Goal: Task Accomplishment & Management: Use online tool/utility

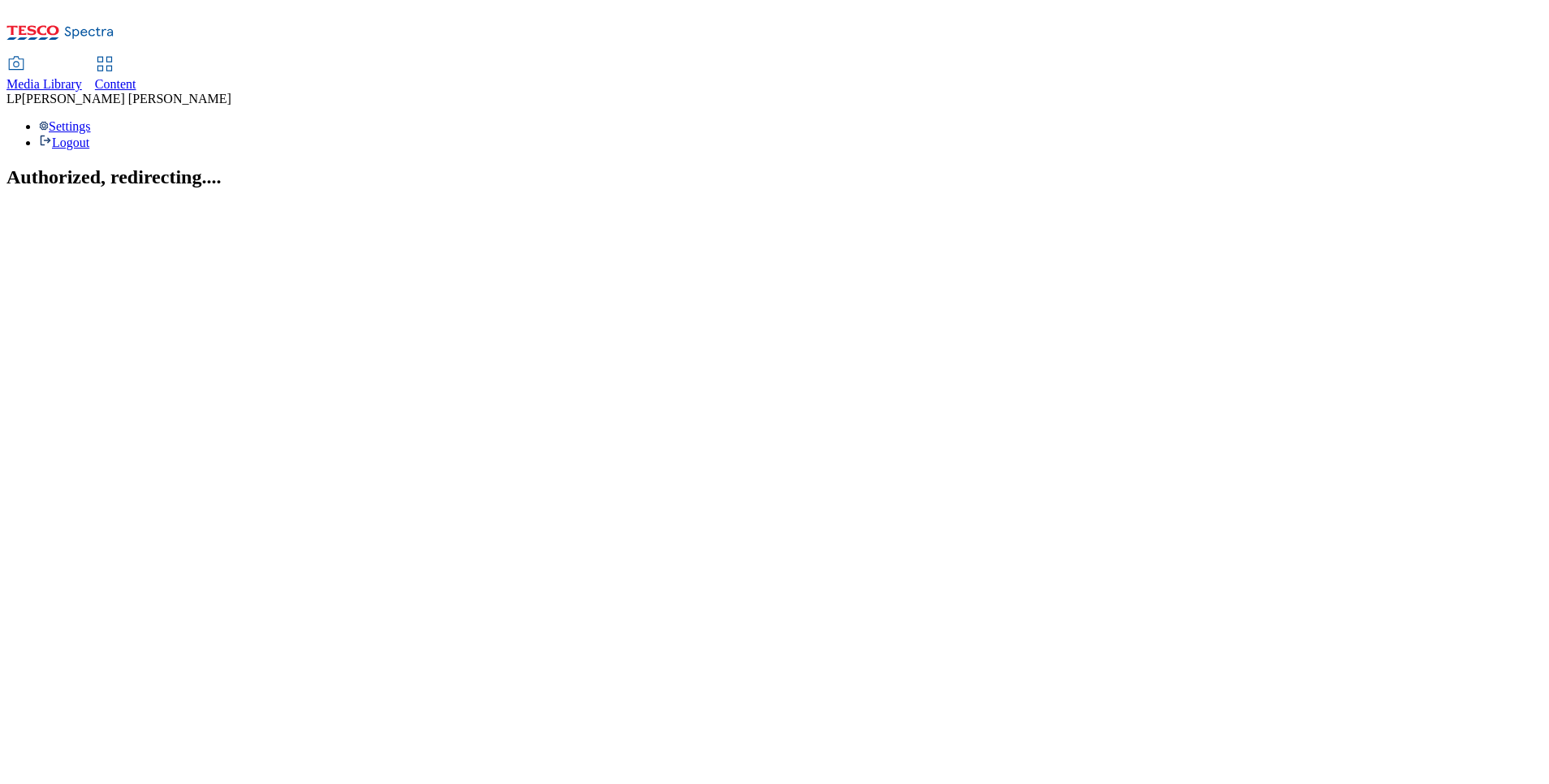
click at [115, 55] on icon at bounding box center [105, 64] width 19 height 19
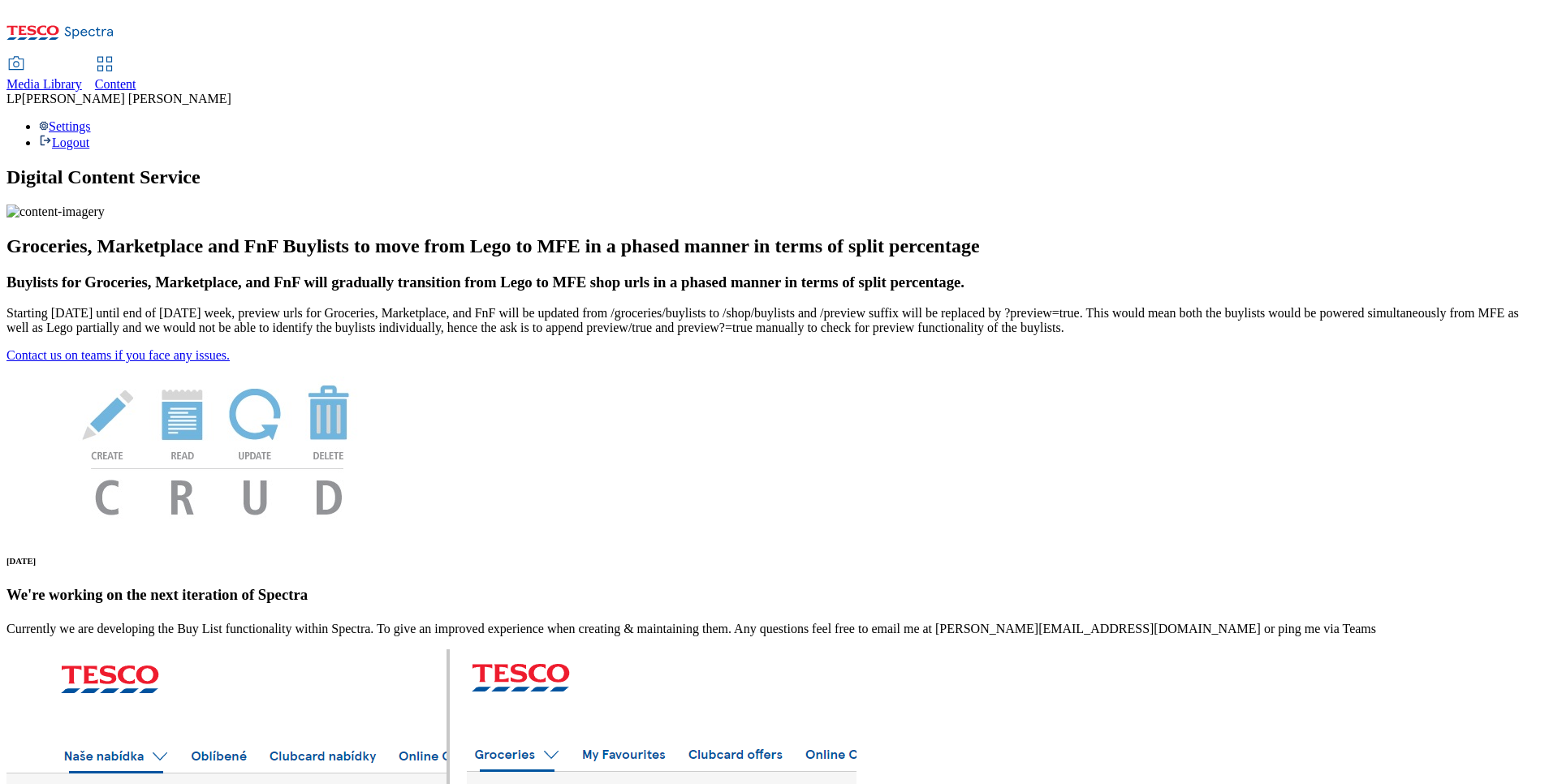
click at [136, 77] on span "Content" at bounding box center [116, 84] width 42 height 14
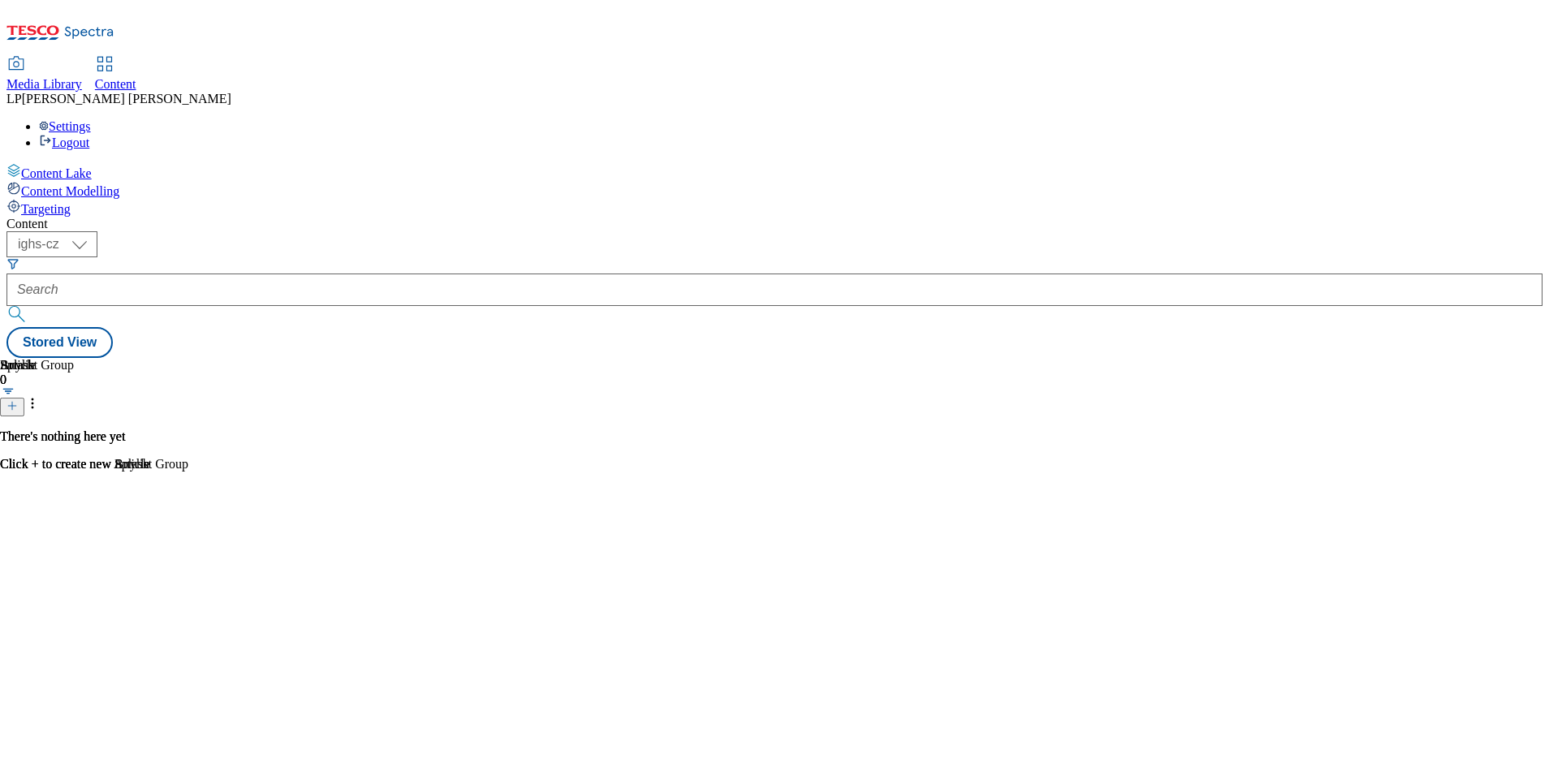
click at [71, 203] on span "Targeting" at bounding box center [46, 209] width 50 height 14
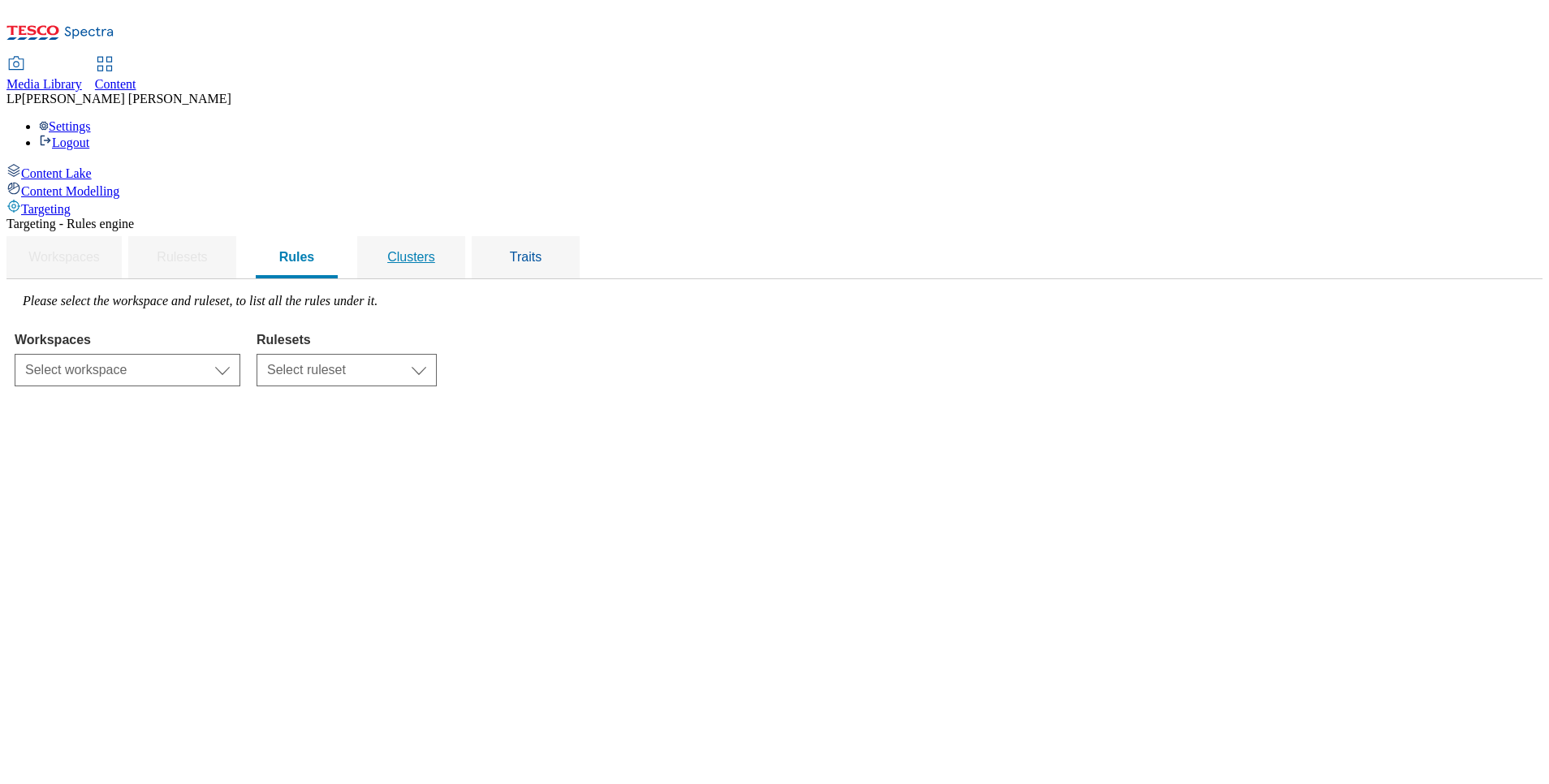
click at [459, 237] on link "Clusters" at bounding box center [411, 257] width 95 height 42
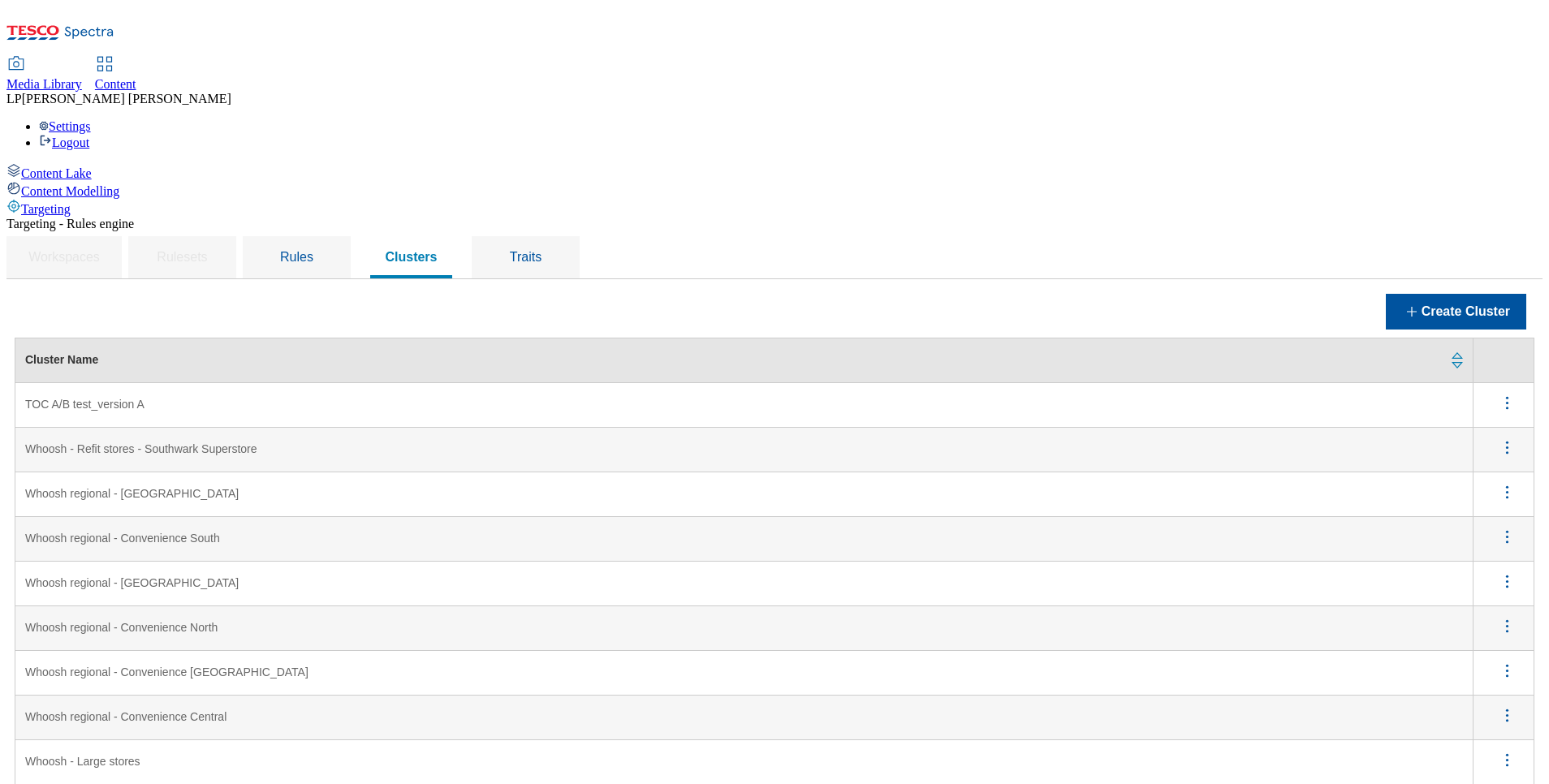
click at [1497, 392] on icon "menus" at bounding box center [1507, 402] width 20 height 20
click at [1476, 418] on span "Edit" at bounding box center [1485, 424] width 19 height 13
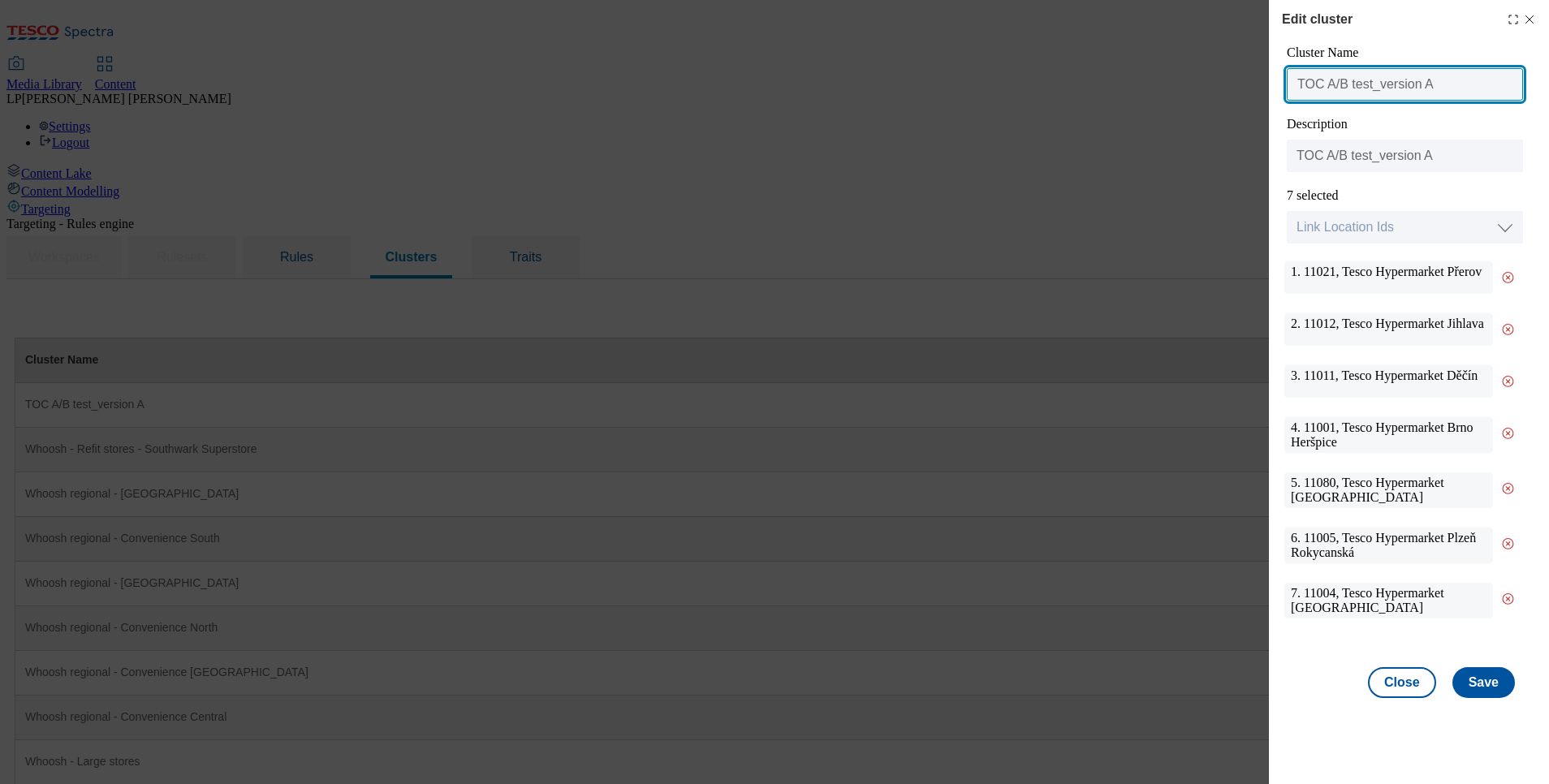
drag, startPoint x: 1341, startPoint y: 88, endPoint x: 1445, endPoint y: 132, distance: 112.9
click at [1342, 89] on input "TOC A/B test_version A" at bounding box center [1405, 84] width 237 height 32
drag, startPoint x: 1379, startPoint y: 90, endPoint x: 1530, endPoint y: 254, distance: 222.9
click at [1386, 95] on input "TOC AB test_version A" at bounding box center [1405, 84] width 237 height 32
click at [1369, 89] on input "TOC AB test_version A" at bounding box center [1405, 84] width 237 height 32
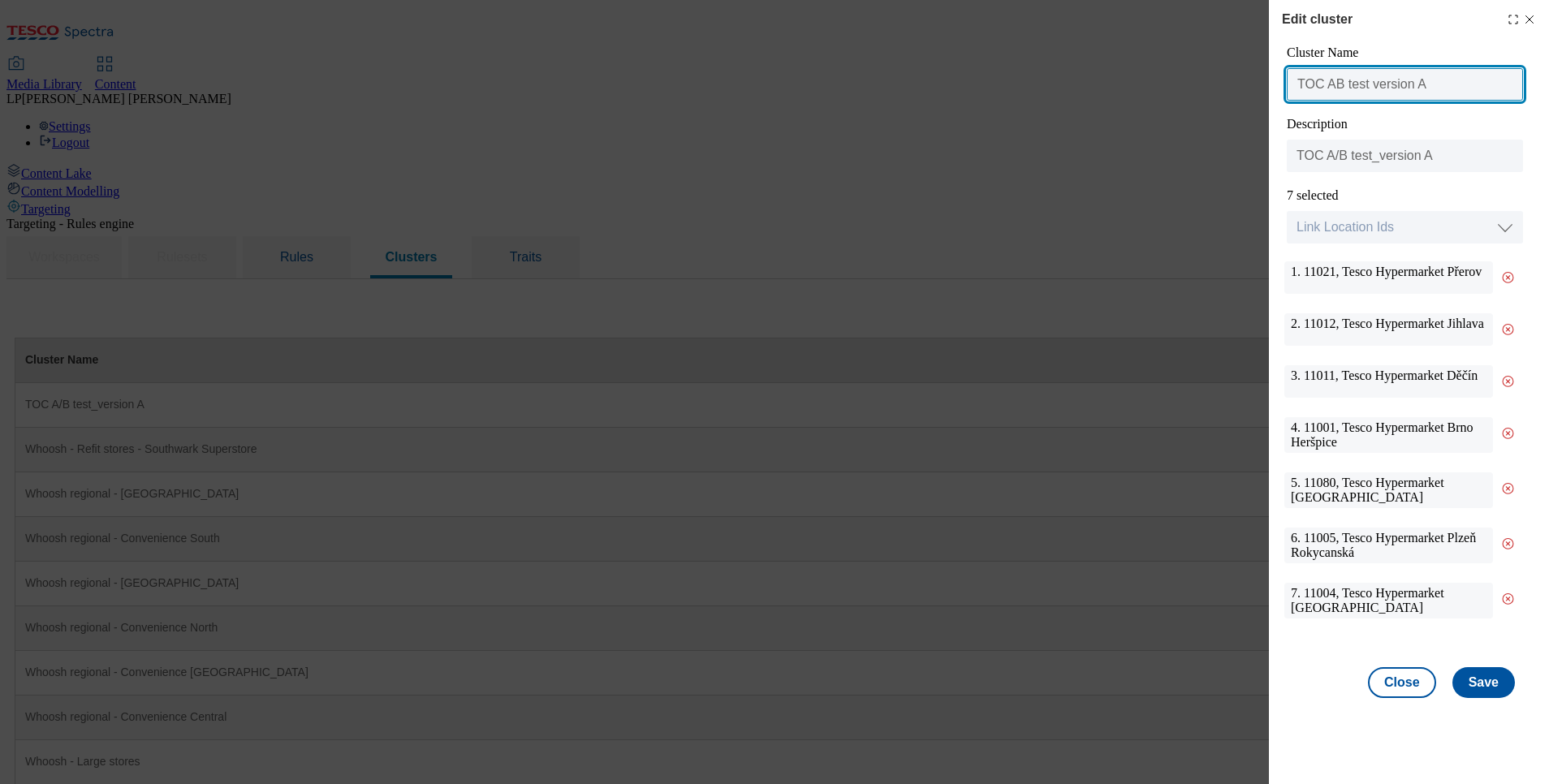
type input "TOC AB test version A"
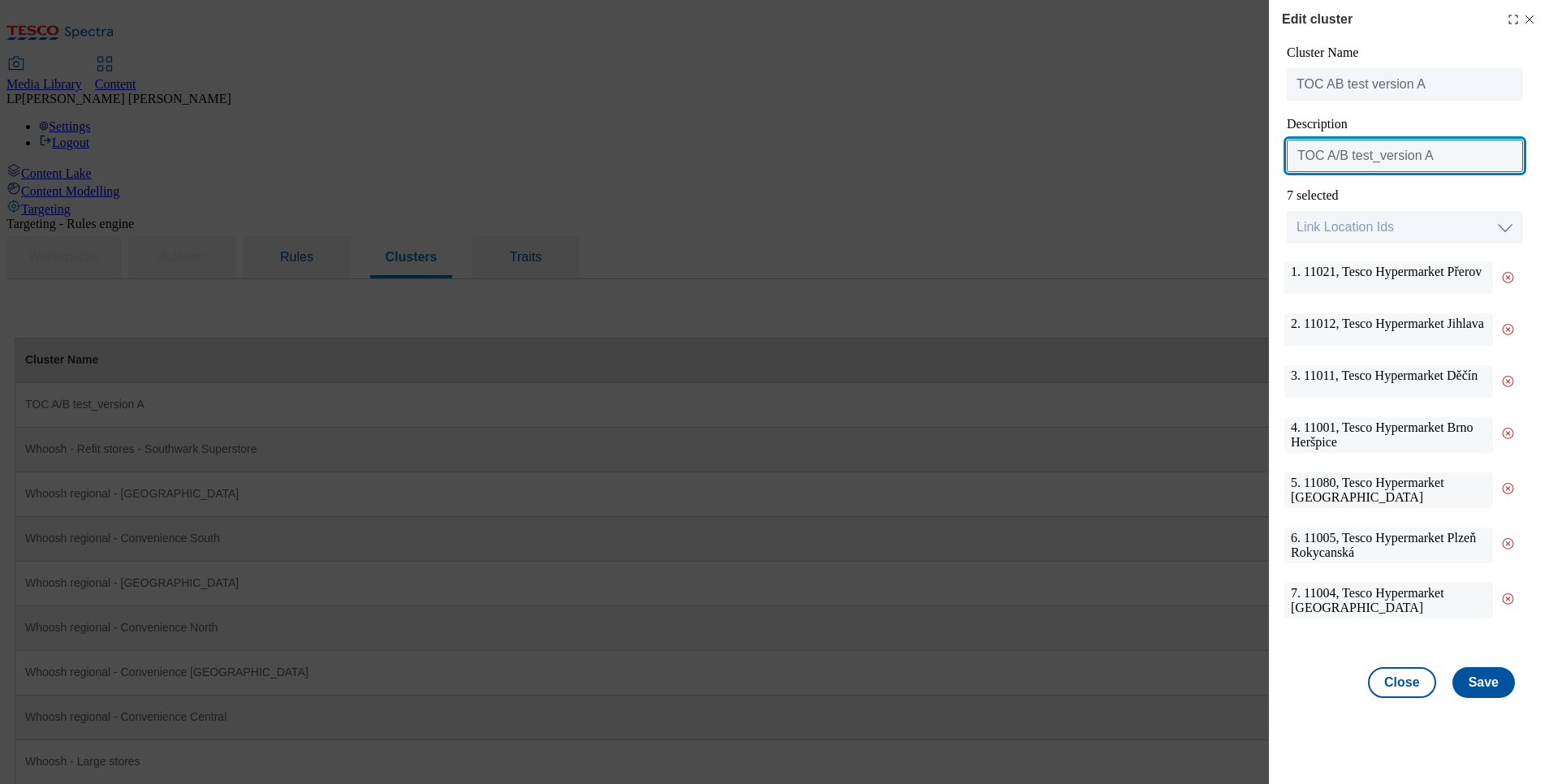
click at [1341, 159] on input "TOC A/B test_version A" at bounding box center [1405, 155] width 237 height 32
drag, startPoint x: 1375, startPoint y: 161, endPoint x: 1389, endPoint y: 167, distance: 15.2
click at [1374, 160] on input "TOC AB test_version A" at bounding box center [1405, 155] width 237 height 32
click at [1453, 155] on input "TOC AB test version A" at bounding box center [1405, 155] width 237 height 32
type input "TOC testing version A"
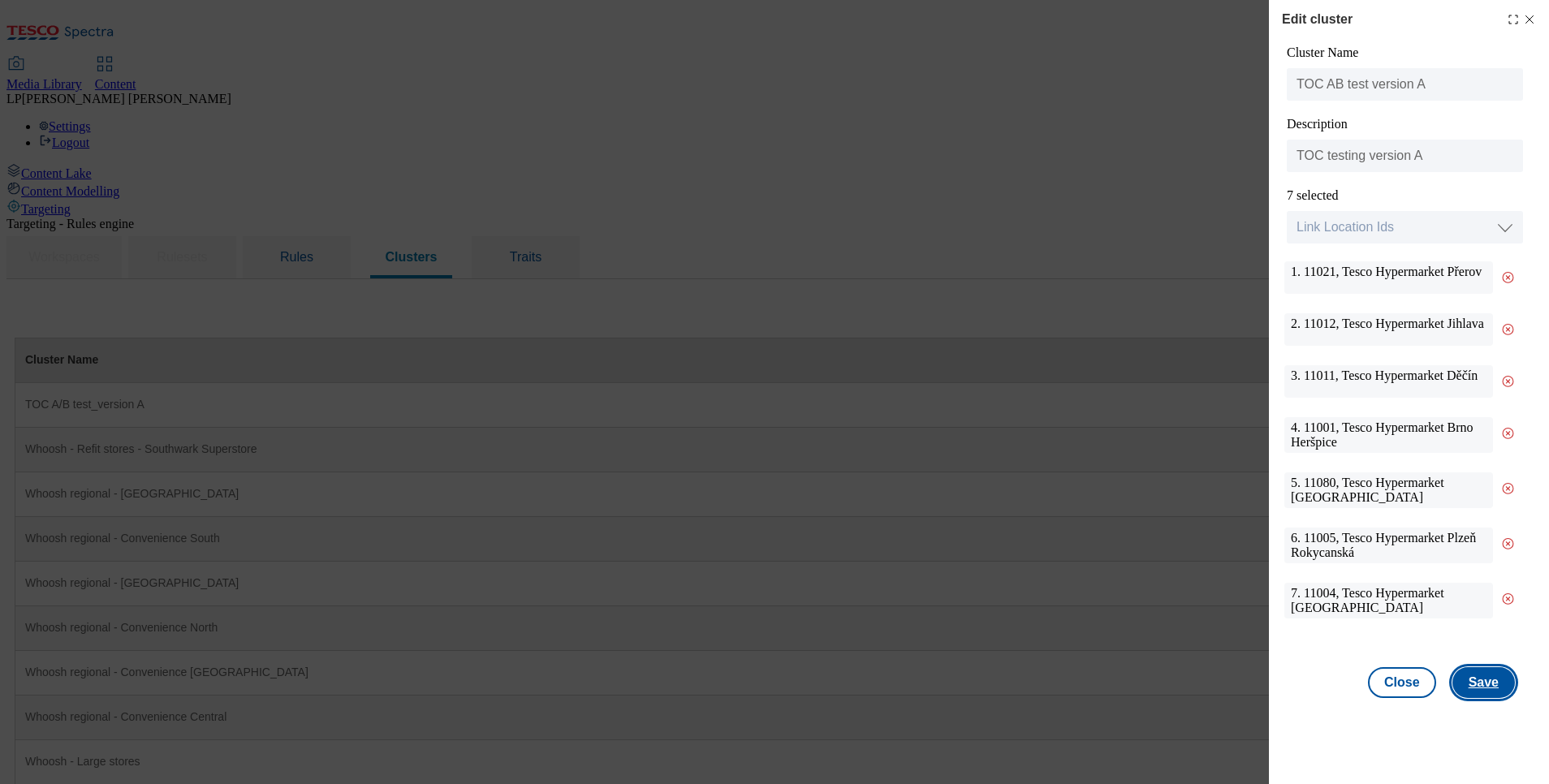
click at [1479, 690] on button "Save" at bounding box center [1484, 683] width 62 height 31
click at [982, 49] on div "Edit cluster Cluster Name TOC AB test version A Description TOC testing version…" at bounding box center [774, 392] width 1549 height 784
click at [988, 80] on div "Edit cluster Cluster Name TOC AB test version A Description TOC testing version…" at bounding box center [774, 392] width 1549 height 784
click at [1480, 694] on button "Save" at bounding box center [1484, 683] width 62 height 31
click at [1416, 690] on button "Close" at bounding box center [1402, 683] width 68 height 31
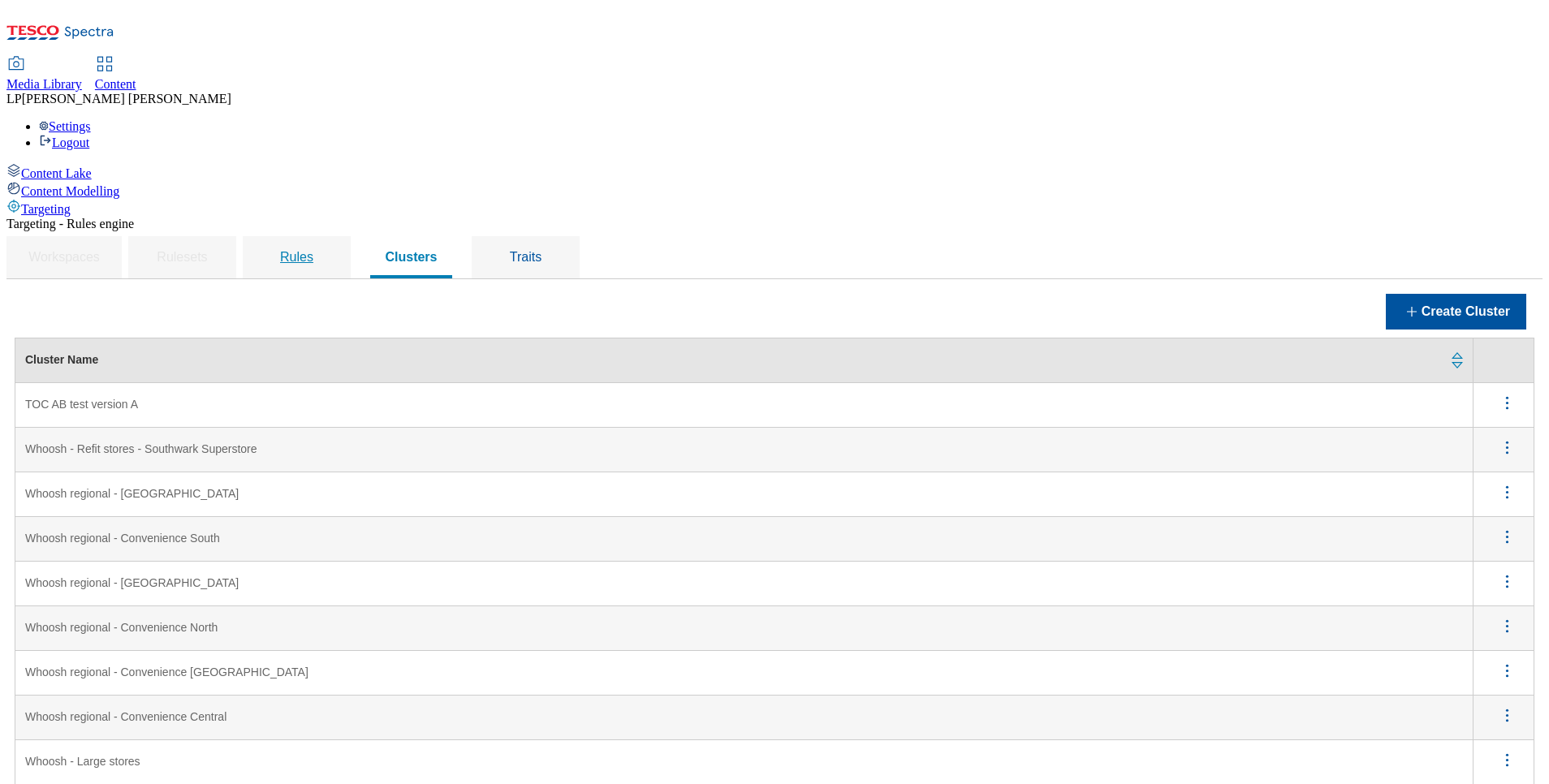
click at [331, 237] on div "Rules" at bounding box center [296, 257] width 69 height 42
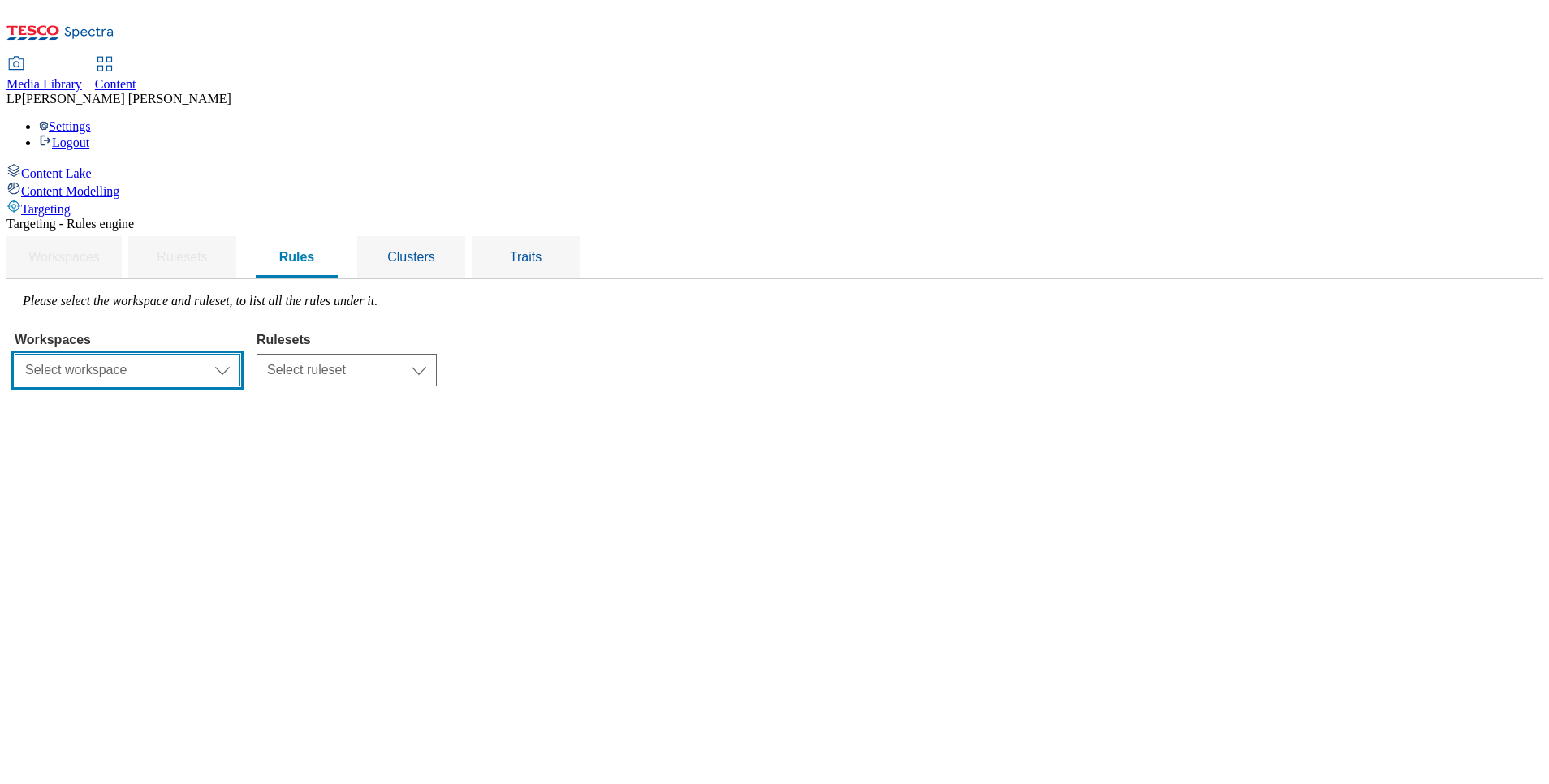
click at [241, 354] on select "Select workspace Content" at bounding box center [128, 369] width 226 height 32
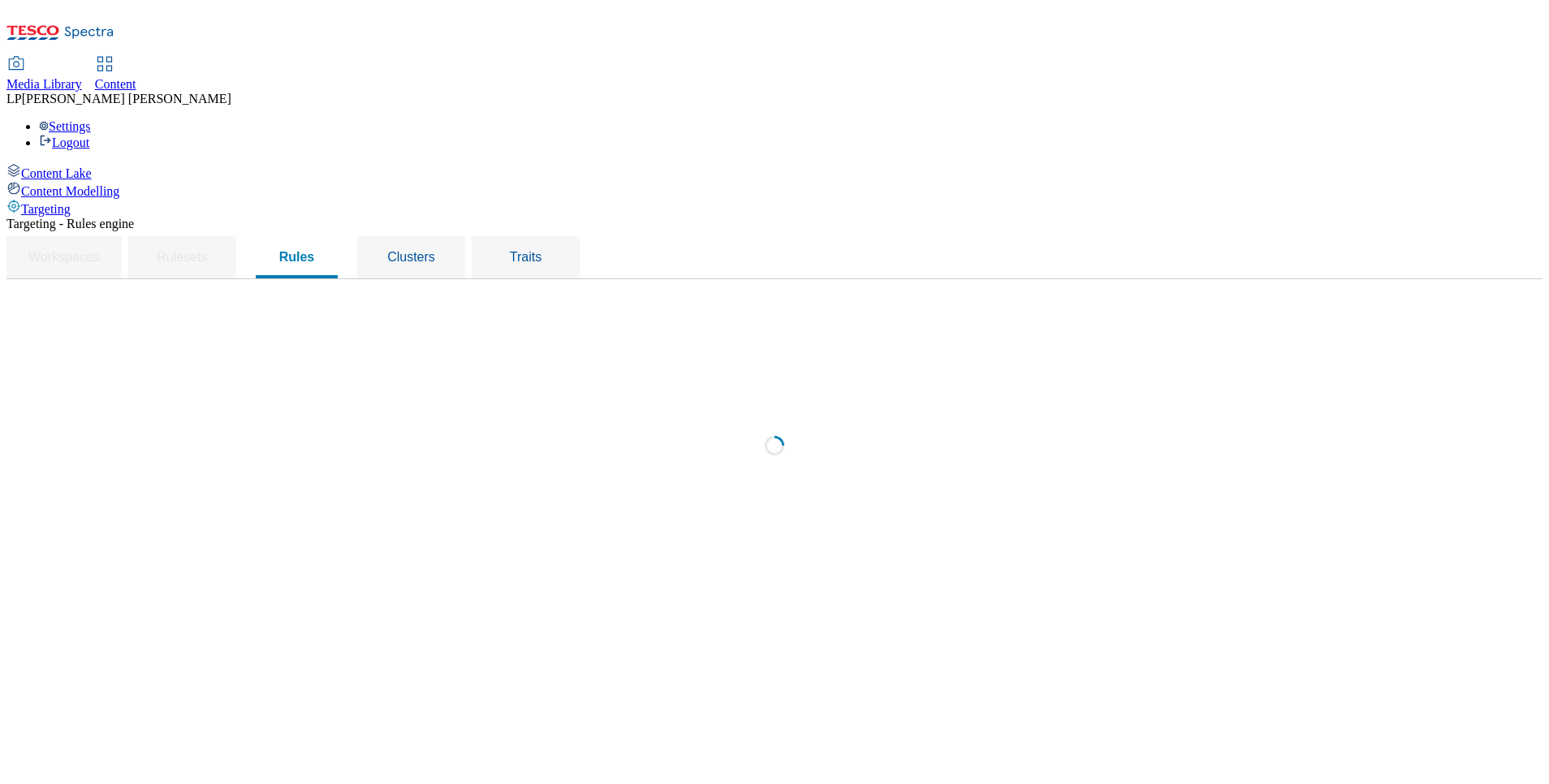
select select "f510054f-adaa-4692-b570-80fa3897127a"
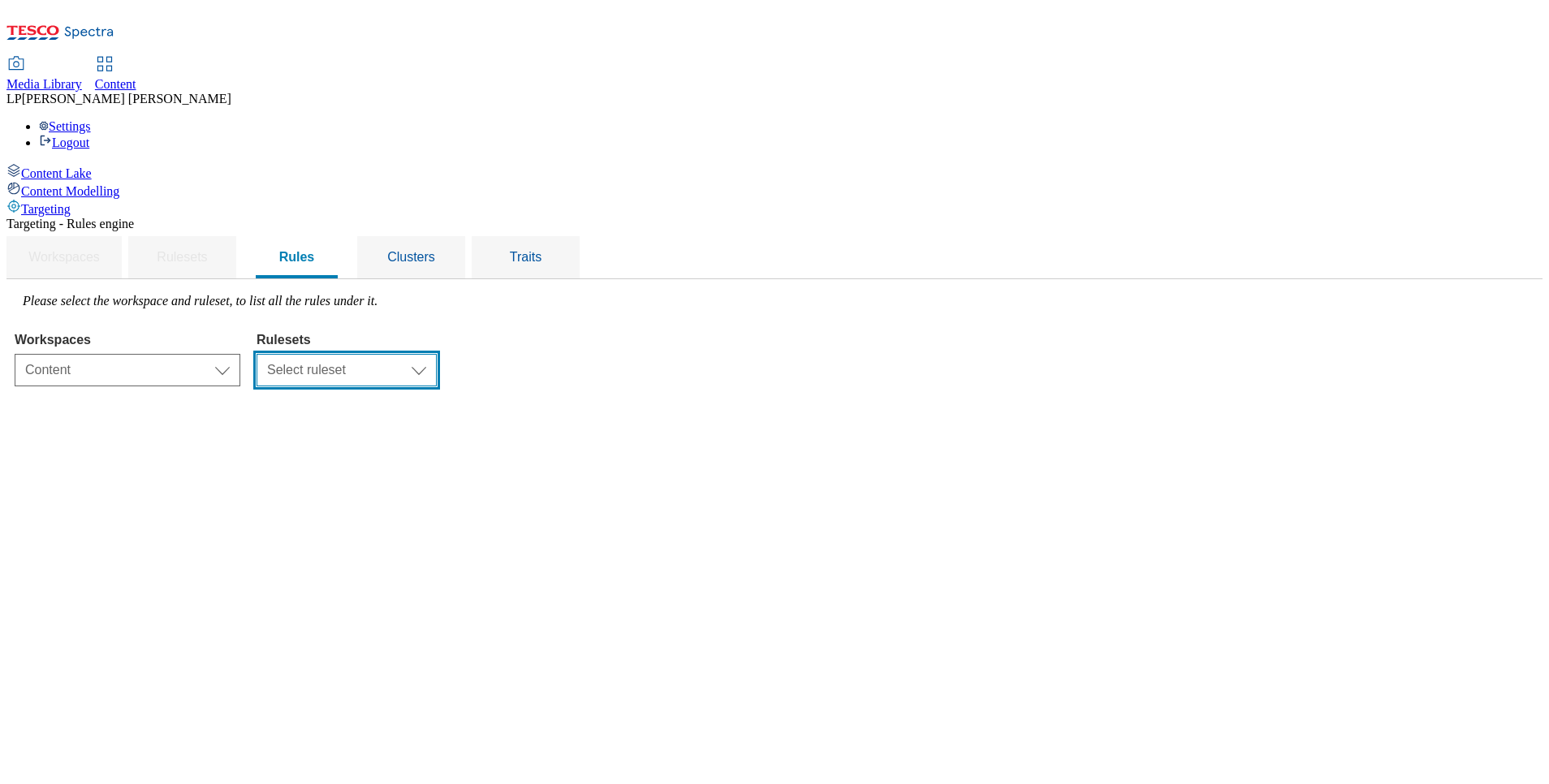
click at [436, 354] on select "Select ruleset CZ HU SK" at bounding box center [346, 369] width 180 height 32
select select "5113db17-1b35-4e50-beac-5f3c7afeb8da"
click at [436, 354] on select "Select ruleset CZ HU SK" at bounding box center [346, 369] width 180 height 32
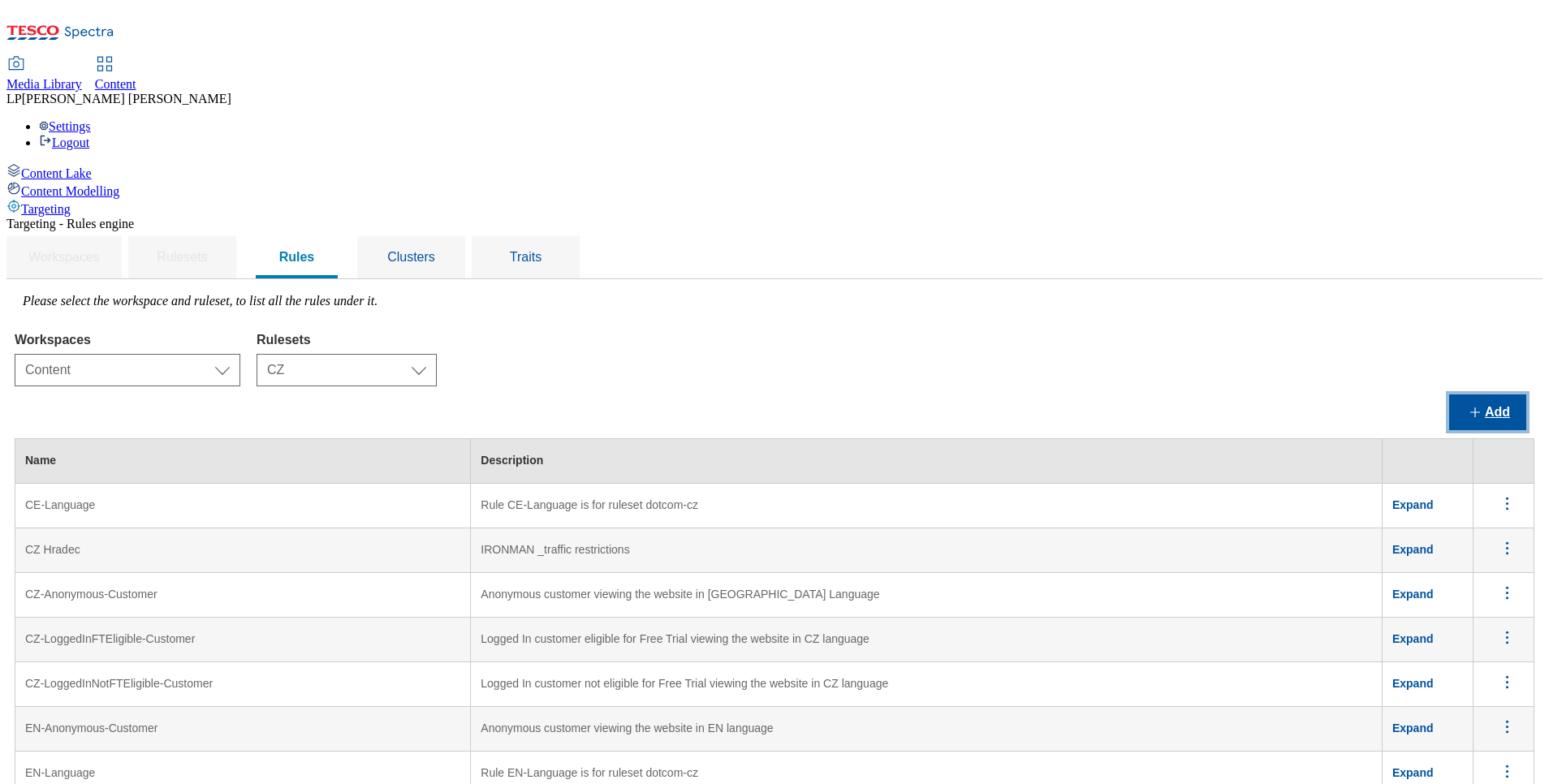
click at [1497, 394] on button "Add" at bounding box center [1488, 412] width 77 height 36
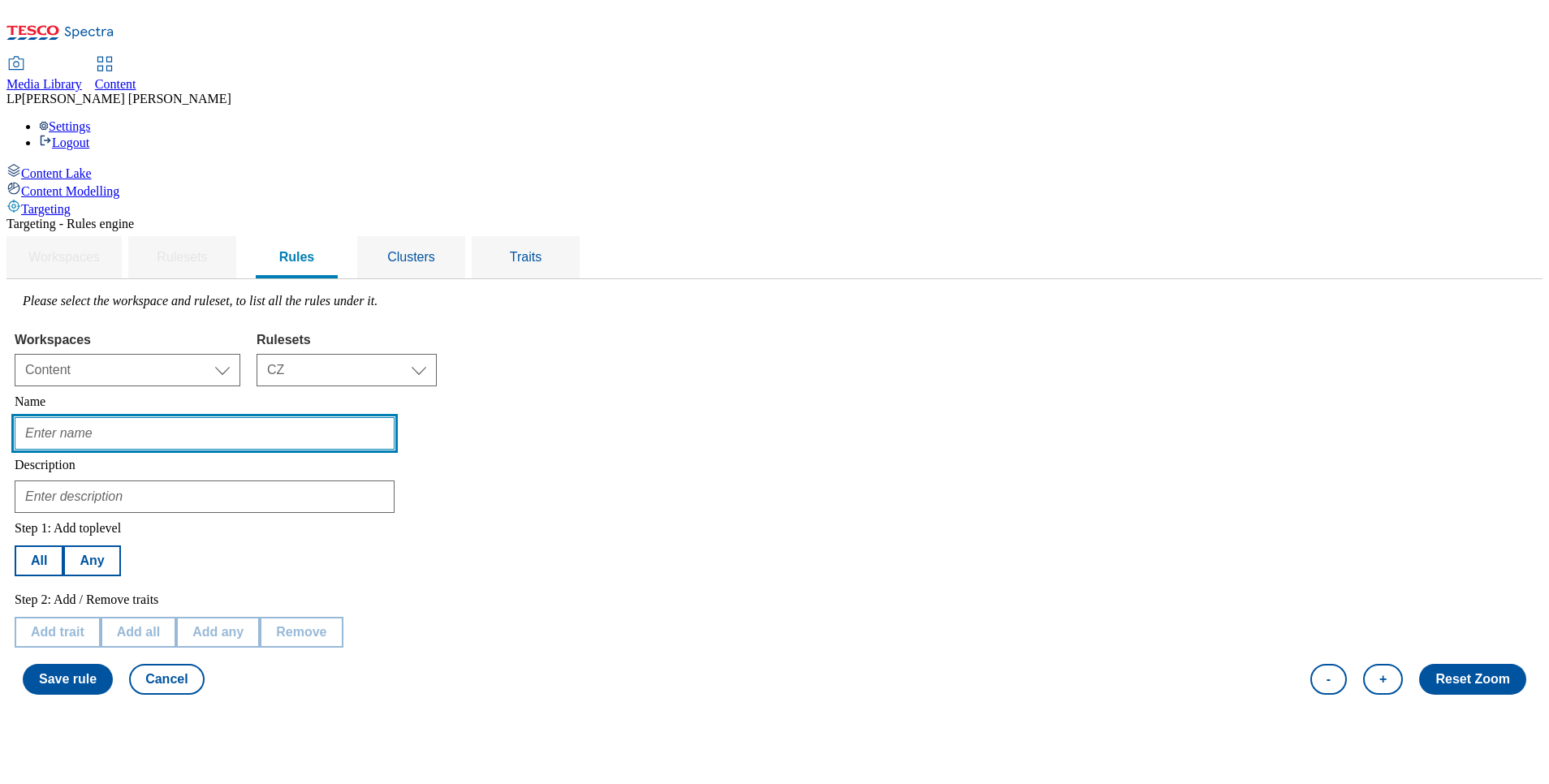
click at [395, 417] on input "text" at bounding box center [205, 432] width 380 height 32
type input "TOC A/B test_version A_CZ"
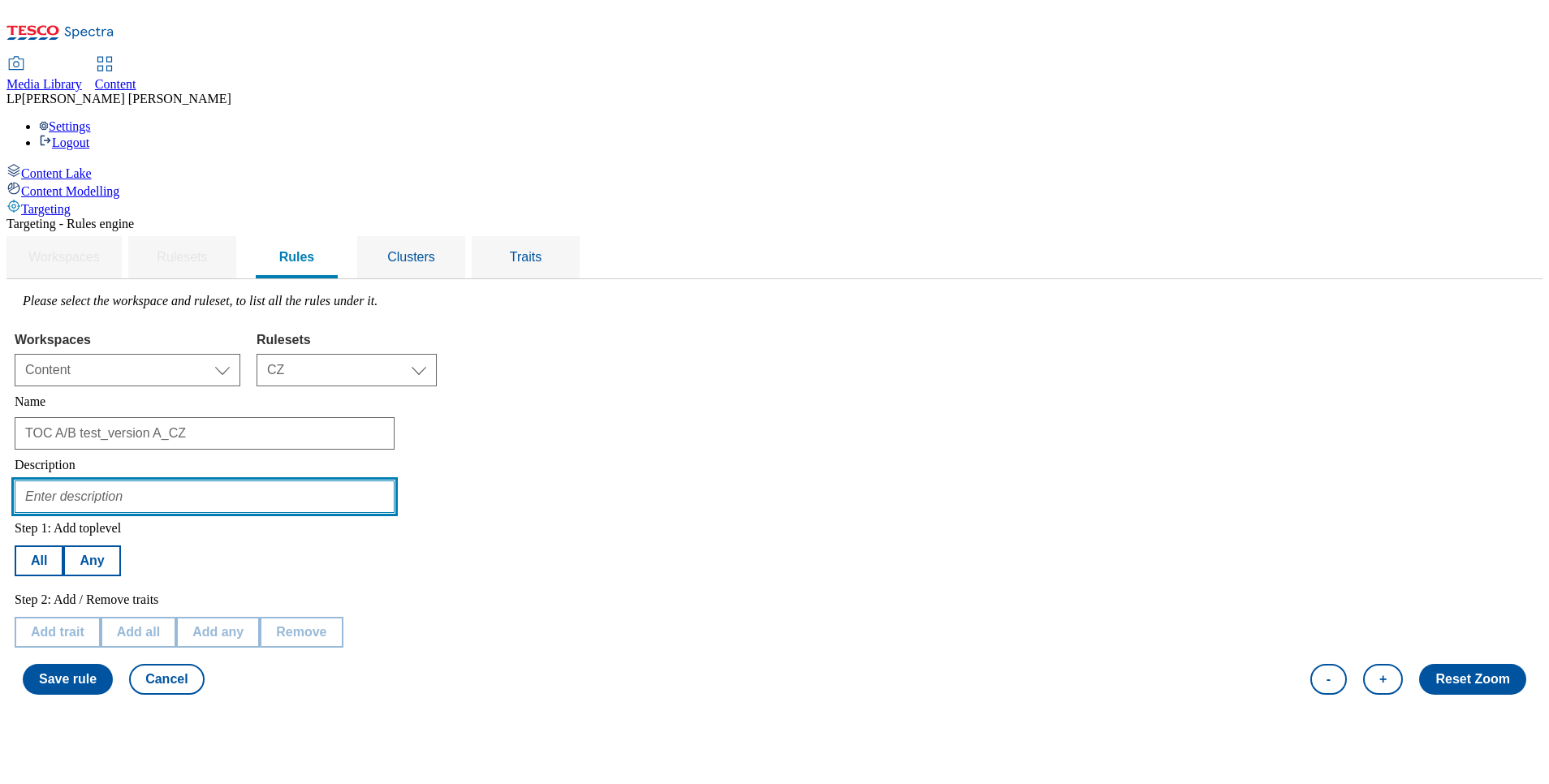
type input "testing of TOC A/B test_version A_CZ"
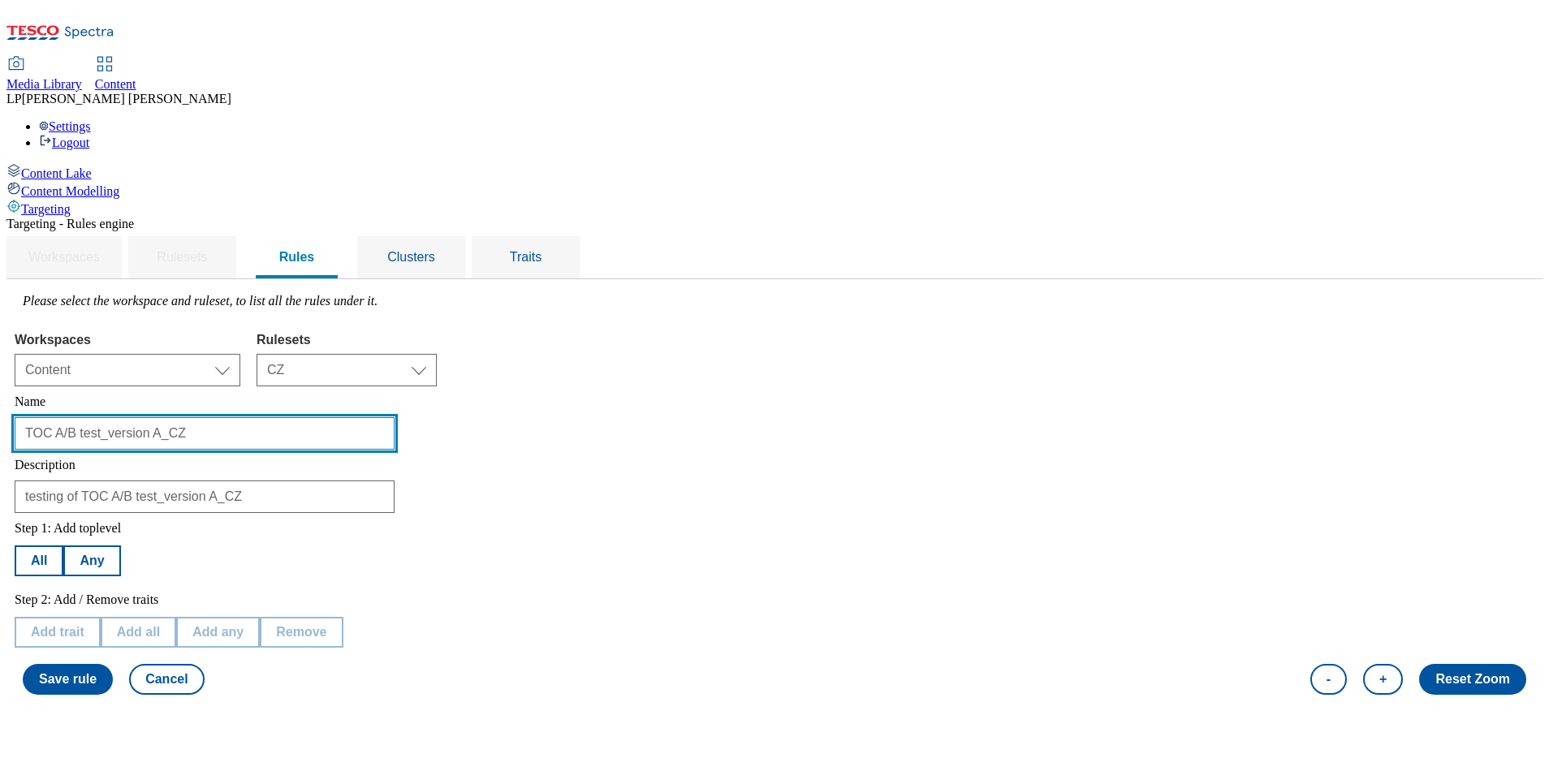
click at [279, 417] on input "TOC A/B test_version A_CZ" at bounding box center [205, 432] width 380 height 32
click at [309, 417] on input "TOC AB test_version A_CZ" at bounding box center [205, 432] width 380 height 32
type input "TOC AB test version A_CZ"
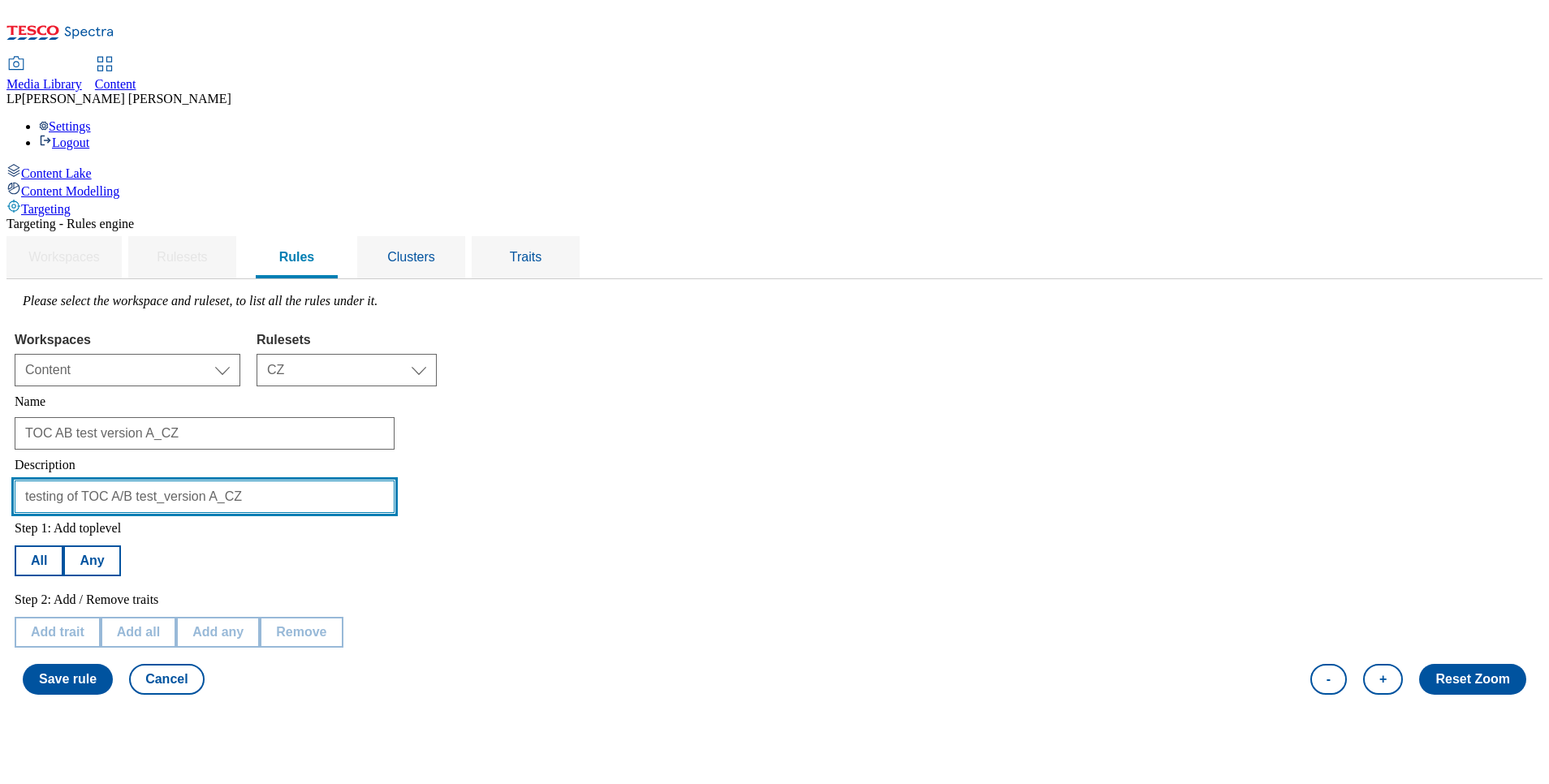
click at [329, 480] on input "testing of TOC A/B test_version A_CZ" at bounding box center [205, 496] width 380 height 32
click at [381, 480] on input "testing of TOC version A_CZ" at bounding box center [205, 496] width 380 height 32
type input "testing of TOC version A CZ"
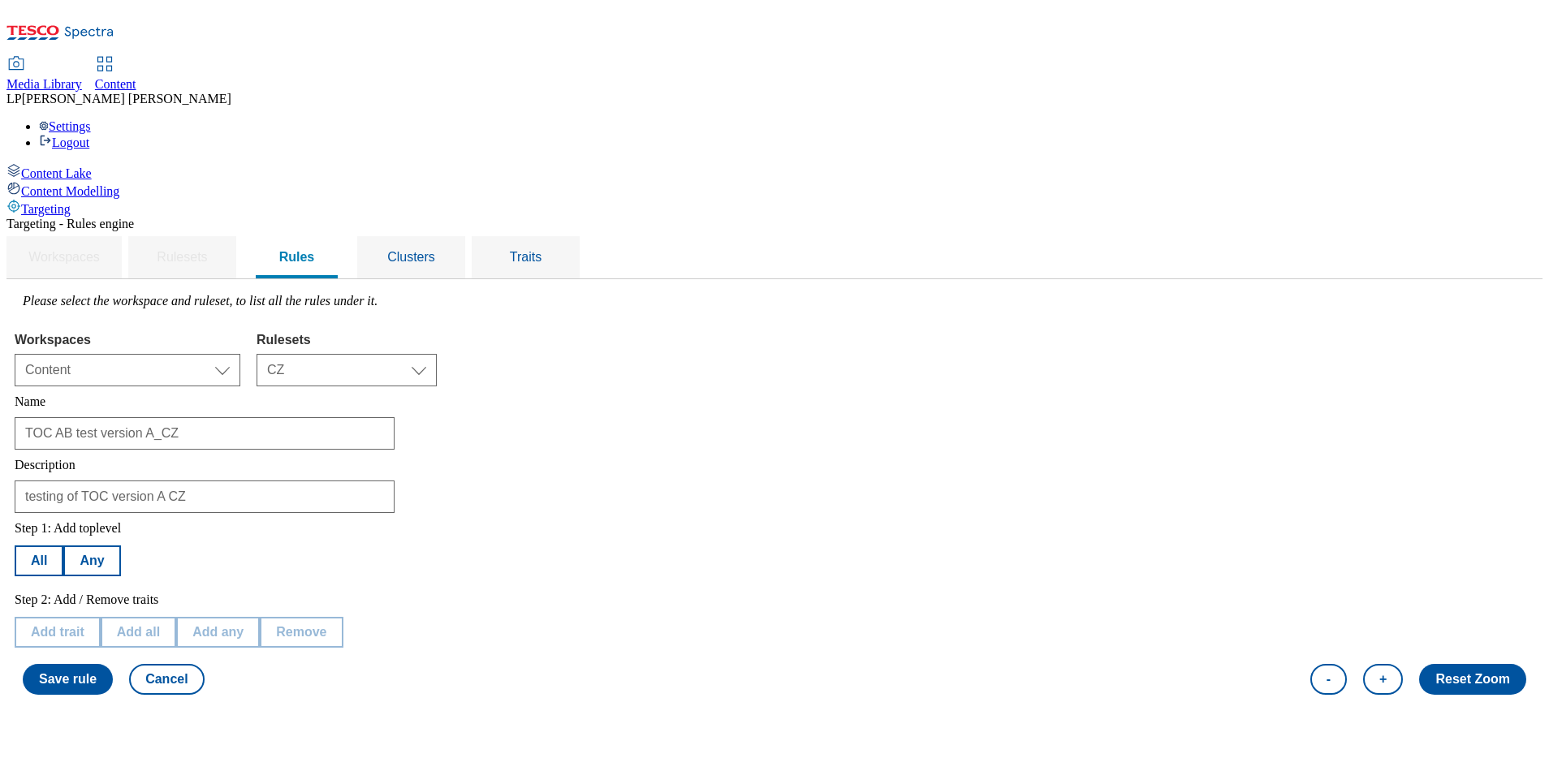
click at [892, 513] on div "Step 1: Add toplevel All Any Step 2: Add / Remove traits Add trait Add all Add …" at bounding box center [774, 608] width 1520 height 190
click at [63, 545] on button "All" at bounding box center [39, 561] width 49 height 31
click at [100, 616] on button "Add trait" at bounding box center [57, 632] width 86 height 31
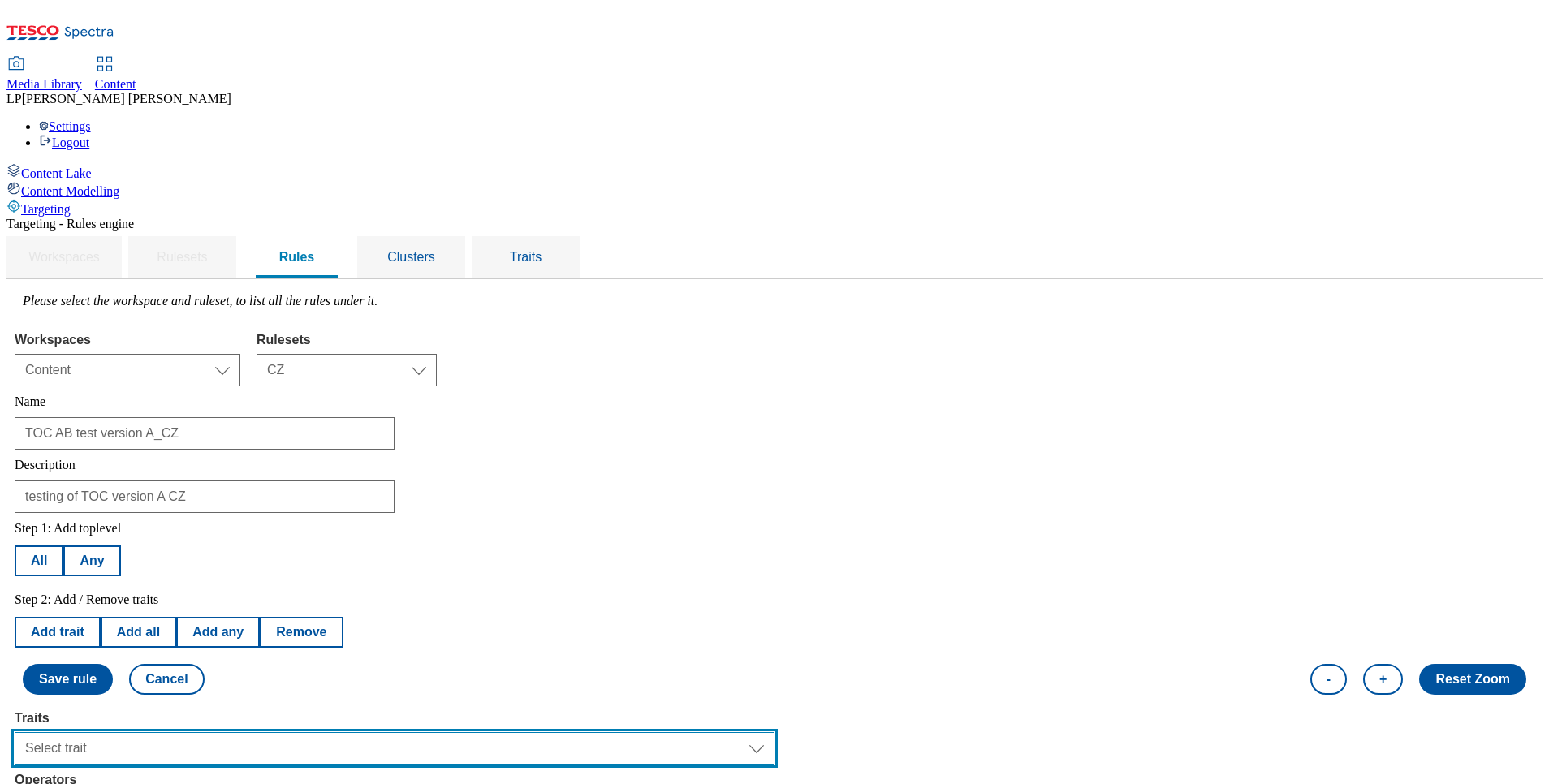
click at [774, 732] on select "Select trait Languages Operating System Content Type Variant ID Segments Store-…" at bounding box center [395, 748] width 760 height 32
select select "languages"
click at [219, 732] on select "Select trait Languages Operating System Content Type Variant ID Segments Store-…" at bounding box center [395, 748] width 760 height 32
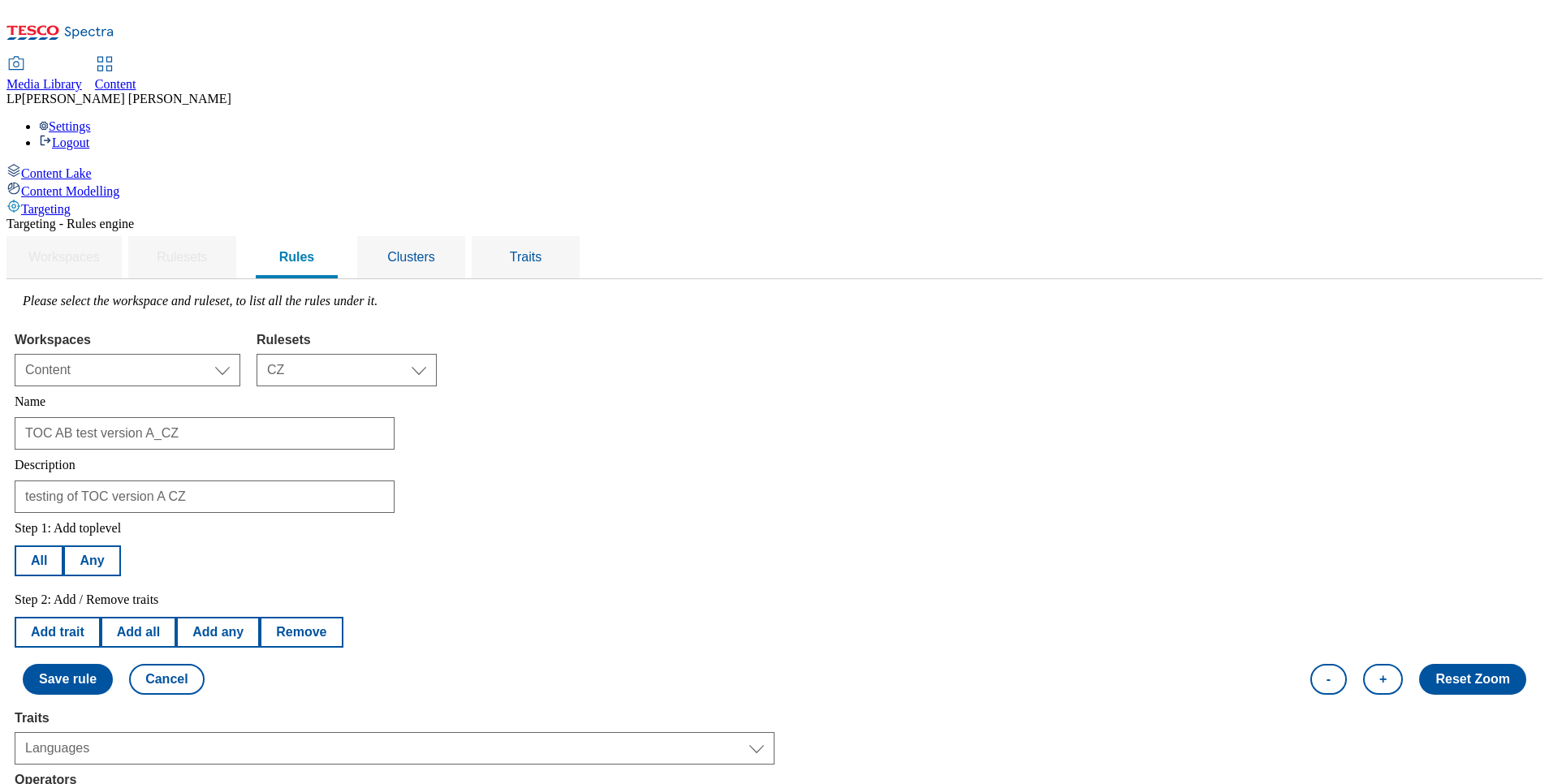
select select "equals"
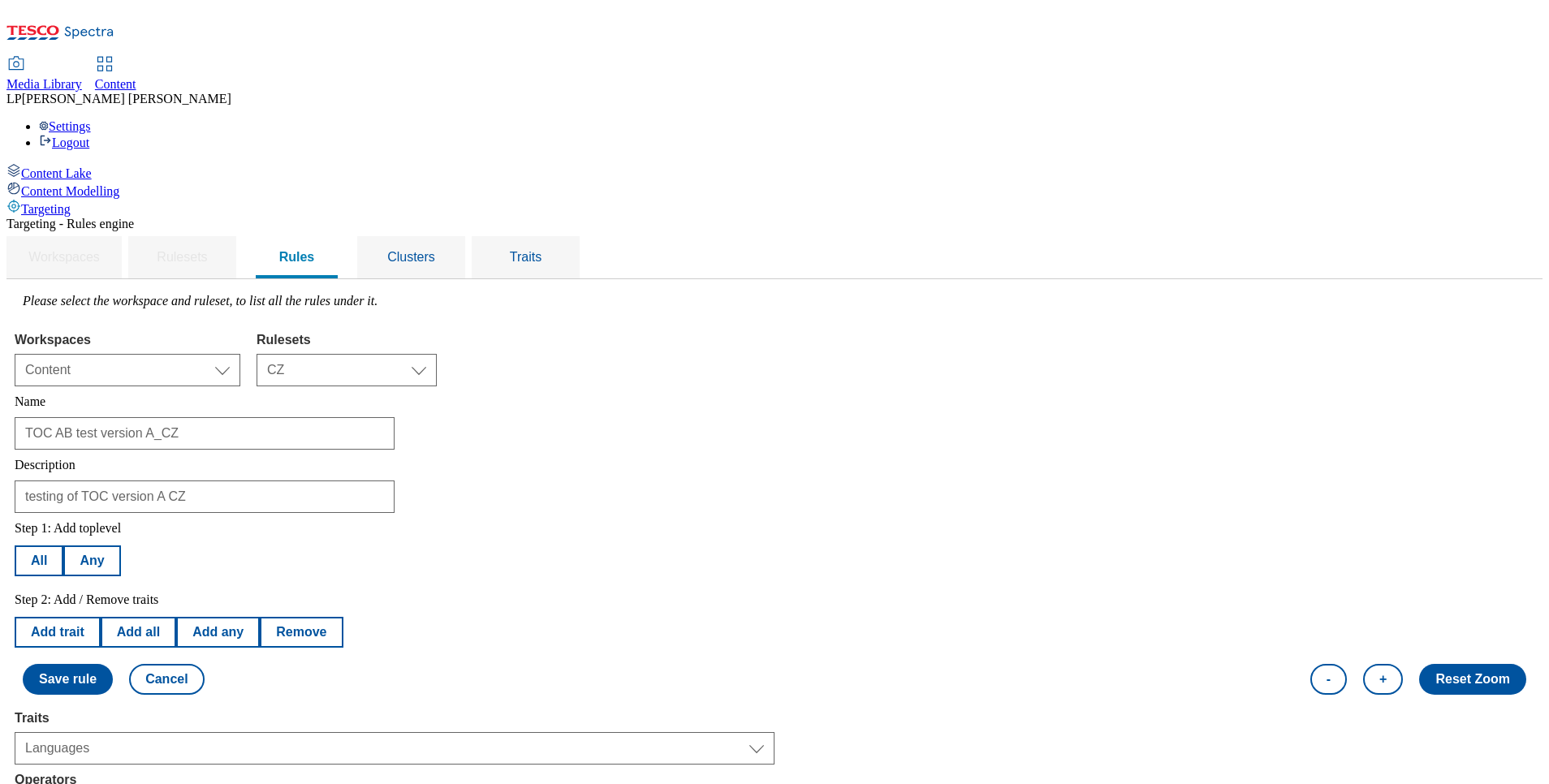
select select "cs_CZ"
click at [113, 664] on button "Save rule" at bounding box center [67, 680] width 91 height 31
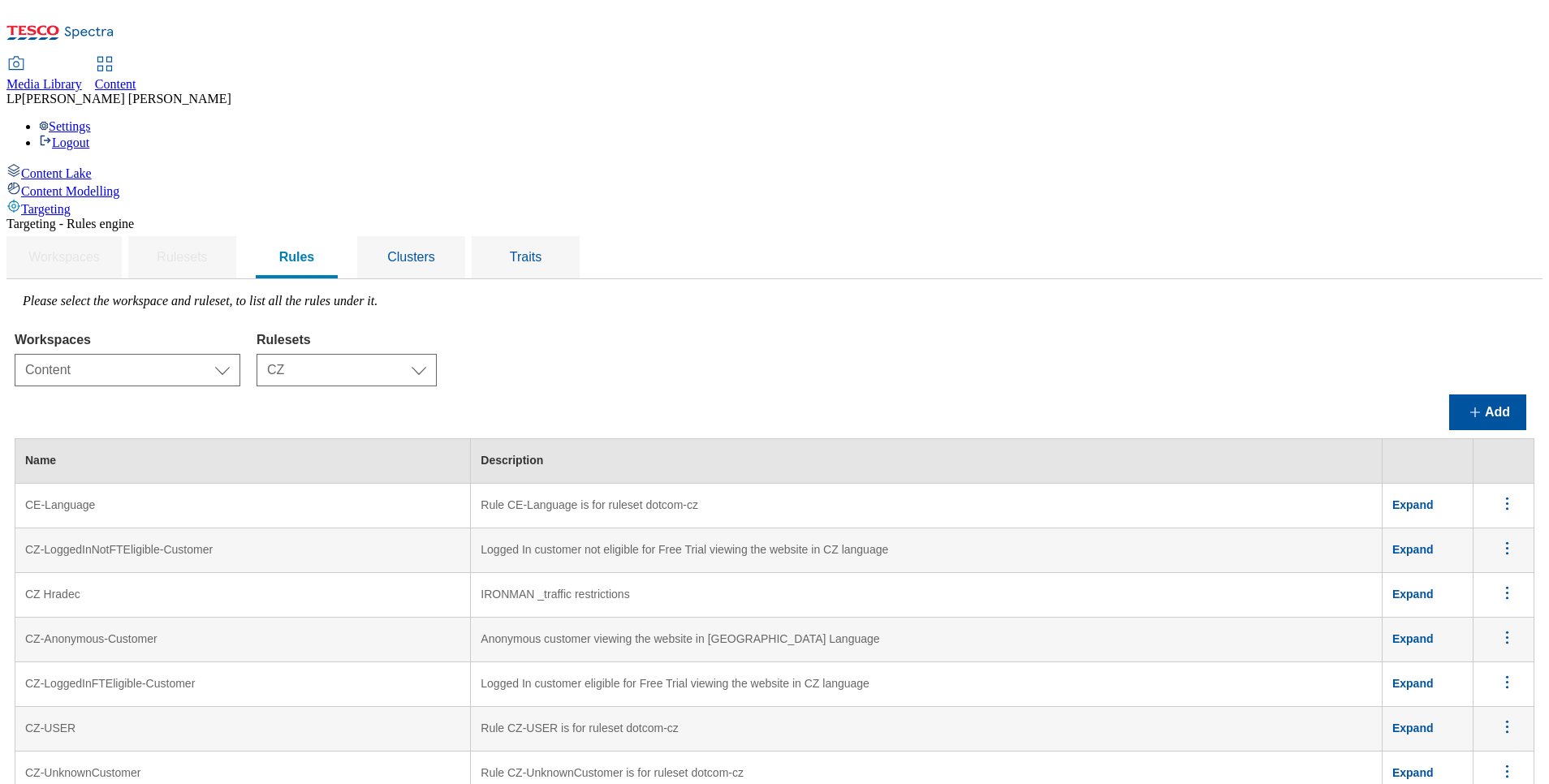
scroll to position [1416, 0]
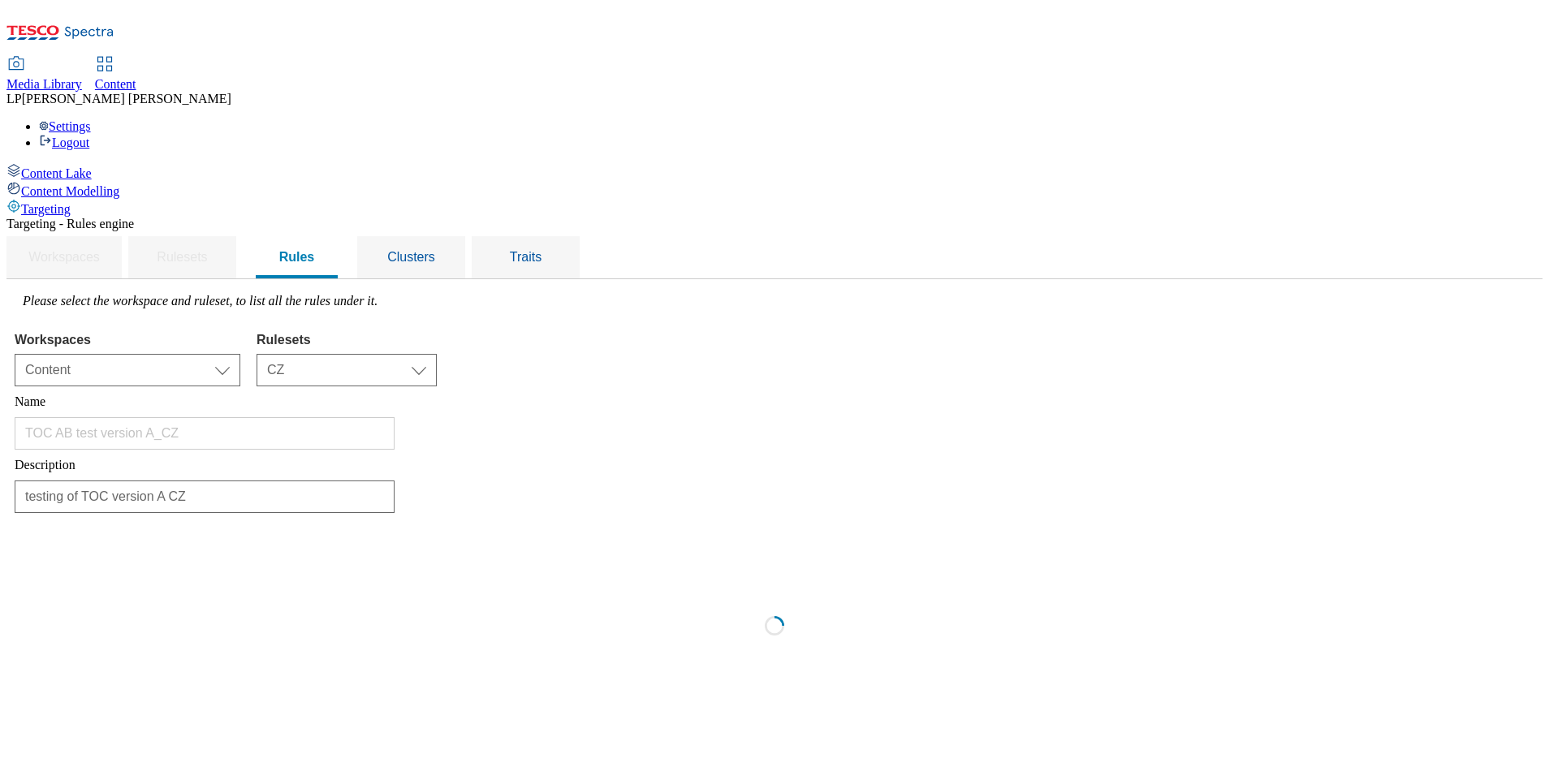
scroll to position [0, 0]
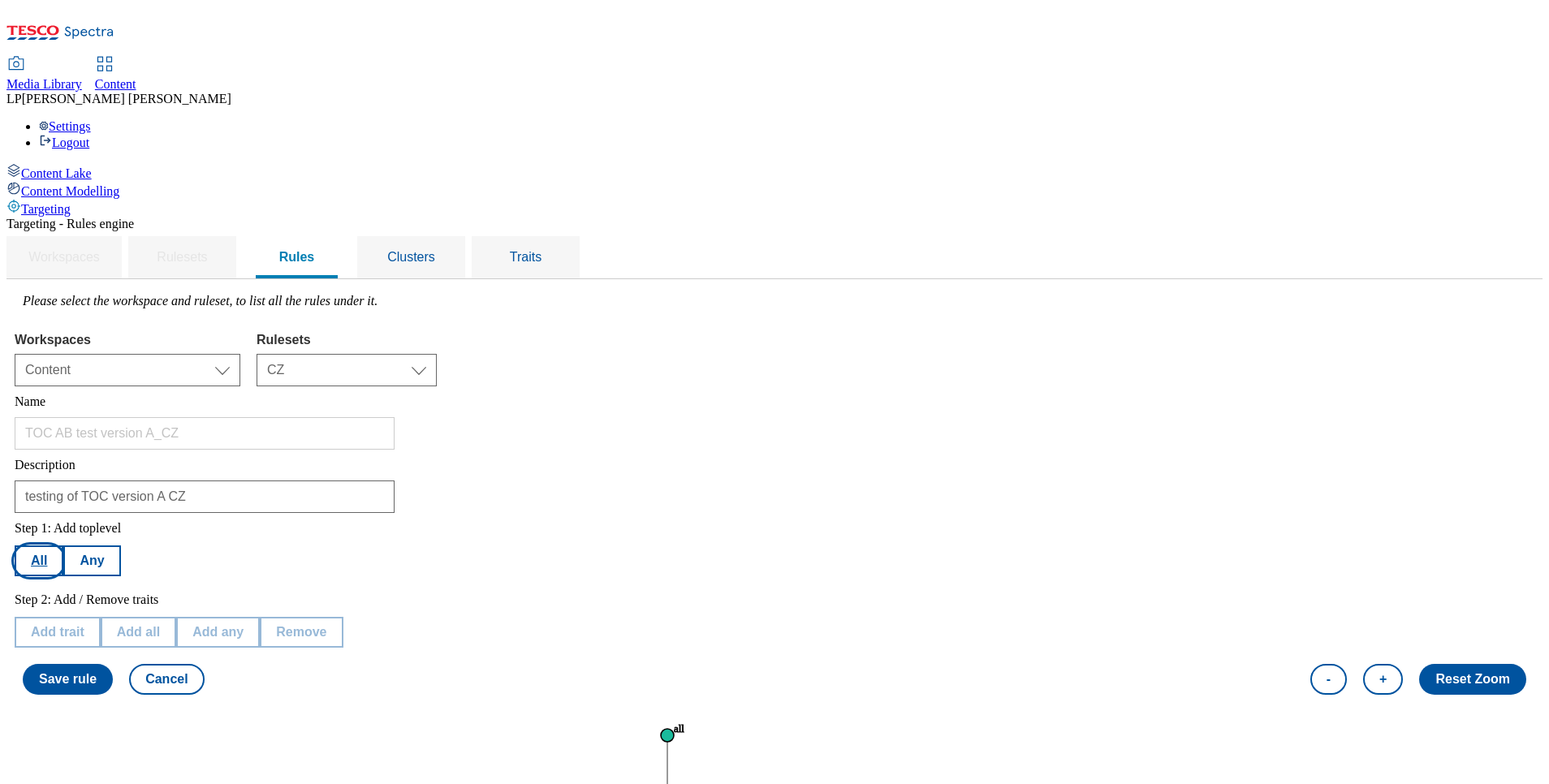
click at [63, 545] on button "All" at bounding box center [39, 561] width 49 height 31
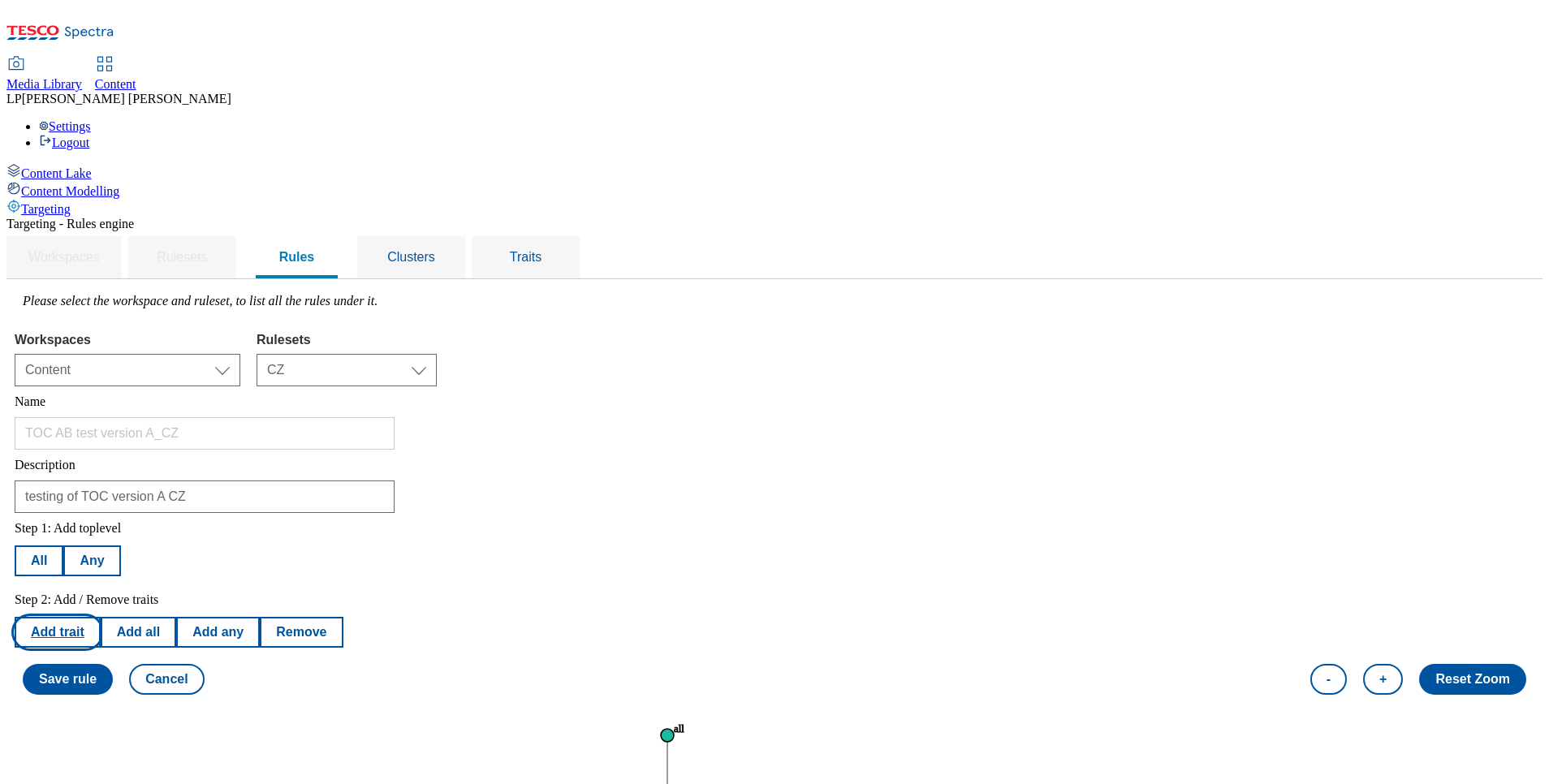
click at [100, 616] on button "Add trait" at bounding box center [57, 632] width 86 height 31
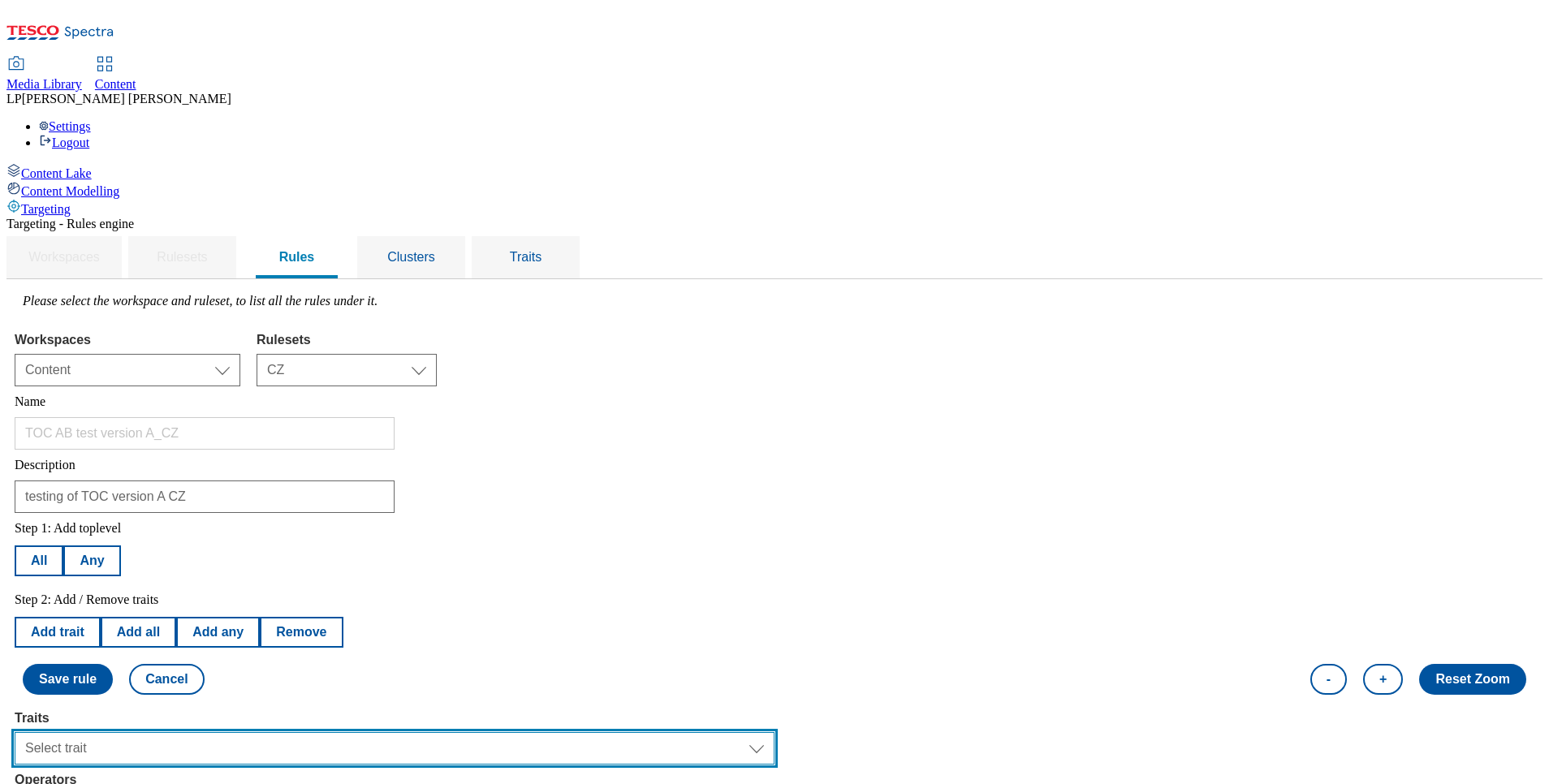
click at [280, 732] on select "Select trait Languages Operating System Content Type Variant ID Segments Store-…" at bounding box center [395, 748] width 760 height 32
select select "locationCluster"
click at [219, 732] on select "Select trait Languages Operating System Content Type Variant ID Segments Store-…" at bounding box center [395, 748] width 760 height 32
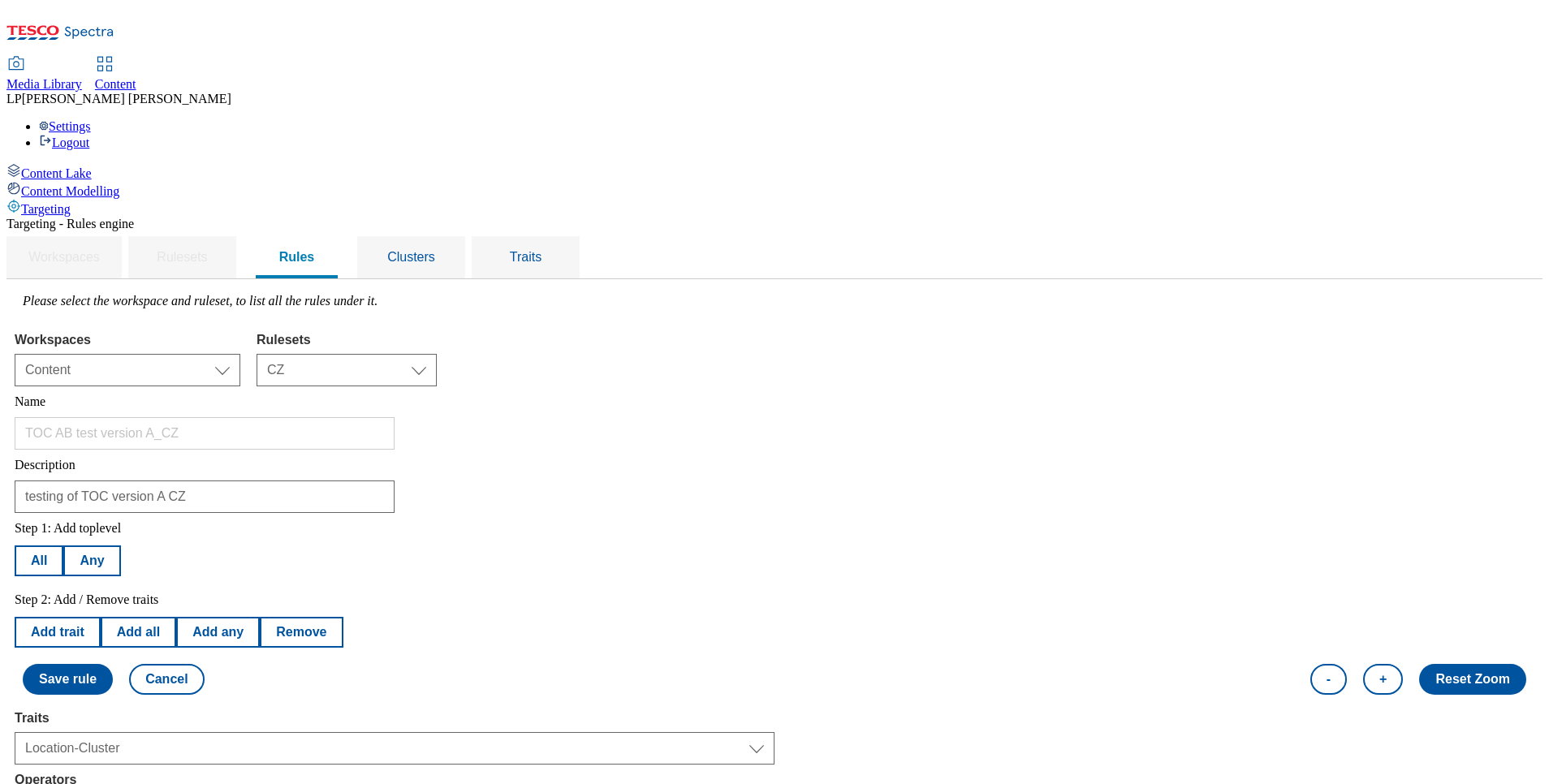
select select "equals"
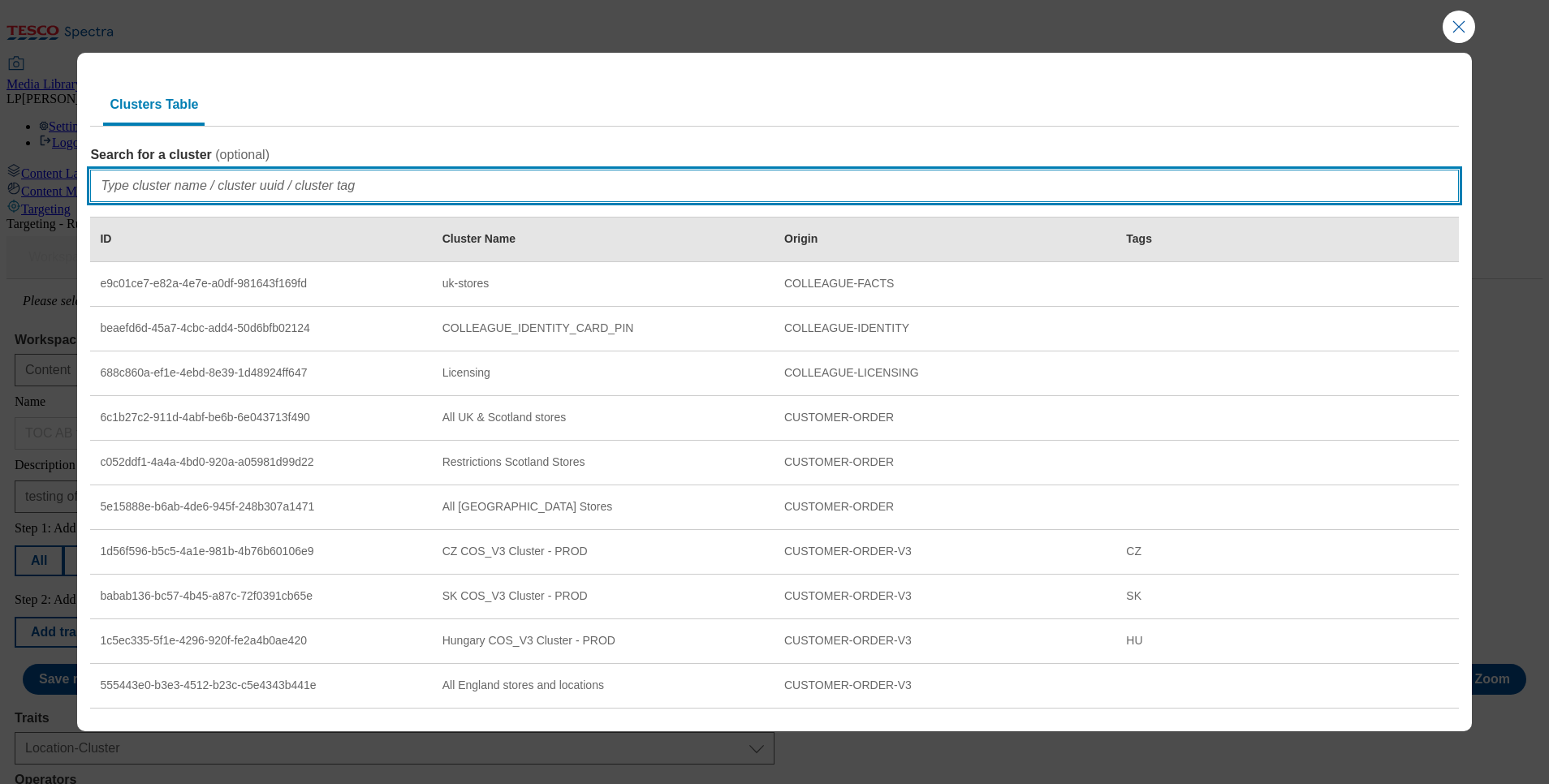
click at [162, 190] on input "Search for a cluster ( optional )" at bounding box center [774, 185] width 1368 height 32
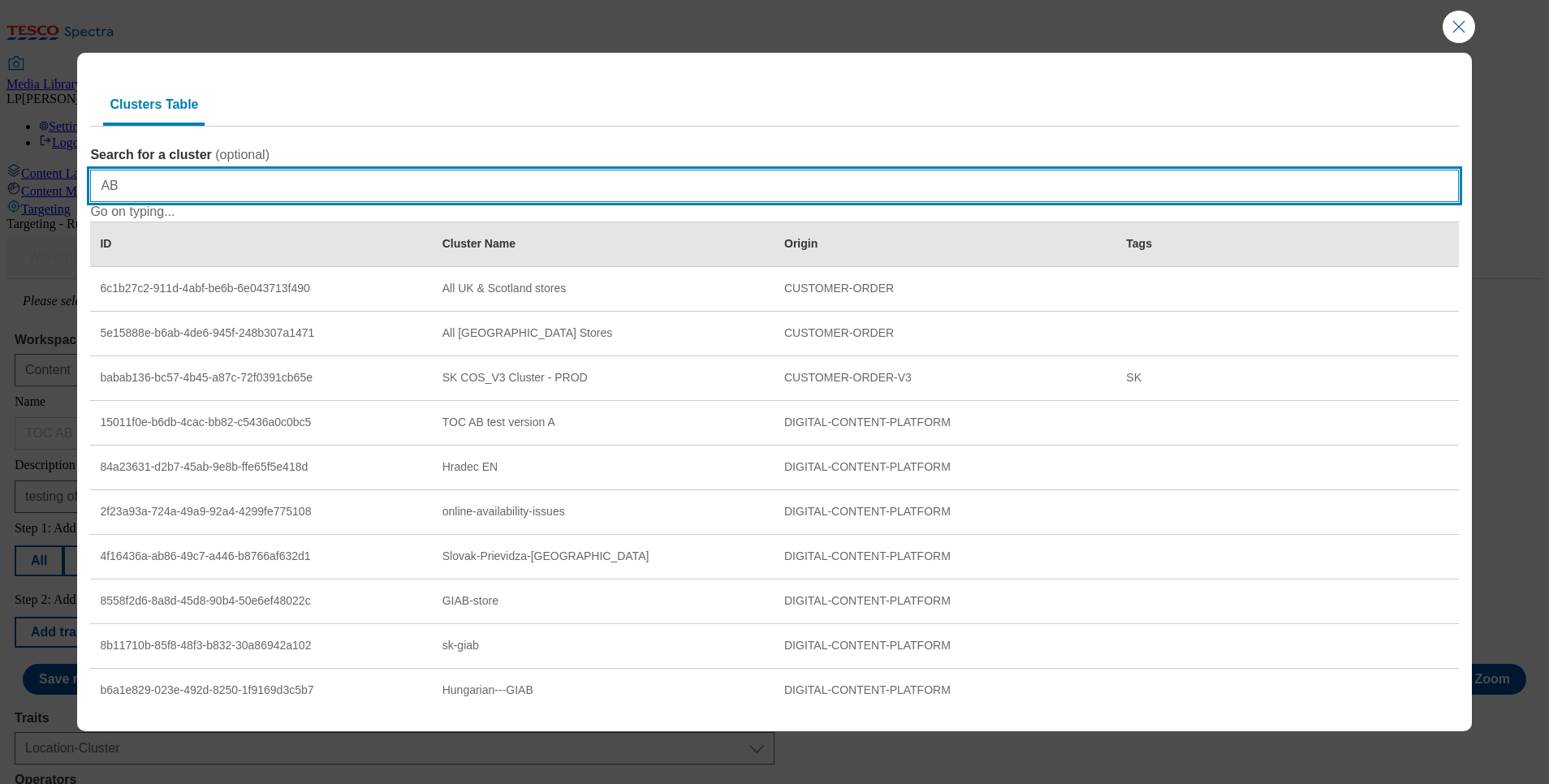
type input "A"
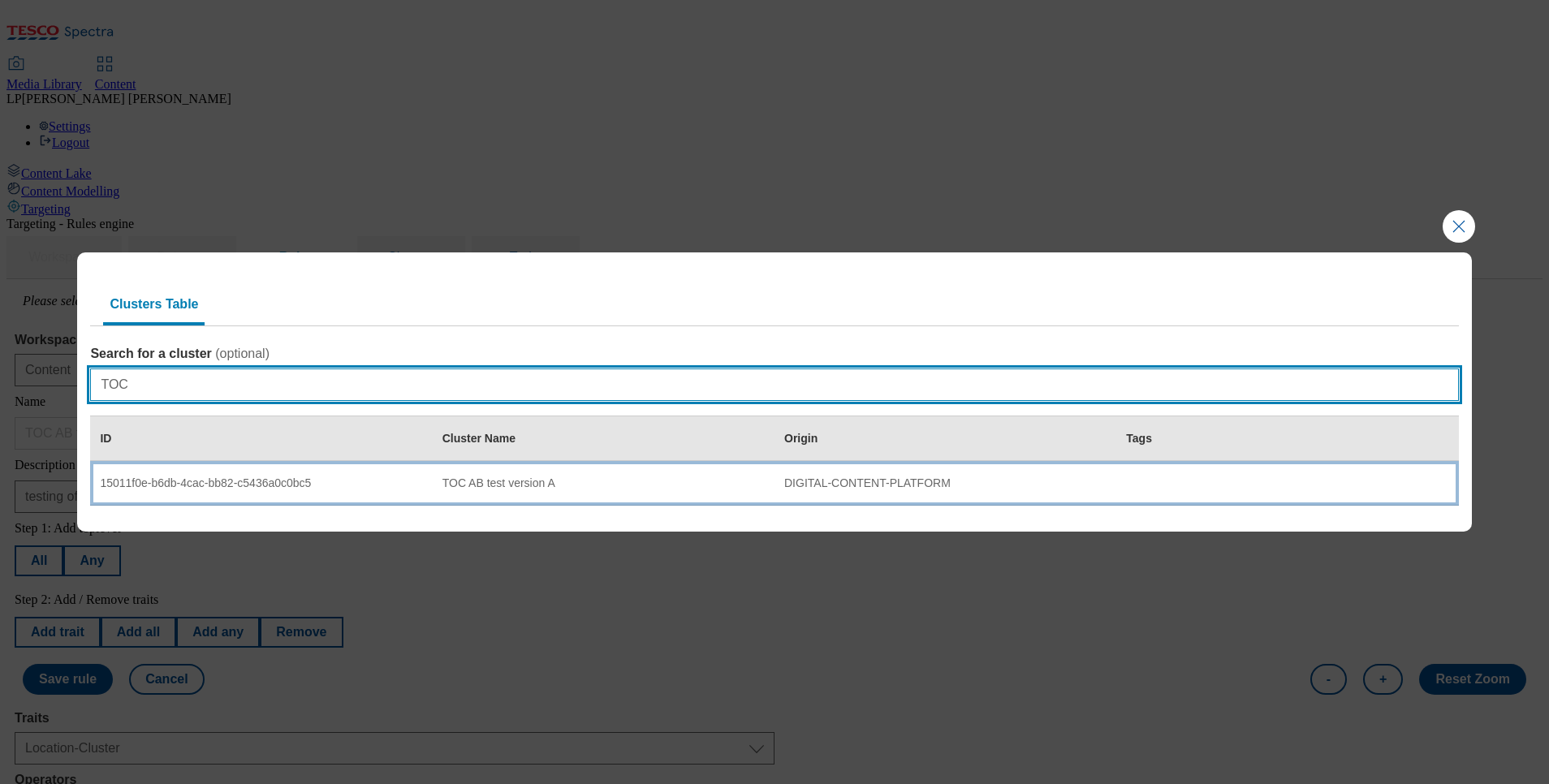
type input "TOC"
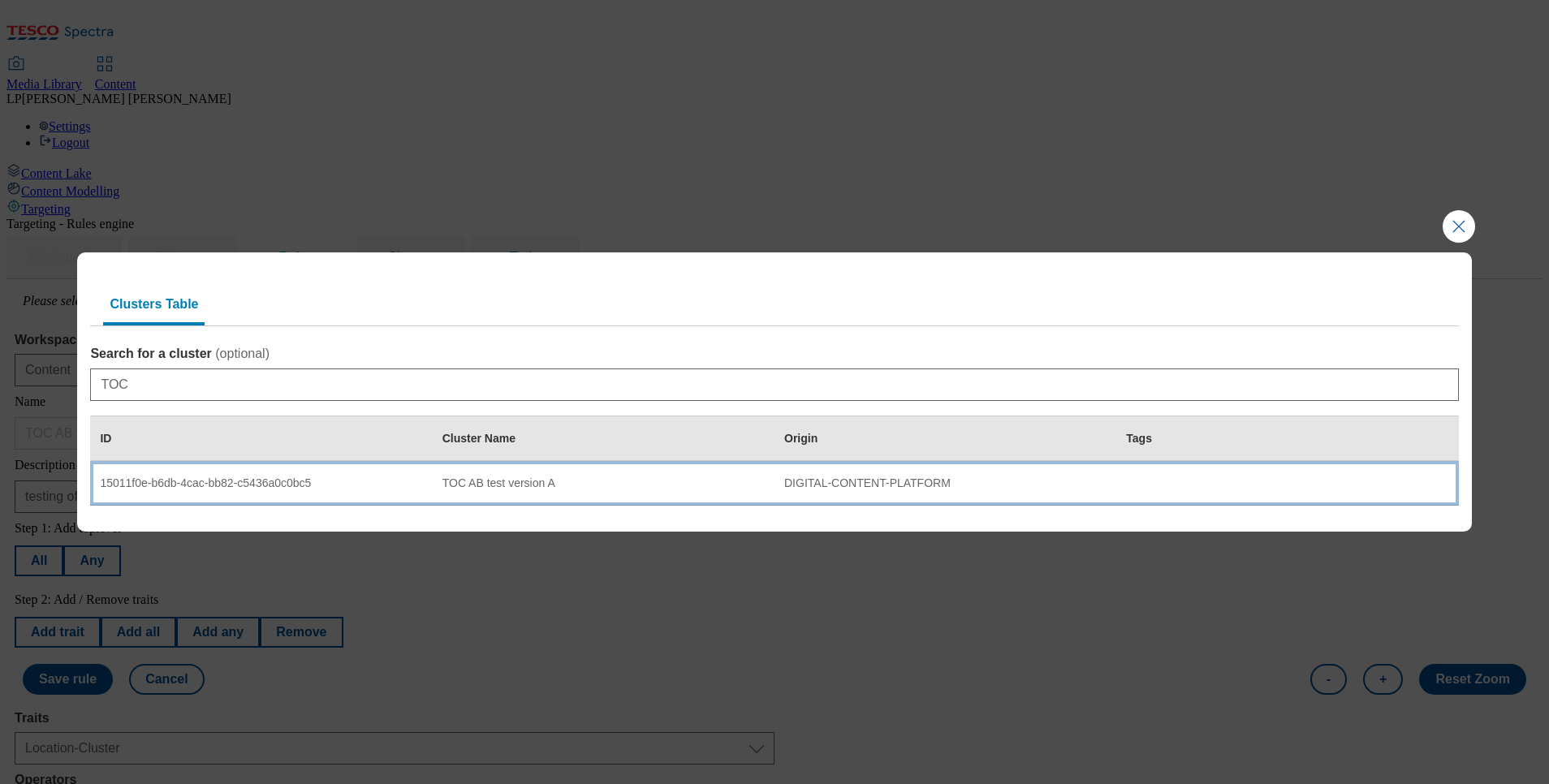
click at [515, 493] on td "TOC AB test version A" at bounding box center [603, 483] width 342 height 45
select select "15011f0e-b6db-4cac-bb82-c5436a0c0bc5"
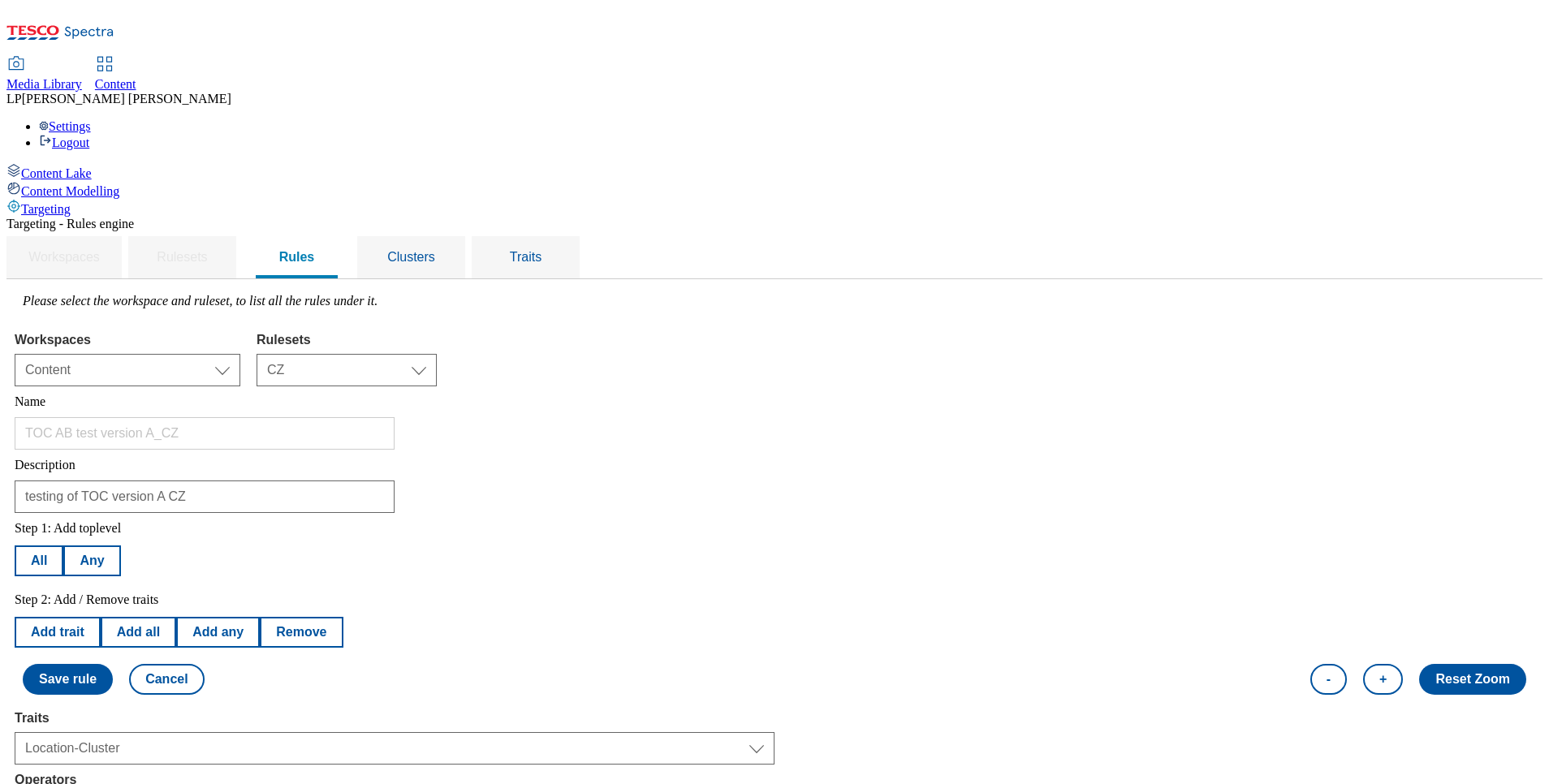
scroll to position [243, 0]
click at [113, 664] on button "Save rule" at bounding box center [67, 680] width 91 height 31
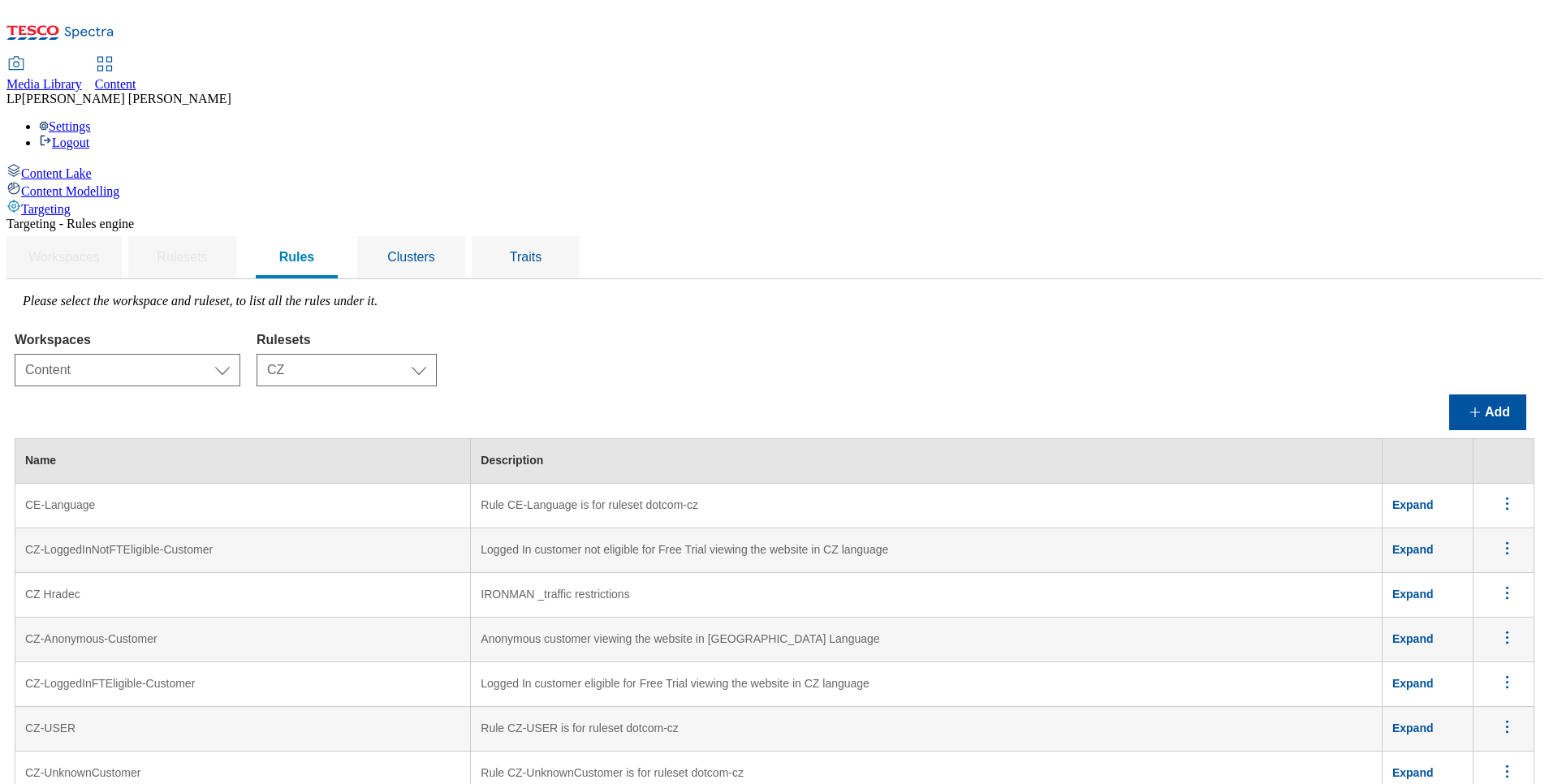
scroll to position [1416, 0]
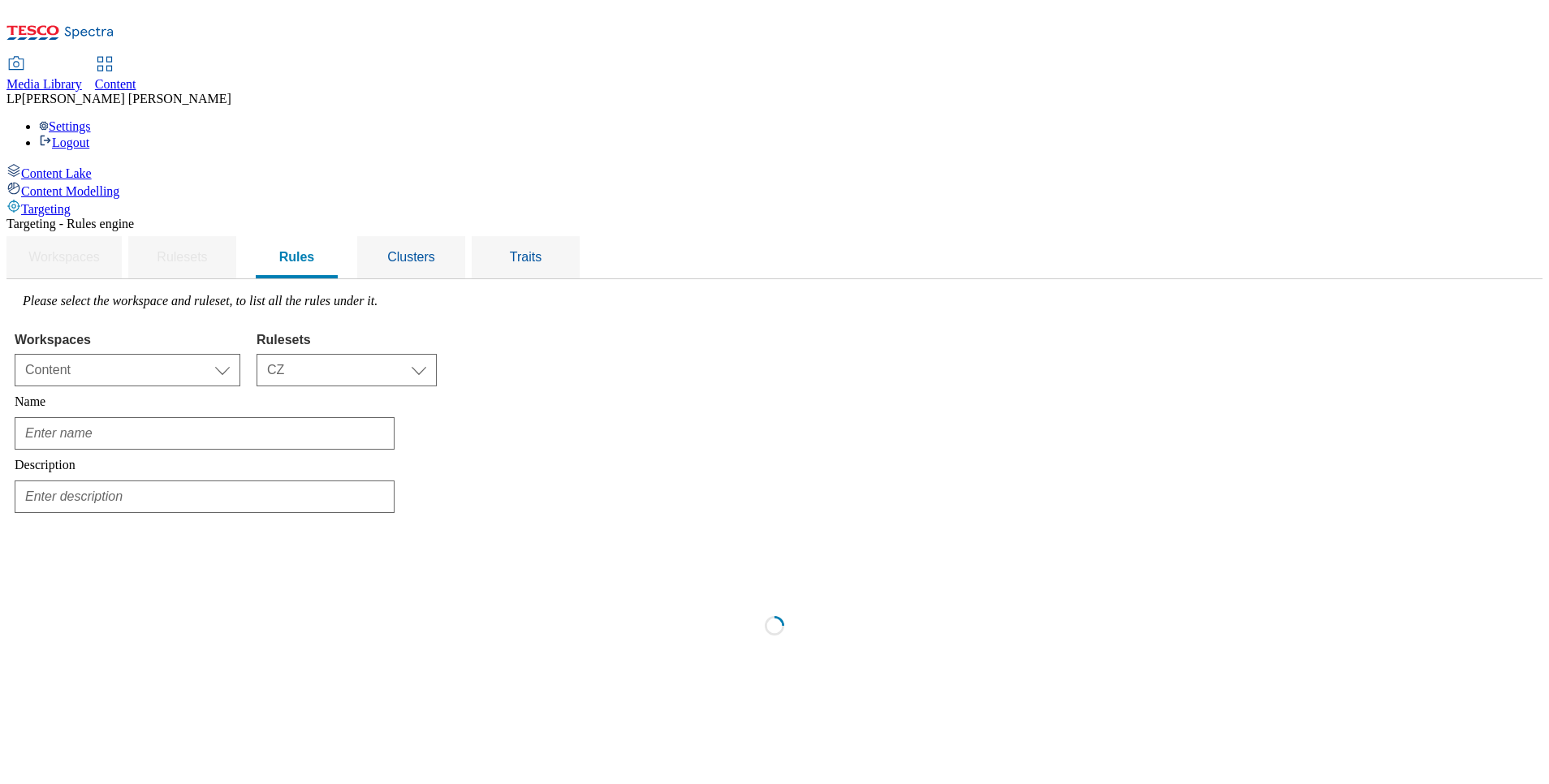
scroll to position [0, 0]
type input "TOC AB test version A_CZ"
type input "testing of TOC version A CZ"
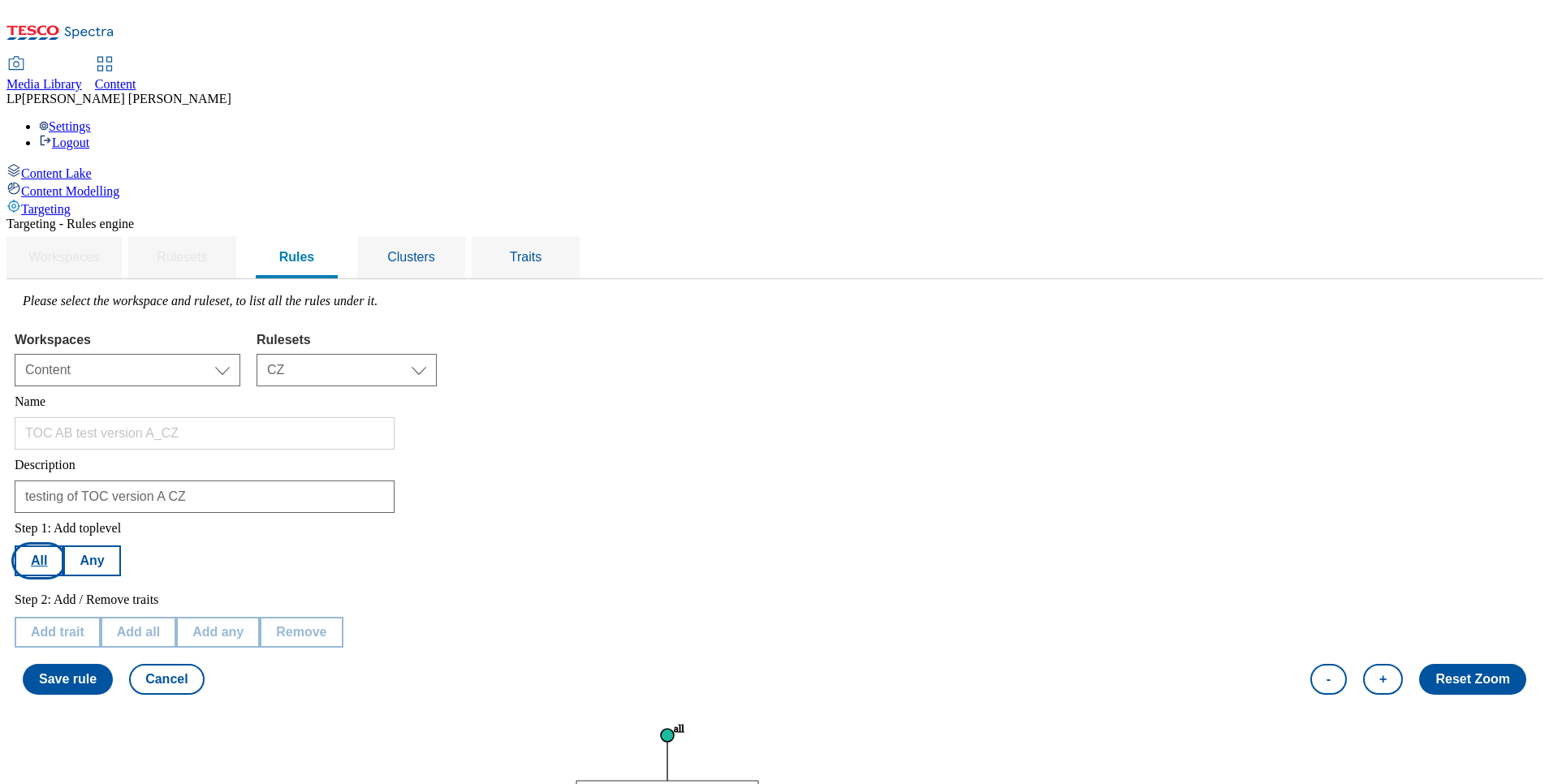
click at [63, 545] on button "All" at bounding box center [39, 561] width 49 height 31
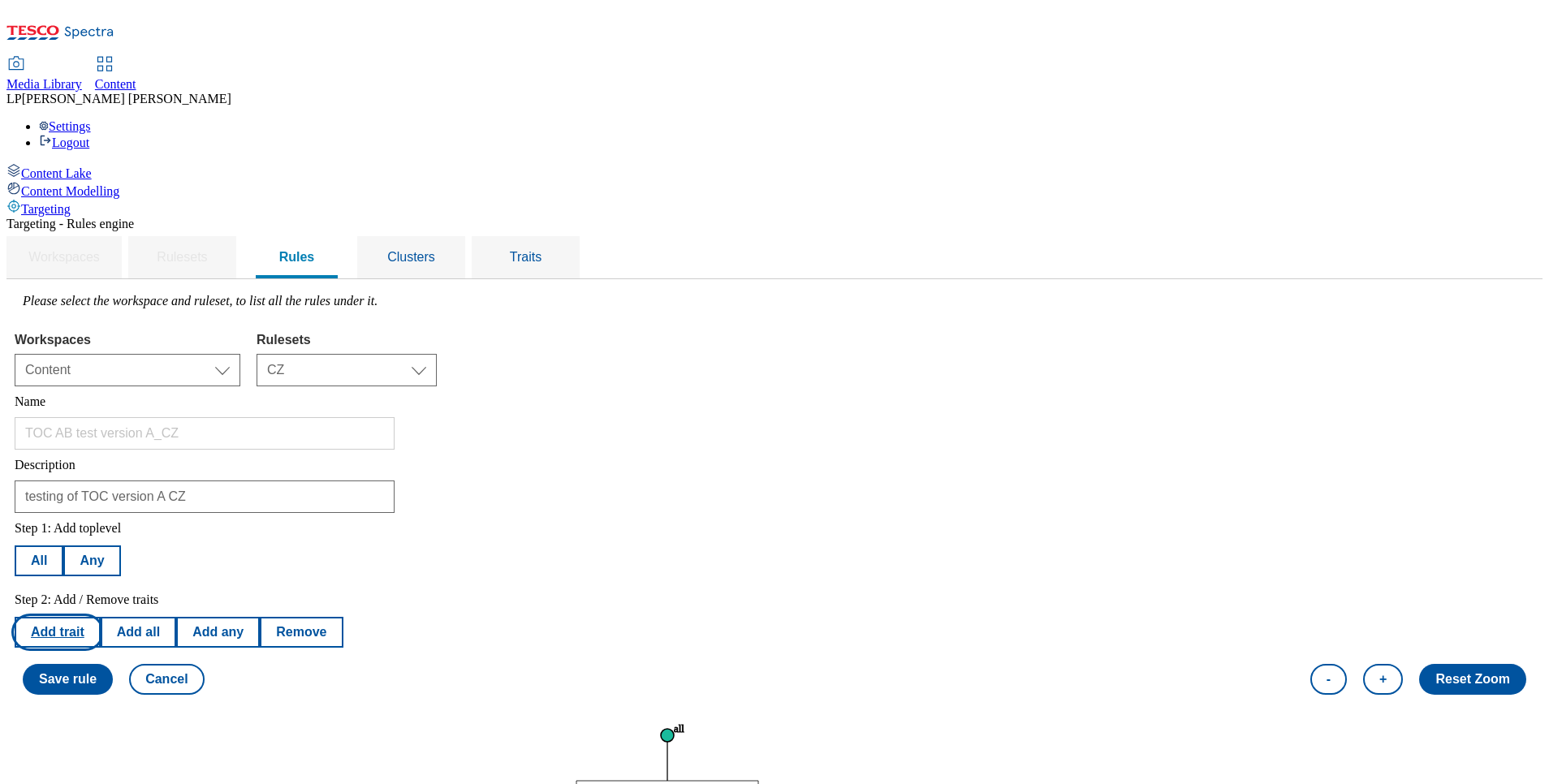
click at [100, 616] on button "Add trait" at bounding box center [57, 632] width 86 height 31
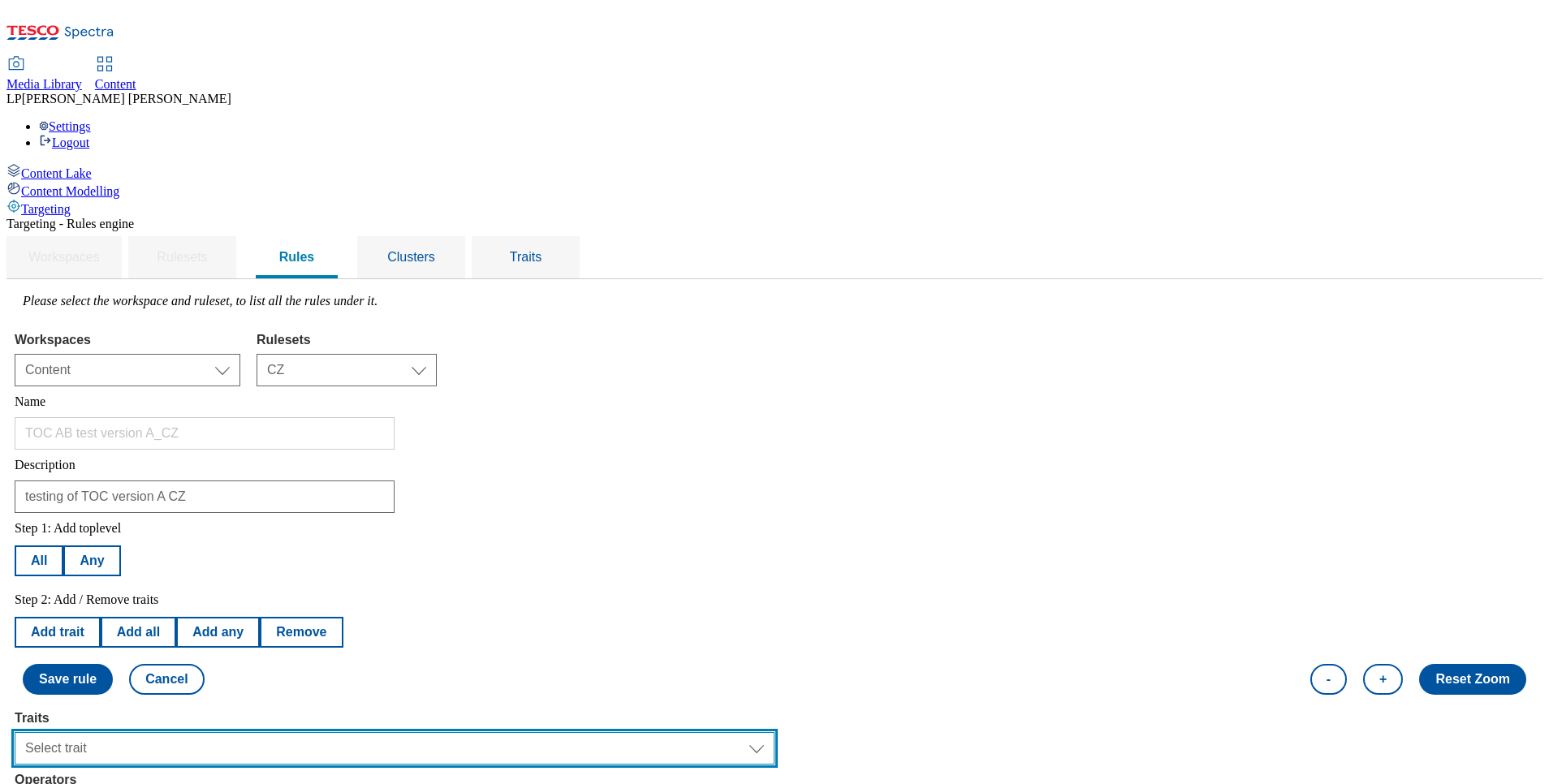
click at [321, 732] on select "Select trait Languages Operating System Content Type Variant ID Segments Store-…" at bounding box center [395, 748] width 760 height 32
select select "segments"
click at [219, 732] on select "Select trait Languages Operating System Content Type Variant ID Segments Store-…" at bounding box center [395, 748] width 760 height 32
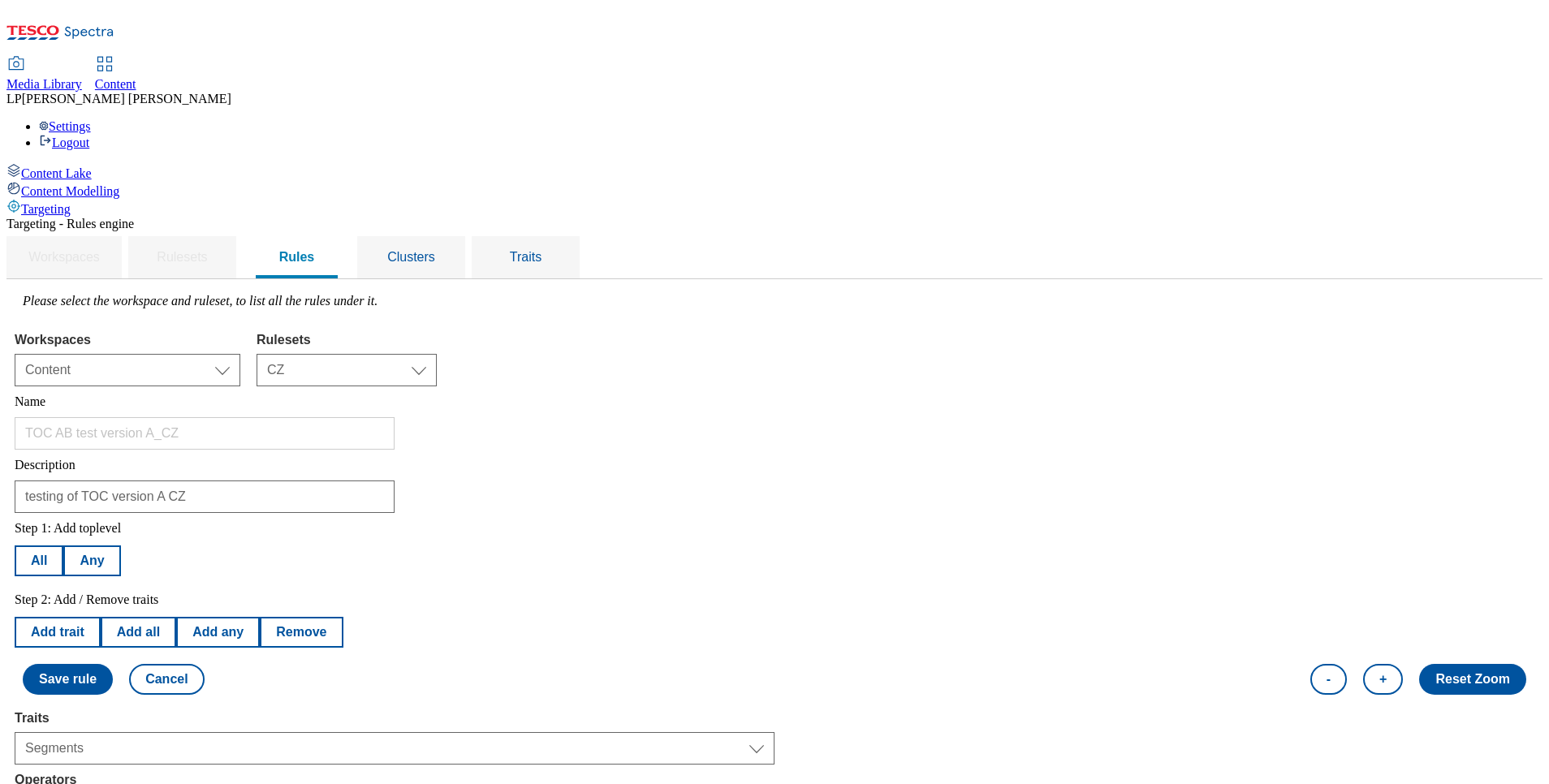
select select "equals"
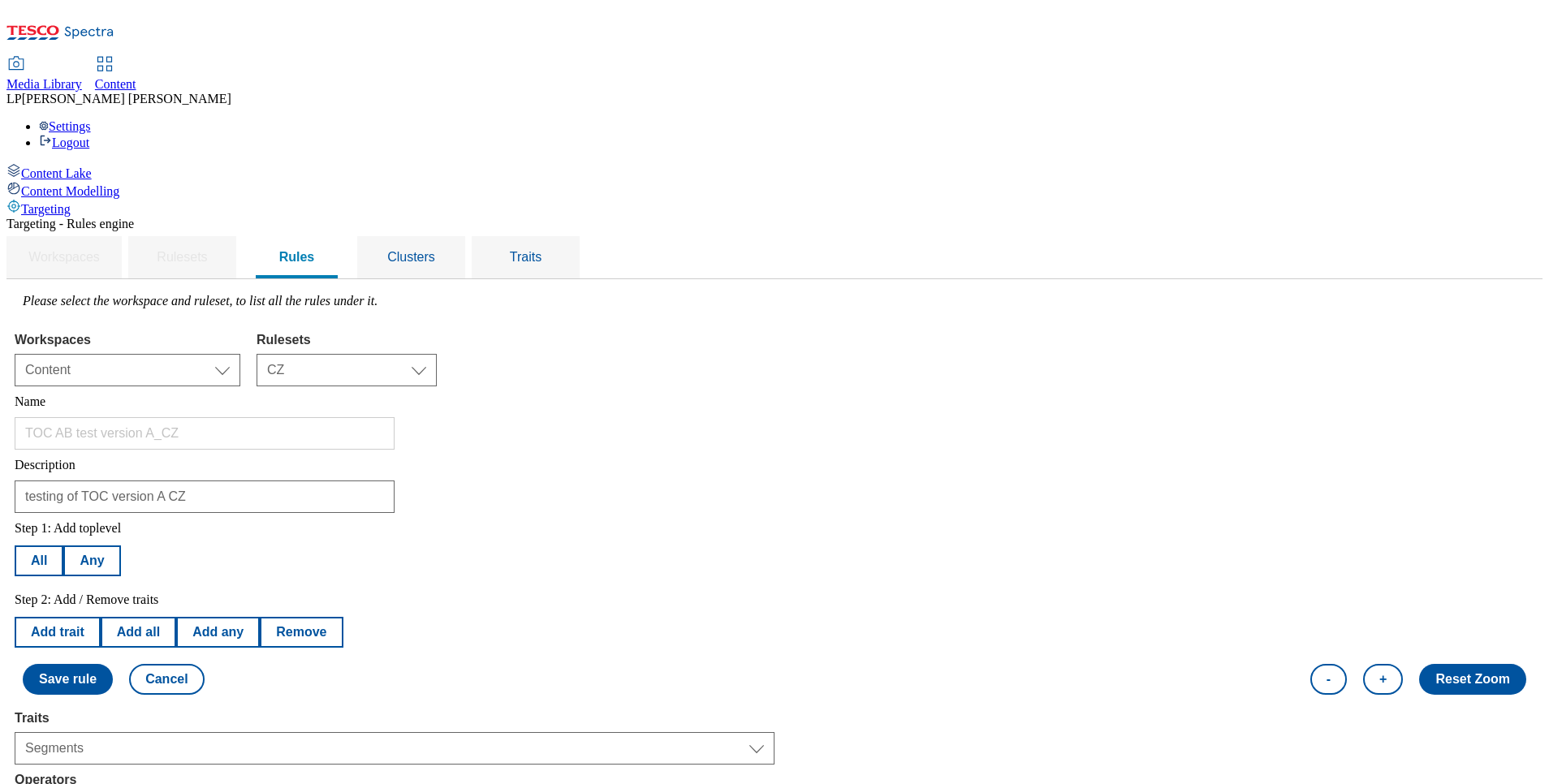
select select "u-li"
click at [113, 664] on button "Save rule" at bounding box center [67, 680] width 91 height 31
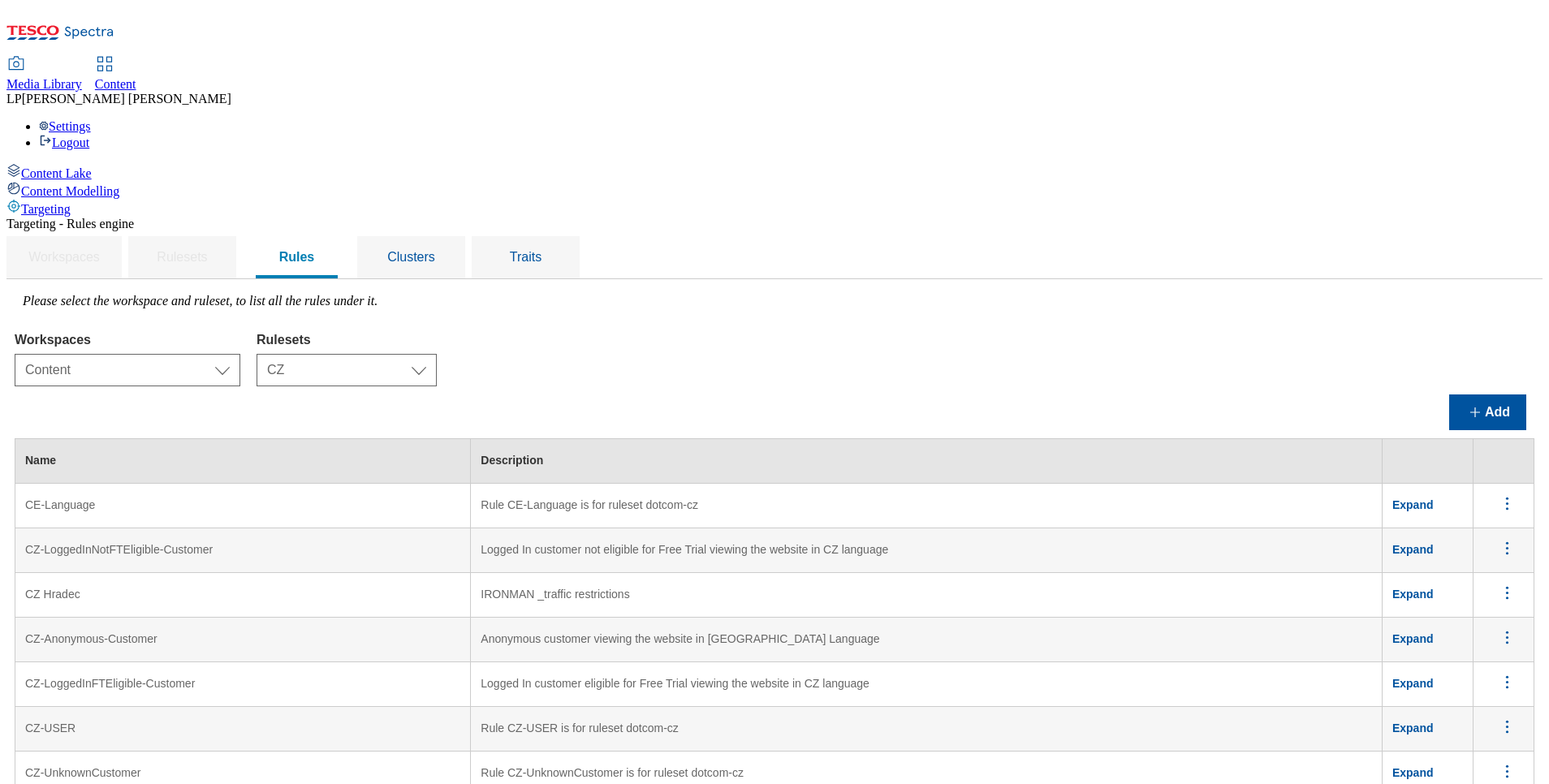
scroll to position [0, 0]
click at [1459, 394] on button "Add" at bounding box center [1488, 412] width 77 height 36
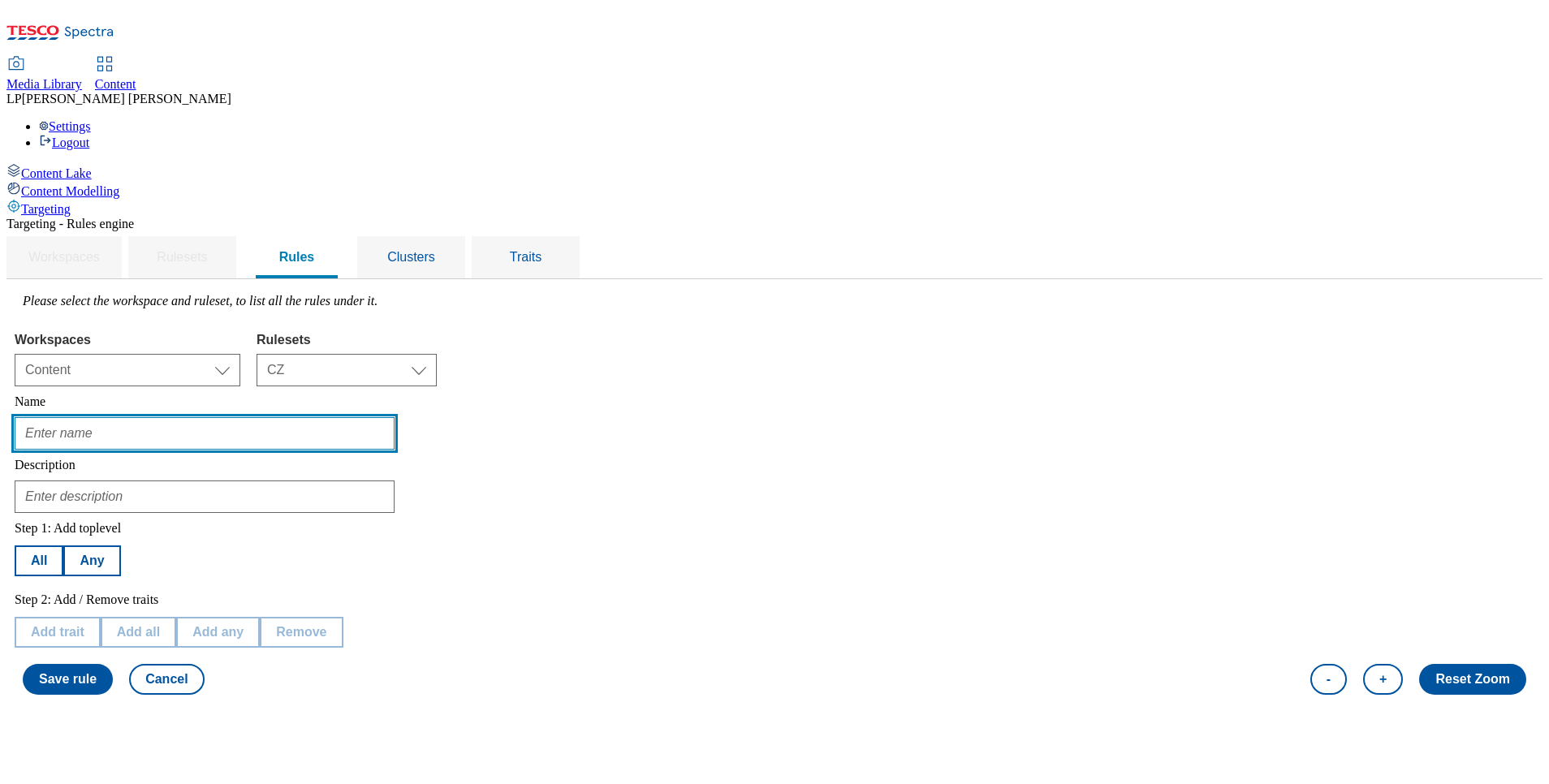
click at [301, 417] on input "text" at bounding box center [205, 432] width 380 height 32
type input "TOC AB test version A_CZ"
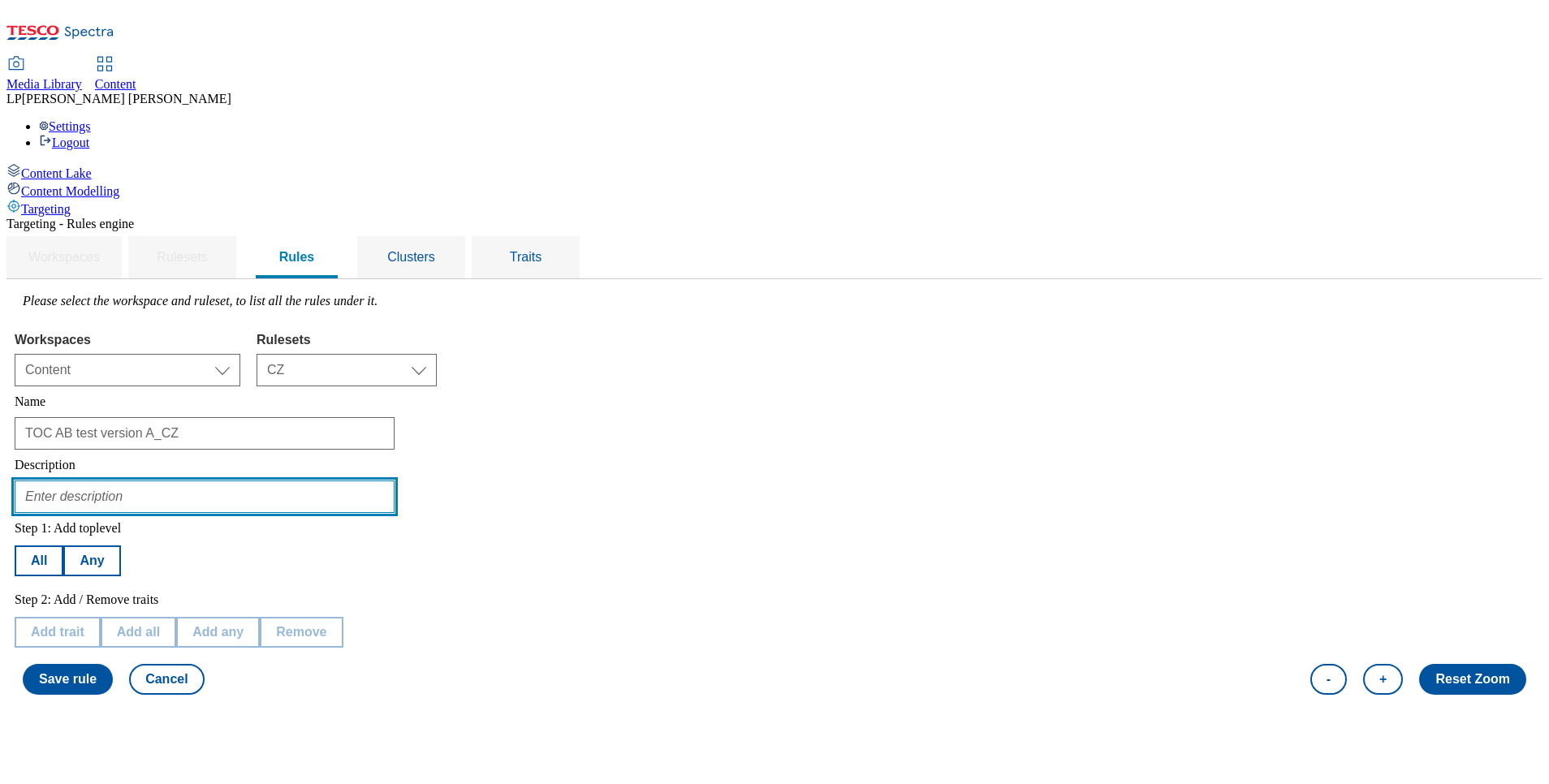
type input "testing of TOC version A CZ"
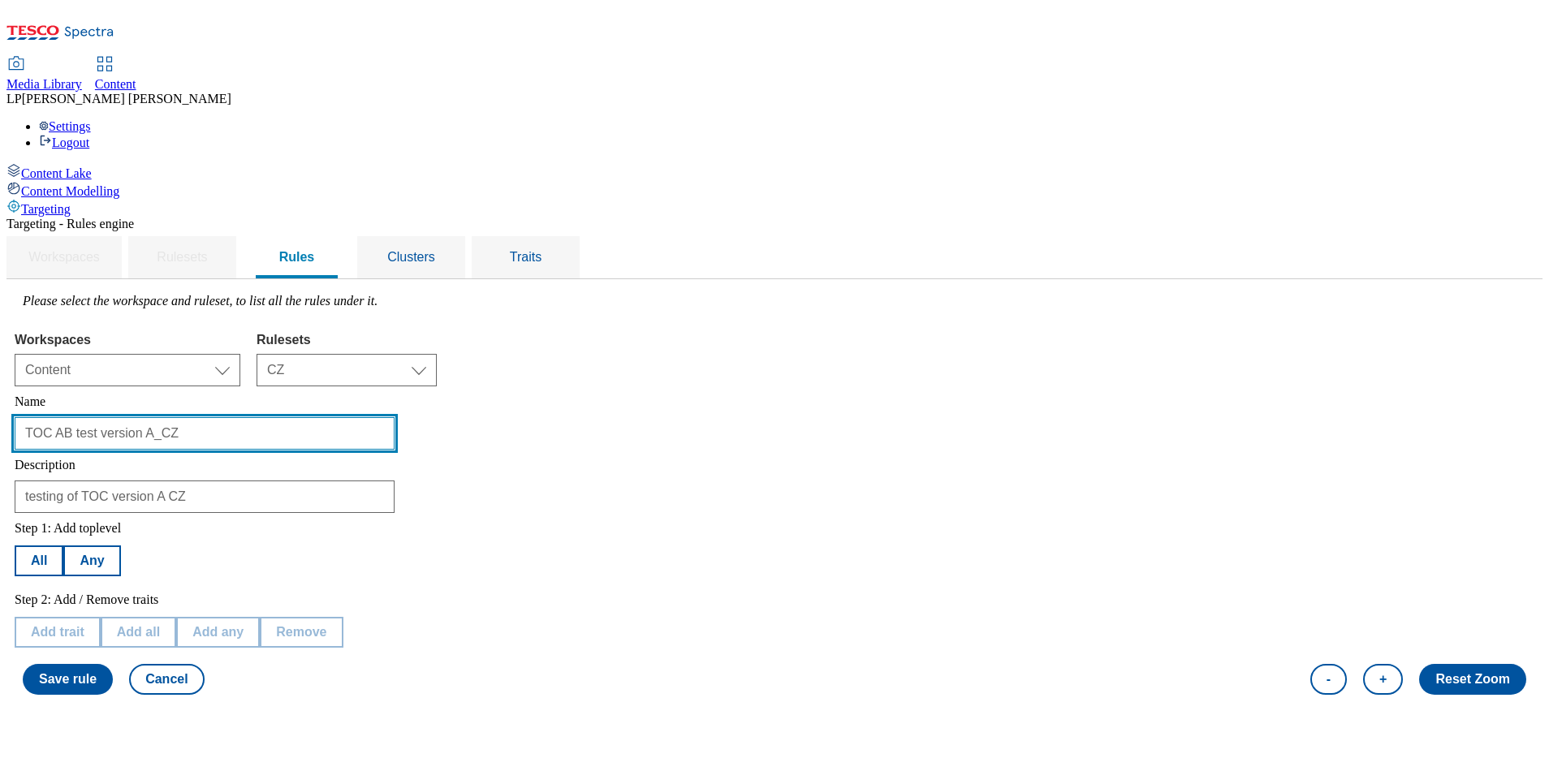
click at [363, 417] on input "TOC AB test version A_CZ" at bounding box center [205, 432] width 380 height 32
click at [395, 417] on input "TOC AB test version A CZ" at bounding box center [205, 432] width 380 height 32
type input "TOC AB test version A EN"
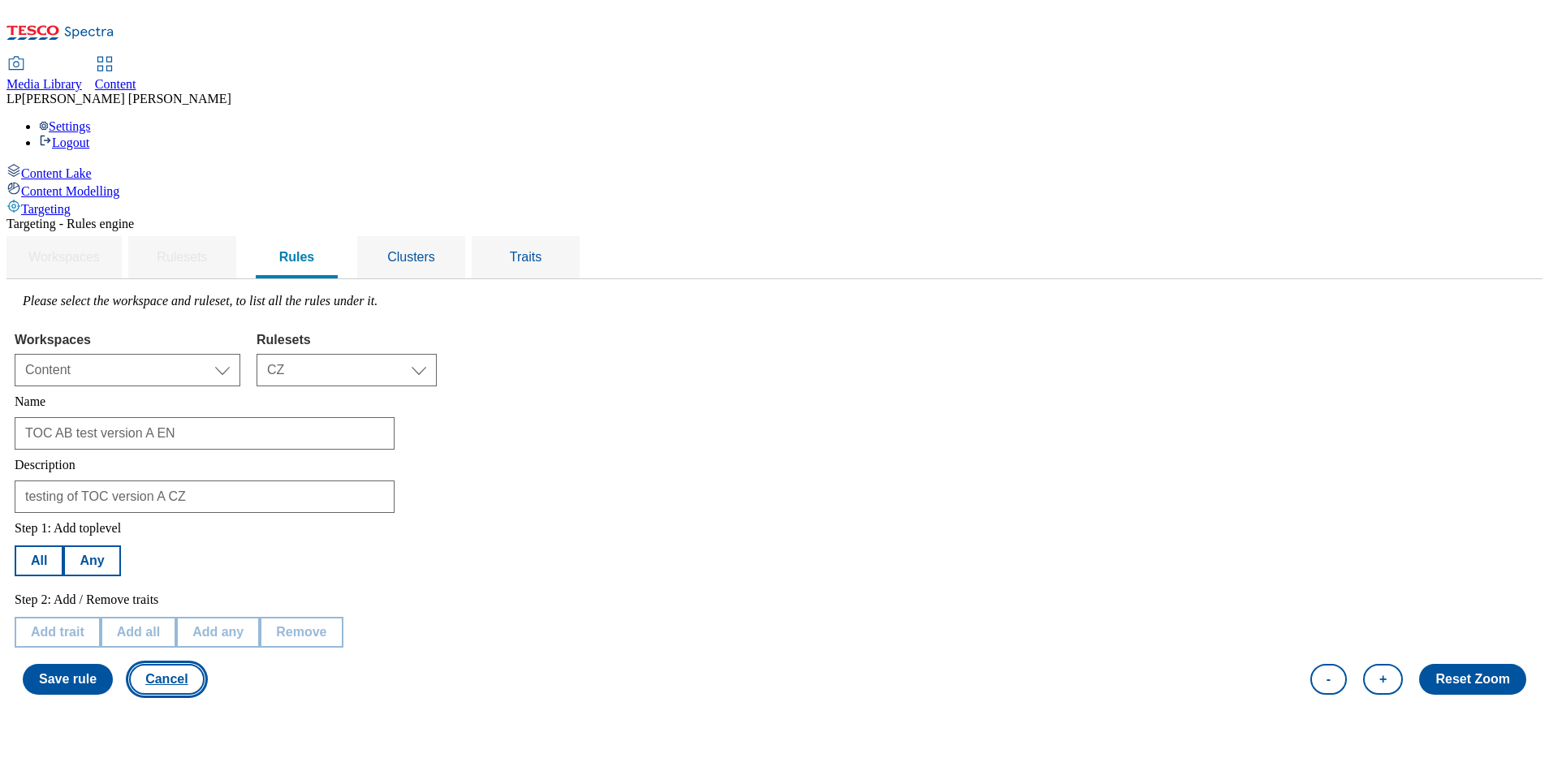
click at [204, 664] on button "Cancel" at bounding box center [167, 680] width 75 height 31
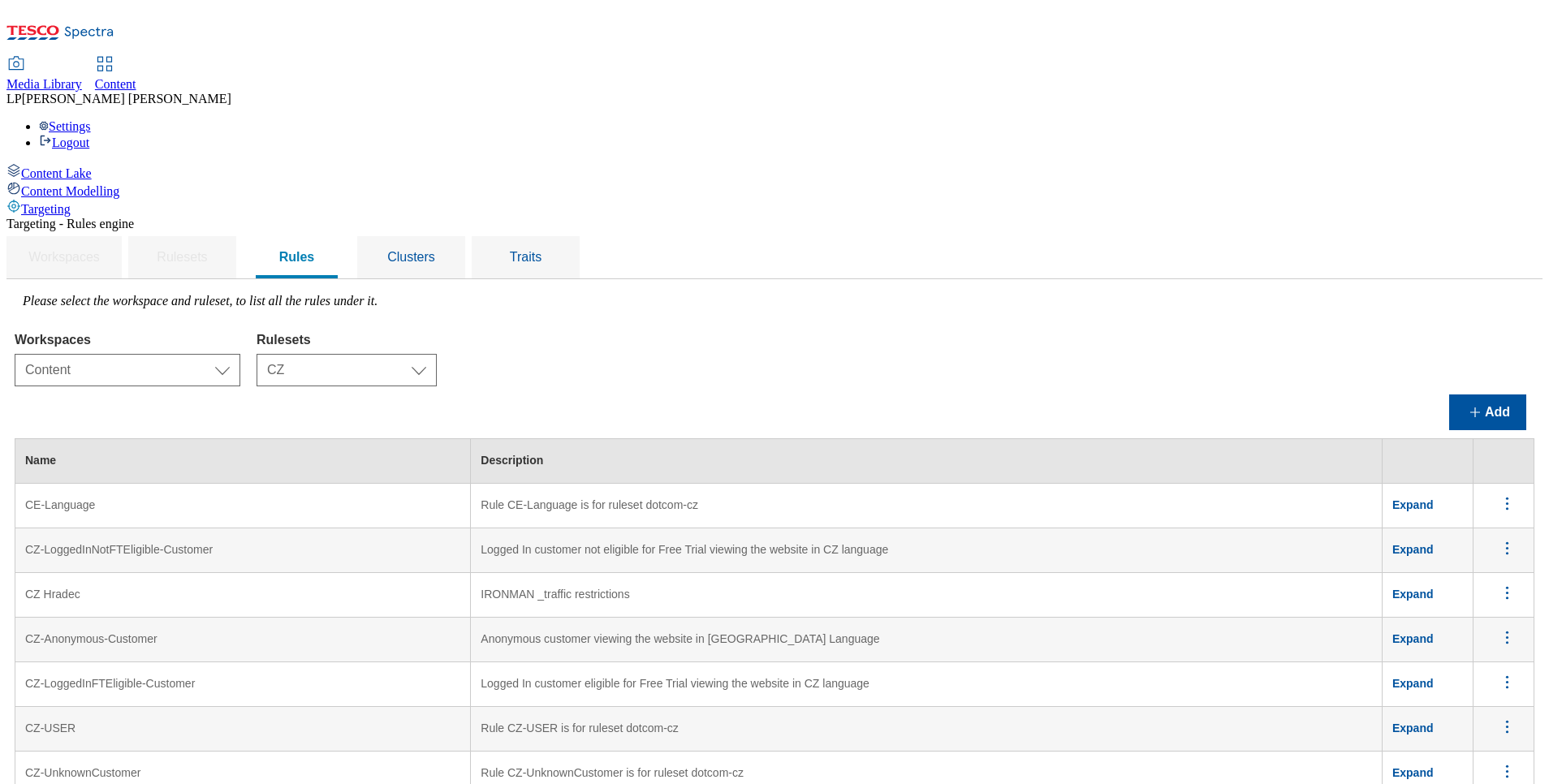
scroll to position [1416, 0]
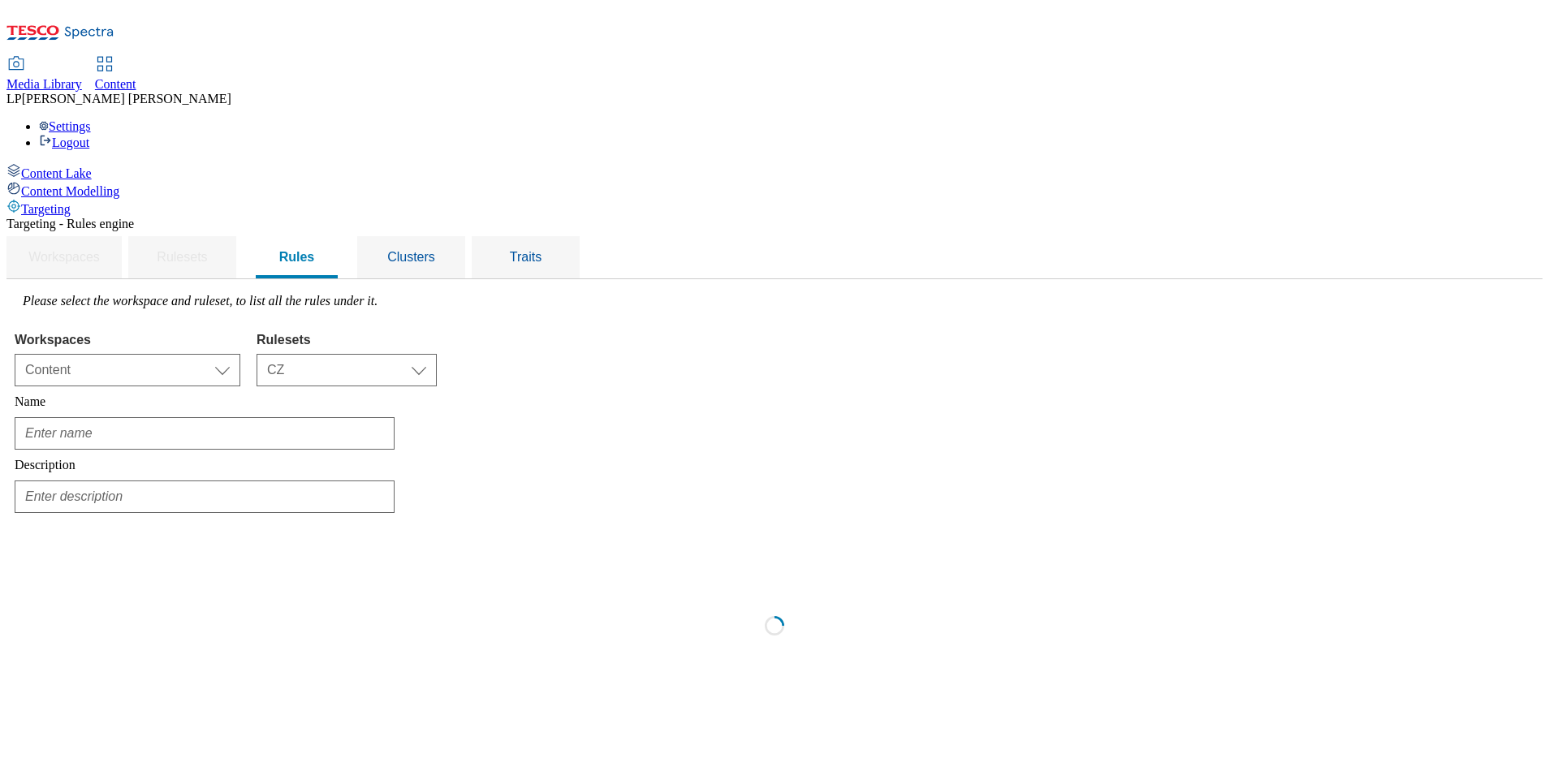
type input "TOC AB test version A_CZ"
type input "testing of TOC version A CZ"
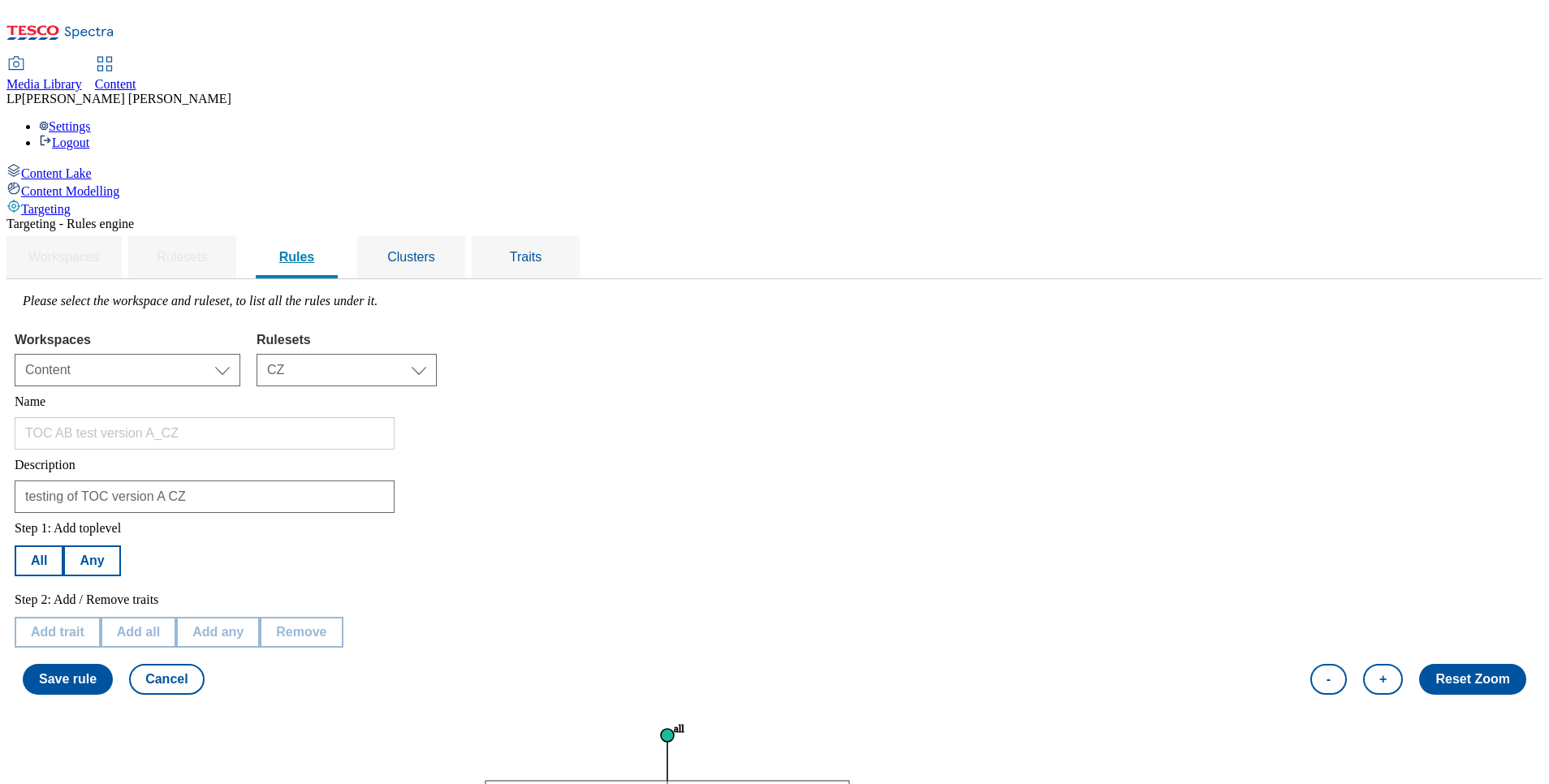
click at [338, 237] on div "Rules" at bounding box center [297, 257] width 82 height 42
click at [315, 250] on span "Rules" at bounding box center [297, 257] width 36 height 14
click at [435, 250] on span "Clusters" at bounding box center [411, 257] width 48 height 14
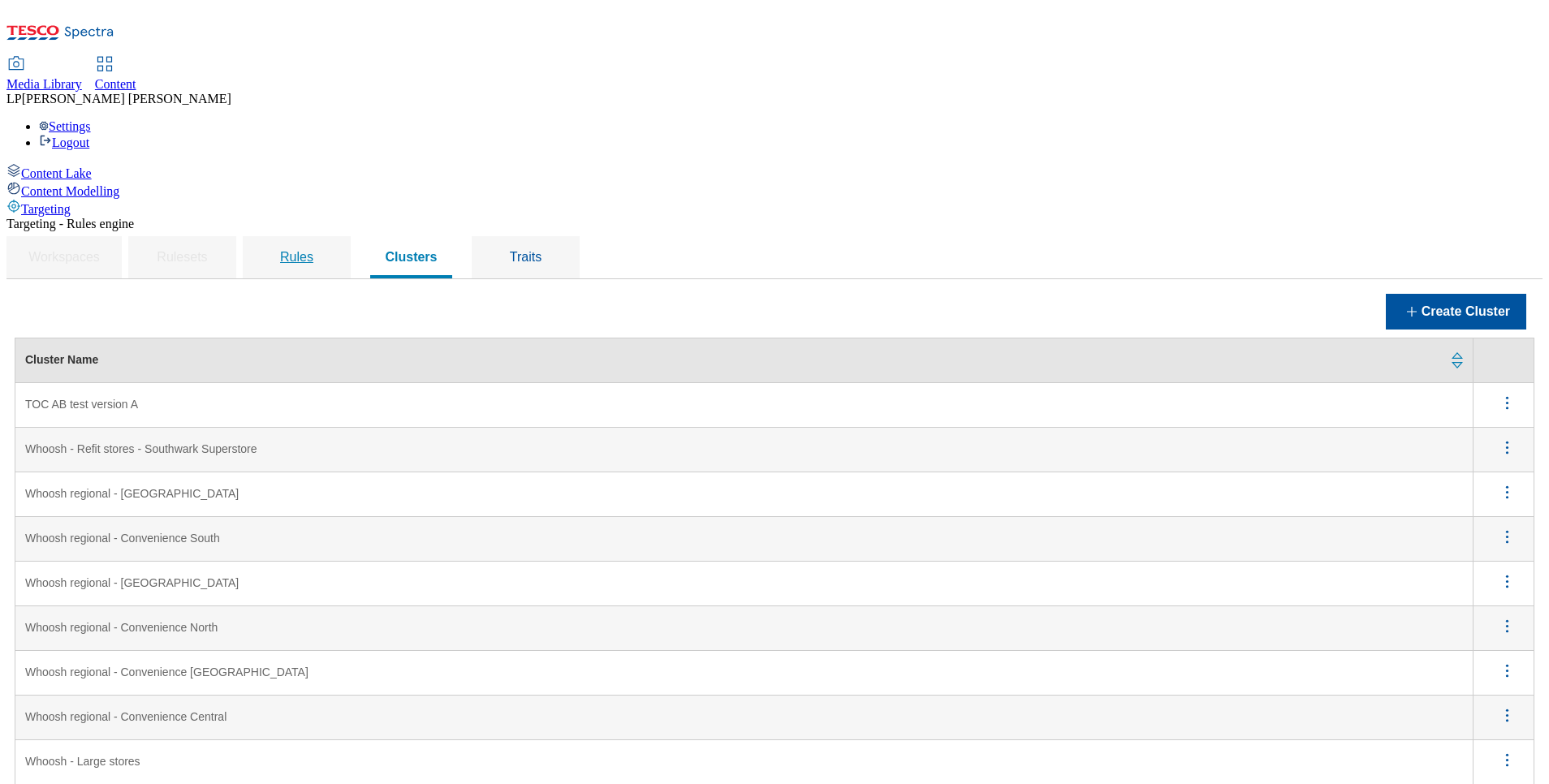
click at [314, 250] on span "Rules" at bounding box center [297, 257] width 33 height 14
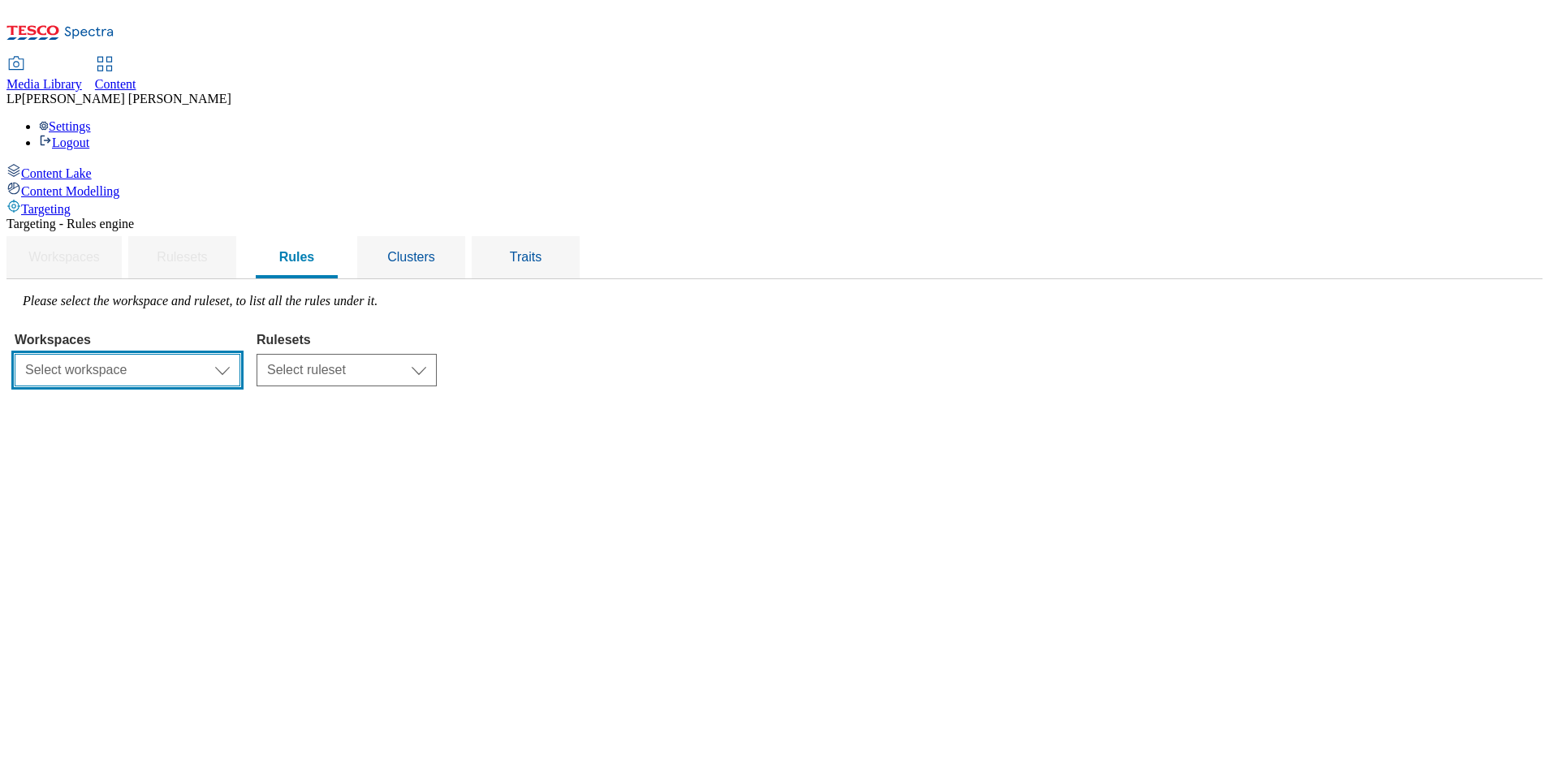
click at [241, 354] on select "Select workspace Content" at bounding box center [128, 369] width 226 height 32
select select "f510054f-adaa-4692-b570-80fa3897127a"
click at [219, 354] on select "Select workspace Content" at bounding box center [128, 369] width 226 height 32
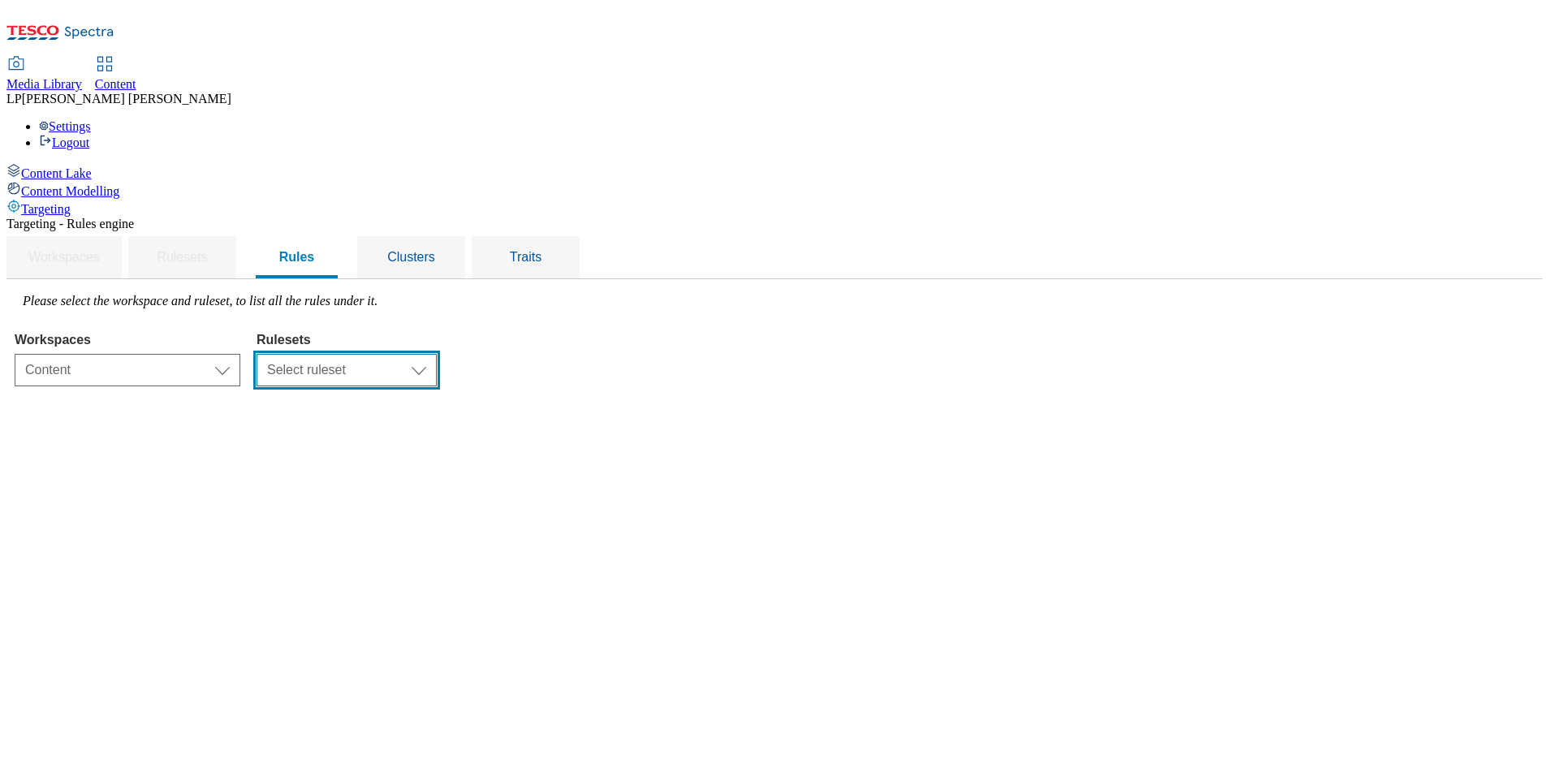
click at [436, 354] on select "Select ruleset CZ HU SK" at bounding box center [346, 369] width 180 height 32
select select "5113db17-1b35-4e50-beac-5f3c7afeb8da"
click at [436, 354] on select "Select ruleset CZ HU SK" at bounding box center [346, 369] width 180 height 32
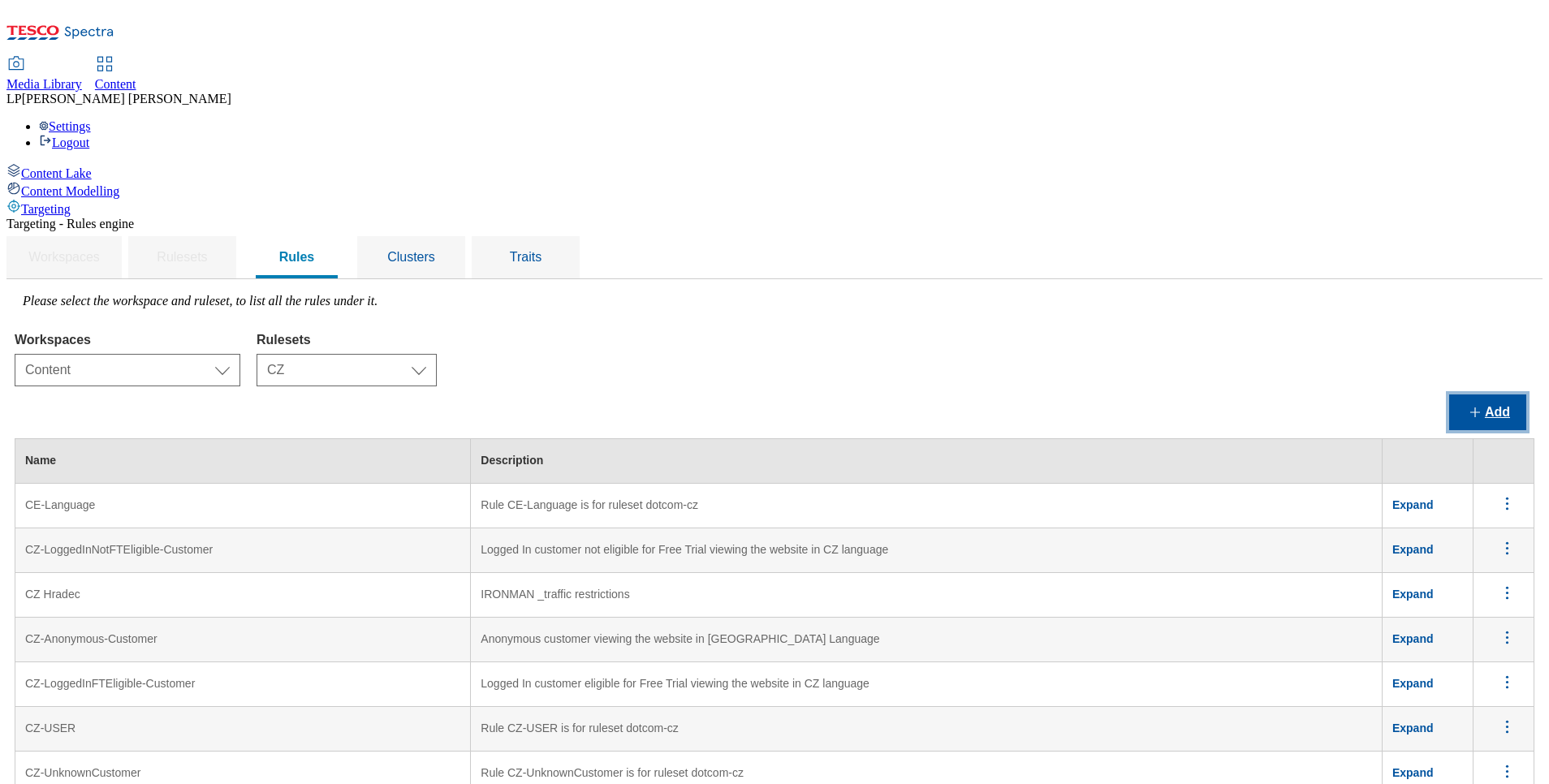
click at [1469, 394] on button "Add" at bounding box center [1488, 412] width 77 height 36
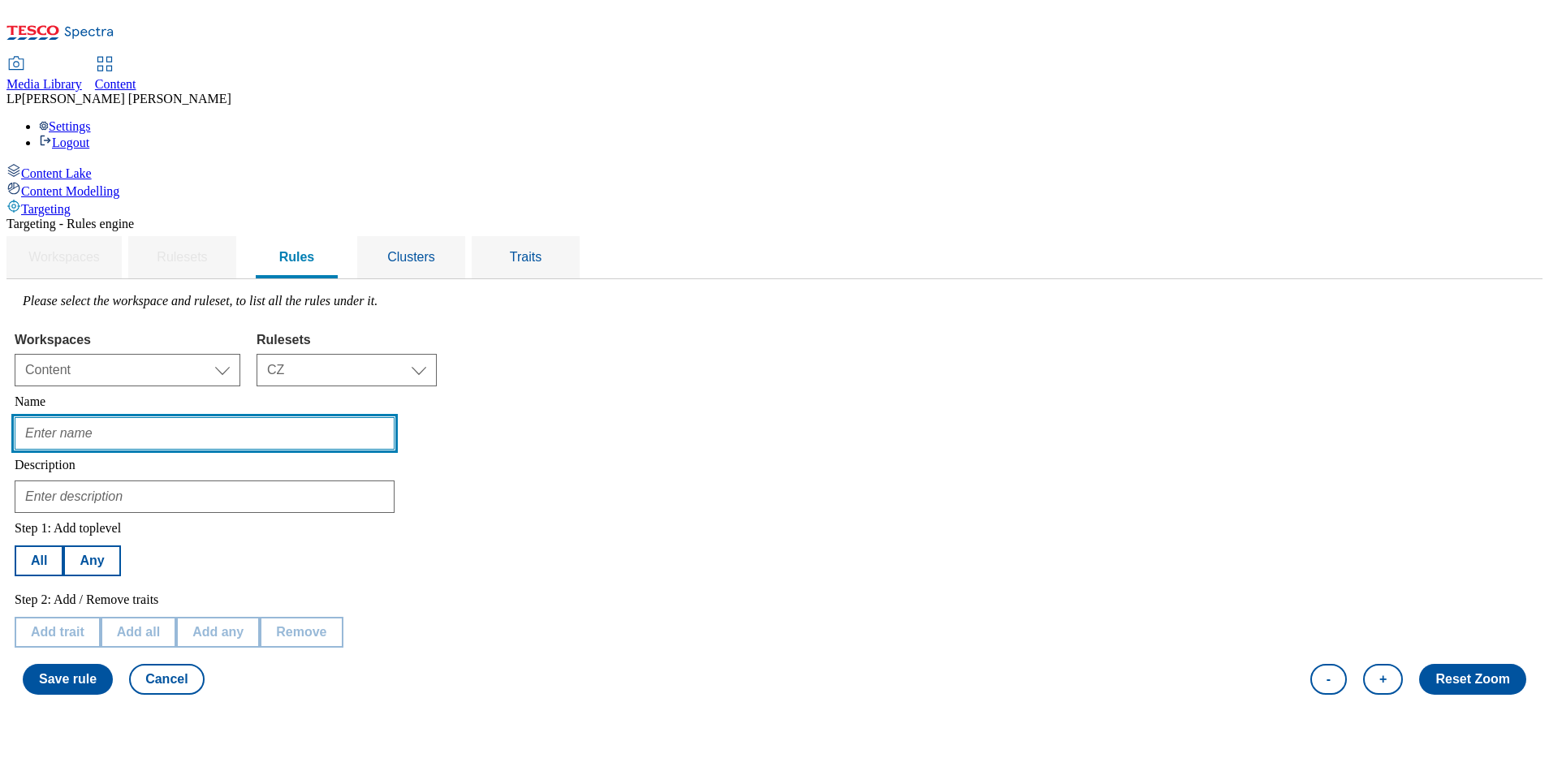
click at [328, 417] on input "text" at bounding box center [205, 432] width 380 height 32
type input "TOC AB test version A_CZ"
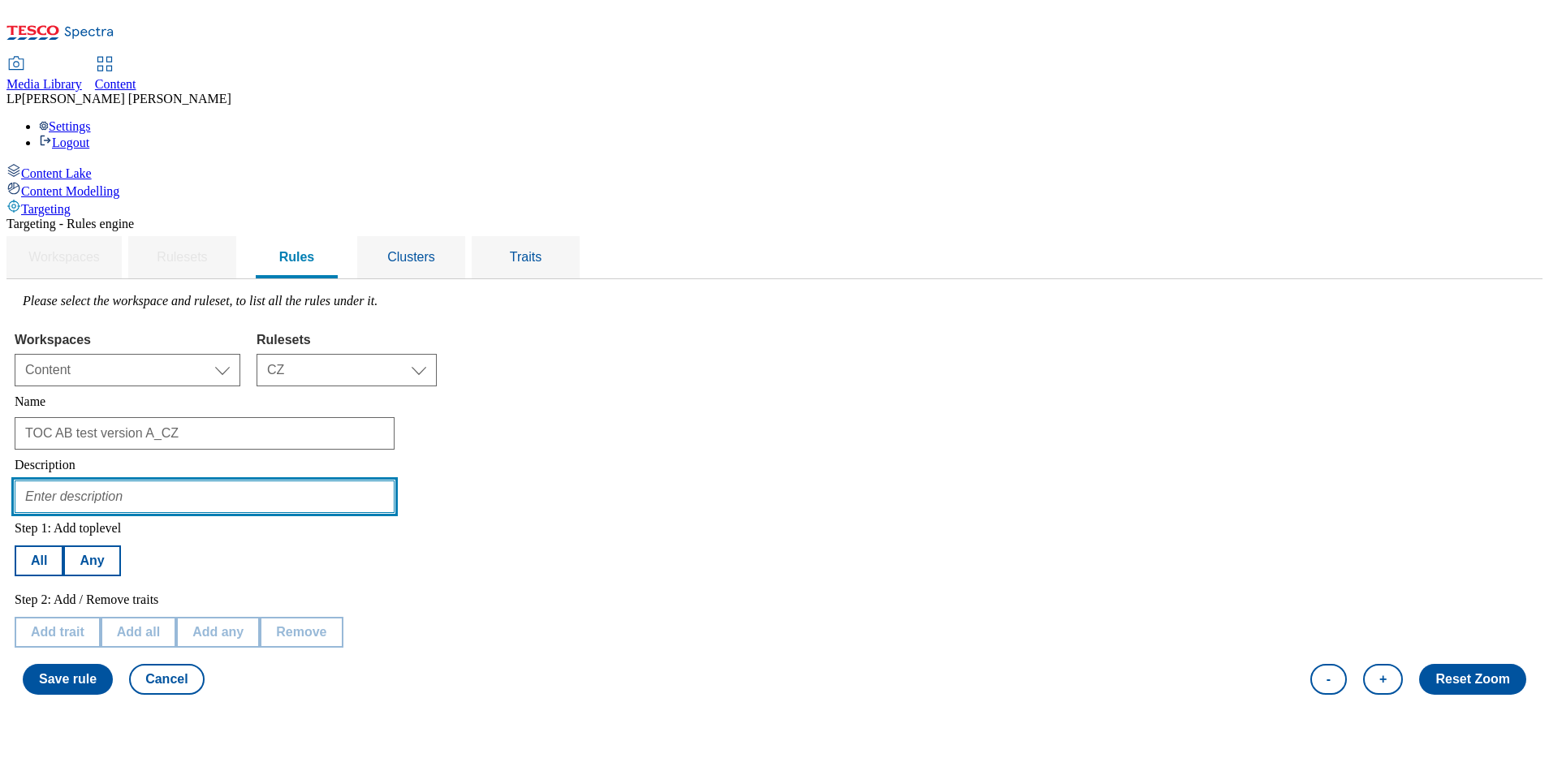
type input "testing of TOC version A CZ"
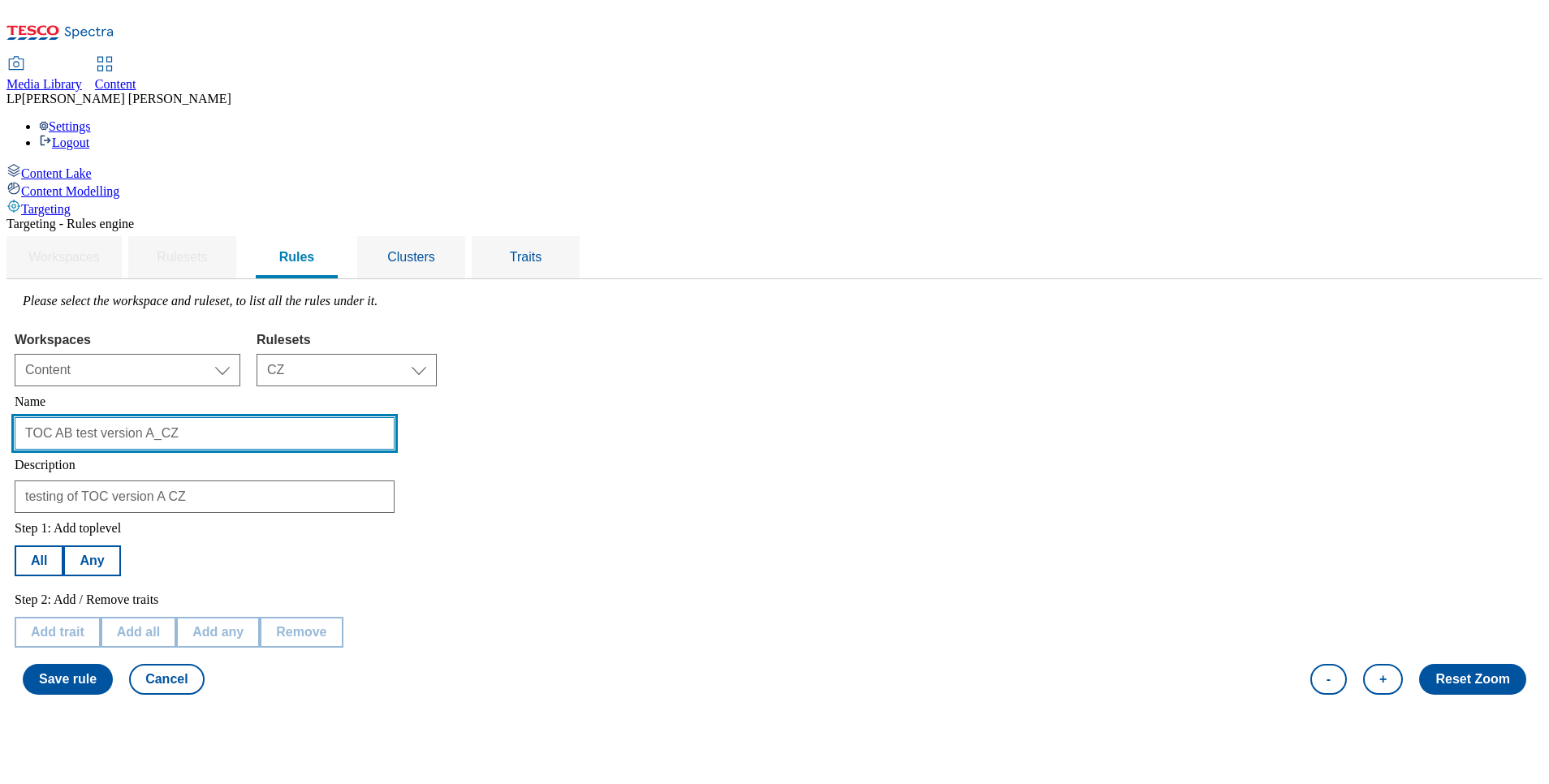
click at [369, 417] on input "TOC AB test version A_CZ" at bounding box center [205, 432] width 380 height 32
type input "TOC AB test version A ENG"
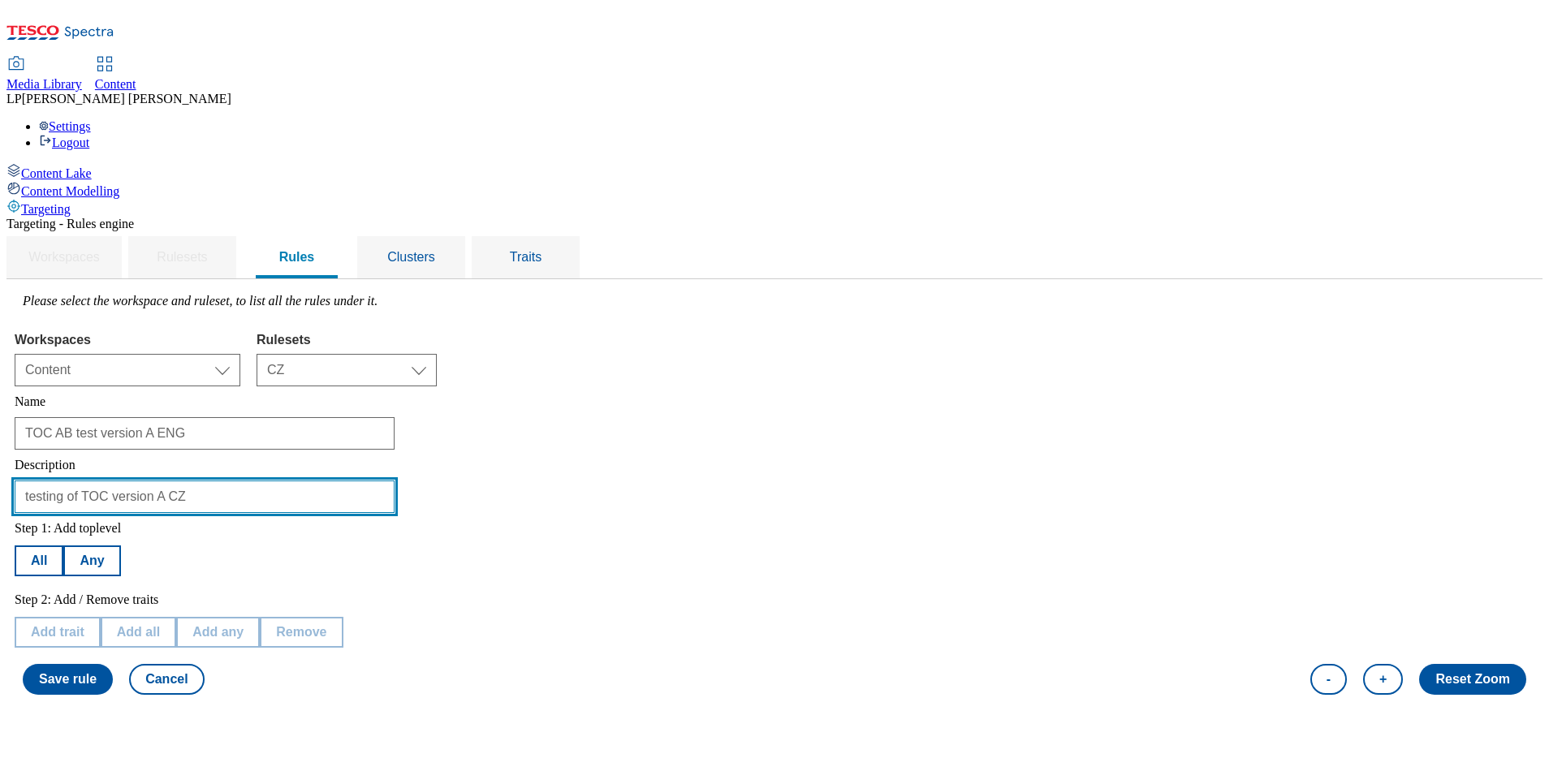
click at [395, 480] on input "testing of TOC version A CZ" at bounding box center [205, 496] width 380 height 32
type input "testing of TOC version A ENG"
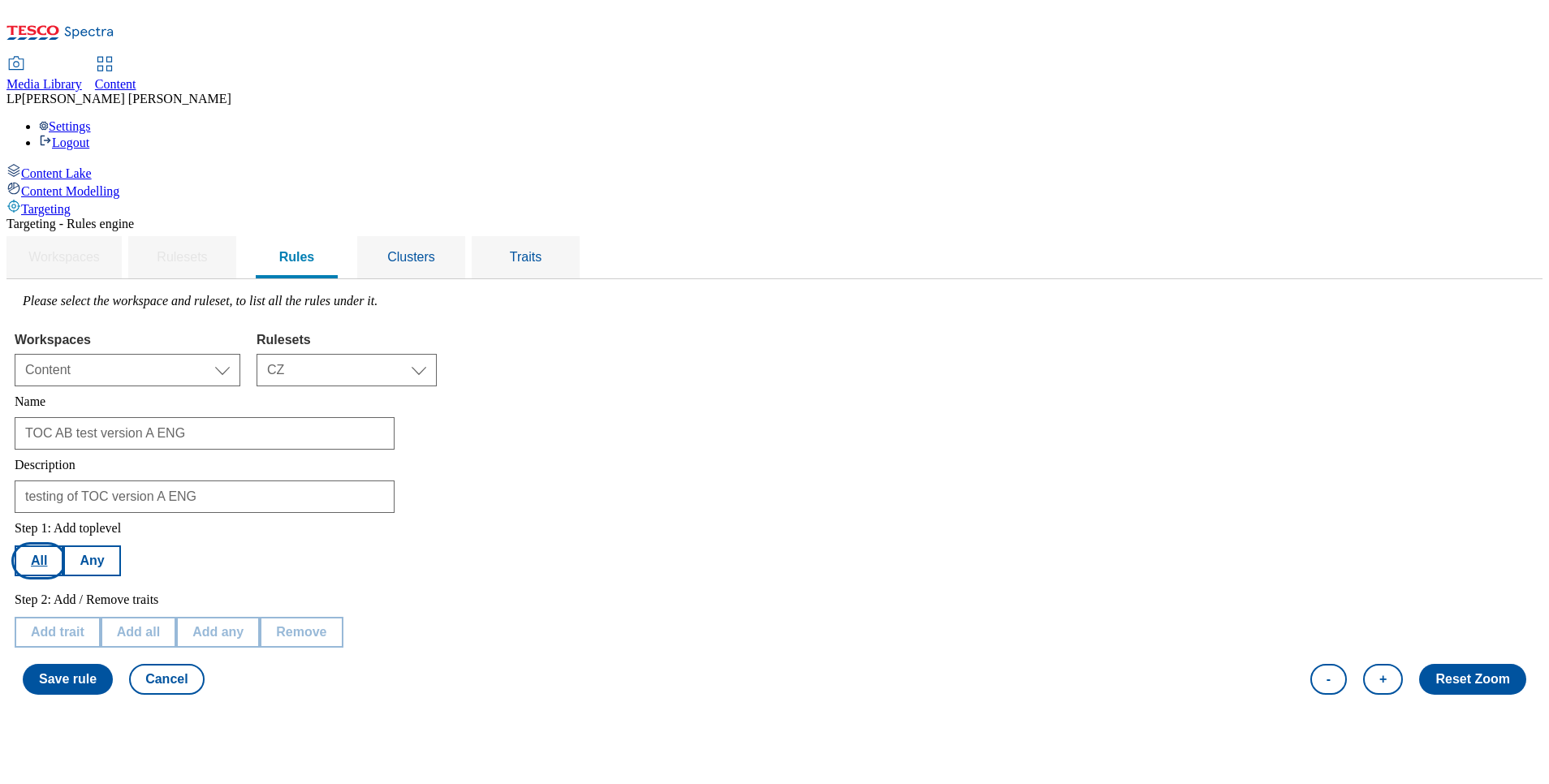
click at [63, 545] on button "All" at bounding box center [39, 561] width 49 height 31
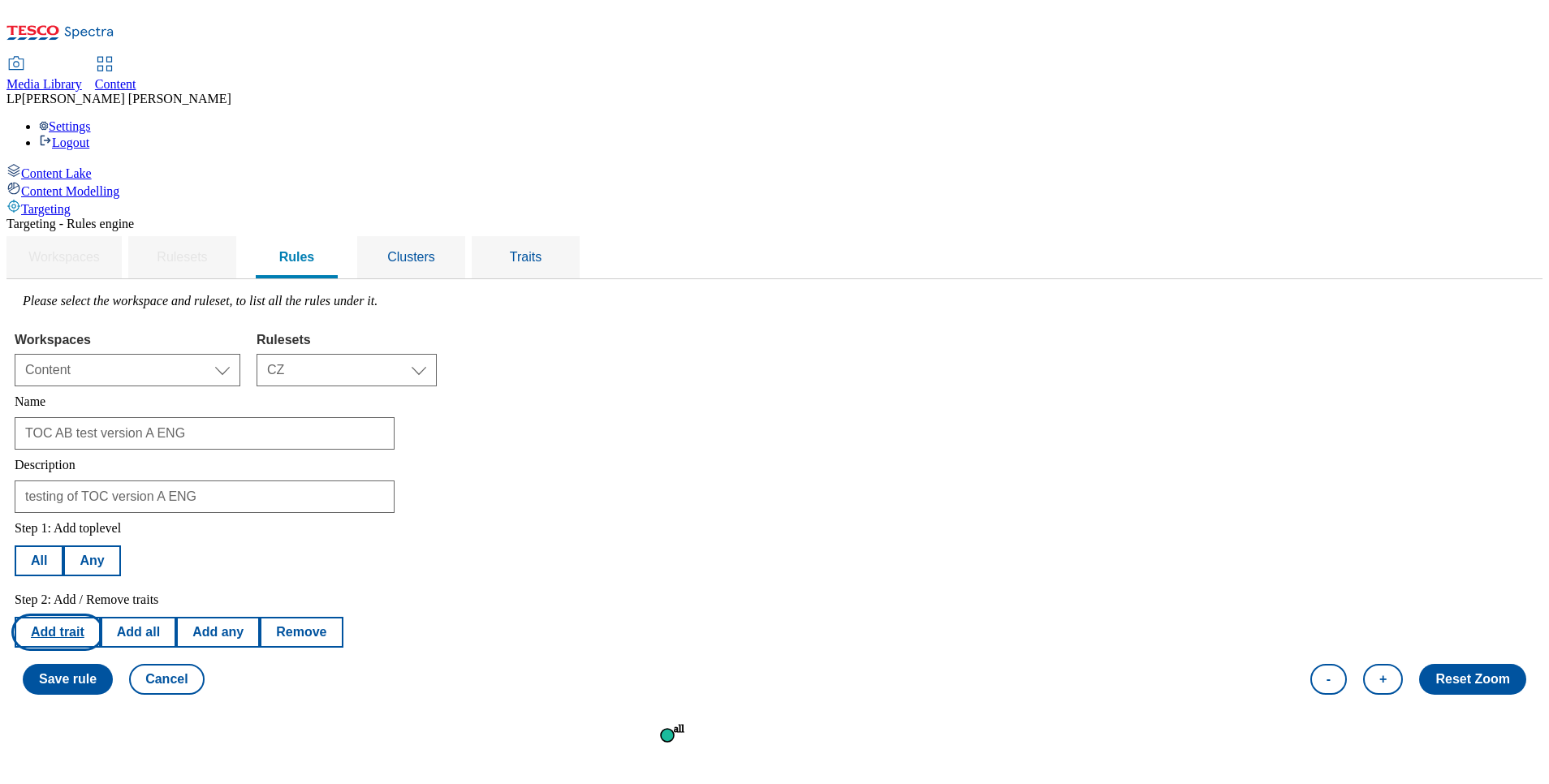
click at [100, 616] on button "Add trait" at bounding box center [57, 632] width 86 height 31
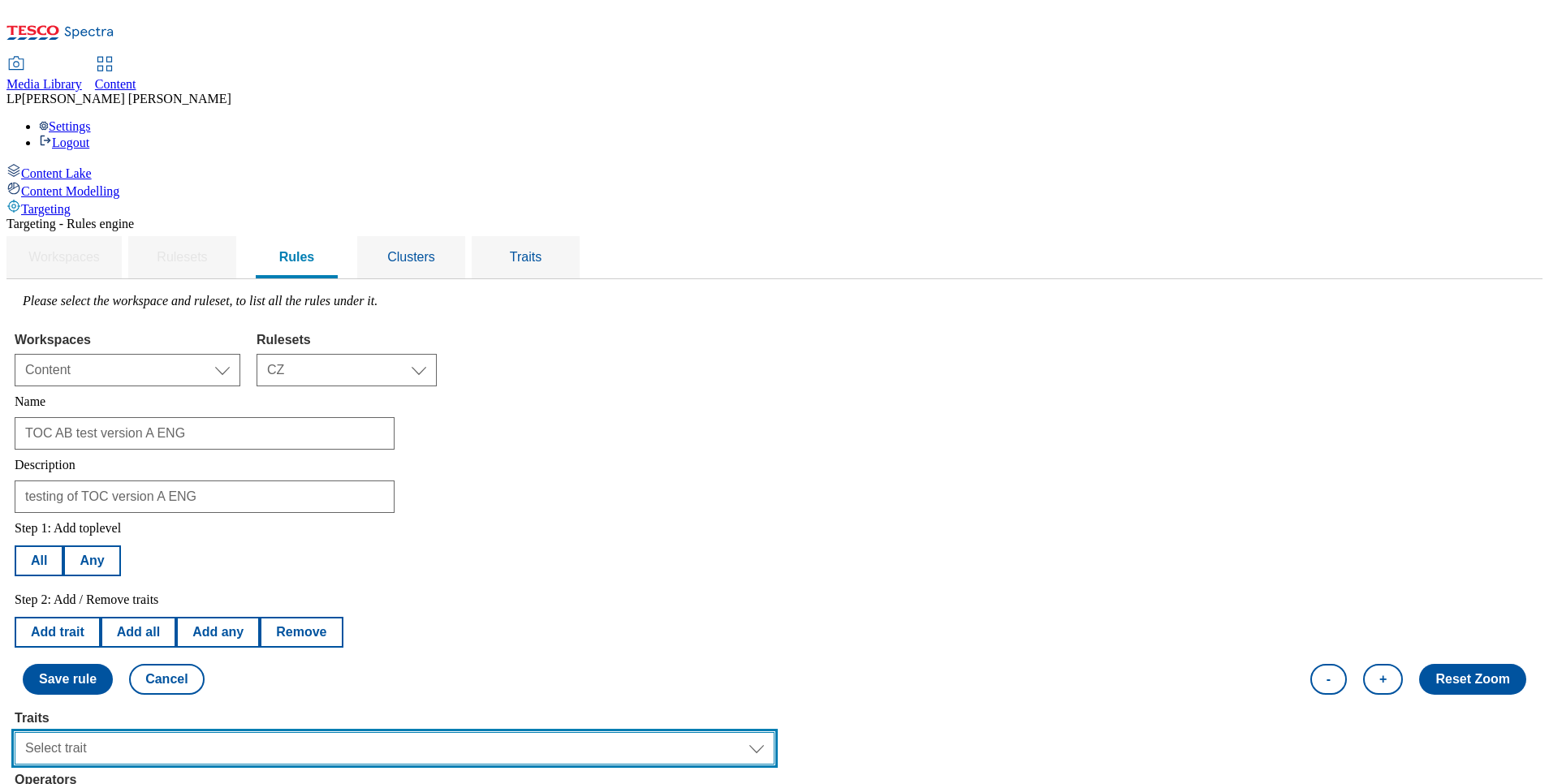
click at [300, 732] on select "Select trait Languages Segments Operating System Content Type Variant ID Store-…" at bounding box center [395, 748] width 760 height 32
select select "languages"
click at [219, 732] on select "Select trait Languages Segments Operating System Content Type Variant ID Store-…" at bounding box center [395, 748] width 760 height 32
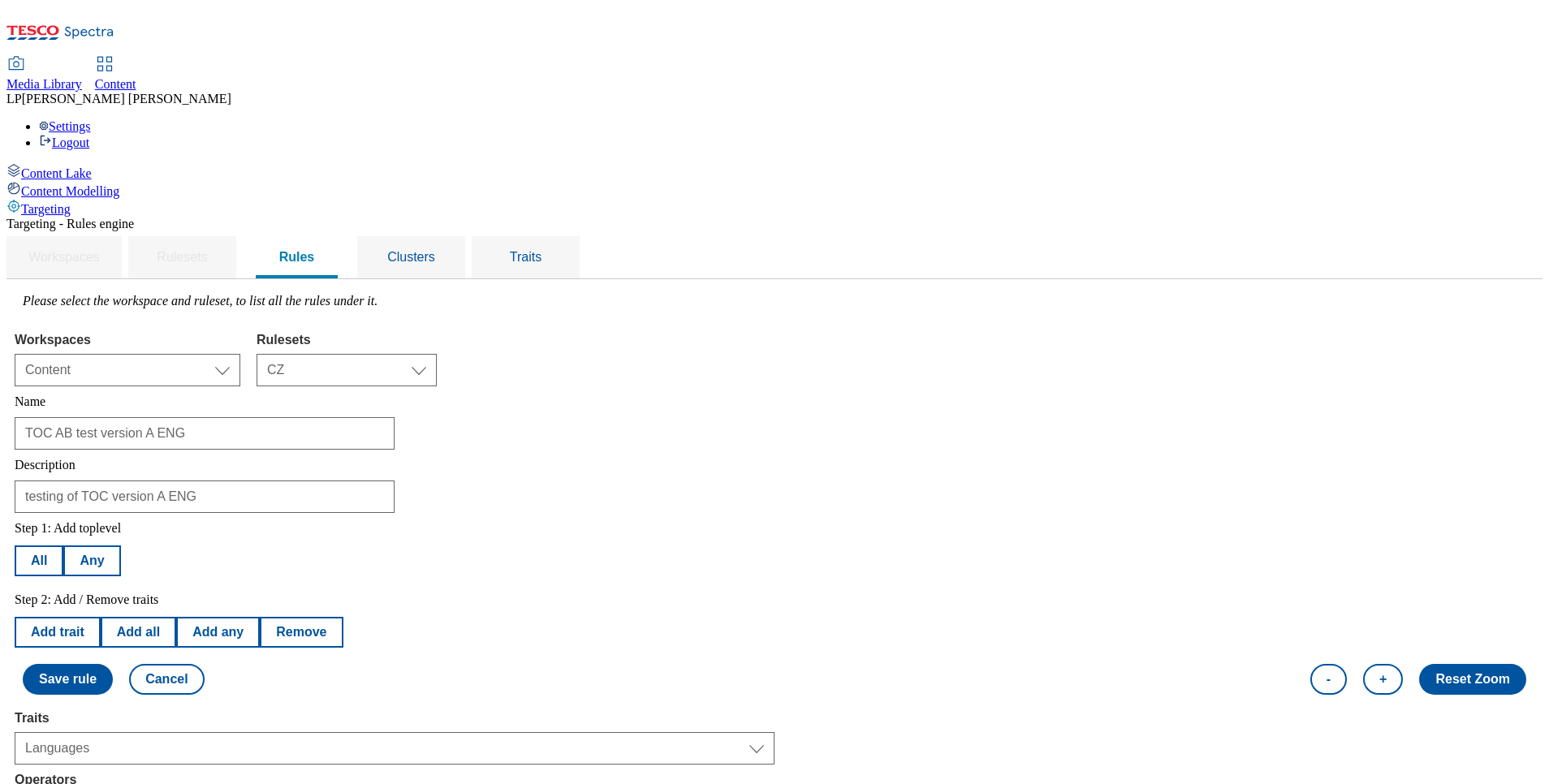
select select "equals"
select select "en_GB"
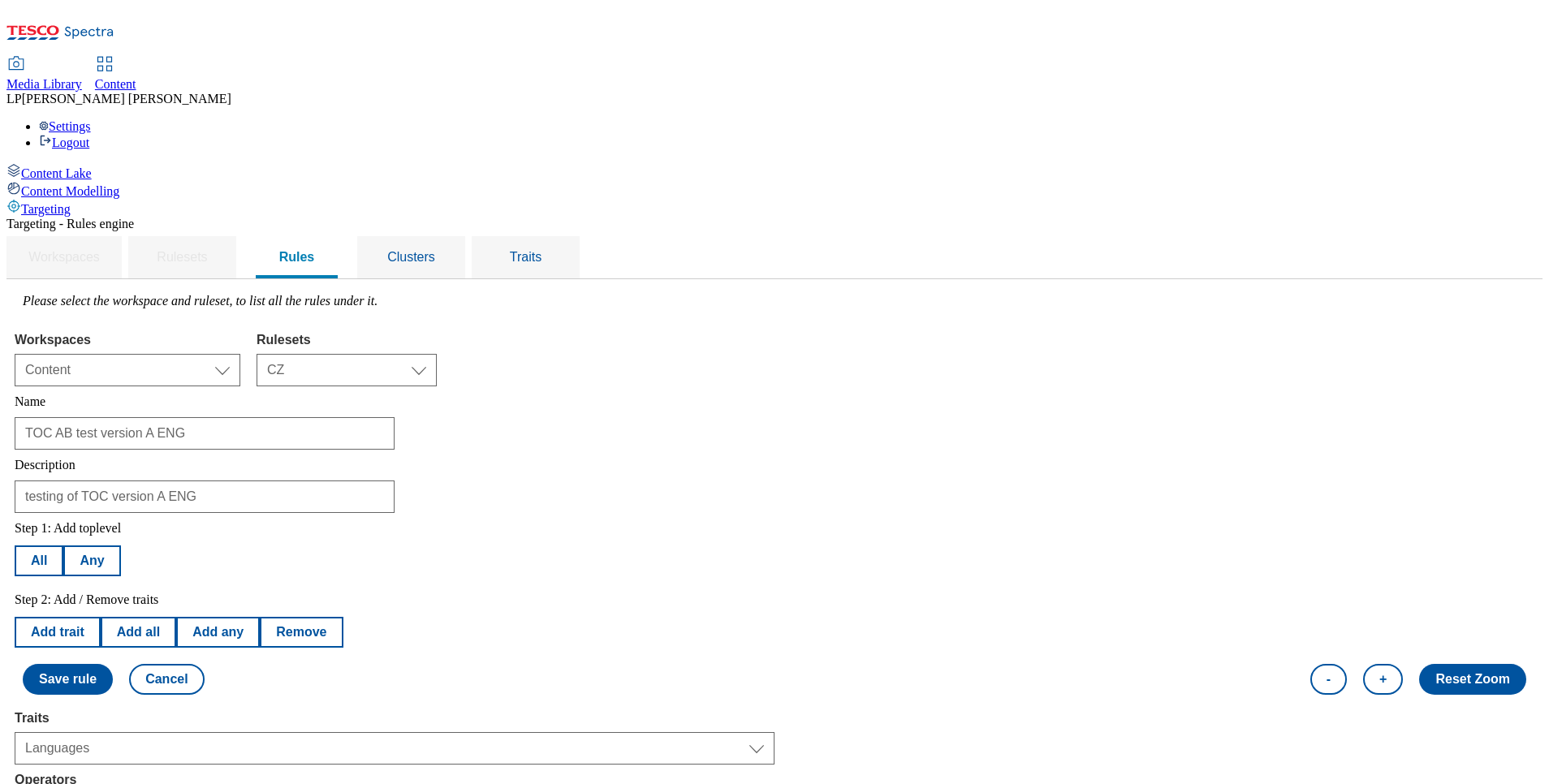
click at [63, 545] on button "All" at bounding box center [39, 561] width 49 height 31
click at [100, 616] on button "Add trait" at bounding box center [57, 632] width 86 height 31
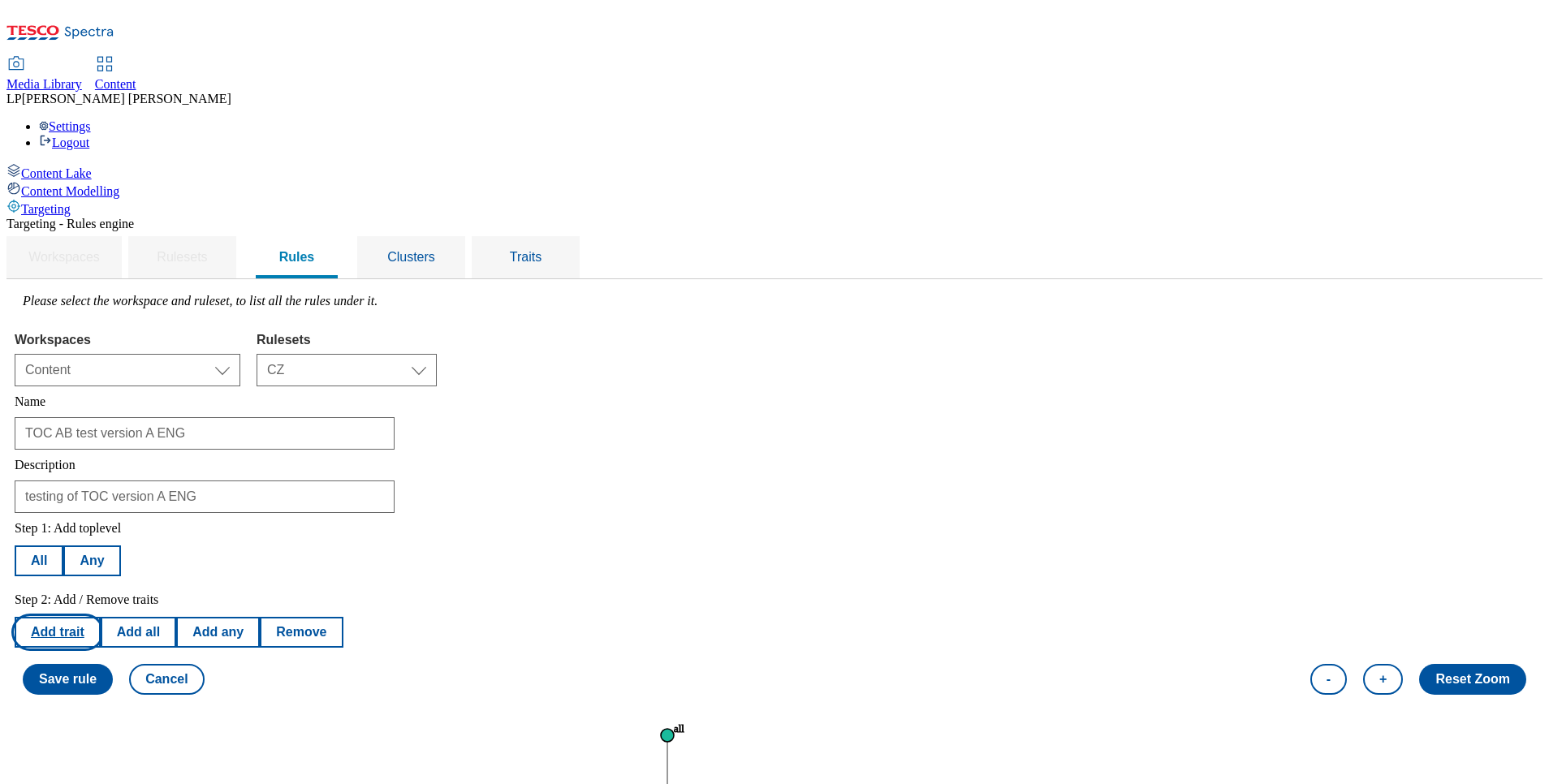
select select "languages"
select select "equals"
select select "en_GB"
click at [271, 726] on div "Select trait Languages Segments Operating System Content Type Variant ID Store-…" at bounding box center [395, 745] width 760 height 39
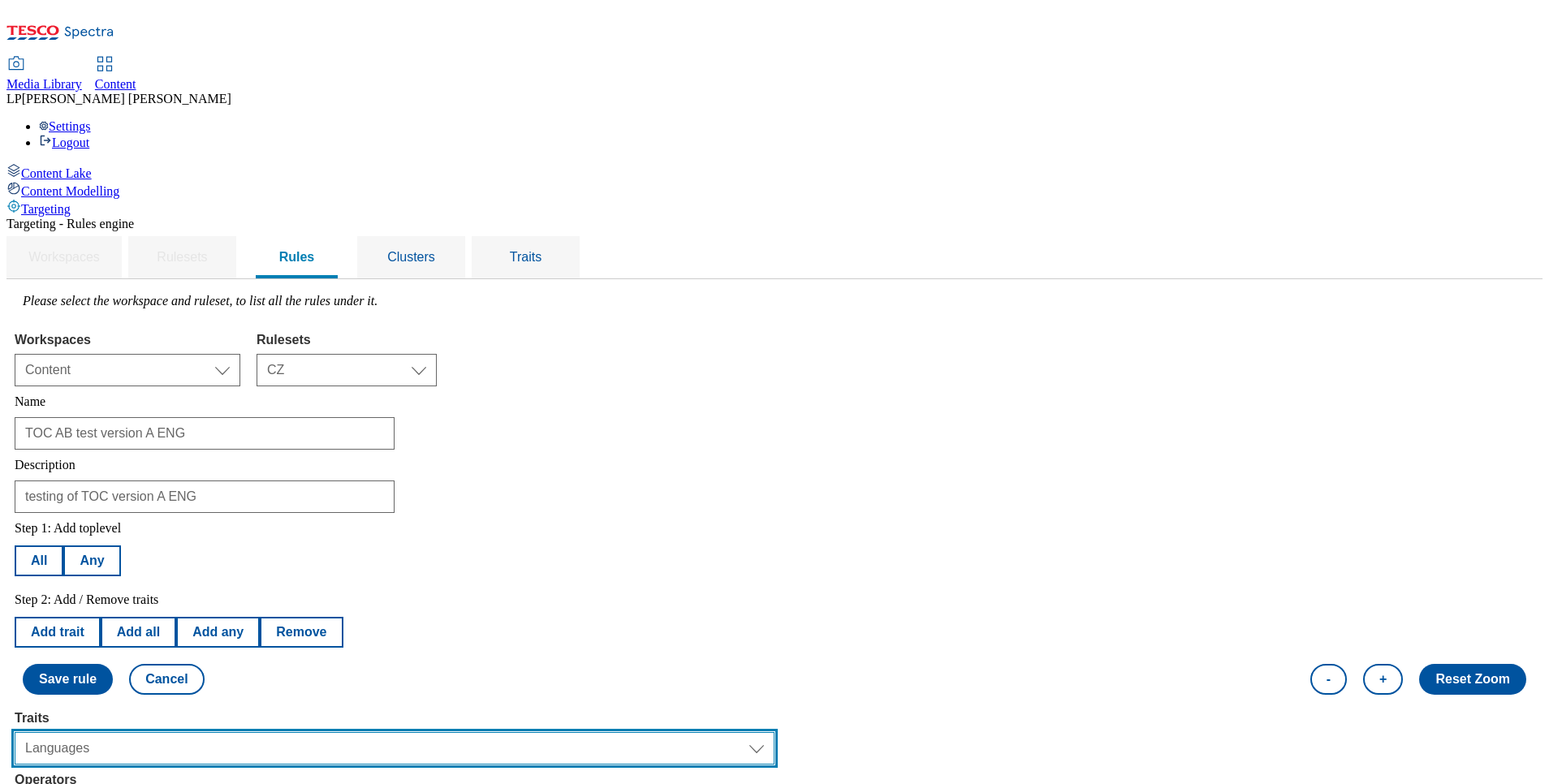
click at [275, 732] on select "Select trait Languages Segments Operating System Content Type Variant ID Store-…" at bounding box center [395, 748] width 760 height 32
select select "shoppingMethods"
click at [219, 732] on select "Select trait Languages Segments Operating System Content Type Variant ID Store-…" at bounding box center [395, 748] width 760 height 32
select select
click at [262, 732] on select "Select trait Languages Segments Operating System Content Type Variant ID Store-…" at bounding box center [395, 748] width 760 height 32
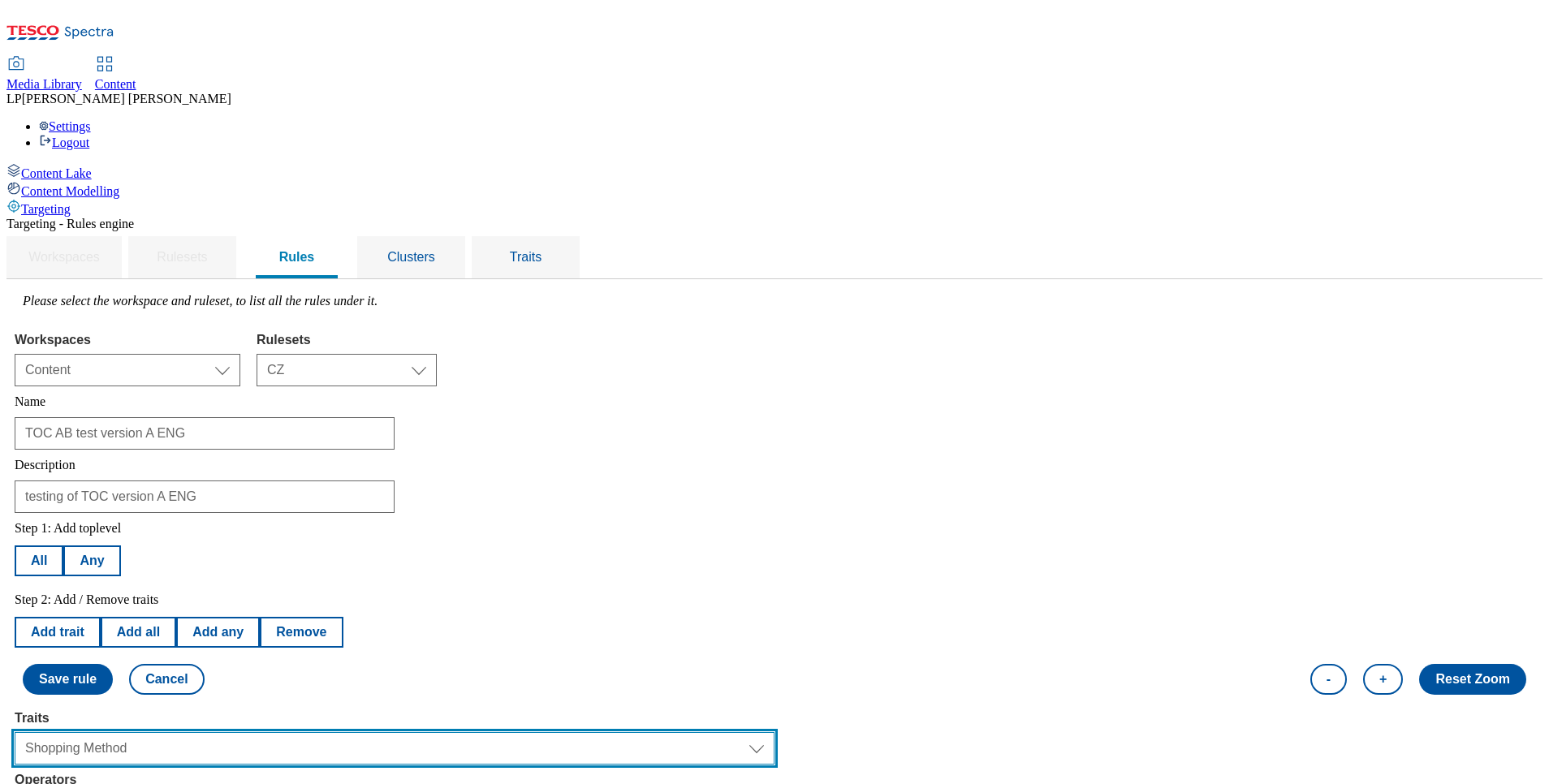
select select "locationCluster"
click at [219, 732] on select "Select trait Languages Segments Operating System Content Type Variant ID Store-…" at bounding box center [395, 748] width 760 height 32
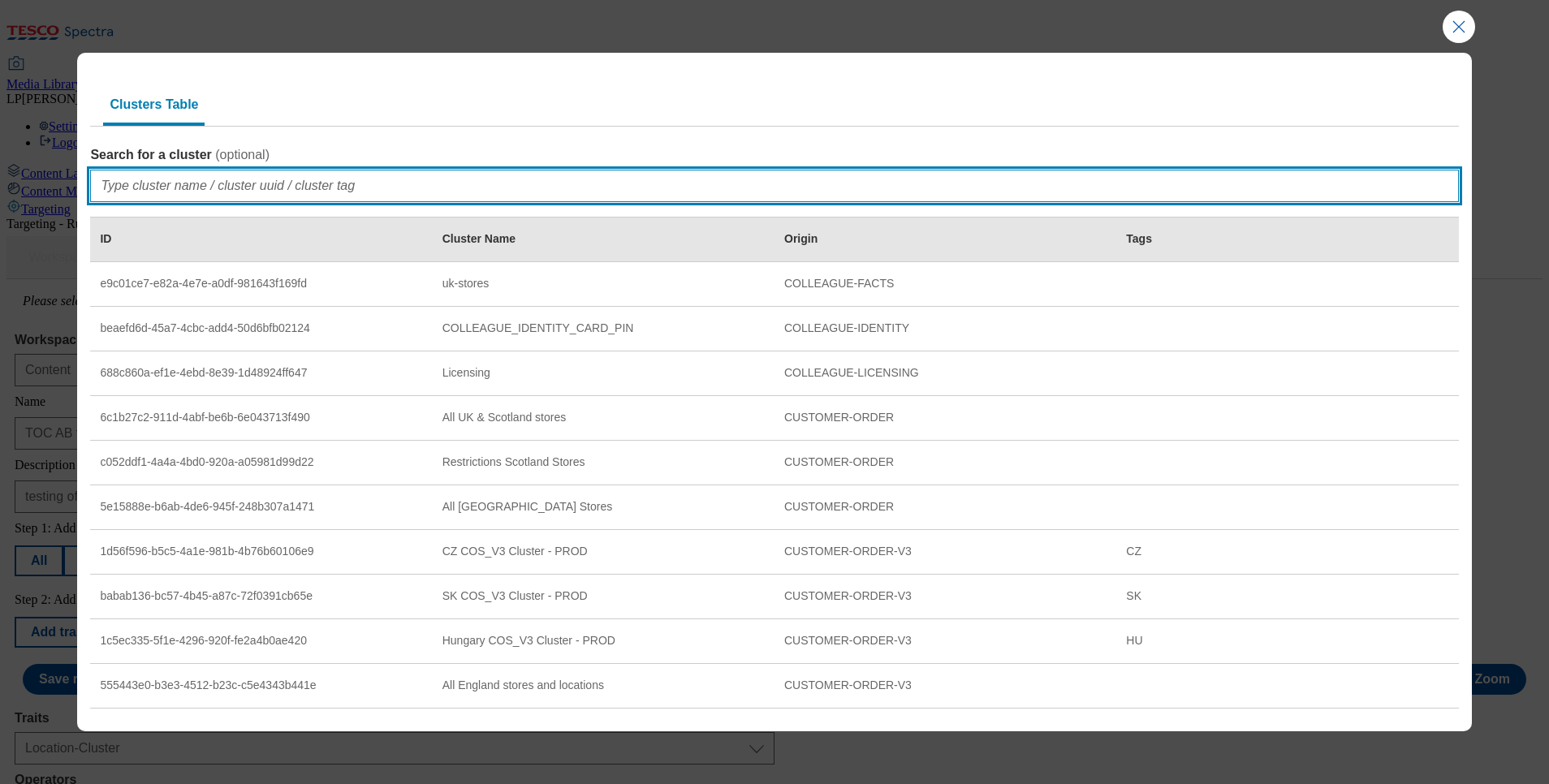
click at [193, 182] on input "Search for a cluster ( optional )" at bounding box center [774, 185] width 1368 height 32
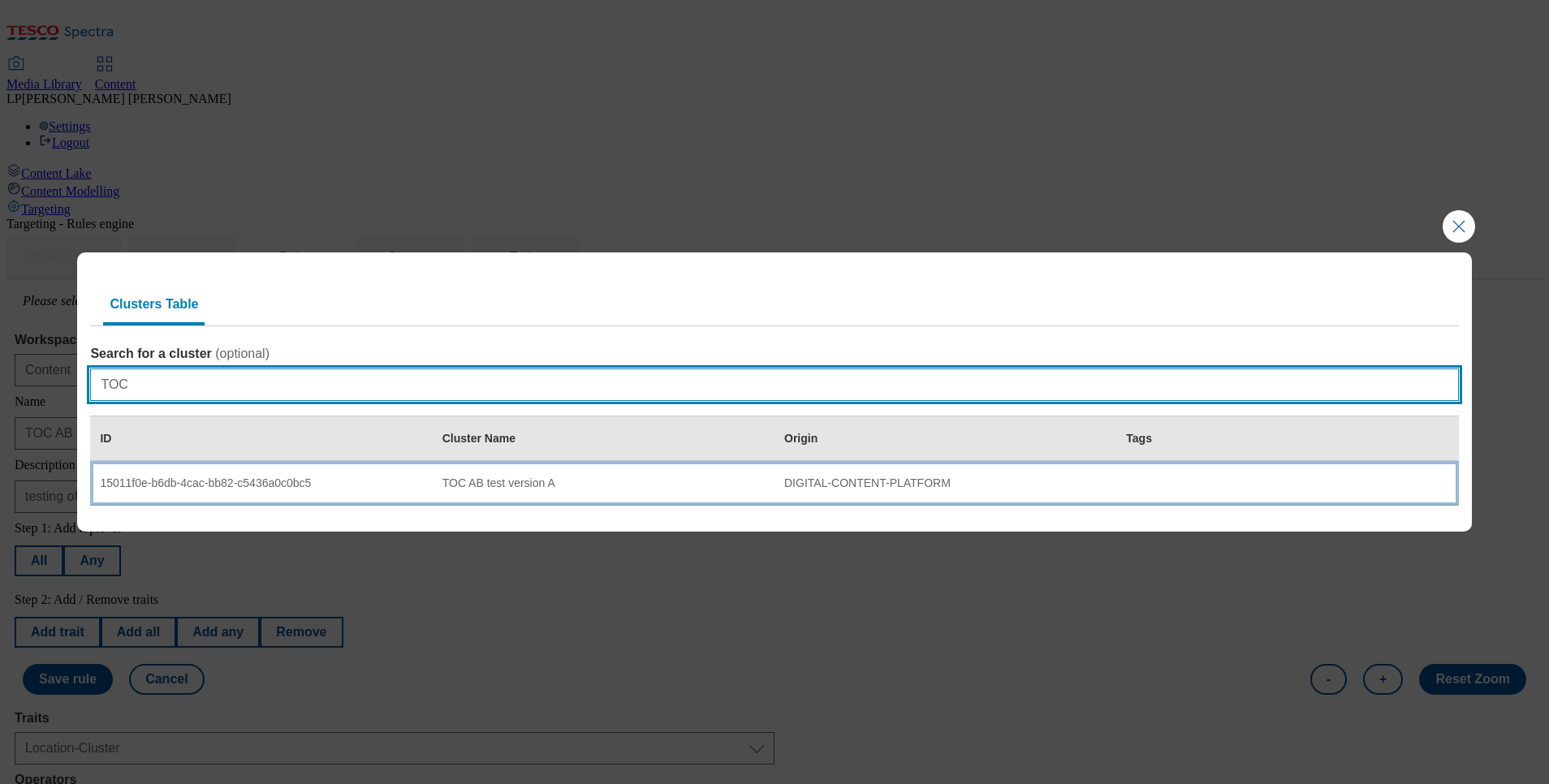
type input "TOC"
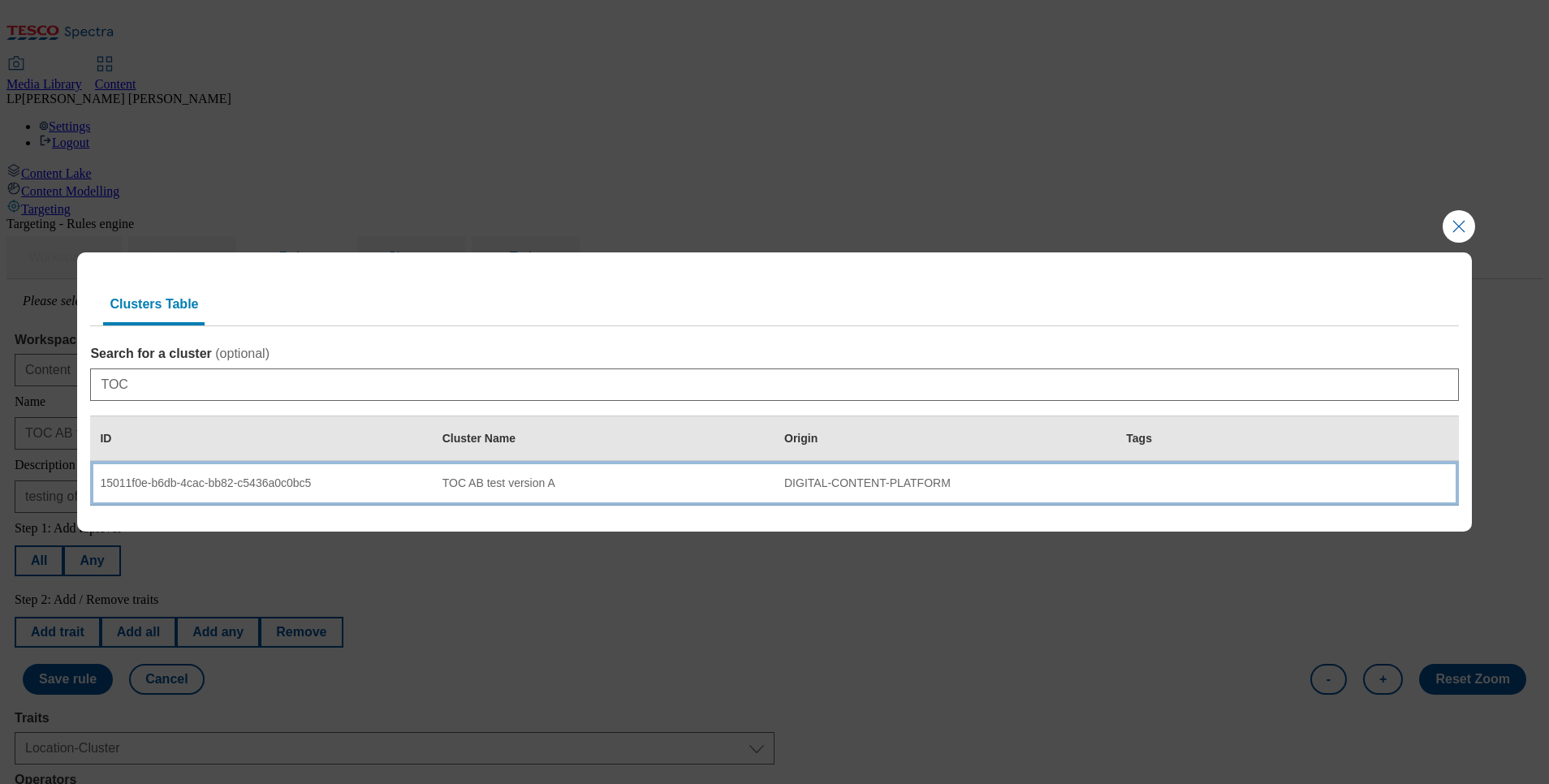
click at [436, 491] on td "TOC AB test version A" at bounding box center [603, 483] width 342 height 45
select select "15011f0e-b6db-4cac-bb82-c5436a0c0bc5"
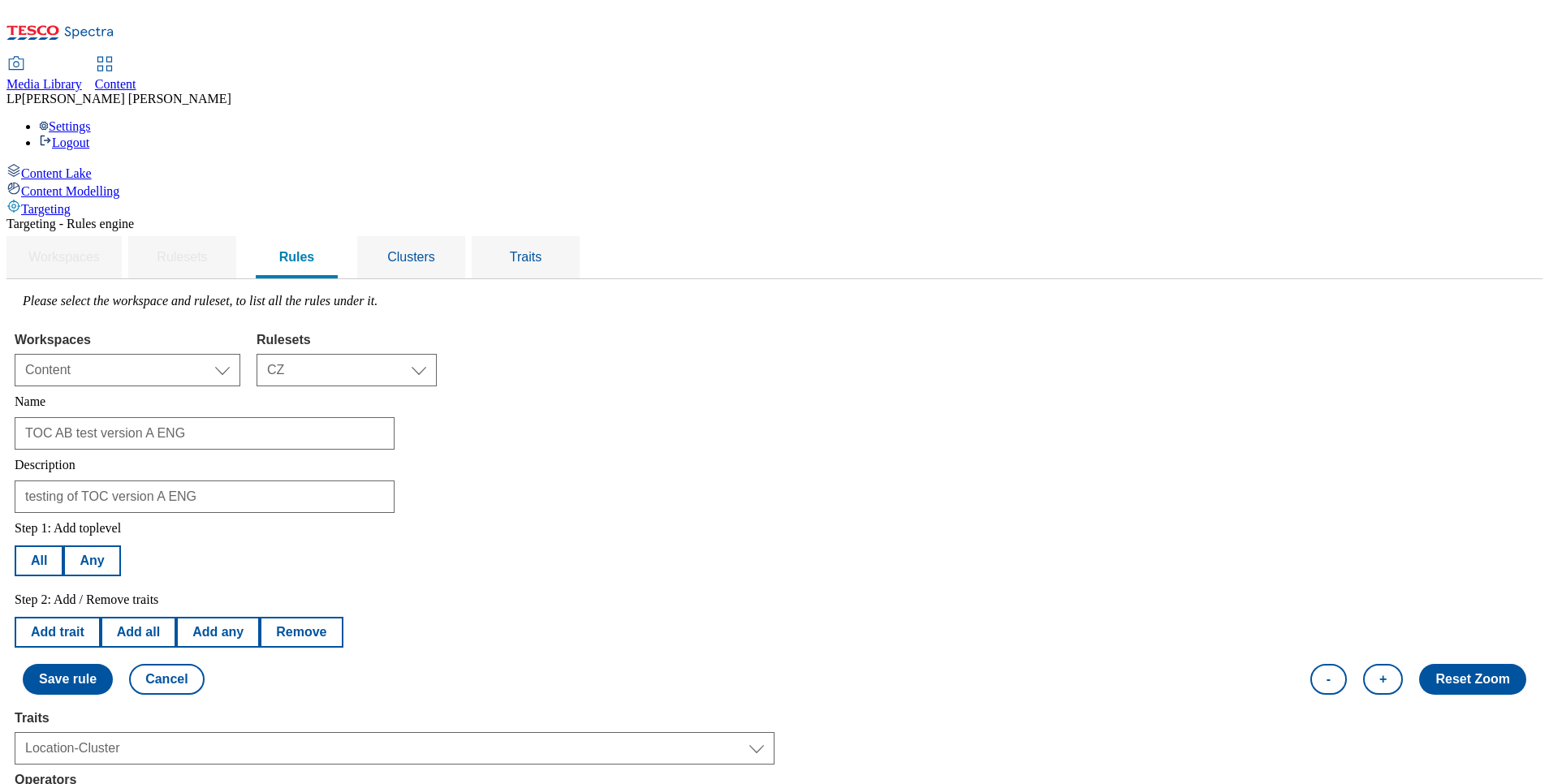
click at [100, 616] on button "Add trait" at bounding box center [57, 632] width 86 height 31
select select "locationCluster"
select select "equals"
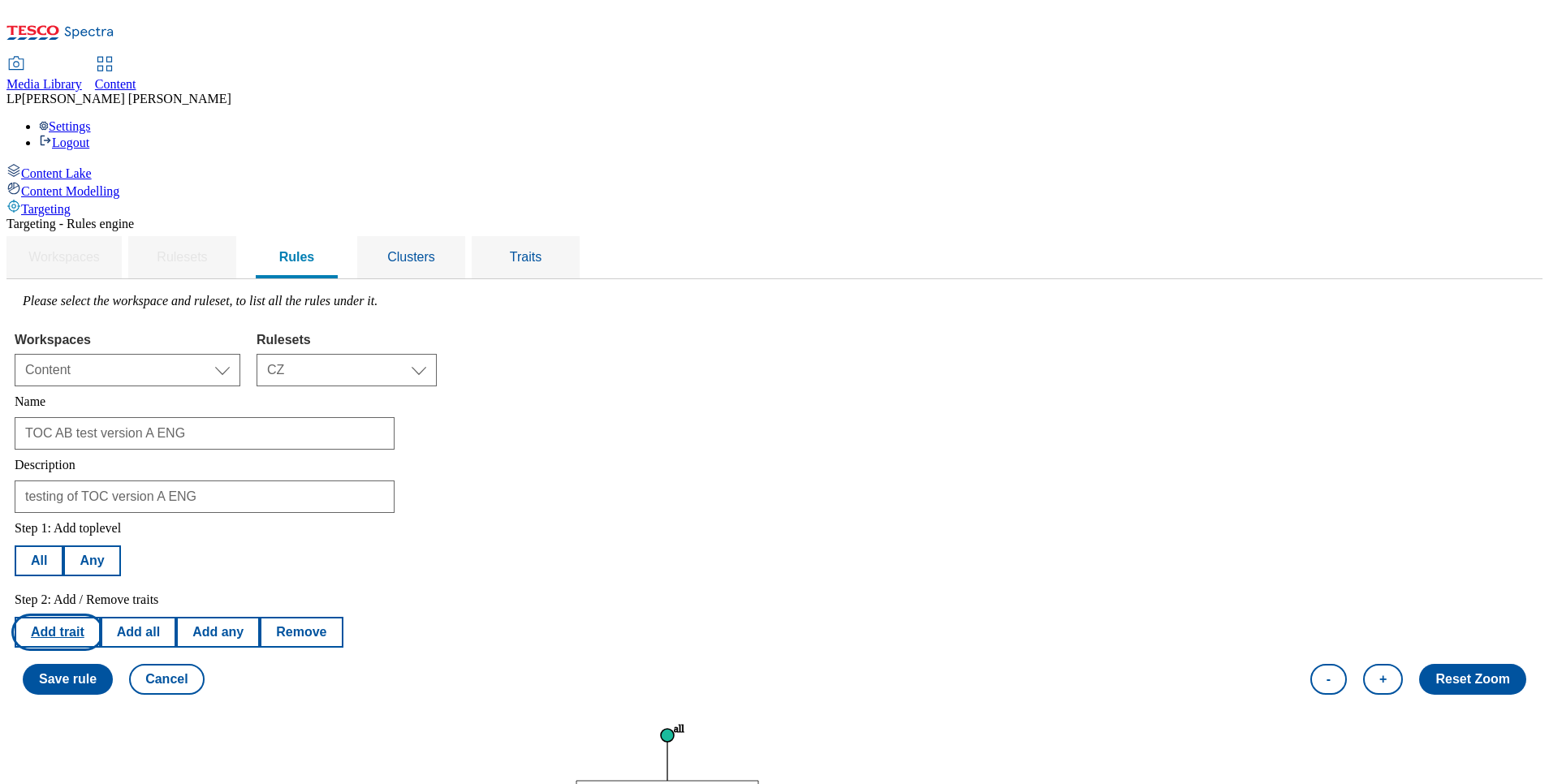
select select "15011f0e-b6db-4cac-bb82-c5436a0c0bc5"
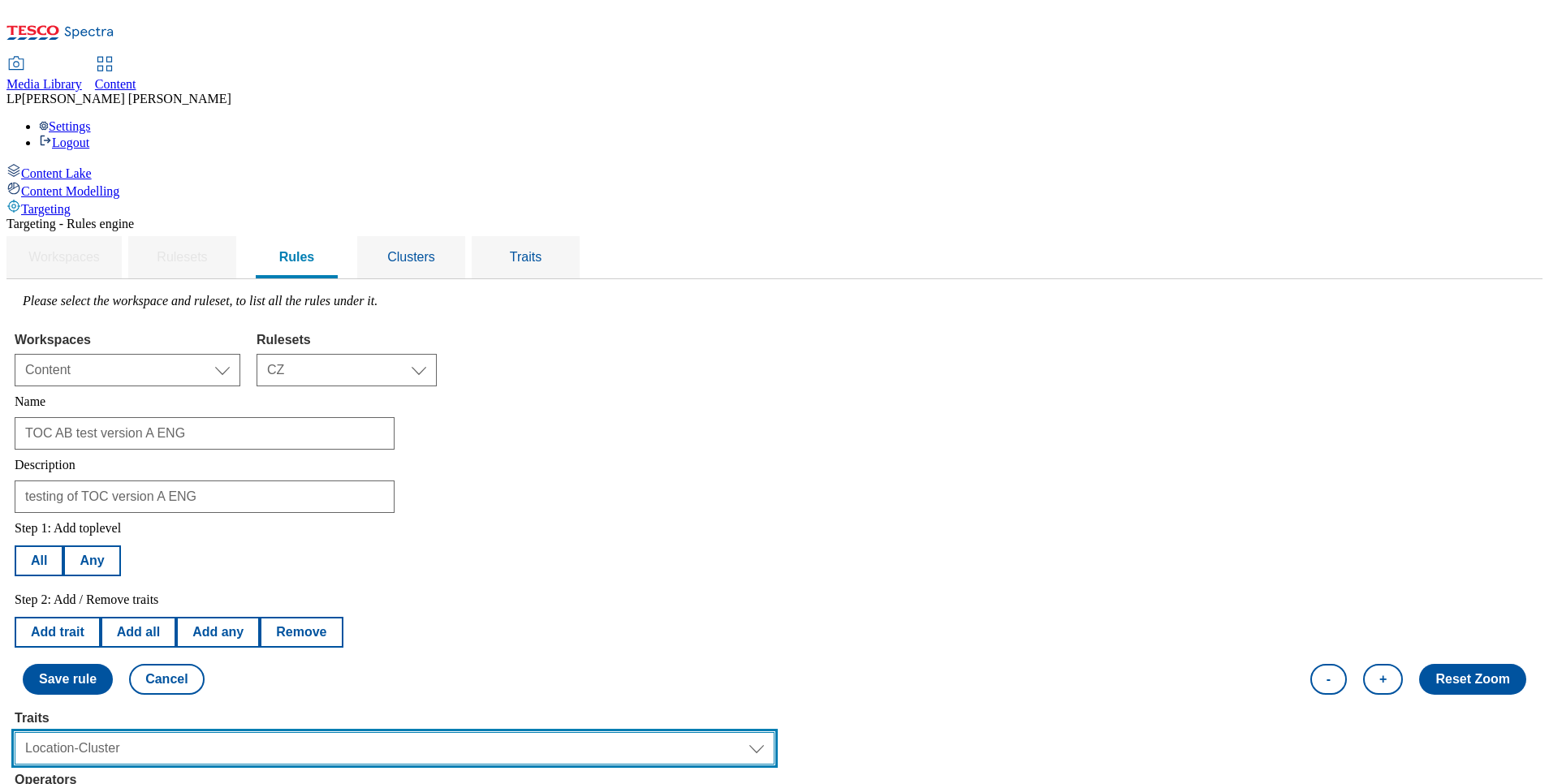
click at [359, 732] on select "Select trait Languages Segments Operating System Content Type Variant ID Store-…" at bounding box center [395, 748] width 760 height 32
select select "contentType"
click at [219, 732] on select "Select trait Languages Segments Operating System Content Type Variant ID Store-…" at bounding box center [395, 748] width 760 height 32
select select
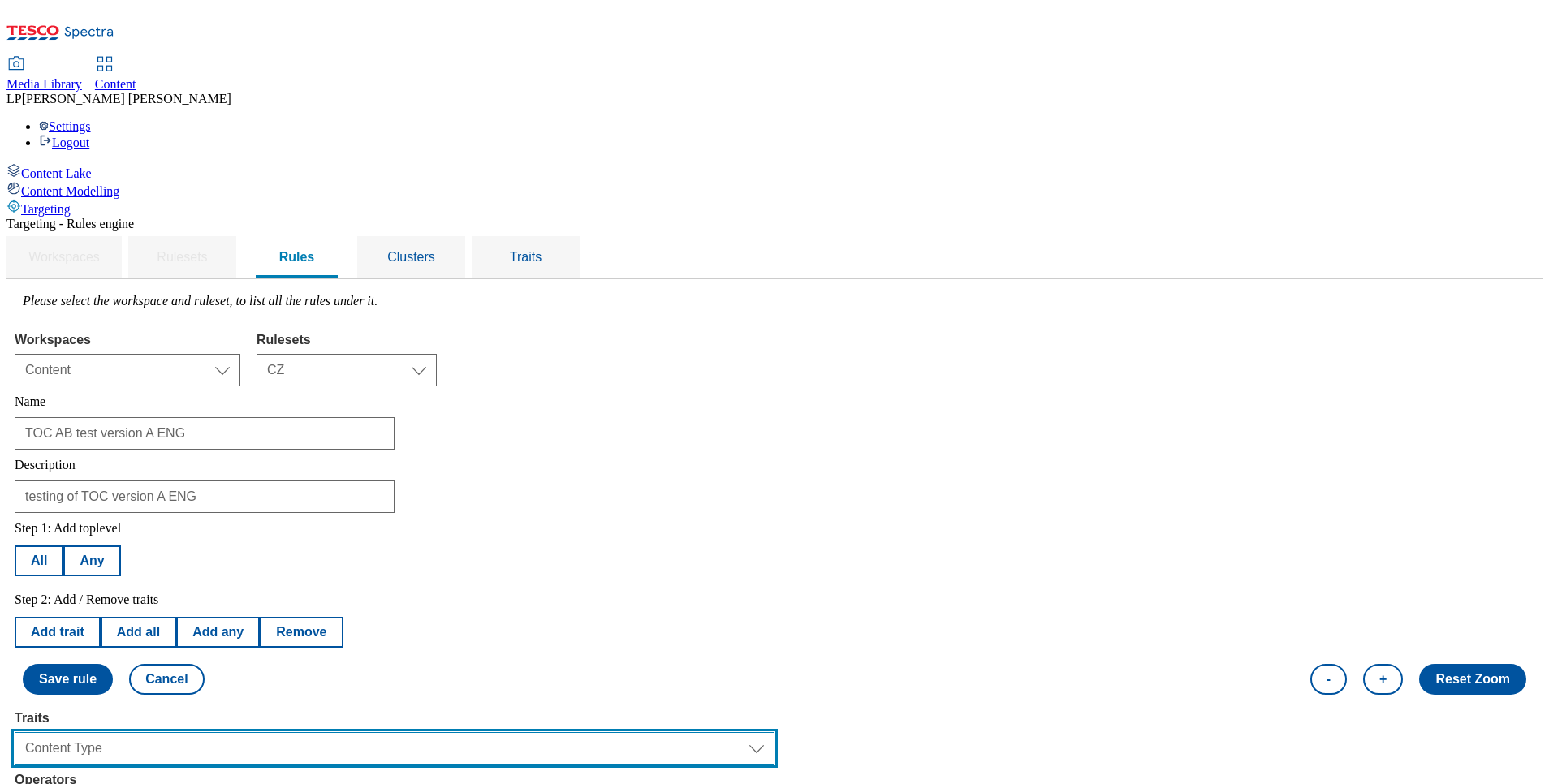
click at [251, 732] on select "Select trait Languages Segments Operating System Content Type Variant ID Store-…" at bounding box center [395, 748] width 760 height 32
click at [219, 732] on select "Select trait Languages Segments Operating System Content Type Variant ID Store-…" at bounding box center [395, 748] width 760 height 32
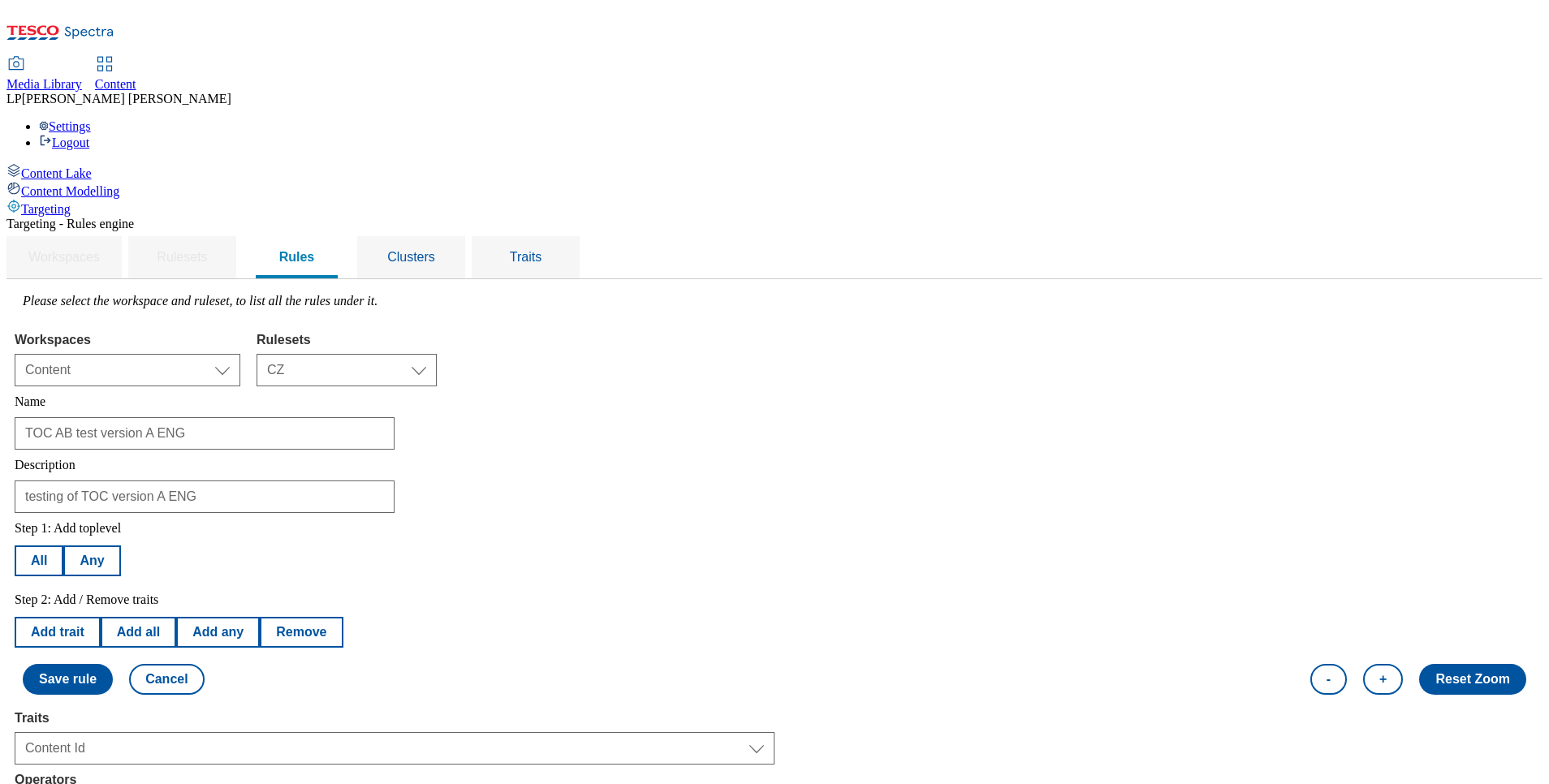
click at [134, 217] on div "Content Lake Content Modelling Targeting" at bounding box center [774, 190] width 1536 height 54
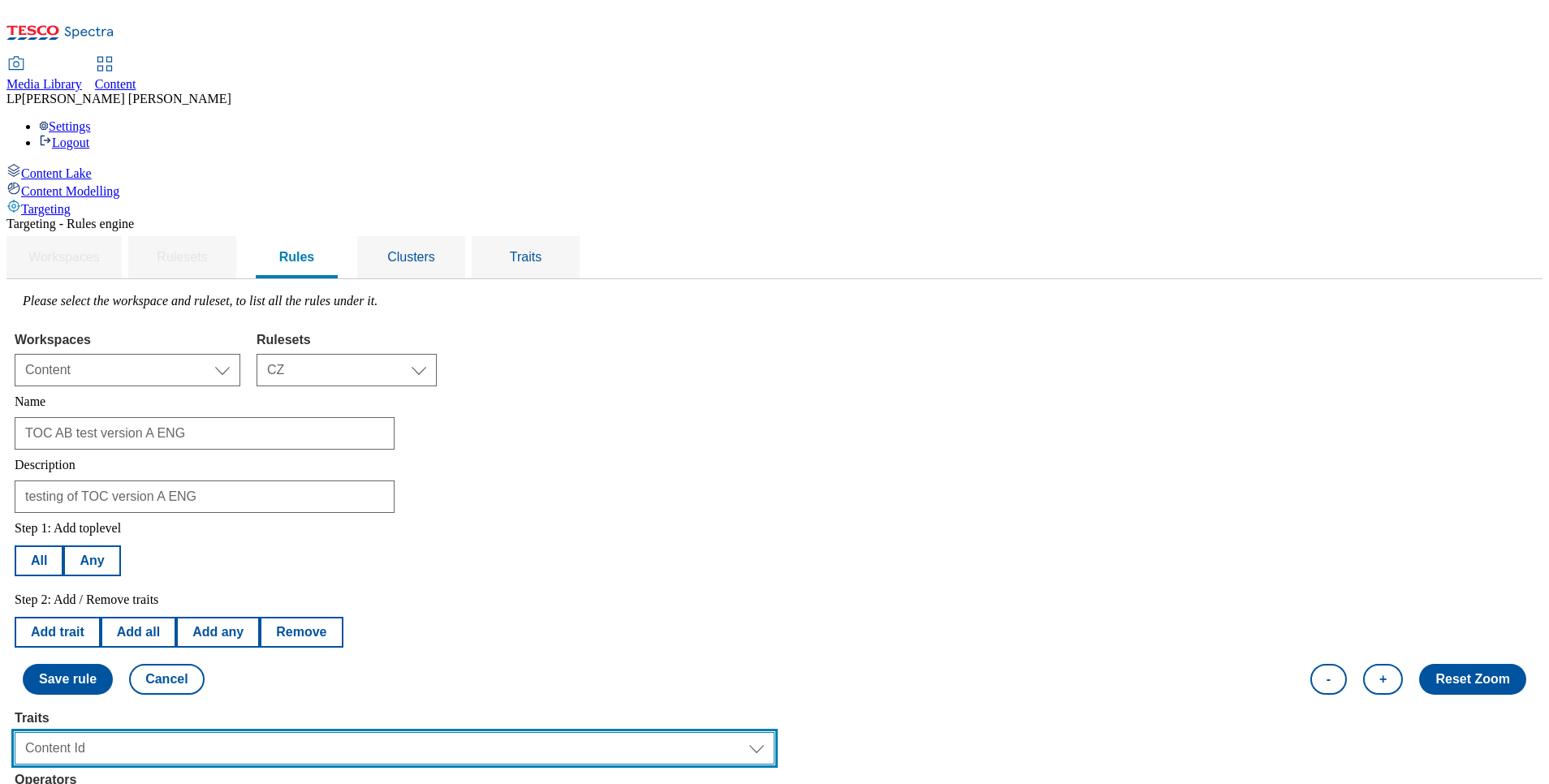
click at [260, 732] on select "Select trait Languages Segments Operating System Content Type Variant ID Store-…" at bounding box center [395, 748] width 760 height 32
select select "segments"
click at [219, 732] on select "Select trait Languages Segments Operating System Content Type Variant ID Store-…" at bounding box center [395, 748] width 760 height 32
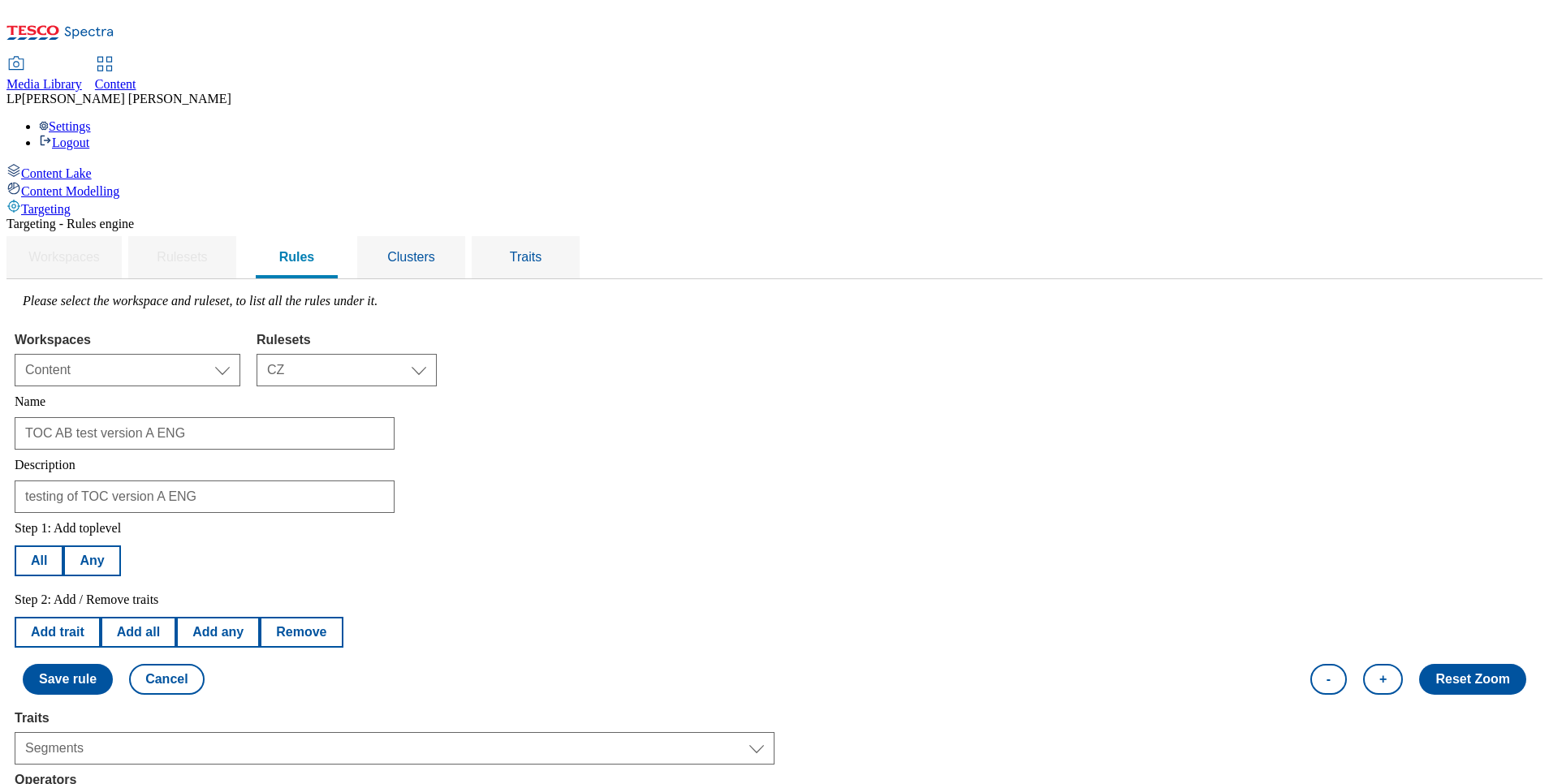
select select "u-li"
click at [113, 664] on button "Save rule" at bounding box center [67, 680] width 91 height 31
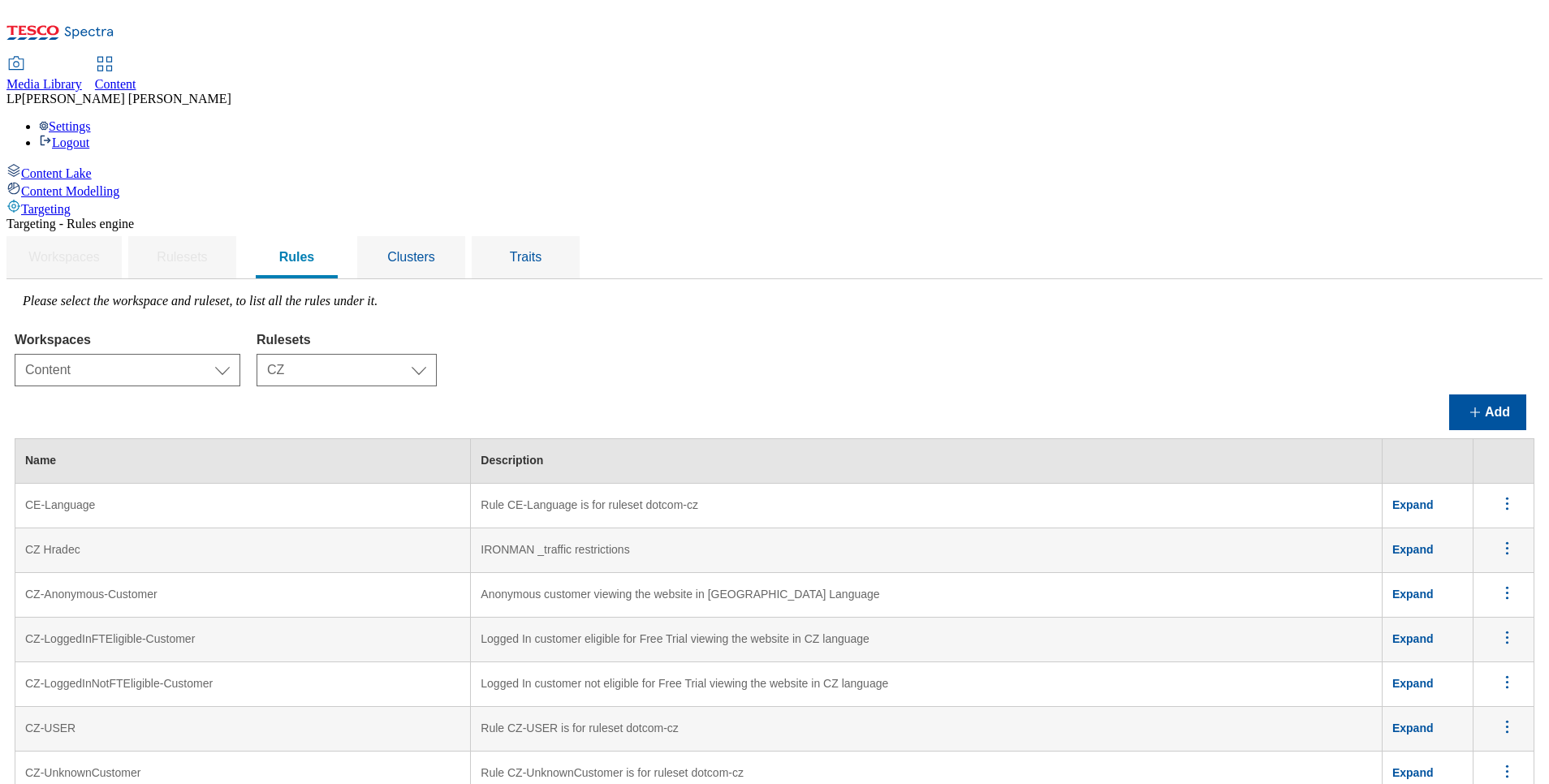
click at [1503, 582] on span at bounding box center [1511, 594] width 27 height 24
click at [1497, 582] on icon "menus" at bounding box center [1507, 592] width 20 height 20
click at [1462, 602] on button "Edit" at bounding box center [1497, 615] width 73 height 25
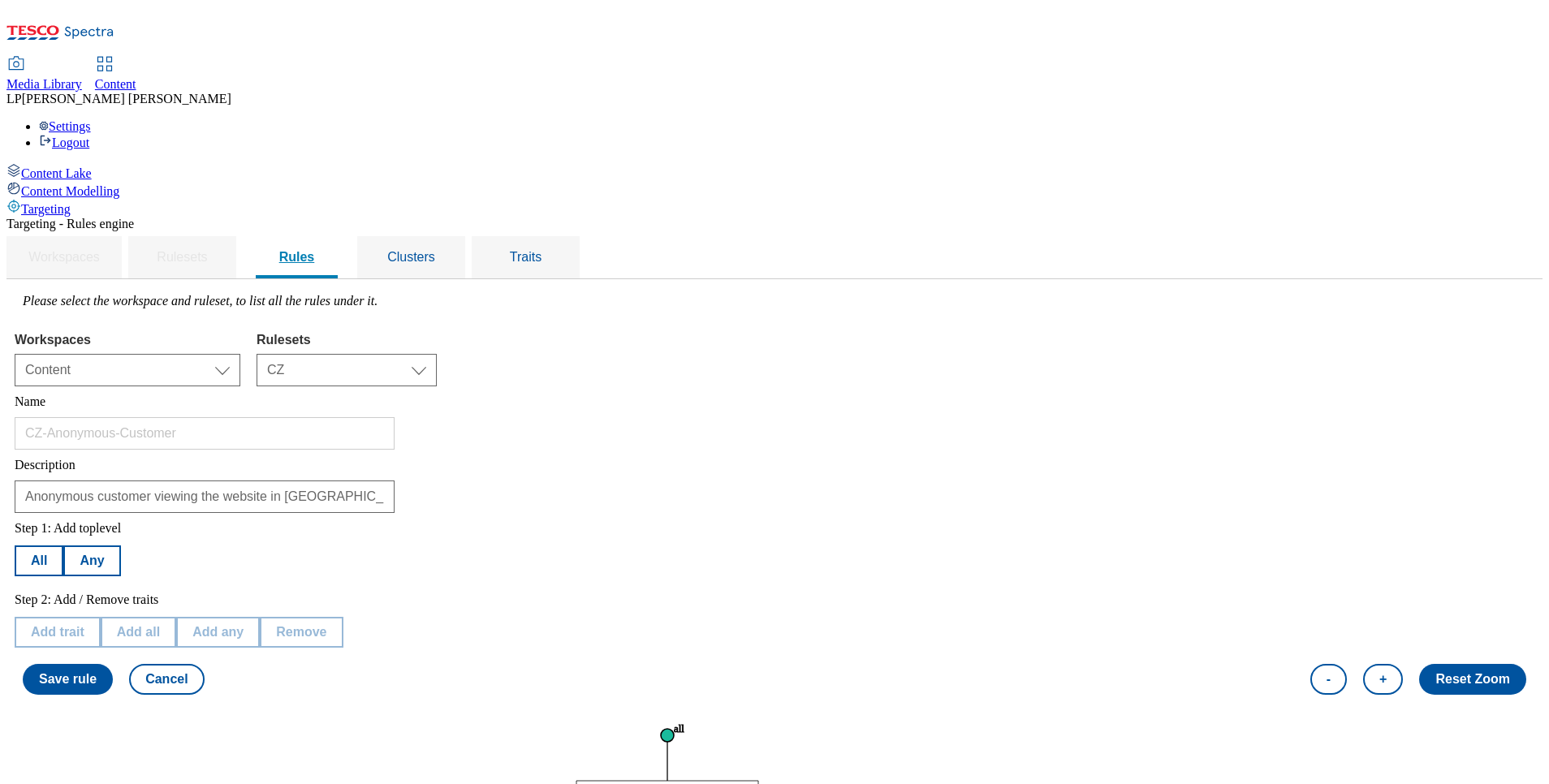
click at [315, 250] on span "Rules" at bounding box center [297, 257] width 36 height 14
click at [446, 237] on div "Clusters" at bounding box center [411, 257] width 69 height 42
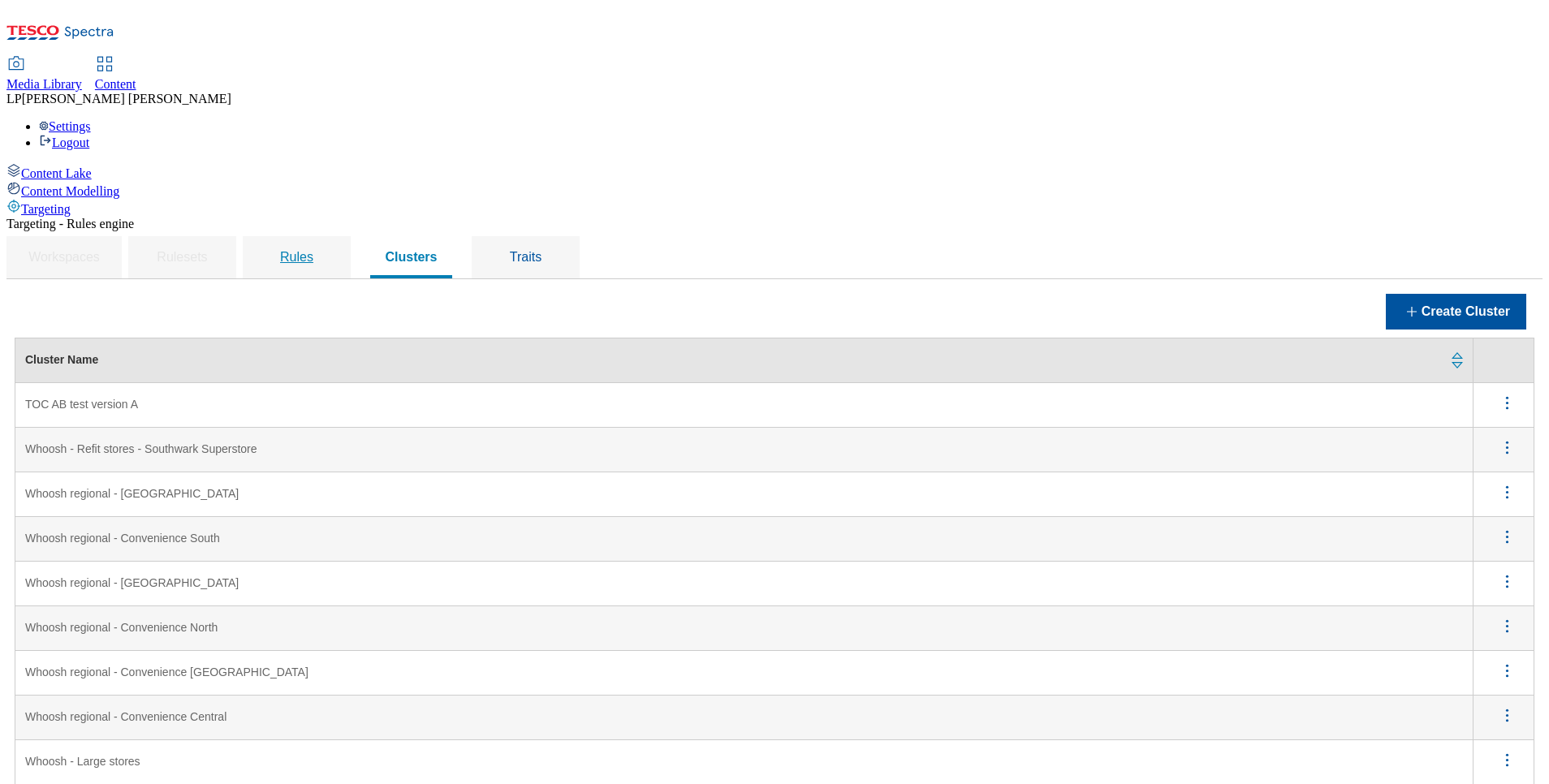
click at [314, 250] on span "Rules" at bounding box center [297, 257] width 33 height 14
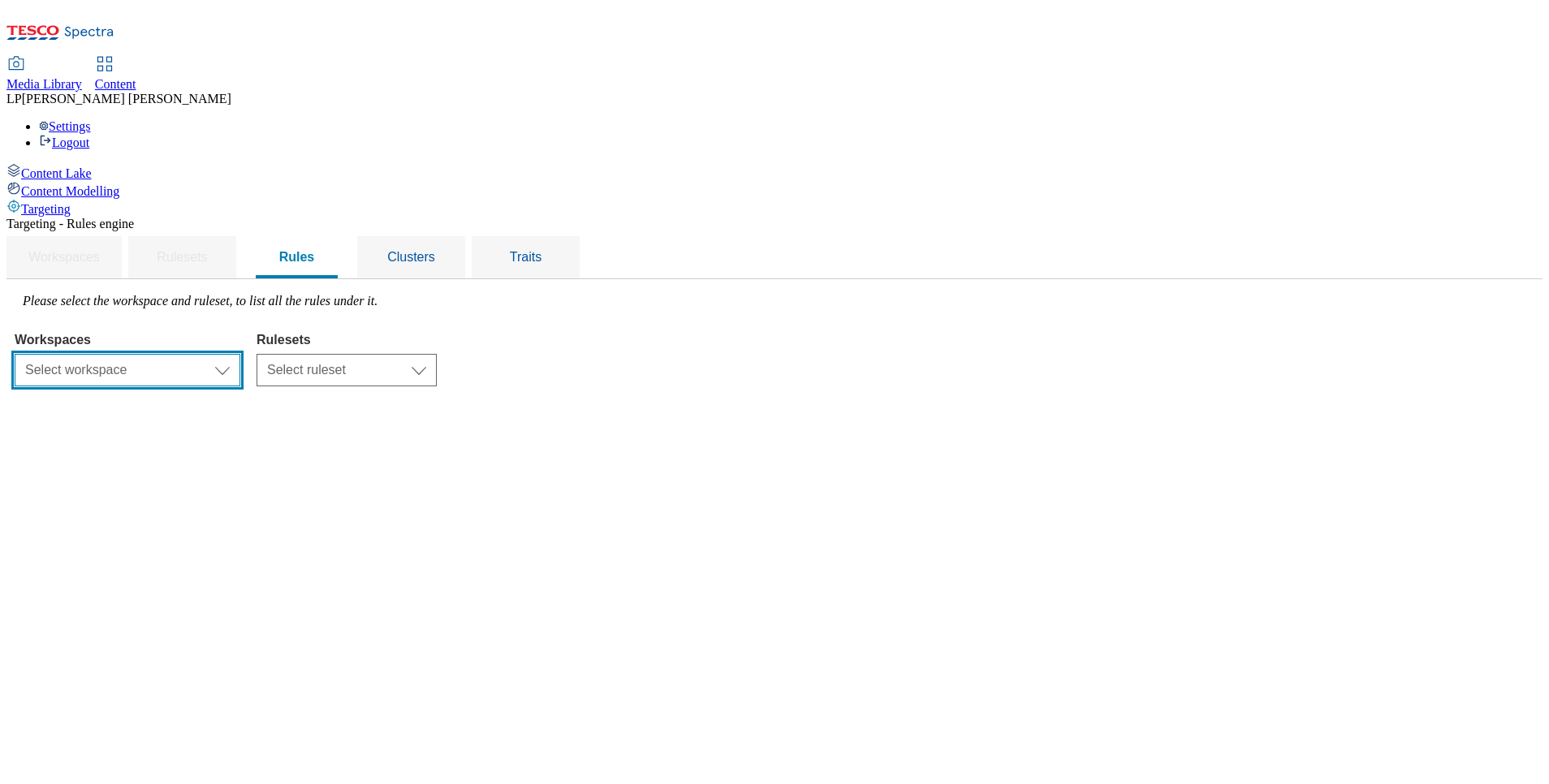
click at [241, 354] on select "Select workspace Content" at bounding box center [128, 369] width 226 height 32
select select "f510054f-adaa-4692-b570-80fa3897127a"
click at [219, 354] on select "Select workspace Content" at bounding box center [128, 369] width 226 height 32
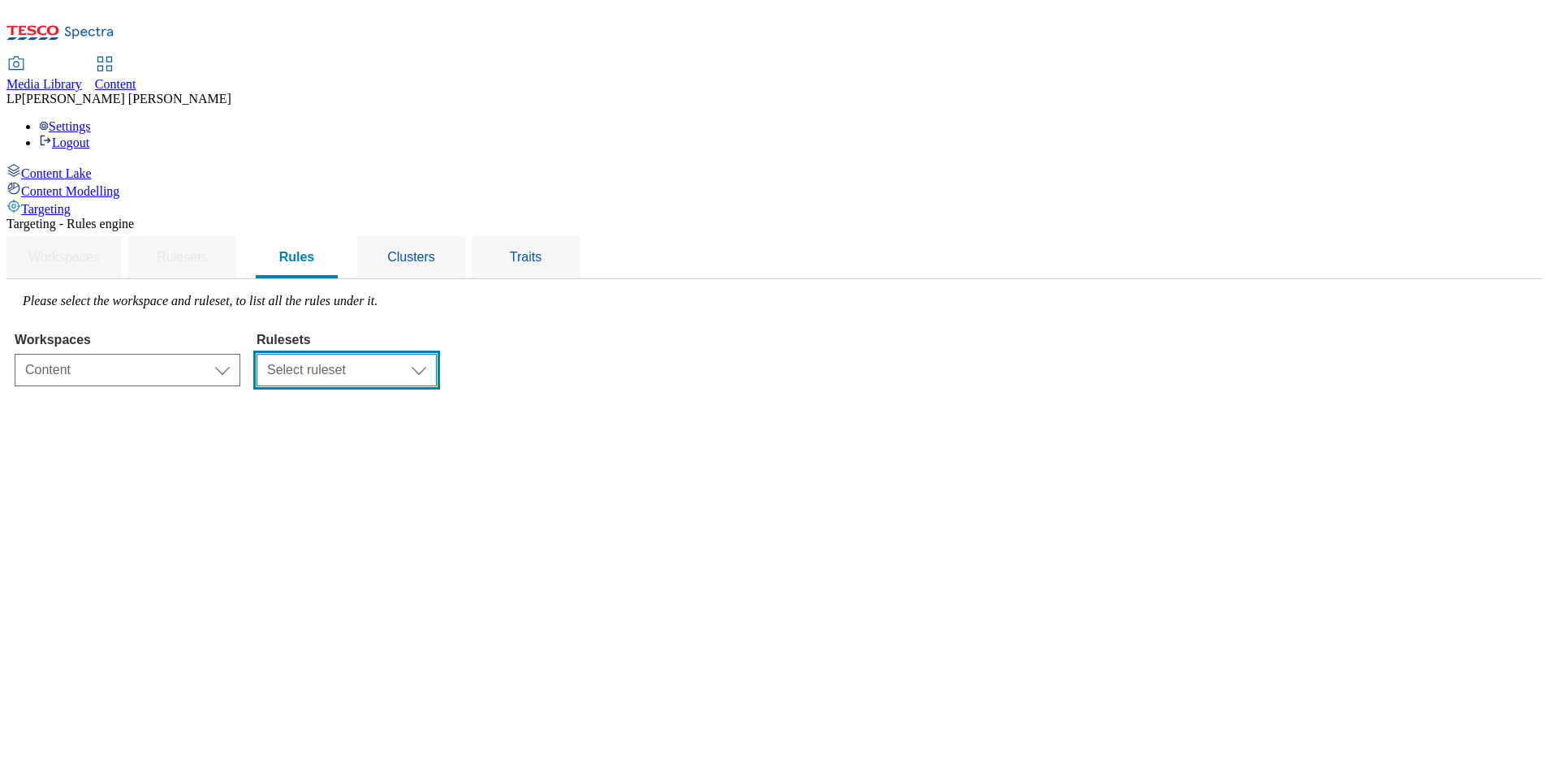
click at [436, 354] on select "Select ruleset CZ HU SK" at bounding box center [346, 369] width 180 height 32
select select "5113db17-1b35-4e50-beac-5f3c7afeb8da"
click at [436, 354] on select "Select ruleset CZ HU SK" at bounding box center [346, 369] width 180 height 32
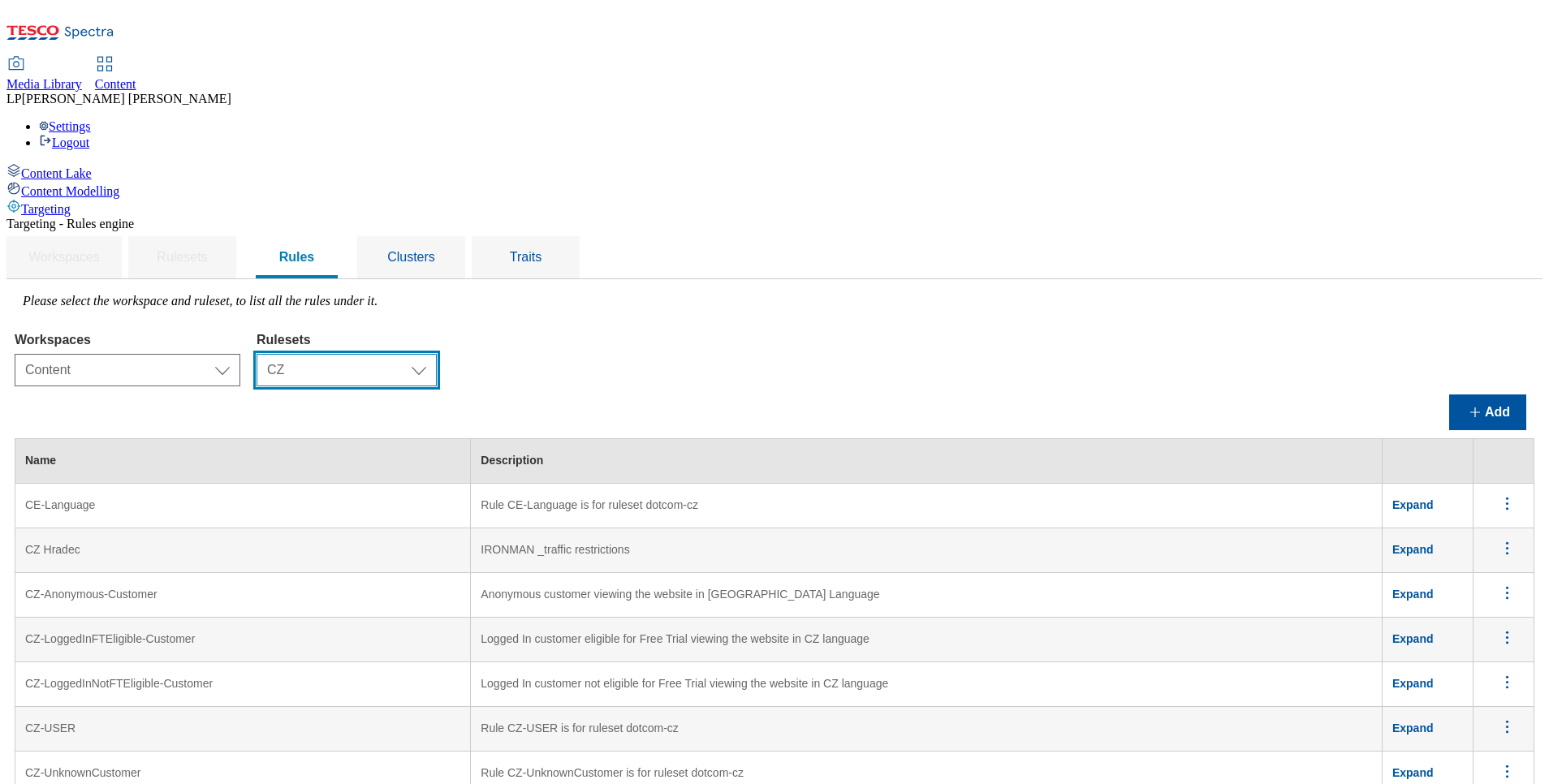
scroll to position [487, 0]
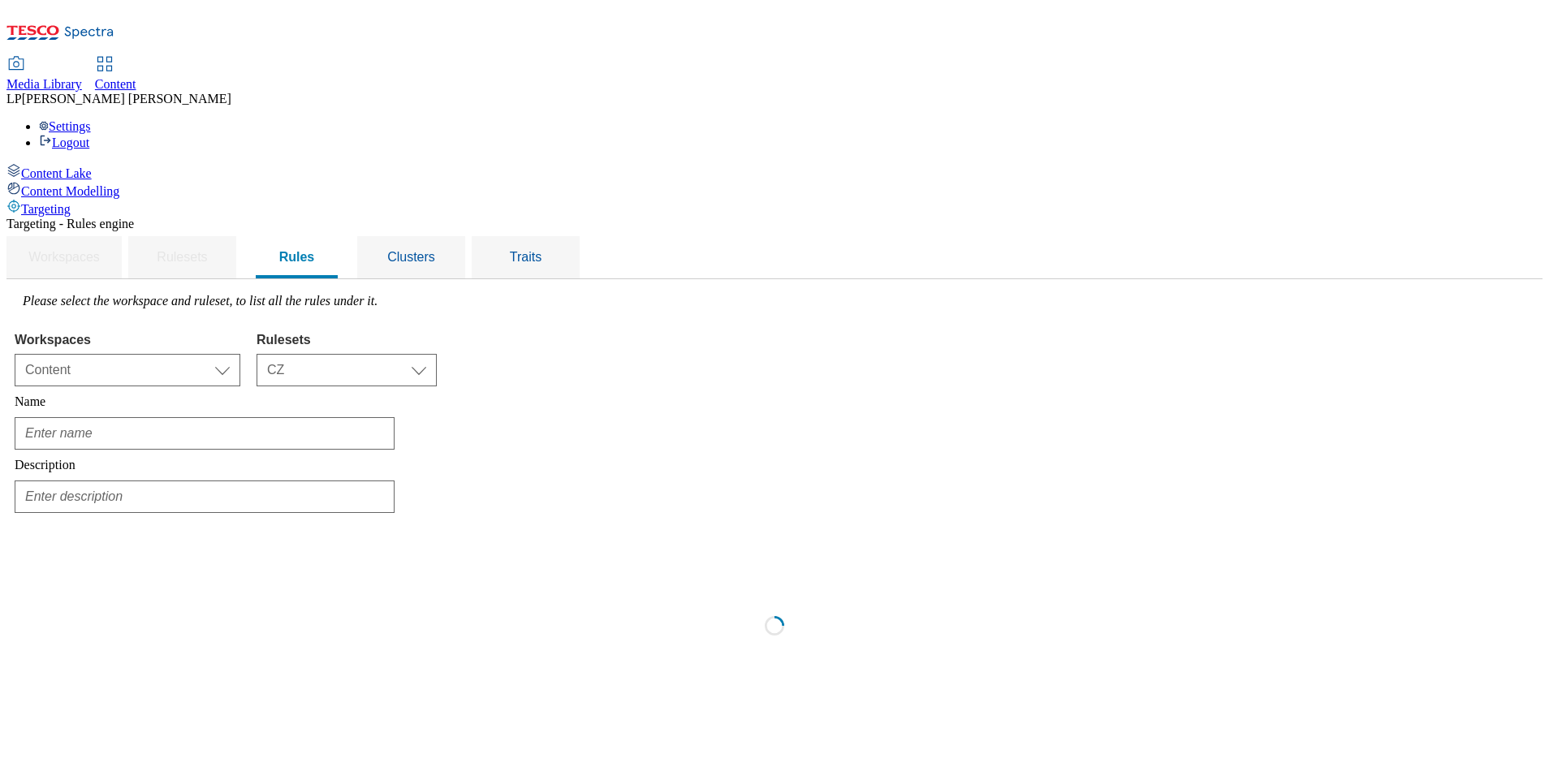
scroll to position [0, 0]
type input "Czech-Brno-Ostrava-stores-logged-in"
type input "Czech locale logged in customers"
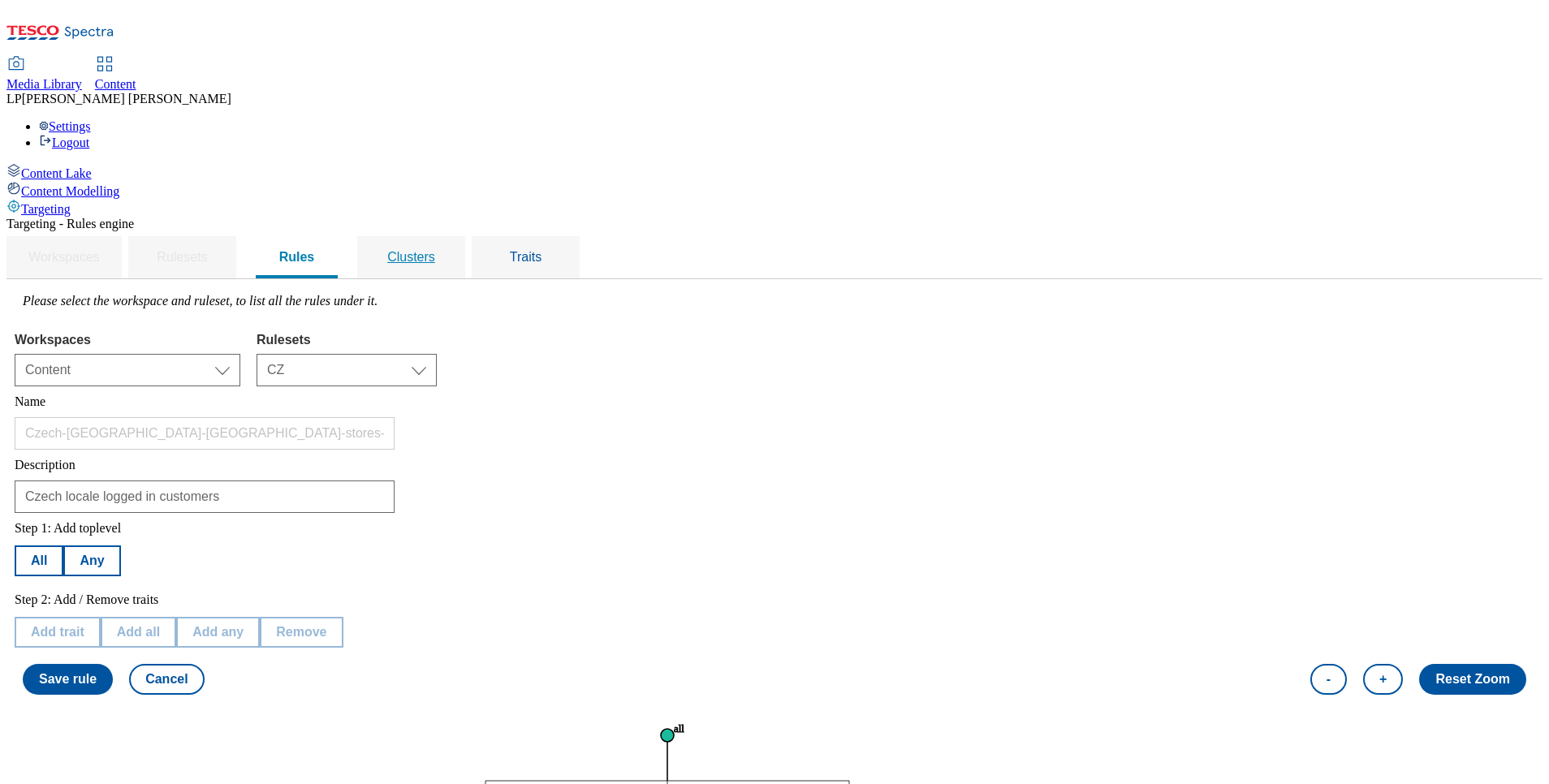
click at [435, 250] on span "Clusters" at bounding box center [411, 257] width 48 height 14
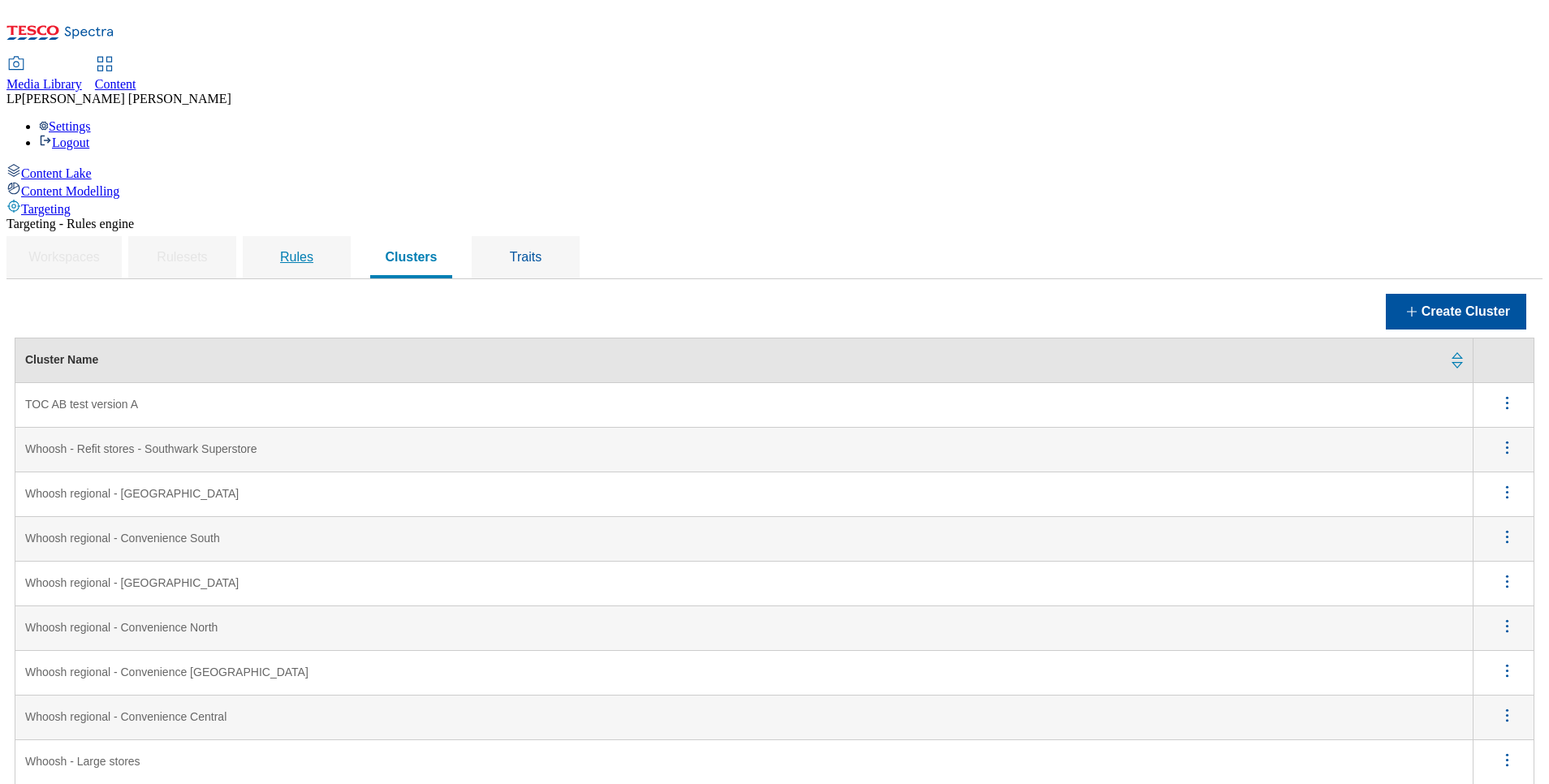
click at [314, 250] on span "Rules" at bounding box center [297, 257] width 33 height 14
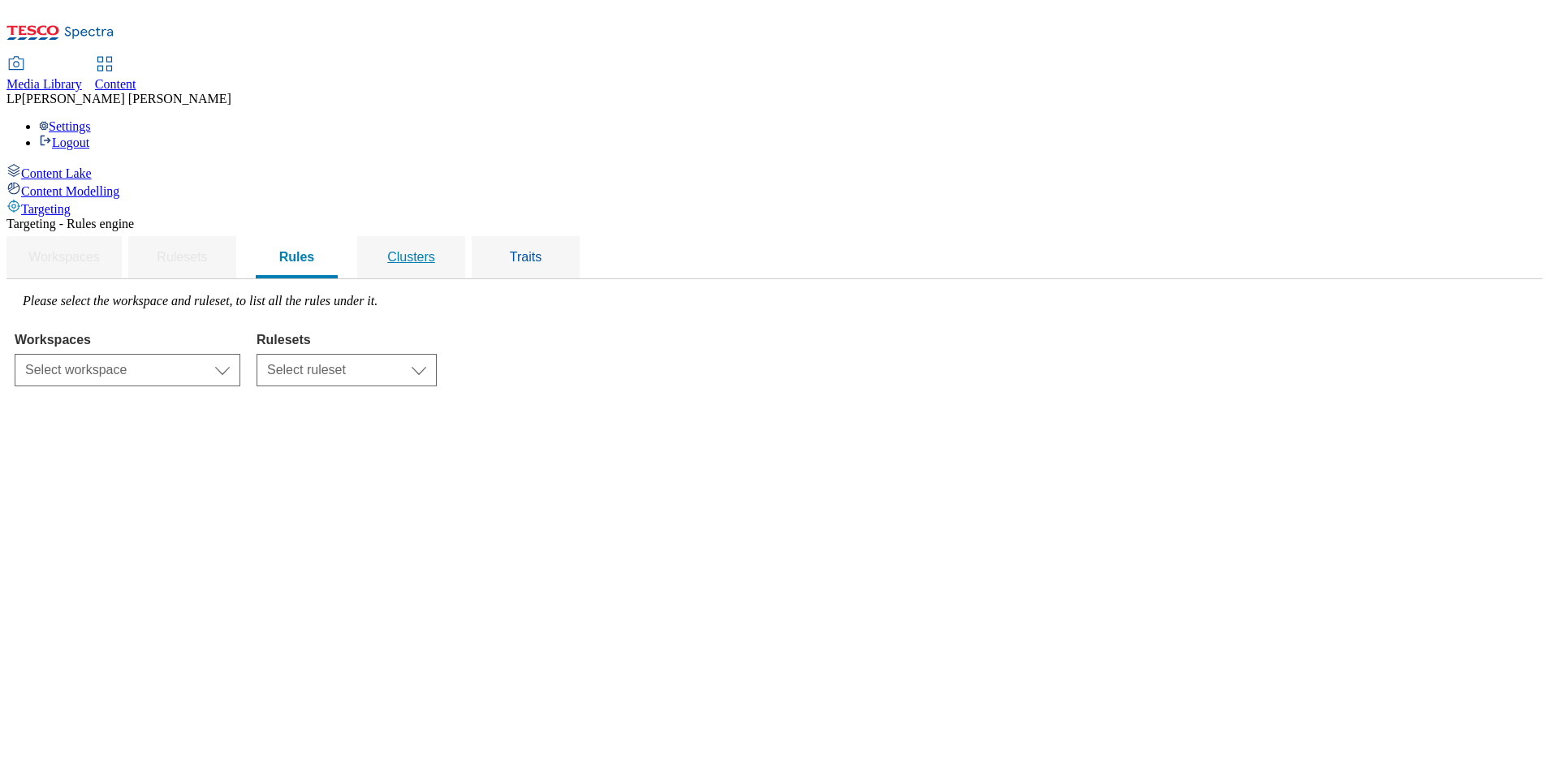
click at [435, 250] on span "Clusters" at bounding box center [411, 257] width 48 height 14
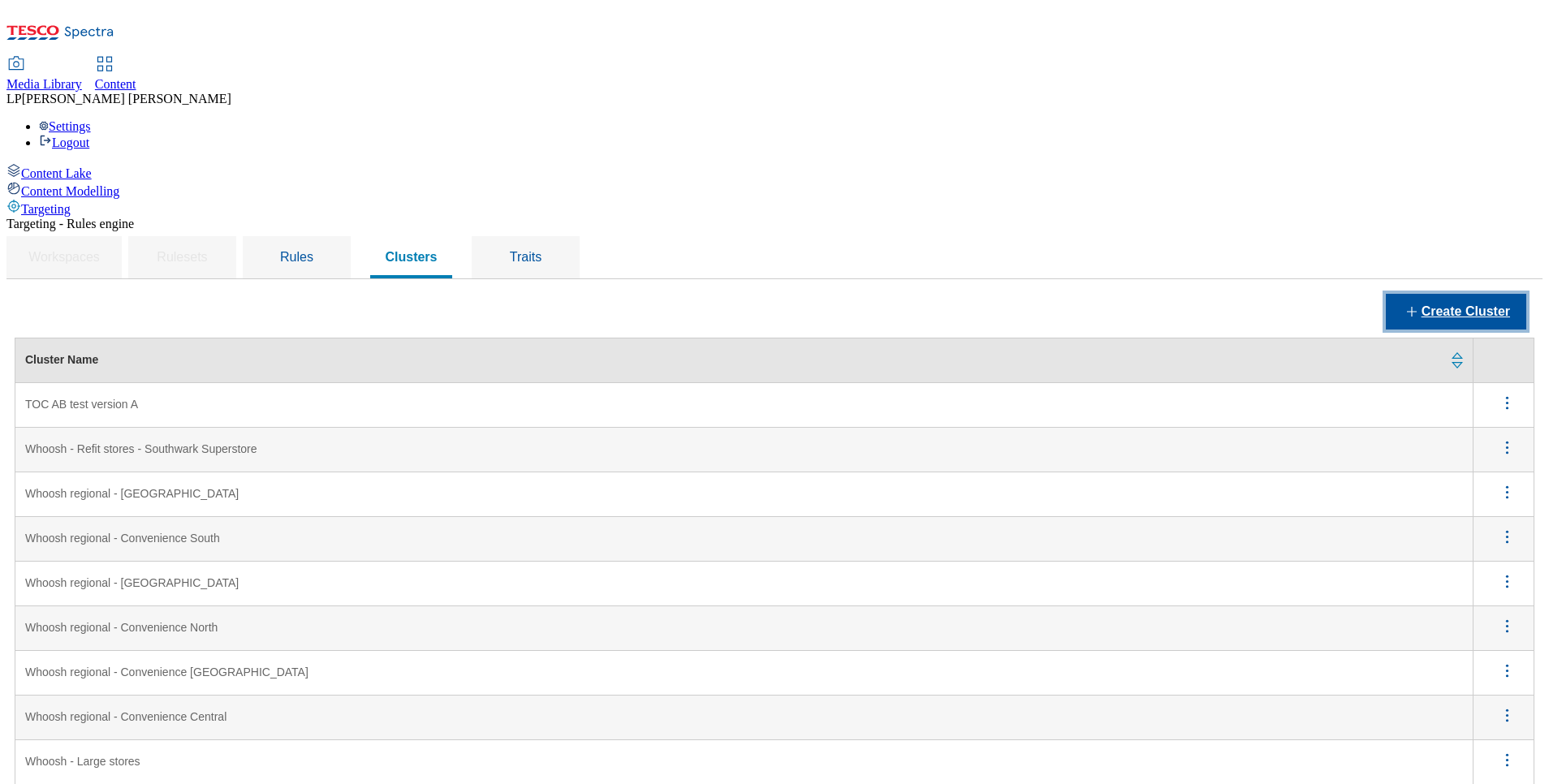
click at [1394, 294] on button "Create Cluster" at bounding box center [1456, 312] width 140 height 36
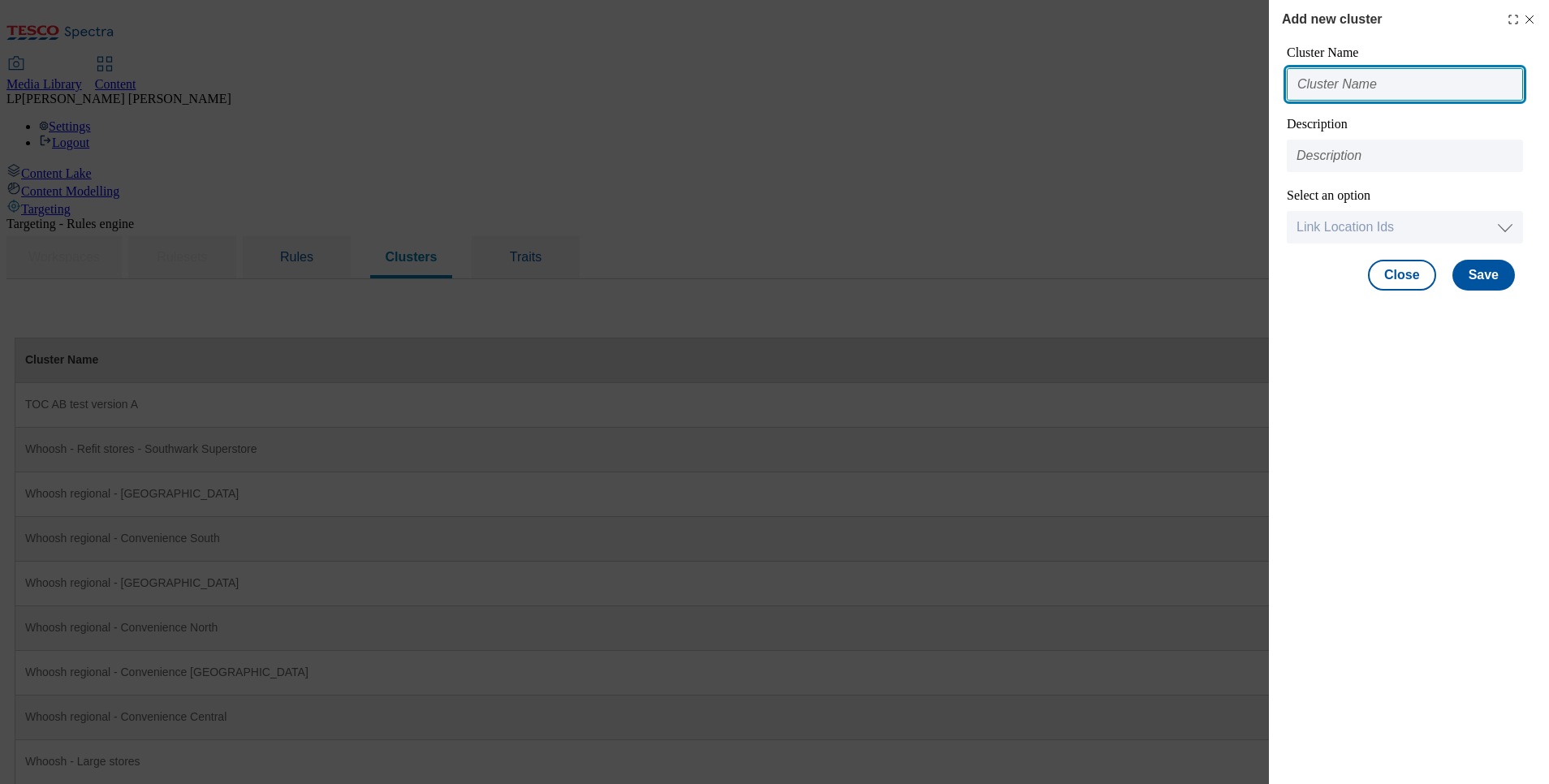
click at [1349, 73] on input "Modal" at bounding box center [1405, 84] width 237 height 32
type input "TOC AB test version A"
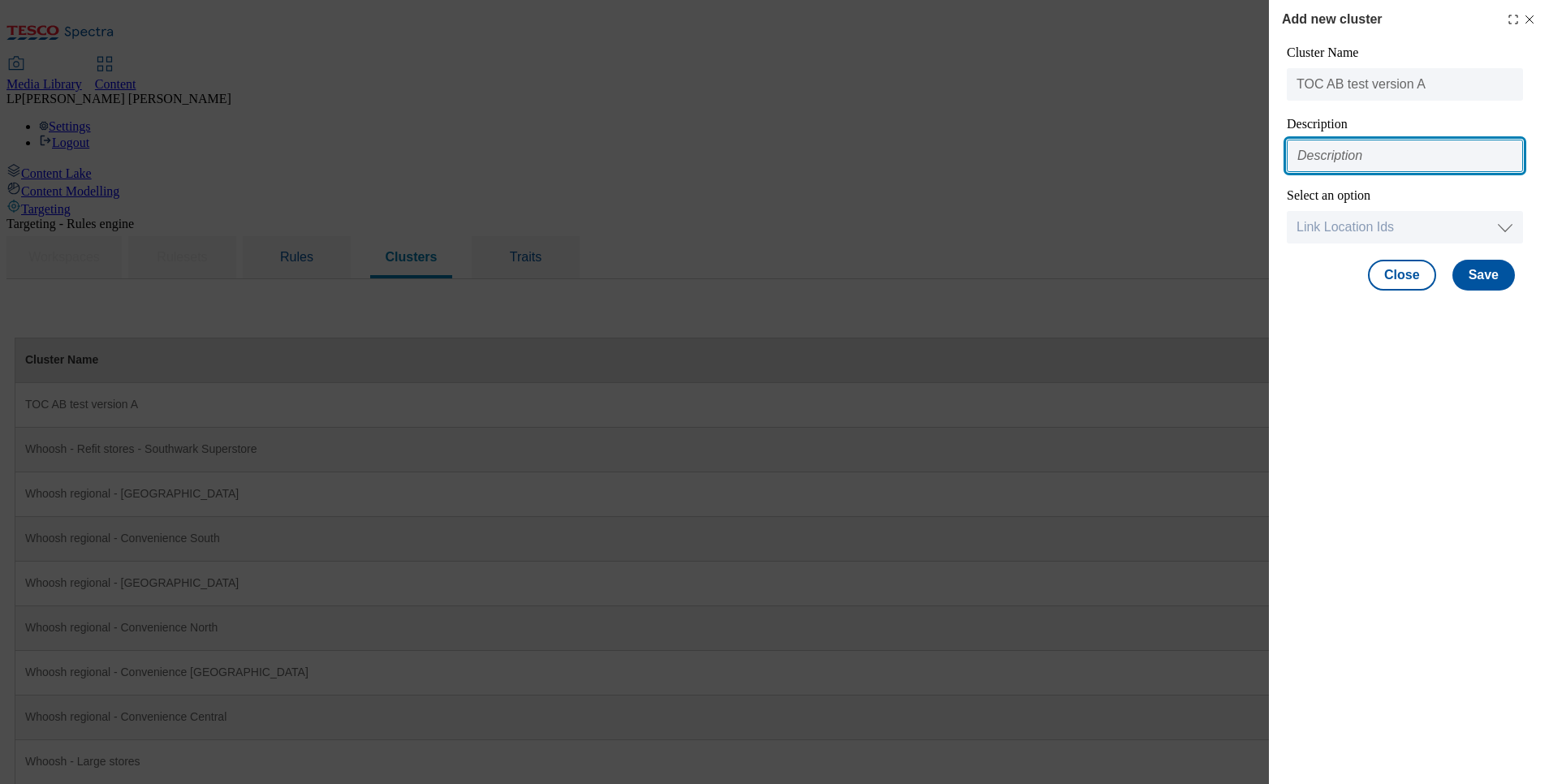
type input "TOC testing version A"
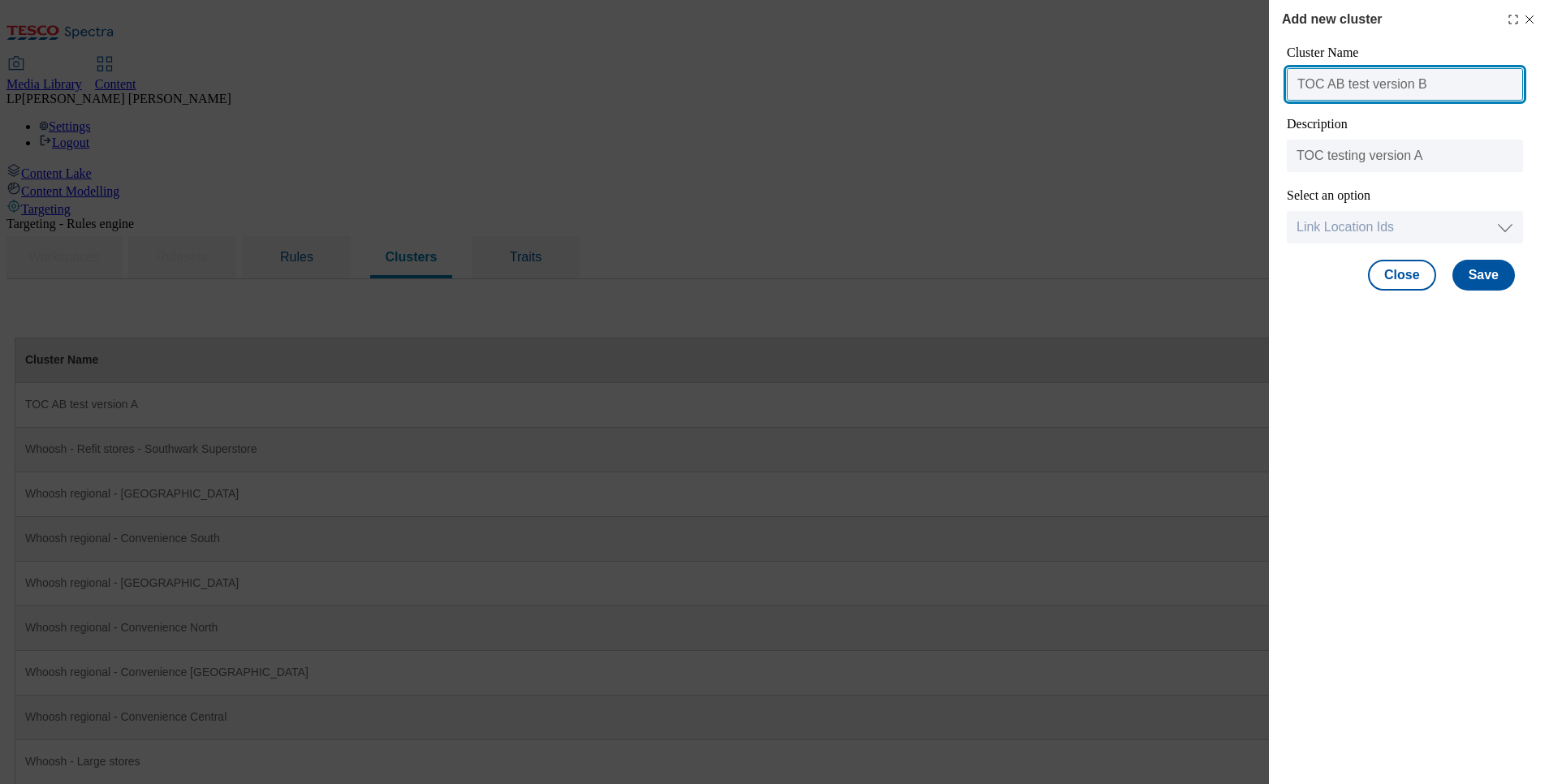
type input "TOC AB test version B"
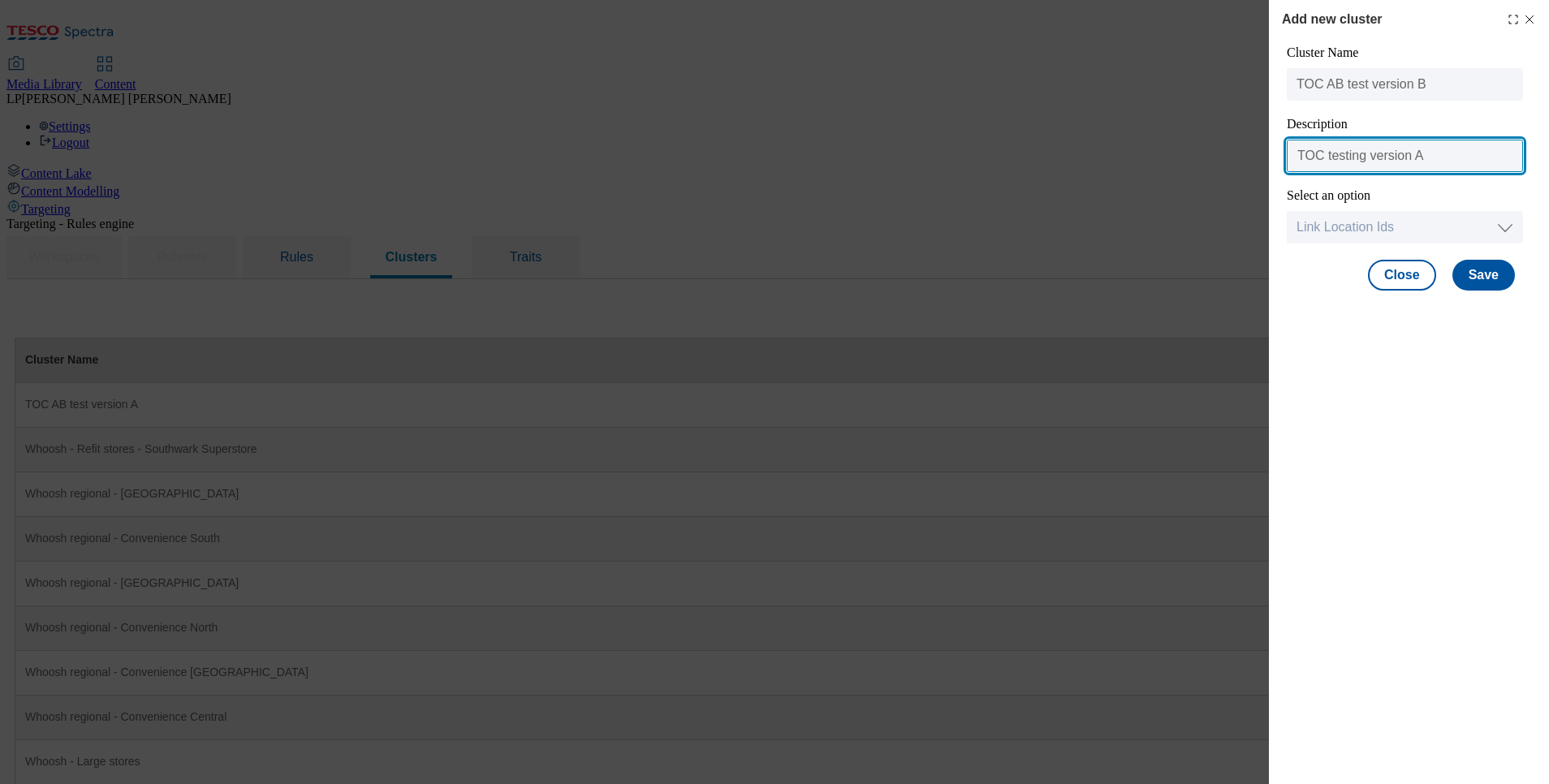
click at [1450, 159] on input "TOC testing version A" at bounding box center [1405, 155] width 237 height 32
type input "TOC testing version B"
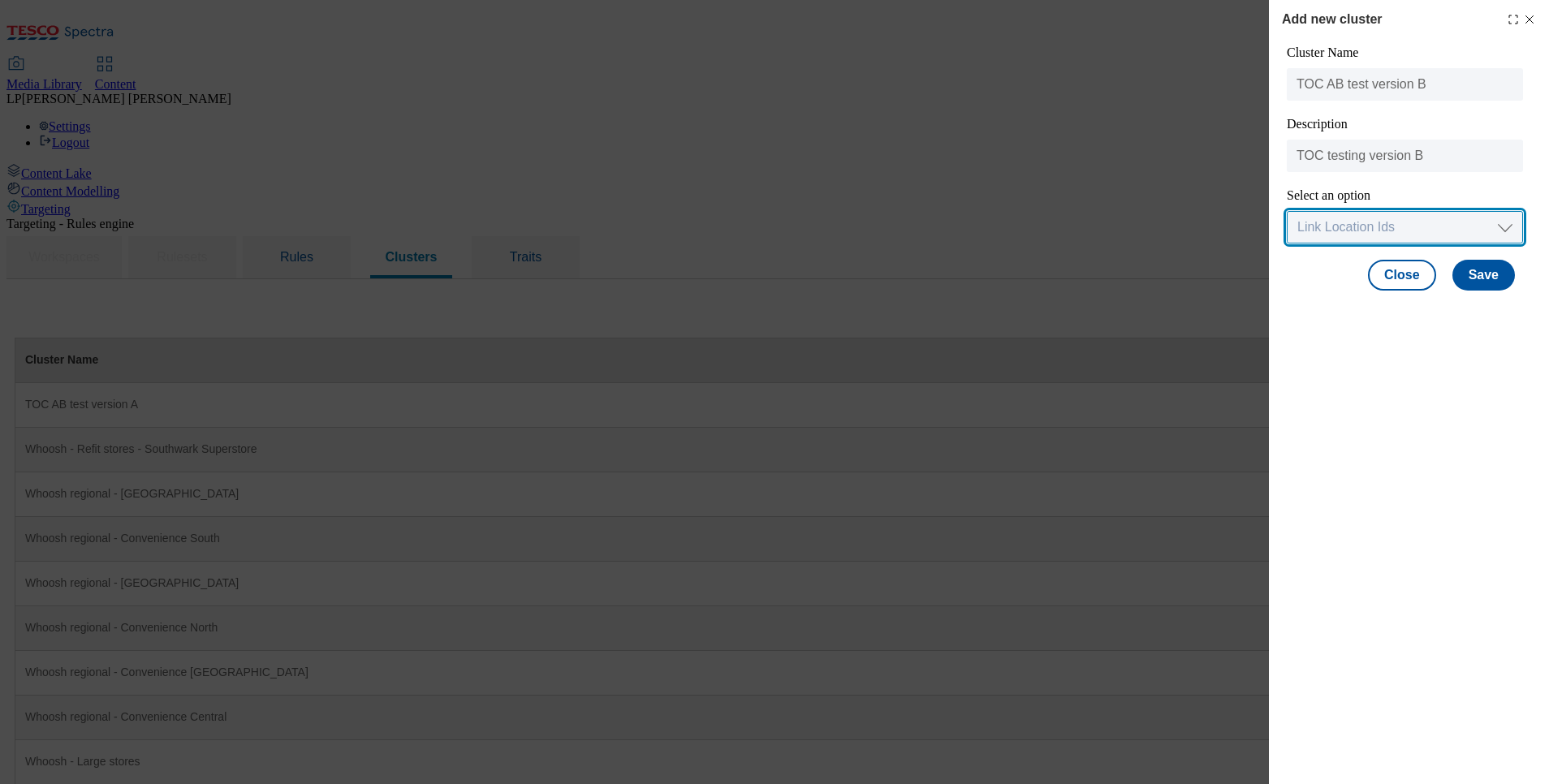
click at [1314, 238] on select "Link Location Ids Choose location from table Add Bulk Location UUIDs" at bounding box center [1405, 227] width 237 height 32
select select "locationtable"
click at [1287, 212] on select "Link Location Ids Choose location from table Add Bulk Location UUIDs" at bounding box center [1405, 227] width 237 height 32
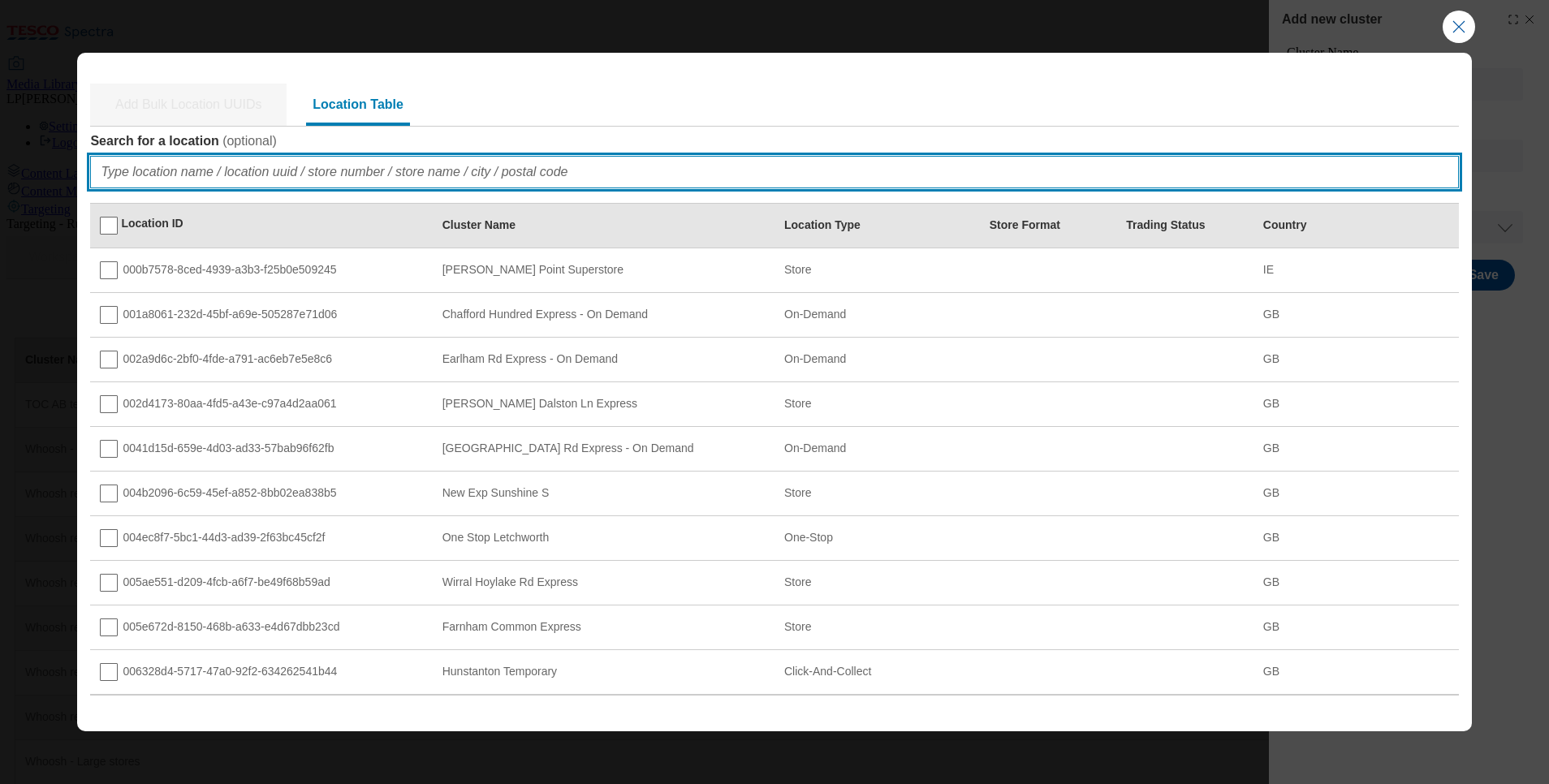
click at [288, 164] on input "Search for a location ( optional )" at bounding box center [774, 171] width 1368 height 32
paste input "11036"
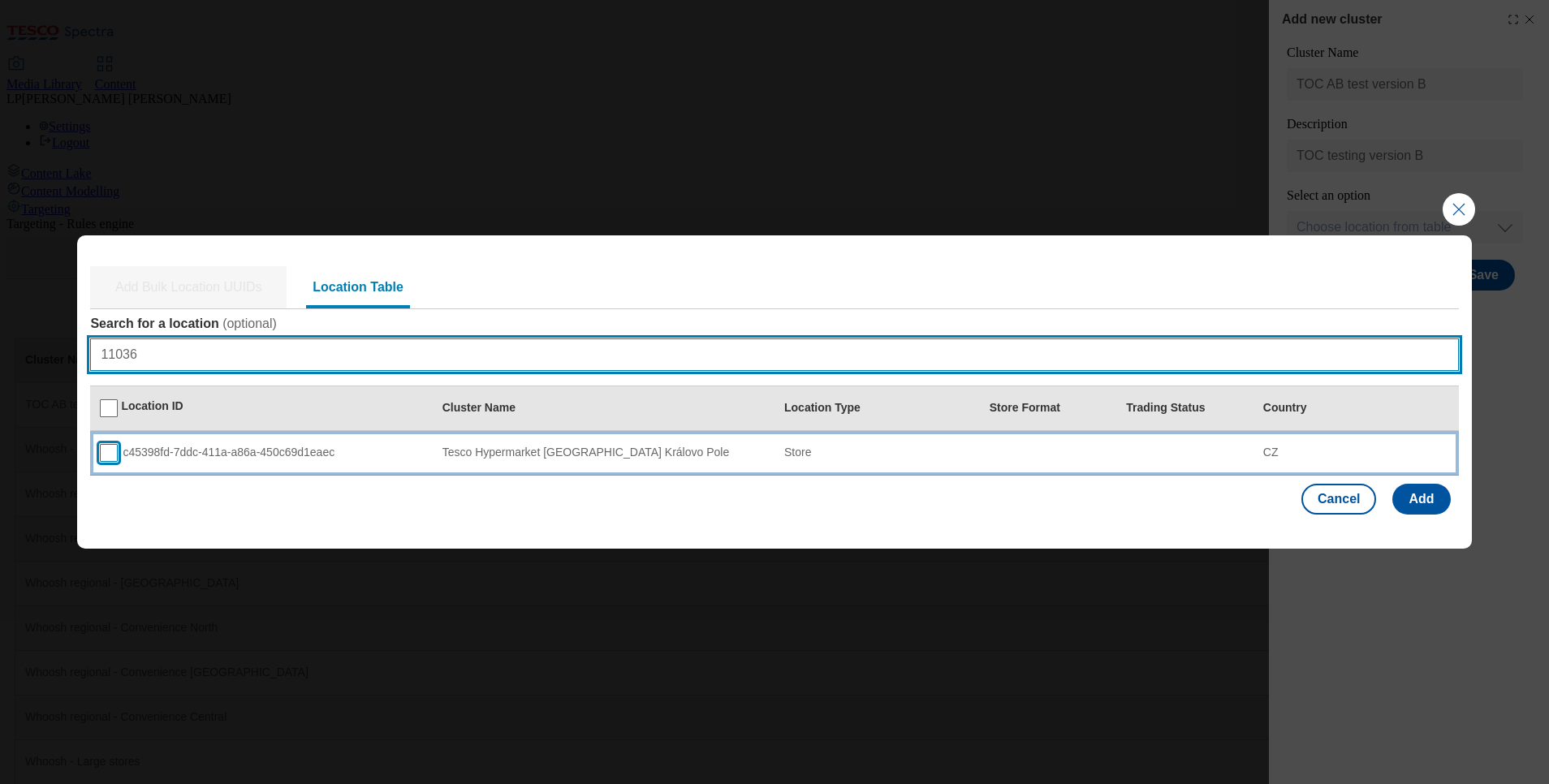
type input "11036"
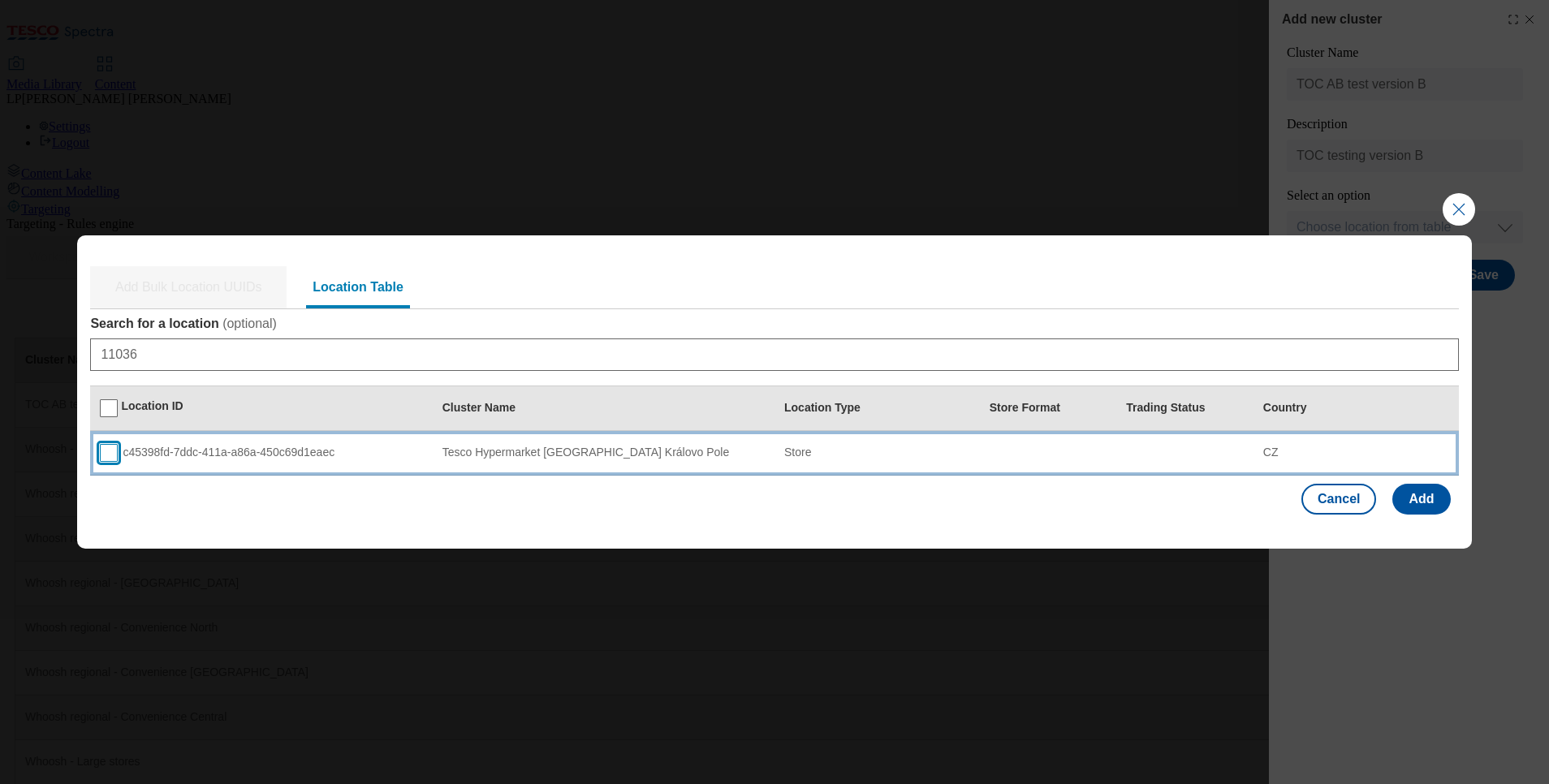
click at [100, 456] on input "Modal" at bounding box center [109, 453] width 18 height 18
checkbox input "true"
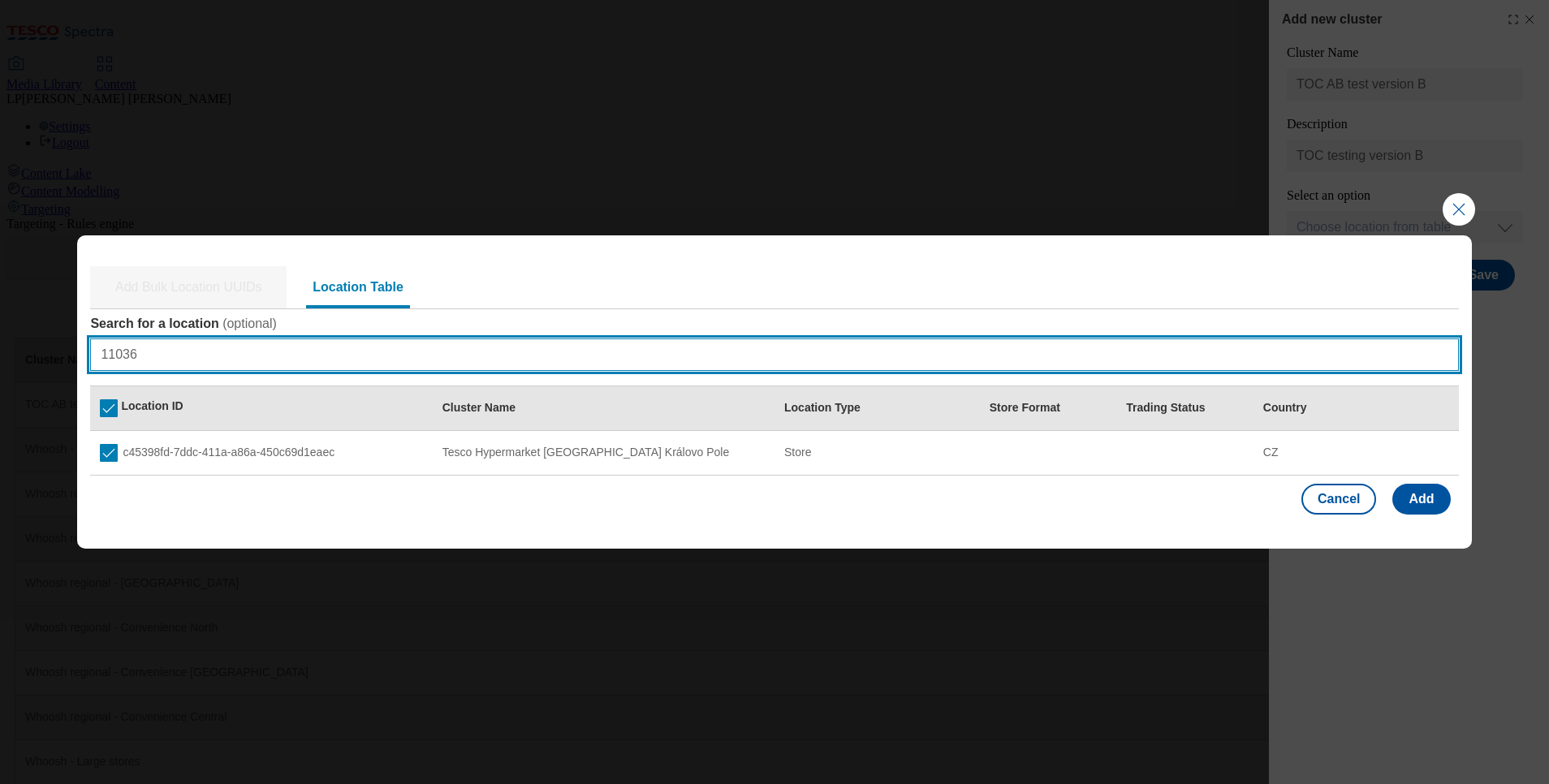
click at [148, 362] on input "11036" at bounding box center [774, 355] width 1368 height 32
type input "1"
checkbox input "false"
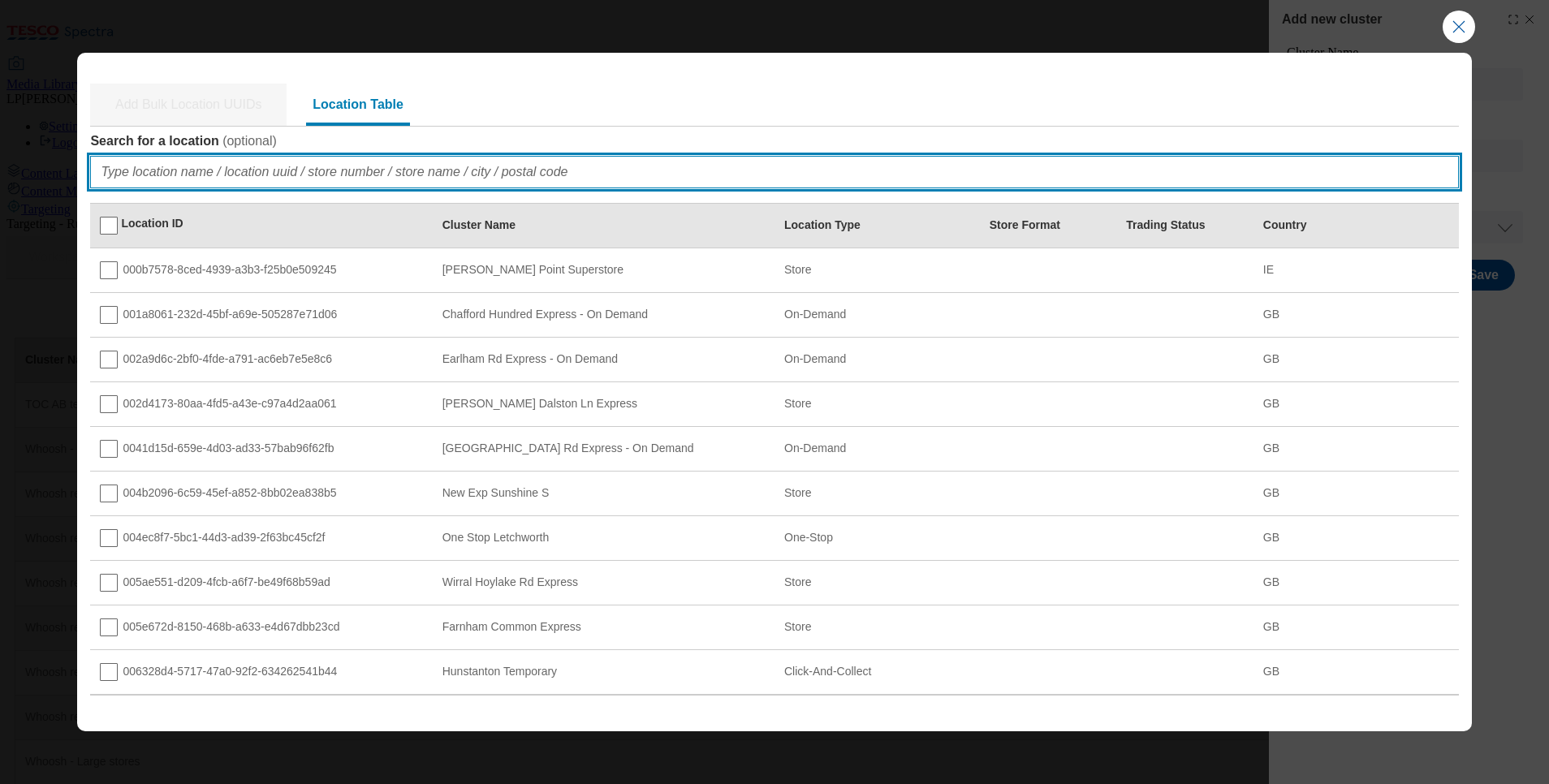
paste input "11002"
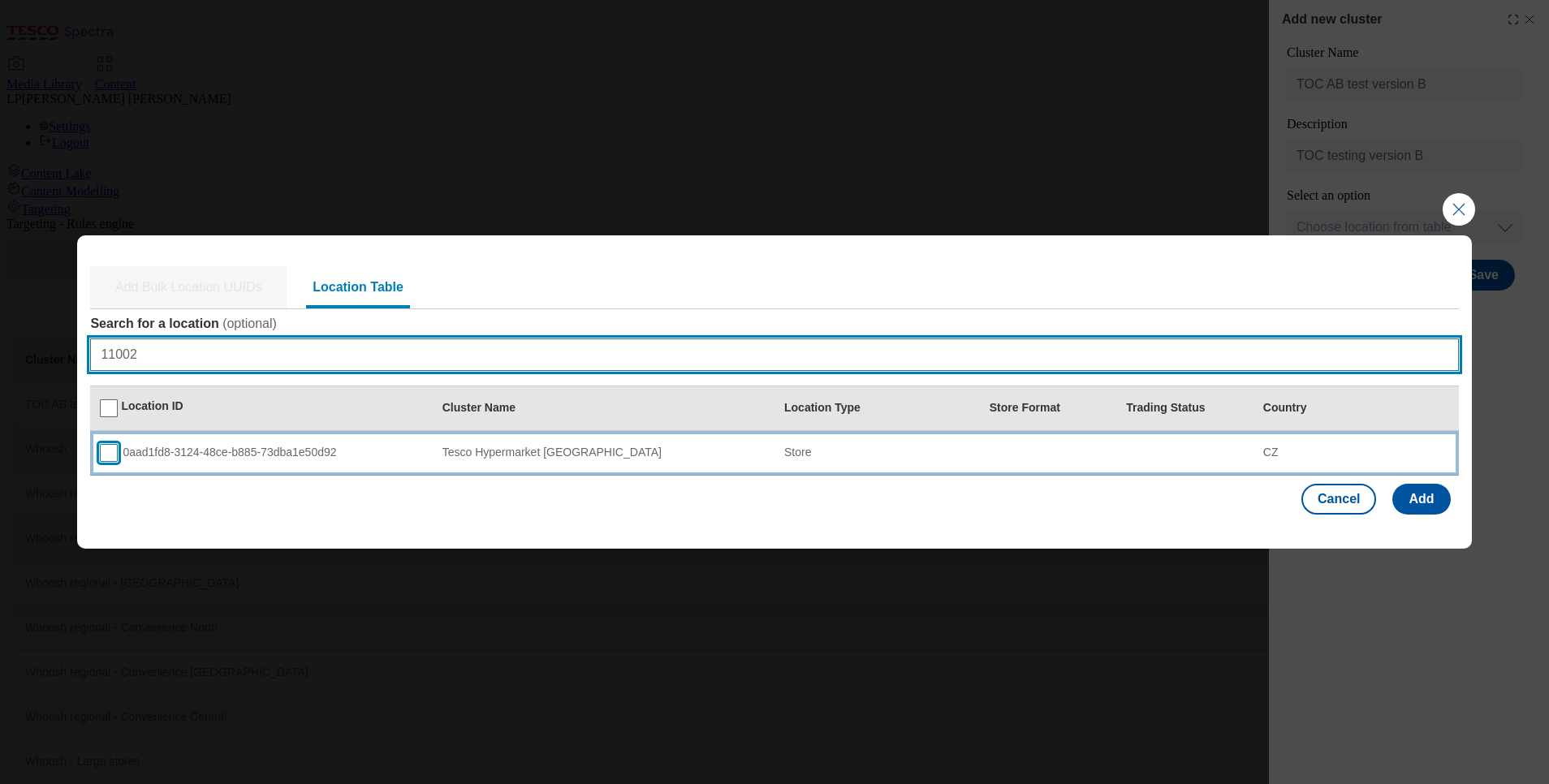
type input "11002"
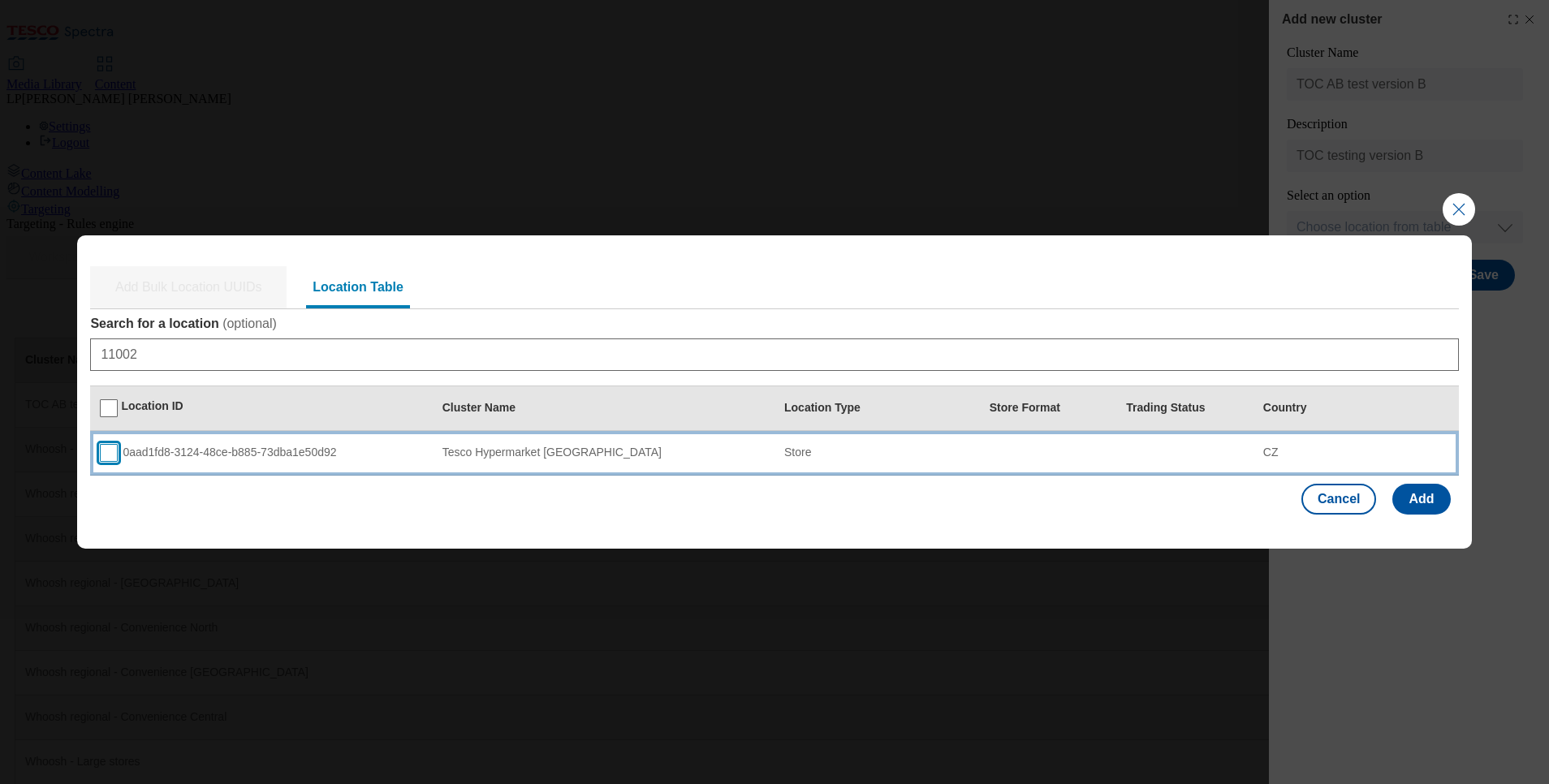
click at [113, 455] on input "Modal" at bounding box center [109, 453] width 18 height 18
checkbox input "true"
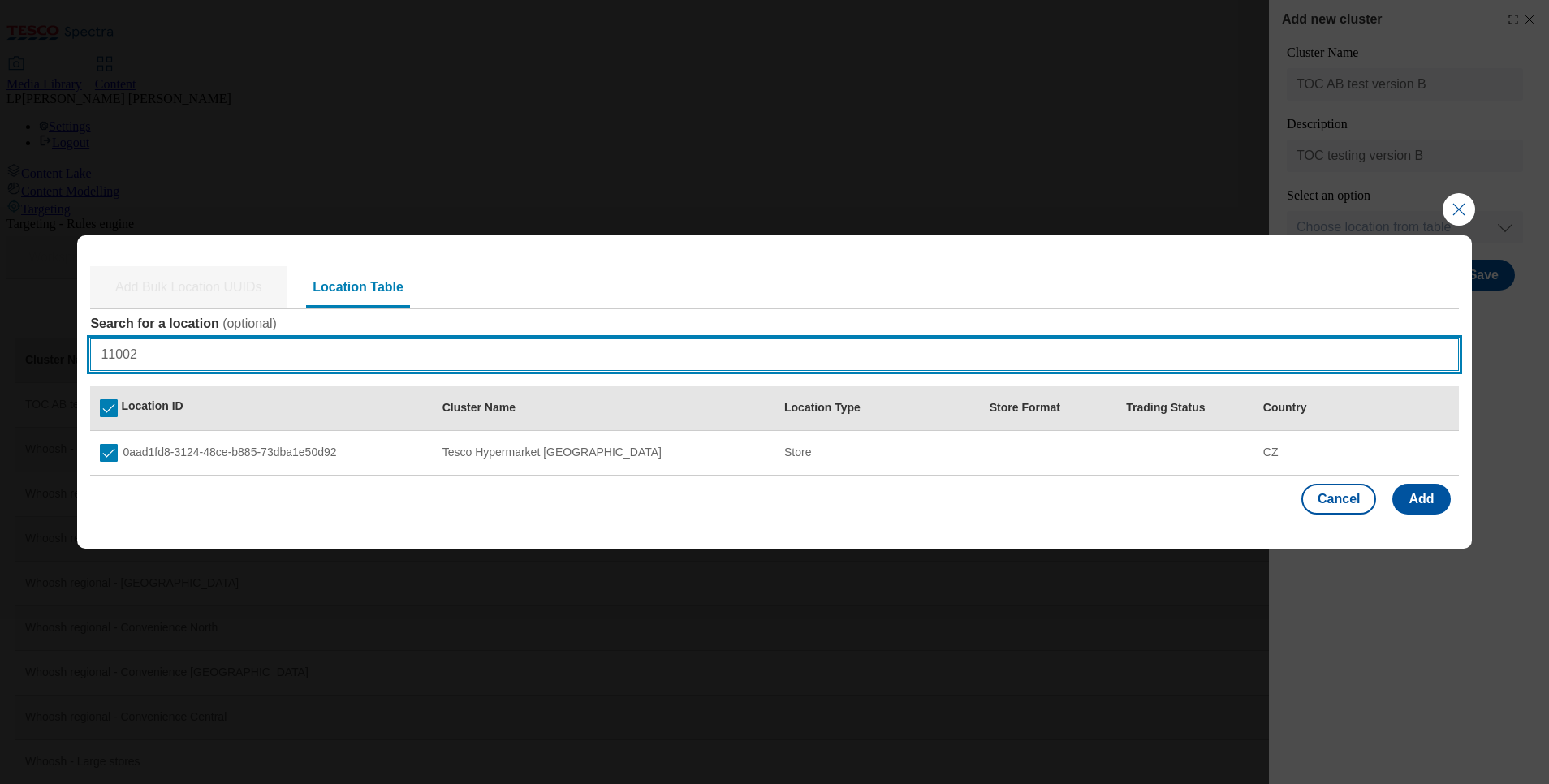
click at [198, 349] on input "11002" at bounding box center [774, 355] width 1368 height 32
type input "1"
paste input "11006"
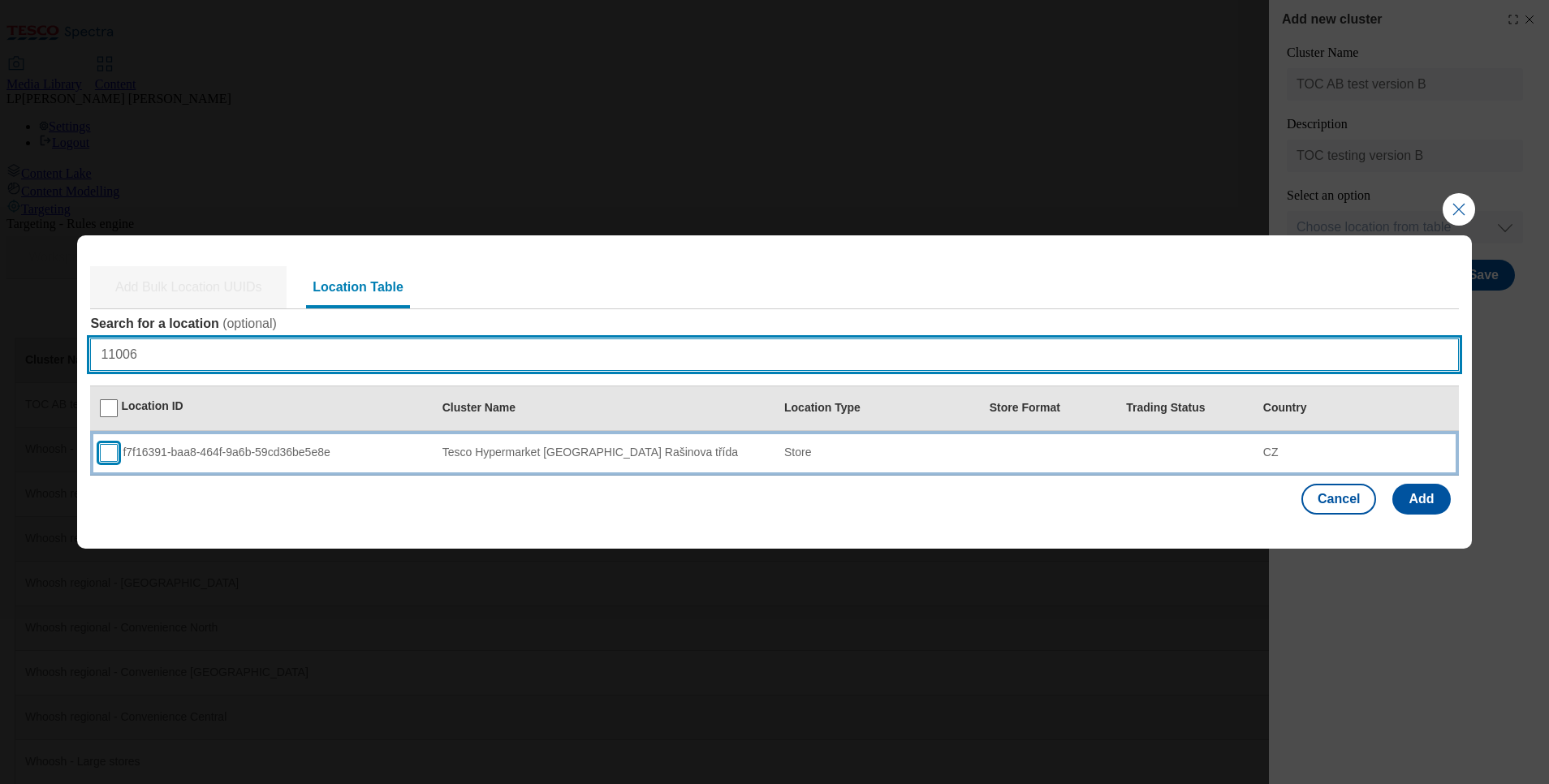
type input "11006"
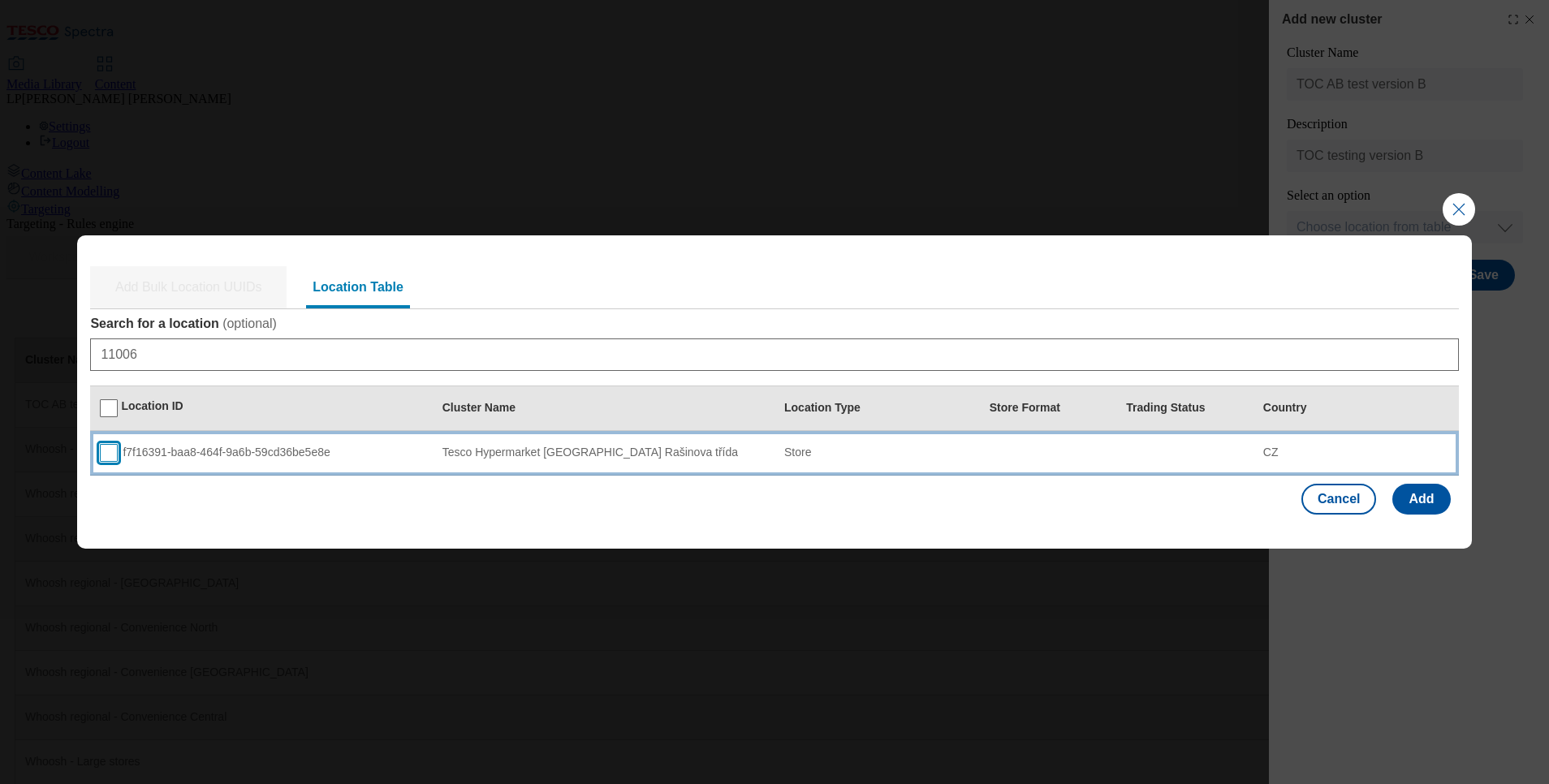
click at [110, 450] on input "Modal" at bounding box center [109, 453] width 18 height 18
checkbox input "true"
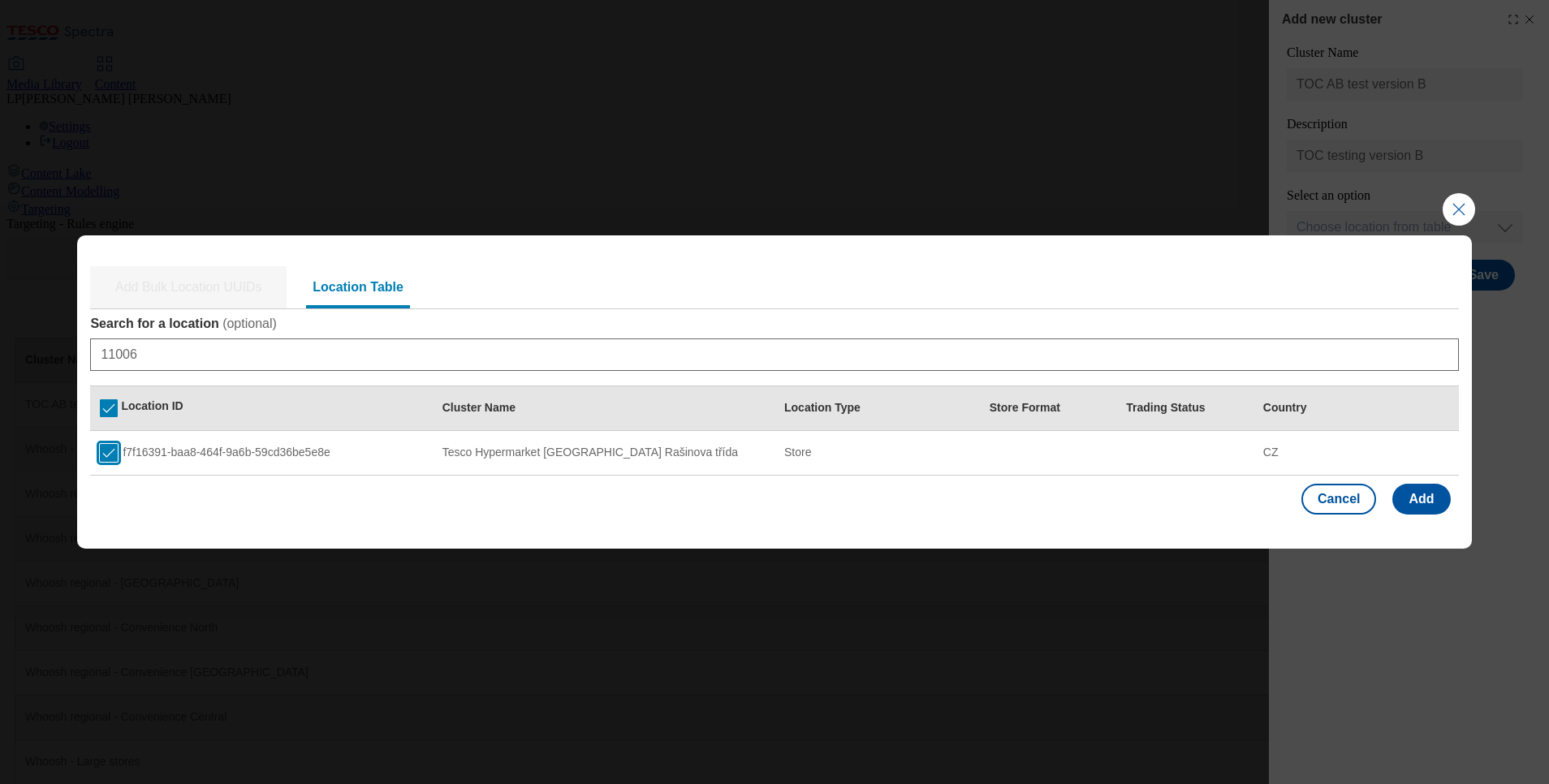
checkbox input "true"
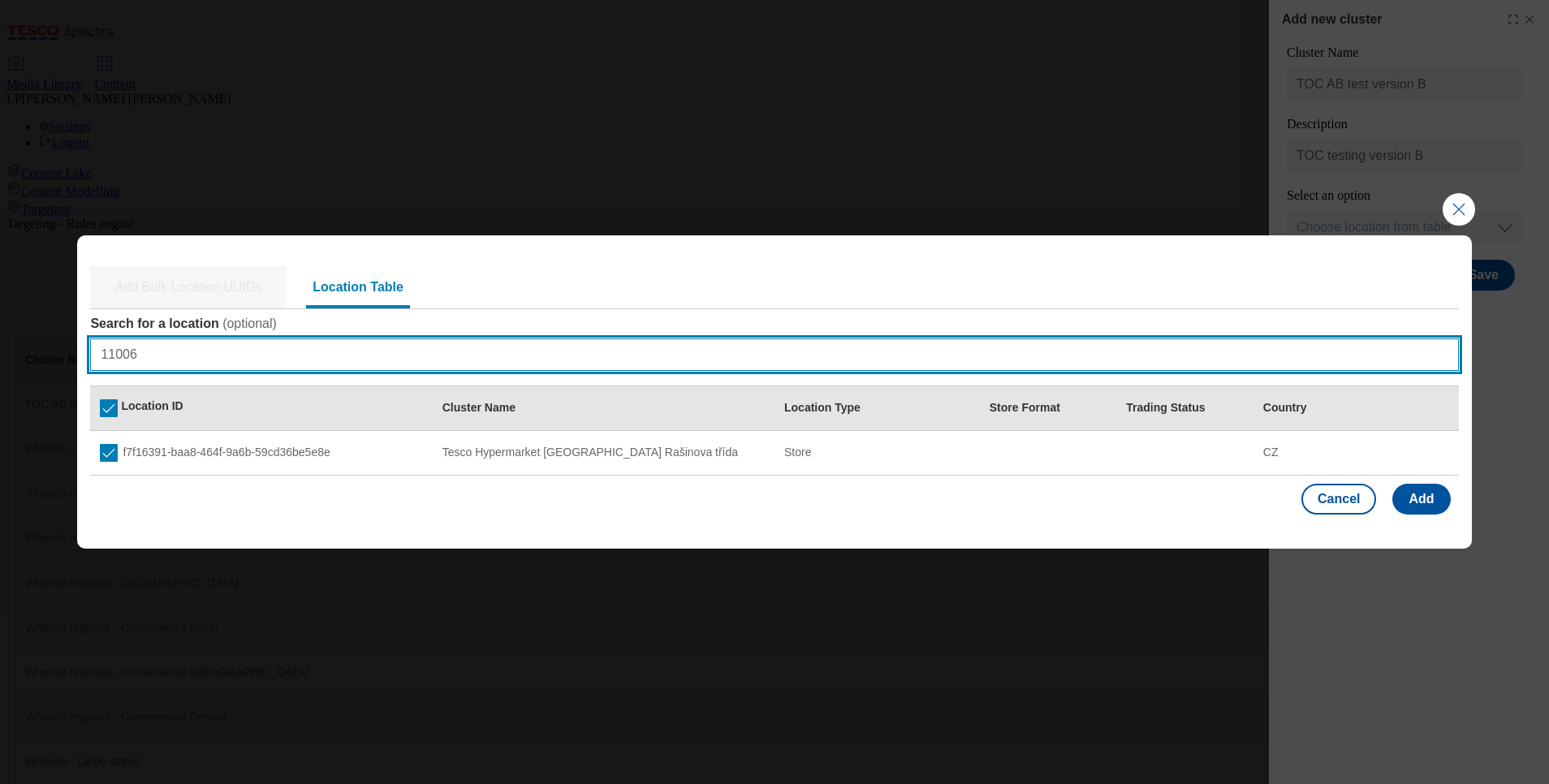
click at [318, 350] on input "11006" at bounding box center [774, 355] width 1368 height 32
type input "1"
paste input "11013"
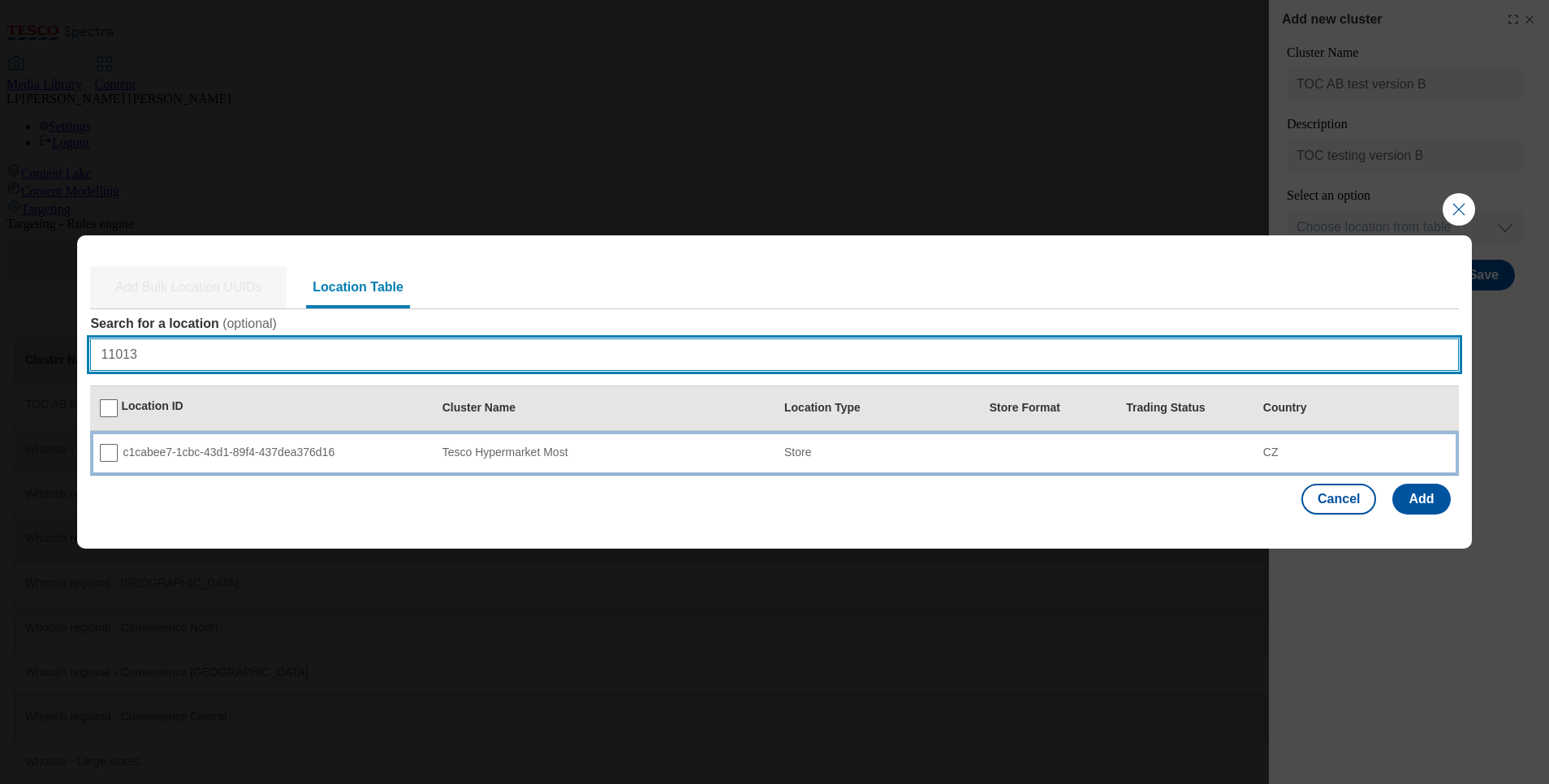
type input "11013"
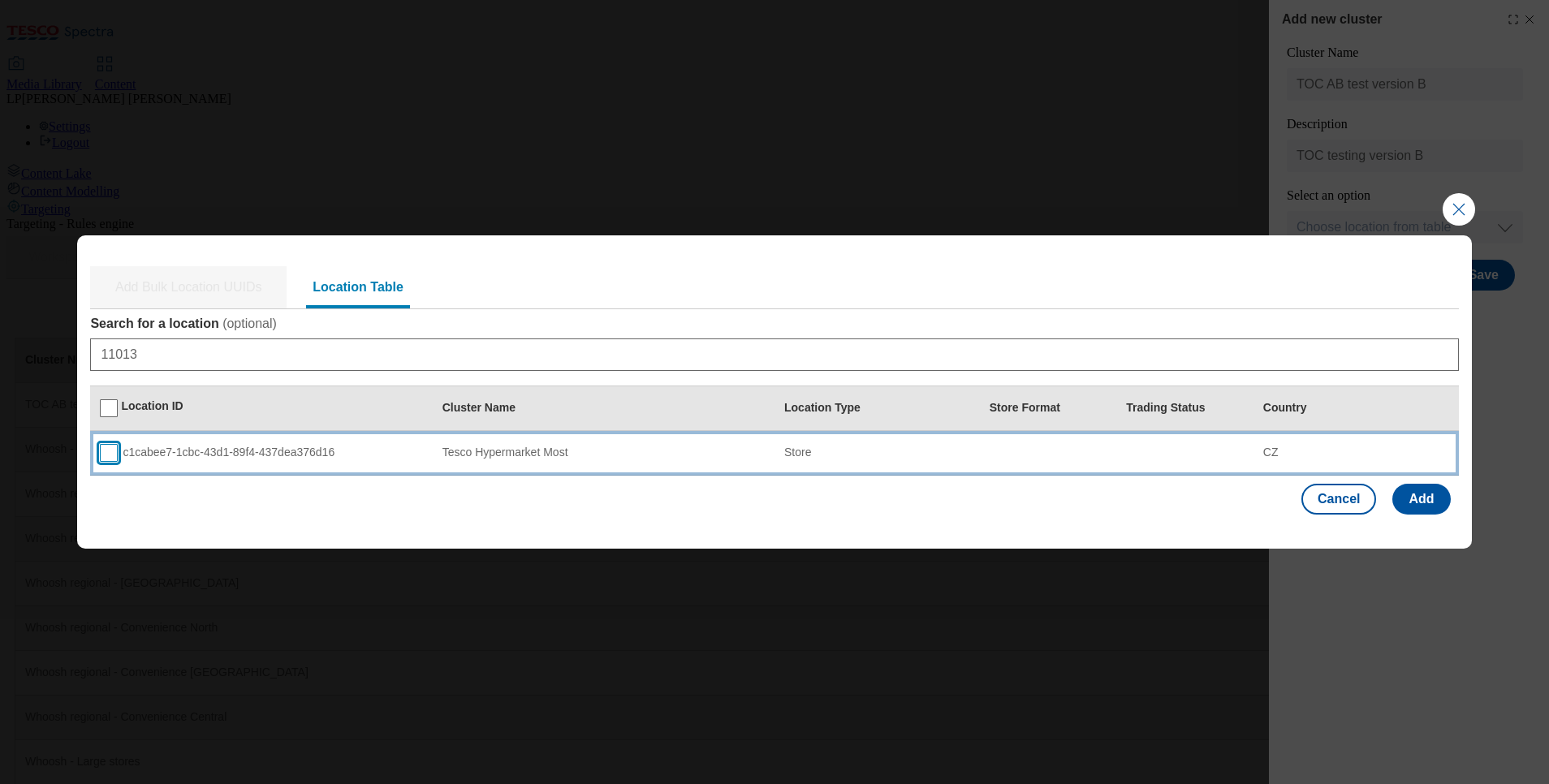
click at [111, 454] on input "Modal" at bounding box center [109, 453] width 18 height 18
checkbox input "true"
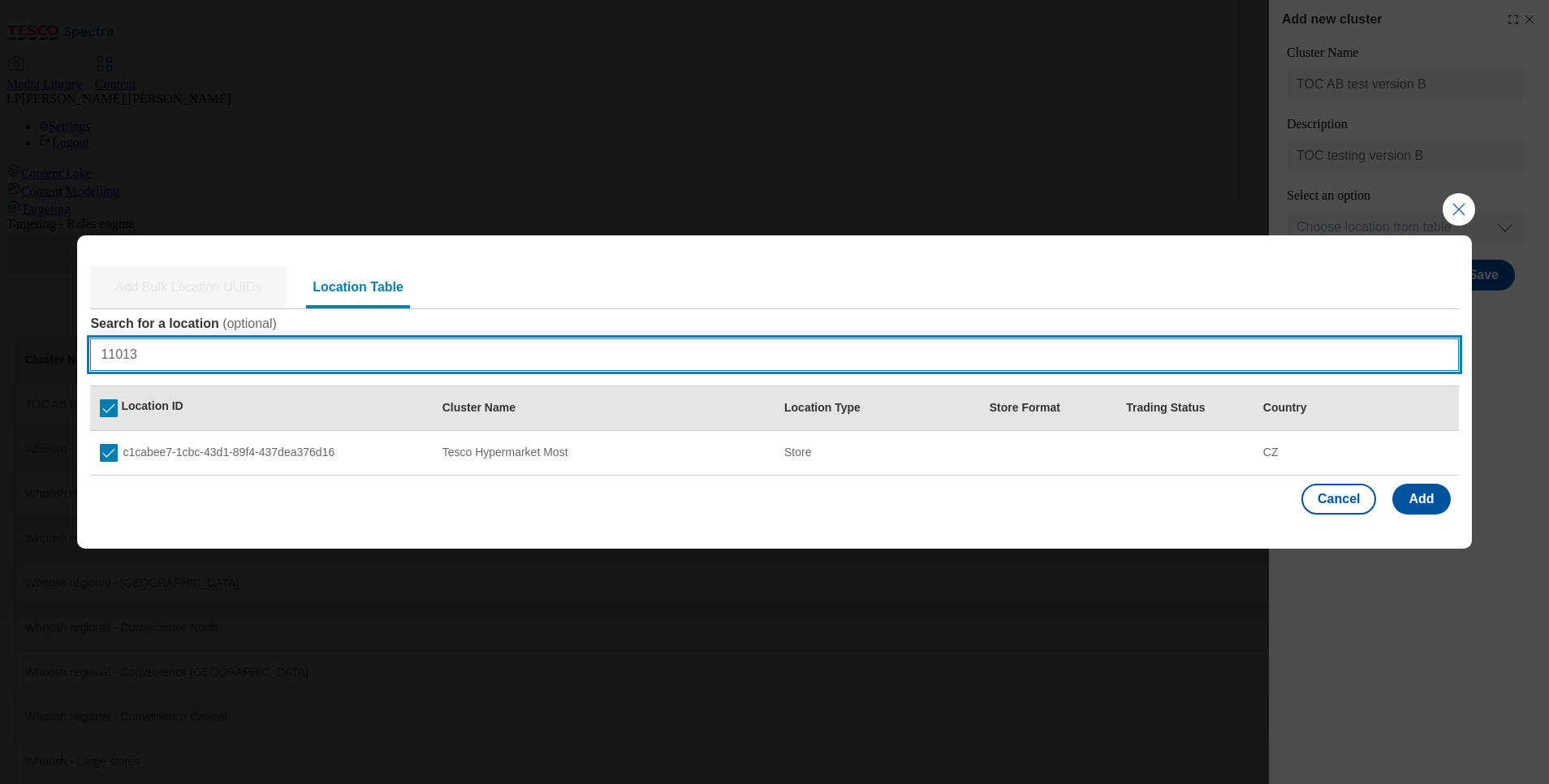
click at [305, 350] on input "11013" at bounding box center [774, 355] width 1368 height 32
type input "1"
paste input "11016"
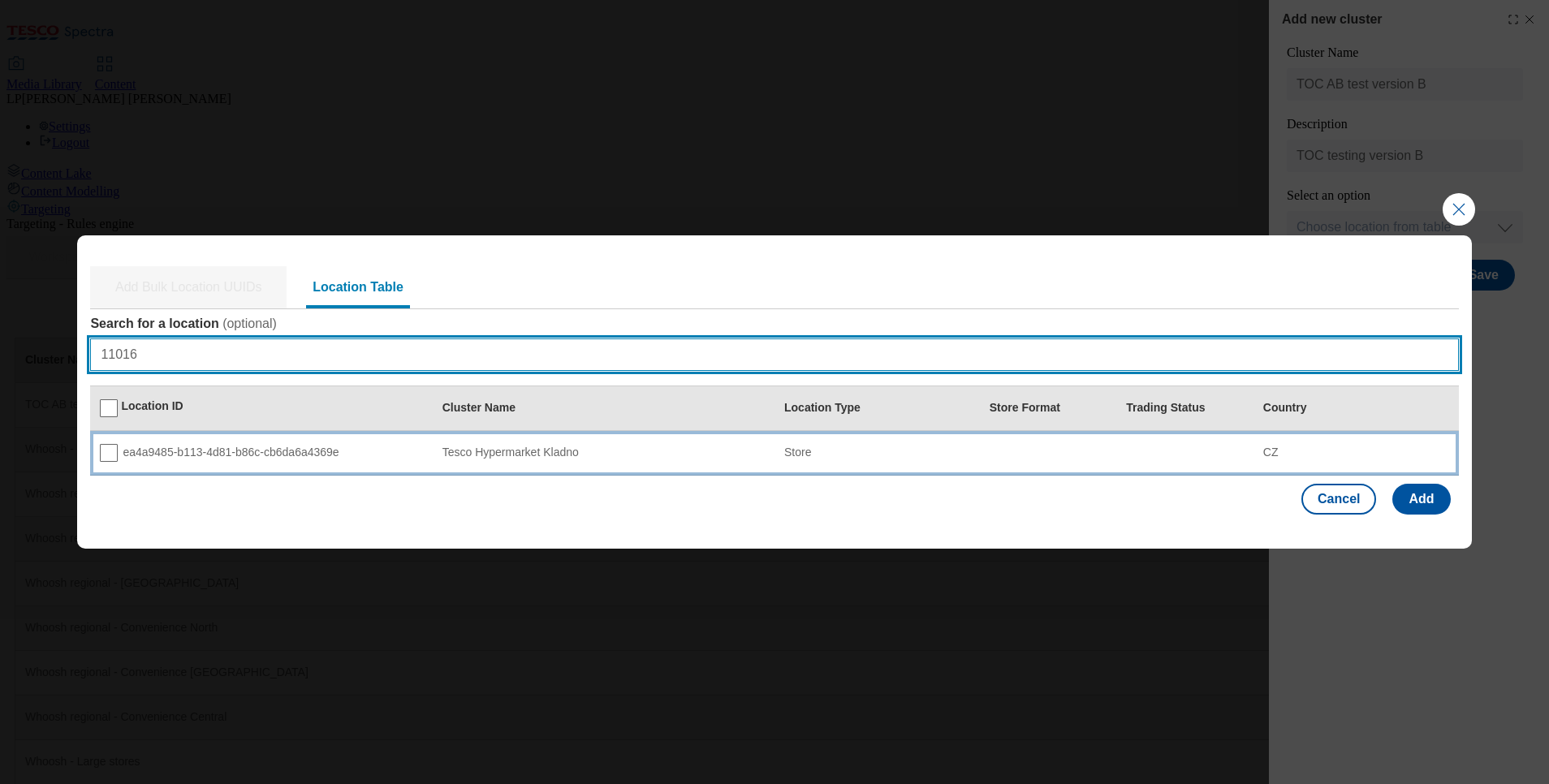
type input "11016"
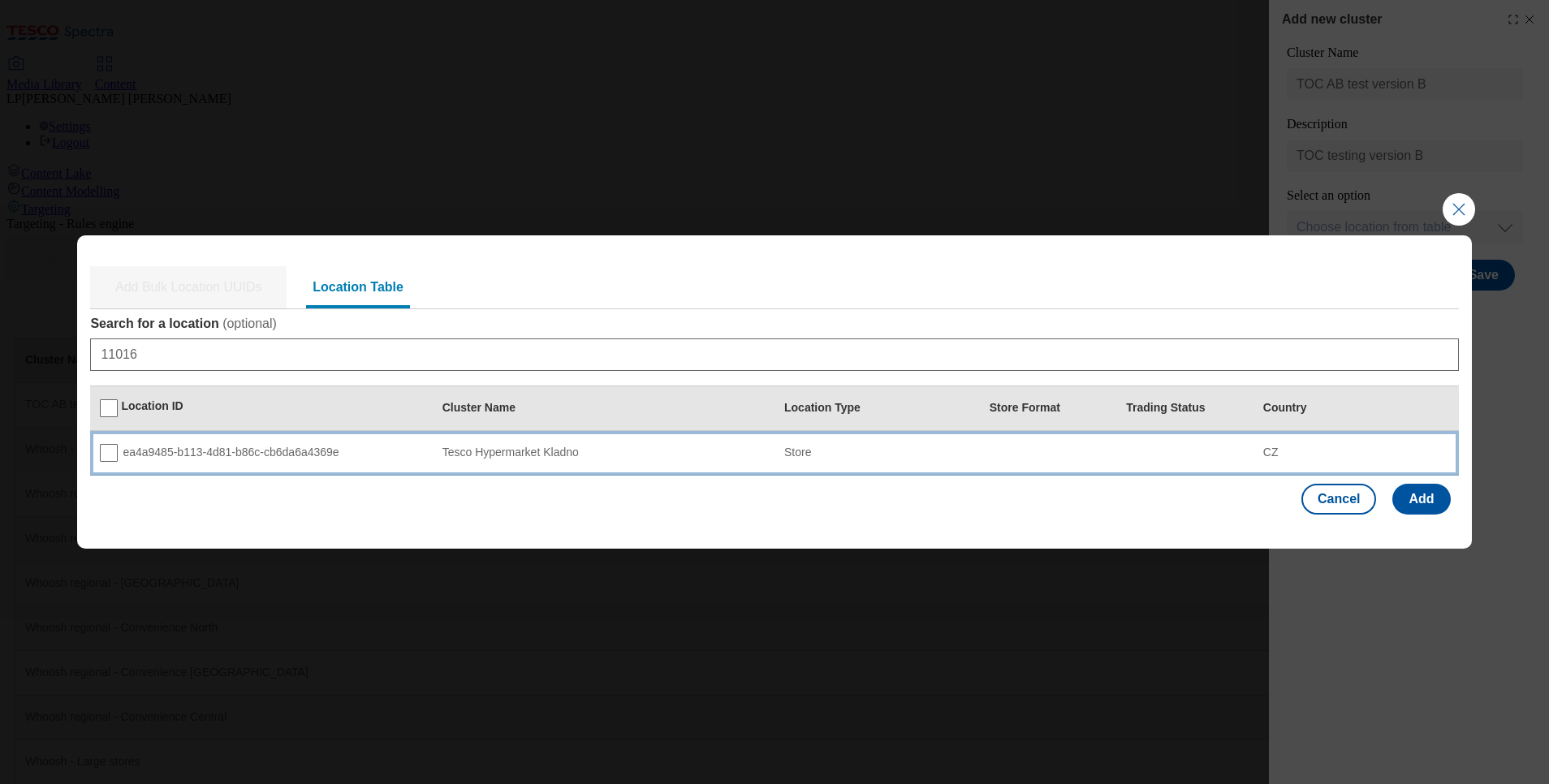
click at [96, 466] on td "ea4a9485-b113-4d81-b86c-cb6da6a4369e" at bounding box center [261, 454] width 342 height 45
click at [103, 455] on input "Modal" at bounding box center [109, 453] width 18 height 18
checkbox input "true"
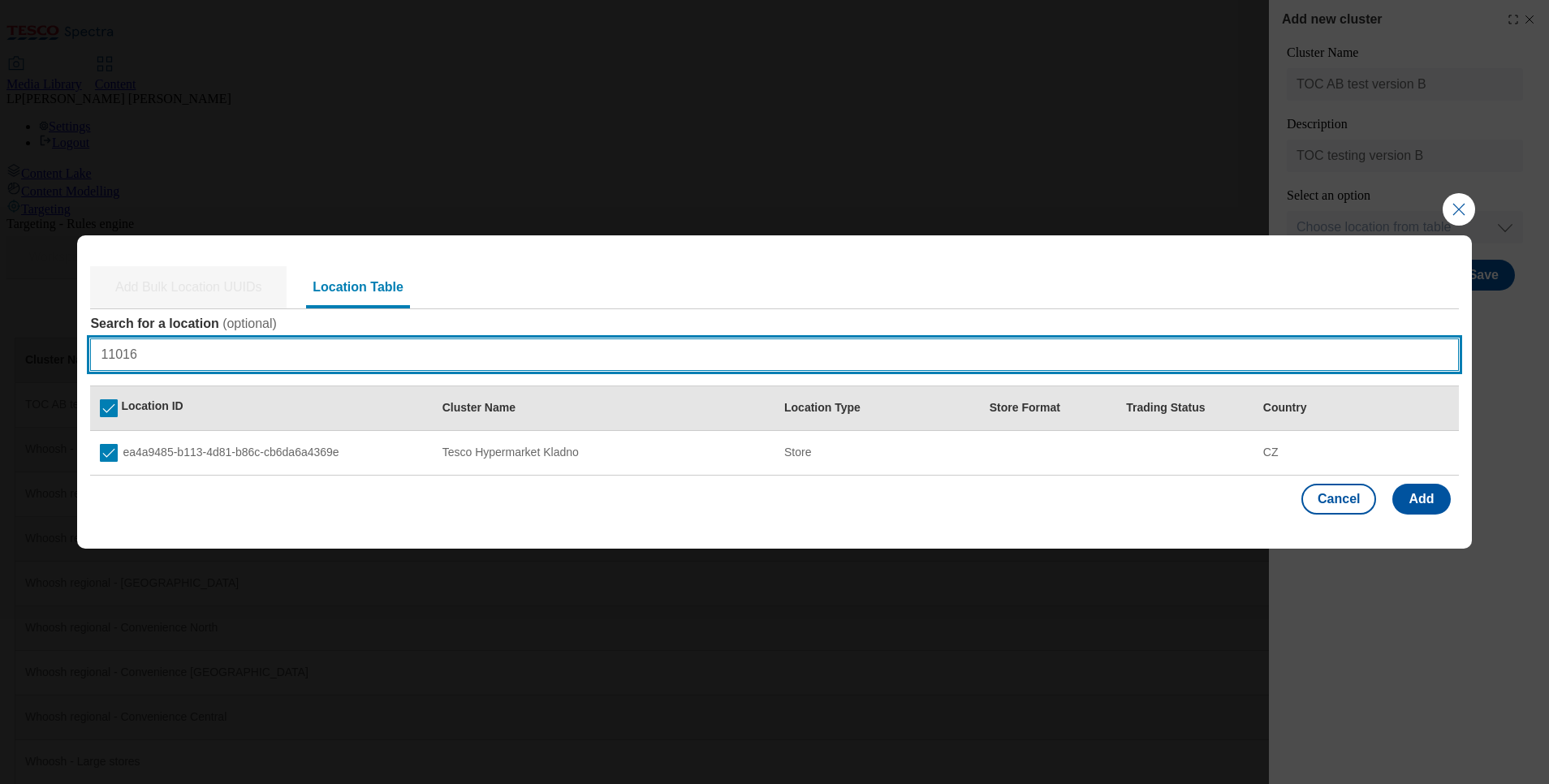
click at [359, 345] on input "11016" at bounding box center [774, 355] width 1368 height 32
type input "1"
paste input "11048"
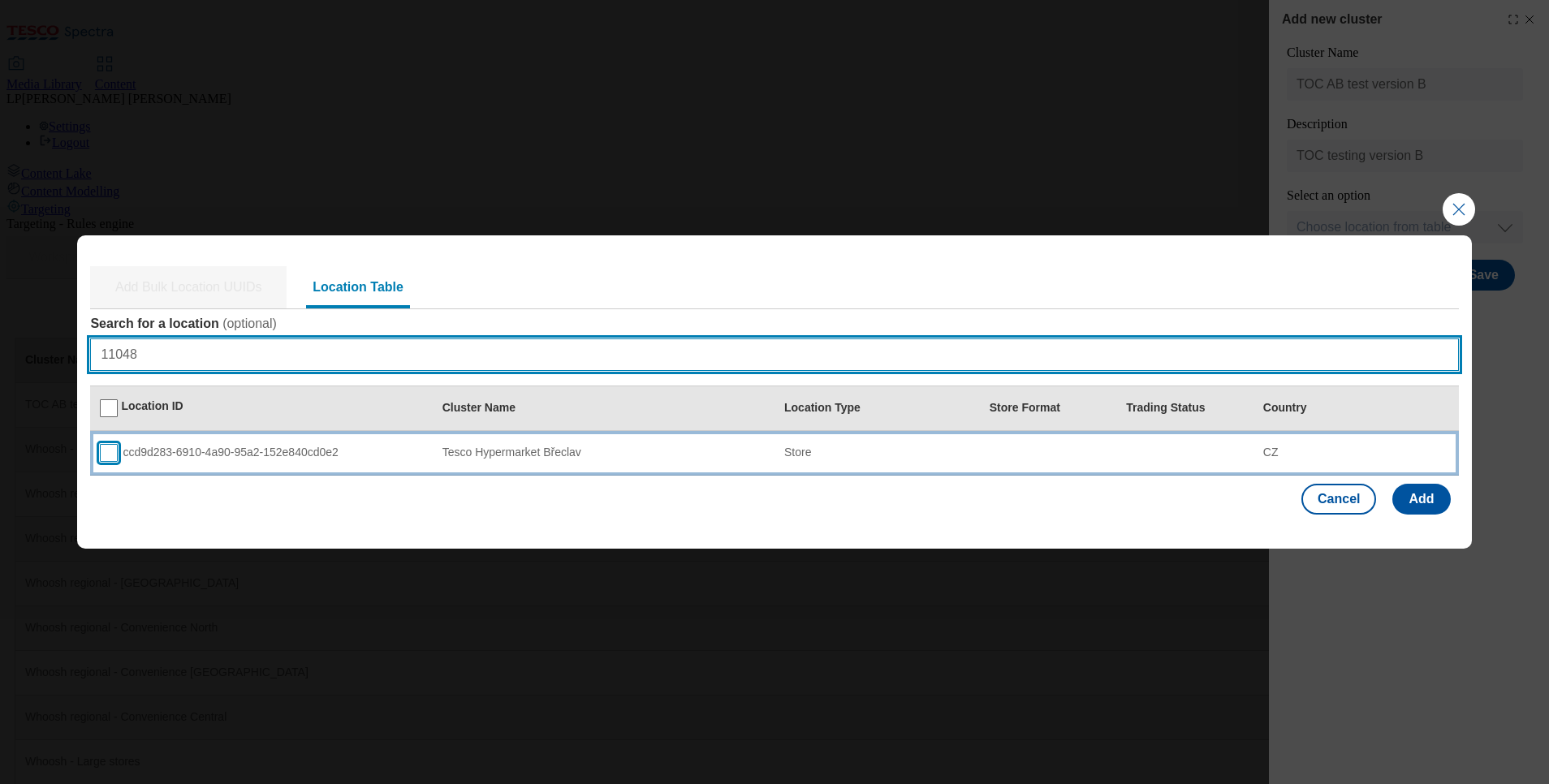
type input "11048"
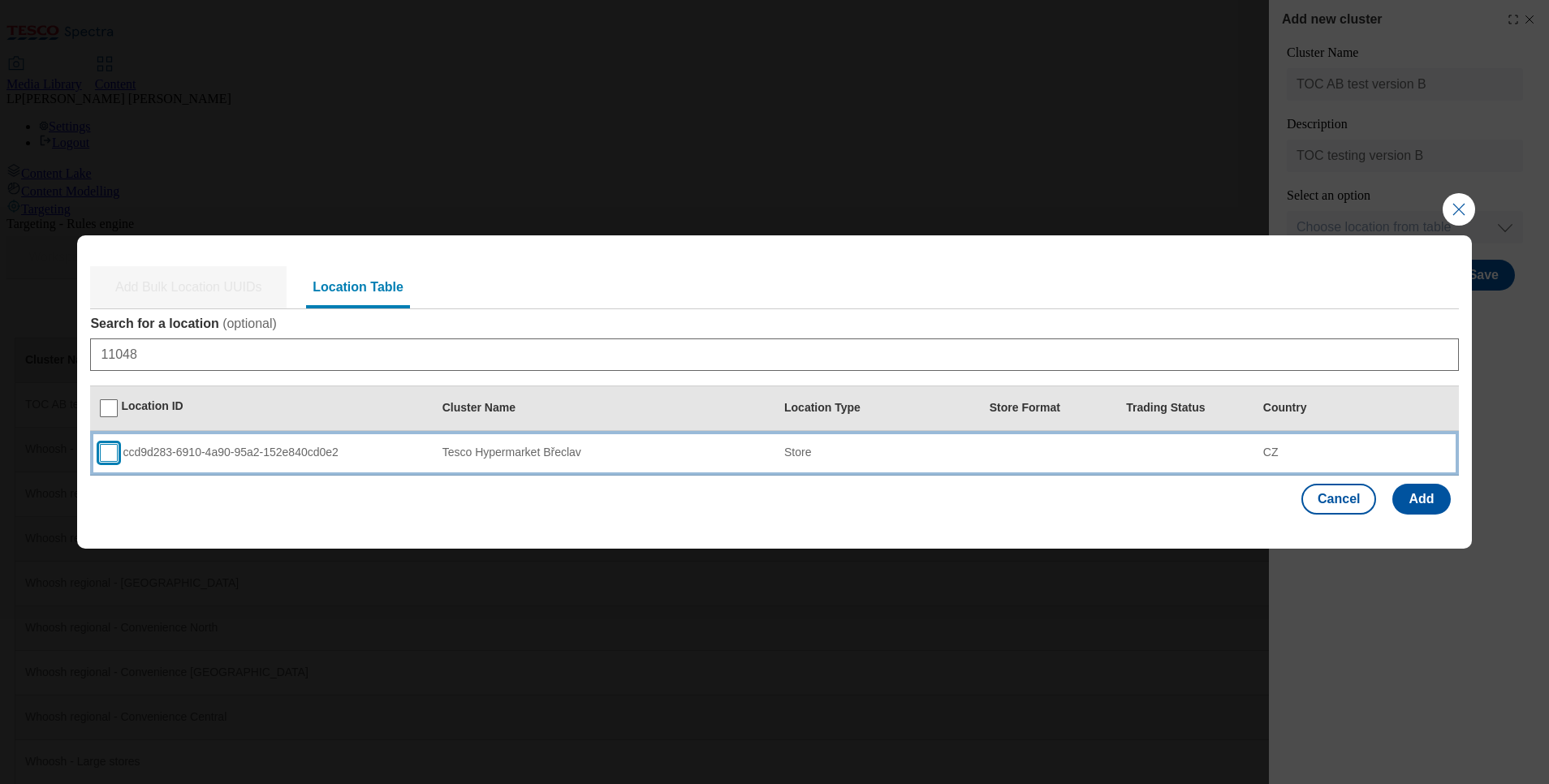
click at [100, 456] on input "Modal" at bounding box center [109, 453] width 18 height 18
checkbox input "true"
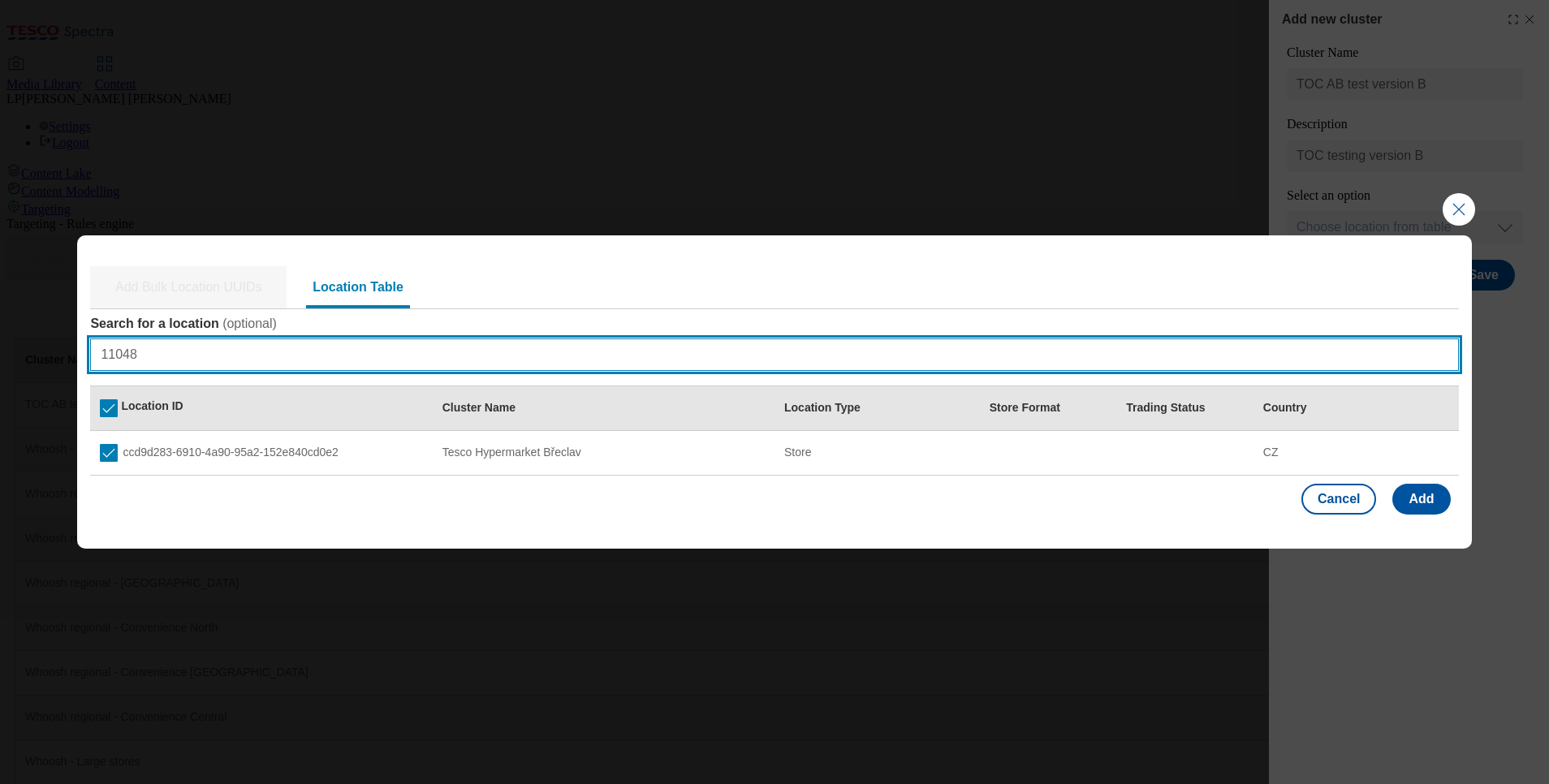
click at [206, 351] on input "11048" at bounding box center [774, 355] width 1368 height 32
type input "1"
paste input "11027"
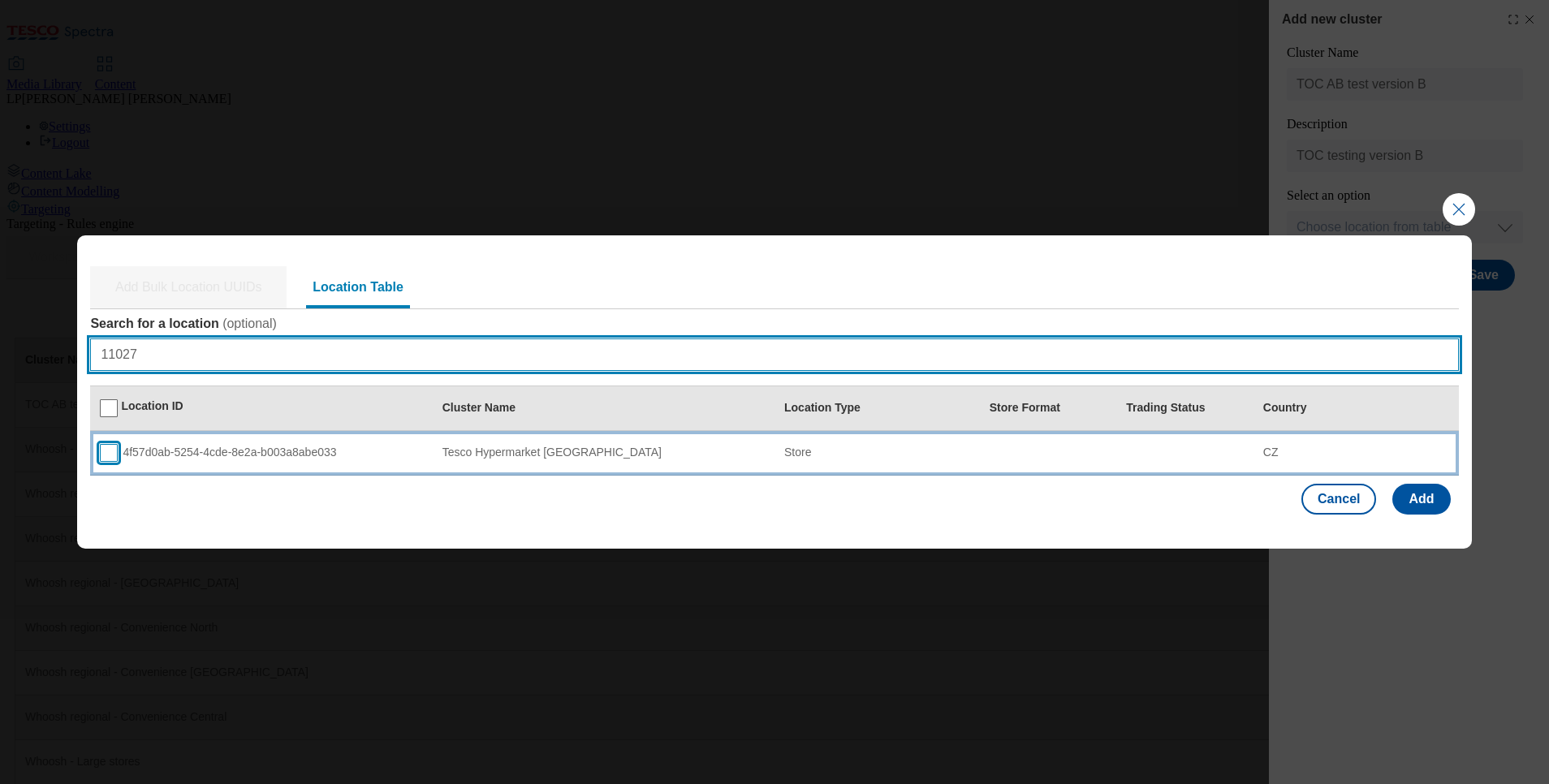
type input "11027"
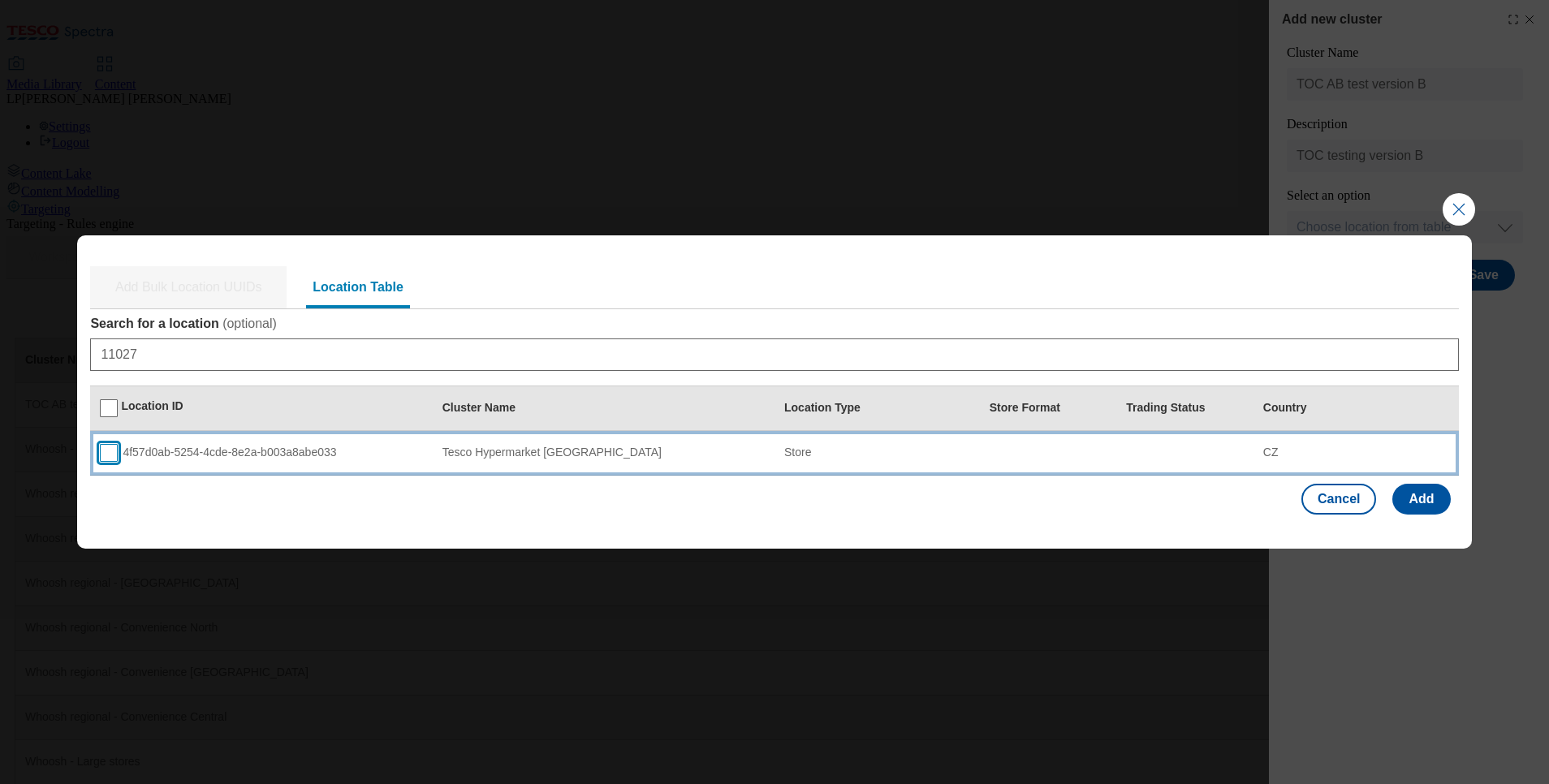
click at [115, 452] on input "Modal" at bounding box center [109, 453] width 18 height 18
checkbox input "true"
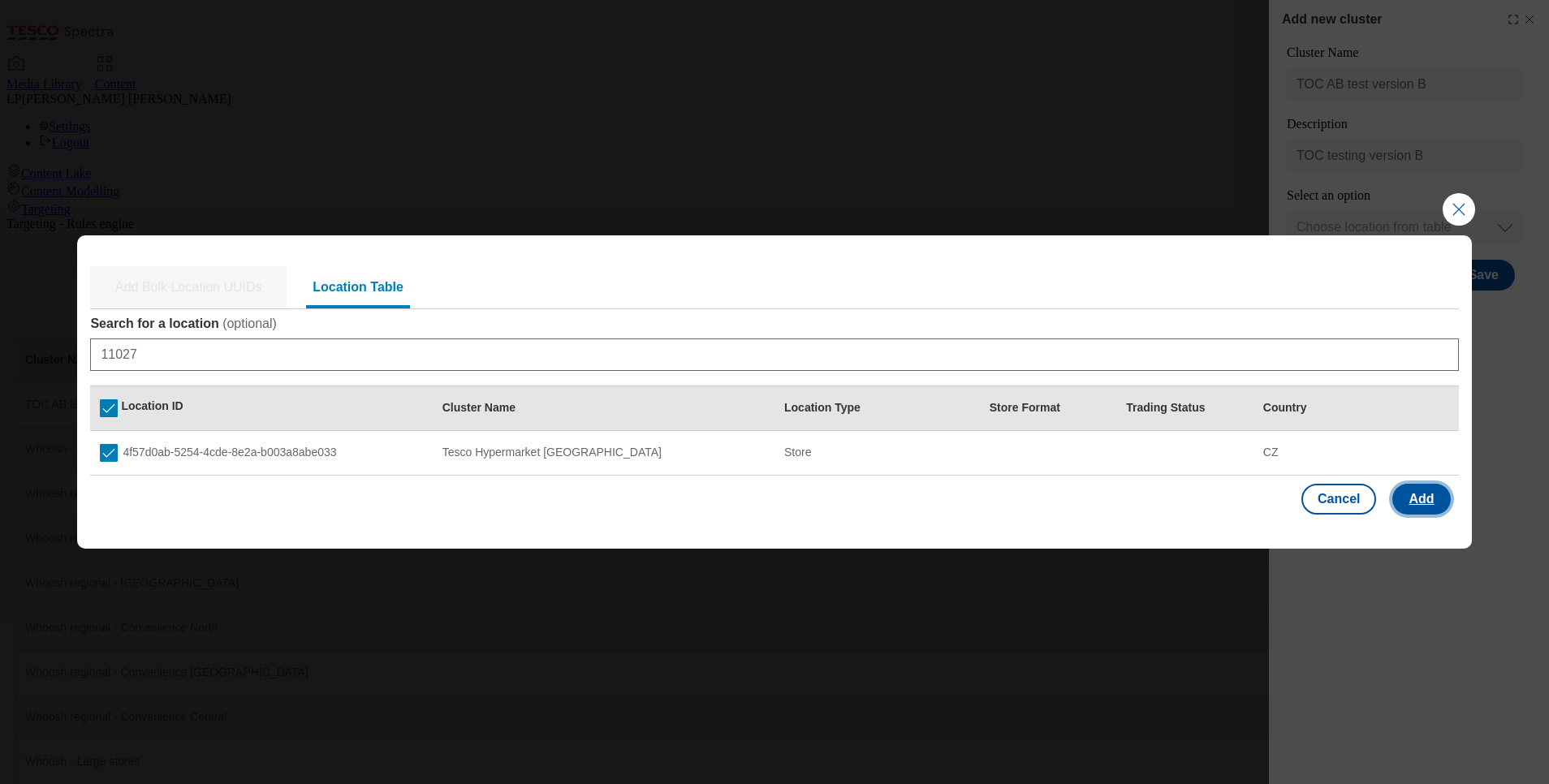
click at [1431, 504] on button "Add" at bounding box center [1420, 500] width 57 height 31
select select "Modal"
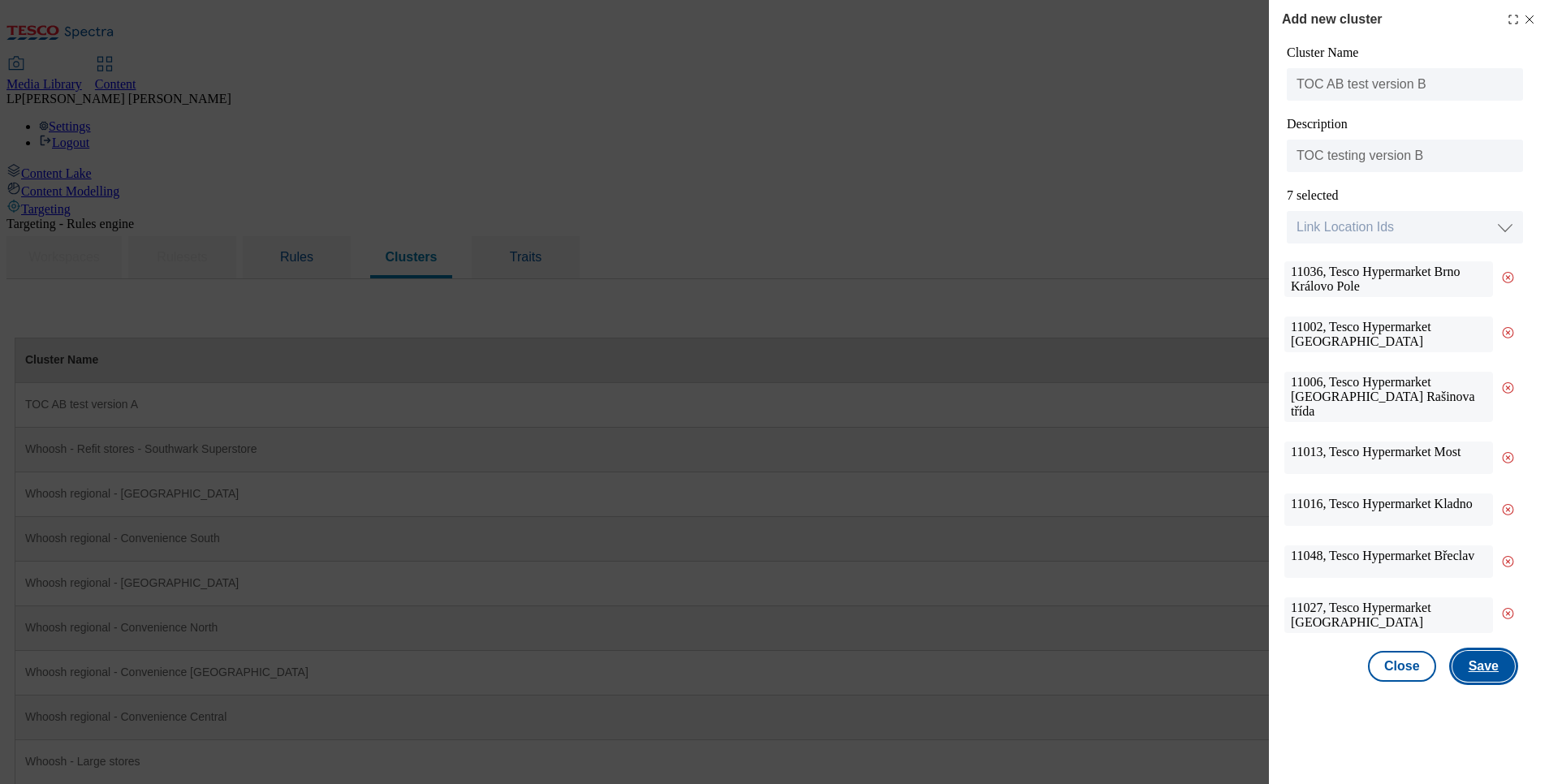
click at [1480, 659] on button "Save" at bounding box center [1484, 666] width 62 height 31
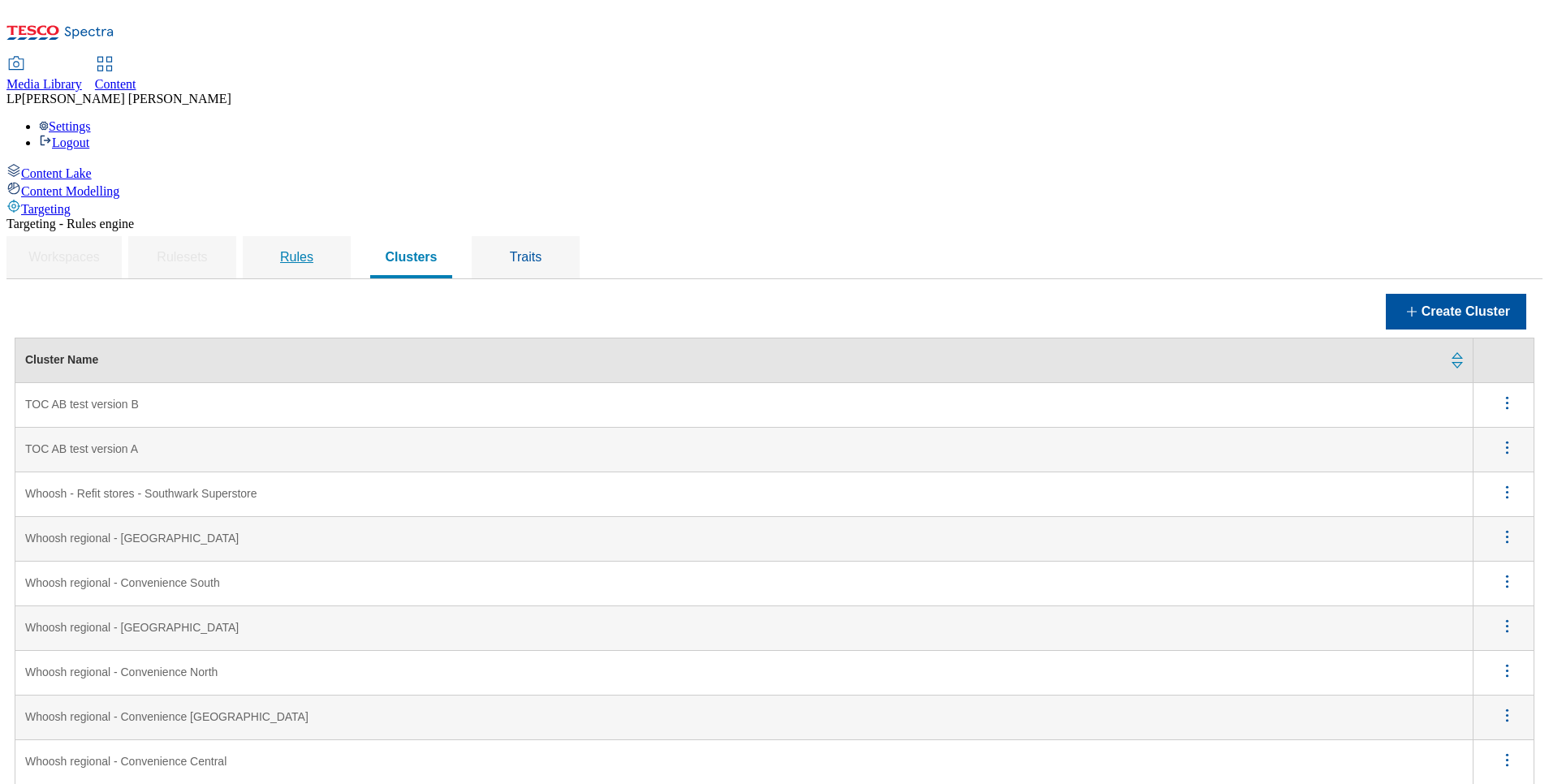
click at [314, 250] on span "Rules" at bounding box center [297, 257] width 33 height 14
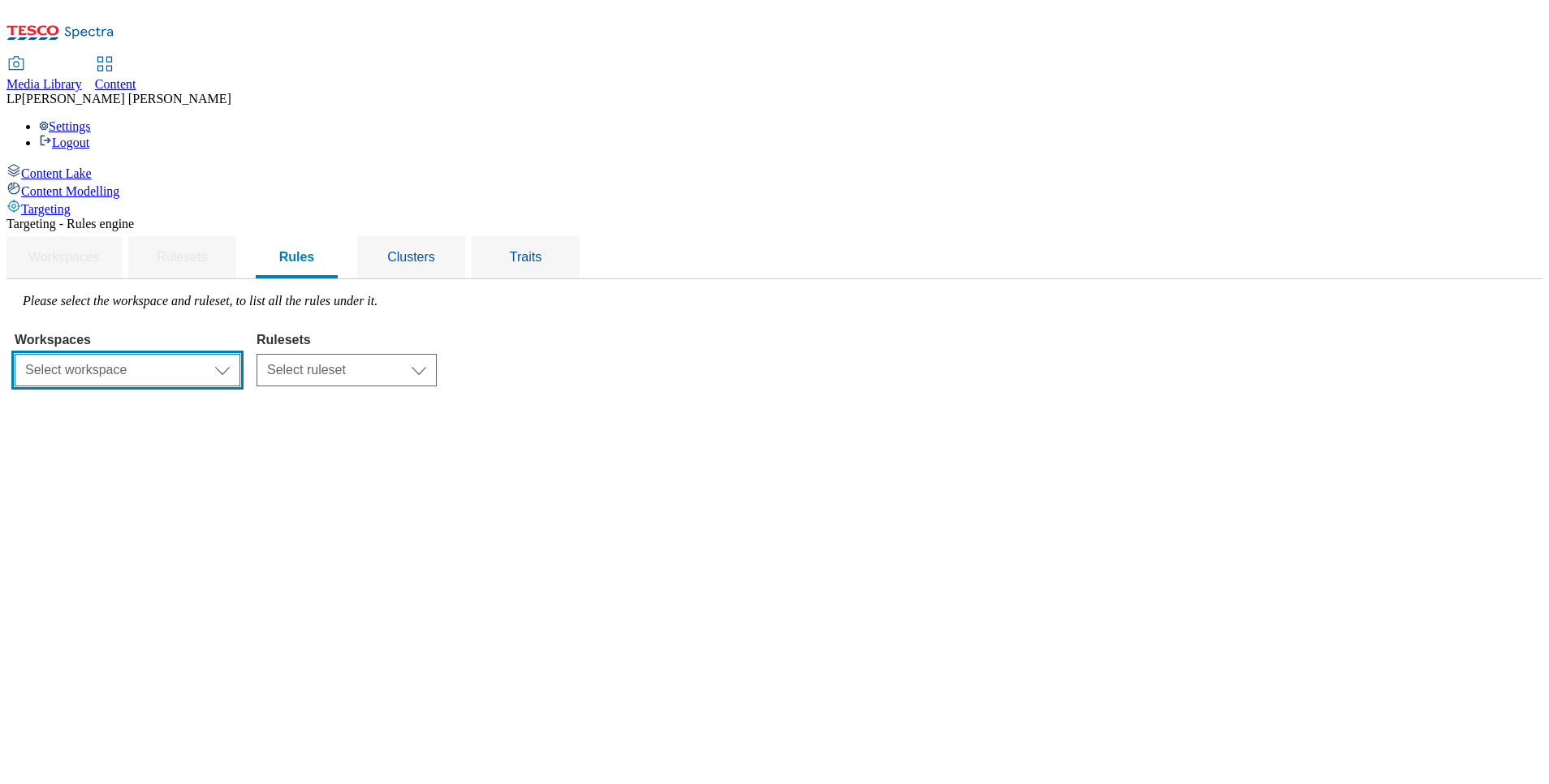
click at [241, 354] on select "Select workspace Content" at bounding box center [128, 369] width 226 height 32
select select "f510054f-adaa-4692-b570-80fa3897127a"
click at [219, 354] on select "Select workspace Content" at bounding box center [128, 369] width 226 height 32
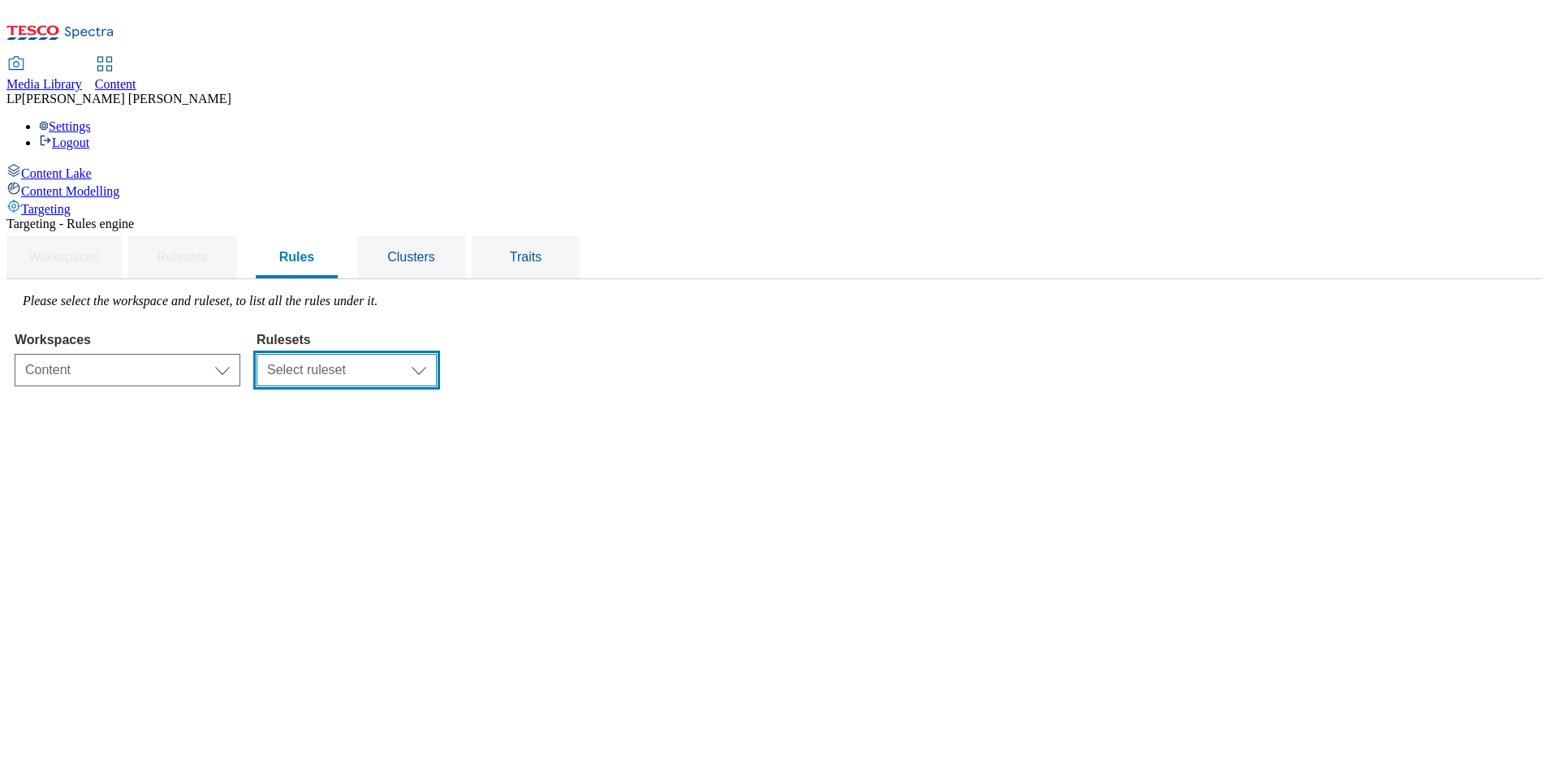
click at [436, 354] on select "Select ruleset CZ HU SK" at bounding box center [346, 369] width 180 height 32
select select "5113db17-1b35-4e50-beac-5f3c7afeb8da"
click at [436, 354] on select "Select ruleset CZ HU SK" at bounding box center [346, 369] width 180 height 32
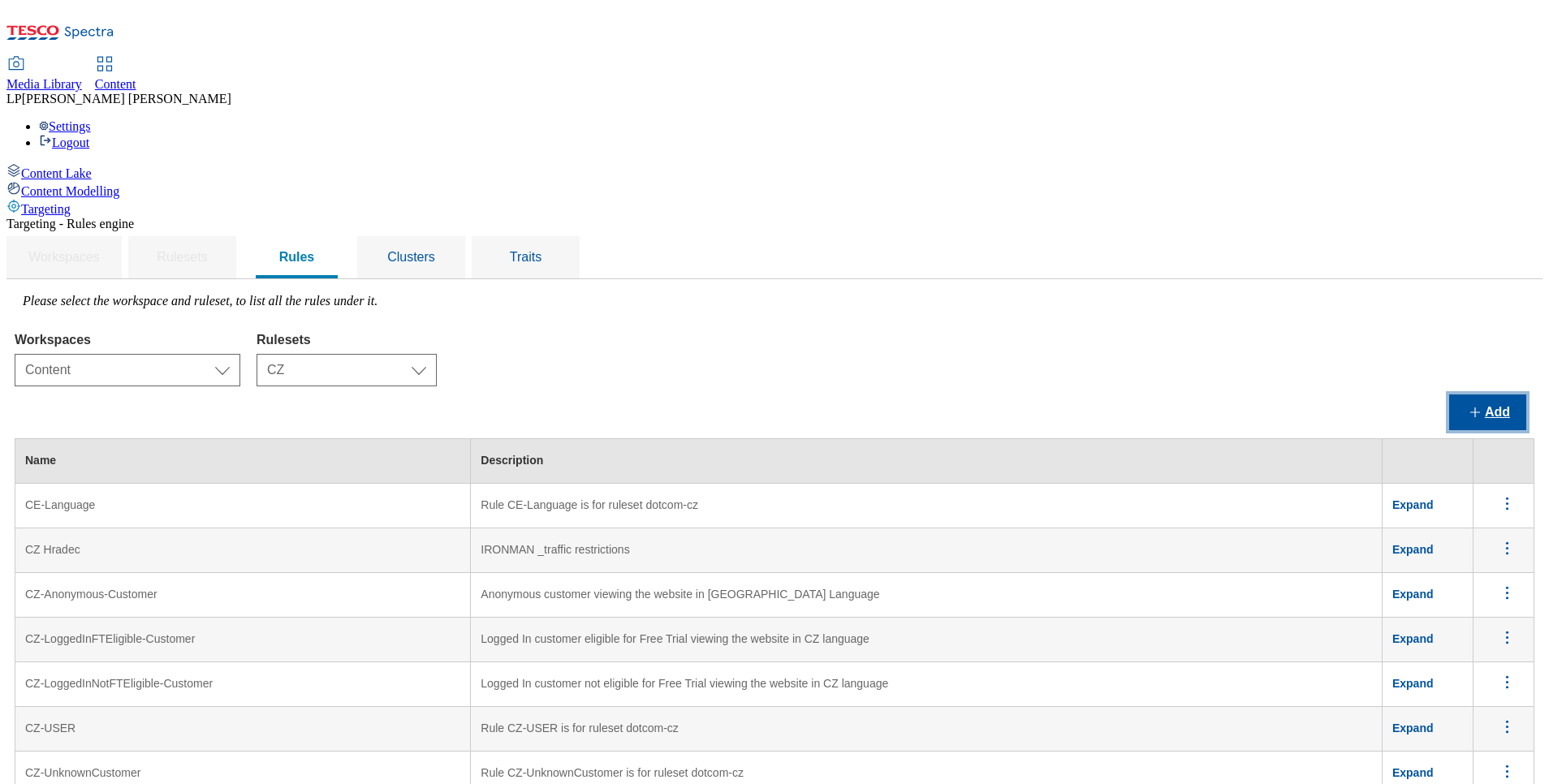
click at [1487, 394] on button "Add" at bounding box center [1488, 412] width 77 height 36
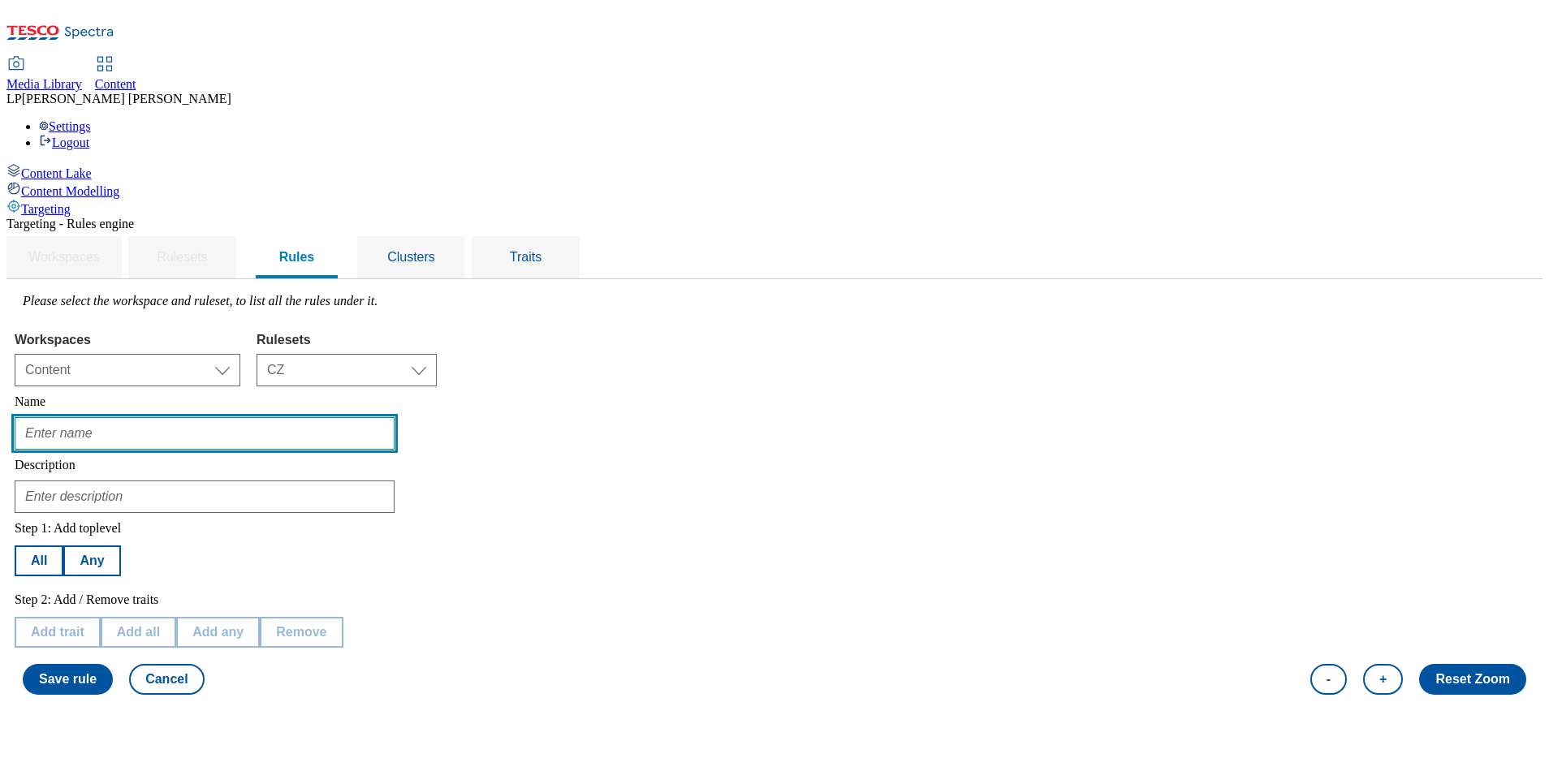
click at [328, 417] on input "text" at bounding box center [205, 432] width 380 height 32
type input "TOC AB test version A ENG"
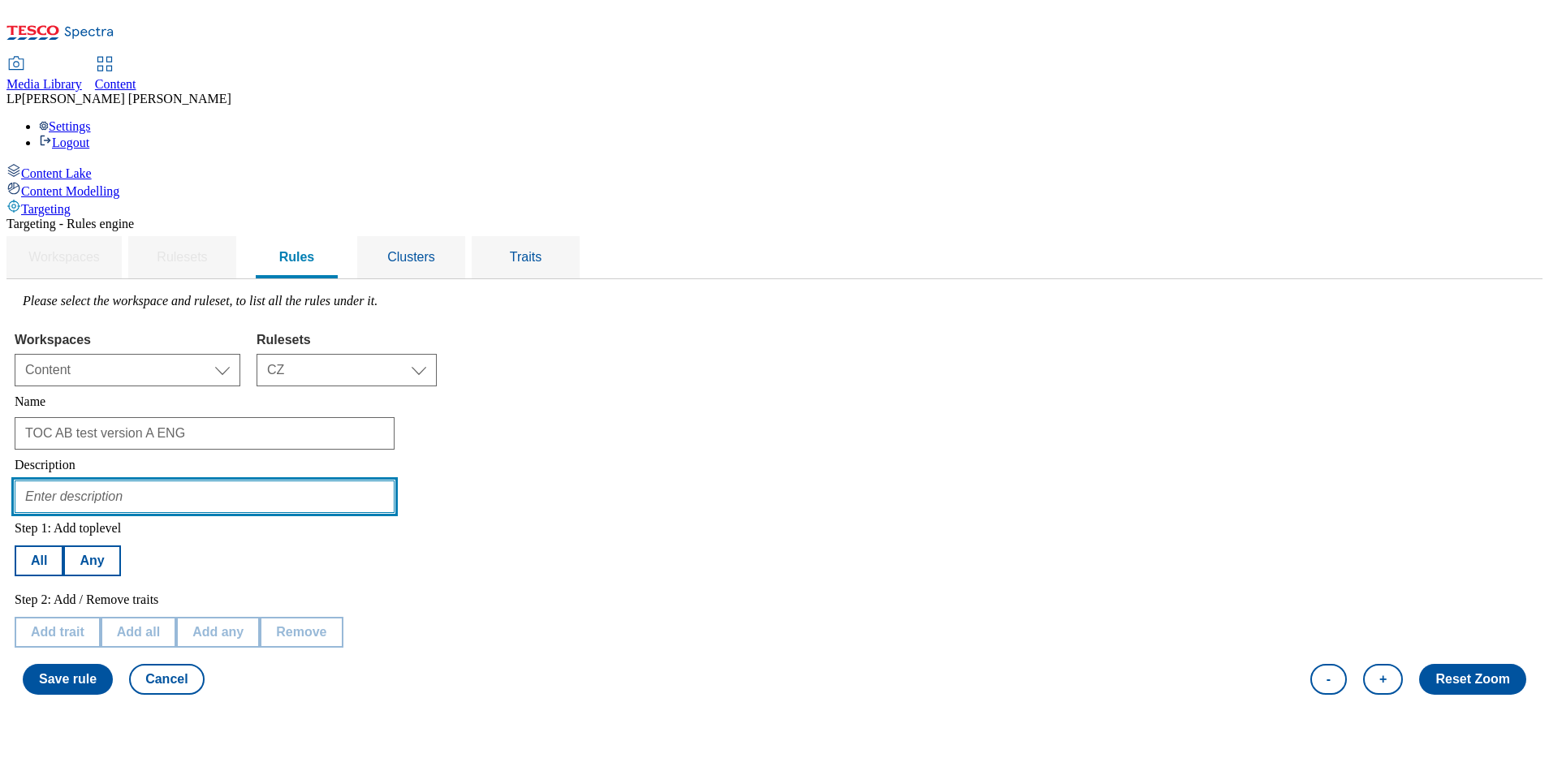
type input "testing of TOC version A ENG"
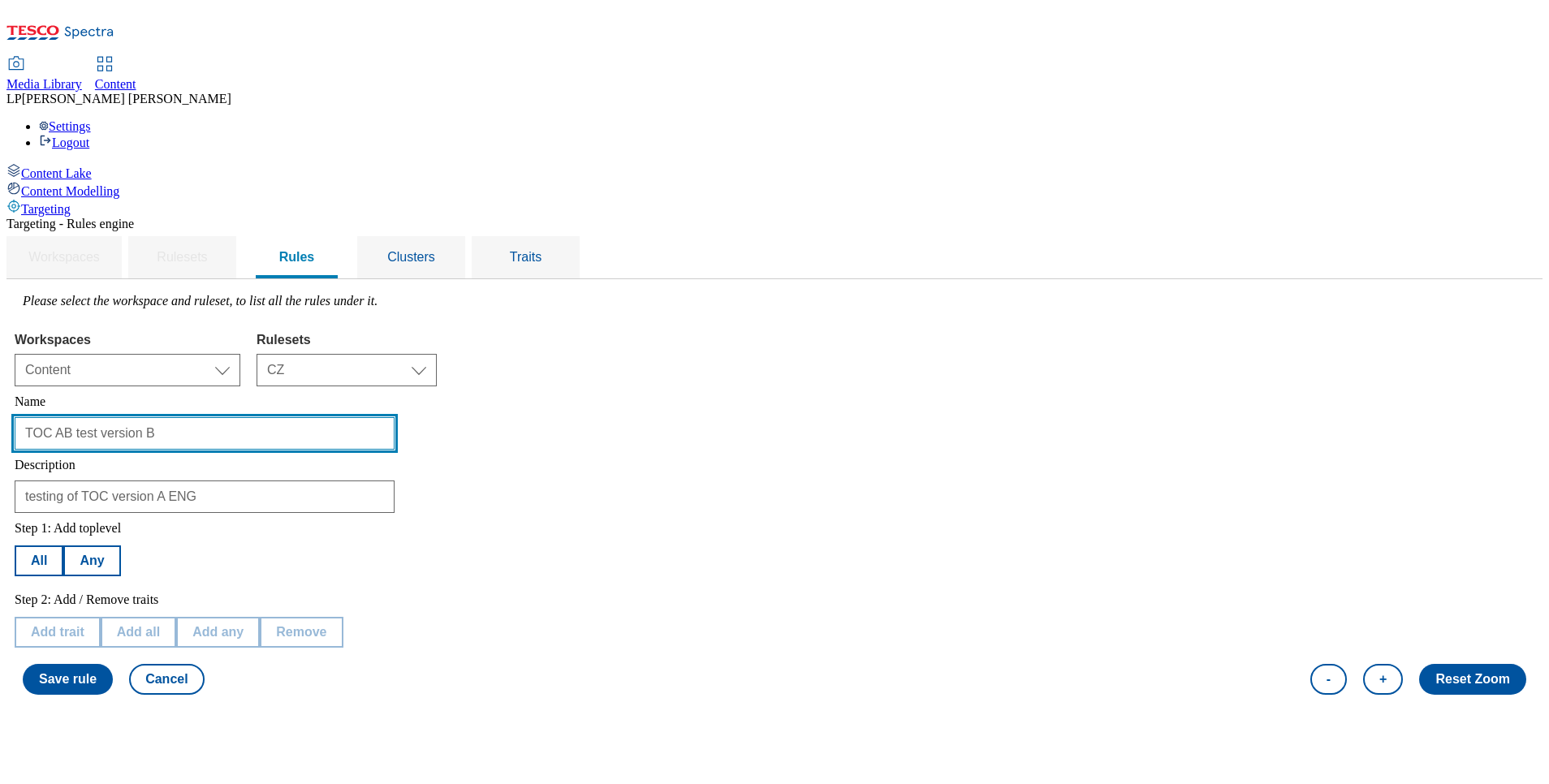
click at [385, 417] on input "TOC AB test version B" at bounding box center [205, 432] width 380 height 32
type input "TOC AB test version B CZ"
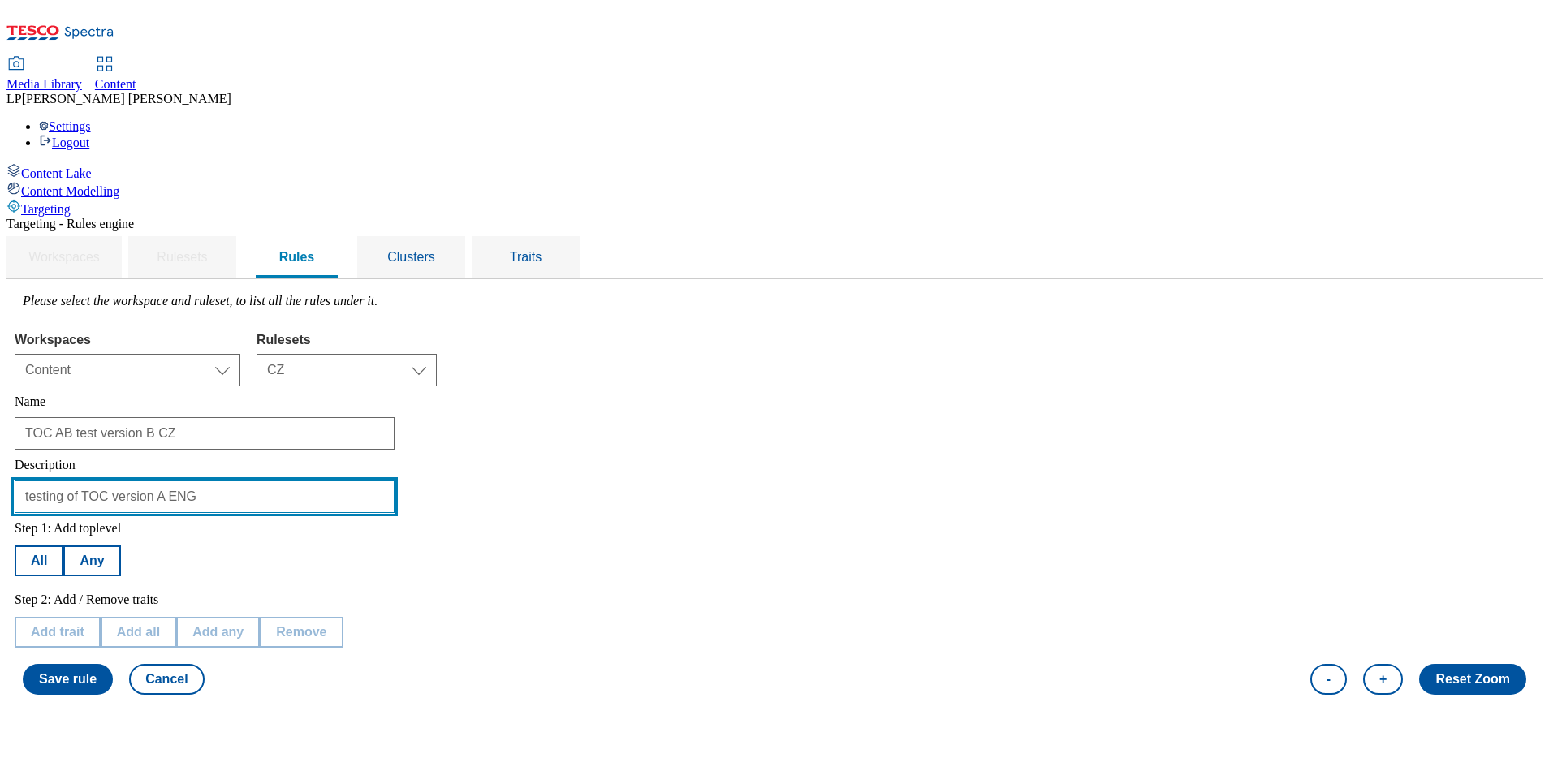
click at [395, 480] on input "testing of TOC version A ENG" at bounding box center [205, 496] width 380 height 32
click at [369, 480] on input "testing of TOC version A CZ" at bounding box center [205, 496] width 380 height 32
click at [377, 480] on input "testing of TOC versionBA CZ" at bounding box center [205, 496] width 380 height 32
type input "testing of TOC version B CZ"
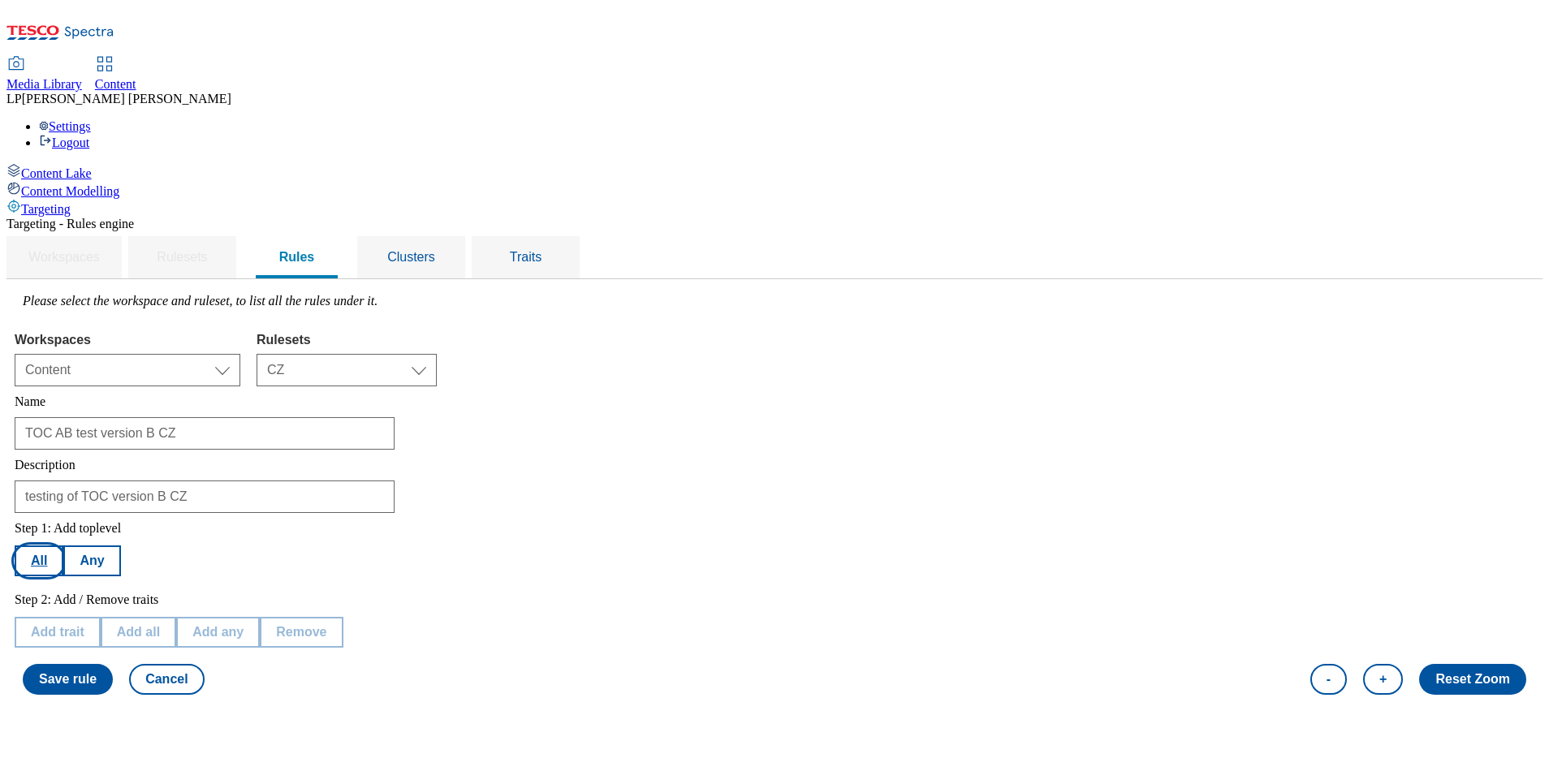
click at [63, 545] on button "All" at bounding box center [39, 561] width 49 height 31
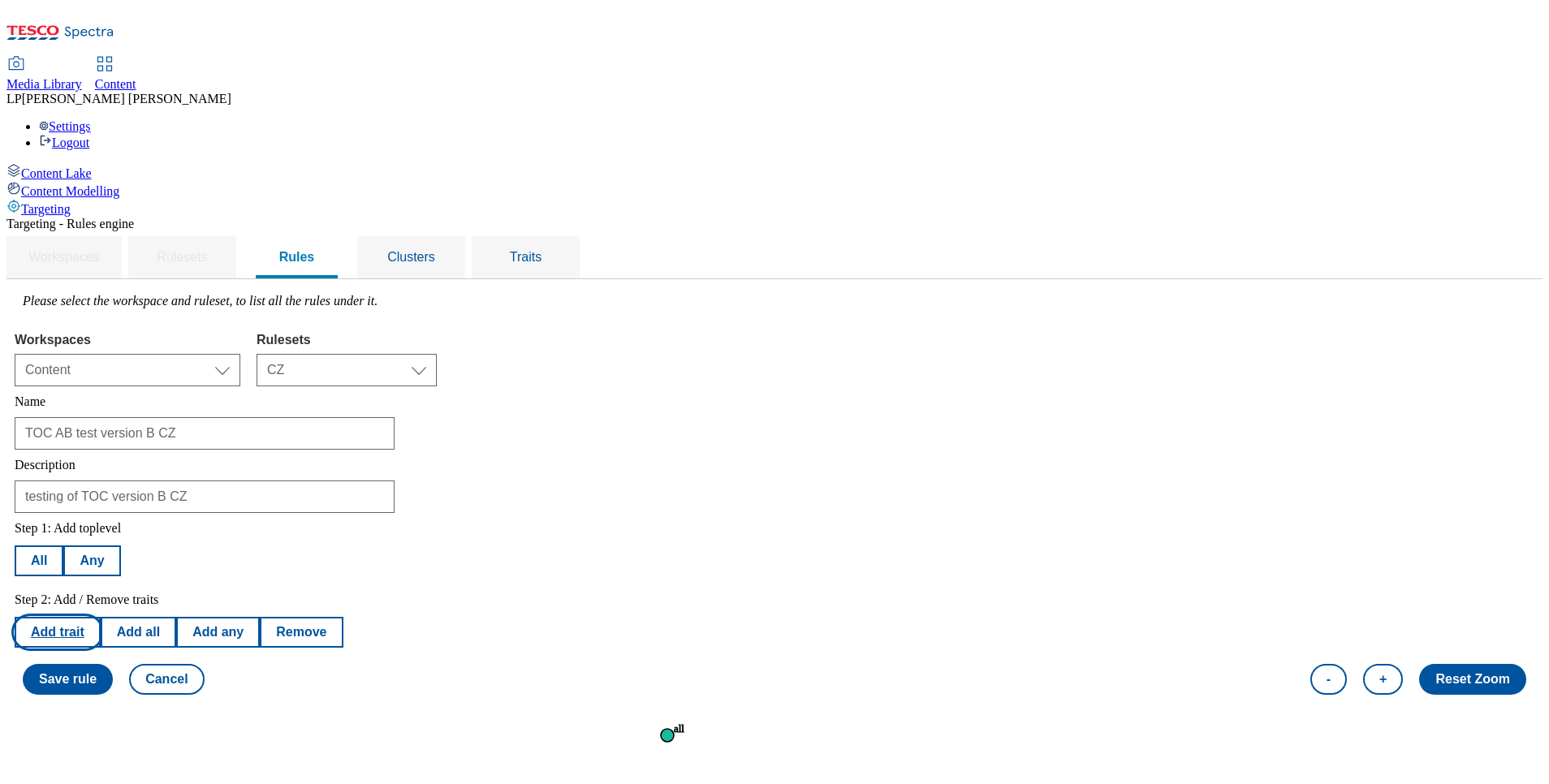
click at [100, 616] on button "Add trait" at bounding box center [57, 632] width 86 height 31
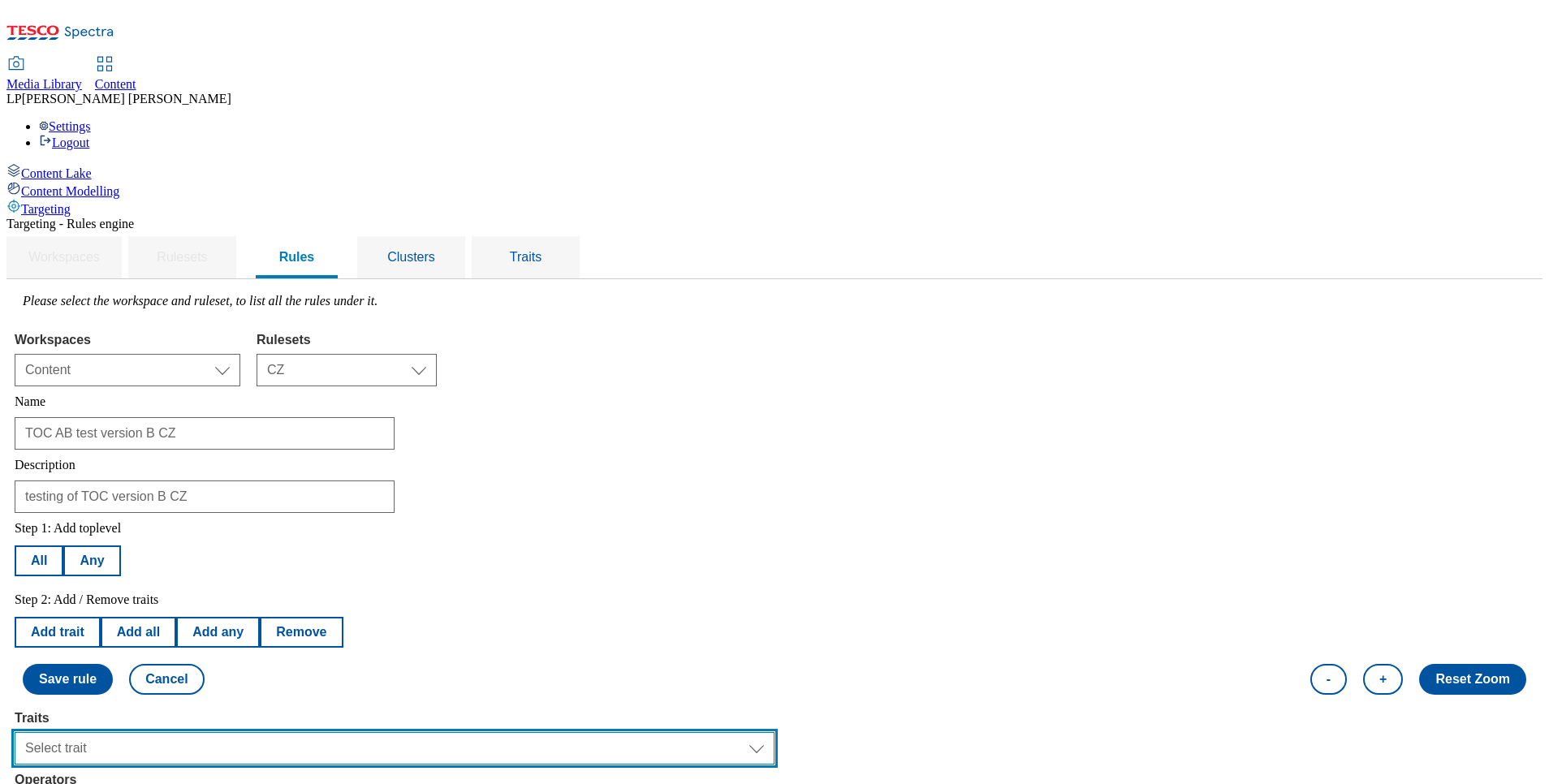
click at [359, 732] on select "Select trait Languages Operating System Content Type Variant ID Segments Store-…" at bounding box center [395, 748] width 760 height 32
select select "languages"
click at [219, 732] on select "Select trait Languages Operating System Content Type Variant ID Segments Store-…" at bounding box center [395, 748] width 760 height 32
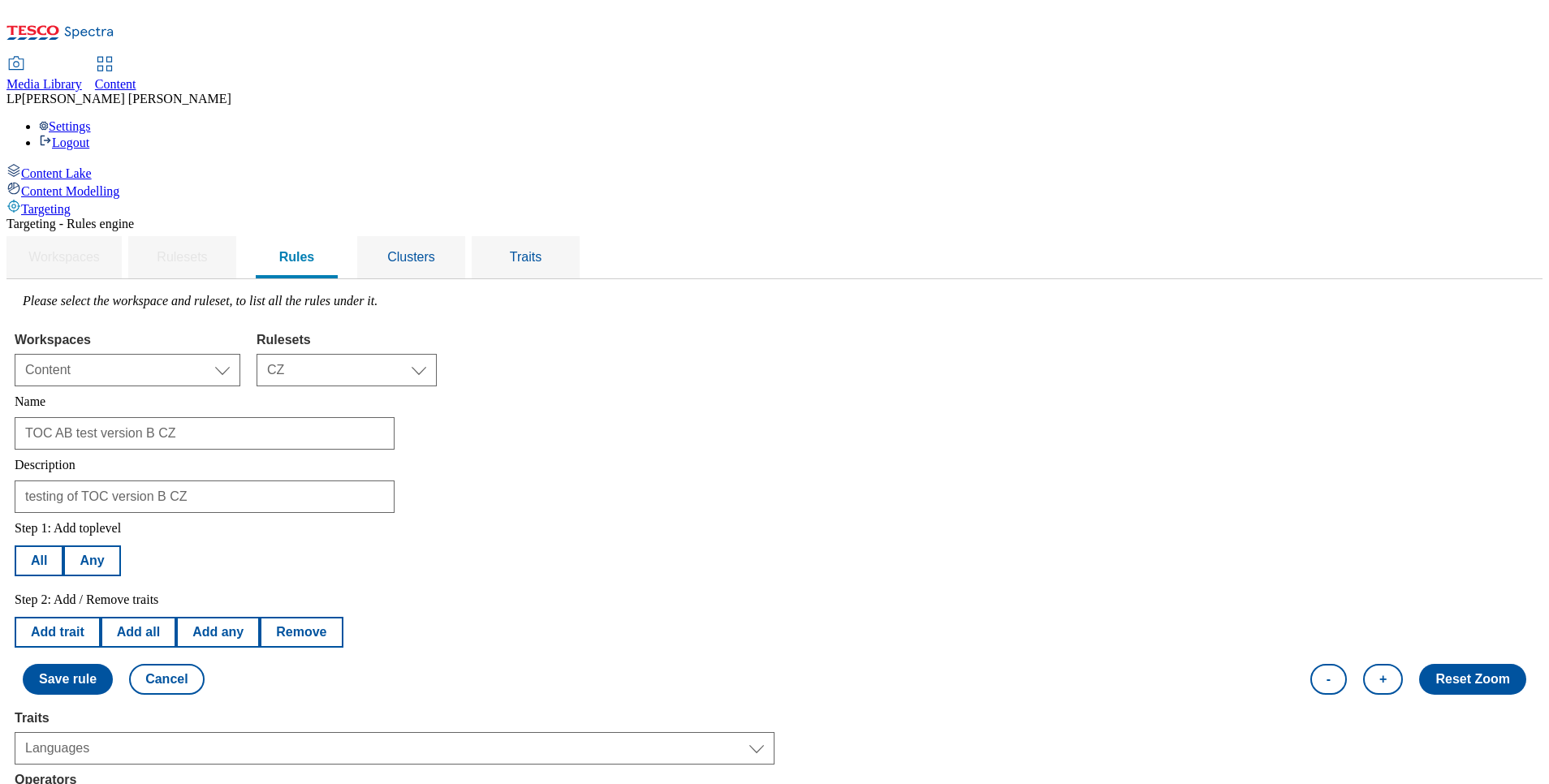
select select "equals"
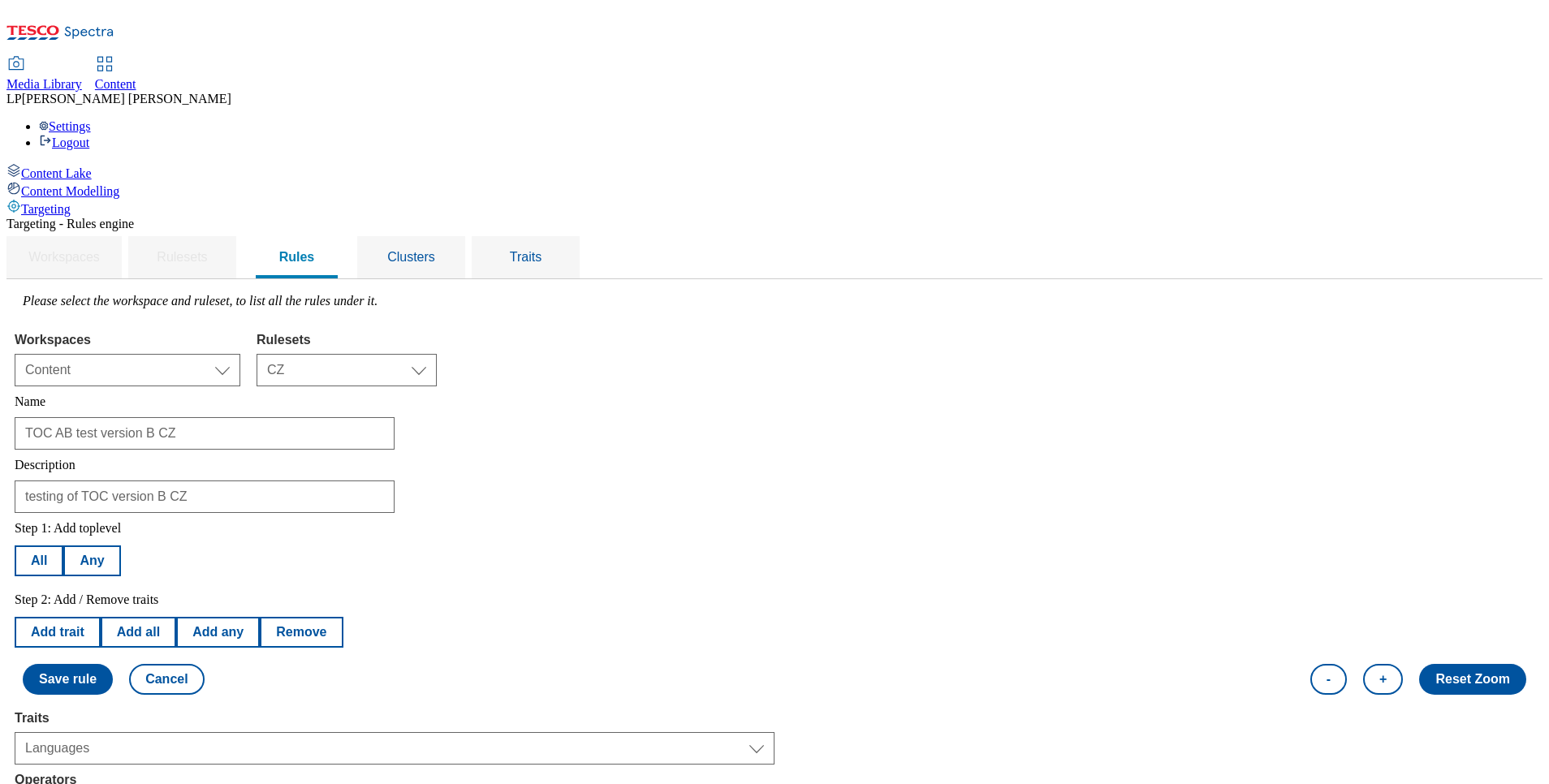
select select "cs_CZ"
click at [100, 616] on button "Add trait" at bounding box center [57, 632] width 86 height 31
select select "languages"
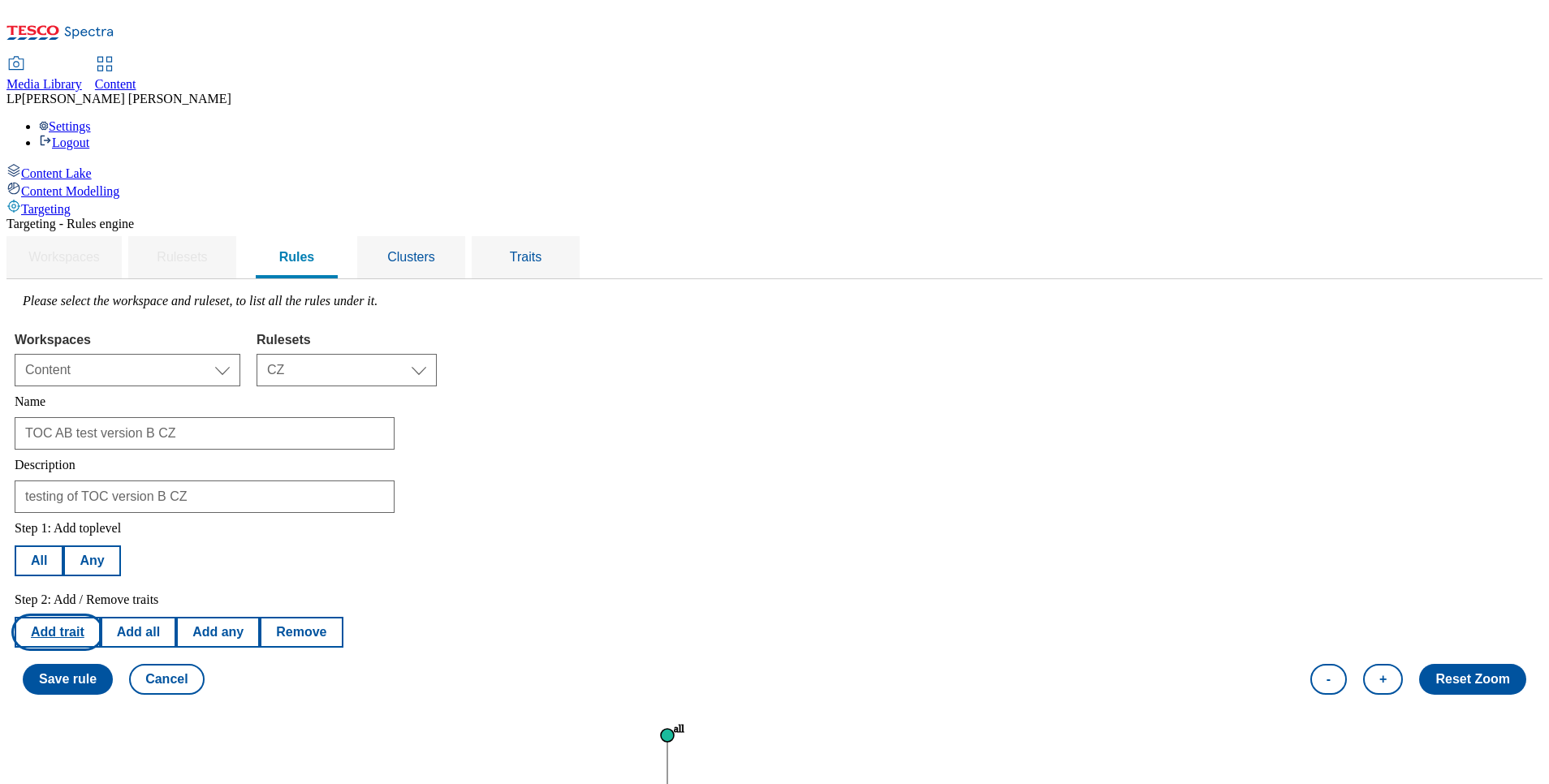
select select "equals"
select select "cs_CZ"
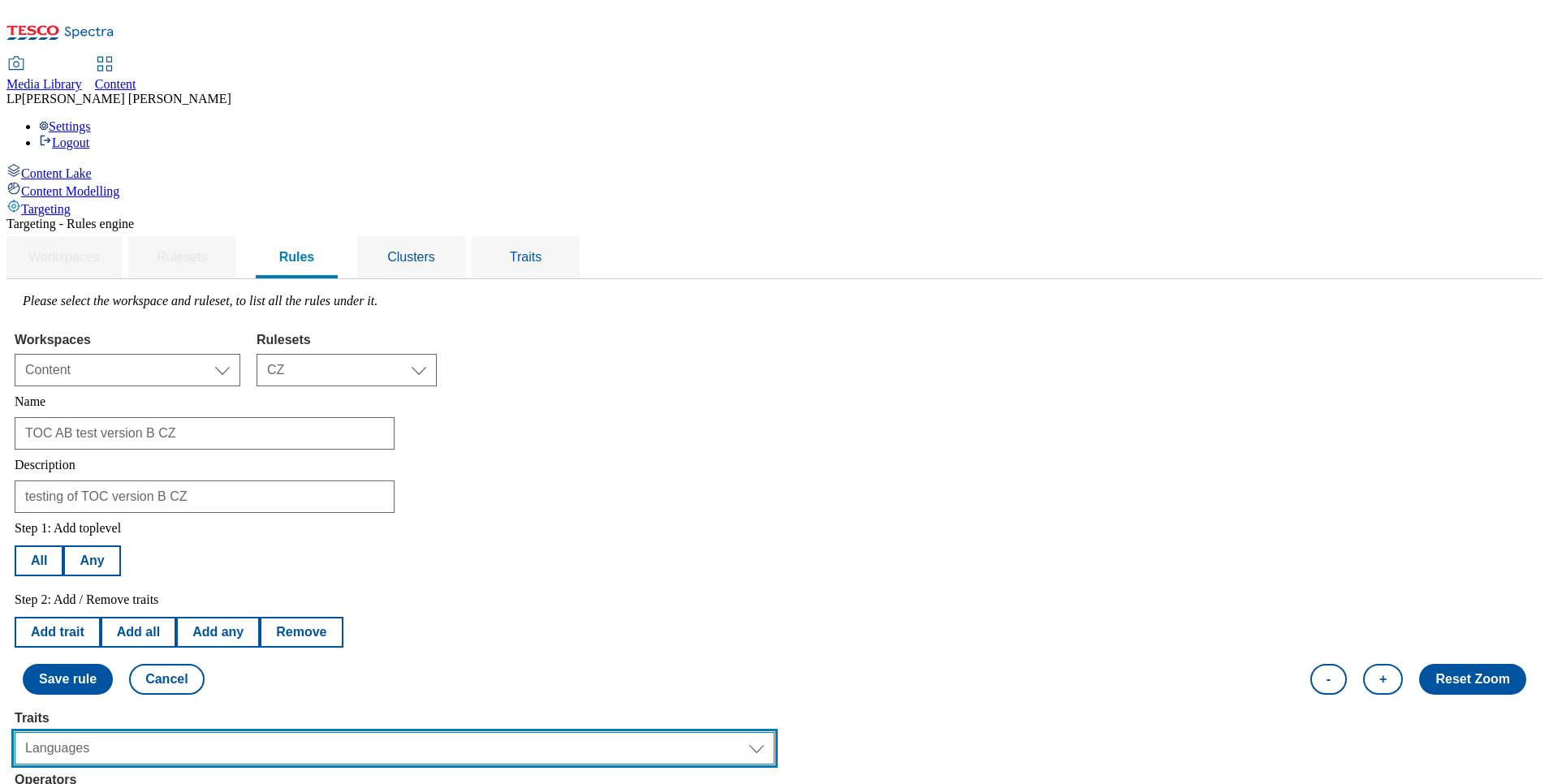
click at [291, 732] on select "Select trait Languages Operating System Content Type Variant ID Segments Store-…" at bounding box center [395, 748] width 760 height 32
select select "shoppingMethods"
click at [219, 732] on select "Select trait Languages Operating System Content Type Variant ID Segments Store-…" at bounding box center [395, 748] width 760 height 32
select select
click at [317, 732] on select "Select trait Languages Operating System Content Type Variant ID Segments Store-…" at bounding box center [395, 748] width 760 height 32
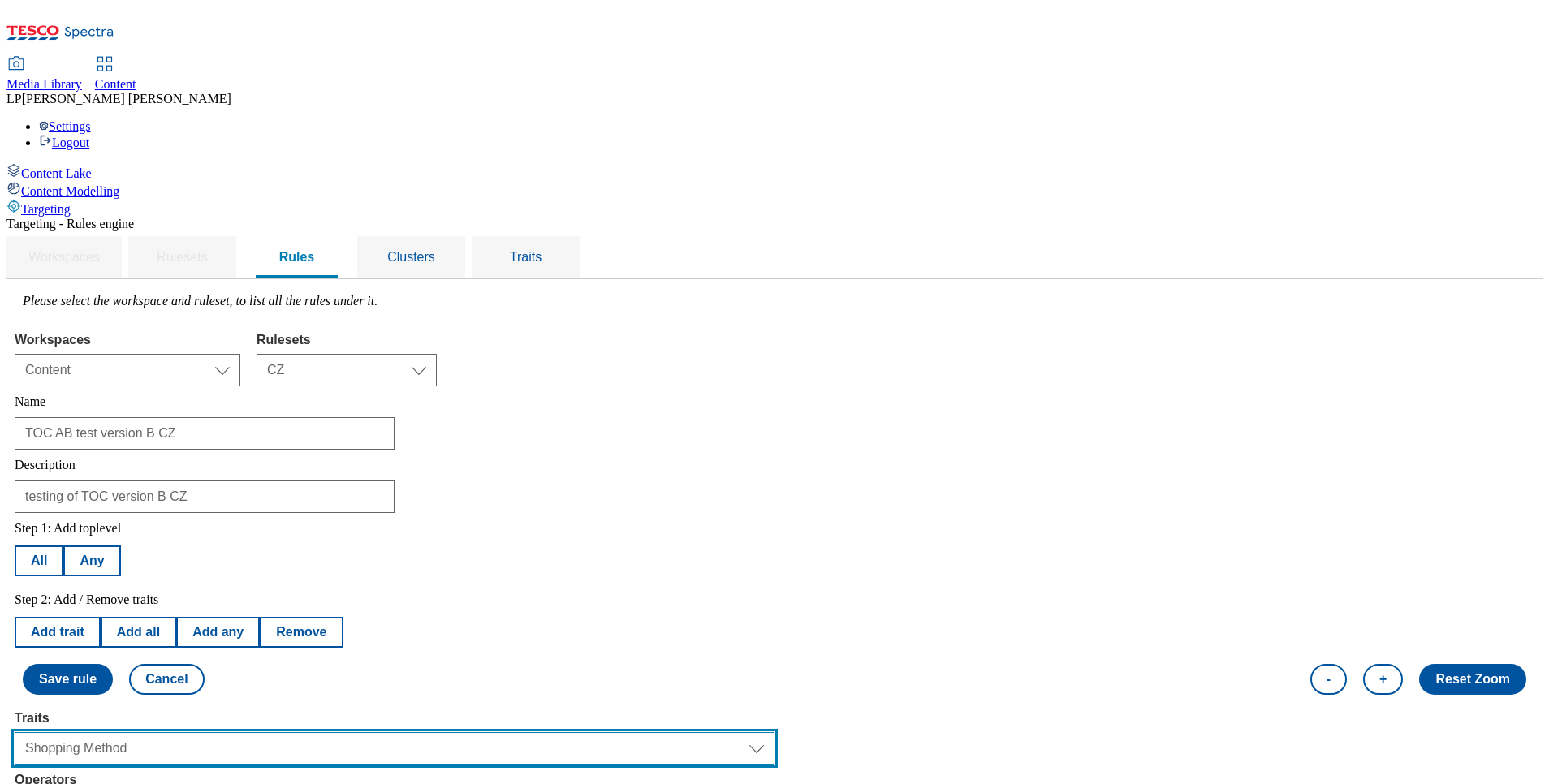
select select "locationCluster"
click at [219, 732] on select "Select trait Languages Operating System Content Type Variant ID Segments Store-…" at bounding box center [395, 748] width 760 height 32
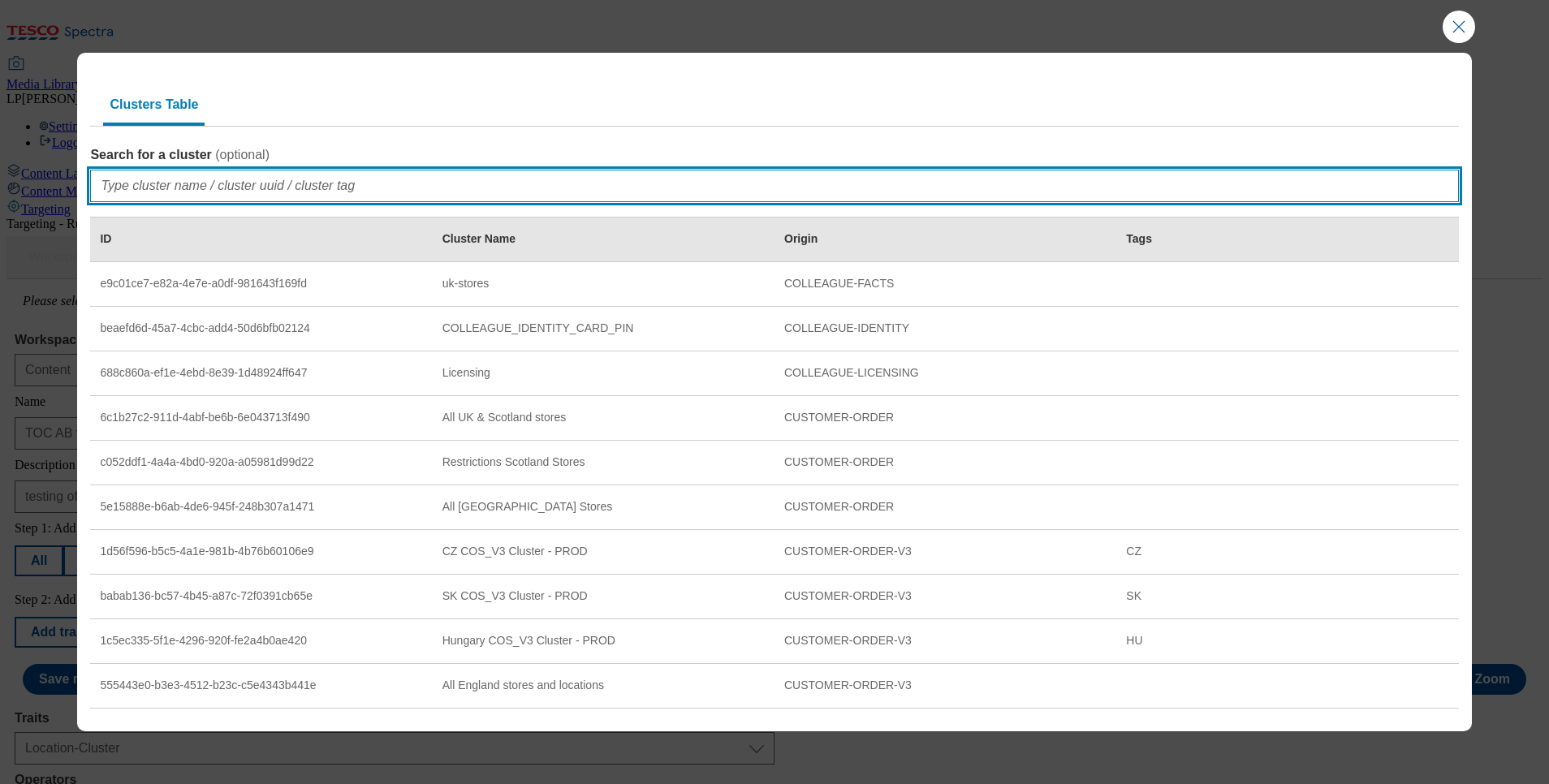
click at [181, 187] on input "Search for a cluster ( optional )" at bounding box center [774, 185] width 1368 height 32
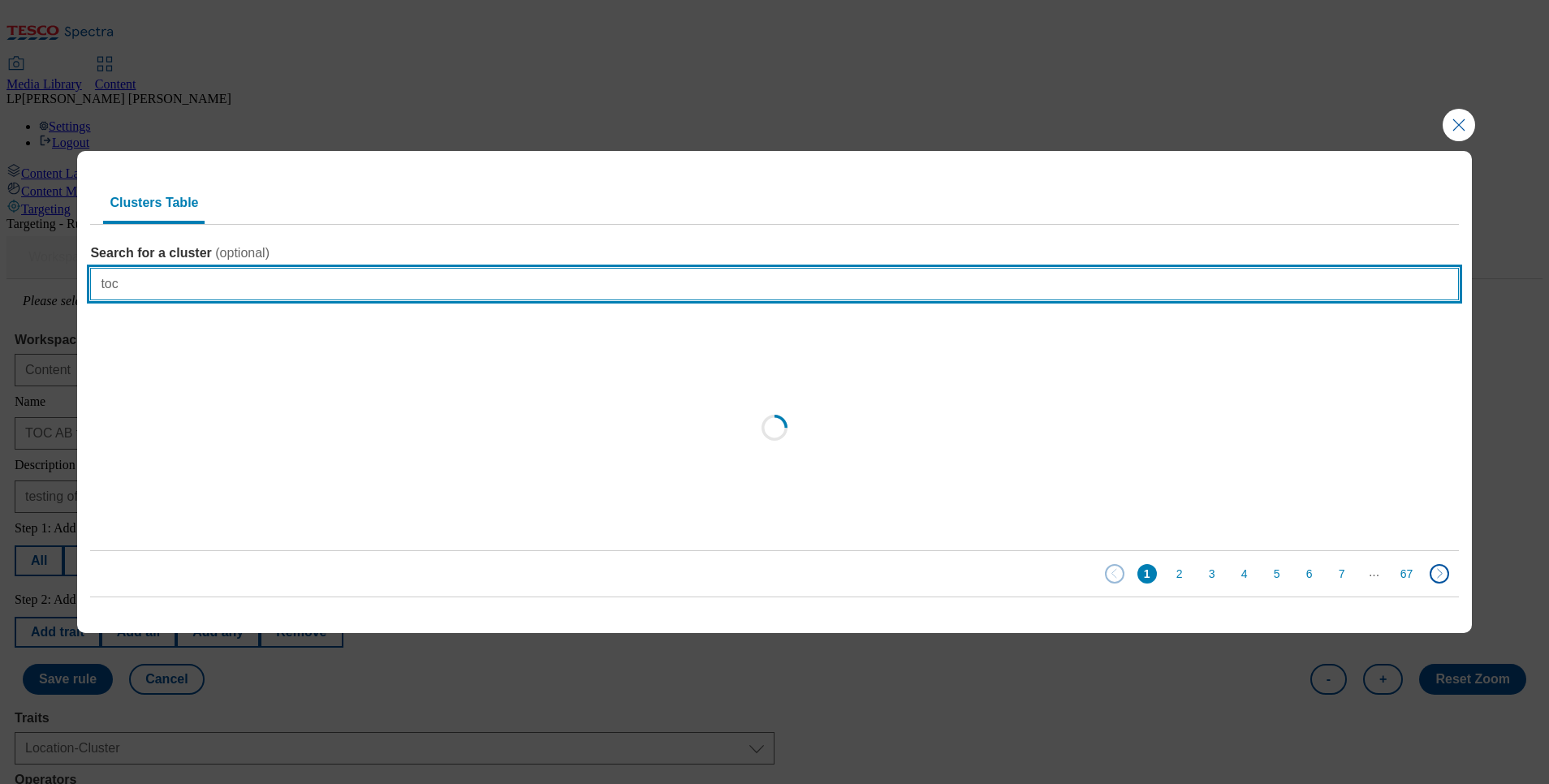
type input "toc"
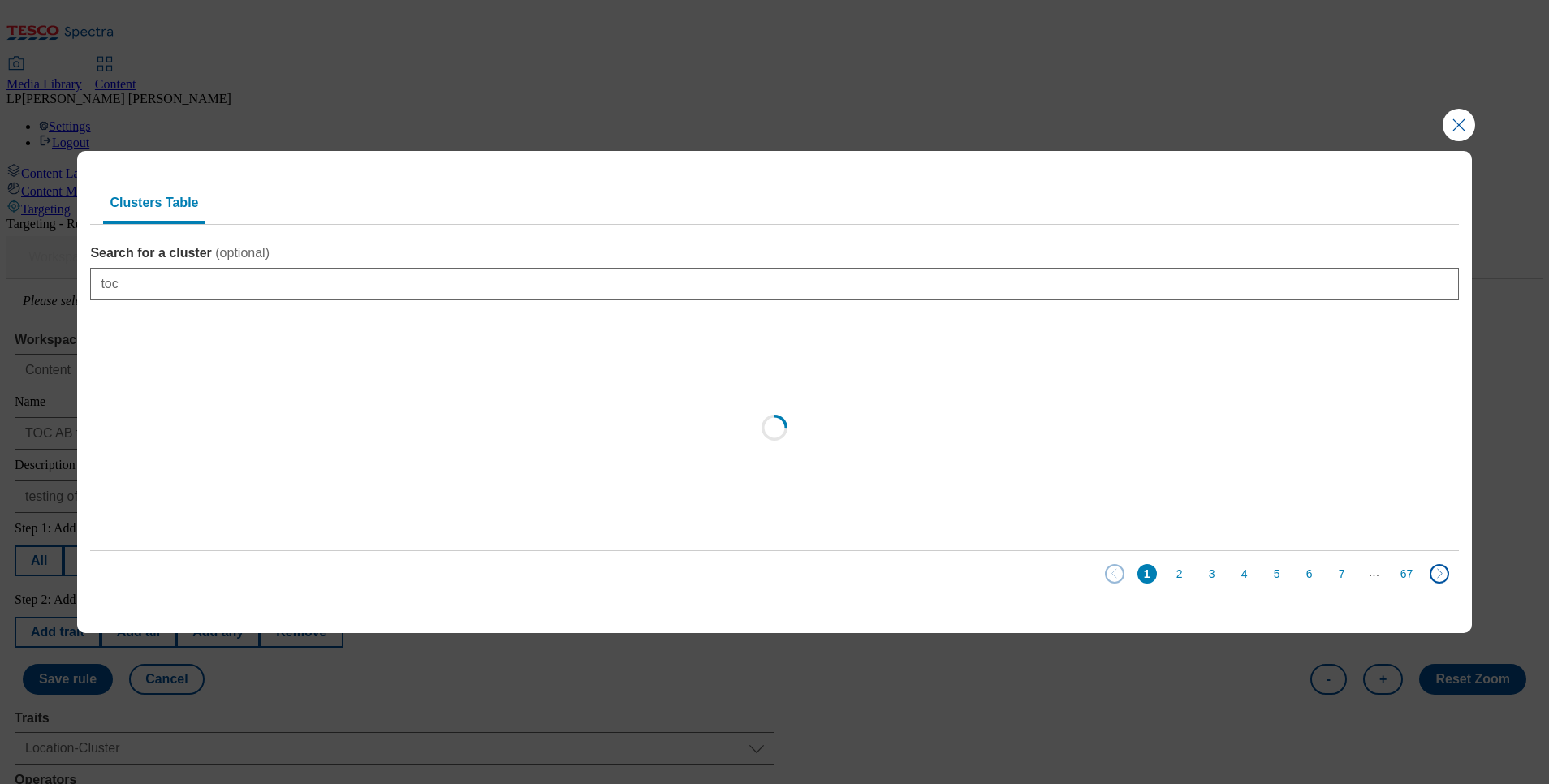
click at [372, 519] on div "Loading" at bounding box center [774, 432] width 1368 height 236
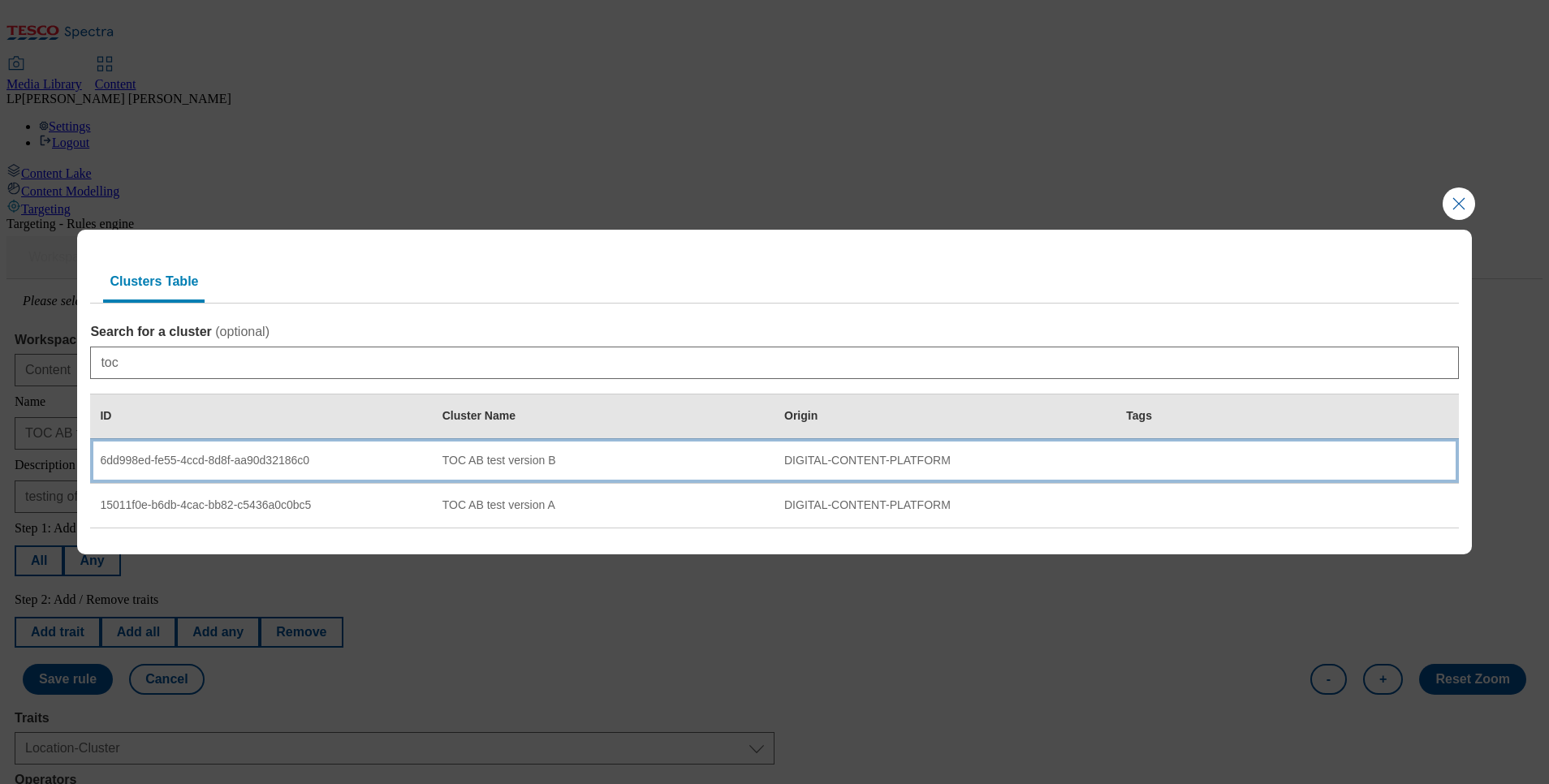
click at [546, 458] on div "TOC AB test version B" at bounding box center [603, 461] width 322 height 15
select select "6dd998ed-fe55-4ccd-8d8f-aa90d32186c0"
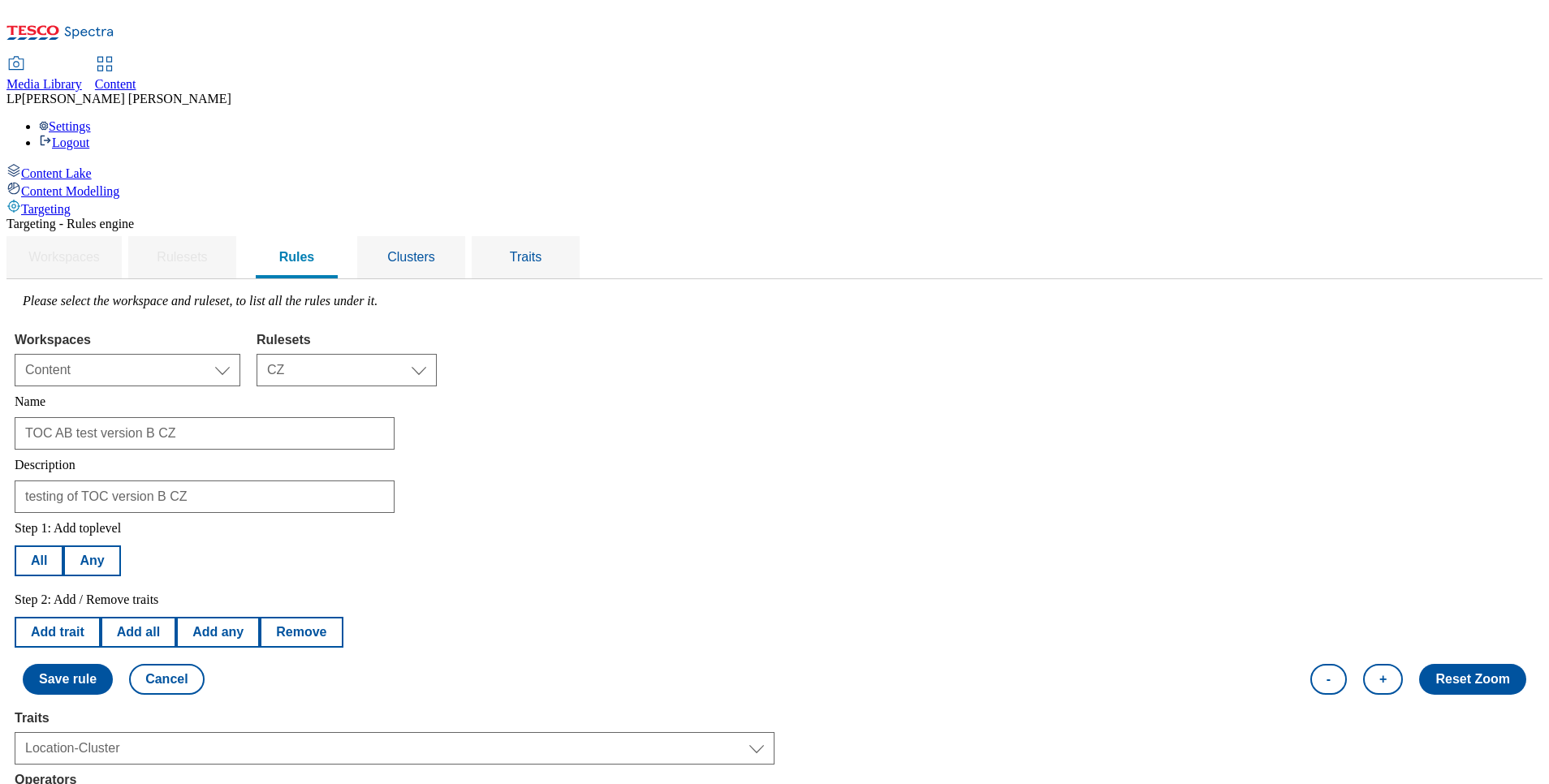
click at [100, 616] on button "Add trait" at bounding box center [57, 632] width 86 height 31
select select "locationCluster"
select select "equals"
select select "6dd998ed-fe55-4ccd-8d8f-aa90d32186c0"
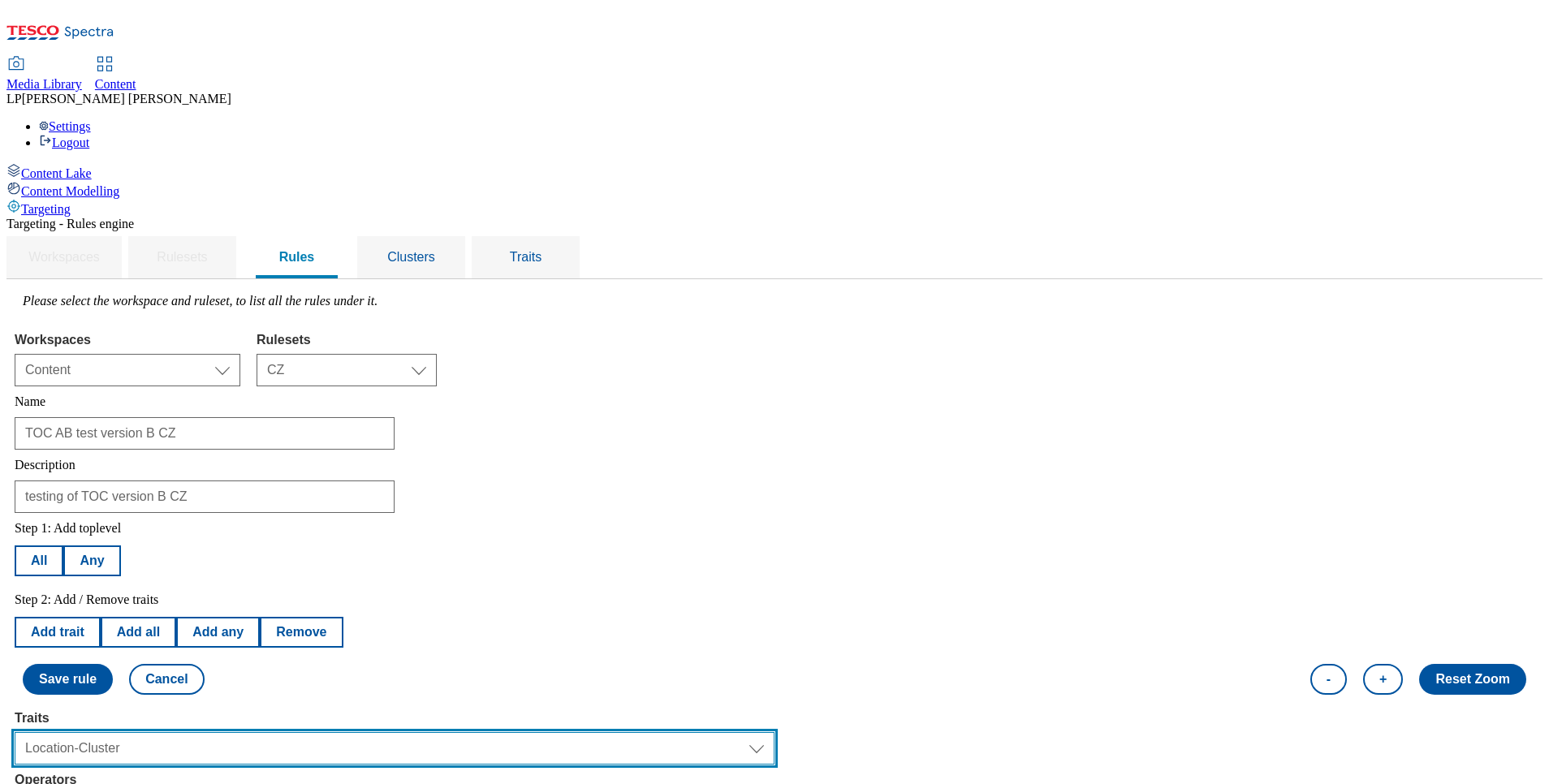
click at [313, 732] on select "Select trait Languages Operating System Content Type Variant ID Segments Store-…" at bounding box center [395, 748] width 760 height 32
select select "shoppingMethods"
click at [219, 732] on select "Select trait Languages Operating System Content Type Variant ID Segments Store-…" at bounding box center [395, 748] width 760 height 32
select select
click at [324, 732] on select "Select trait Languages Operating System Content Type Variant ID Segments Store-…" at bounding box center [395, 748] width 760 height 32
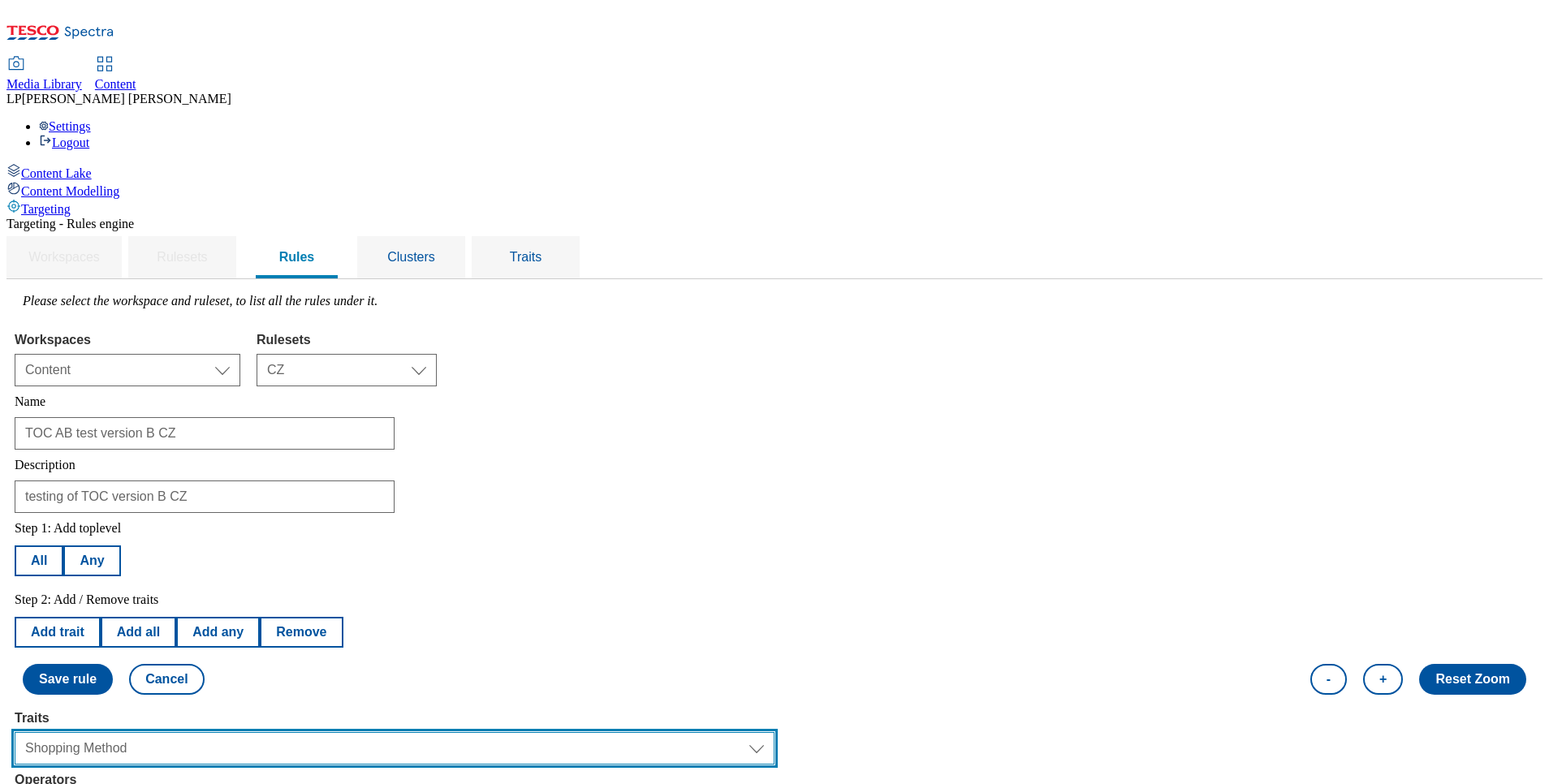
select select "segments"
click at [219, 732] on select "Select trait Languages Operating System Content Type Variant ID Segments Store-…" at bounding box center [395, 748] width 760 height 32
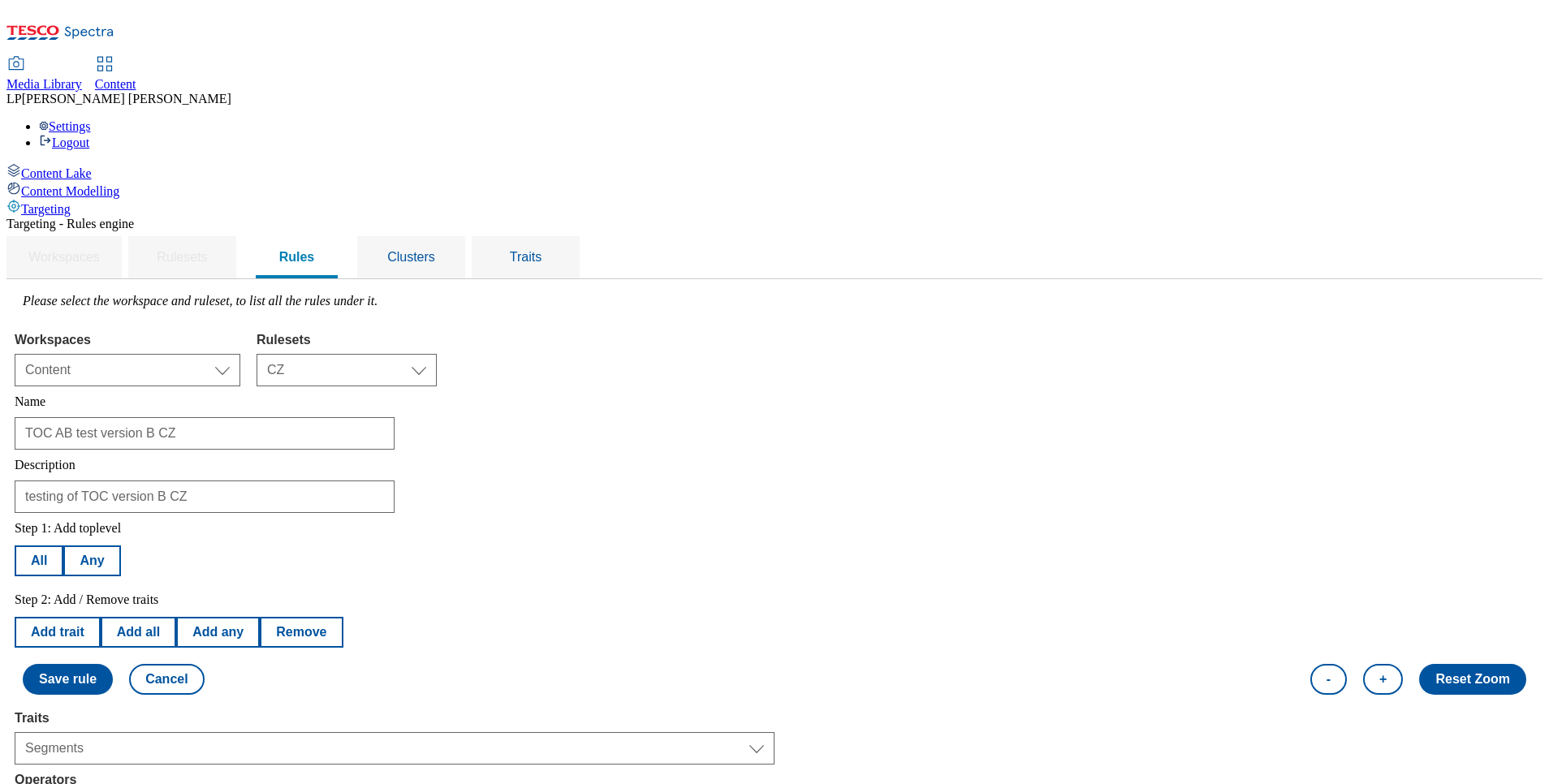
select select "u-li"
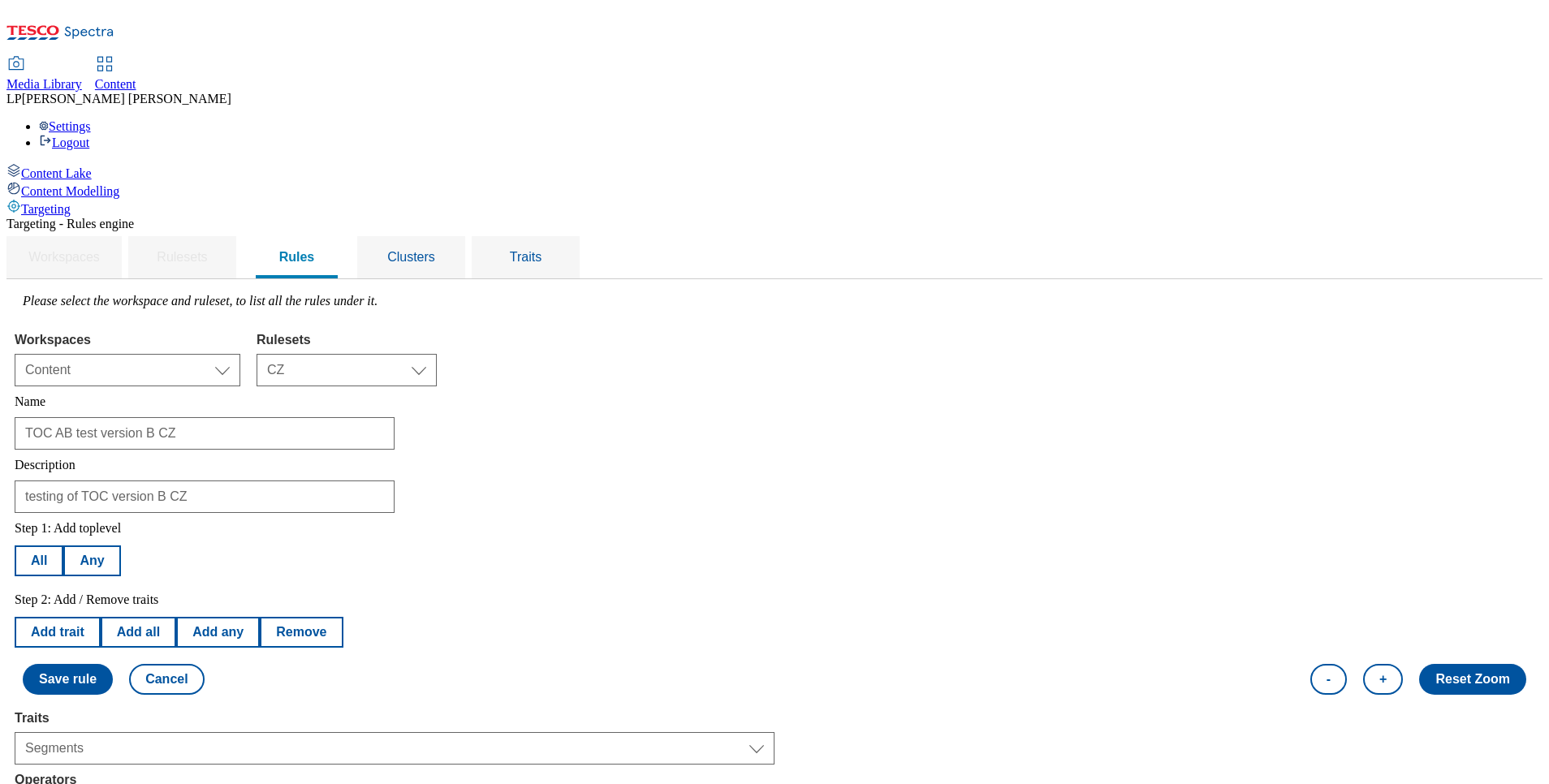
click at [113, 664] on button "Save rule" at bounding box center [67, 680] width 91 height 31
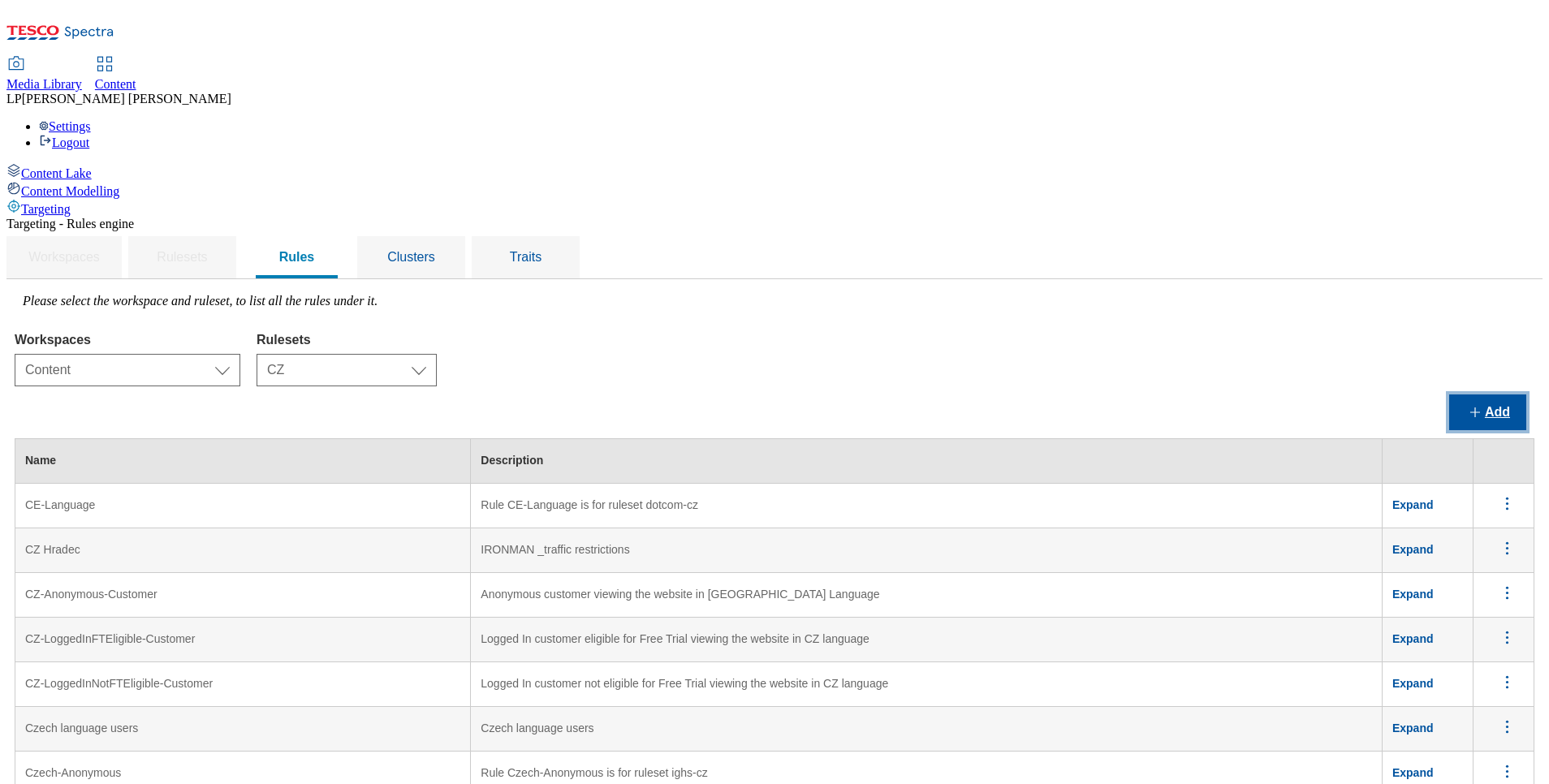
click at [1450, 394] on button "Add" at bounding box center [1488, 412] width 77 height 36
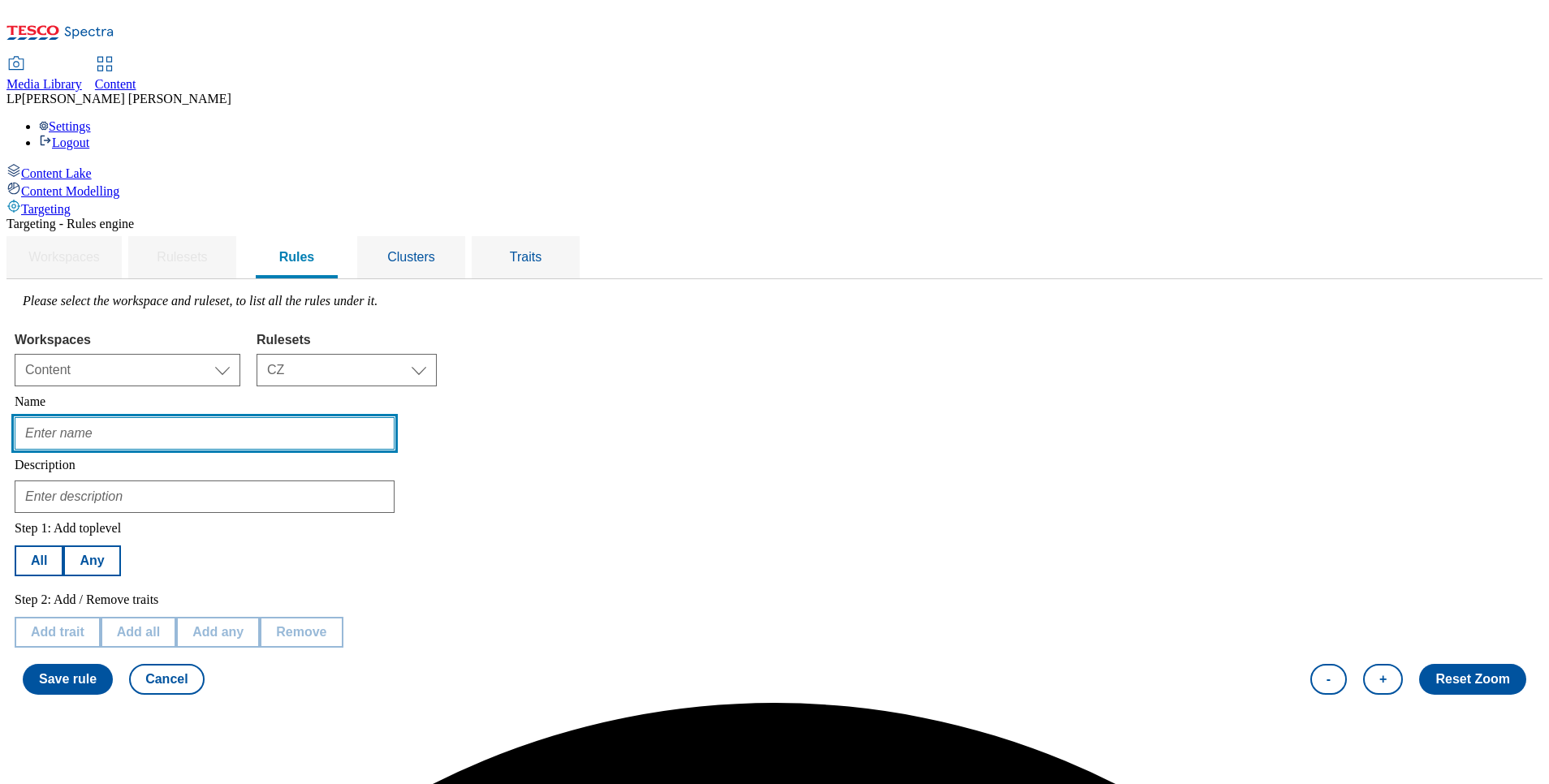
click at [332, 417] on input "text" at bounding box center [205, 432] width 380 height 32
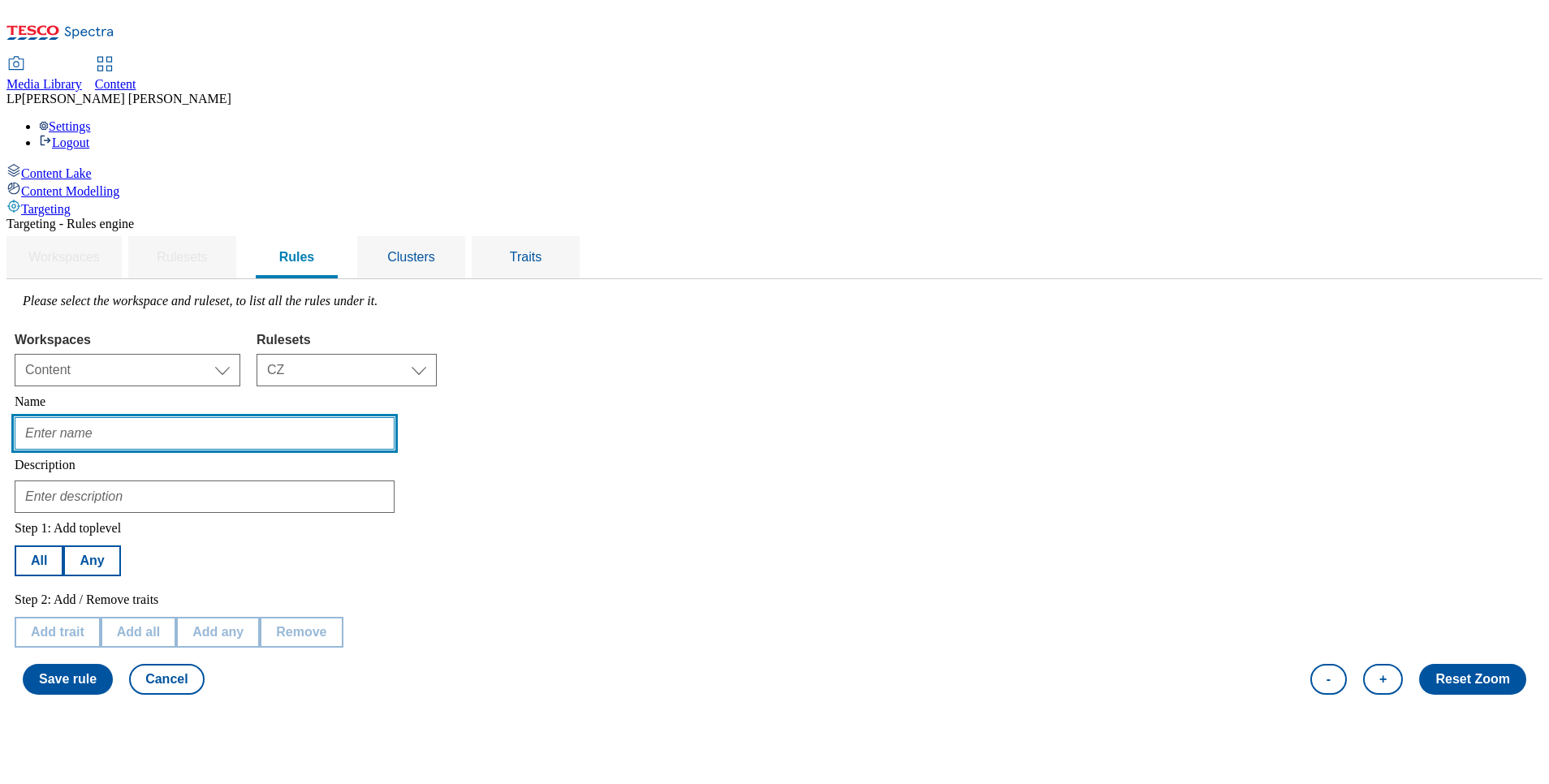
type input "TOC AB test version B CZ"
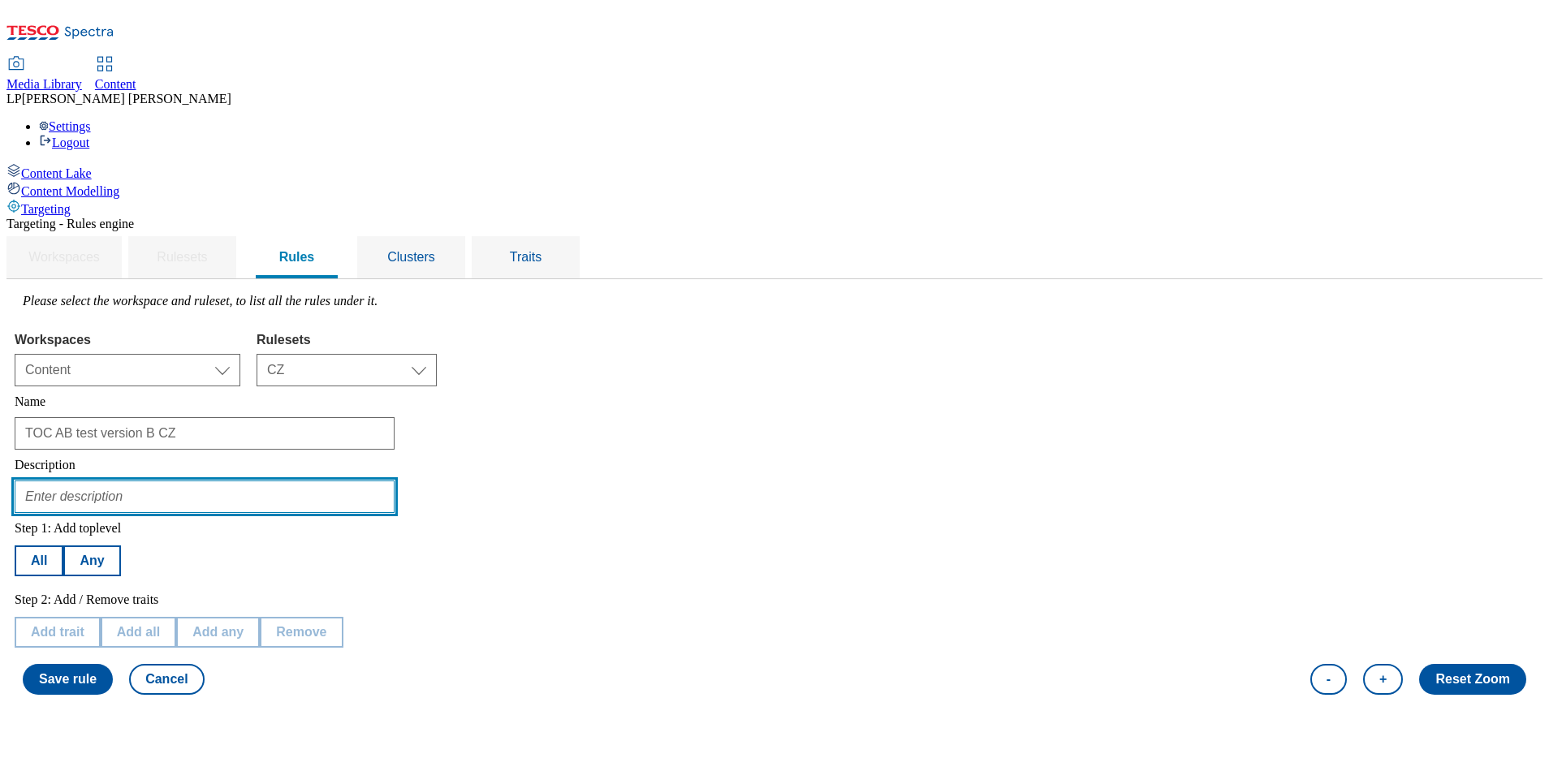
type input "testing of TOC version B CZ"
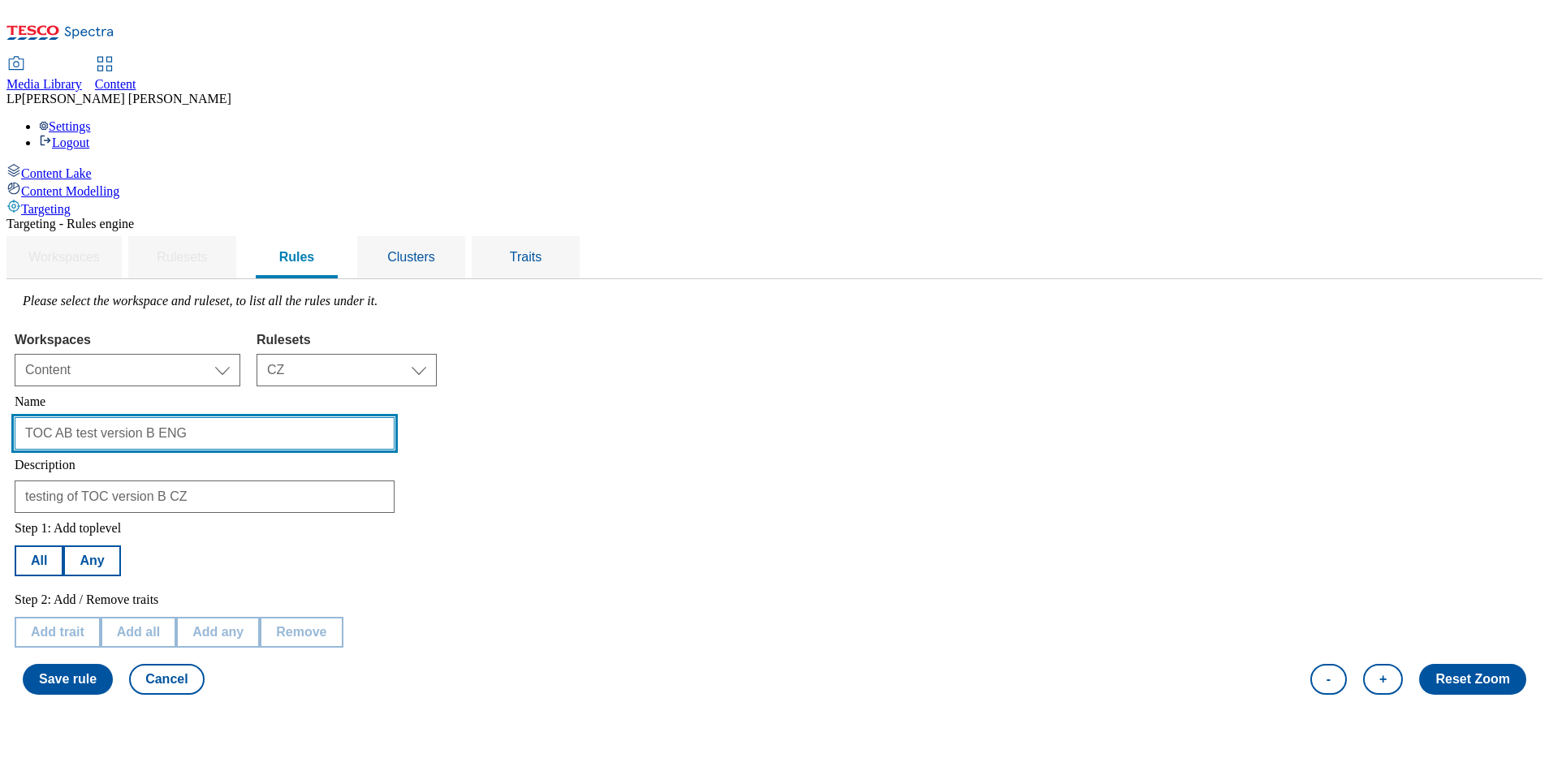
type input "TOC AB test version B ENG"
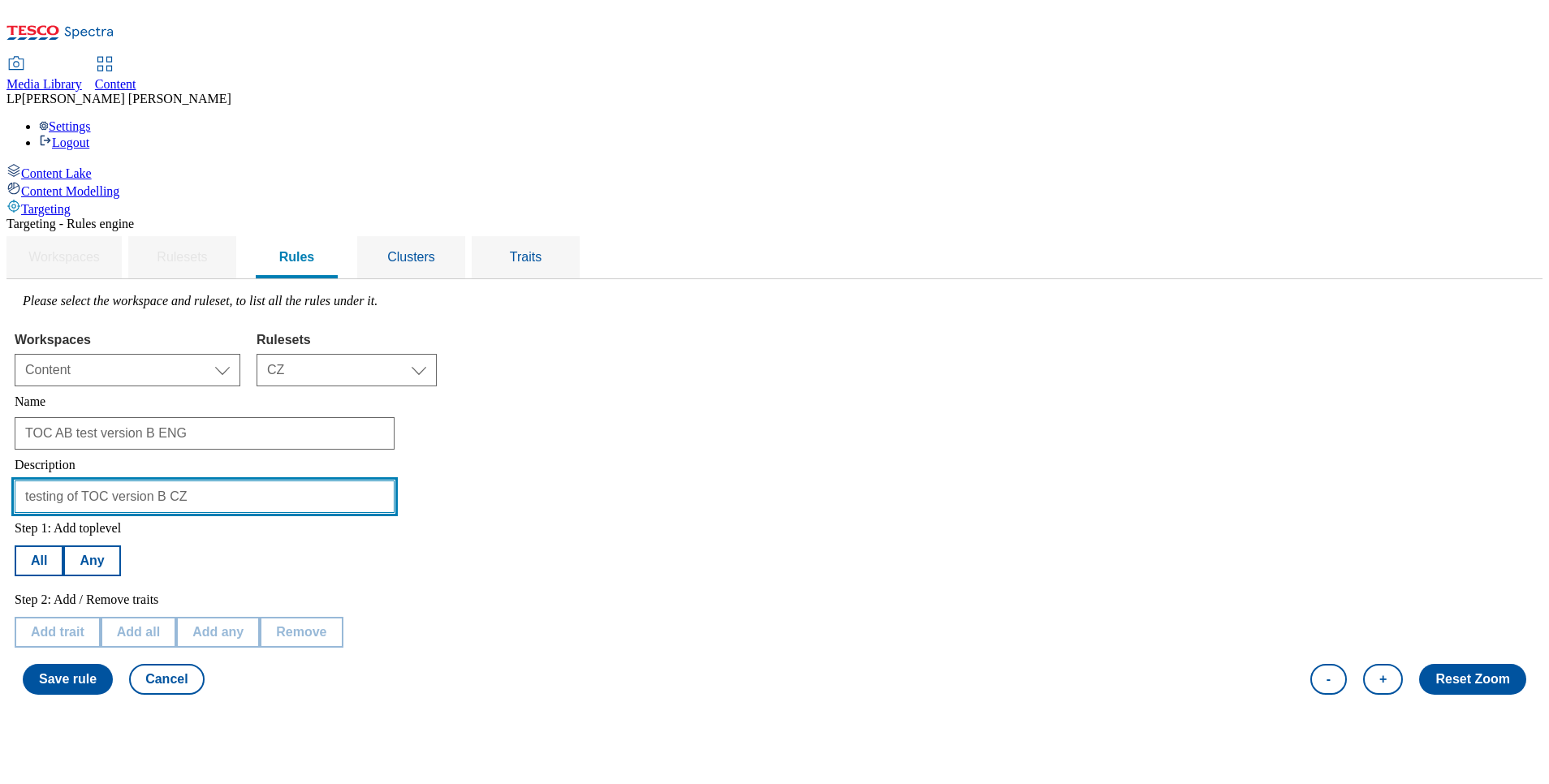
click at [395, 480] on input "testing of TOC version B CZ" at bounding box center [205, 496] width 380 height 32
type input "testing of TOC version B ENG"
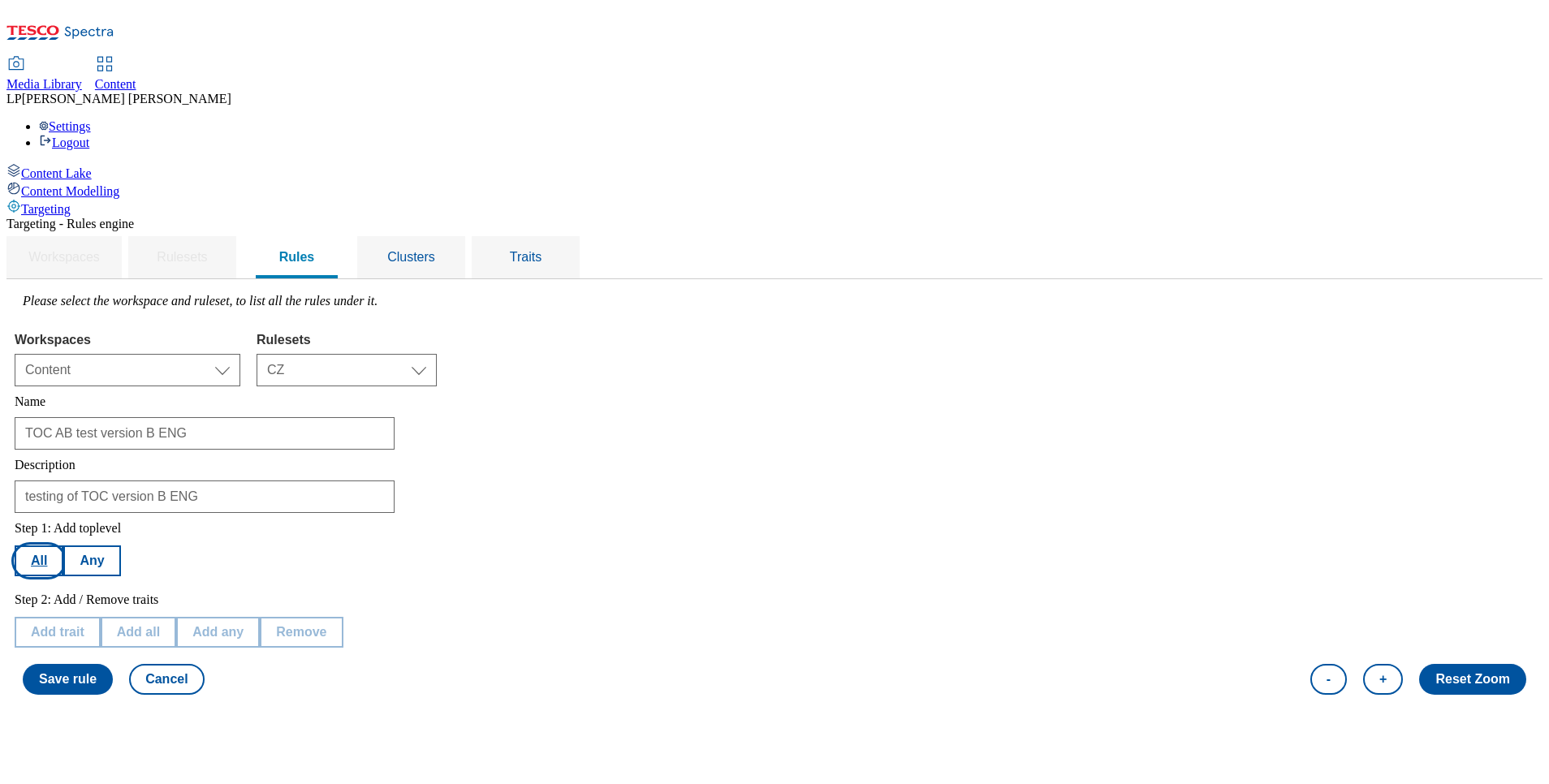
click at [63, 545] on button "All" at bounding box center [39, 561] width 49 height 31
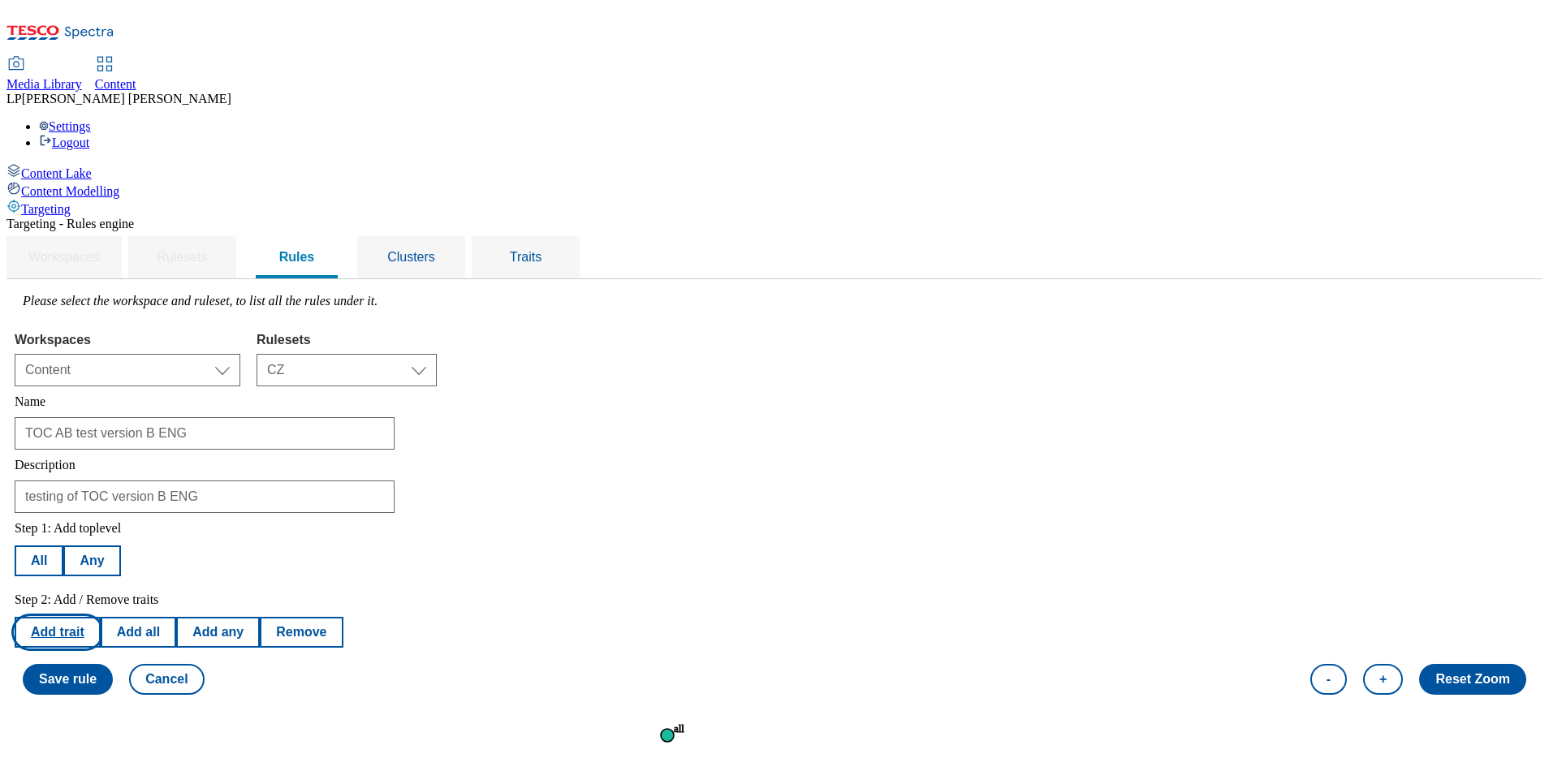
click at [100, 616] on button "Add trait" at bounding box center [57, 632] width 86 height 31
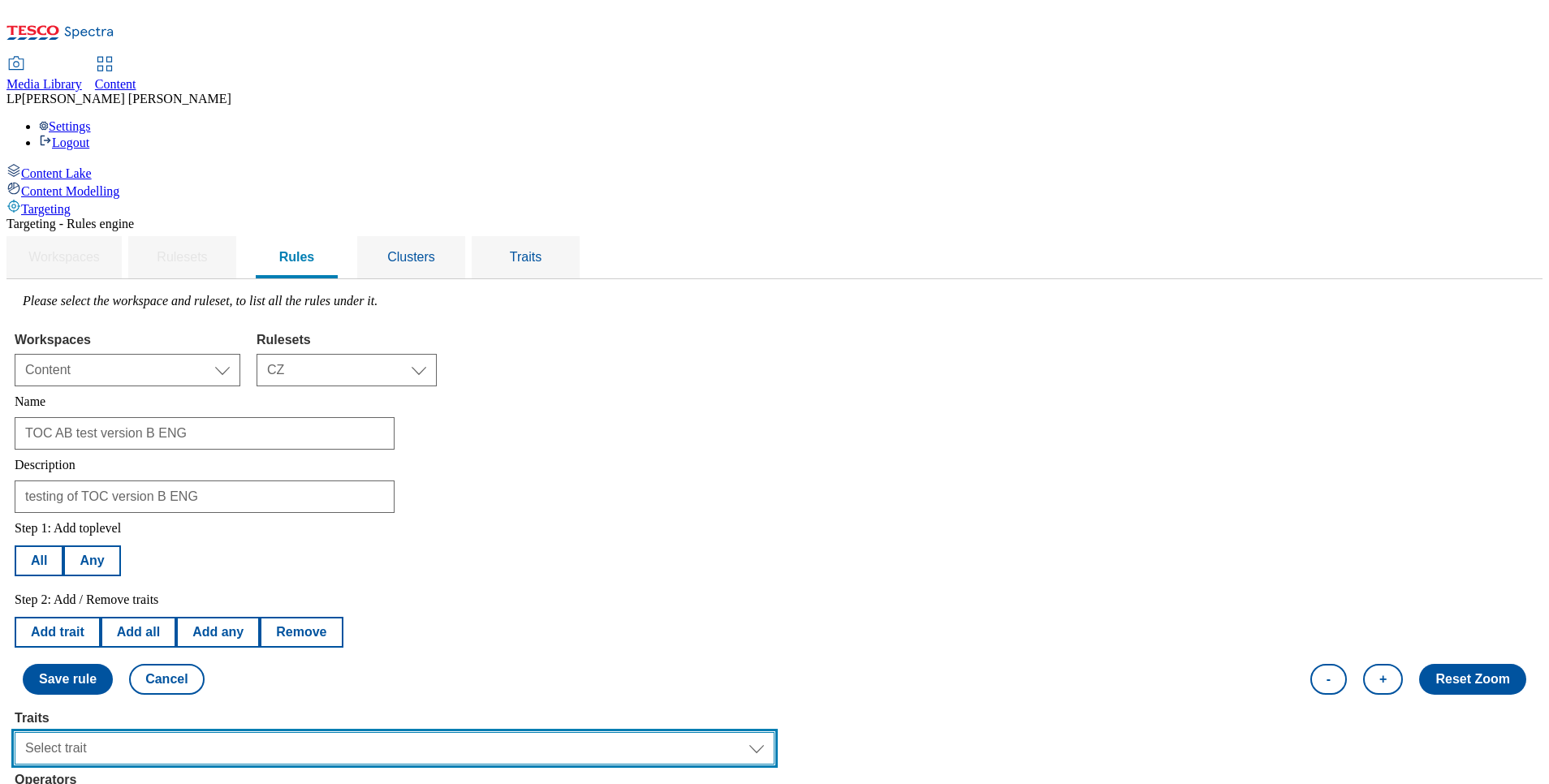
click at [310, 732] on select "Select trait Languages Operating System Content Type Variant ID Segments Channe…" at bounding box center [395, 748] width 760 height 32
select select "languages"
click at [219, 732] on select "Select trait Languages Operating System Content Type Variant ID Segments Channe…" at bounding box center [395, 748] width 760 height 32
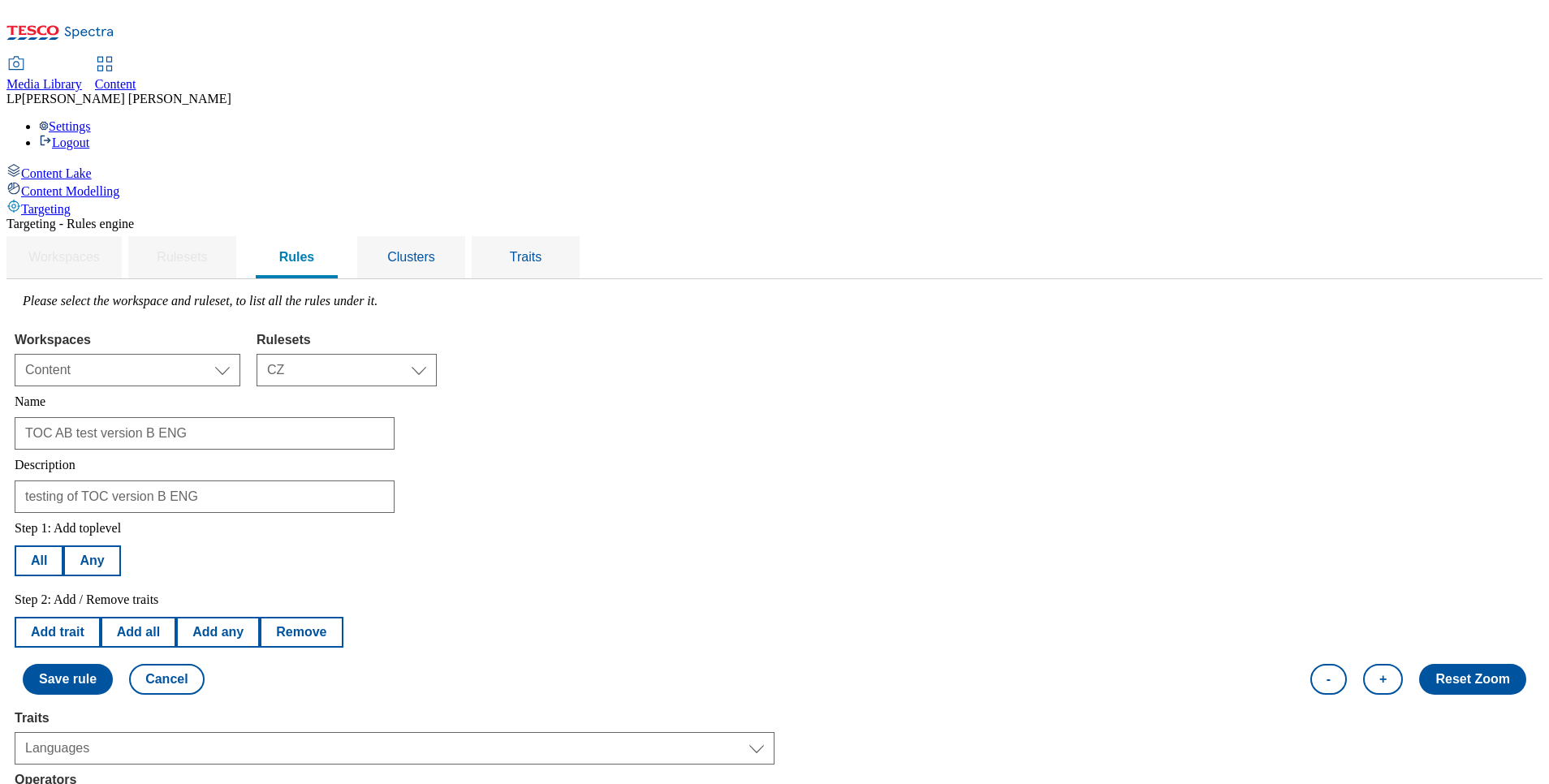
select select "equals"
select select "en_GB"
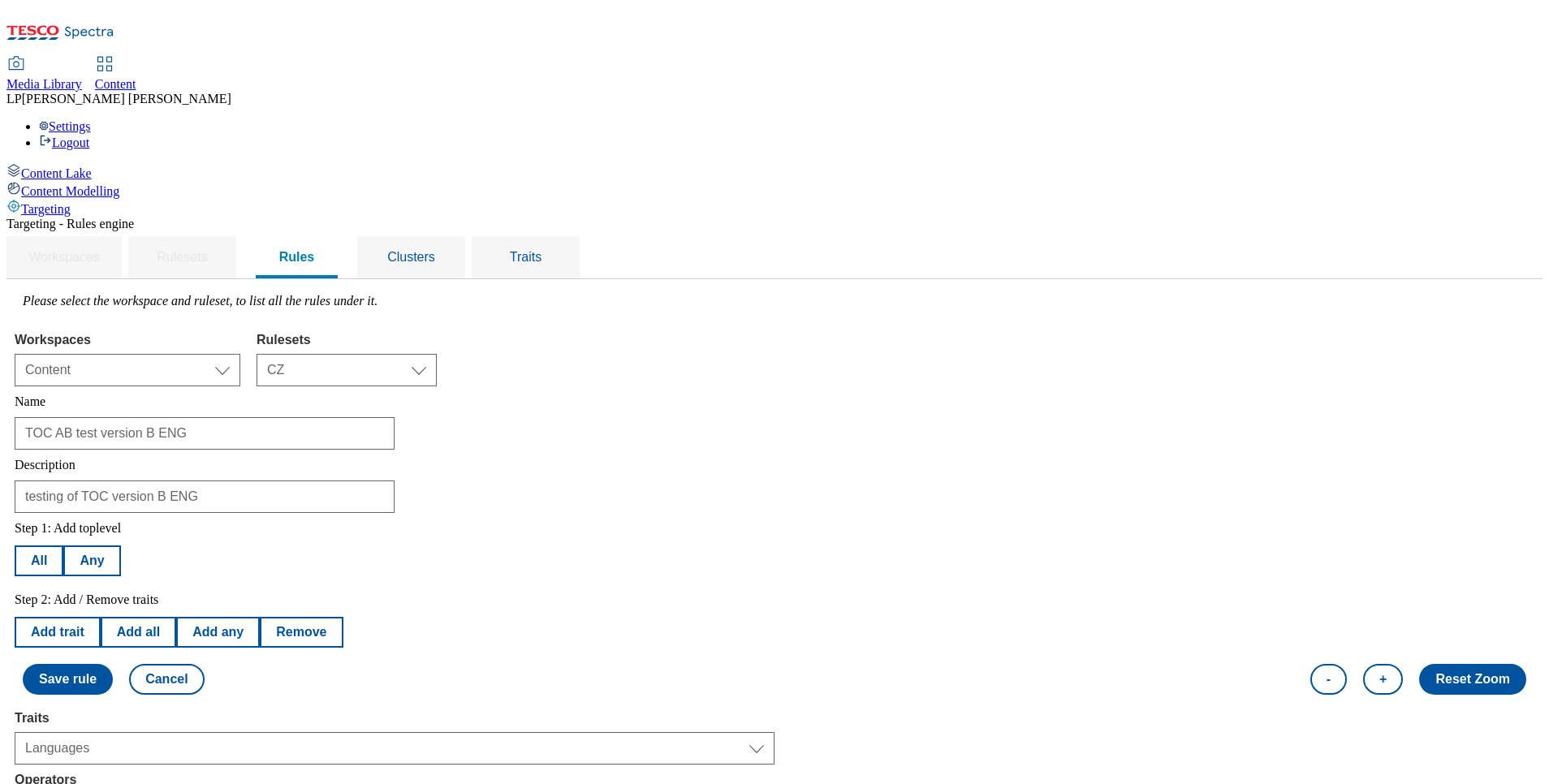
click at [100, 616] on button "Add trait" at bounding box center [57, 632] width 86 height 31
select select "languages"
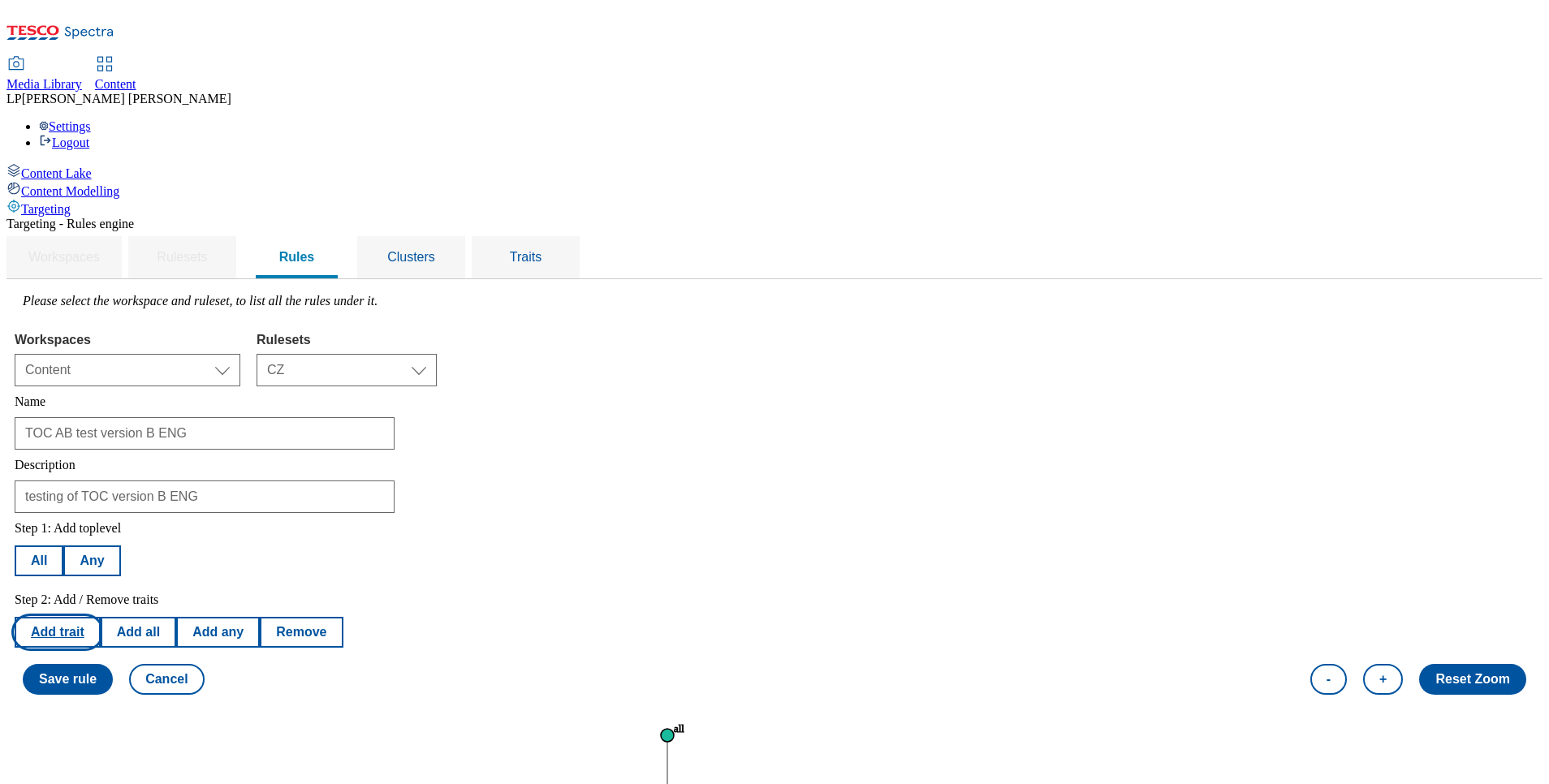
select select "equals"
select select "en_GB"
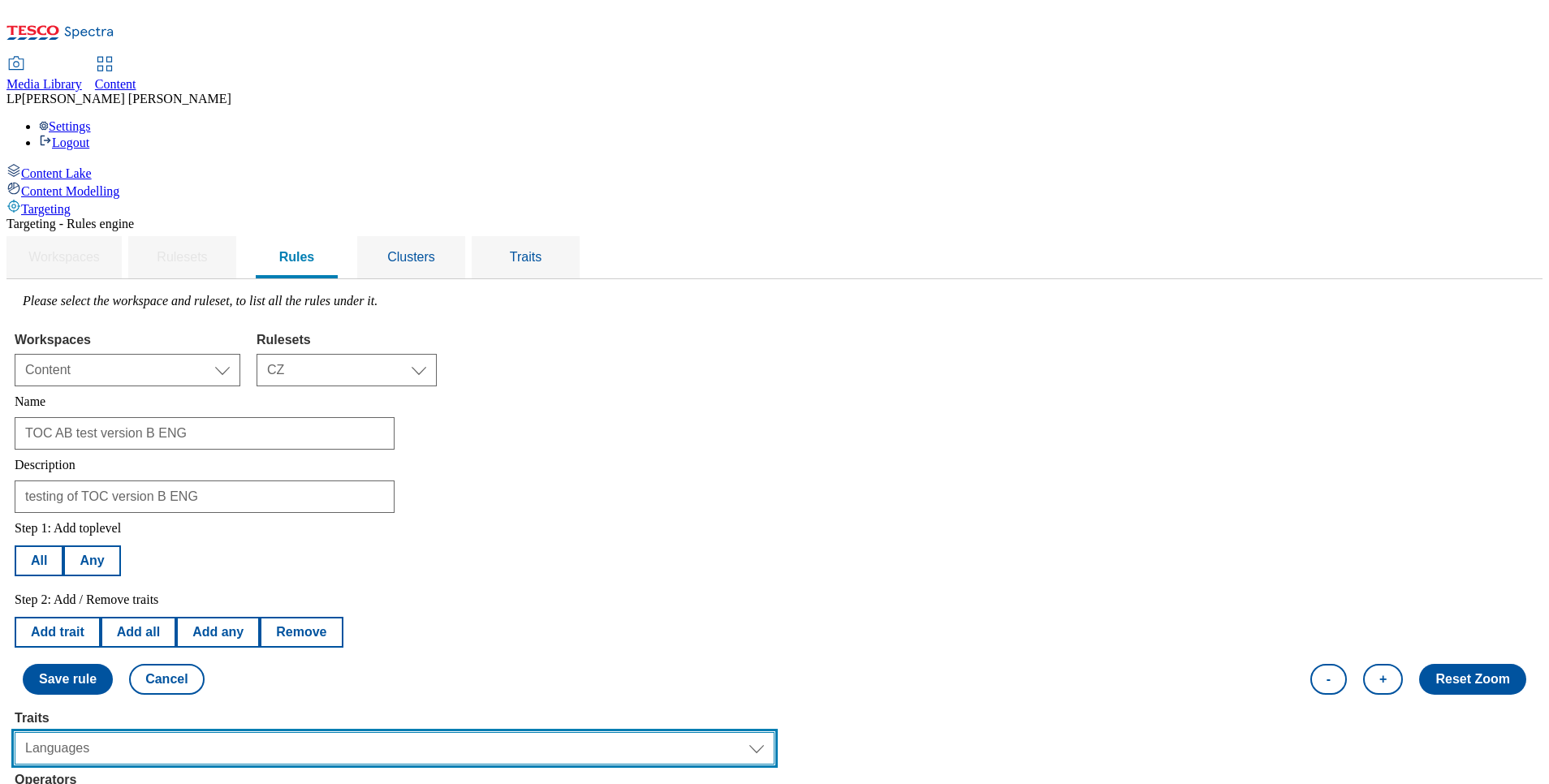
click at [263, 732] on select "Select trait Languages Operating System Content Type Variant ID Segments Channe…" at bounding box center [395, 748] width 760 height 32
select select "locationCluster"
click at [219, 732] on select "Select trait Languages Operating System Content Type Variant ID Segments Channe…" at bounding box center [395, 748] width 760 height 32
select select
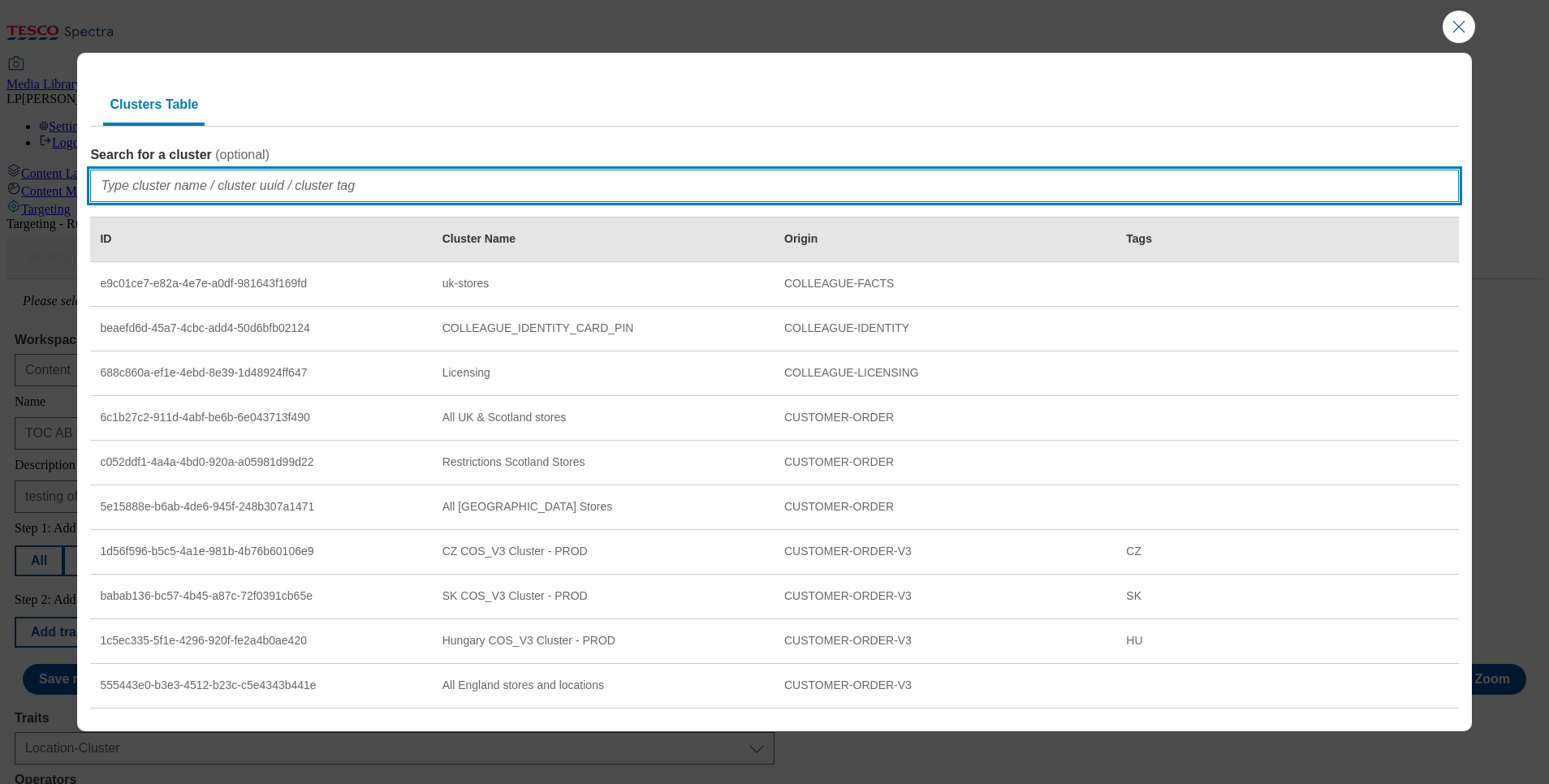
click at [180, 188] on input "Search for a cluster ( optional )" at bounding box center [774, 185] width 1368 height 32
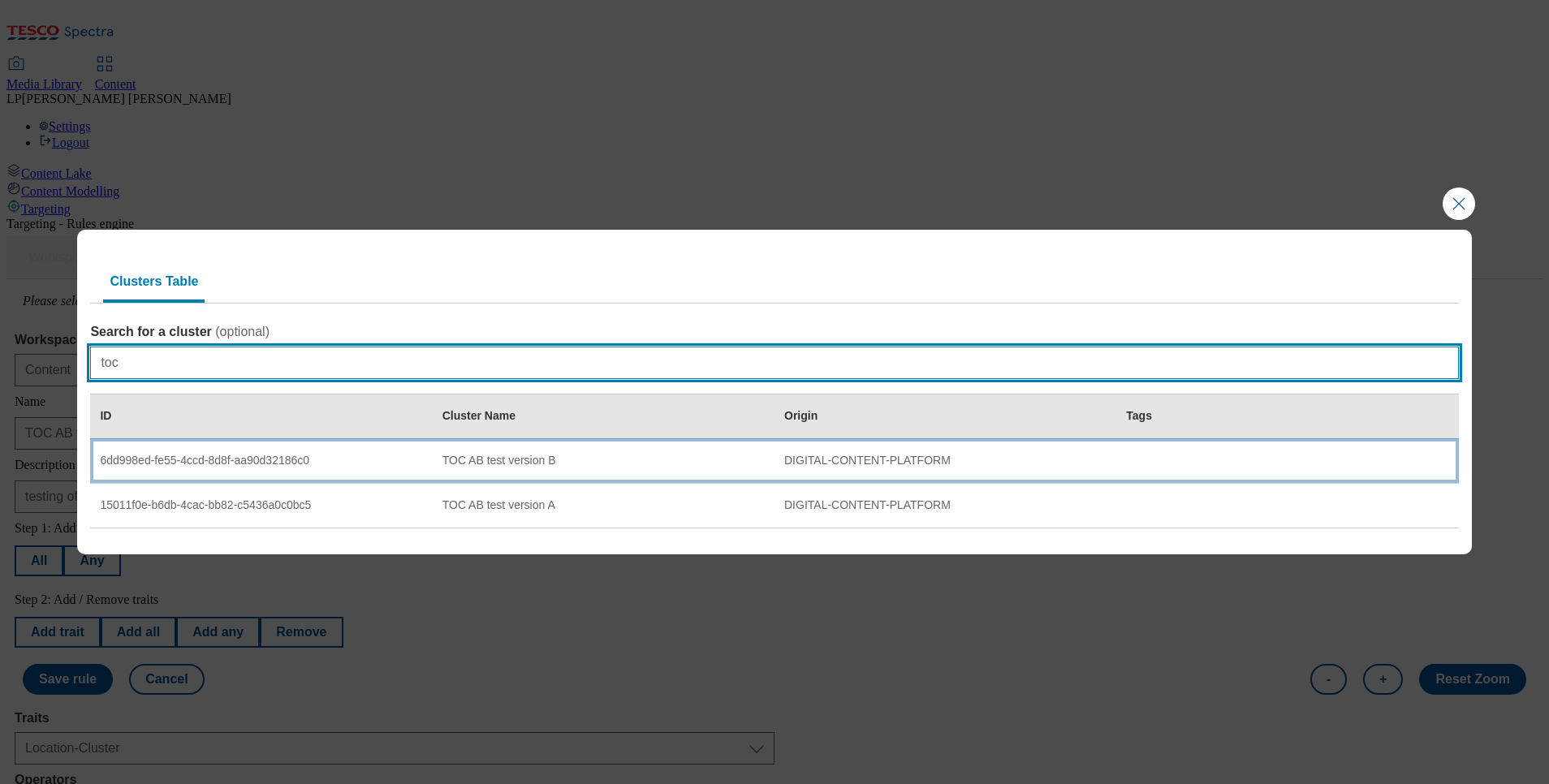
type input "toc"
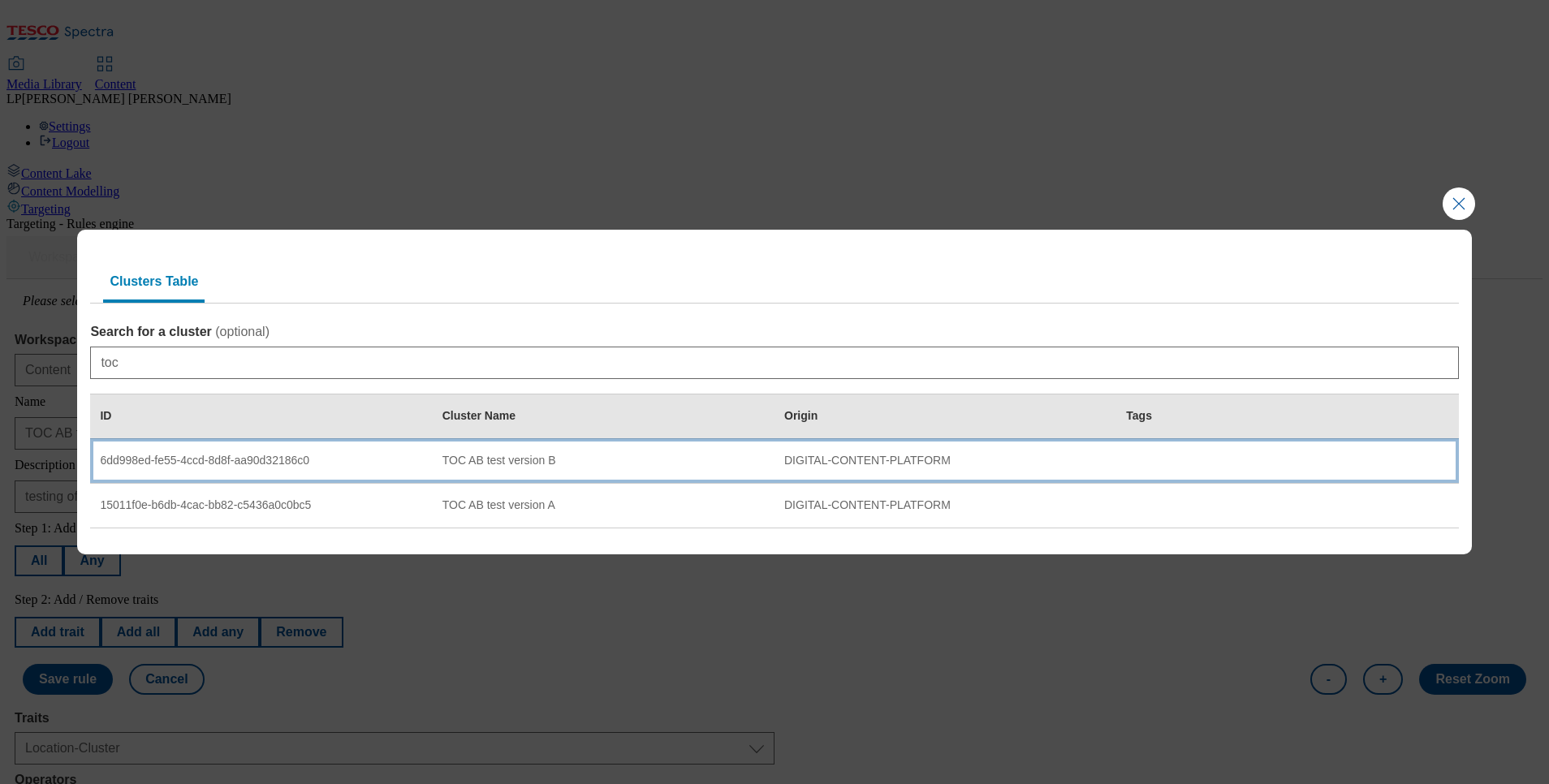
click at [139, 460] on div "6dd998ed-fe55-4ccd-8d8f-aa90d32186c0" at bounding box center [261, 461] width 322 height 15
select select "6dd998ed-fe55-4ccd-8d8f-aa90d32186c0"
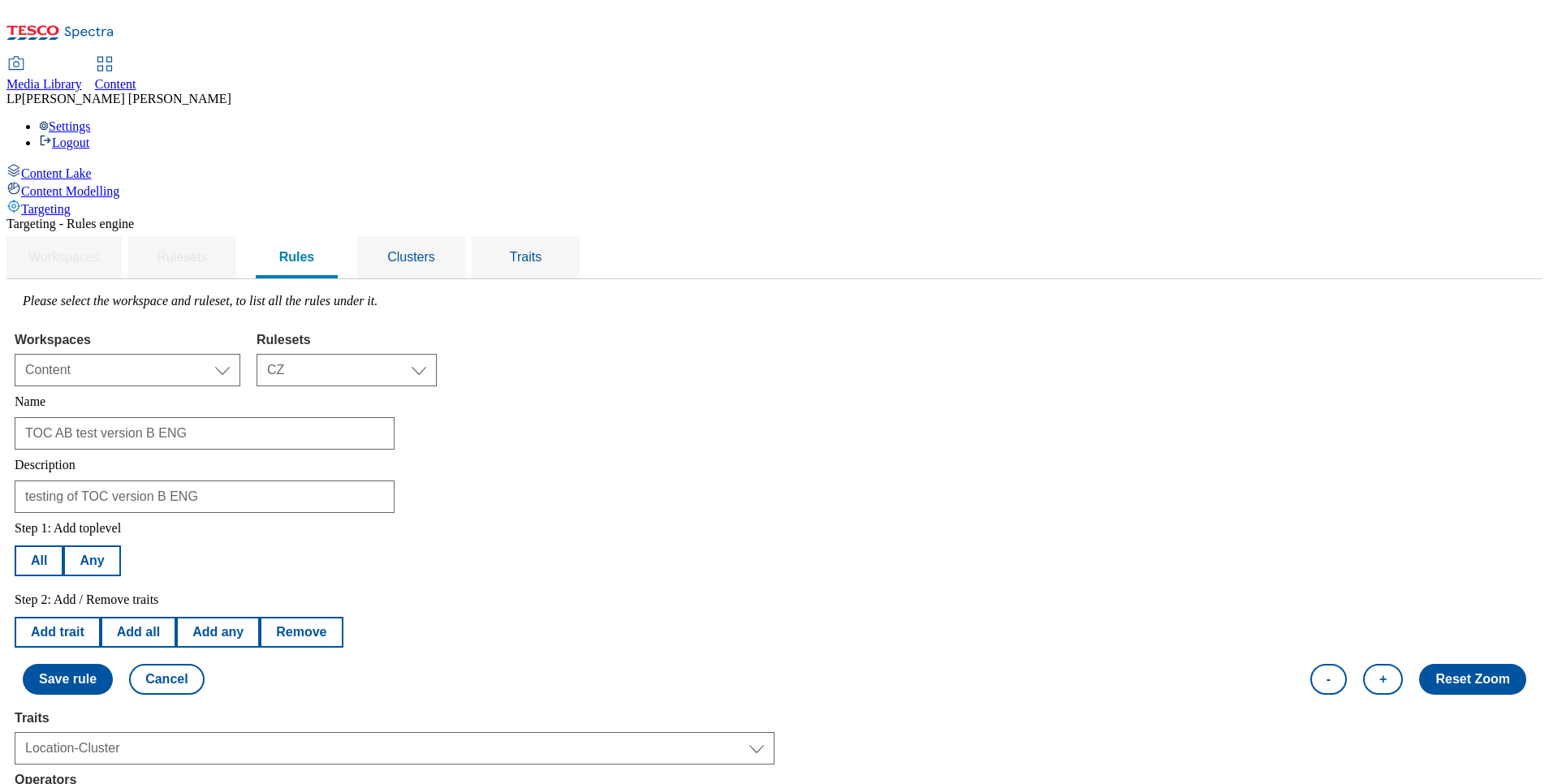
click at [100, 616] on button "Add trait" at bounding box center [57, 632] width 86 height 31
select select "locationCluster"
select select "equals"
select select "6dd998ed-fe55-4ccd-8d8f-aa90d32186c0"
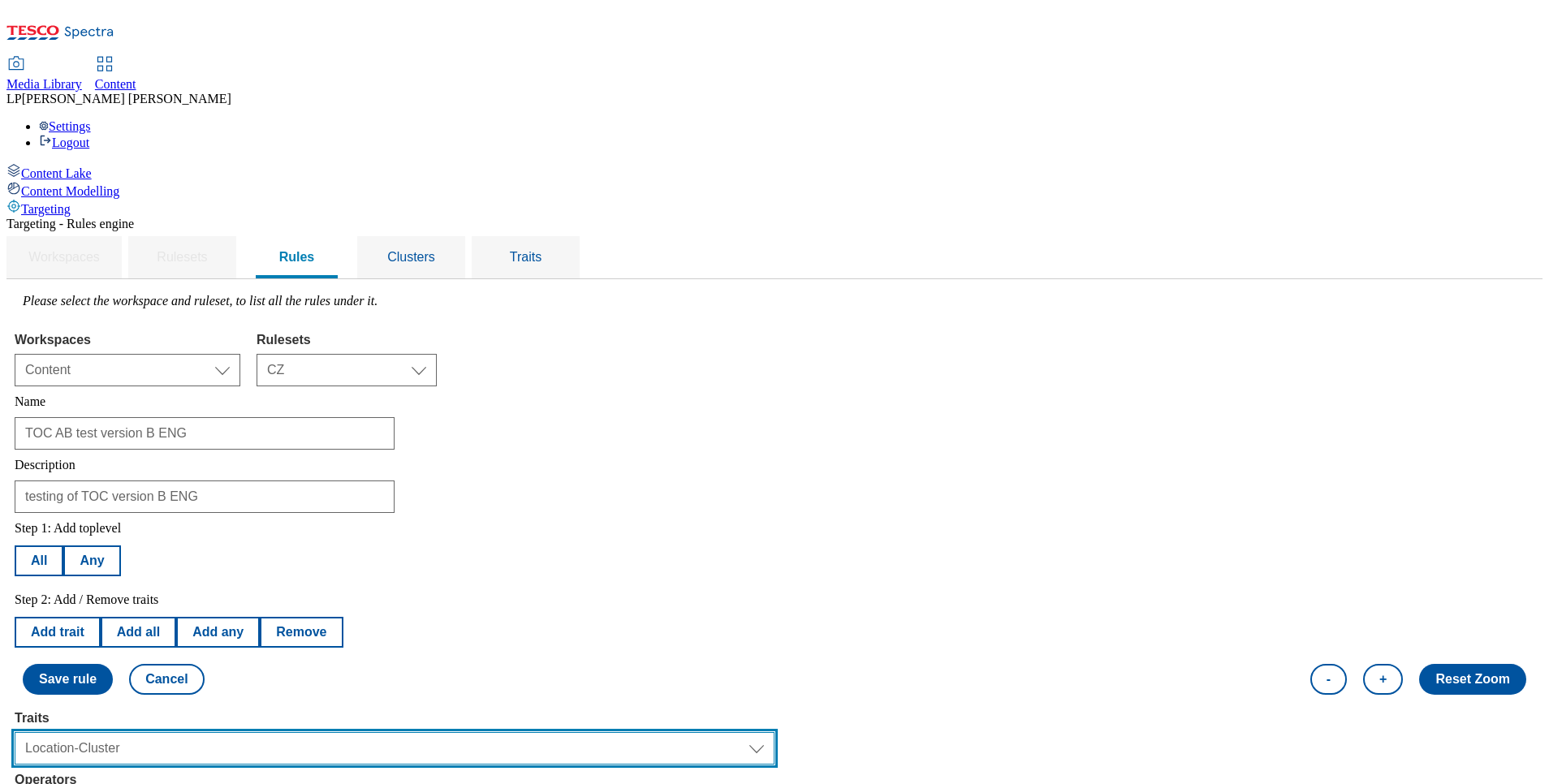
click at [297, 732] on select "Select trait Languages Operating System Content Type Variant ID Segments Channe…" at bounding box center [395, 748] width 760 height 32
select select "segments"
click at [219, 732] on select "Select trait Languages Operating System Content Type Variant ID Segments Channe…" at bounding box center [395, 748] width 760 height 32
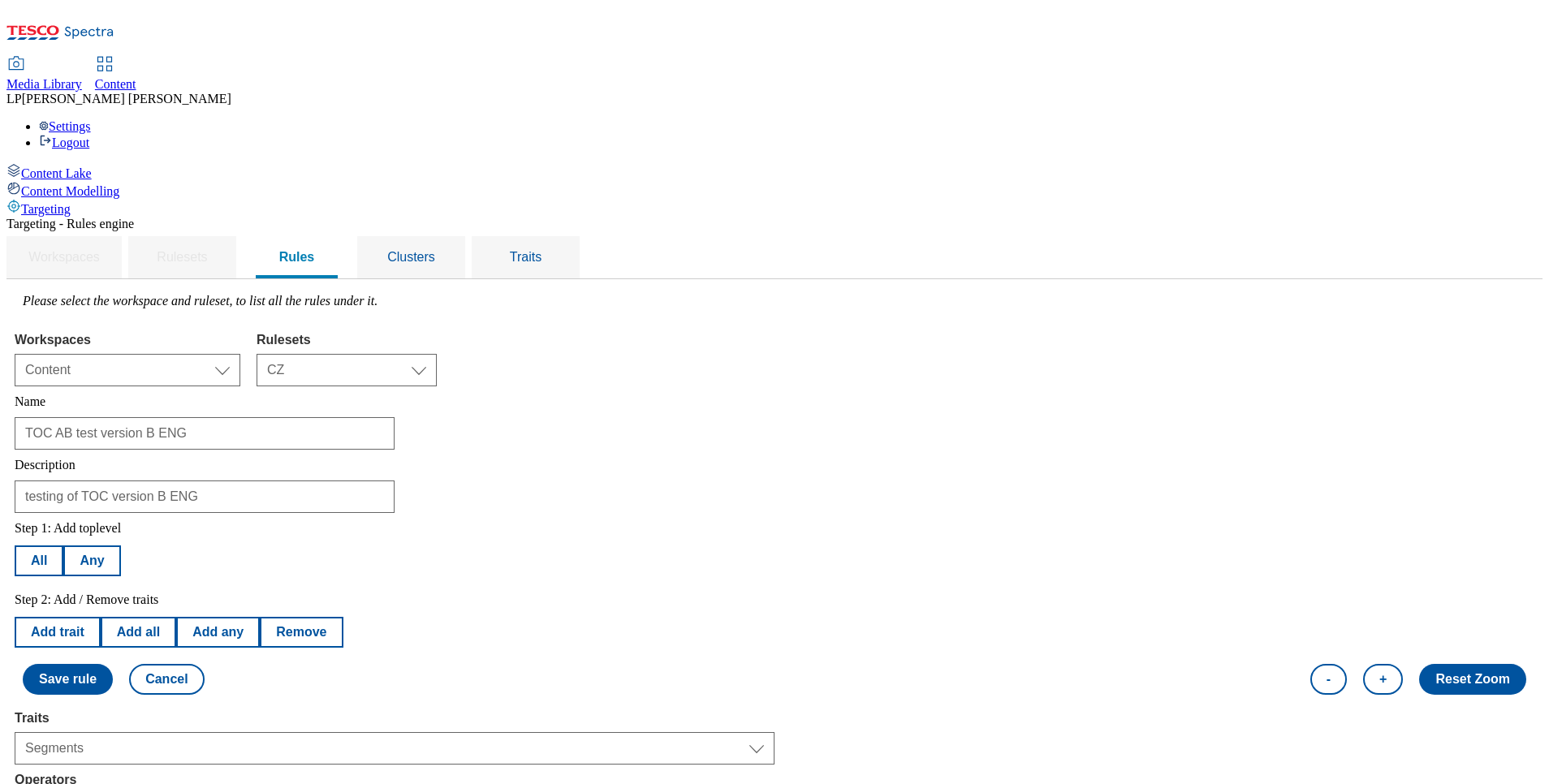
select select "u-li"
click at [113, 664] on button "Save rule" at bounding box center [67, 680] width 91 height 31
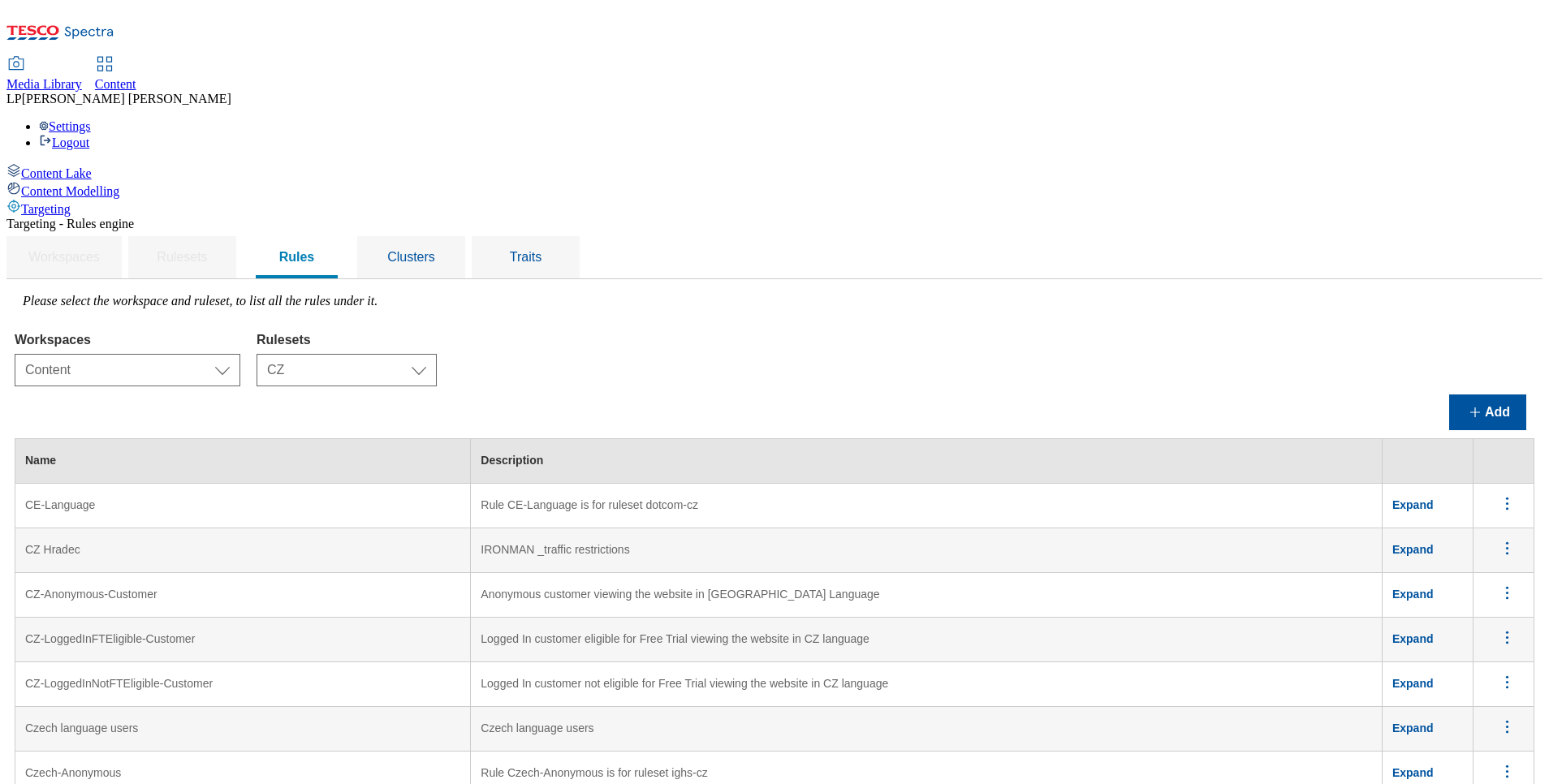
scroll to position [0, 0]
click at [435, 250] on span "Clusters" at bounding box center [411, 257] width 48 height 14
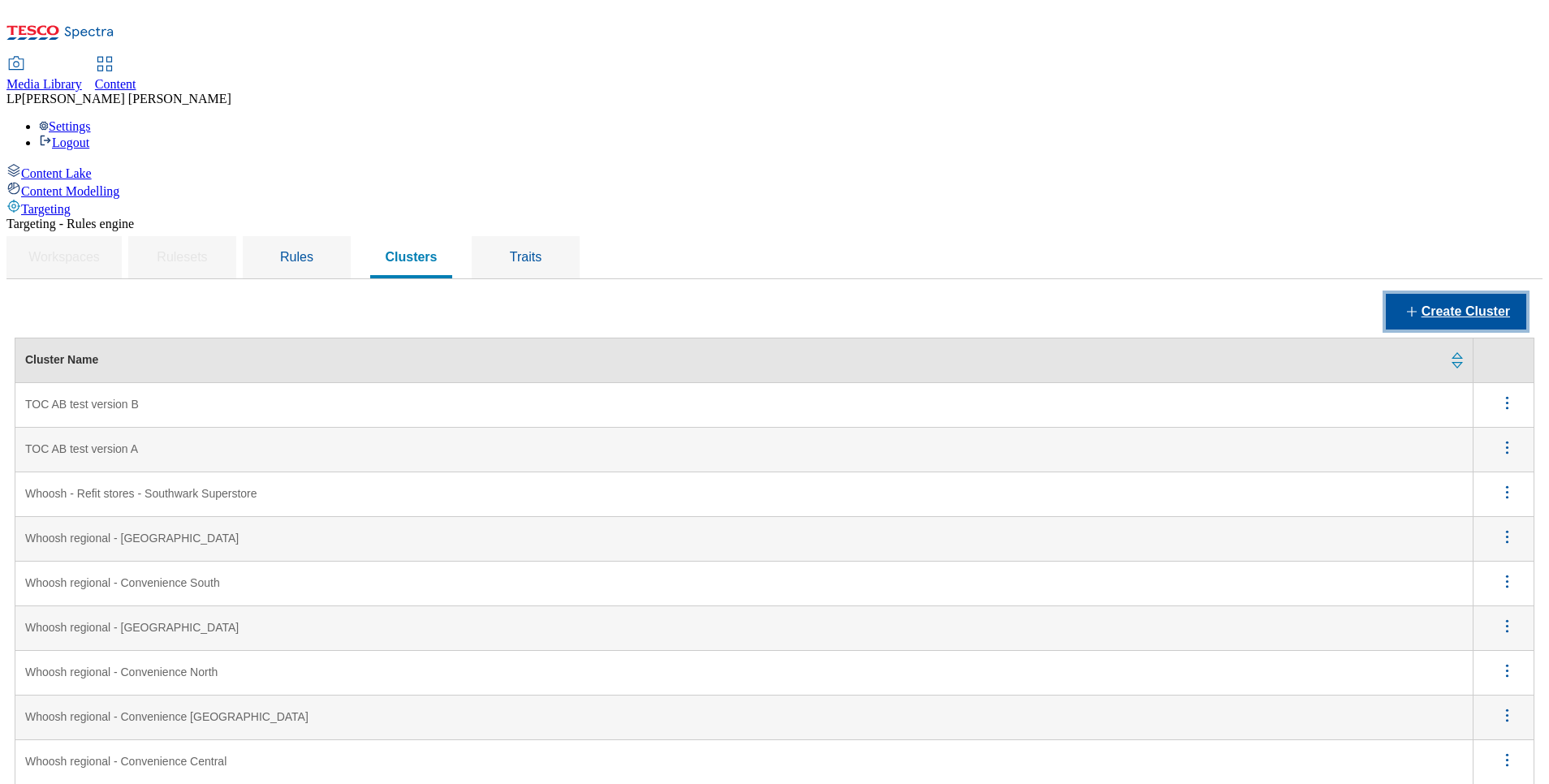
click at [1430, 294] on button "Create Cluster" at bounding box center [1456, 312] width 140 height 36
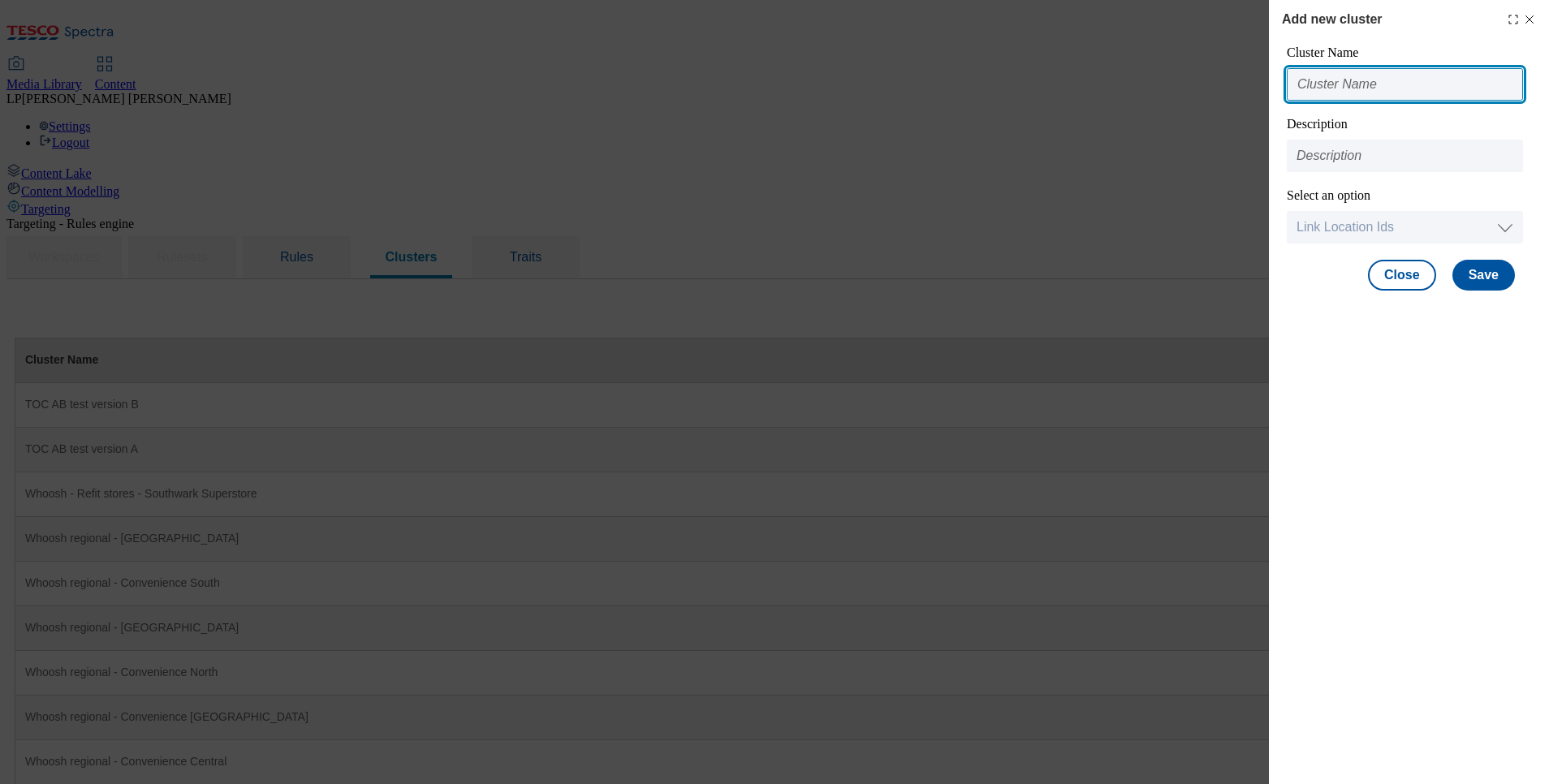
click at [1391, 92] on input "Modal" at bounding box center [1405, 84] width 237 height 32
type input "TOC AB test version B"
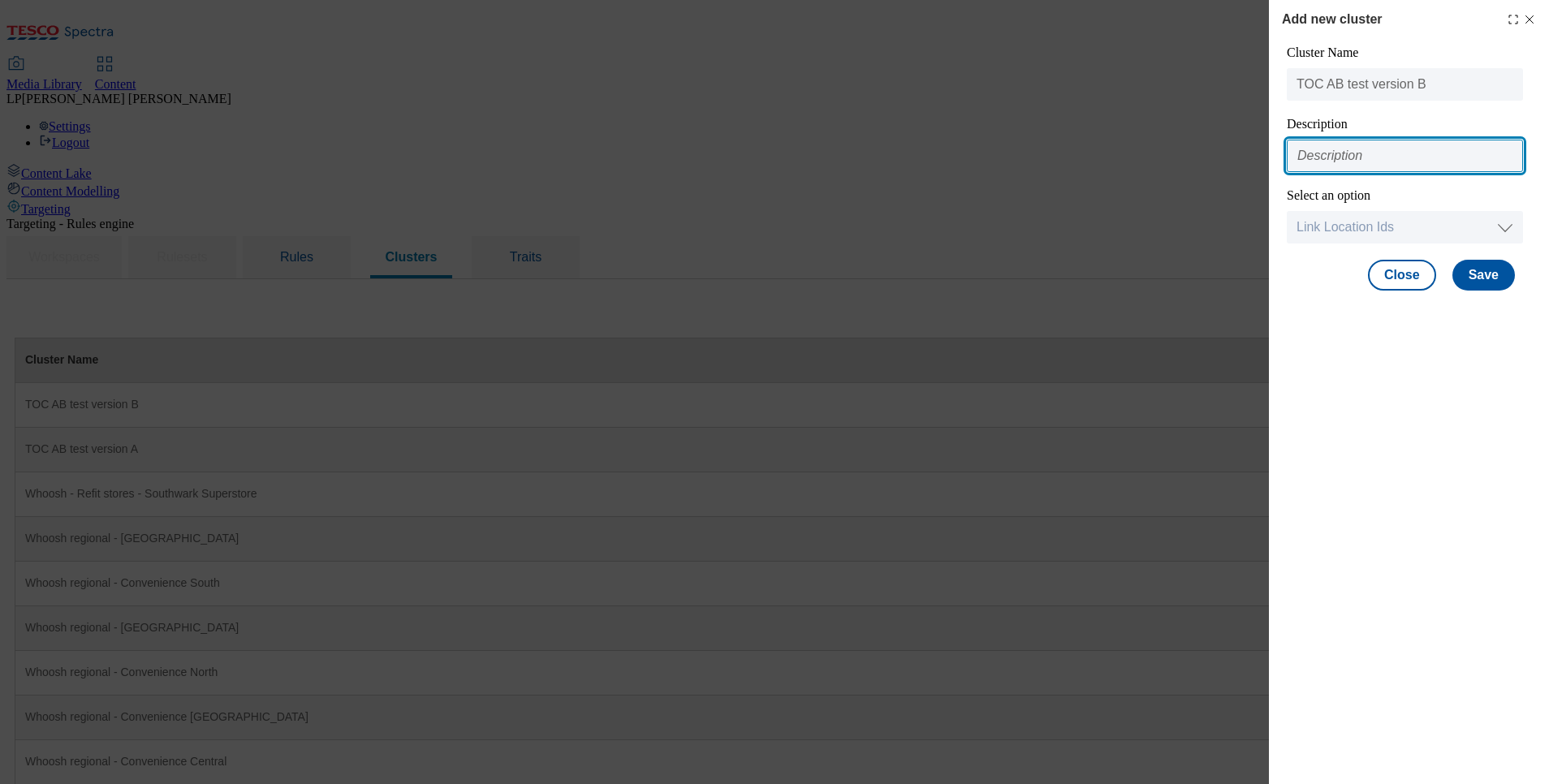
type input "TOC testing version B"
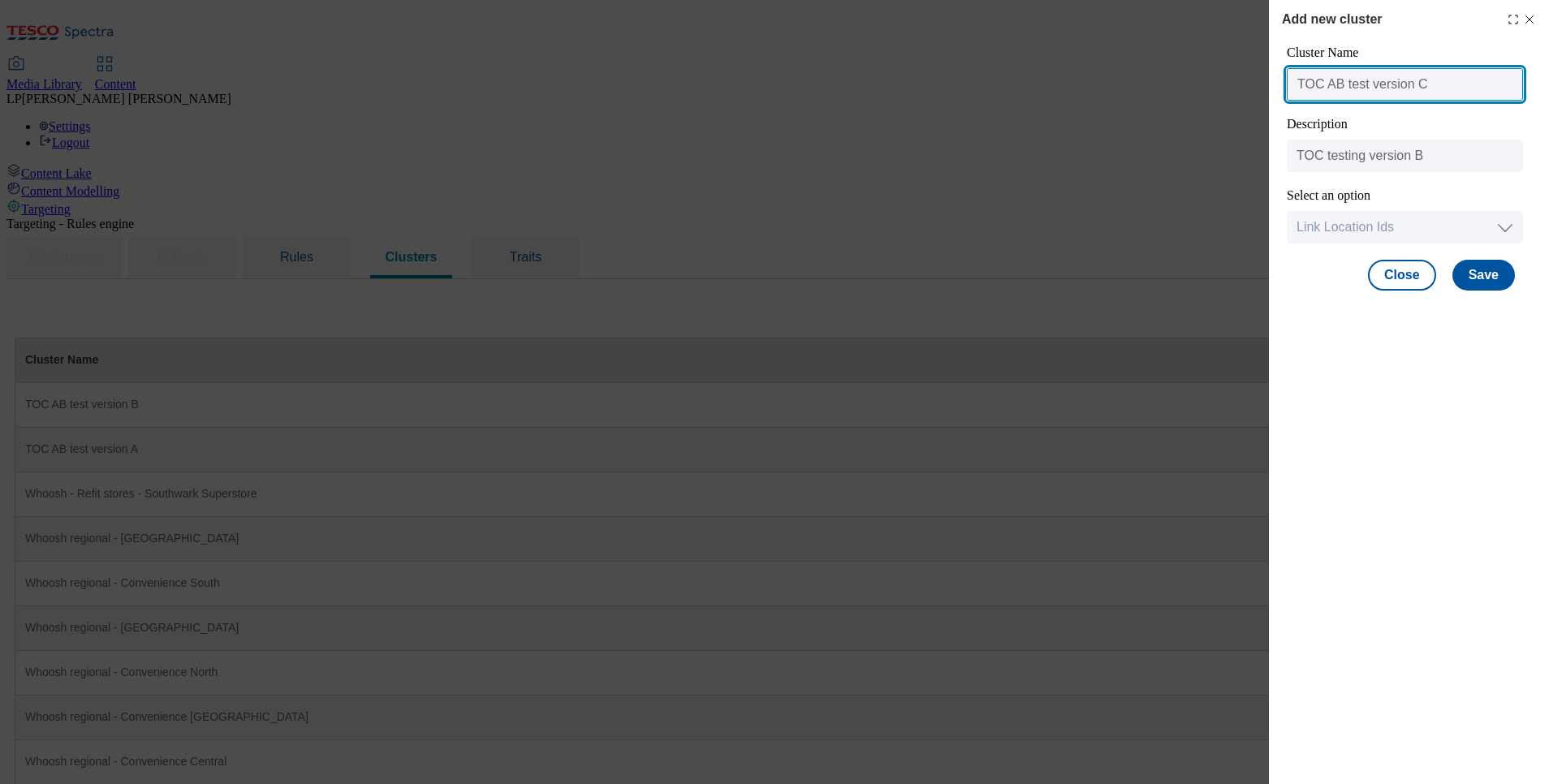
type input "TOC AB test version C"
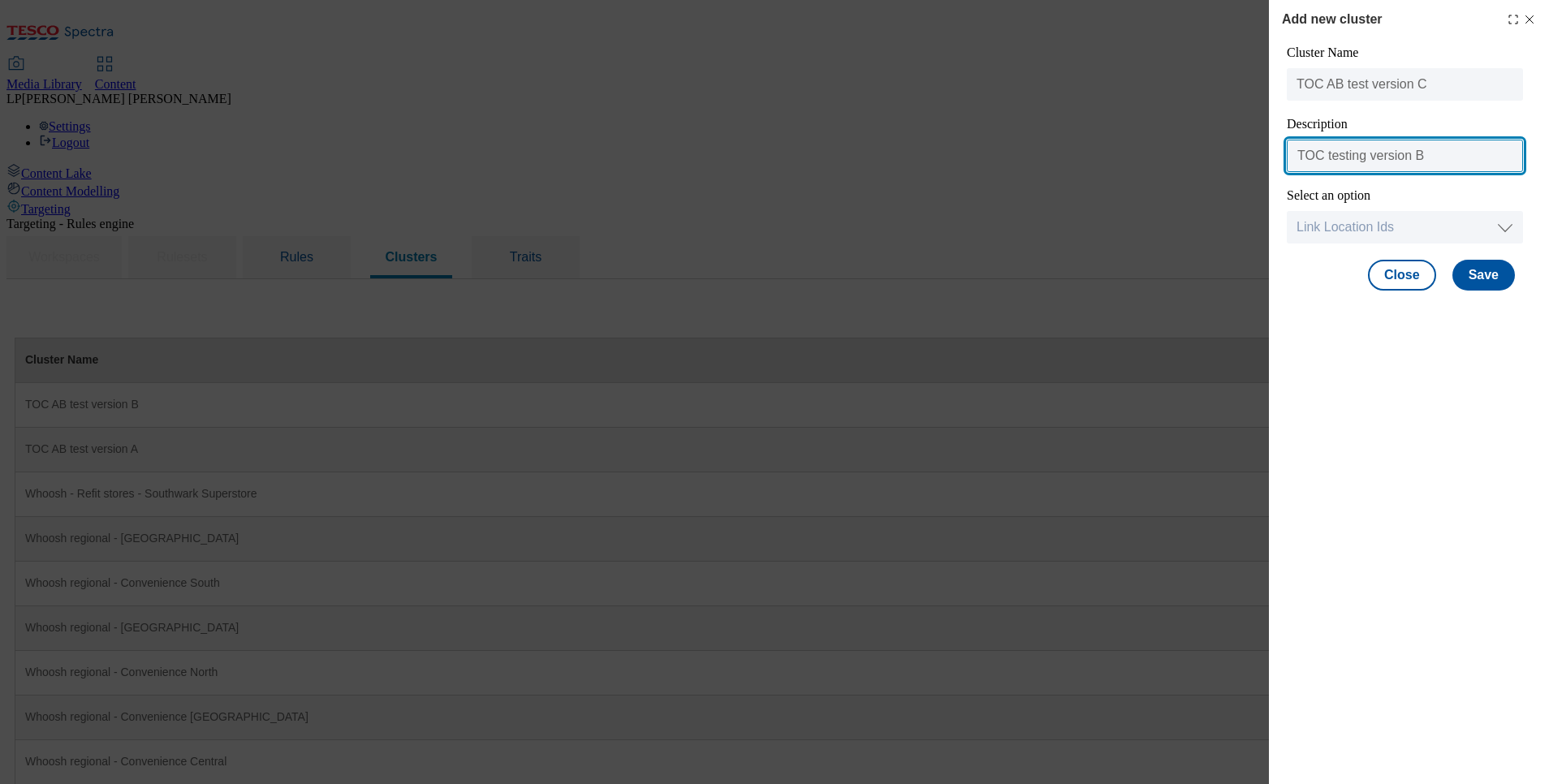
click at [1468, 159] on input "TOC testing version B" at bounding box center [1405, 155] width 237 height 32
type input "TOC testing version C"
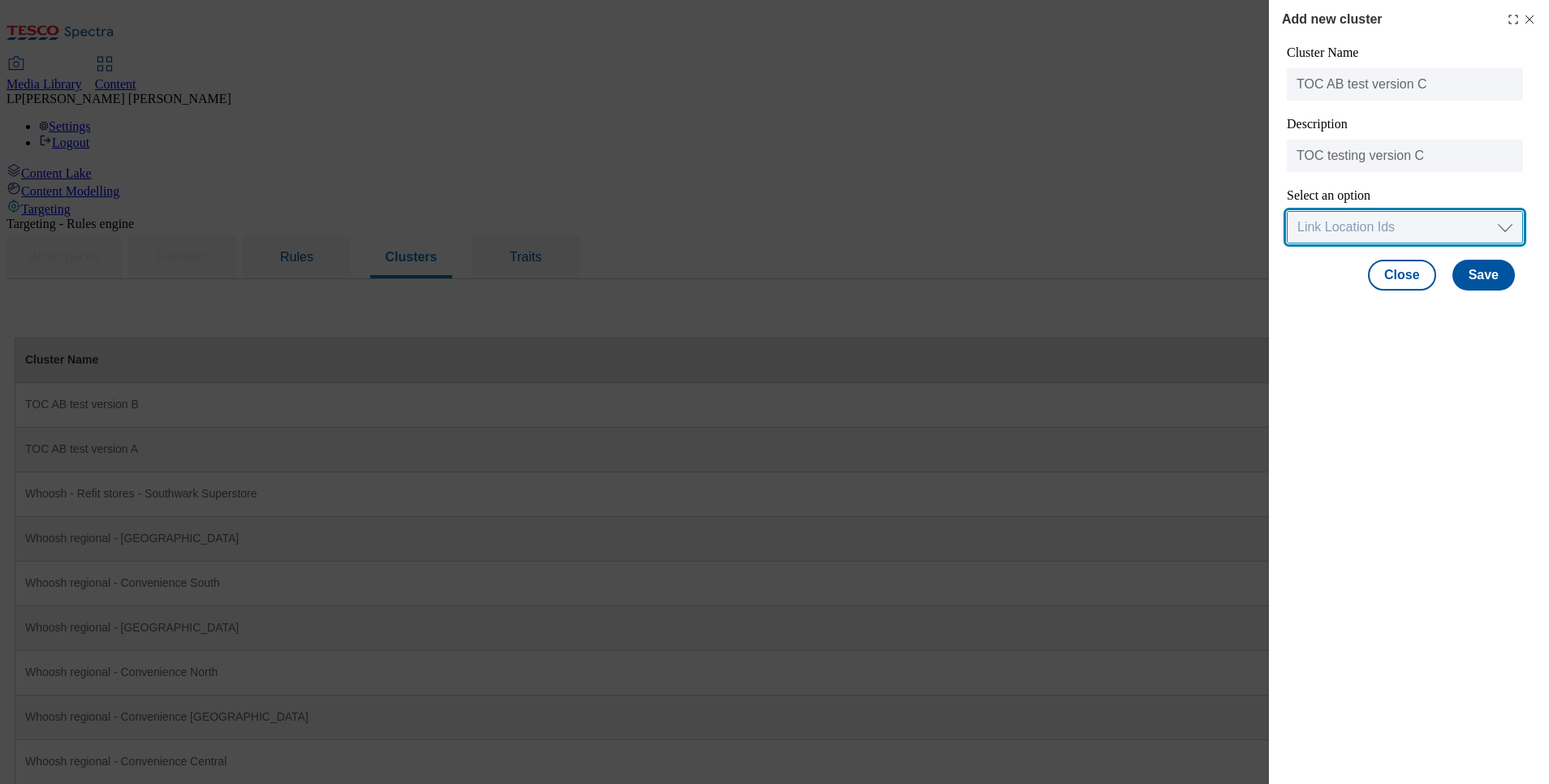
click at [1417, 216] on select "Link Location Ids Choose location from table Add Bulk Location UUIDs" at bounding box center [1405, 227] width 237 height 32
select select "locationtable"
click at [1287, 212] on select "Link Location Ids Choose location from table Add Bulk Location UUIDs" at bounding box center [1405, 227] width 237 height 32
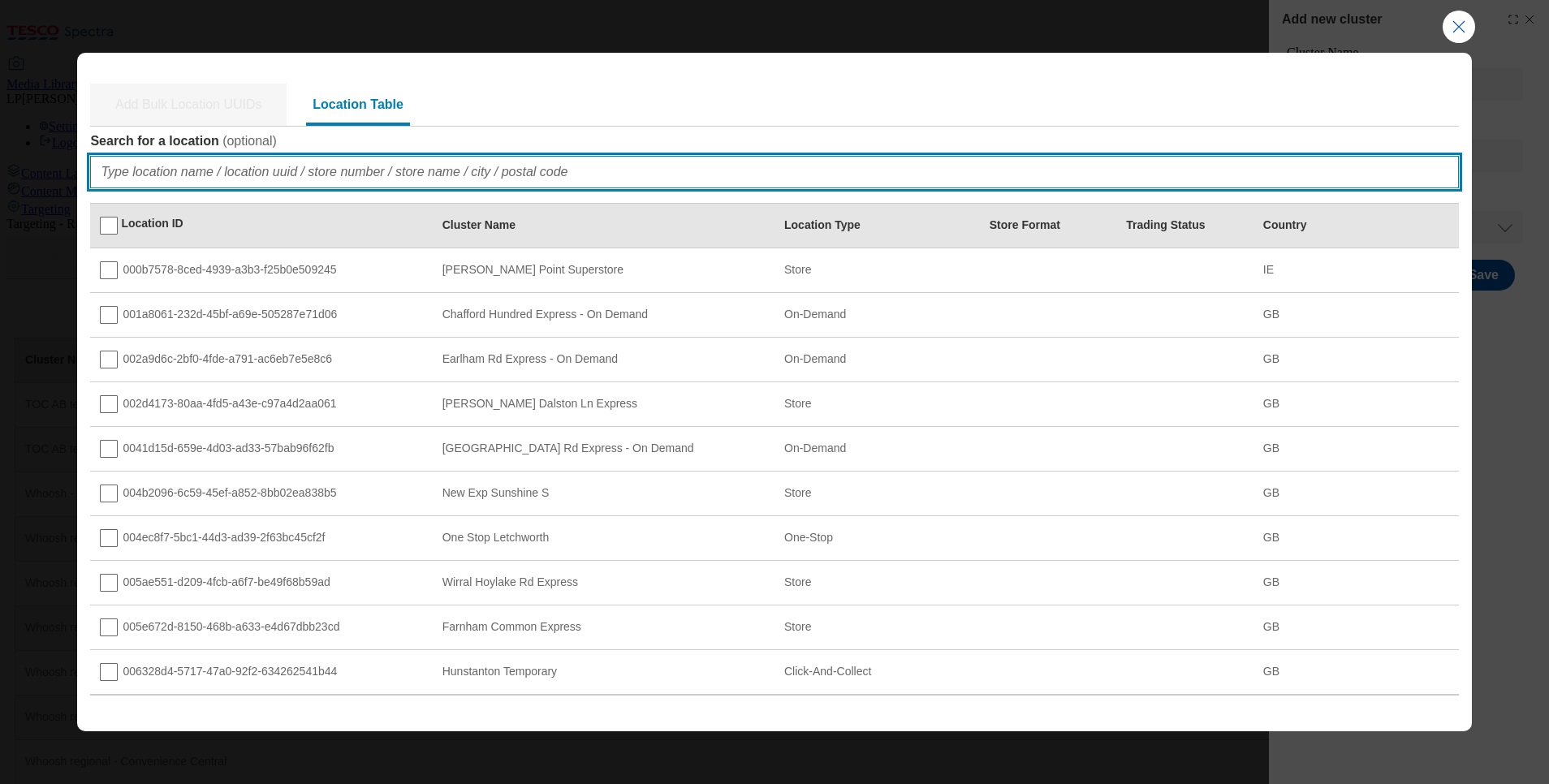
click at [265, 164] on input "Search for a location ( optional )" at bounding box center [774, 171] width 1368 height 32
paste input "11003"
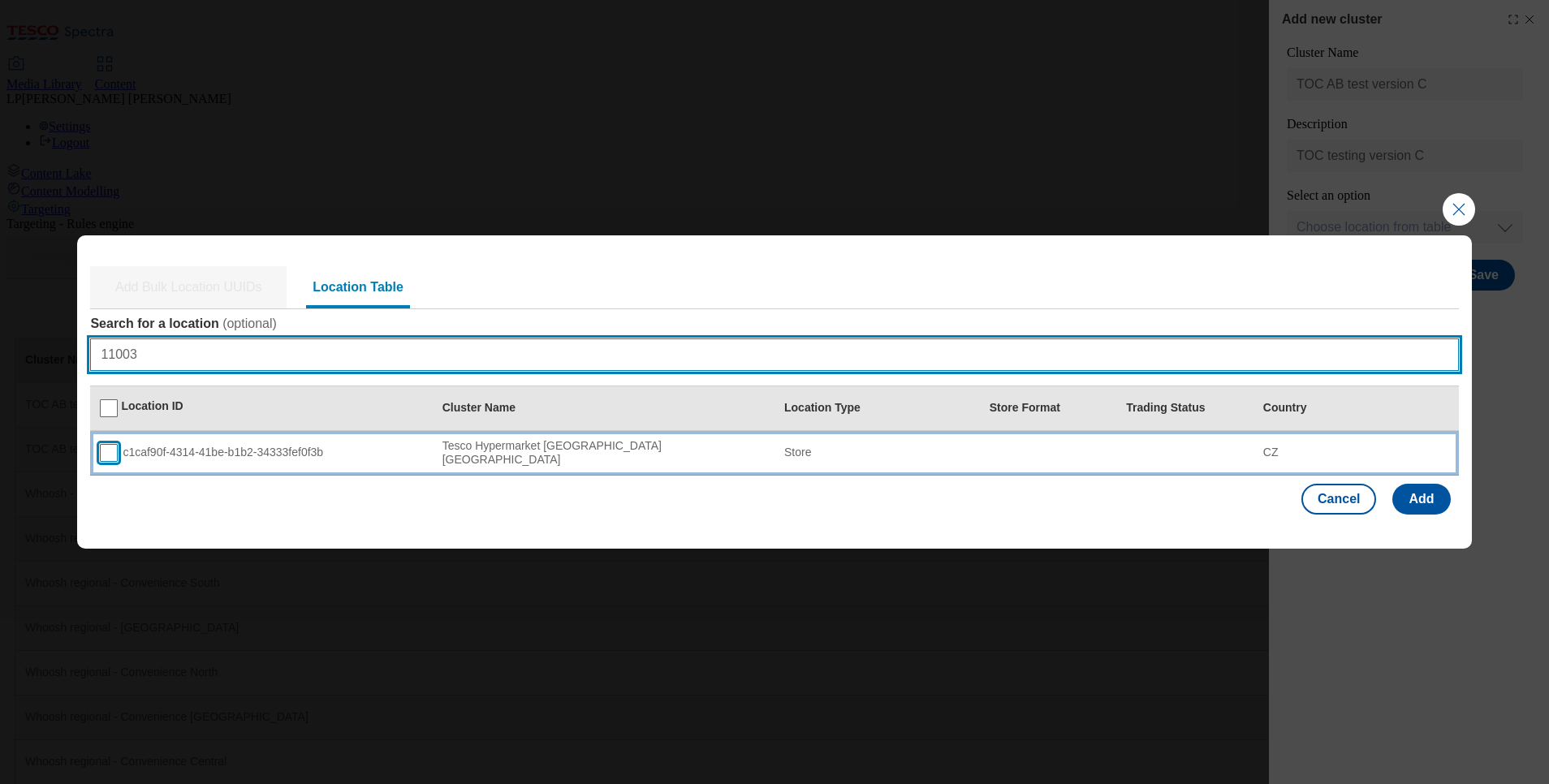
type input "11003"
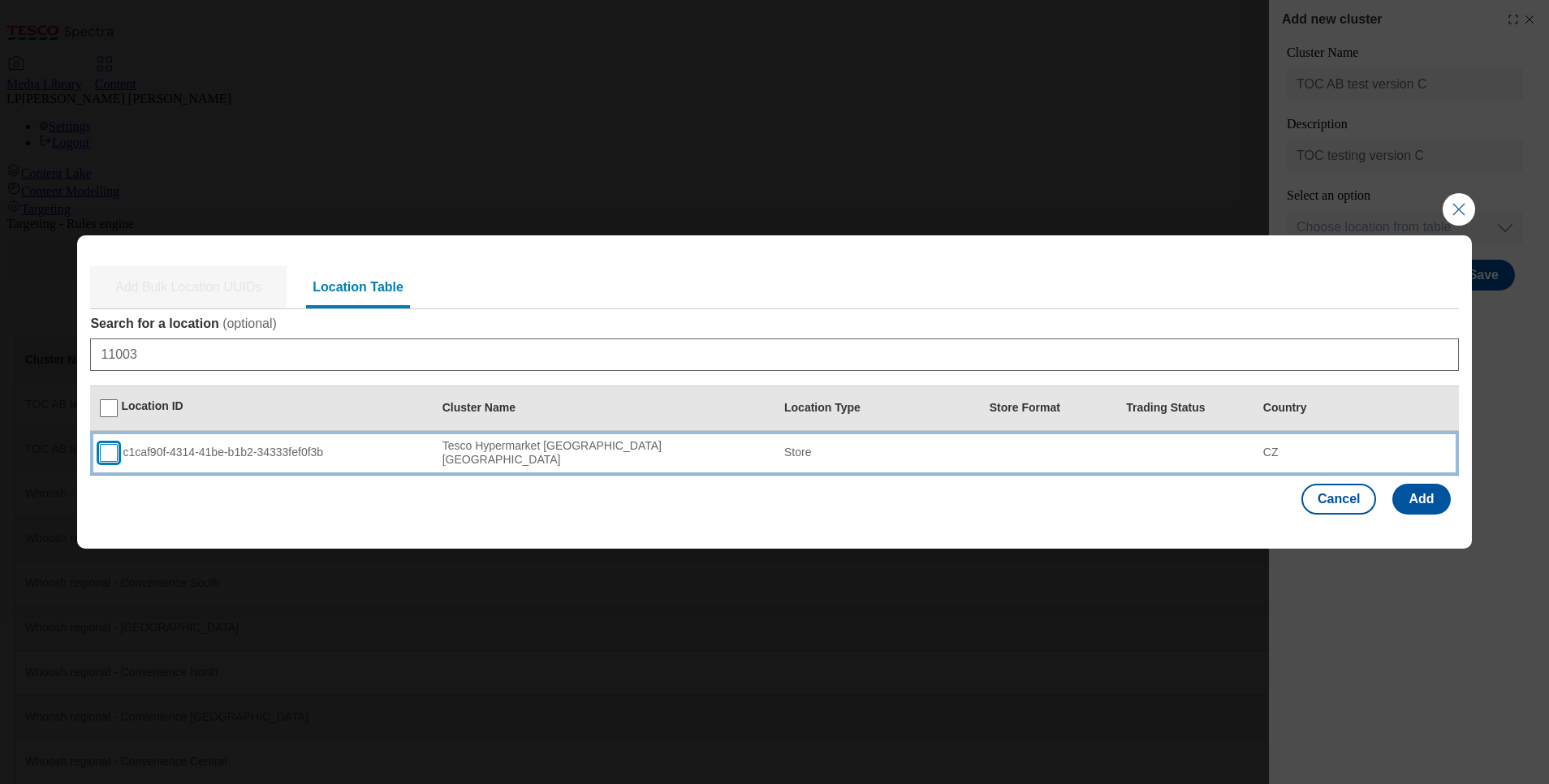
click at [117, 459] on input "Modal" at bounding box center [109, 453] width 18 height 18
checkbox input "true"
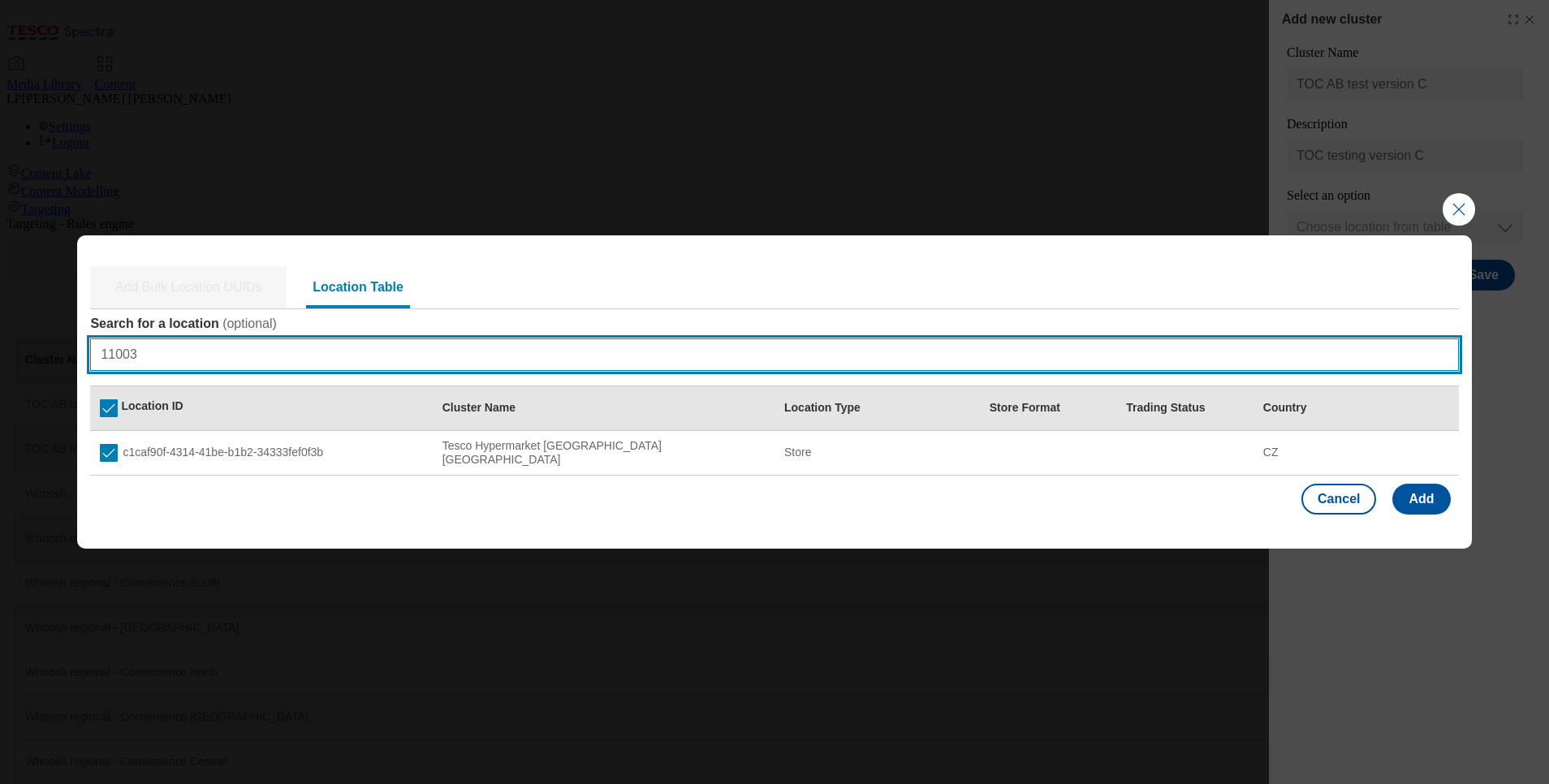
click at [170, 342] on input "11003" at bounding box center [774, 355] width 1368 height 32
type input "1"
paste input "11029"
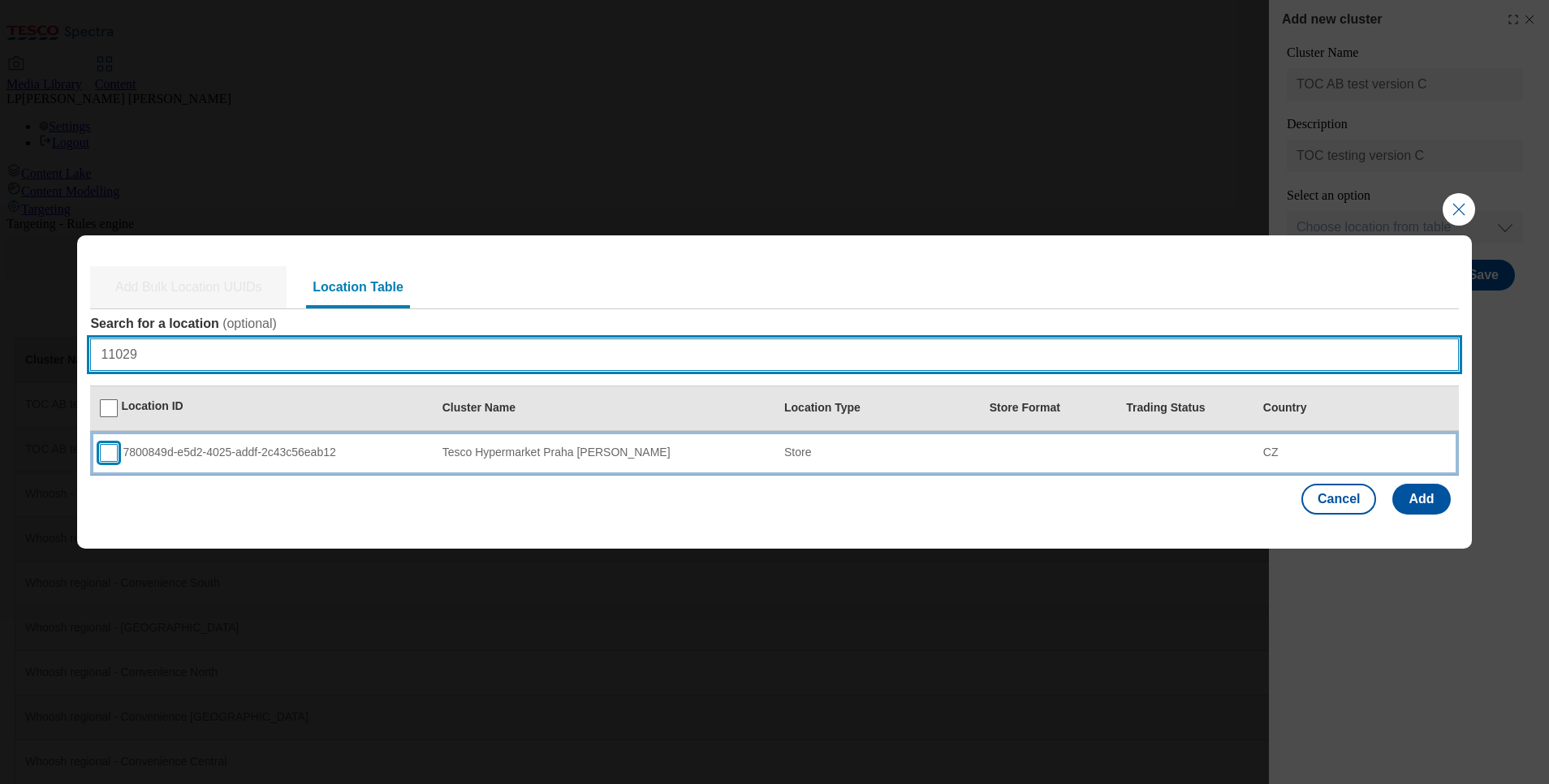
type input "11029"
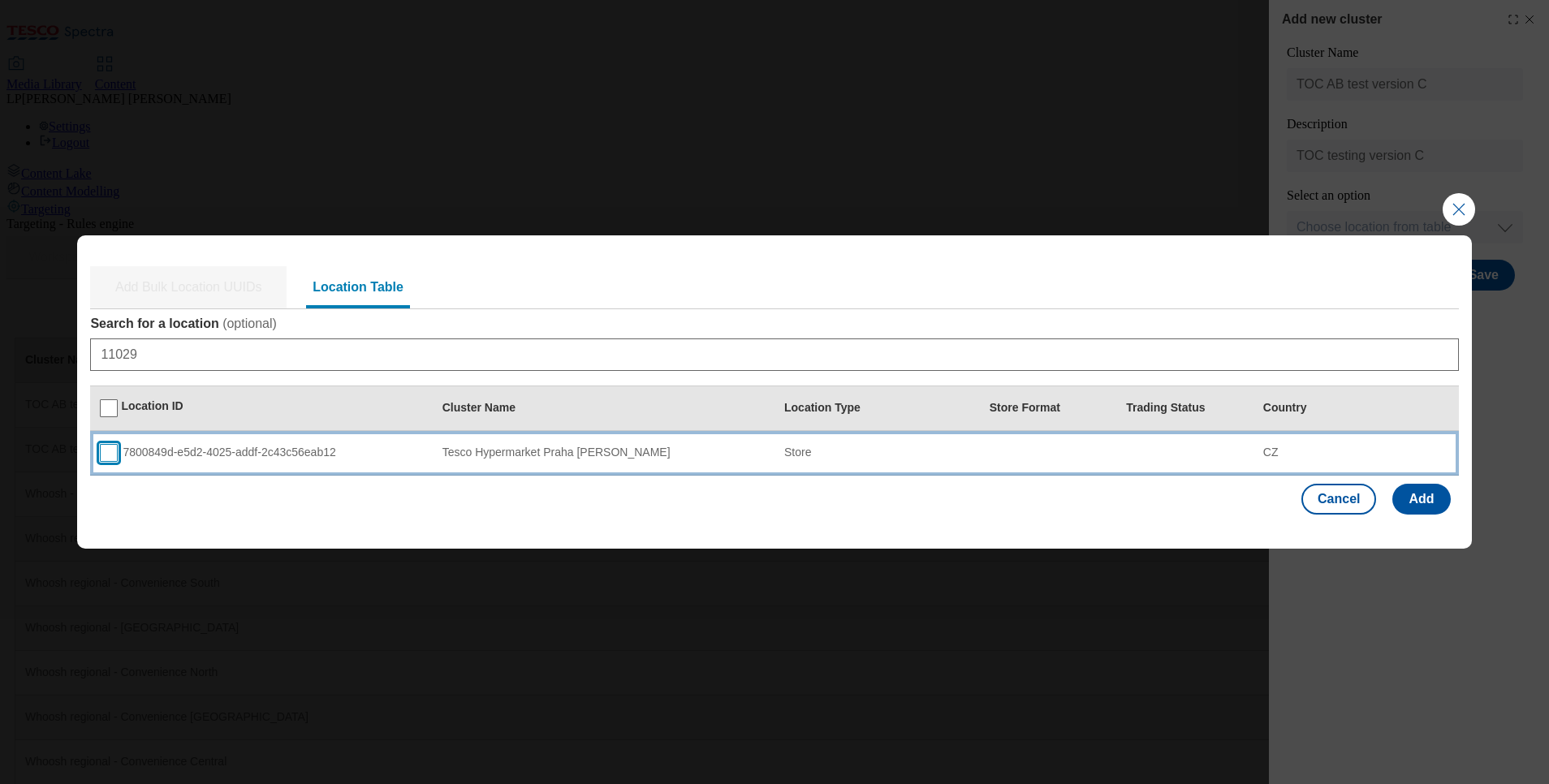
click at [107, 450] on input "Modal" at bounding box center [109, 453] width 18 height 18
checkbox input "true"
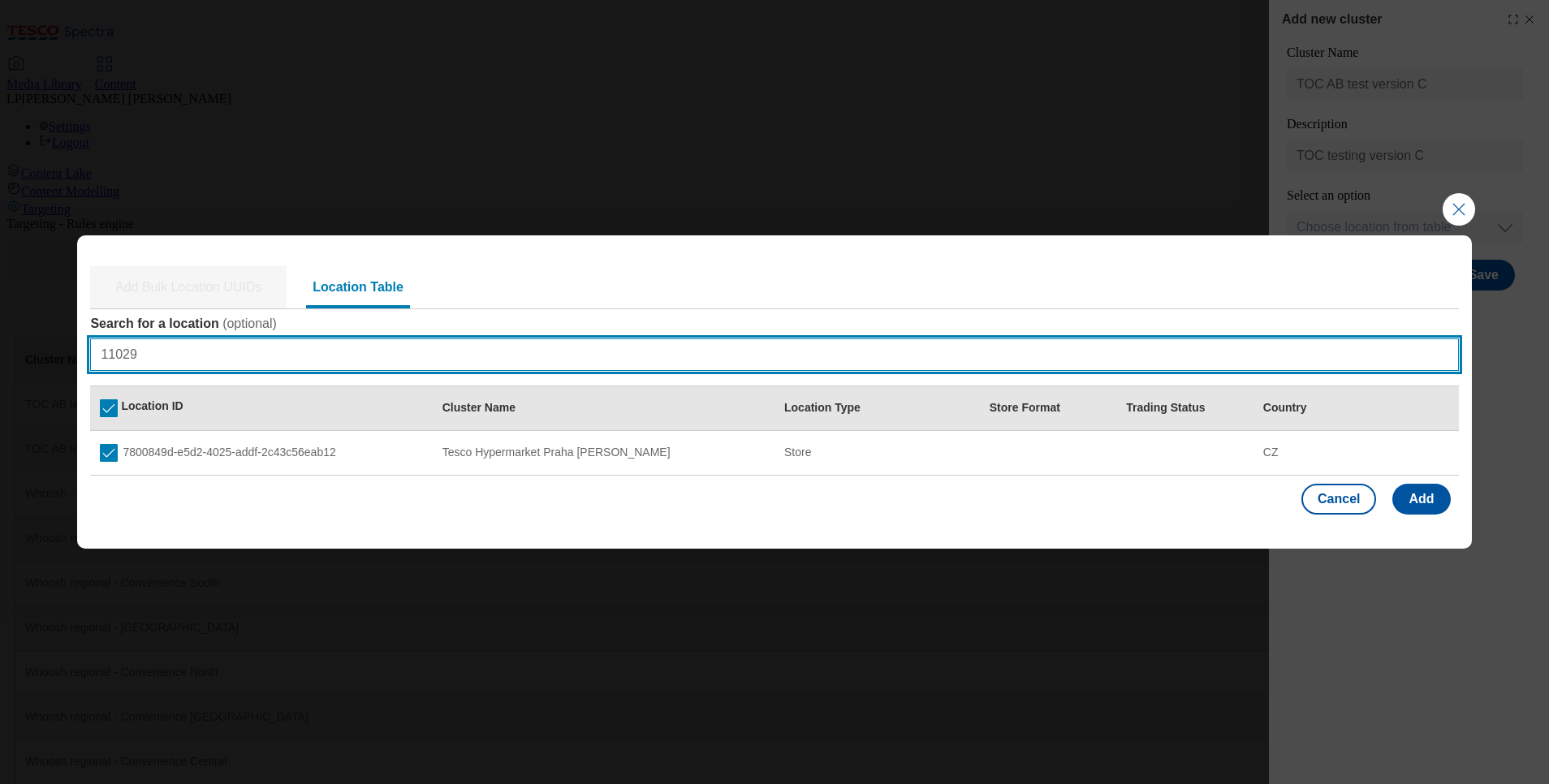
click at [184, 349] on input "11029" at bounding box center [774, 355] width 1368 height 32
type input "1"
paste input "11009"
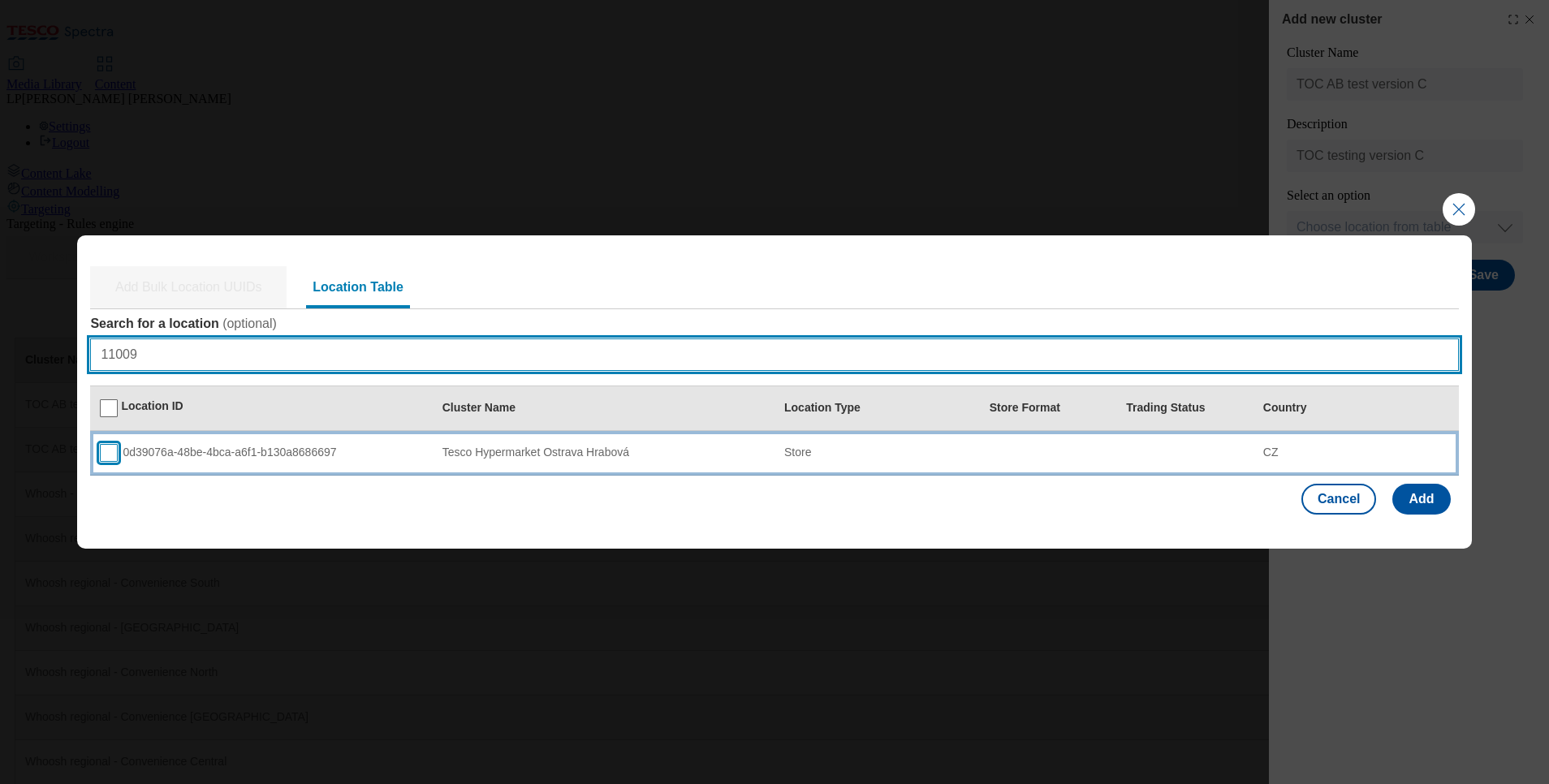
type input "11009"
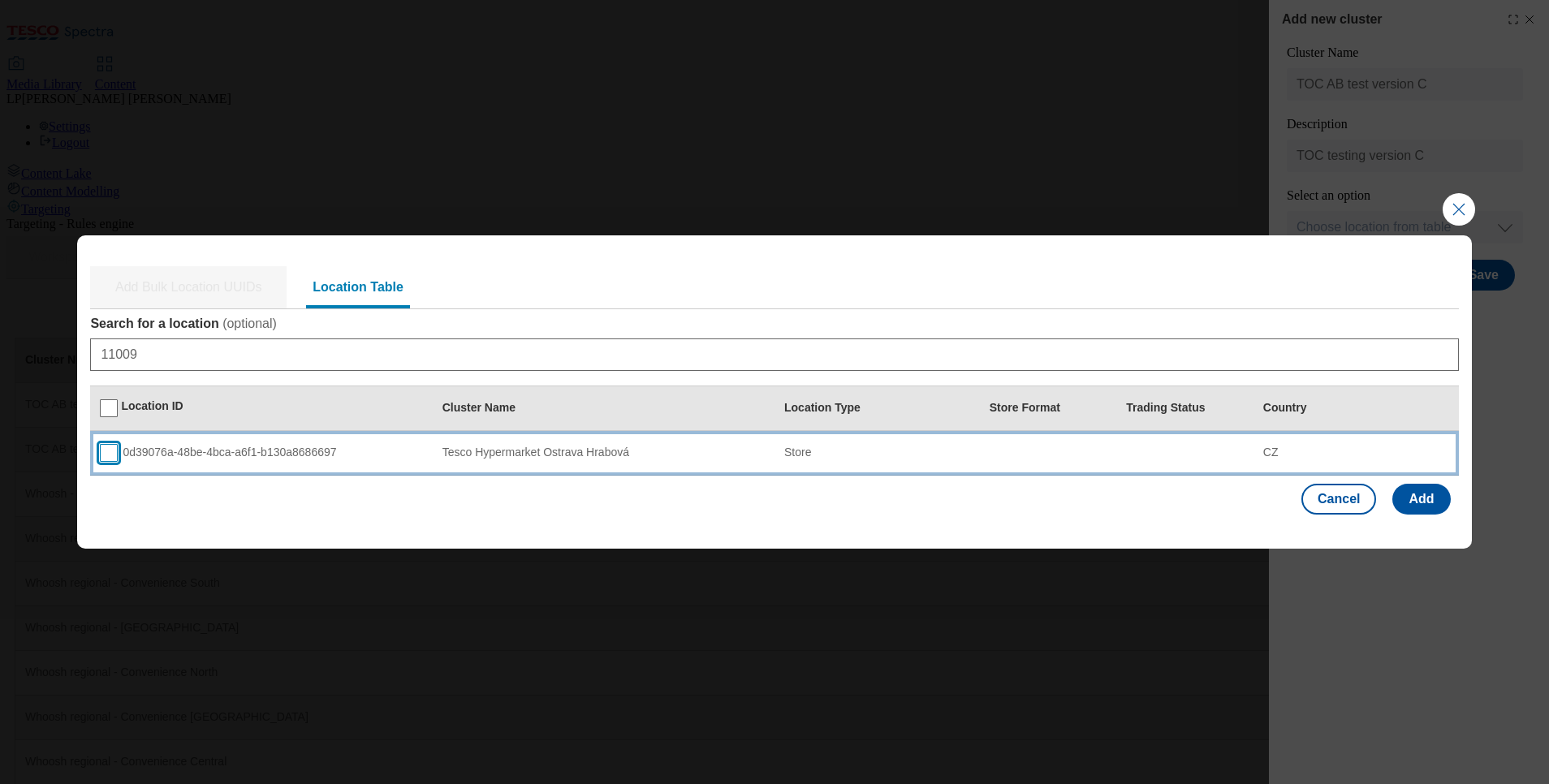
click at [109, 459] on input "Modal" at bounding box center [109, 453] width 18 height 18
checkbox input "true"
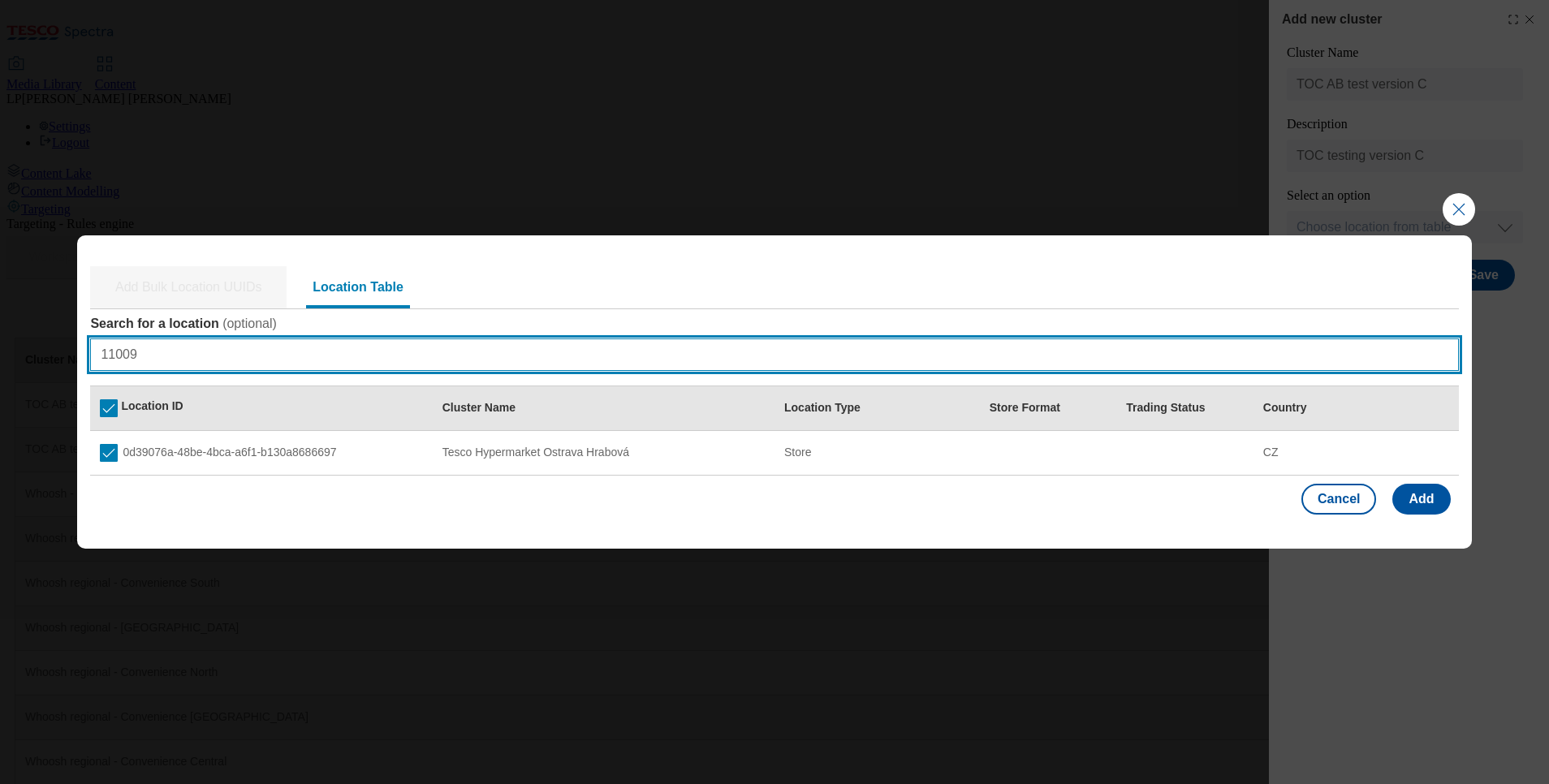
click at [161, 361] on input "11009" at bounding box center [774, 355] width 1368 height 32
type input "1"
paste input "11018"
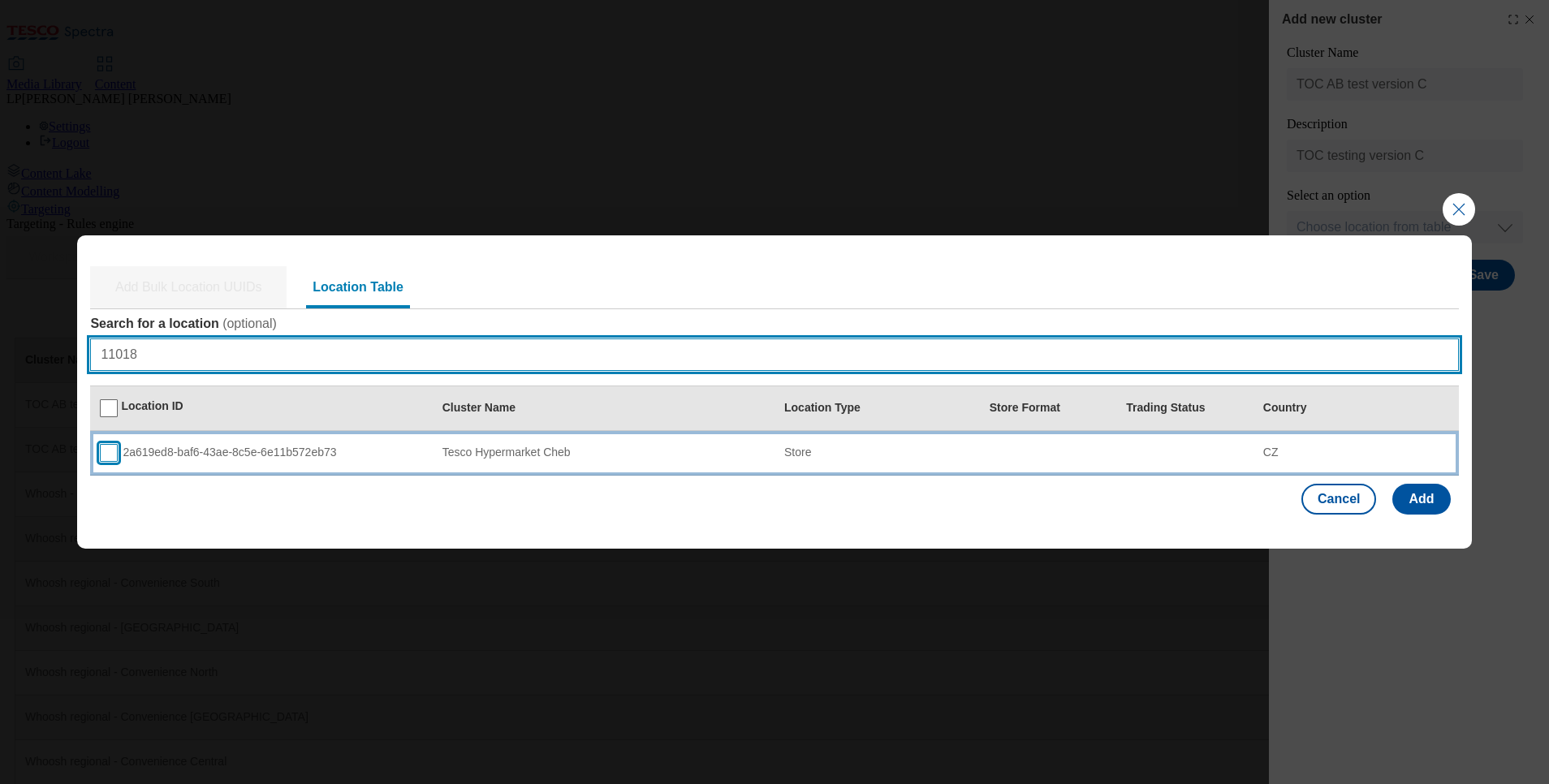
type input "11018"
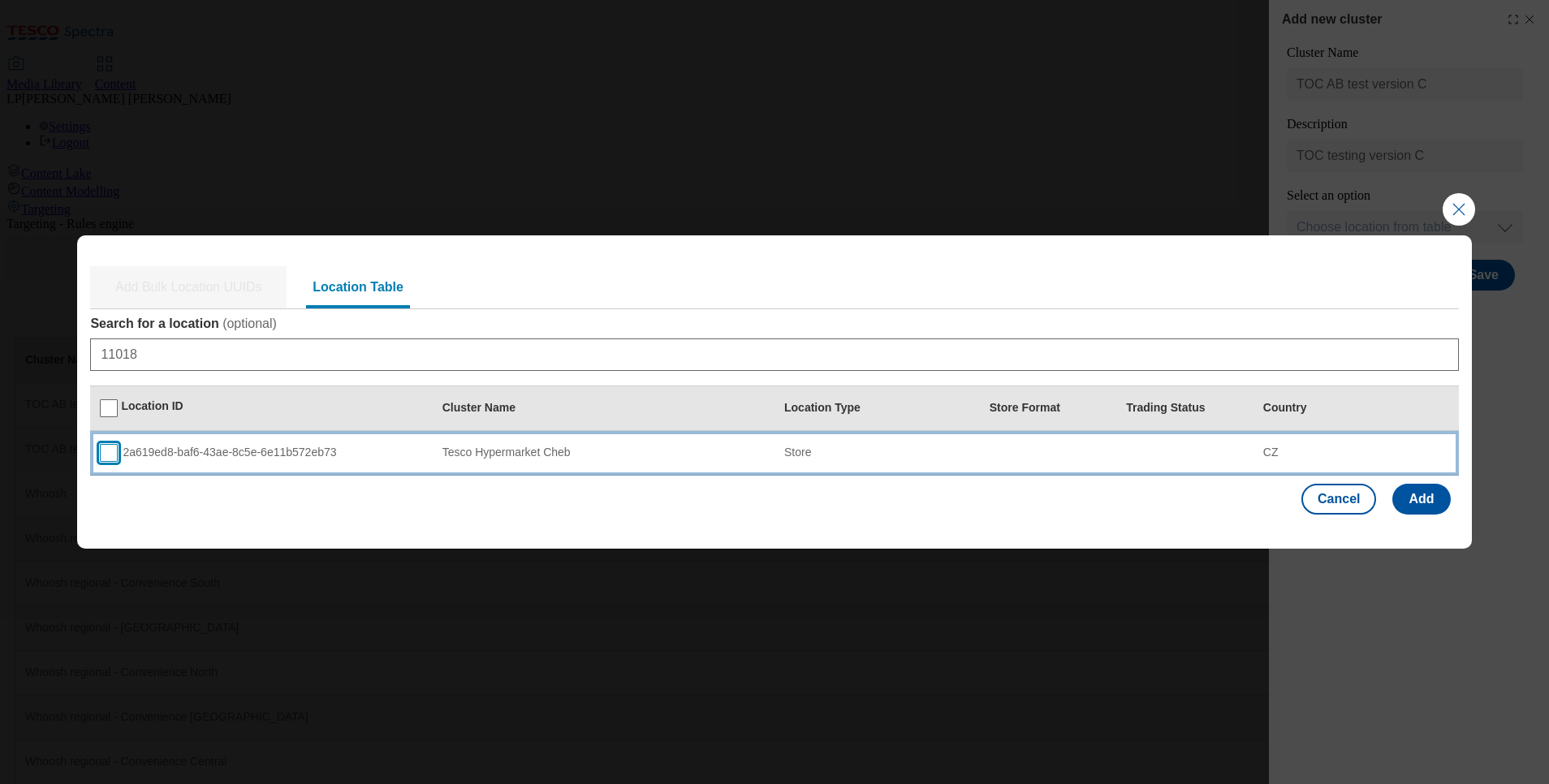
click at [110, 456] on input "Modal" at bounding box center [109, 453] width 18 height 18
checkbox input "true"
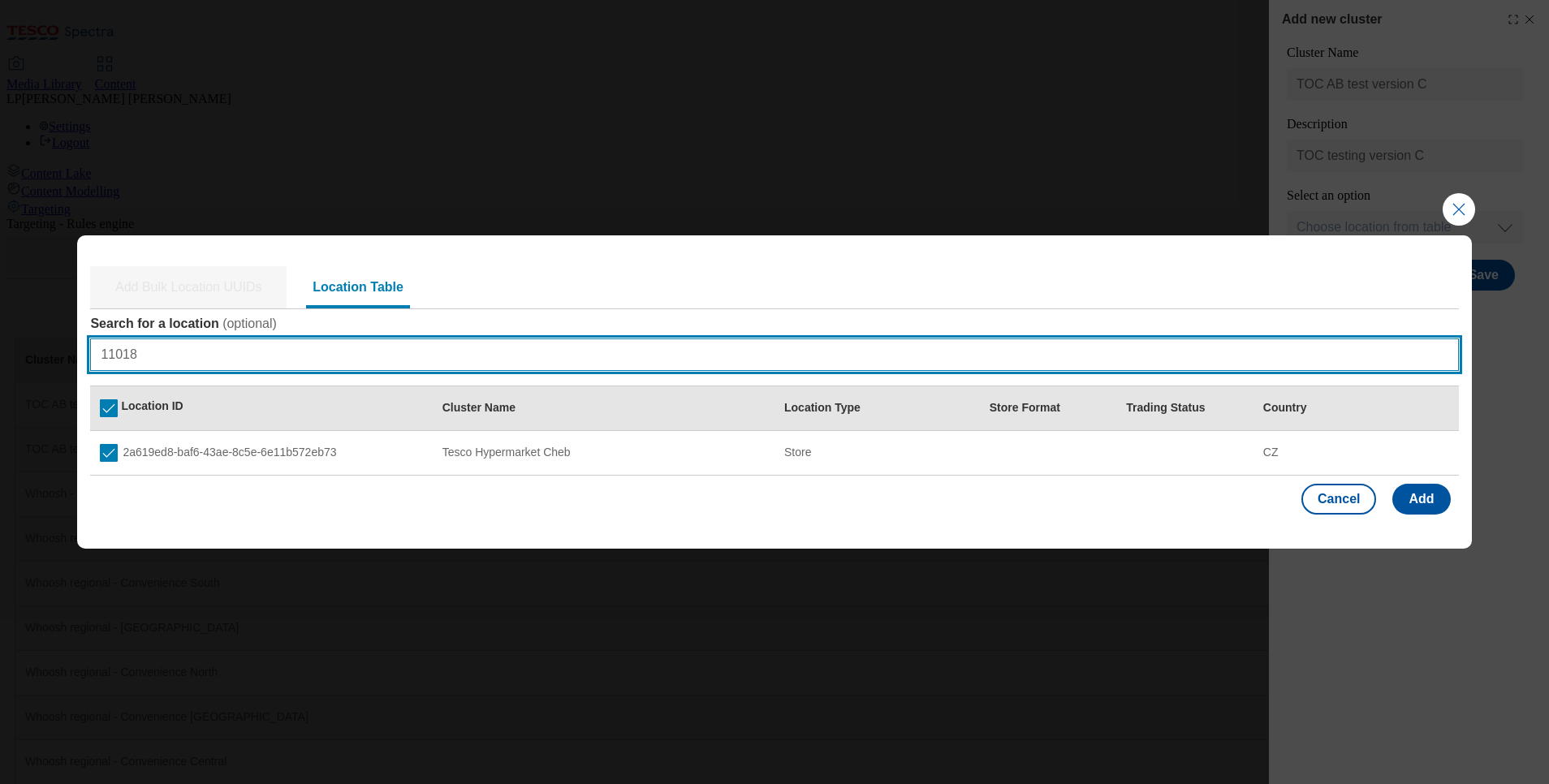
click at [308, 355] on input "11018" at bounding box center [774, 355] width 1368 height 32
type input "1"
paste input "11017"
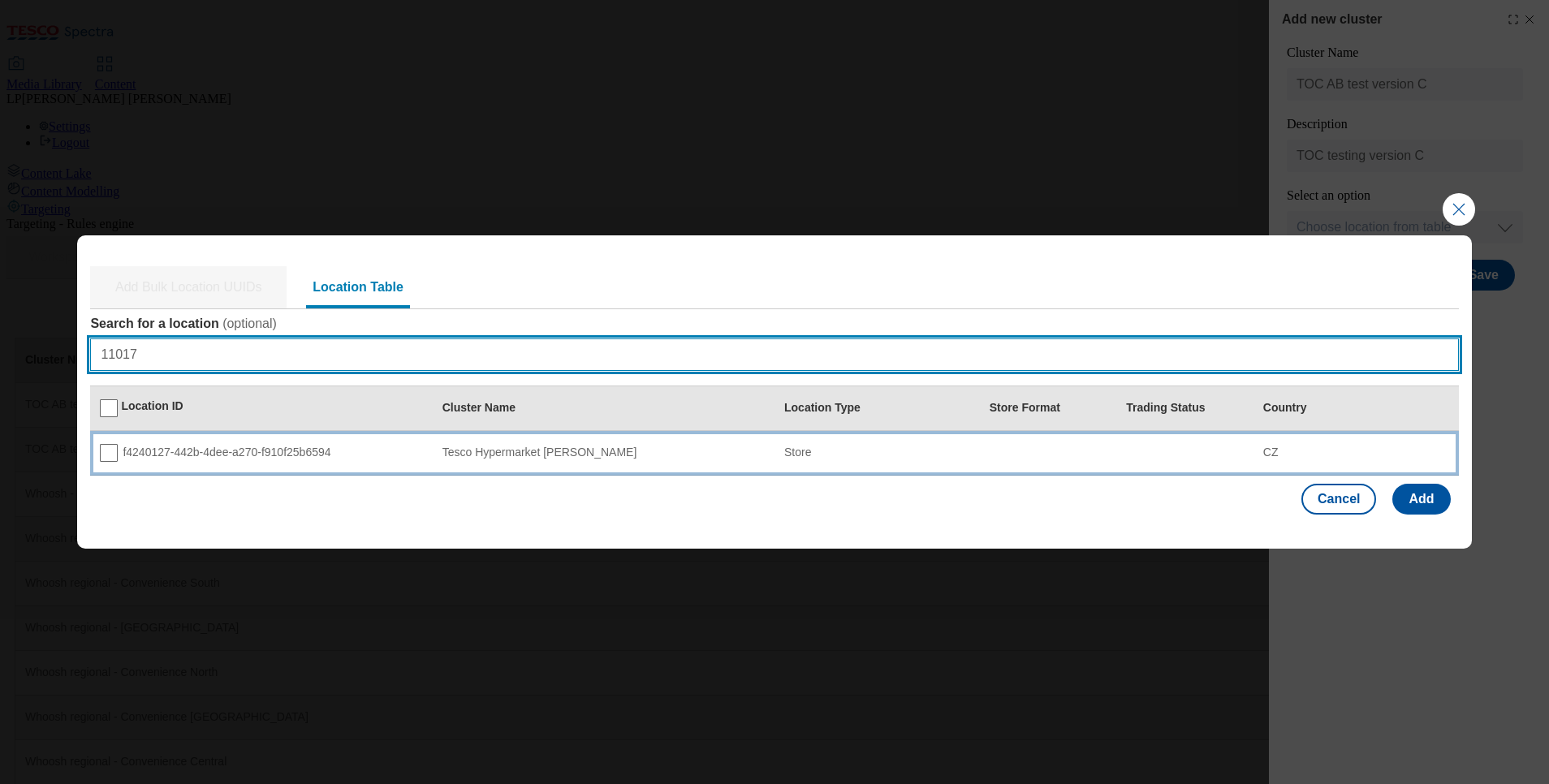
type input "11017"
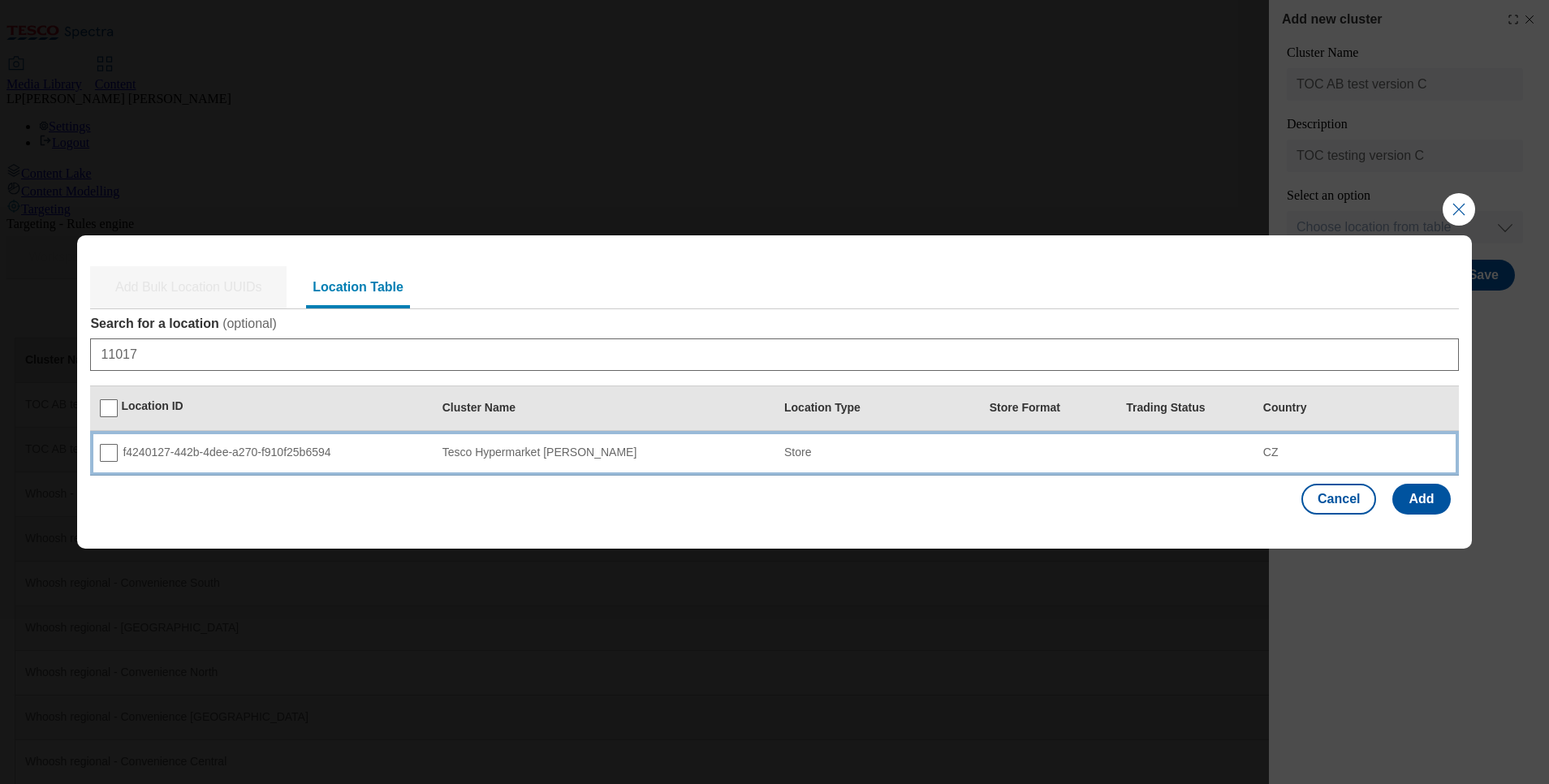
click at [168, 448] on div "f4240127-442b-4dee-a270-f910f25b6594" at bounding box center [261, 453] width 322 height 18
click at [105, 446] on input "Modal" at bounding box center [109, 453] width 18 height 18
checkbox input "true"
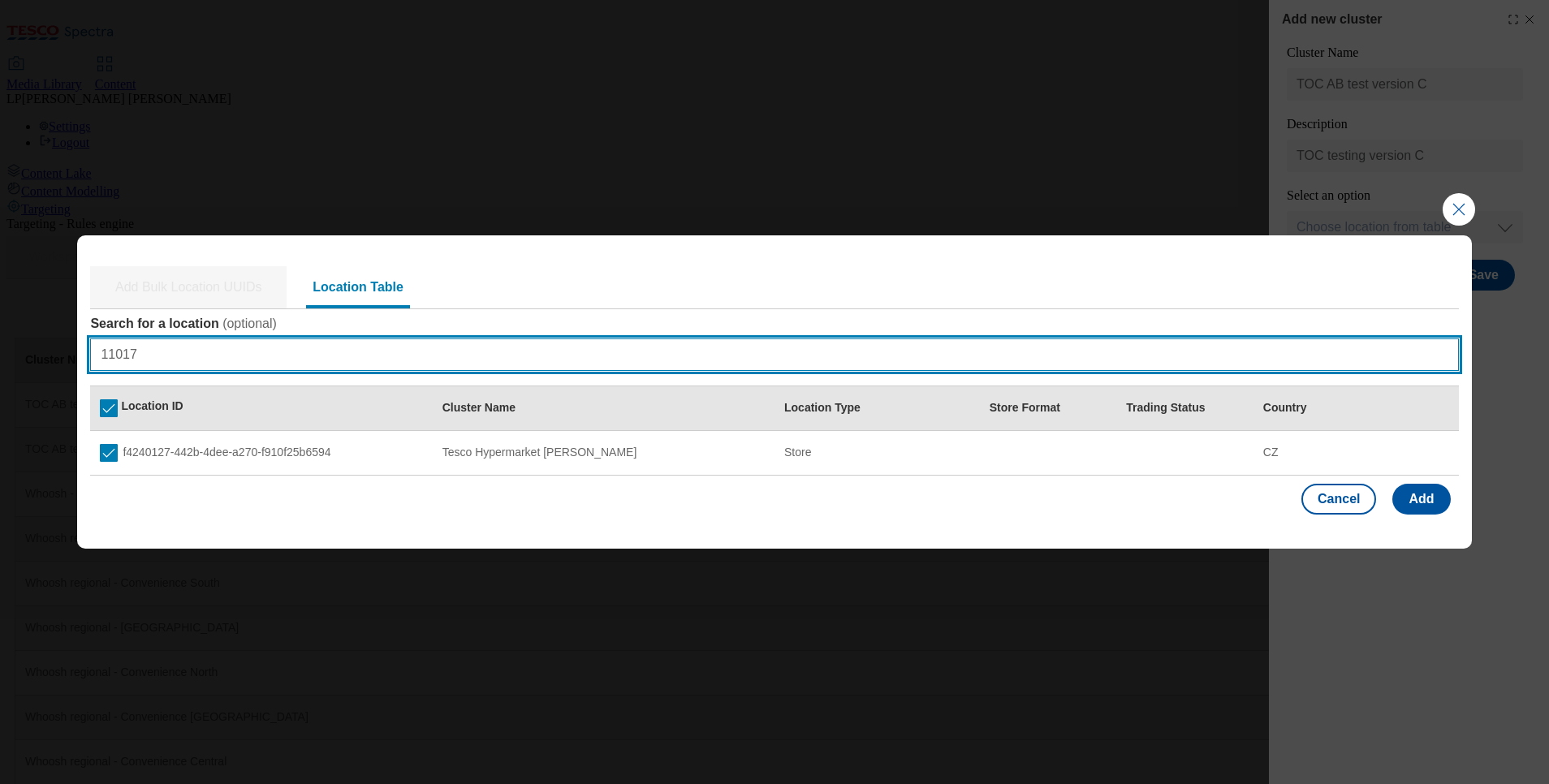
click at [164, 347] on input "11017" at bounding box center [774, 355] width 1368 height 32
type input "1"
checkbox input "false"
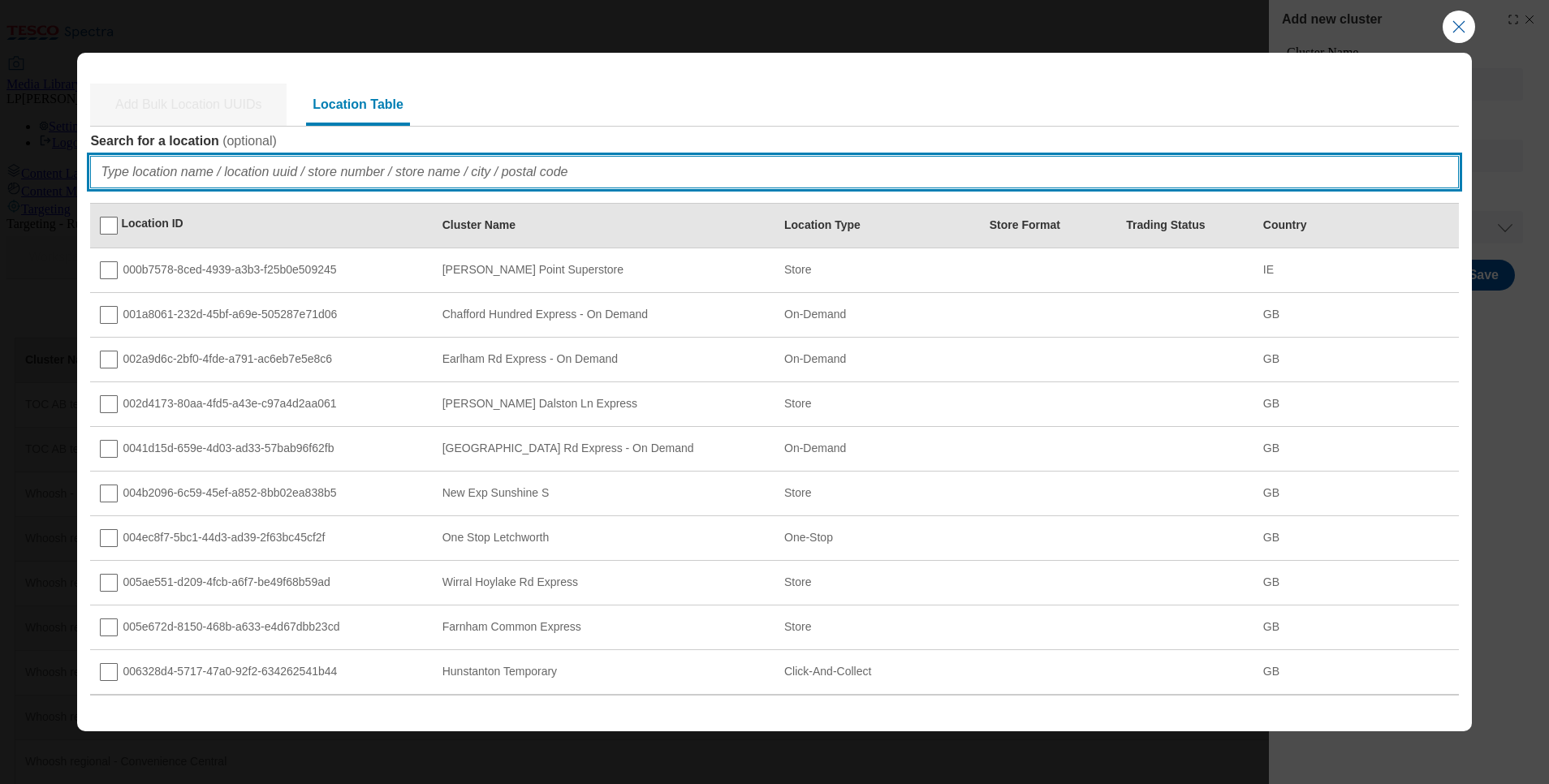
paste input "11025"
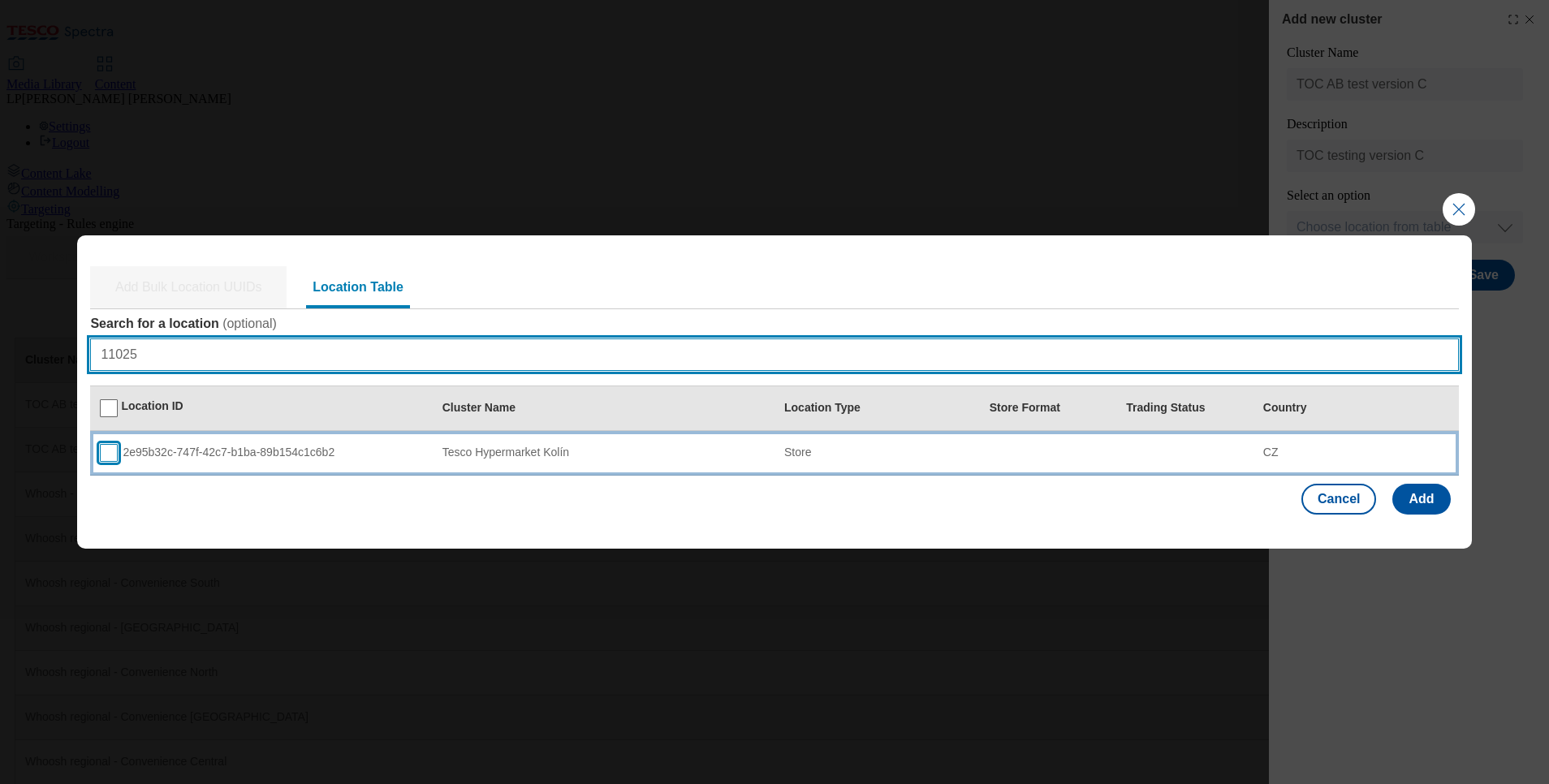
type input "11025"
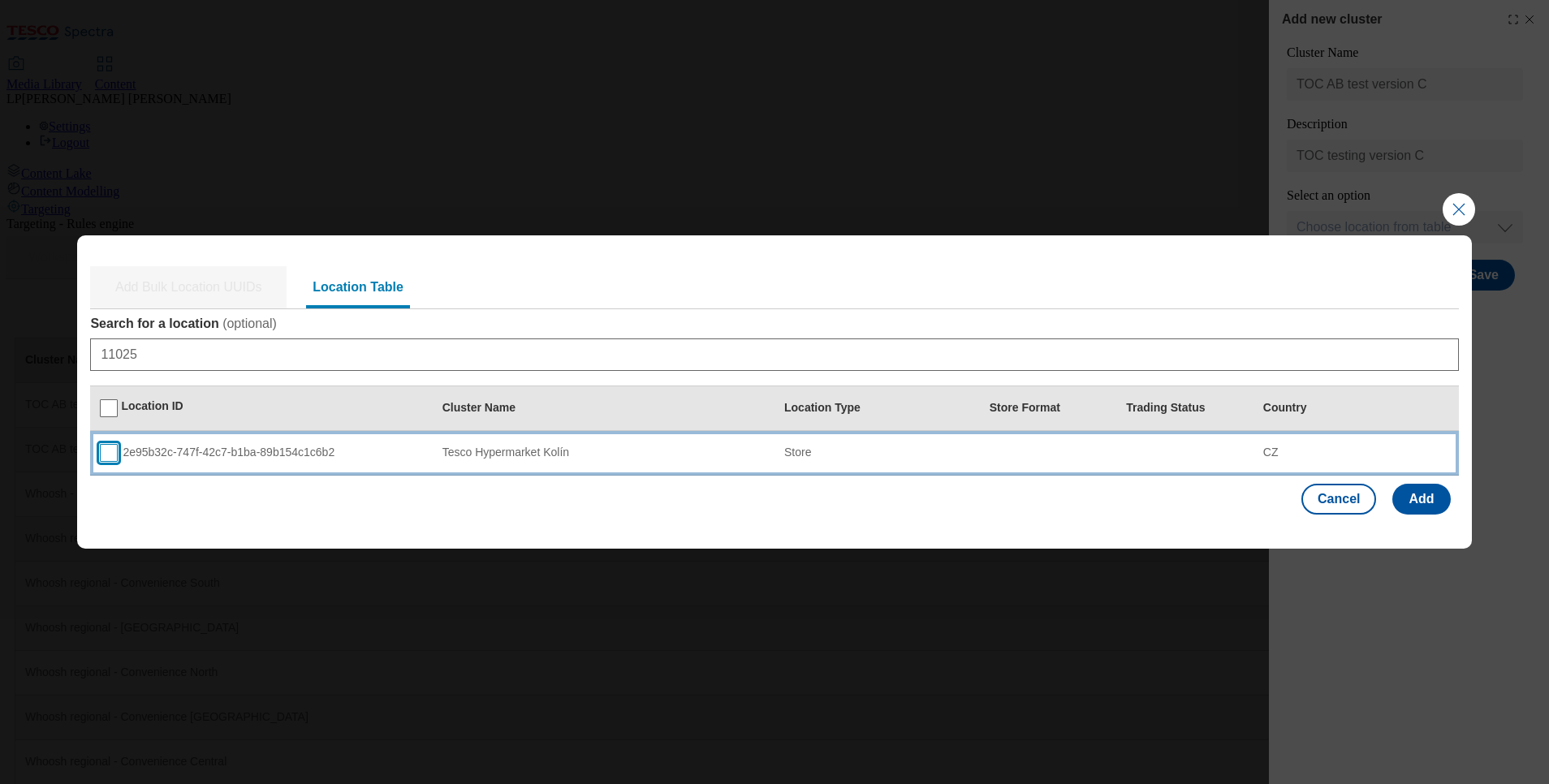
click at [111, 461] on input "Modal" at bounding box center [109, 453] width 18 height 18
checkbox input "true"
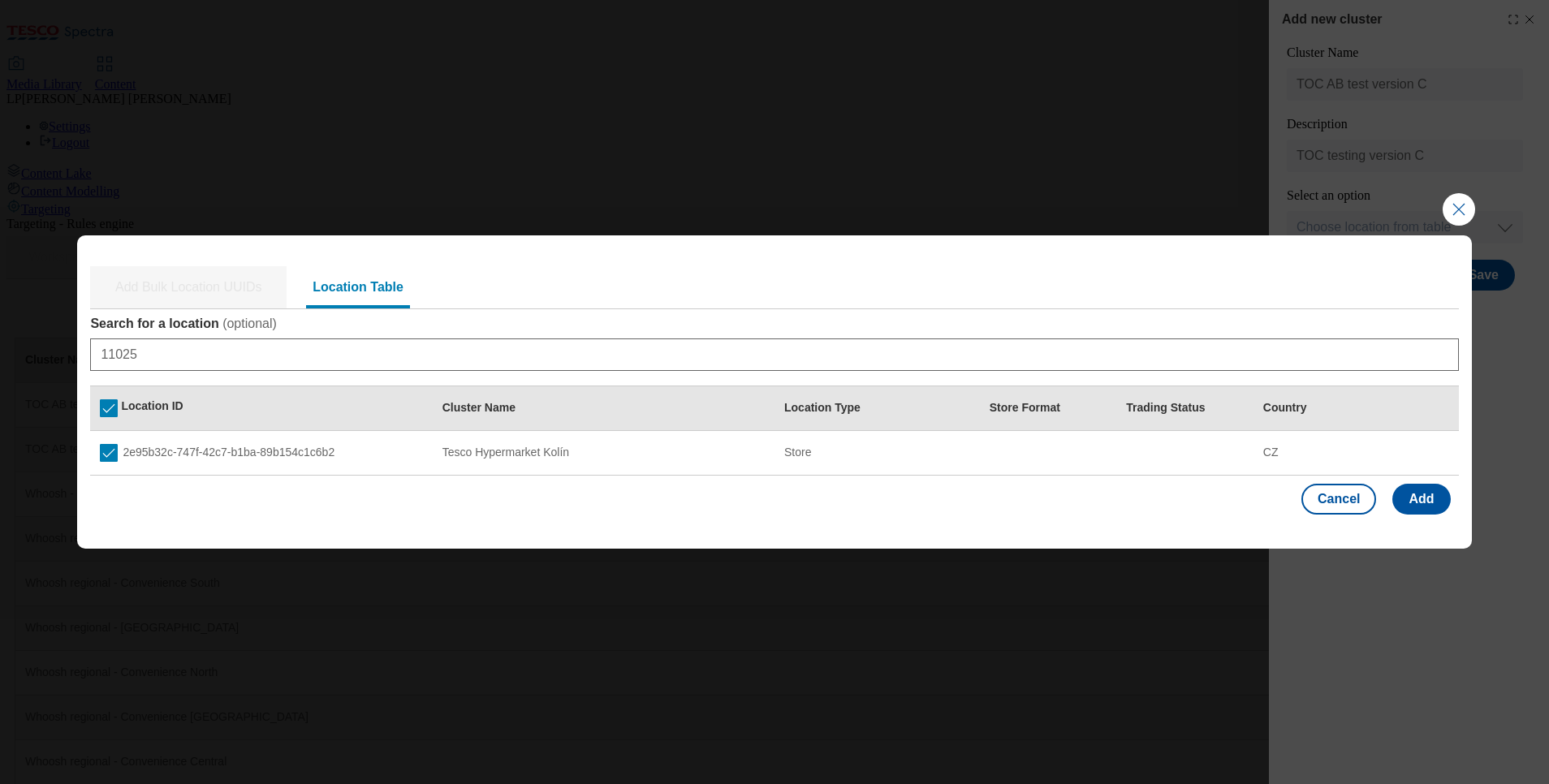
drag, startPoint x: 192, startPoint y: 330, endPoint x: 199, endPoint y: 341, distance: 13.0
click at [192, 330] on label "Search for a location ( optional )" at bounding box center [774, 323] width 1368 height 17
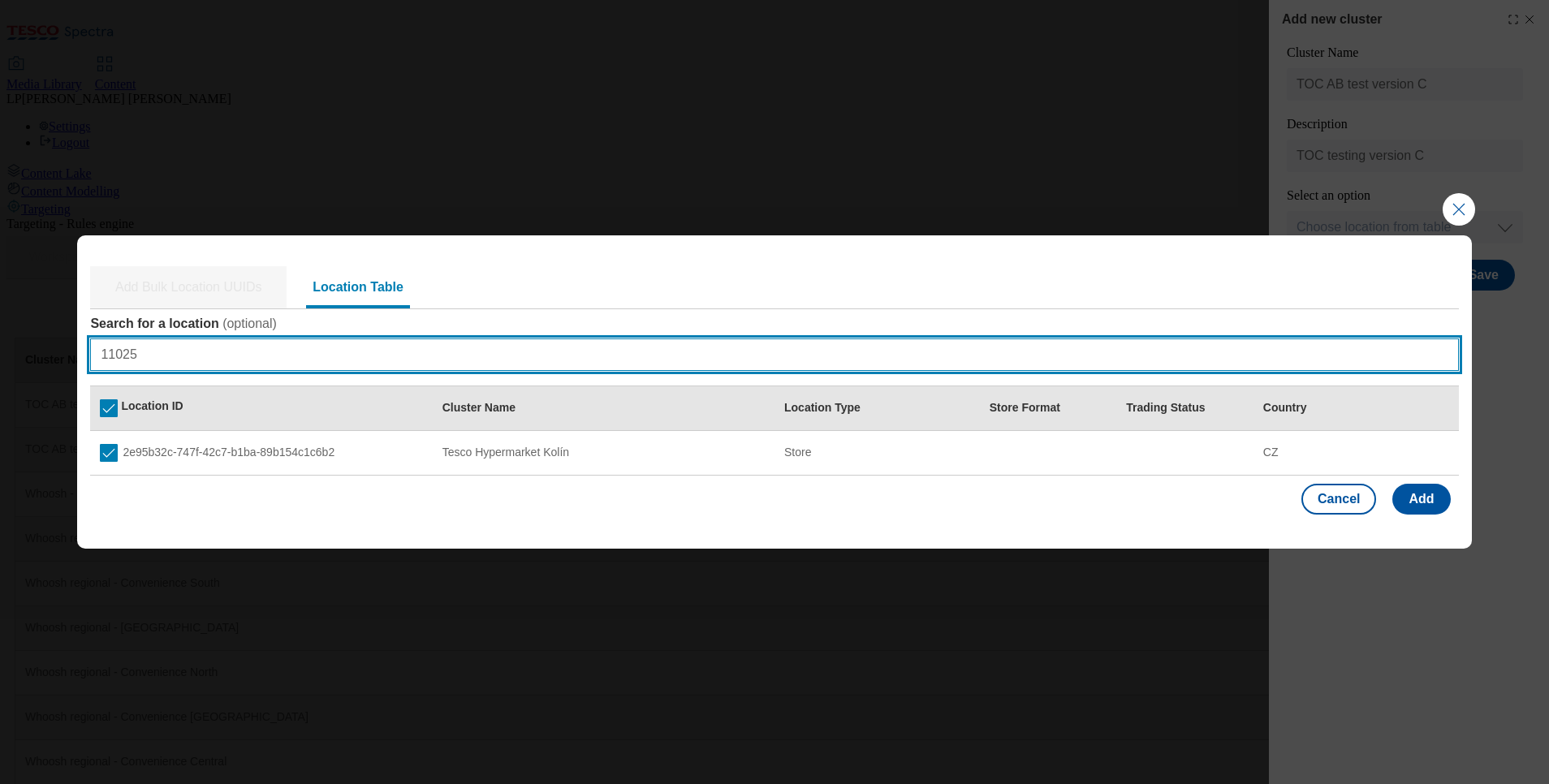
click at [192, 339] on input "11025" at bounding box center [774, 355] width 1368 height 32
click at [201, 344] on input "11025" at bounding box center [774, 355] width 1368 height 32
type input "1"
paste input "11145"
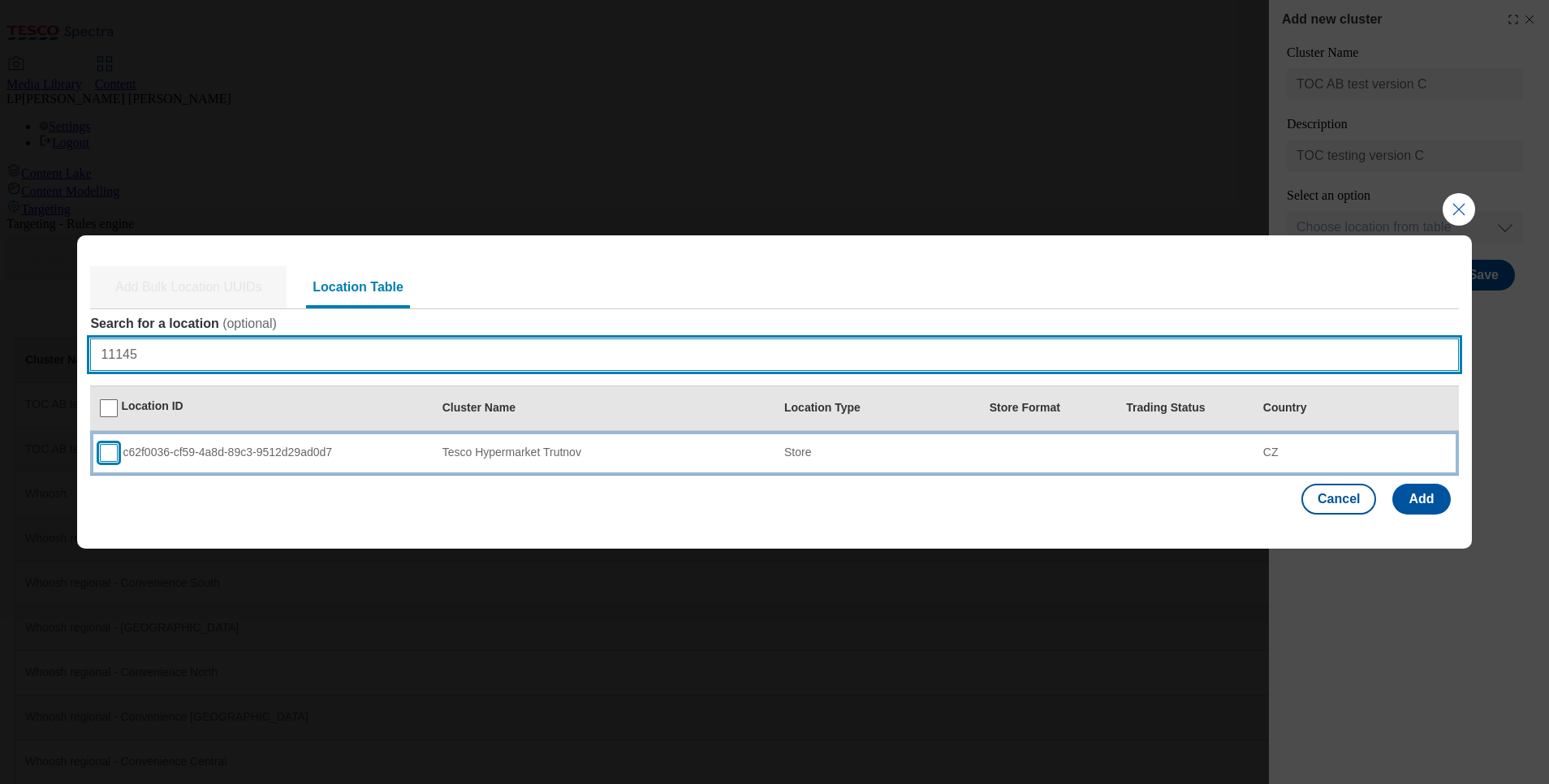
type input "11145"
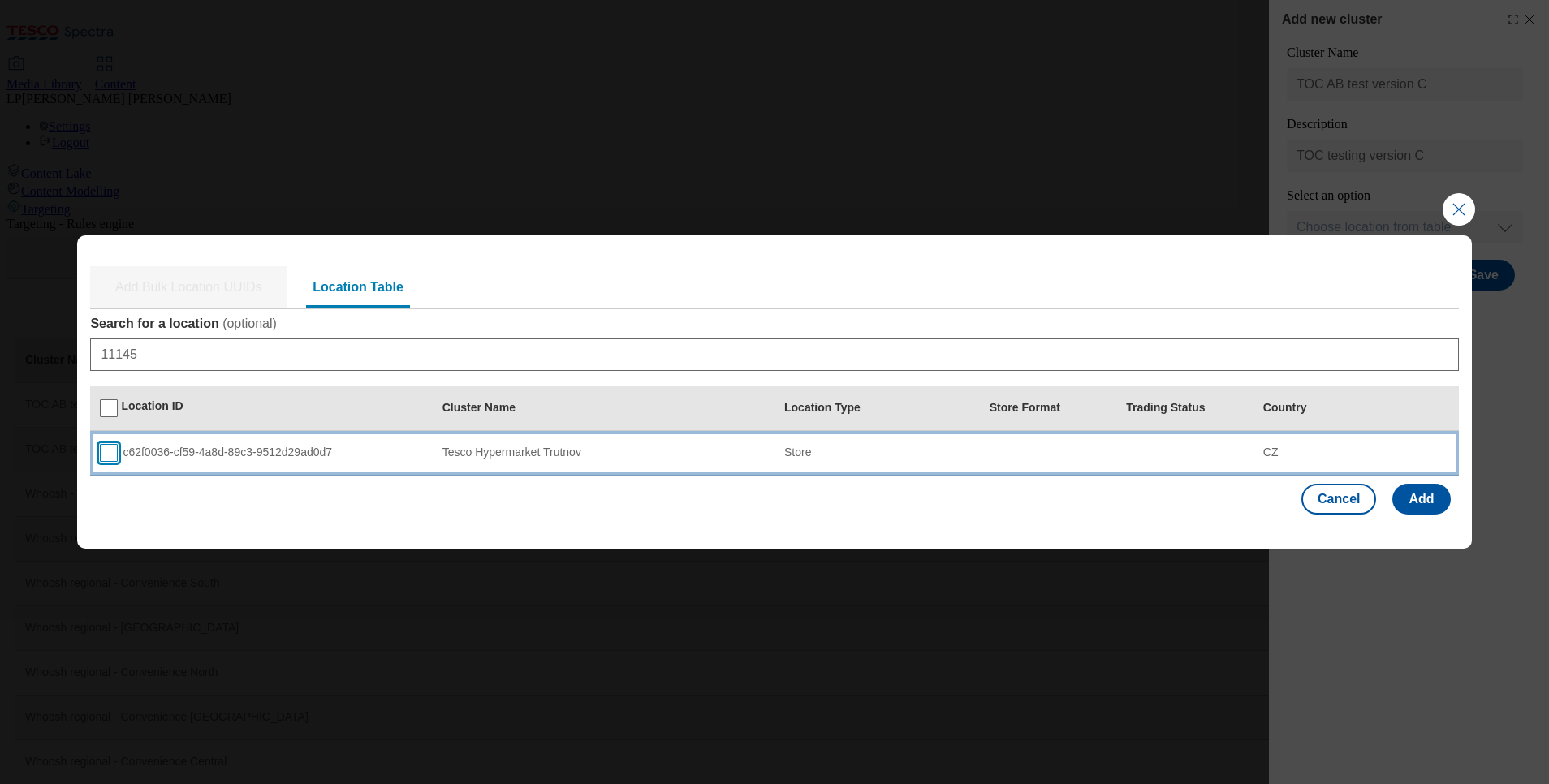
click at [105, 460] on input "Modal" at bounding box center [109, 453] width 18 height 18
checkbox input "true"
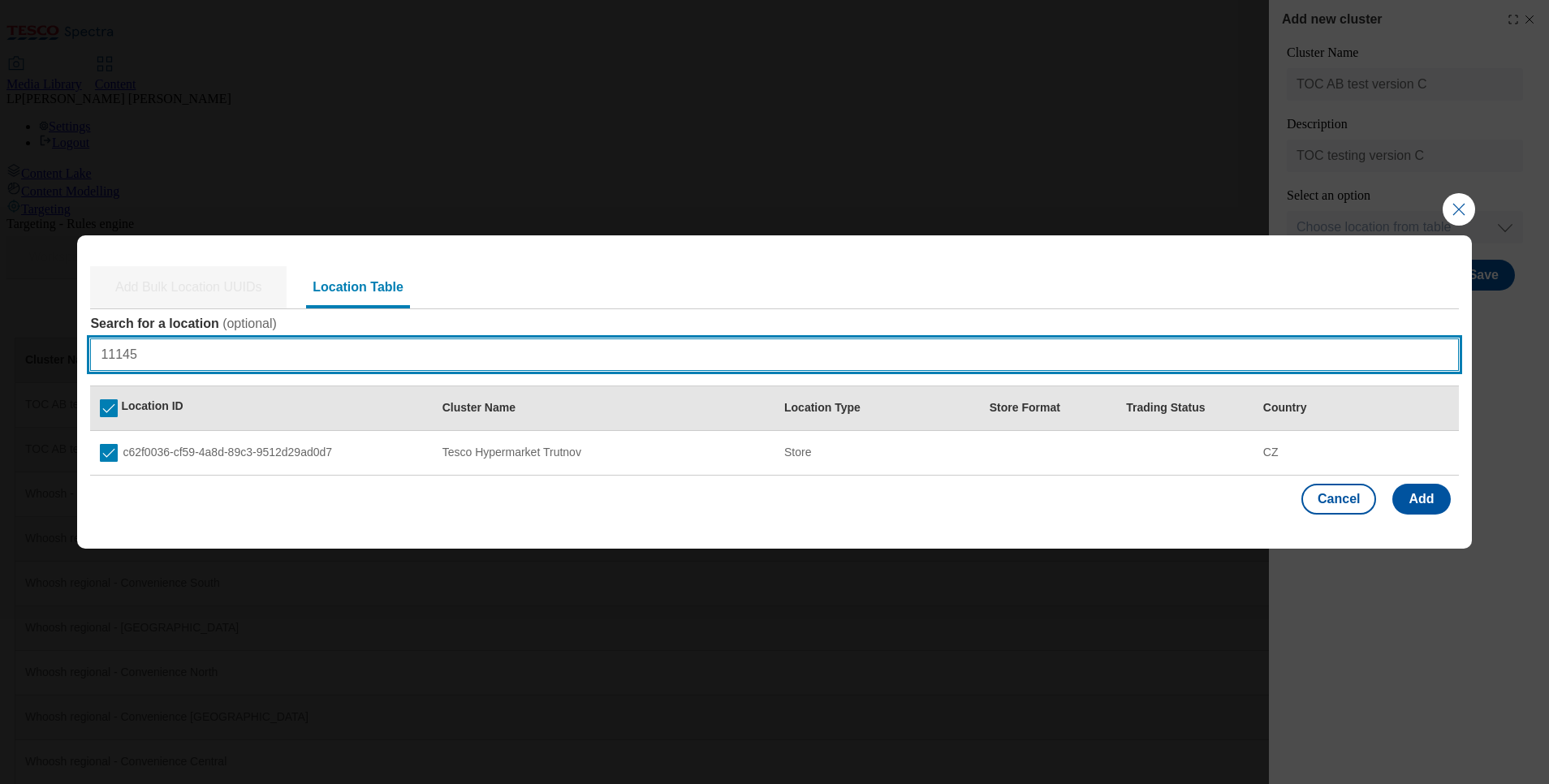
click at [258, 356] on input "11145" at bounding box center [774, 355] width 1368 height 32
type input "1"
paste input "11040"
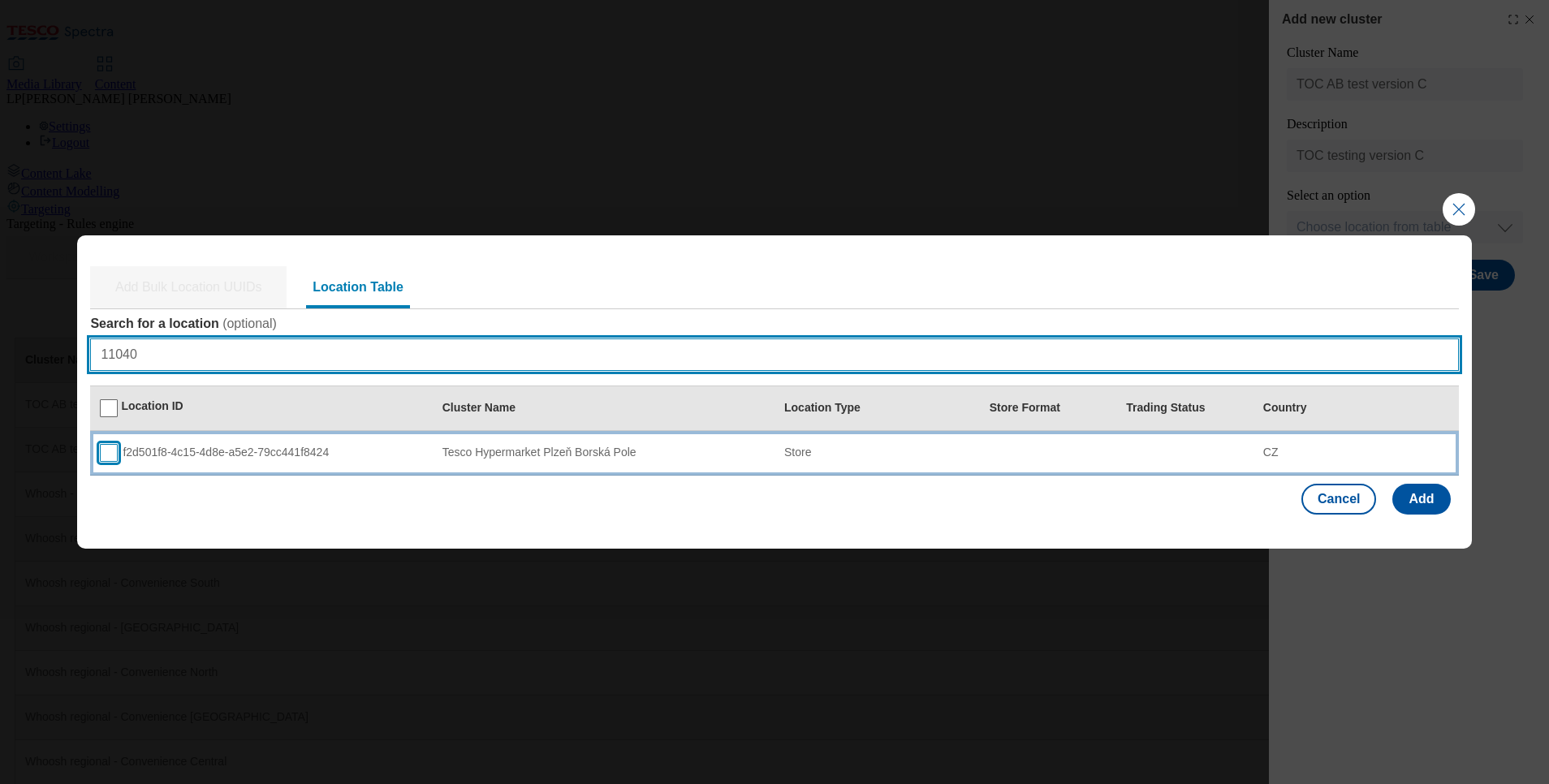
type input "11040"
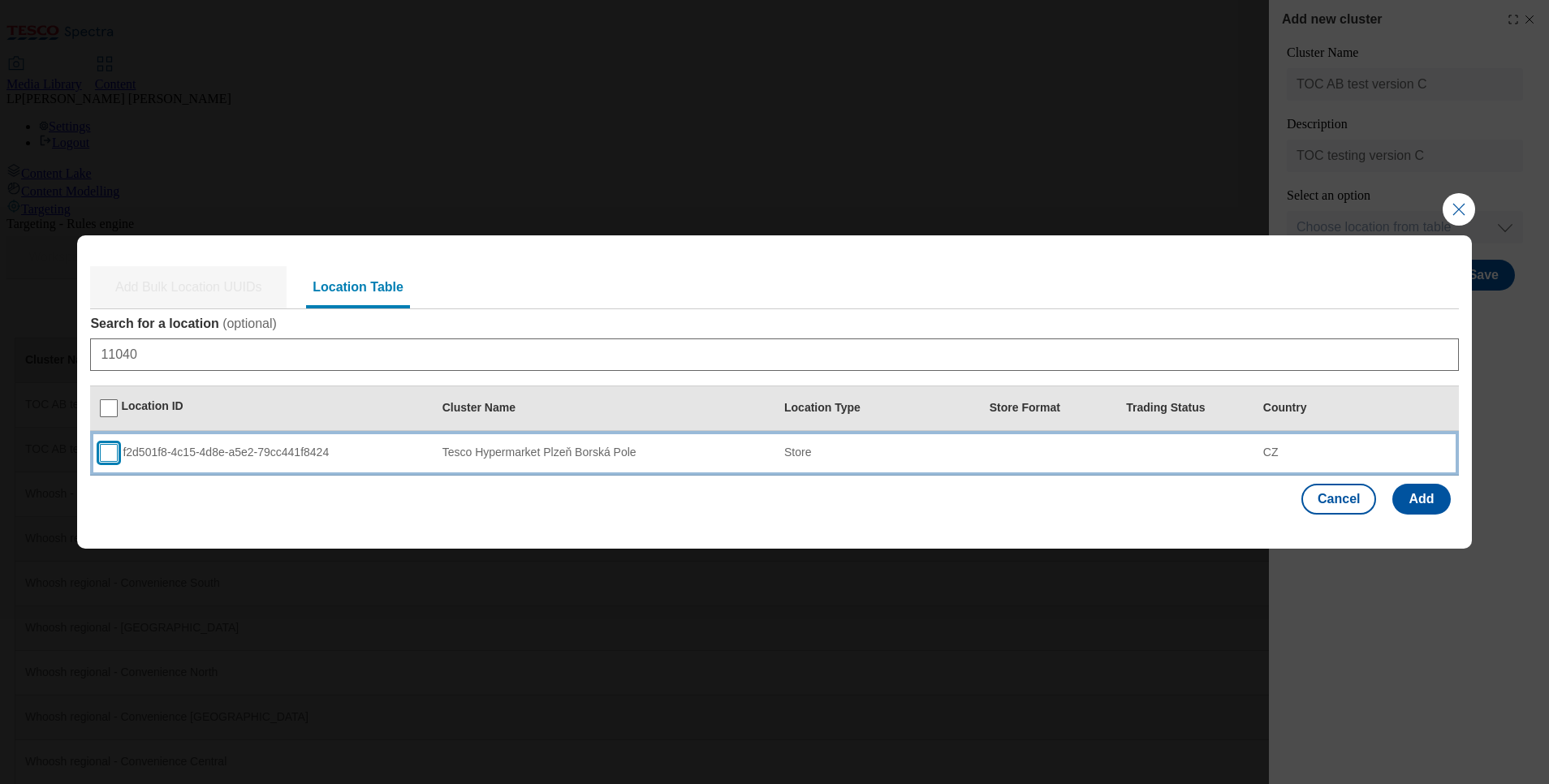
click at [109, 456] on input "Modal" at bounding box center [109, 453] width 18 height 18
checkbox input "true"
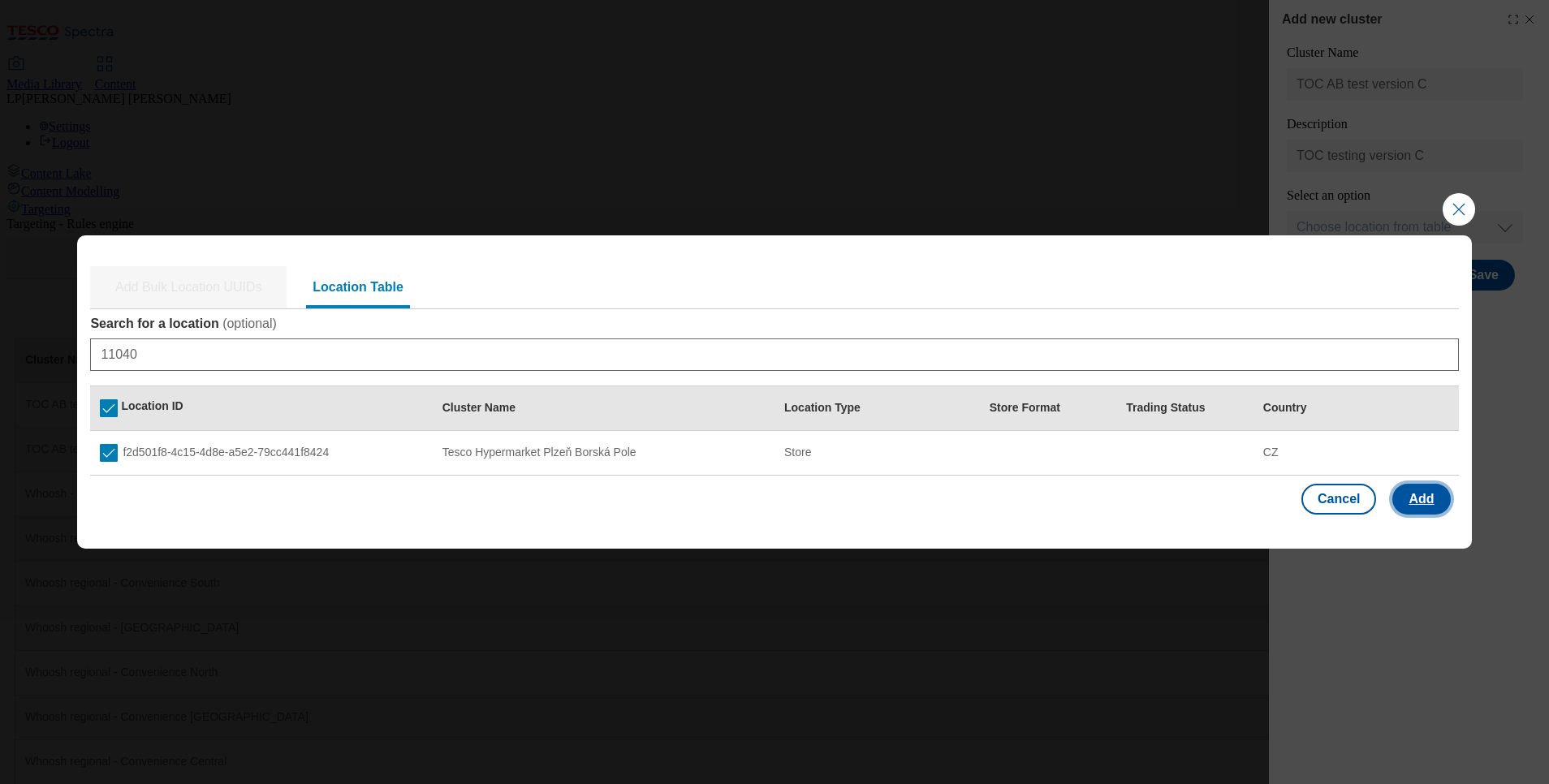
click at [1428, 503] on button "Add" at bounding box center [1420, 500] width 57 height 31
select select "Modal"
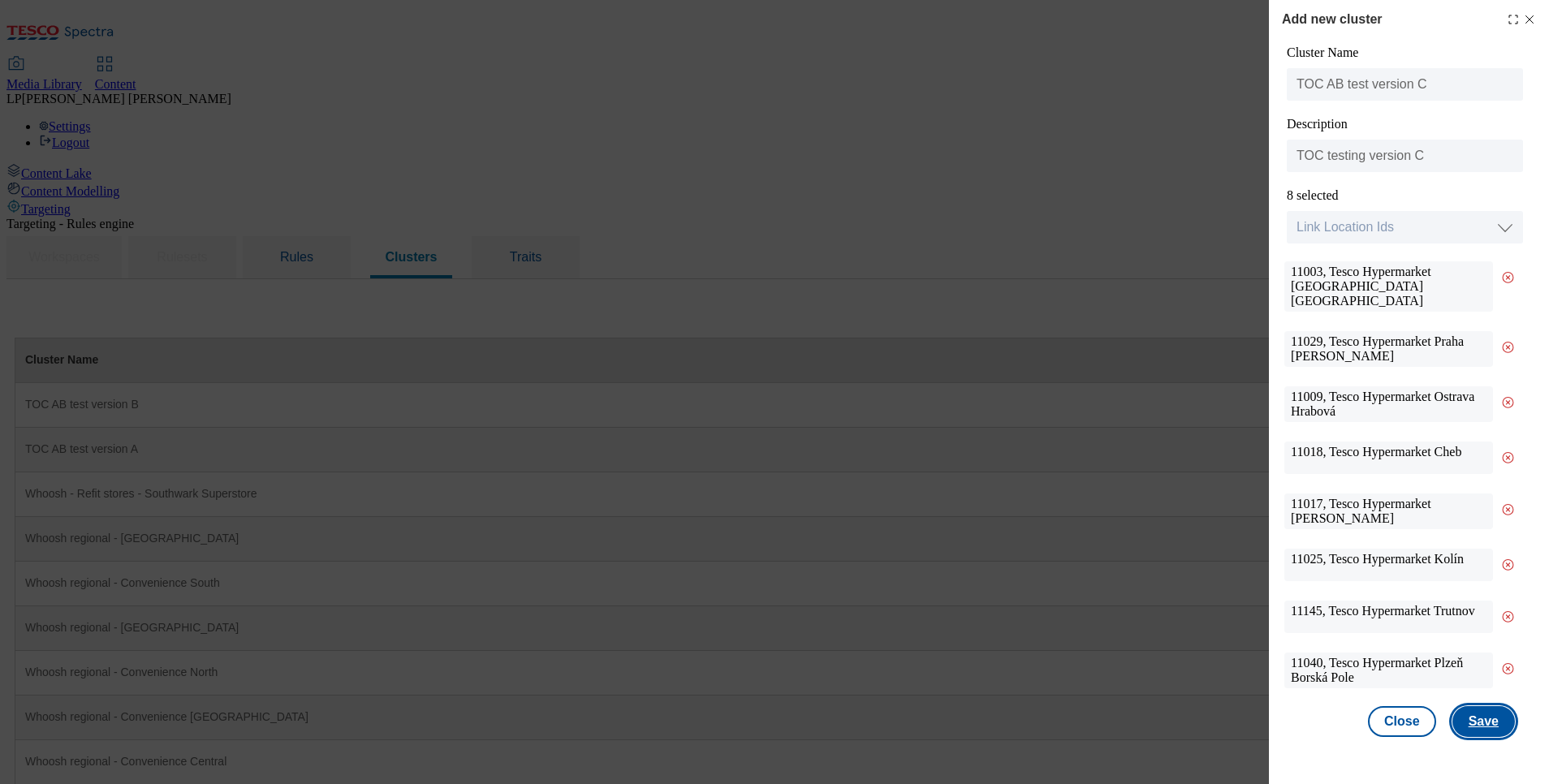
click at [1483, 717] on button "Save" at bounding box center [1484, 722] width 62 height 31
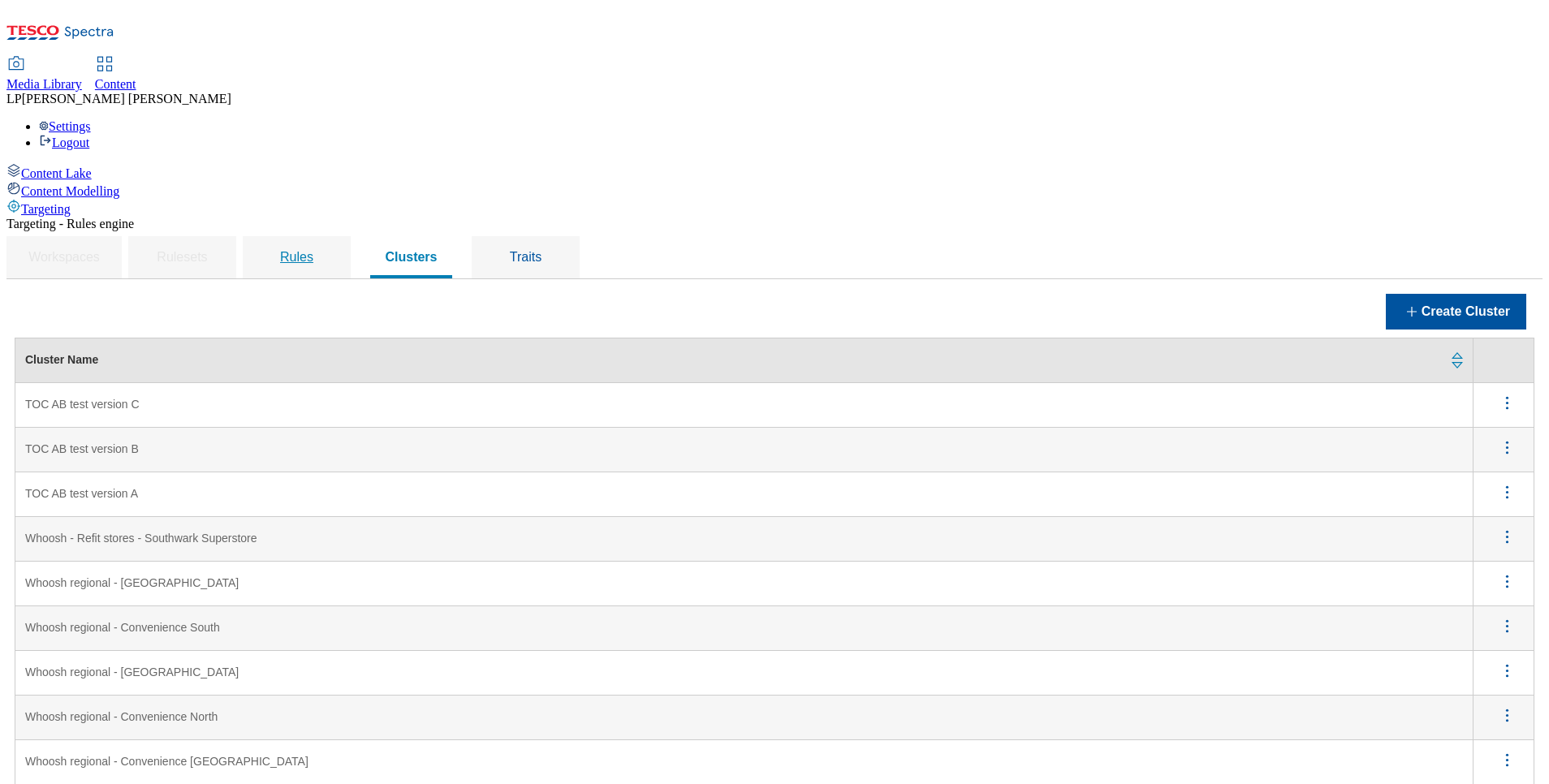
click at [314, 250] on span "Rules" at bounding box center [297, 257] width 33 height 14
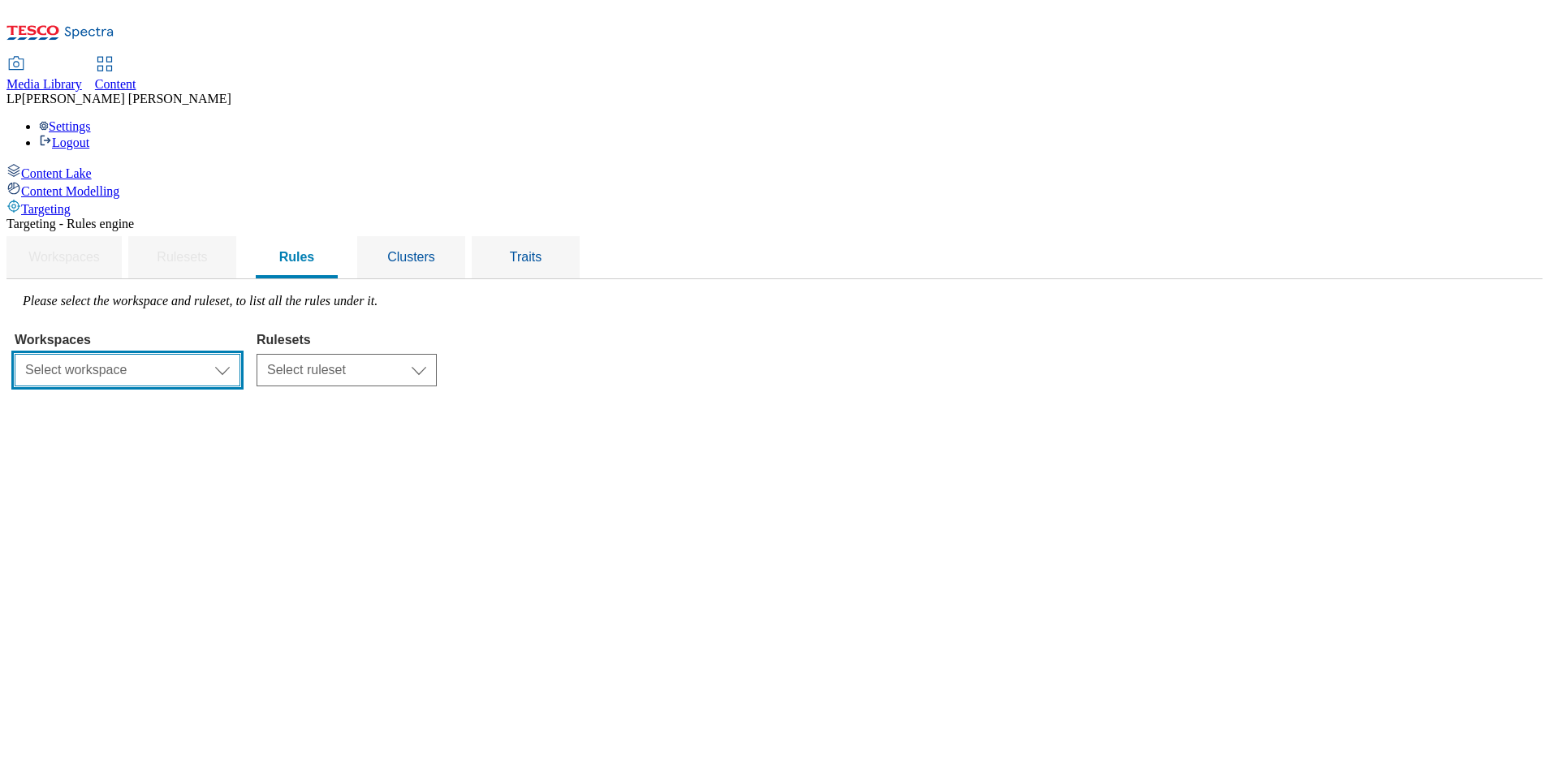
click at [241, 354] on select "Select workspace Content" at bounding box center [128, 369] width 226 height 32
select select "f510054f-adaa-4692-b570-80fa3897127a"
click at [219, 354] on select "Select workspace Content" at bounding box center [128, 369] width 226 height 32
click at [651, 324] on div "Workspaces Select workspace Content Content Rulesets Select ruleset CZ HU SK Se…" at bounding box center [774, 355] width 1520 height 61
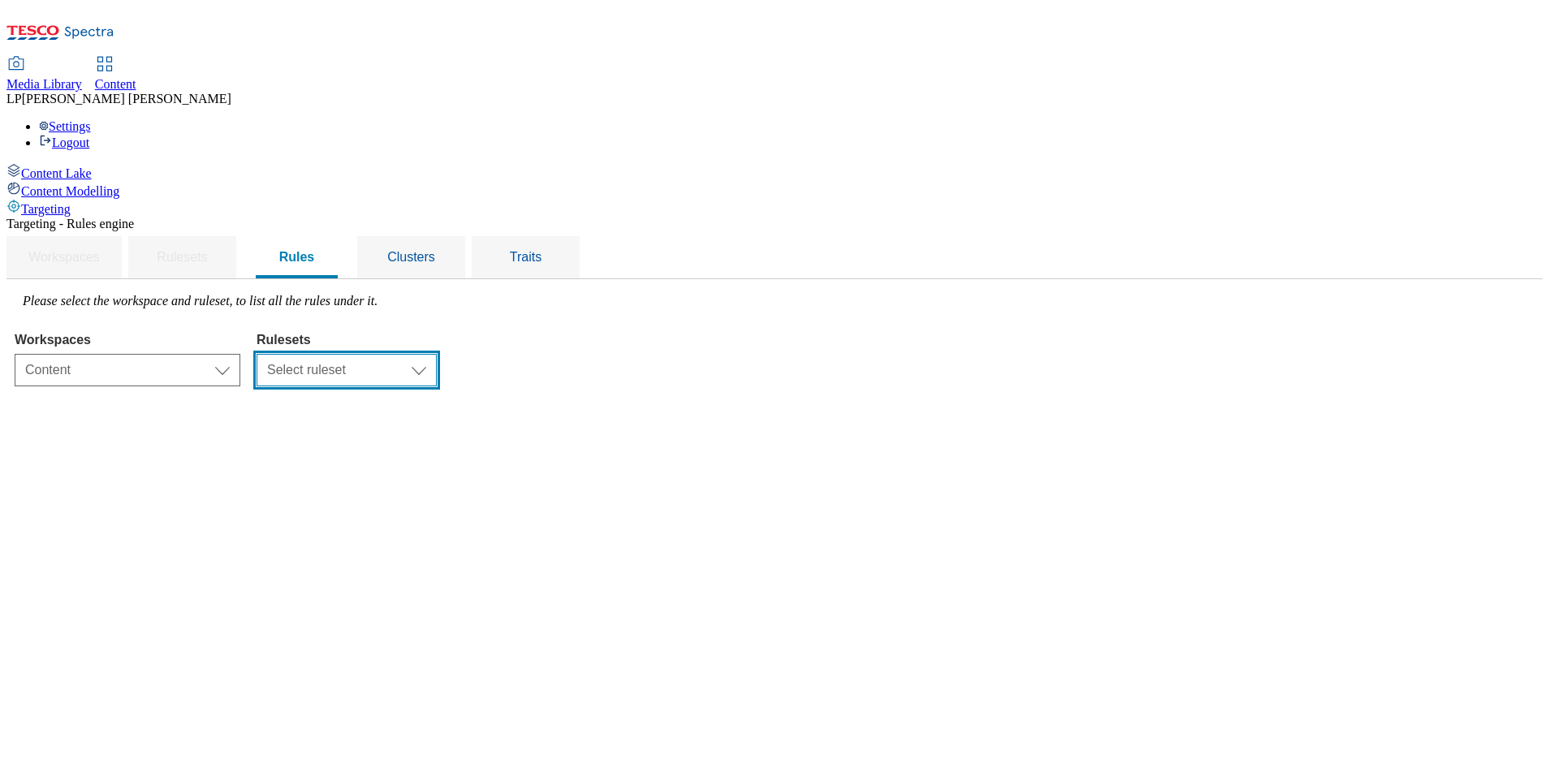
click at [436, 354] on select "Select ruleset CZ HU SK" at bounding box center [346, 369] width 180 height 32
select select "5113db17-1b35-4e50-beac-5f3c7afeb8da"
click at [436, 354] on select "Select ruleset CZ HU SK" at bounding box center [346, 369] width 180 height 32
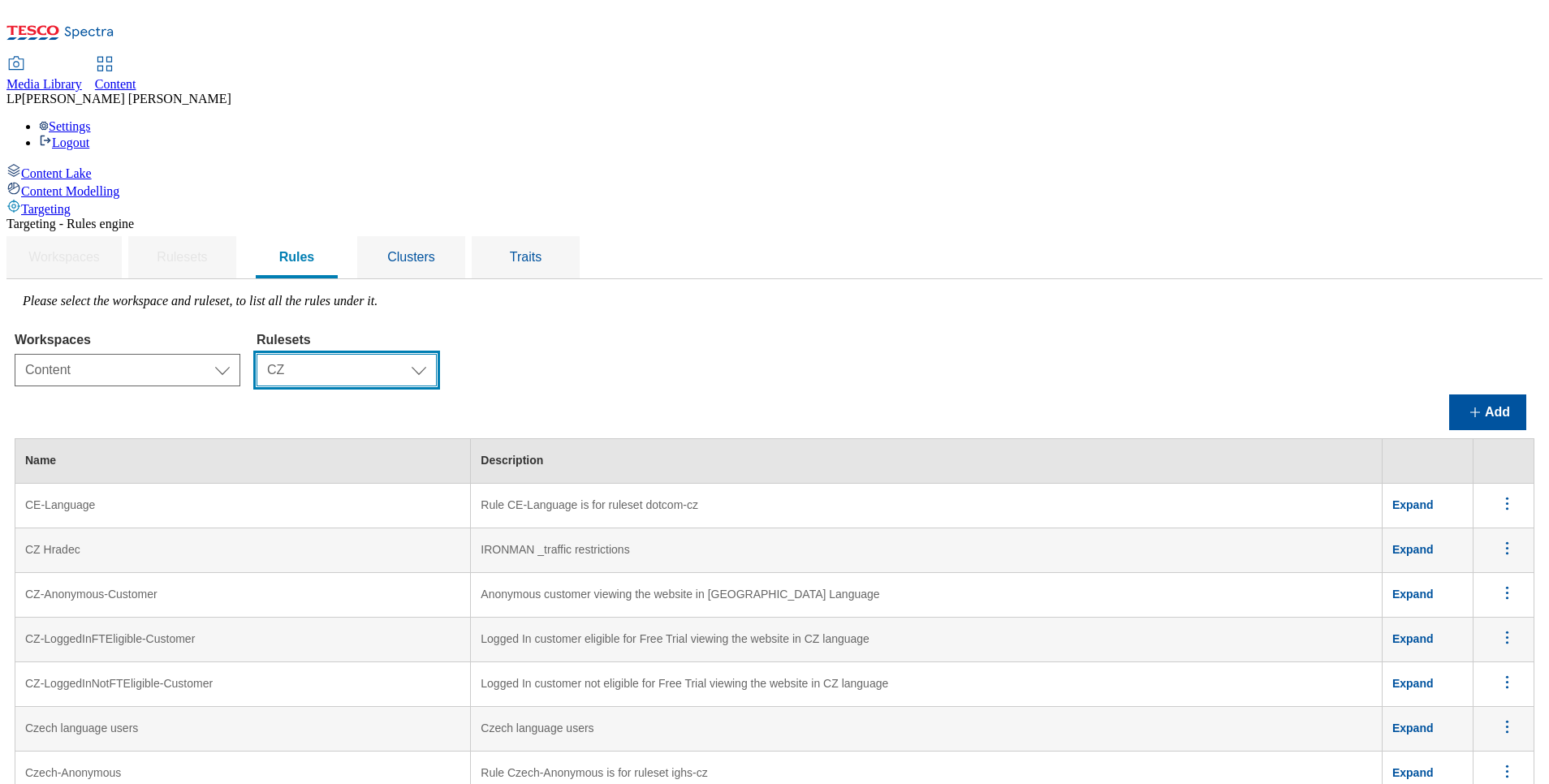
scroll to position [1550, 0]
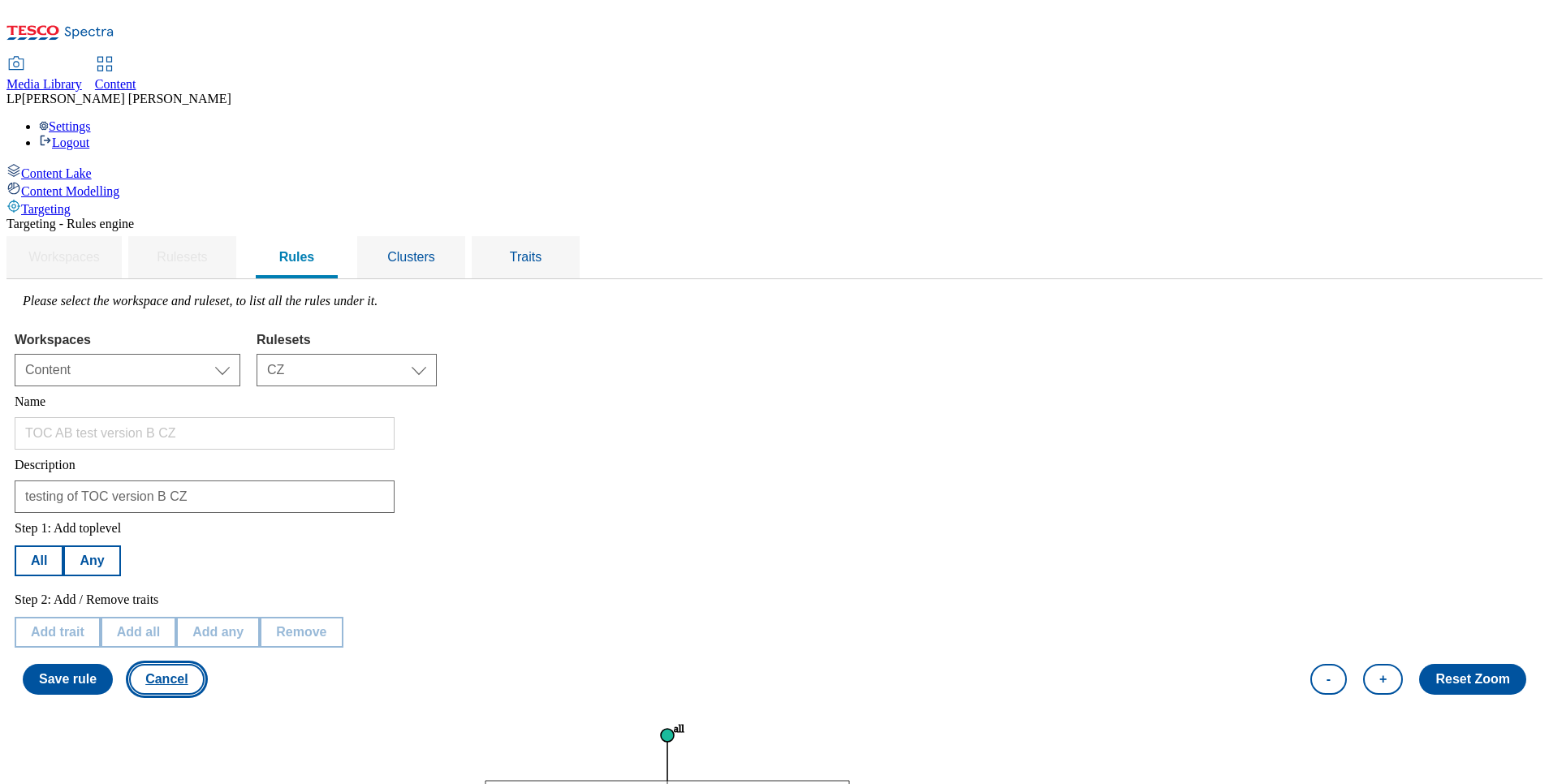
click at [204, 664] on button "Cancel" at bounding box center [167, 680] width 75 height 31
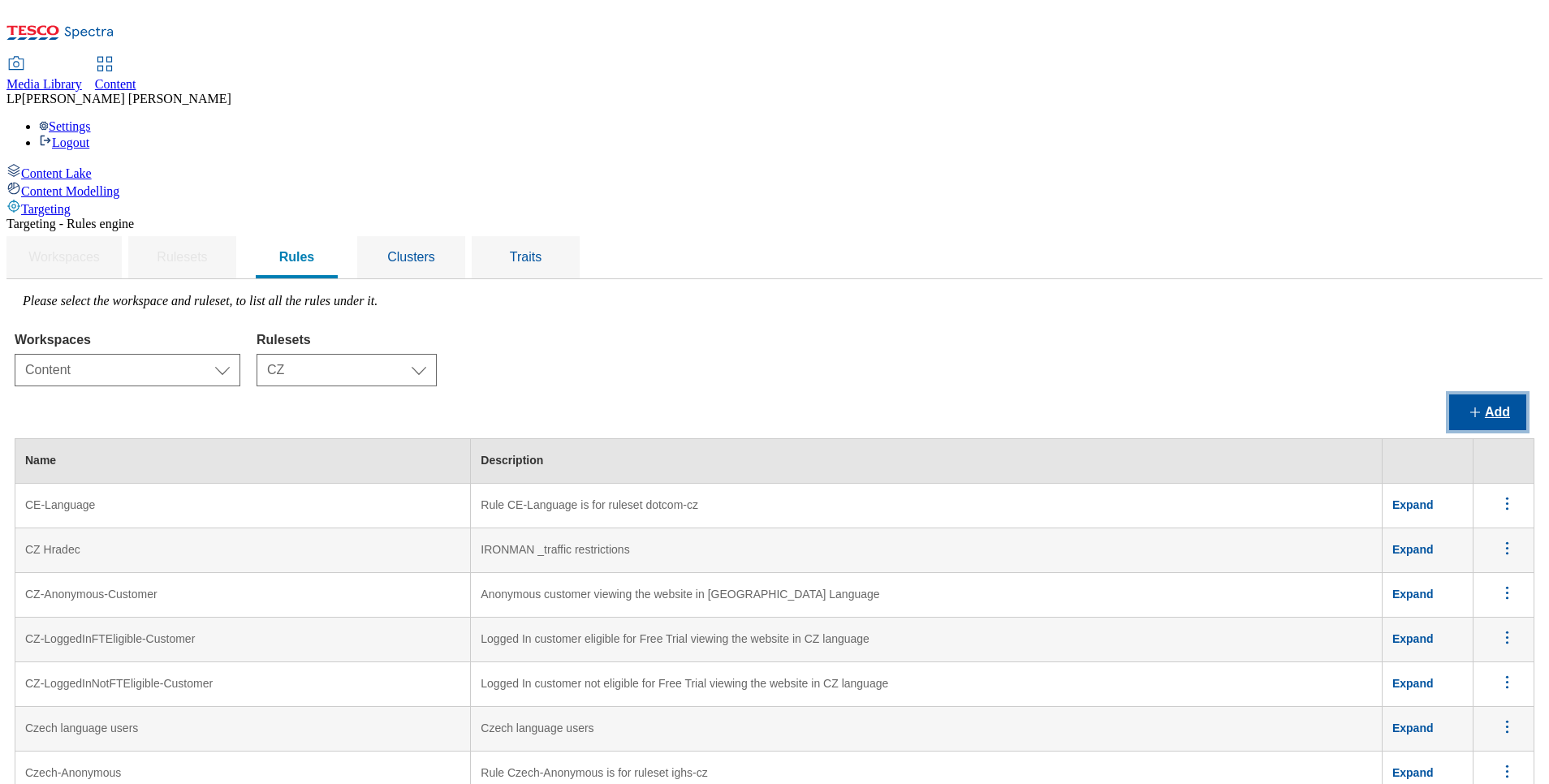
click at [1487, 394] on button "Add" at bounding box center [1488, 412] width 77 height 36
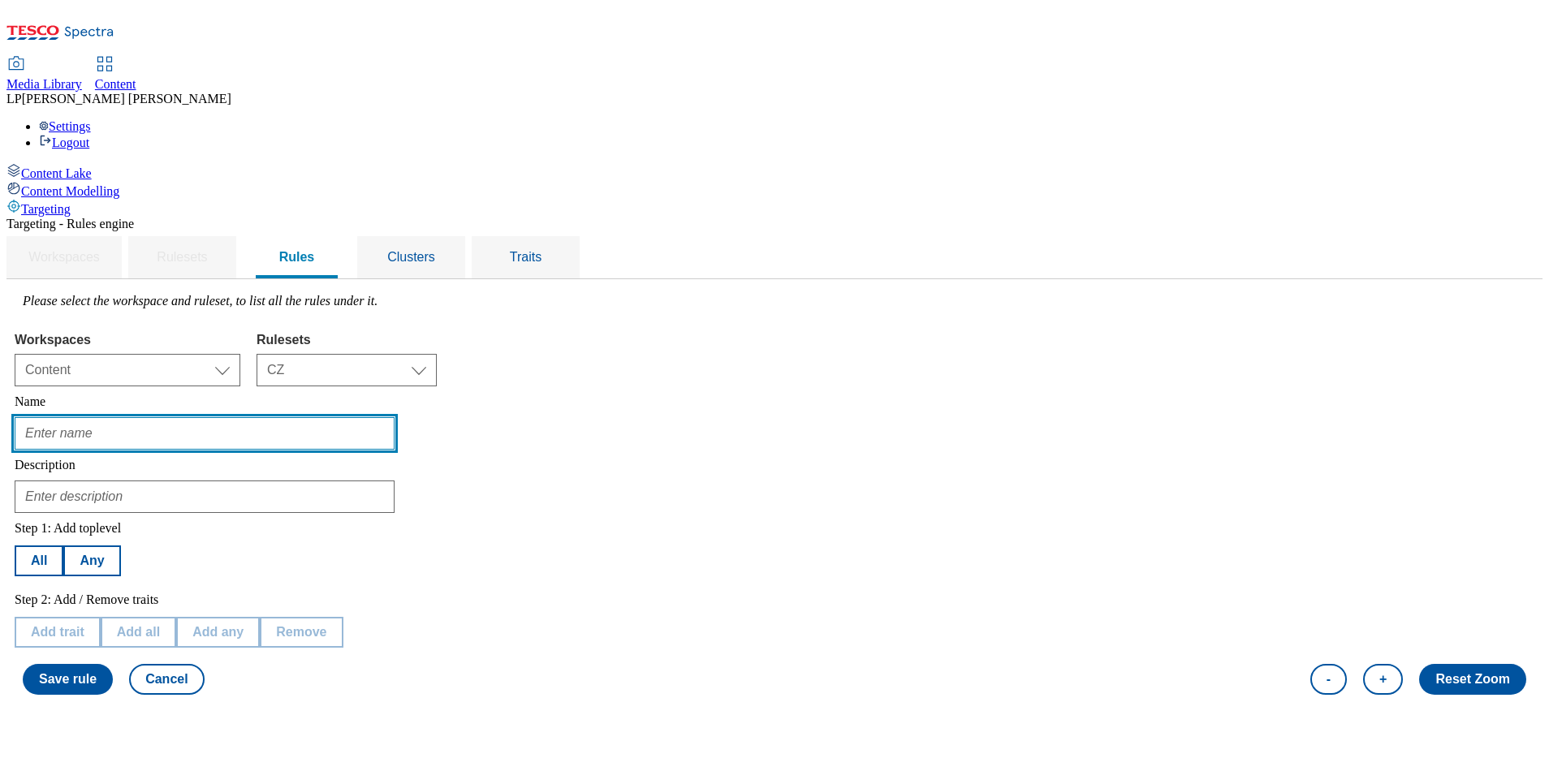
click at [358, 417] on input "text" at bounding box center [205, 432] width 380 height 32
type input "TOC AB test version B ENG"
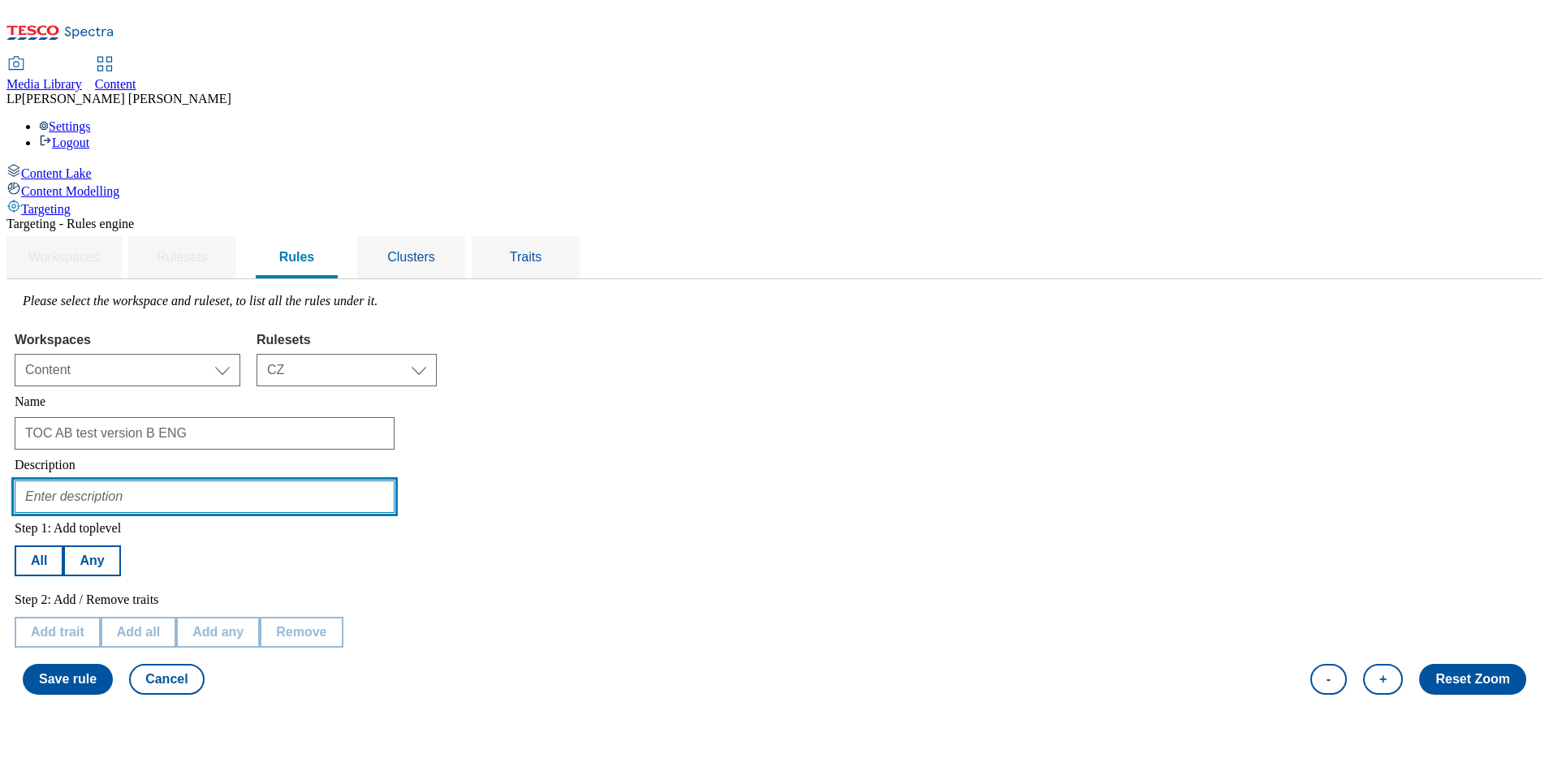
type input "testing of TOC version B ENG"
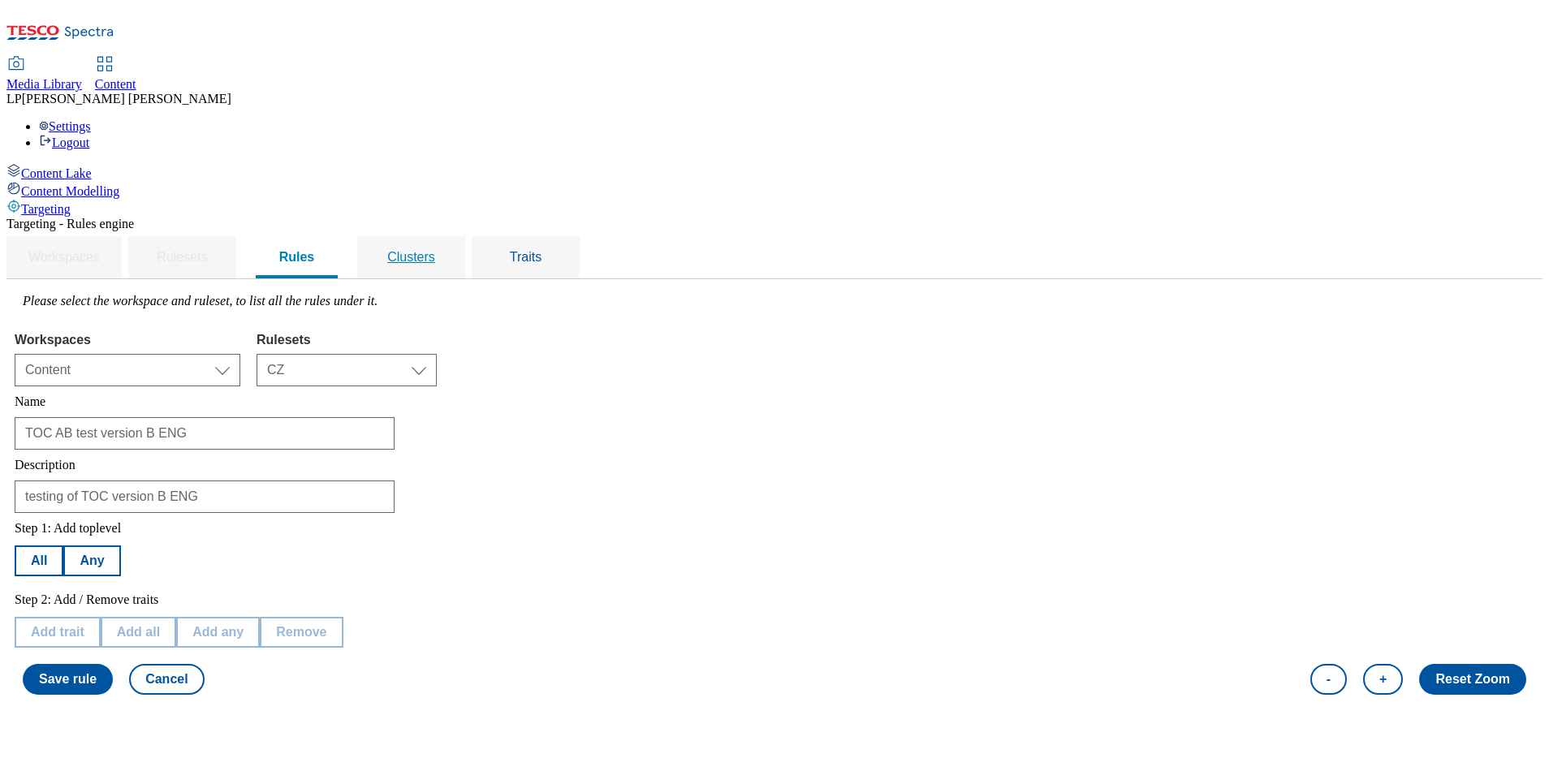
click at [446, 237] on div "Clusters" at bounding box center [411, 257] width 69 height 42
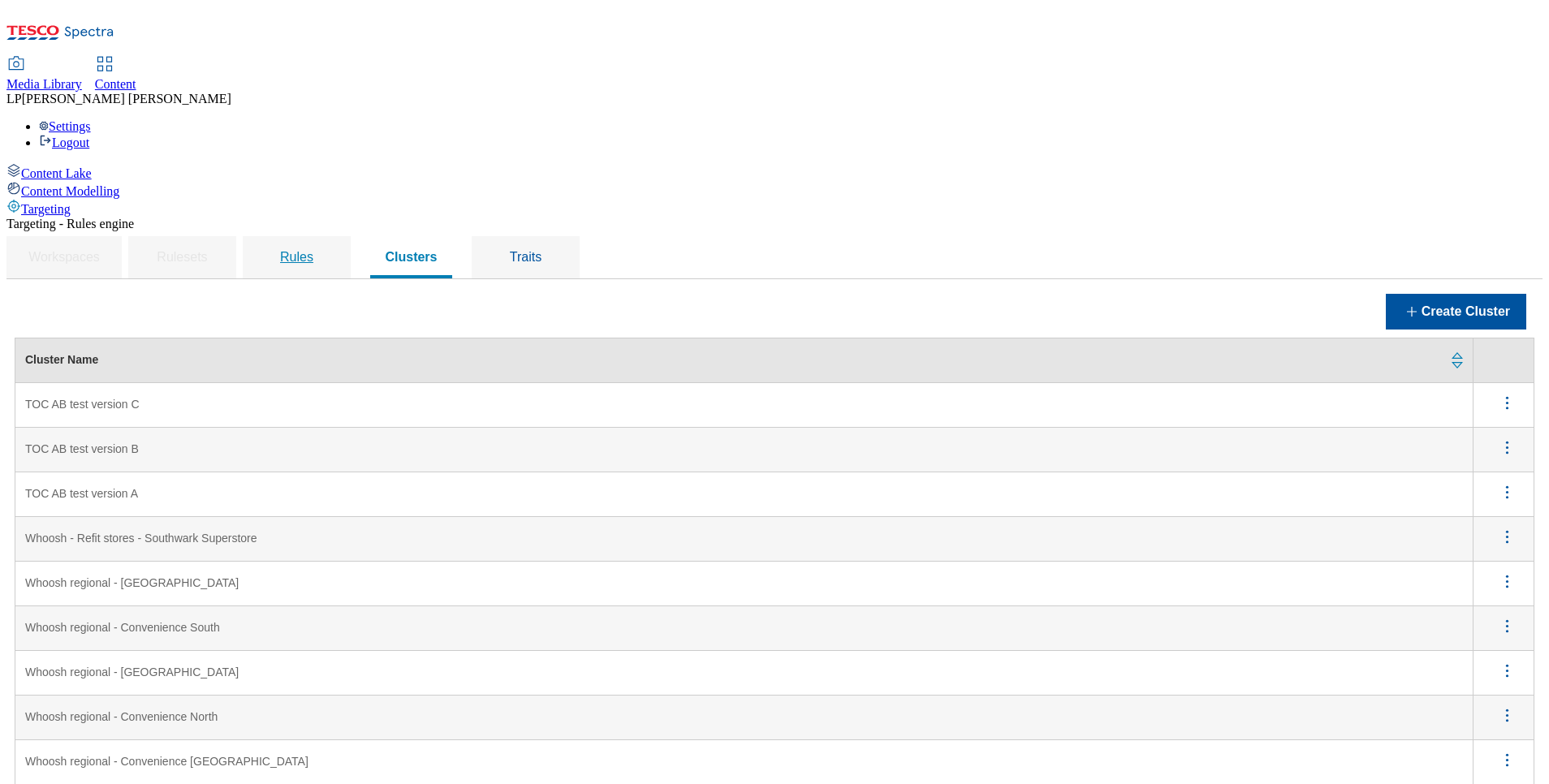
click at [331, 237] on div "Rules" at bounding box center [296, 257] width 69 height 42
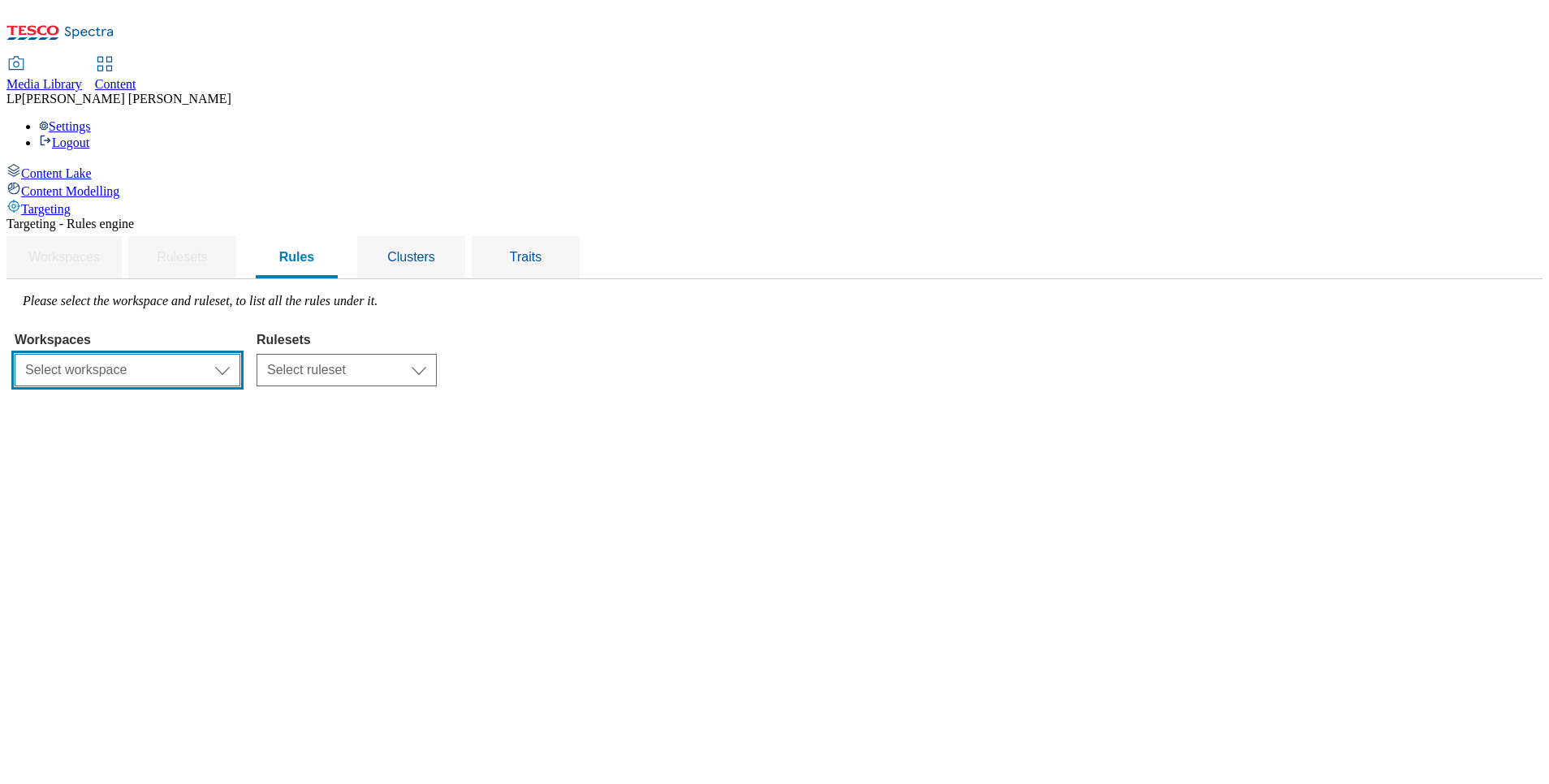
drag, startPoint x: 420, startPoint y: 249, endPoint x: 409, endPoint y: 259, distance: 14.9
click at [241, 354] on select "Select workspace Content" at bounding box center [128, 369] width 226 height 32
select select "f510054f-adaa-4692-b570-80fa3897127a"
click at [219, 354] on select "Select workspace Content" at bounding box center [128, 369] width 226 height 32
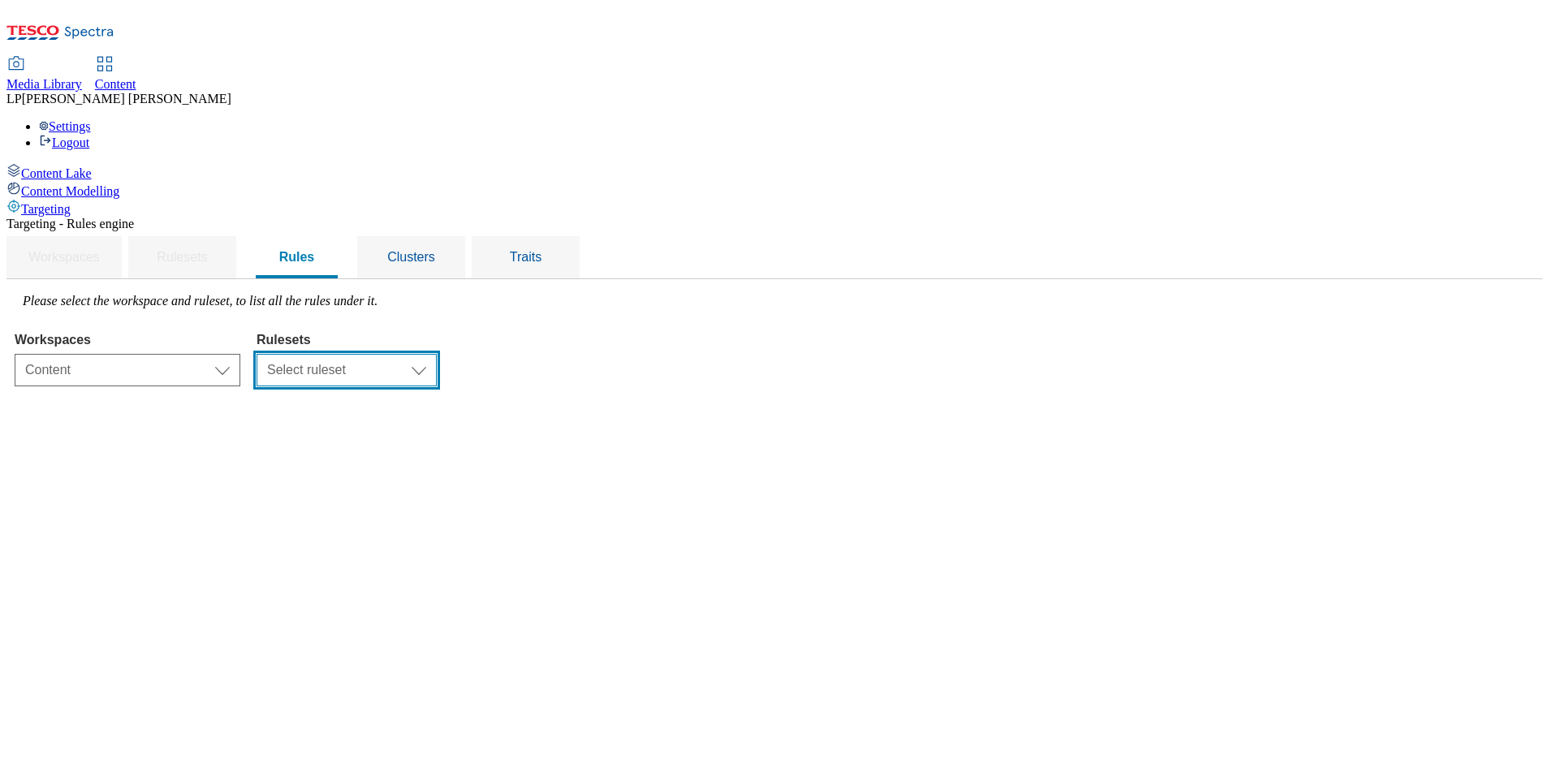
click at [436, 354] on select "Select ruleset CZ HU SK" at bounding box center [346, 369] width 180 height 32
select select "5113db17-1b35-4e50-beac-5f3c7afeb8da"
click at [436, 354] on select "Select ruleset CZ HU SK" at bounding box center [346, 369] width 180 height 32
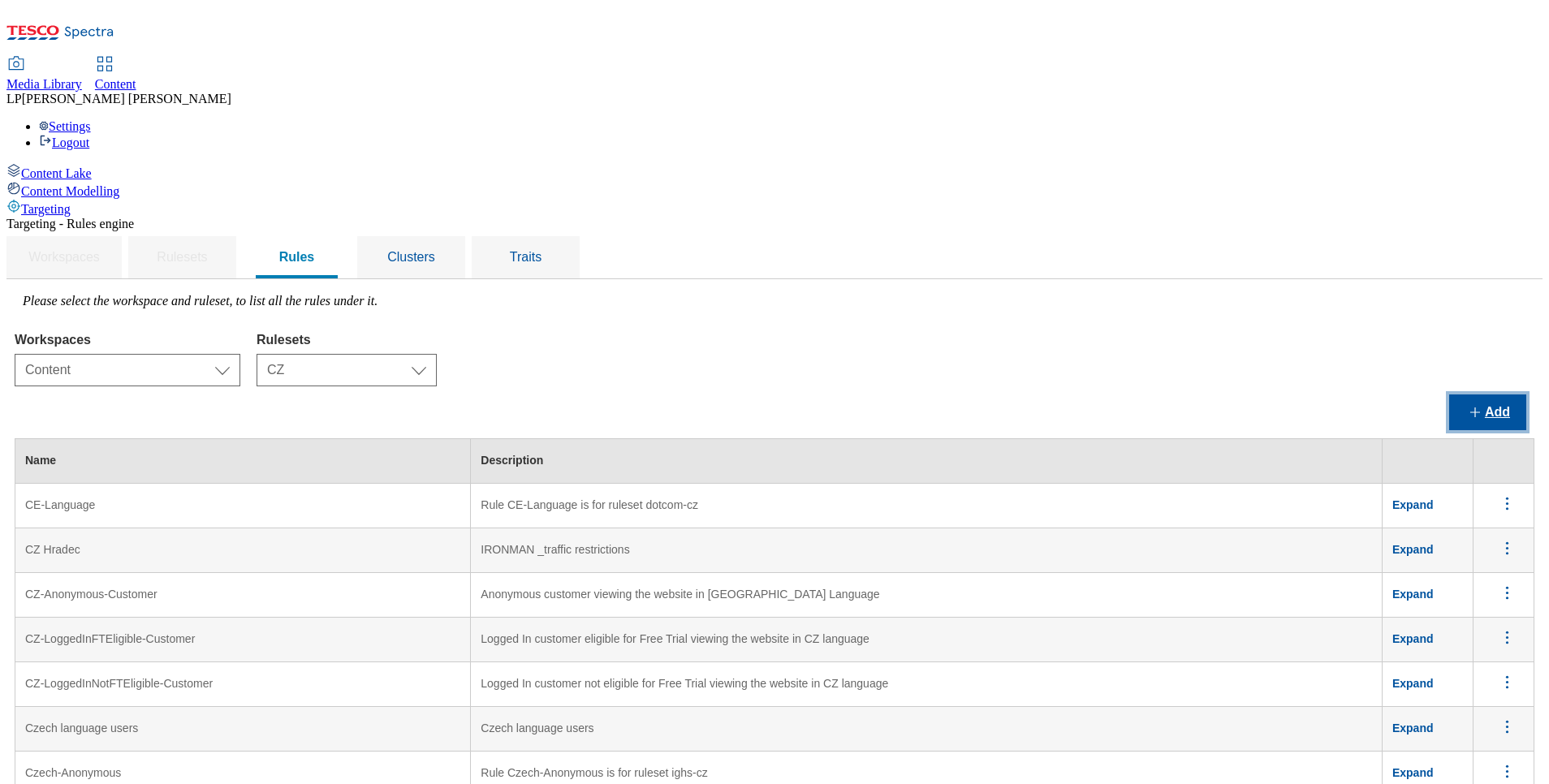
click at [1472, 394] on button "Add" at bounding box center [1488, 412] width 77 height 36
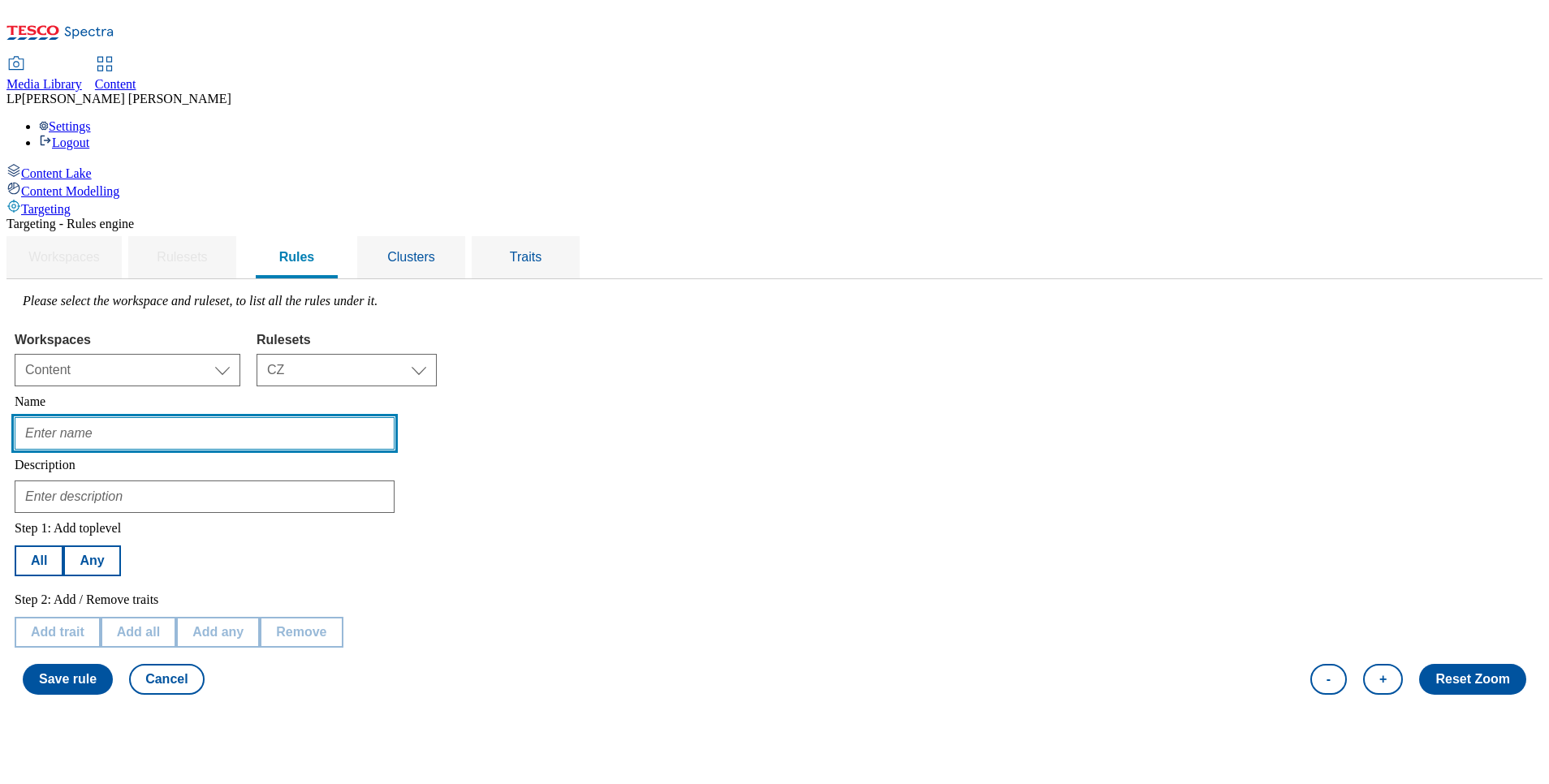
click at [299, 417] on input "text" at bounding box center [205, 432] width 380 height 32
type input "TOC AB test version B ENG"
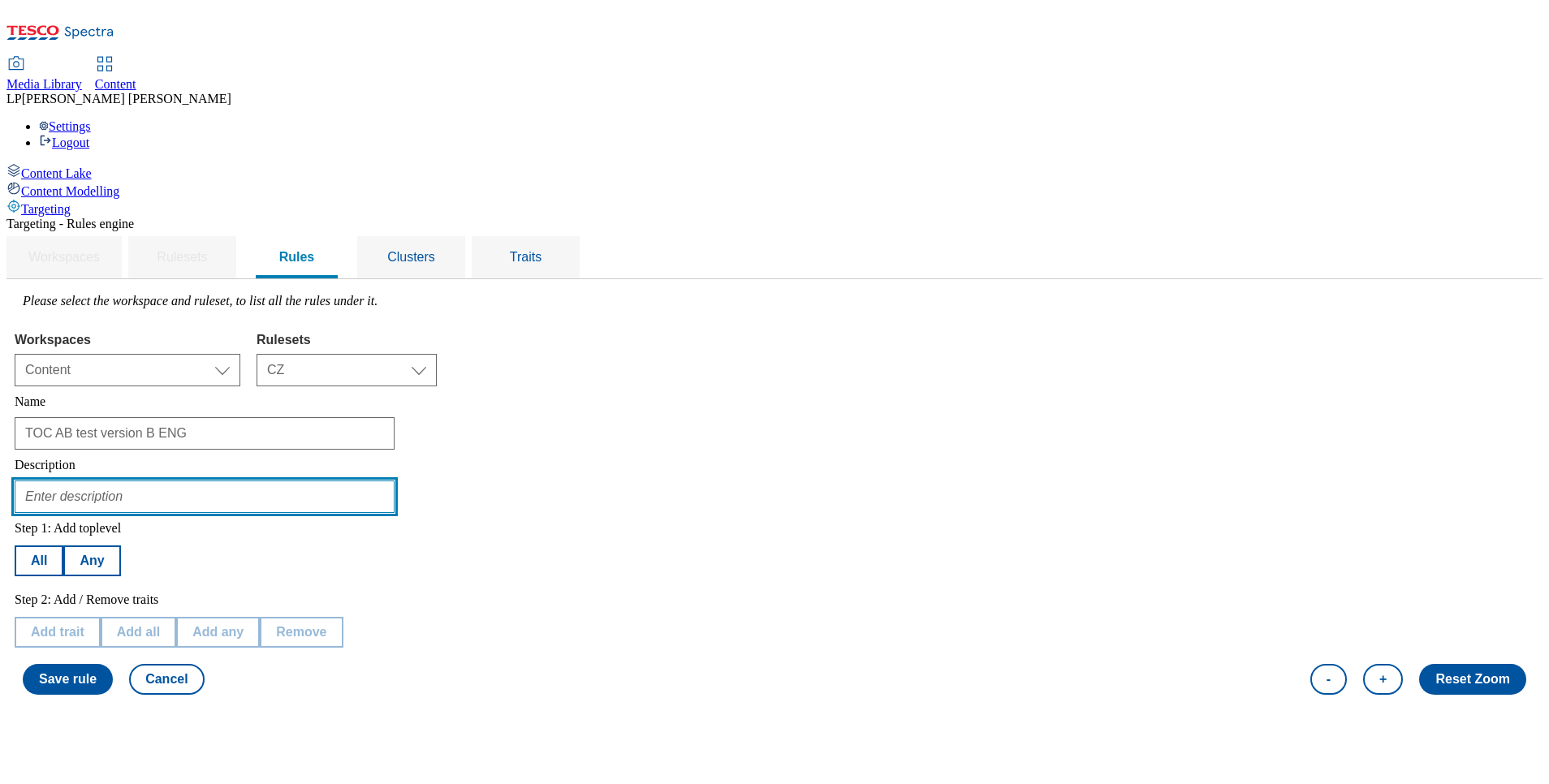
type input "testing of TOC version B ENG"
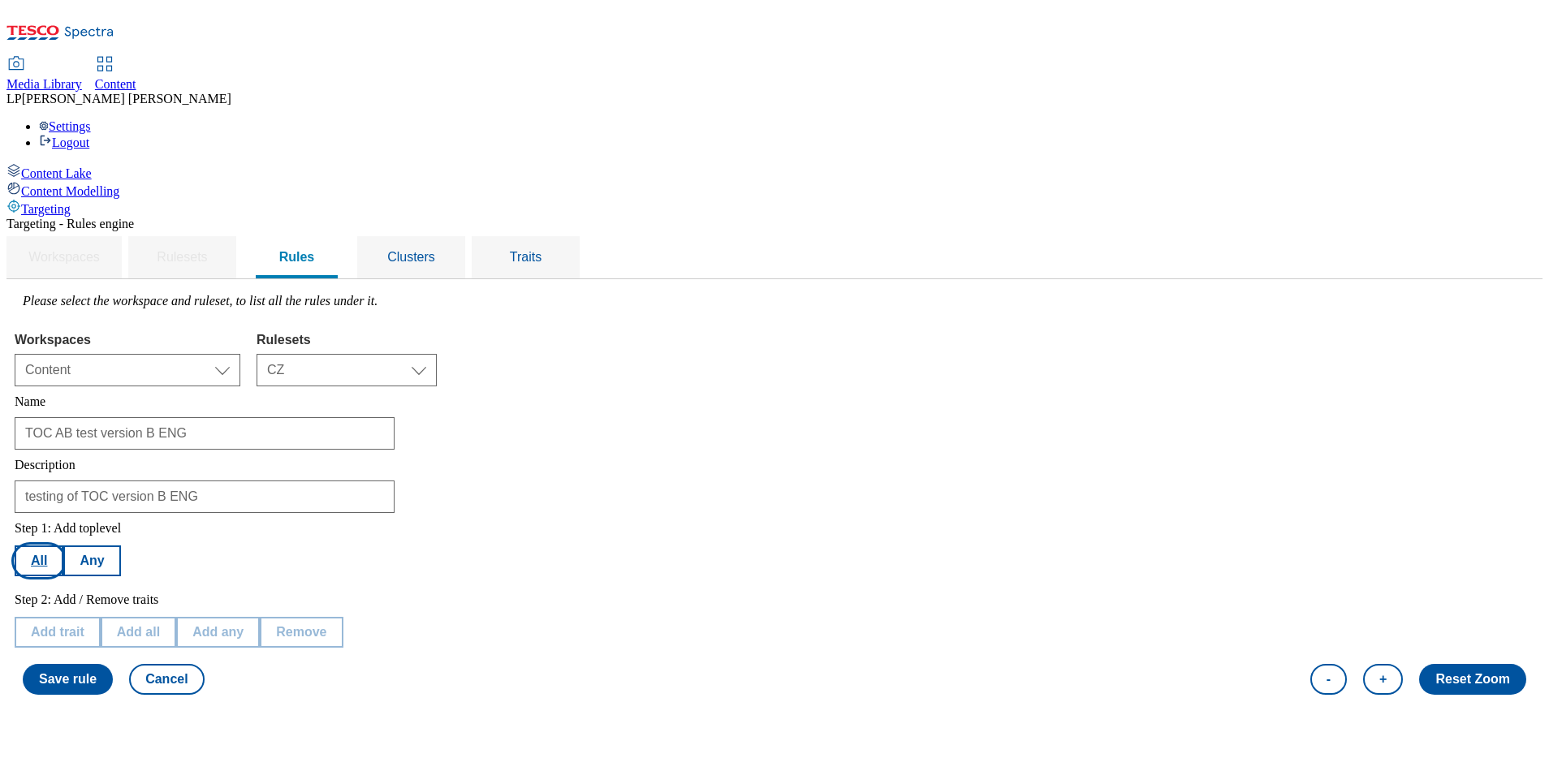
click at [63, 545] on button "All" at bounding box center [39, 561] width 49 height 31
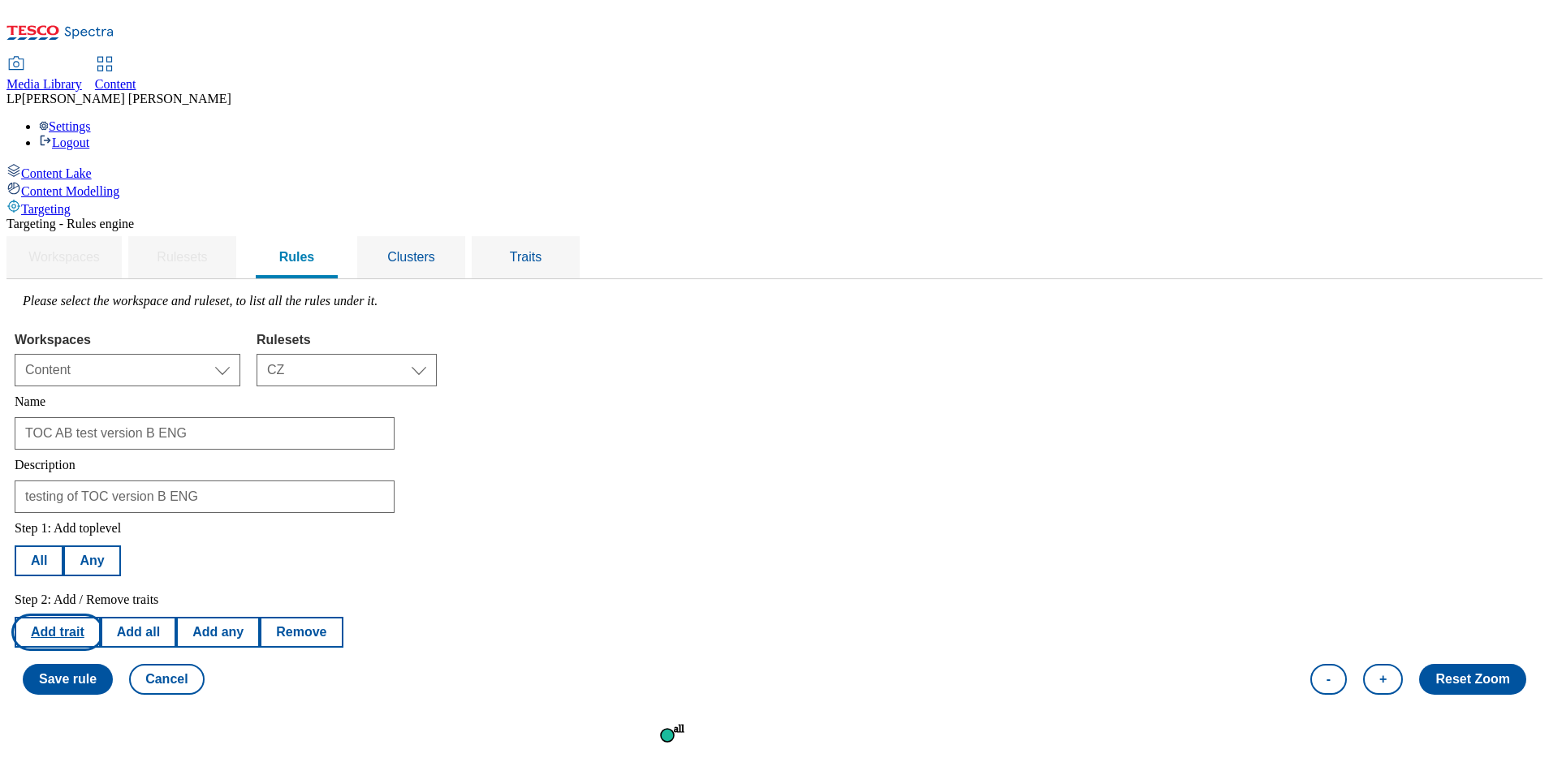
click at [100, 616] on button "Add trait" at bounding box center [57, 632] width 86 height 31
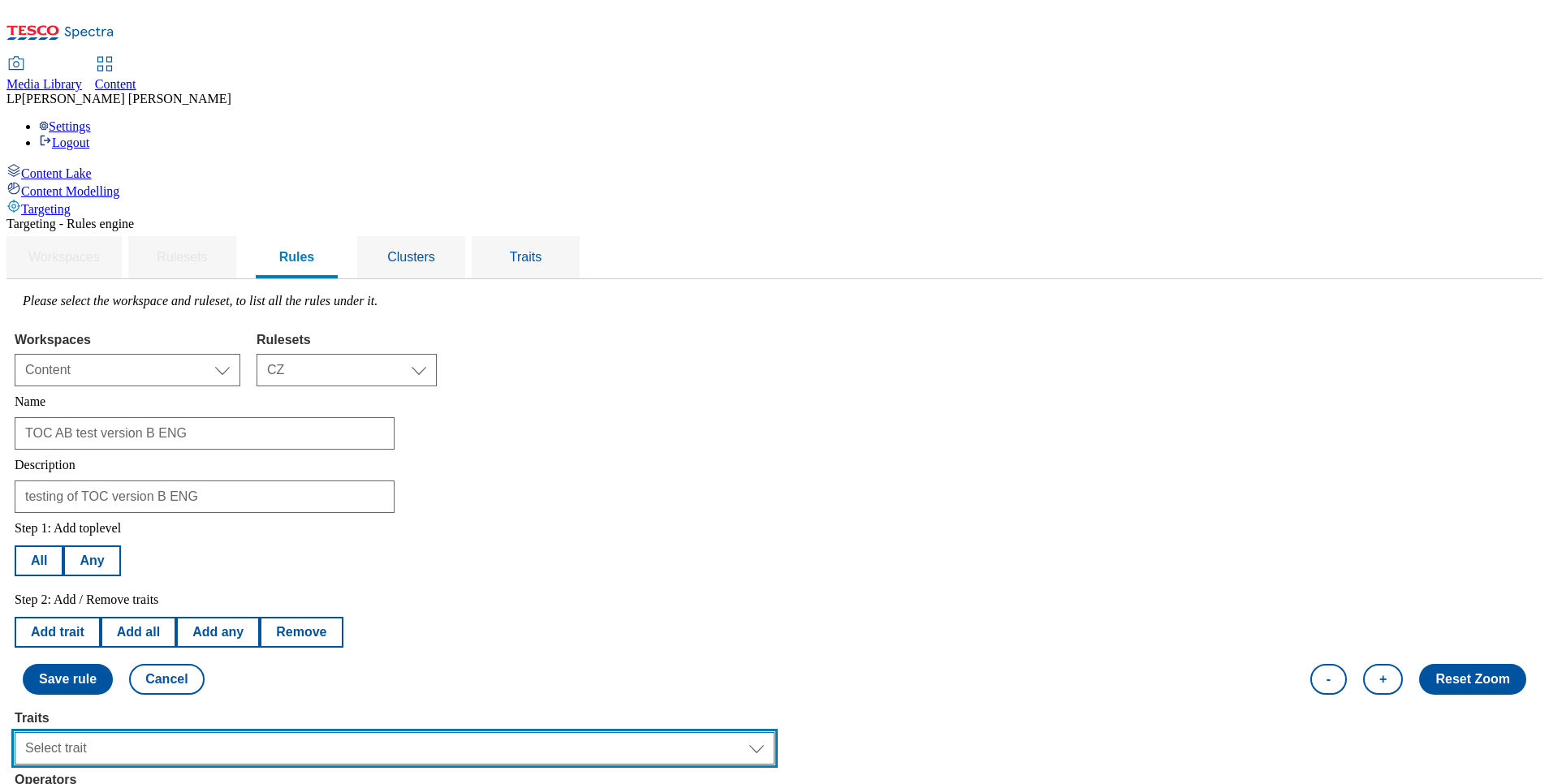
click at [282, 732] on select "Select trait Languages Segments Operating System Content Type Variant ID Store-…" at bounding box center [395, 748] width 760 height 32
select select "languages"
click at [219, 732] on select "Select trait Languages Segments Operating System Content Type Variant ID Store-…" at bounding box center [395, 748] width 760 height 32
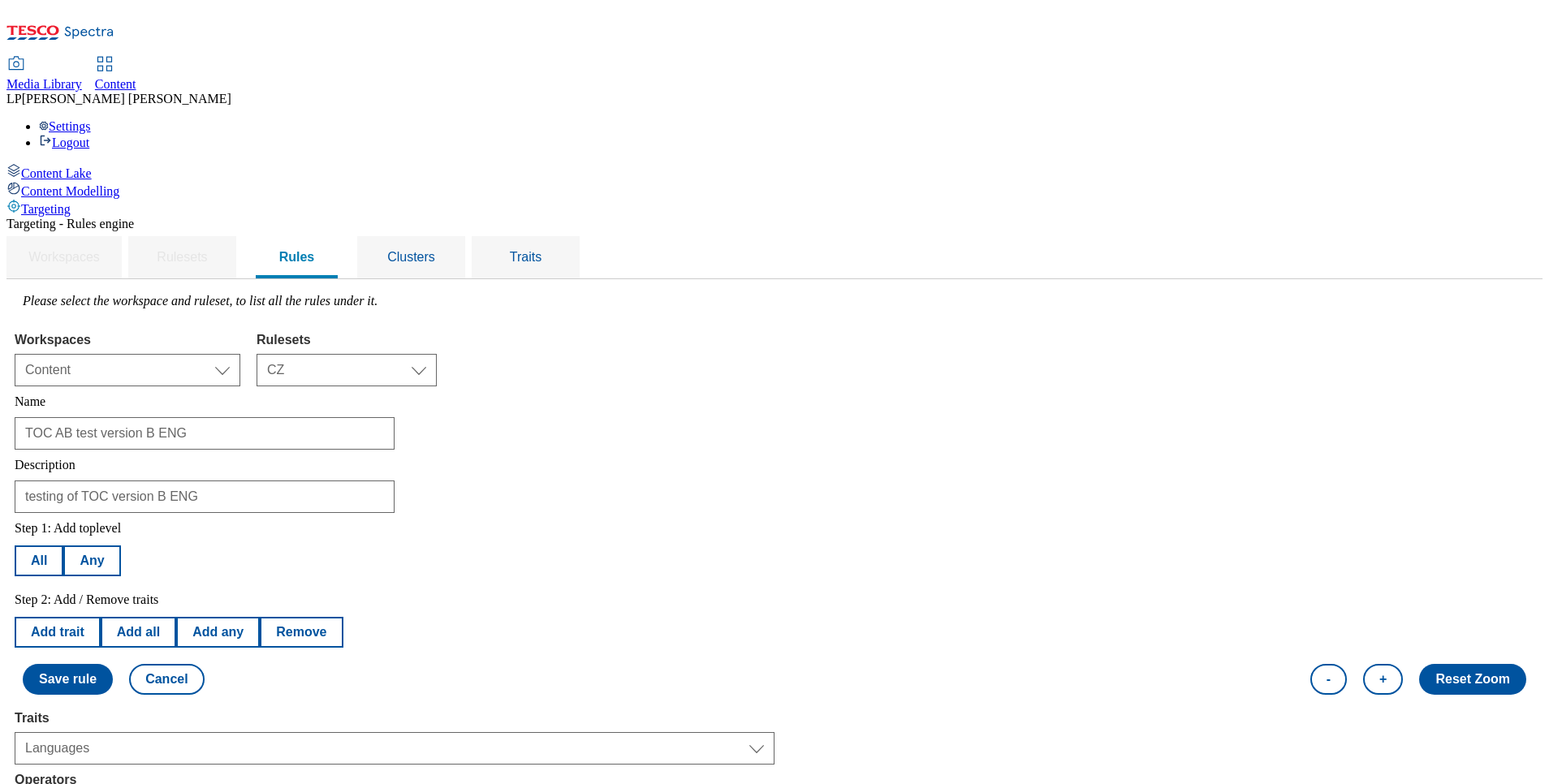
select select "equals"
select select "en_GB"
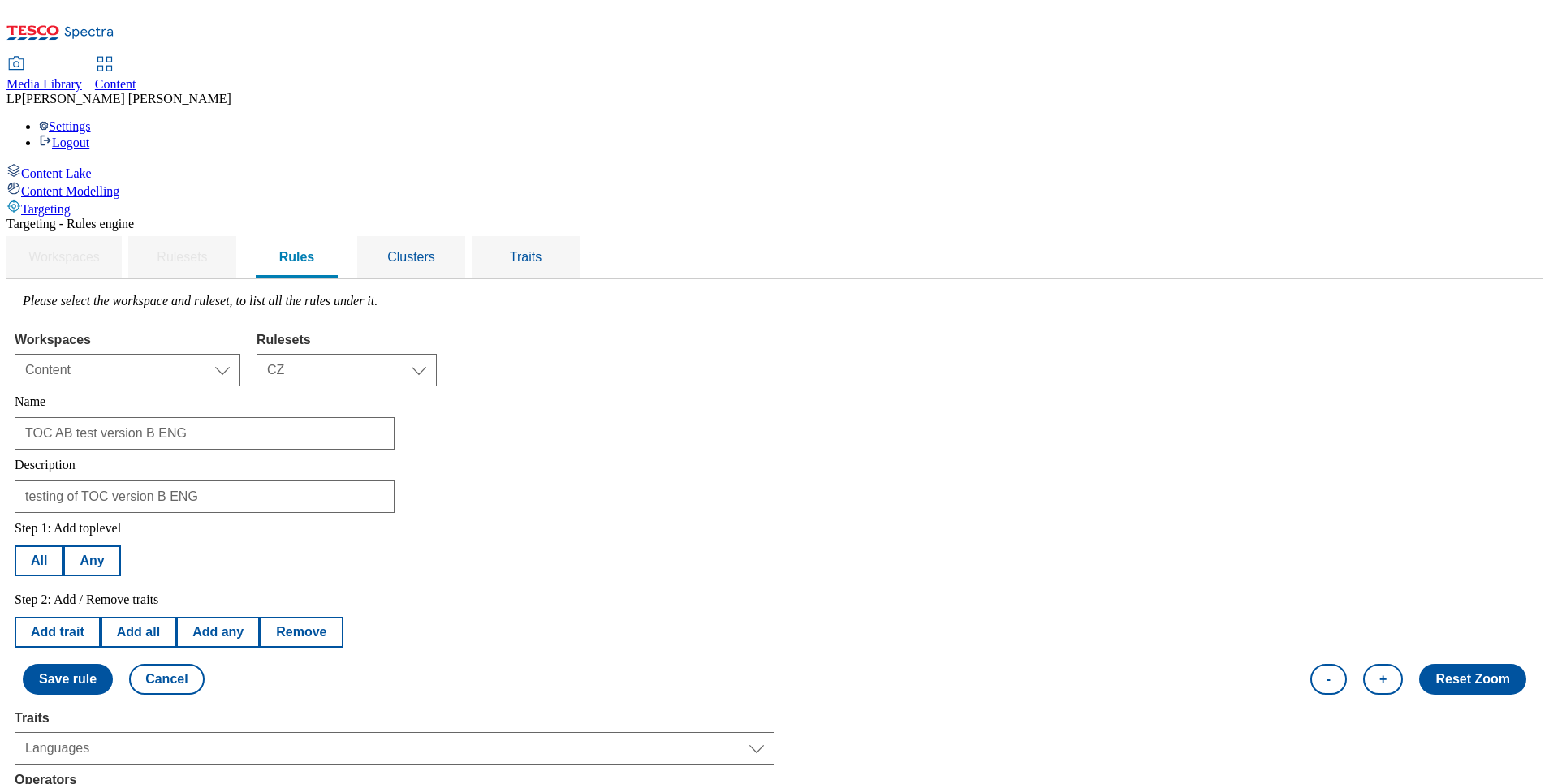
click at [100, 616] on button "Add trait" at bounding box center [57, 632] width 86 height 31
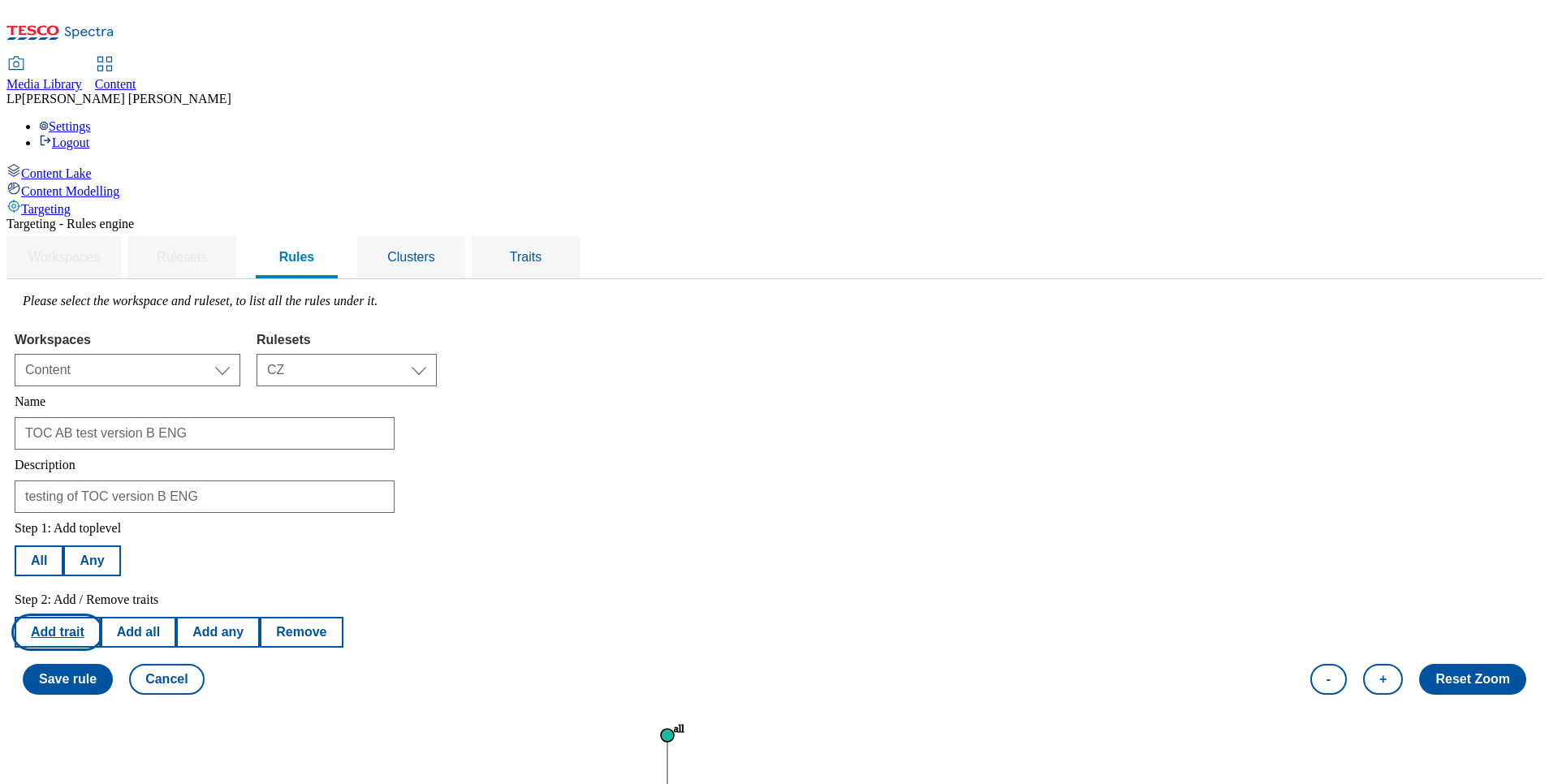
select select "languages"
select select "equals"
select select "en_GB"
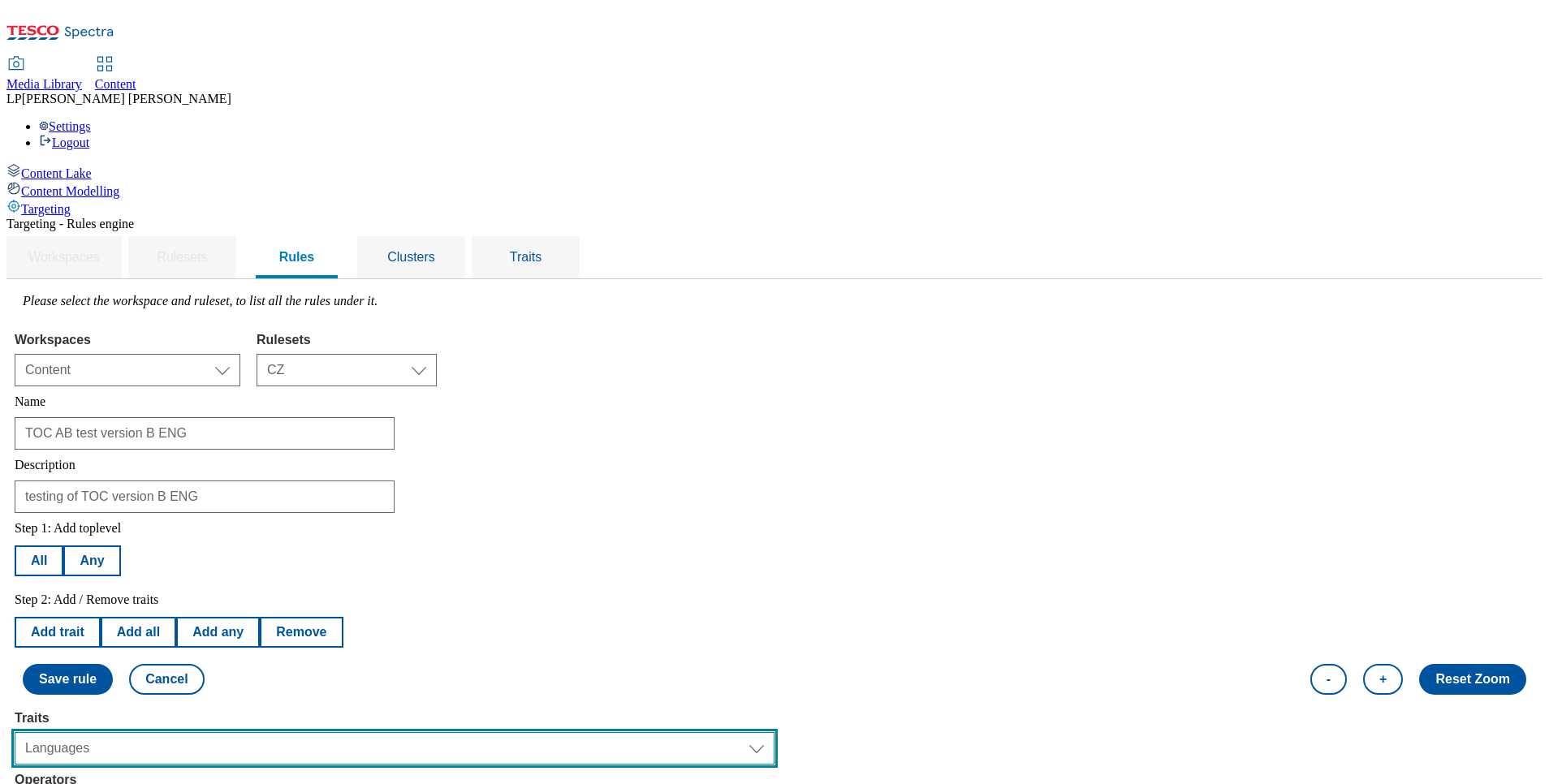
click at [276, 732] on select "Select trait Languages Segments Operating System Content Type Variant ID Store-…" at bounding box center [395, 748] width 760 height 32
select select "segments"
click at [219, 732] on select "Select trait Languages Segments Operating System Content Type Variant ID Store-…" at bounding box center [395, 748] width 760 height 32
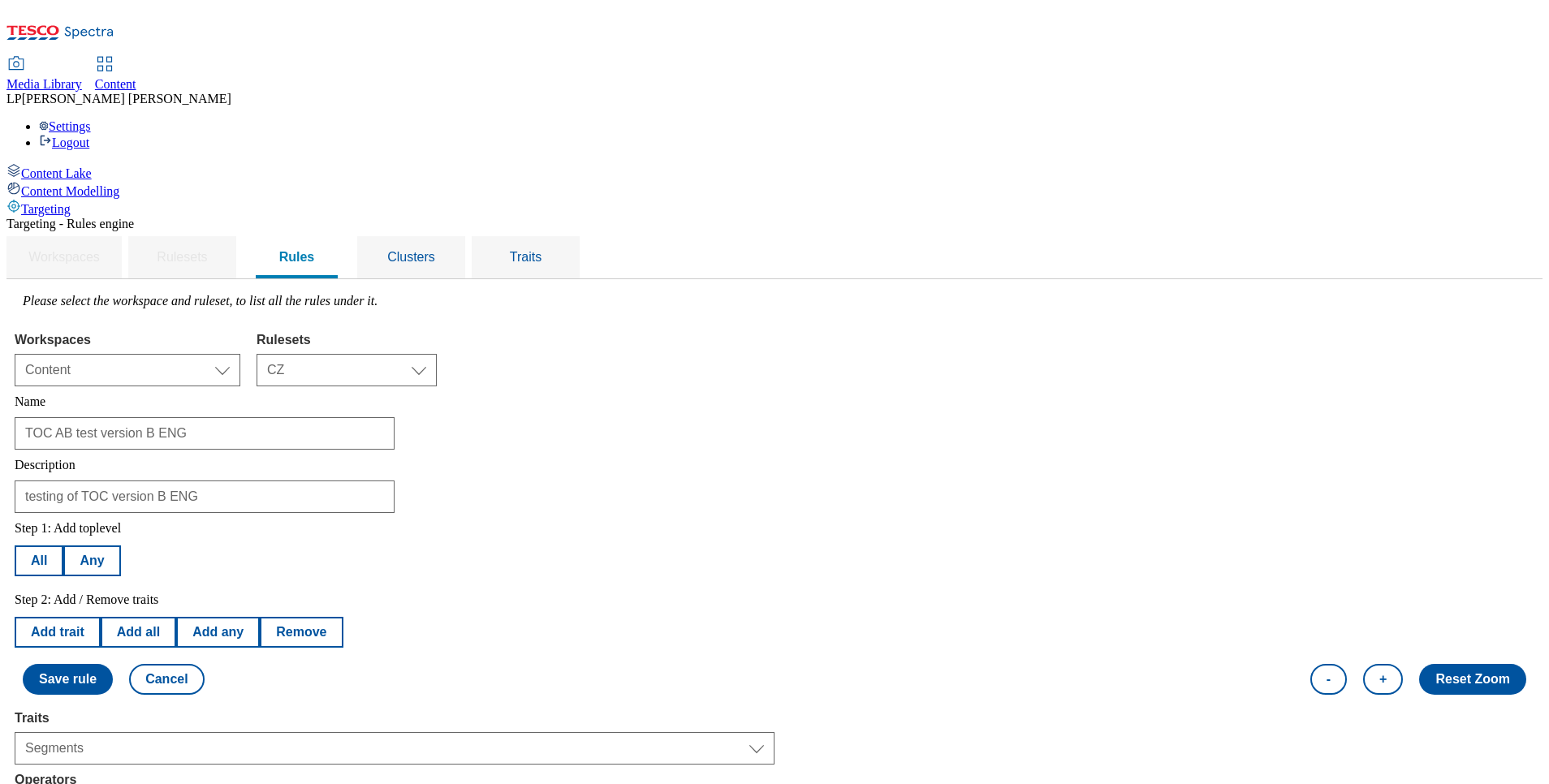
select select "u-li"
click at [100, 616] on button "Add trait" at bounding box center [57, 632] width 86 height 31
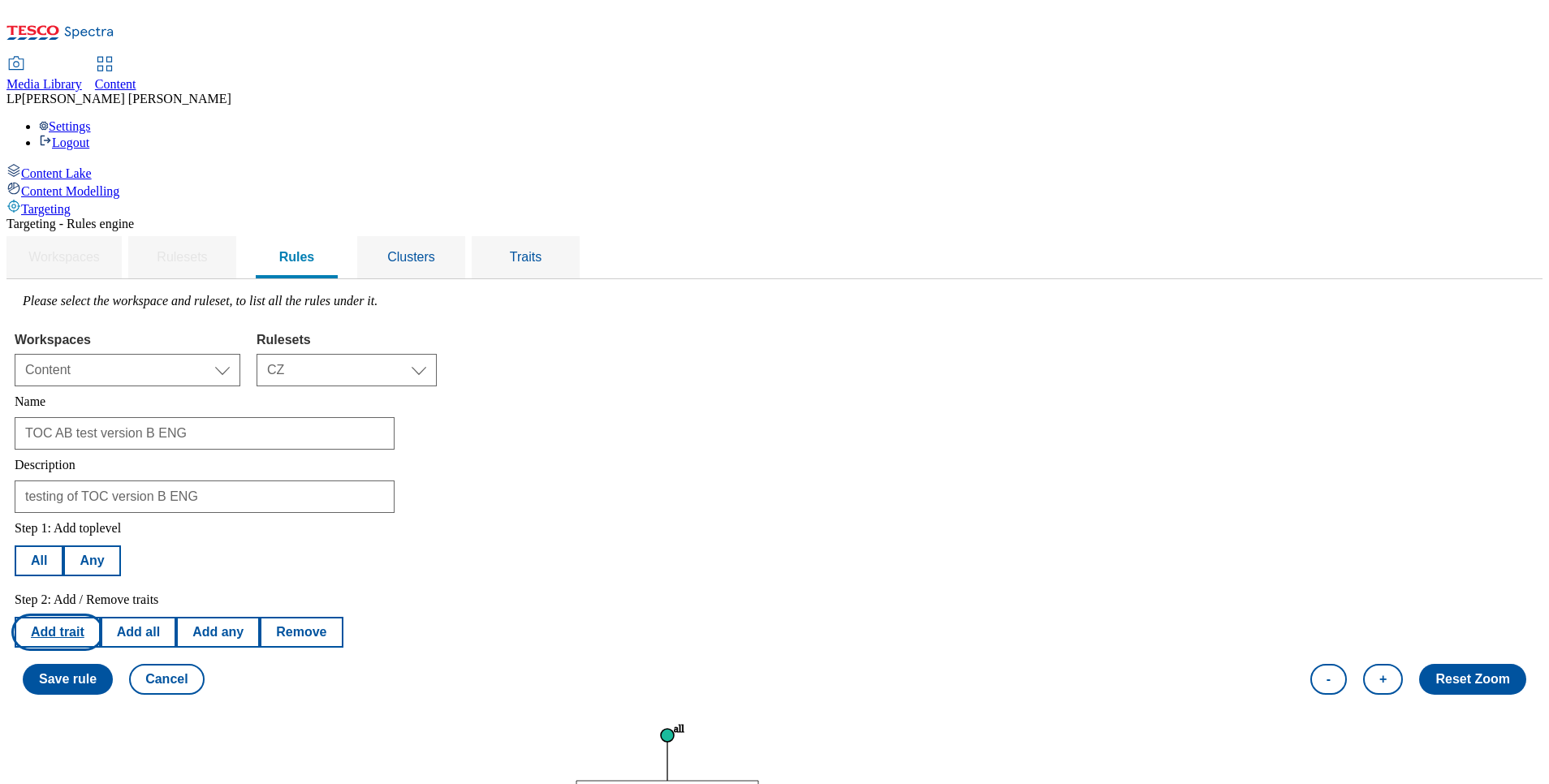
select select "segments"
select select "equals"
select select "u-li"
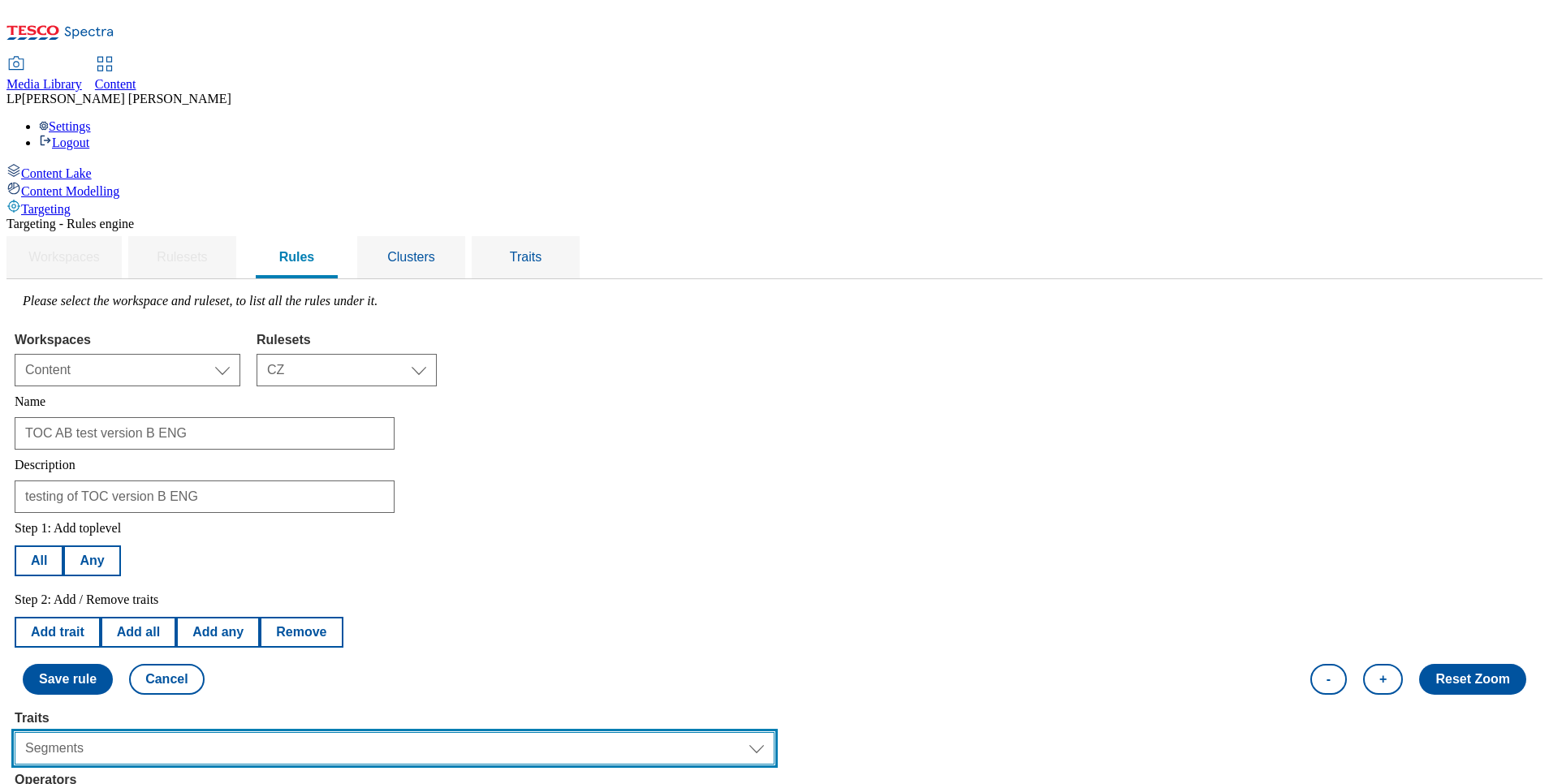
click at [260, 732] on select "Select trait Languages Segments Operating System Content Type Variant ID Store-…" at bounding box center [395, 748] width 760 height 32
select select "locationCluster"
click at [219, 732] on select "Select trait Languages Segments Operating System Content Type Variant ID Store-…" at bounding box center [395, 748] width 760 height 32
select select
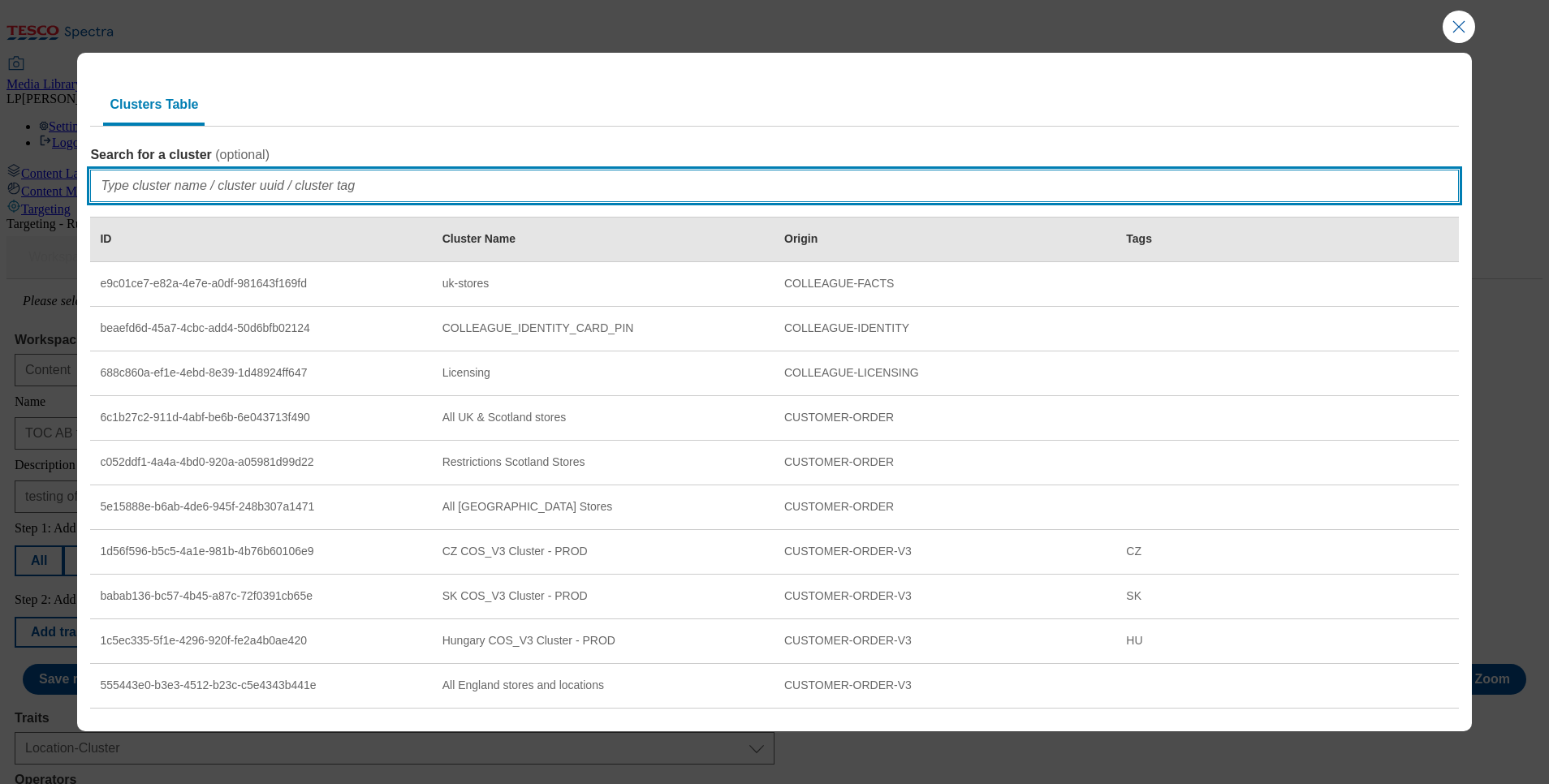
drag, startPoint x: 193, startPoint y: 168, endPoint x: 196, endPoint y: 183, distance: 15.3
click at [193, 172] on input "Search for a cluster ( optional )" at bounding box center [774, 185] width 1368 height 32
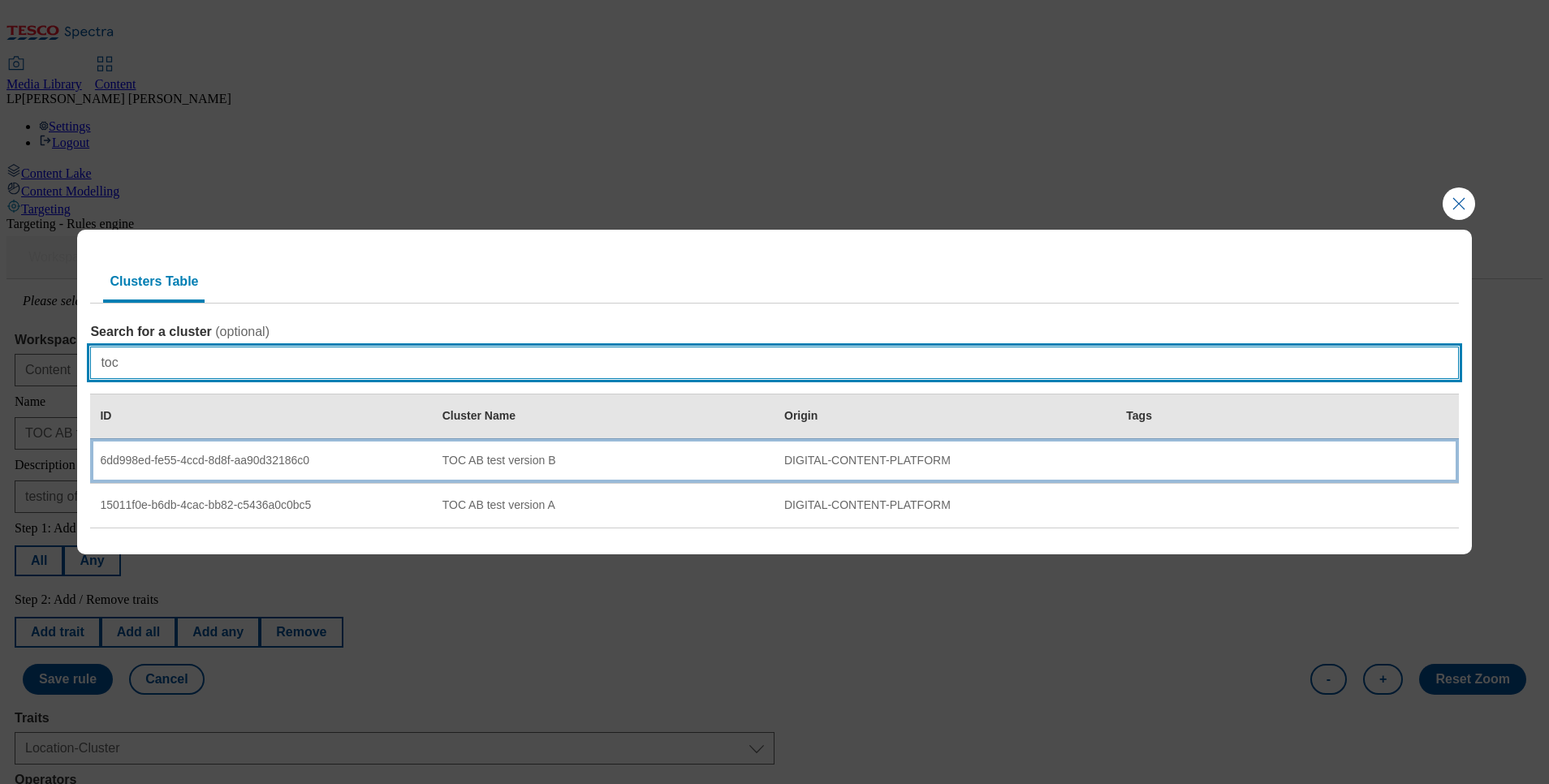
type input "toc"
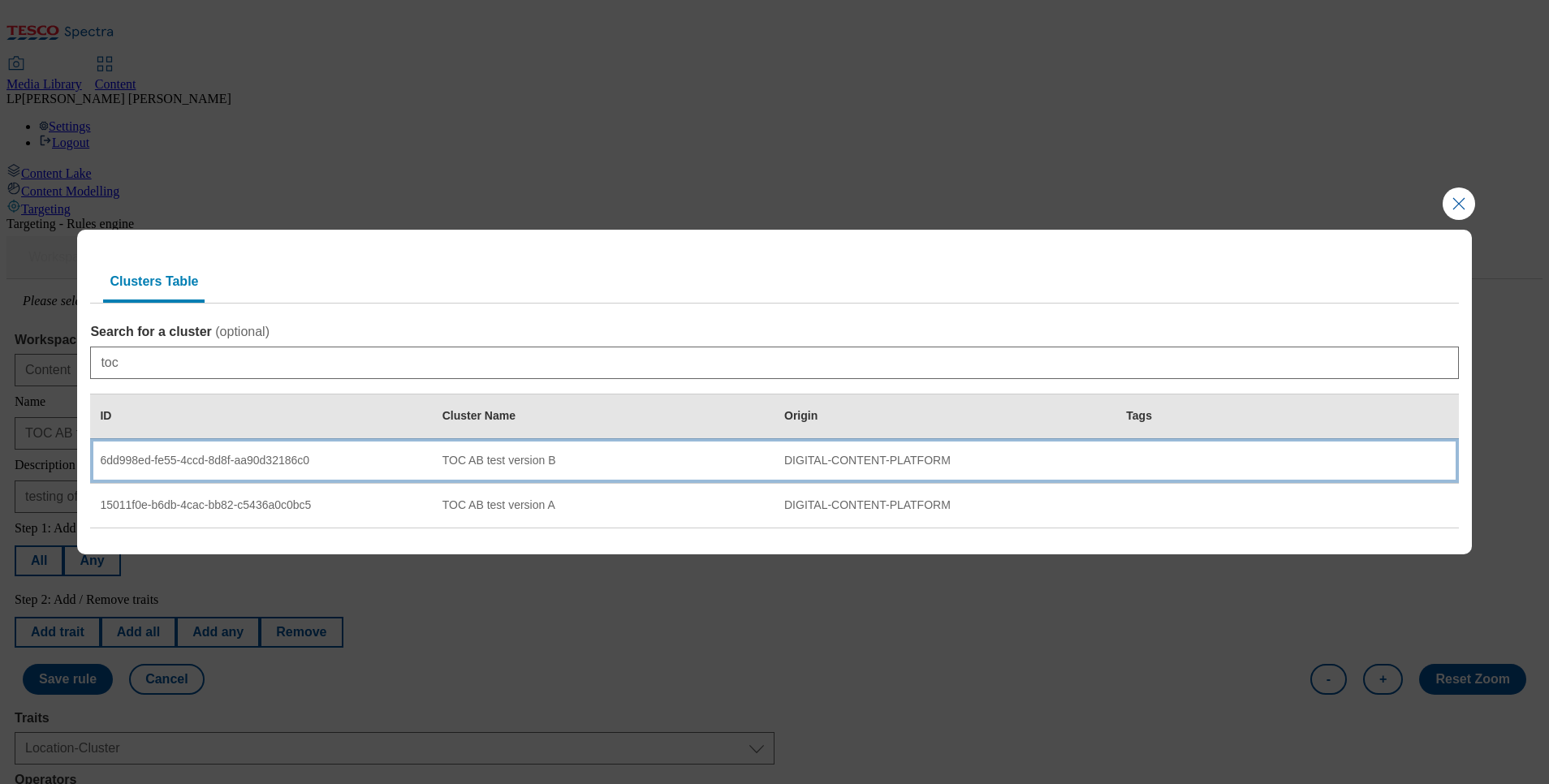
click at [458, 456] on div "TOC AB test version B" at bounding box center [603, 461] width 322 height 15
select select "6dd998ed-fe55-4ccd-8d8f-aa90d32186c0"
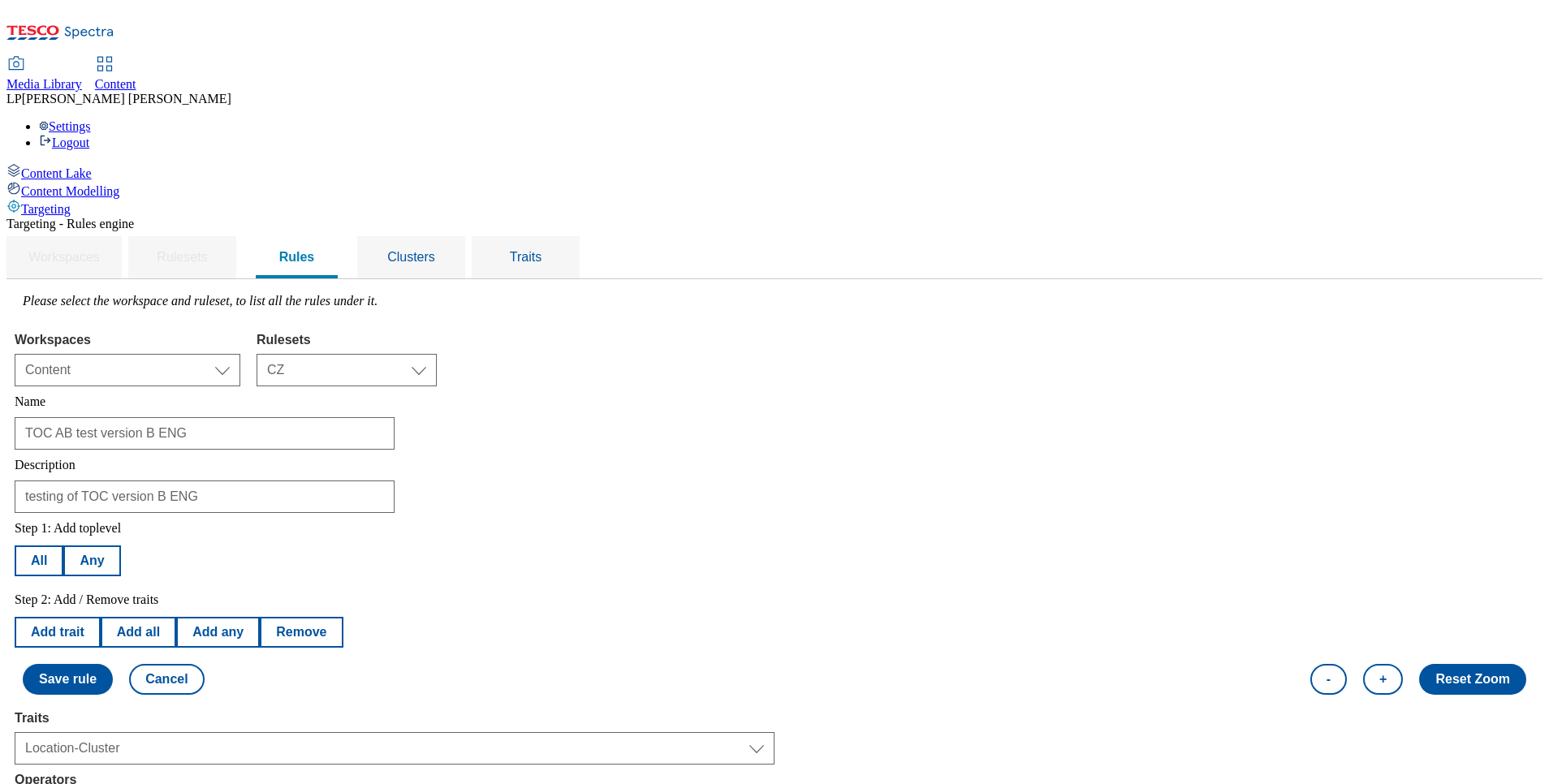
click at [113, 664] on button "Save rule" at bounding box center [67, 680] width 91 height 31
click at [204, 664] on button "Cancel" at bounding box center [167, 680] width 75 height 31
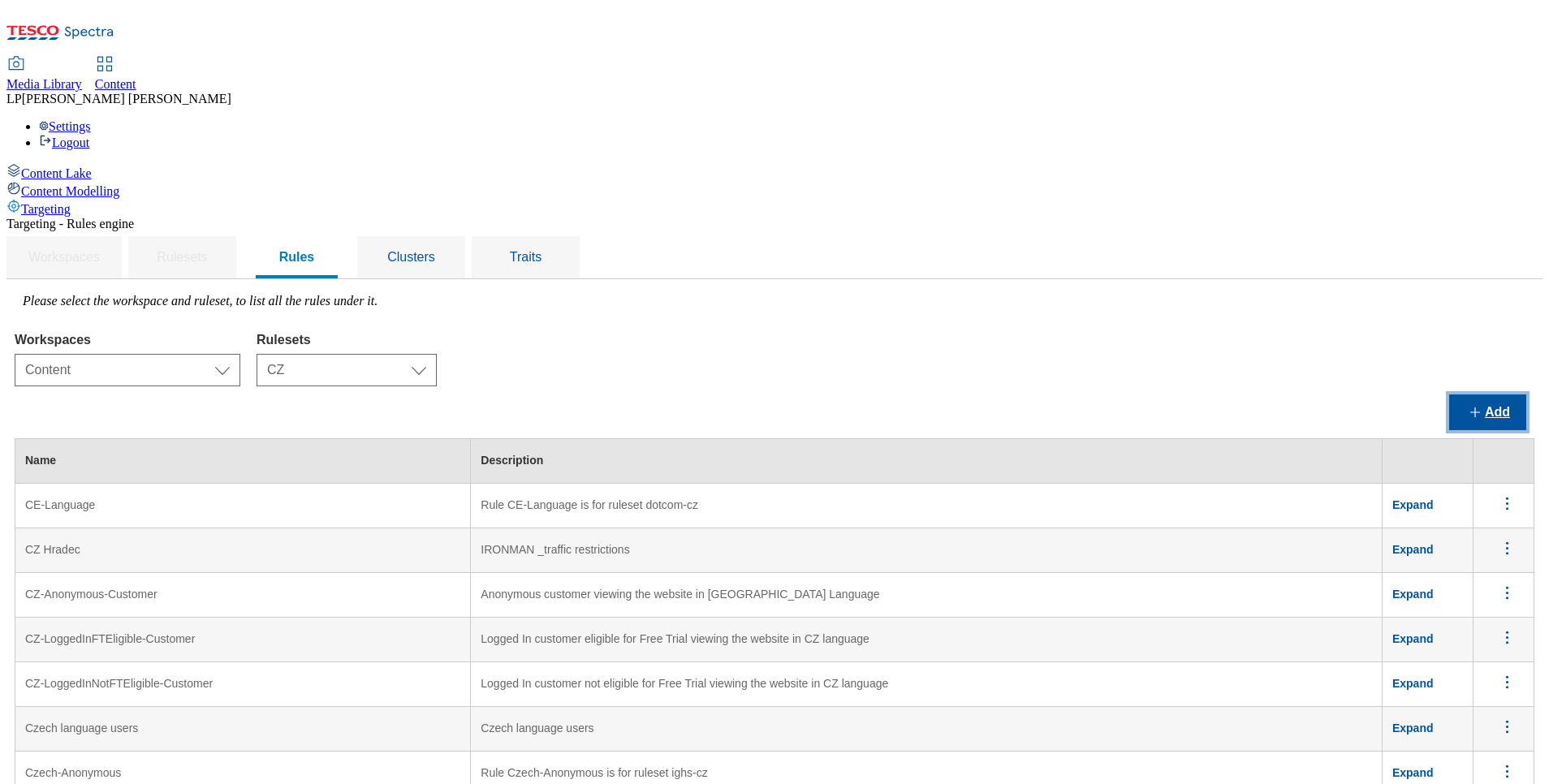
click at [1464, 394] on button "Add" at bounding box center [1488, 412] width 77 height 36
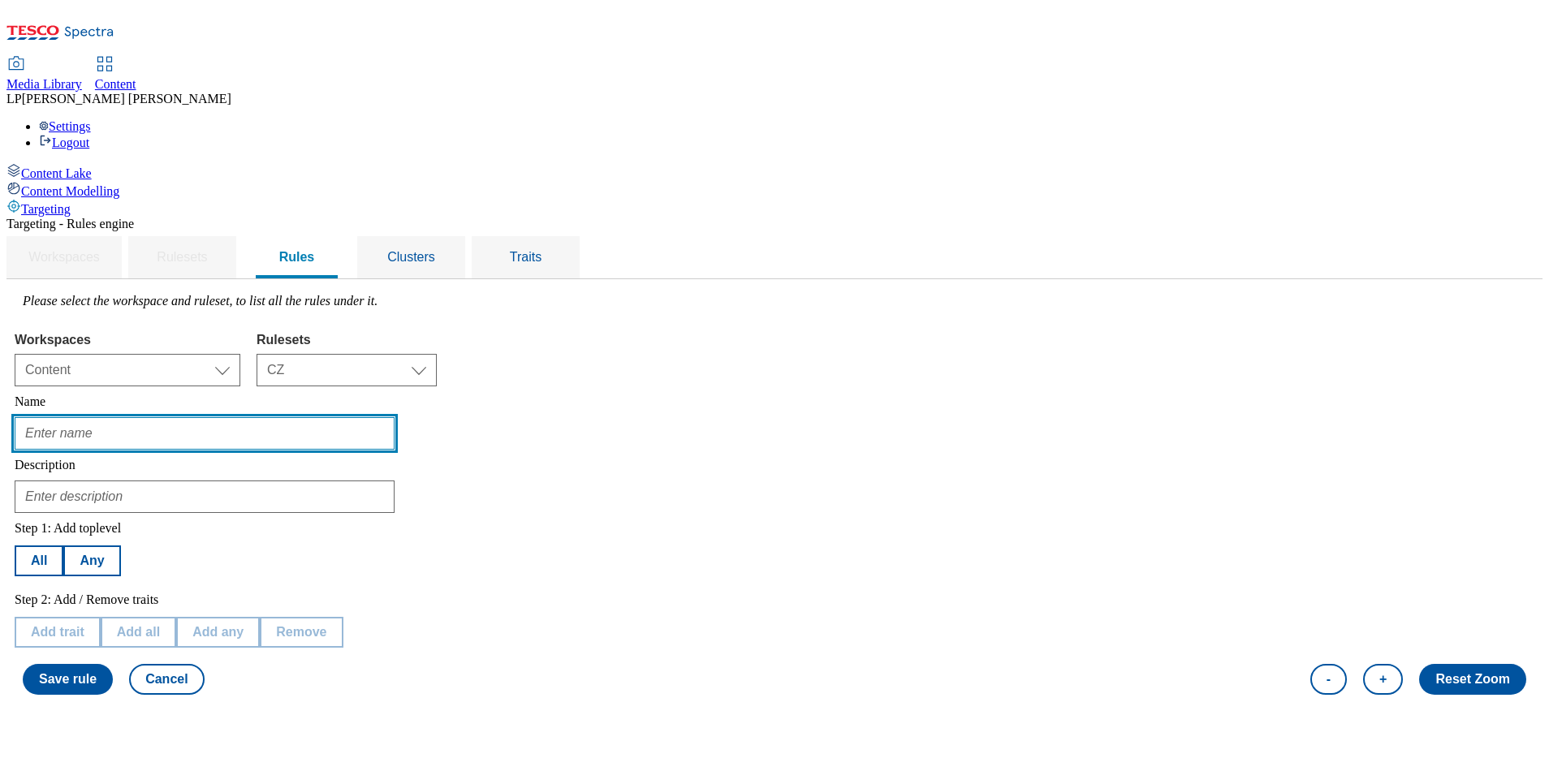
click at [395, 417] on input "text" at bounding box center [205, 432] width 380 height 32
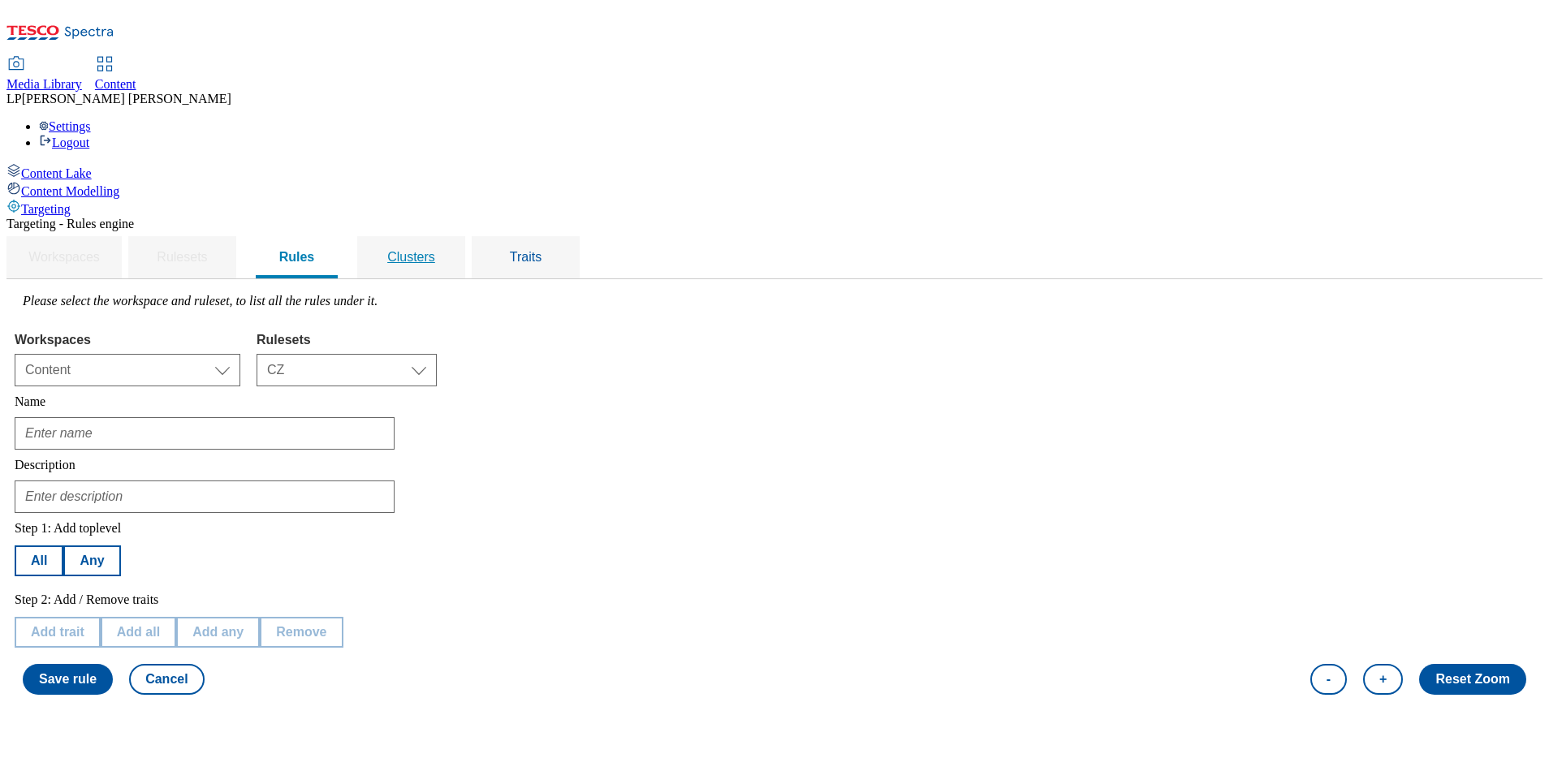
click at [435, 250] on span "Clusters" at bounding box center [411, 257] width 48 height 14
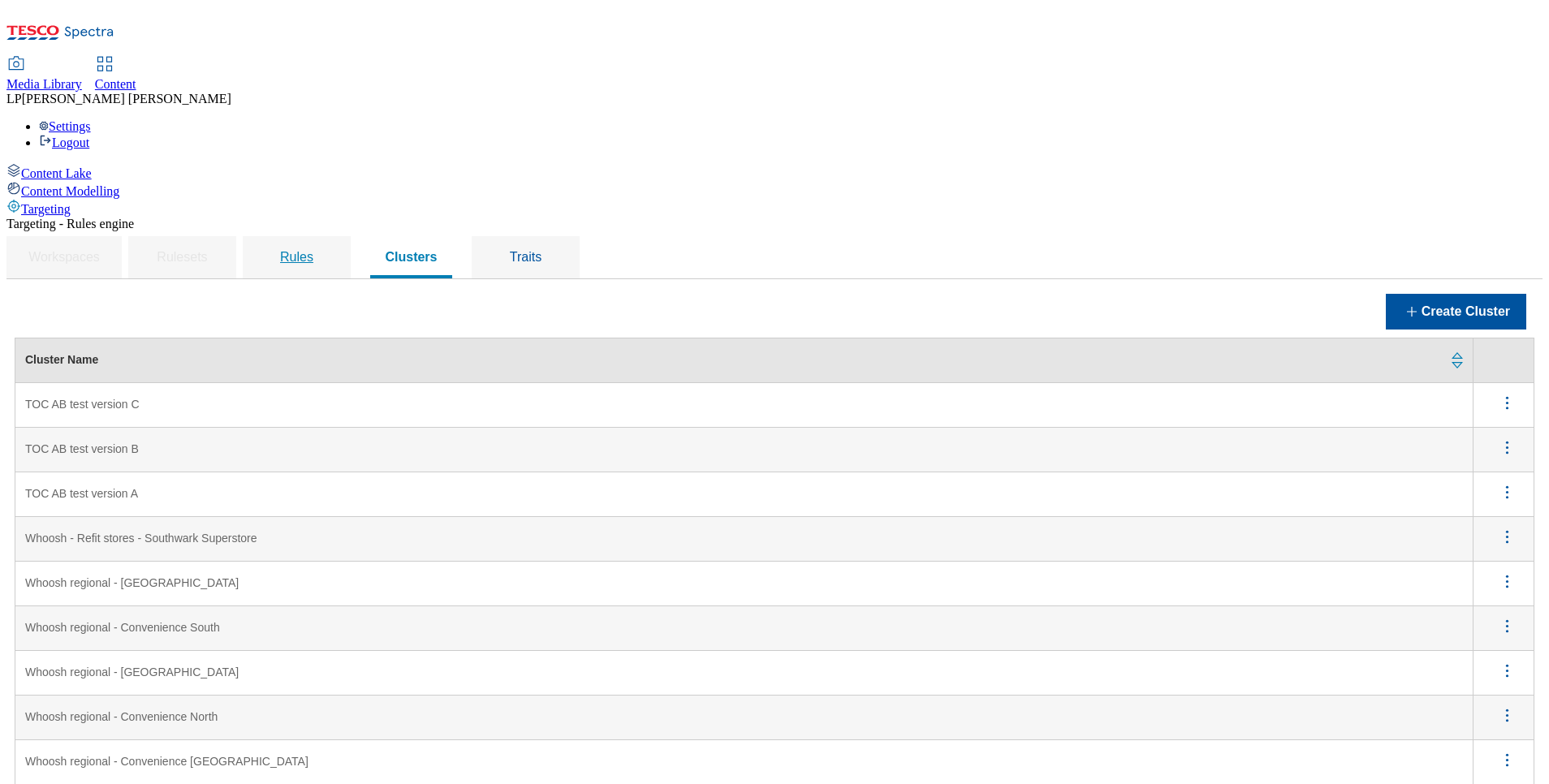
click at [314, 250] on span "Rules" at bounding box center [297, 257] width 33 height 14
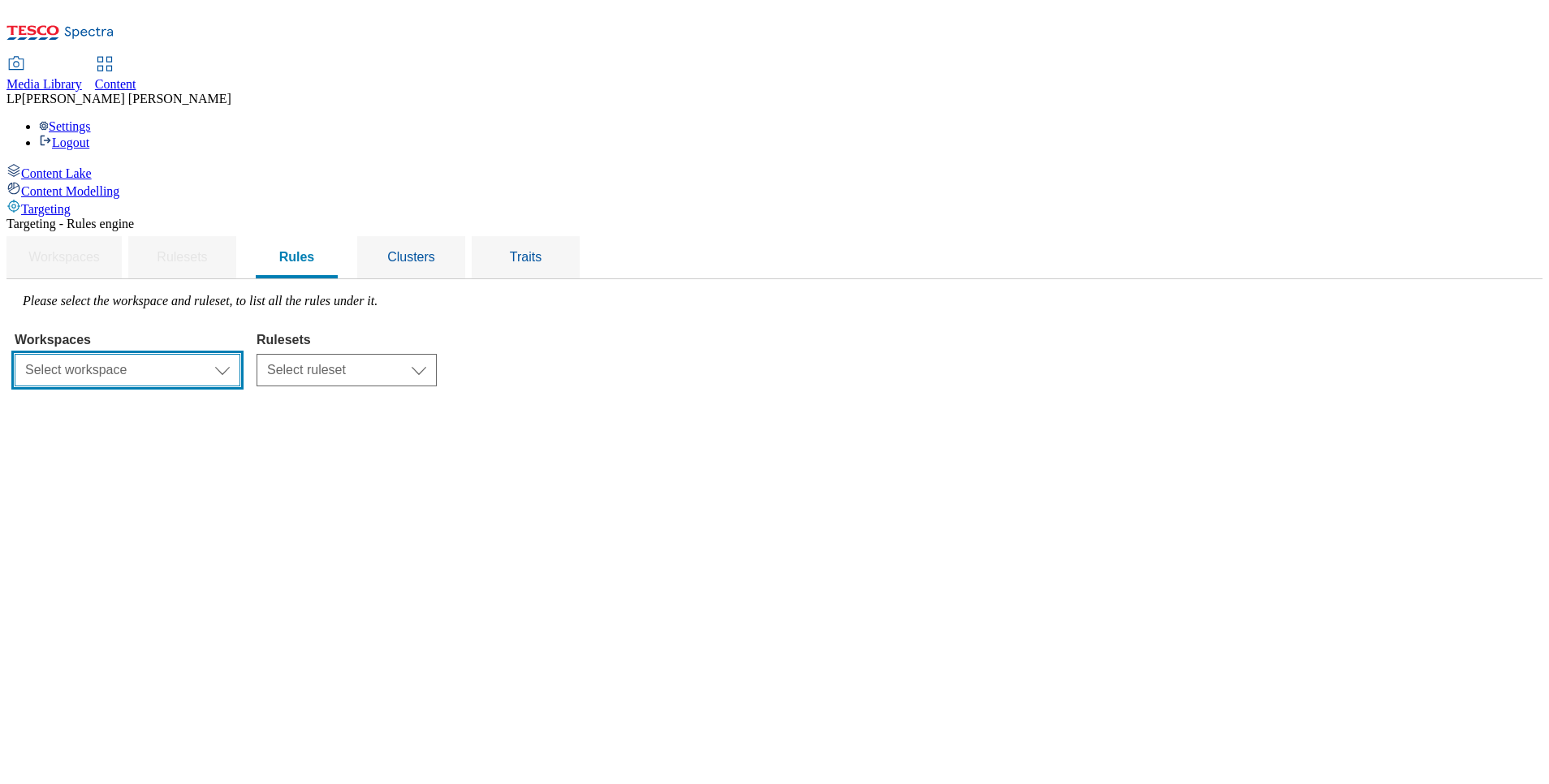
click at [241, 354] on select "Select workspace Content" at bounding box center [128, 369] width 226 height 32
select select "f510054f-adaa-4692-b570-80fa3897127a"
click at [219, 354] on select "Select workspace Content" at bounding box center [128, 369] width 226 height 32
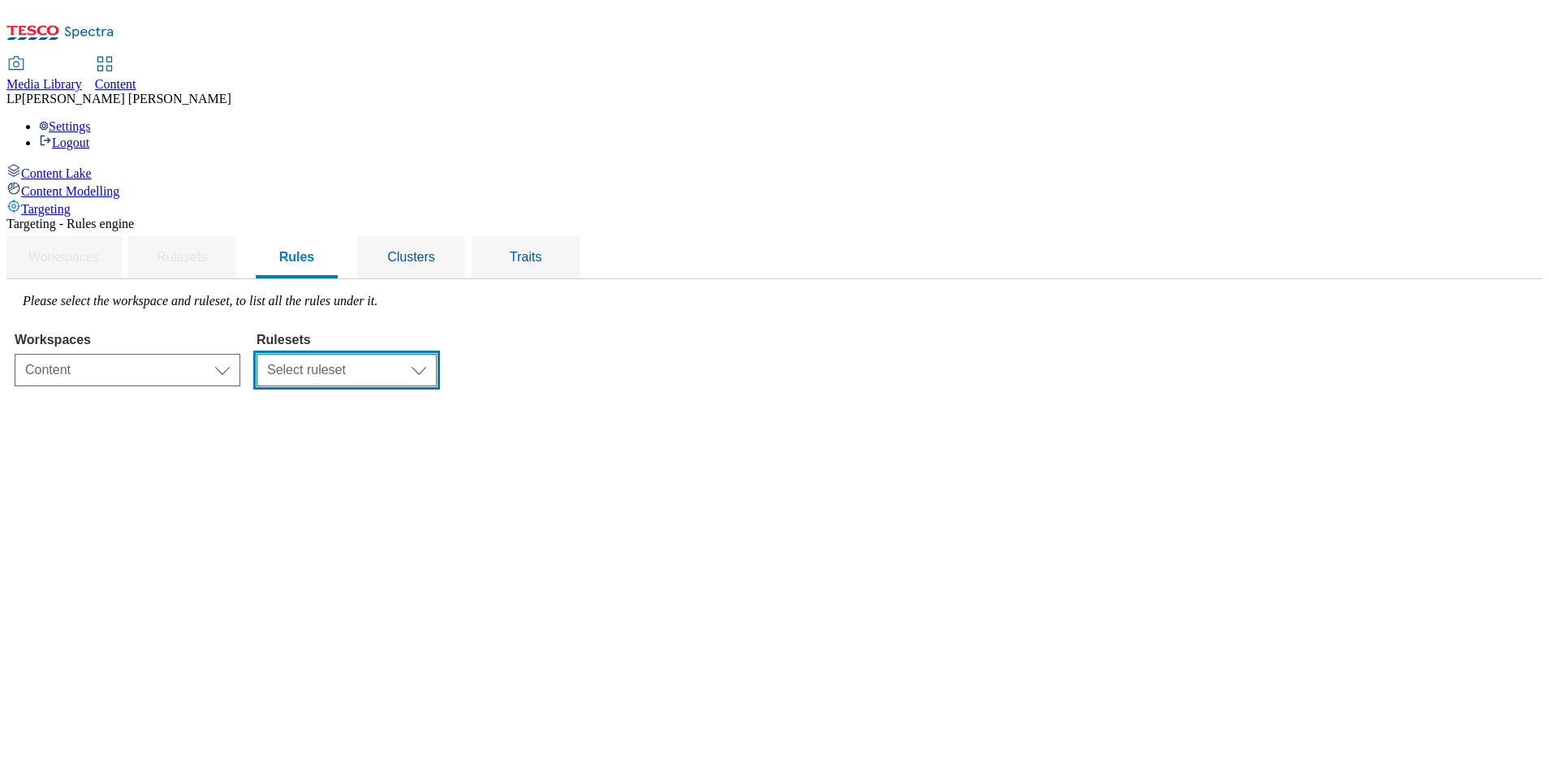
drag, startPoint x: 620, startPoint y: 246, endPoint x: 597, endPoint y: 262, distance: 28.0
click at [436, 354] on select "Select ruleset CZ HU SK" at bounding box center [346, 369] width 180 height 32
select select "5113db17-1b35-4e50-beac-5f3c7afeb8da"
click at [436, 354] on select "Select ruleset CZ HU SK" at bounding box center [346, 369] width 180 height 32
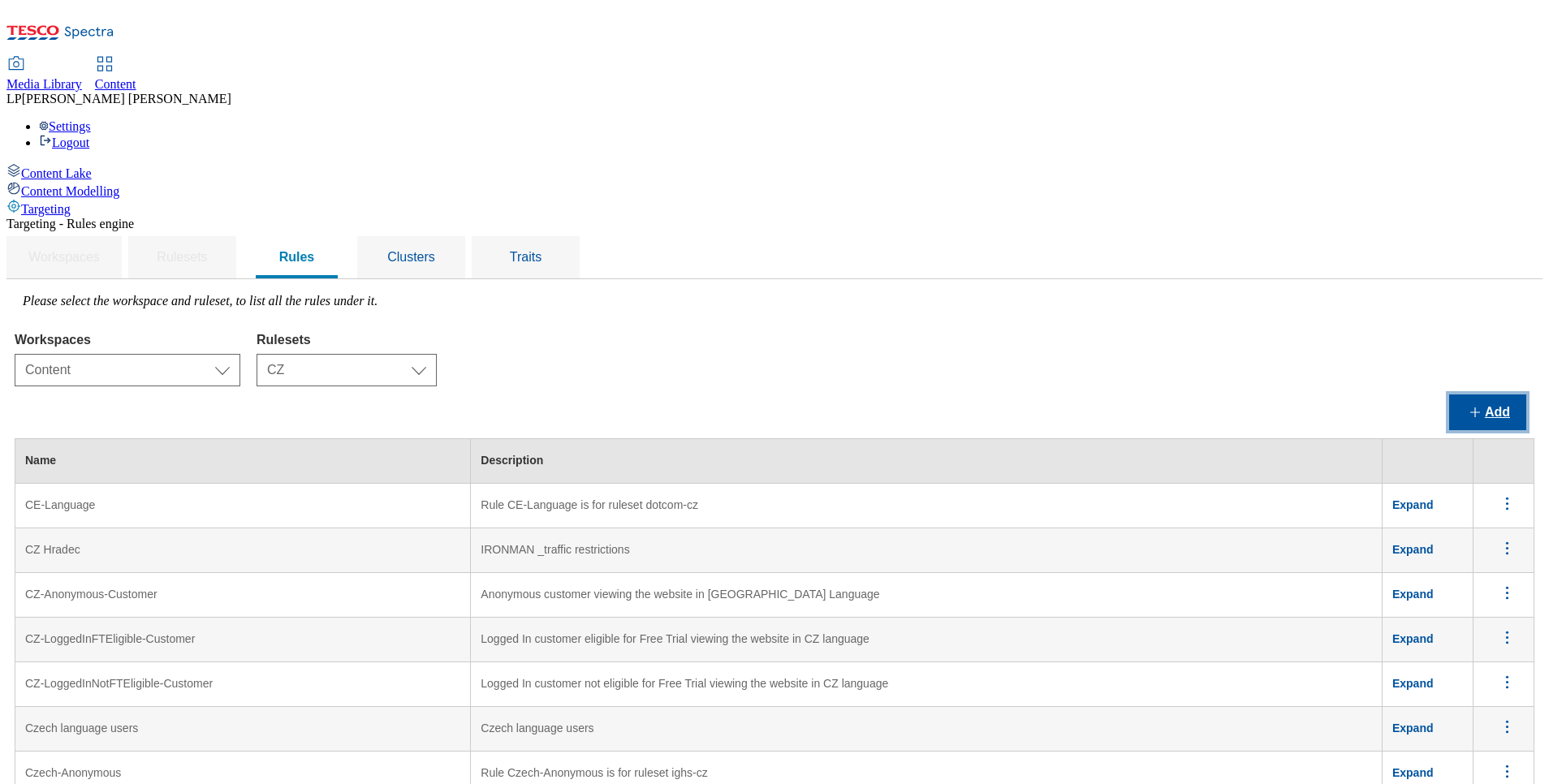
click at [1491, 394] on button "Add" at bounding box center [1488, 412] width 77 height 36
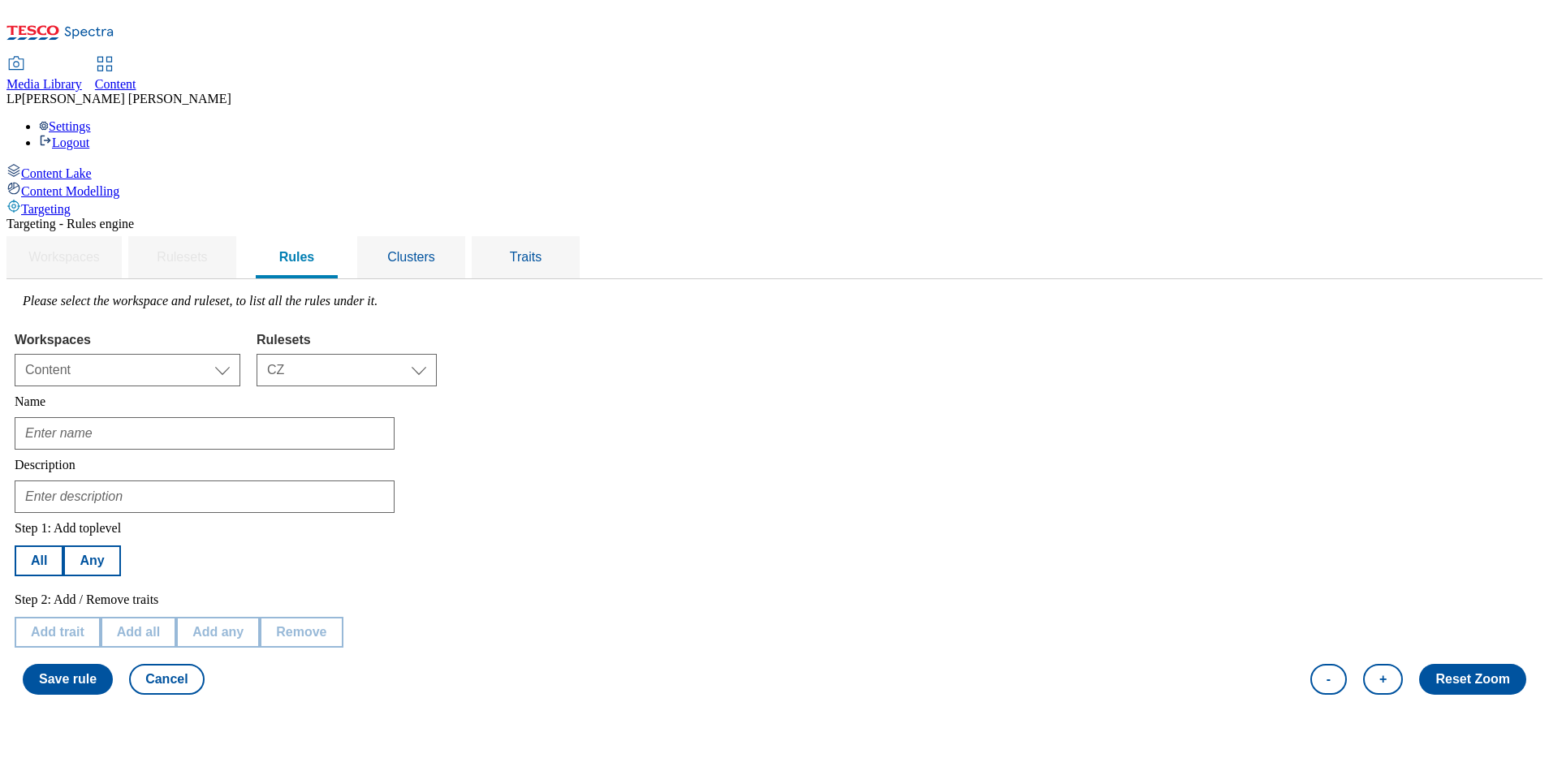
click at [273, 409] on div at bounding box center [774, 429] width 1520 height 41
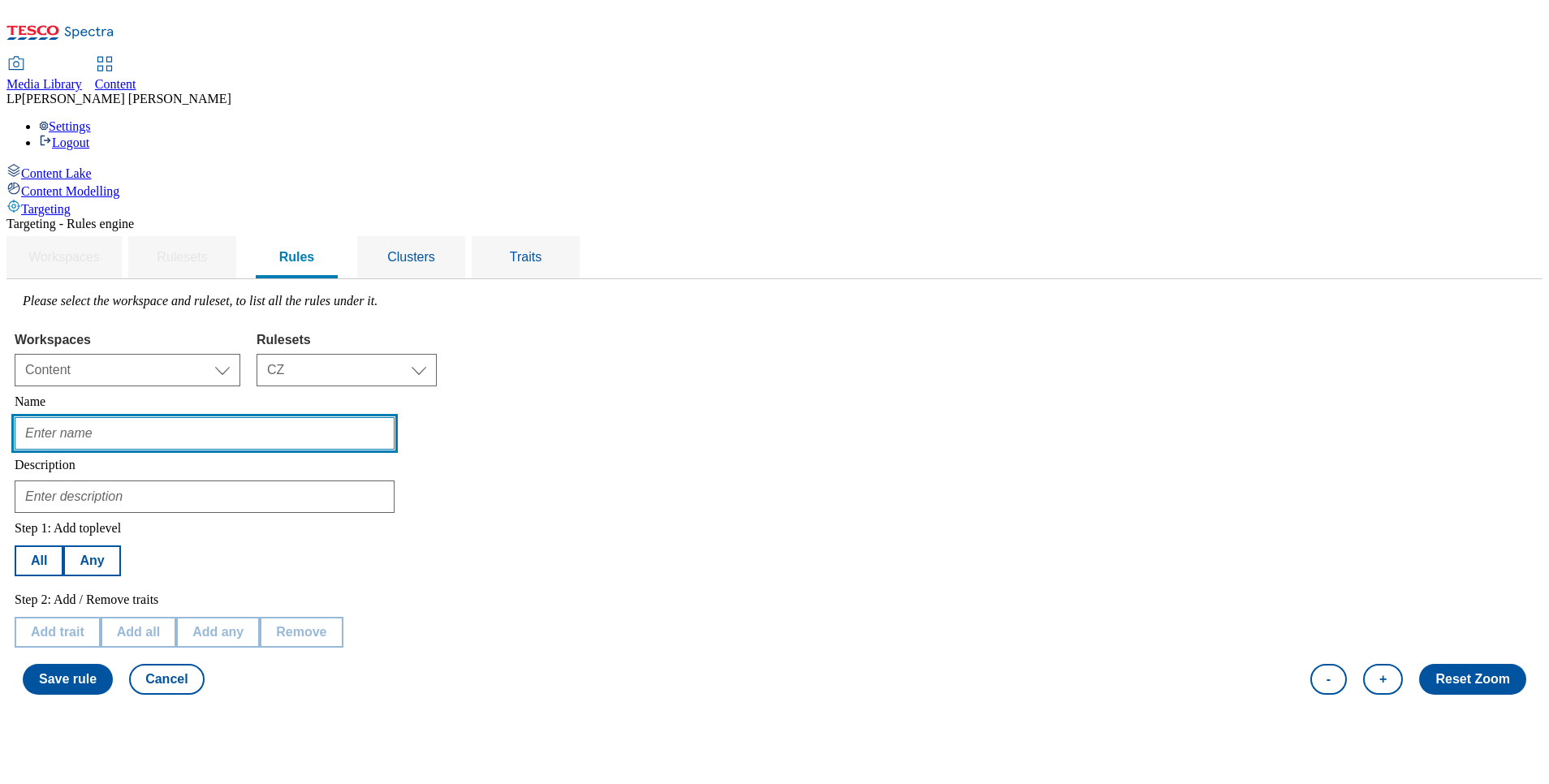
click at [275, 417] on input "text" at bounding box center [205, 432] width 380 height 32
type input "TOC AB test version B ENG"
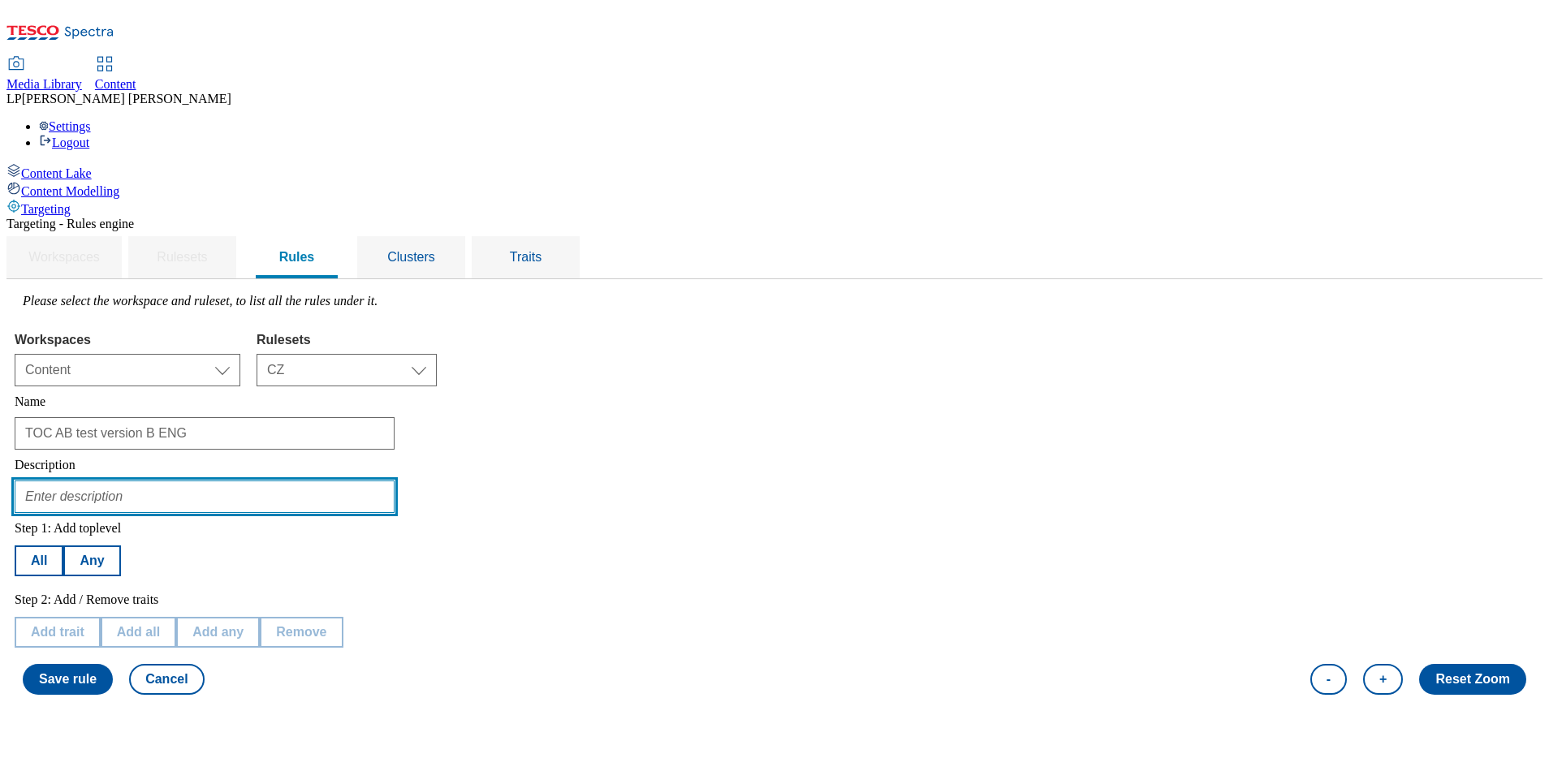
type input "testing of TOC version B ENG"
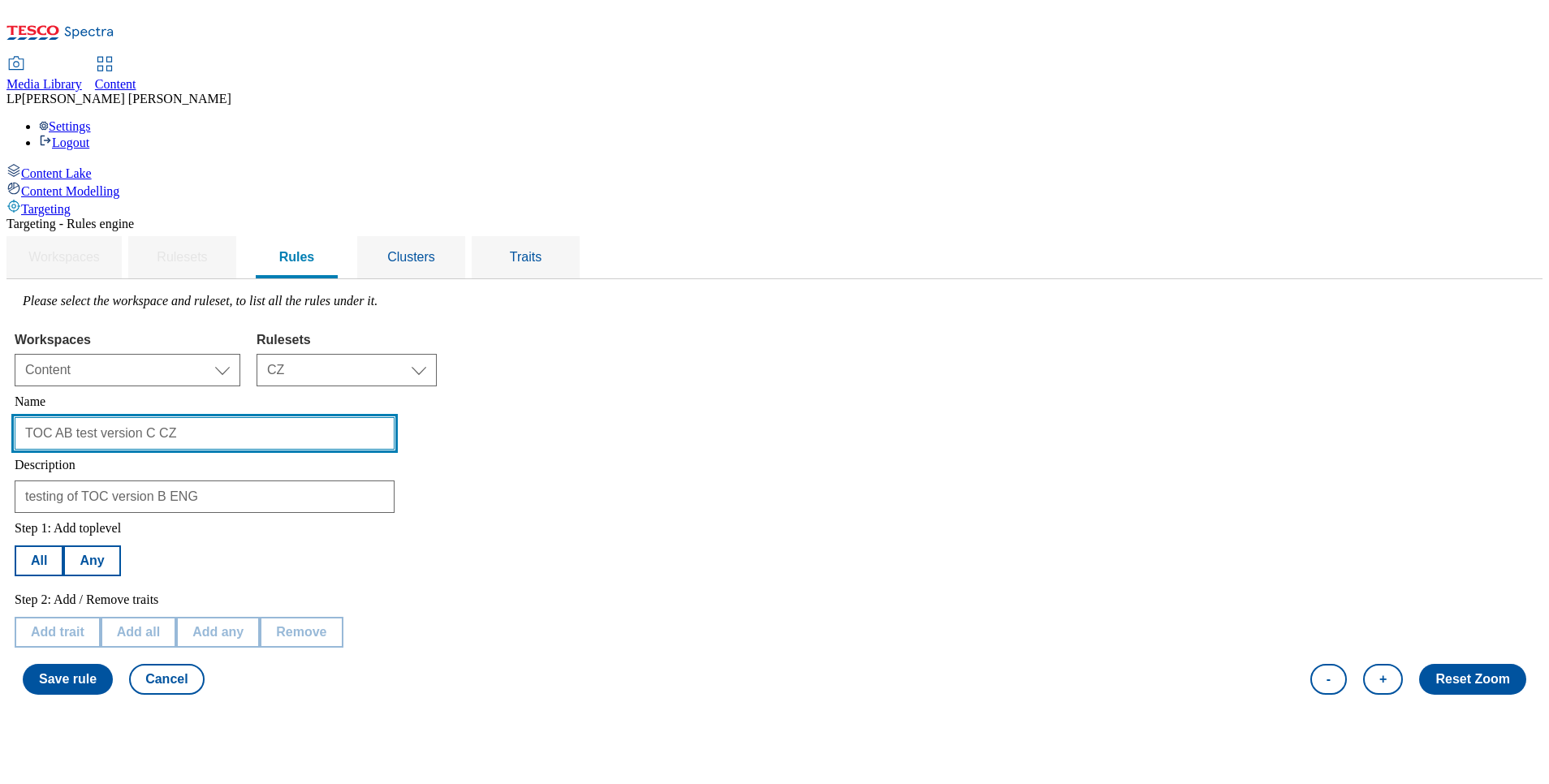
type input "TOC AB test version C CZ"
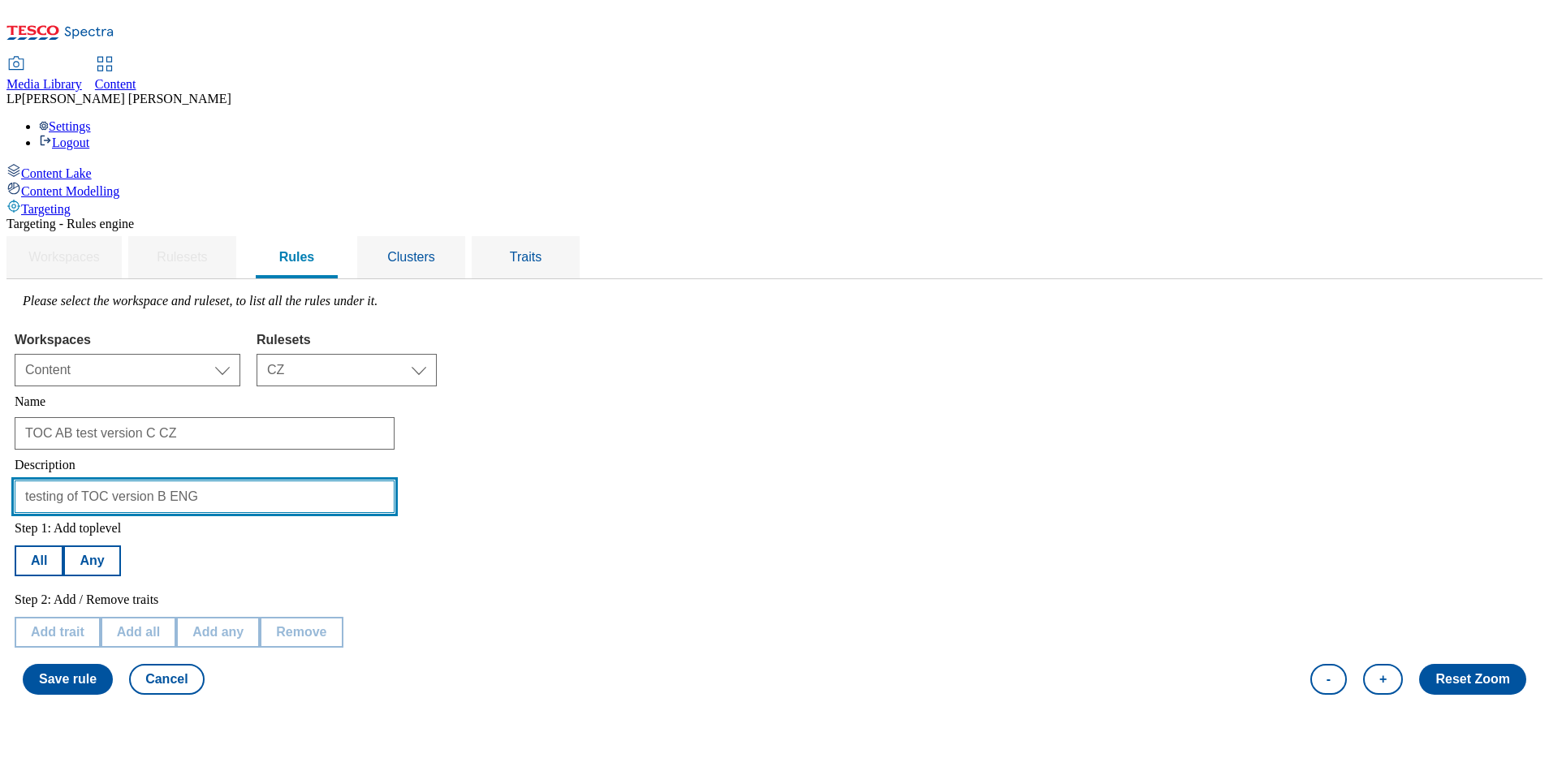
click at [395, 480] on input "testing of TOC version B ENG" at bounding box center [205, 496] width 380 height 32
type input "testing of TOC version C CZ"
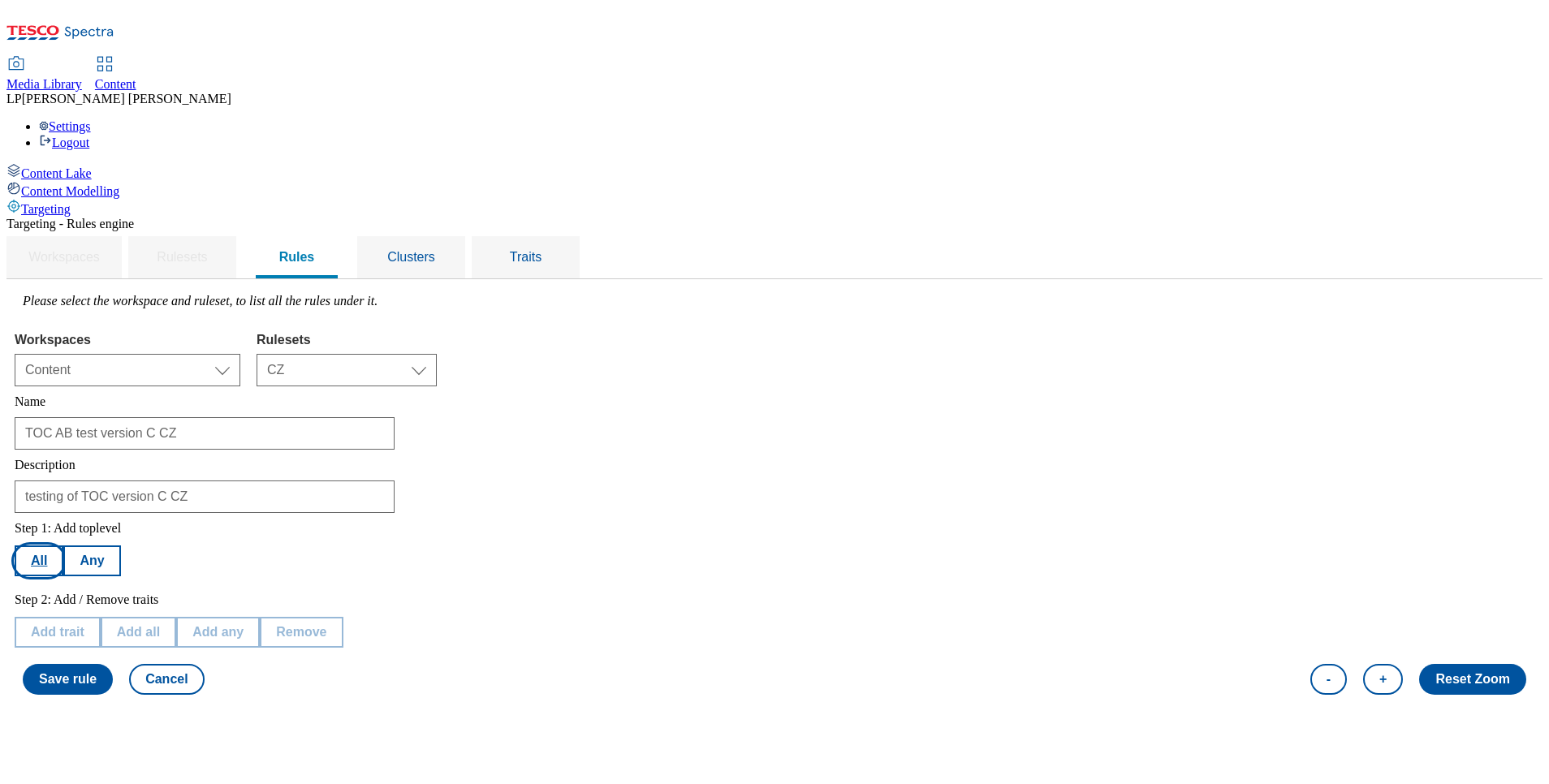
click at [63, 545] on button "All" at bounding box center [39, 561] width 49 height 31
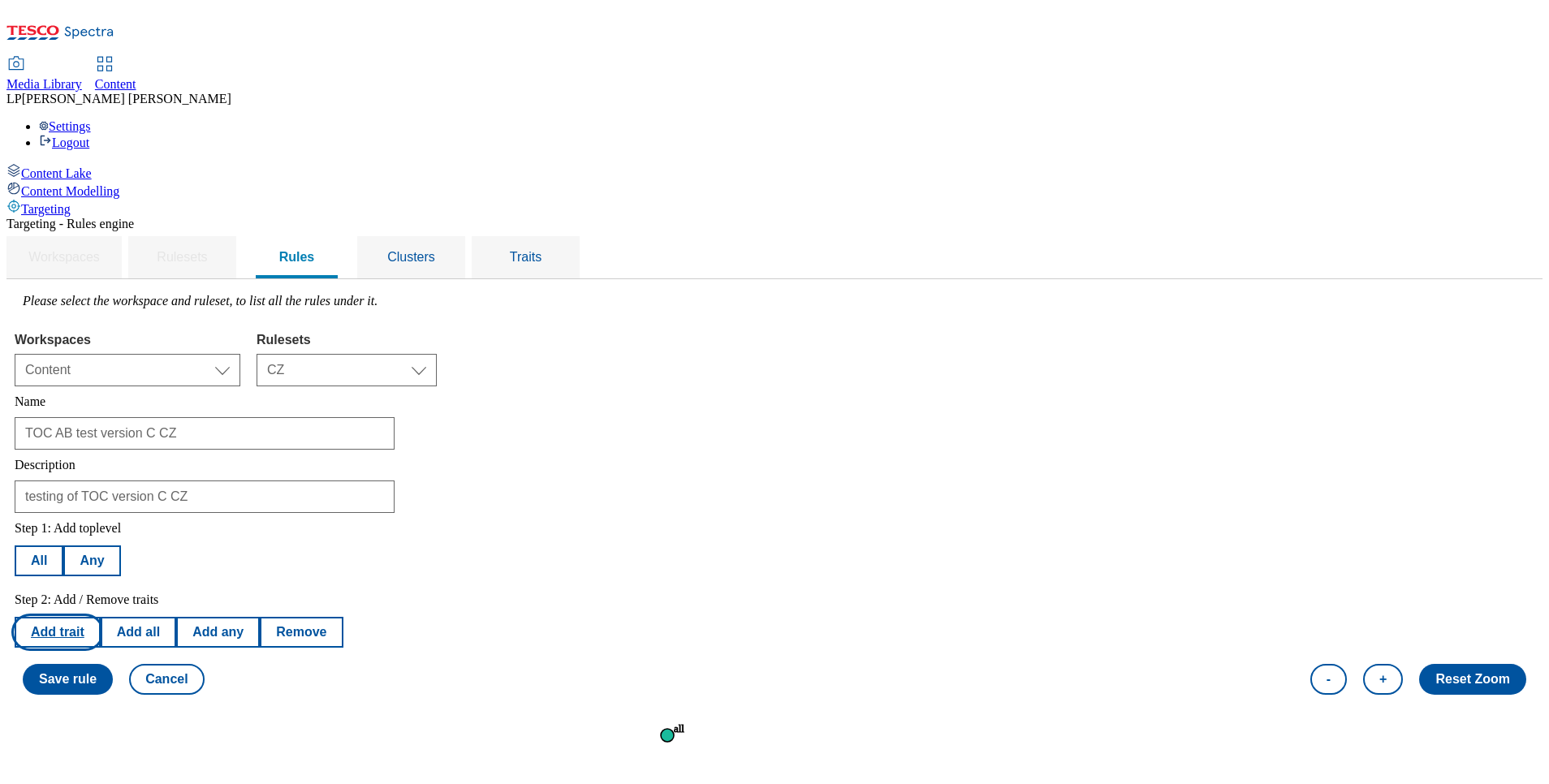
click at [100, 616] on button "Add trait" at bounding box center [57, 632] width 86 height 31
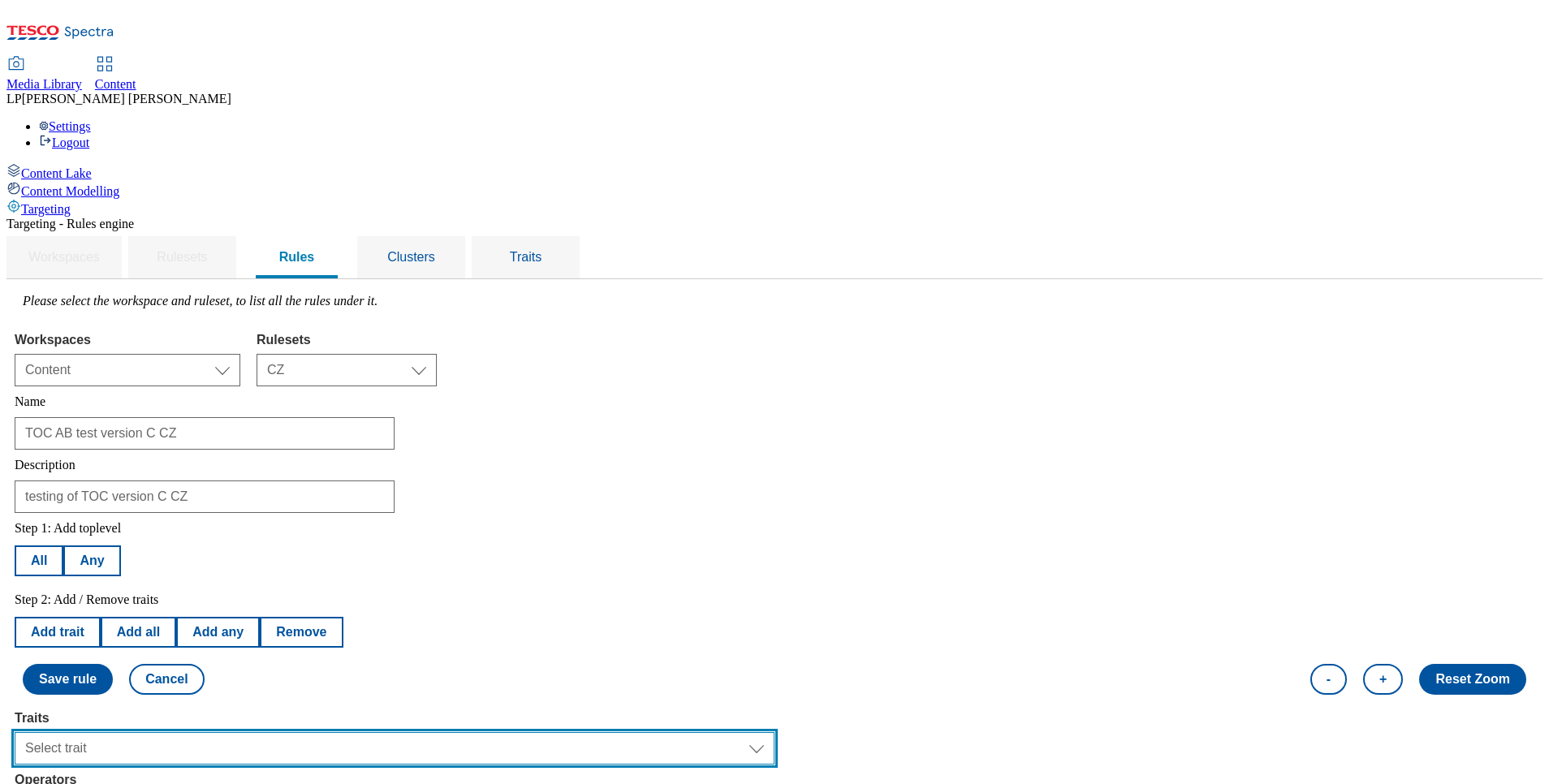
click at [279, 732] on select "Select trait Languages Operating System Content Type Variant ID Segments Channe…" at bounding box center [395, 748] width 760 height 32
click at [219, 732] on select "Select trait Languages Operating System Content Type Variant ID Segments Channe…" at bounding box center [395, 748] width 760 height 32
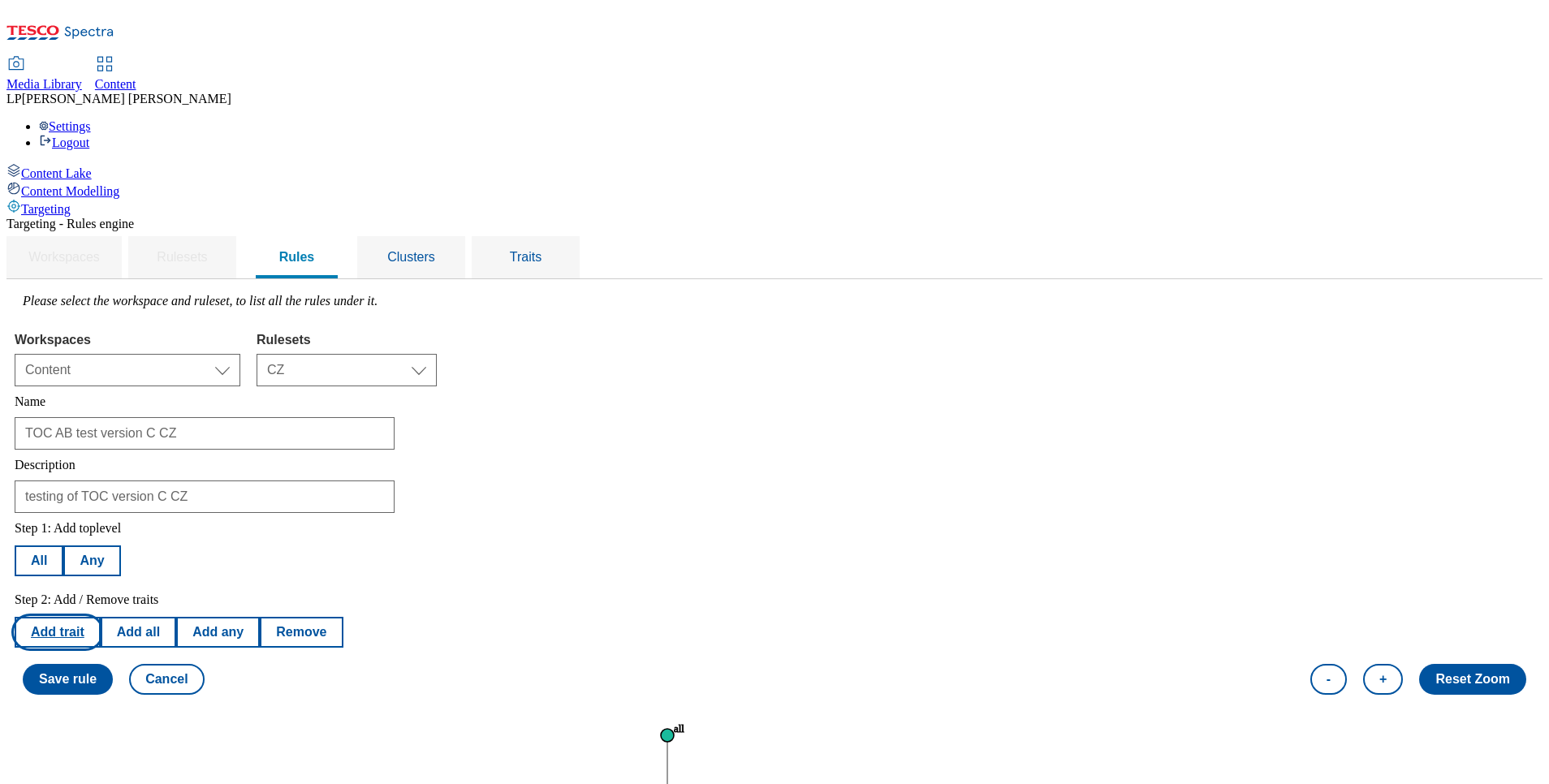
click at [100, 616] on button "Add trait" at bounding box center [57, 632] width 86 height 31
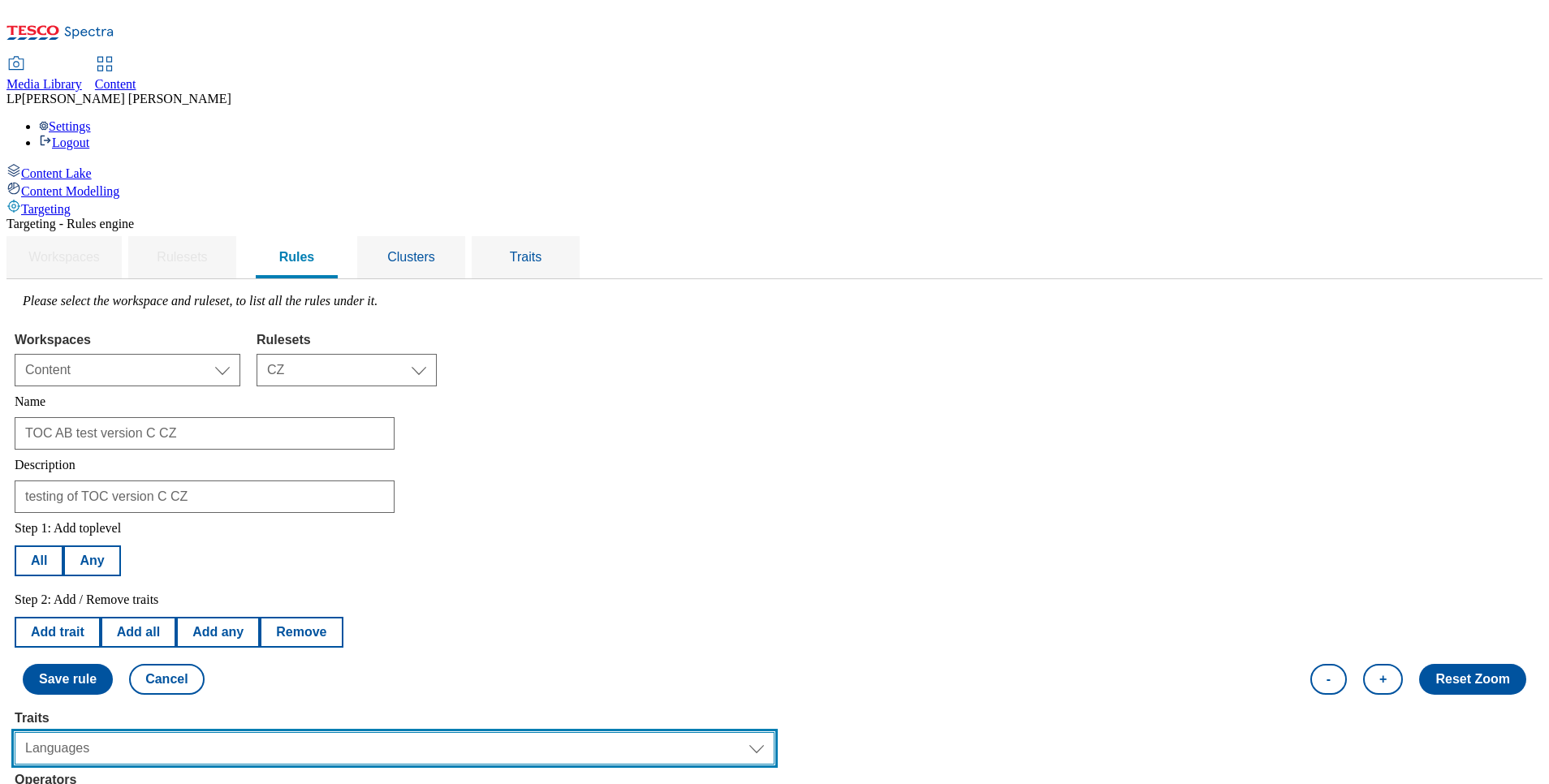
click at [281, 732] on select "Select trait Languages Operating System Content Type Variant ID Segments Channe…" at bounding box center [395, 748] width 760 height 32
click at [219, 732] on select "Select trait Languages Operating System Content Type Variant ID Segments Channe…" at bounding box center [395, 748] width 760 height 32
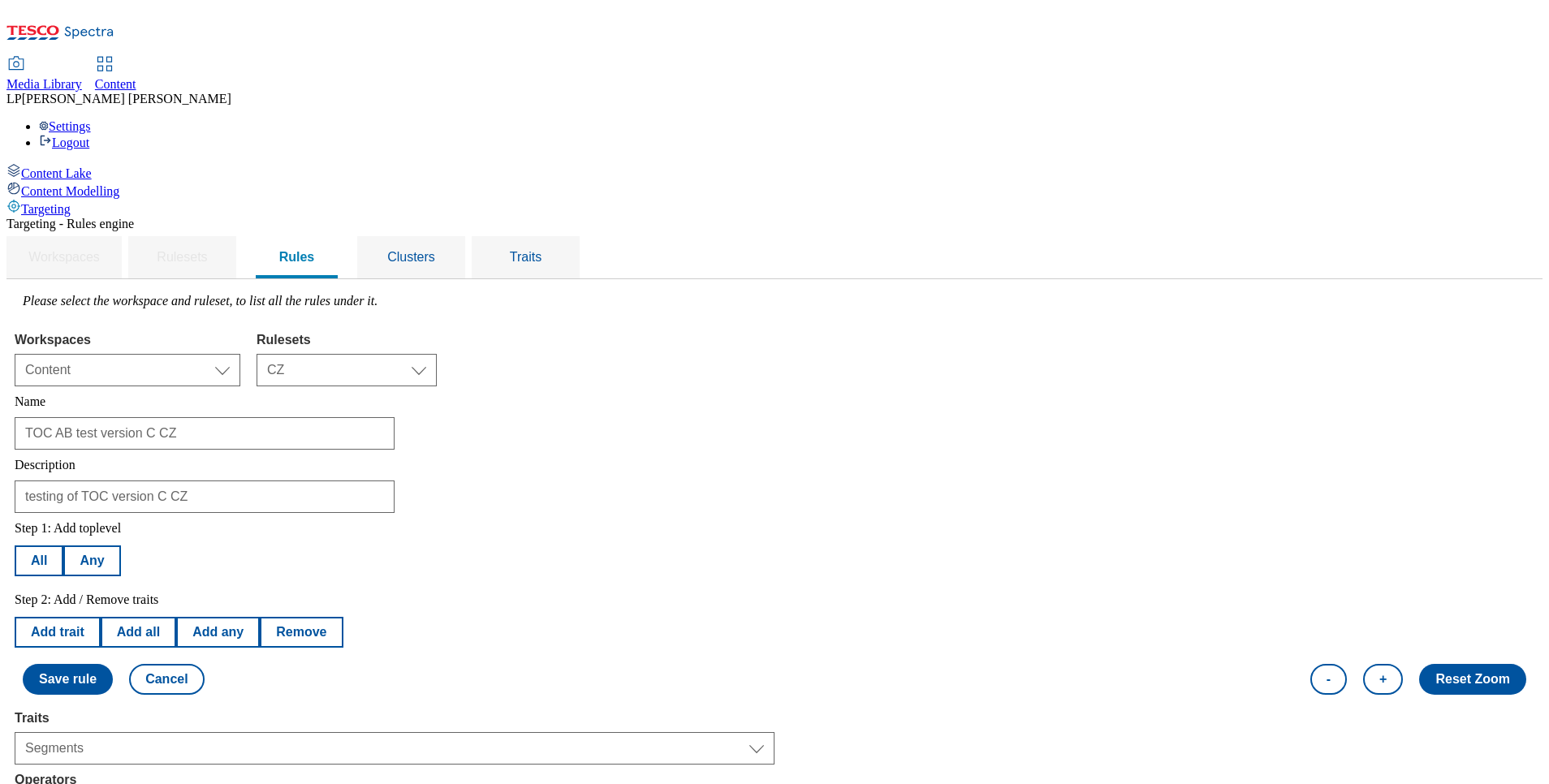
click at [100, 616] on button "Add trait" at bounding box center [57, 632] width 86 height 31
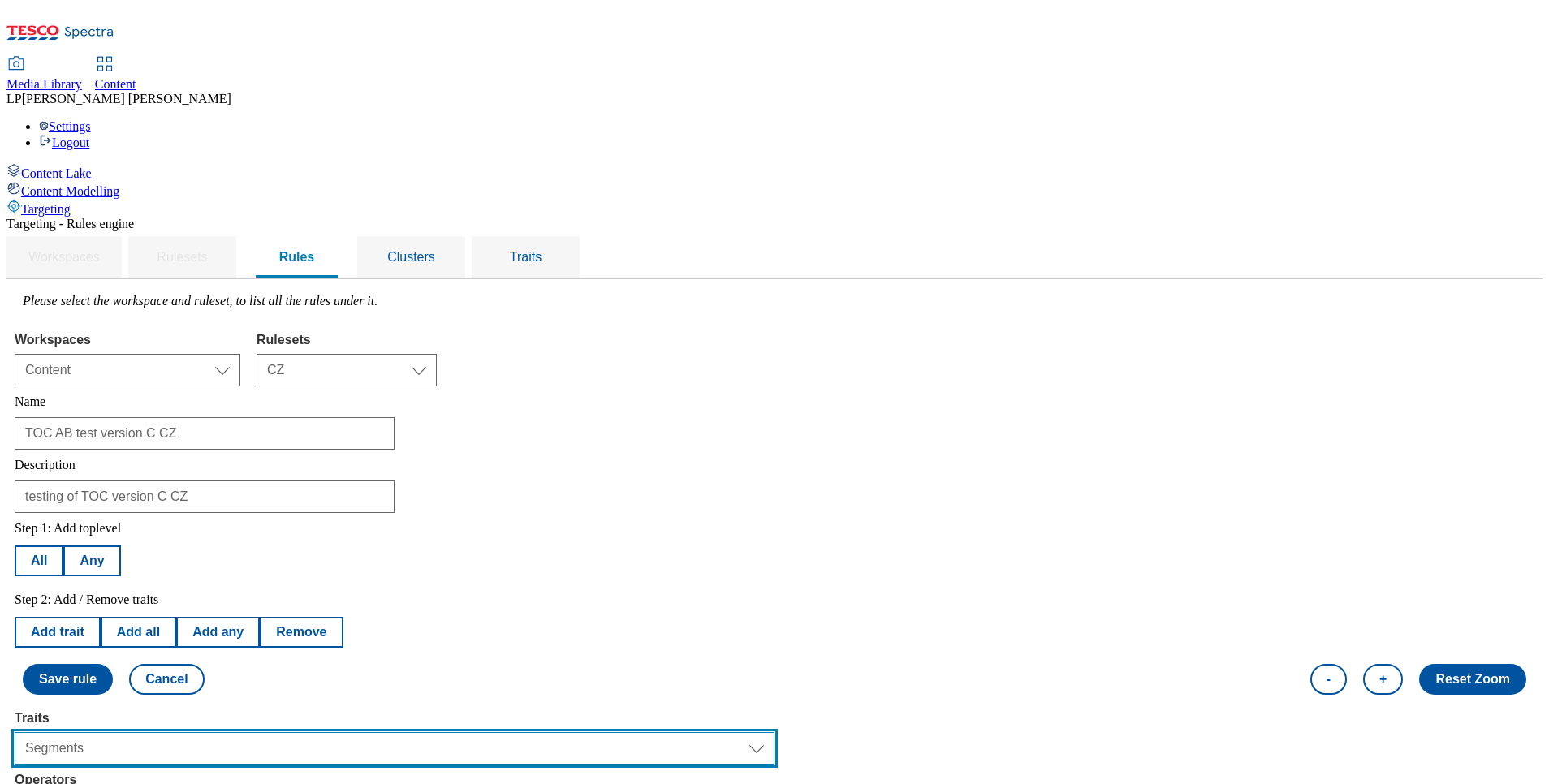
click at [282, 732] on select "Select trait Languages Operating System Content Type Variant ID Segments Channe…" at bounding box center [395, 748] width 760 height 32
click at [219, 732] on select "Select trait Languages Operating System Content Type Variant ID Segments Channe…" at bounding box center [395, 748] width 760 height 32
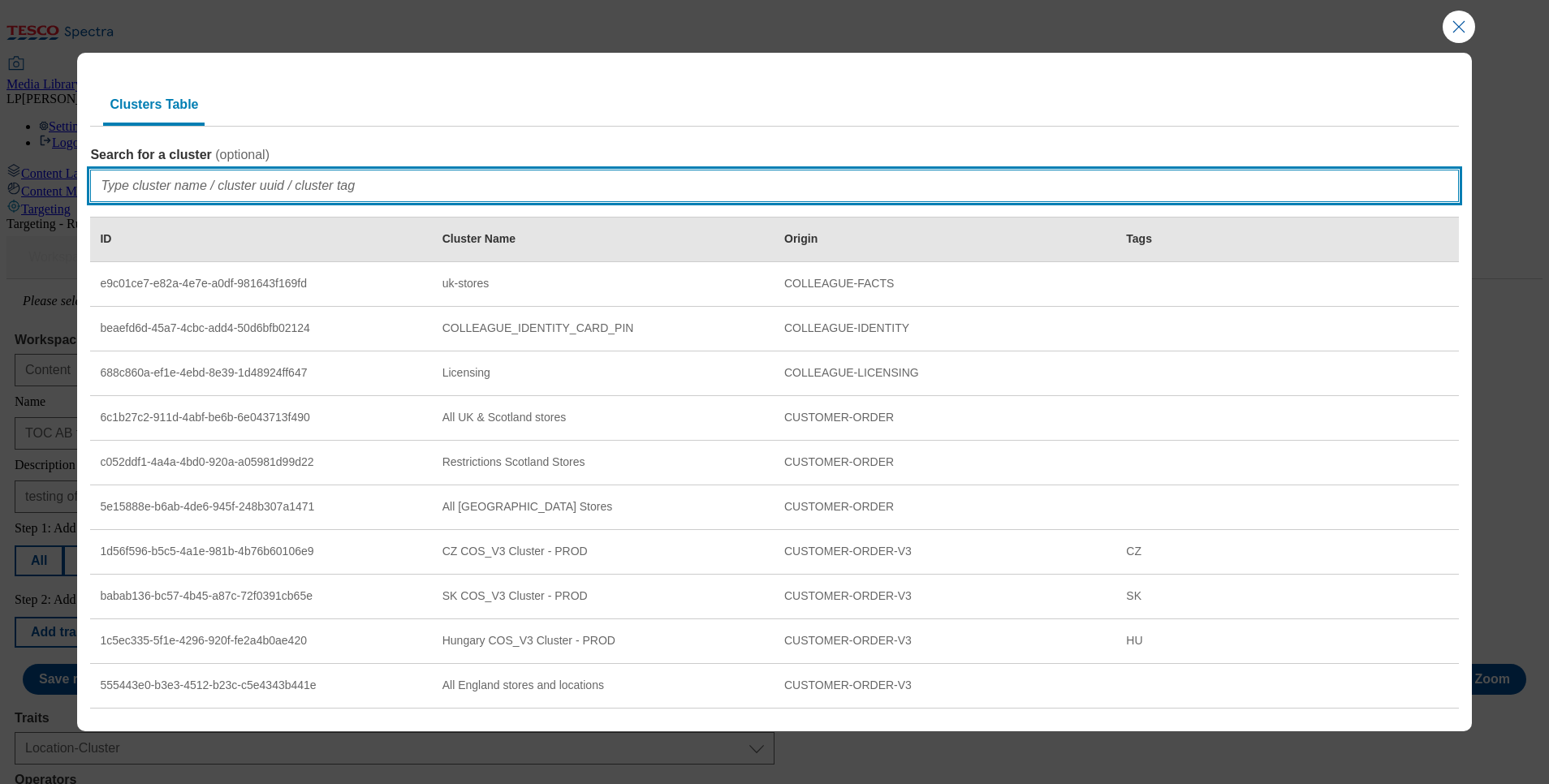
click at [232, 197] on input "Search for a cluster ( optional )" at bounding box center [774, 185] width 1368 height 32
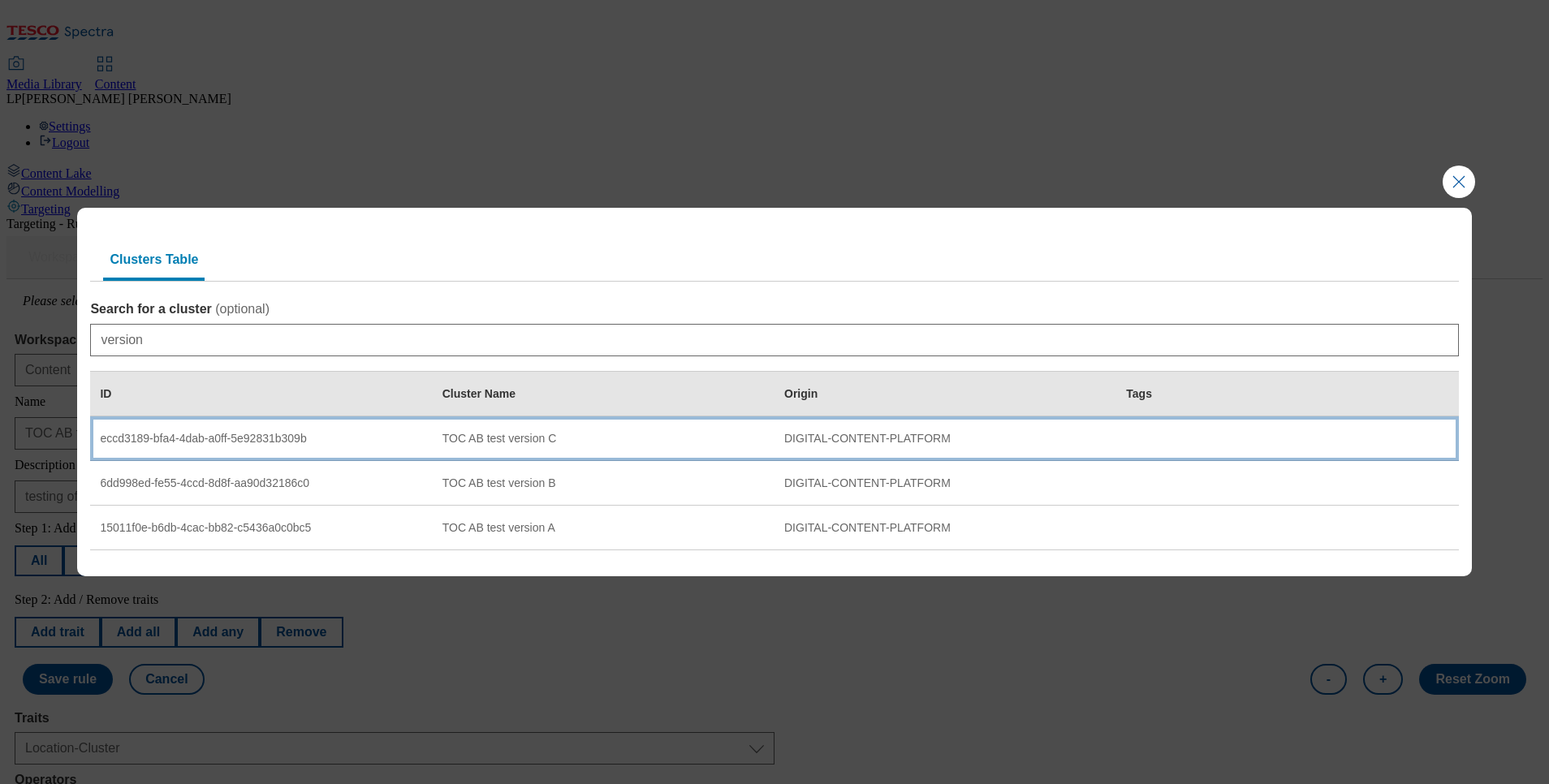
click at [471, 427] on td "TOC AB test version C" at bounding box center [603, 439] width 342 height 45
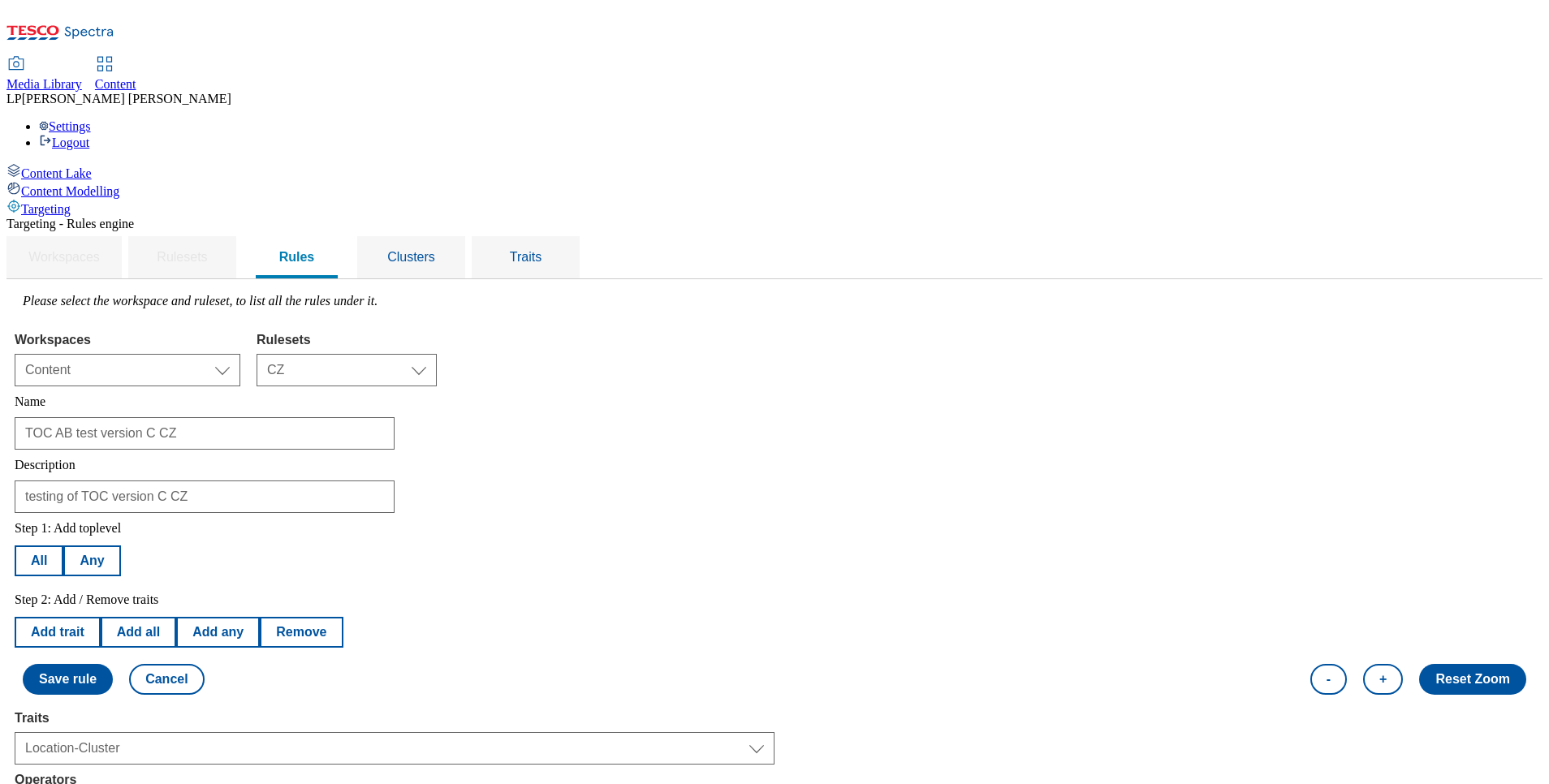
click at [113, 664] on button "Save rule" at bounding box center [67, 680] width 91 height 31
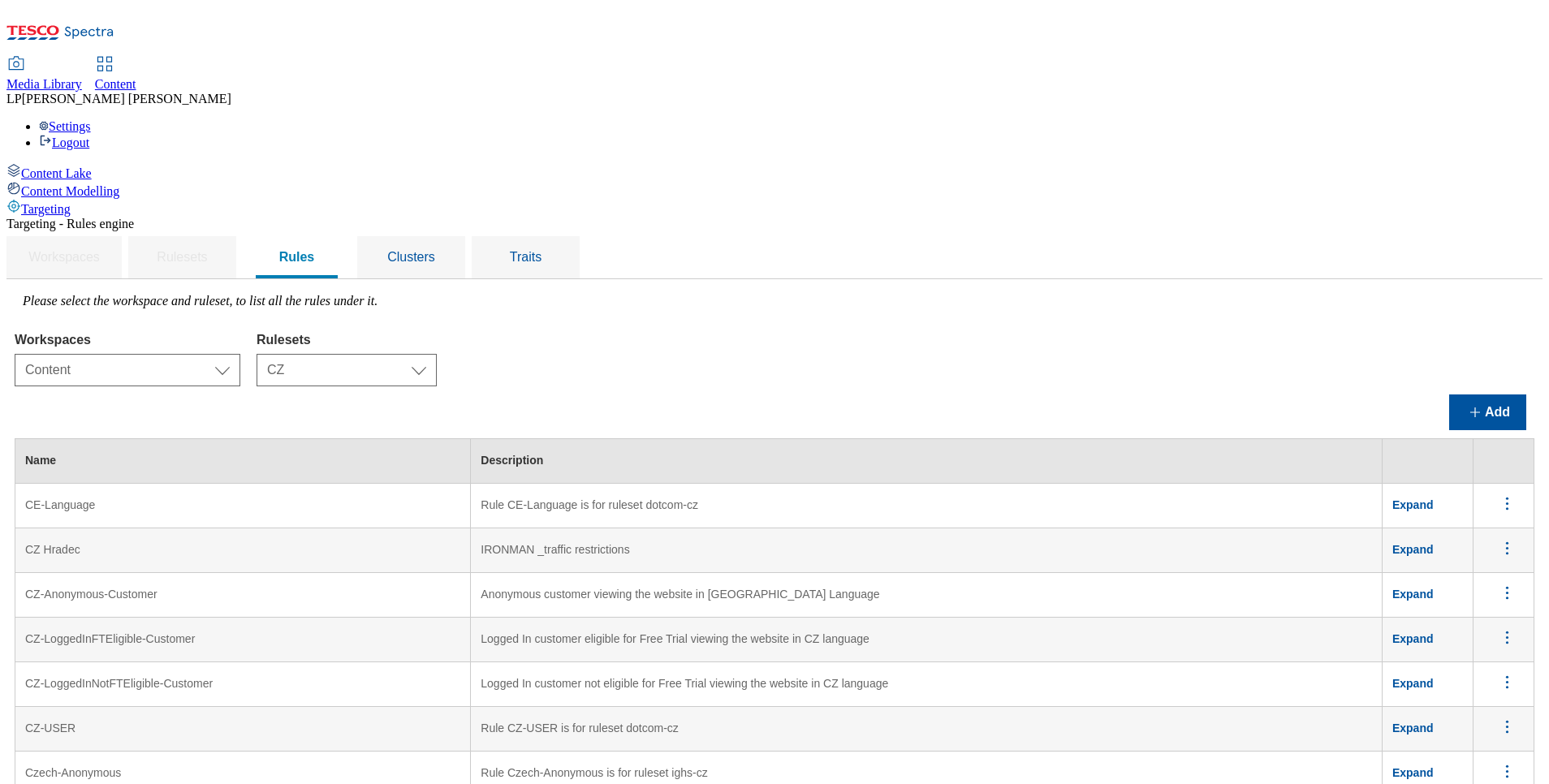
scroll to position [122, 0]
click at [1464, 394] on button "Add" at bounding box center [1488, 412] width 77 height 36
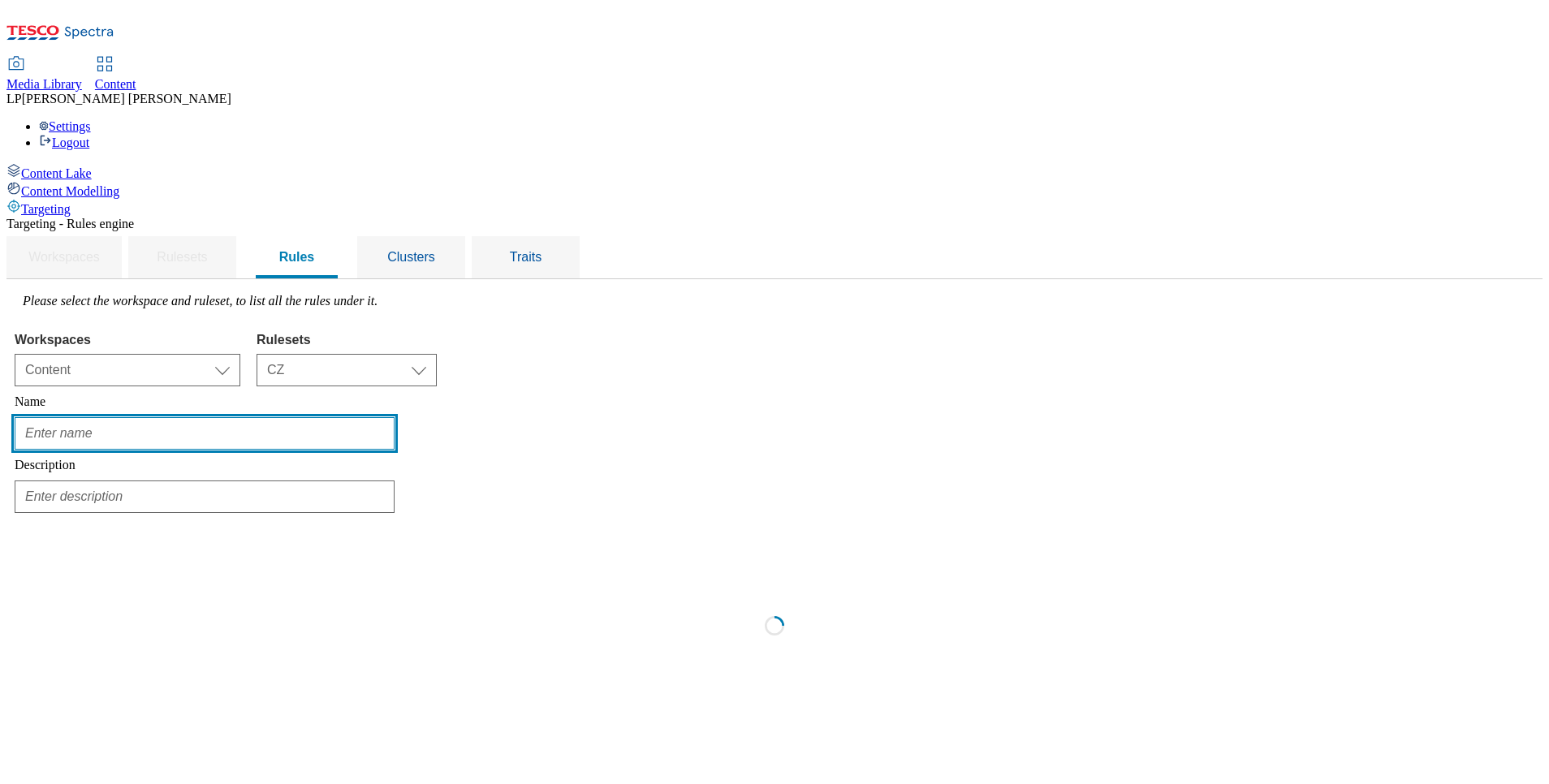
click at [395, 417] on input "text" at bounding box center [205, 432] width 380 height 32
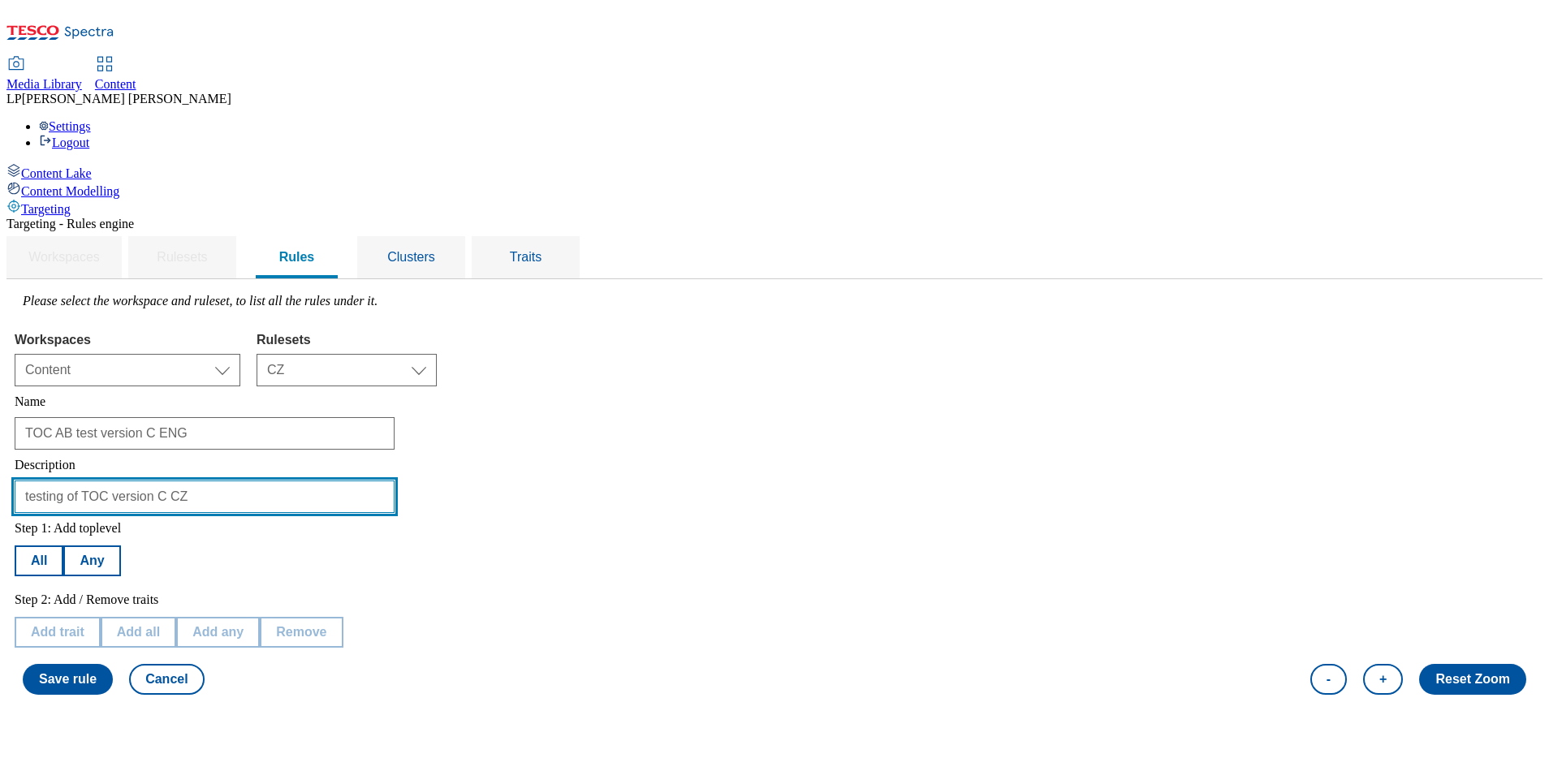
click at [395, 480] on input "testing of TOC version C CZ" at bounding box center [205, 496] width 380 height 32
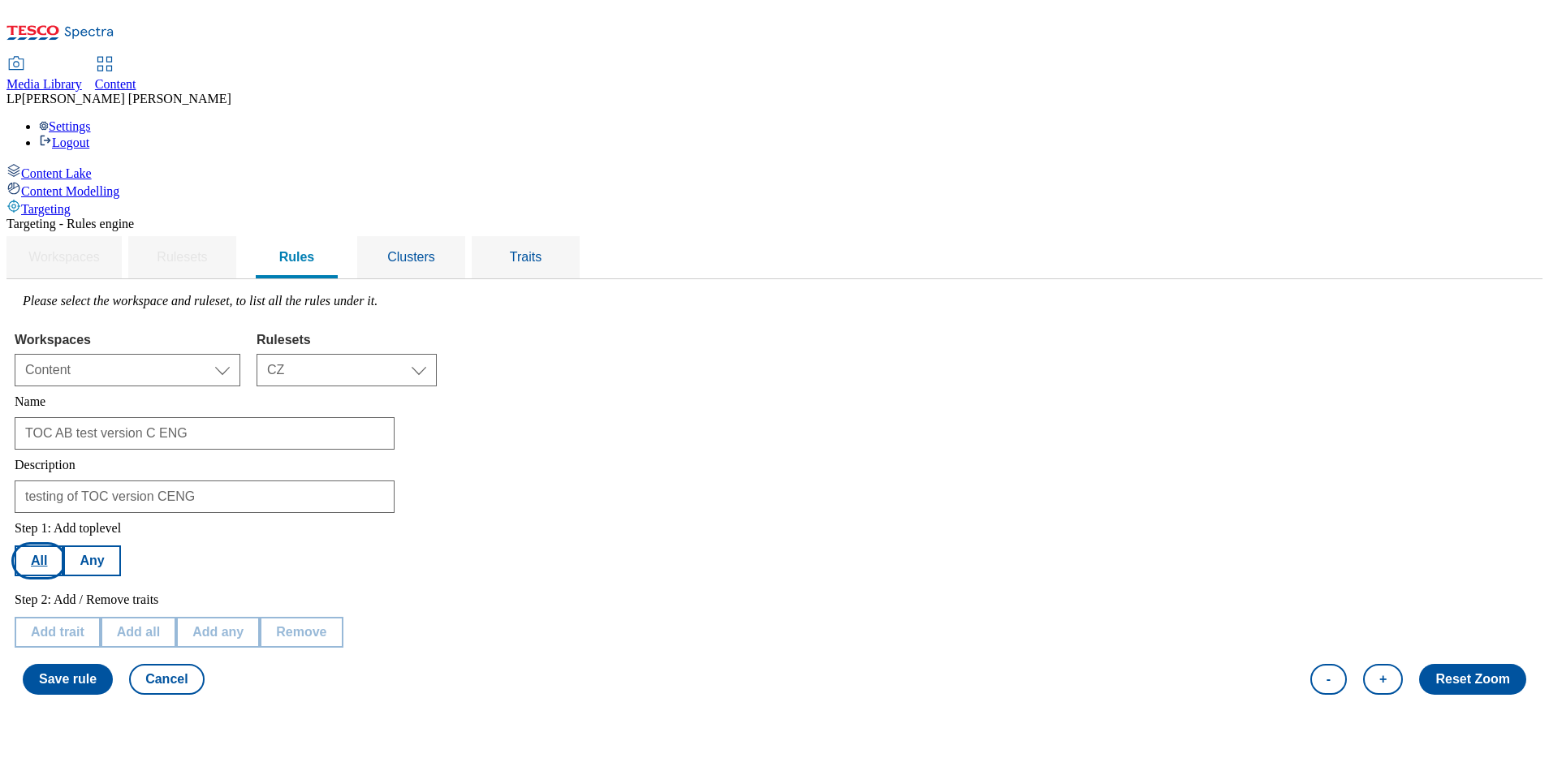
click at [63, 545] on button "All" at bounding box center [39, 561] width 49 height 31
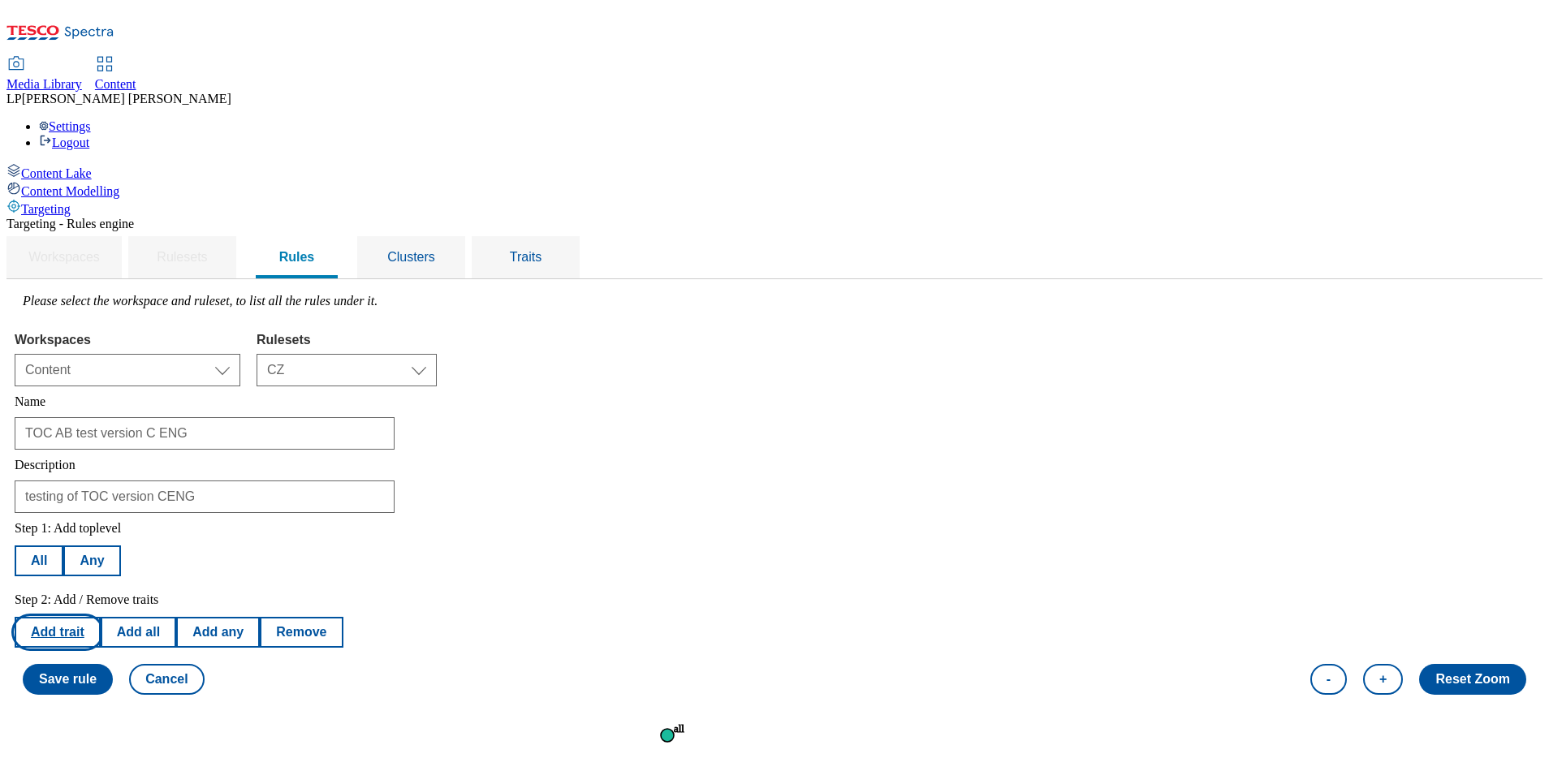
click at [100, 616] on button "Add trait" at bounding box center [57, 632] width 86 height 31
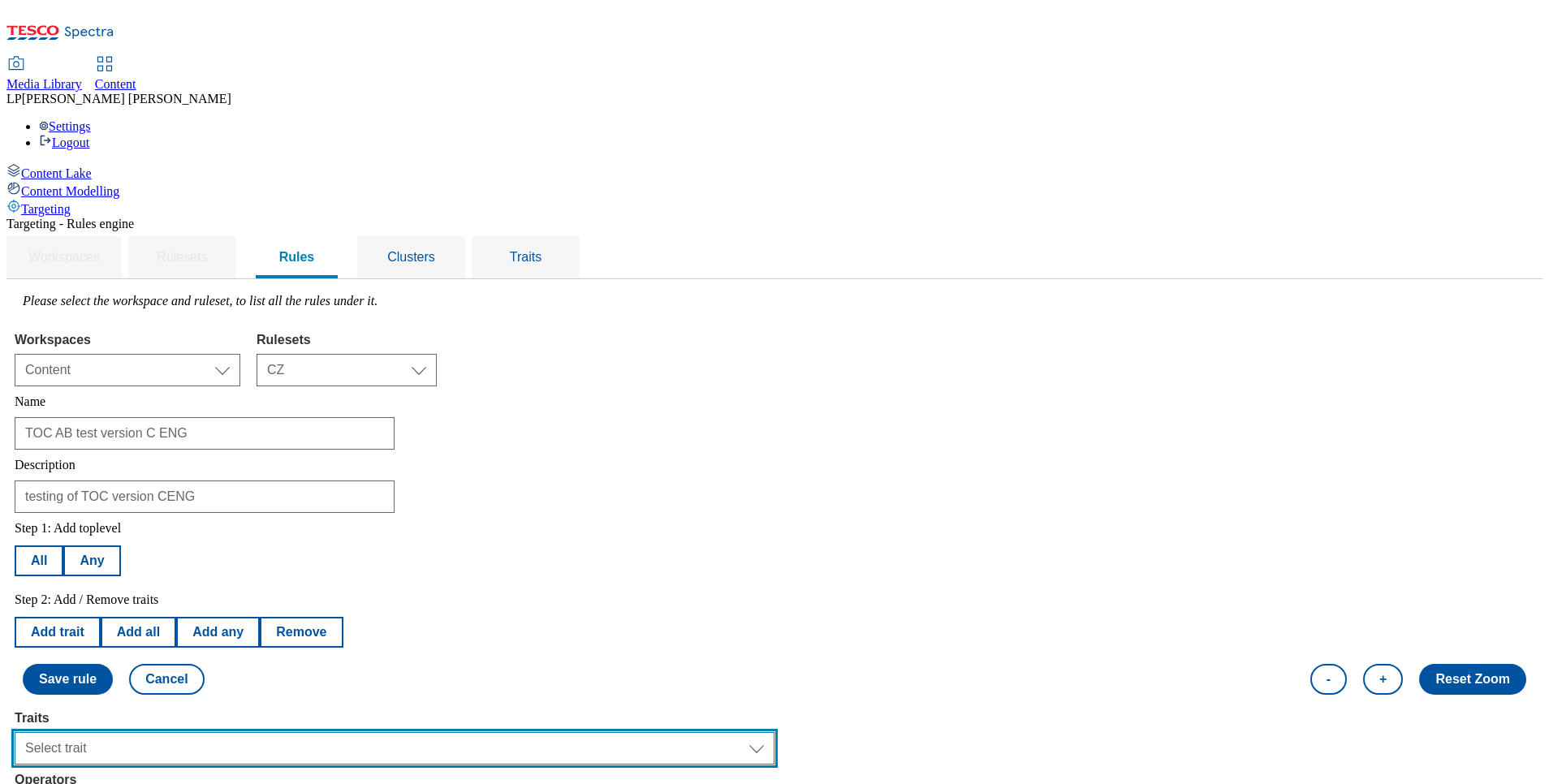
click at [287, 732] on select "Select trait Languages Segments Operating System Content Type Variant ID Store-…" at bounding box center [395, 748] width 760 height 32
click at [219, 732] on select "Select trait Languages Segments Operating System Content Type Variant ID Store-…" at bounding box center [395, 748] width 760 height 32
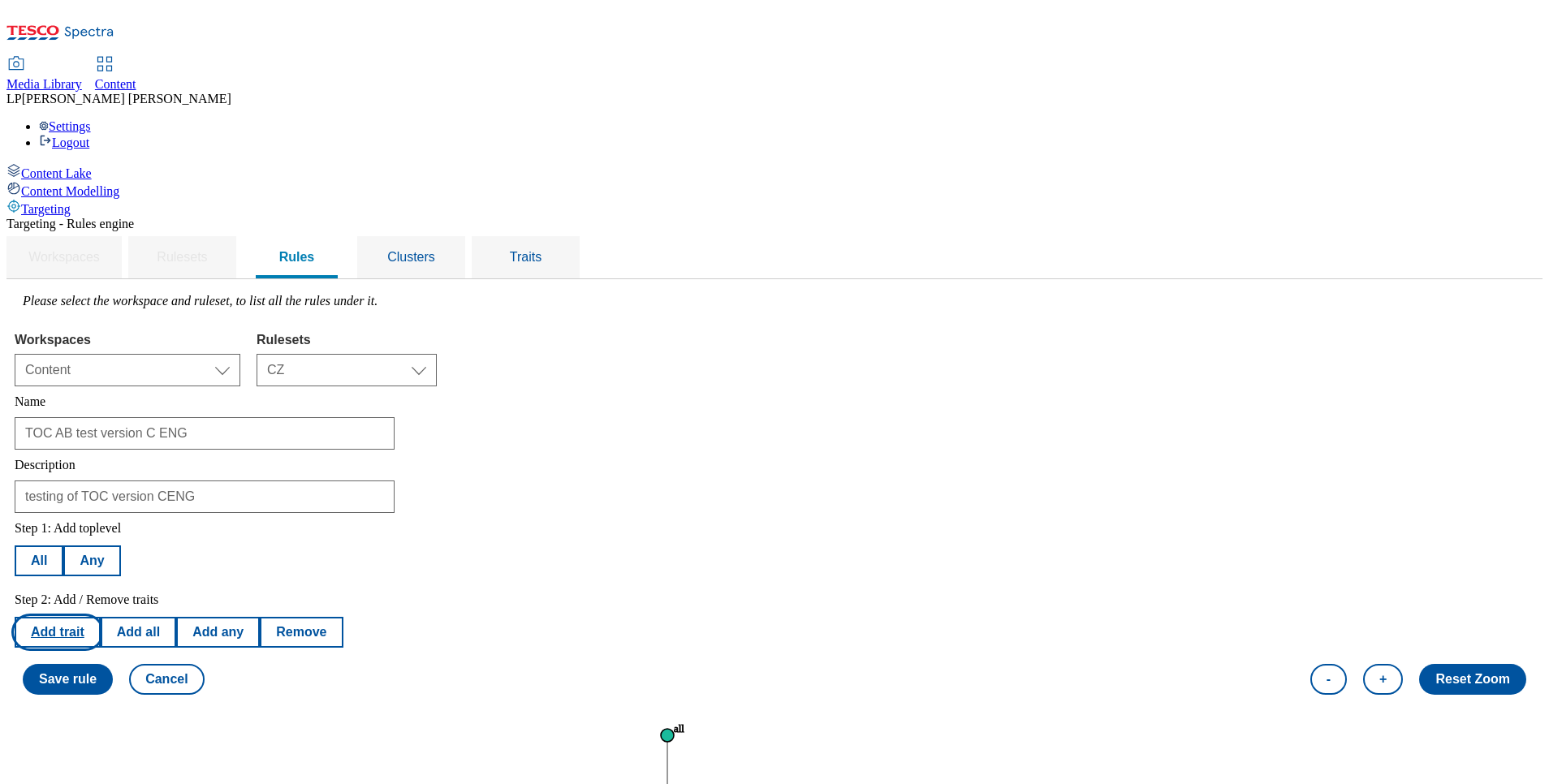
click at [100, 616] on button "Add trait" at bounding box center [57, 632] width 86 height 31
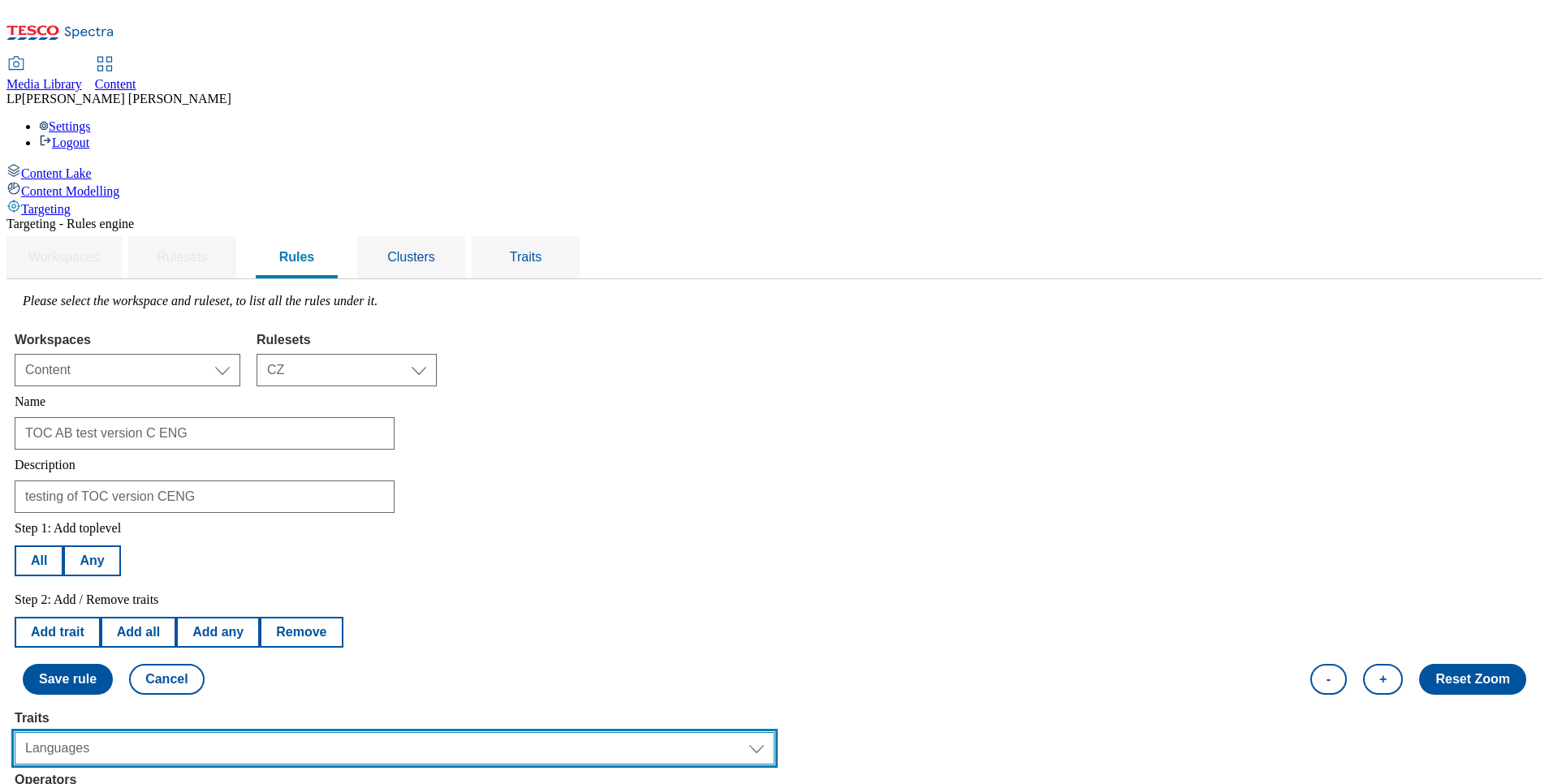
click at [271, 732] on select "Select trait Languages Segments Operating System Content Type Variant ID Store-…" at bounding box center [395, 748] width 760 height 32
click at [219, 732] on select "Select trait Languages Segments Operating System Content Type Variant ID Store-…" at bounding box center [395, 748] width 760 height 32
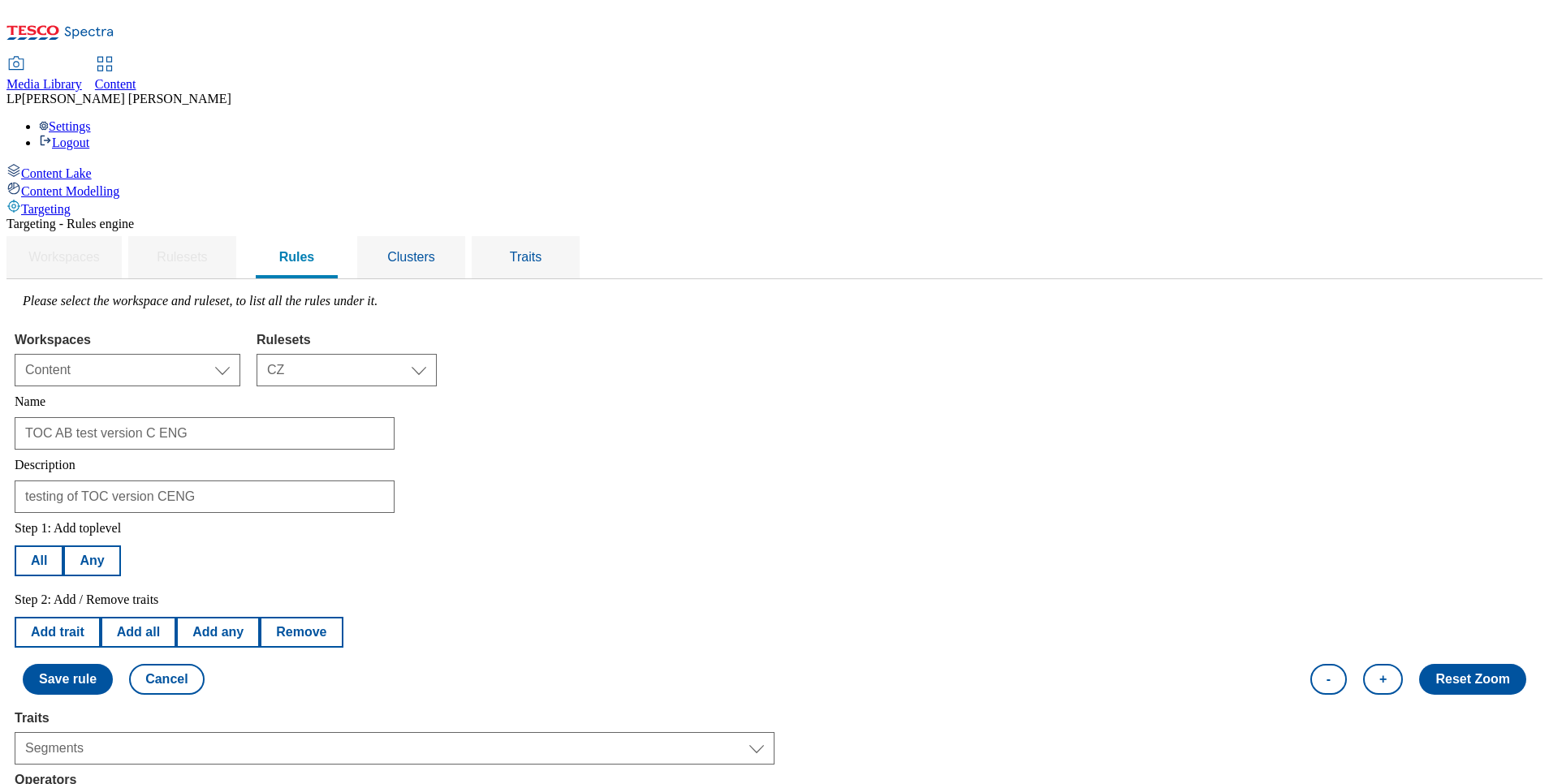
click at [100, 616] on button "Add trait" at bounding box center [57, 632] width 86 height 31
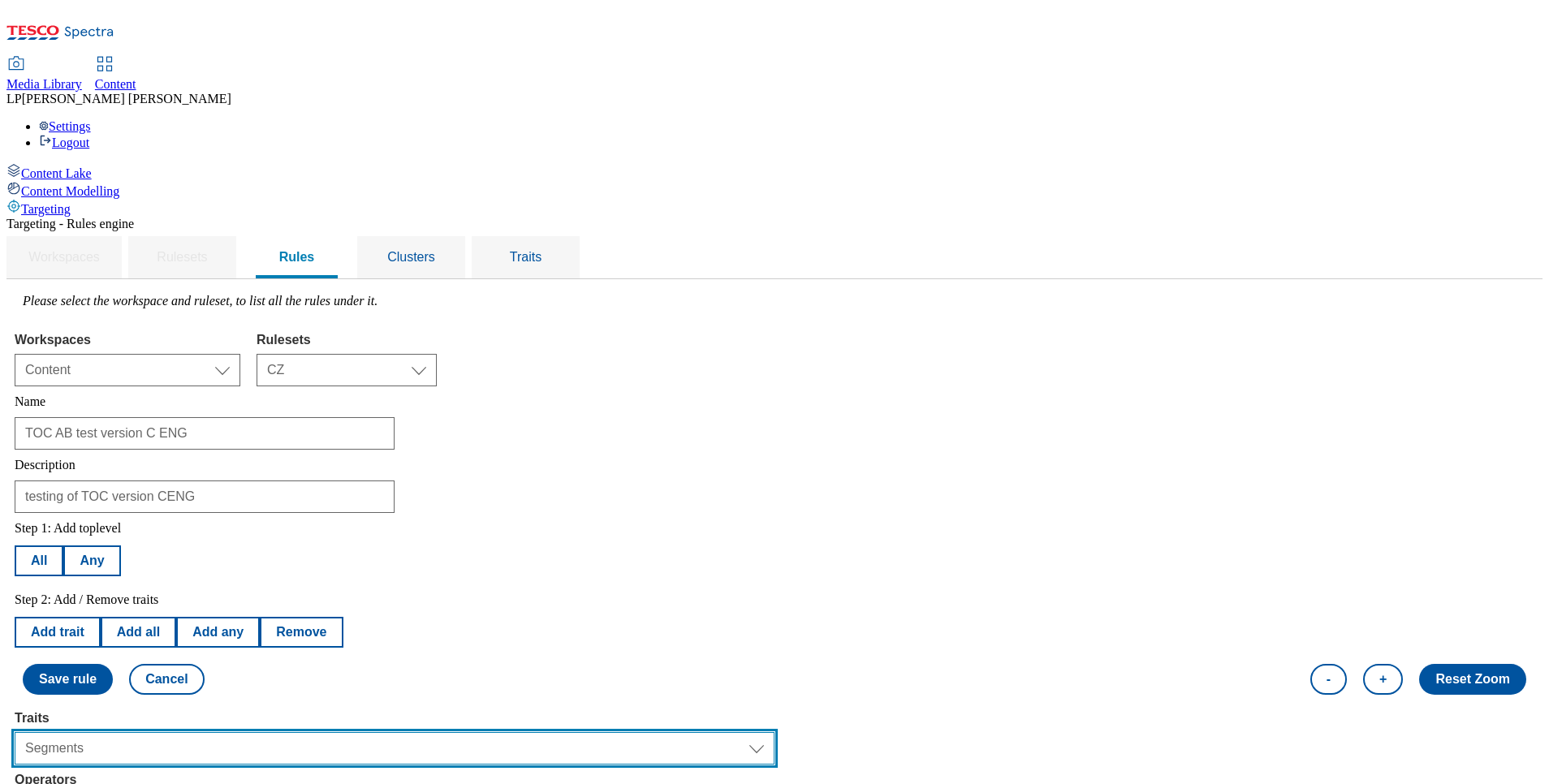
click at [260, 732] on select "Select trait Languages Segments Operating System Content Type Variant ID Store-…" at bounding box center [395, 748] width 760 height 32
click at [219, 732] on select "Select trait Languages Segments Operating System Content Type Variant ID Store-…" at bounding box center [395, 748] width 760 height 32
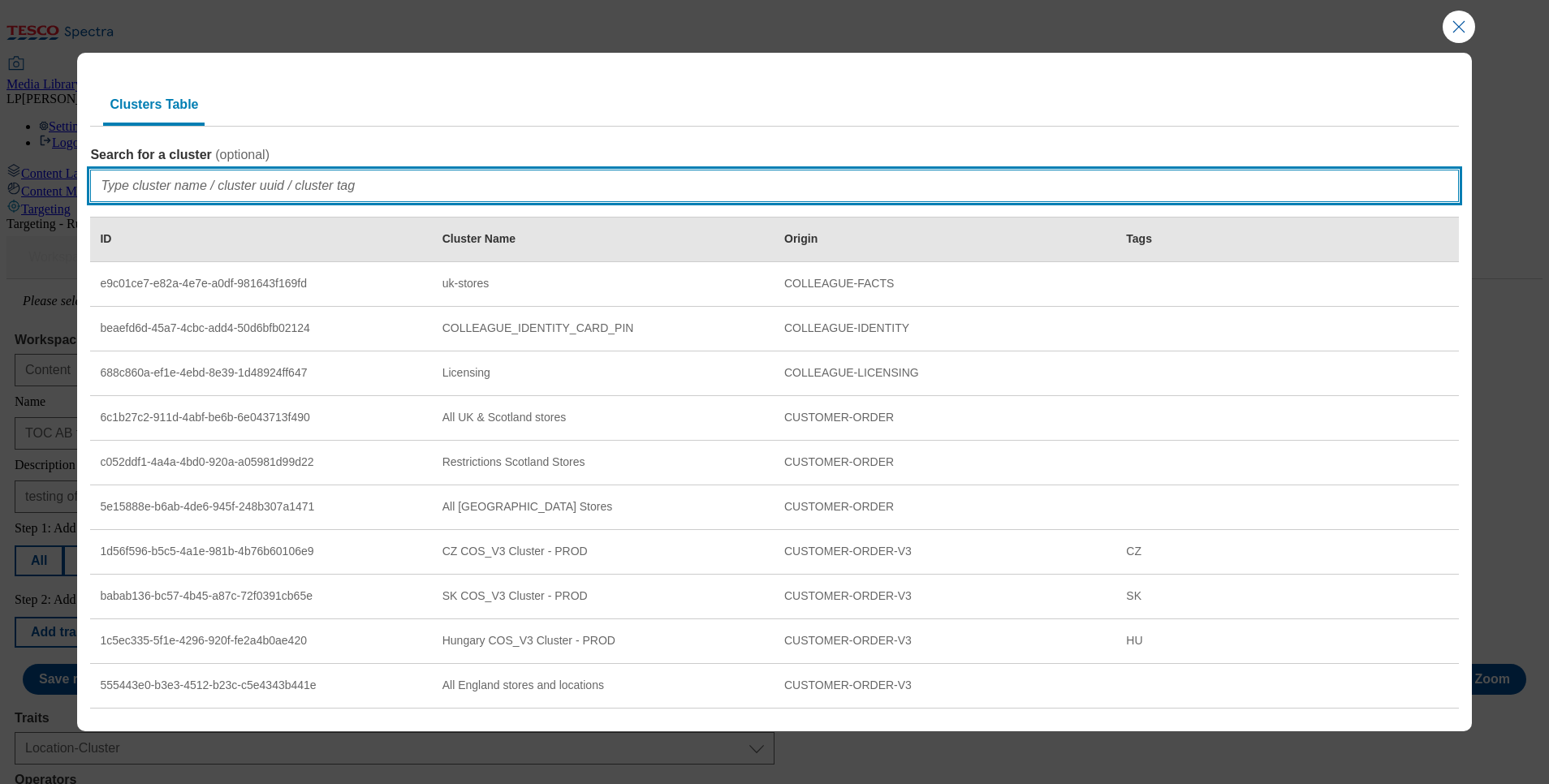
click at [166, 194] on input "Search for a cluster ( optional )" at bounding box center [774, 185] width 1368 height 32
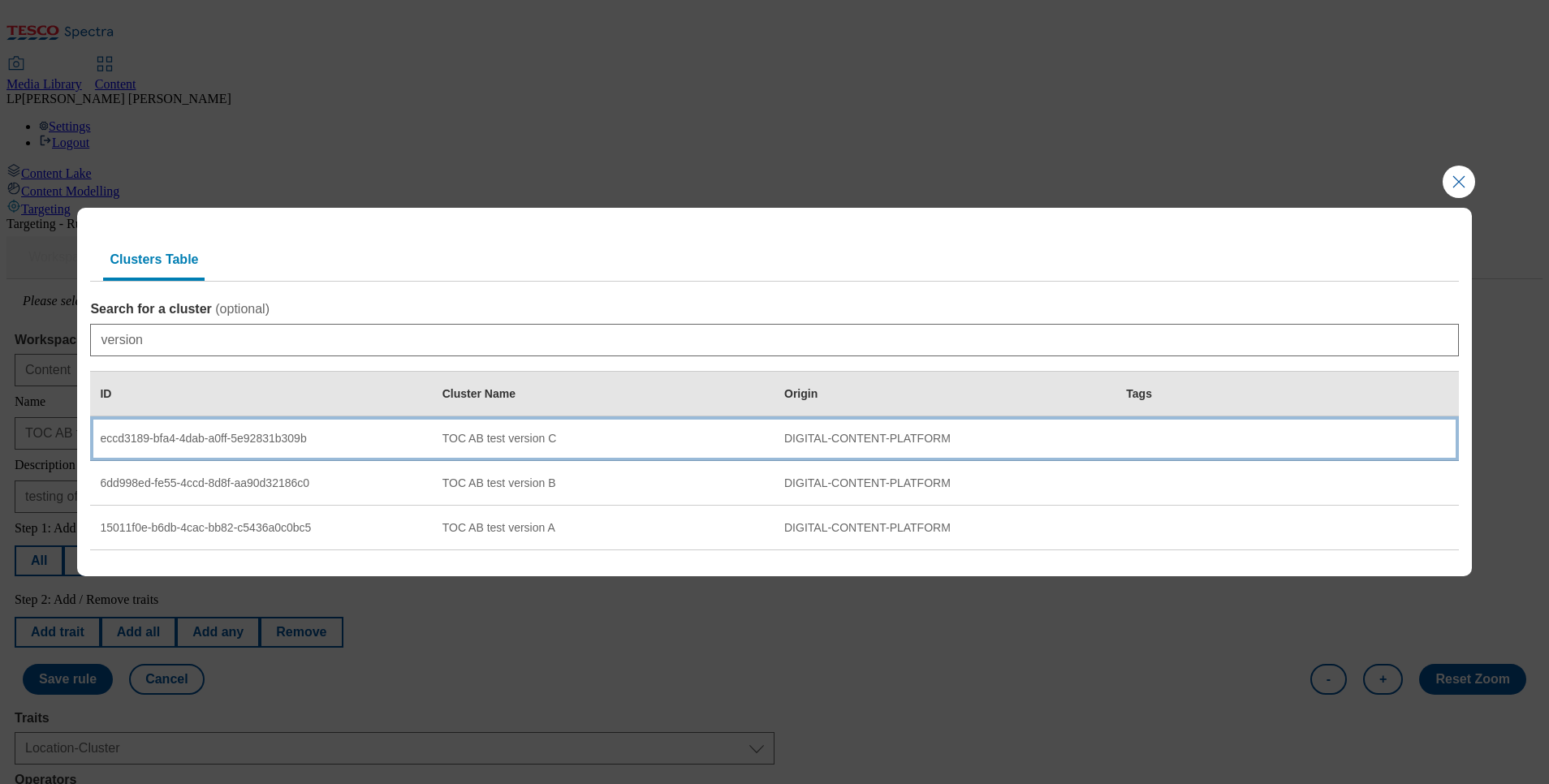
click at [587, 425] on td "TOC AB test version C" at bounding box center [603, 439] width 342 height 45
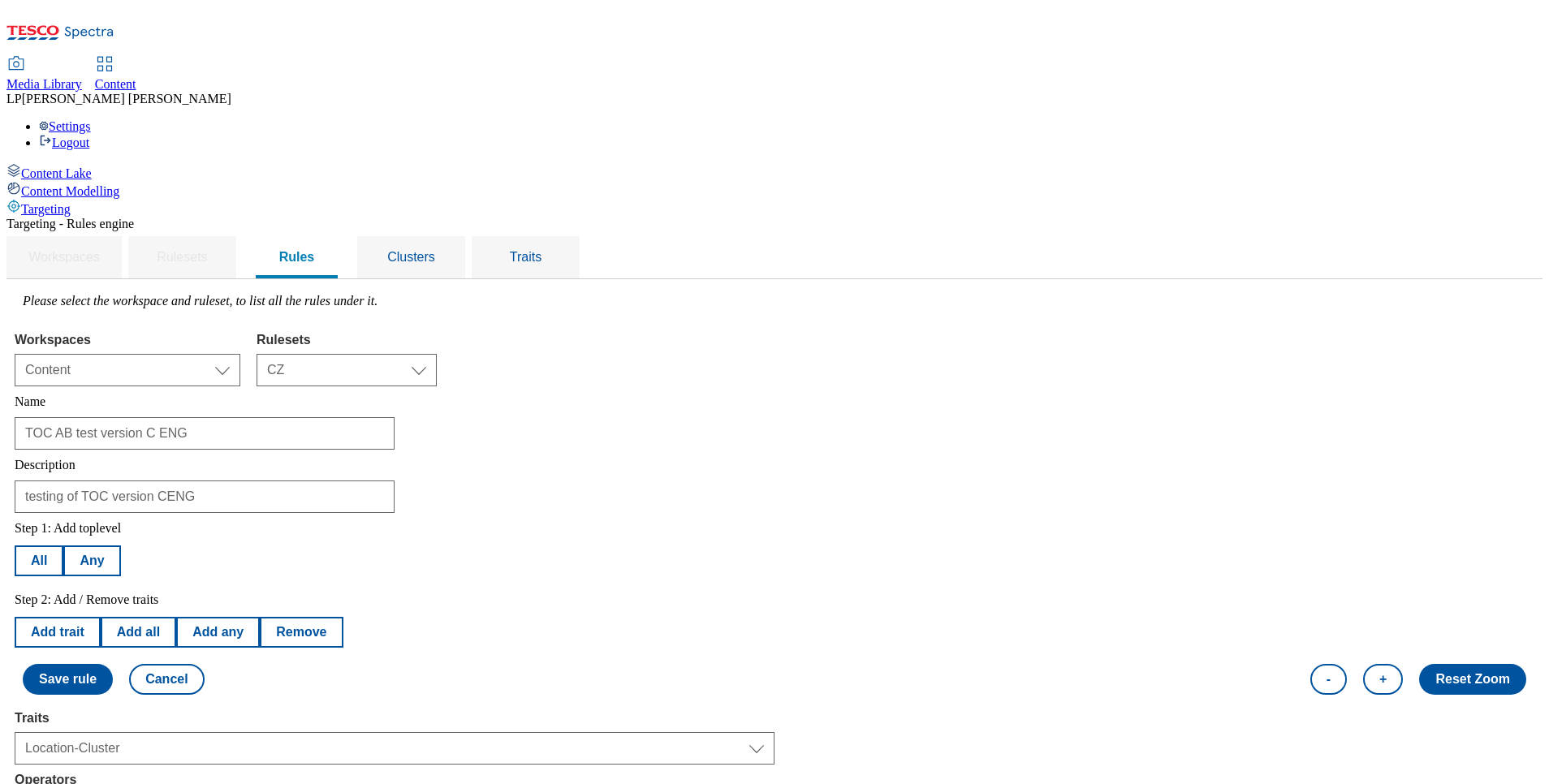
click at [113, 664] on button "Save rule" at bounding box center [67, 680] width 91 height 31
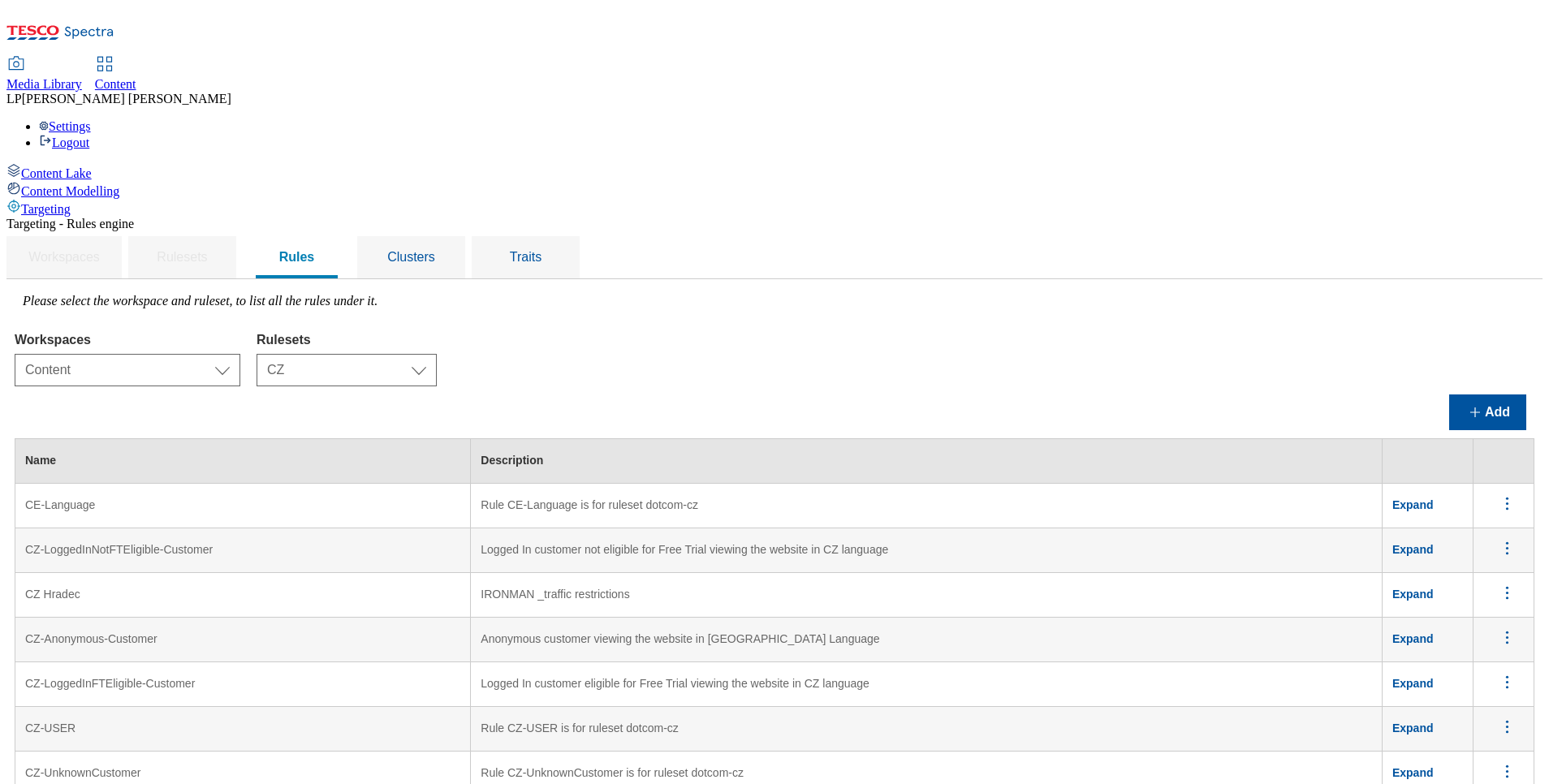
scroll to position [1639, 0]
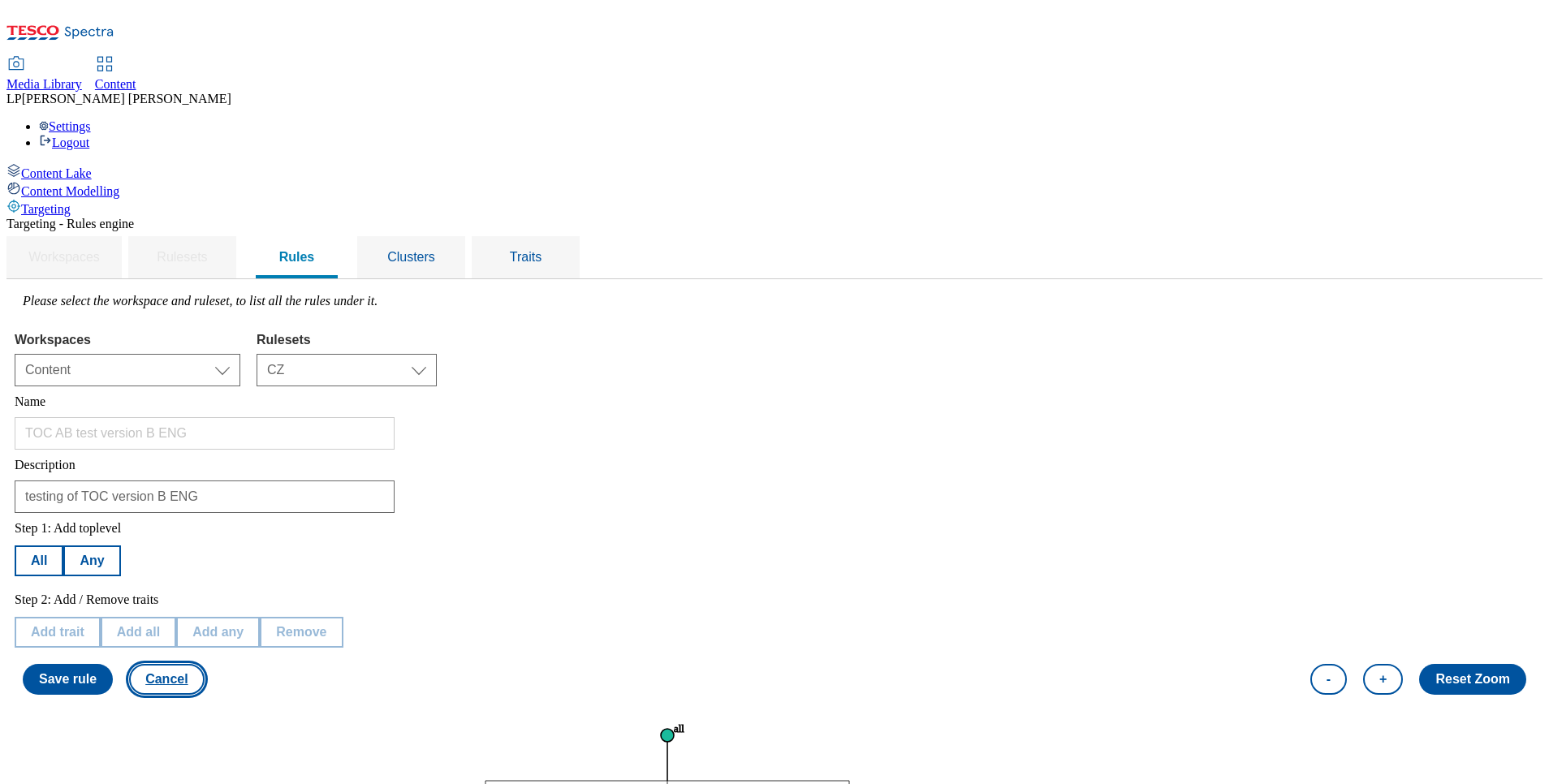
click at [204, 664] on button "Cancel" at bounding box center [167, 680] width 75 height 31
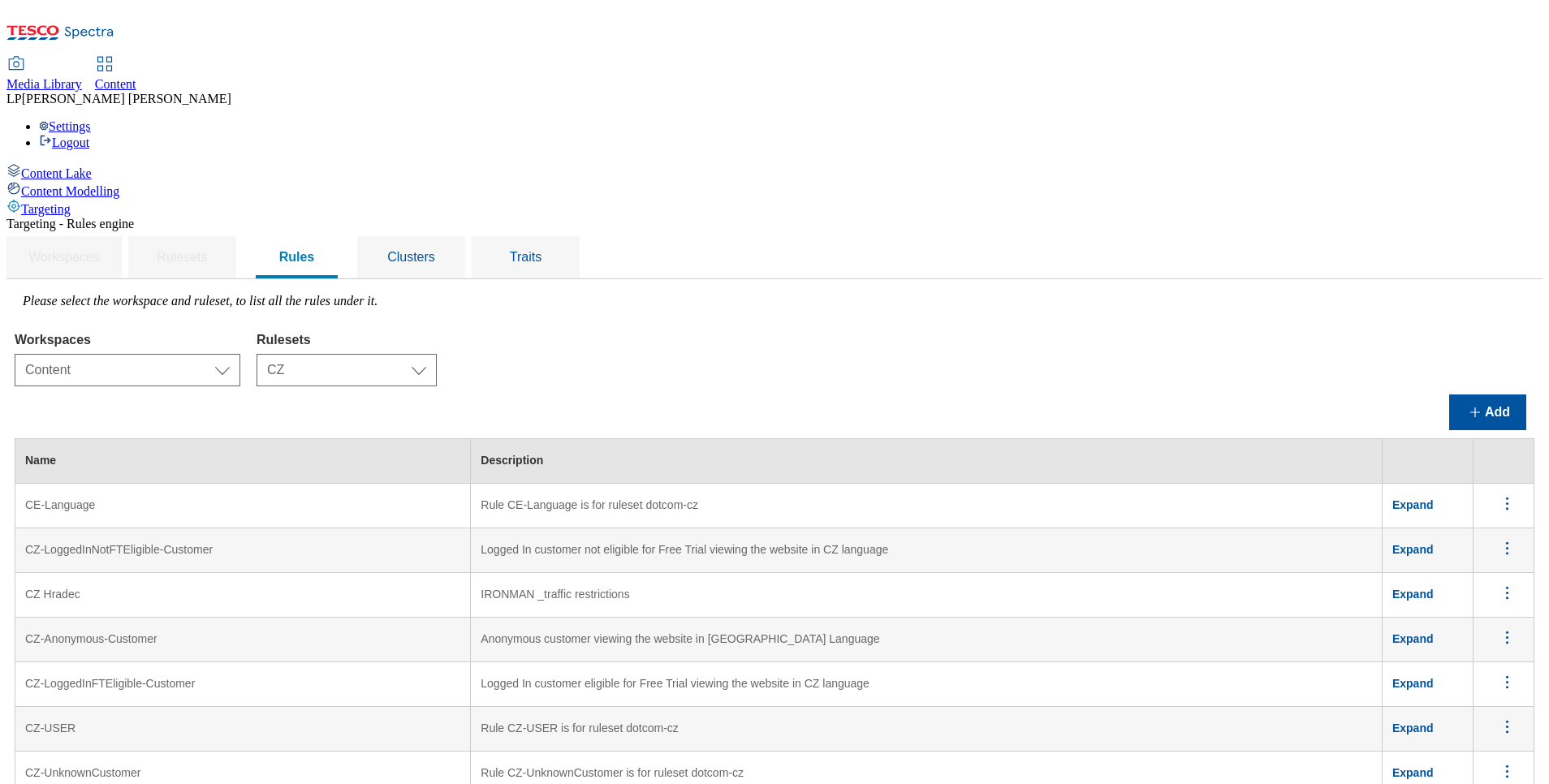
scroll to position [1583, 0]
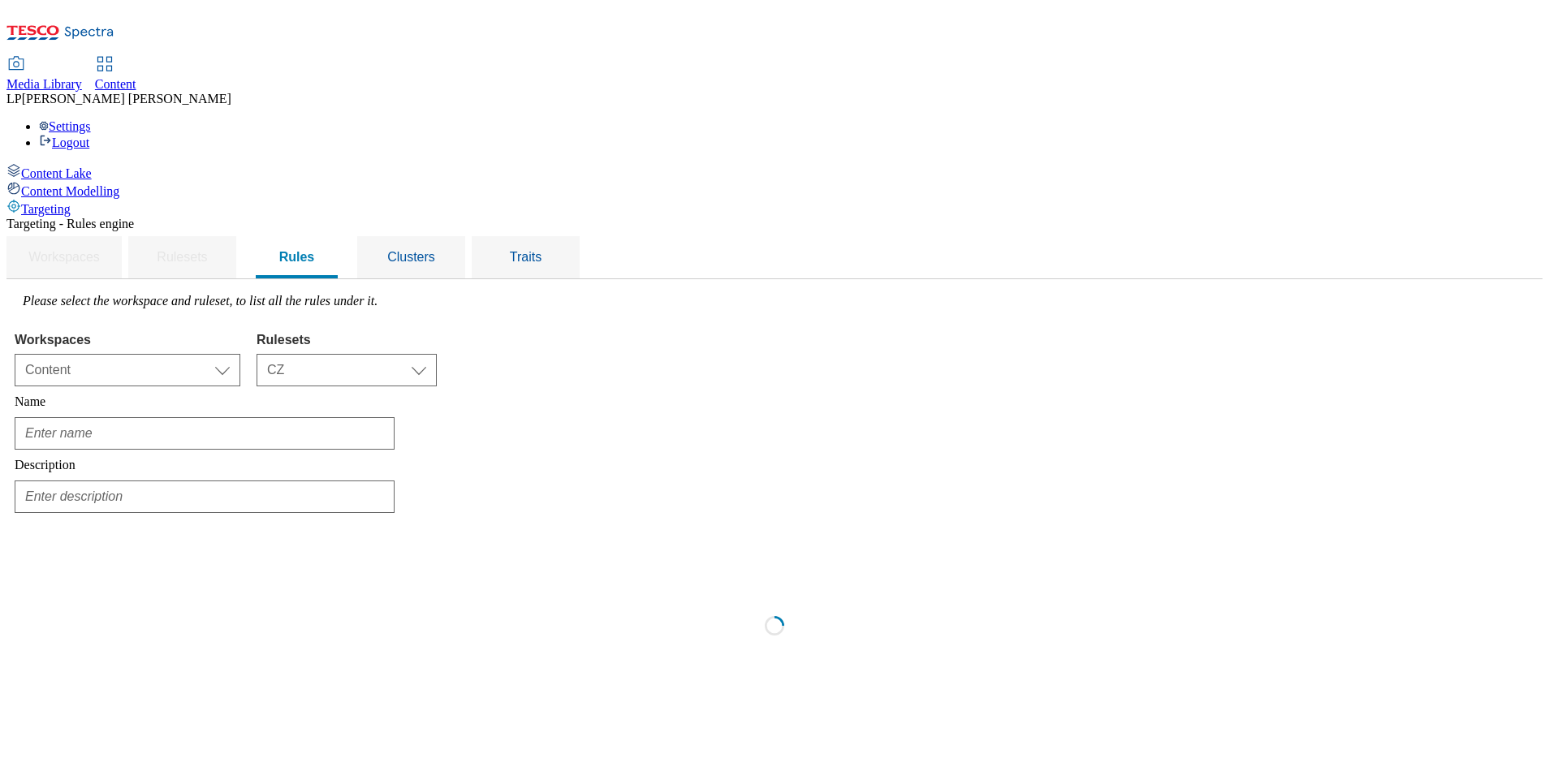
scroll to position [0, 0]
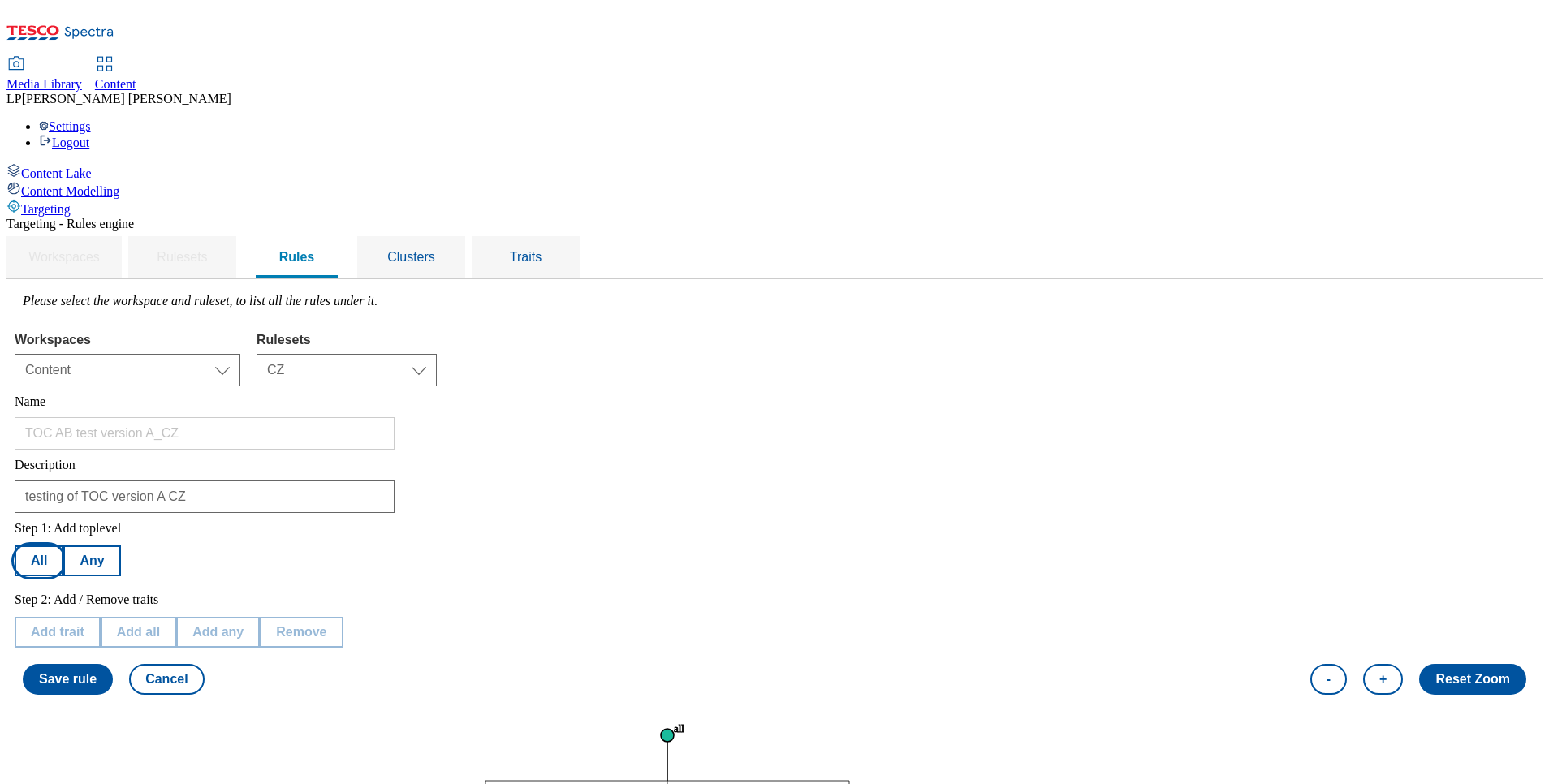
click at [63, 545] on button "All" at bounding box center [39, 561] width 49 height 31
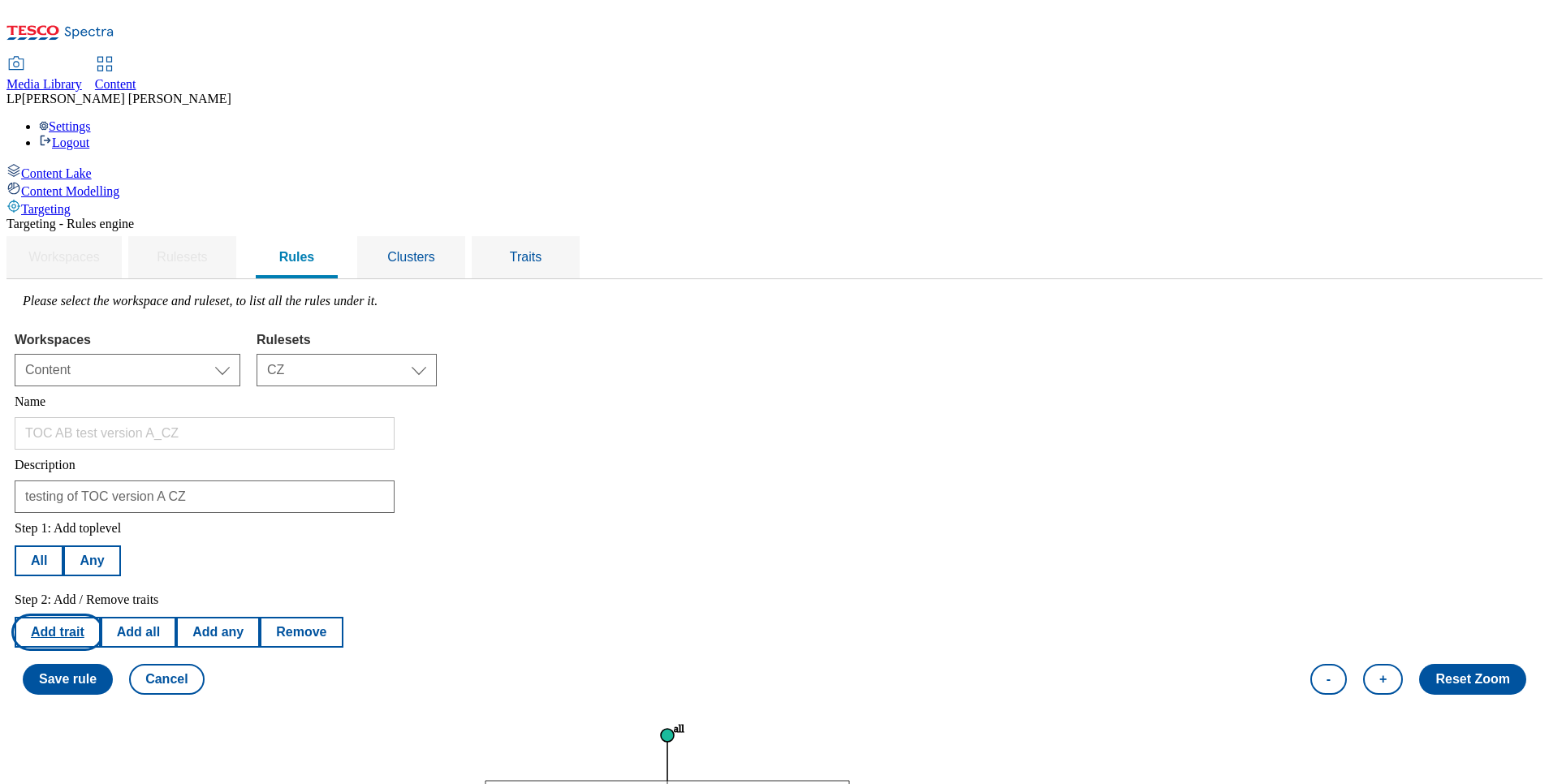
click at [100, 616] on button "Add trait" at bounding box center [57, 632] width 86 height 31
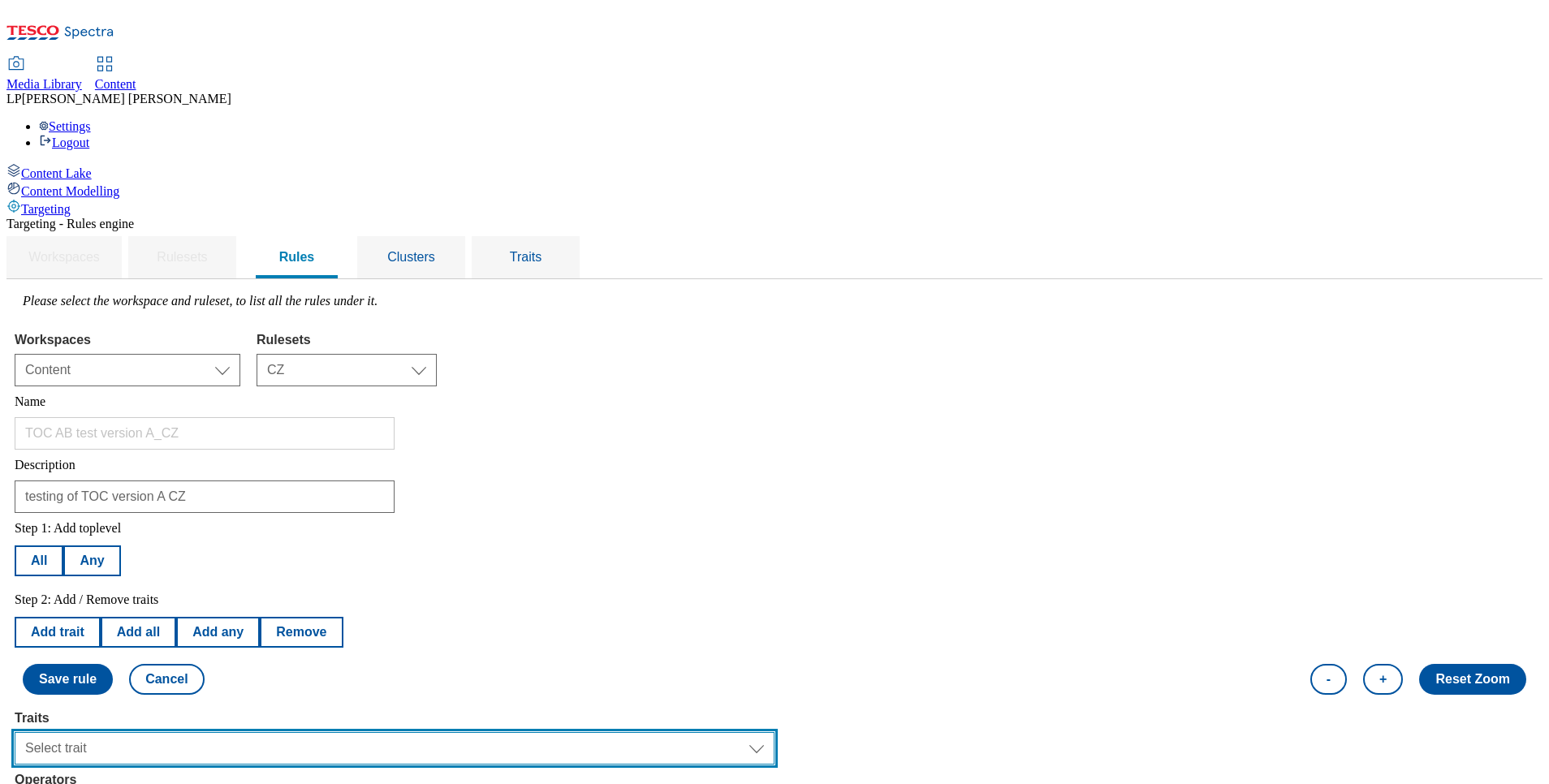
click at [276, 732] on select "Select trait Languages Operating System Content Type Variant ID Segments Store-…" at bounding box center [395, 748] width 760 height 32
click at [219, 732] on select "Select trait Languages Operating System Content Type Variant ID Segments Store-…" at bounding box center [395, 748] width 760 height 32
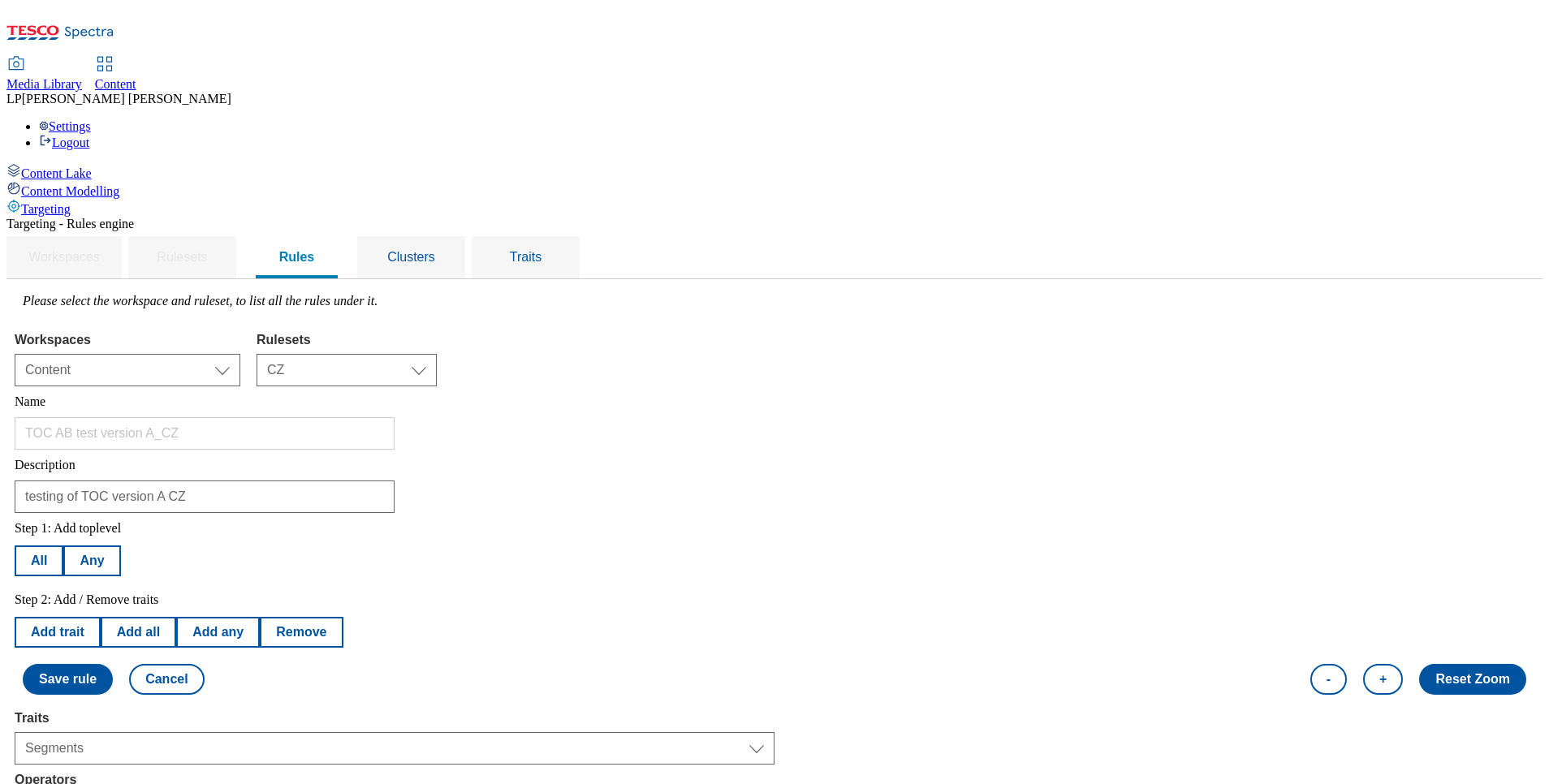
click at [100, 616] on button "Add trait" at bounding box center [57, 632] width 86 height 31
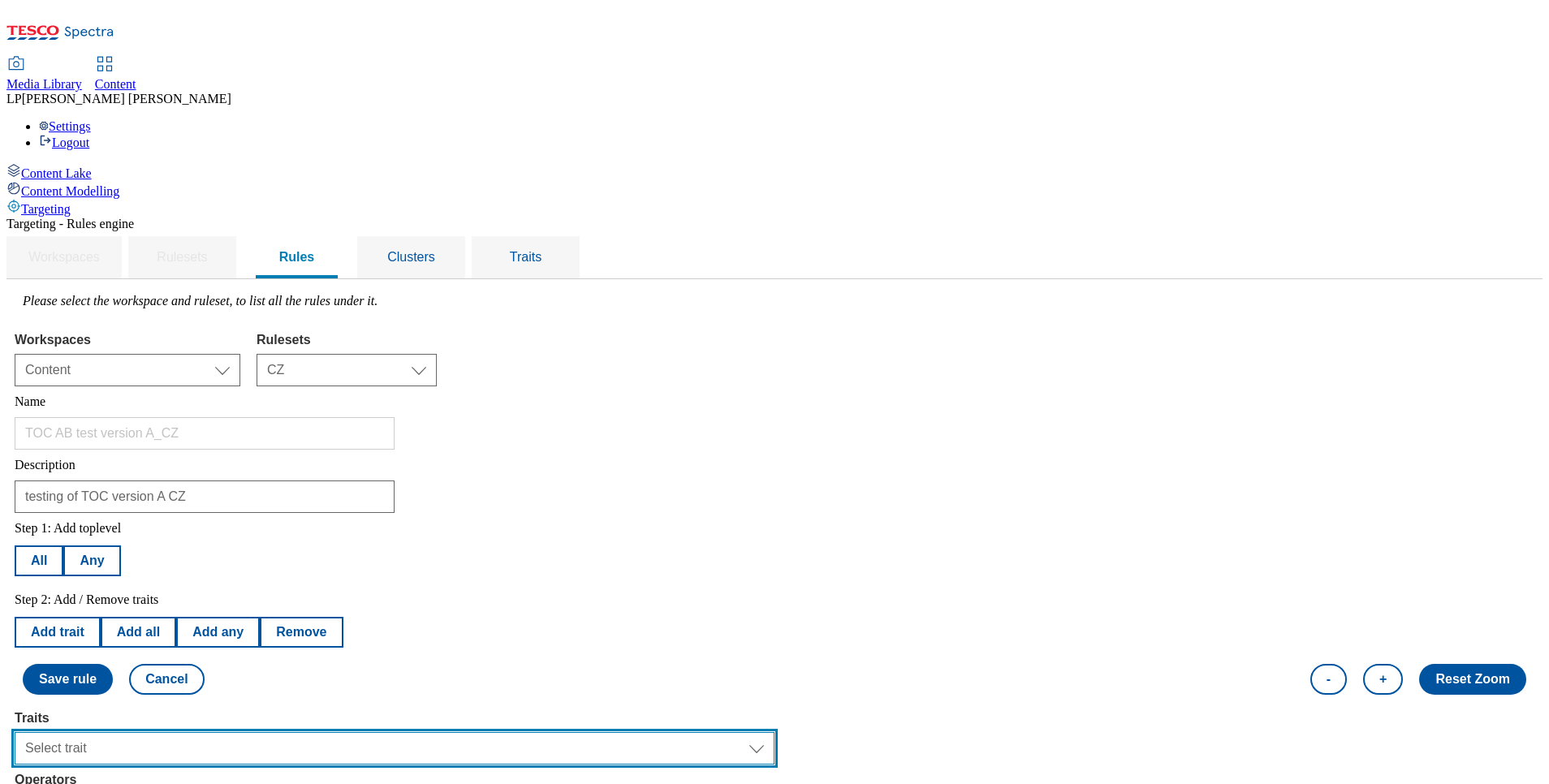
click at [278, 732] on select "Select trait Languages Operating System Content Type Variant ID Segments Store-…" at bounding box center [395, 748] width 760 height 32
click at [219, 732] on select "Select trait Languages Operating System Content Type Variant ID Segments Store-…" at bounding box center [395, 748] width 760 height 32
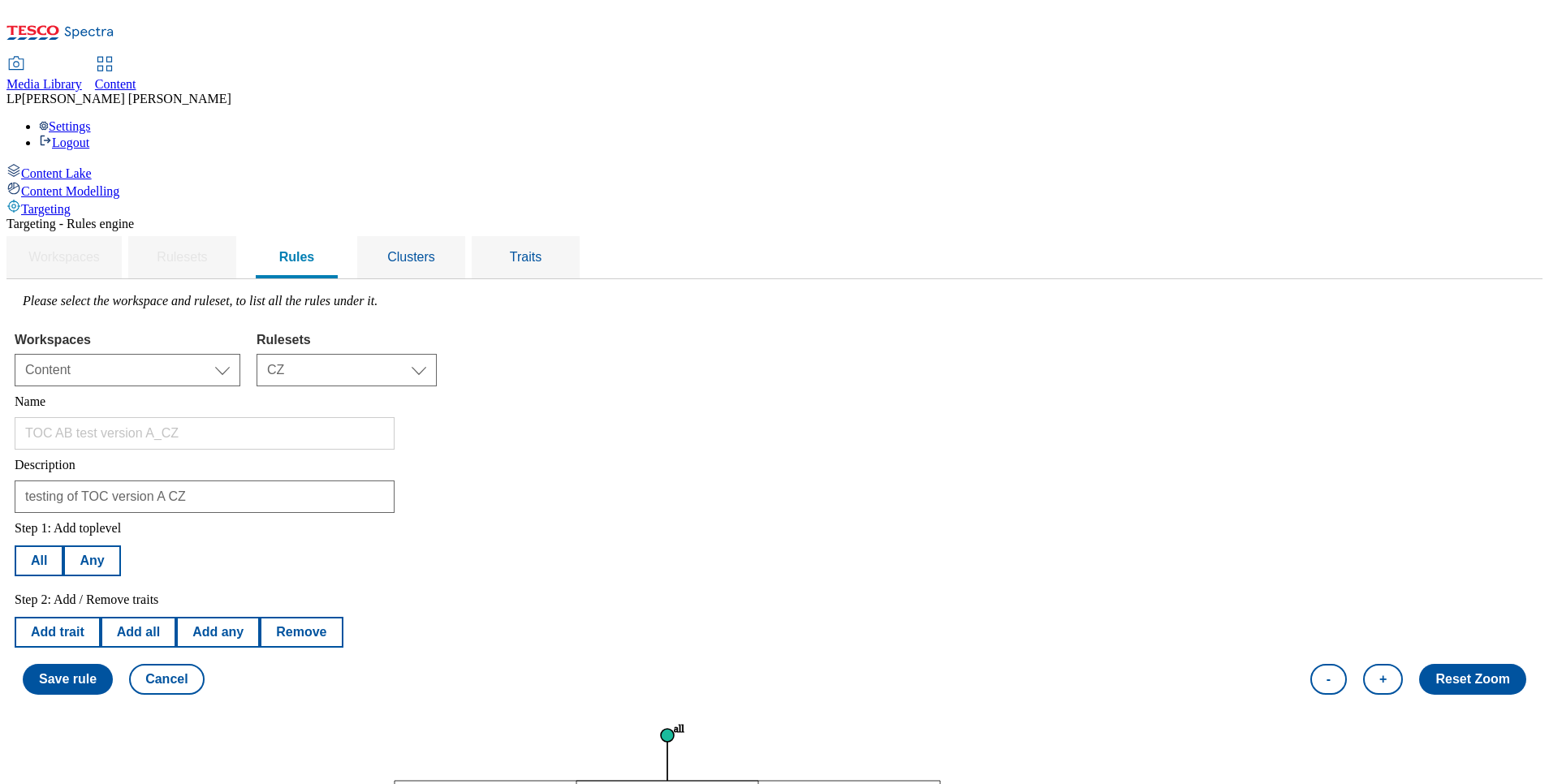
click at [342, 616] on button "Remove" at bounding box center [300, 632] width 83 height 31
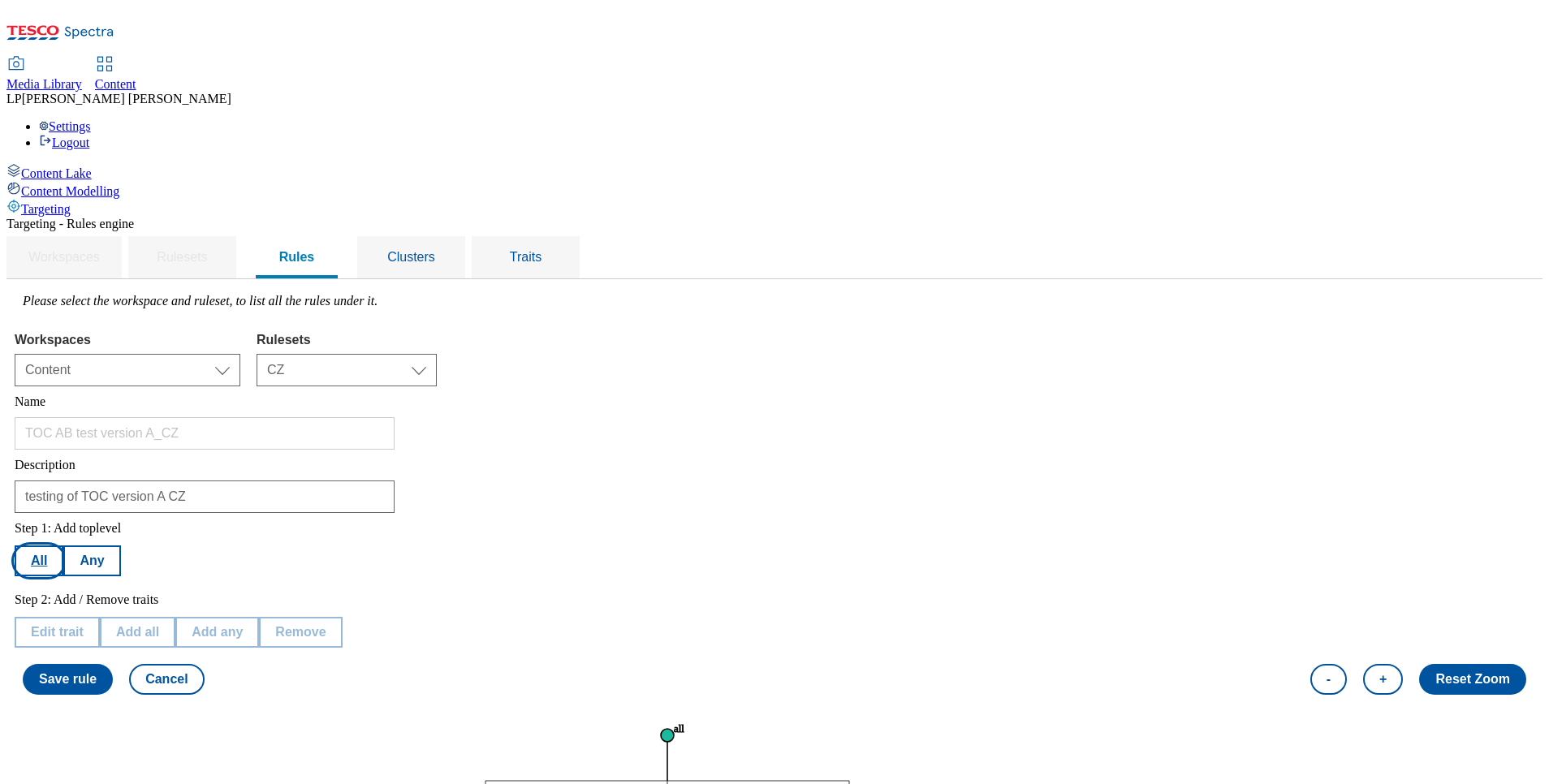
click at [63, 545] on button "All" at bounding box center [39, 561] width 49 height 31
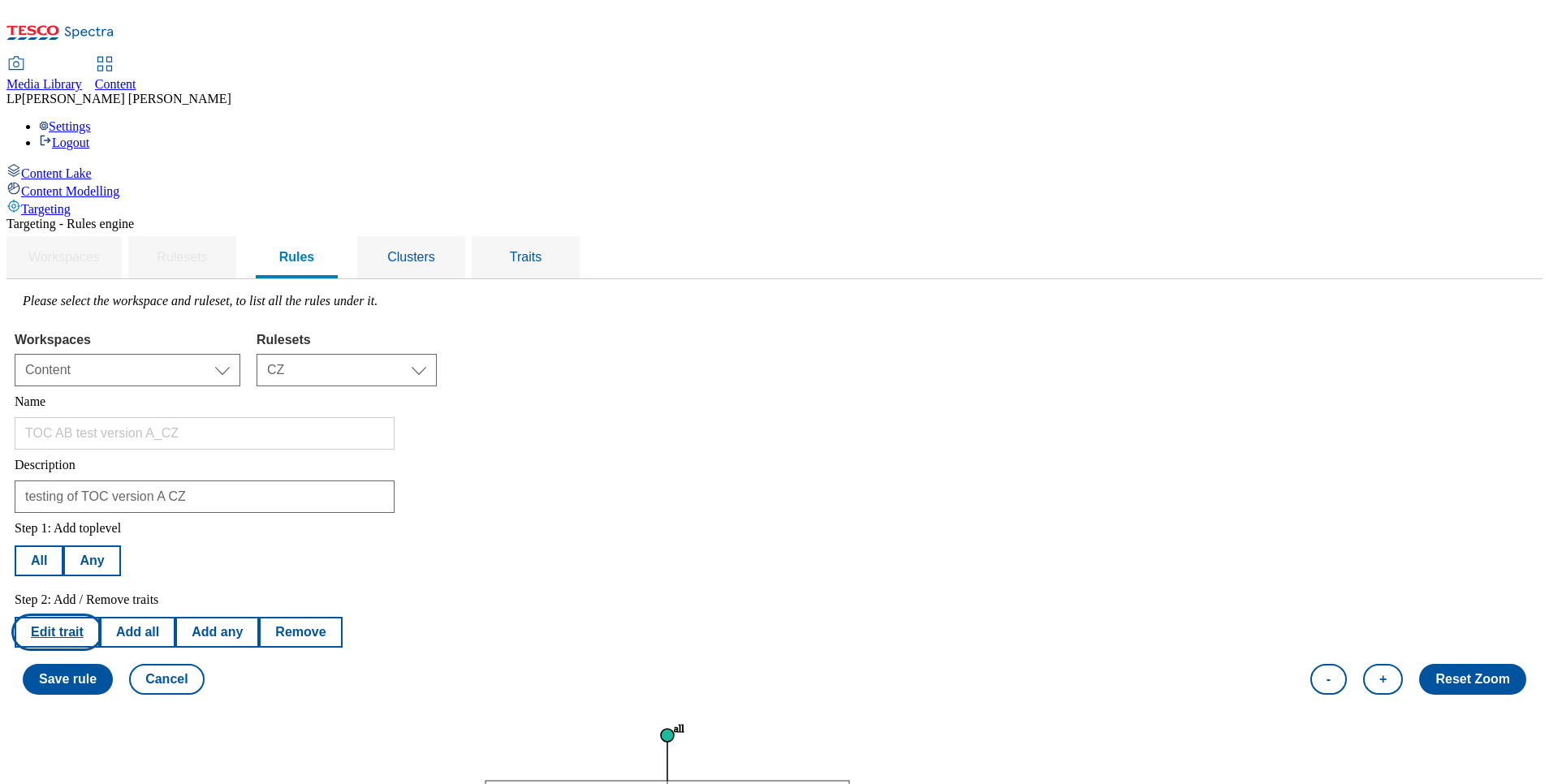
click at [100, 616] on button "Edit trait" at bounding box center [57, 632] width 86 height 31
click at [782, 738] on tspan "Equals to : Anonymous Shopper" at bounding box center [729, 742] width 109 height 9
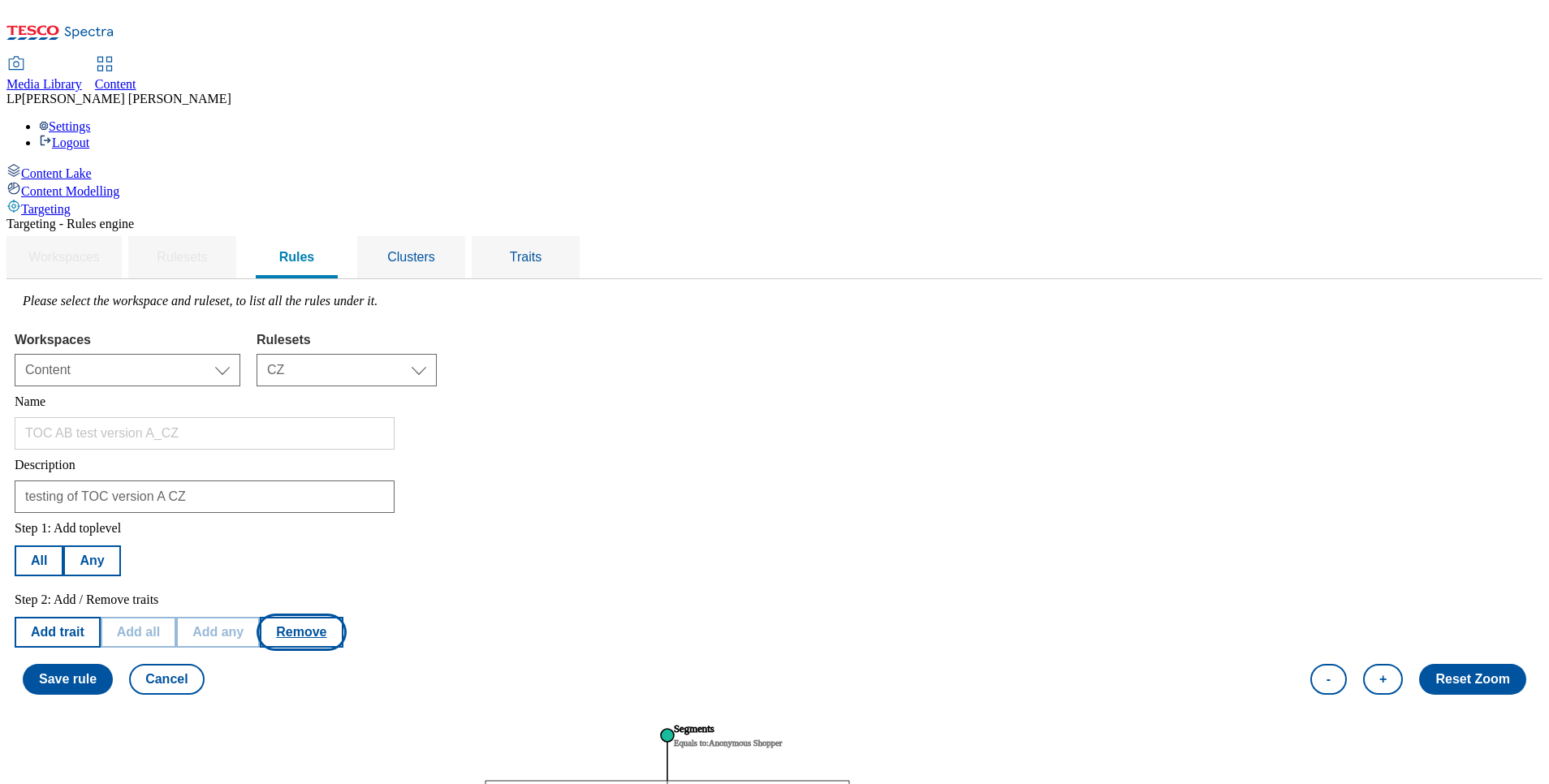
click at [343, 616] on button "Remove" at bounding box center [301, 632] width 83 height 31
click at [782, 738] on tspan "Equals to : Anonymous Shopper" at bounding box center [729, 742] width 109 height 9
click at [343, 616] on button "Remove" at bounding box center [301, 632] width 83 height 31
click at [782, 738] on tspan "Equals to : Anonymous Shopper" at bounding box center [729, 742] width 109 height 9
click at [343, 616] on button "Remove" at bounding box center [301, 632] width 83 height 31
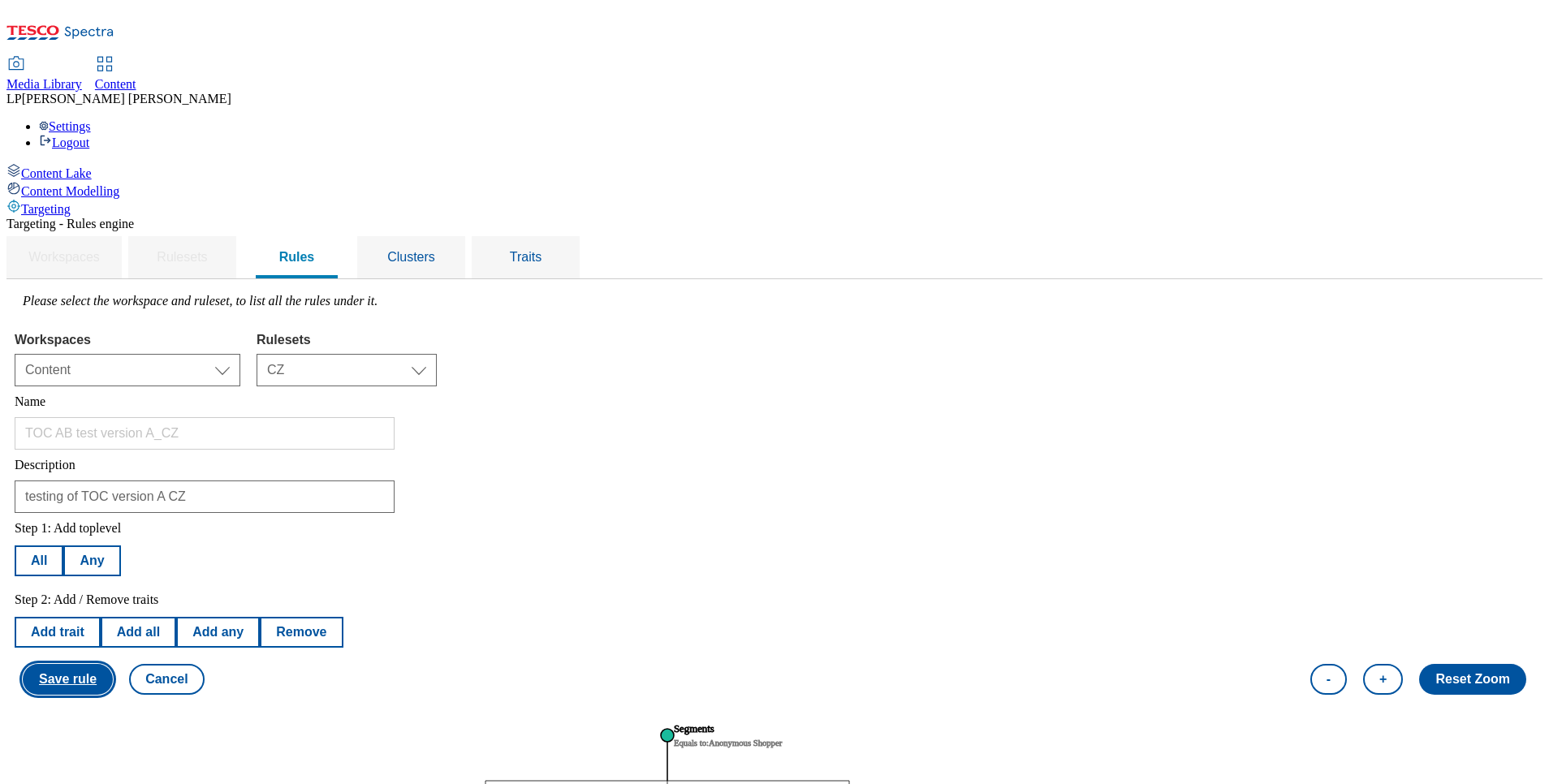
click at [113, 664] on button "Save rule" at bounding box center [67, 680] width 91 height 31
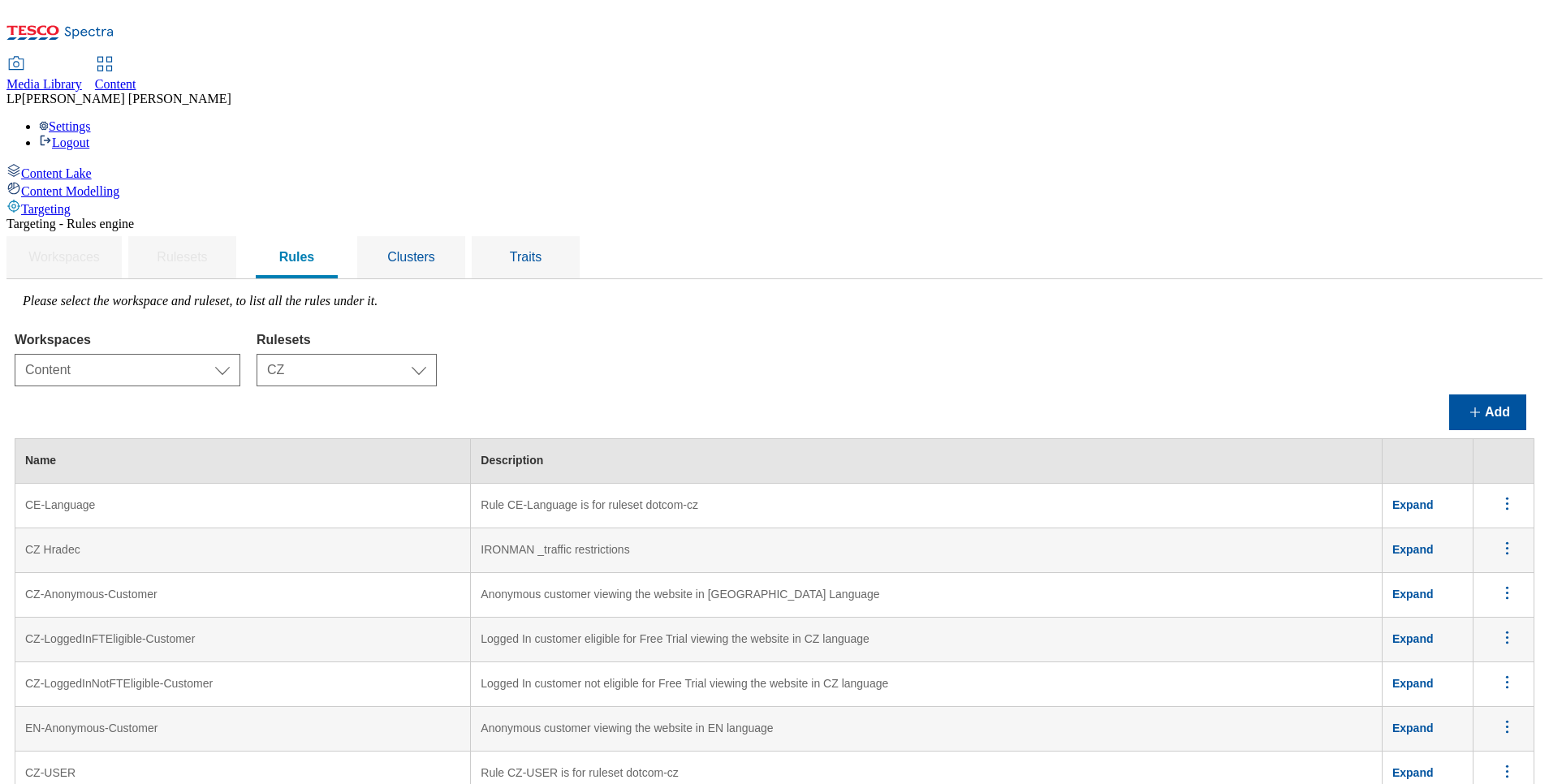
scroll to position [1639, 0]
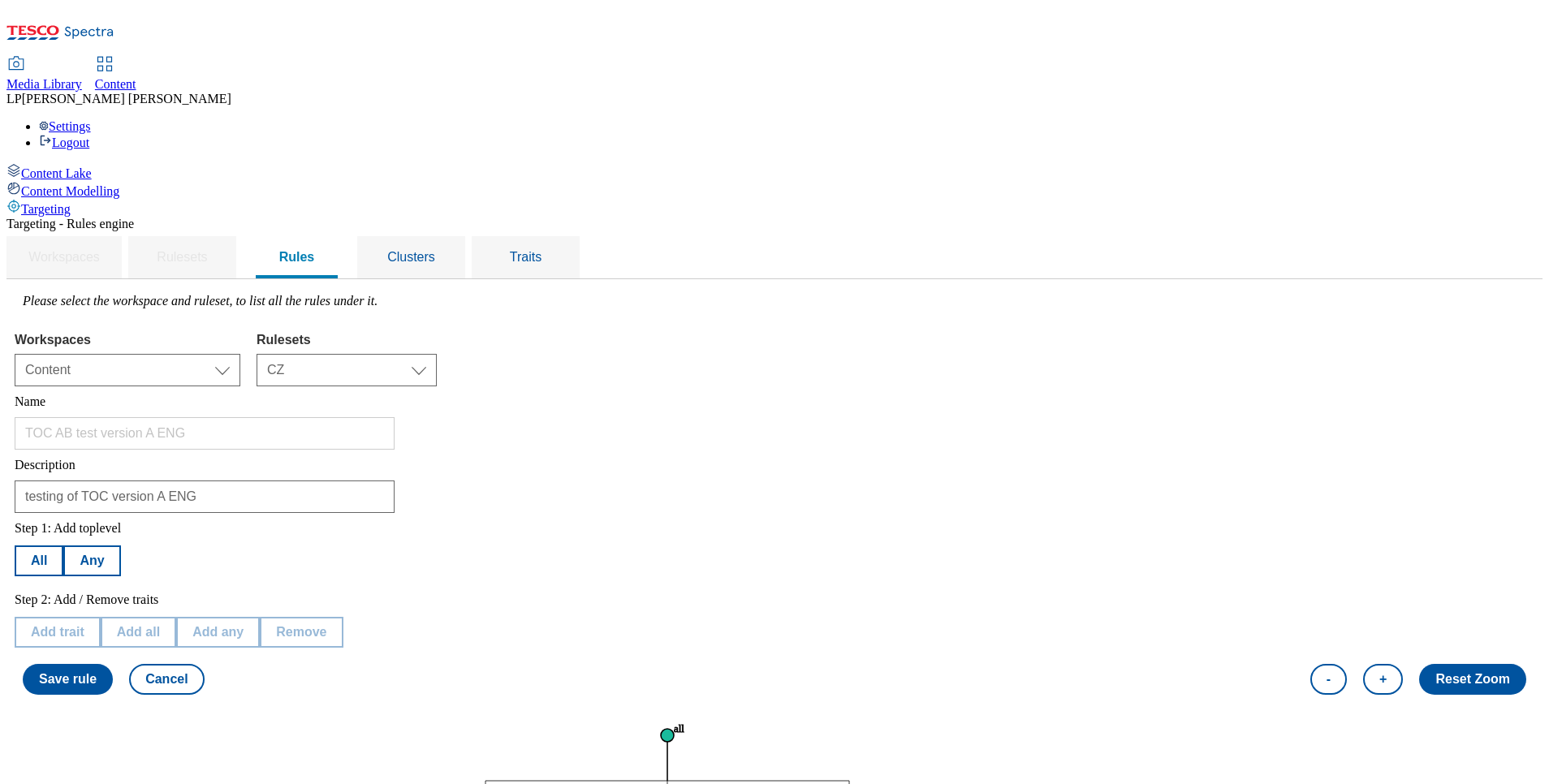
scroll to position [122, 0]
click at [63, 545] on button "All" at bounding box center [39, 561] width 49 height 31
click at [100, 616] on button "Edit trait" at bounding box center [57, 632] width 86 height 31
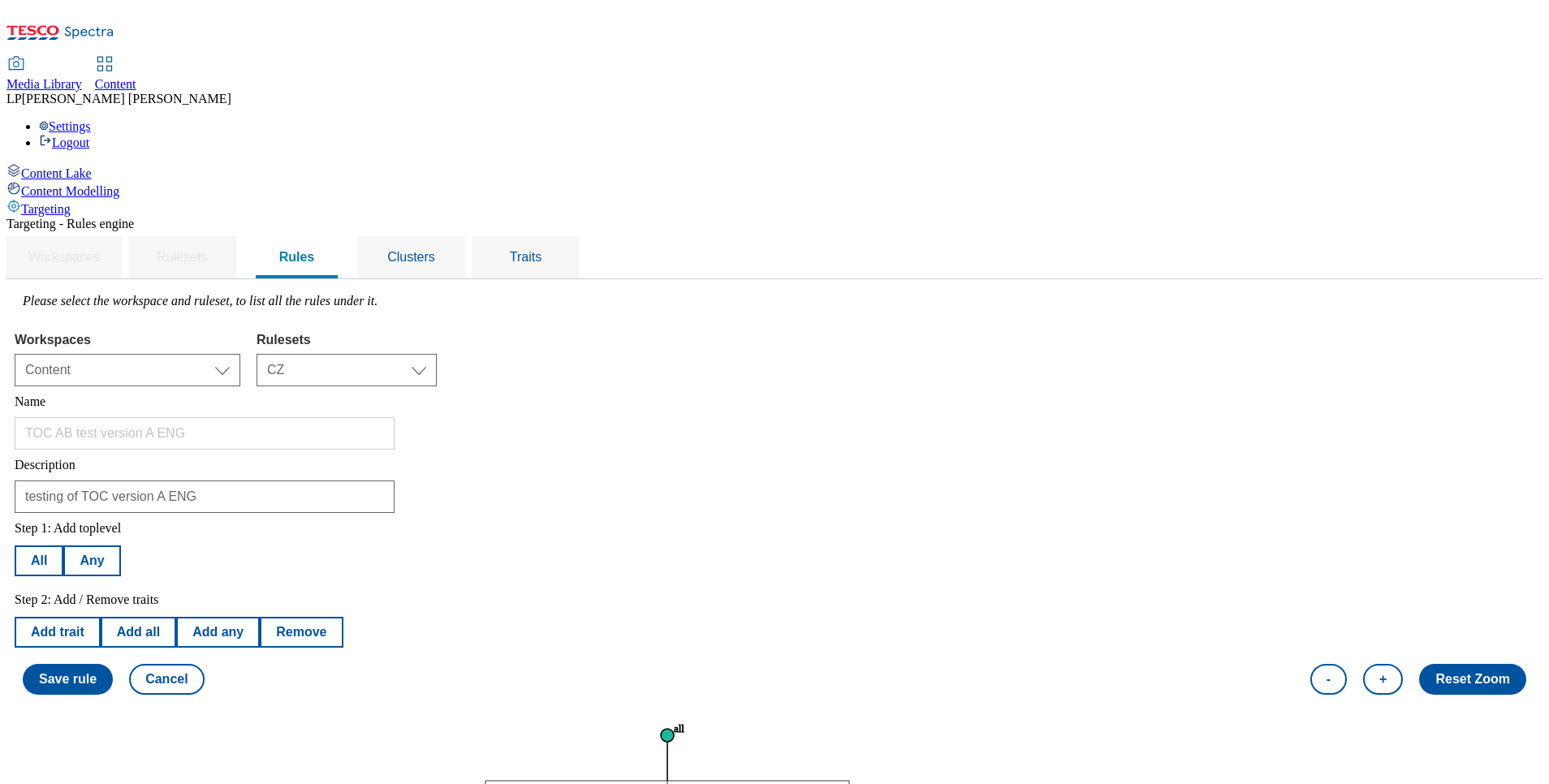
scroll to position [122, 0]
click at [100, 616] on button "Edit trait" at bounding box center [57, 632] width 86 height 31
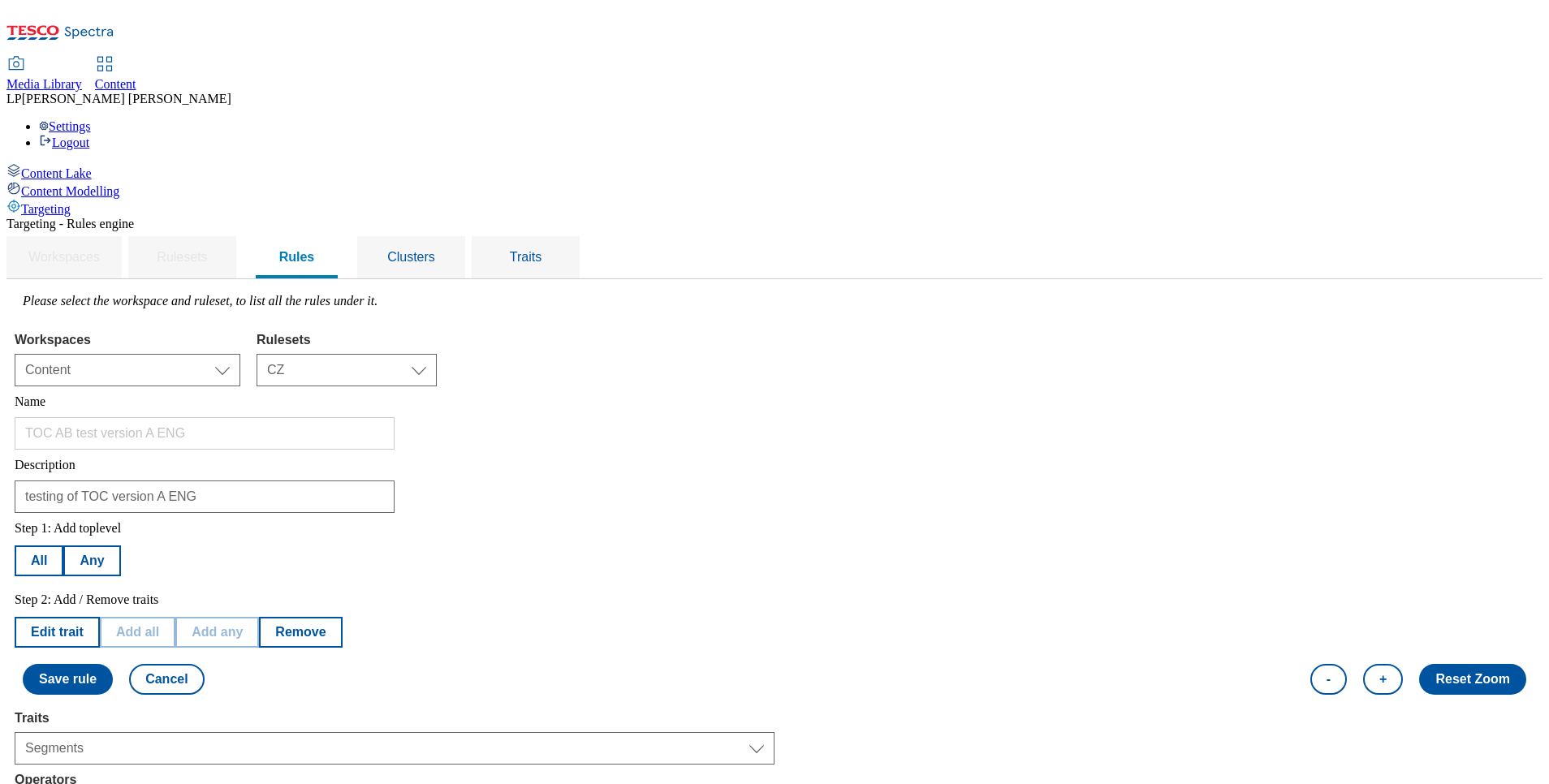
scroll to position [365, 0]
click at [435, 250] on span "Clusters" at bounding box center [411, 257] width 48 height 14
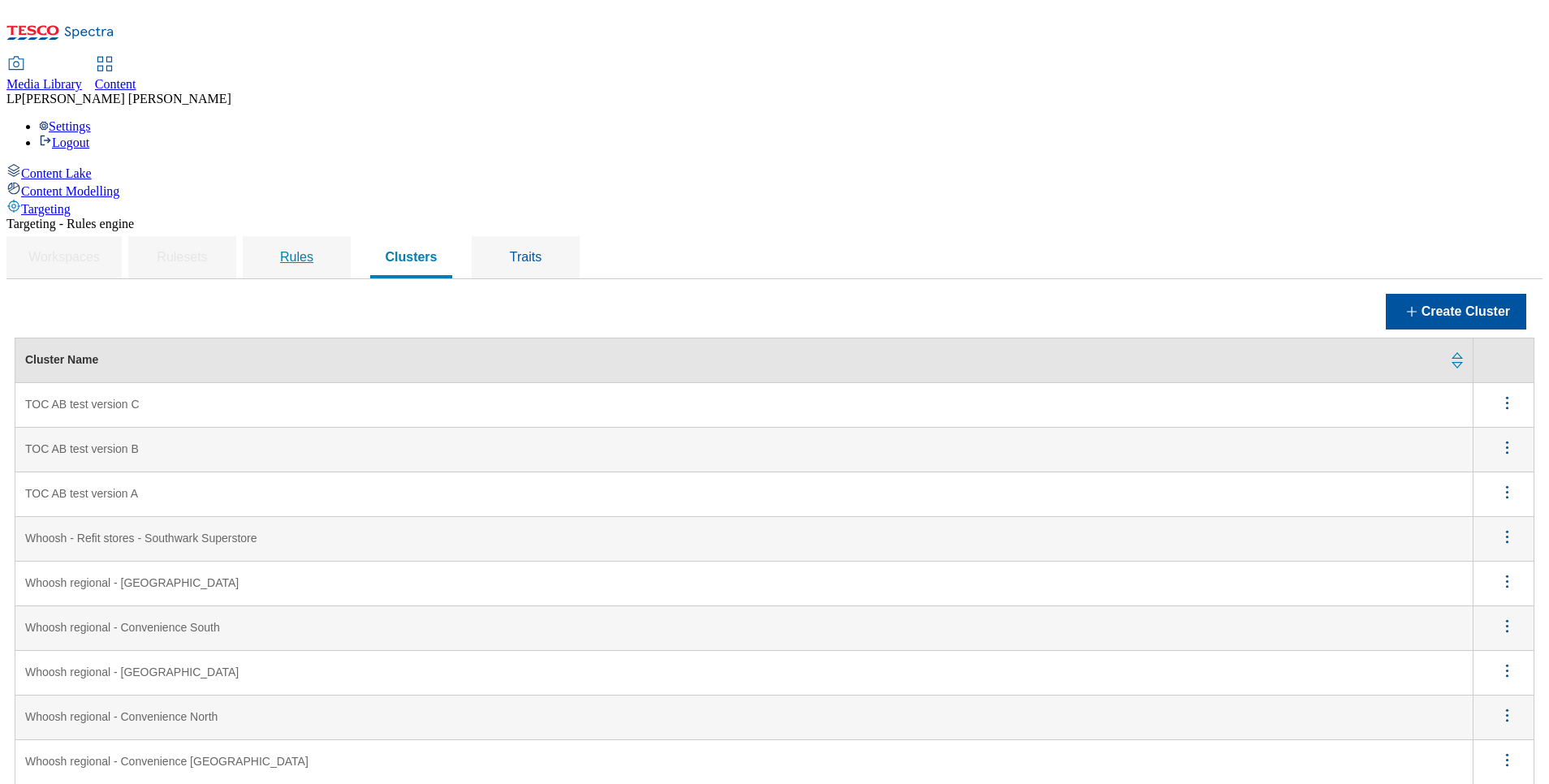
click at [314, 250] on span "Rules" at bounding box center [297, 257] width 33 height 14
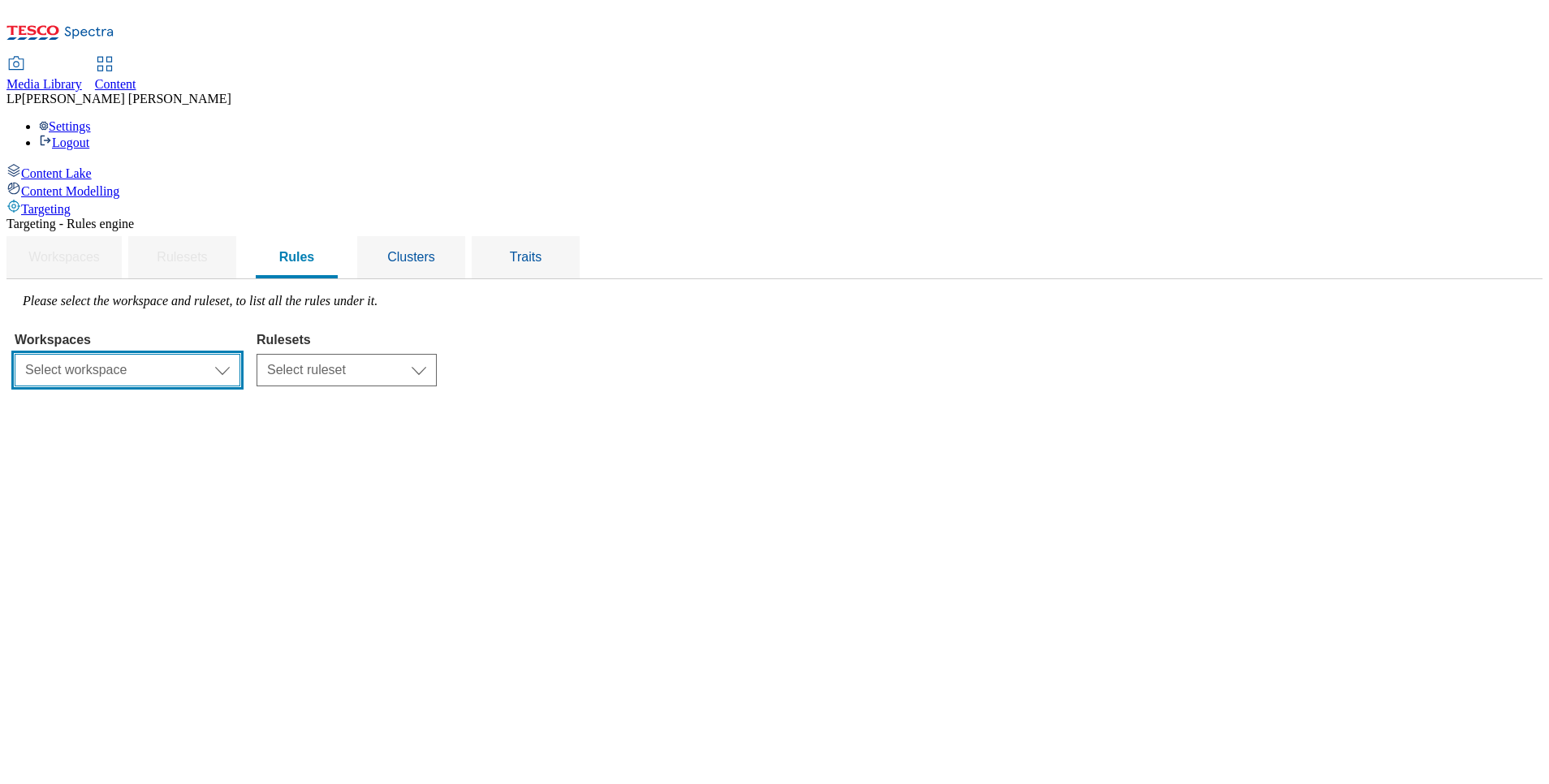
click at [241, 354] on select "Select workspace Content" at bounding box center [128, 369] width 226 height 32
click at [219, 354] on select "Select workspace Content" at bounding box center [128, 369] width 226 height 32
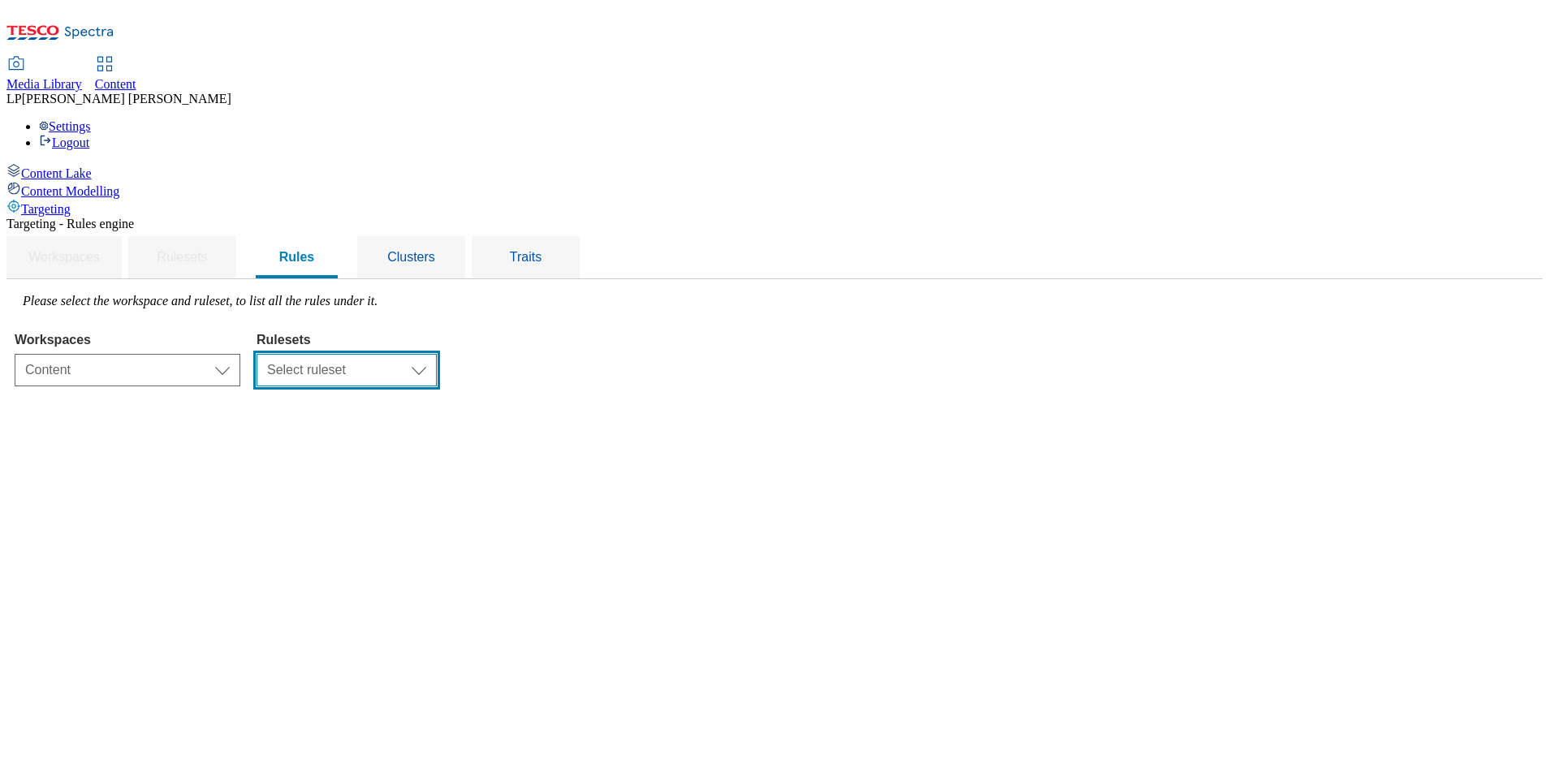
click at [436, 354] on select "Select ruleset CZ HU SK" at bounding box center [346, 369] width 180 height 32
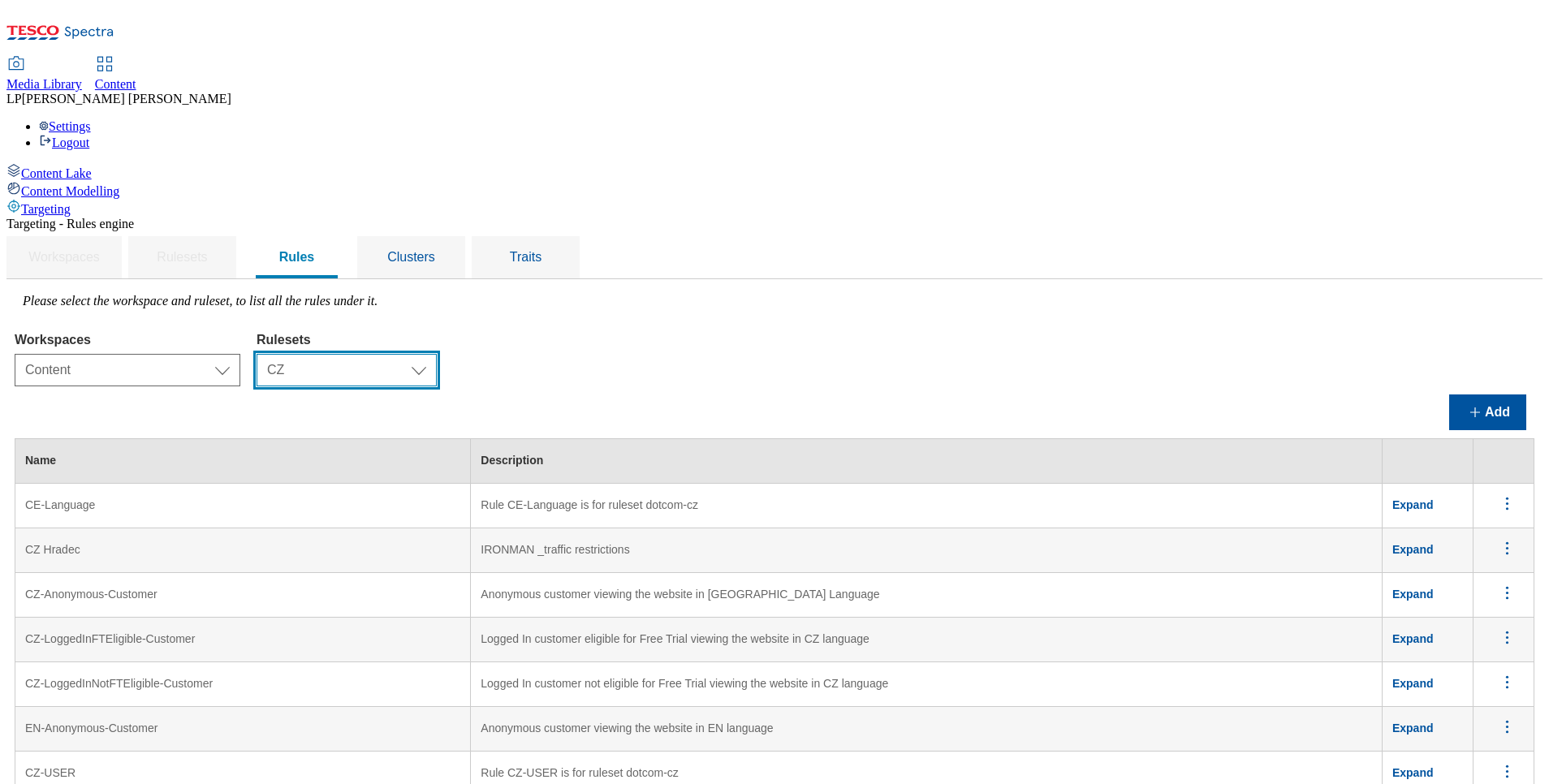
scroll to position [122, 0]
click at [1497, 582] on icon "menus" at bounding box center [1507, 592] width 20 height 20
click at [1476, 608] on span "Edit" at bounding box center [1485, 614] width 19 height 13
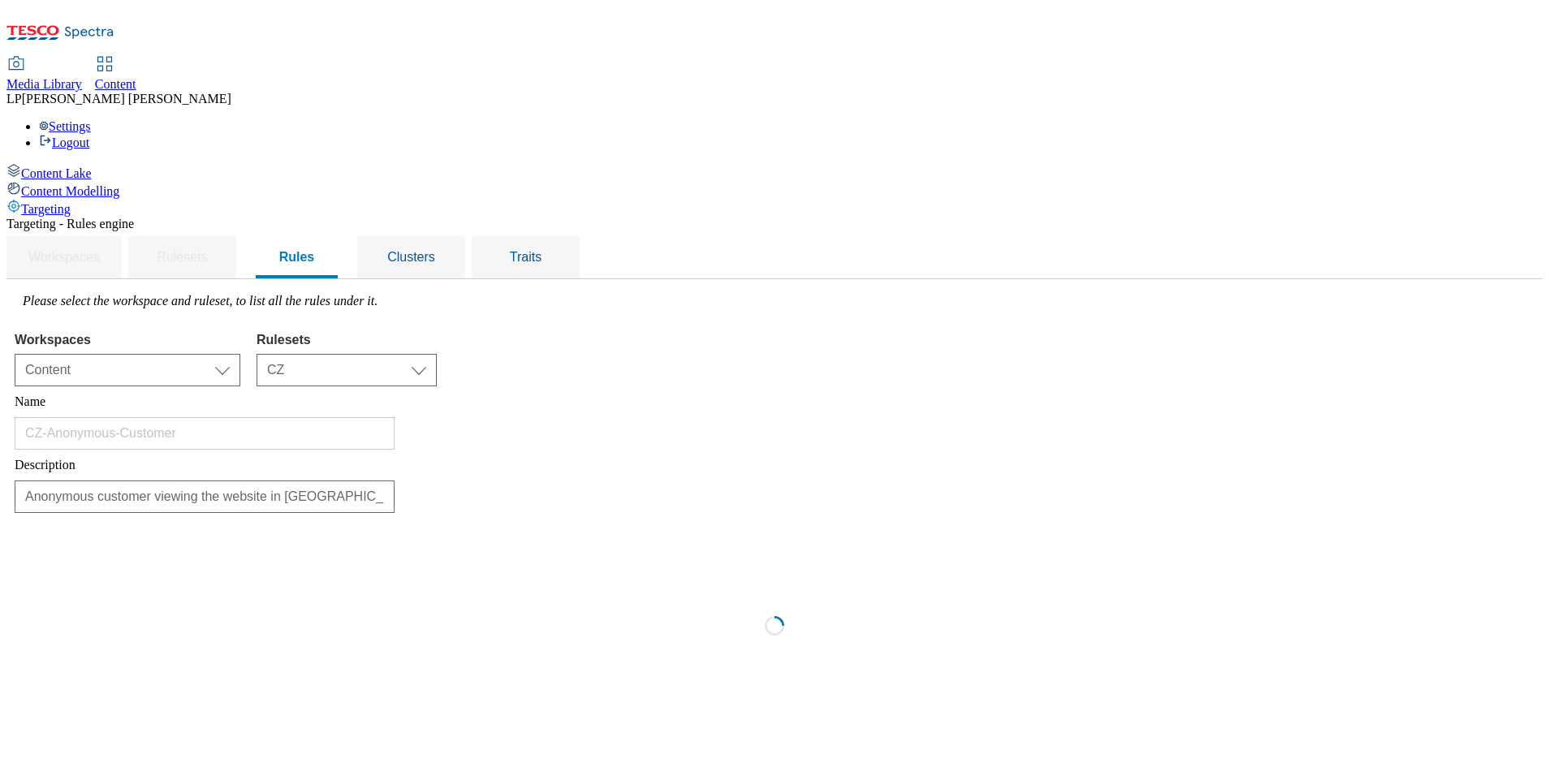
scroll to position [0, 0]
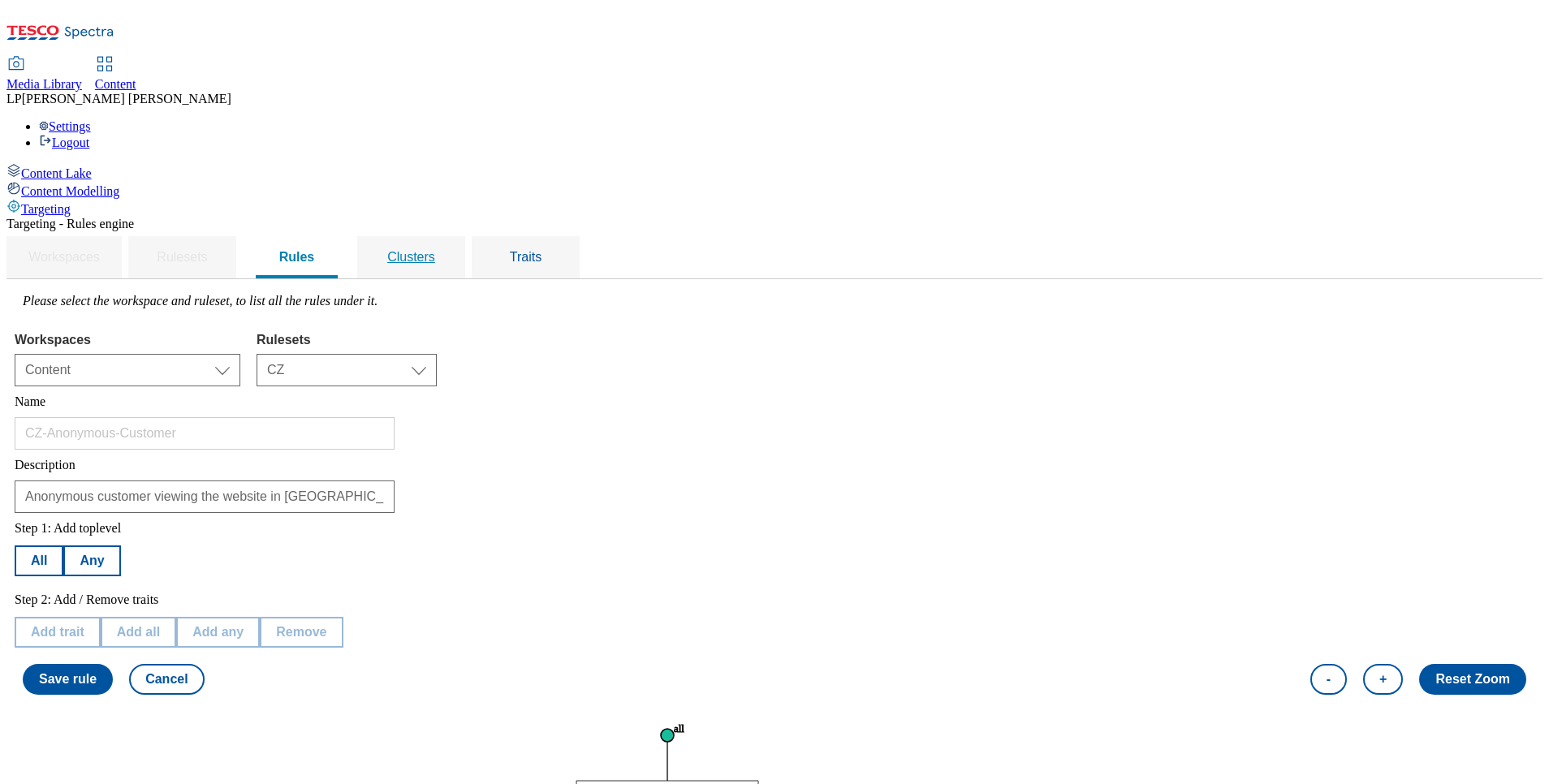
click at [446, 237] on div "Clusters" at bounding box center [411, 257] width 69 height 42
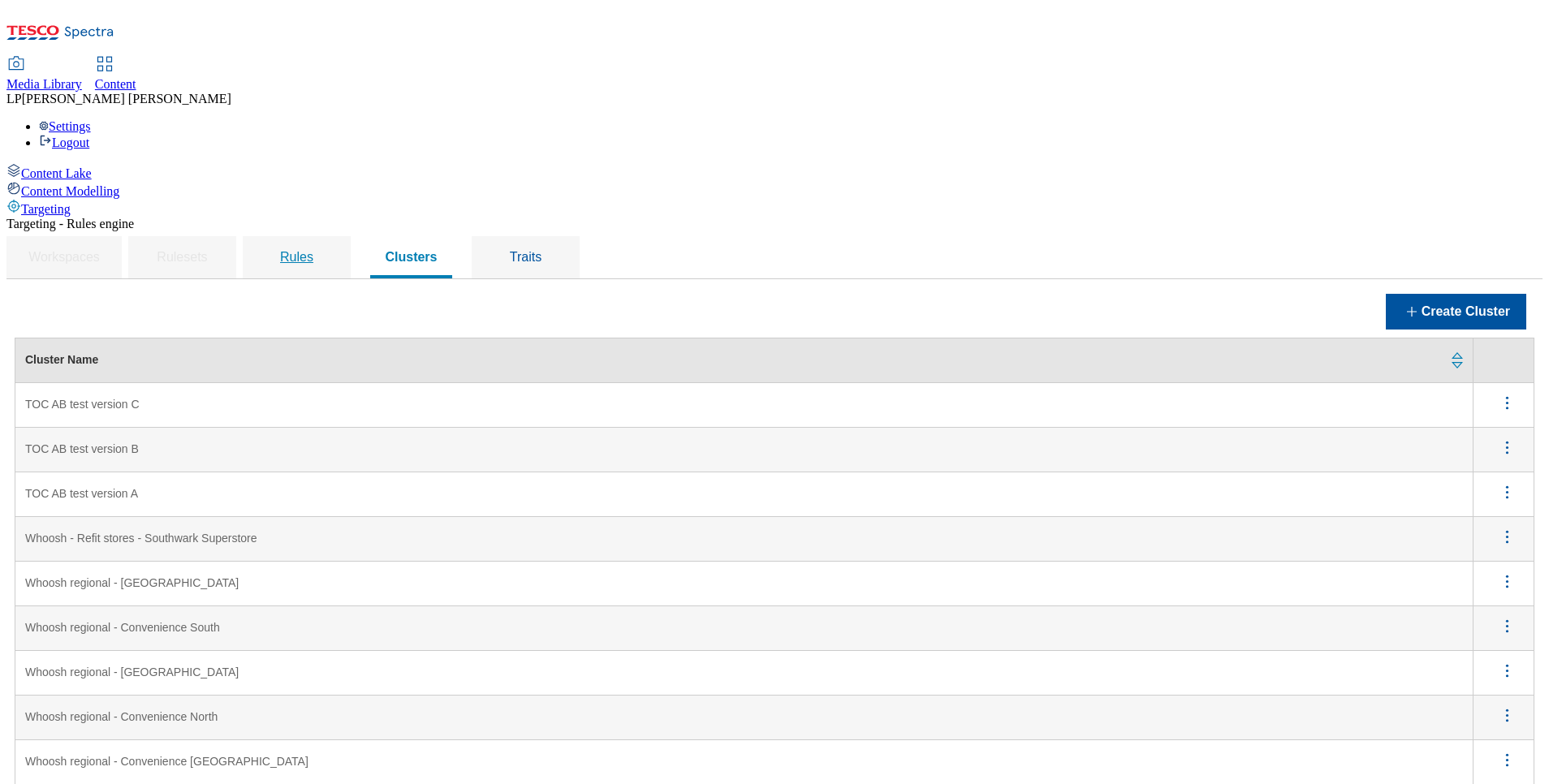
click at [314, 250] on span "Rules" at bounding box center [297, 257] width 33 height 14
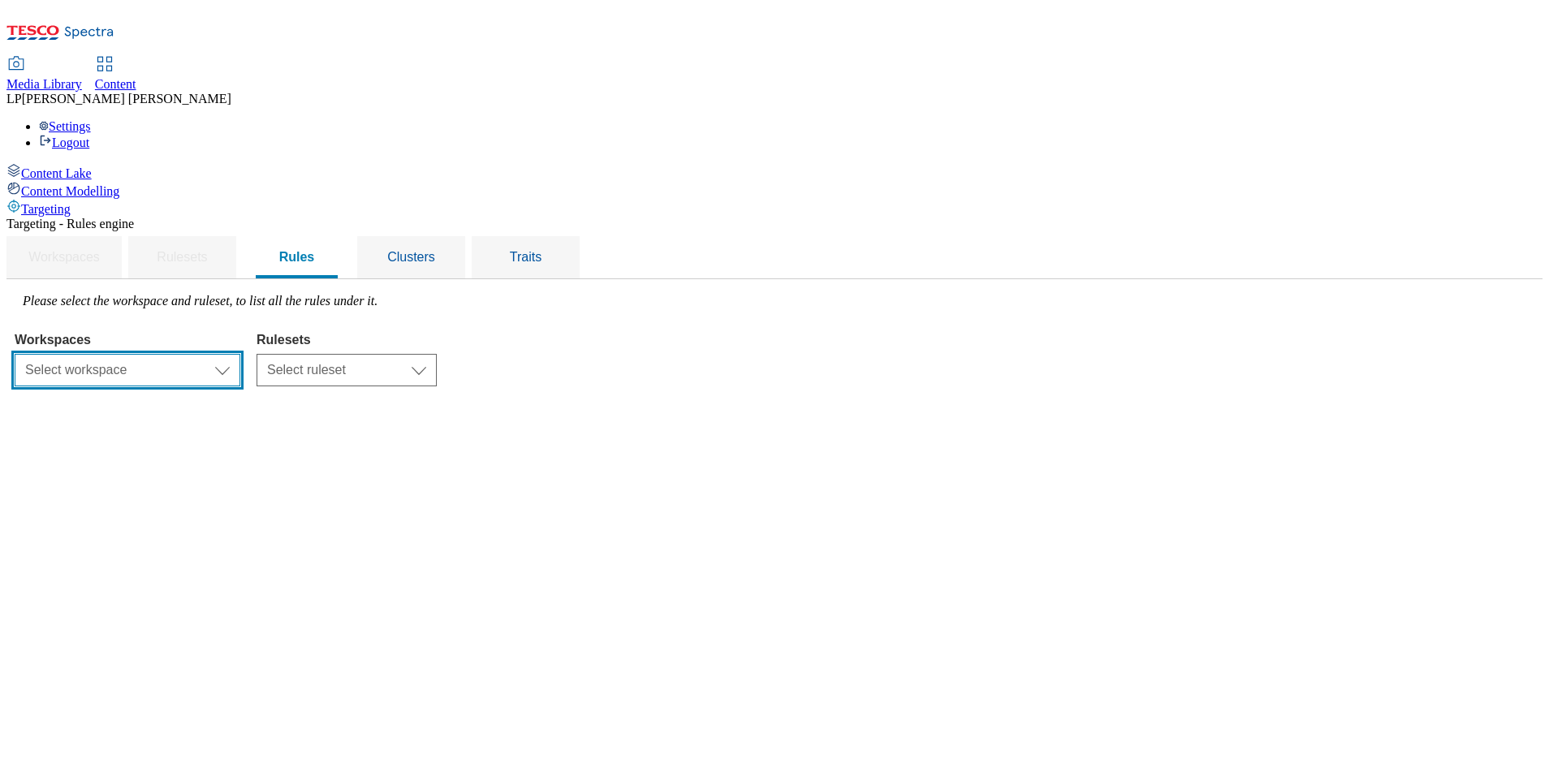
click at [241, 354] on select "Select workspace Content" at bounding box center [128, 369] width 226 height 32
click at [219, 354] on select "Select workspace Content" at bounding box center [128, 369] width 226 height 32
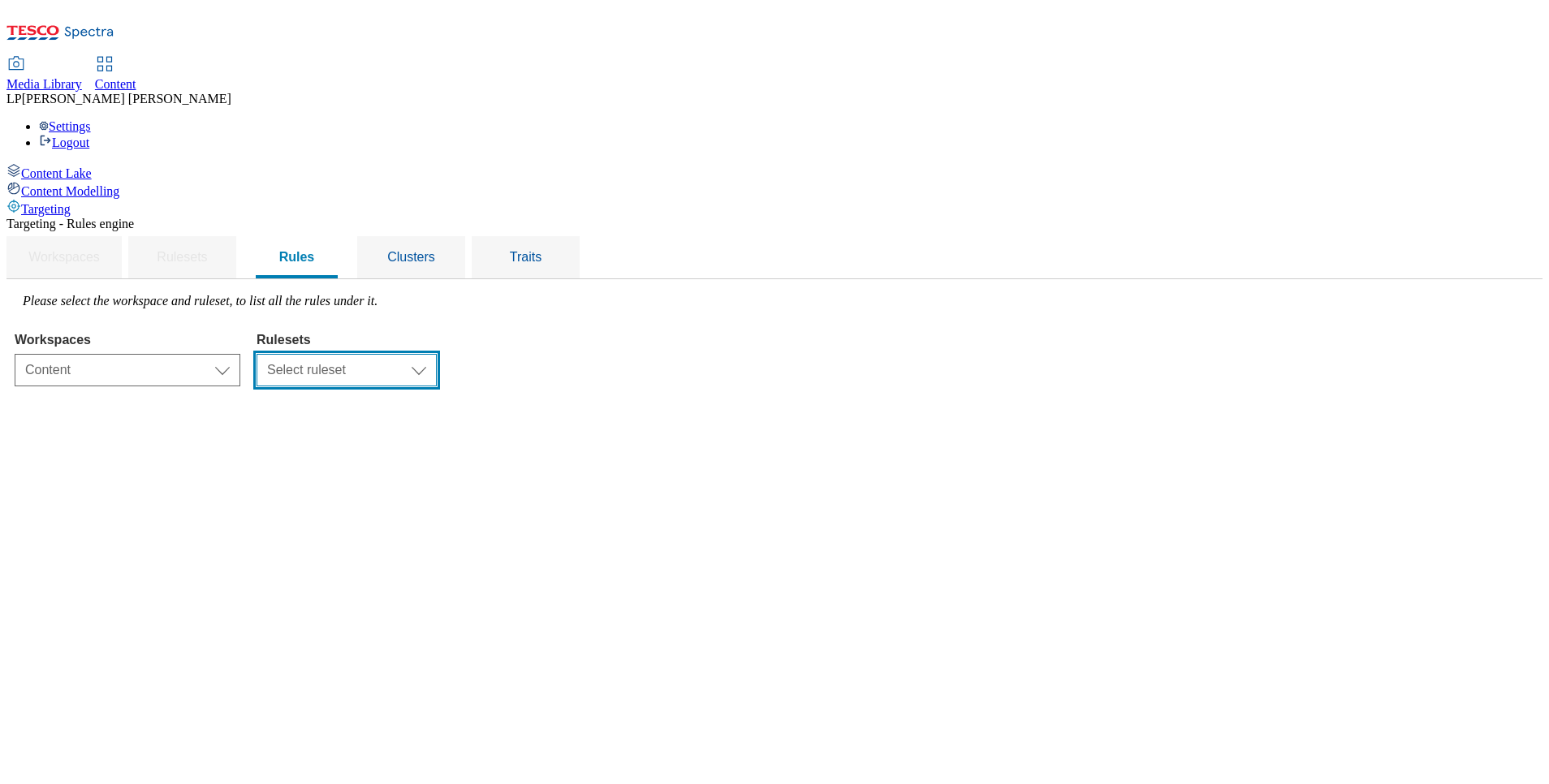
click at [436, 354] on select "Select ruleset CZ HU SK" at bounding box center [346, 369] width 180 height 32
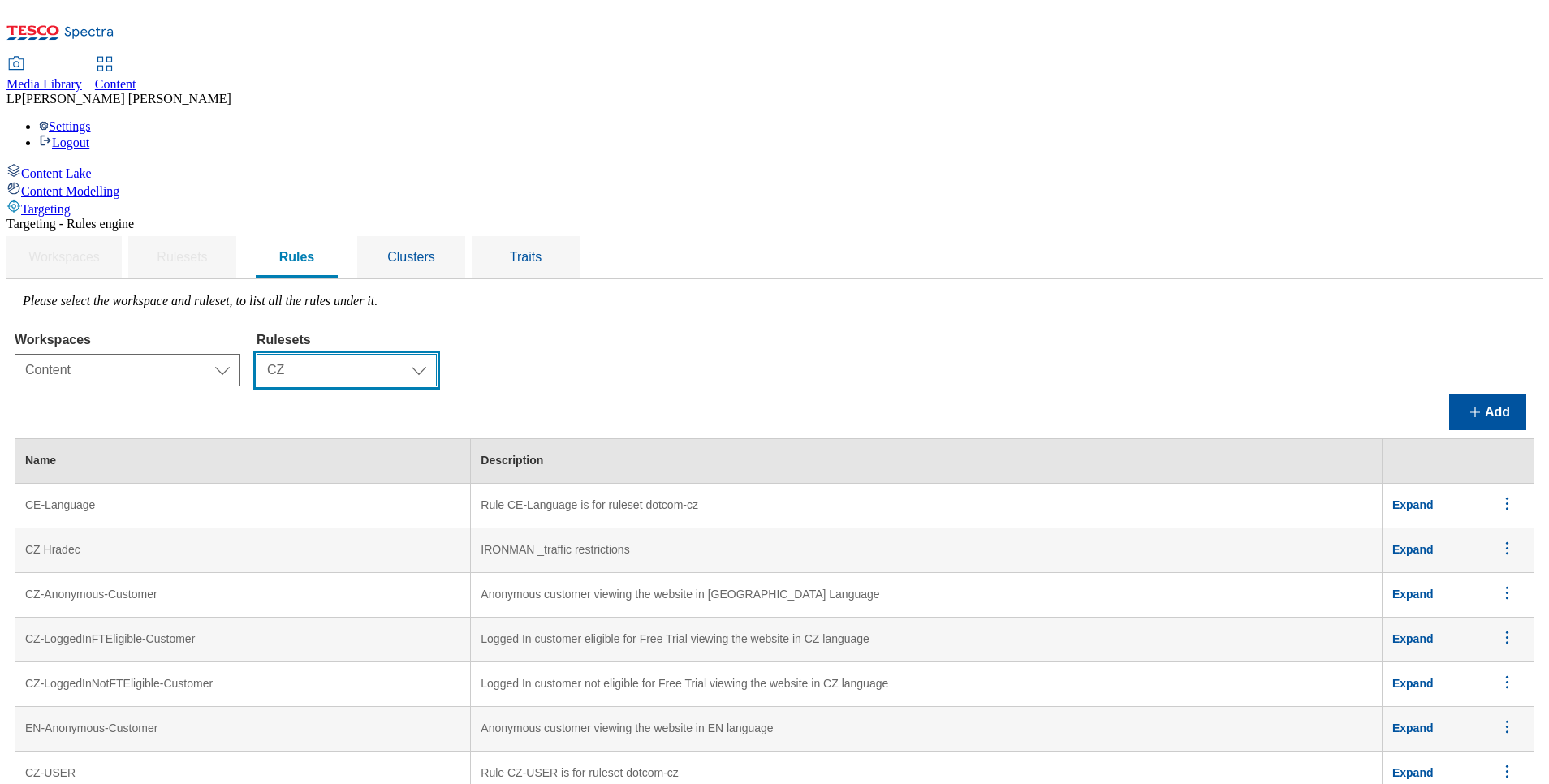
scroll to position [122, 0]
click at [1497, 762] on icon "menus" at bounding box center [1507, 771] width 20 height 20
click at [1477, 783] on span "Edit" at bounding box center [1485, 793] width 19 height 13
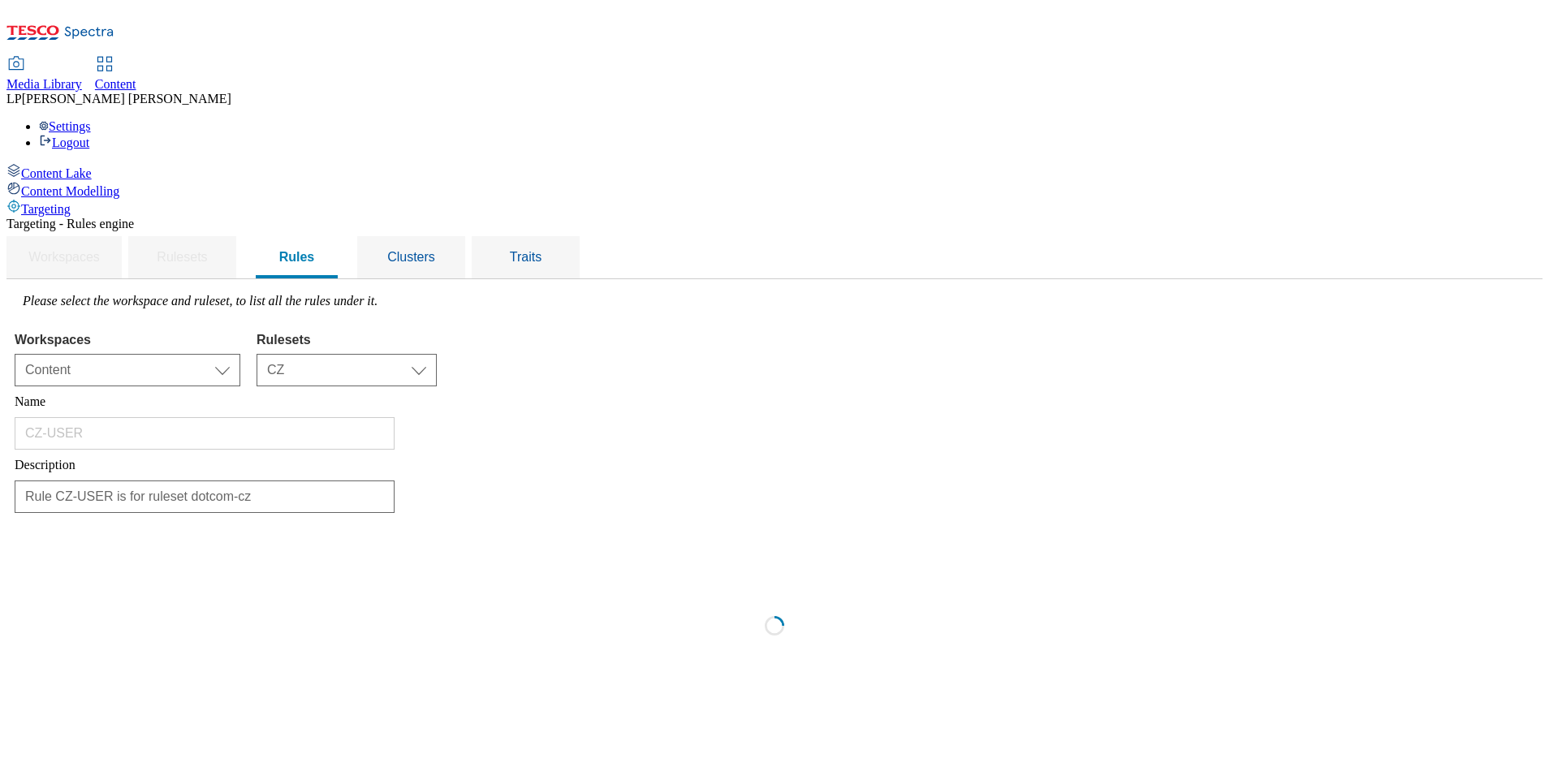
scroll to position [0, 0]
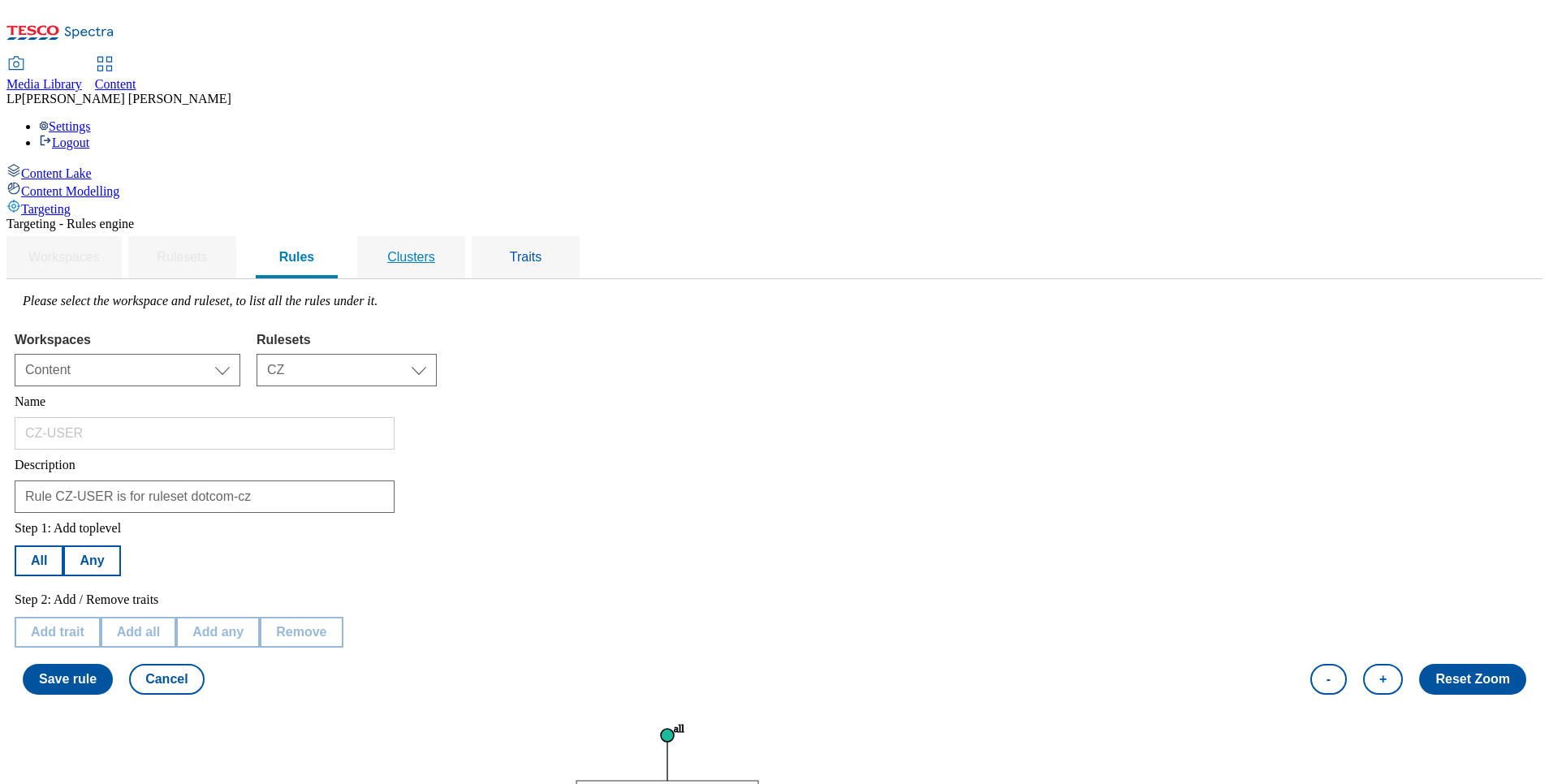
click at [435, 250] on span "Clusters" at bounding box center [411, 257] width 48 height 14
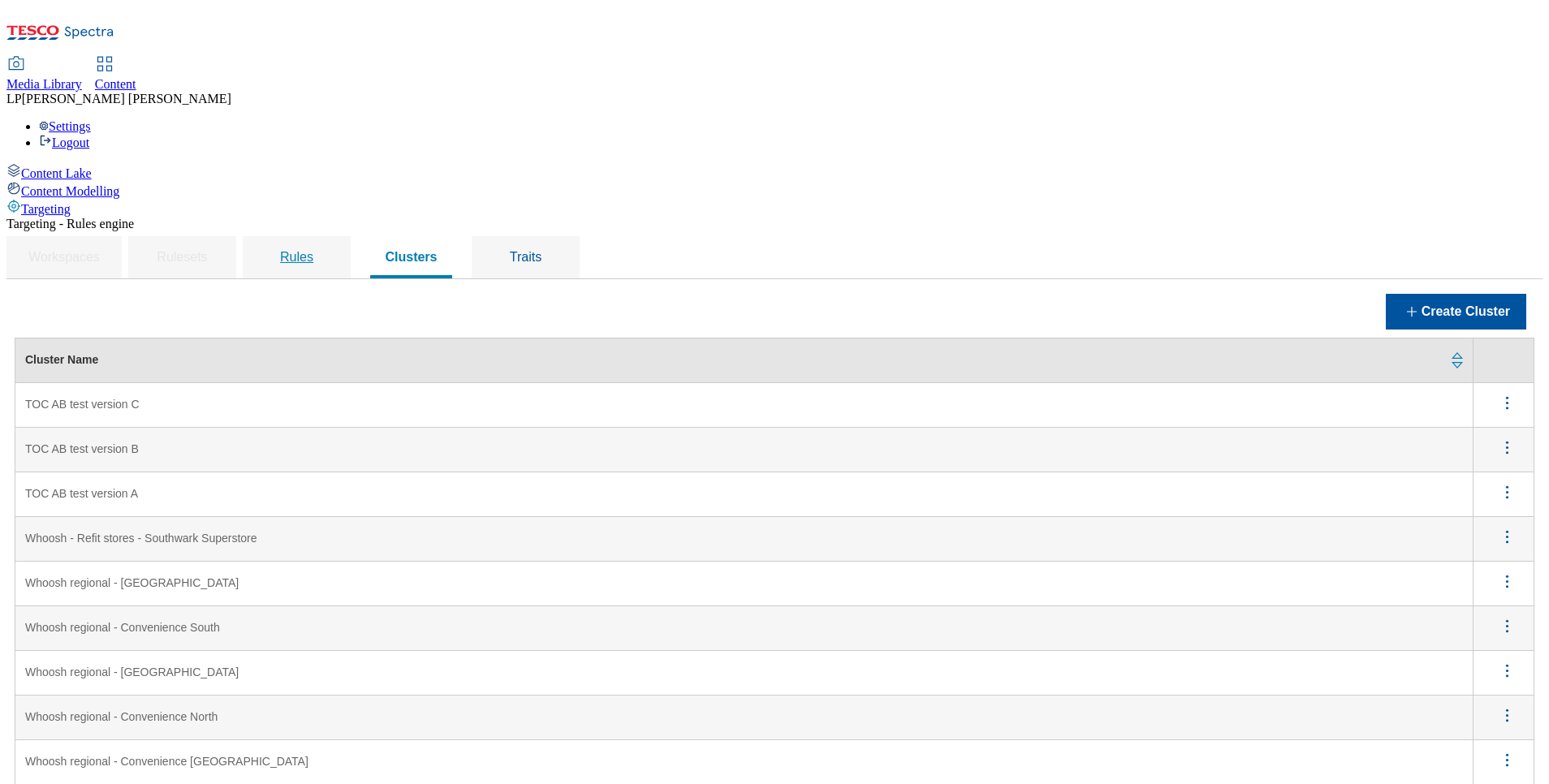
drag, startPoint x: 503, startPoint y: 133, endPoint x: 499, endPoint y: 140, distance: 8.1
click at [314, 250] on span "Rules" at bounding box center [297, 257] width 33 height 14
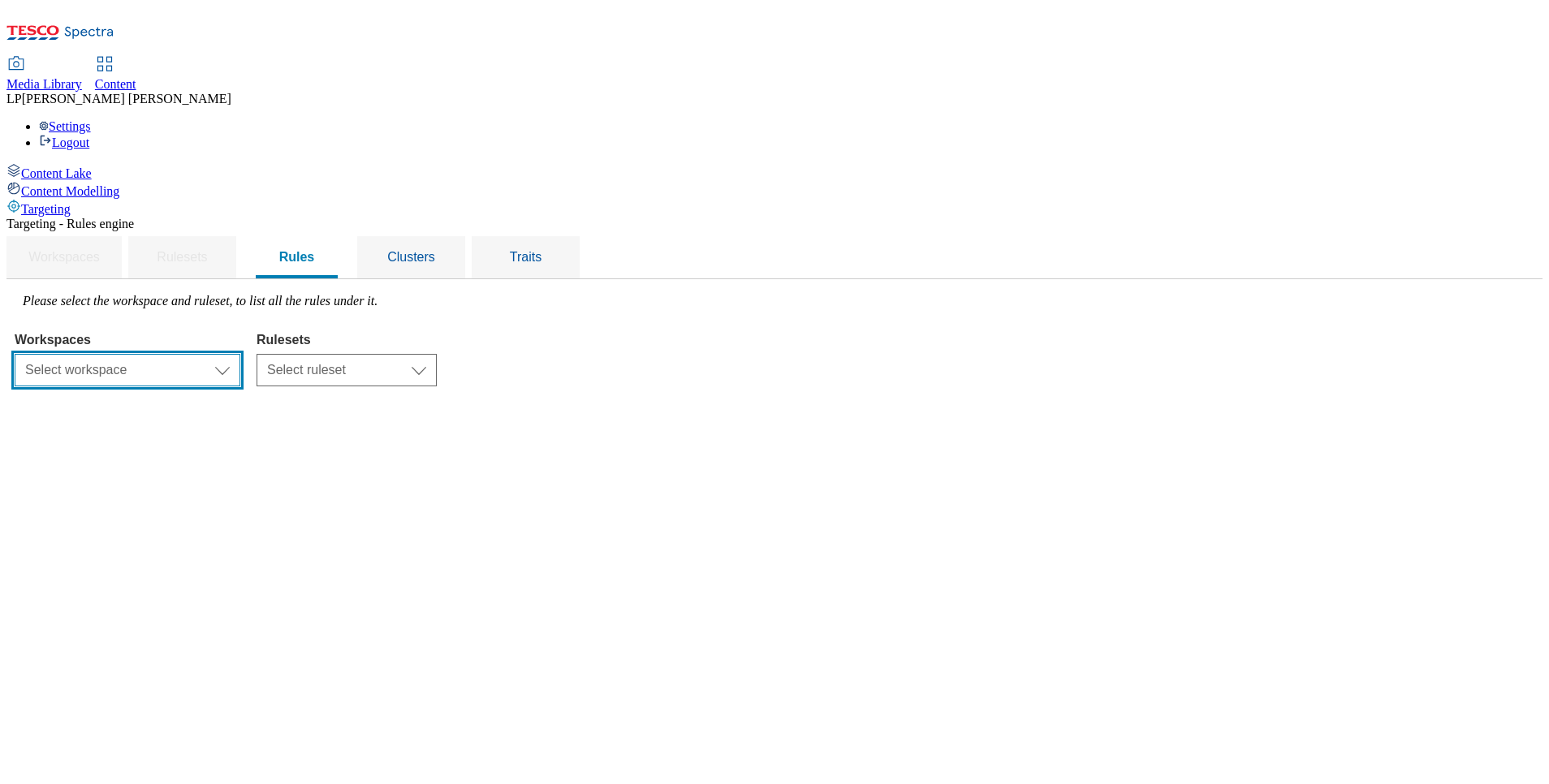
click at [241, 354] on select "Select workspace Content" at bounding box center [128, 369] width 226 height 32
click at [219, 354] on select "Select workspace Content" at bounding box center [128, 369] width 226 height 32
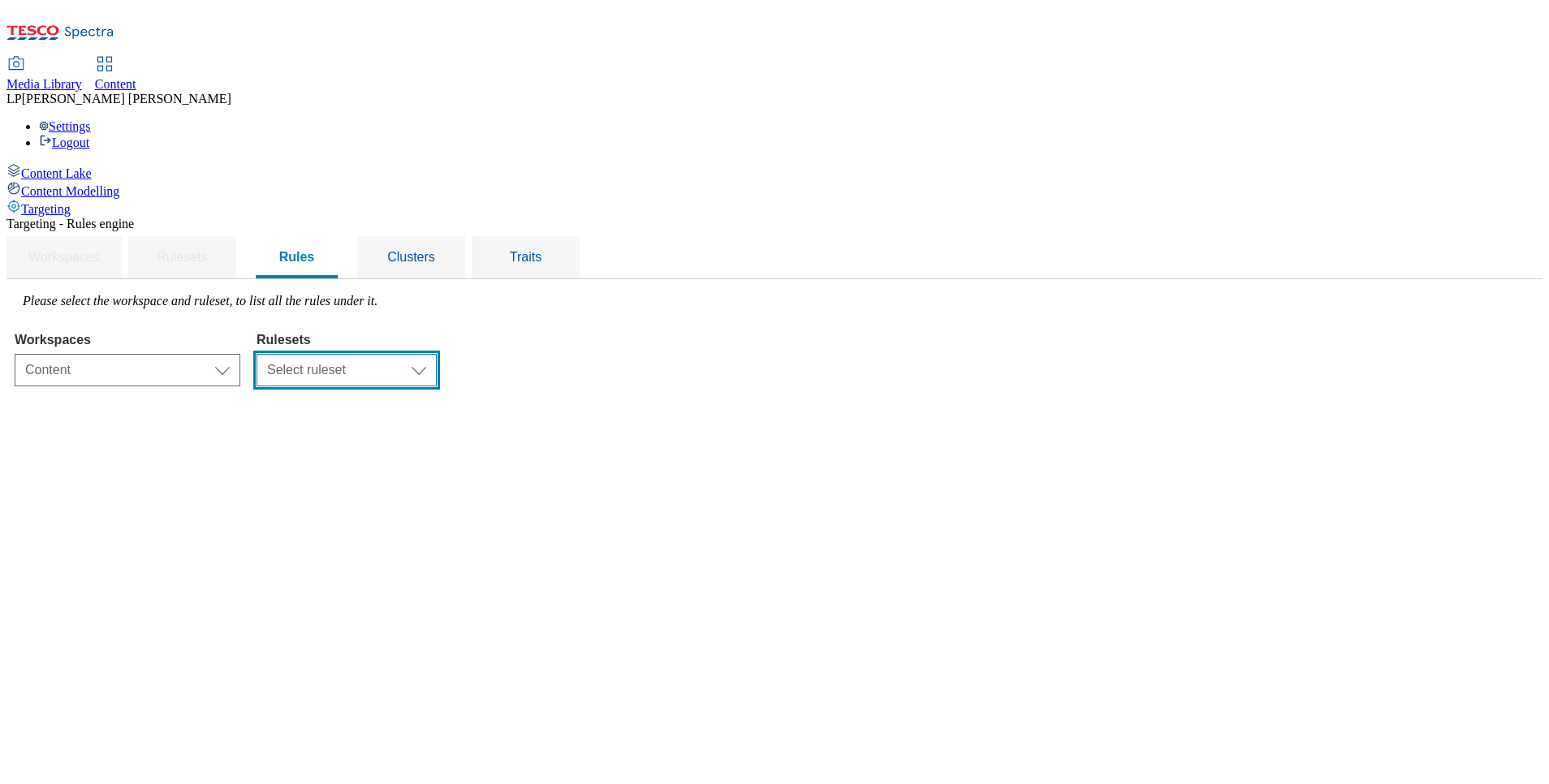
click at [436, 354] on select "Select ruleset CZ HU SK" at bounding box center [346, 369] width 180 height 32
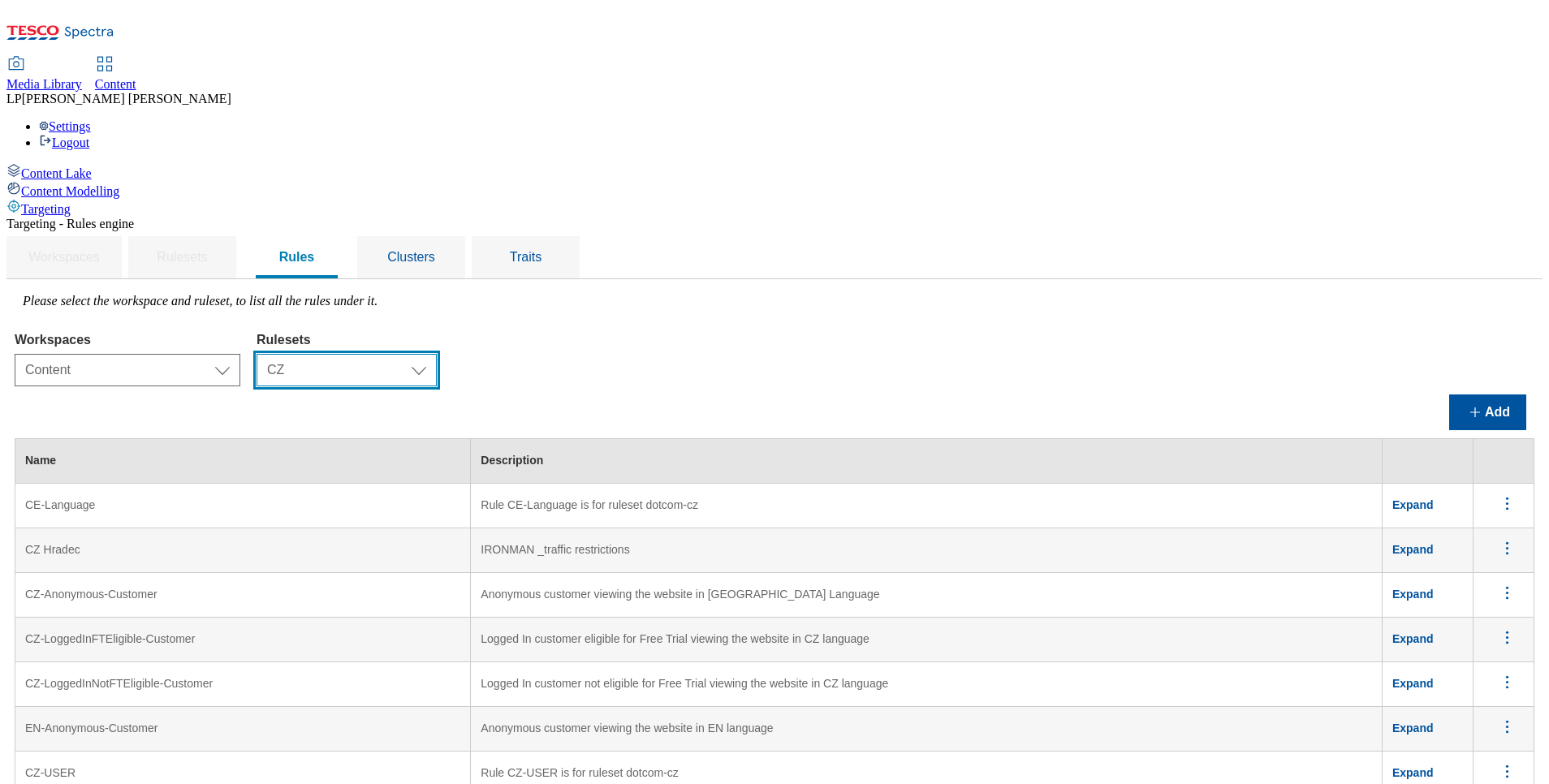
scroll to position [487, 0]
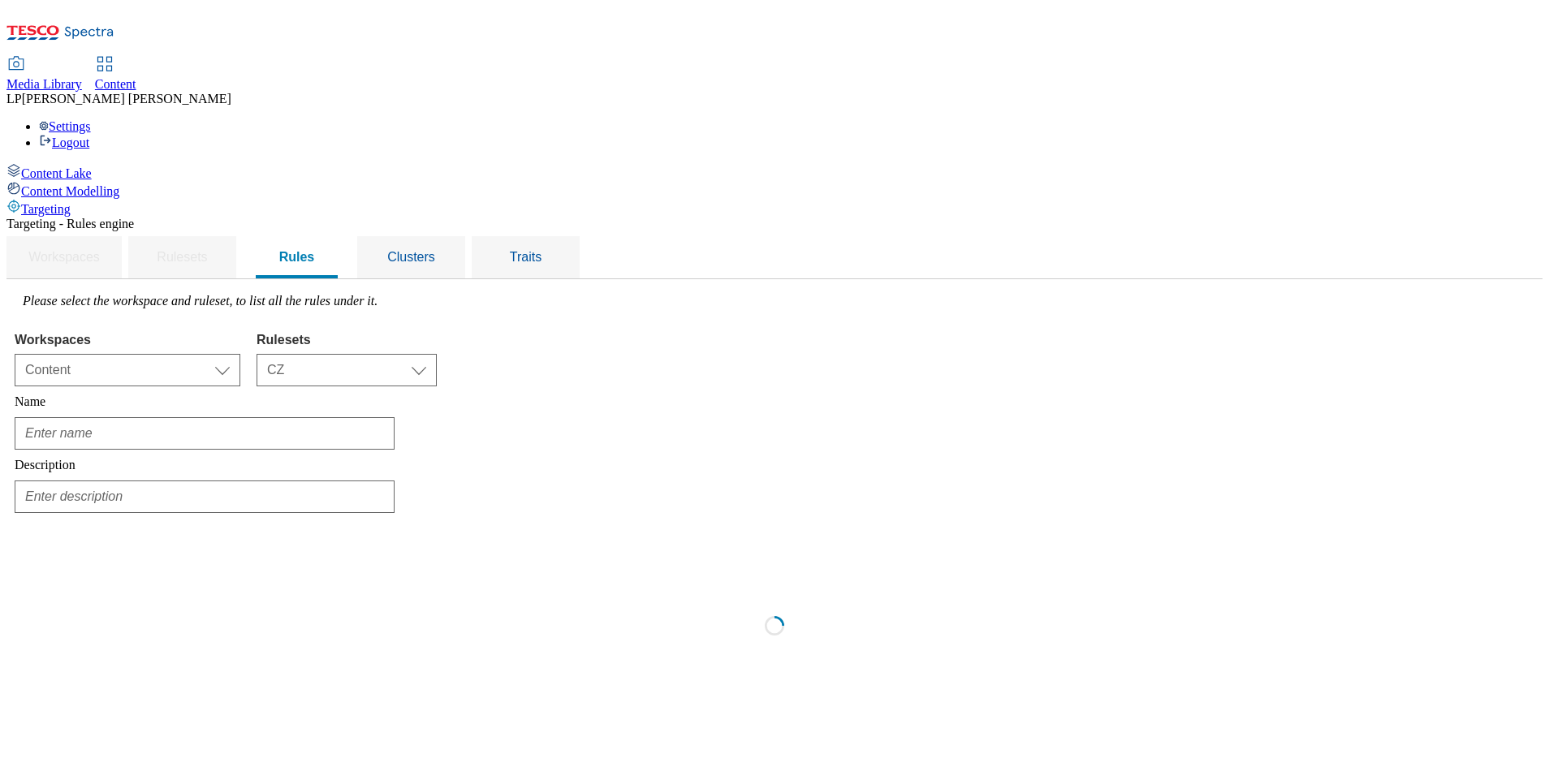
scroll to position [0, 0]
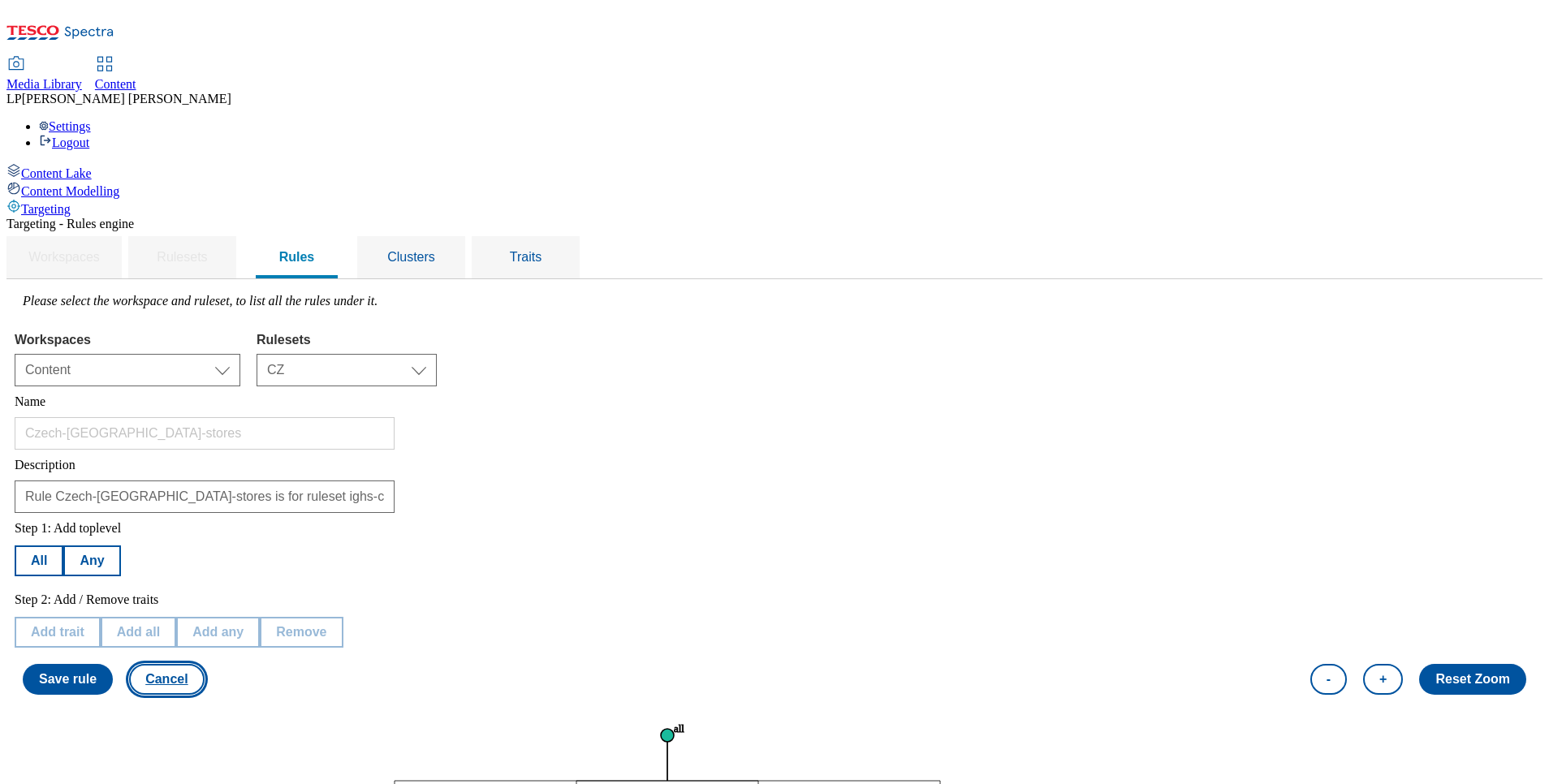
click at [204, 664] on button "Cancel" at bounding box center [167, 680] width 75 height 31
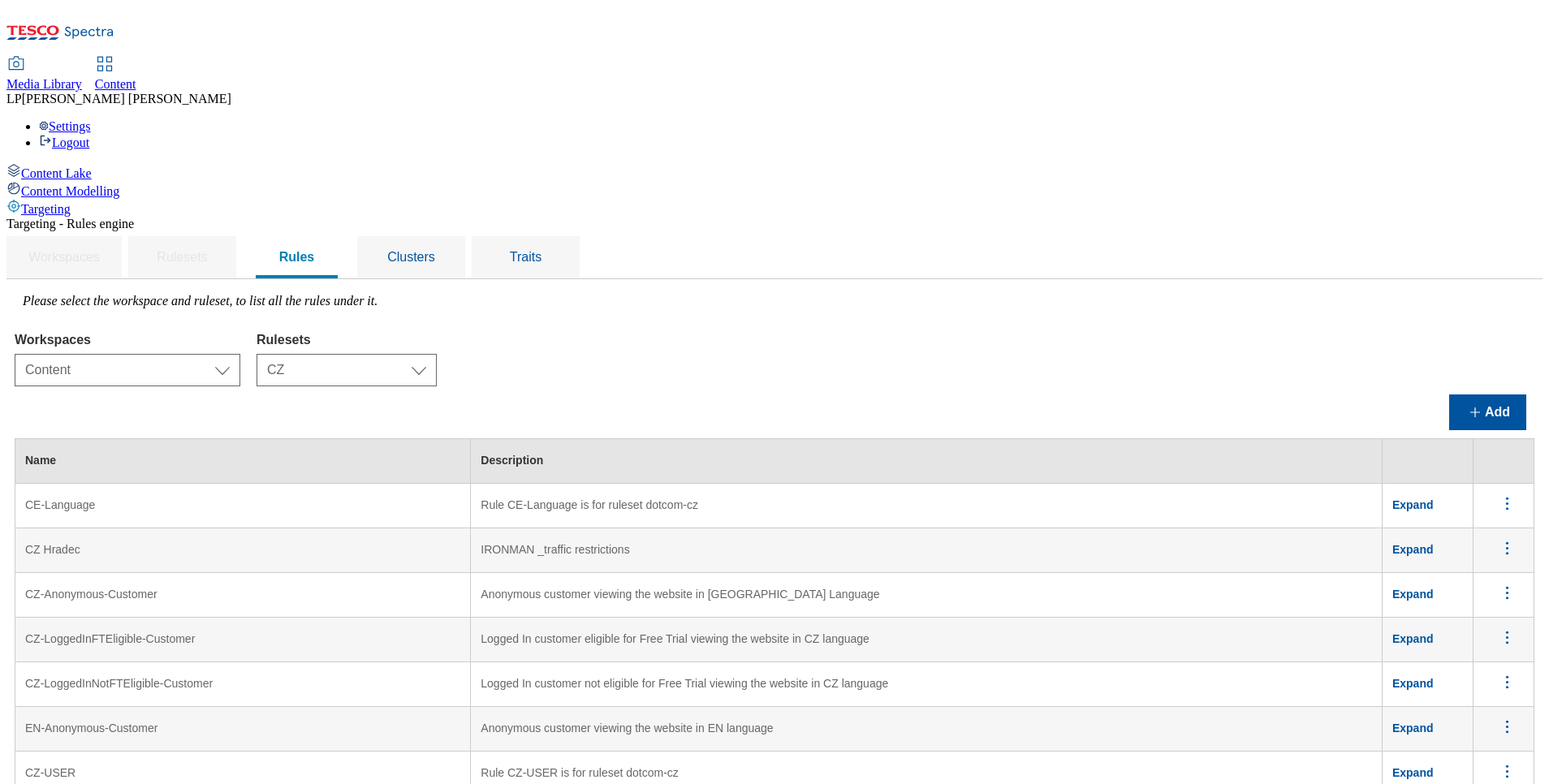
scroll to position [974, 0]
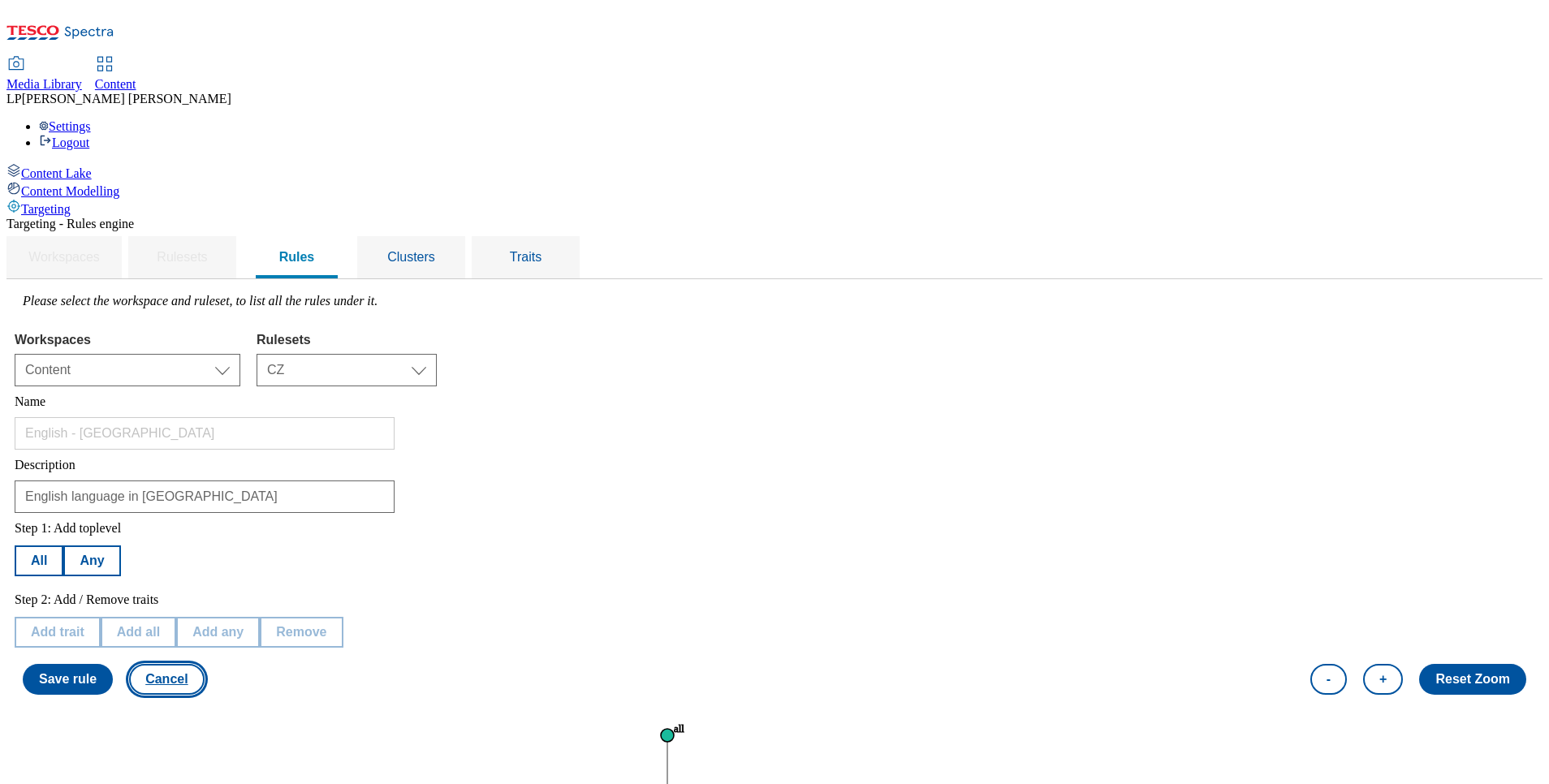
click at [204, 664] on button "Cancel" at bounding box center [167, 680] width 75 height 31
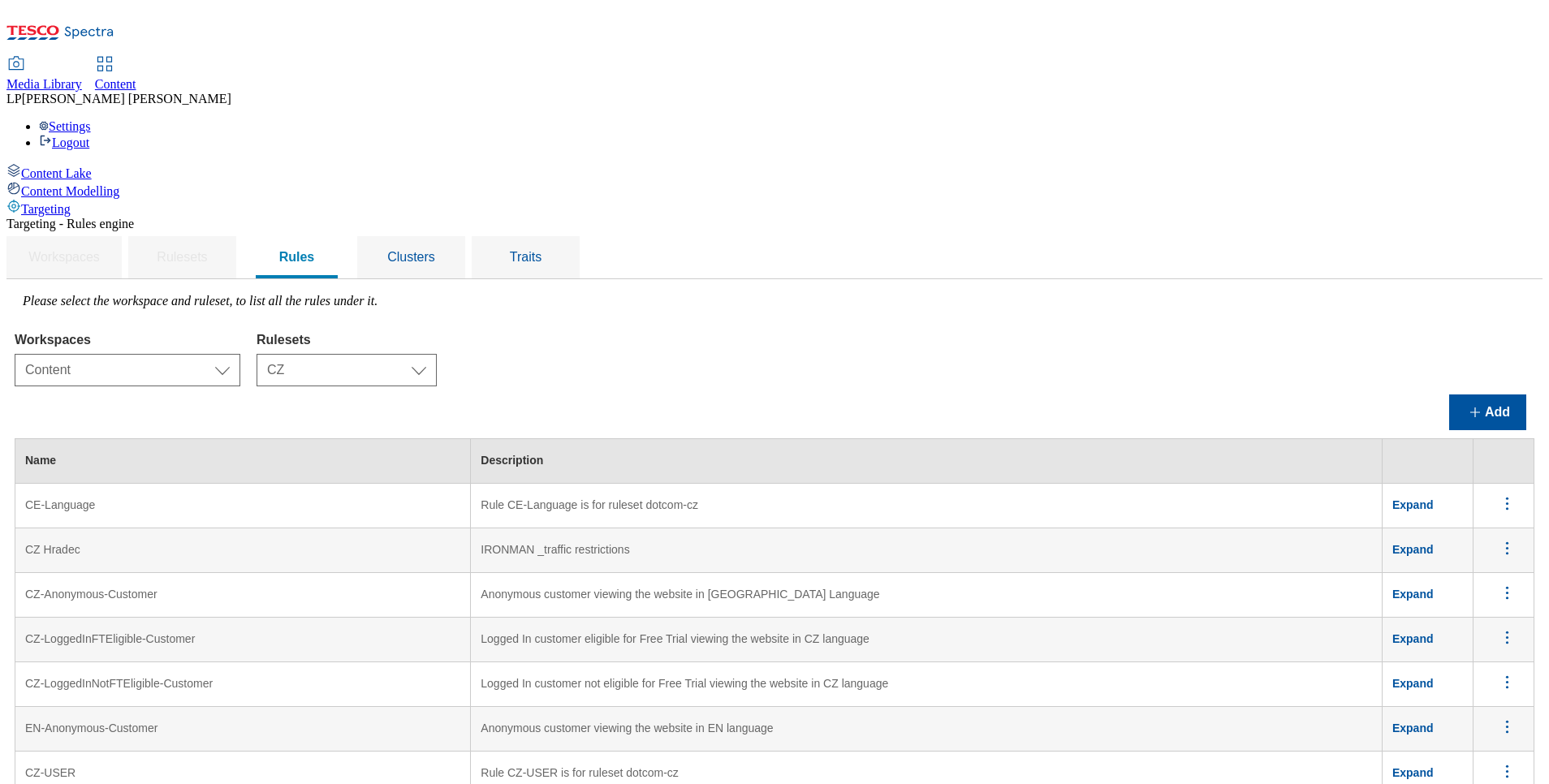
scroll to position [1639, 0]
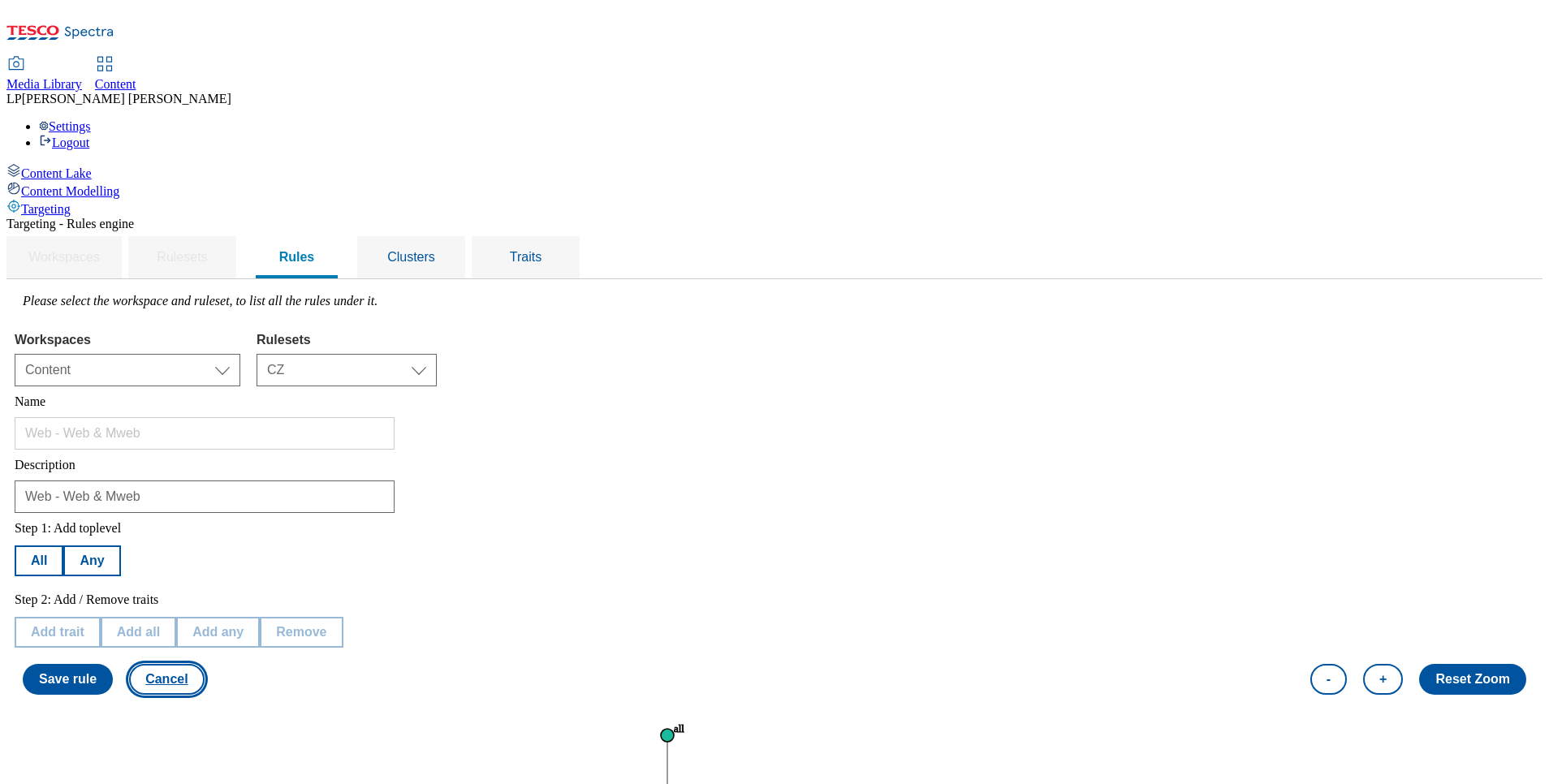
click at [204, 664] on button "Cancel" at bounding box center [167, 680] width 75 height 31
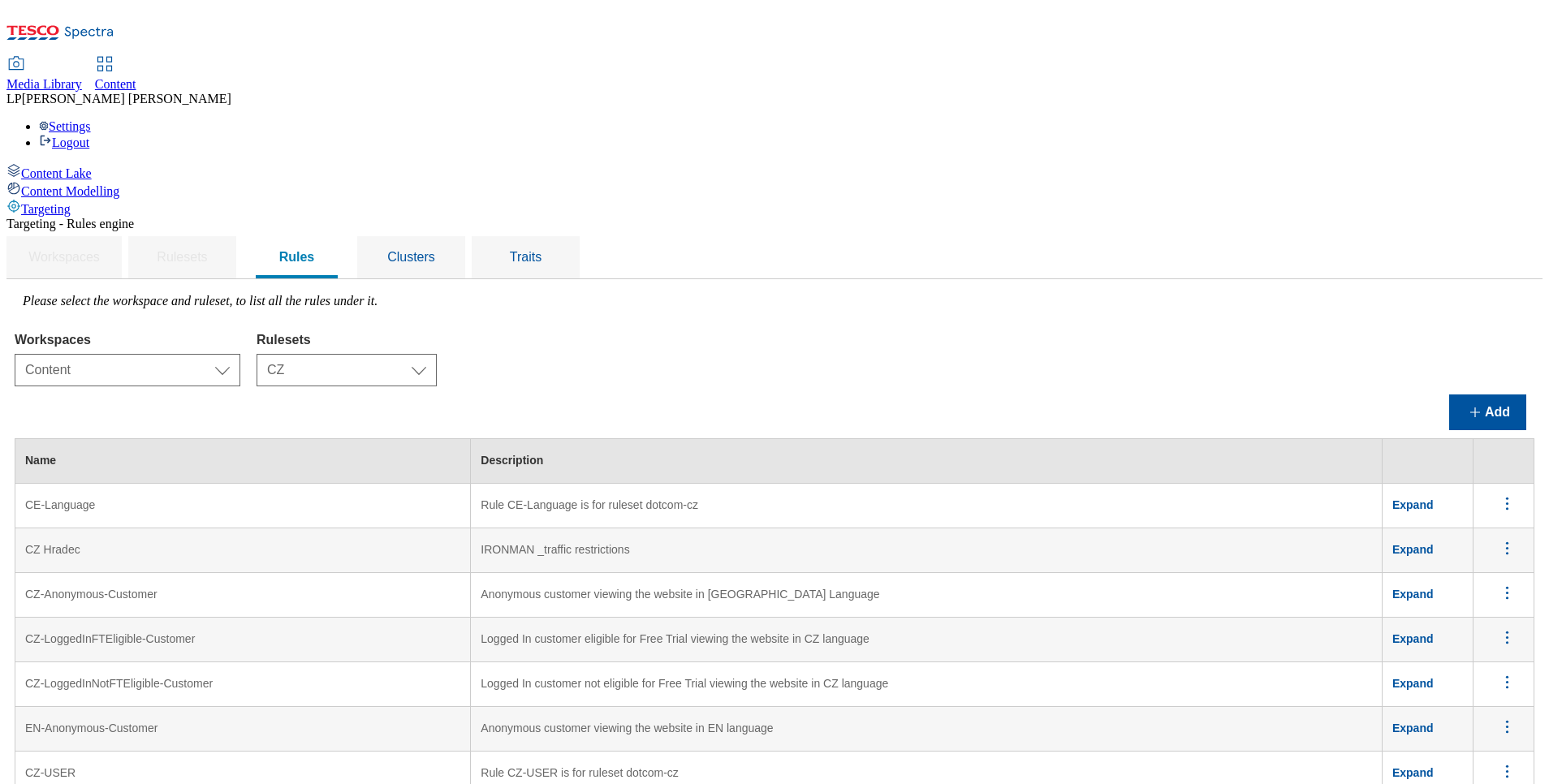
scroll to position [1639, 0]
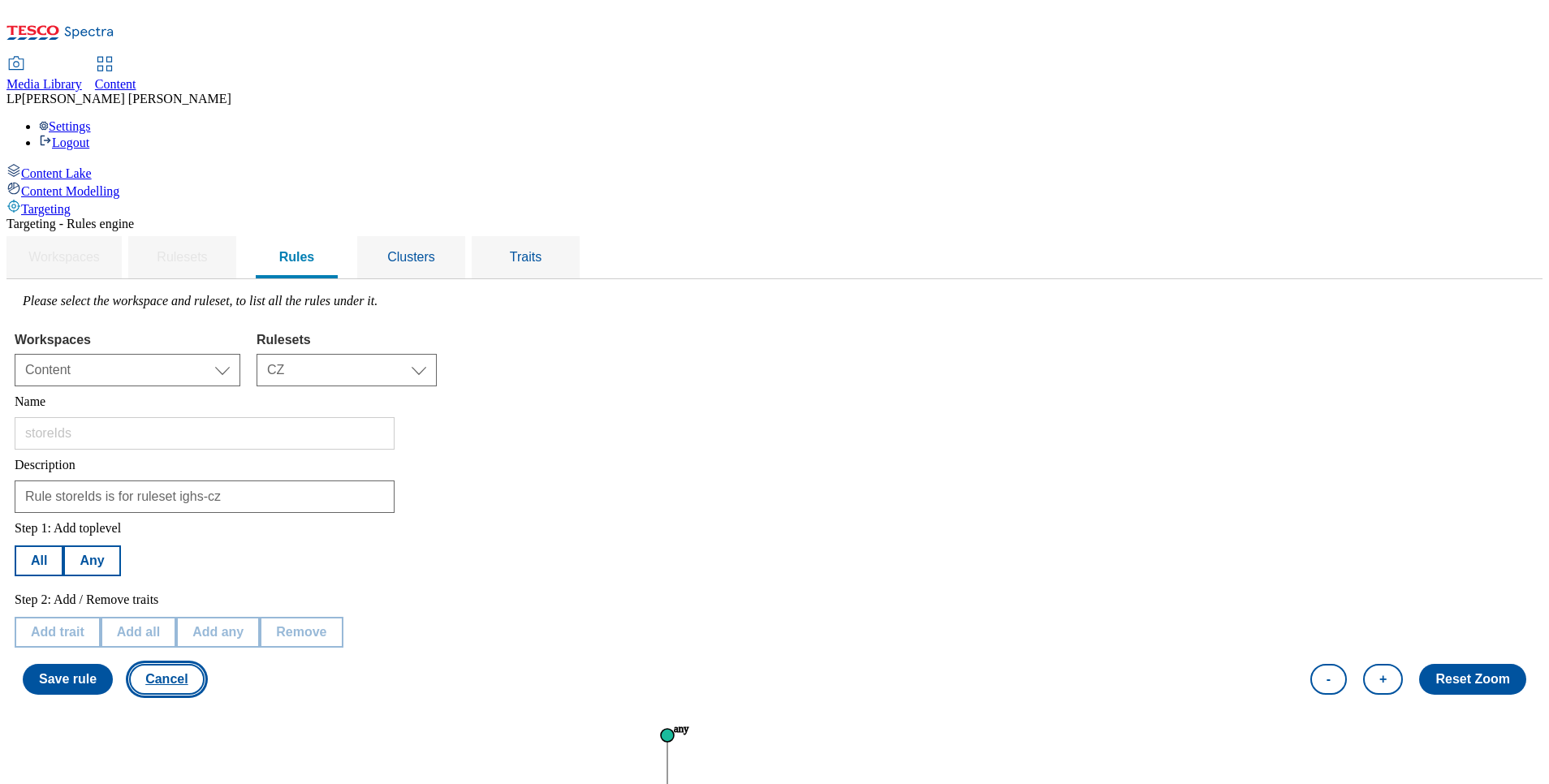
click at [204, 664] on button "Cancel" at bounding box center [167, 680] width 75 height 31
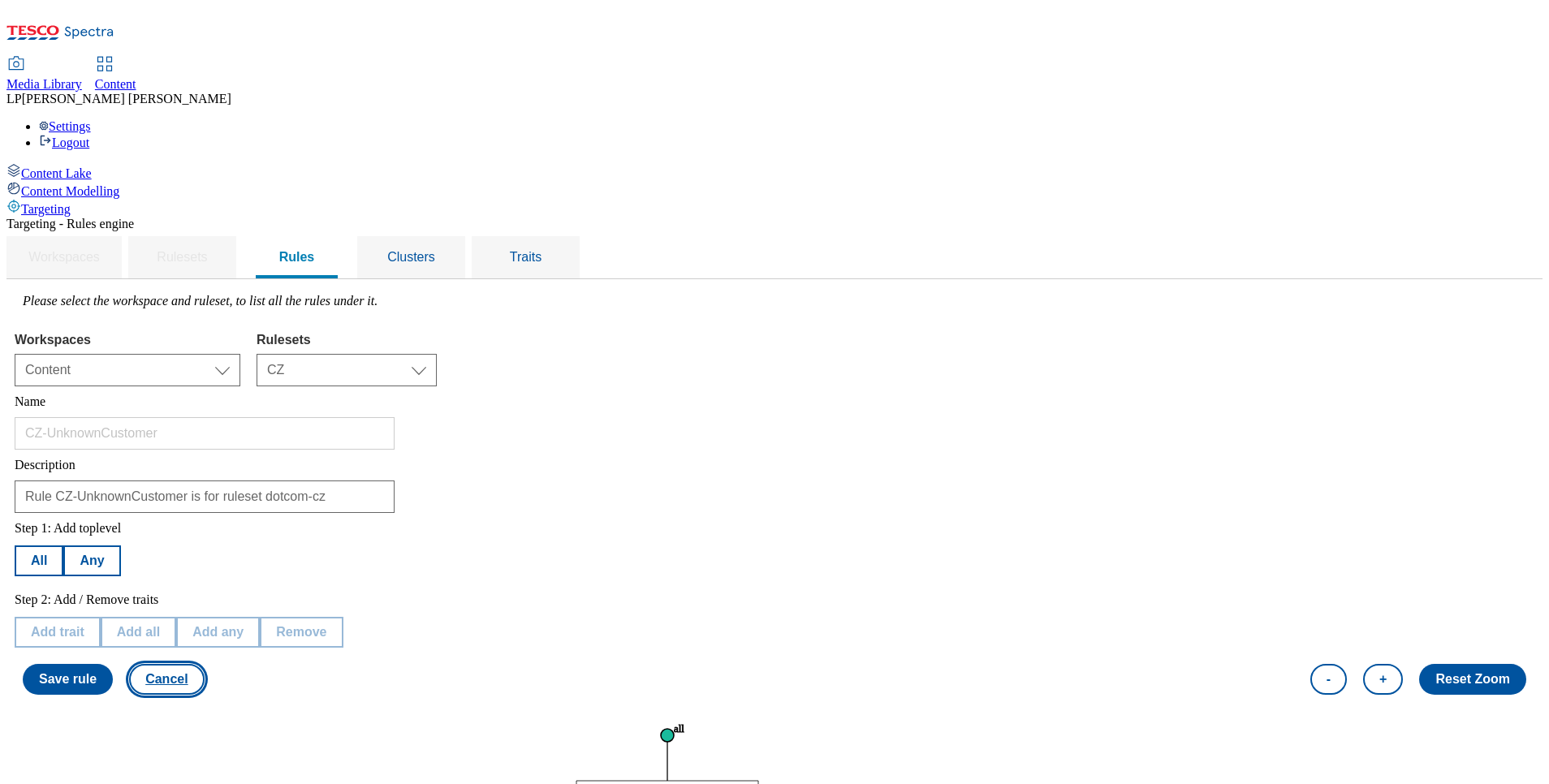
click at [204, 664] on button "Cancel" at bounding box center [167, 680] width 75 height 31
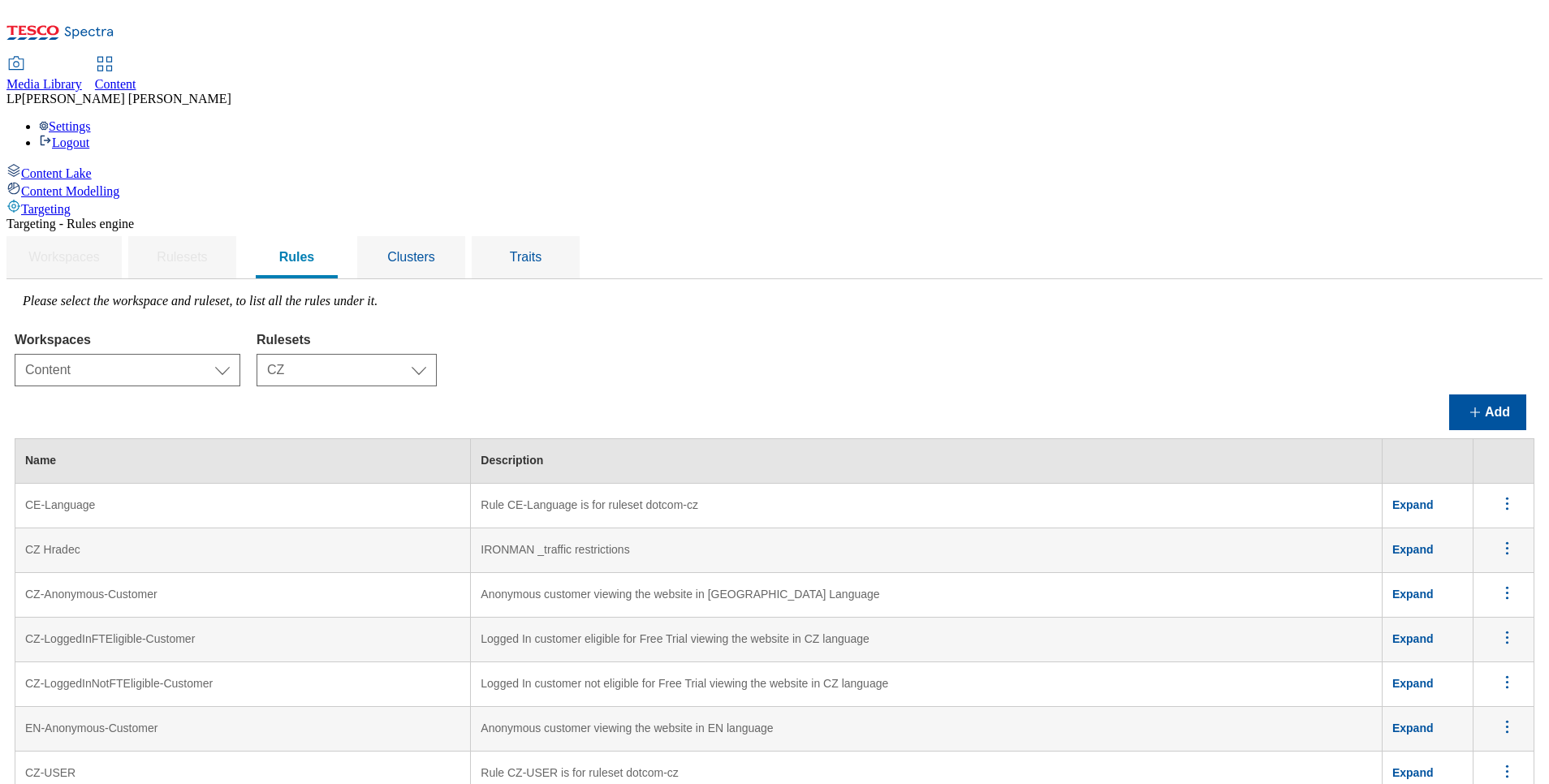
click at [1497, 494] on icon "menus" at bounding box center [1507, 504] width 20 height 20
click at [1479, 512] on button "Edit" at bounding box center [1497, 525] width 73 height 25
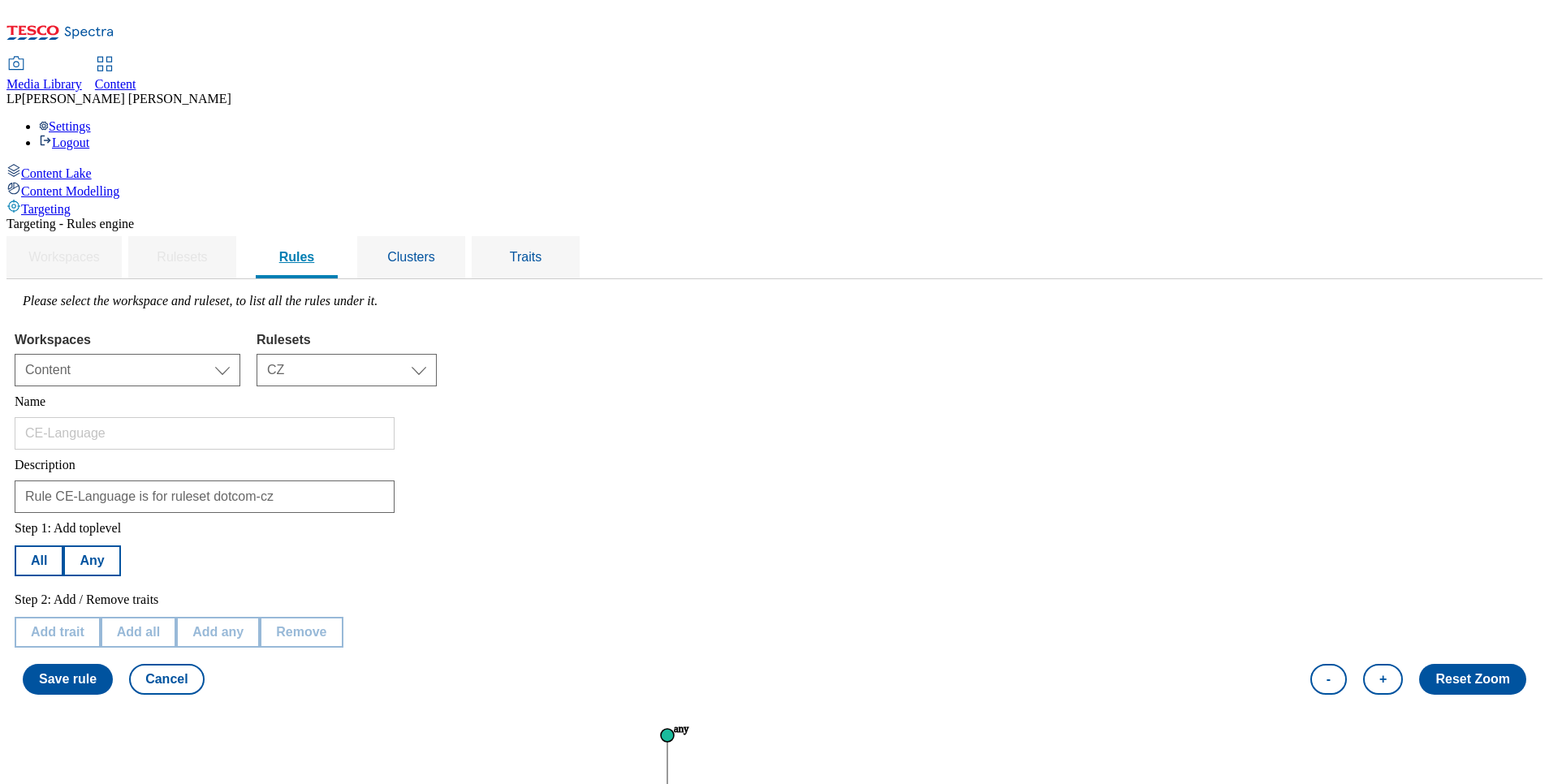
drag, startPoint x: 500, startPoint y: 139, endPoint x: 475, endPoint y: 154, distance: 29.2
click at [315, 250] on span "Rules" at bounding box center [297, 257] width 36 height 14
drag, startPoint x: 611, startPoint y: 251, endPoint x: 582, endPoint y: 266, distance: 32.6
click at [436, 354] on select "Select ruleset CZ HU SK" at bounding box center [346, 369] width 180 height 32
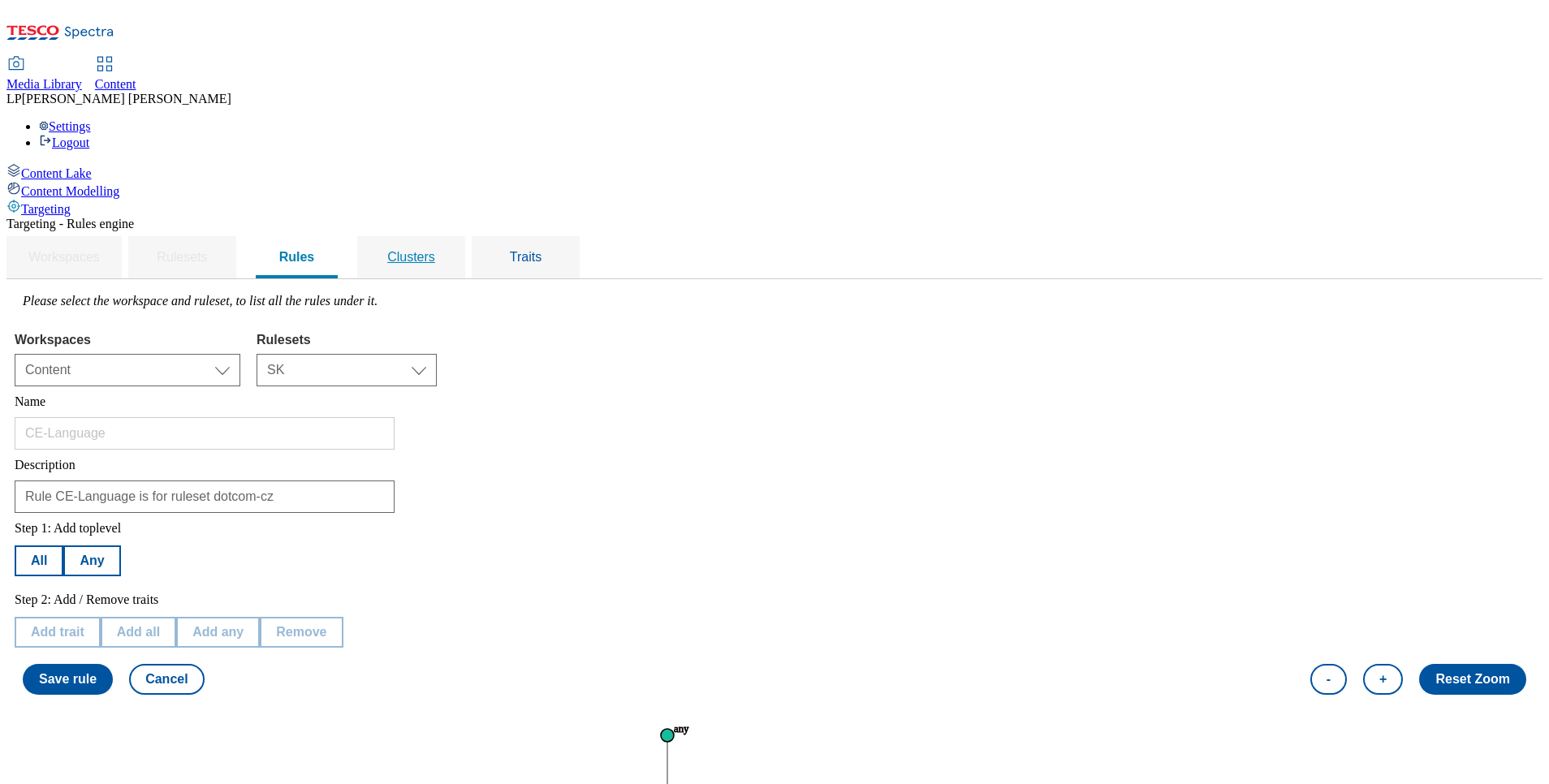
click at [435, 250] on span "Clusters" at bounding box center [411, 257] width 48 height 14
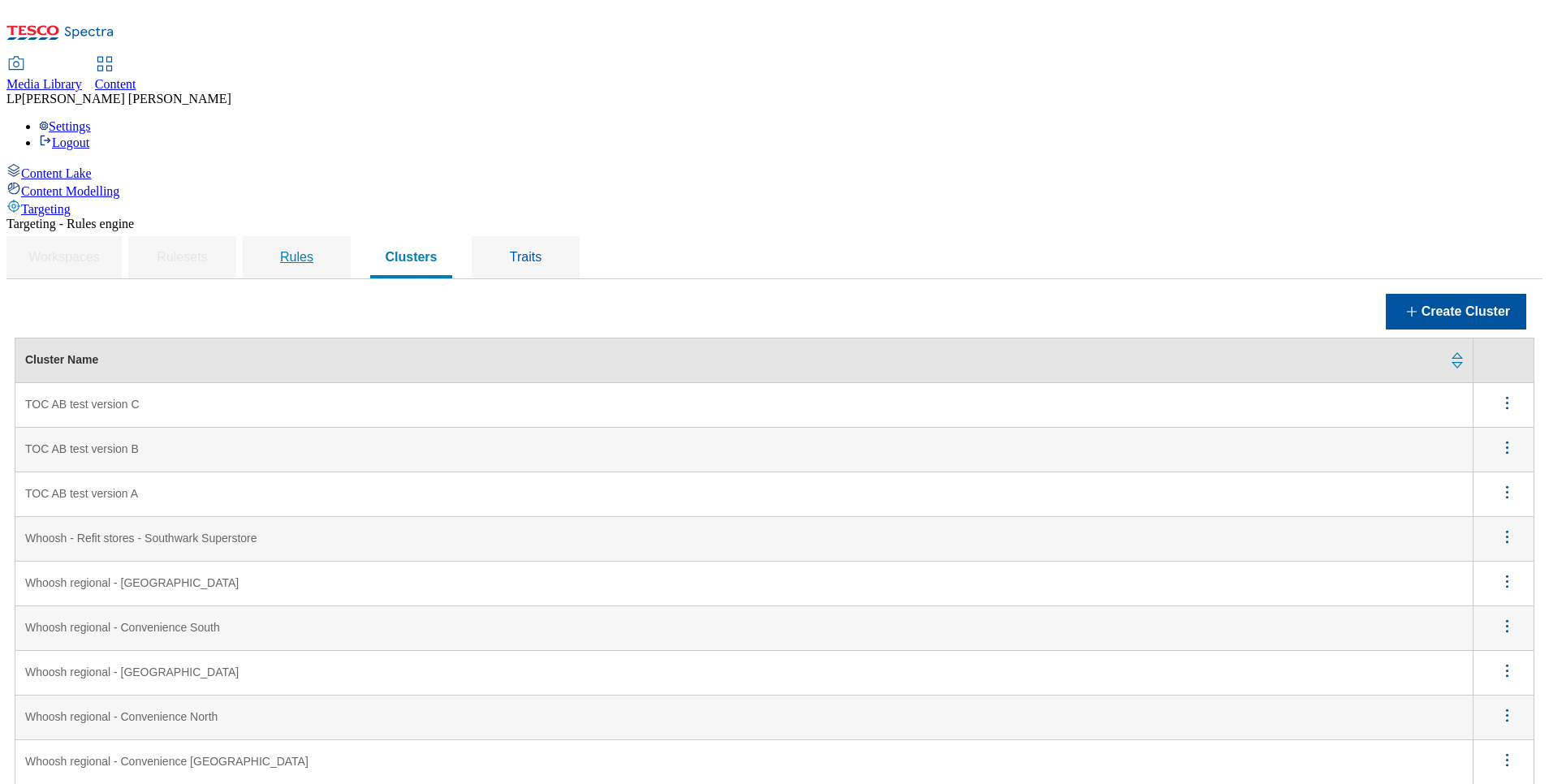
click at [331, 237] on div "Rules" at bounding box center [296, 257] width 69 height 42
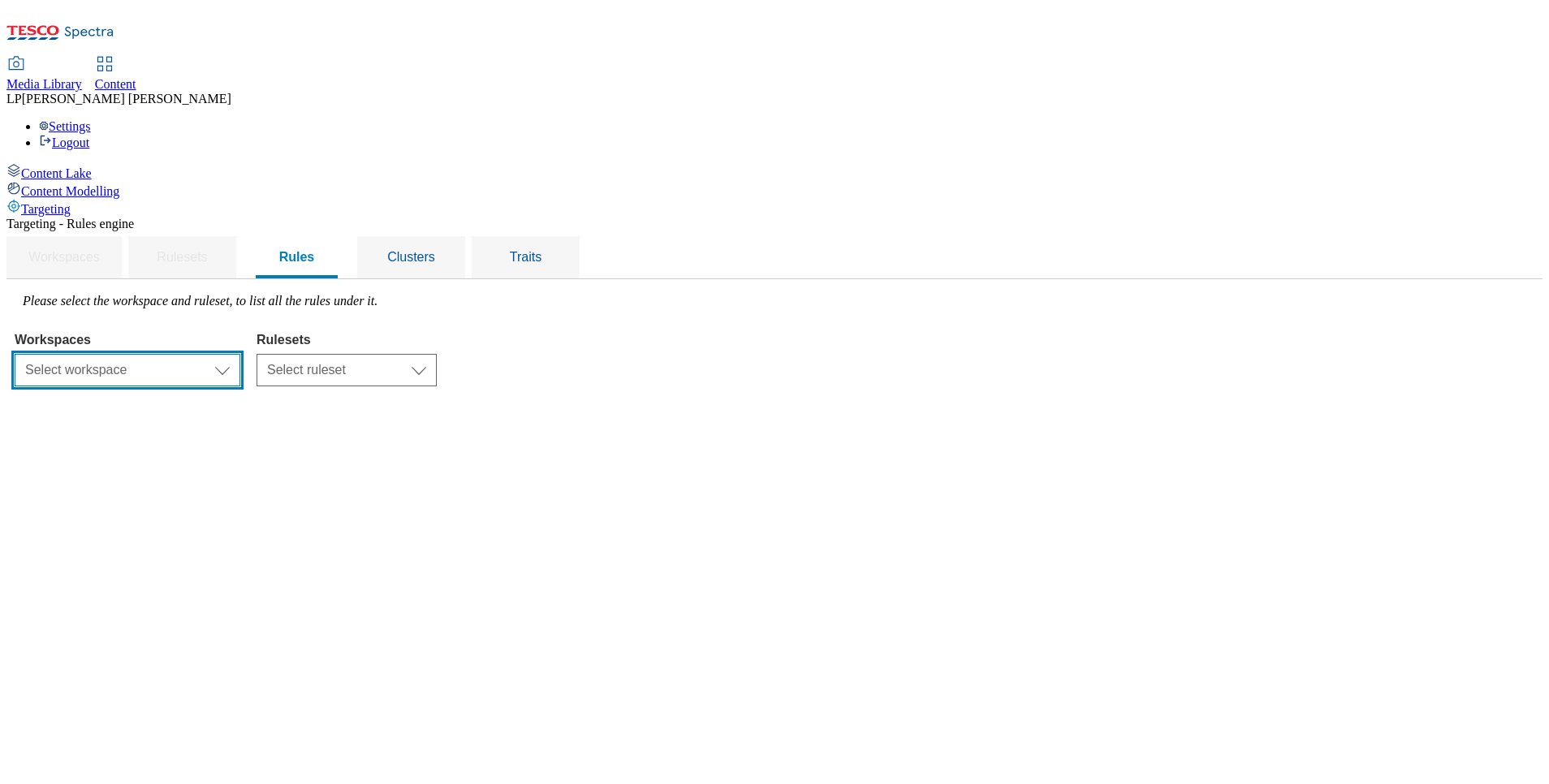
click at [241, 354] on select "Select workspace Content" at bounding box center [128, 369] width 226 height 32
click at [219, 354] on select "Select workspace Content" at bounding box center [128, 369] width 226 height 32
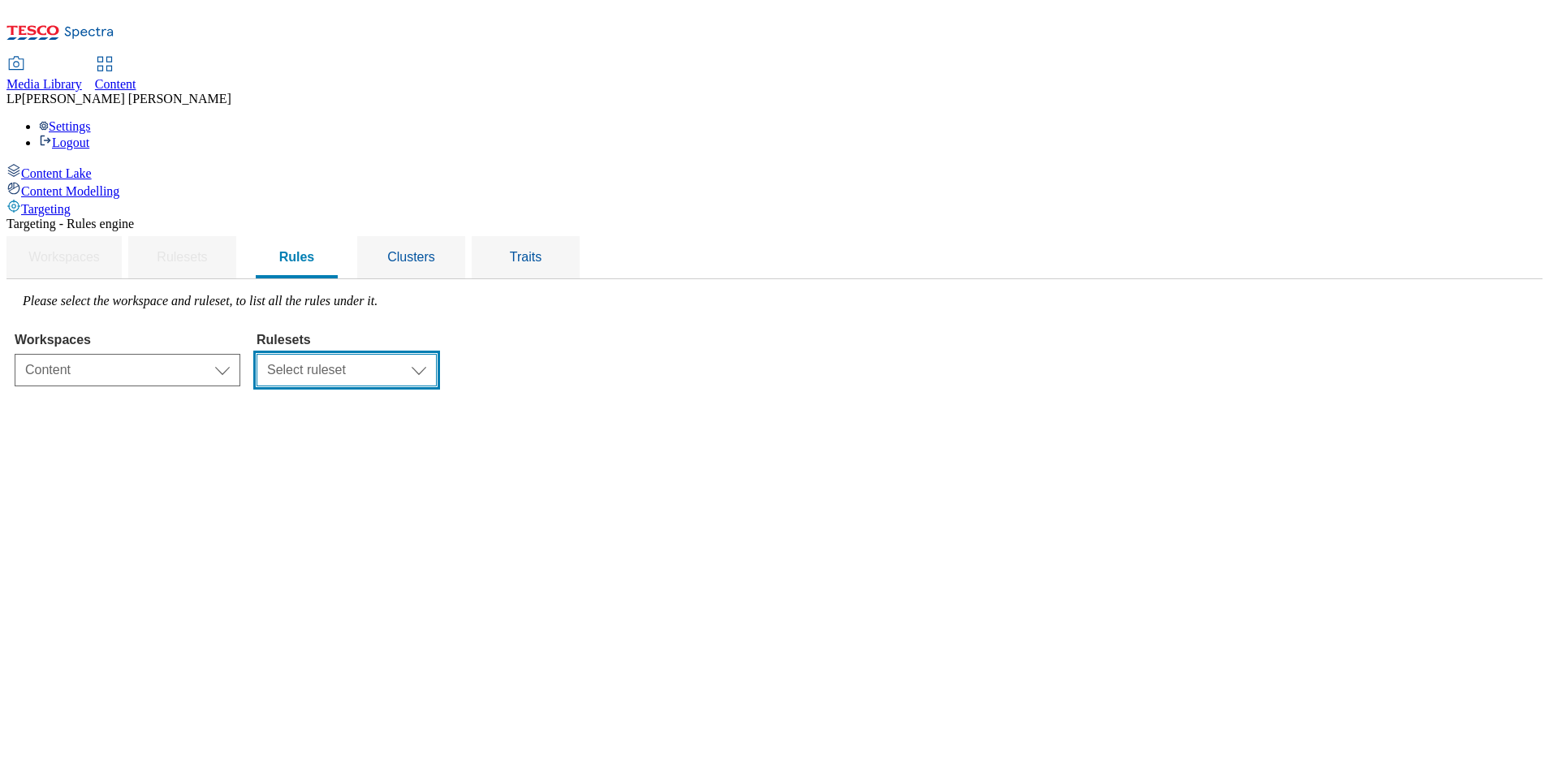
click at [436, 354] on select "Select ruleset CZ HU SK" at bounding box center [346, 369] width 180 height 32
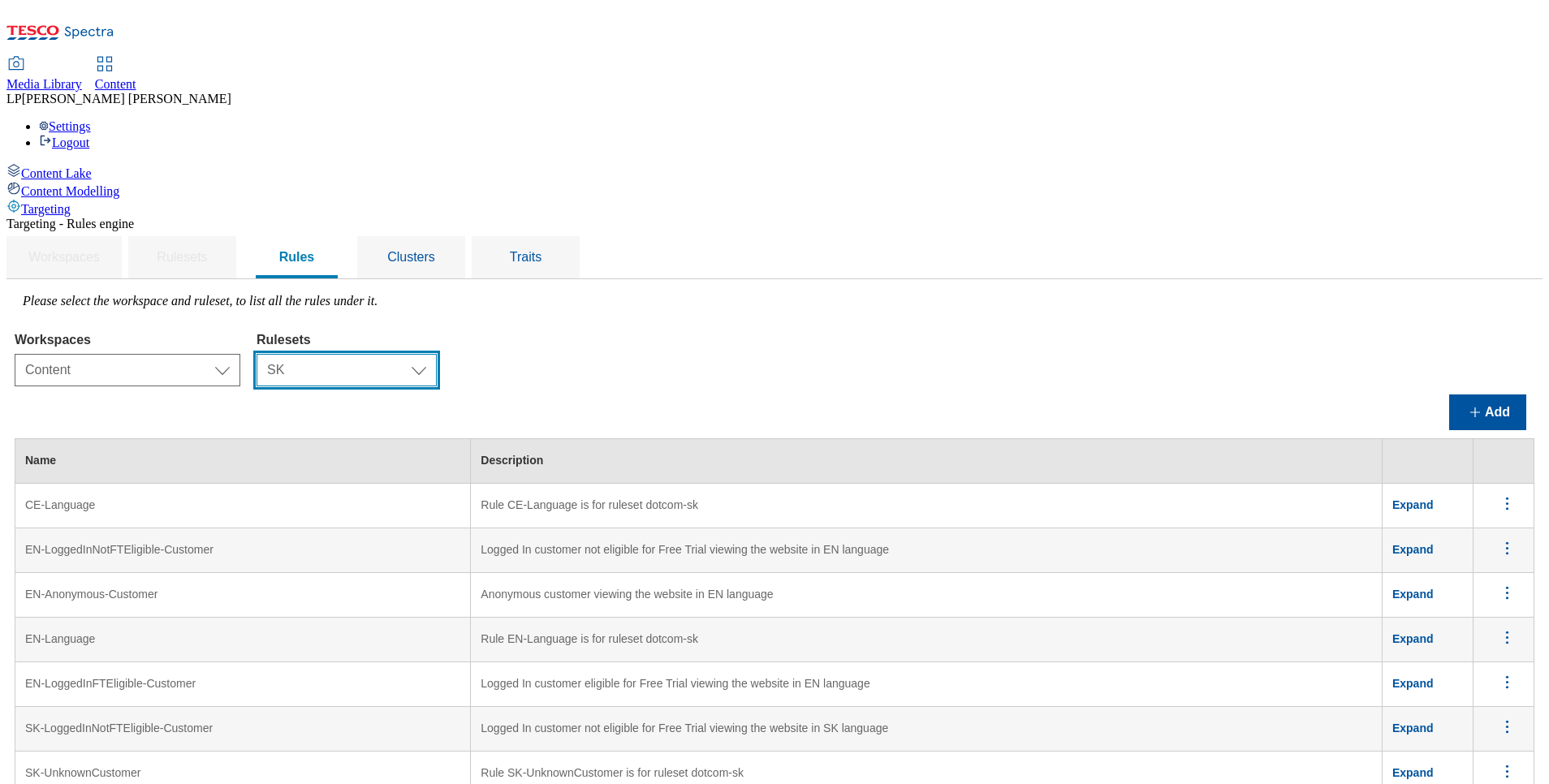
scroll to position [122, 0]
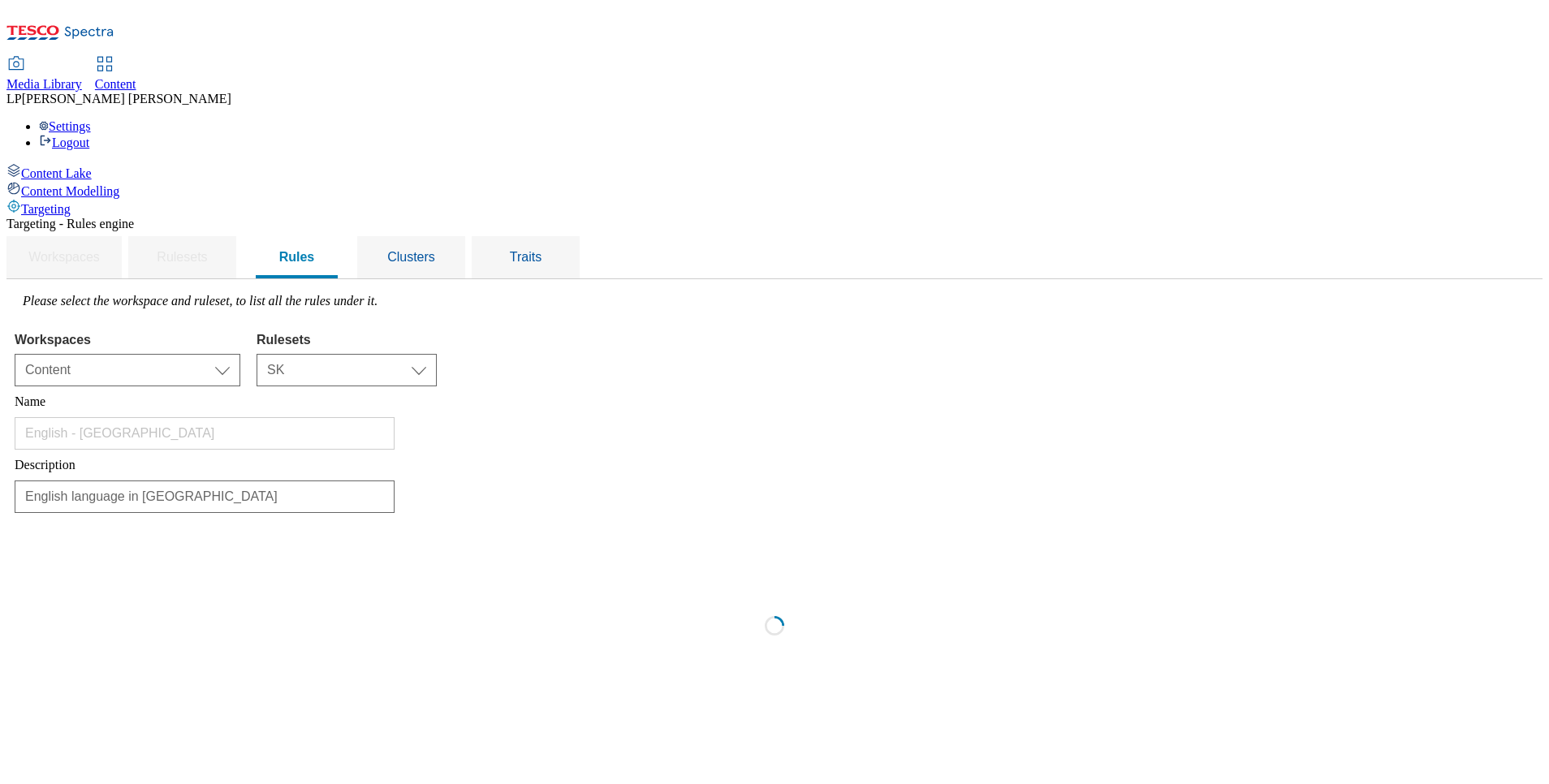
scroll to position [0, 0]
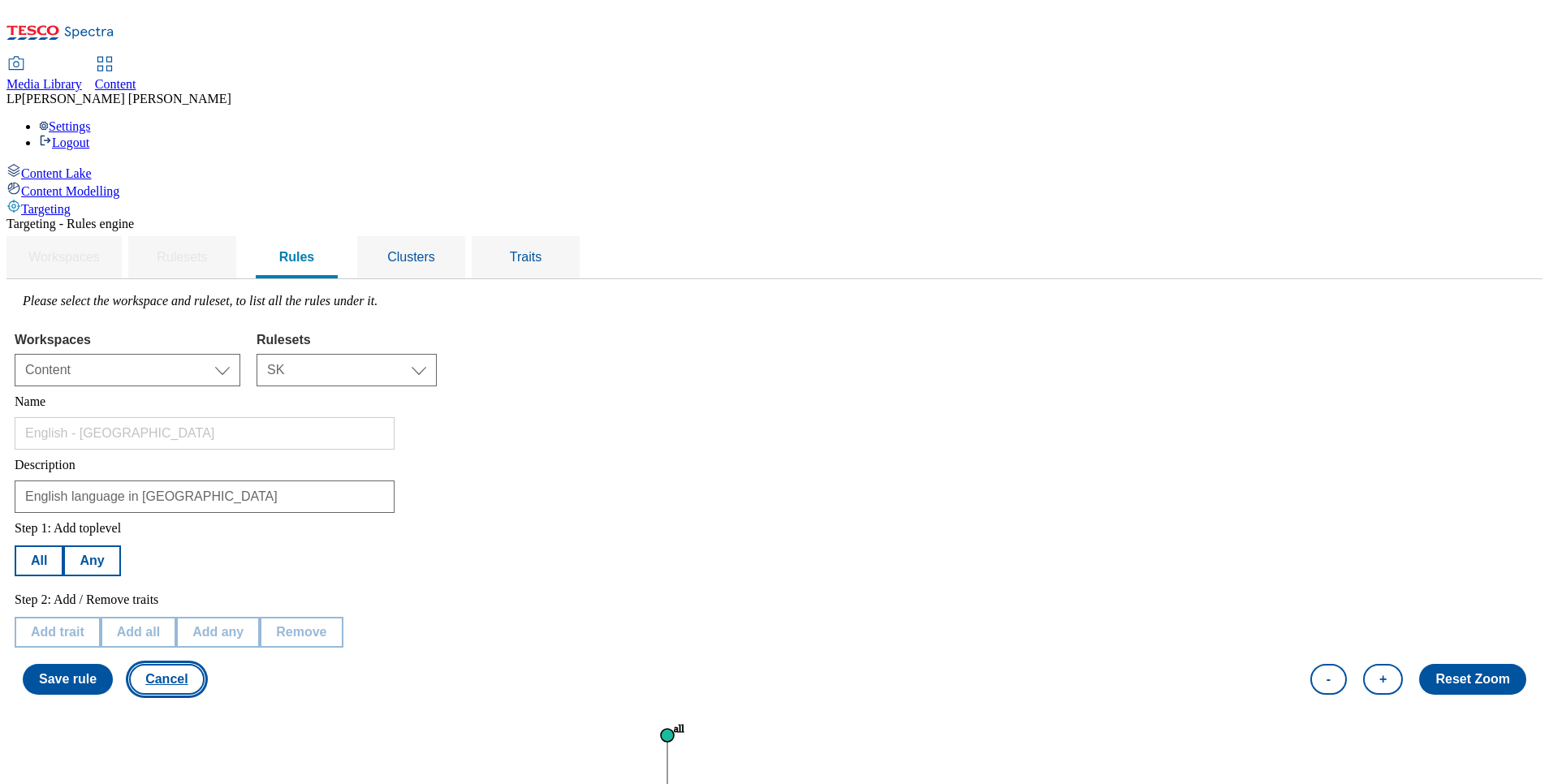
click at [204, 664] on button "Cancel" at bounding box center [167, 680] width 75 height 31
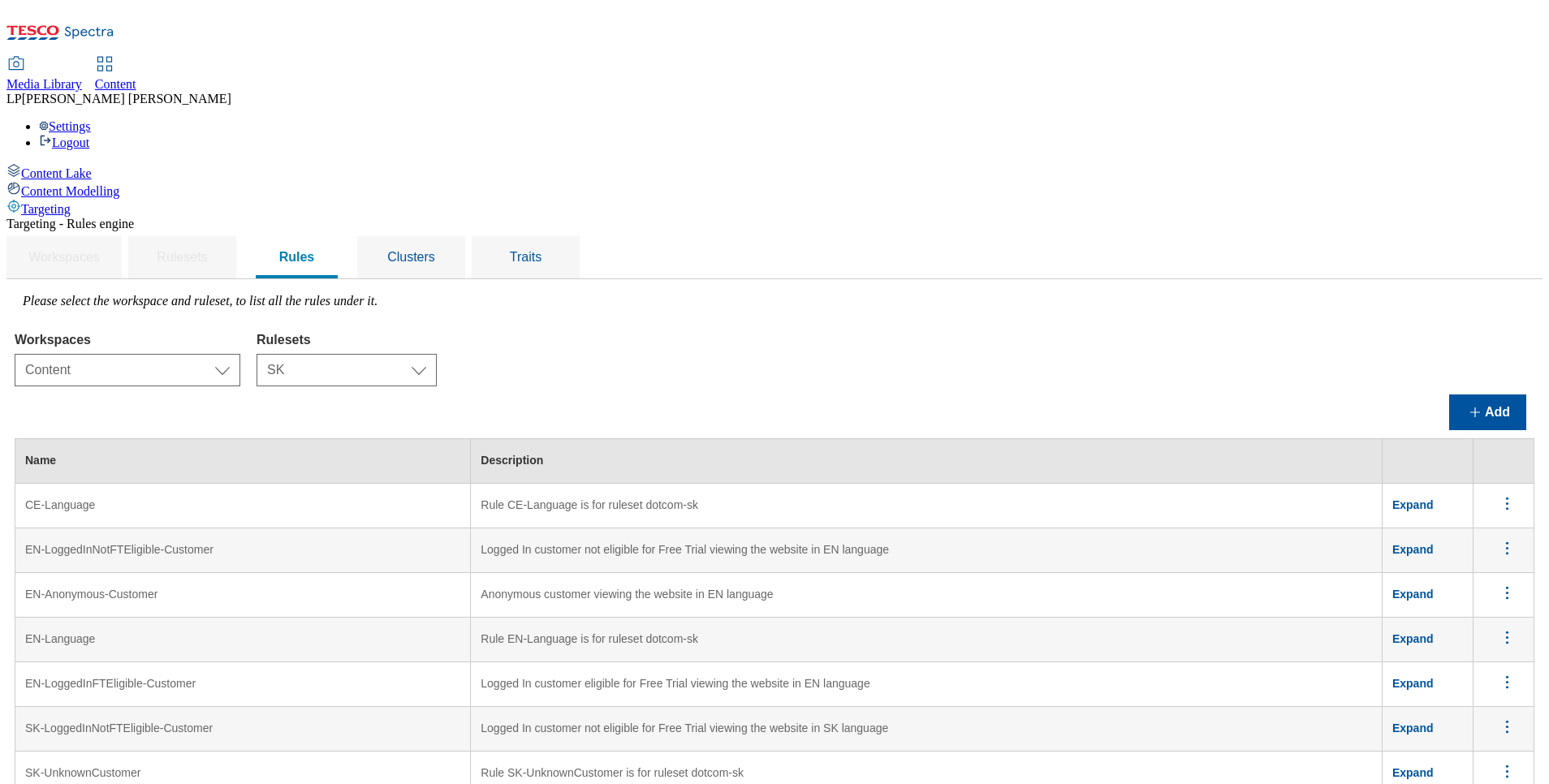
scroll to position [609, 0]
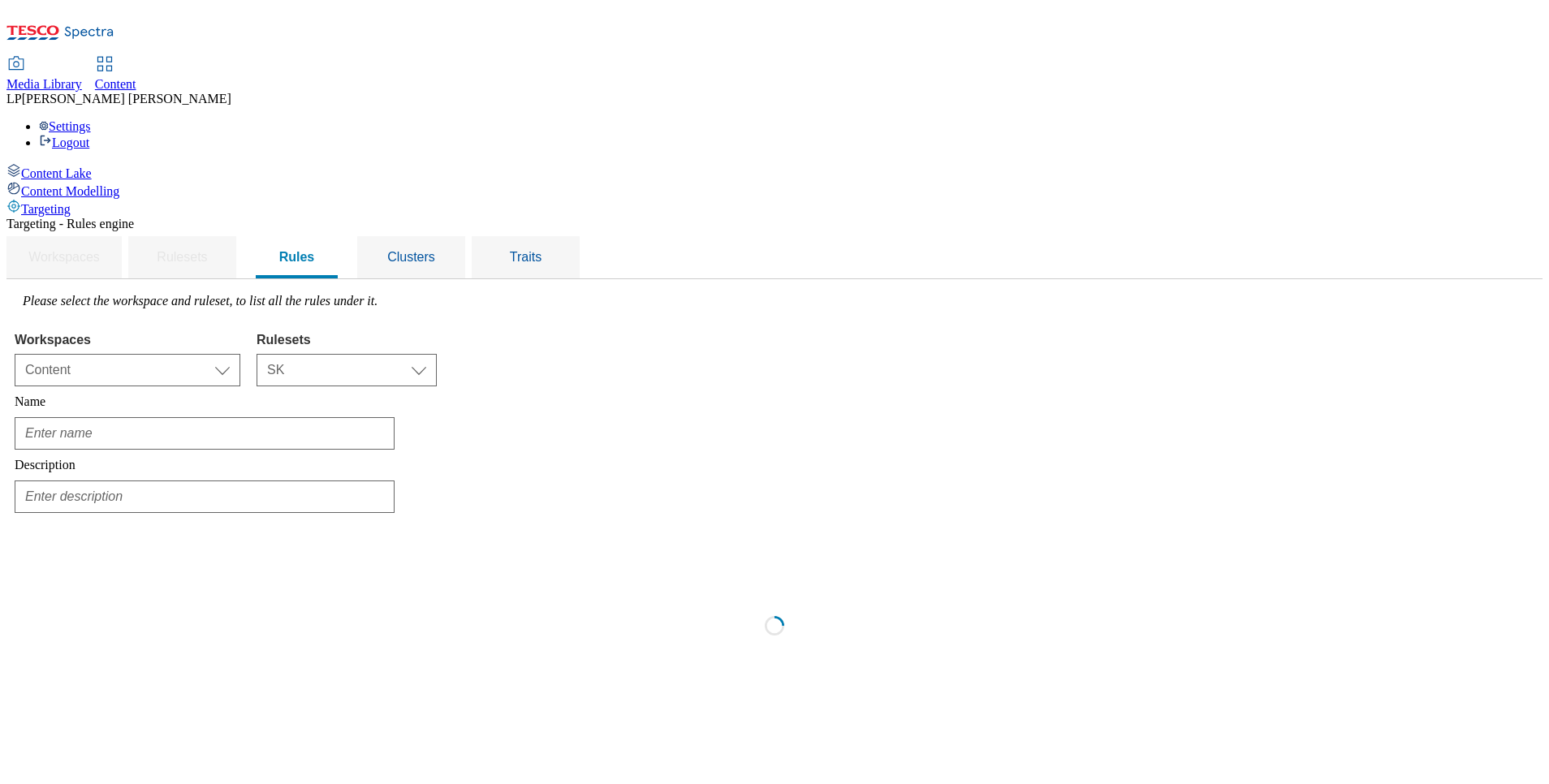
scroll to position [0, 0]
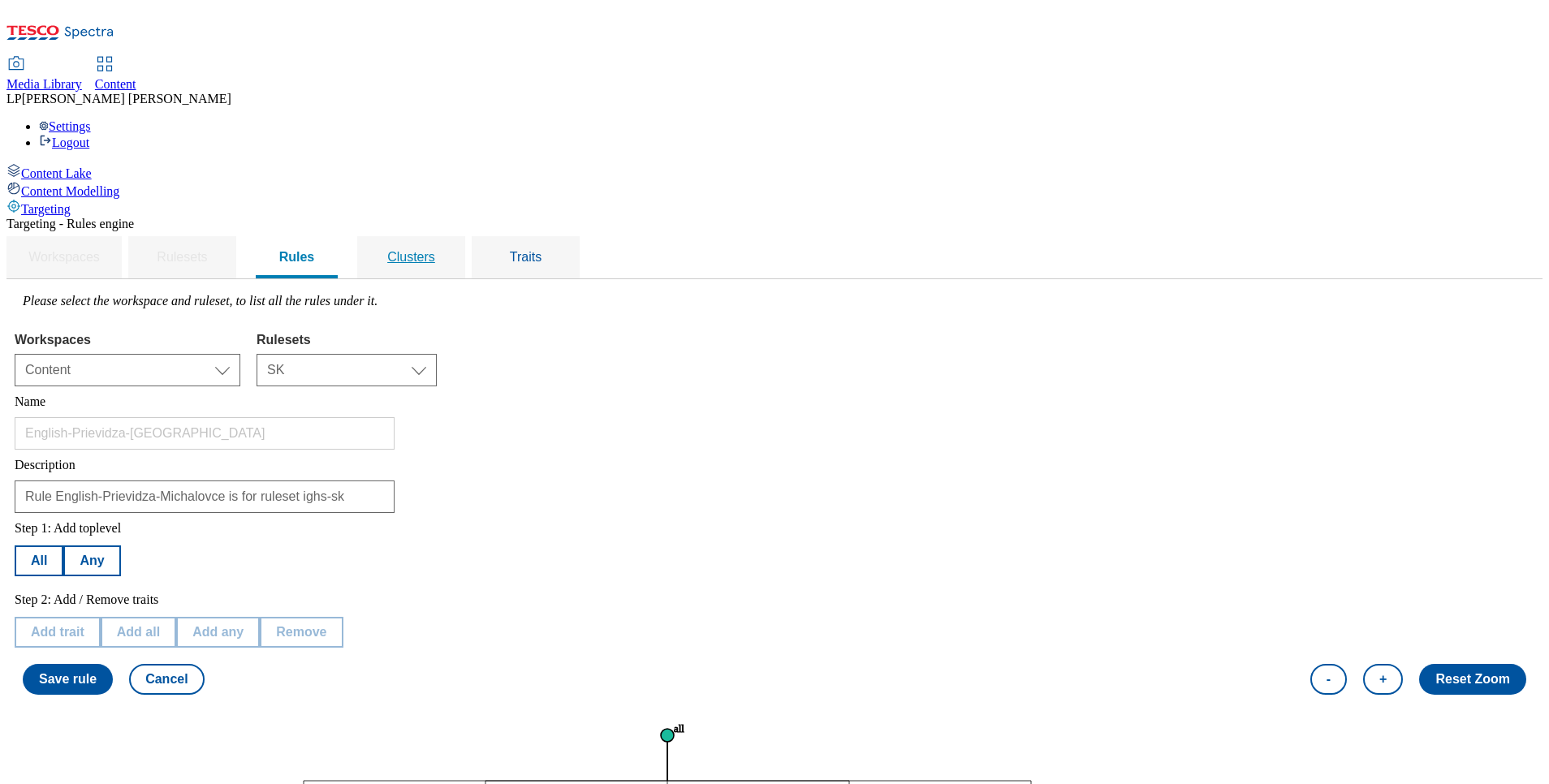
click at [435, 250] on span "Clusters" at bounding box center [411, 257] width 48 height 14
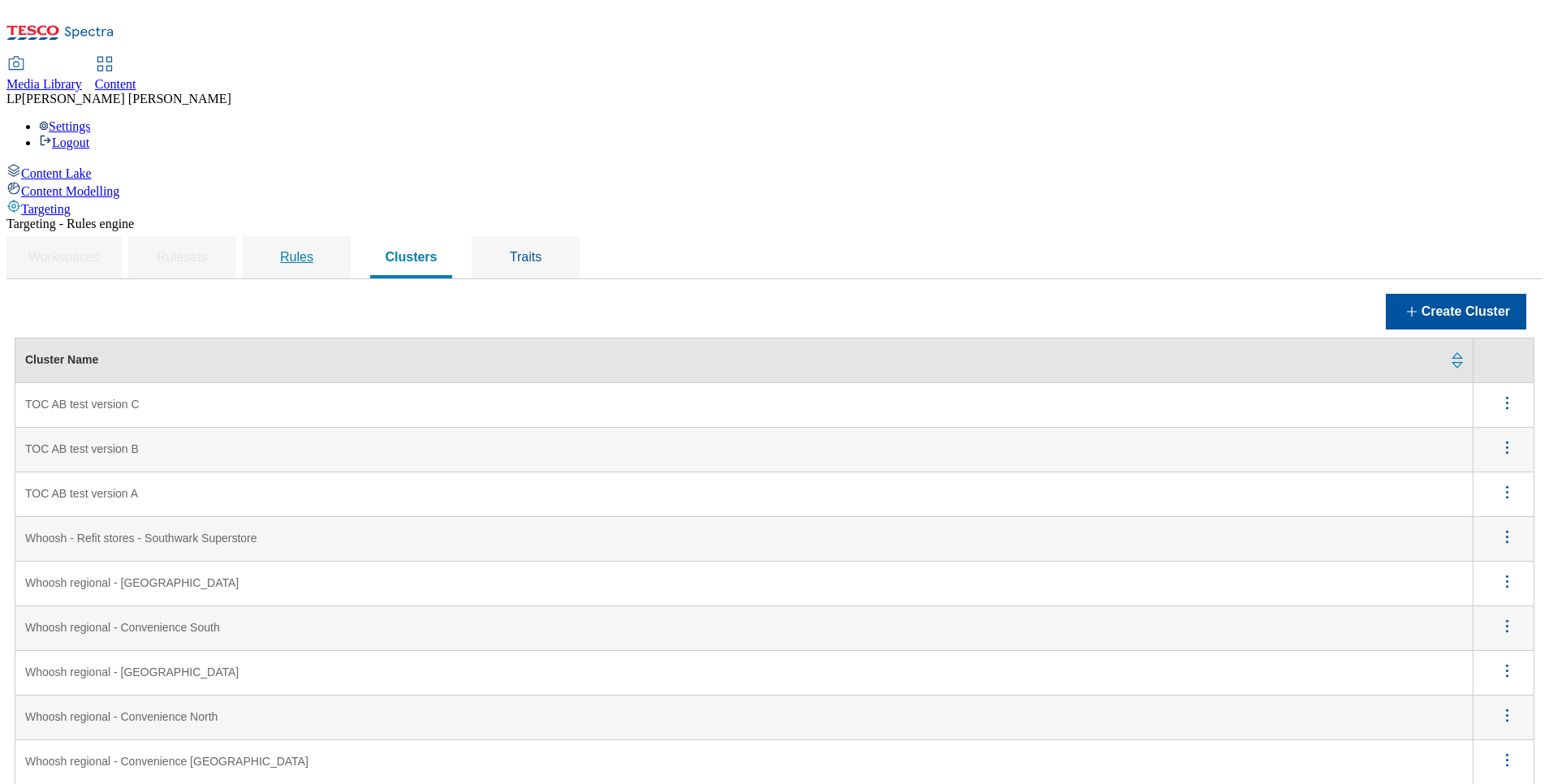
click at [314, 250] on span "Rules" at bounding box center [297, 257] width 33 height 14
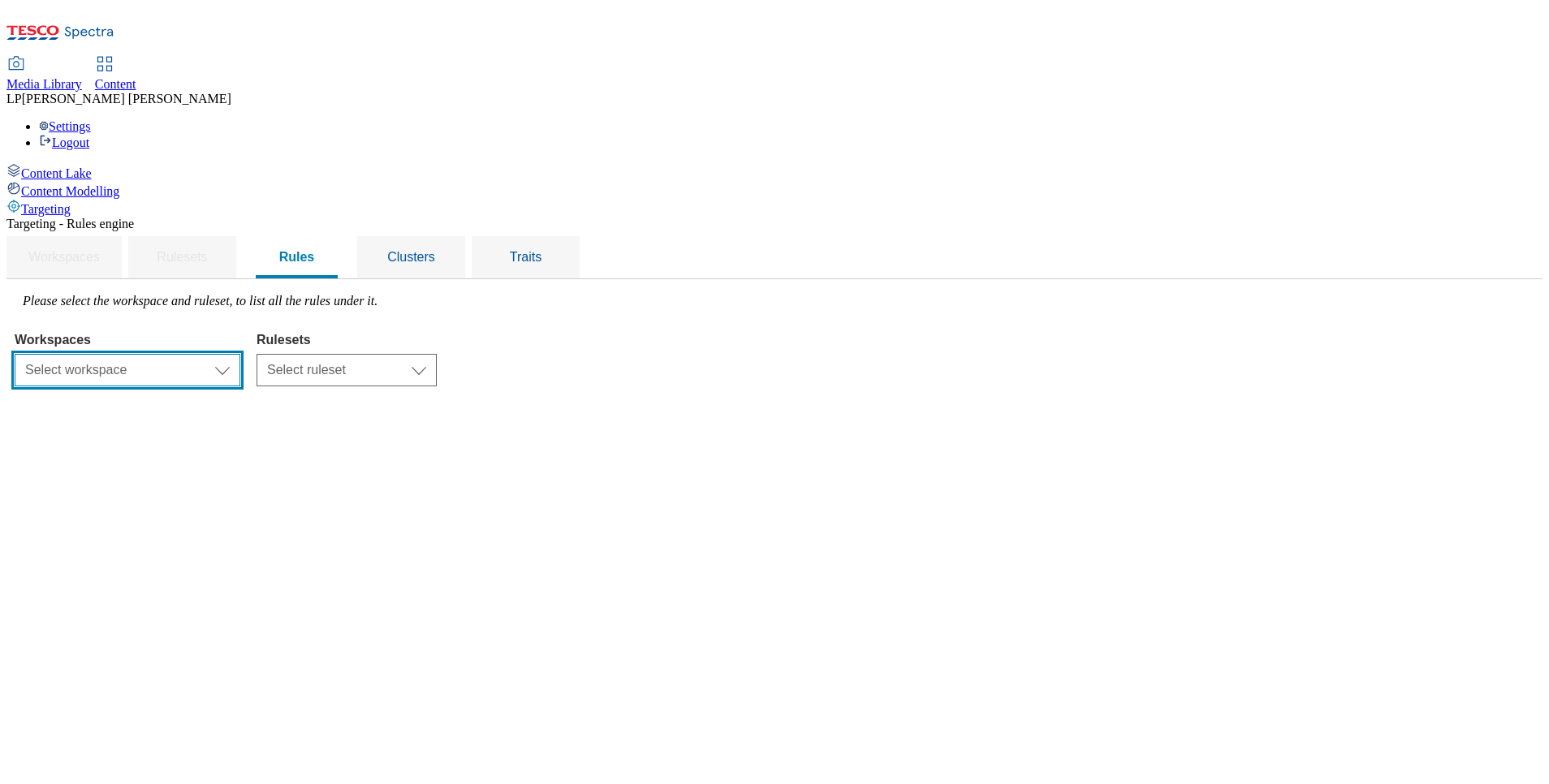
click at [241, 354] on select "Select workspace Content" at bounding box center [128, 369] width 226 height 32
click at [219, 354] on select "Select workspace Content" at bounding box center [128, 369] width 226 height 32
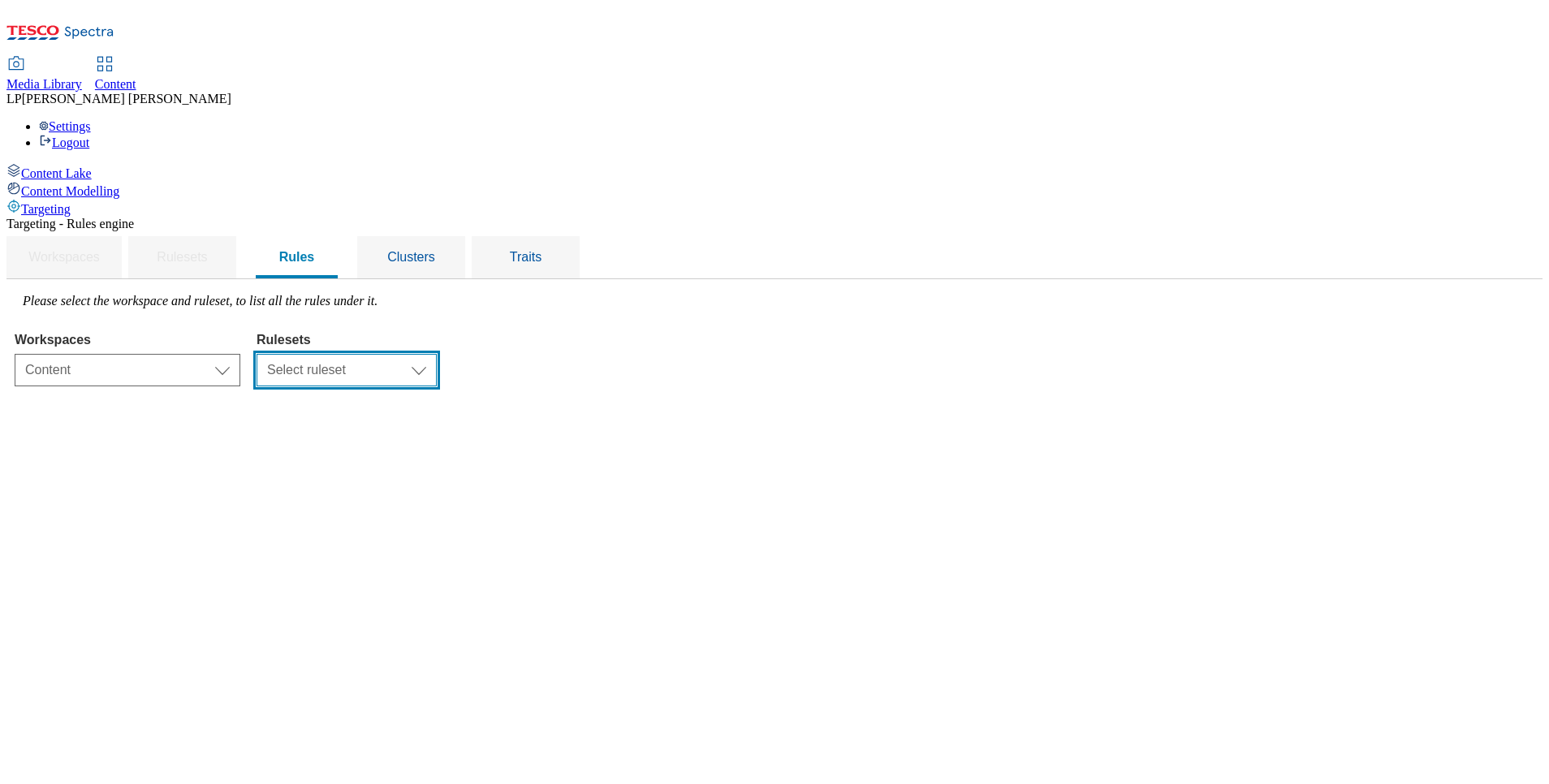
click at [436, 354] on select "Select ruleset CZ HU SK" at bounding box center [346, 369] width 180 height 32
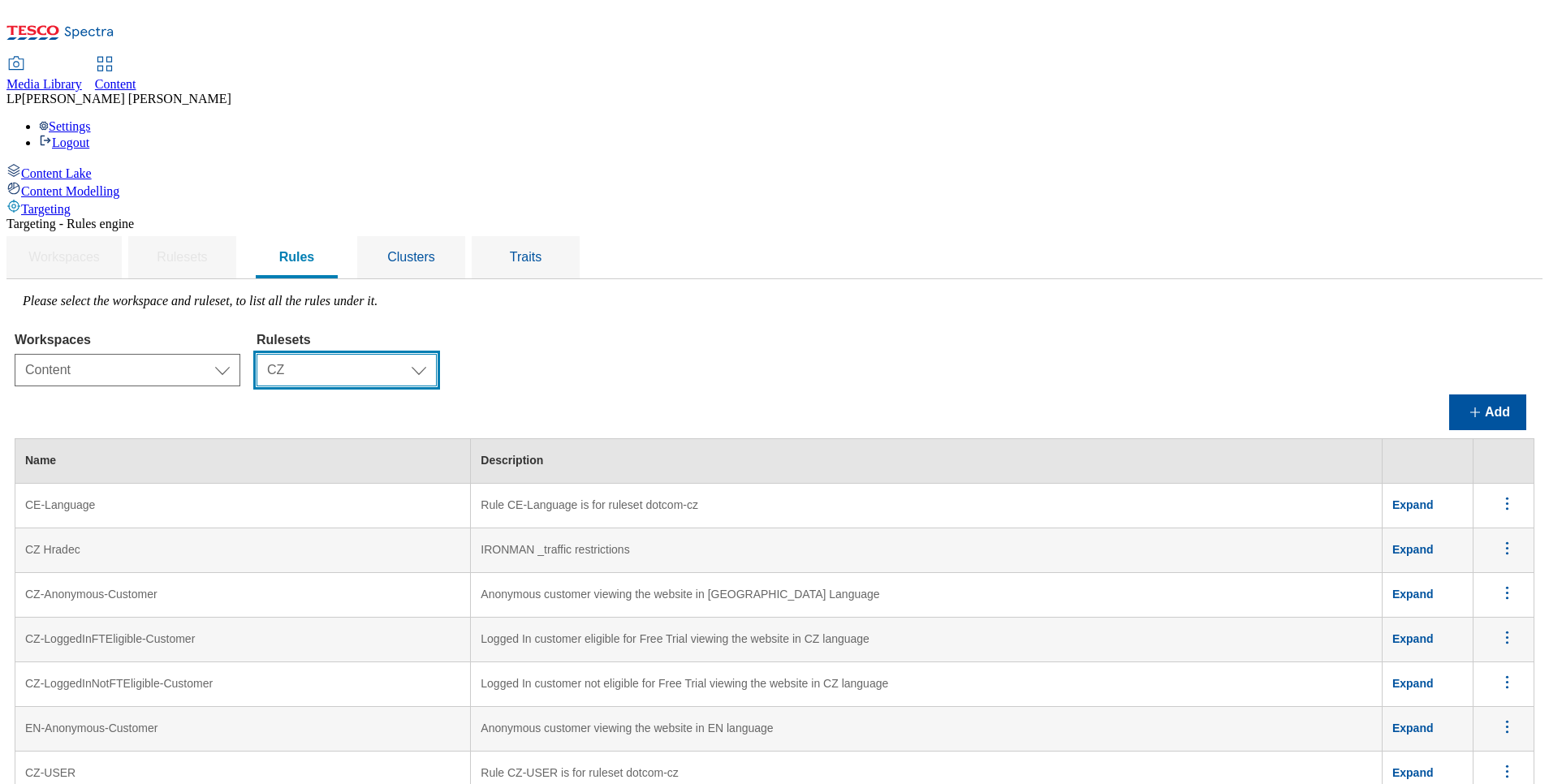
scroll to position [1639, 0]
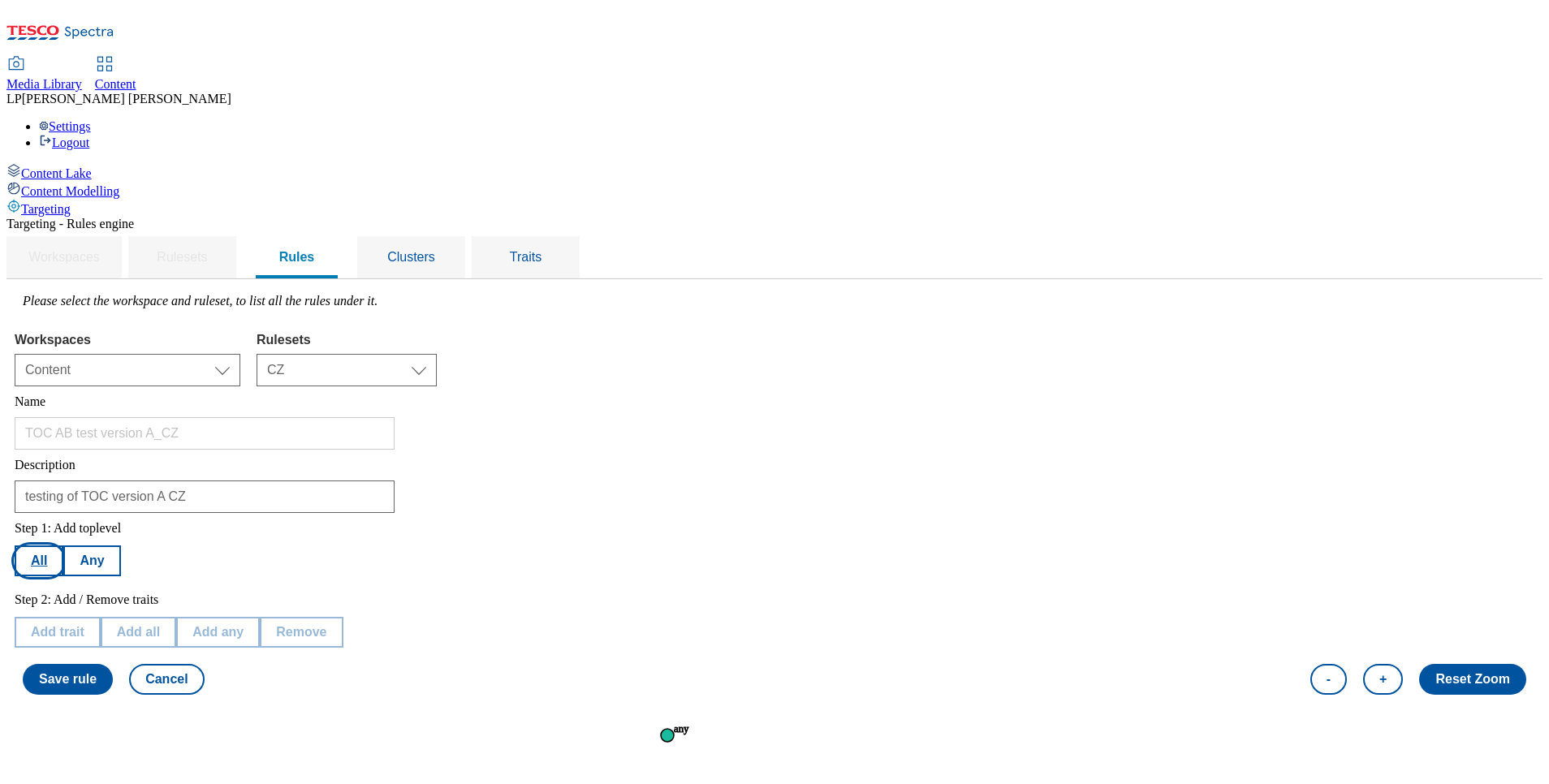
click at [63, 545] on button "All" at bounding box center [39, 561] width 49 height 31
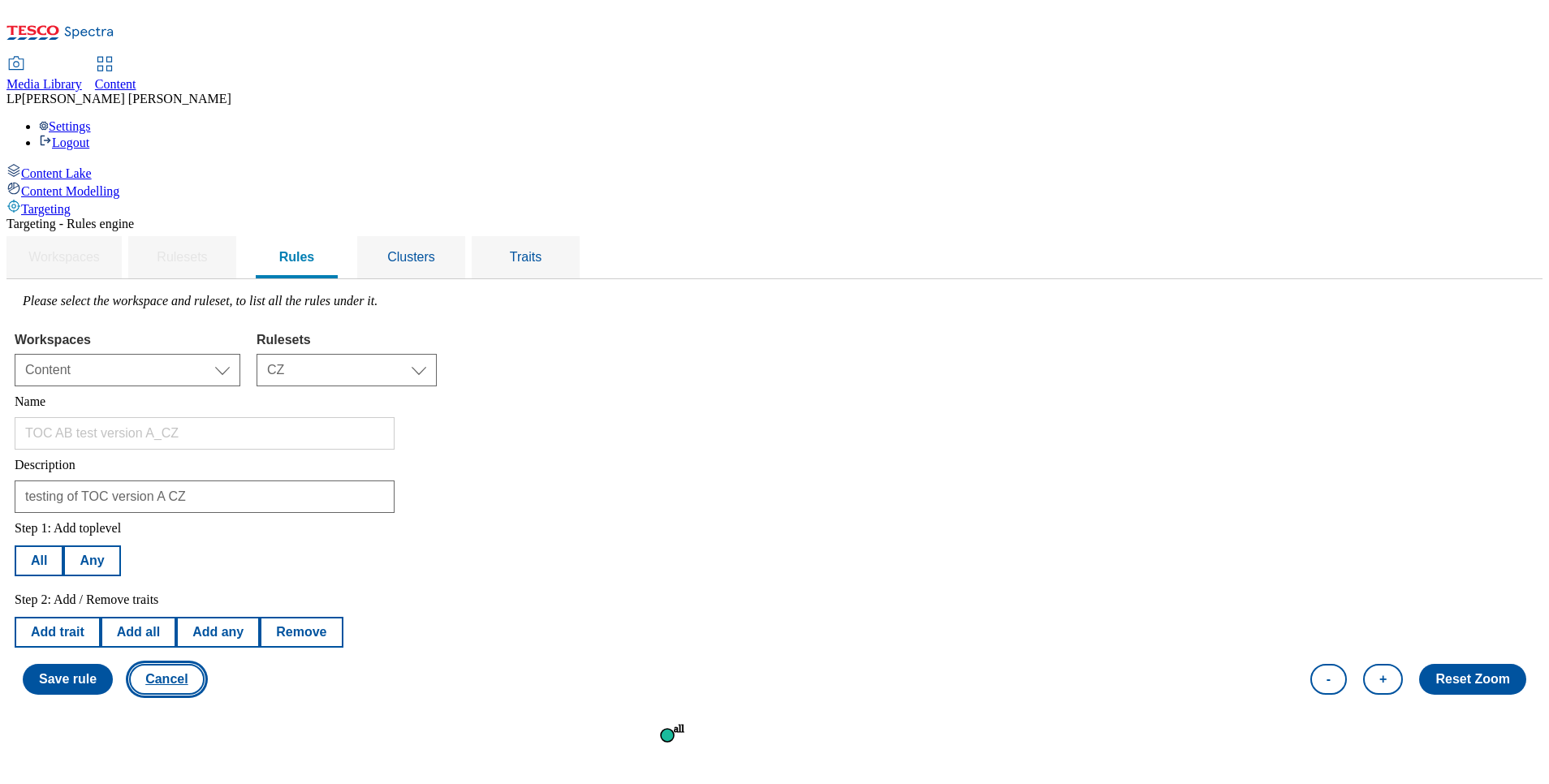
click at [204, 664] on button "Cancel" at bounding box center [167, 680] width 75 height 31
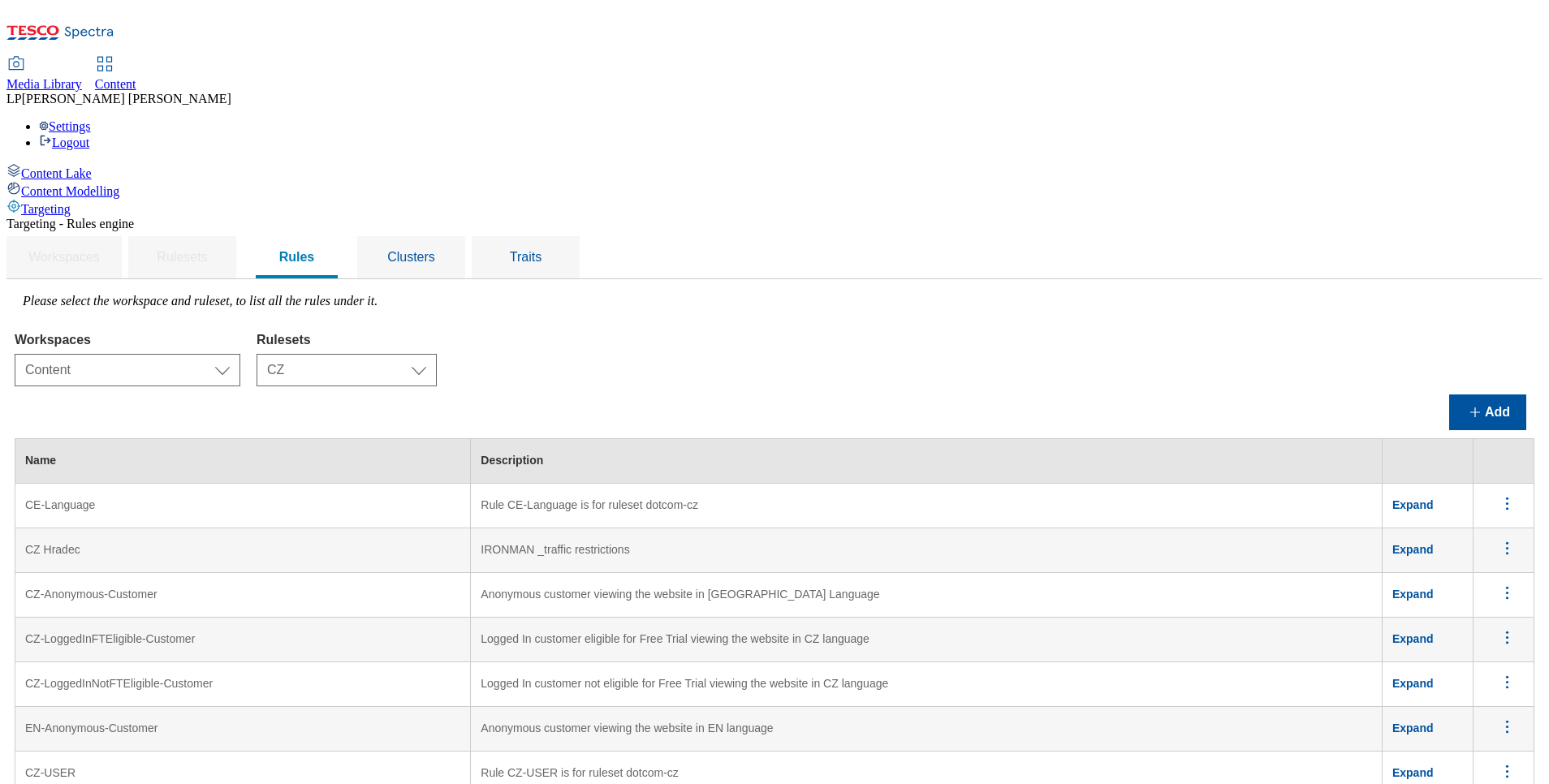
scroll to position [1096, 0]
click at [7, 217] on div "Content Lake Content Modelling Targeting" at bounding box center [774, 190] width 1536 height 54
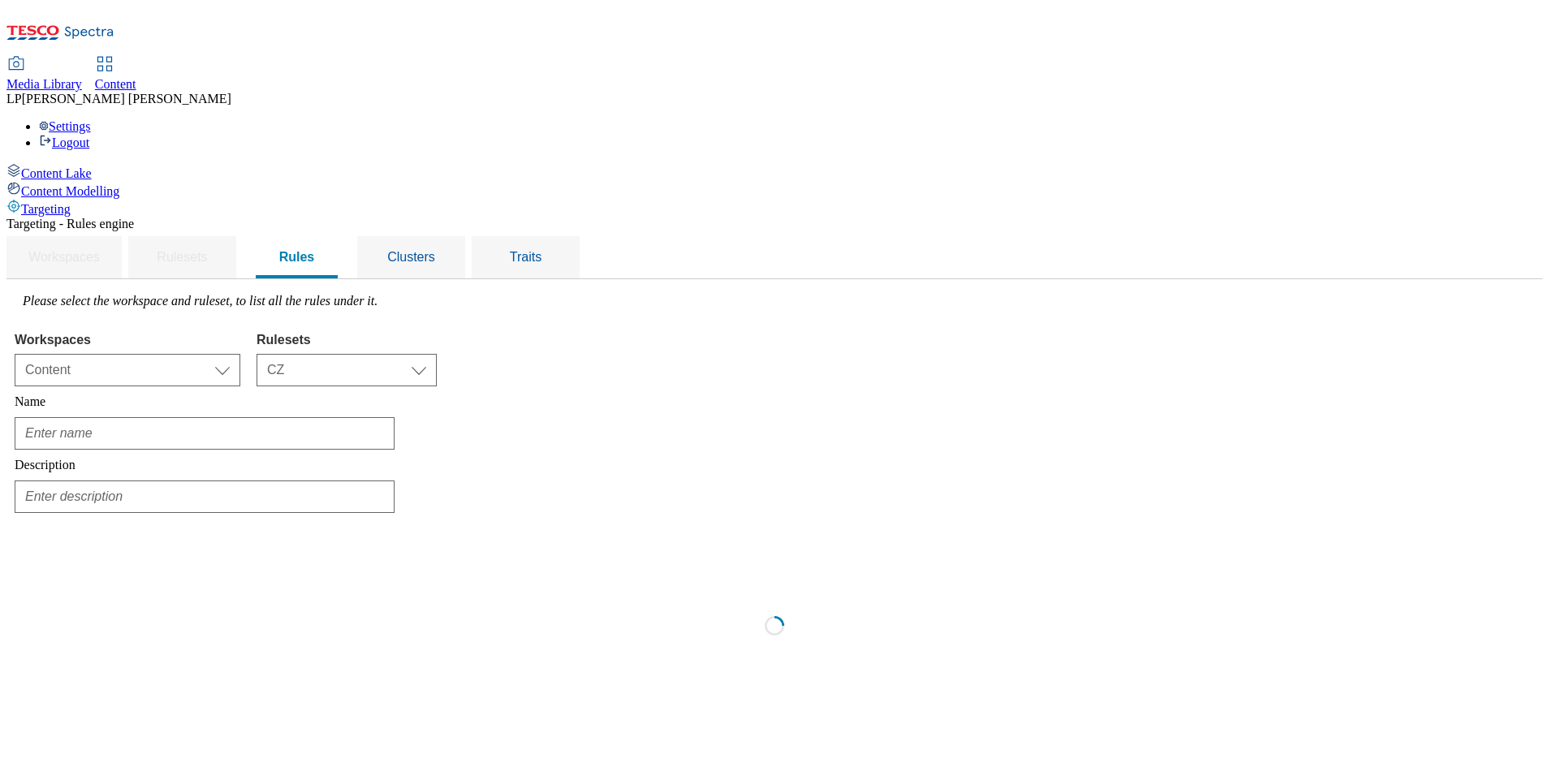
scroll to position [0, 0]
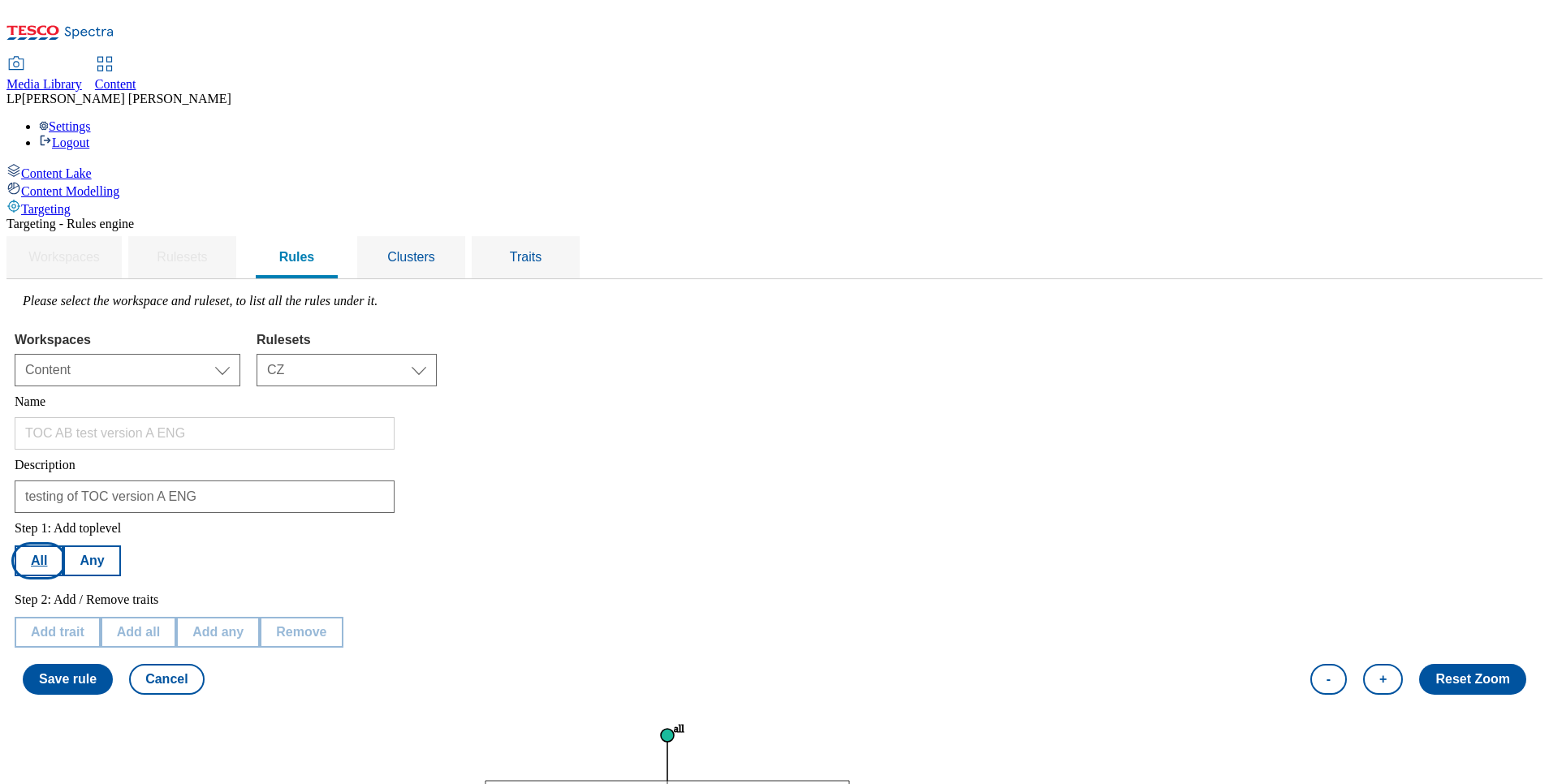
click at [63, 545] on button "All" at bounding box center [39, 561] width 49 height 31
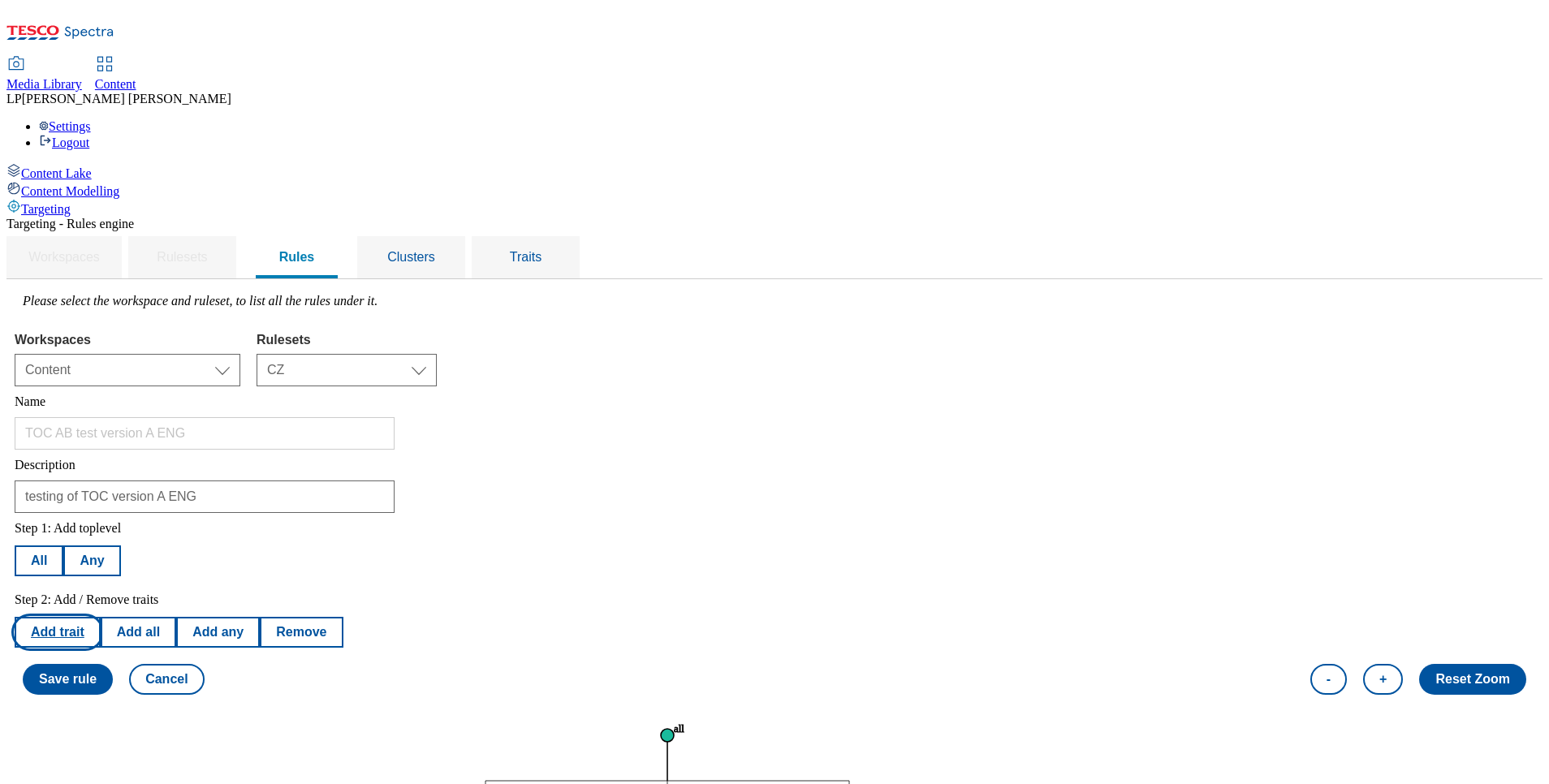
click at [100, 616] on button "Add trait" at bounding box center [57, 632] width 86 height 31
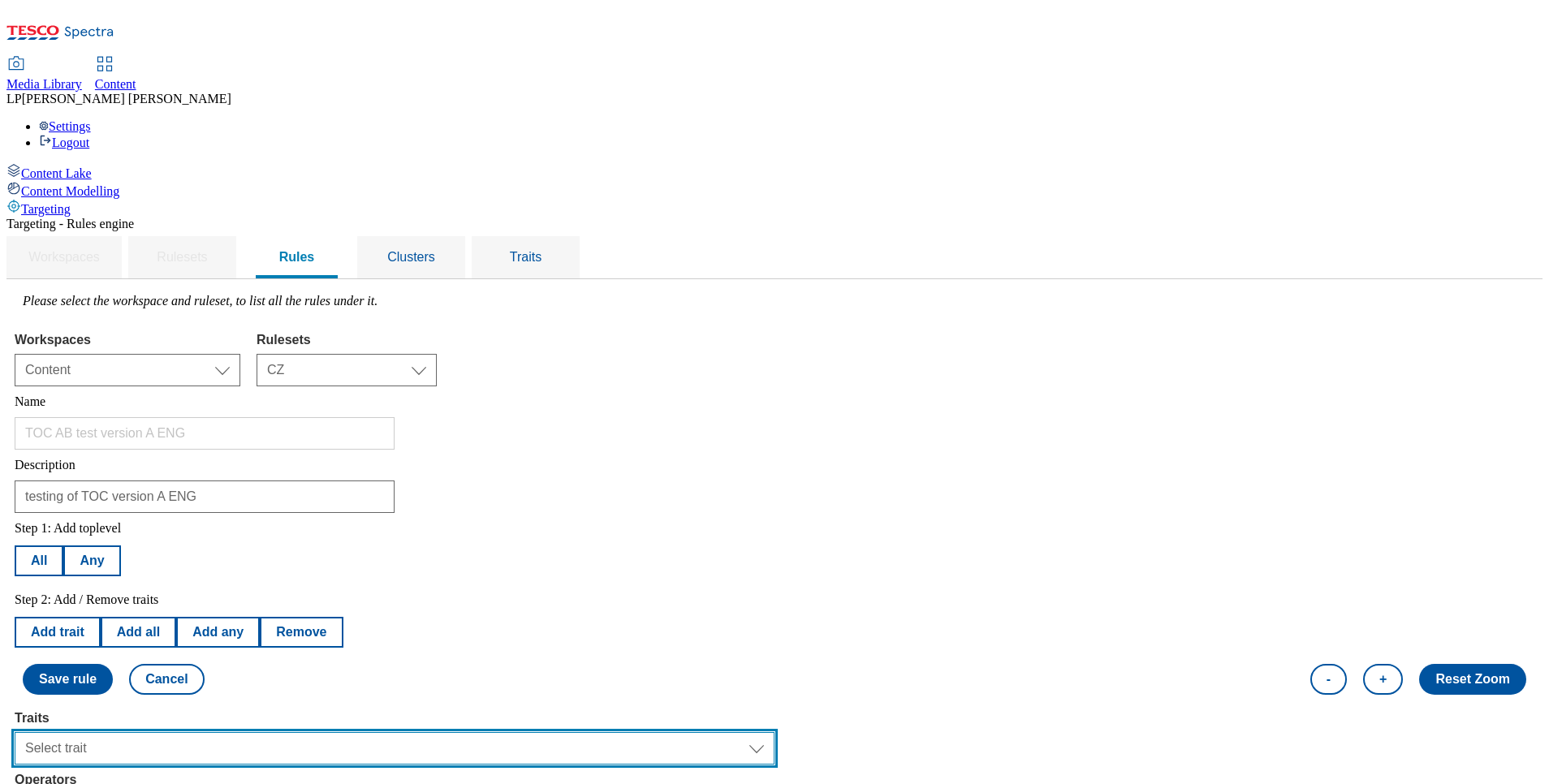
click at [308, 732] on select "Select trait Languages Operating System Content Type Variant ID Segments Store-…" at bounding box center [395, 748] width 760 height 32
click at [219, 732] on select "Select trait Languages Operating System Content Type Variant ID Segments Store-…" at bounding box center [395, 748] width 760 height 32
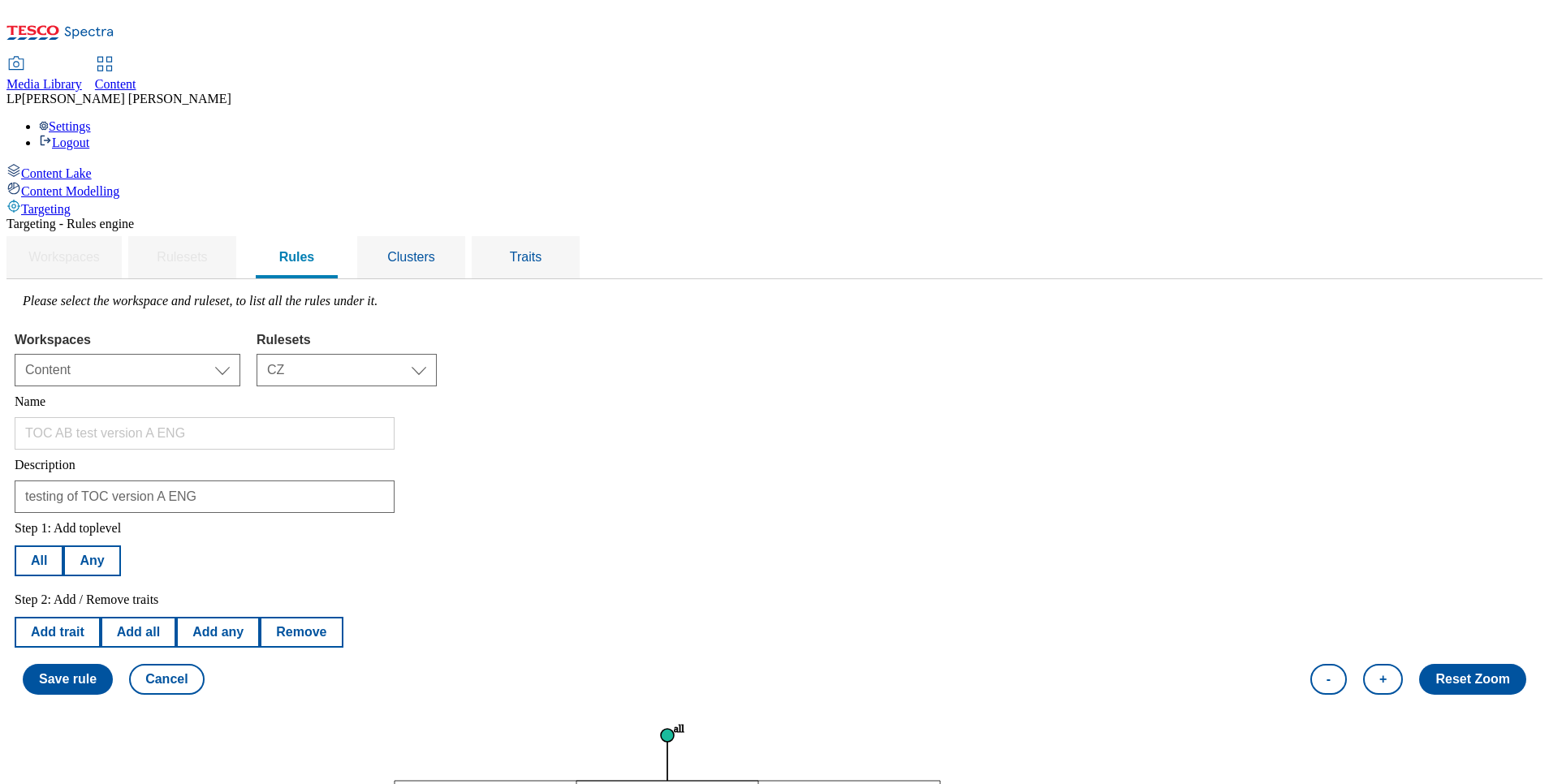
scroll to position [0, 0]
click at [113, 664] on button "Save rule" at bounding box center [67, 680] width 91 height 31
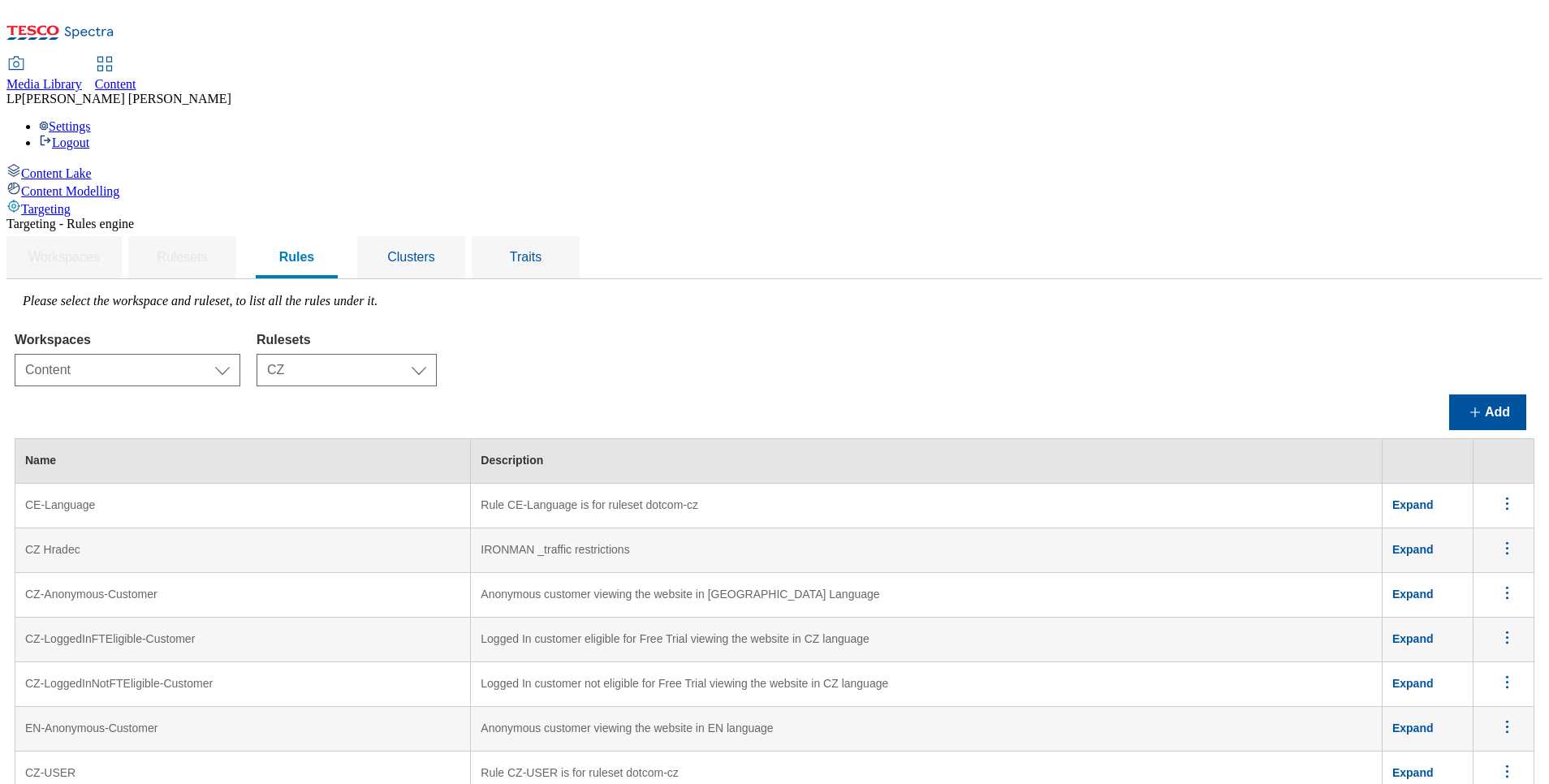
scroll to position [1639, 0]
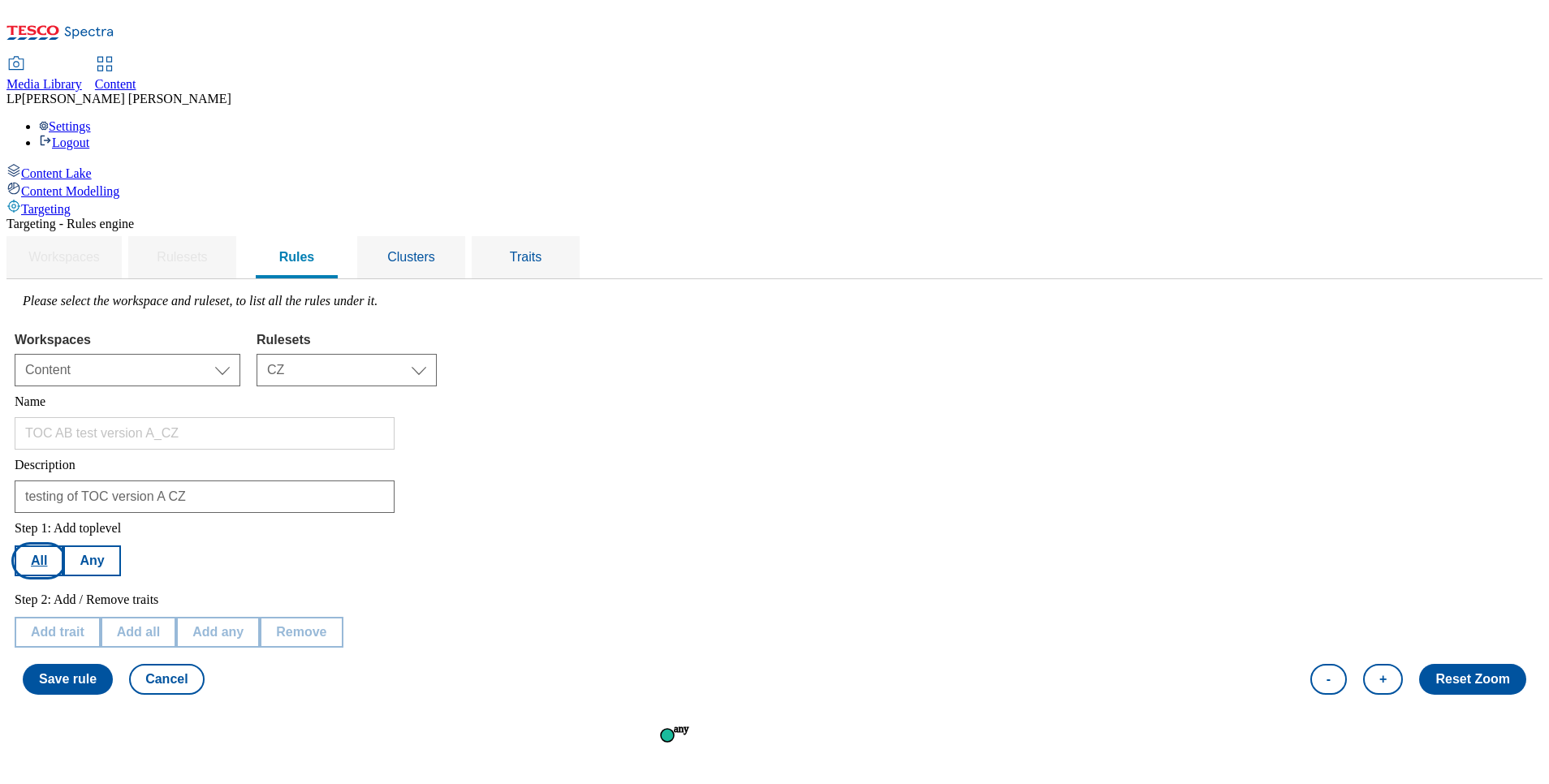
click at [63, 545] on button "All" at bounding box center [39, 561] width 49 height 31
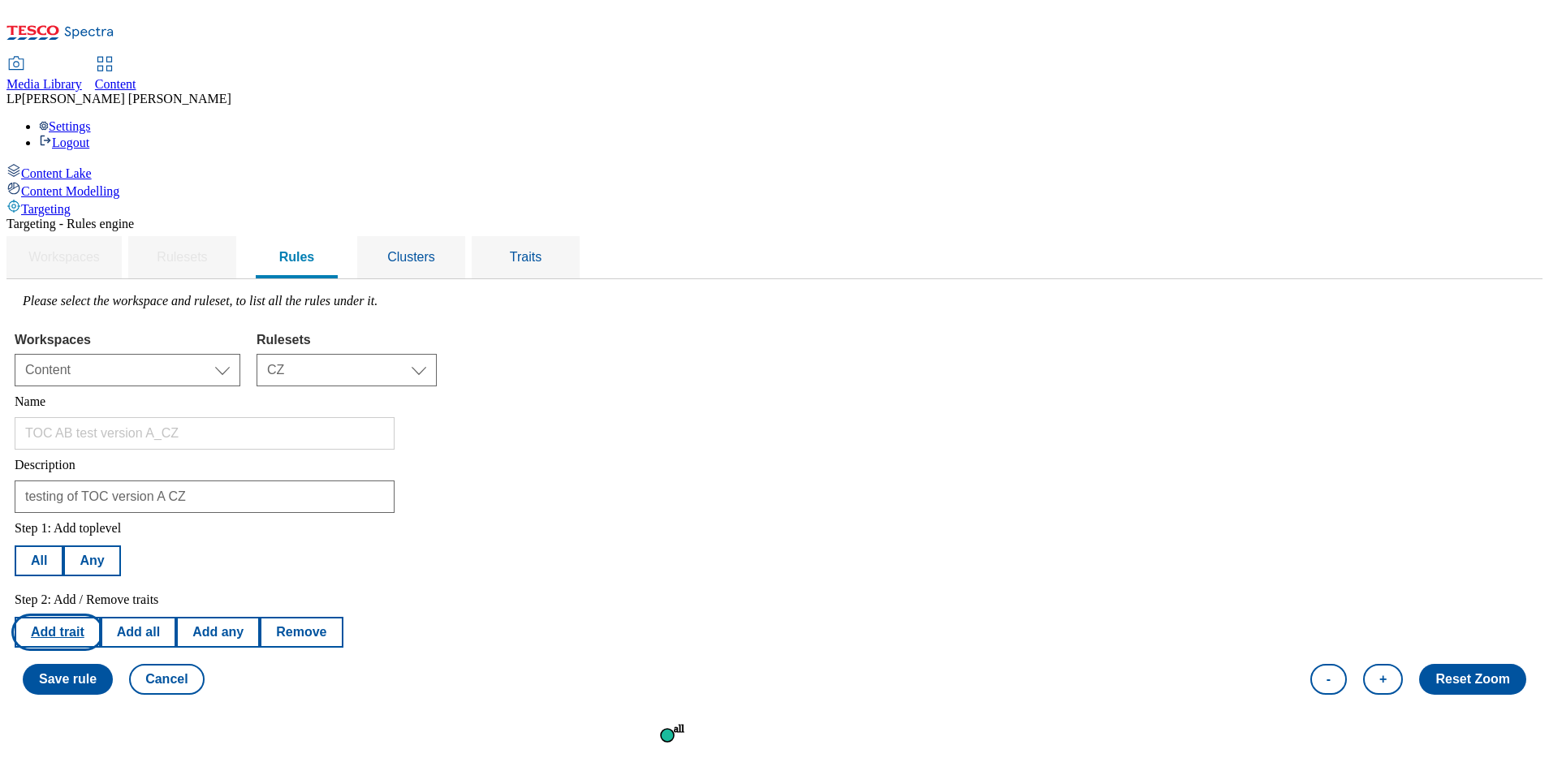
click at [100, 616] on button "Add trait" at bounding box center [57, 632] width 86 height 31
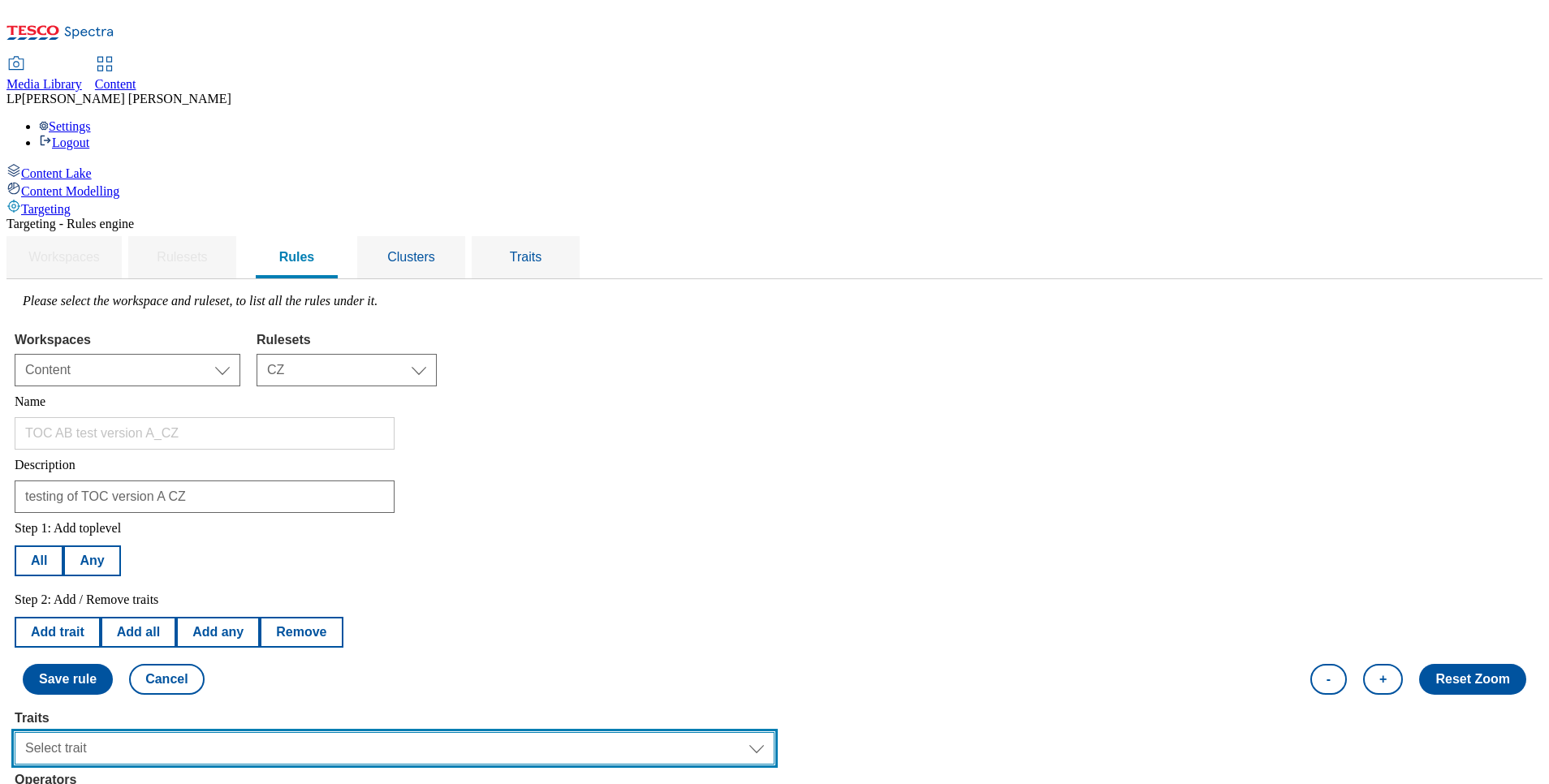
click at [281, 732] on select "Select trait Languages Segments Operating System Content Type Variant ID Store-…" at bounding box center [395, 748] width 760 height 32
click at [219, 732] on select "Select trait Languages Segments Operating System Content Type Variant ID Store-…" at bounding box center [395, 748] width 760 height 32
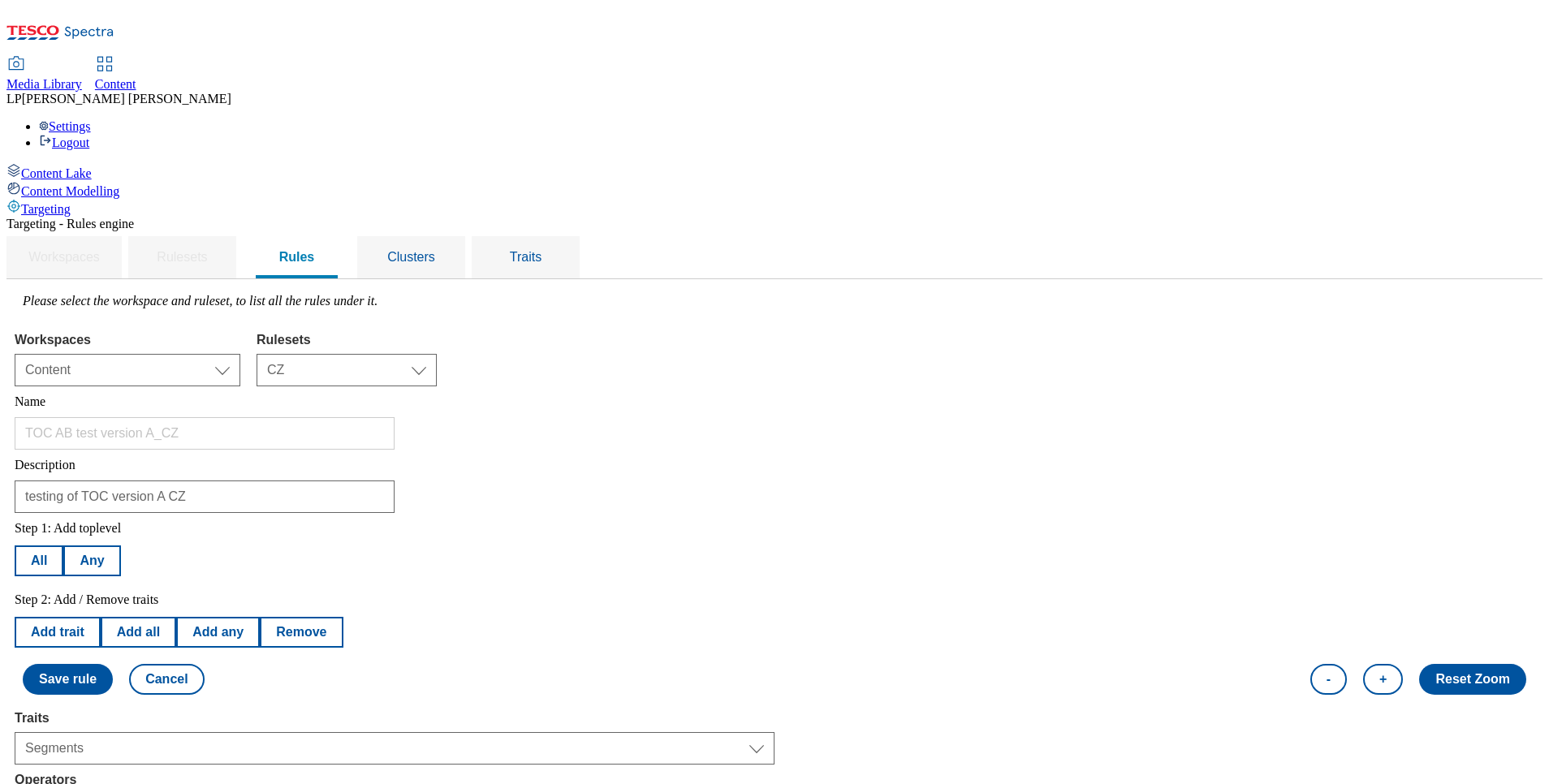
click at [204, 664] on button "Cancel" at bounding box center [167, 680] width 75 height 31
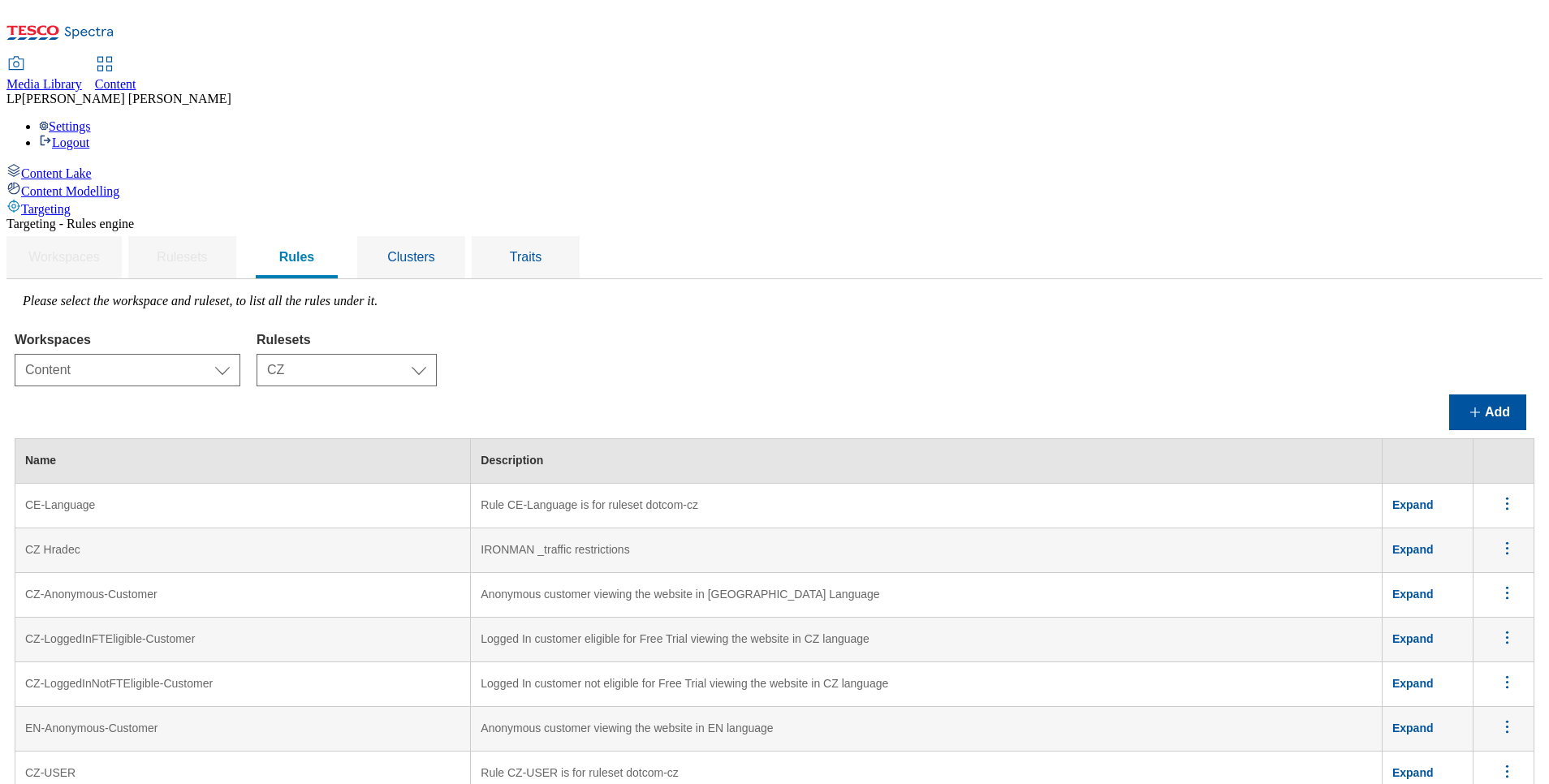
scroll to position [1583, 0]
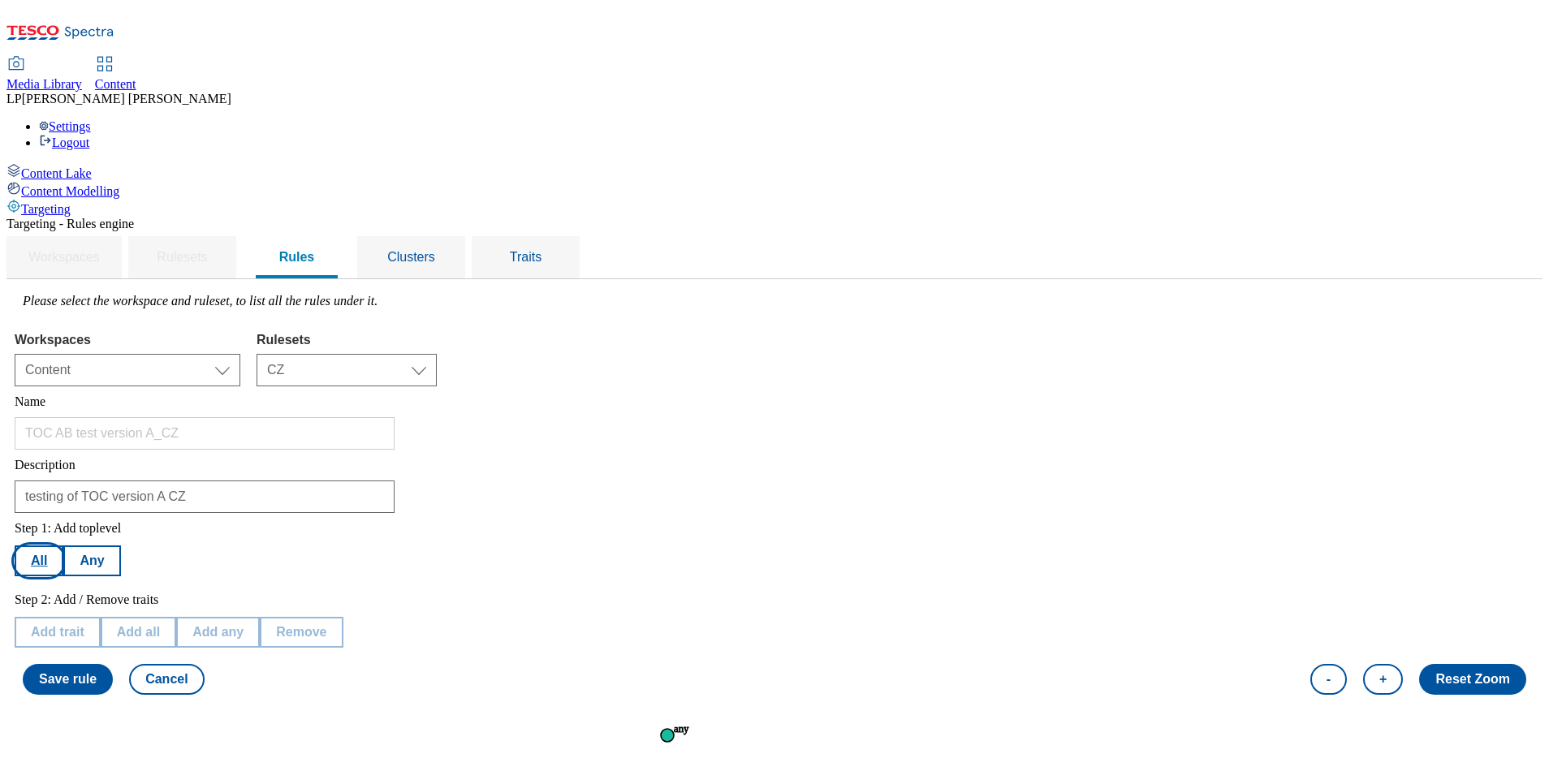
click at [63, 545] on button "All" at bounding box center [39, 561] width 49 height 31
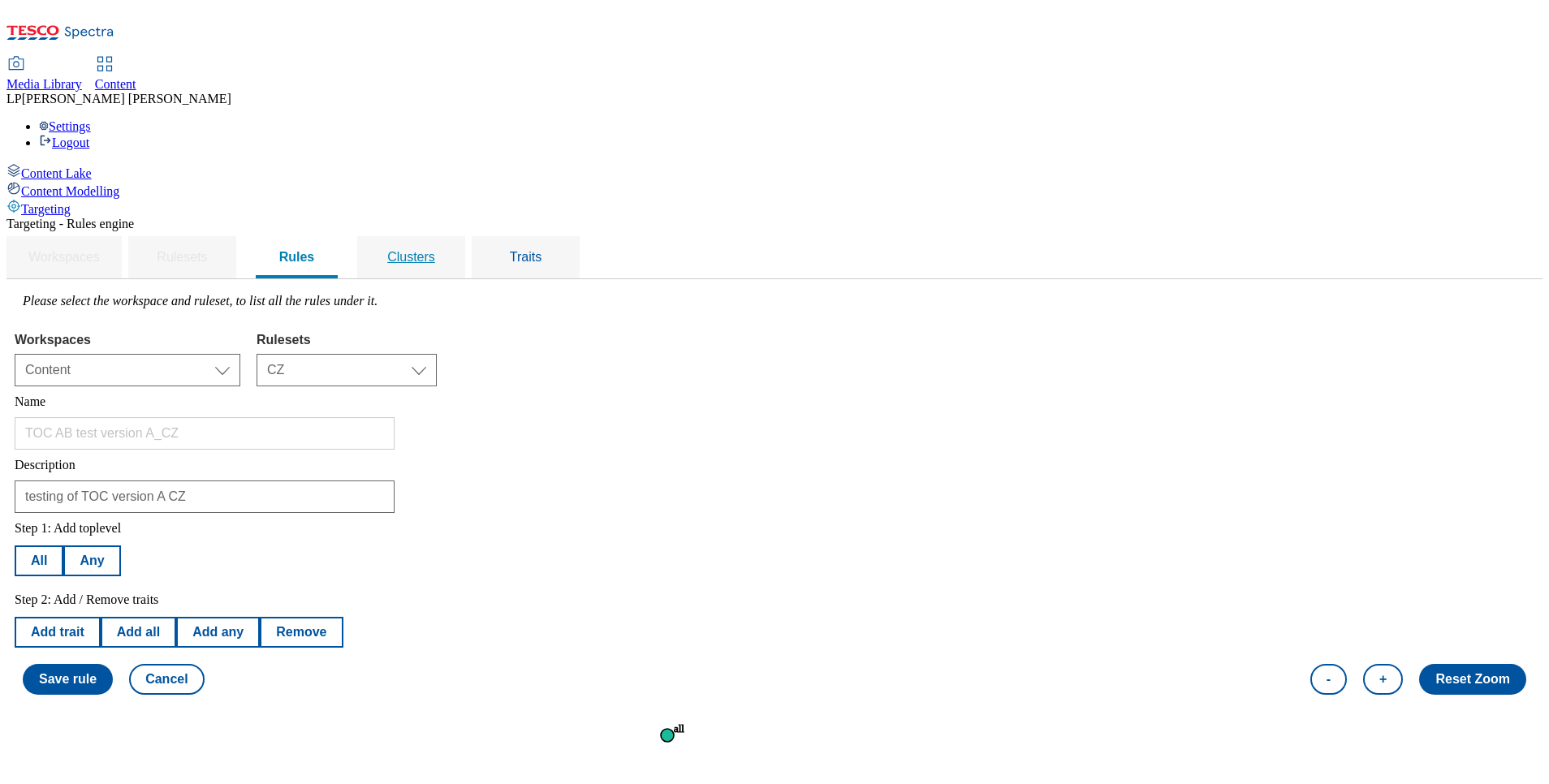
click at [435, 250] on span "Clusters" at bounding box center [411, 257] width 48 height 14
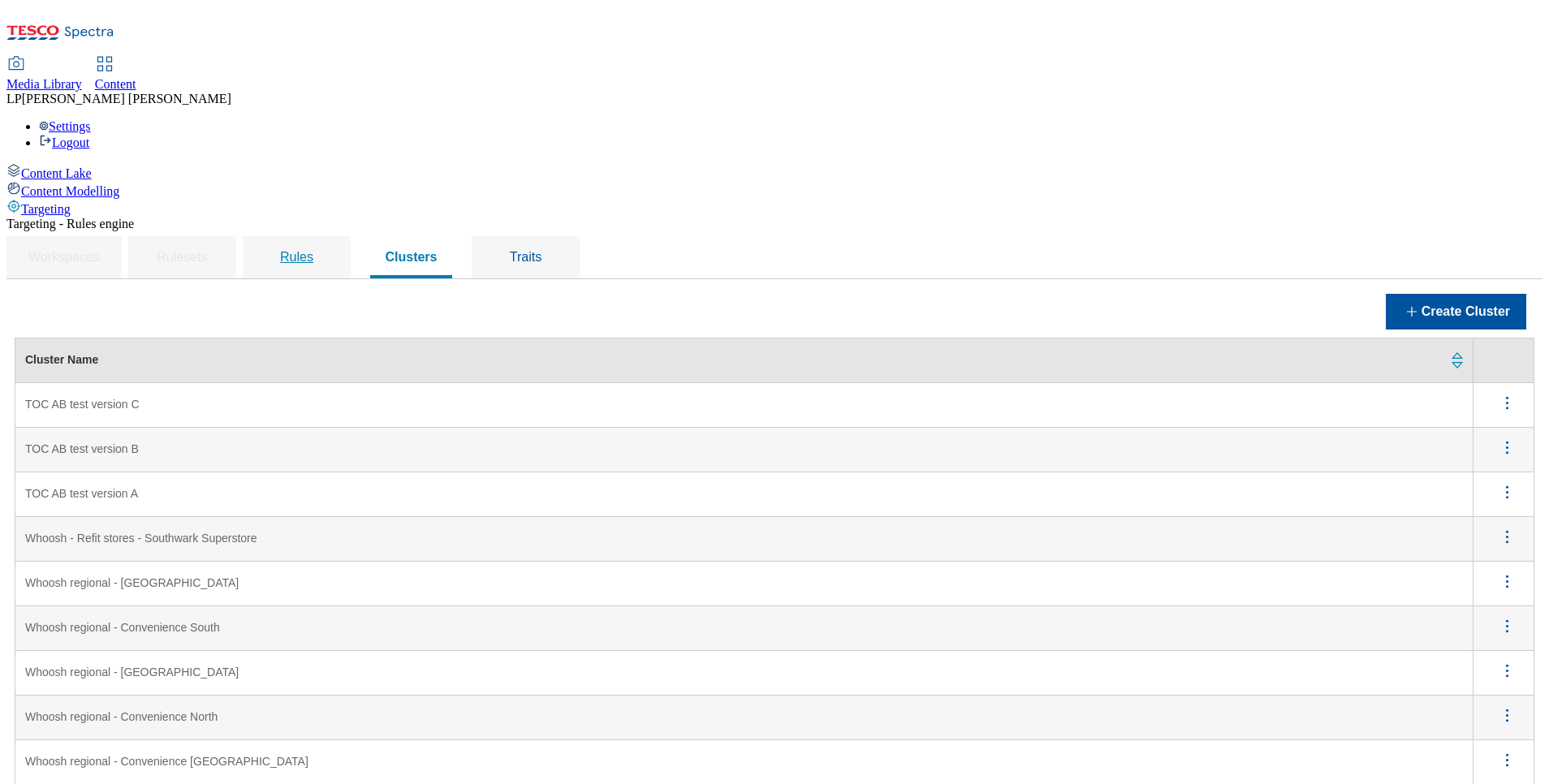
click at [314, 250] on span "Rules" at bounding box center [297, 257] width 33 height 14
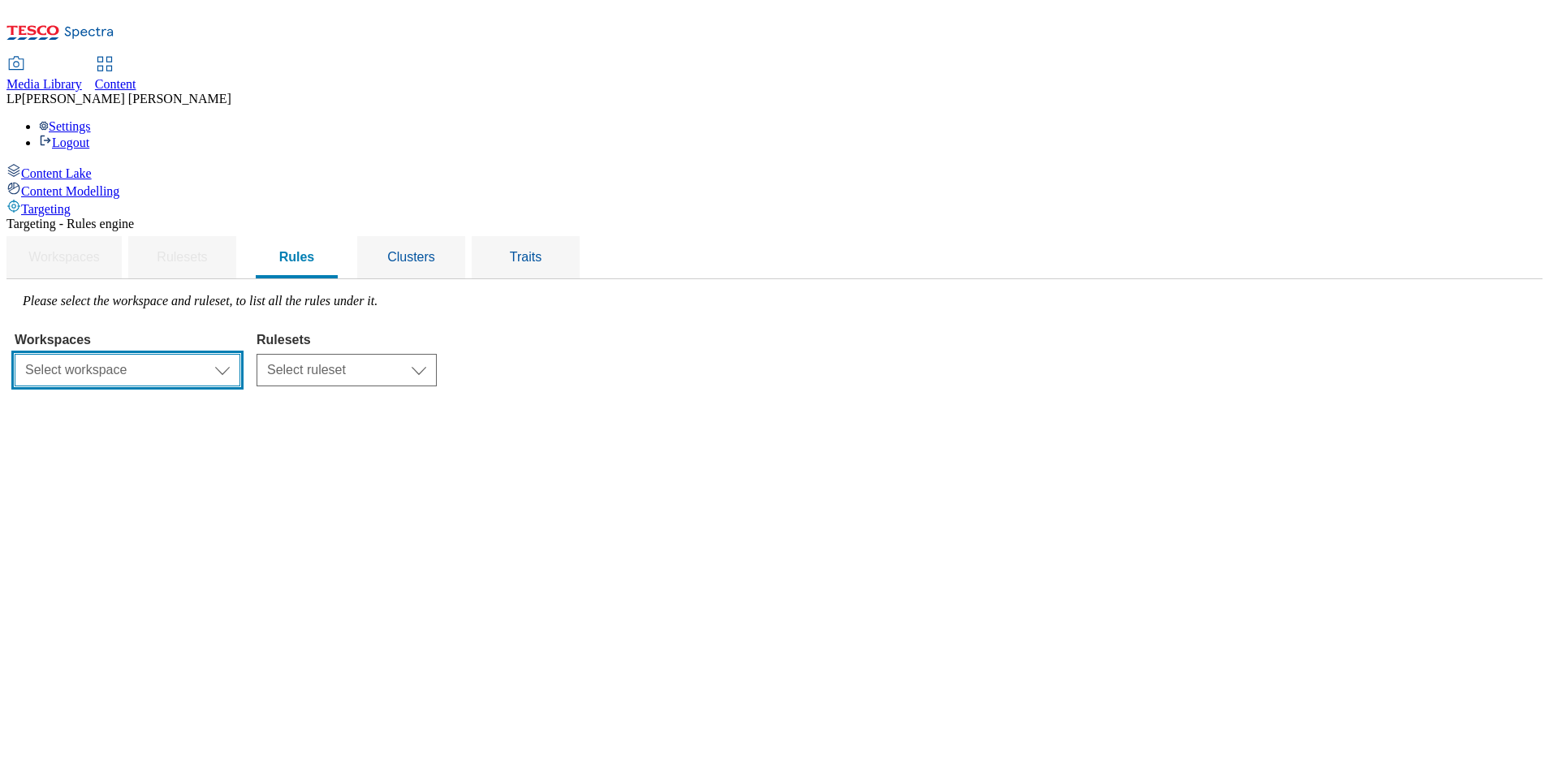
click at [241, 354] on select "Select workspace Content" at bounding box center [128, 369] width 226 height 32
click at [219, 354] on select "Select workspace Content" at bounding box center [128, 369] width 226 height 32
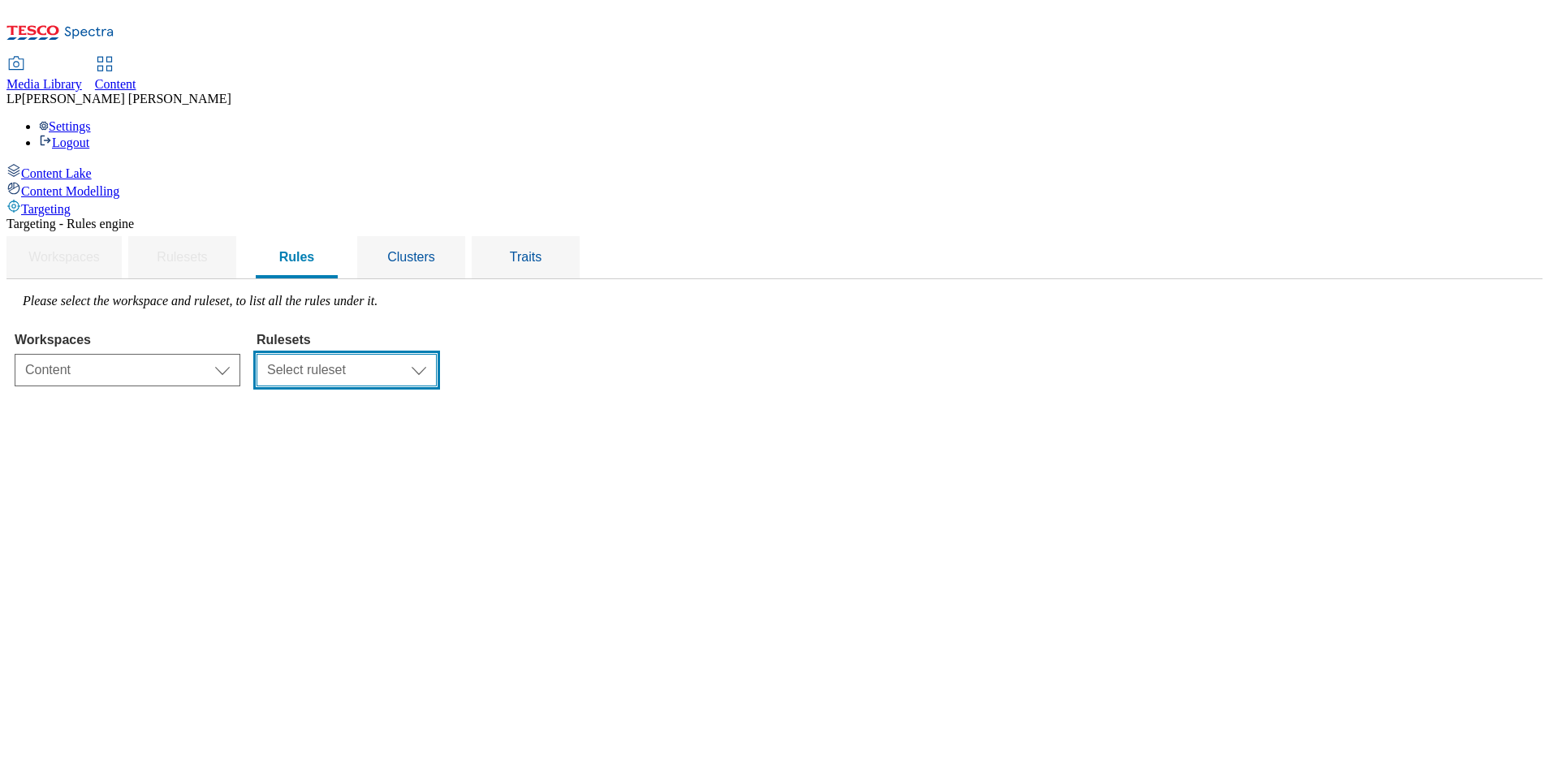
click at [436, 354] on select "Select ruleset CZ HU SK" at bounding box center [346, 369] width 180 height 32
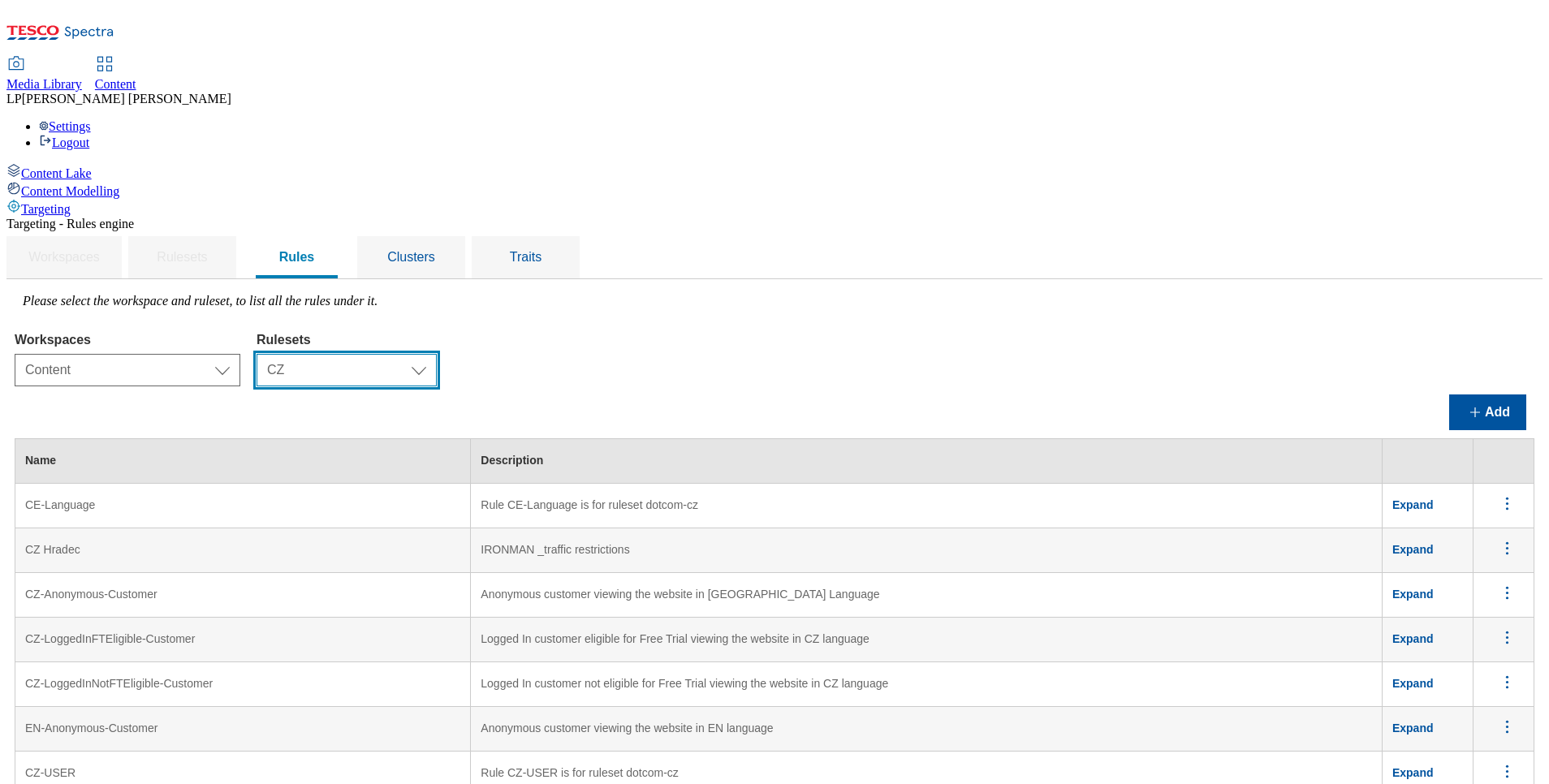
scroll to position [1639, 0]
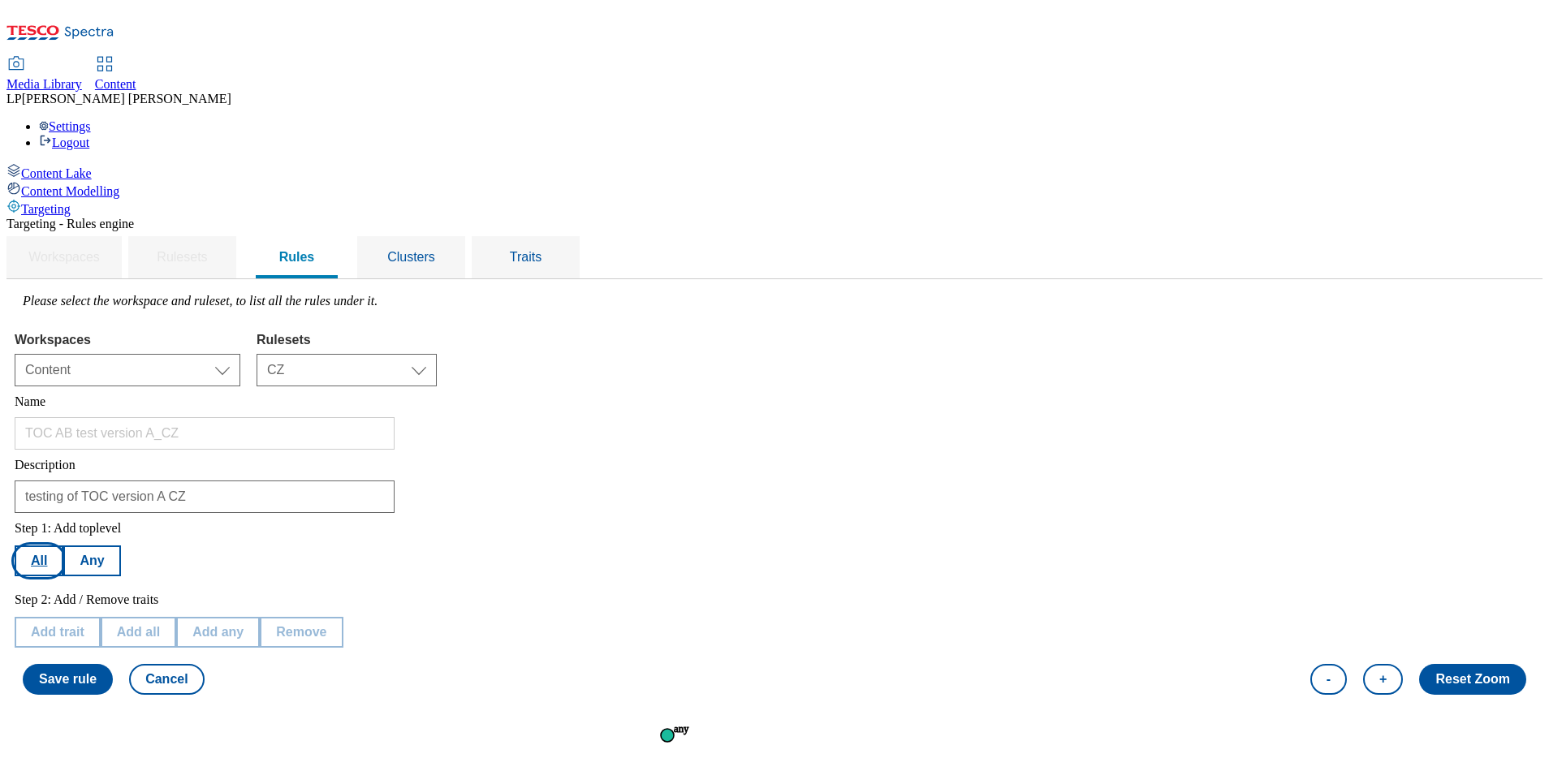
click at [63, 545] on button "All" at bounding box center [39, 561] width 49 height 31
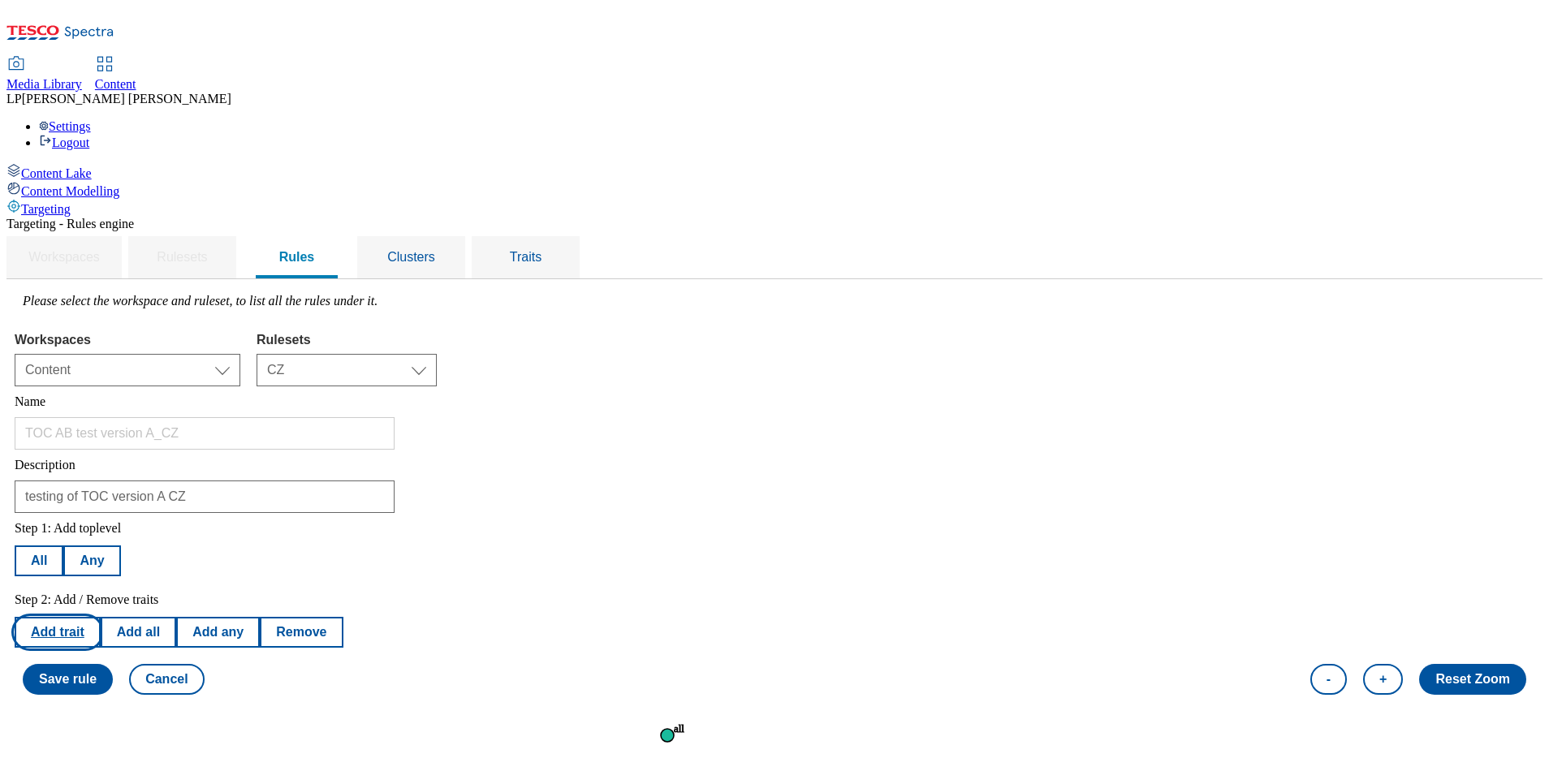
click at [100, 616] on button "Add trait" at bounding box center [57, 632] width 86 height 31
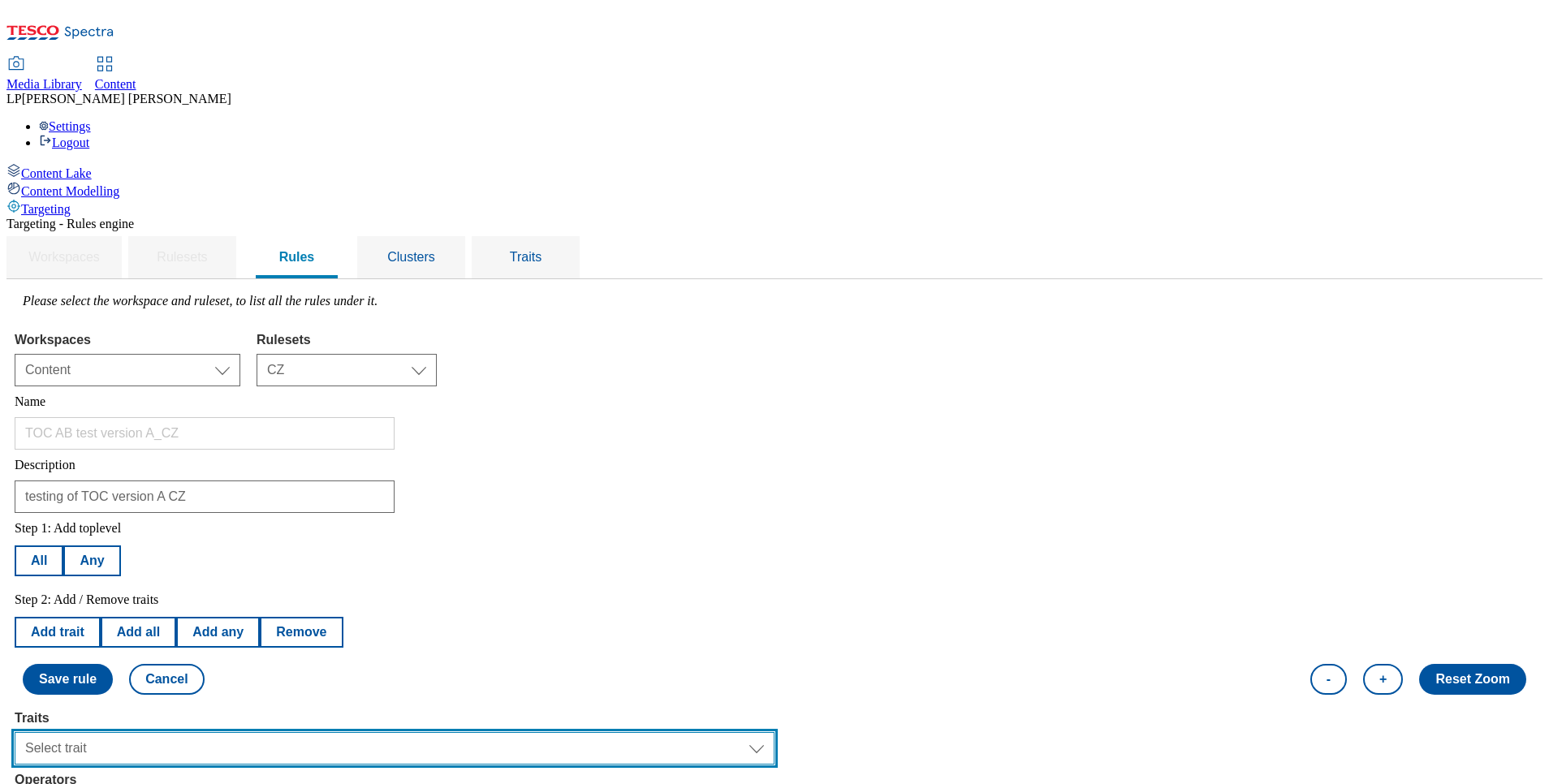
click at [349, 732] on select "Select trait Languages Segments Operating System Content Type Variant ID Store-…" at bounding box center [395, 748] width 760 height 32
click at [219, 732] on select "Select trait Languages Segments Operating System Content Type Variant ID Store-…" at bounding box center [395, 748] width 760 height 32
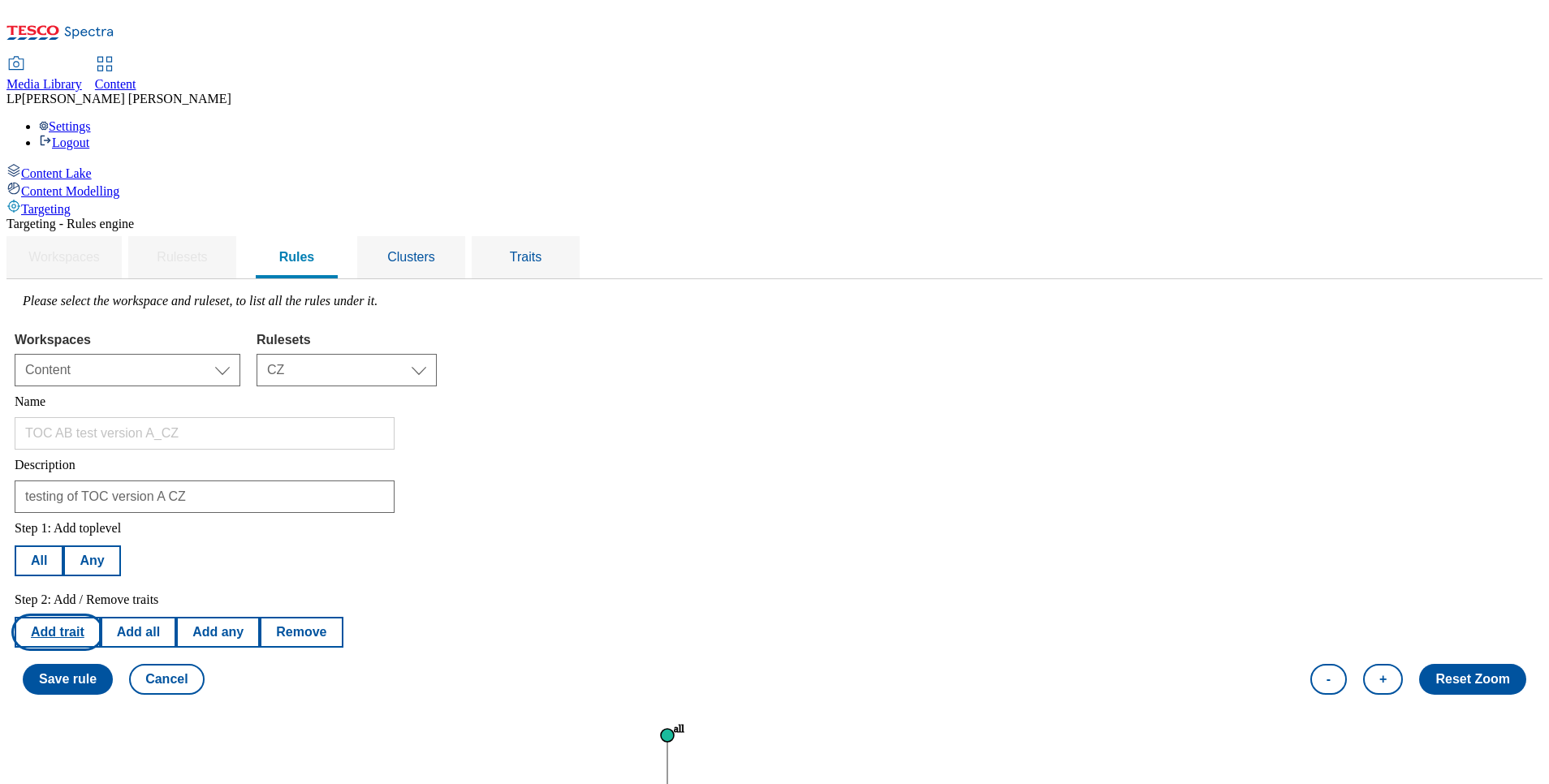
click at [100, 616] on button "Add trait" at bounding box center [57, 632] width 86 height 31
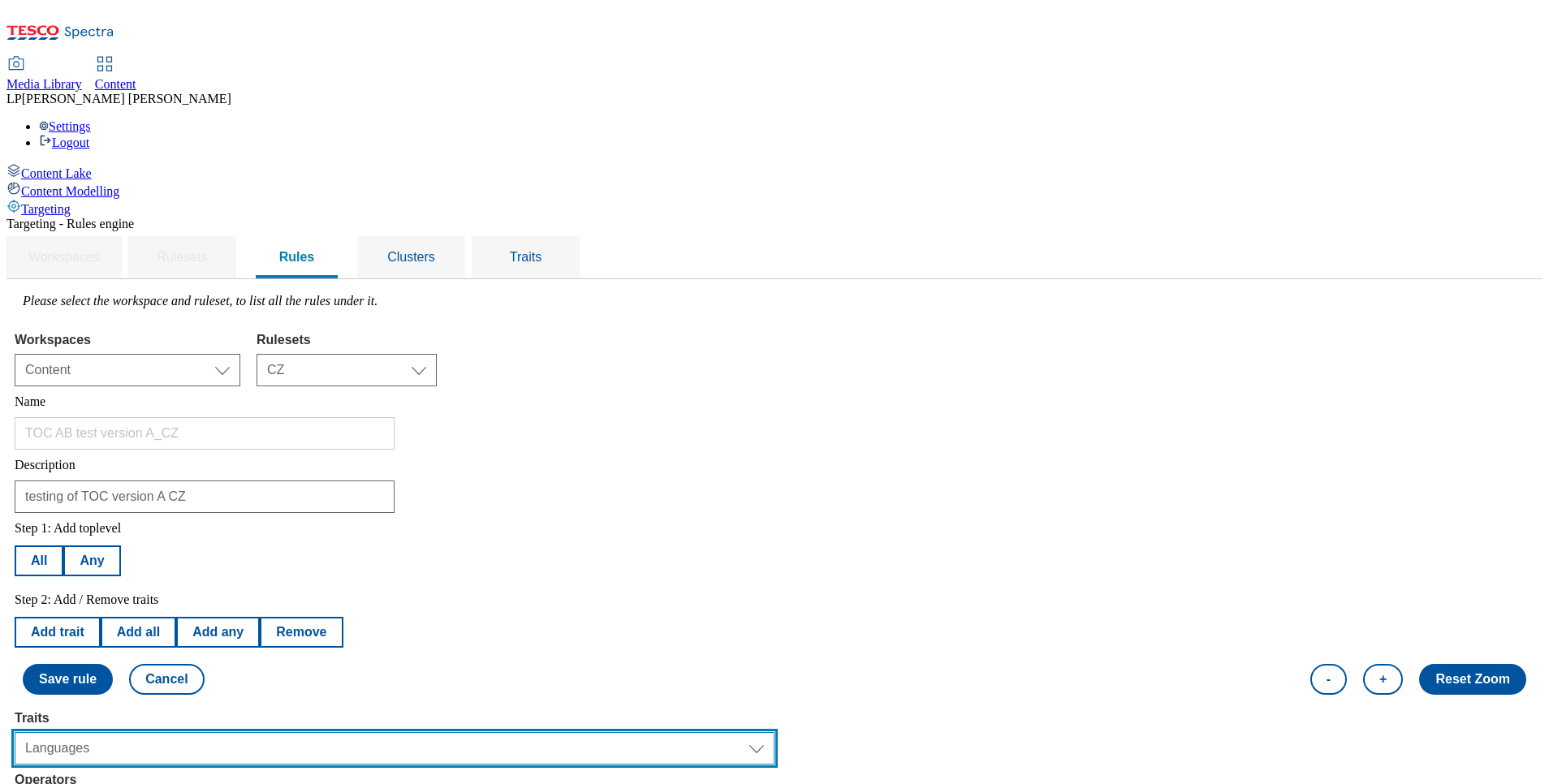
click at [263, 732] on select "Select trait Languages Segments Operating System Content Type Variant ID Store-…" at bounding box center [395, 748] width 760 height 32
click at [219, 732] on select "Select trait Languages Segments Operating System Content Type Variant ID Store-…" at bounding box center [395, 748] width 760 height 32
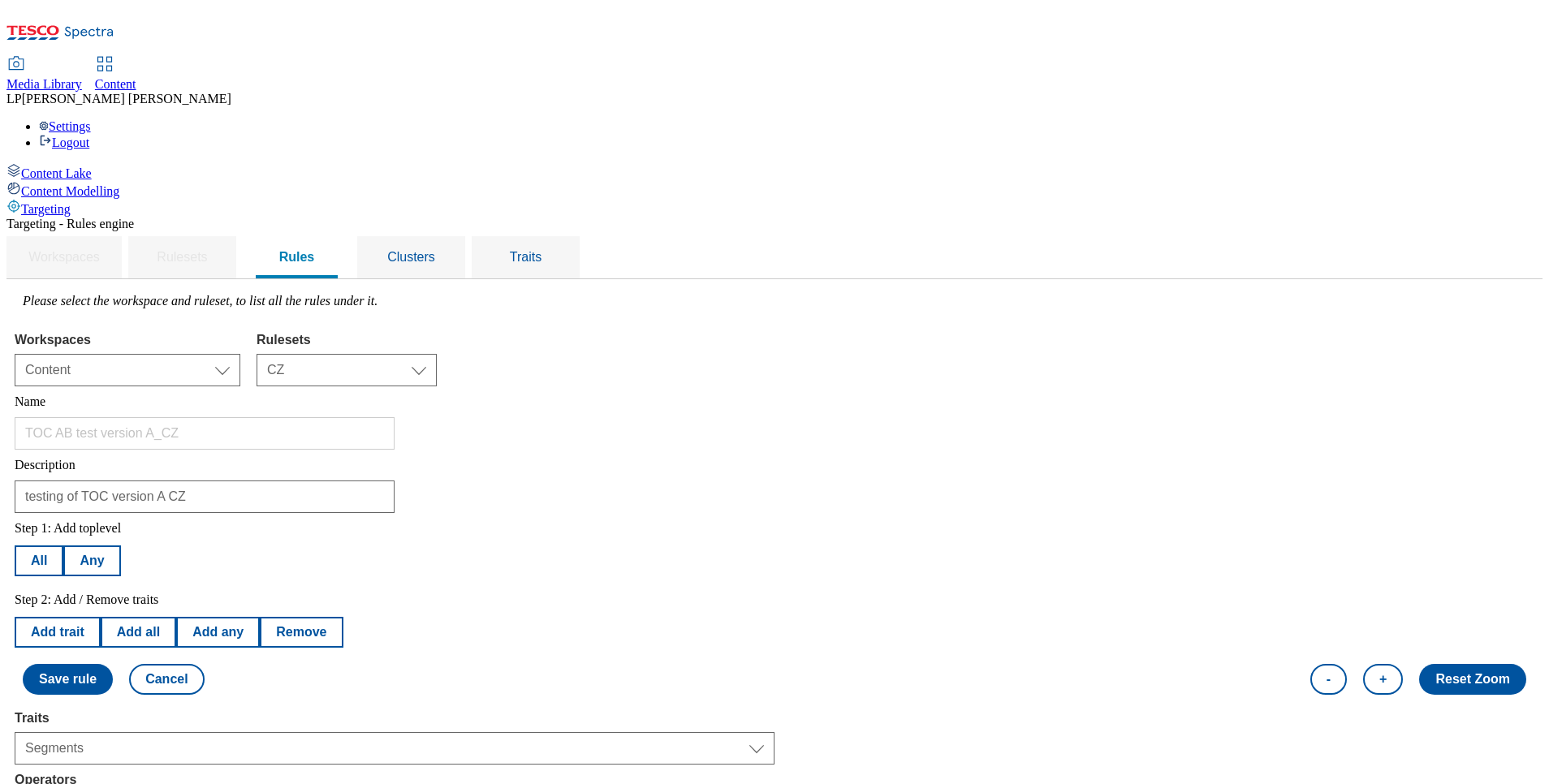
click at [100, 616] on button "Add trait" at bounding box center [57, 632] width 86 height 31
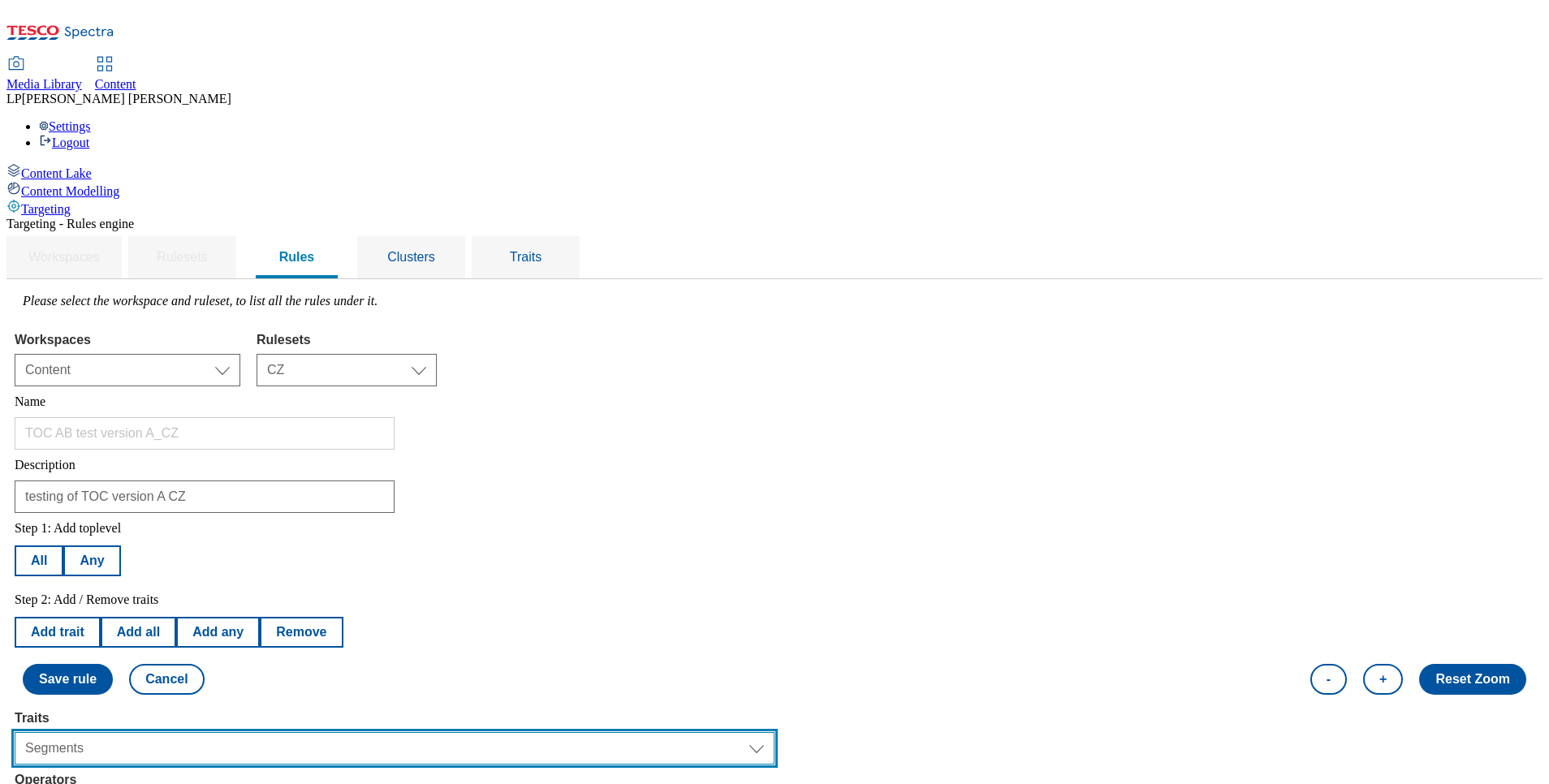
click at [270, 732] on select "Select trait Languages Segments Operating System Content Type Variant ID Store-…" at bounding box center [395, 748] width 760 height 32
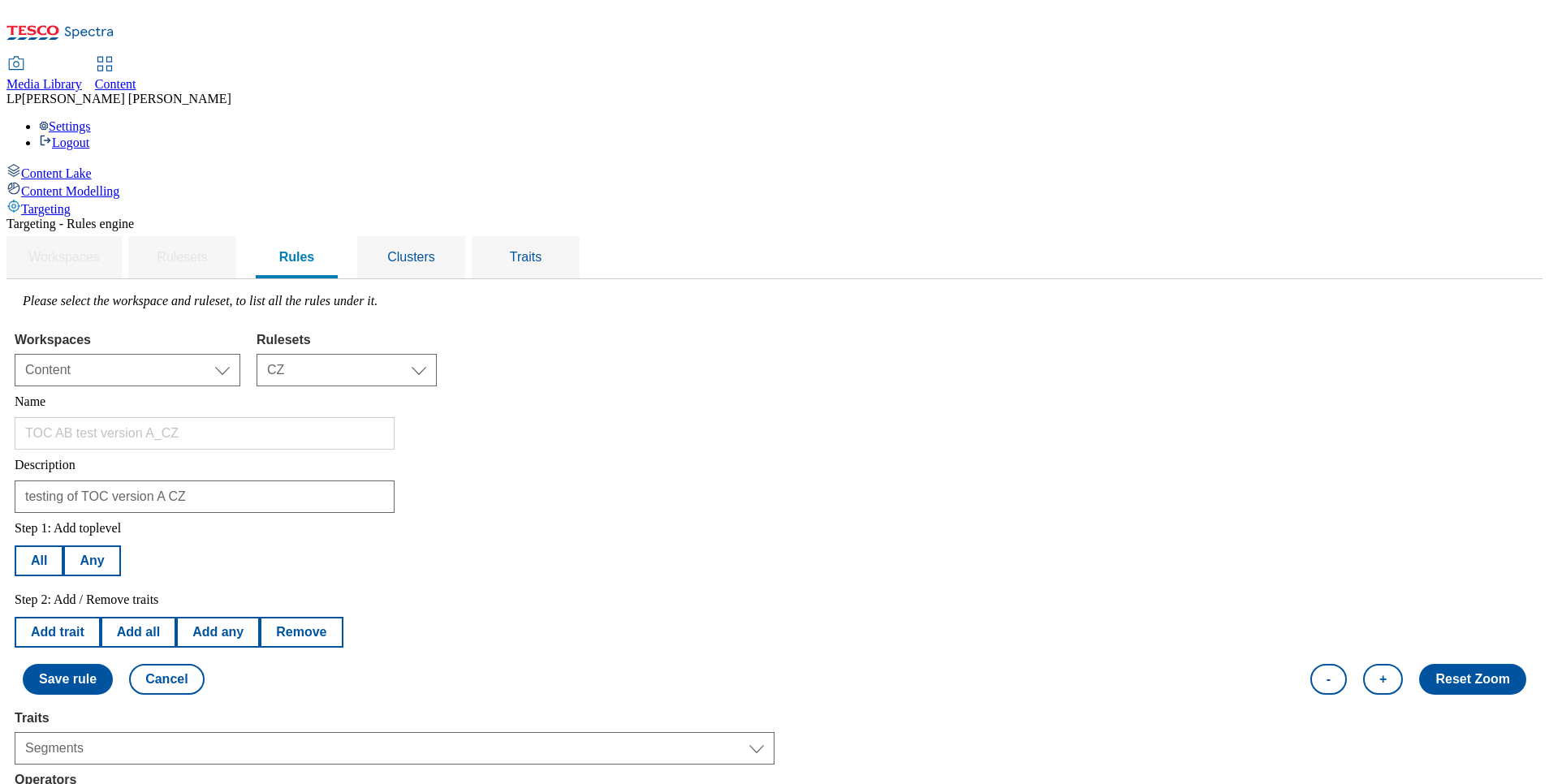
click at [155, 217] on div "Content Lake Content Modelling Targeting" at bounding box center [774, 190] width 1536 height 54
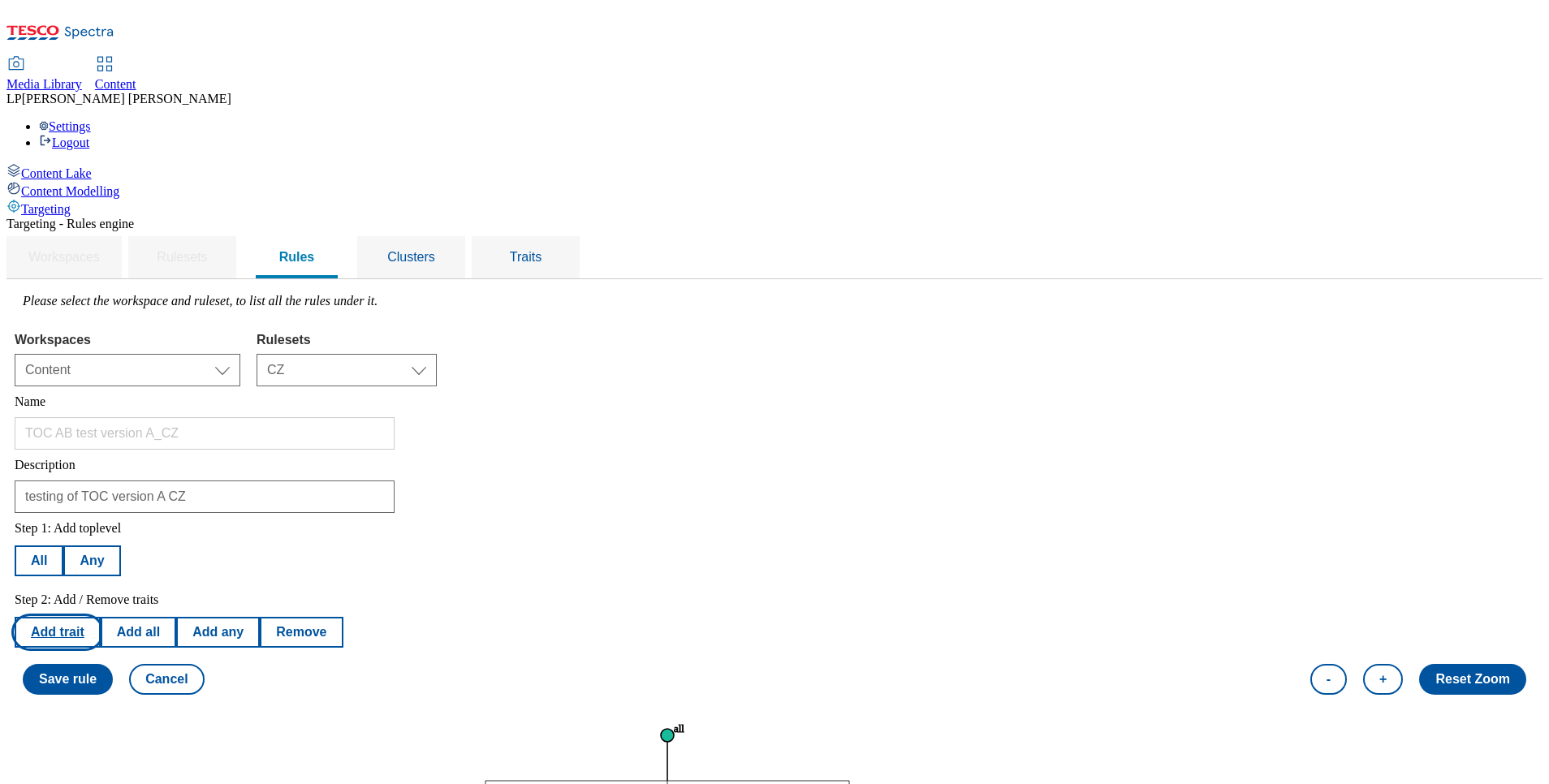
click at [100, 616] on button "Add trait" at bounding box center [57, 632] width 86 height 31
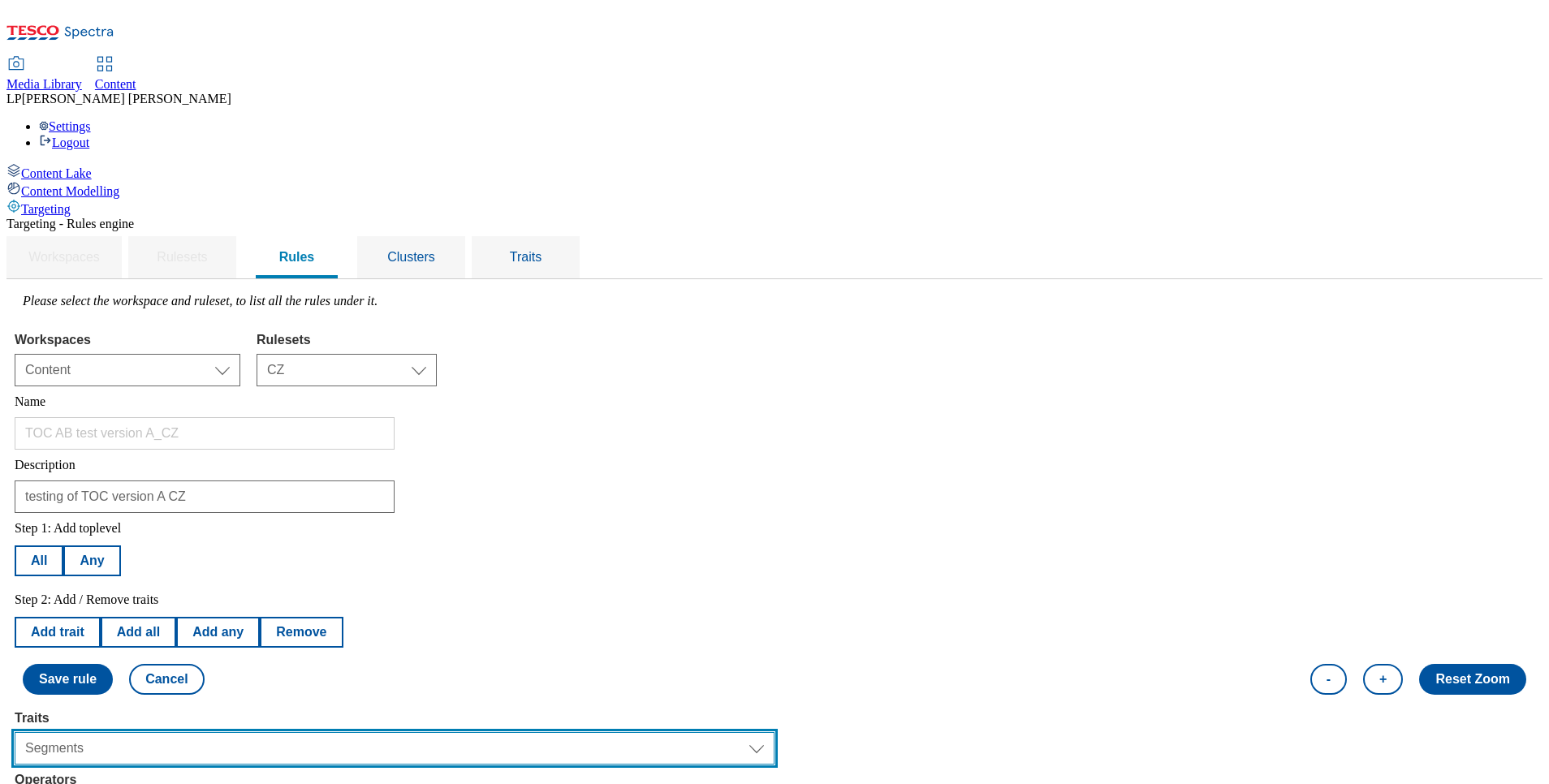
click at [271, 732] on select "Select trait Languages Segments Operating System Content Type Variant ID Store-…" at bounding box center [395, 748] width 760 height 32
click at [219, 732] on select "Select trait Languages Segments Operating System Content Type Variant ID Store-…" at bounding box center [395, 748] width 760 height 32
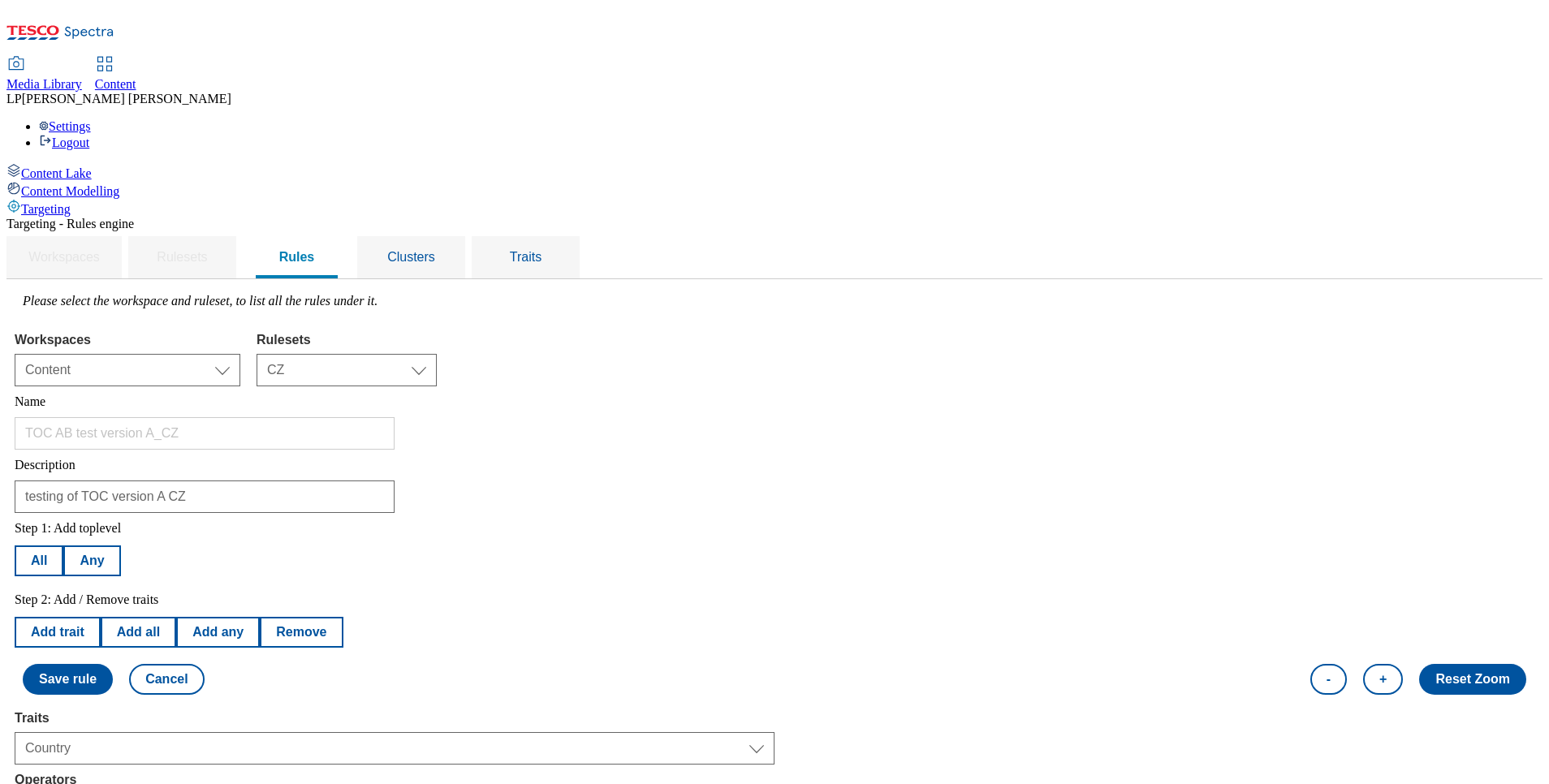
click at [100, 616] on button "Add trait" at bounding box center [57, 632] width 86 height 31
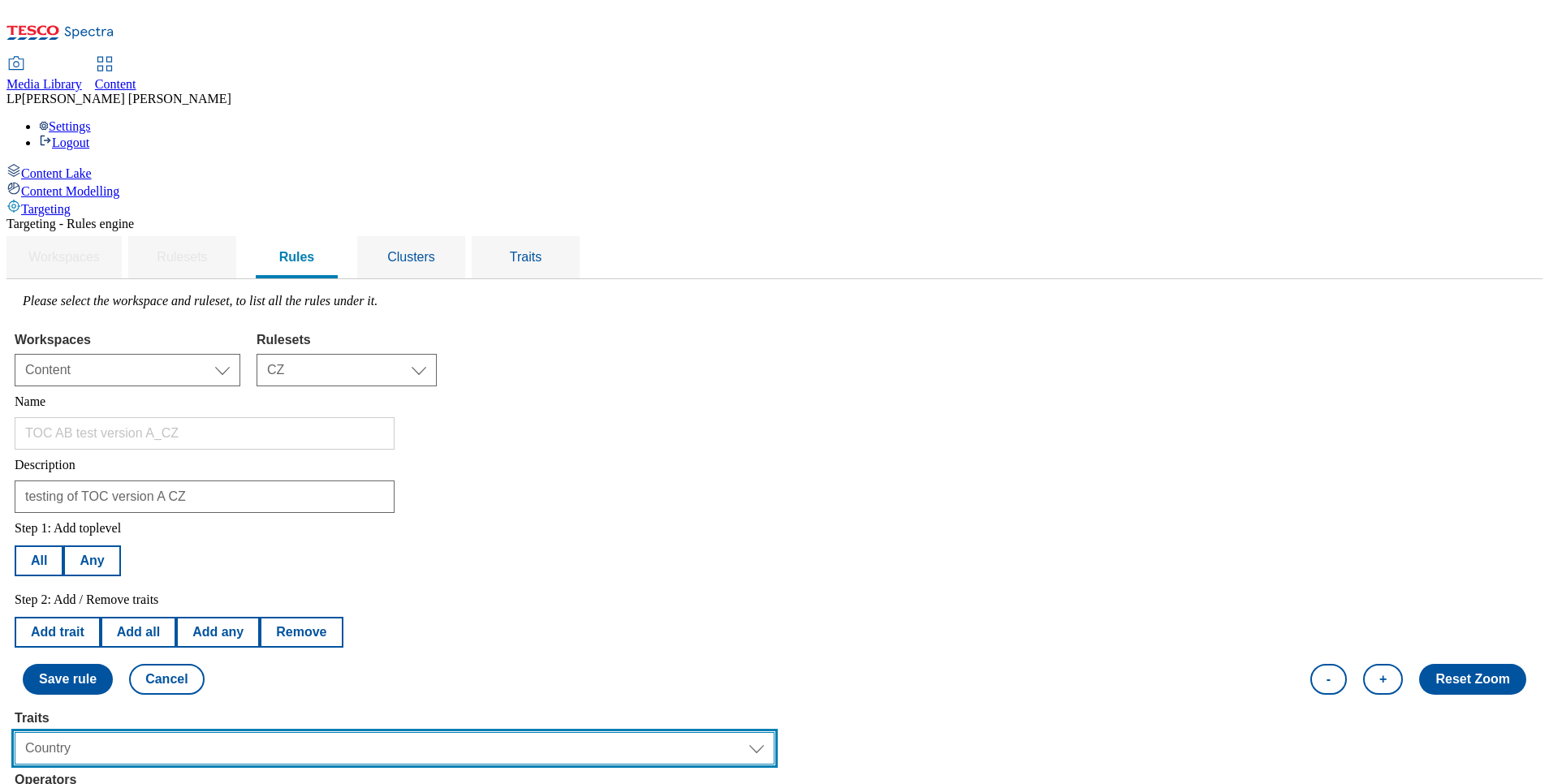
click at [264, 732] on select "Select trait Languages Segments Operating System Content Type Variant ID Store-…" at bounding box center [395, 748] width 760 height 32
click at [219, 732] on select "Select trait Languages Segments Operating System Content Type Variant ID Store-…" at bounding box center [395, 748] width 760 height 32
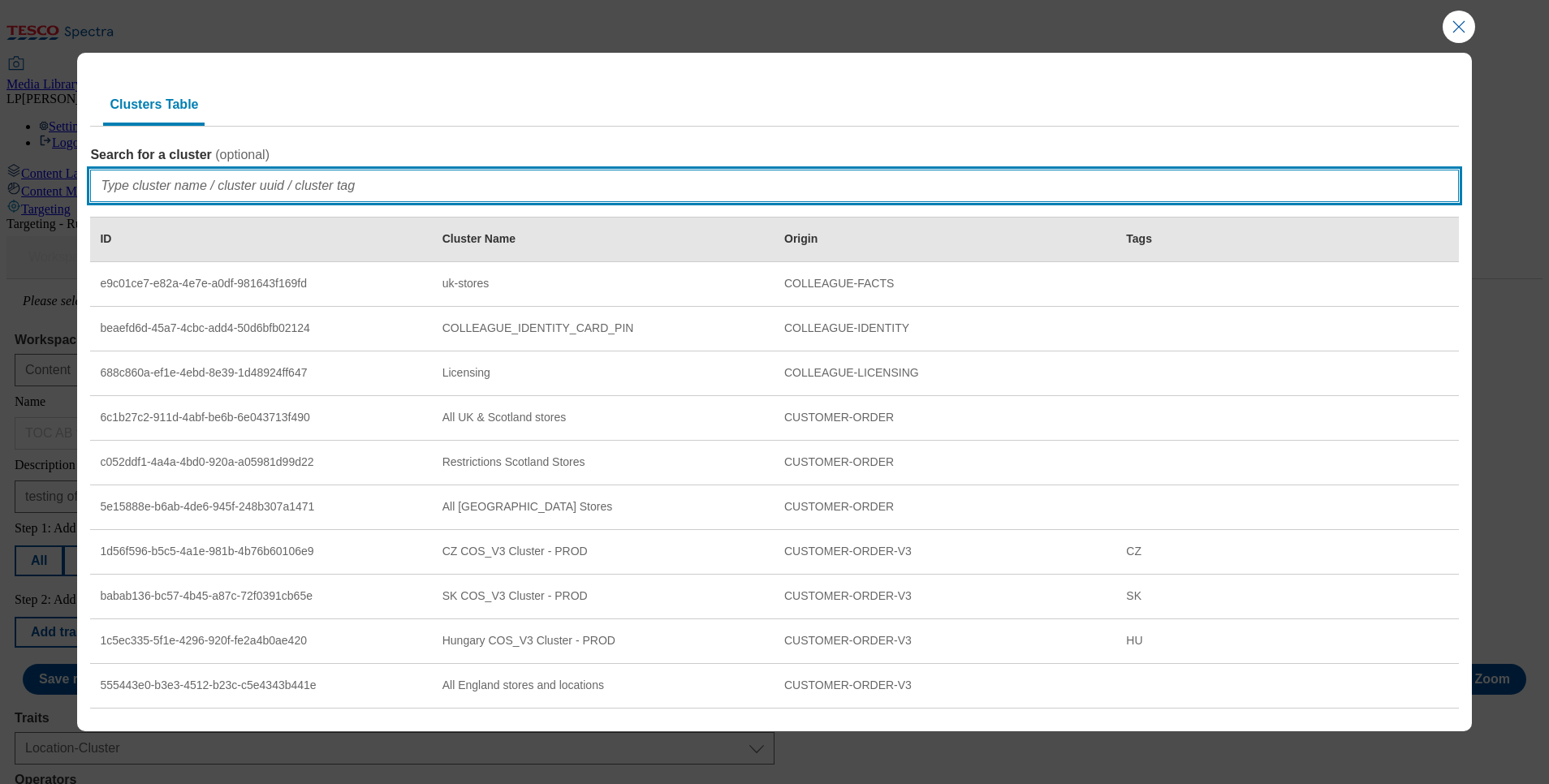
click at [168, 185] on input "Search for a cluster ( optional )" at bounding box center [774, 185] width 1368 height 32
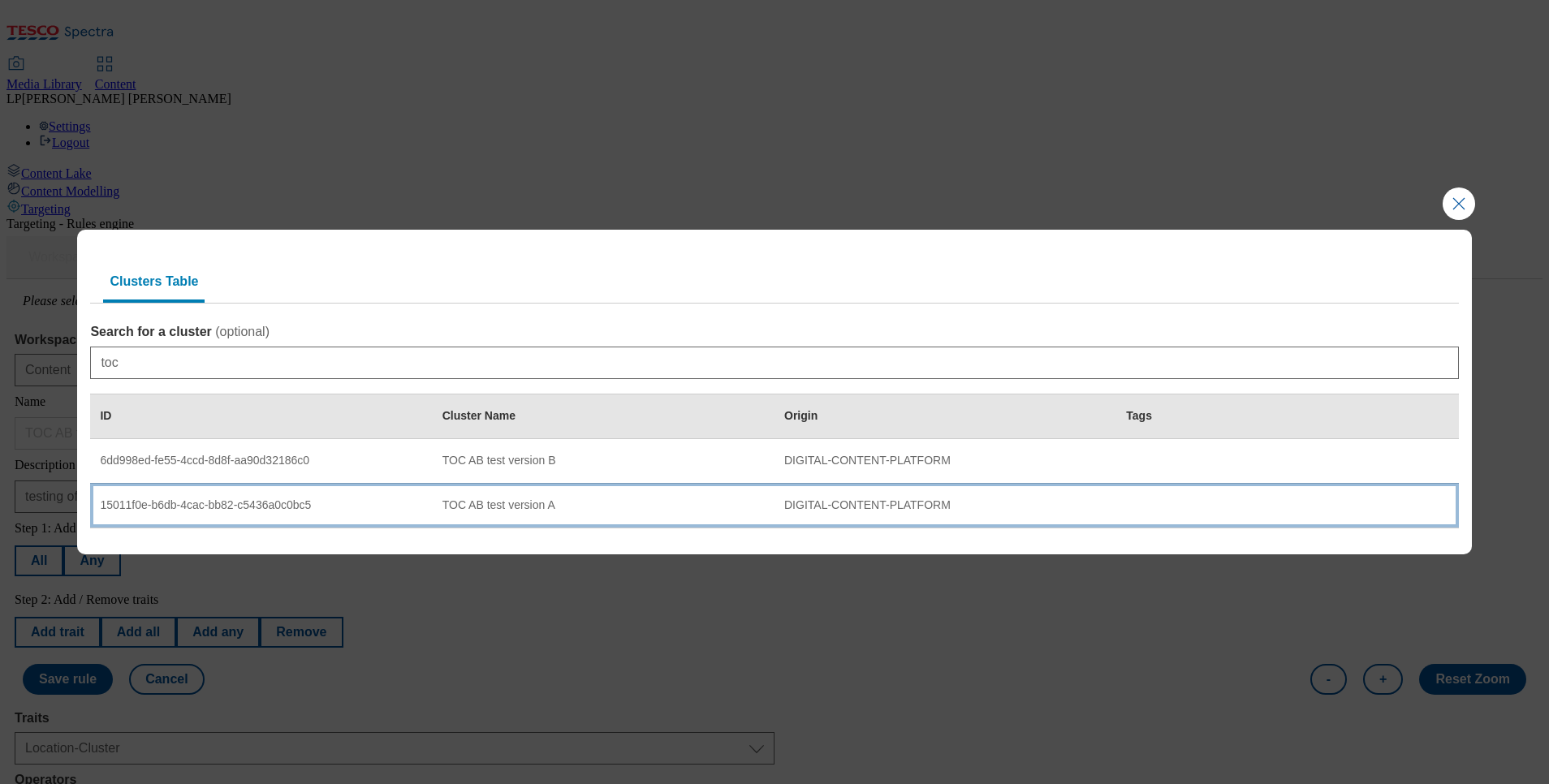
click at [492, 509] on div "TOC AB test version A" at bounding box center [603, 505] width 322 height 15
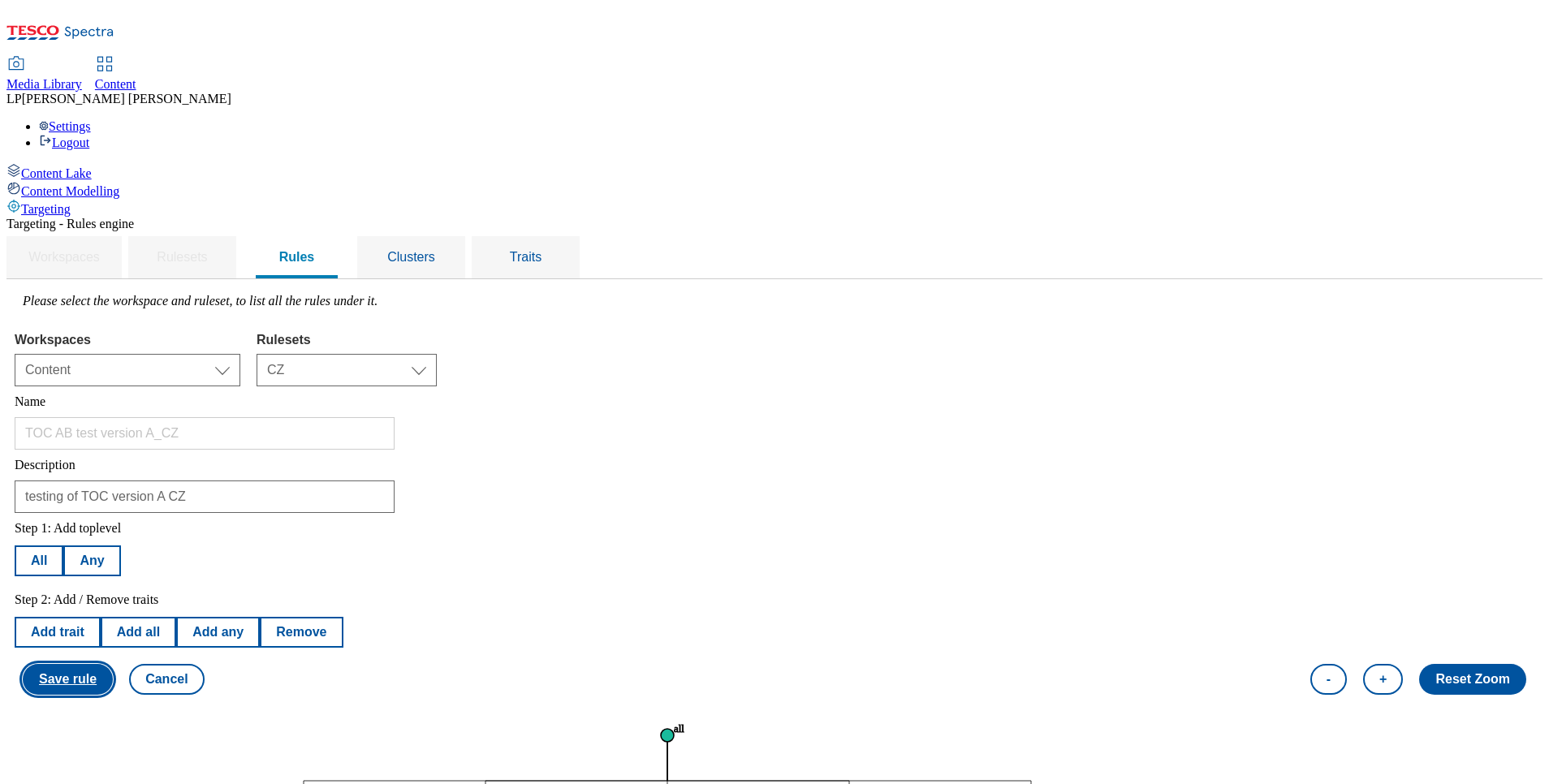
click at [113, 664] on button "Save rule" at bounding box center [67, 680] width 91 height 31
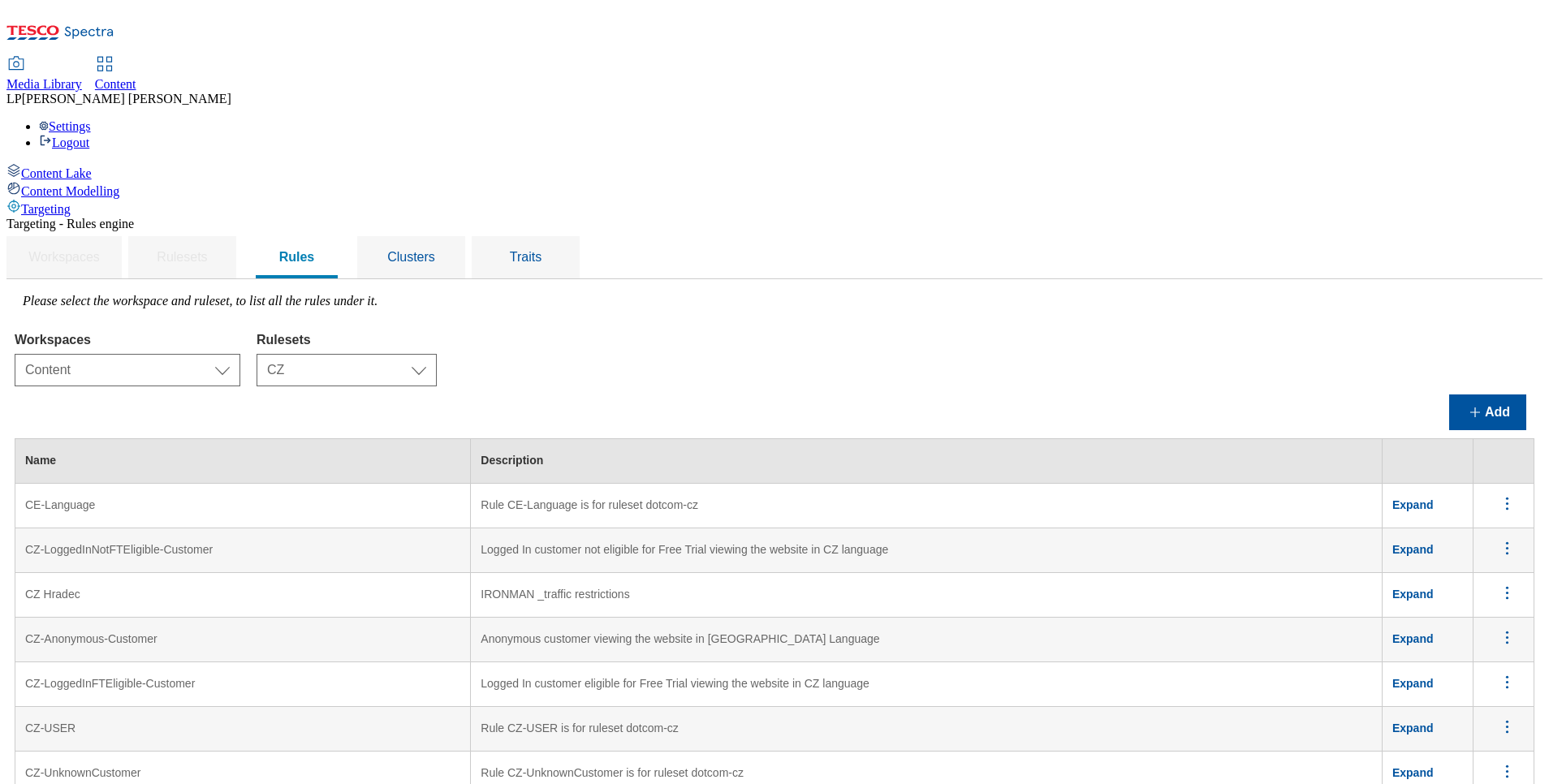
scroll to position [1461, 0]
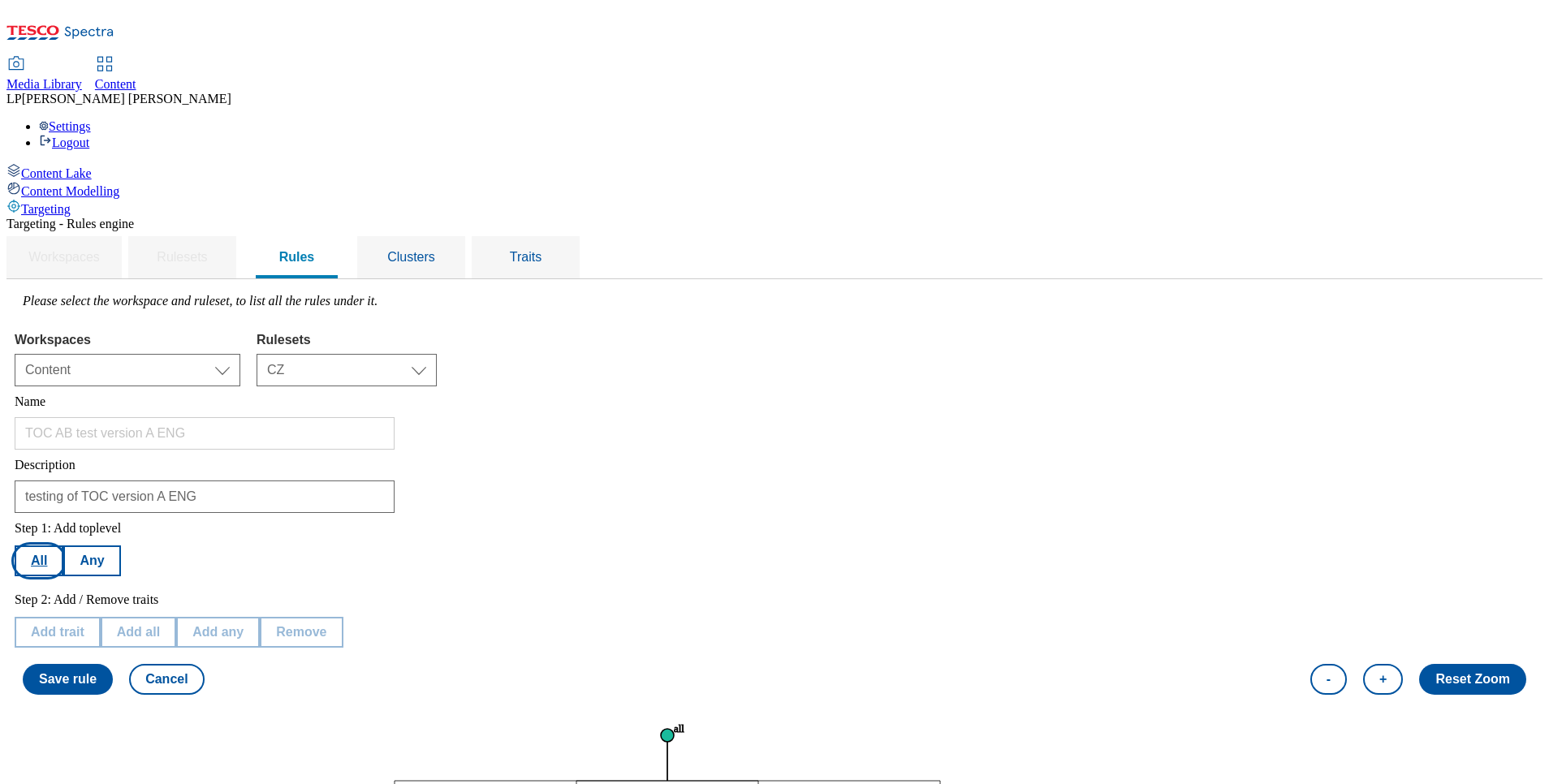
click at [63, 545] on button "All" at bounding box center [39, 561] width 49 height 31
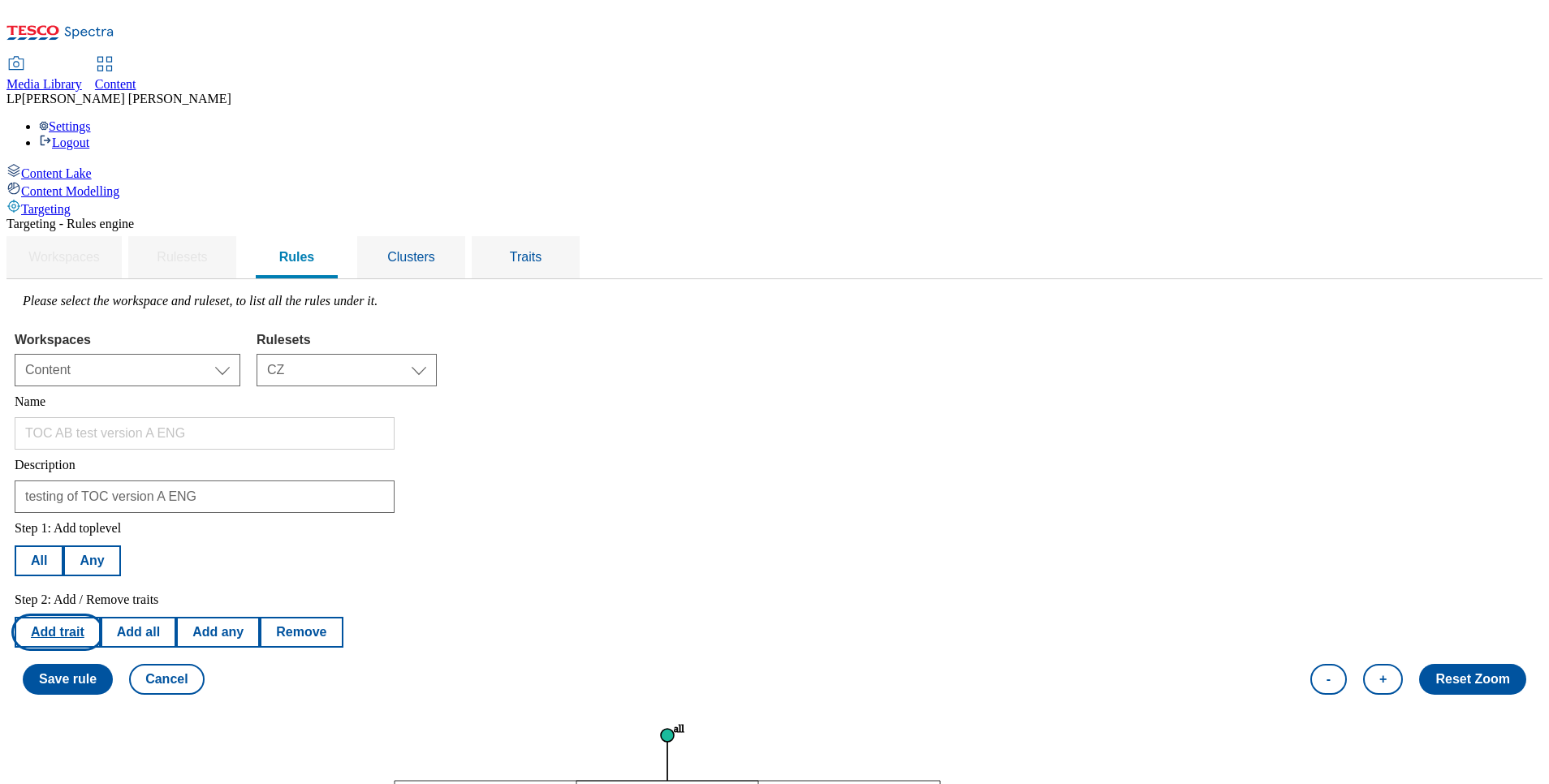
click at [100, 616] on button "Add trait" at bounding box center [57, 632] width 86 height 31
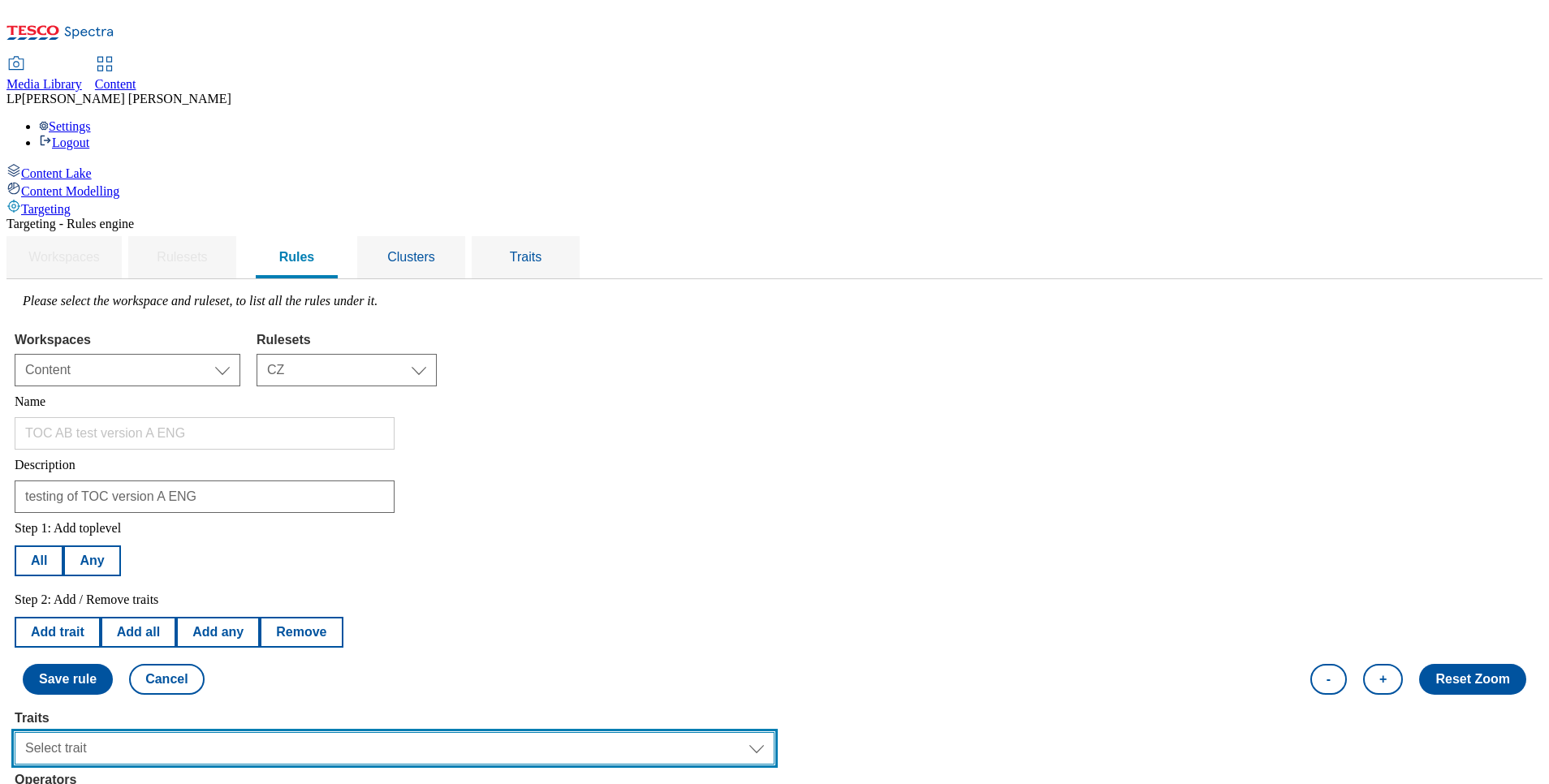
click at [268, 732] on select "Select trait Languages Operating System Content Type Variant ID Segments Store-…" at bounding box center [395, 748] width 760 height 32
click at [219, 732] on select "Select trait Languages Operating System Content Type Variant ID Segments Store-…" at bounding box center [395, 748] width 760 height 32
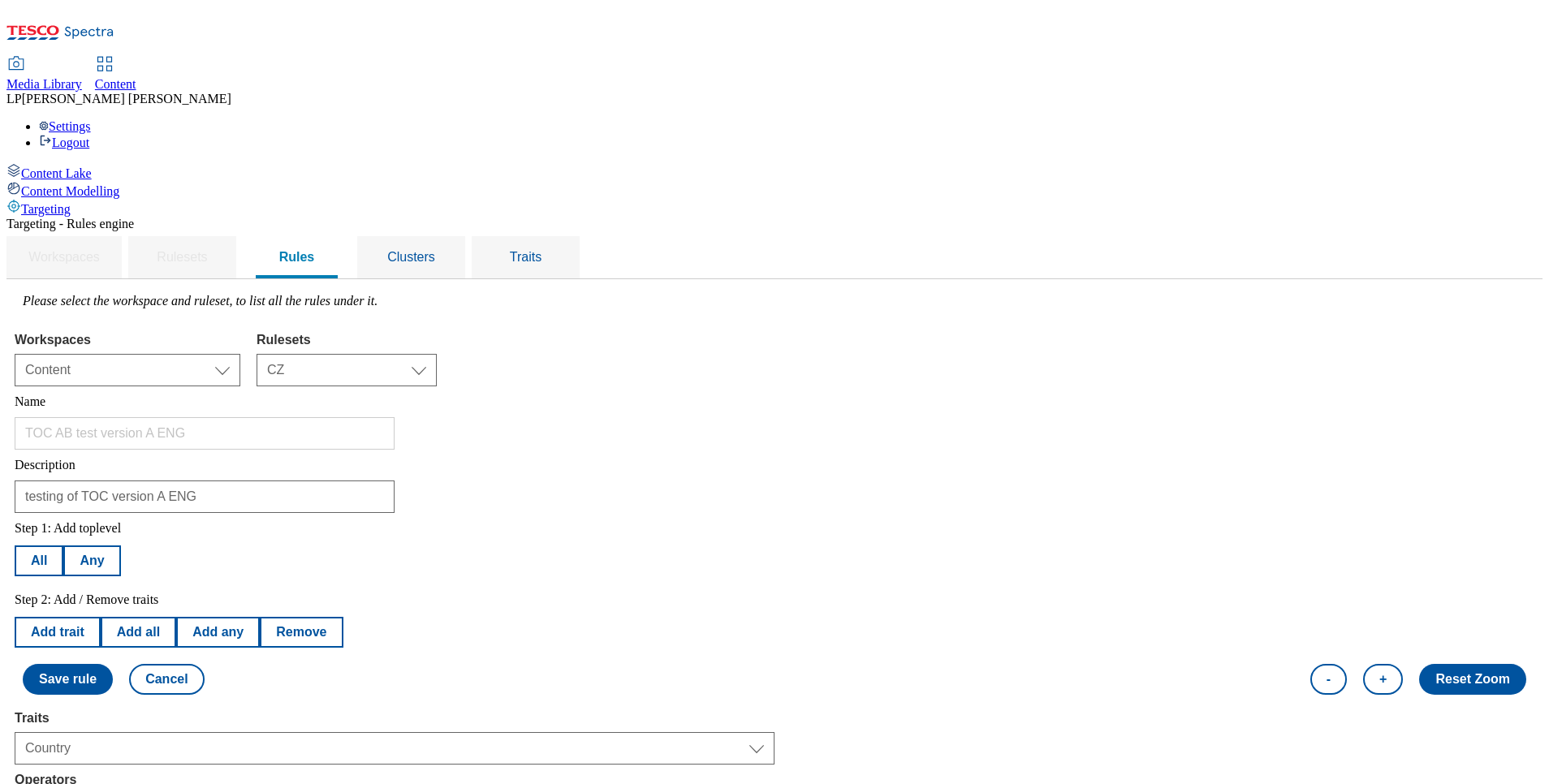
drag, startPoint x: 274, startPoint y: 698, endPoint x: 261, endPoint y: 676, distance: 25.6
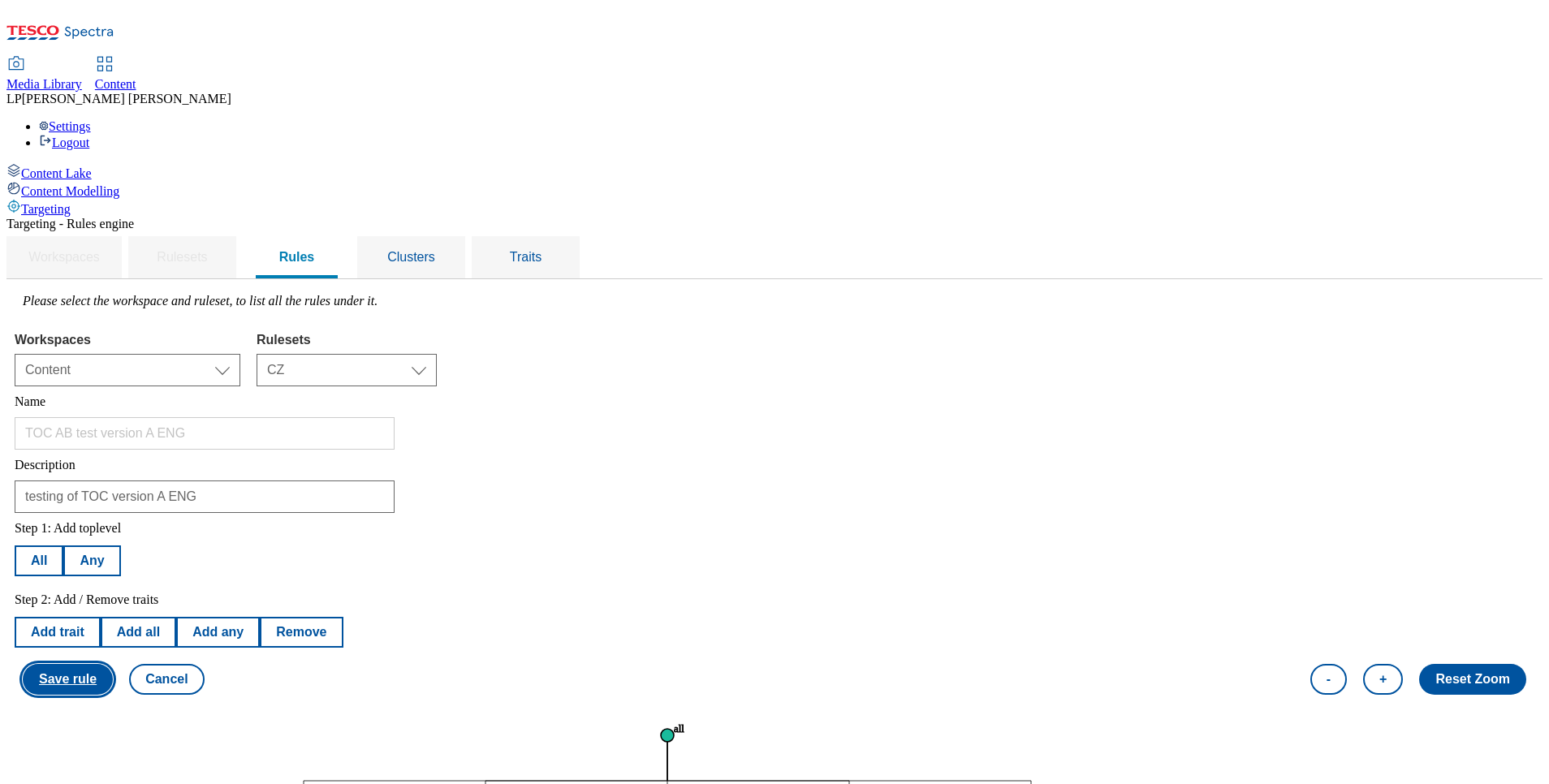
click at [113, 664] on button "Save rule" at bounding box center [67, 680] width 91 height 31
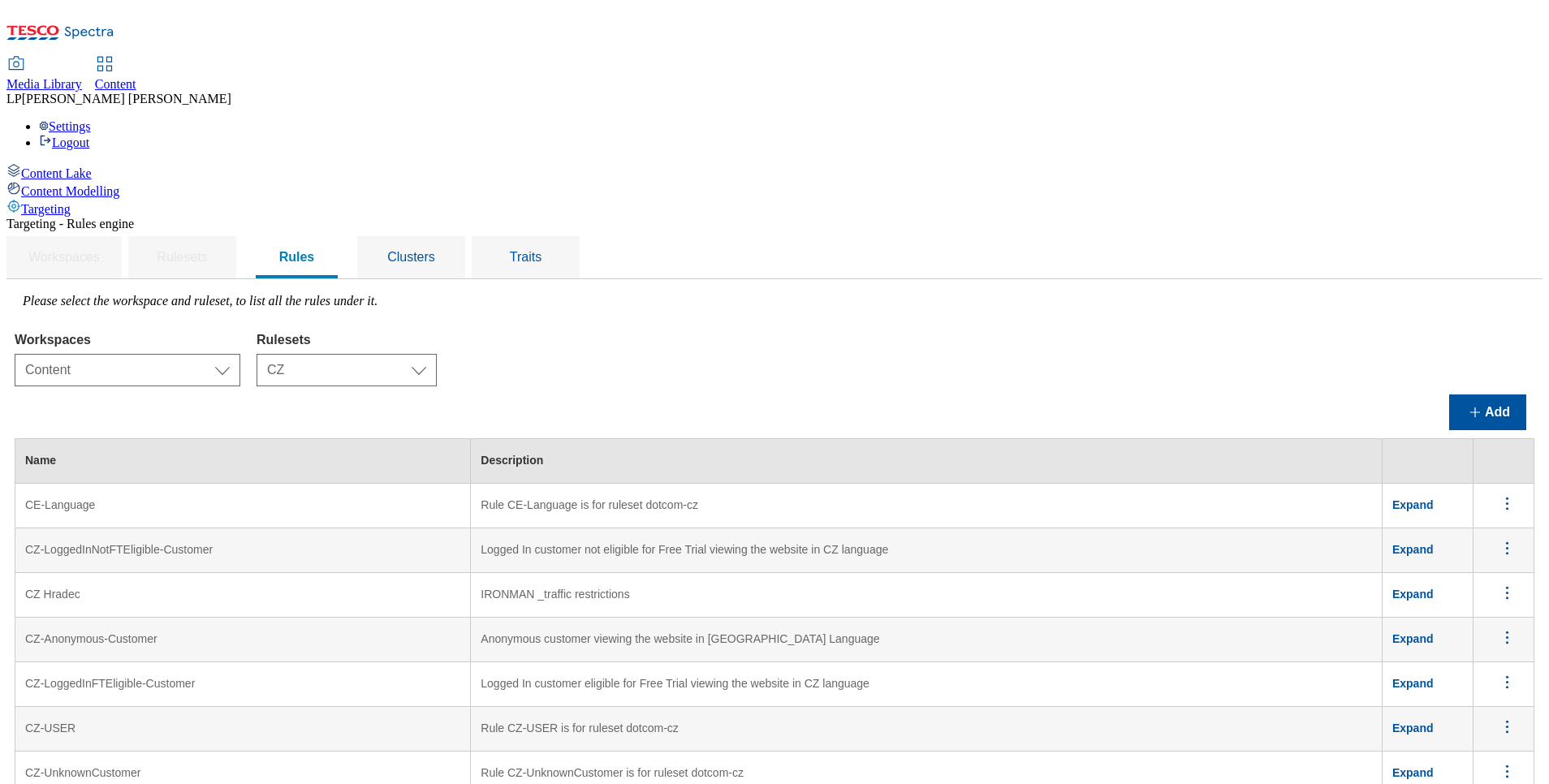
scroll to position [1583, 0]
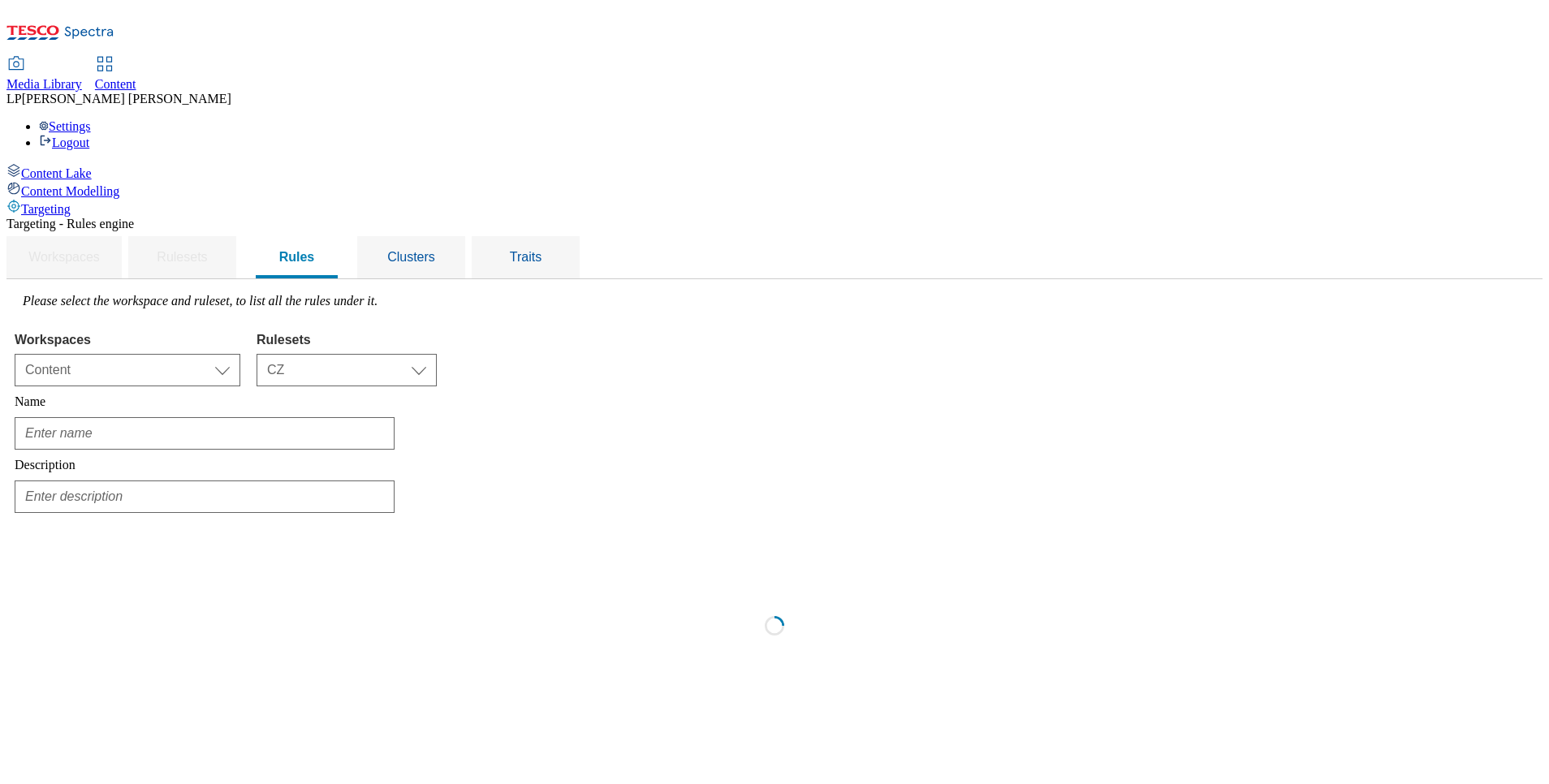
scroll to position [0, 0]
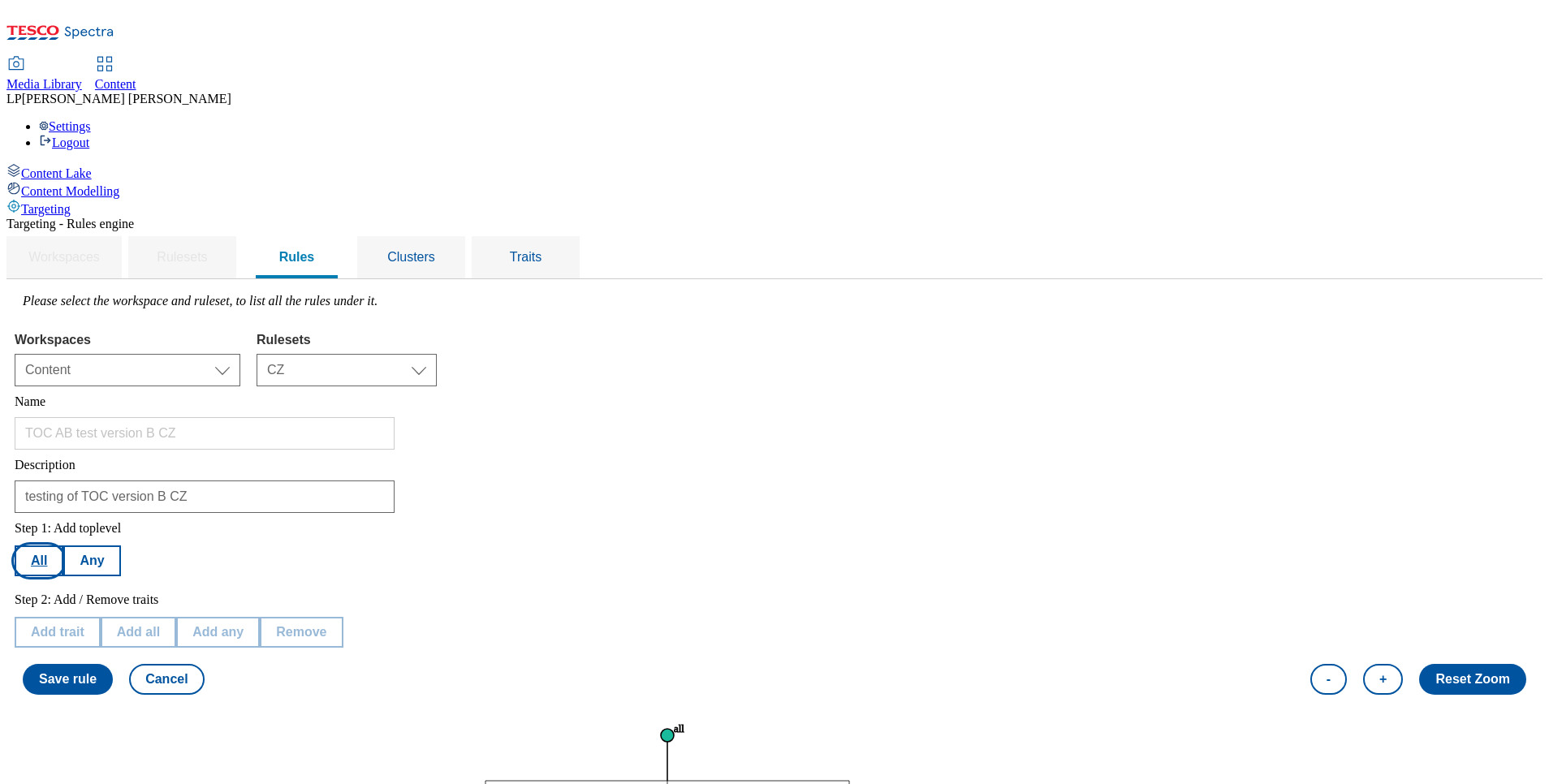
click at [63, 545] on button "All" at bounding box center [39, 561] width 49 height 31
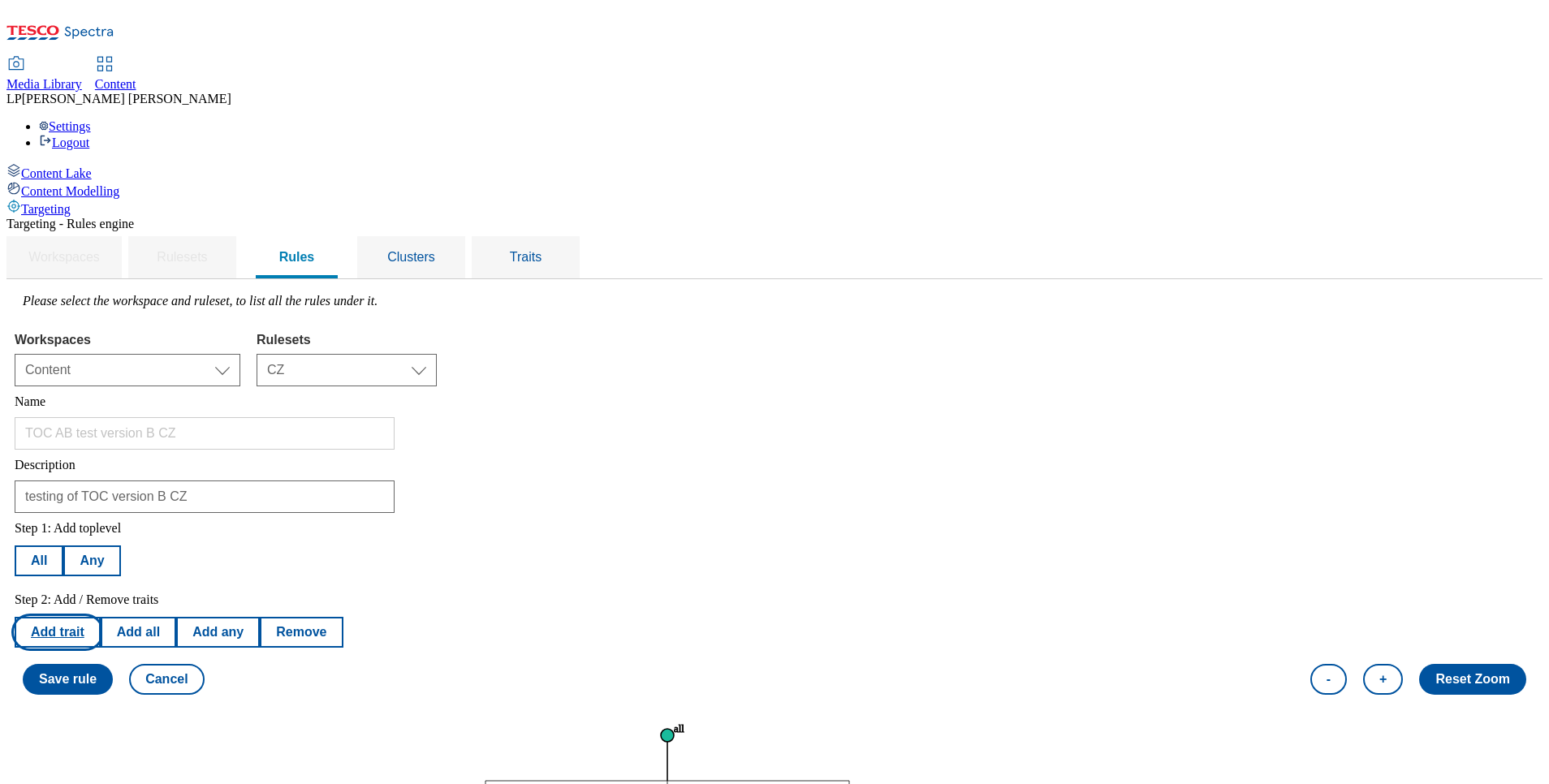
click at [100, 616] on button "Add trait" at bounding box center [57, 632] width 86 height 31
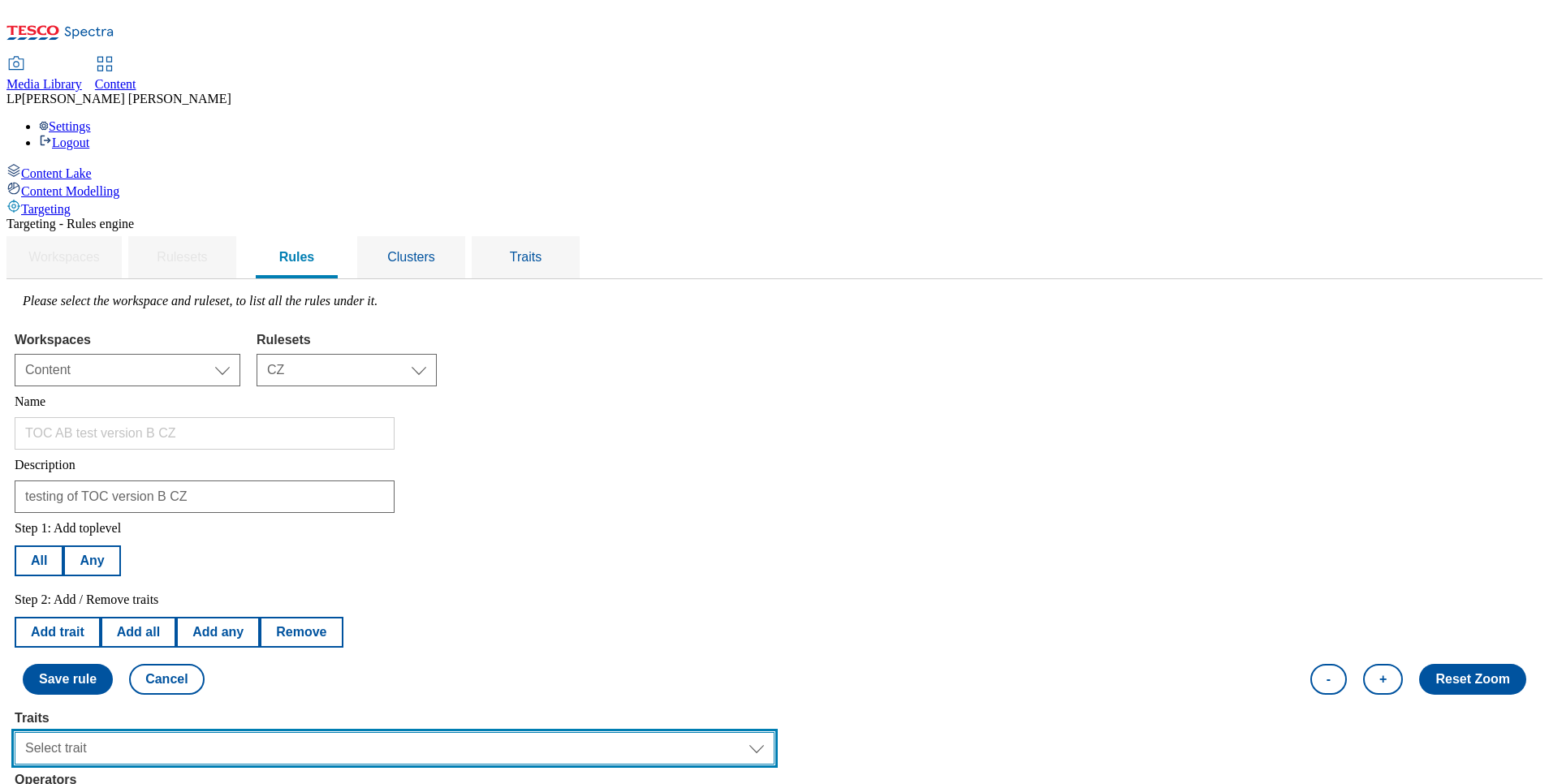
click at [277, 732] on select "Select trait Languages Operating System Content Type Variant ID Segments Channe…" at bounding box center [395, 748] width 760 height 32
click at [219, 732] on select "Select trait Languages Operating System Content Type Variant ID Segments Channe…" at bounding box center [395, 748] width 760 height 32
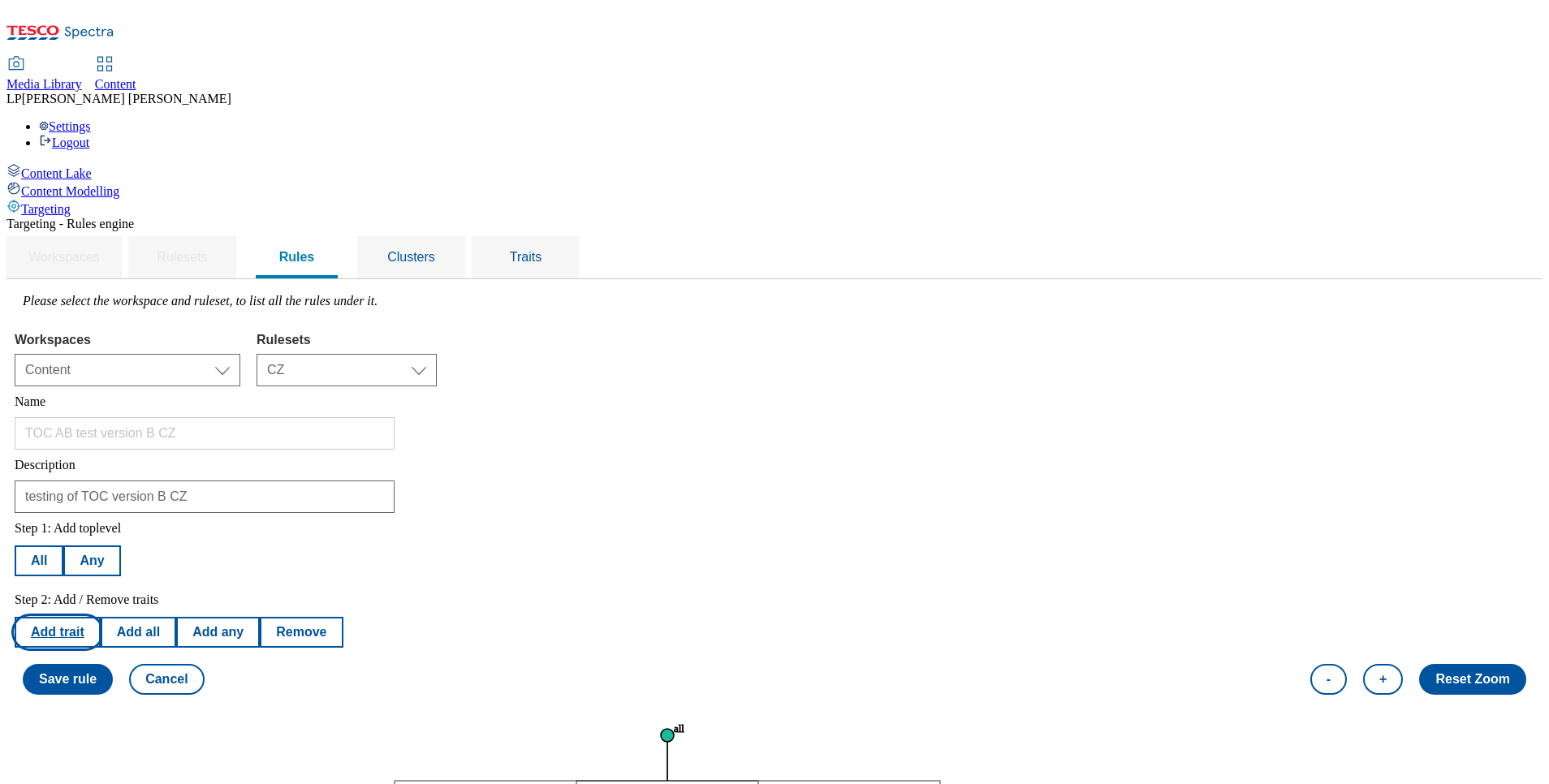
click at [100, 616] on button "Add trait" at bounding box center [57, 632] width 86 height 31
click at [148, 217] on div "Content Lake Content Modelling Targeting" at bounding box center [774, 190] width 1536 height 54
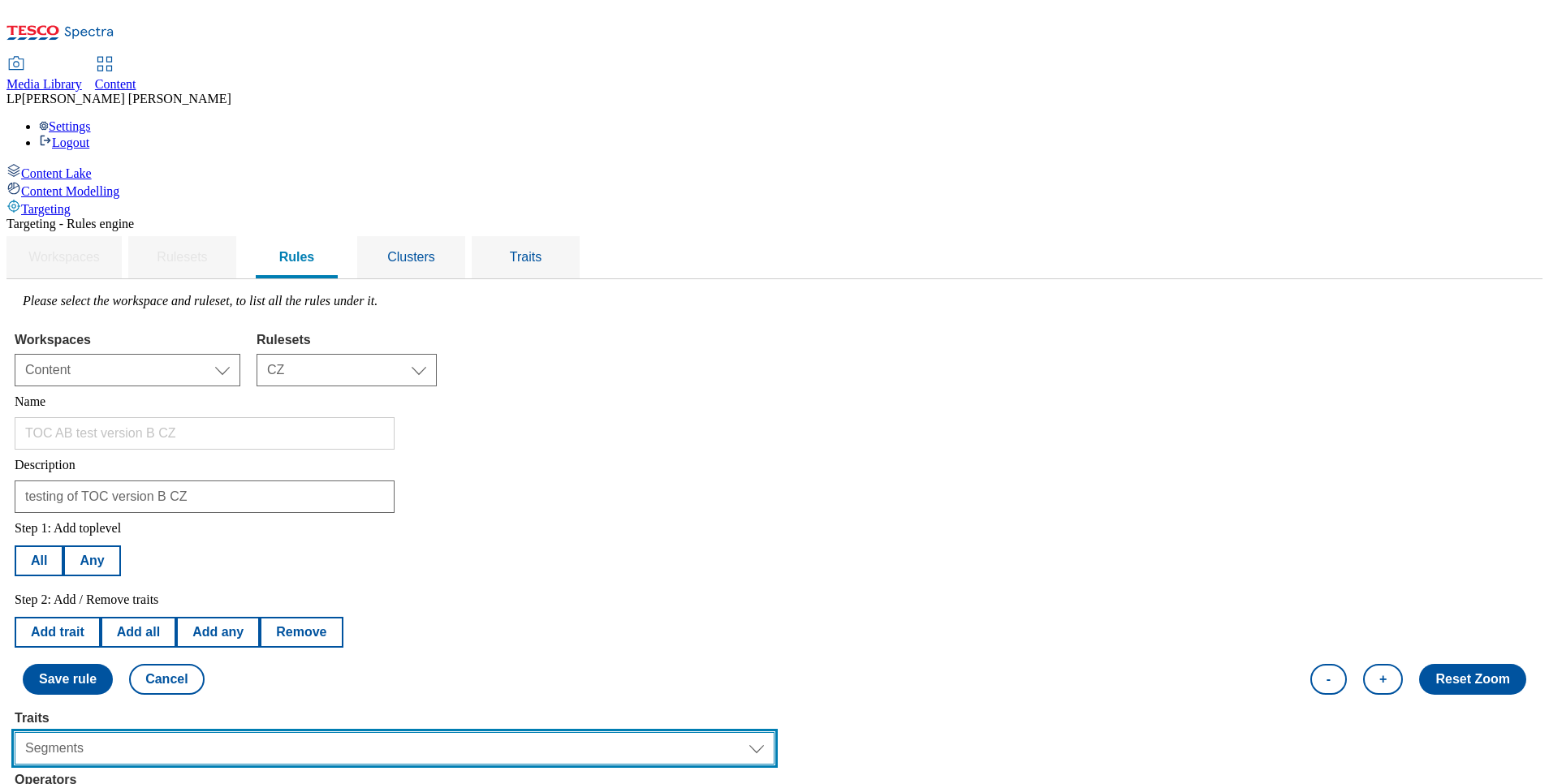
click at [271, 732] on select "Select trait Languages Operating System Content Type Variant ID Segments Channe…" at bounding box center [395, 748] width 760 height 32
click at [219, 732] on select "Select trait Languages Operating System Content Type Variant ID Segments Channe…" at bounding box center [395, 748] width 760 height 32
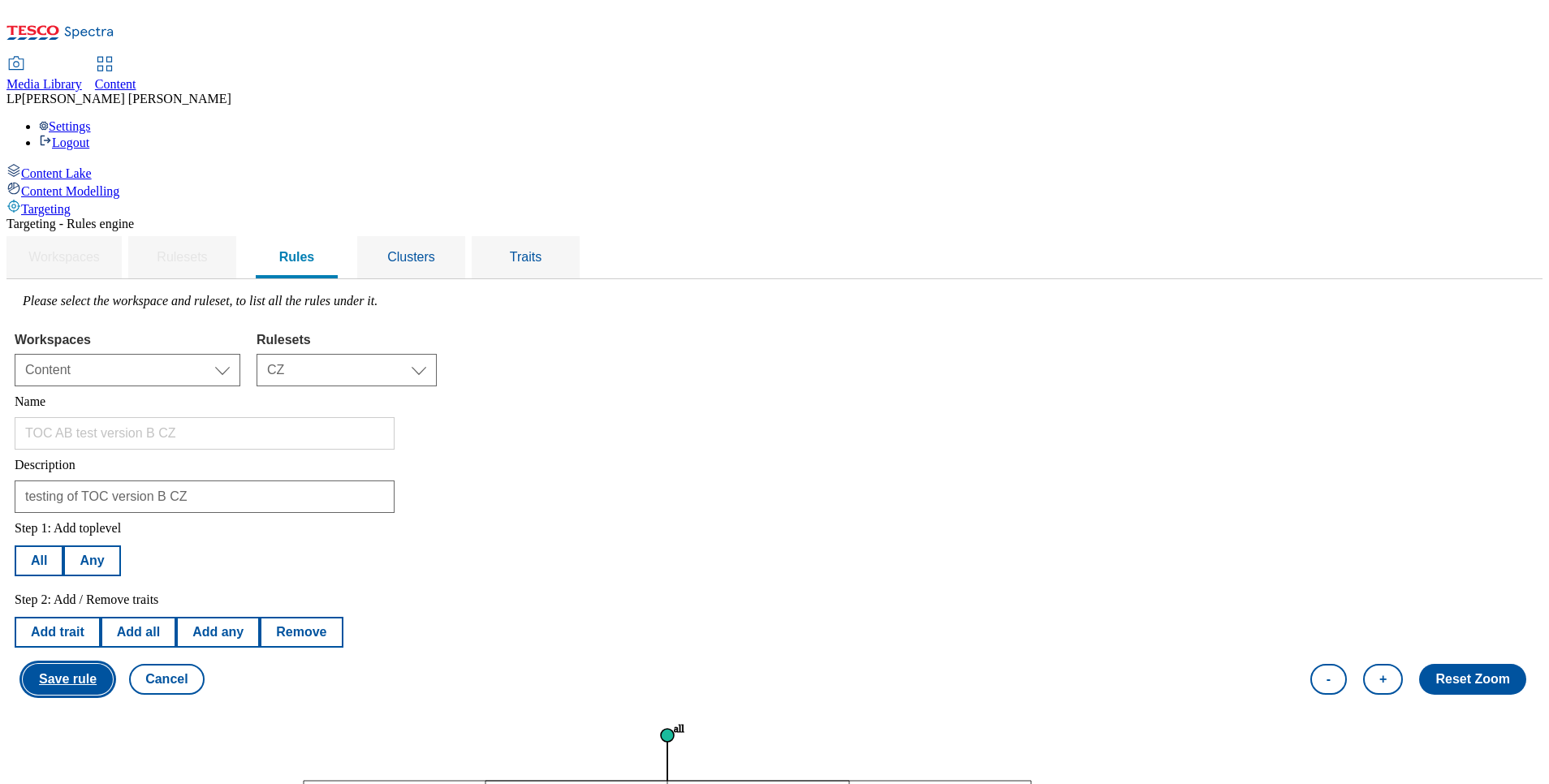
click at [113, 664] on button "Save rule" at bounding box center [67, 680] width 91 height 31
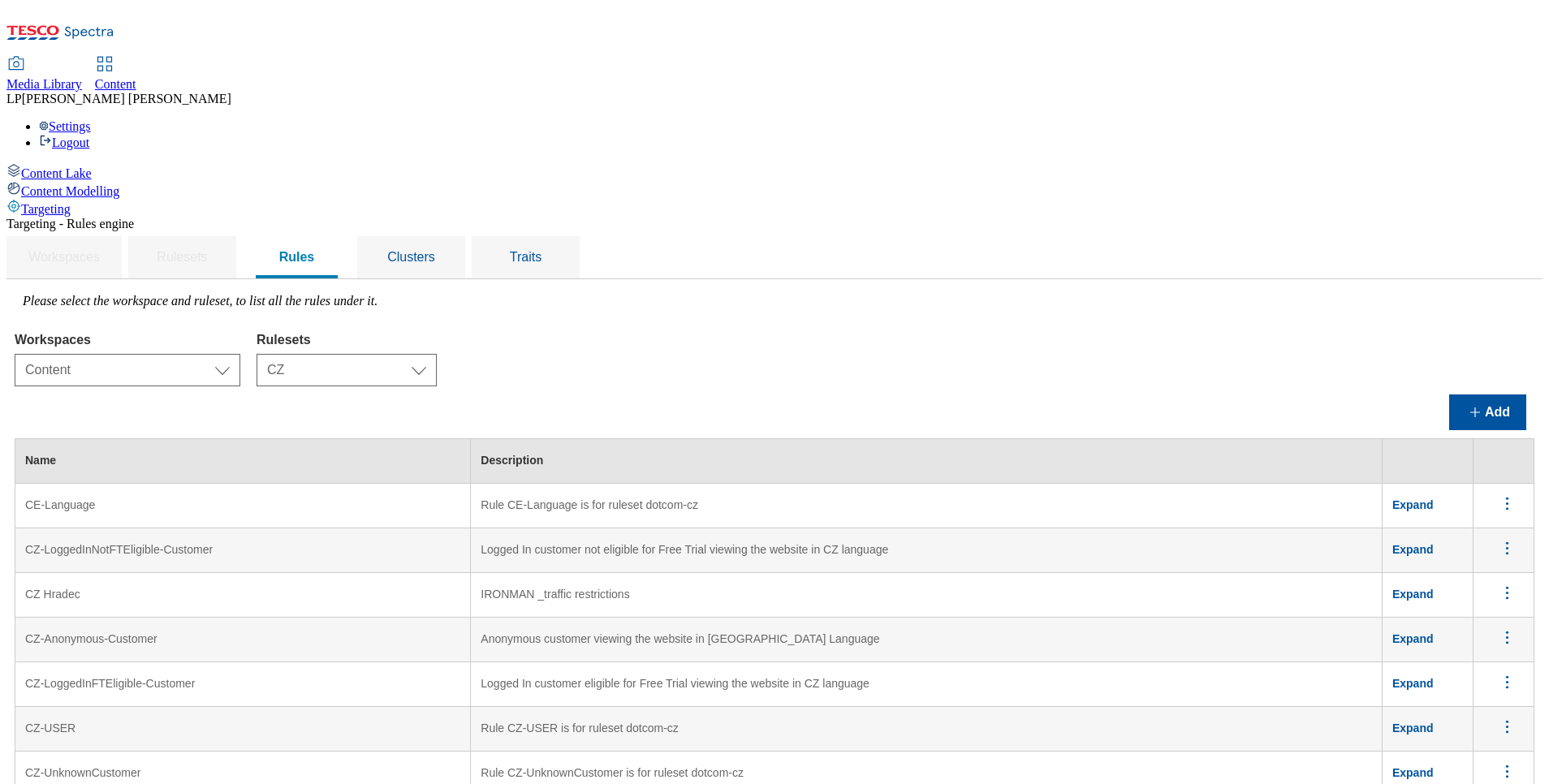
scroll to position [1639, 0]
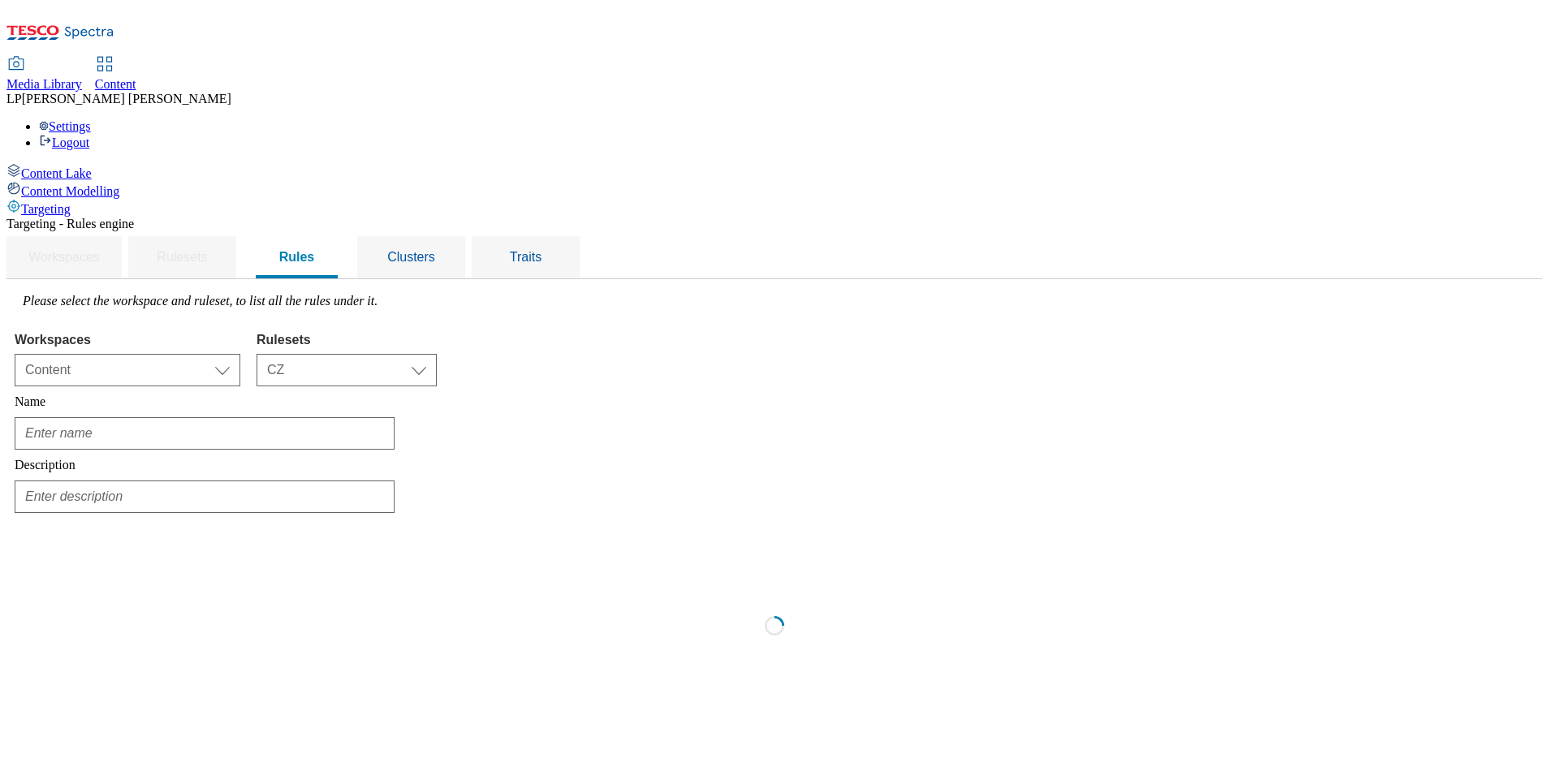
scroll to position [0, 0]
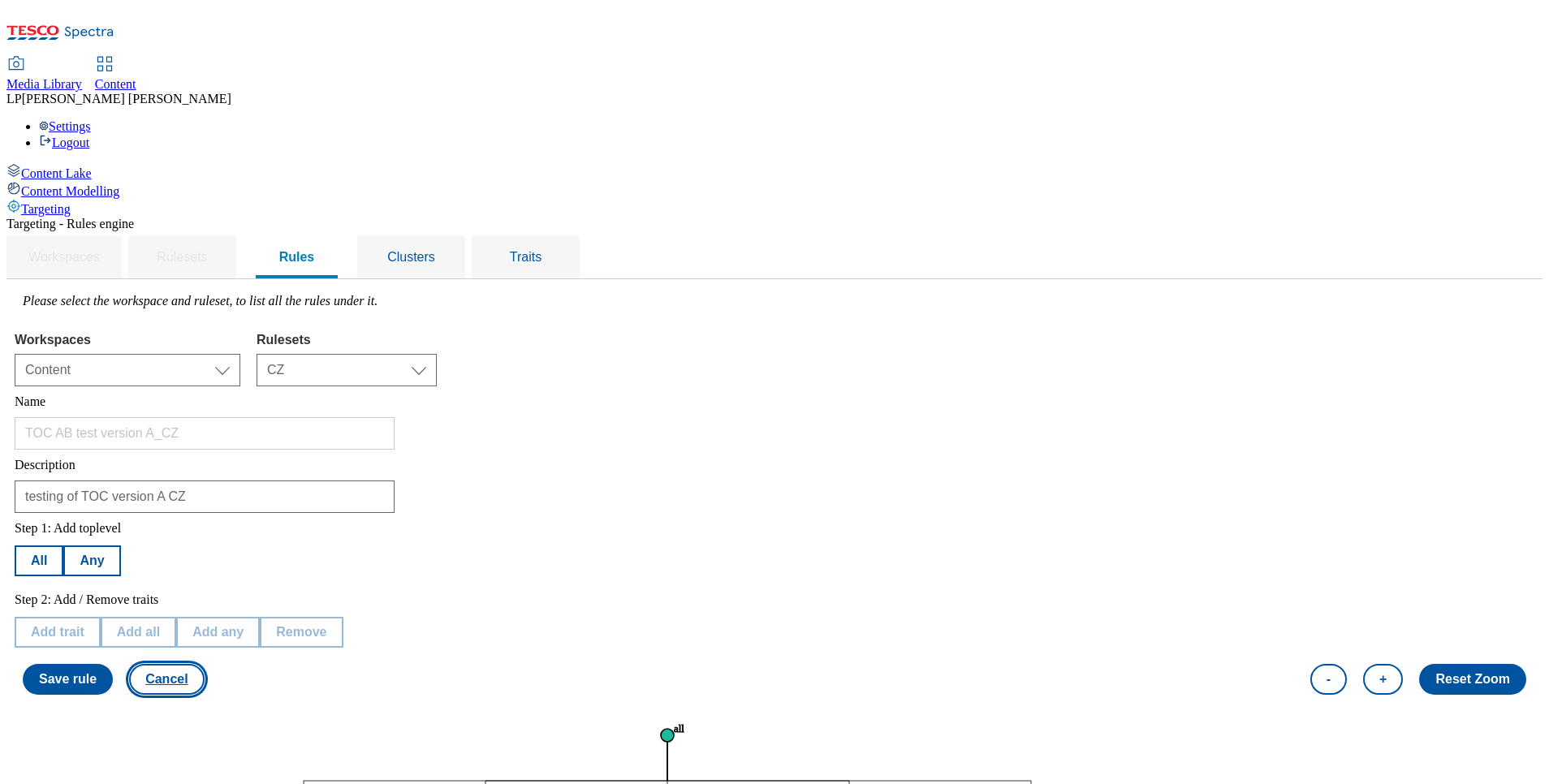
click at [204, 664] on button "Cancel" at bounding box center [167, 680] width 75 height 31
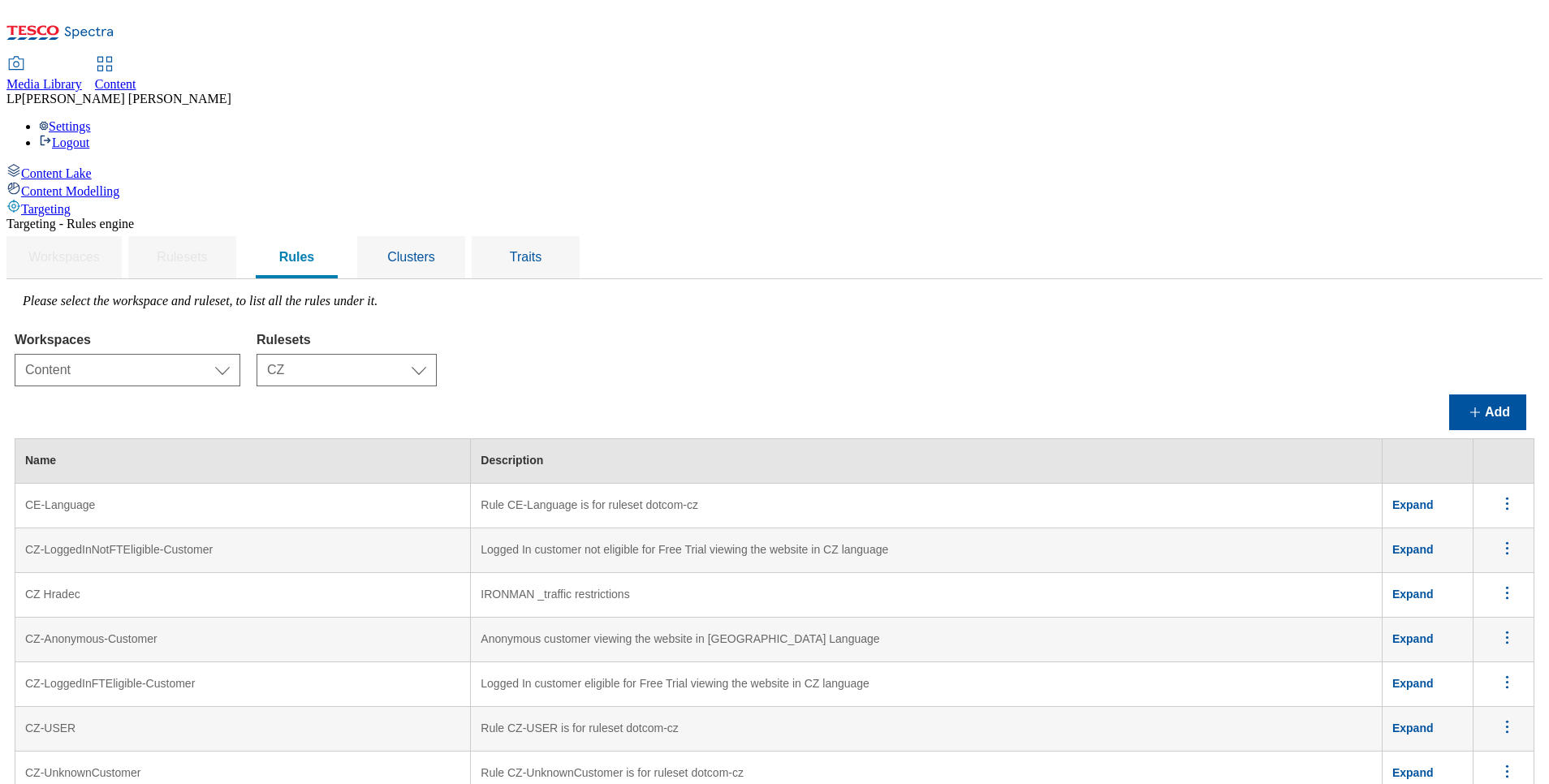
scroll to position [1639, 0]
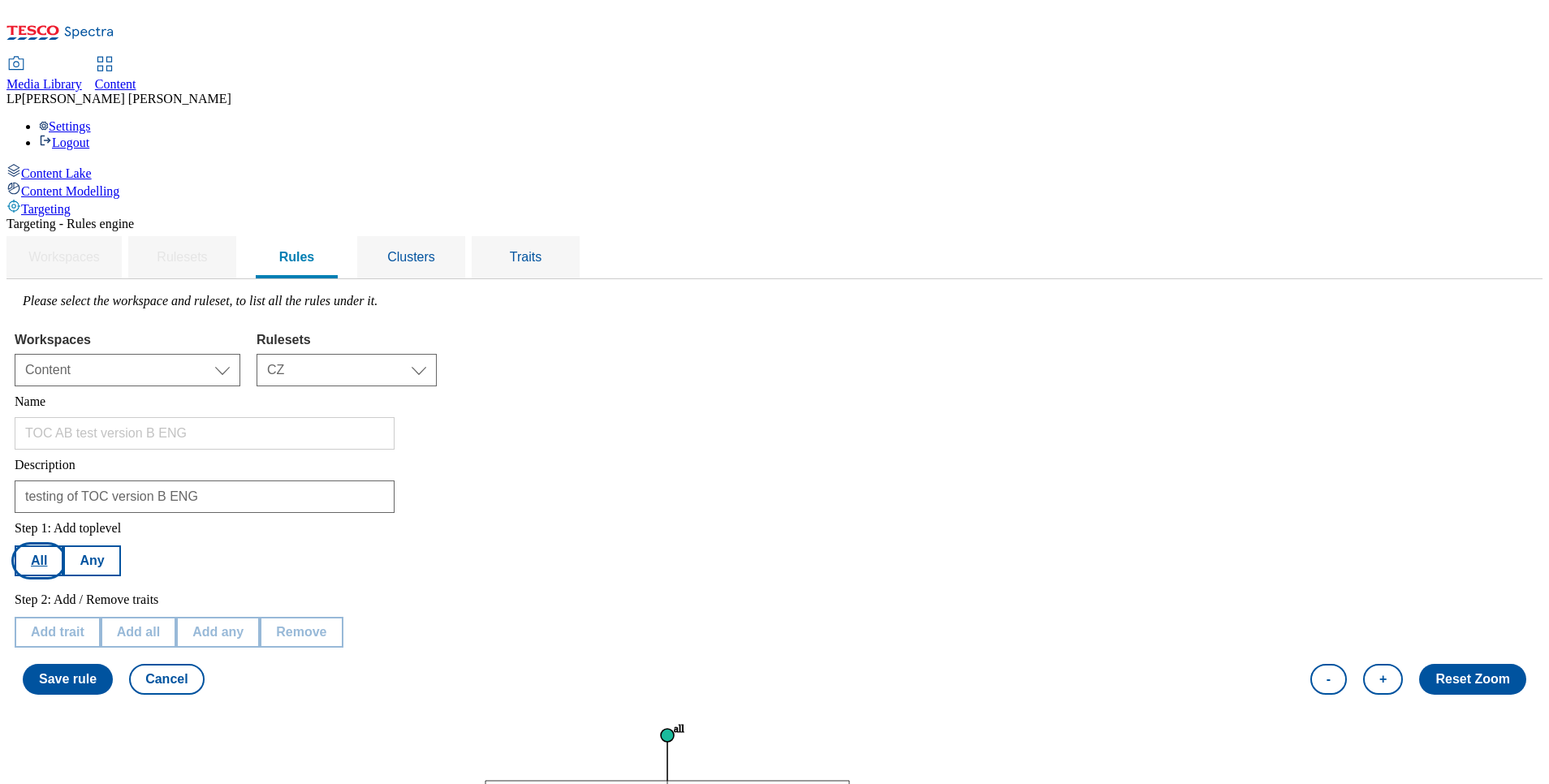
click at [63, 545] on button "All" at bounding box center [39, 561] width 49 height 31
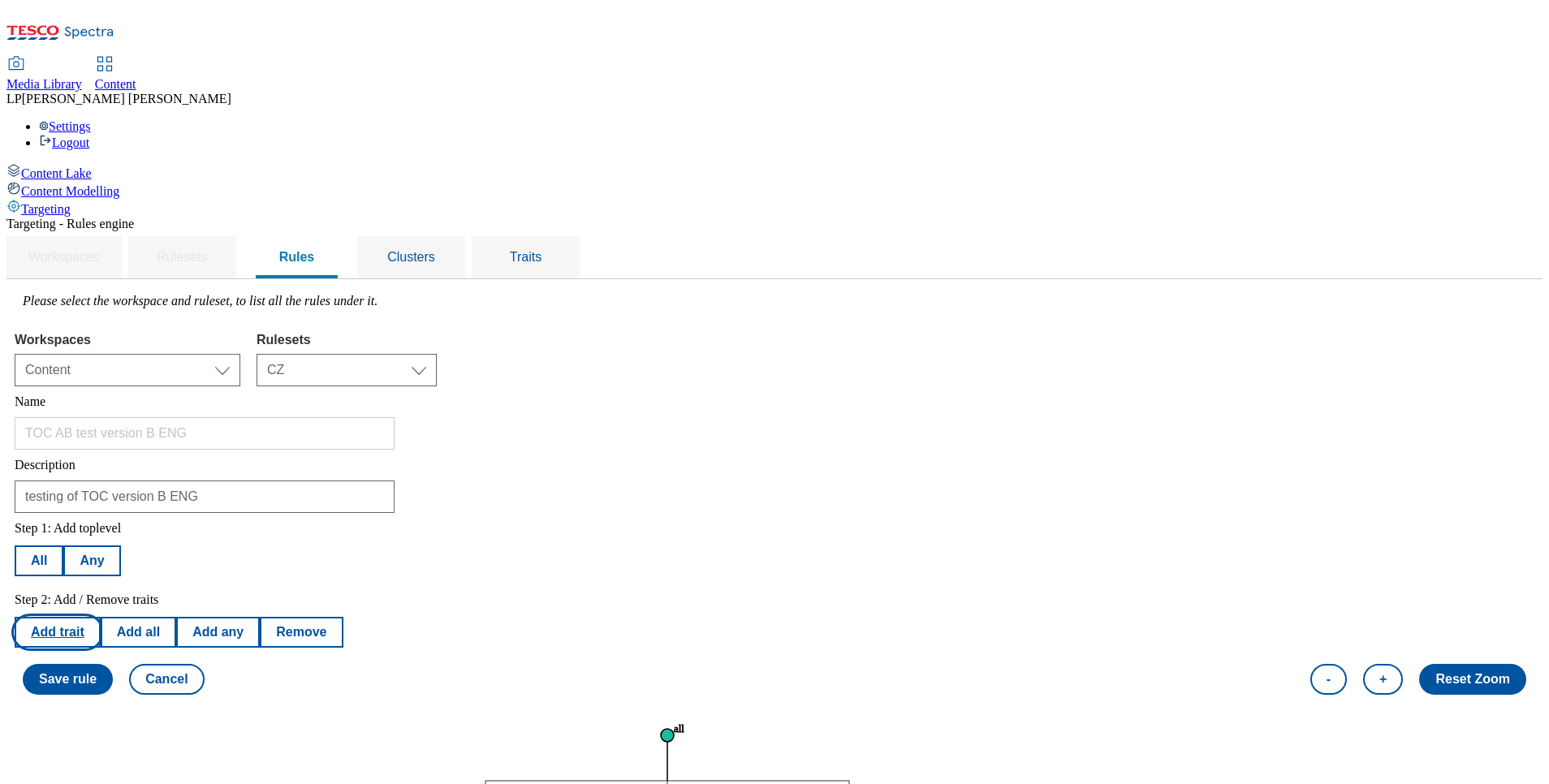
click at [100, 616] on button "Add trait" at bounding box center [57, 632] width 86 height 31
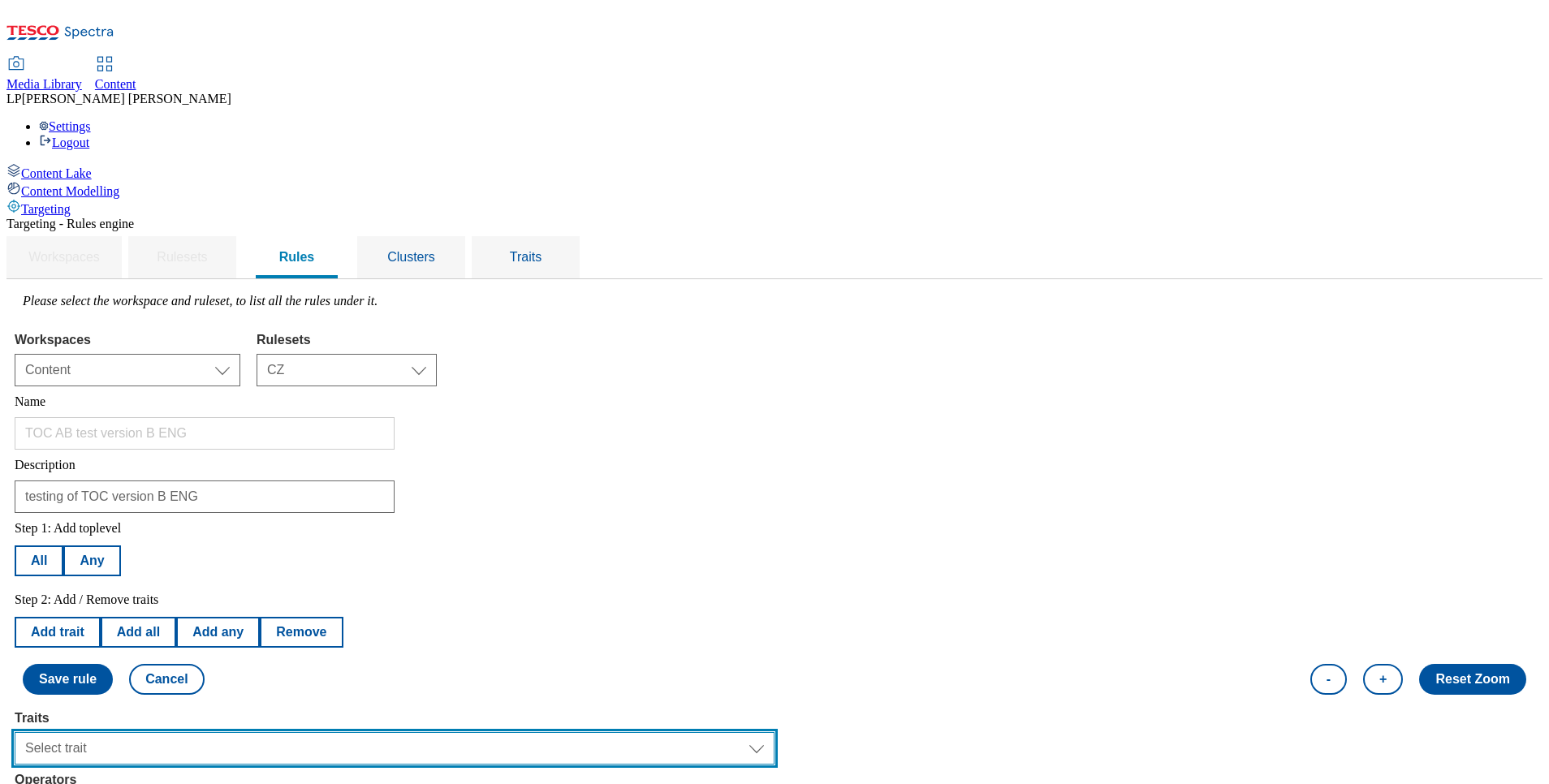
click at [266, 732] on select "Select trait Languages Operating System Content Type Variant ID Segments Channe…" at bounding box center [395, 748] width 760 height 32
click at [219, 732] on select "Select trait Languages Operating System Content Type Variant ID Segments Channe…" at bounding box center [395, 748] width 760 height 32
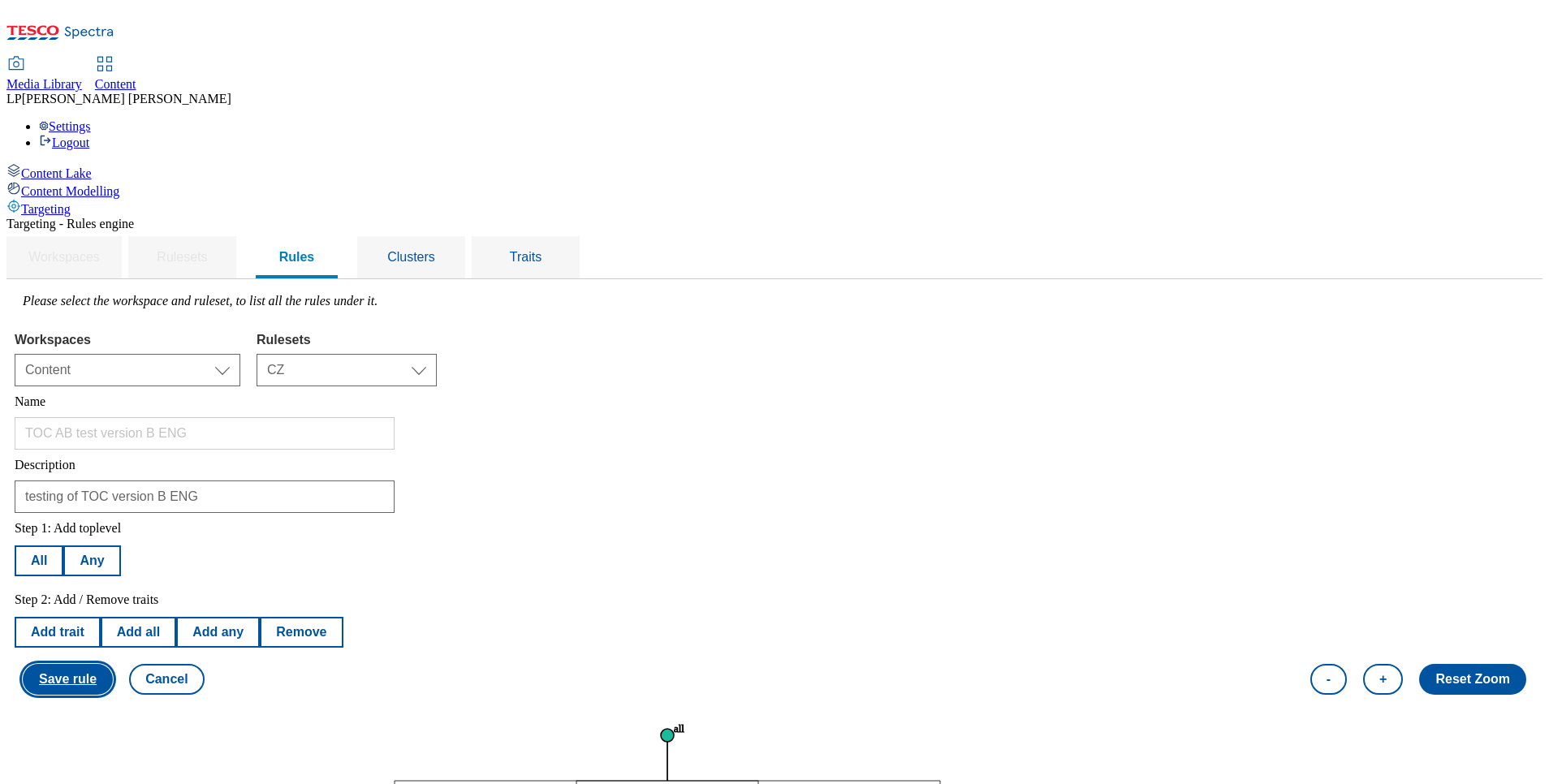
click at [113, 664] on button "Save rule" at bounding box center [67, 680] width 91 height 31
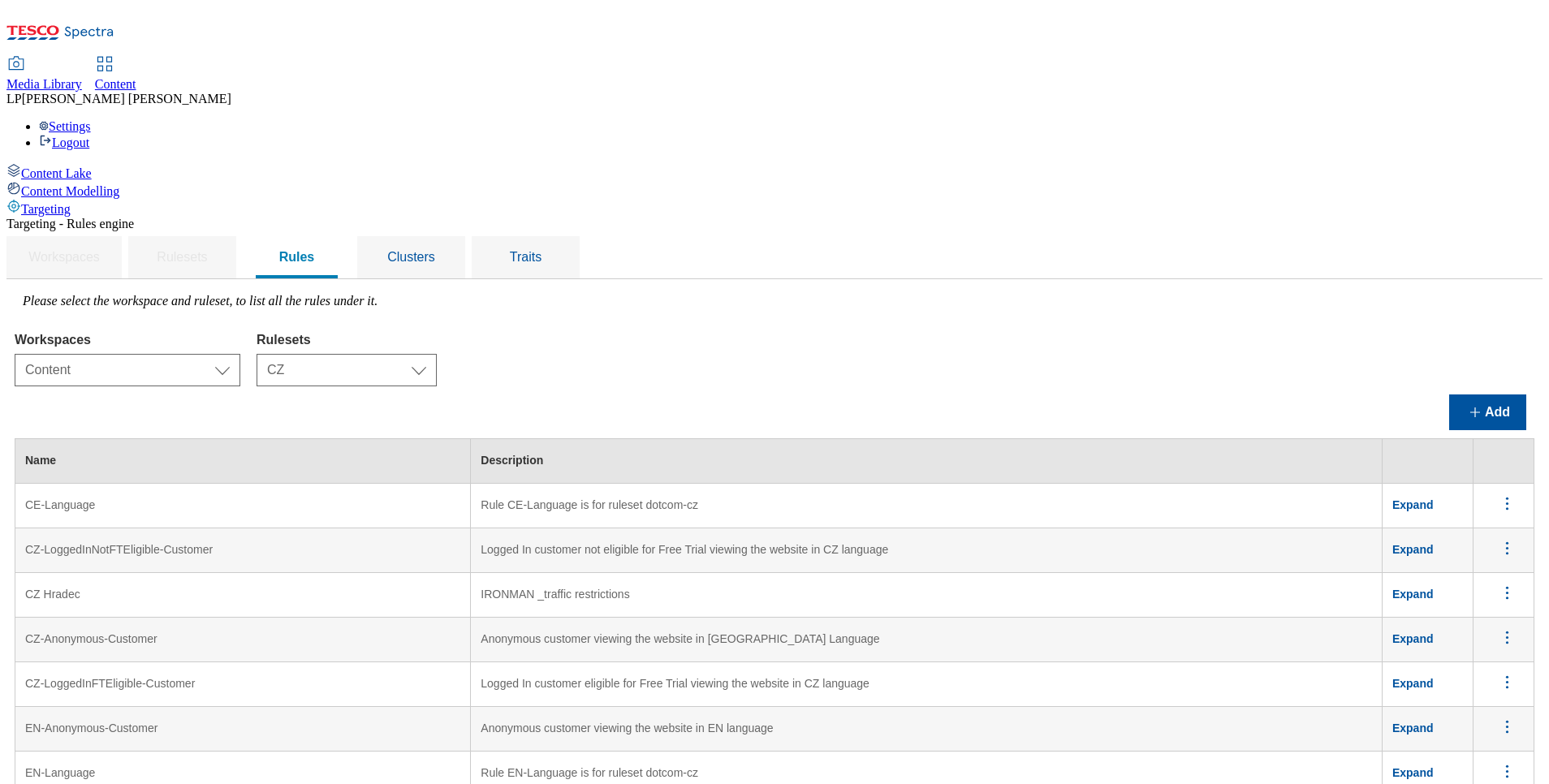
click at [136, 77] on span "Content" at bounding box center [116, 84] width 42 height 14
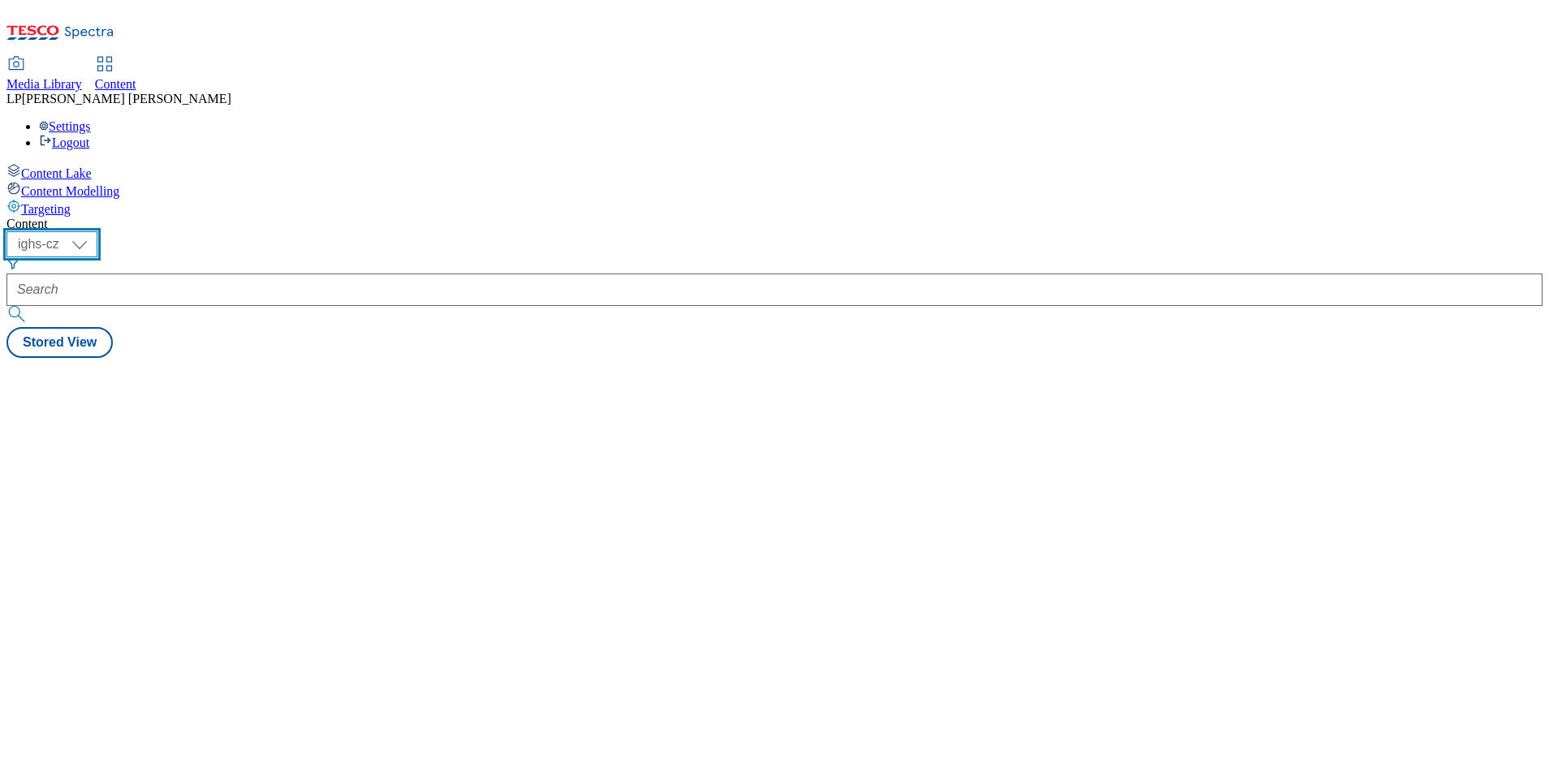
click at [97, 232] on select "ighs-cz ighs-hu ighs-sk" at bounding box center [52, 244] width 91 height 26
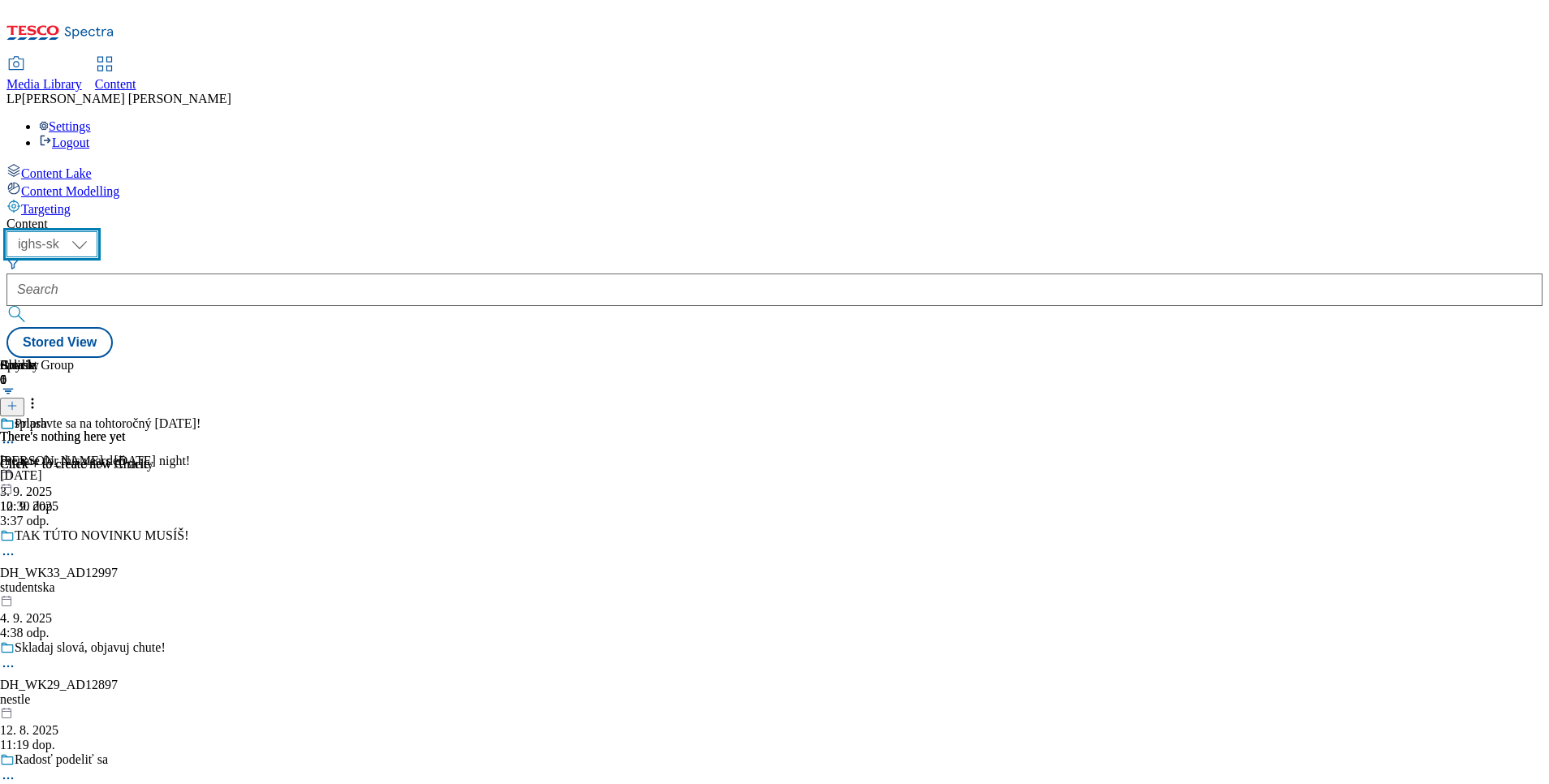
click at [97, 232] on select "ighs-cz ighs-hu ighs-sk" at bounding box center [52, 244] width 91 height 26
click at [17, 434] on icon at bounding box center [8, 442] width 17 height 17
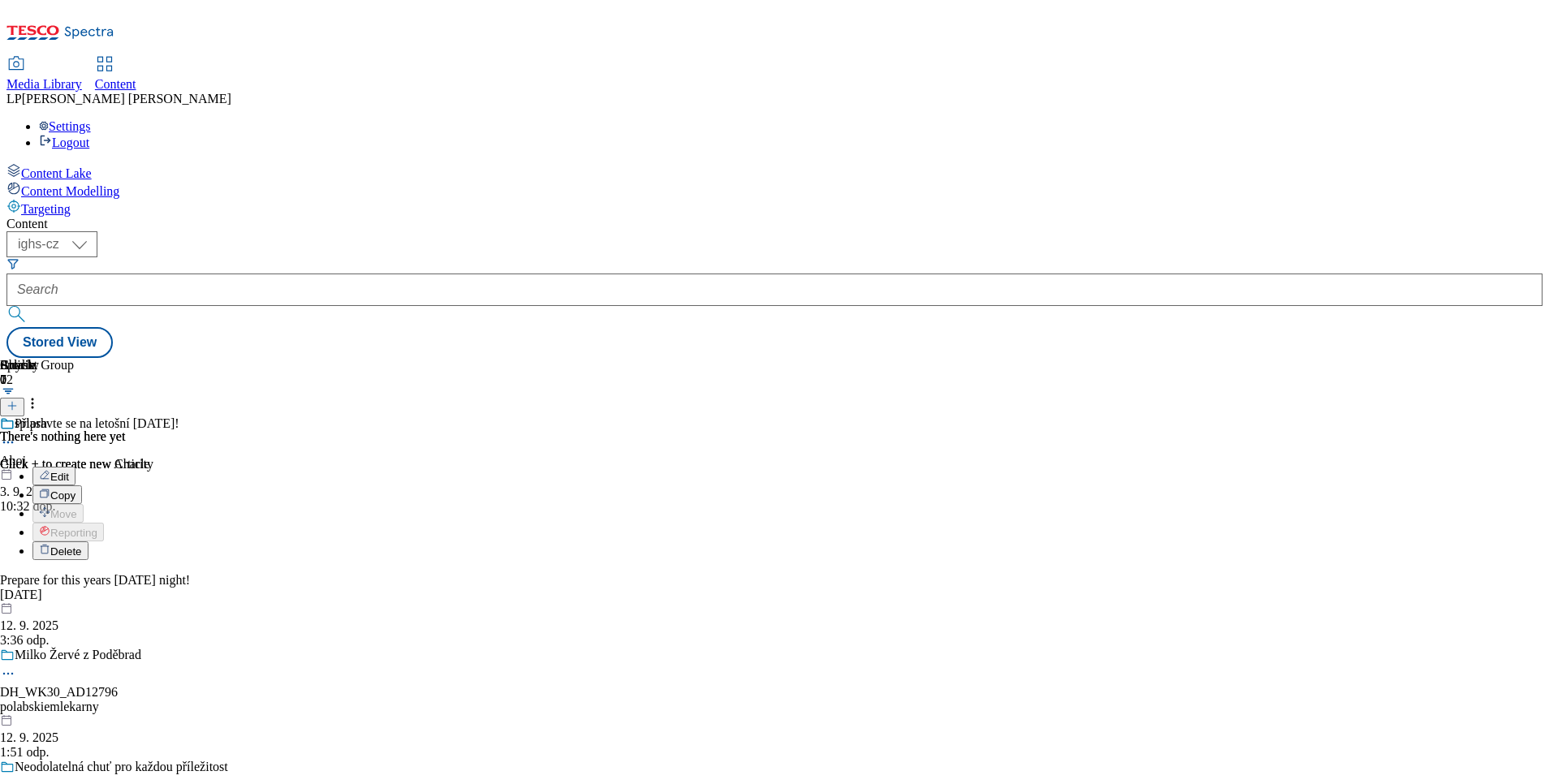
click at [76, 467] on button "Edit" at bounding box center [54, 475] width 43 height 19
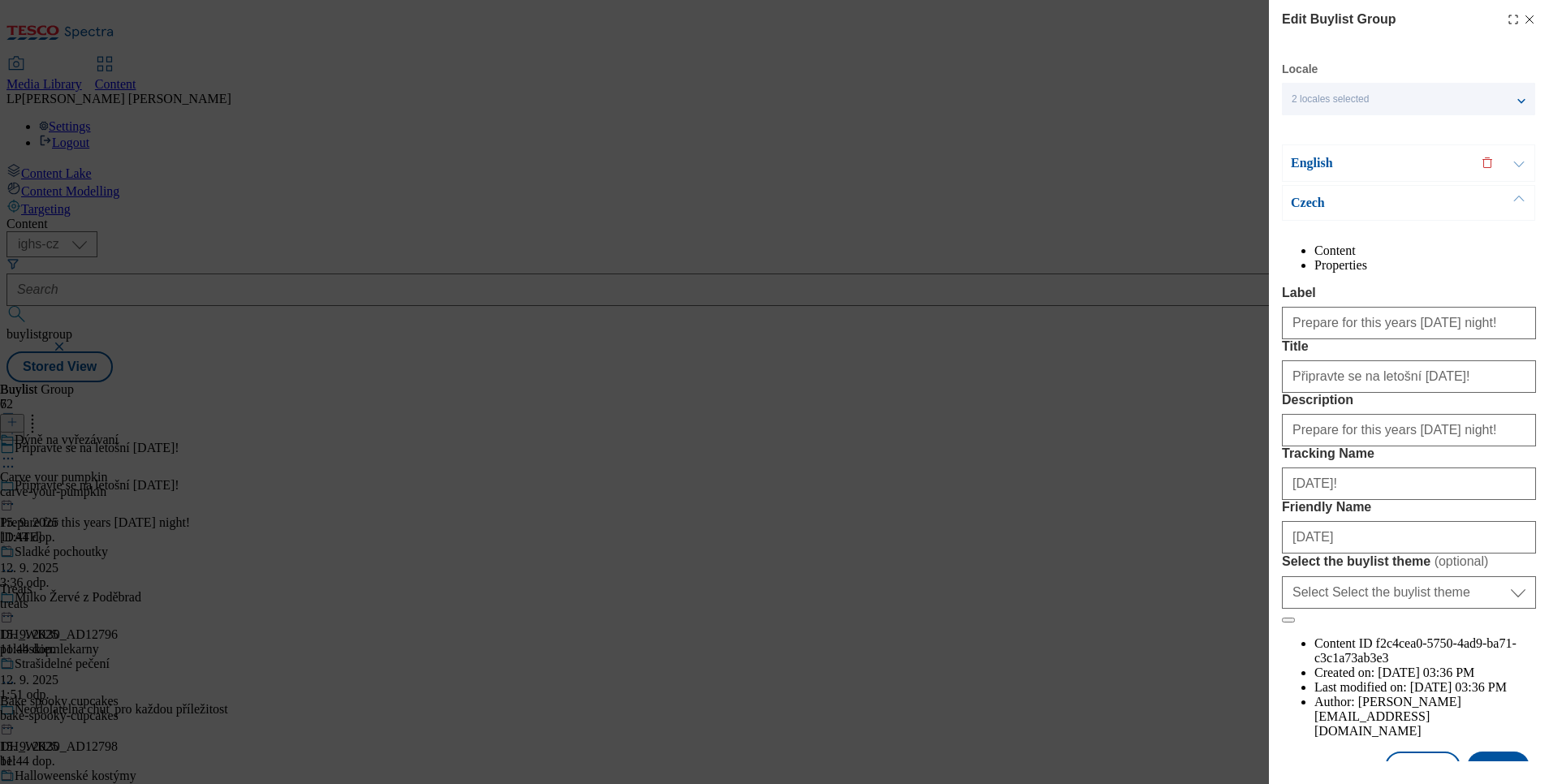
click at [1523, 15] on icon "Modal" at bounding box center [1529, 19] width 13 height 13
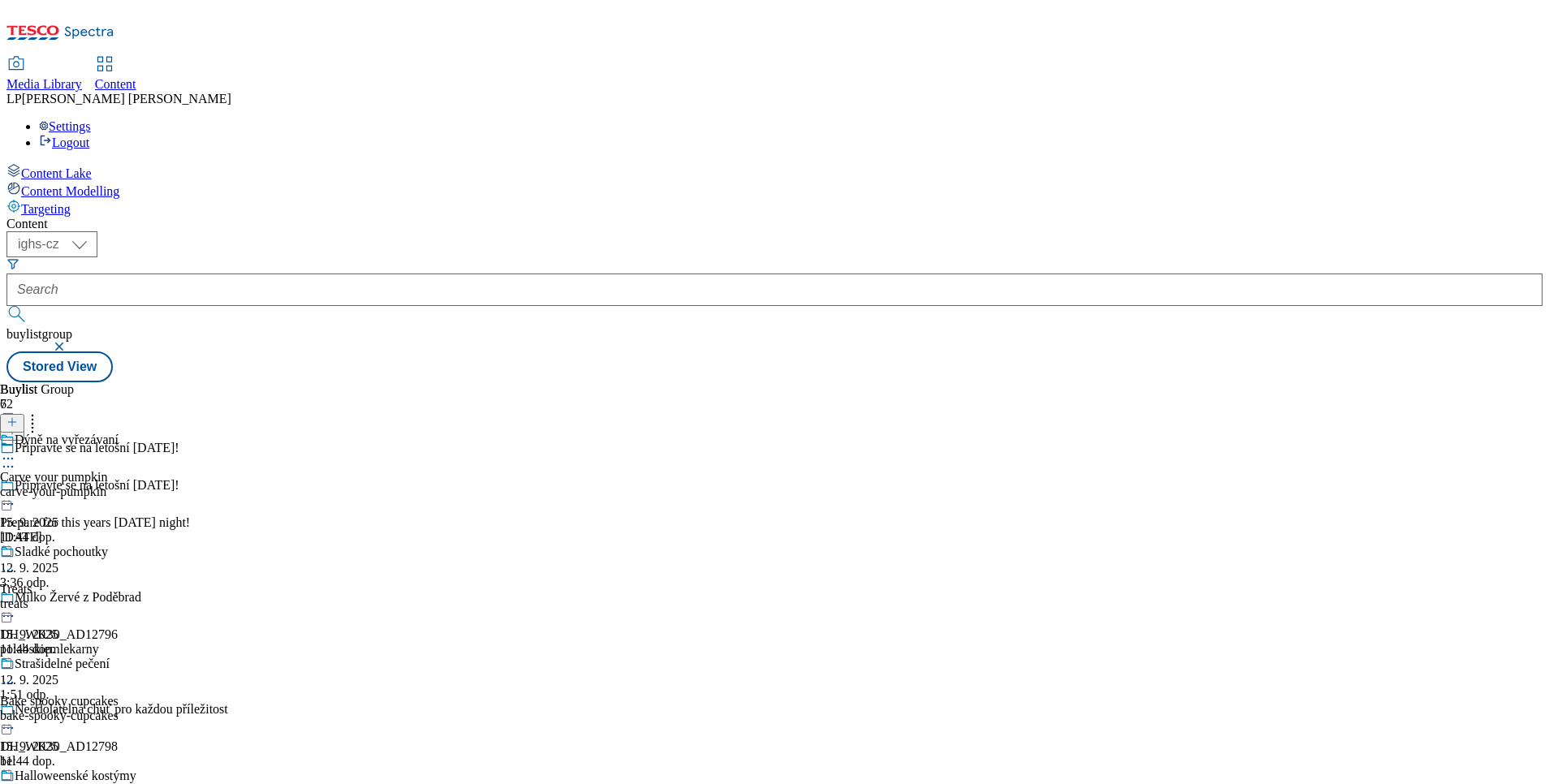
click at [17, 451] on icon at bounding box center [8, 459] width 17 height 17
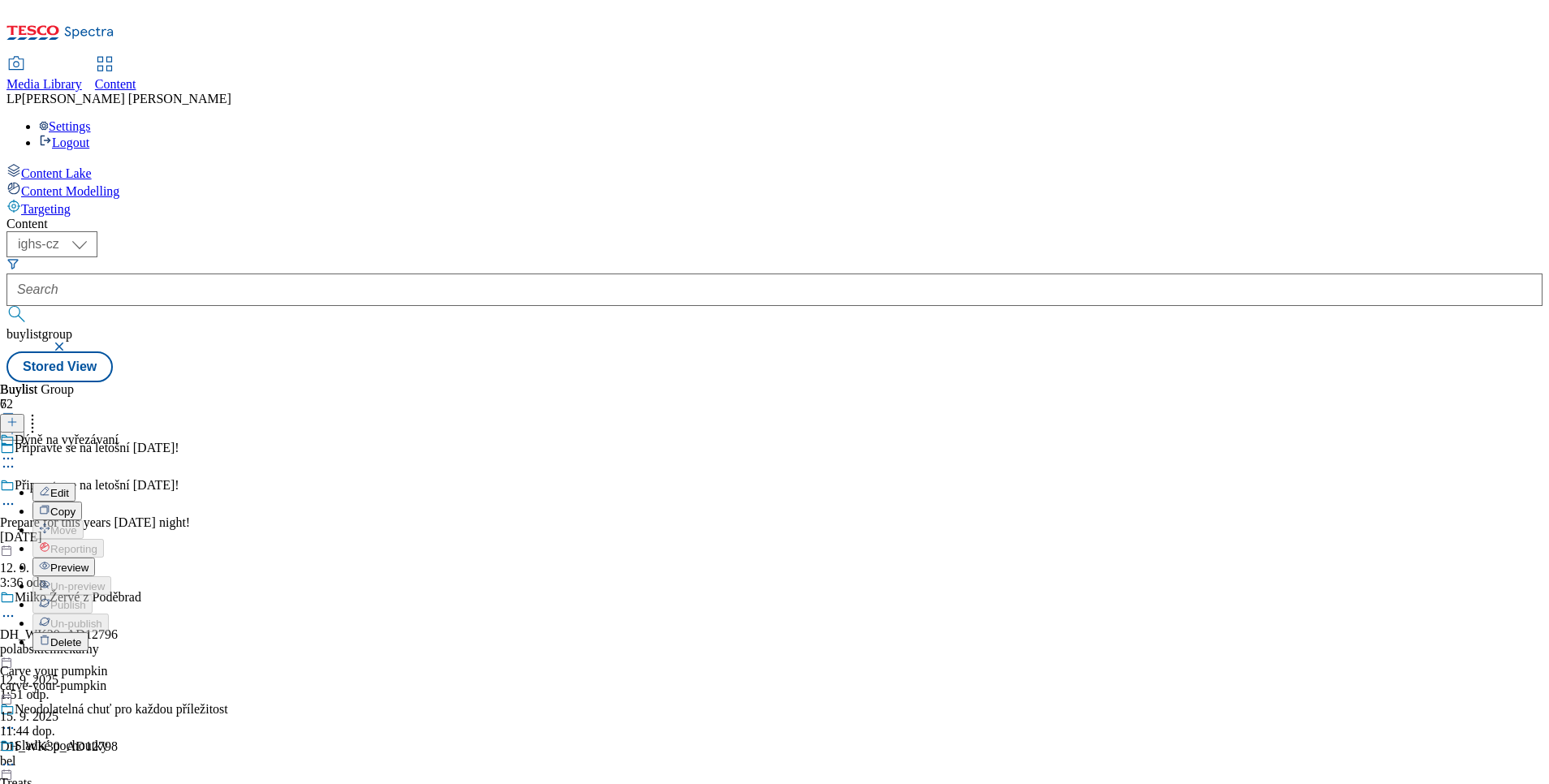
click at [89, 562] on span "Preview" at bounding box center [69, 568] width 38 height 13
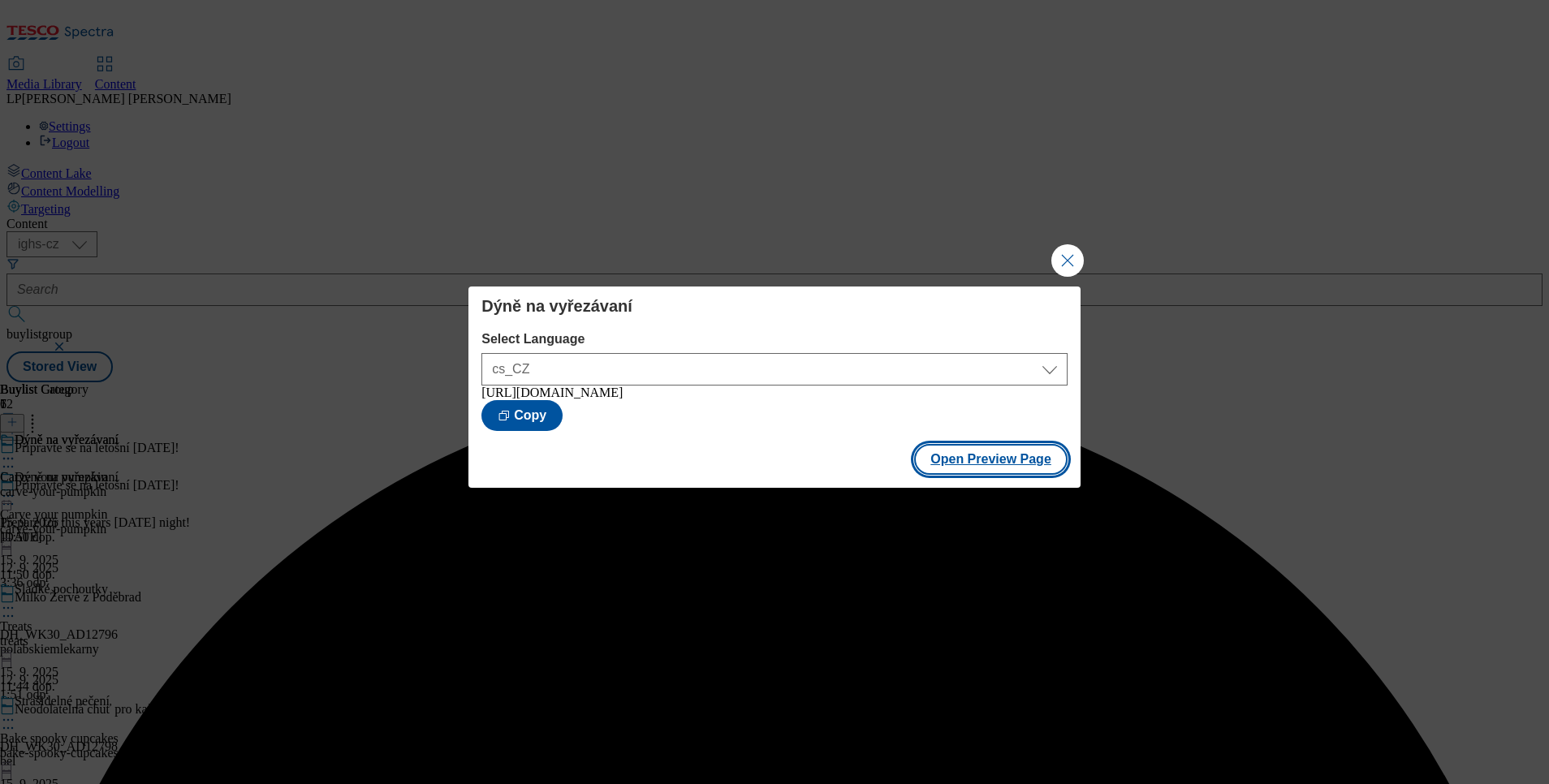
click at [960, 463] on button "Open Preview Page" at bounding box center [991, 460] width 154 height 31
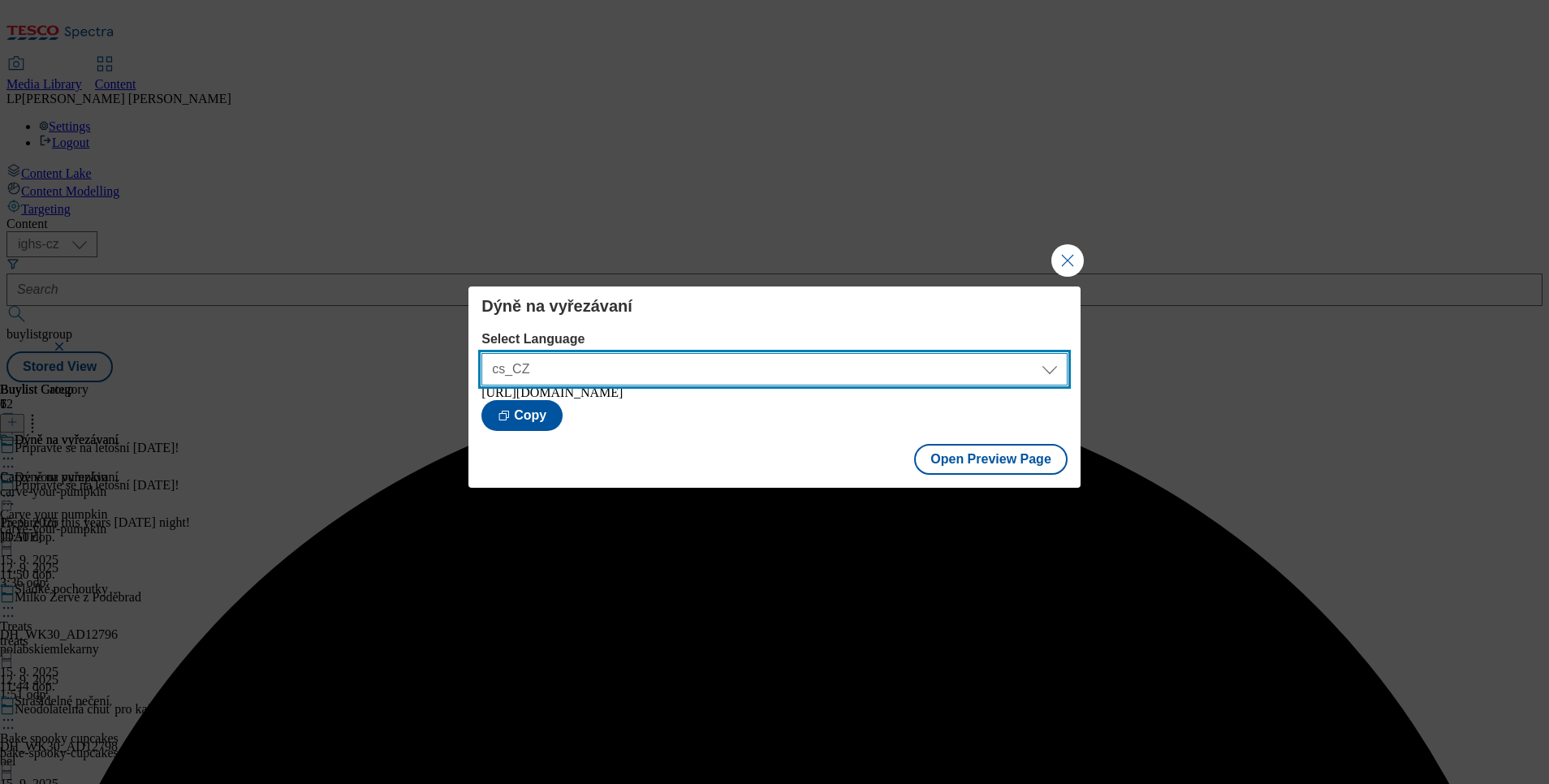
click at [1052, 358] on select "cs_CZ en_GB" at bounding box center [774, 369] width 586 height 32
click at [481, 354] on select "cs_CZ en_GB" at bounding box center [774, 369] width 586 height 32
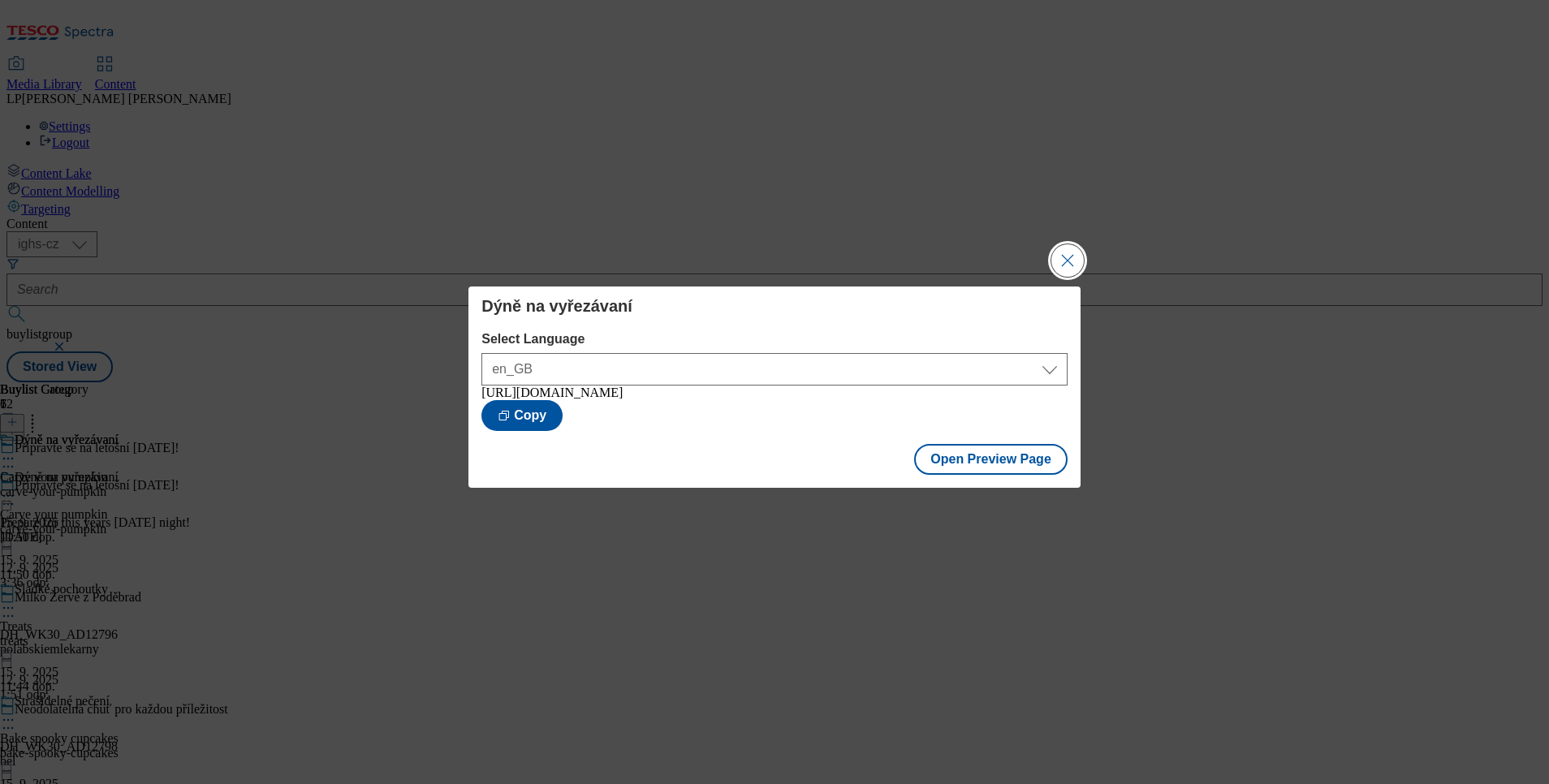
click at [1060, 254] on button "Close Modal" at bounding box center [1067, 260] width 32 height 32
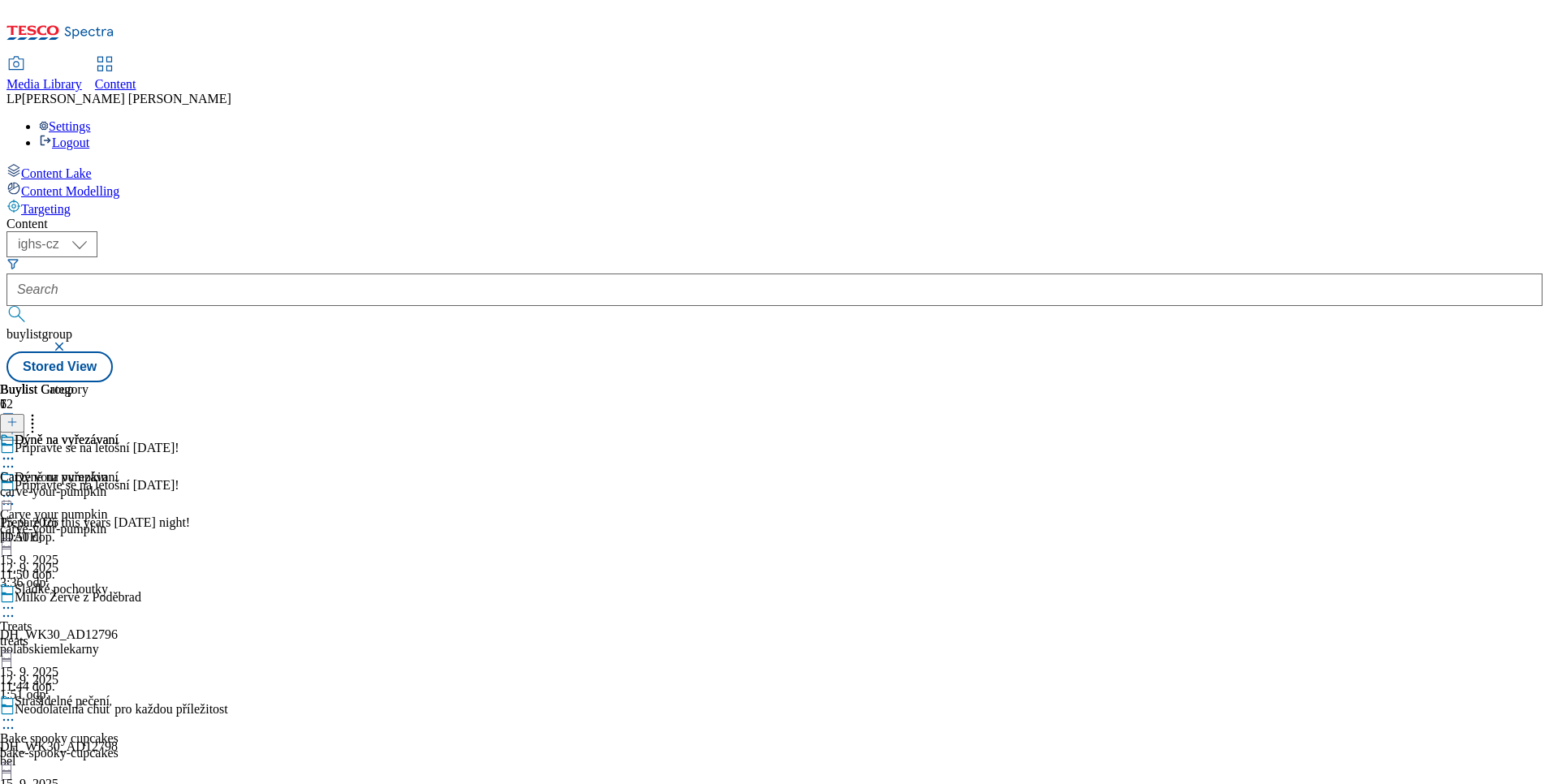
click at [17, 600] on icon at bounding box center [8, 608] width 17 height 17
click at [95, 707] on button "Preview" at bounding box center [63, 716] width 62 height 19
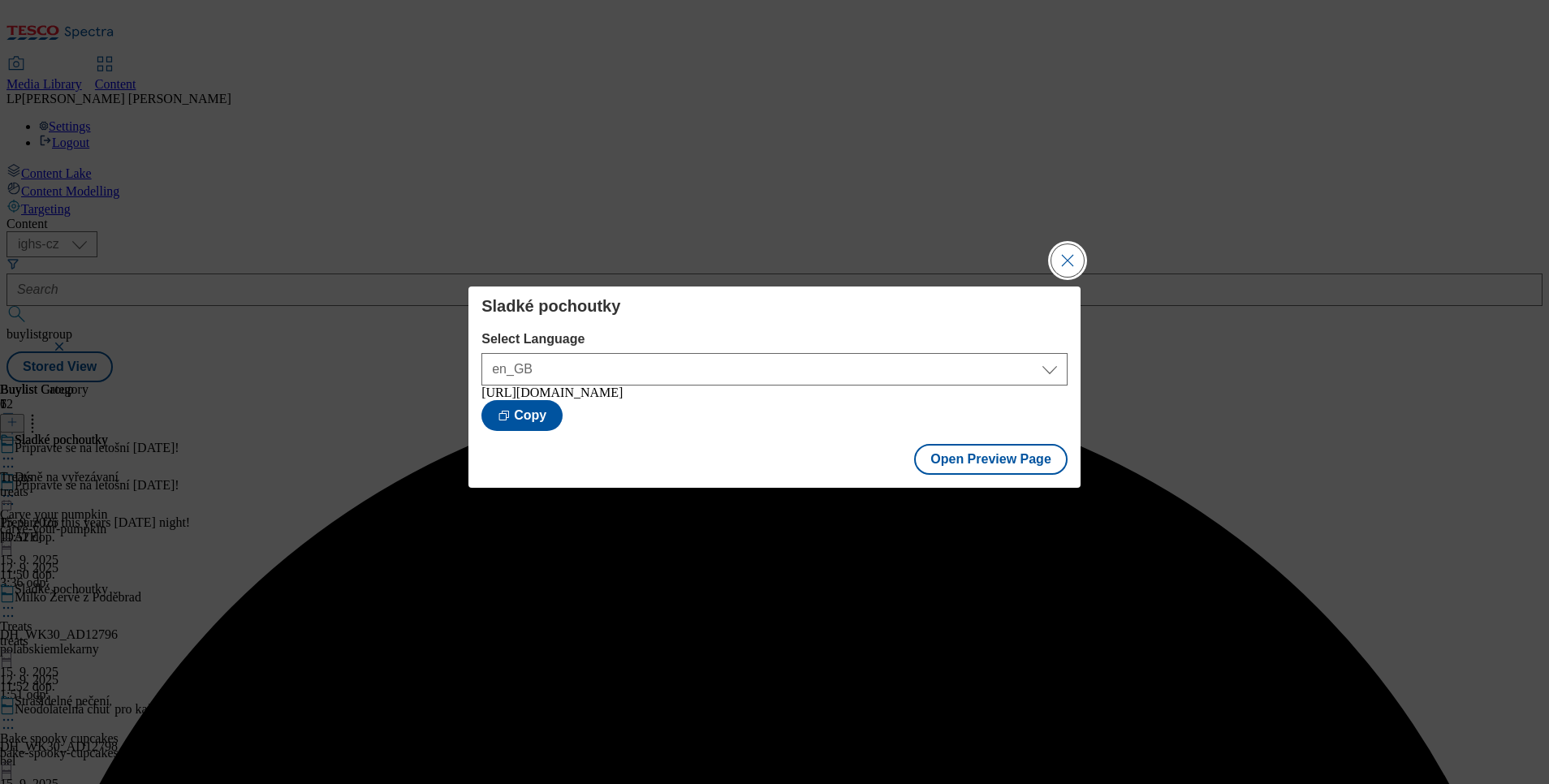
click at [1066, 255] on button "Close Modal" at bounding box center [1067, 260] width 32 height 32
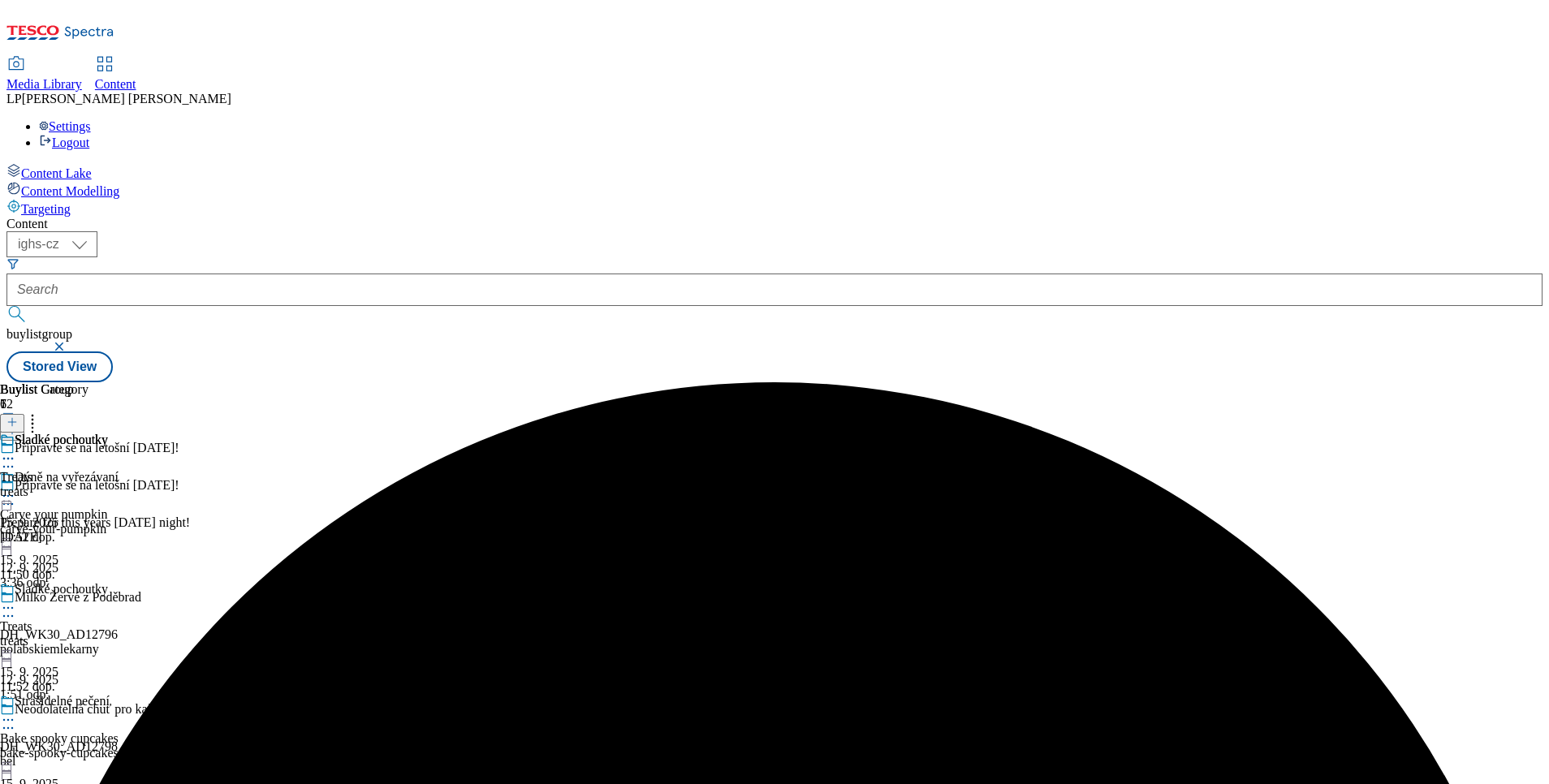
click at [17, 600] on icon at bounding box center [8, 608] width 17 height 17
click at [108, 544] on div "Sladké pochoutky Treats treats 15. 9. 2025 11:52 dop." at bounding box center [54, 488] width 108 height 112
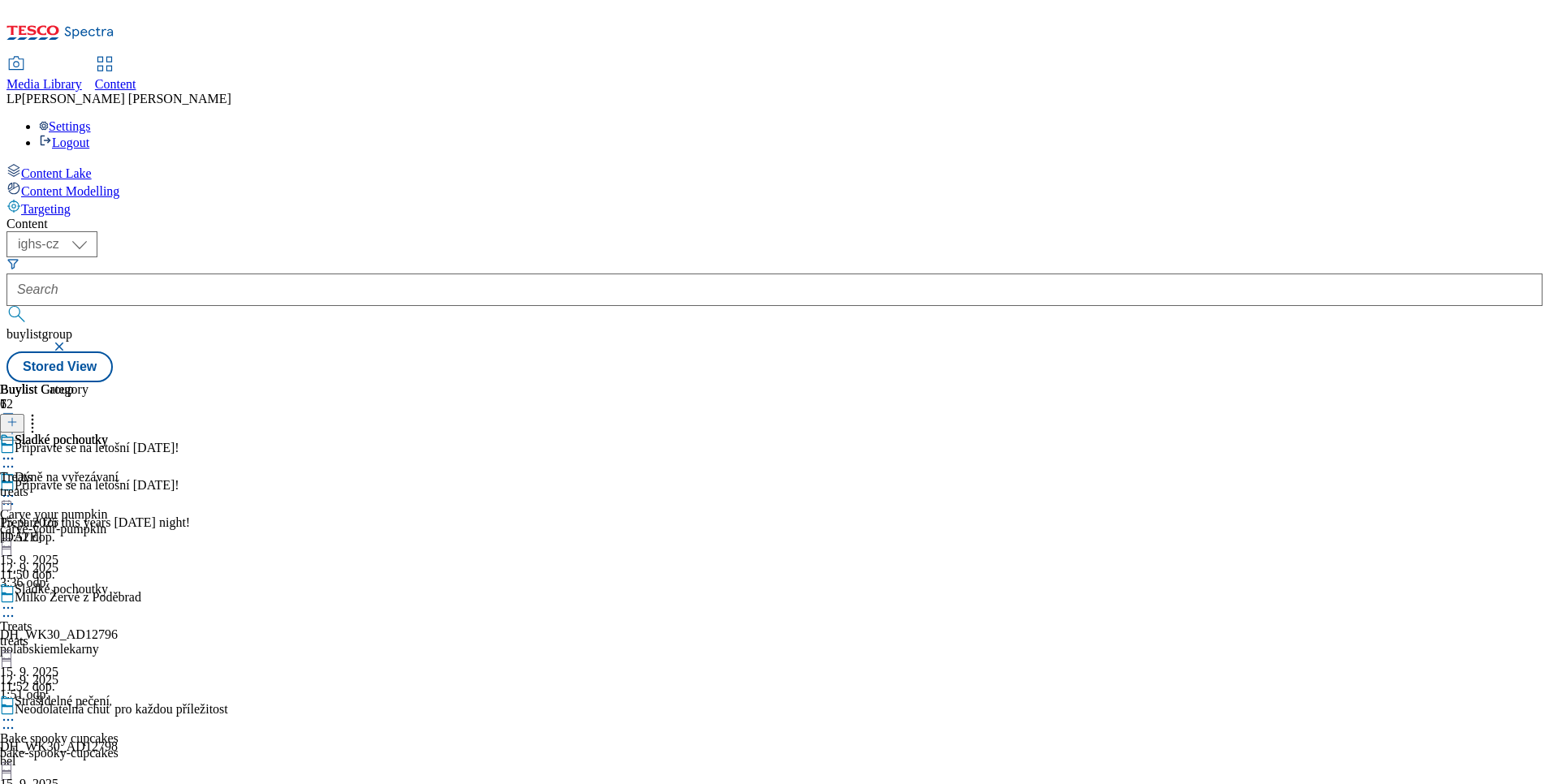
click at [136, 712] on div at bounding box center [68, 722] width 136 height 19
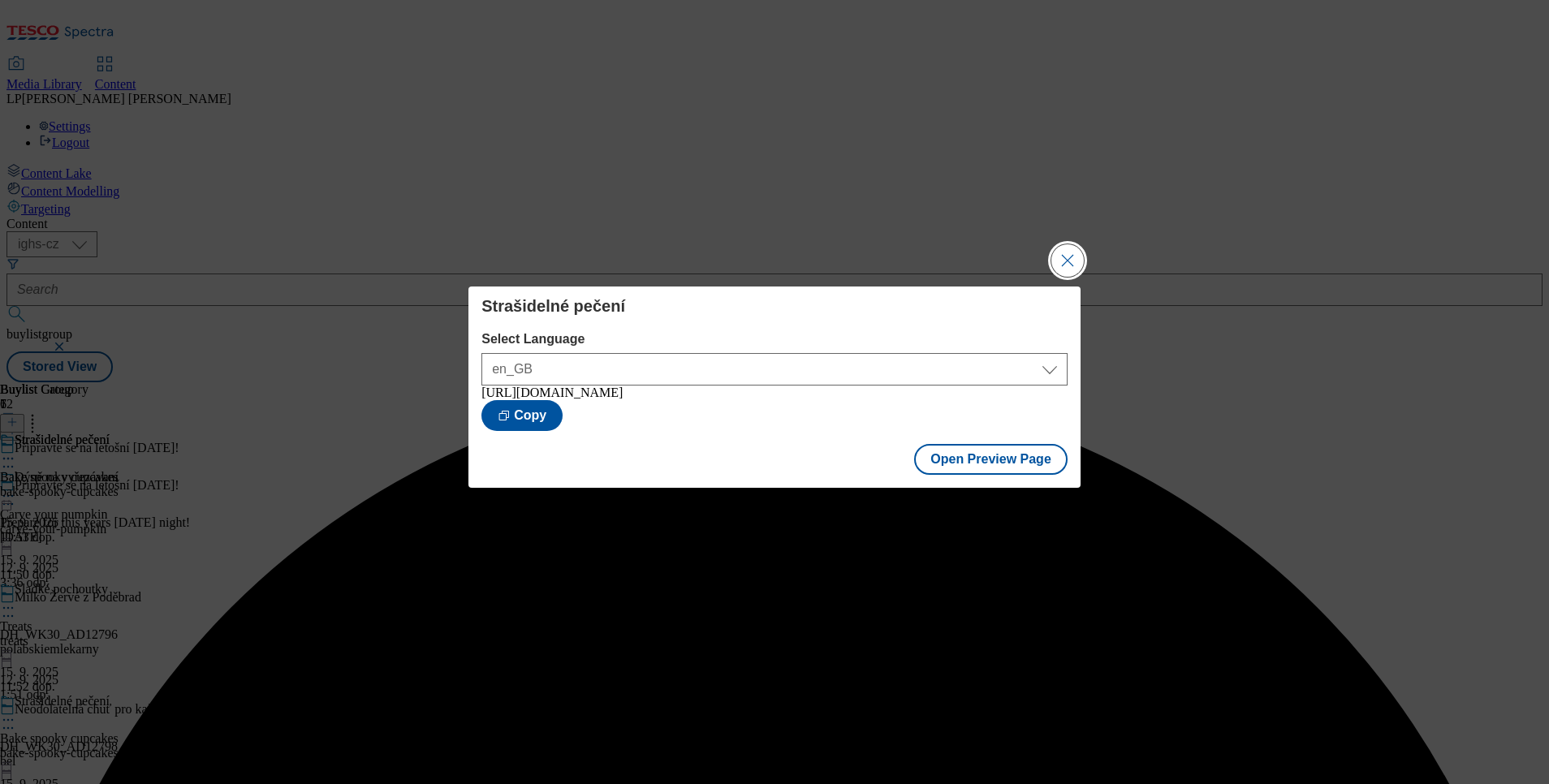
click at [1066, 257] on button "Close Modal" at bounding box center [1067, 260] width 32 height 32
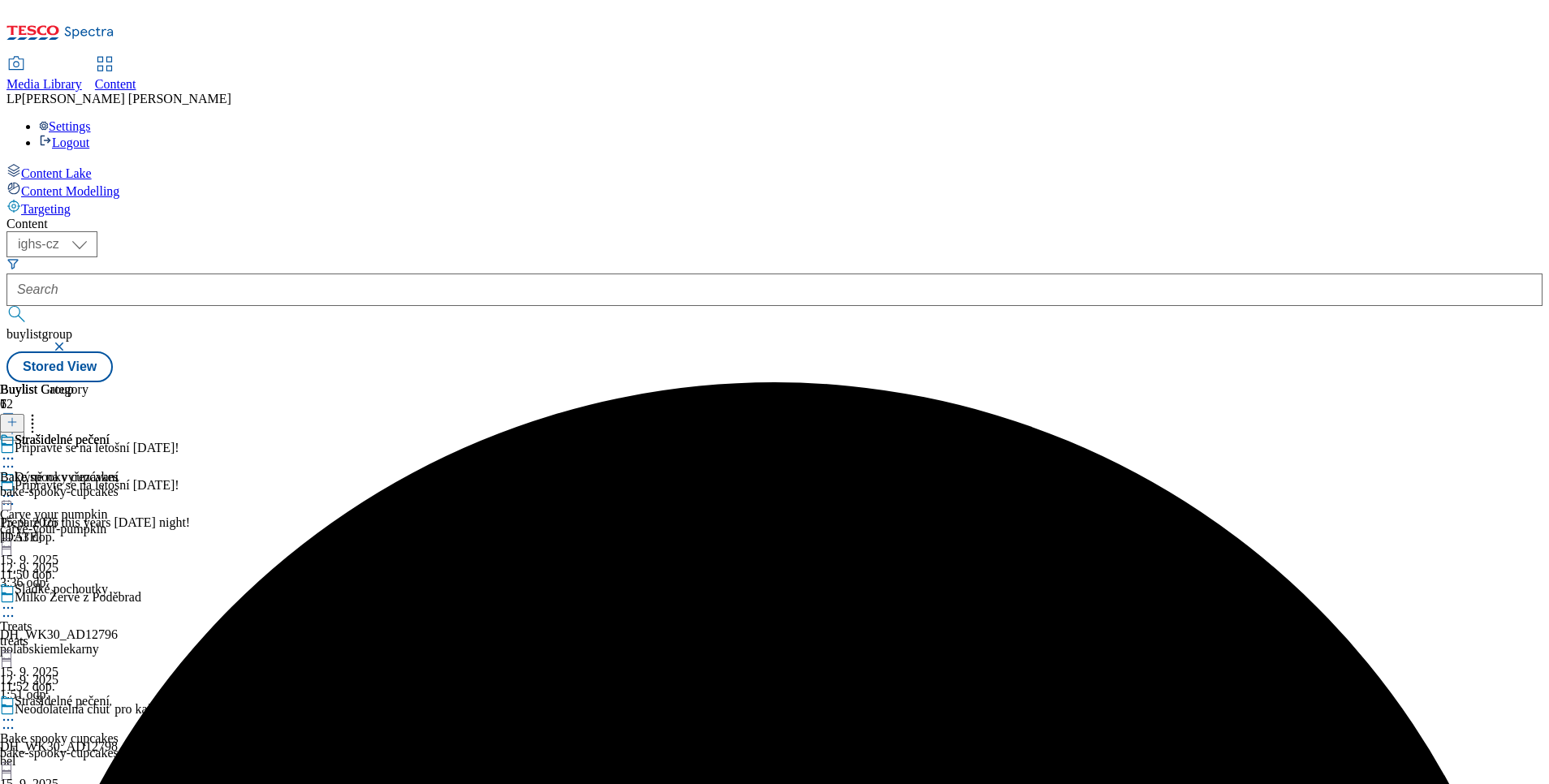
scroll to position [365, 0]
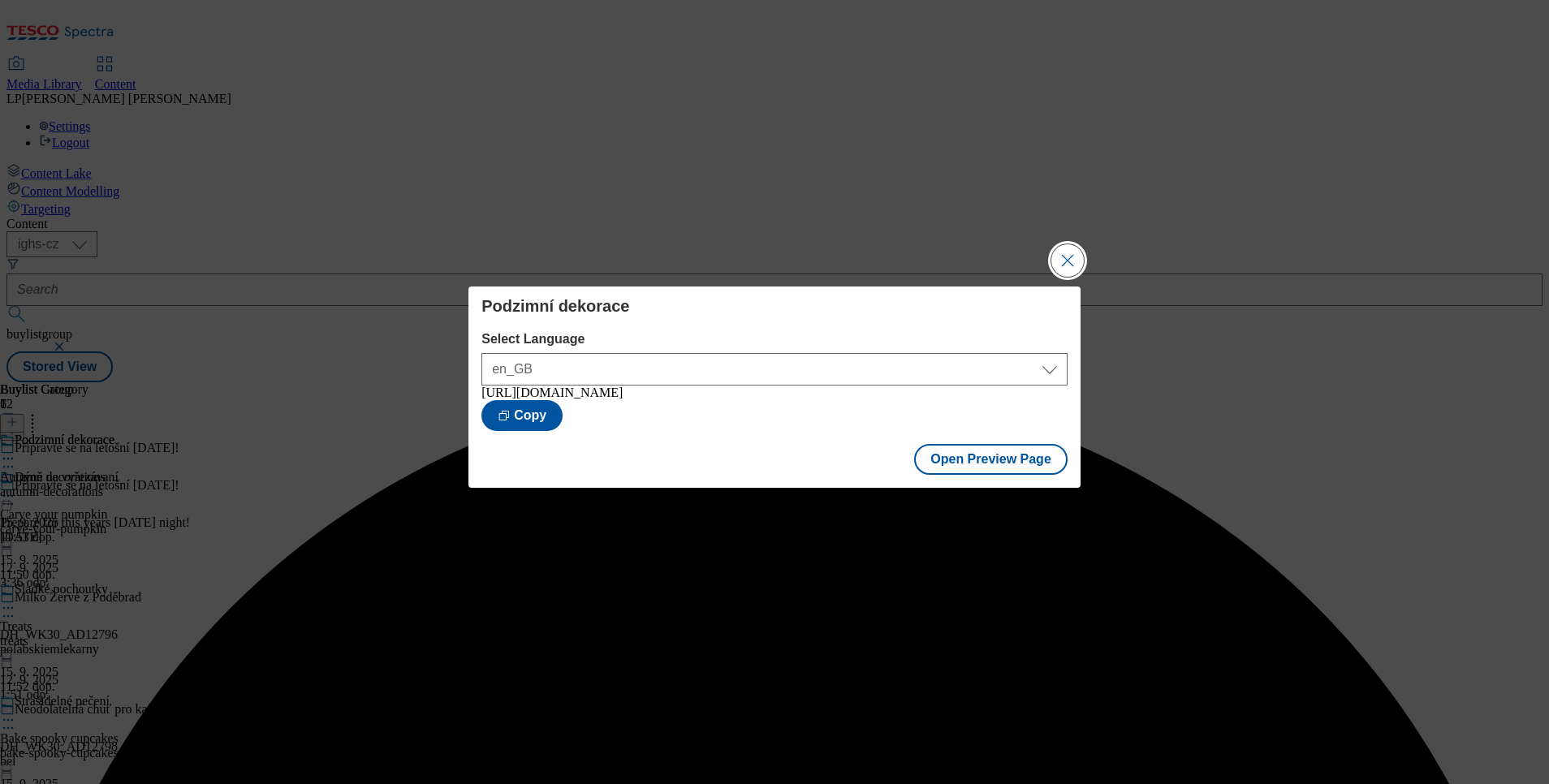
click at [1064, 246] on button "Close Modal" at bounding box center [1067, 260] width 32 height 32
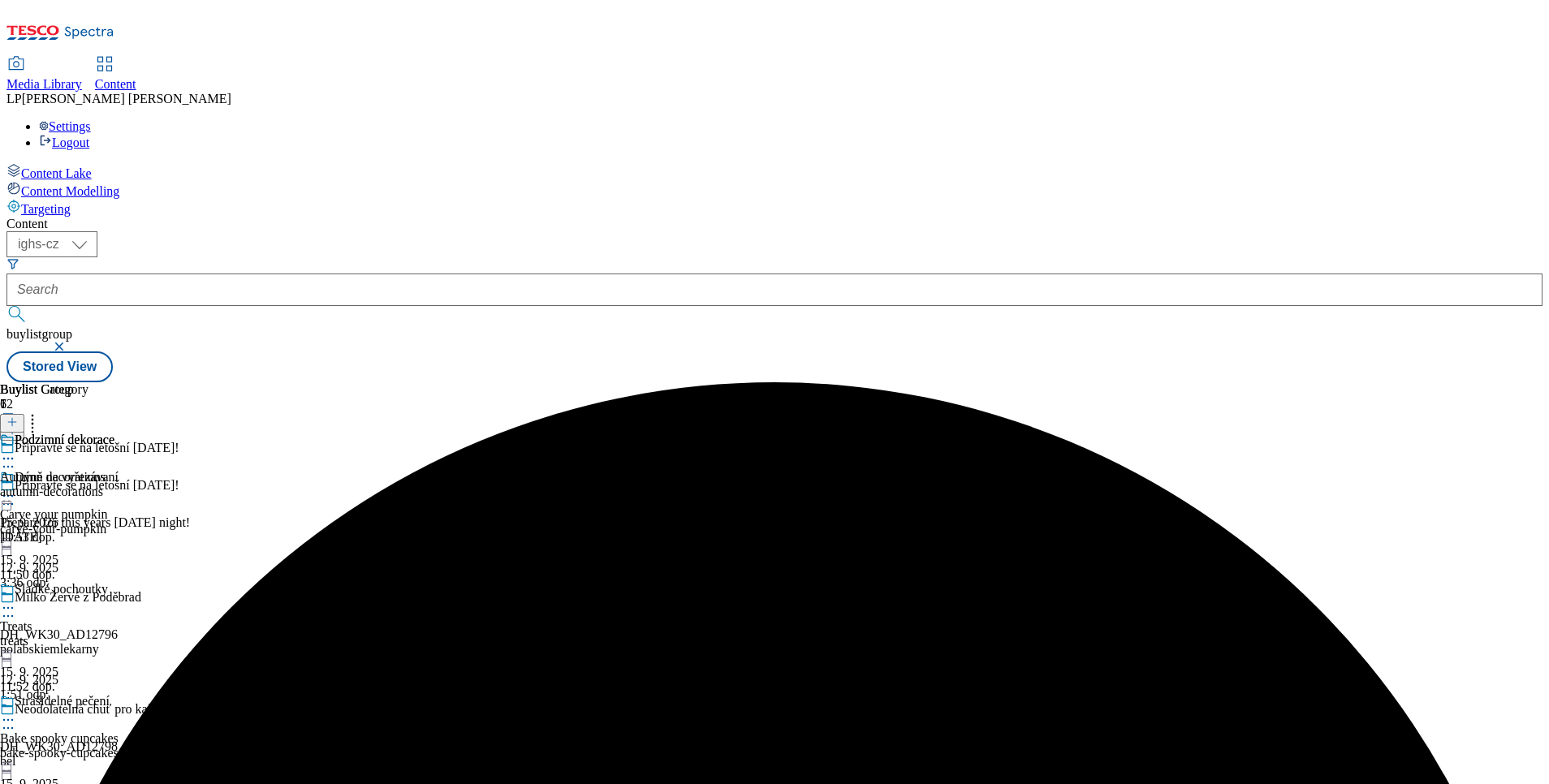
click at [17, 712] on icon at bounding box center [8, 720] width 17 height 17
click at [115, 544] on div "Podzimní dekorace Autumn decorations autumn-decorations 15. 9. 2025 11:53 dop." at bounding box center [57, 488] width 115 height 112
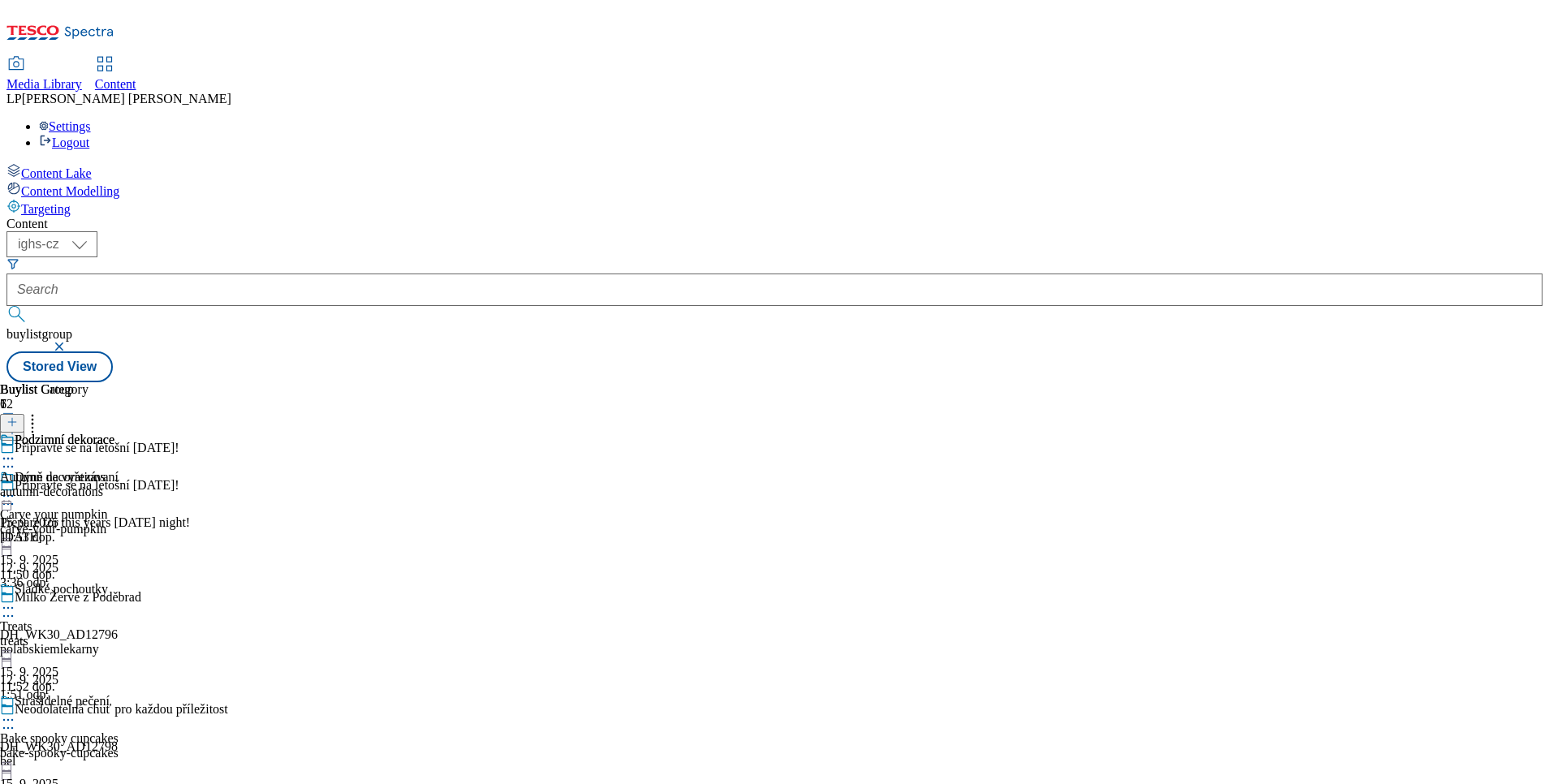
click at [17, 712] on icon at bounding box center [8, 720] width 17 height 17
click at [115, 544] on div "Buylist Category 1 Podzimní dekorace Autumn decorations autumn-decorations 15. …" at bounding box center [57, 464] width 115 height 163
drag, startPoint x: 1056, startPoint y: 641, endPoint x: 891, endPoint y: 617, distance: 166.7
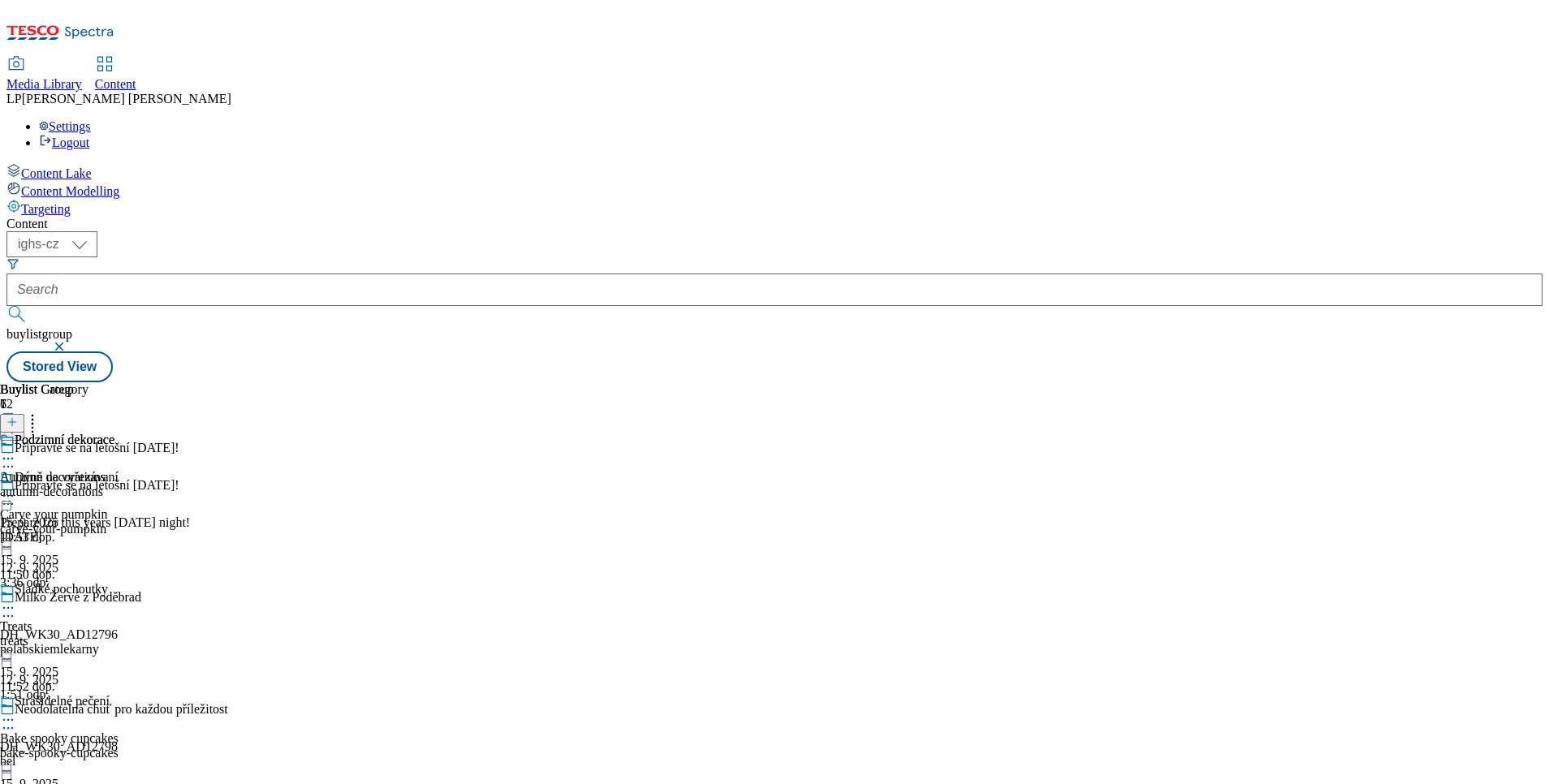
click at [115, 544] on div "Podzimní dekorace Autumn decorations autumn-decorations 15. 9. 2025 11:53 dop." at bounding box center [57, 488] width 115 height 112
click at [17, 451] on icon at bounding box center [8, 459] width 17 height 17
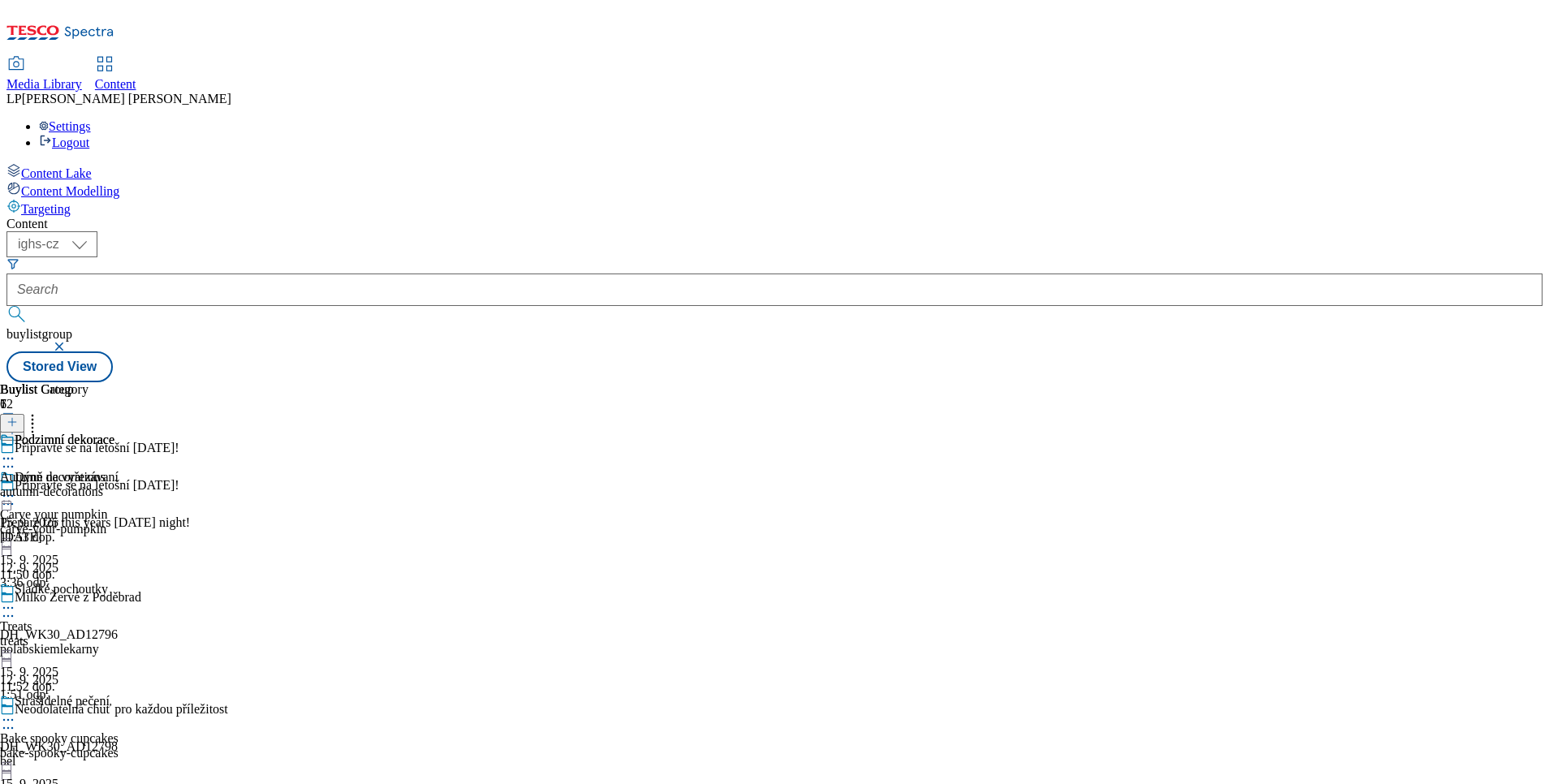
drag, startPoint x: 1547, startPoint y: 388, endPoint x: 865, endPoint y: 380, distance: 682.0
click at [1530, 383] on div "Content Lake Content Modelling Targeting Content ( optional ) ighs-cz ighs-hu i…" at bounding box center [774, 273] width 1536 height 219
click at [136, 470] on div "Dýně na vyřezávaní Carve your pumpkin carve-your-pumpkin 15. 9. 2025 11:50 dop." at bounding box center [68, 526] width 136 height 112
click at [17, 488] on icon at bounding box center [8, 496] width 17 height 17
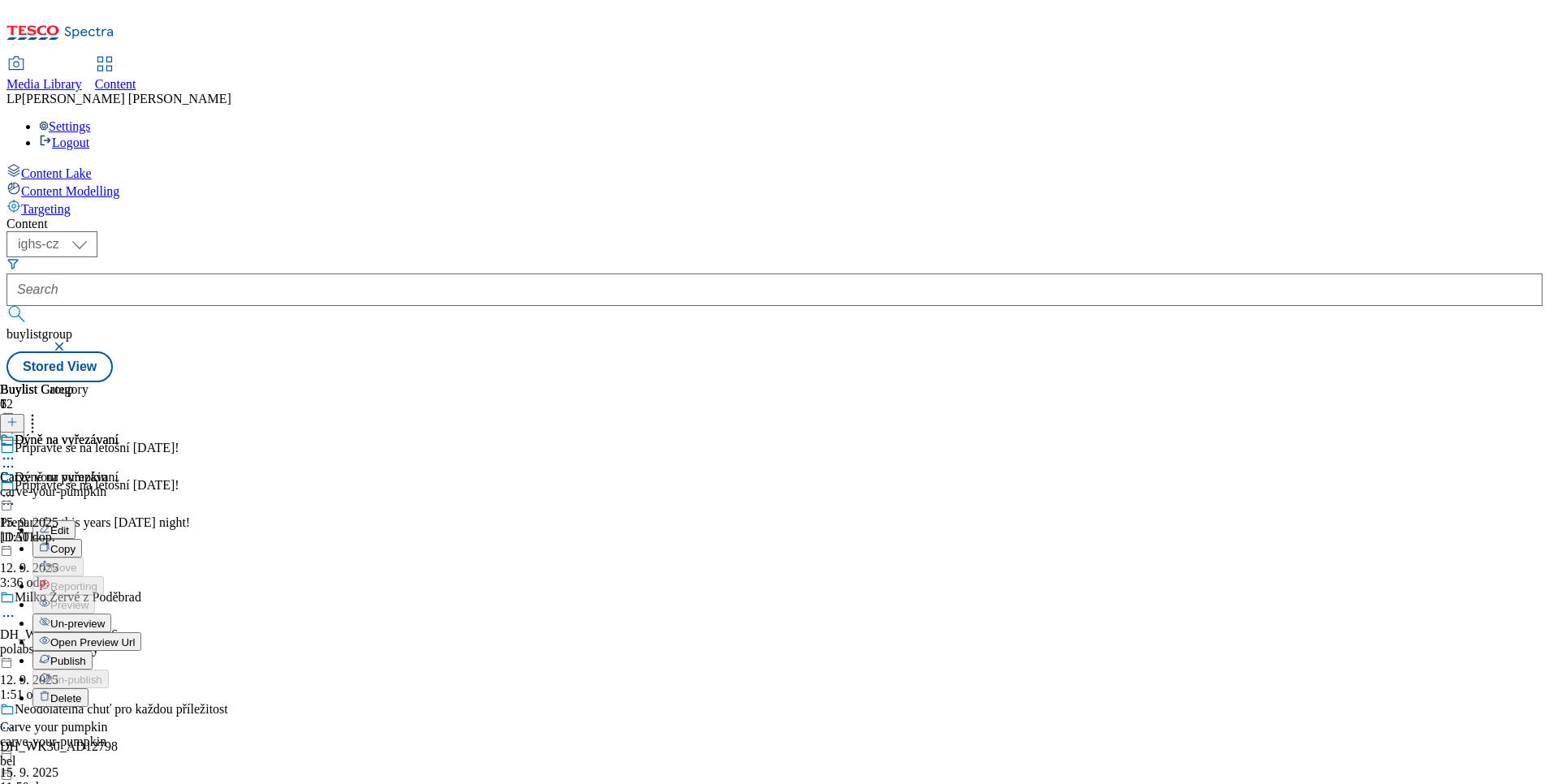
click at [1179, 383] on div "Buylist Group 72 Připravte se na letošní Halloween! Připravte se na letošní Hal…" at bounding box center [774, 383] width 1536 height 0
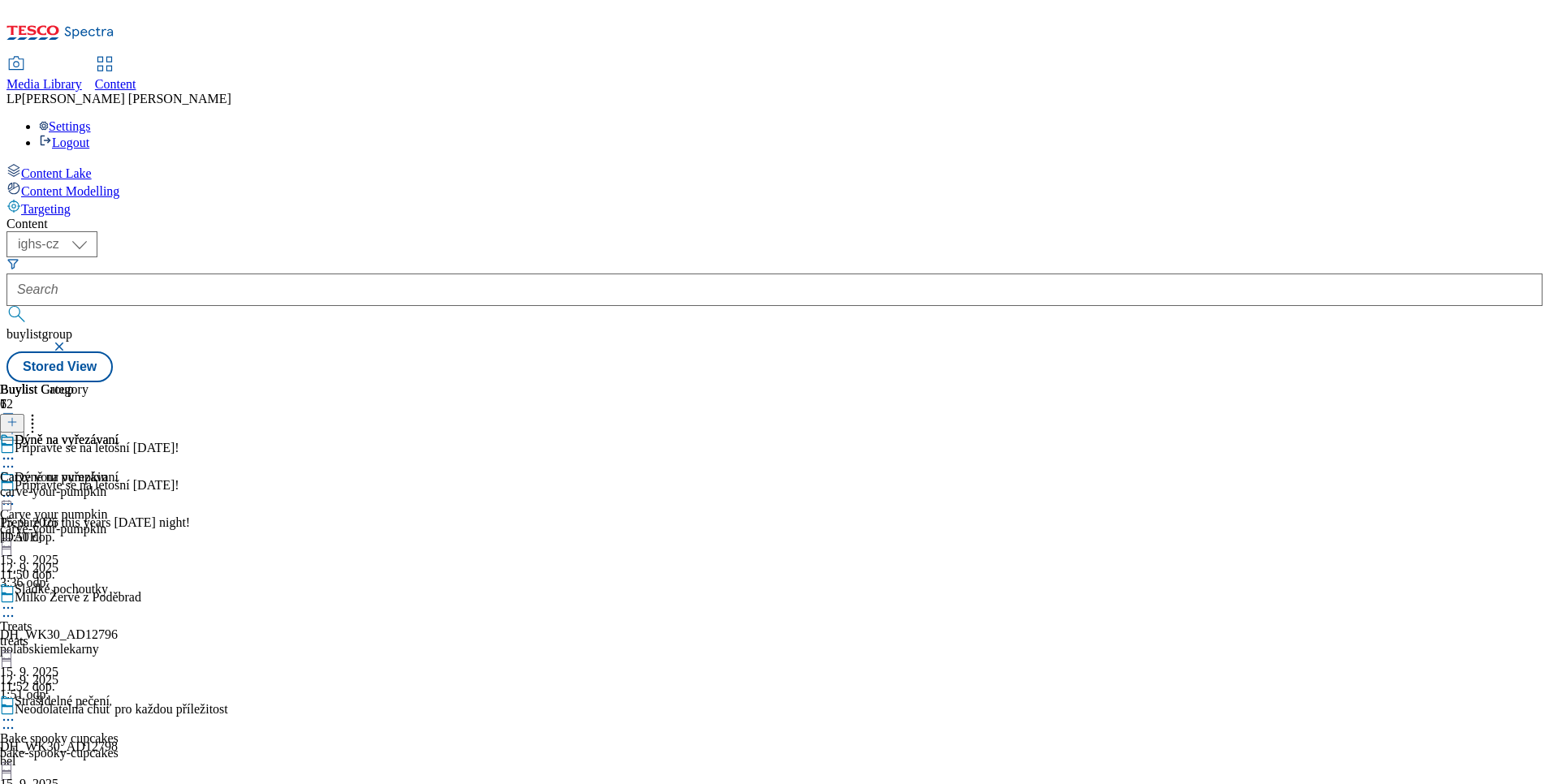
click at [17, 600] on icon at bounding box center [8, 608] width 17 height 17
click at [1246, 383] on div "Buylist Group 72 Připravte se na letošní Halloween! Připravte se na letošní Hal…" at bounding box center [774, 383] width 1536 height 0
click at [17, 712] on icon at bounding box center [8, 720] width 17 height 17
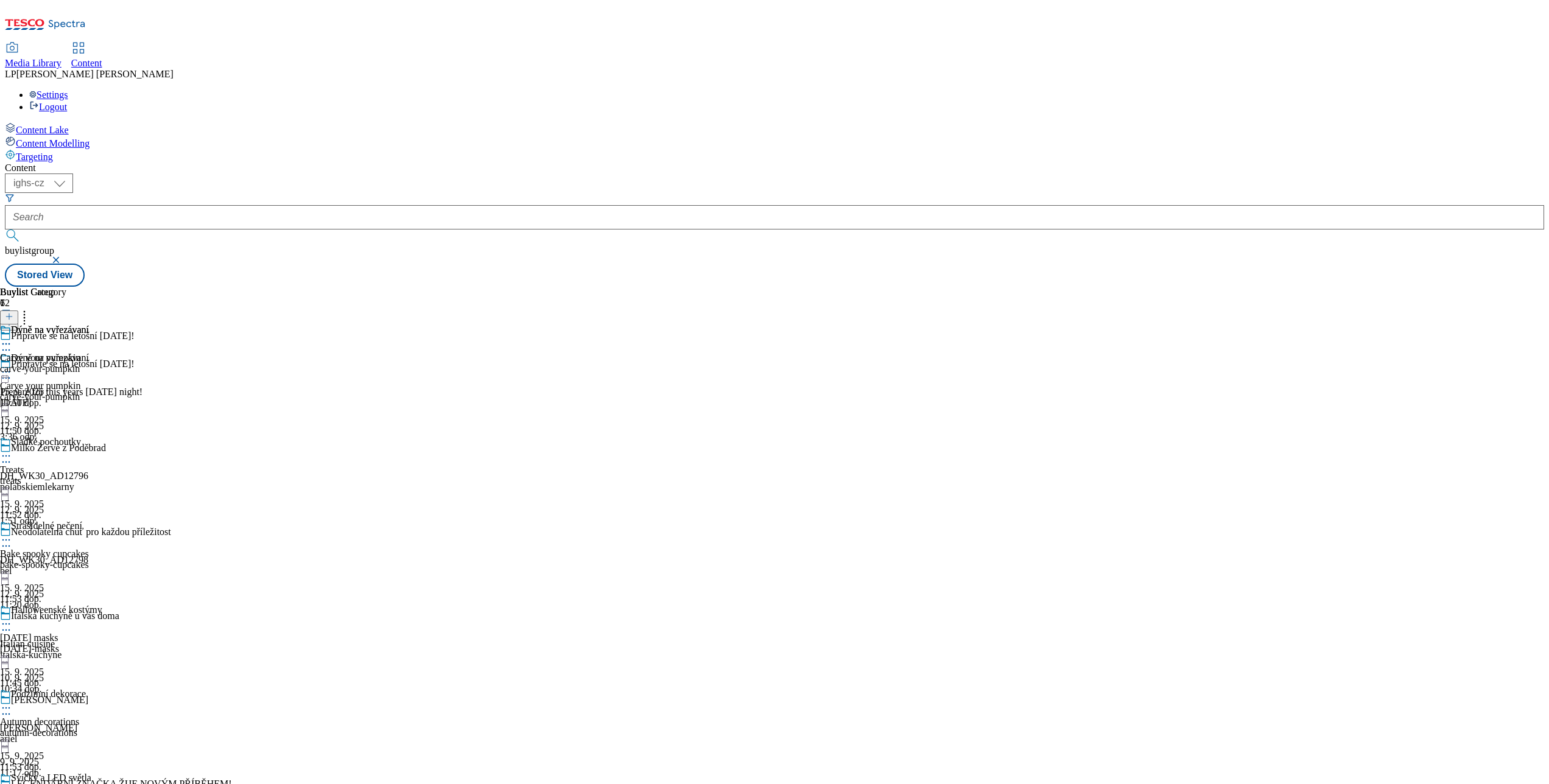
scroll to position [425, 0]
click at [12, 587] on icon at bounding box center [6, 792] width 12 height 12
click at [4, 587] on circle at bounding box center [3, 792] width 2 height 2
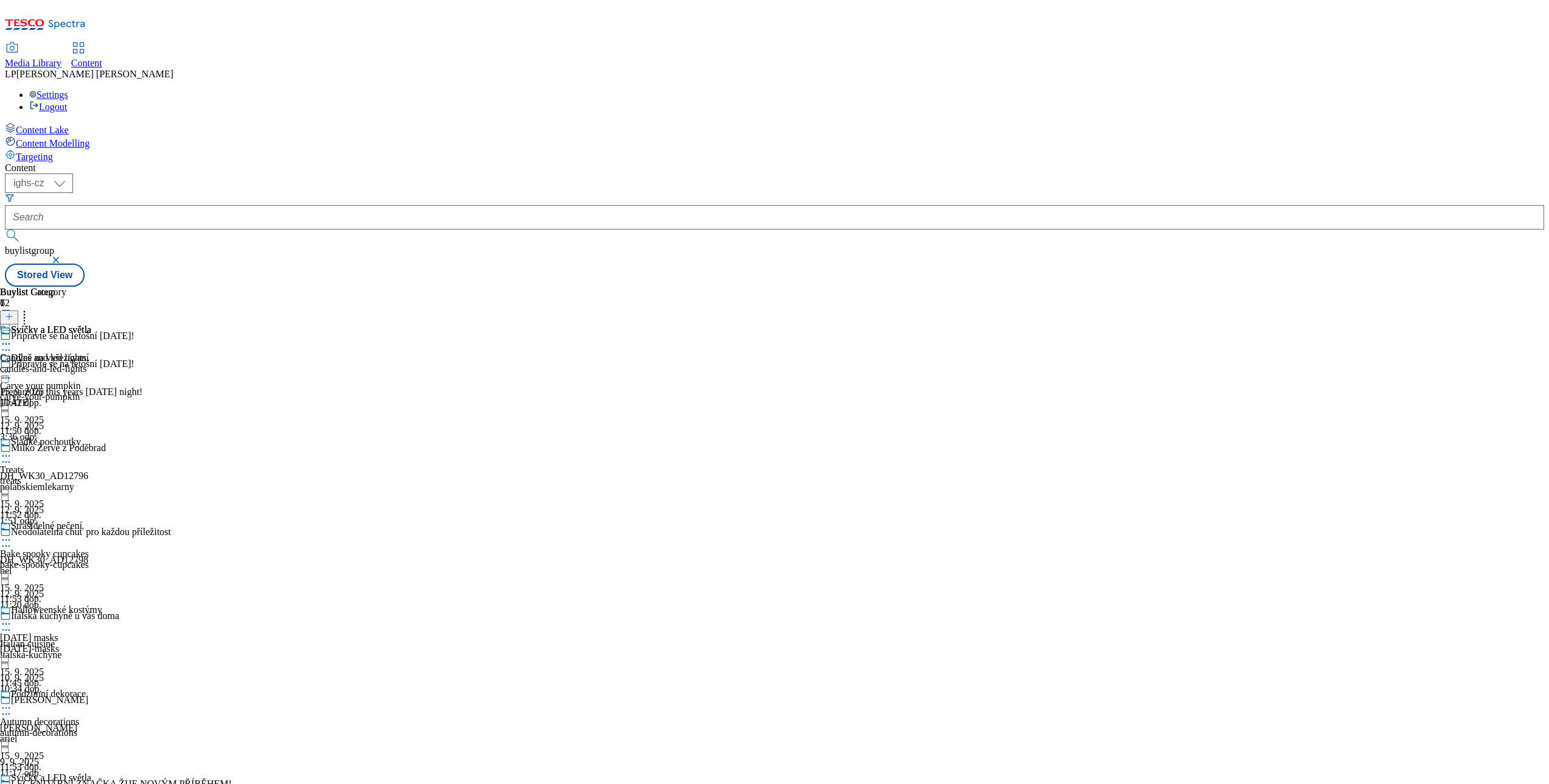
click at [12, 338] on icon at bounding box center [6, 344] width 12 height 12
click at [66, 422] on span "Preview" at bounding box center [52, 426] width 28 height 9
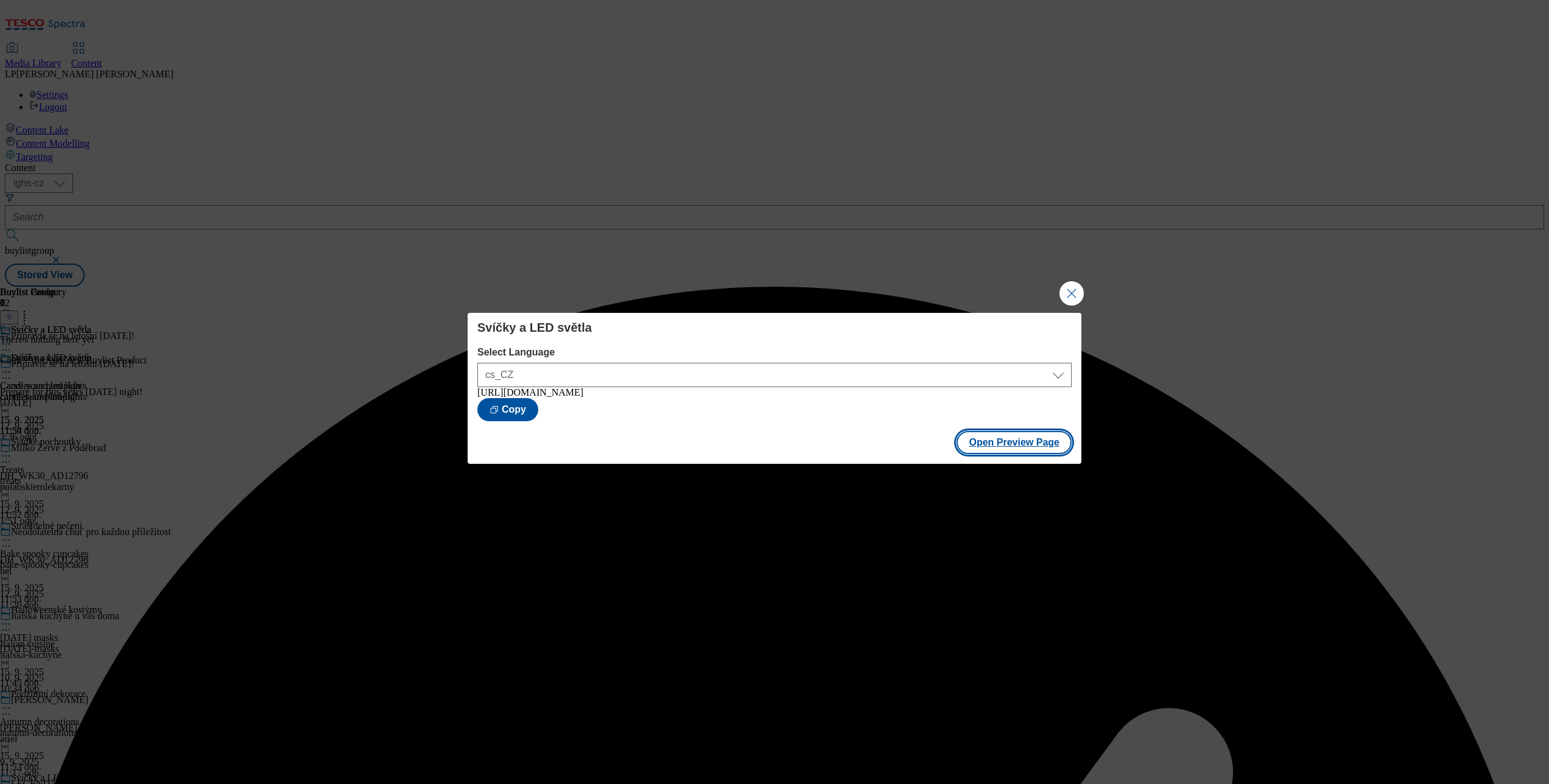
click at [995, 453] on button "Open Preview Page" at bounding box center [1014, 443] width 115 height 23
click at [1073, 286] on button "Close Modal" at bounding box center [1071, 293] width 24 height 24
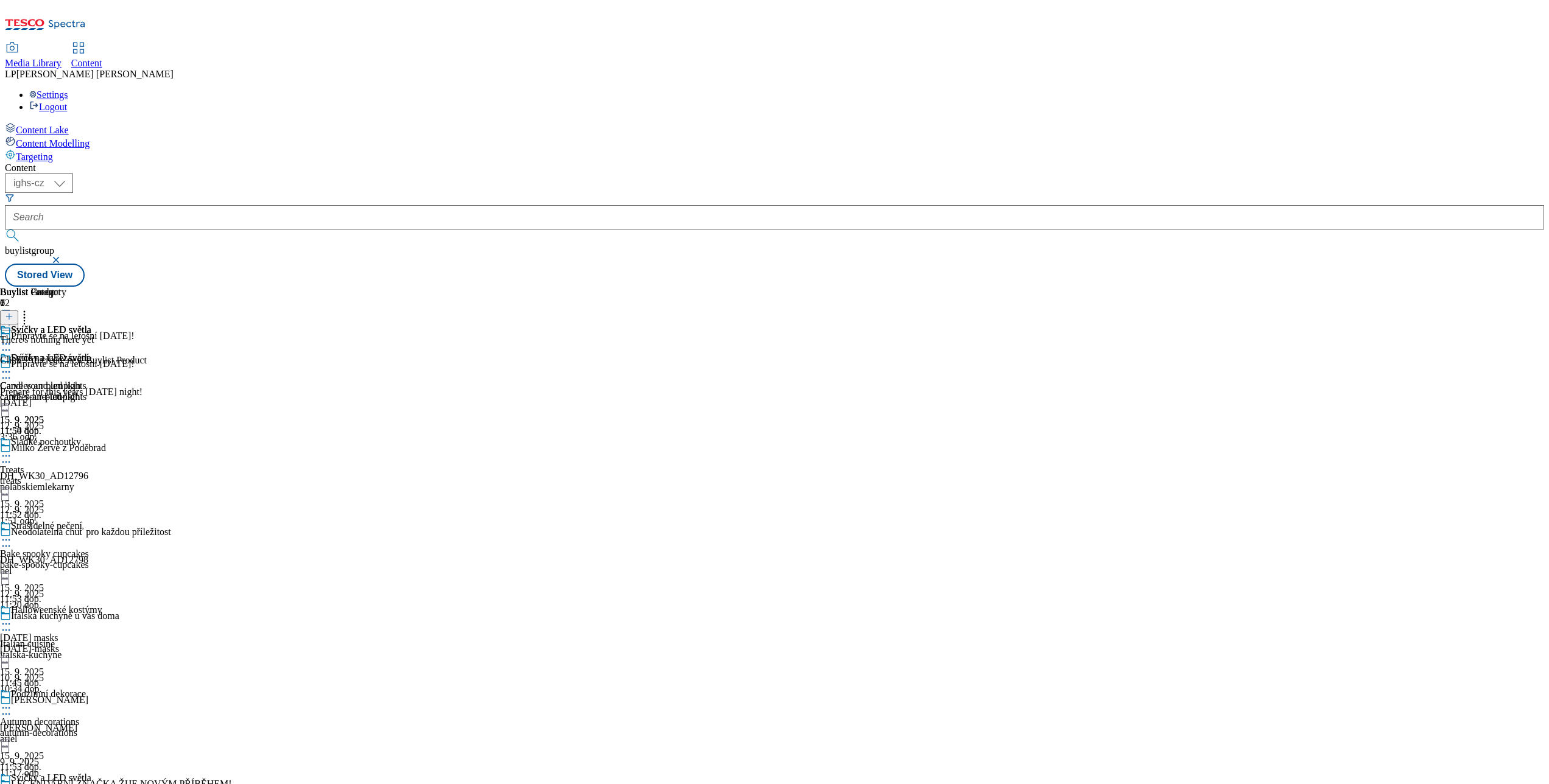
scroll to position [373, 0]
click at [12, 587] on icon at bounding box center [6, 708] width 12 height 12
drag, startPoint x: 506, startPoint y: 671, endPoint x: 544, endPoint y: 520, distance: 155.7
click at [510, 287] on div "Content ( optional ) ighs-cz ighs-hu ighs-sk ighs-cz buylistgroup Stored View B…" at bounding box center [774, 225] width 1540 height 124
click at [102, 587] on div at bounding box center [51, 625] width 102 height 15
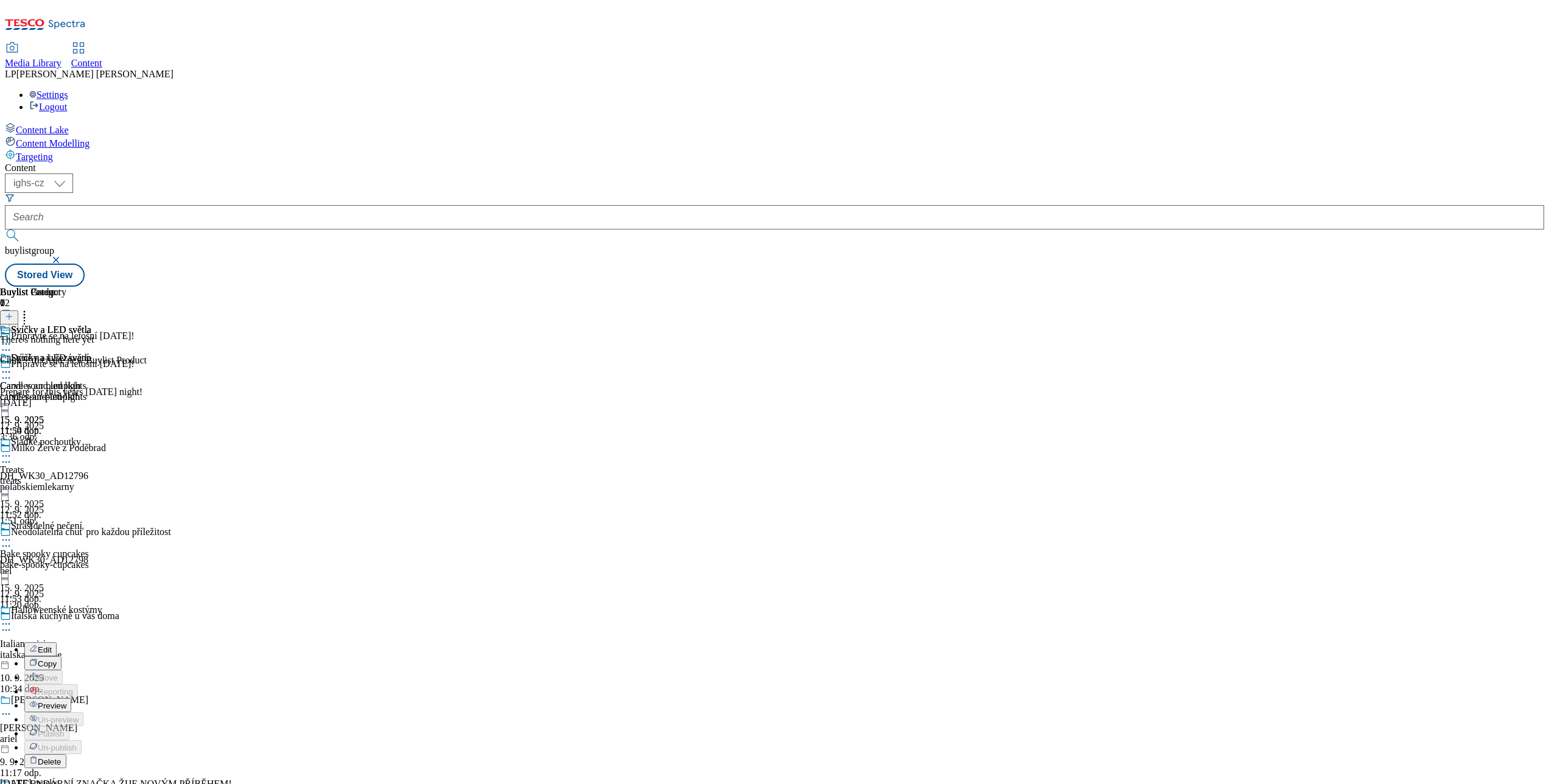
click at [66, 587] on span "Preview" at bounding box center [52, 706] width 28 height 9
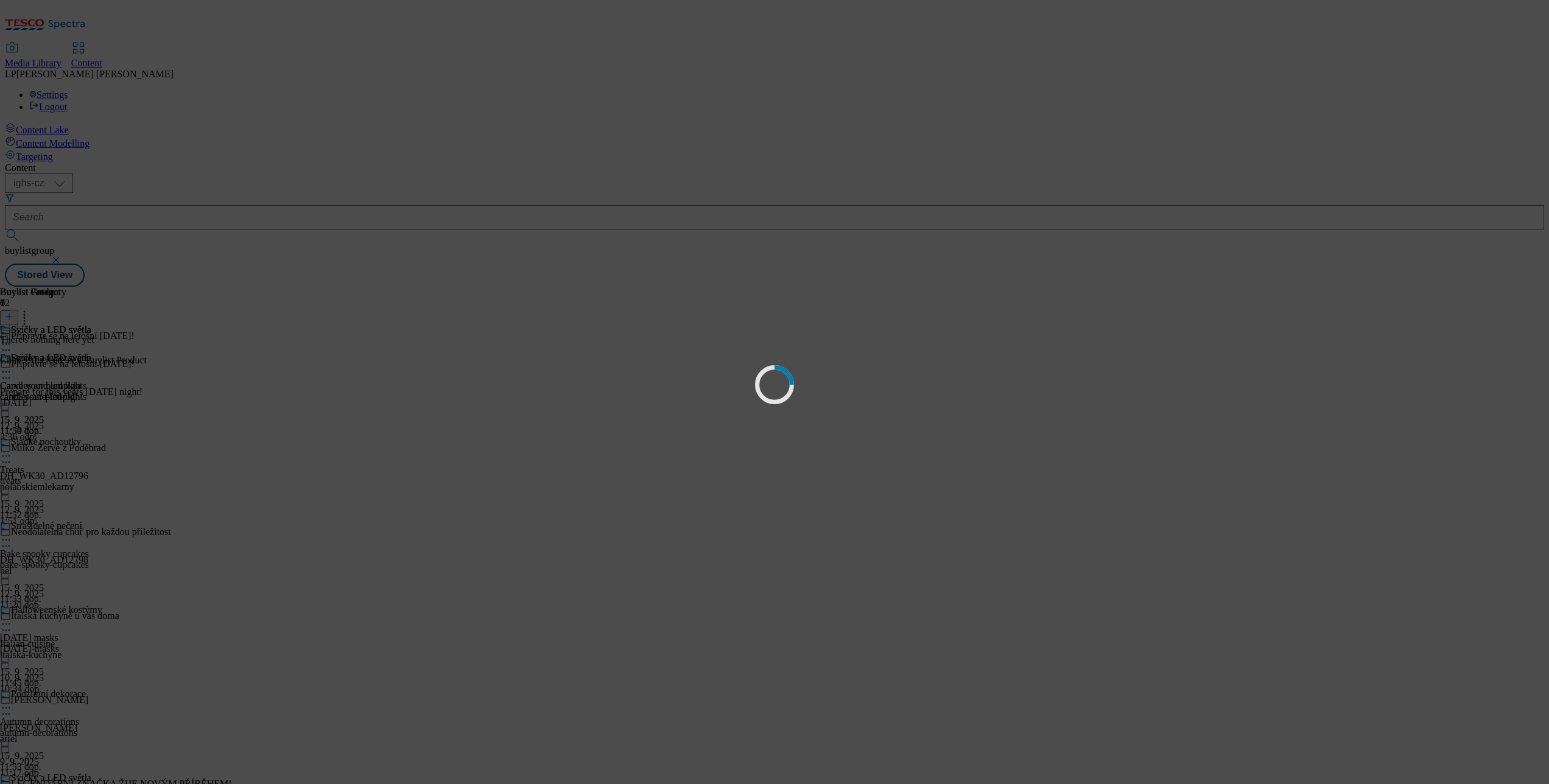
scroll to position [0, 0]
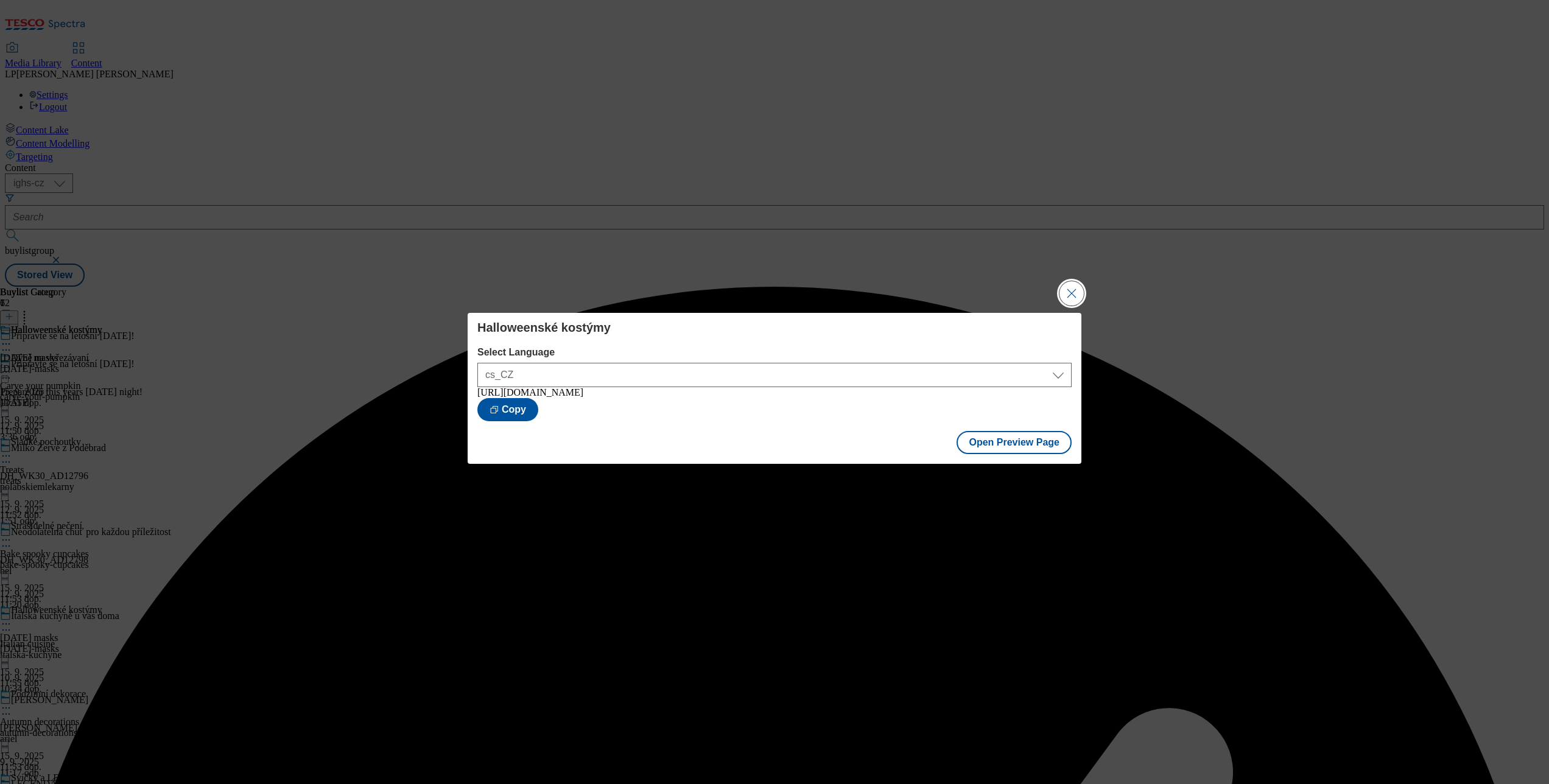
click at [1070, 283] on button "Close Modal" at bounding box center [1071, 293] width 24 height 24
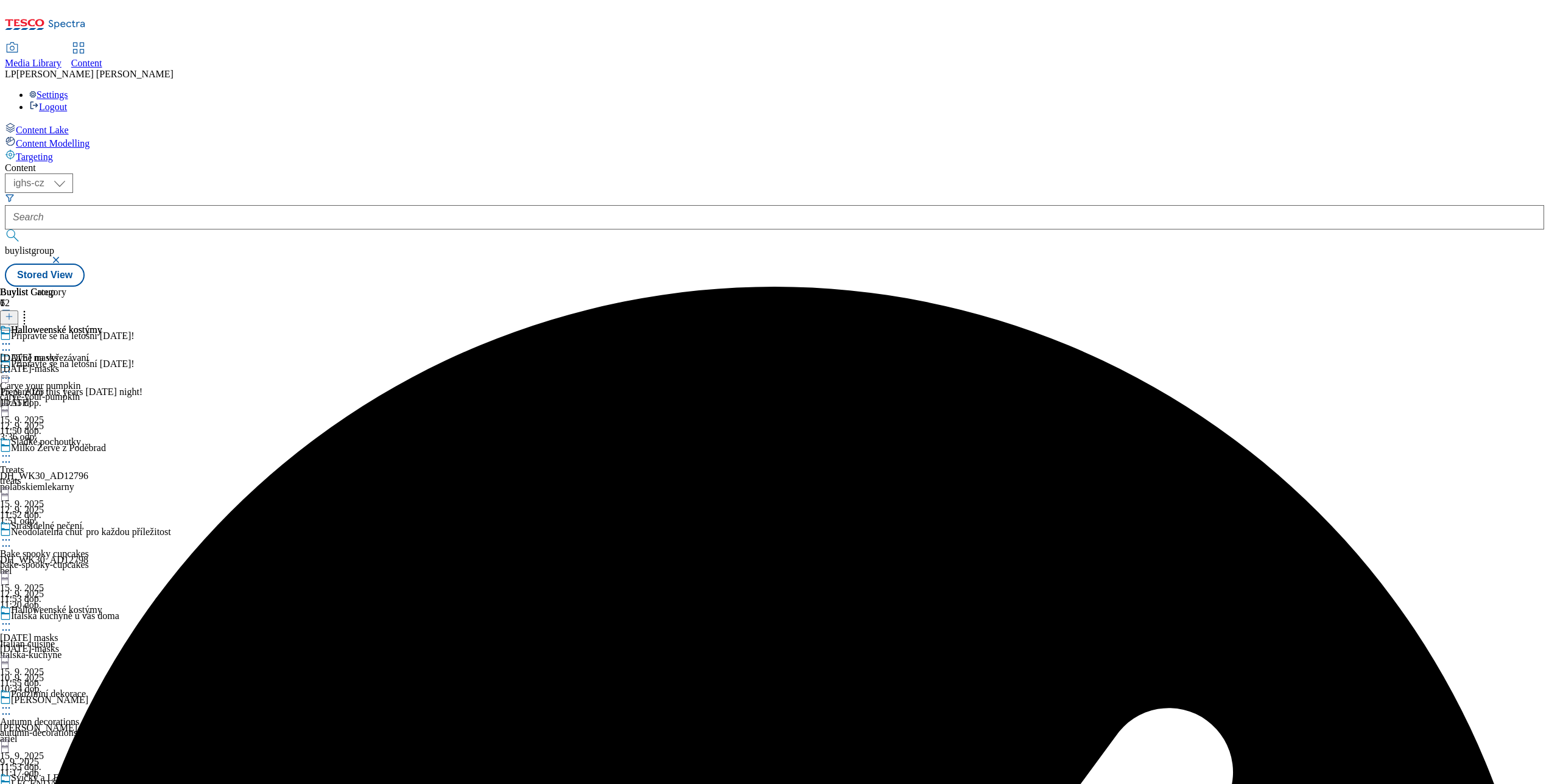
click at [232, 359] on div "Připravte se na letošní Halloween! Prepare for this years Halloween night! hall…" at bounding box center [116, 400] width 232 height 84
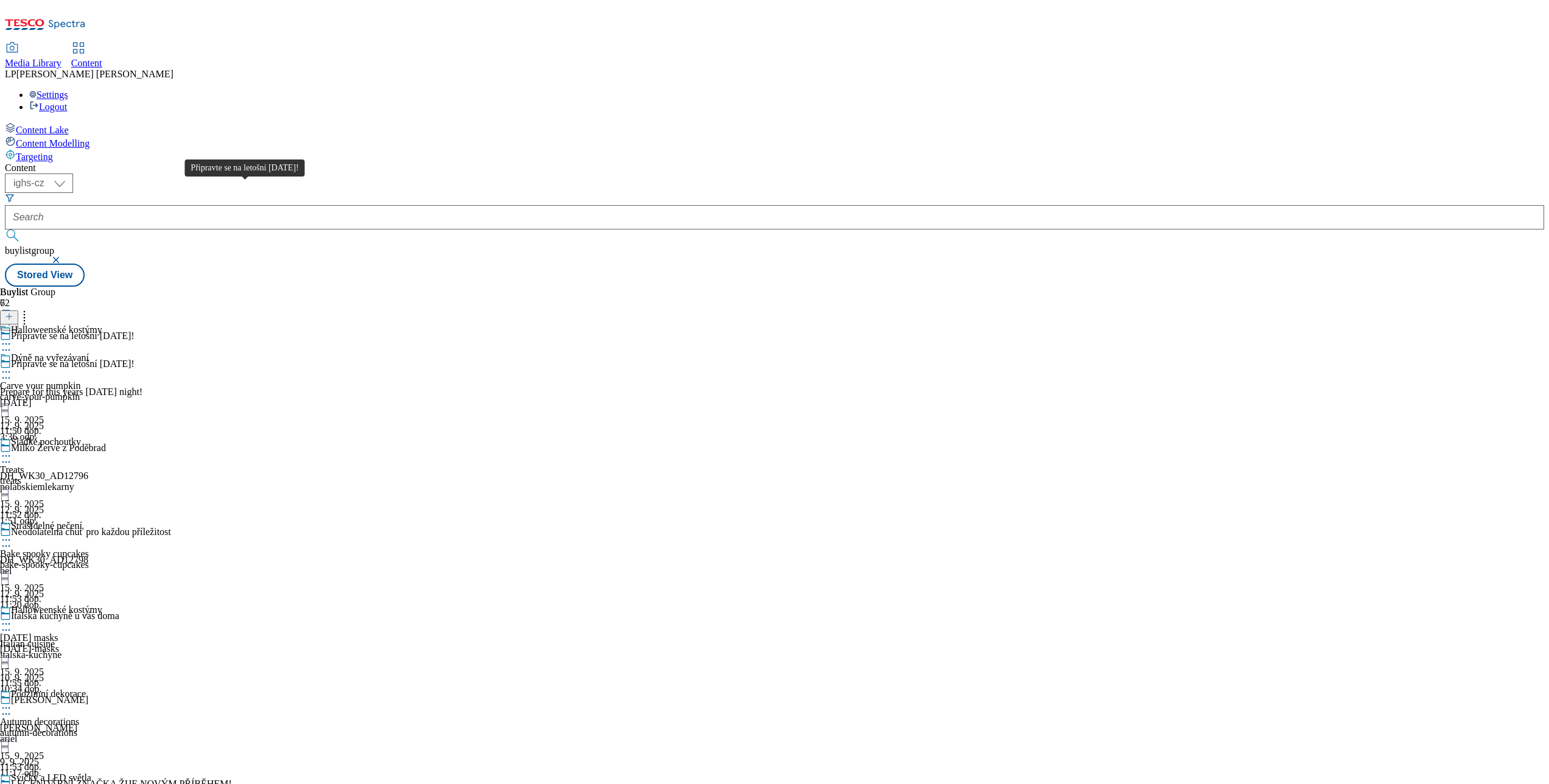
click at [134, 359] on div "Připravte se na letošní [DATE]!" at bounding box center [72, 364] width 123 height 11
click at [106, 443] on div "Milko Žervé z Poděbrad" at bounding box center [58, 448] width 95 height 11
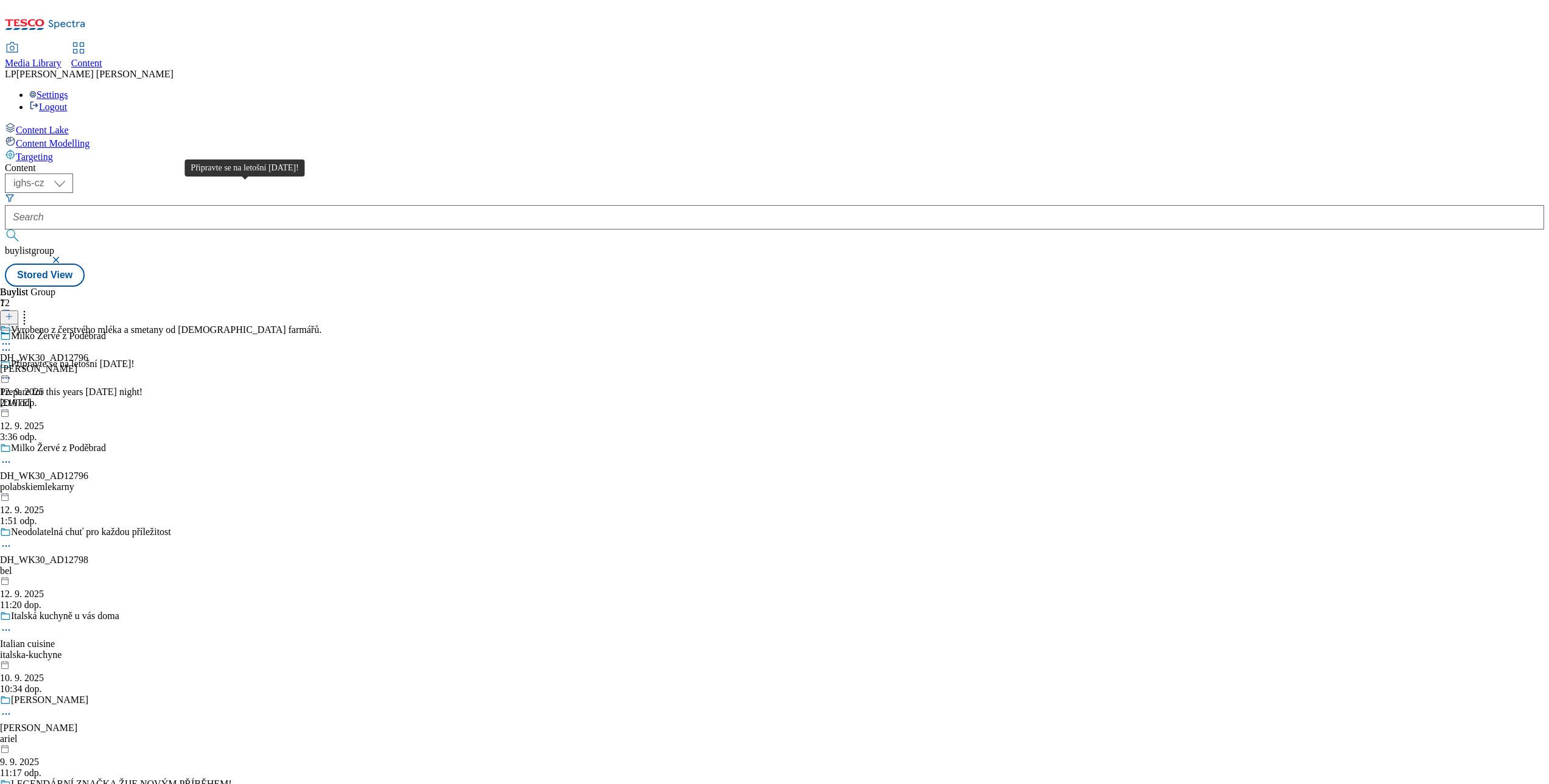
click at [134, 359] on div "Připravte se na letošní [DATE]!" at bounding box center [72, 364] width 123 height 11
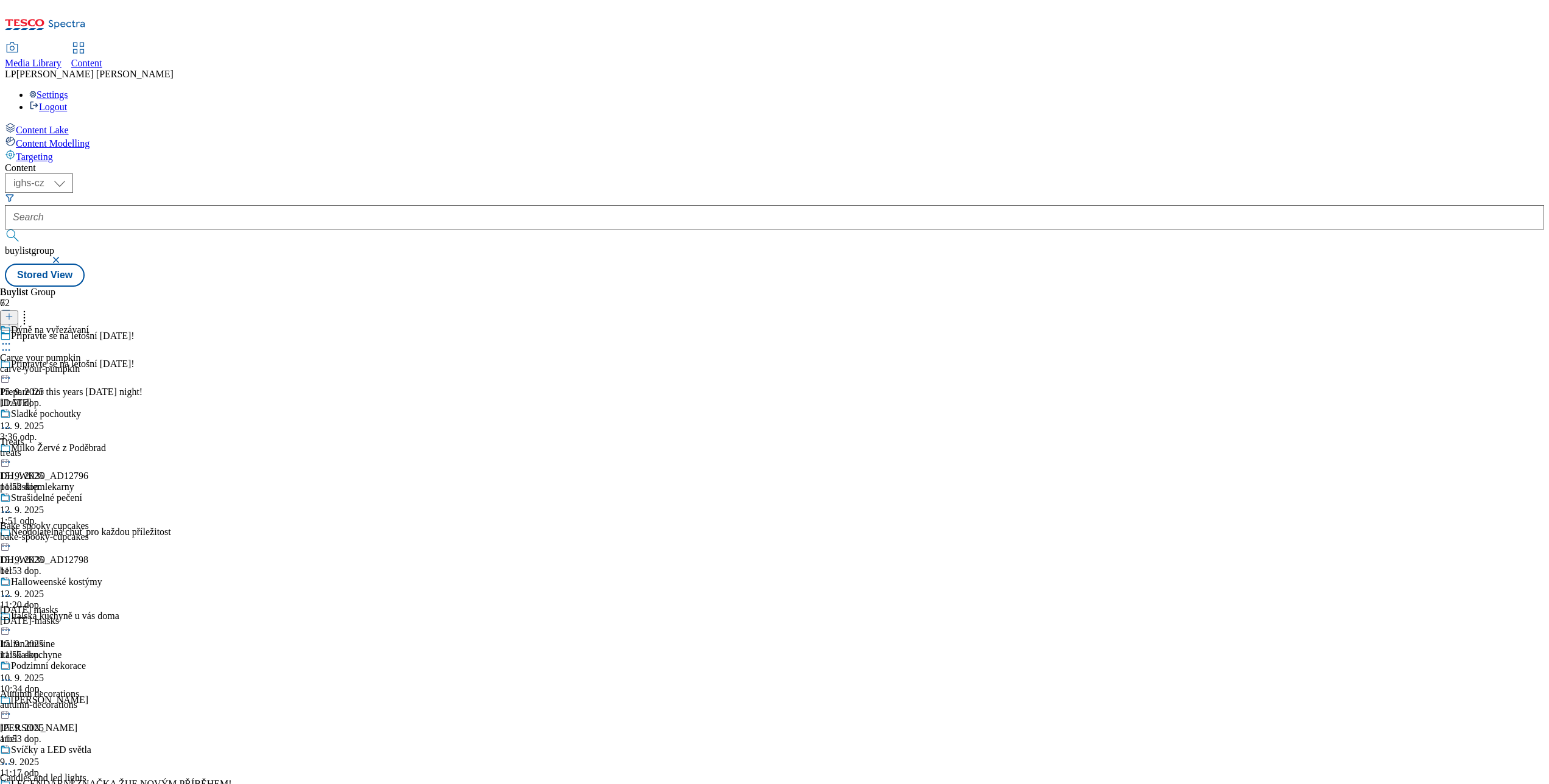
click at [12, 338] on icon at bounding box center [6, 344] width 12 height 12
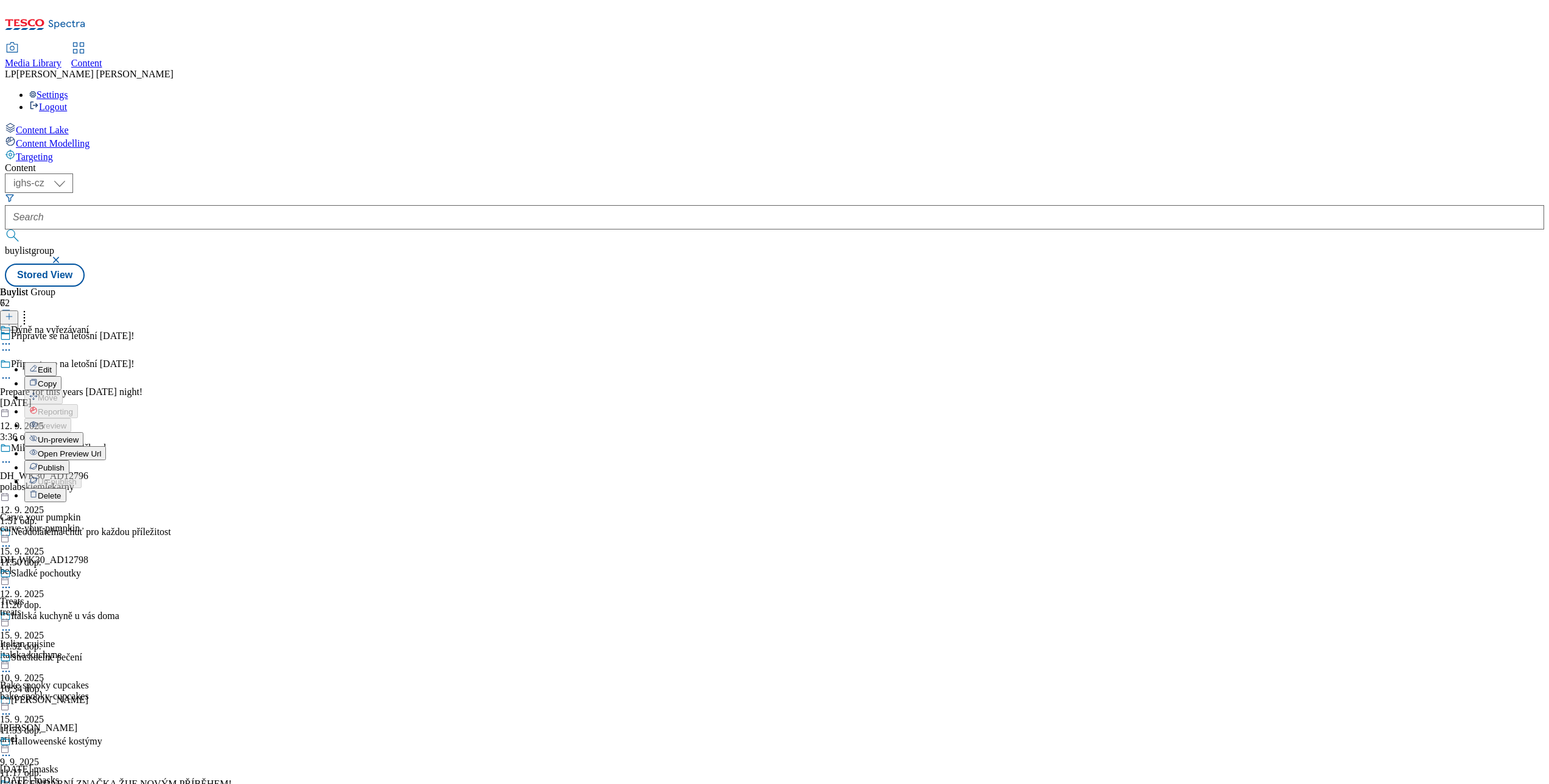
click at [106, 446] on li "Open Preview Url" at bounding box center [65, 453] width 82 height 14
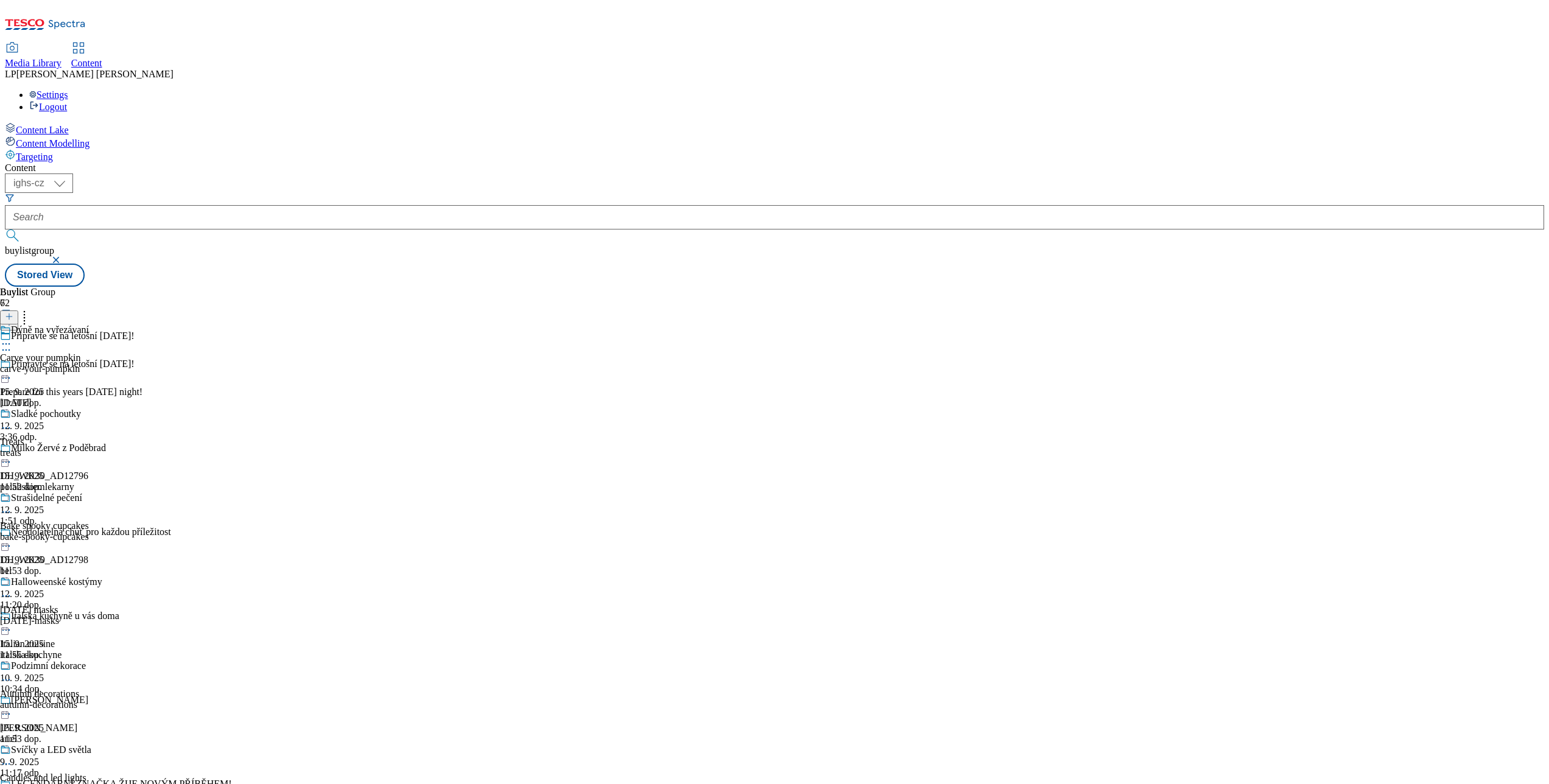
click at [12, 338] on icon at bounding box center [6, 344] width 12 height 12
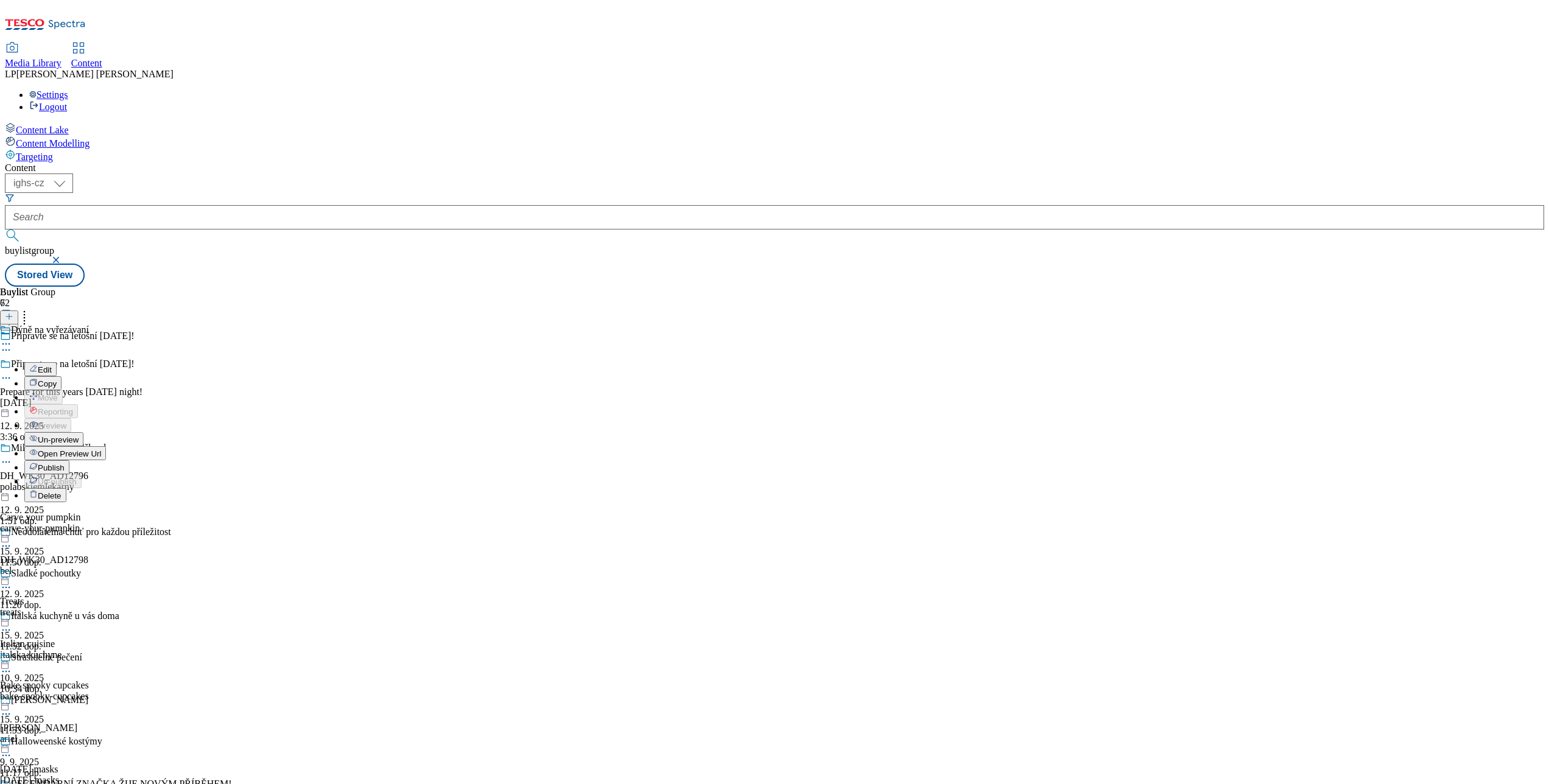
click at [101, 449] on span "Open Preview Url" at bounding box center [69, 454] width 64 height 9
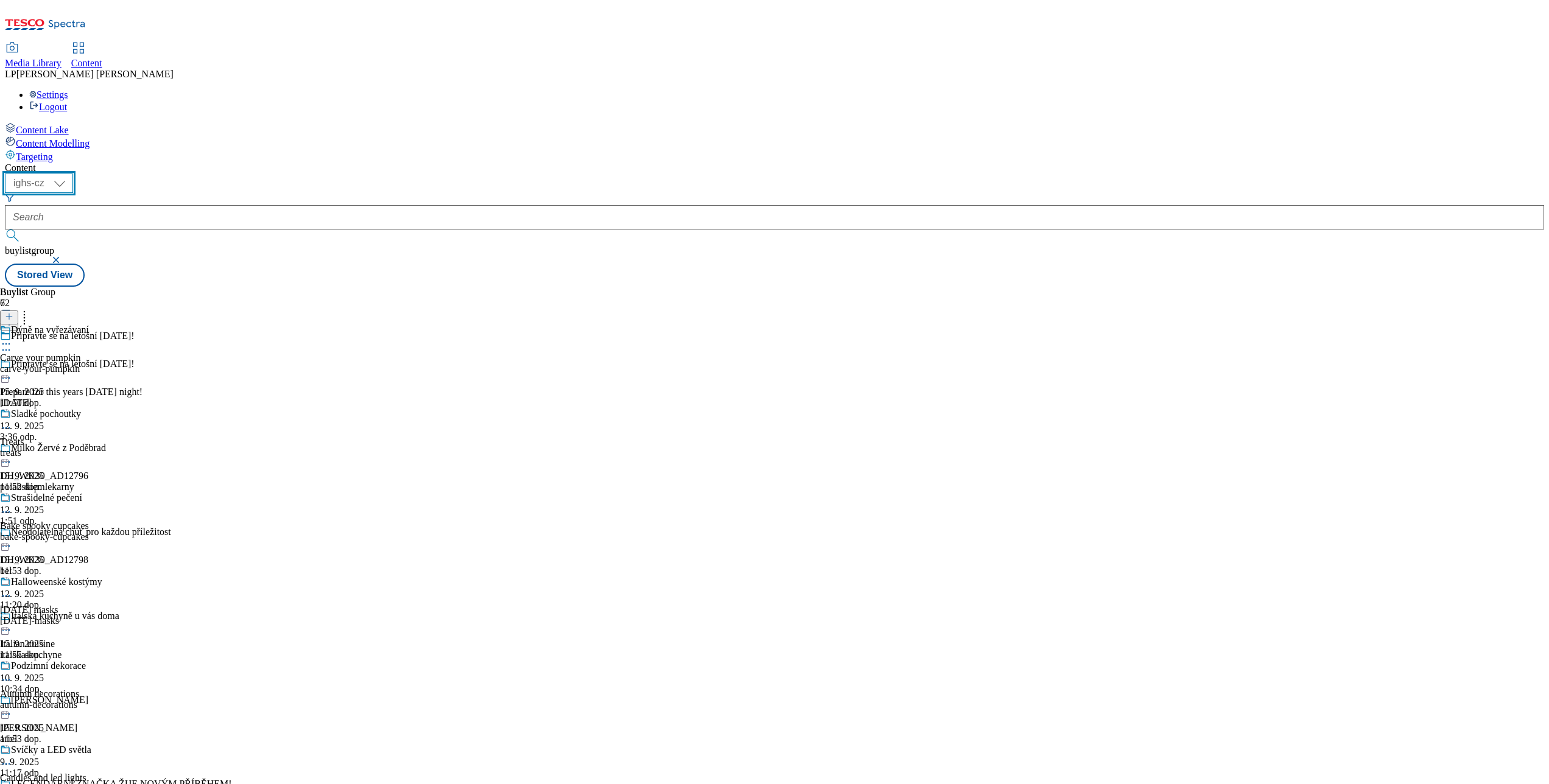
click at [73, 174] on select "ighs-cz ighs-hu ighs-sk" at bounding box center [39, 183] width 68 height 20
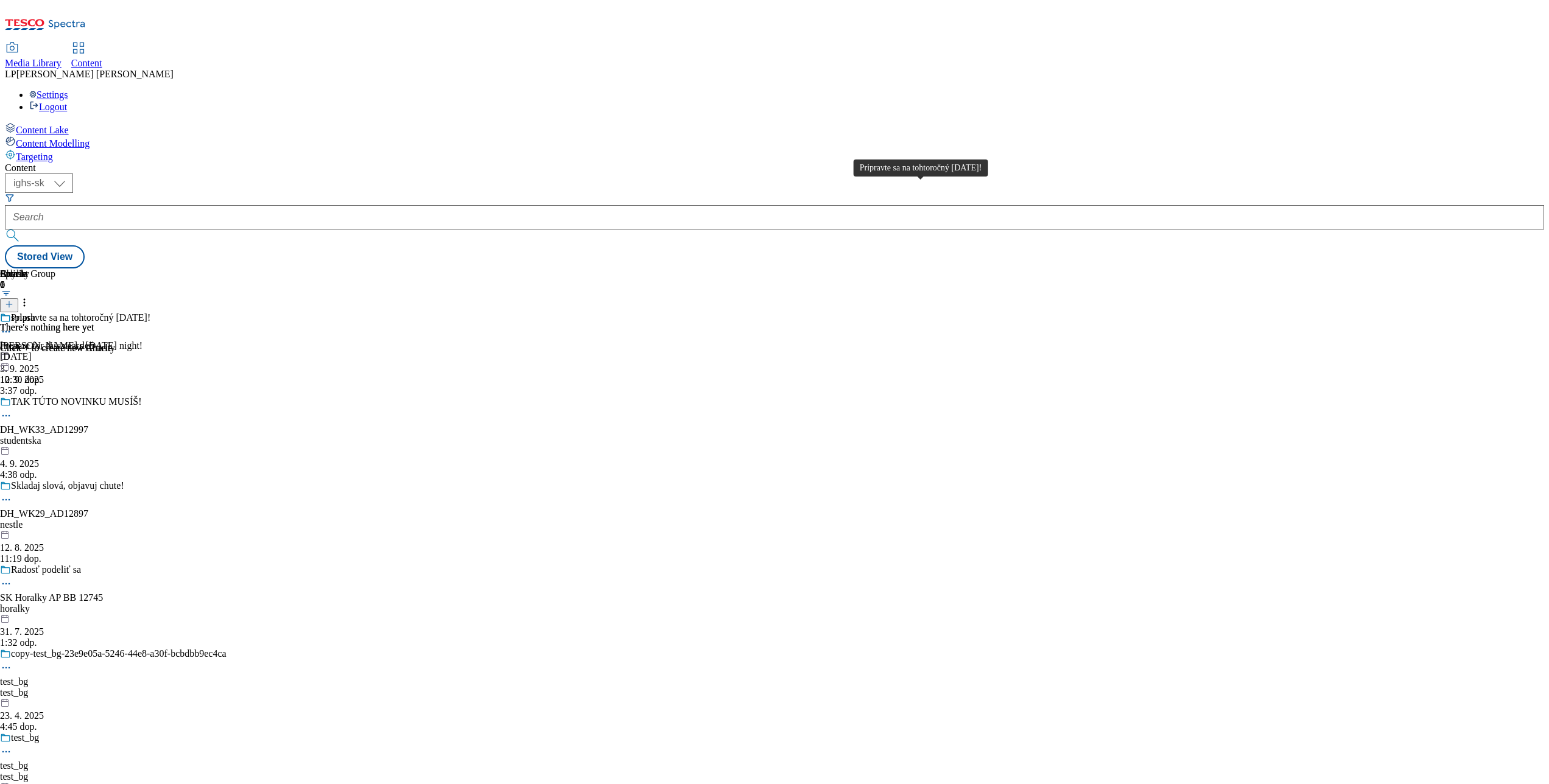
click at [151, 313] on div "Pripravte sa na tohtoročný [DATE]!" at bounding box center [80, 318] width 140 height 11
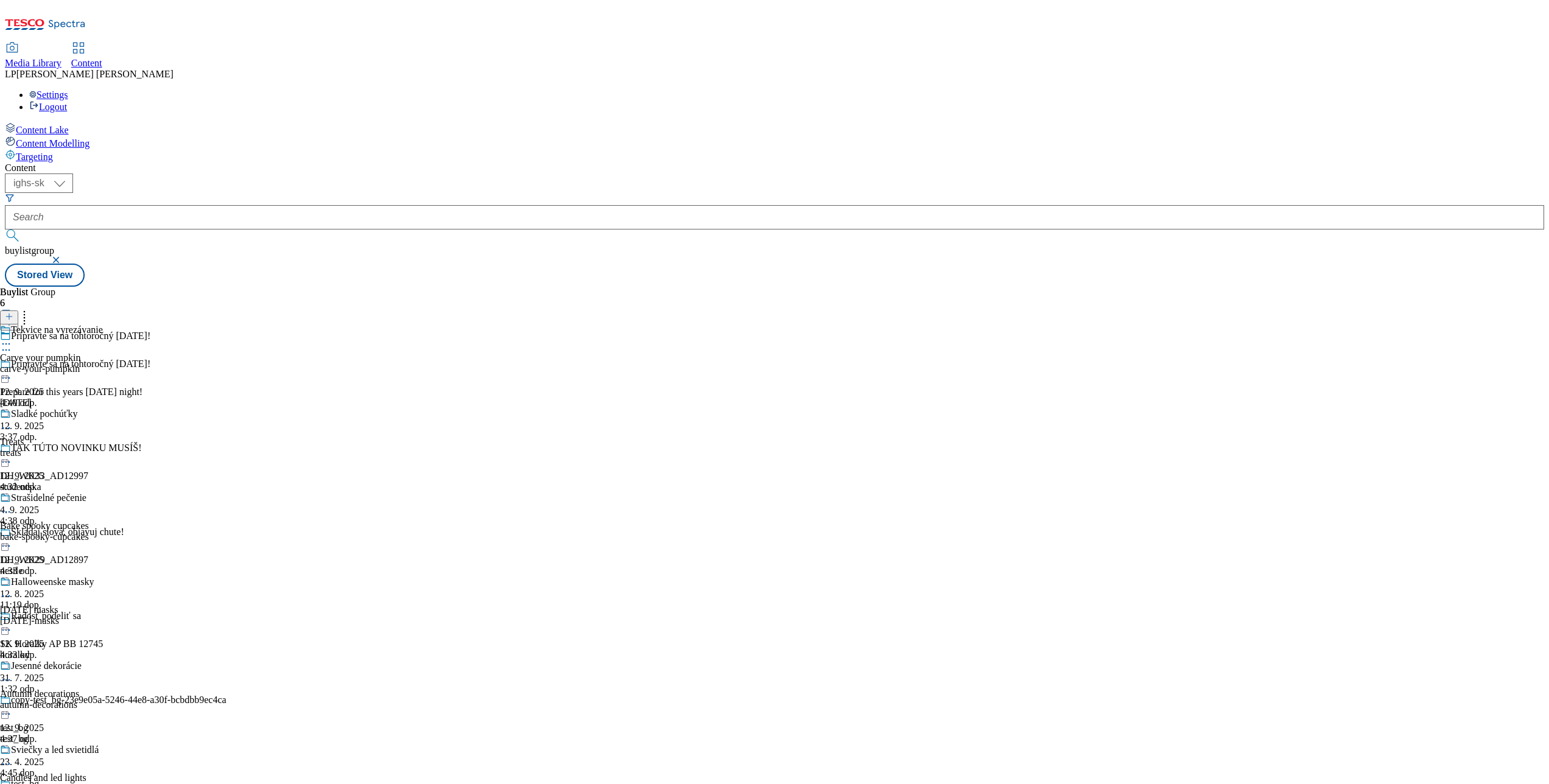
click at [12, 338] on icon at bounding box center [6, 344] width 12 height 12
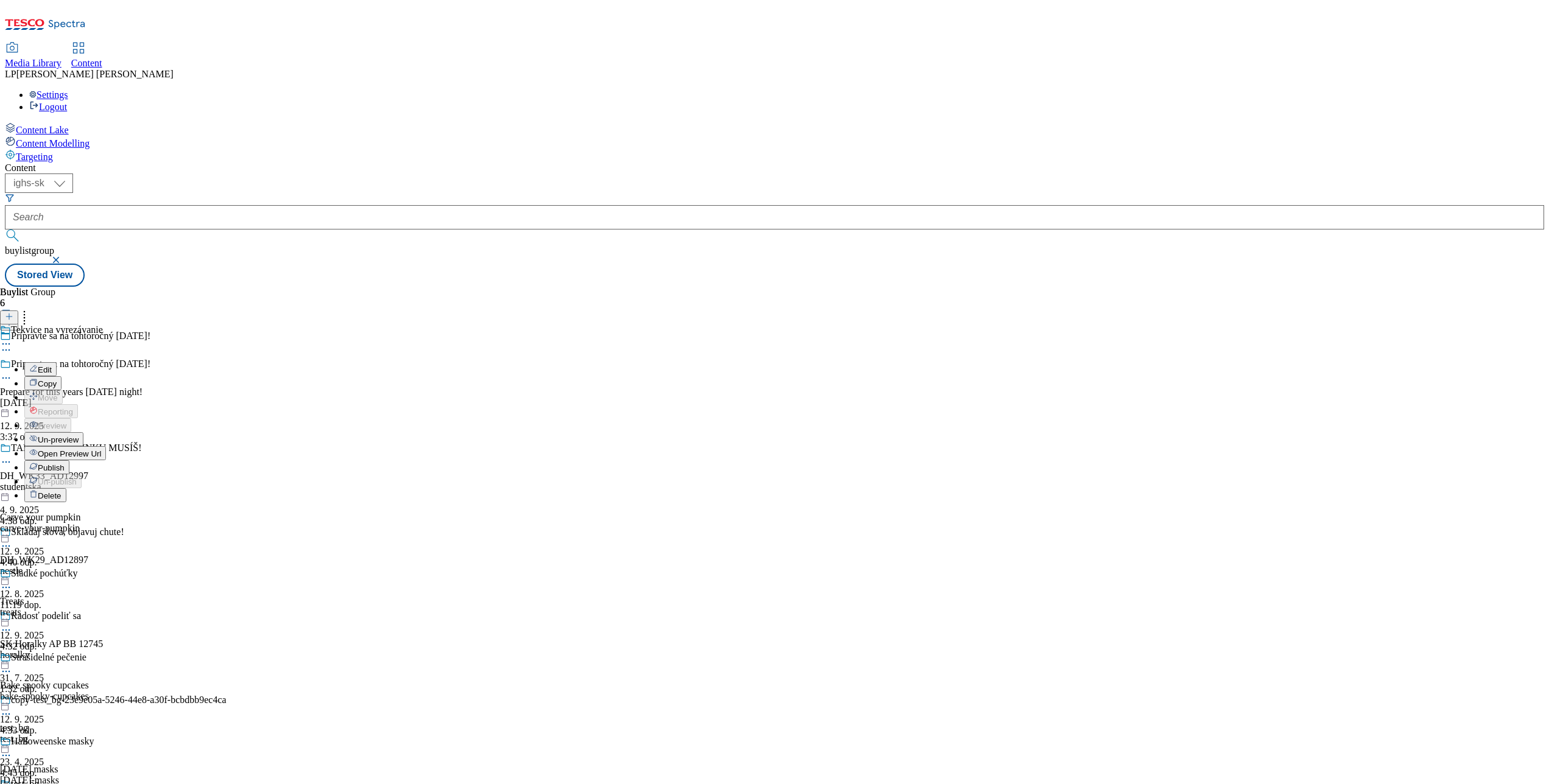
click at [704, 287] on div "Buylist Group 6 Pripravte sa na tohtoročný Halloween! Pripravte sa na tohtoročn…" at bounding box center [774, 287] width 1540 height 0
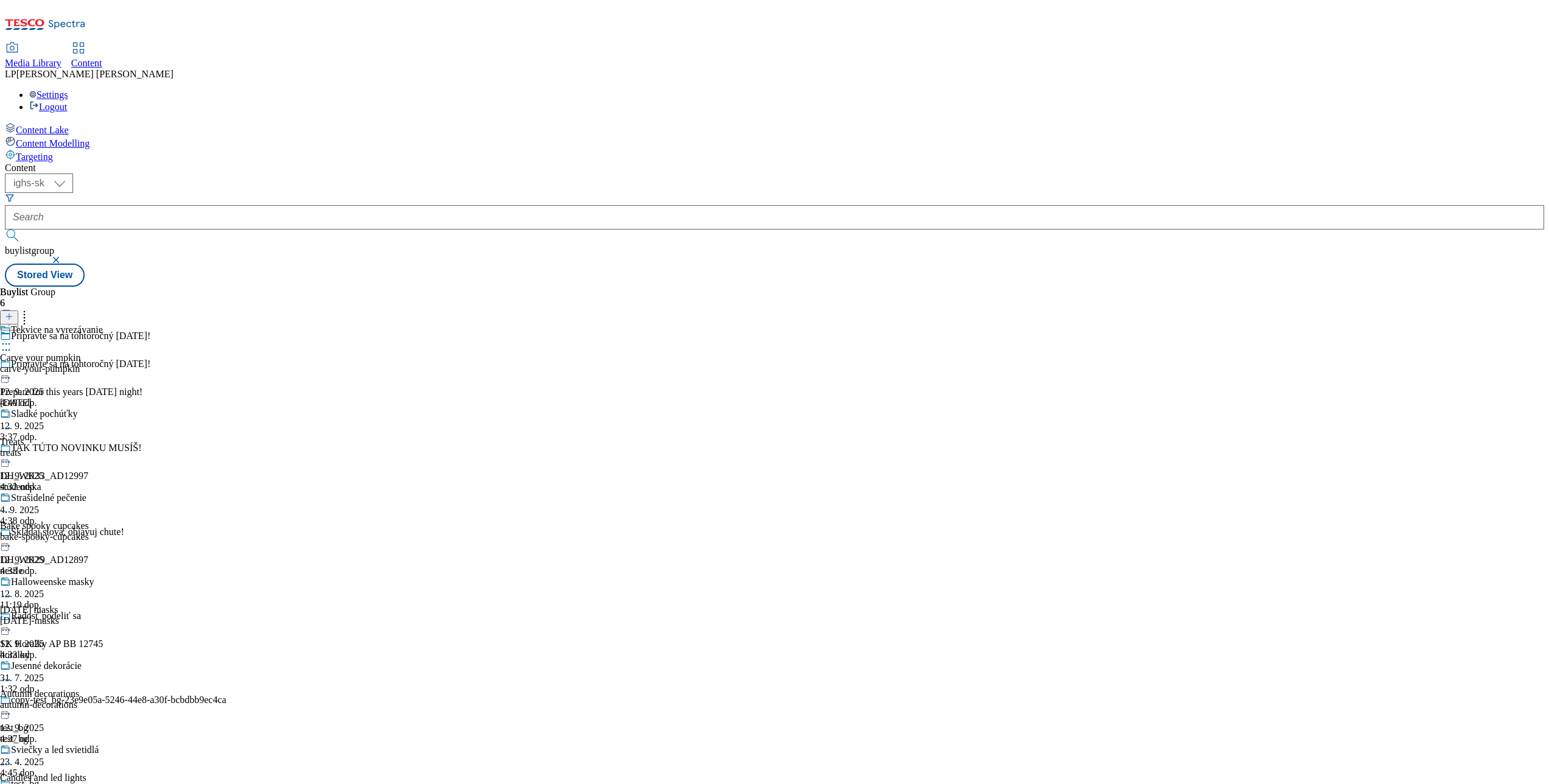
click at [103, 422] on div at bounding box center [51, 430] width 103 height 15
click at [644, 287] on div "Buylist Group 6 Pripravte sa na tohtoročný Halloween! Pripravte sa na tohtoročn…" at bounding box center [774, 287] width 1540 height 0
click at [12, 506] on icon at bounding box center [6, 512] width 12 height 12
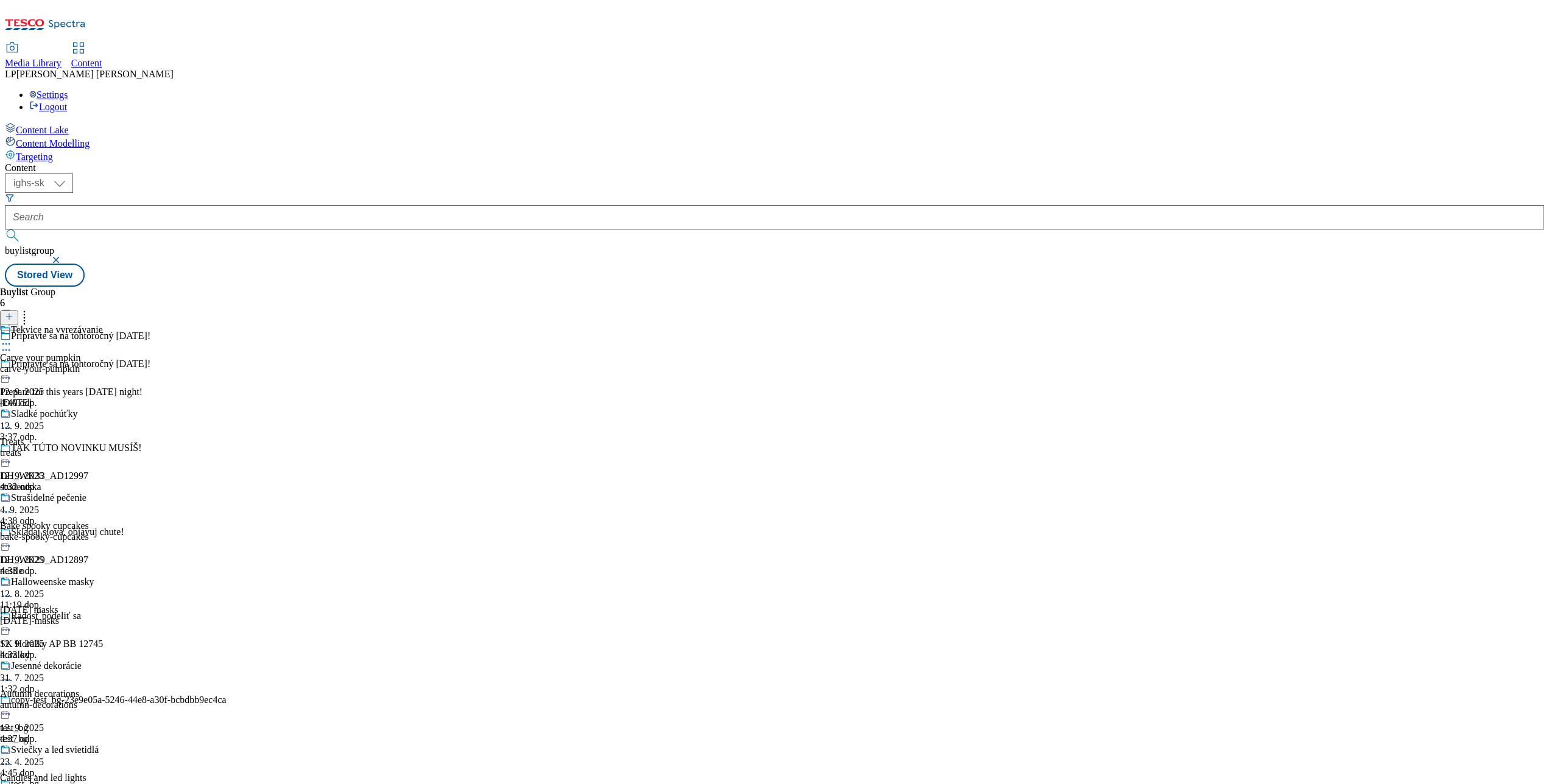
scroll to position [373, 0]
click at [12, 587] on icon at bounding box center [6, 764] width 12 height 12
click at [103, 324] on div "Tekvice na vyrezávanie" at bounding box center [57, 330] width 92 height 11
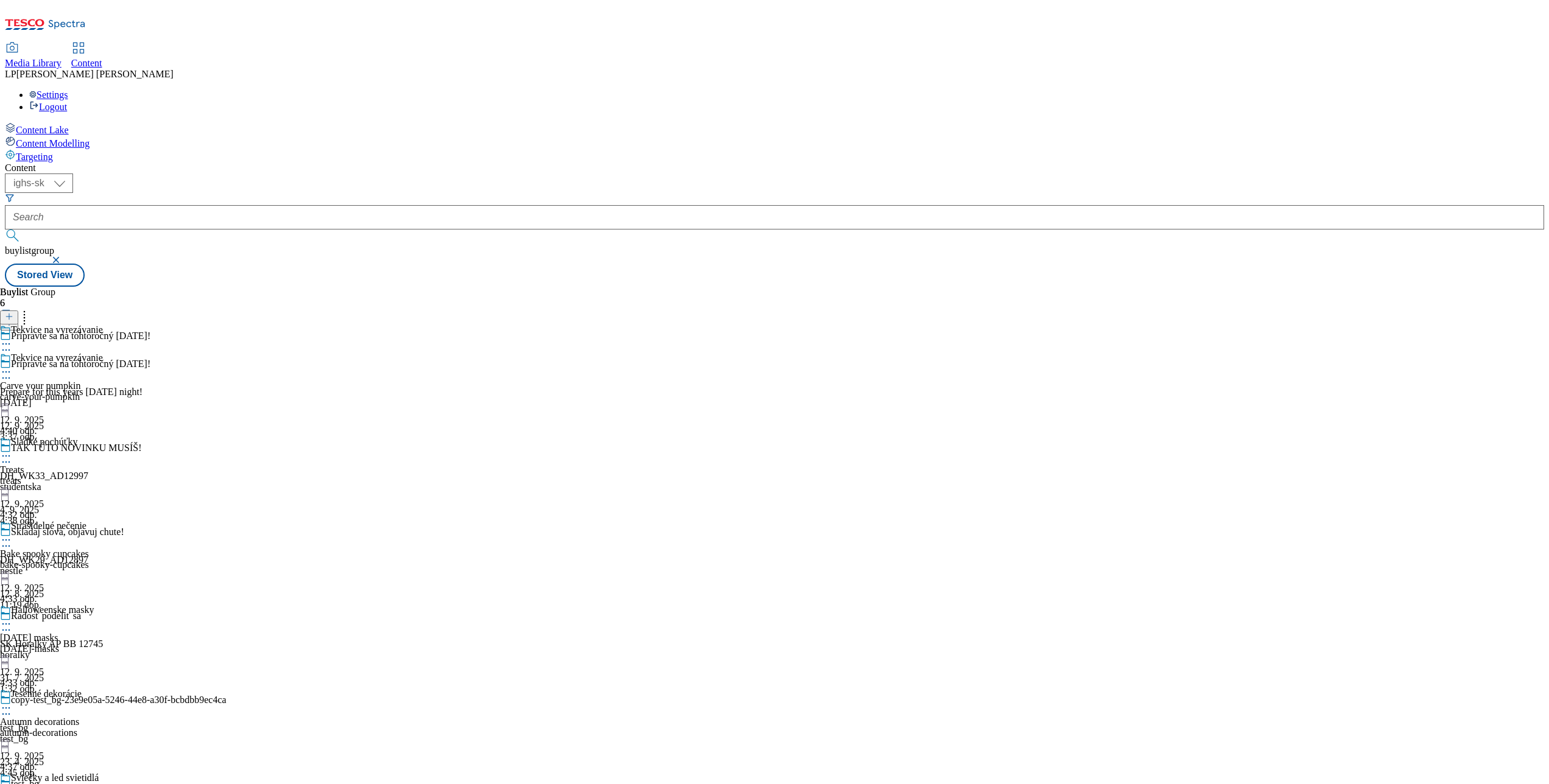
click at [12, 366] on icon at bounding box center [6, 372] width 12 height 12
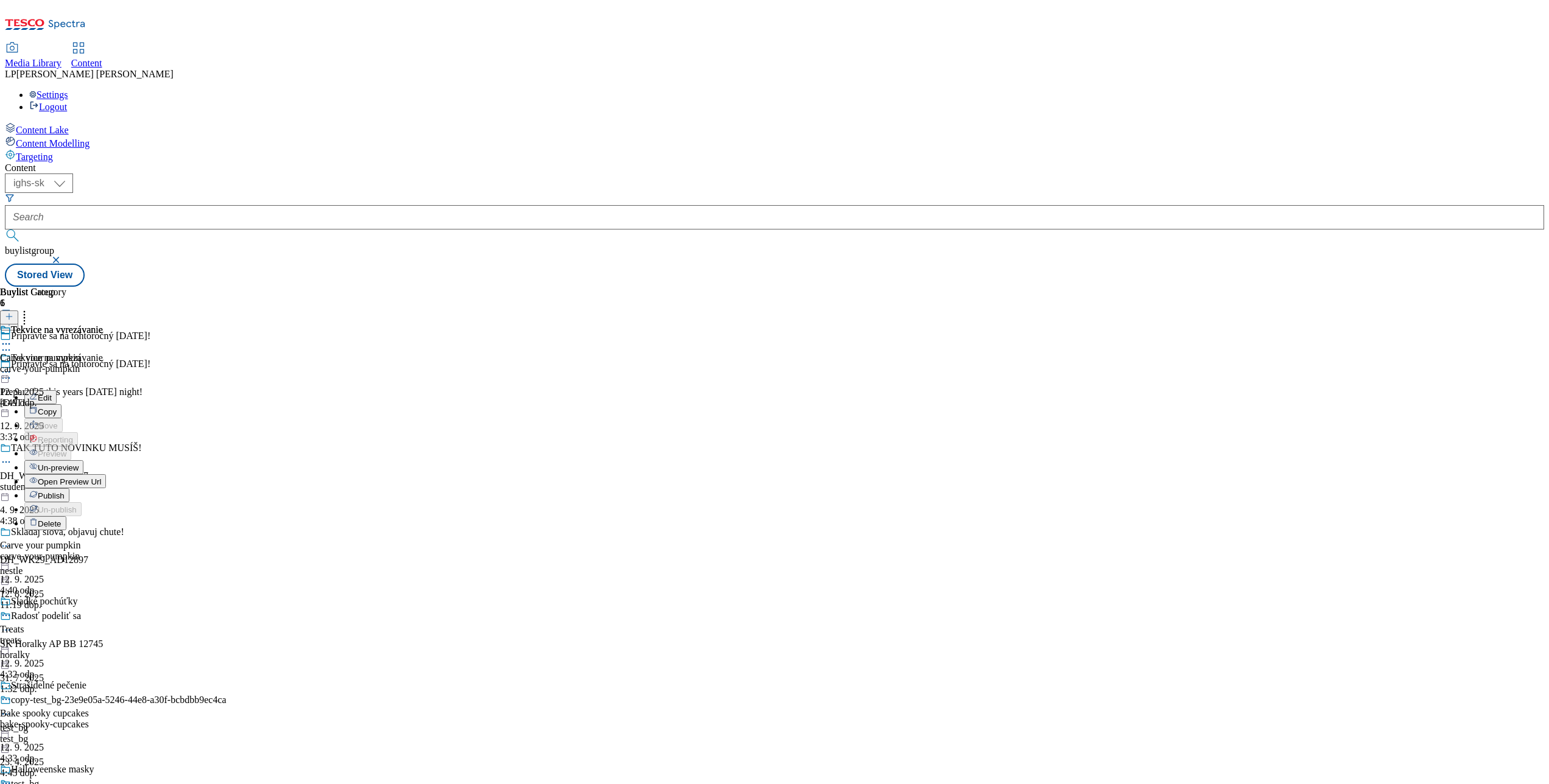
click at [106, 474] on button "Open Preview Url" at bounding box center [65, 481] width 82 height 14
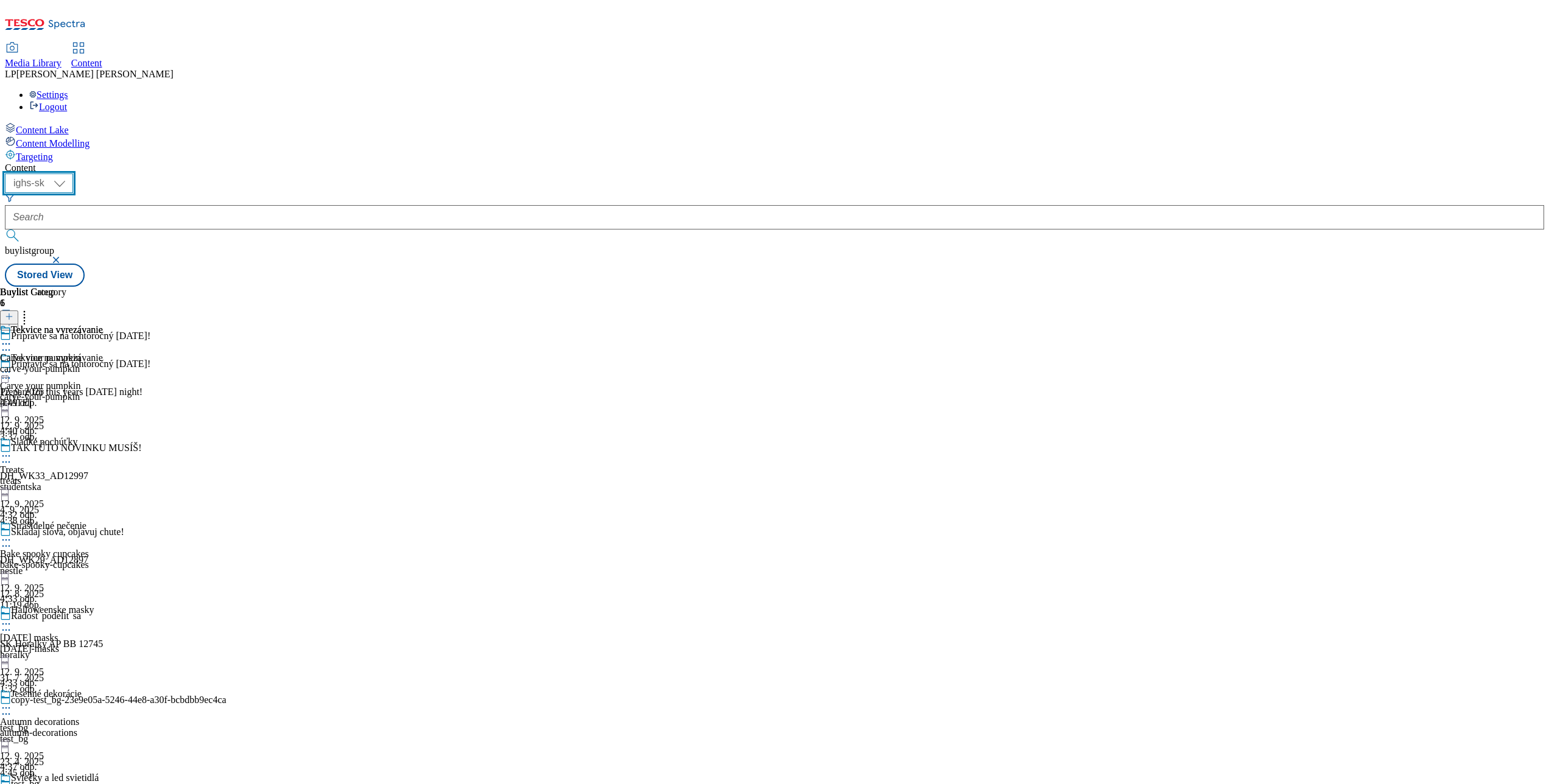
click at [73, 174] on select "ighs-cz ighs-hu ighs-sk" at bounding box center [39, 183] width 68 height 20
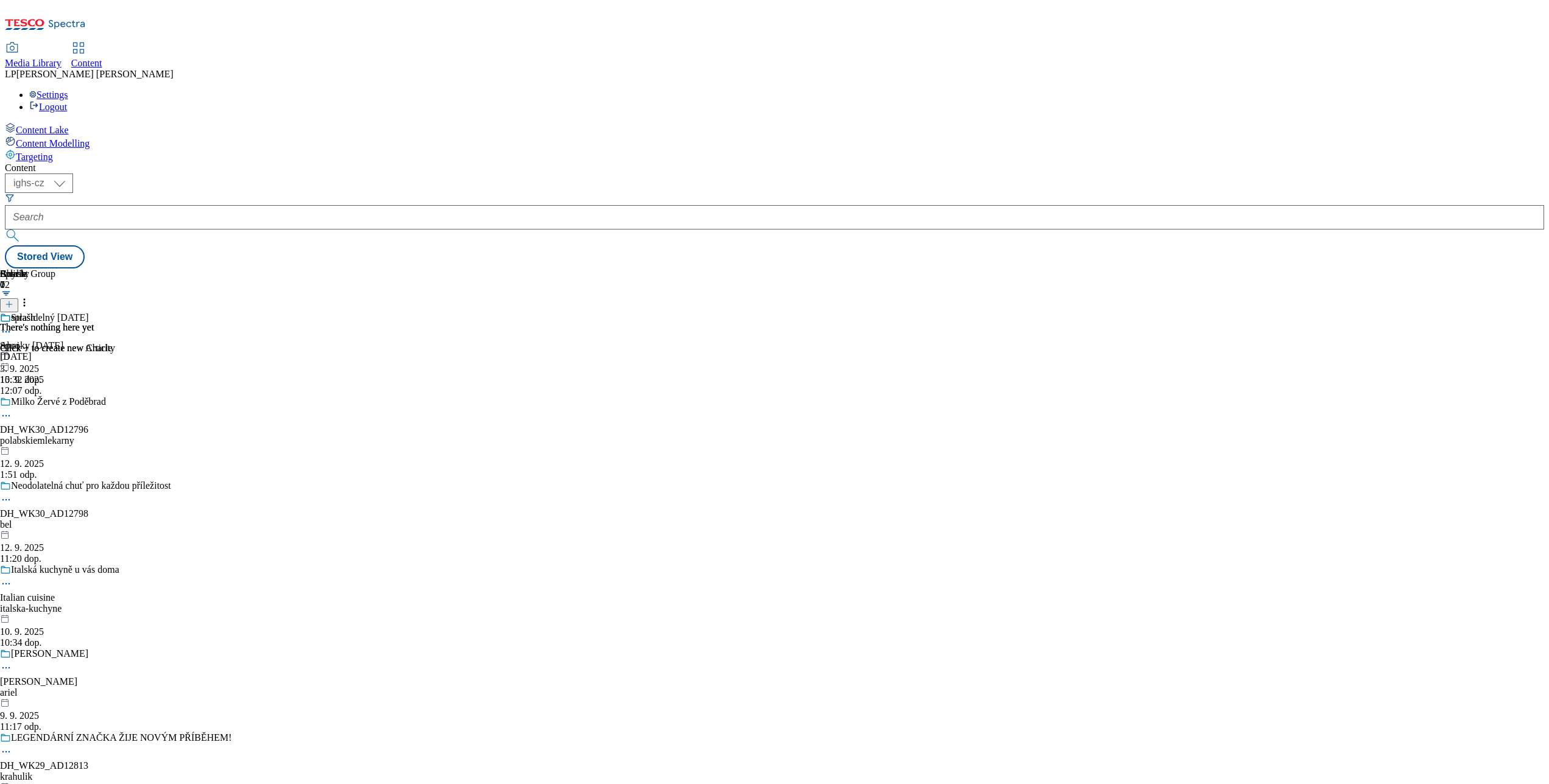
click at [232, 326] on div at bounding box center [116, 333] width 232 height 15
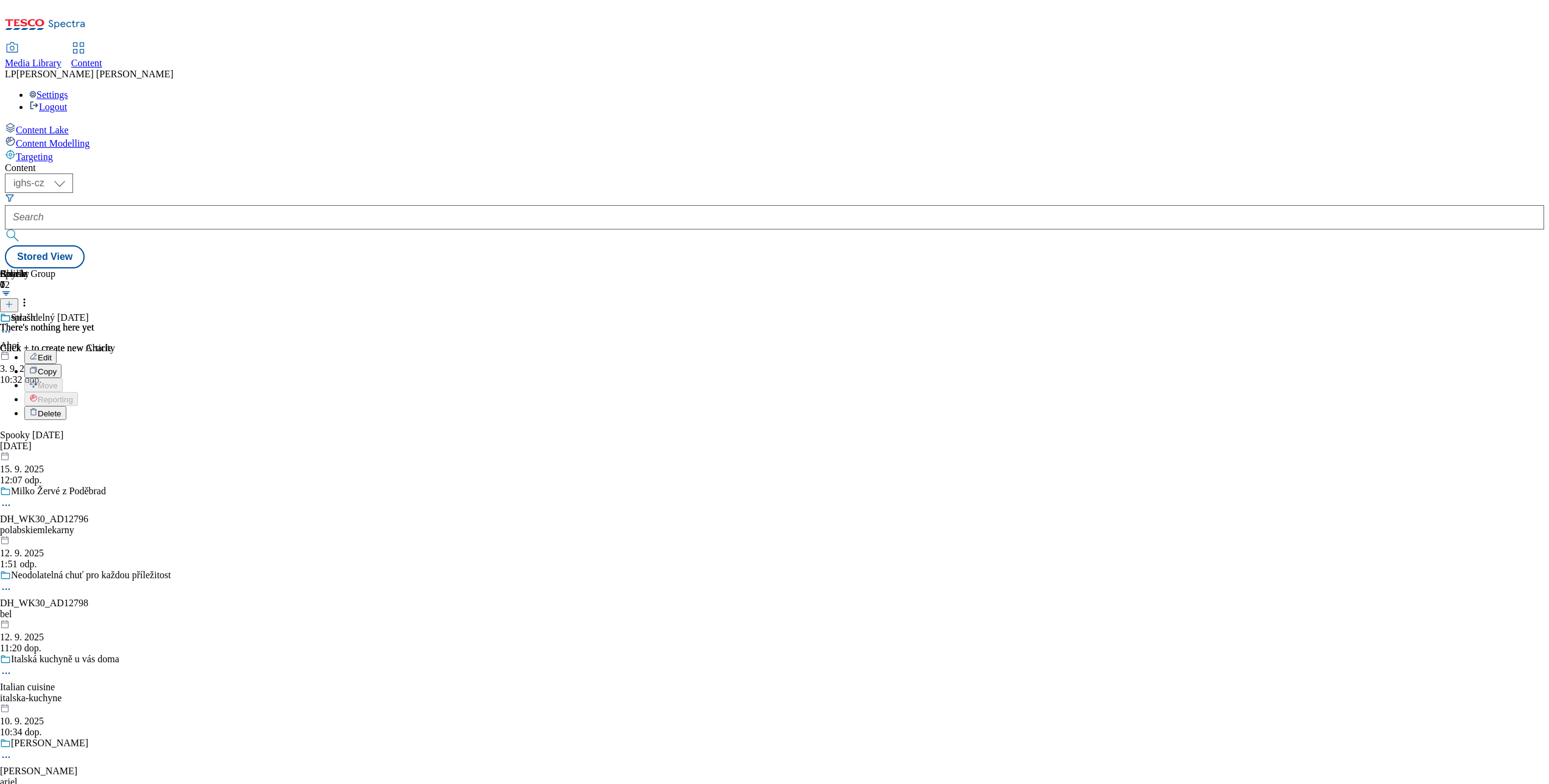
click at [1087, 269] on div "Charity 0 There's nothing here yet Click + to create new Charity Splash 1 splas…" at bounding box center [774, 269] width 1540 height 0
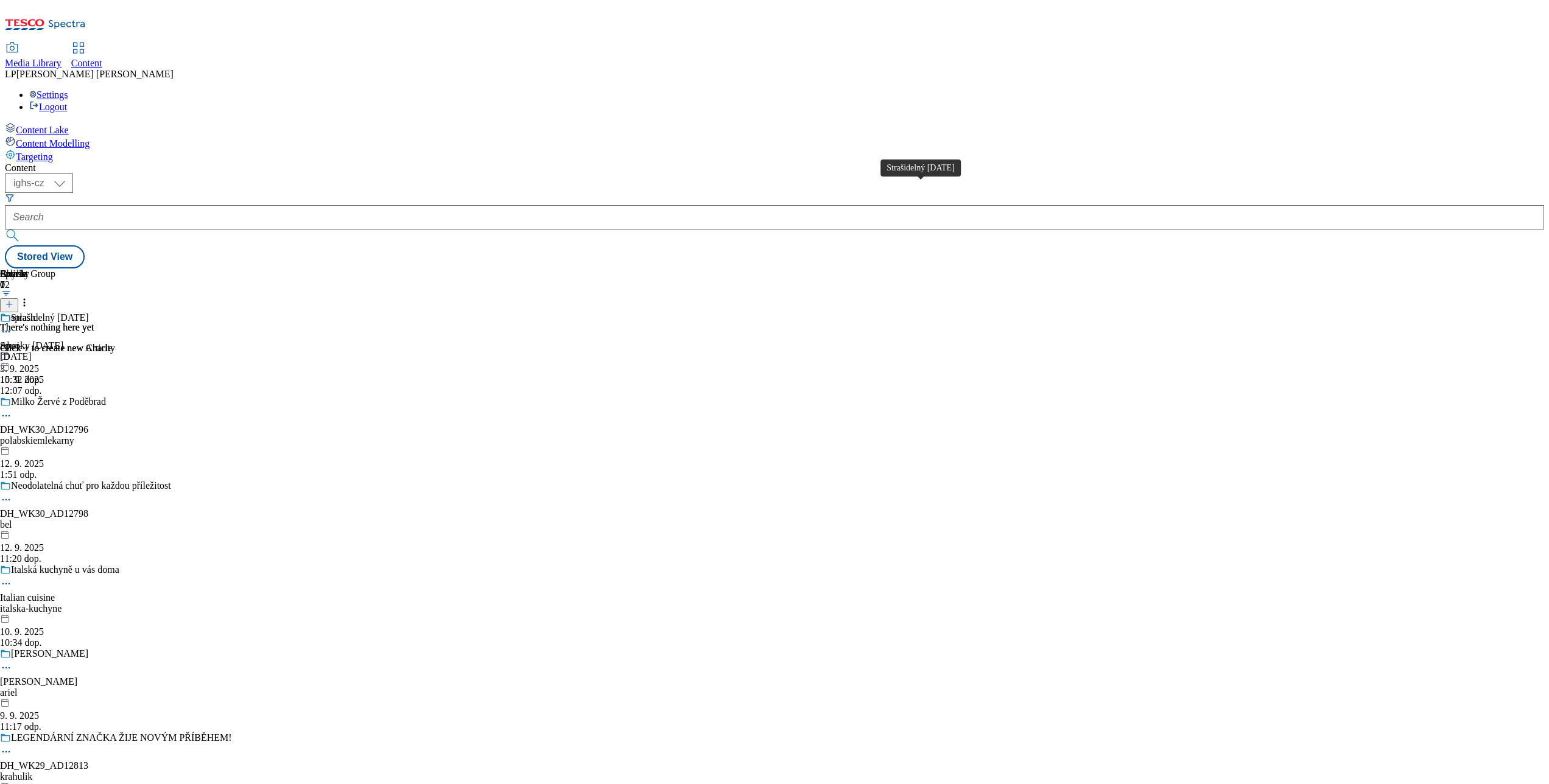
click at [89, 313] on div "Strašidelný Halloween" at bounding box center [50, 318] width 78 height 11
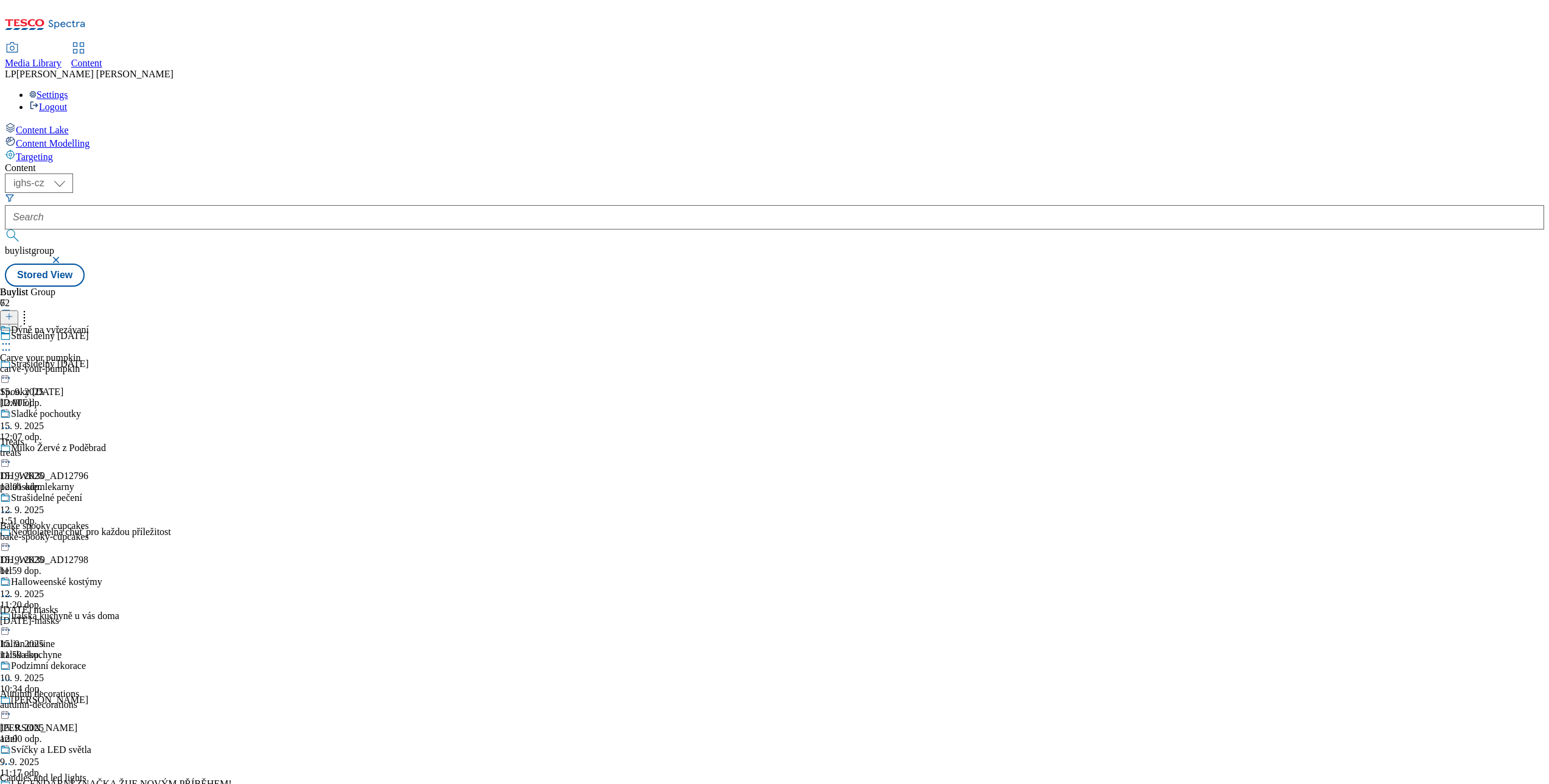
click at [12, 338] on icon at bounding box center [6, 344] width 12 height 12
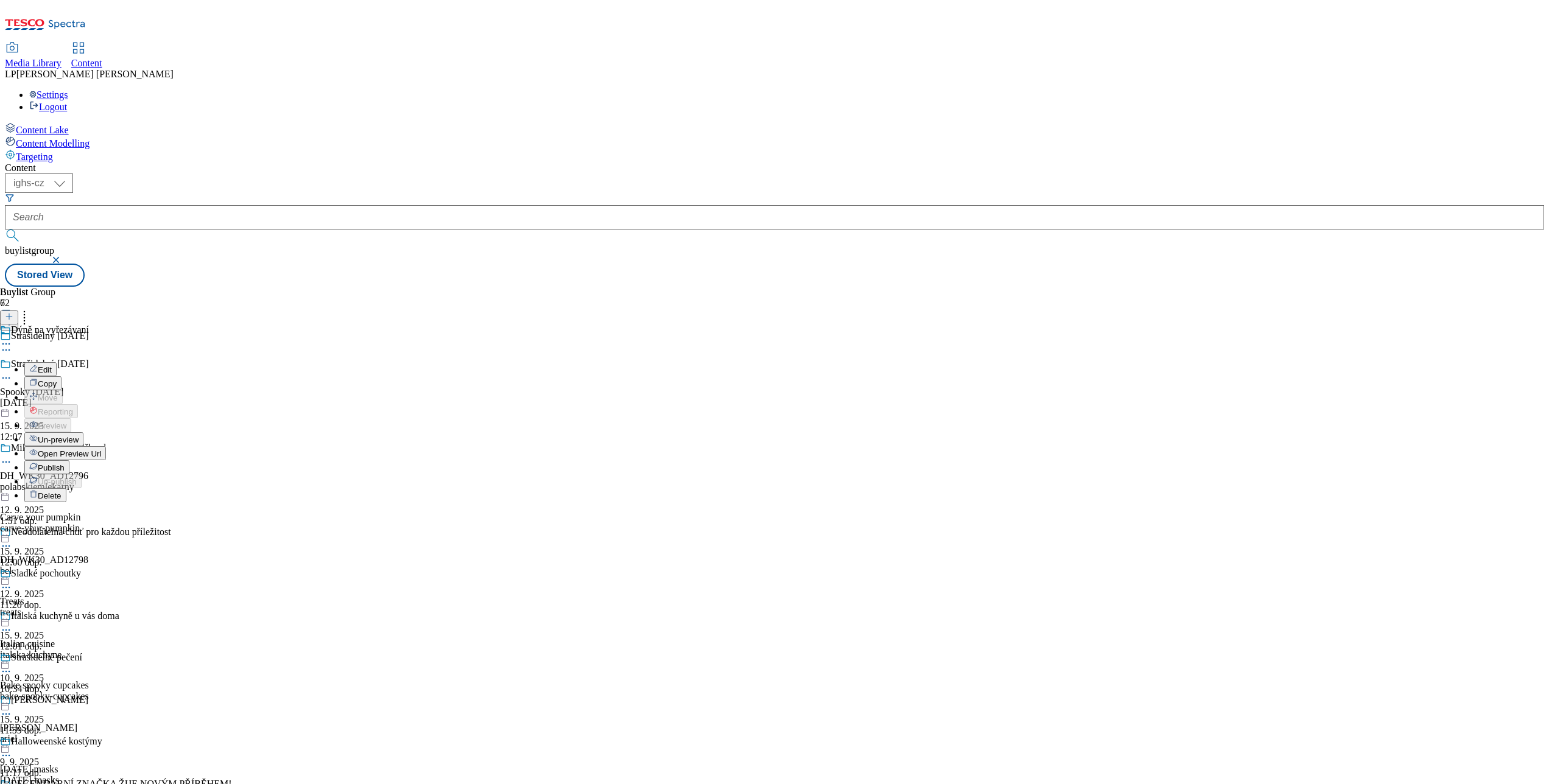
click at [101, 449] on span "Open Preview Url" at bounding box center [69, 454] width 64 height 9
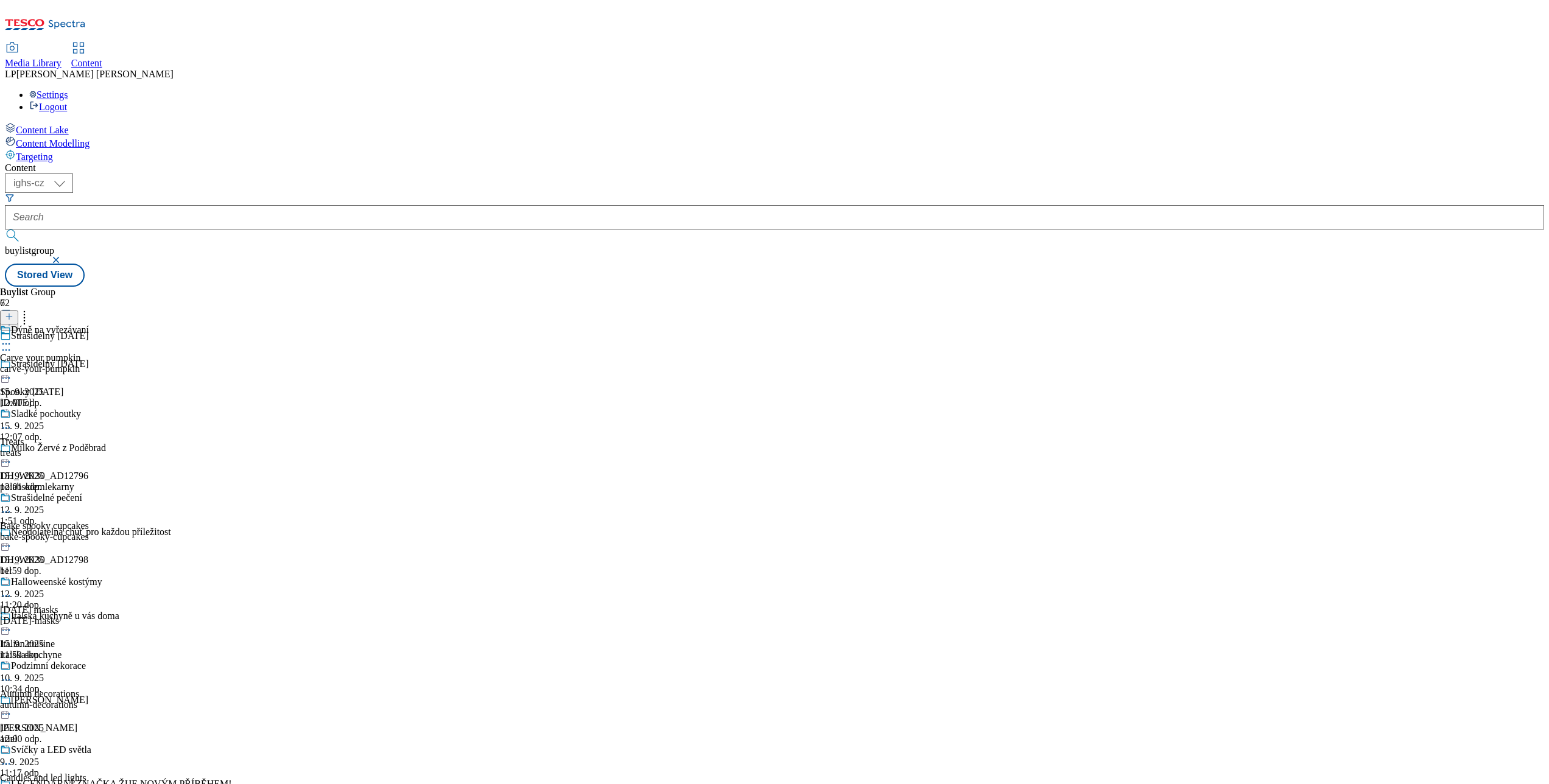
click at [12, 372] on icon at bounding box center [6, 378] width 12 height 12
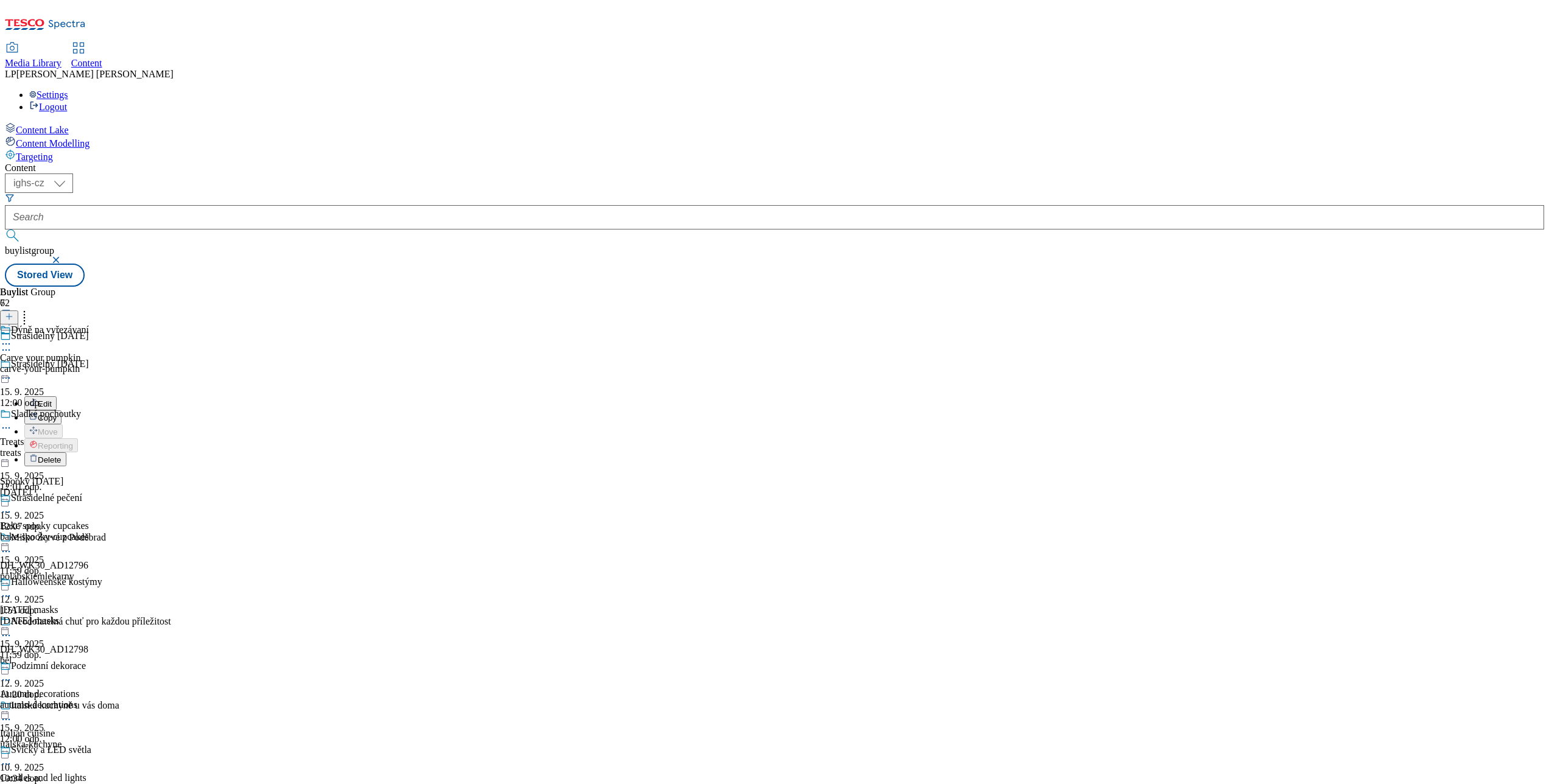
click at [52, 400] on span "Edit" at bounding box center [45, 404] width 14 height 9
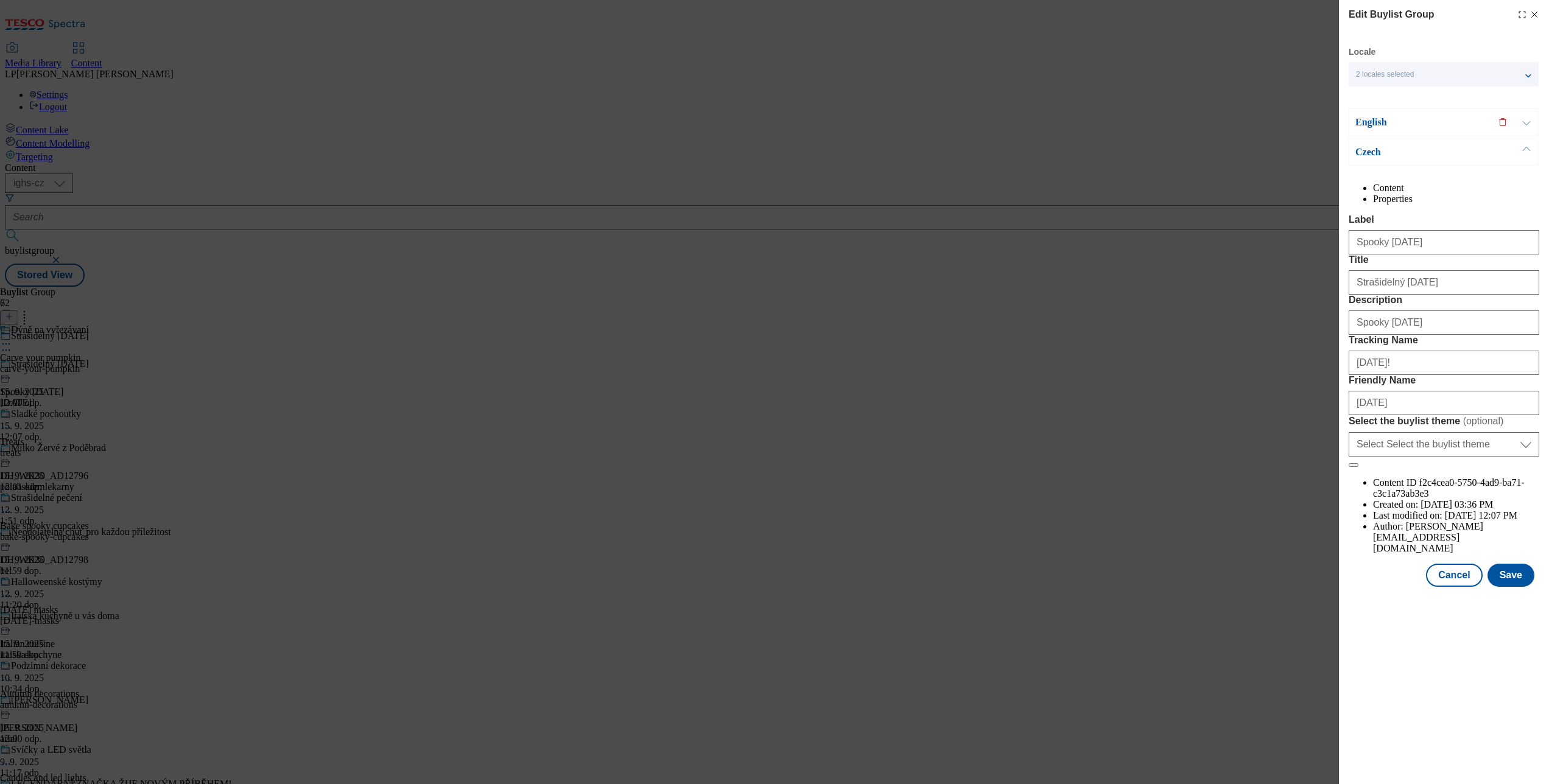
click at [1161, 155] on p "Czech" at bounding box center [1419, 152] width 128 height 12
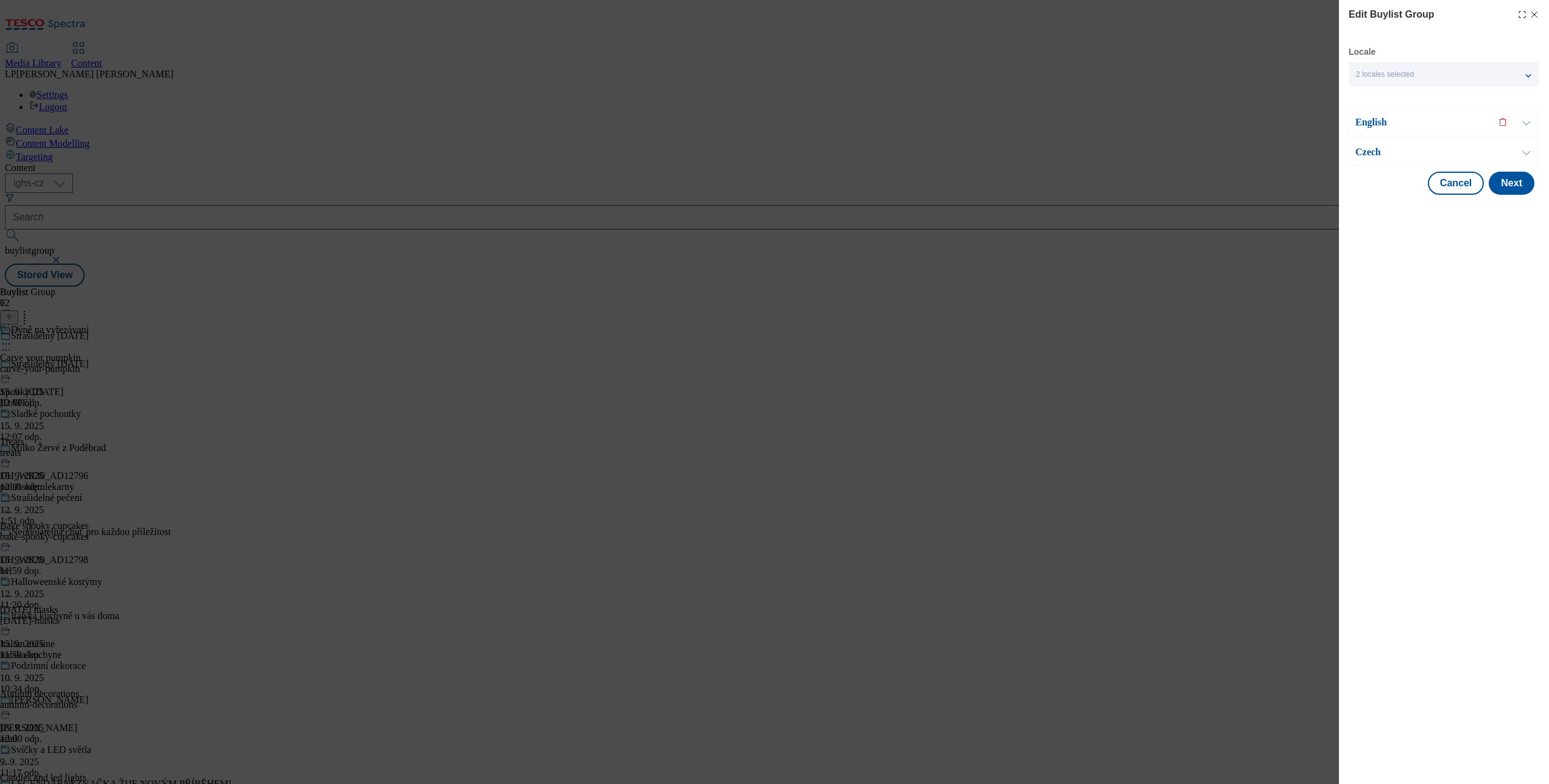
click at [1161, 155] on p "Czech" at bounding box center [1419, 152] width 128 height 12
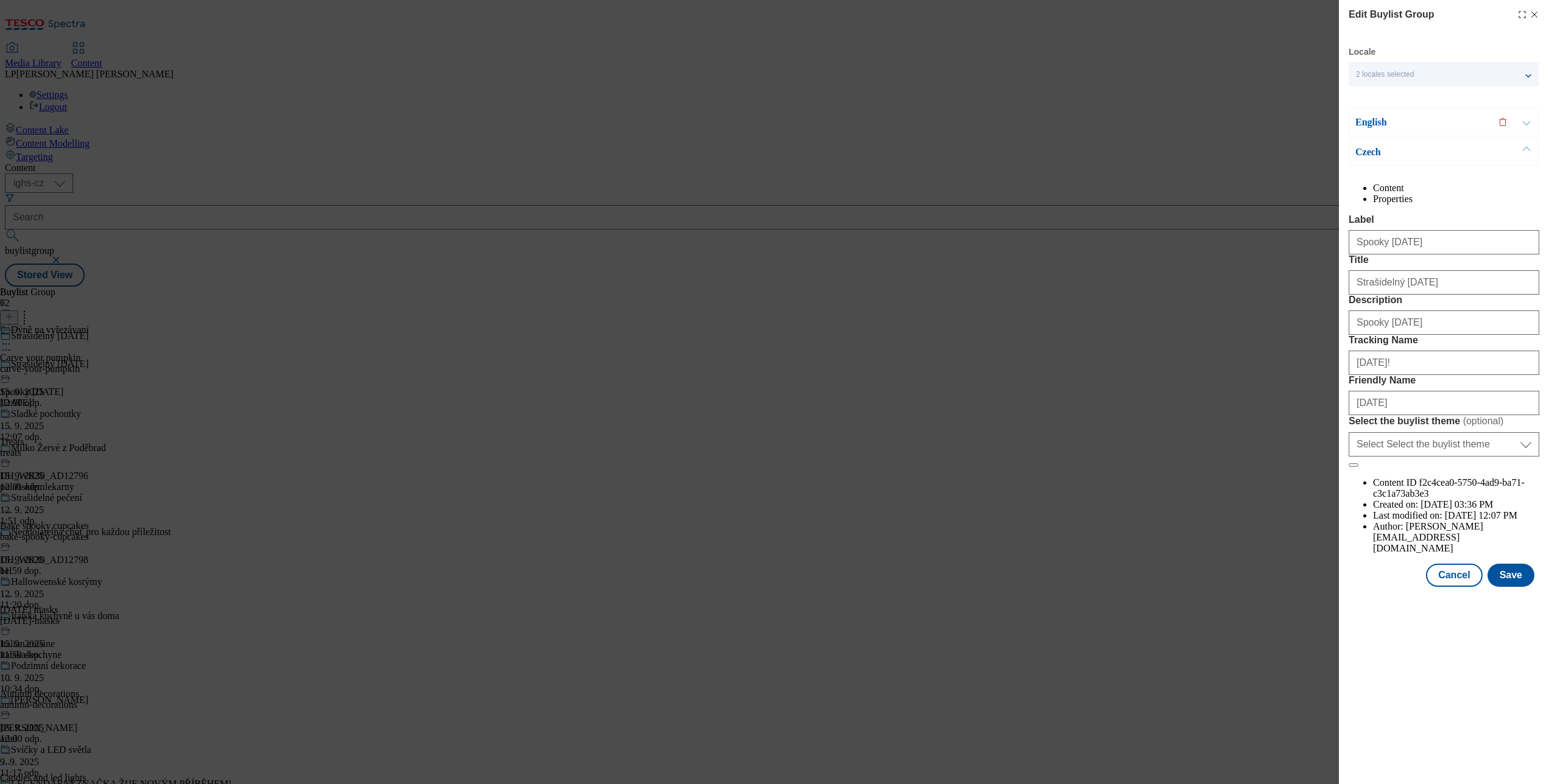
click at [1161, 116] on p "English" at bounding box center [1419, 122] width 128 height 12
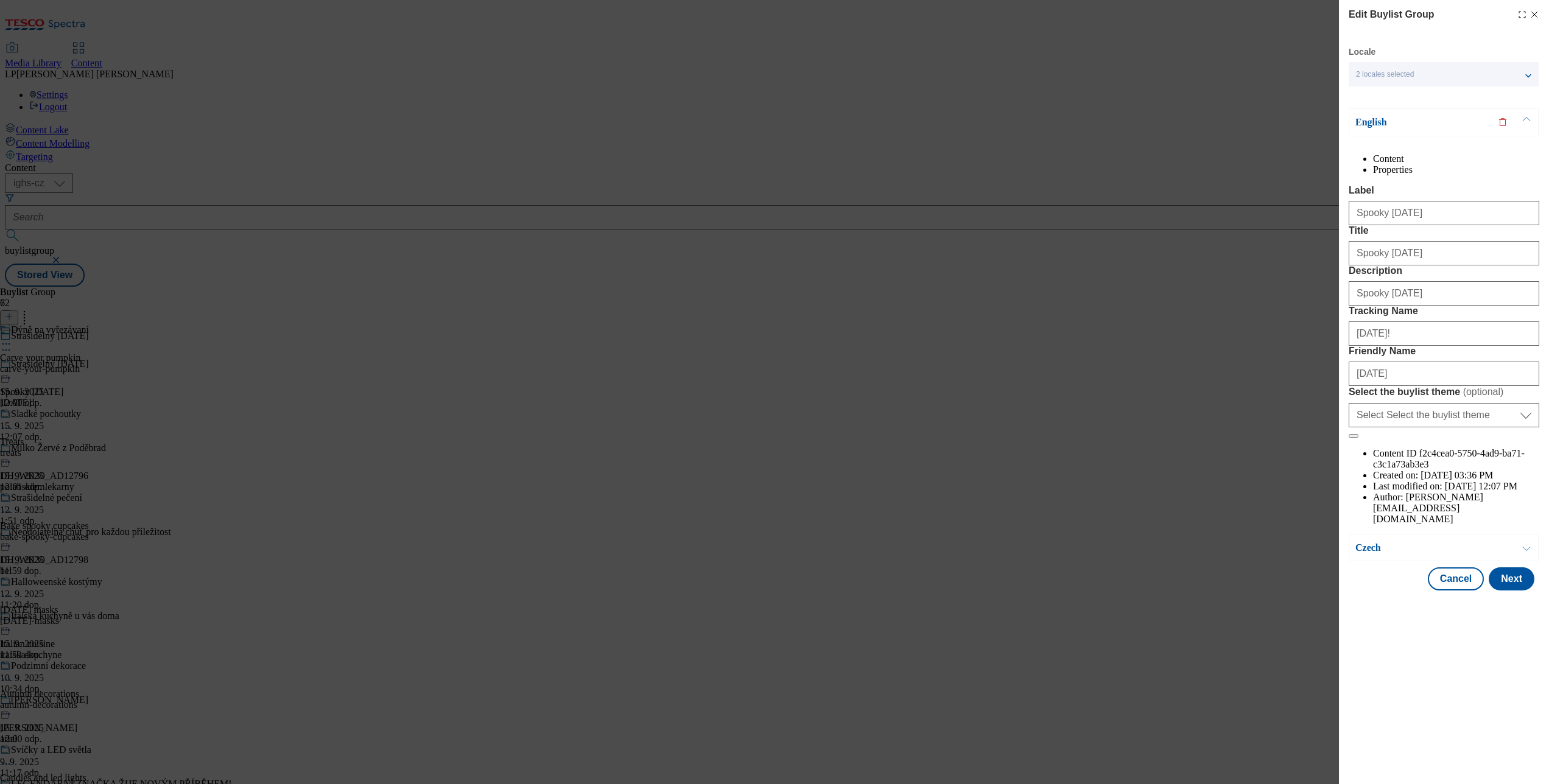
click at [1161, 126] on p "English" at bounding box center [1419, 122] width 128 height 12
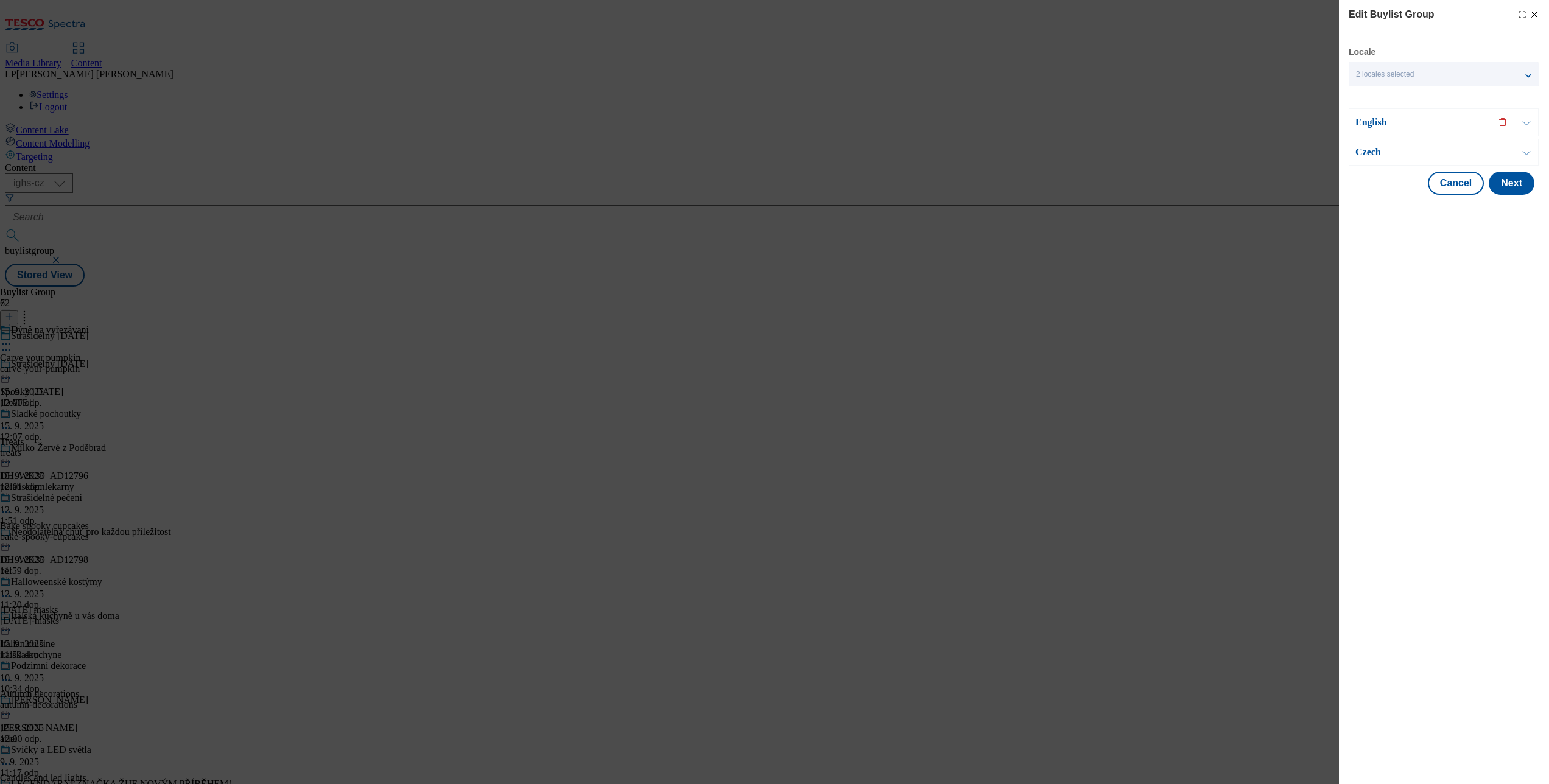
click at [1161, 156] on p "Czech" at bounding box center [1419, 152] width 128 height 12
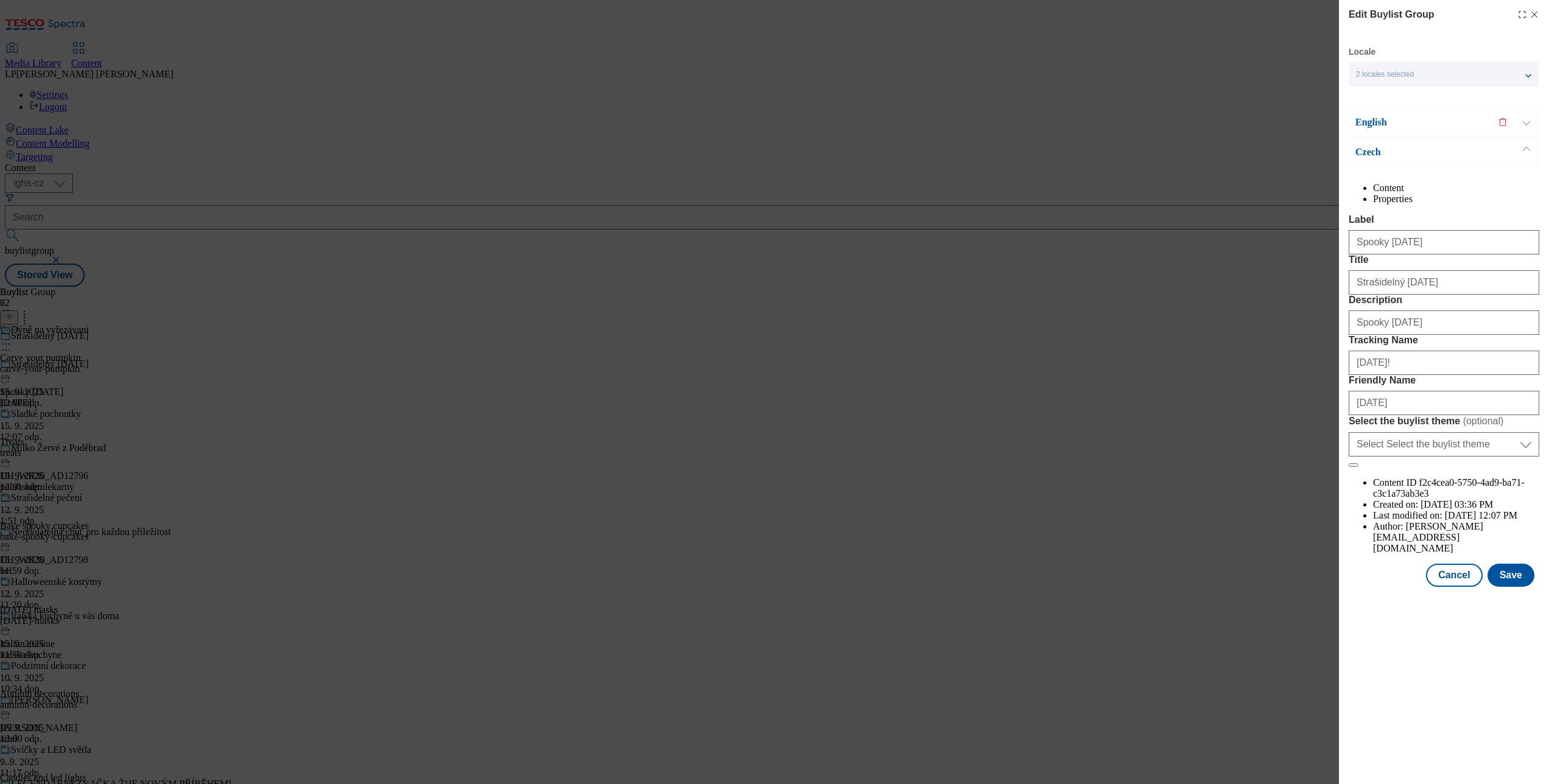
click at [1161, 390] on div "Edit Buylist Group Locale 2 locales selected English Czech English Content Prop…" at bounding box center [774, 392] width 1549 height 784
click at [1161, 9] on icon "Modal" at bounding box center [1534, 14] width 9 height 9
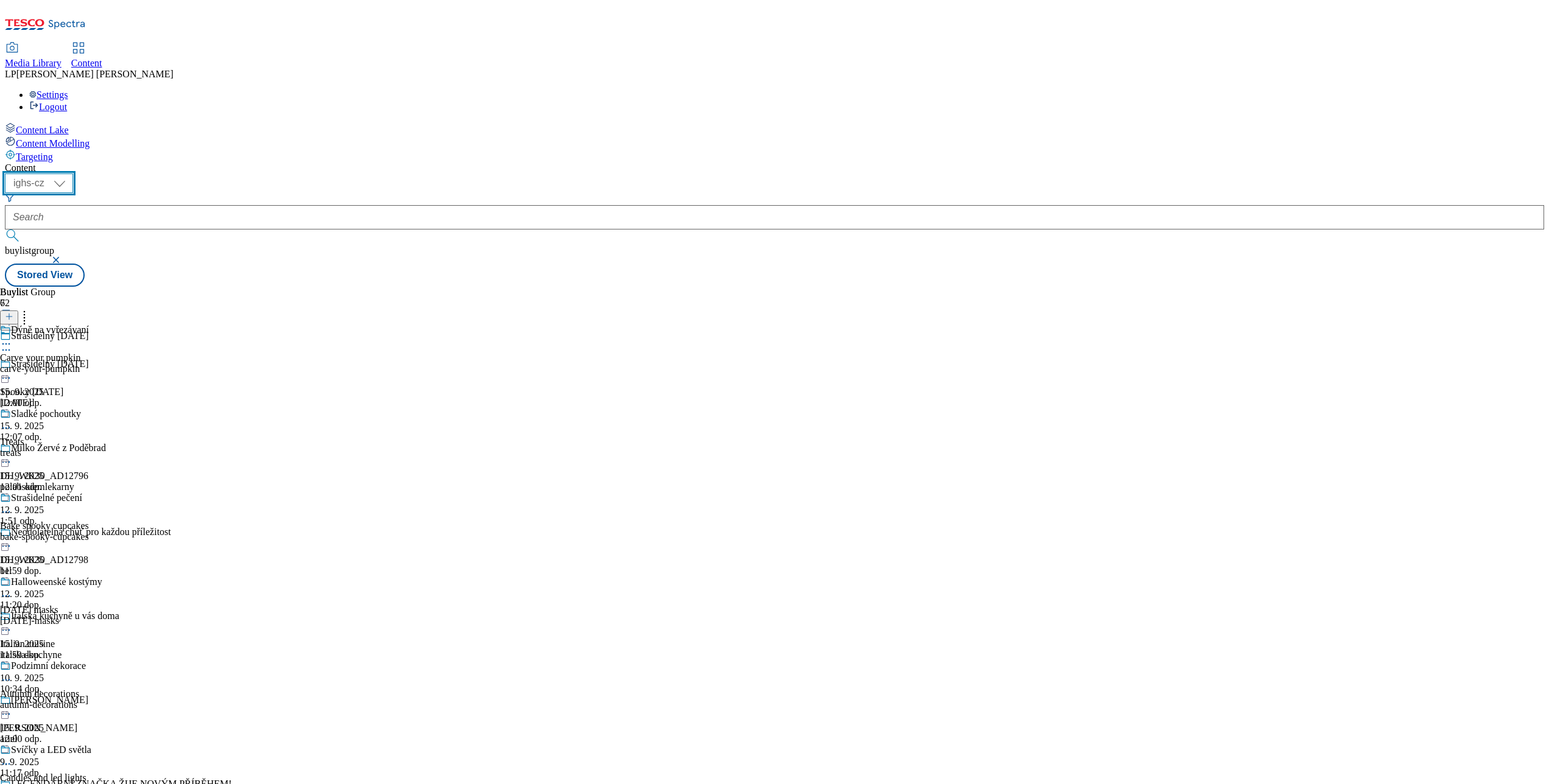
click at [73, 174] on select "ighs-cz ighs-hu ighs-sk" at bounding box center [39, 183] width 68 height 20
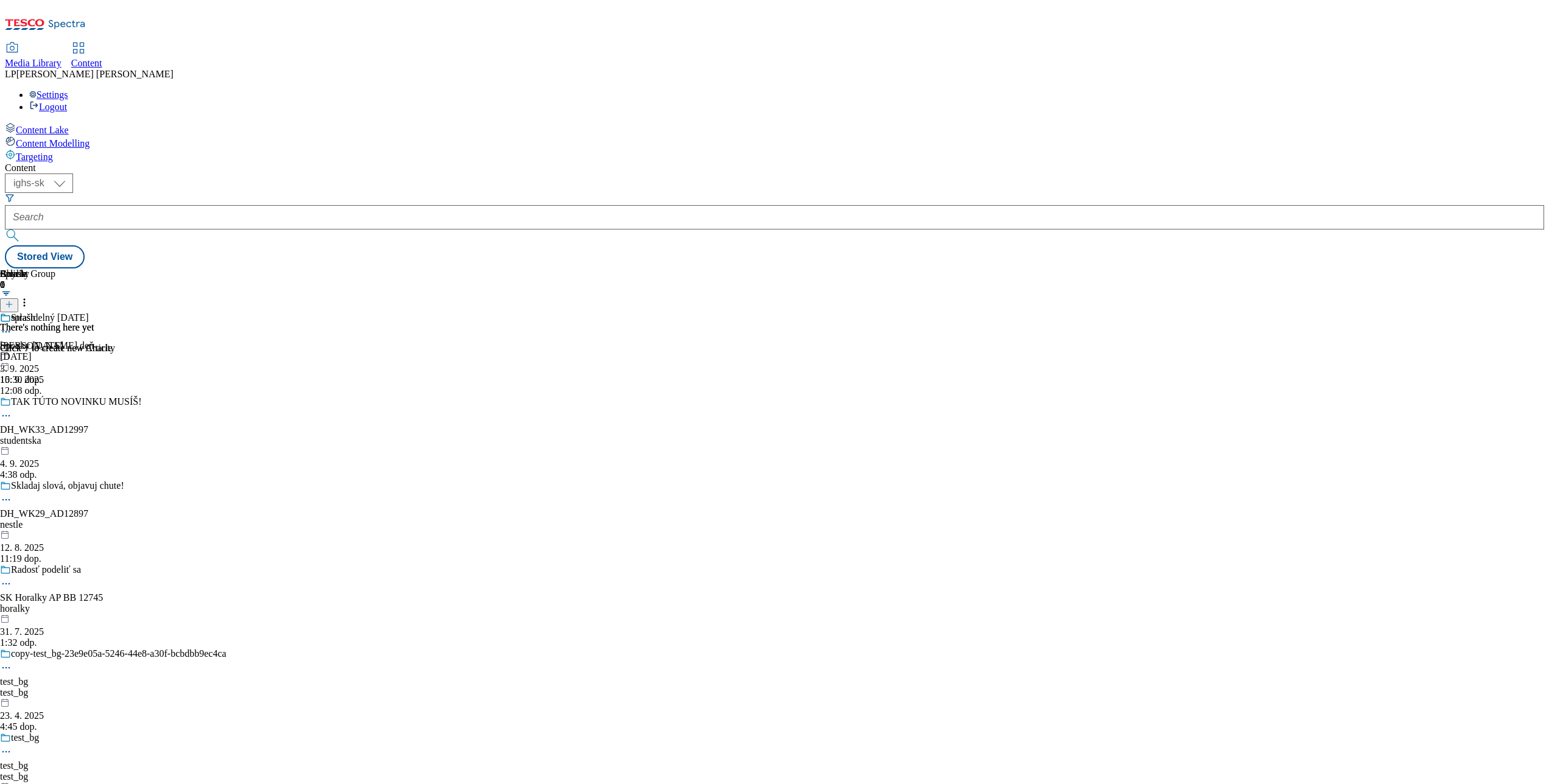
click at [227, 313] on div "Strašidelný Halloween Spooky Halloween halloween 15. 9. 2025 12:08 odp." at bounding box center [113, 354] width 227 height 84
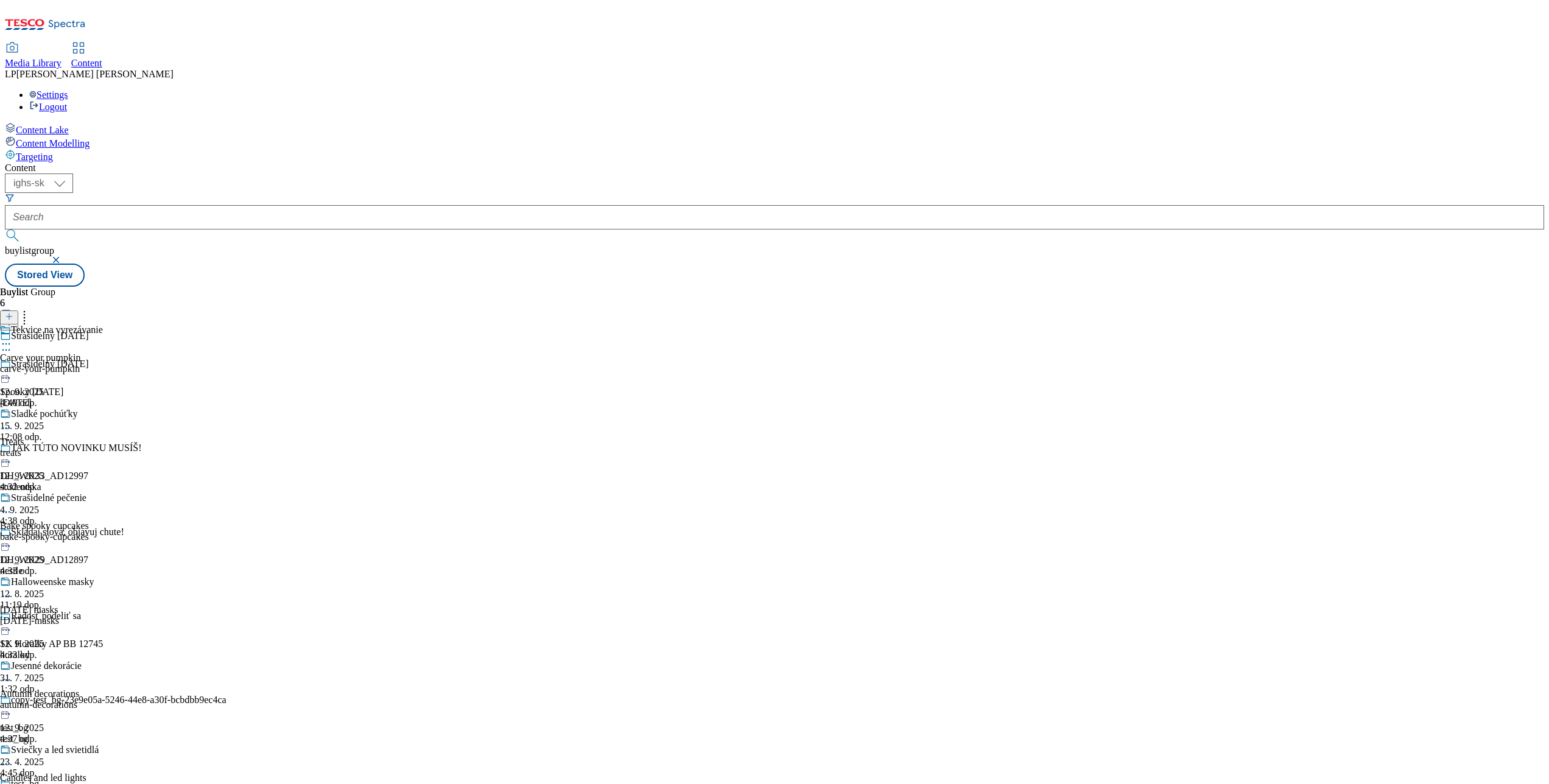
click at [12, 338] on icon at bounding box center [6, 344] width 12 height 12
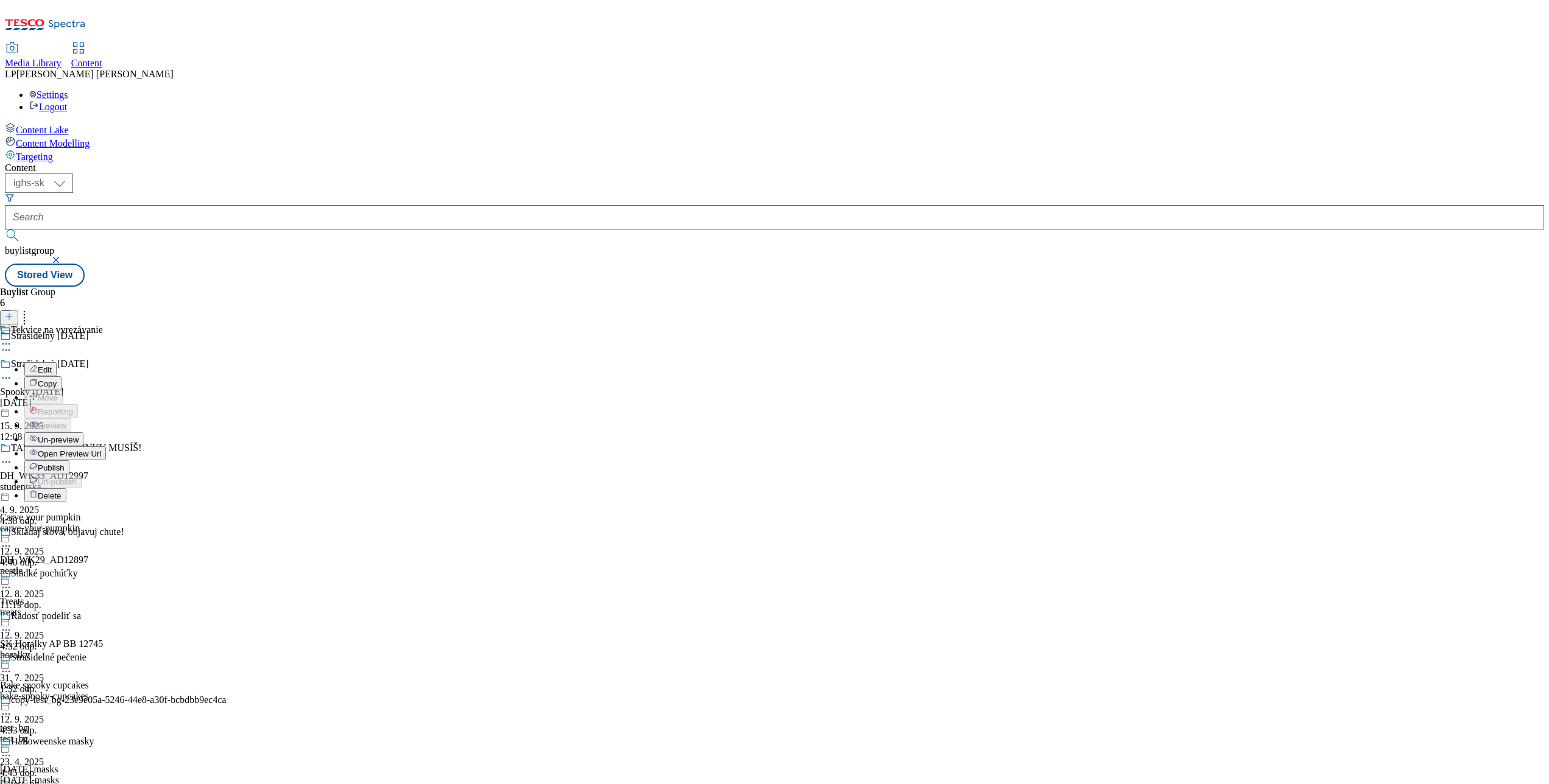
click at [101, 449] on span "Open Preview Url" at bounding box center [69, 454] width 64 height 9
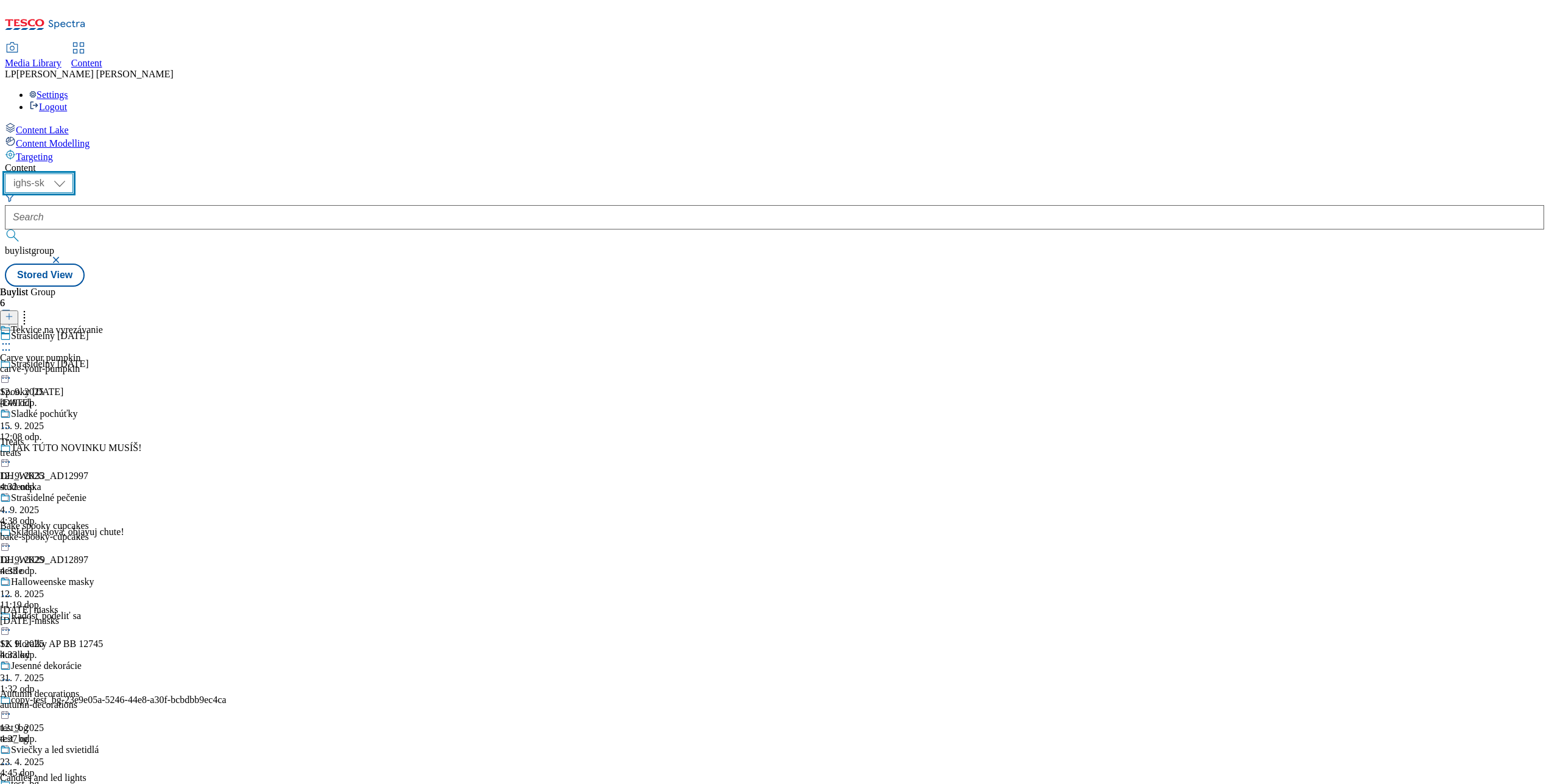
click at [73, 174] on select "ighs-cz ighs-hu ighs-sk" at bounding box center [39, 183] width 68 height 20
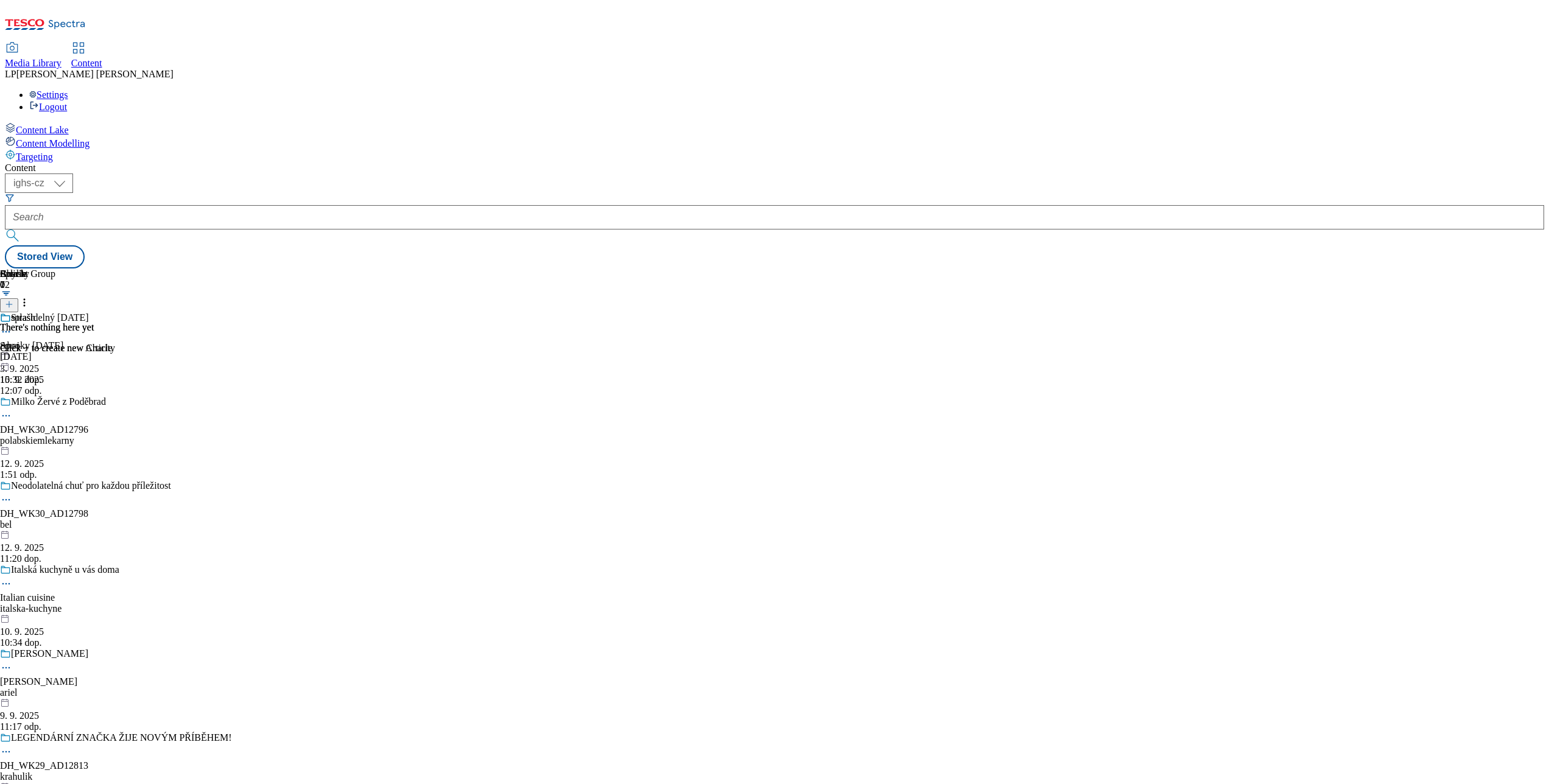
click at [12, 326] on icon at bounding box center [6, 332] width 12 height 12
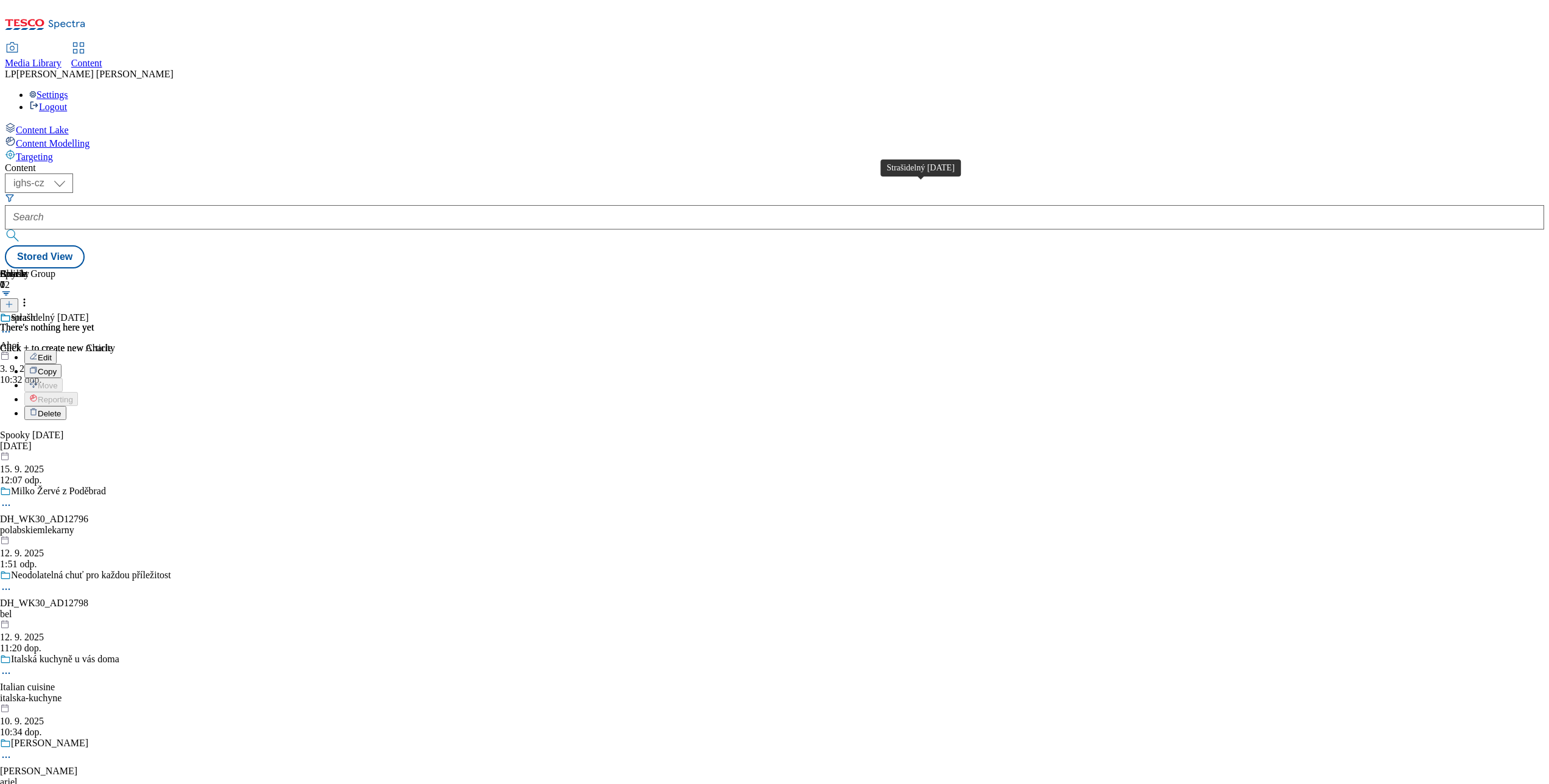
click at [89, 313] on div "Strašidelný Halloween" at bounding box center [50, 318] width 78 height 11
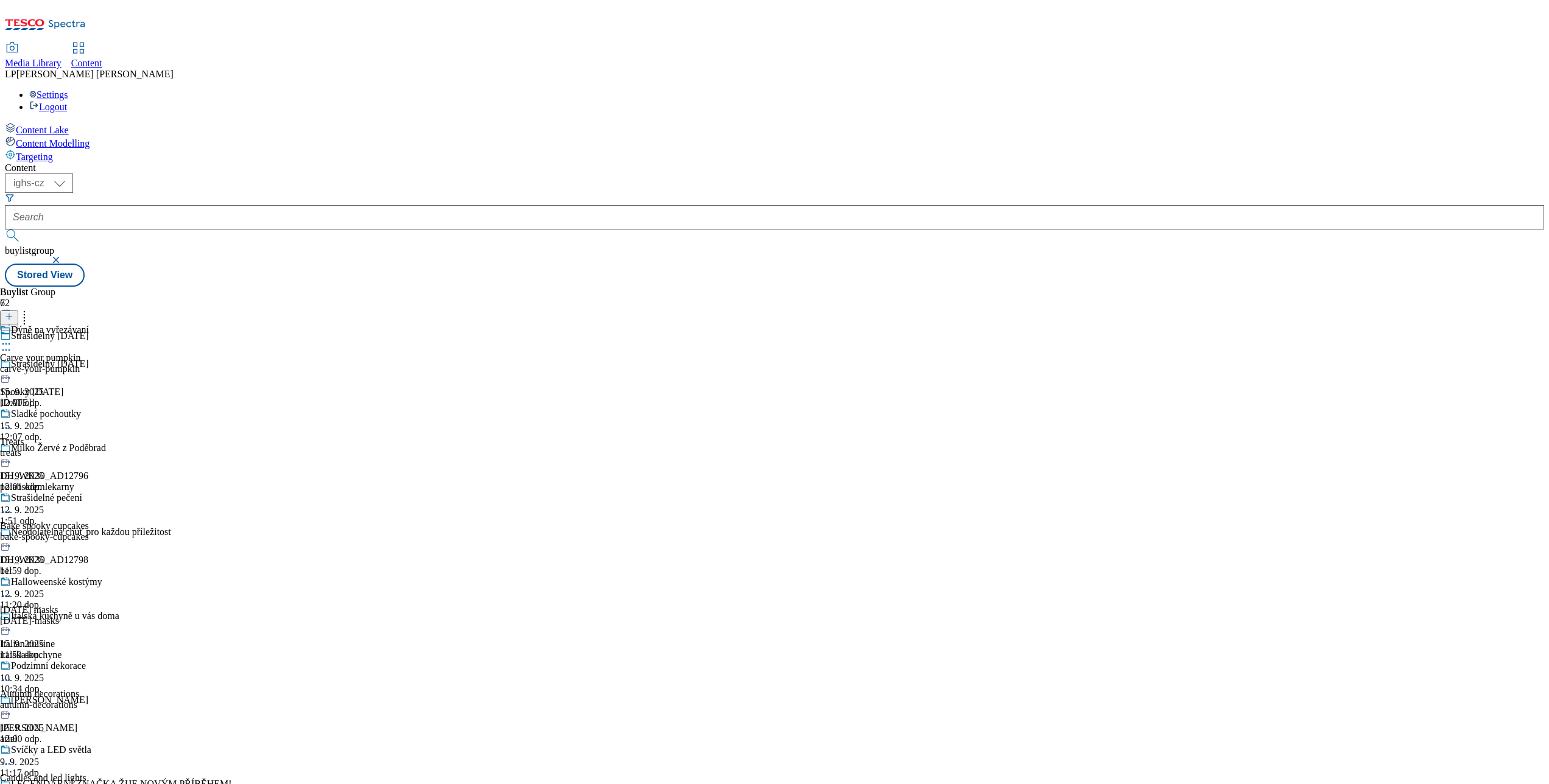
click at [12, 338] on icon at bounding box center [6, 344] width 12 height 12
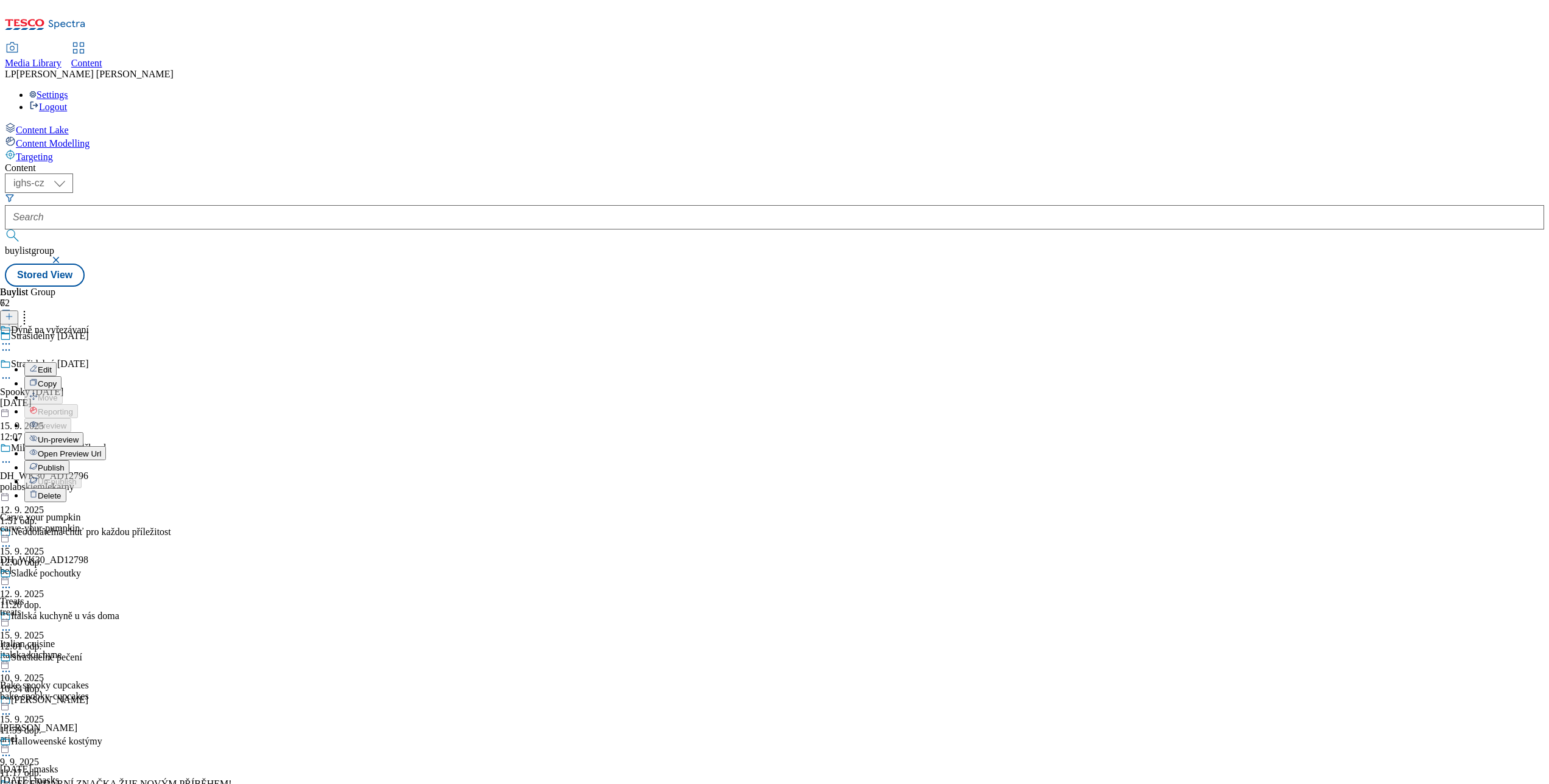
click at [79, 435] on span "Un-preview" at bounding box center [58, 440] width 41 height 9
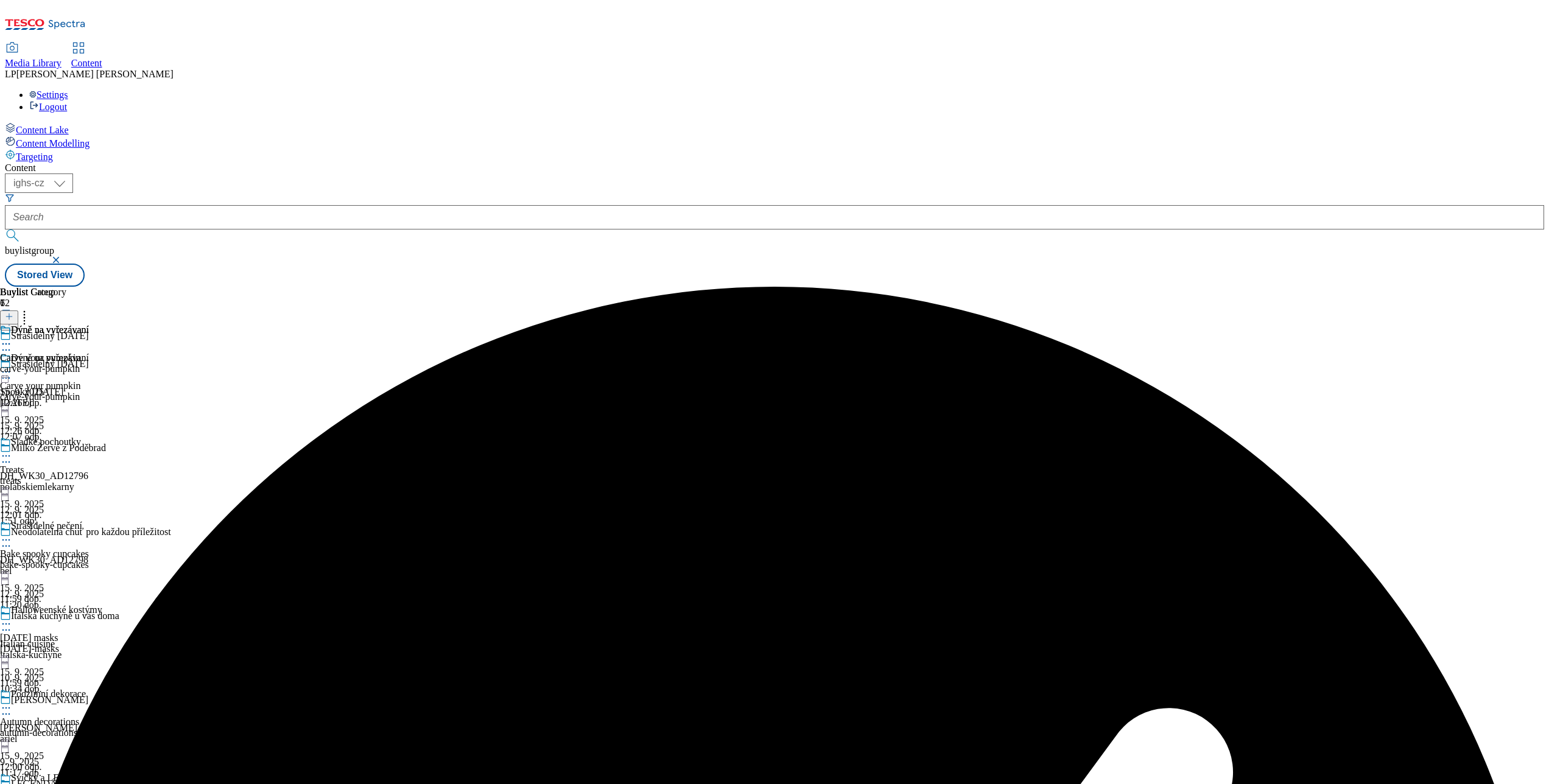
click at [12, 366] on icon at bounding box center [6, 372] width 12 height 12
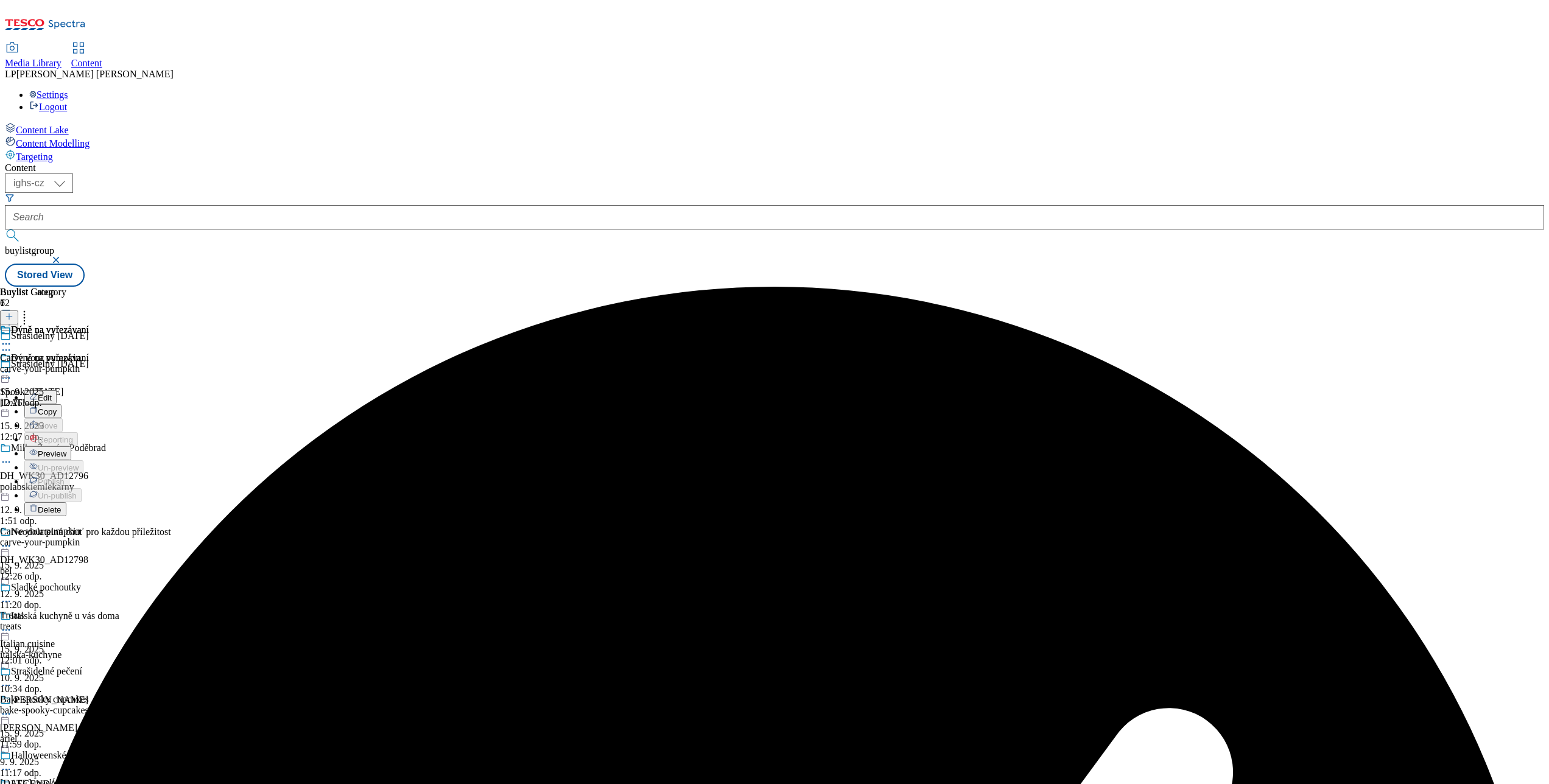
click at [66, 449] on span "Preview" at bounding box center [52, 454] width 28 height 9
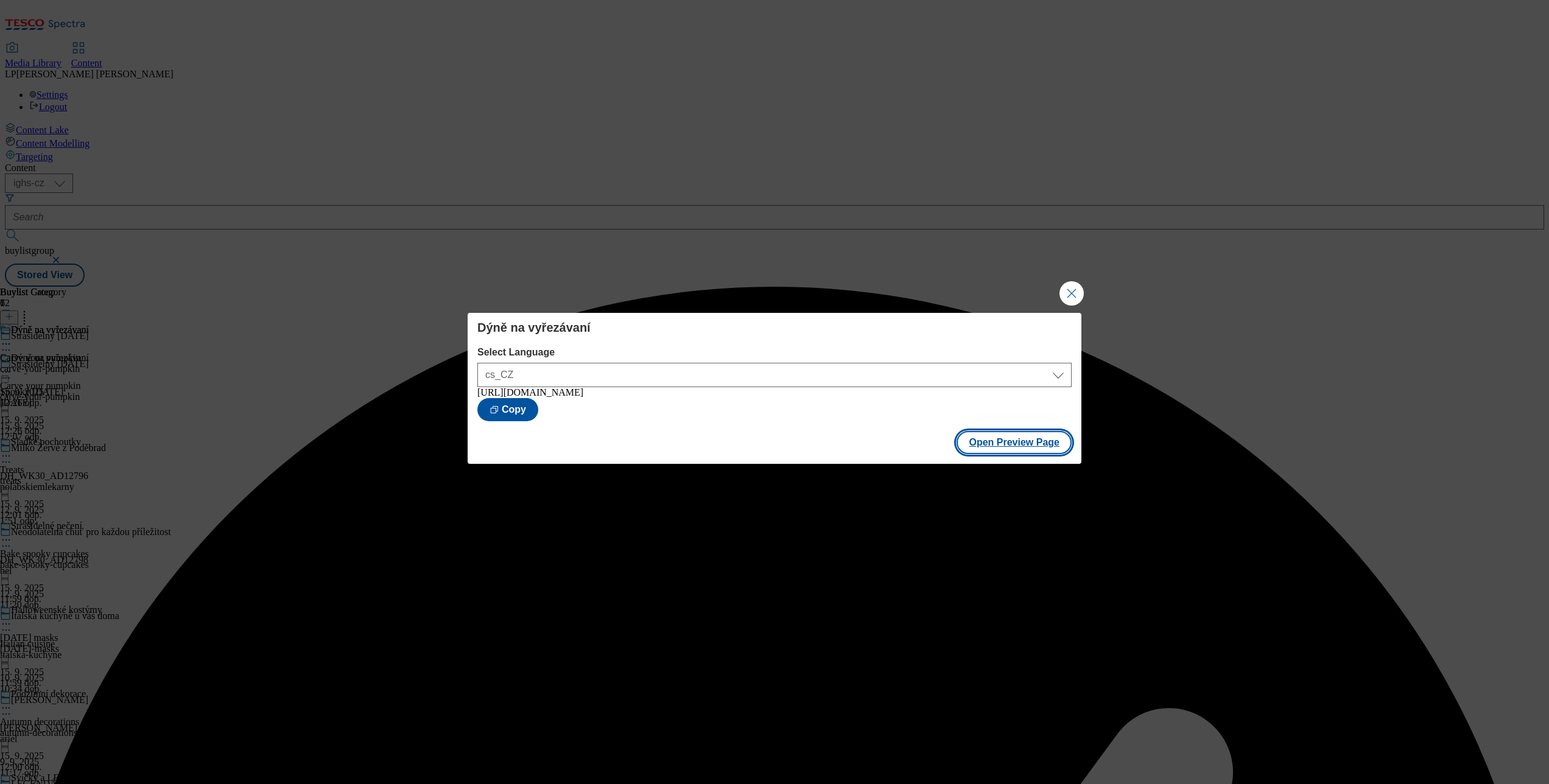
click at [1038, 447] on button "Open Preview Page" at bounding box center [1014, 443] width 115 height 23
click at [1075, 285] on button "Close Modal" at bounding box center [1071, 293] width 24 height 24
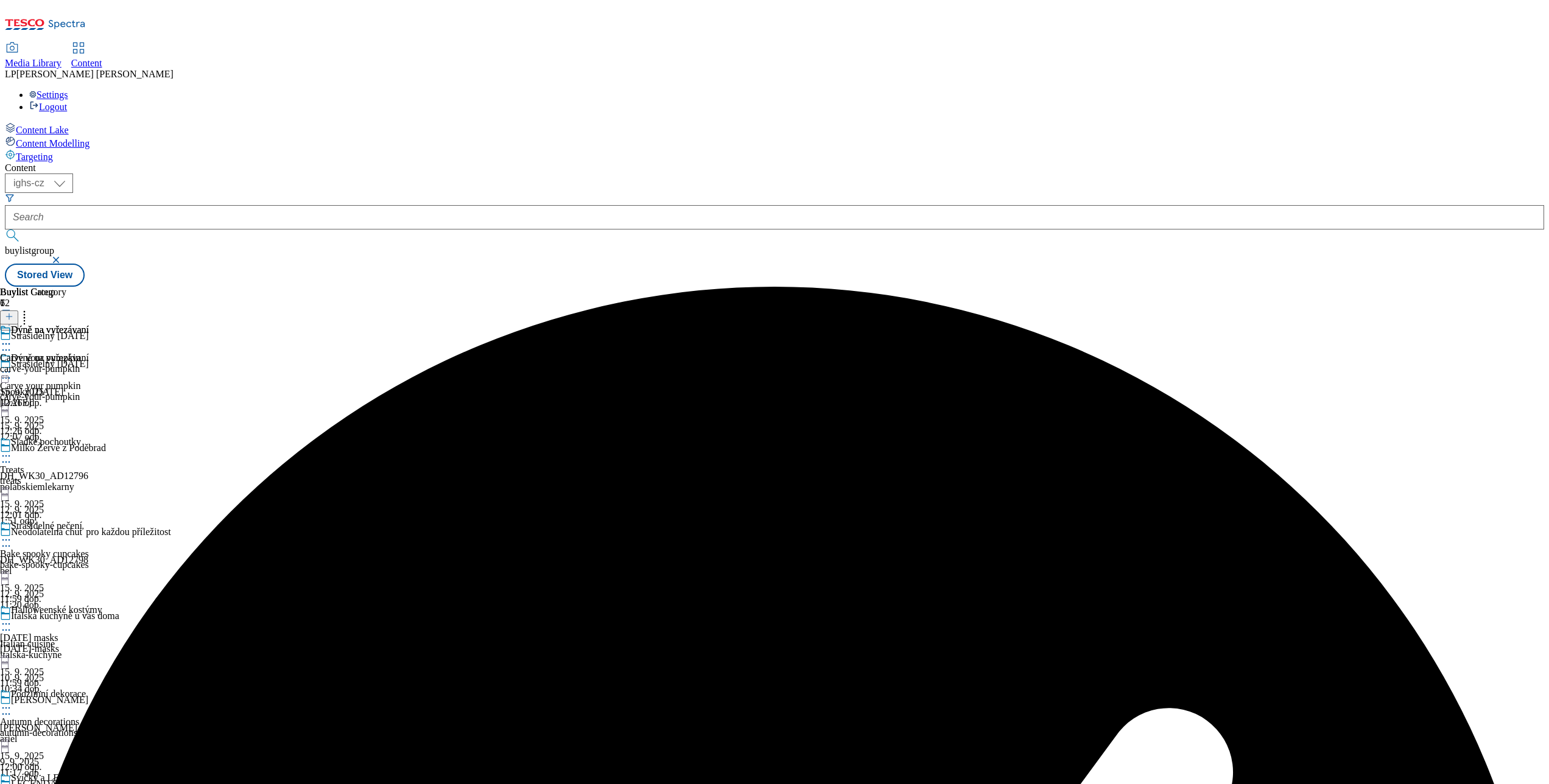
click at [102, 58] on span "Content" at bounding box center [87, 63] width 31 height 10
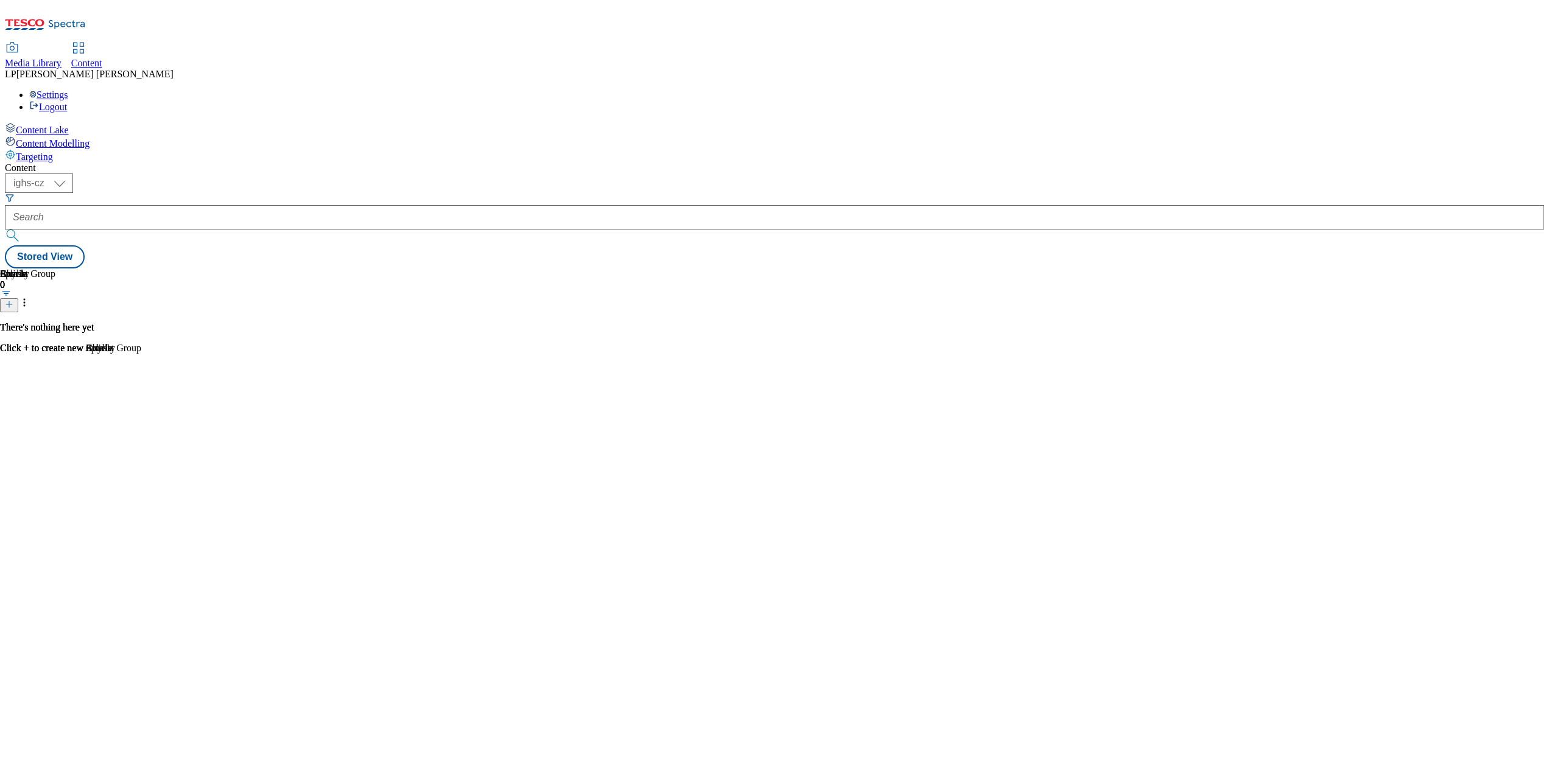
click at [59, 149] on div "Targeting" at bounding box center [774, 156] width 1540 height 13
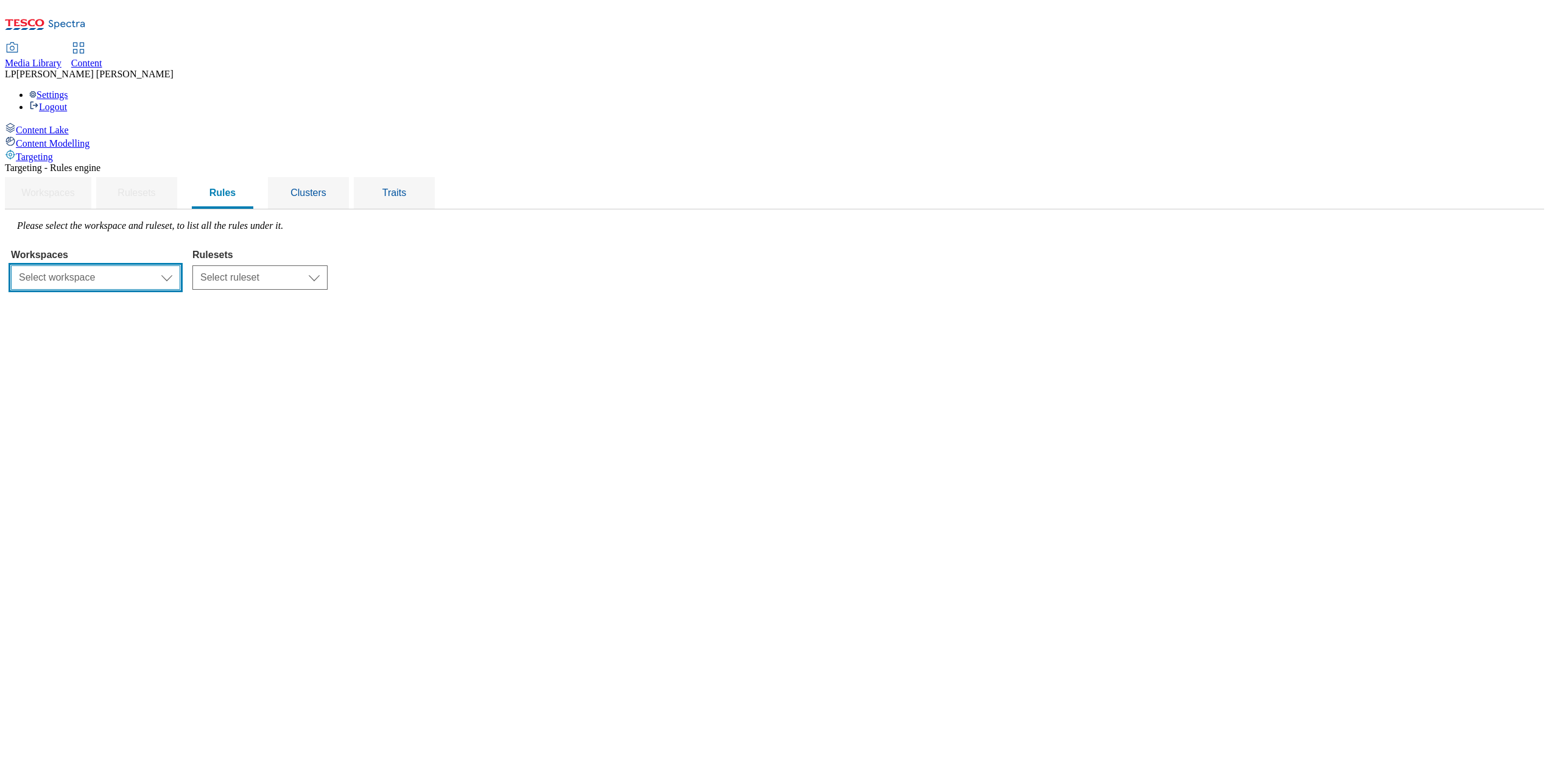
click at [180, 265] on select "Select workspace Content" at bounding box center [96, 277] width 170 height 24
click at [164, 265] on select "Select workspace Content" at bounding box center [96, 277] width 170 height 24
drag, startPoint x: 470, startPoint y: 178, endPoint x: 449, endPoint y: 202, distance: 31.9
click at [327, 265] on select "Select ruleset CZ HU SK" at bounding box center [259, 277] width 135 height 24
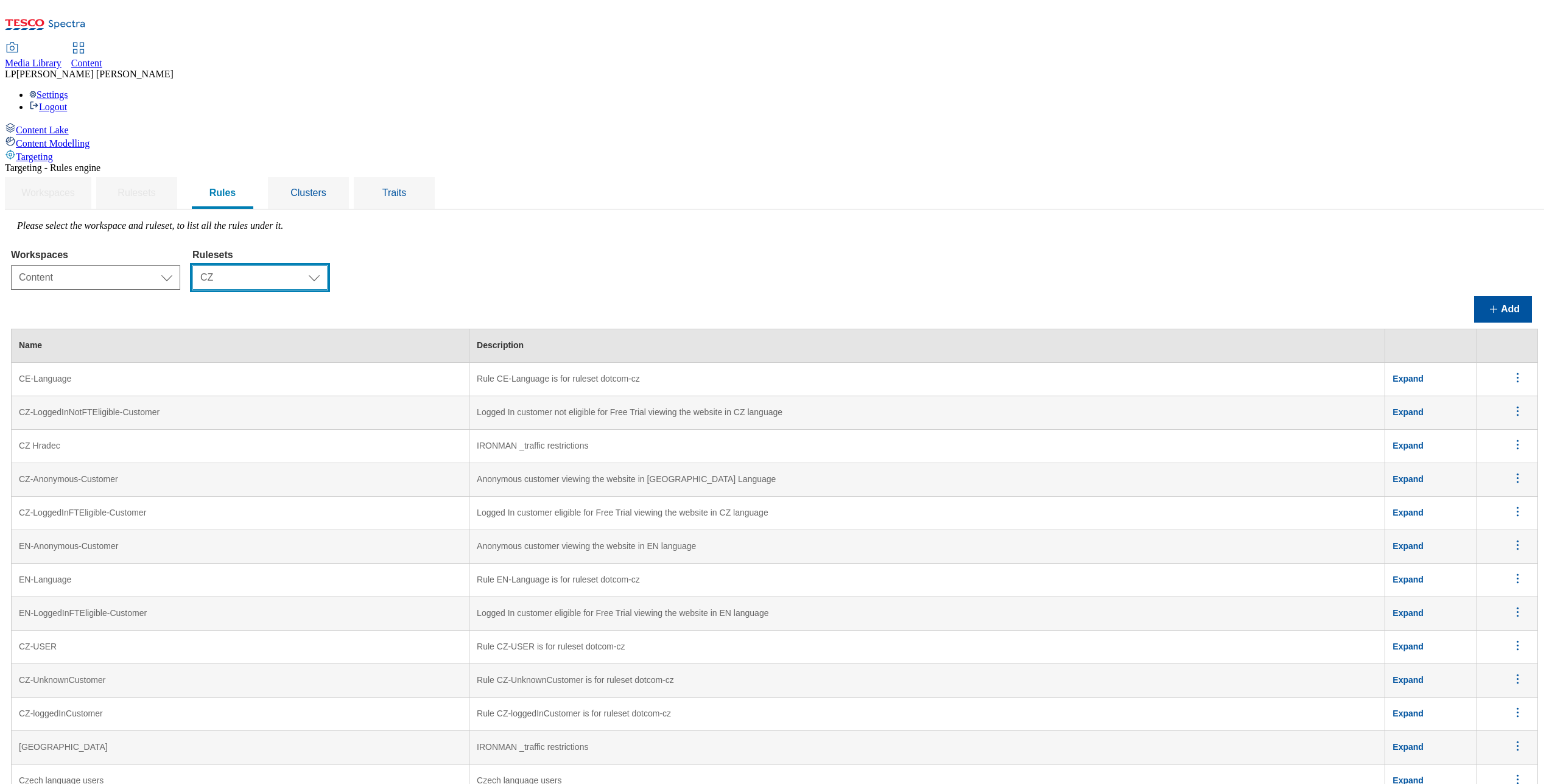
scroll to position [1033, 0]
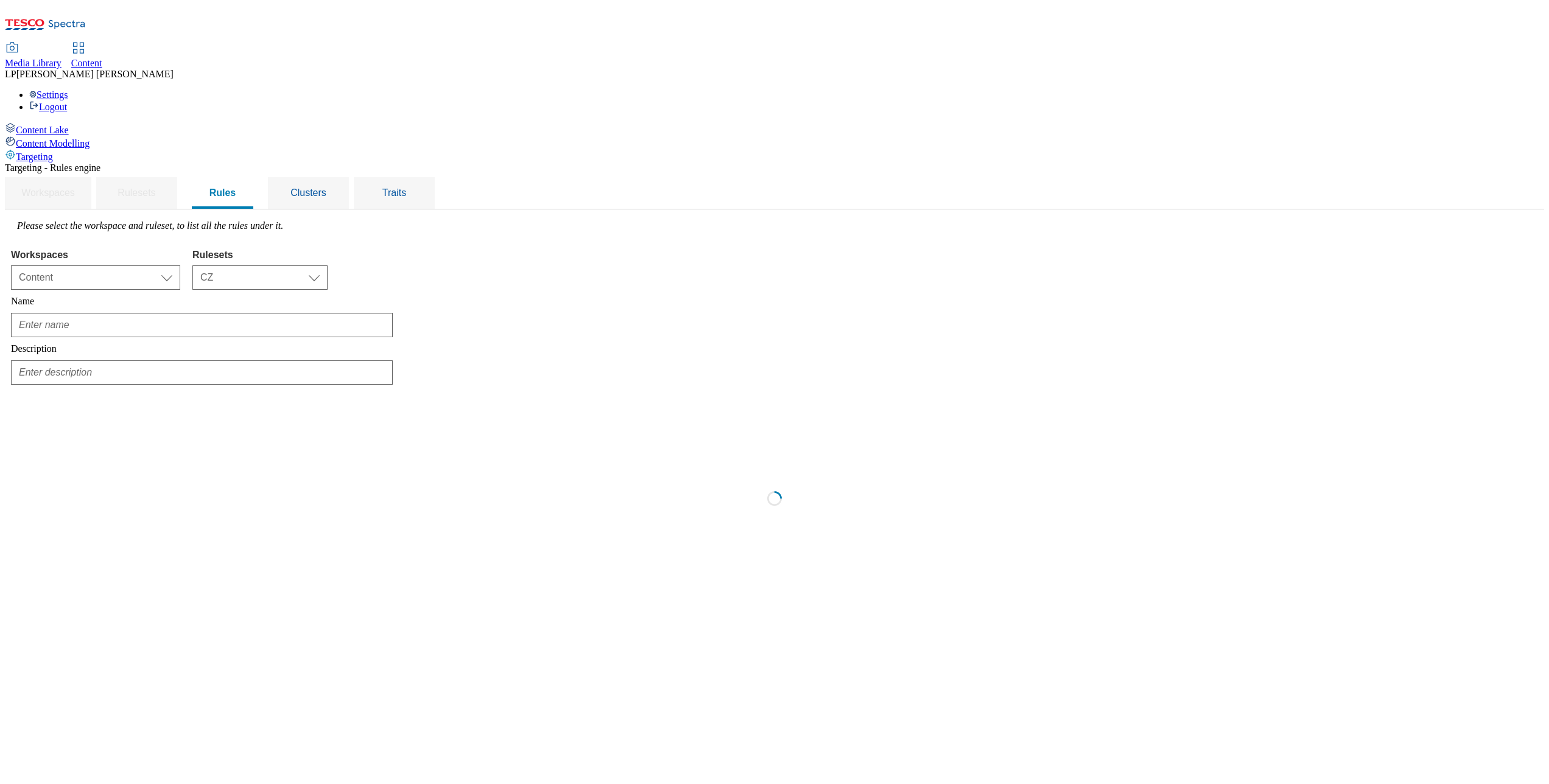
scroll to position [0, 0]
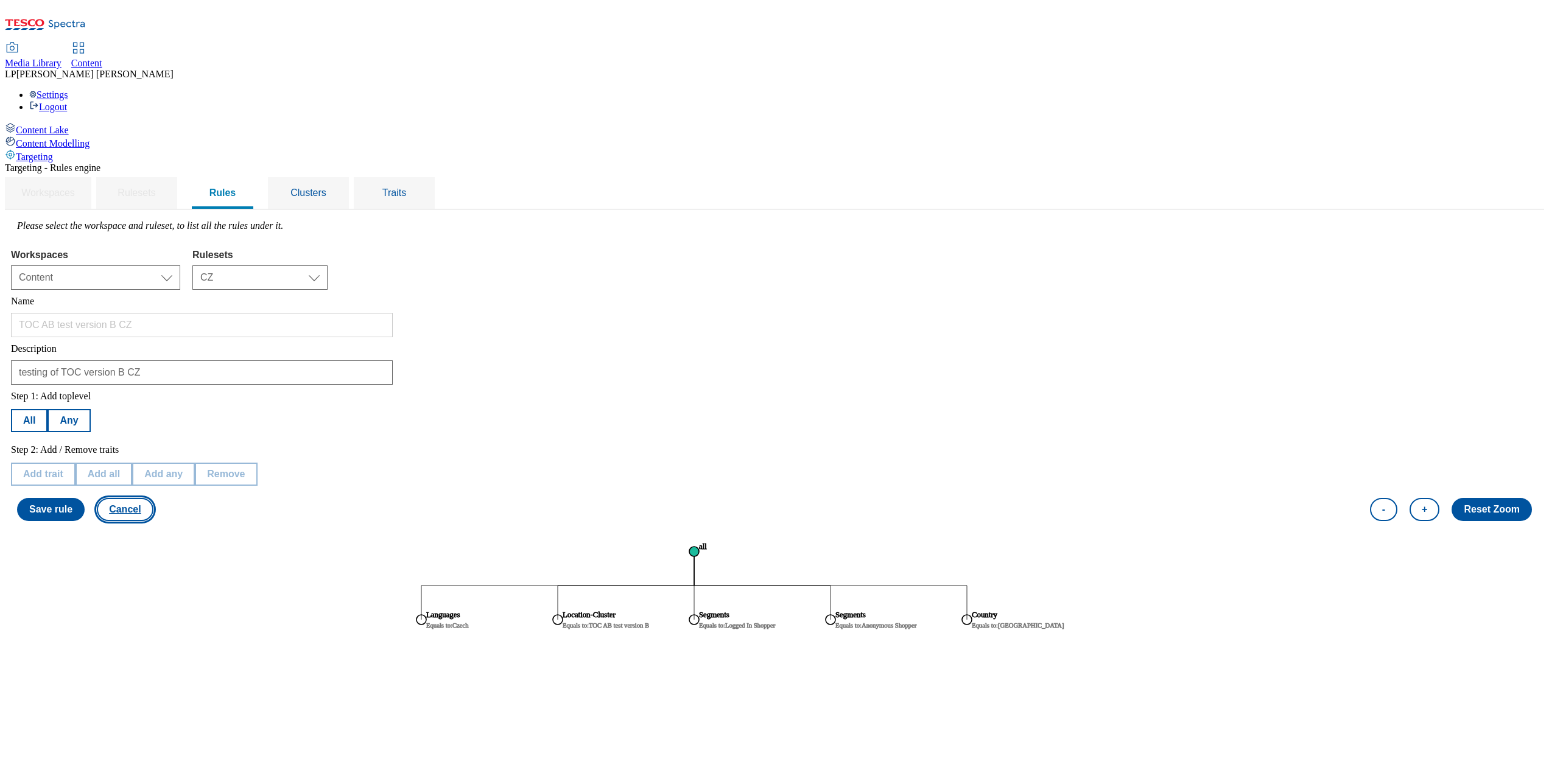
click at [153, 498] on button "Cancel" at bounding box center [125, 510] width 56 height 23
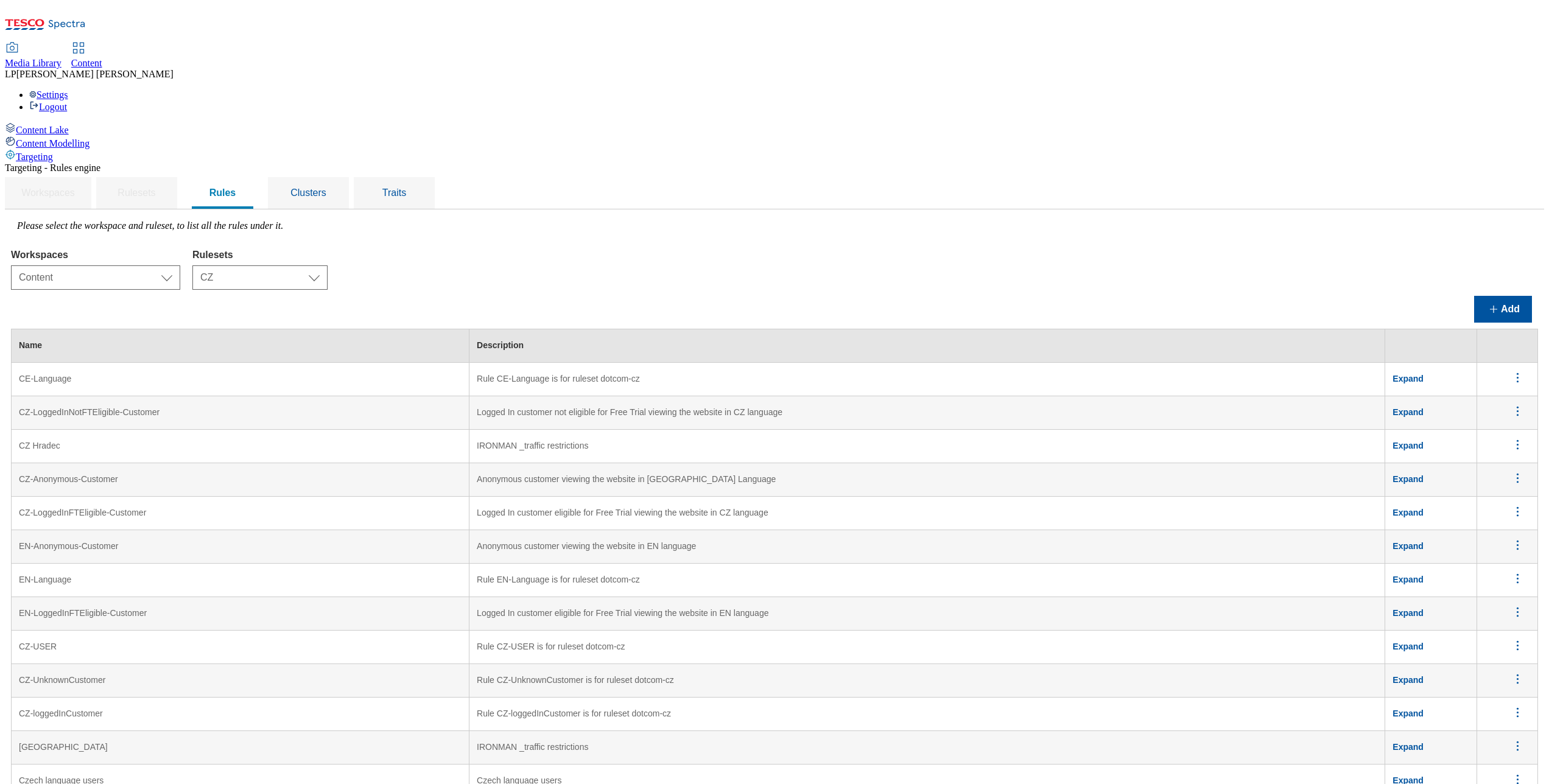
scroll to position [1033, 0]
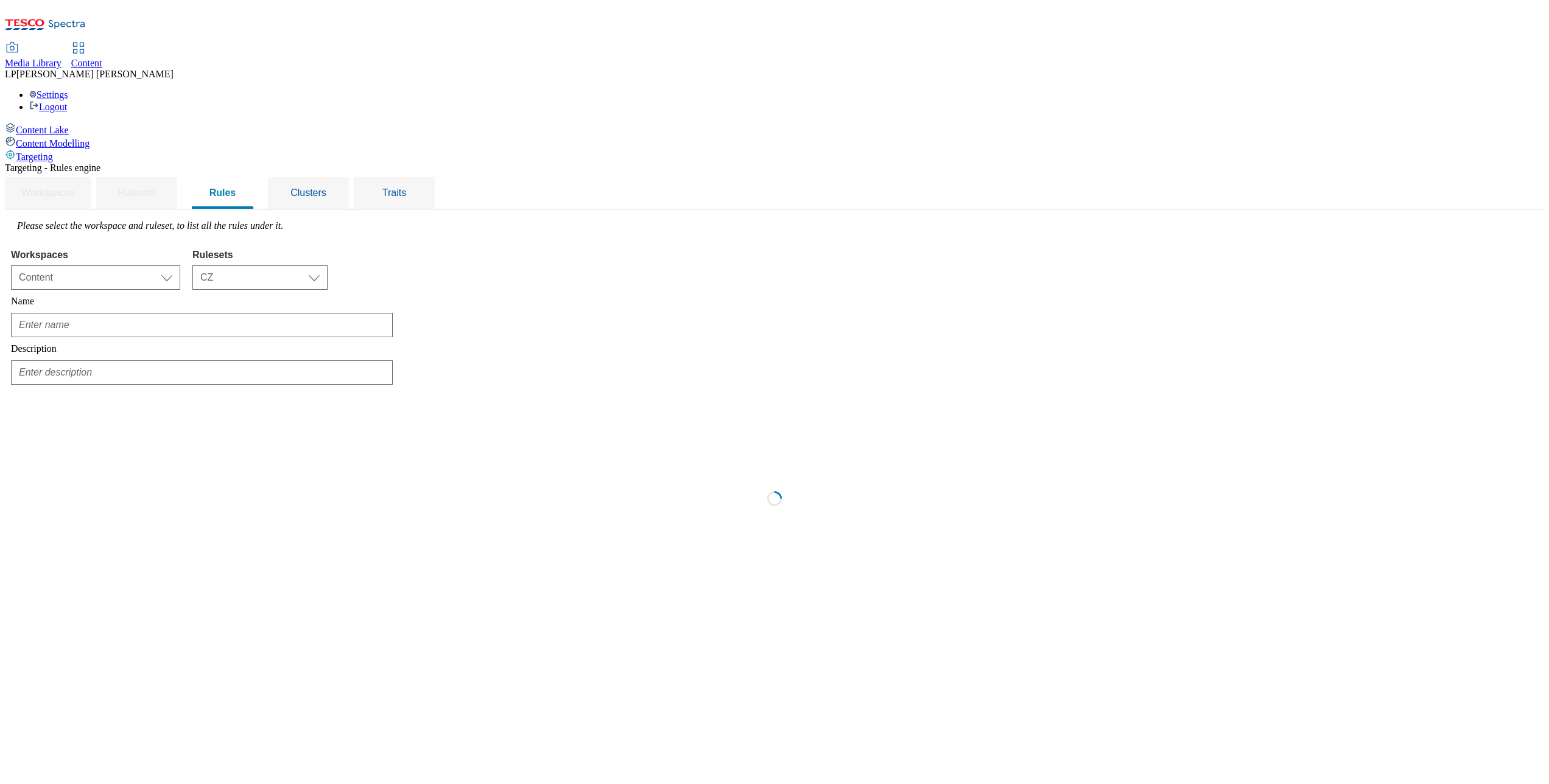
scroll to position [0, 0]
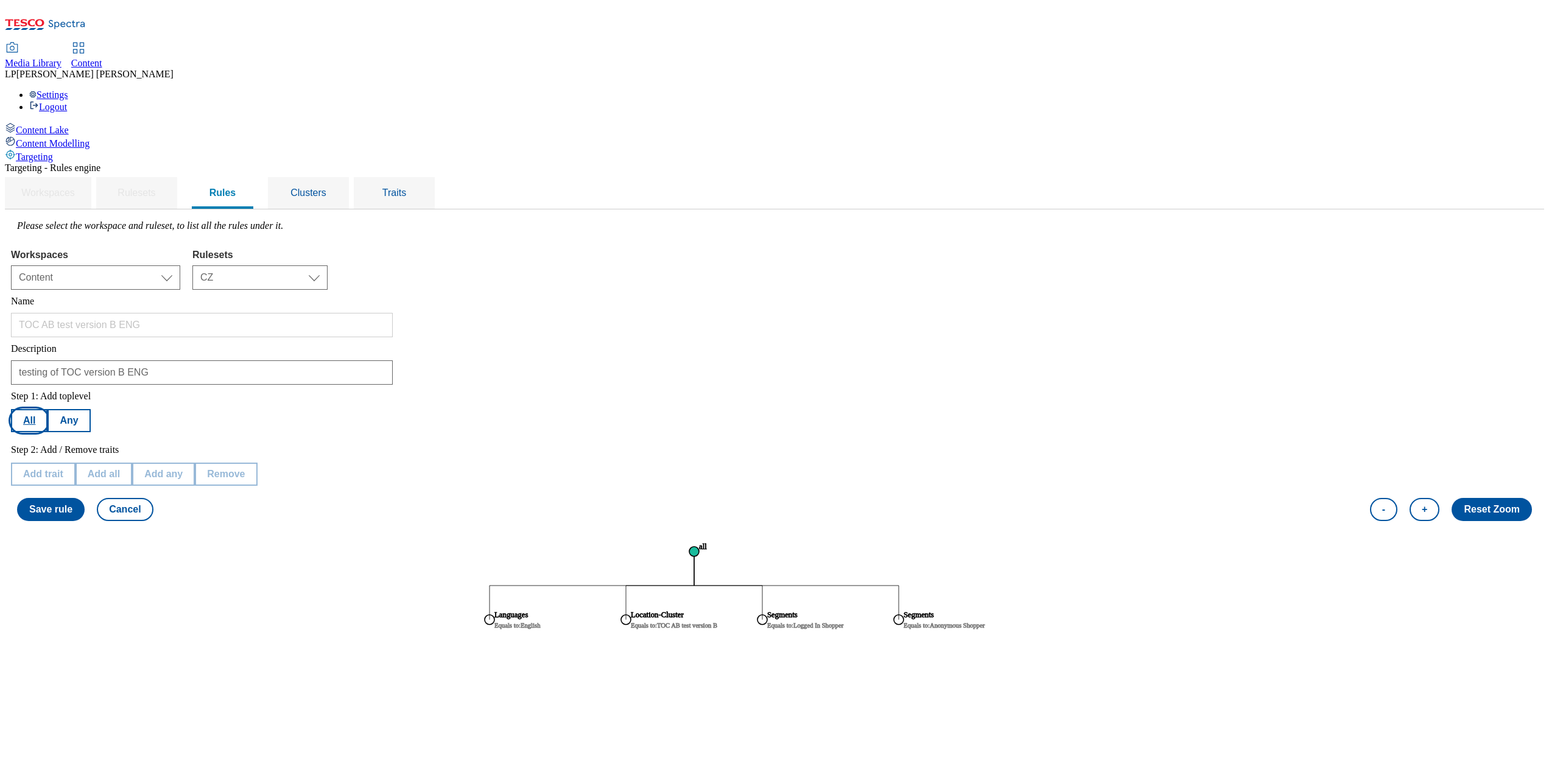
click at [47, 409] on button "All" at bounding box center [29, 421] width 37 height 23
click at [75, 463] on button "Add trait" at bounding box center [43, 474] width 64 height 23
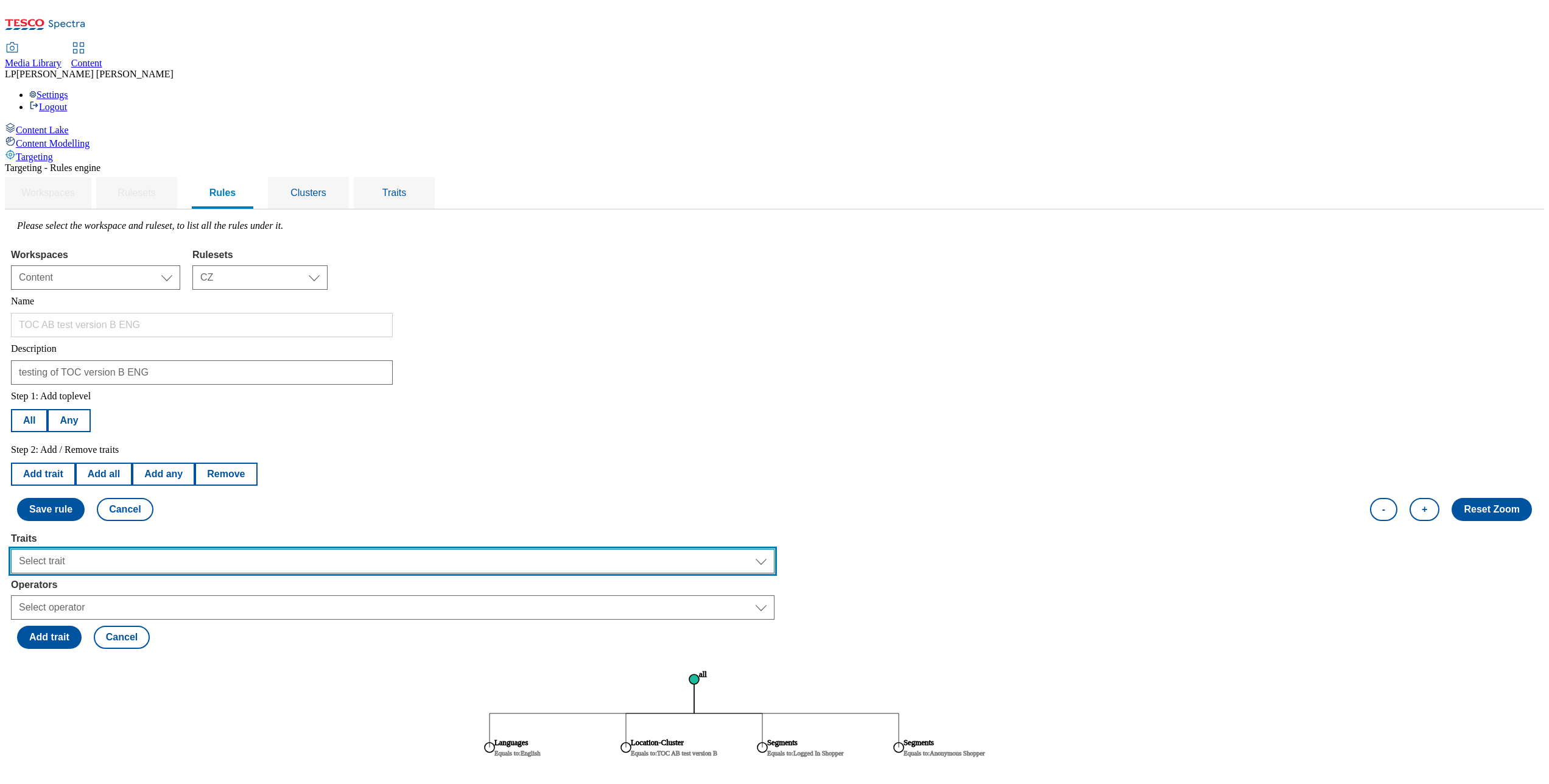
click at [213, 549] on select "Select trait Languages Operating System Content Type Variant ID Segments Store-…" at bounding box center [392, 561] width 764 height 24
click at [164, 549] on select "Select trait Languages Operating System Content Type Variant ID Segments Store-…" at bounding box center [392, 561] width 764 height 24
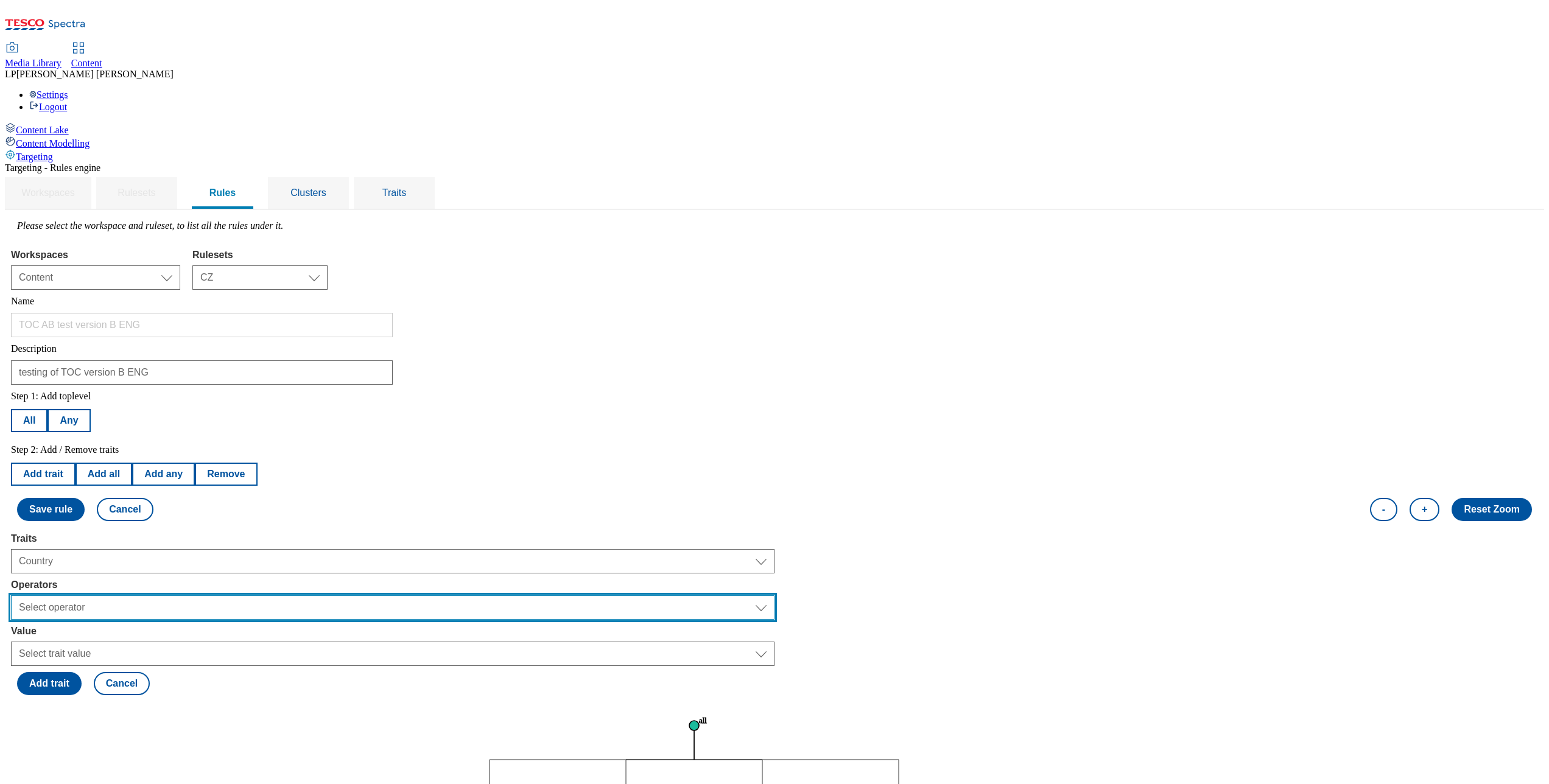
click at [213, 587] on select "Select operator Equals to Not Contains Not Equals Contains" at bounding box center [392, 607] width 764 height 24
click at [164, 587] on select "Select operator Equals to Not Contains Not Equals Contains" at bounding box center [392, 607] width 764 height 24
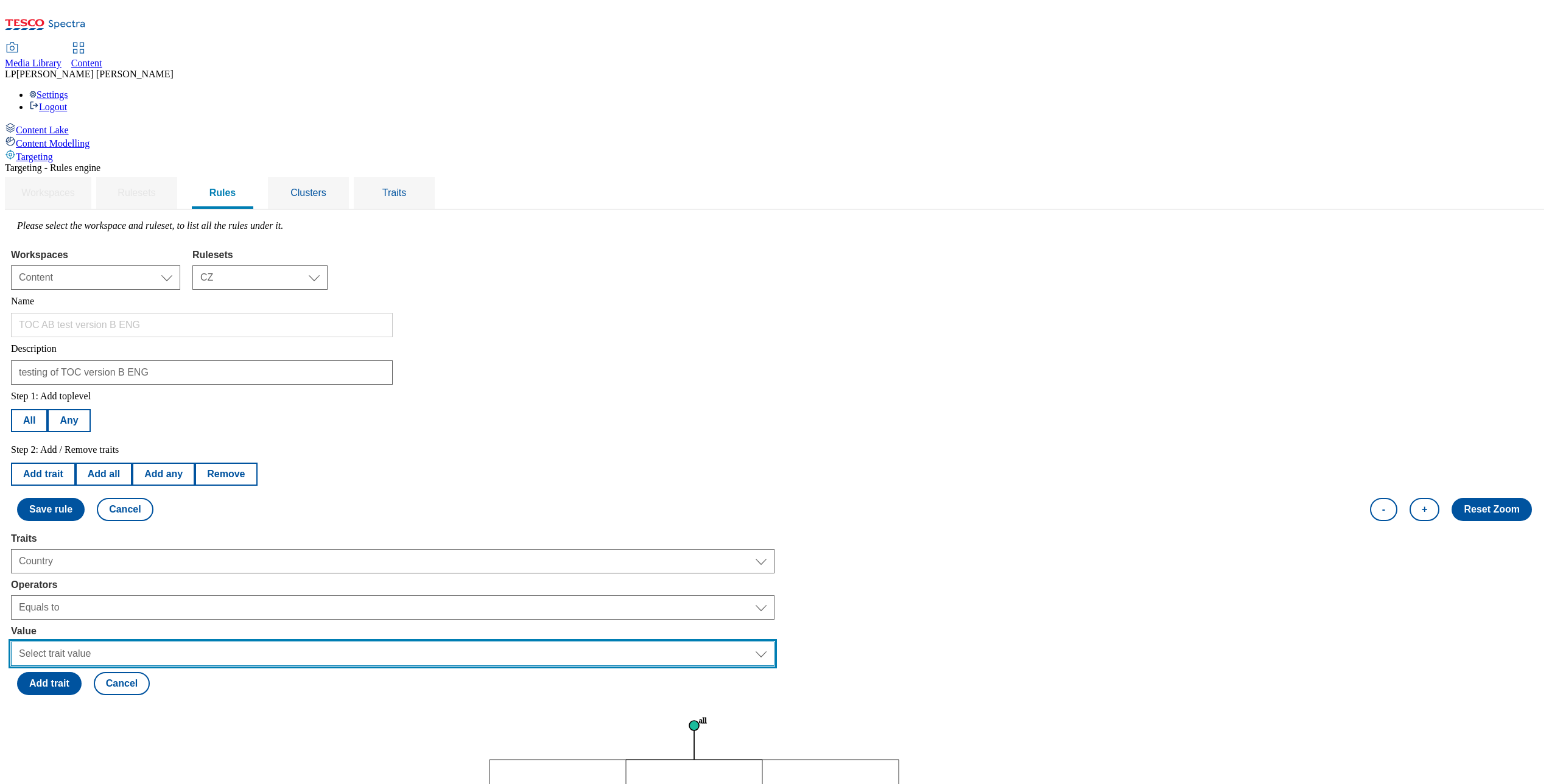
click at [191, 587] on select "Select trait value Czech Republic Hungary Malaysia Poland Slovakia Thailand" at bounding box center [392, 653] width 764 height 24
click at [164, 587] on select "Select trait value Czech Republic Hungary Malaysia Poland Slovakia Thailand" at bounding box center [392, 653] width 764 height 24
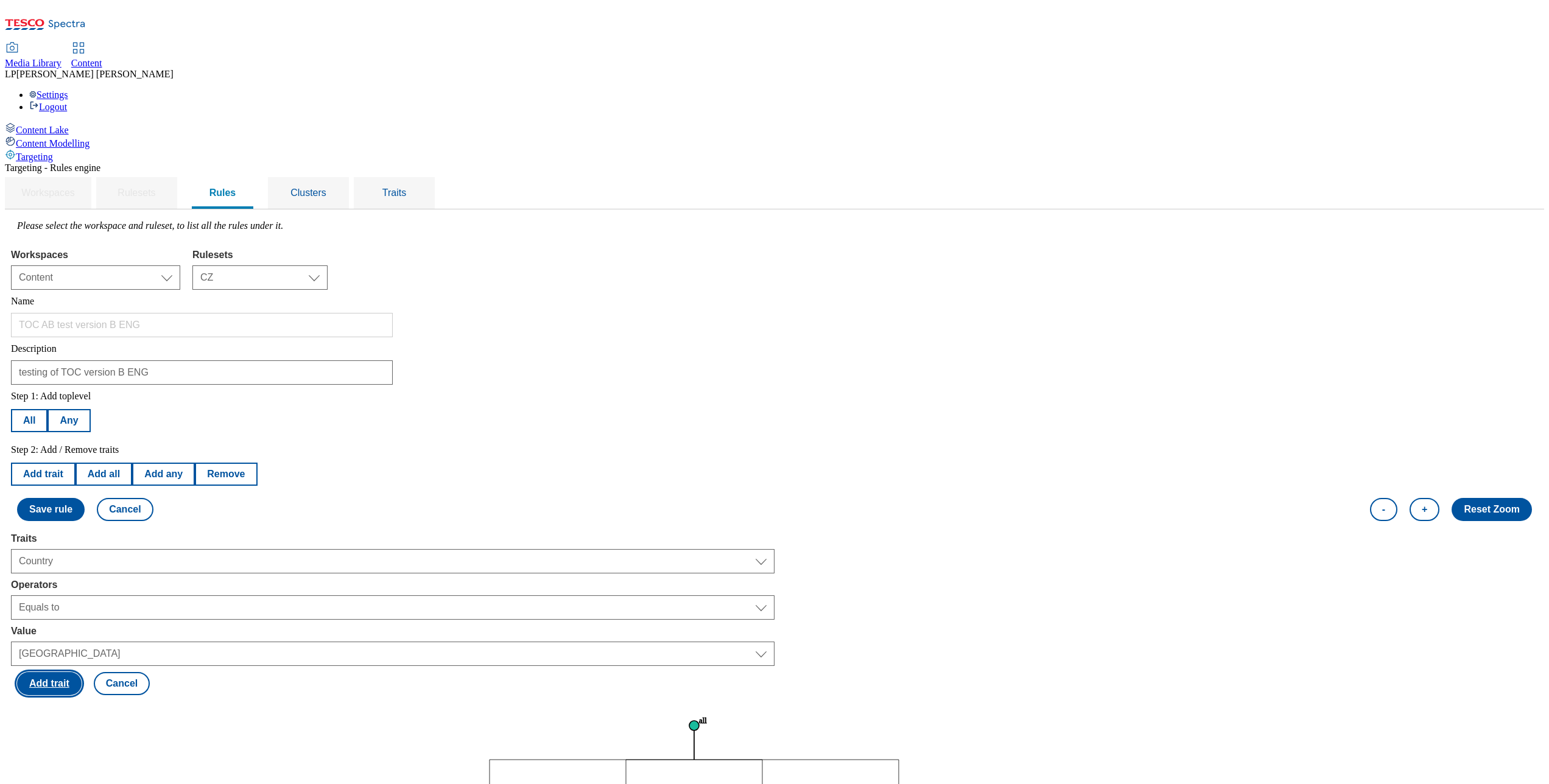
click at [82, 587] on button "Add trait" at bounding box center [49, 684] width 64 height 23
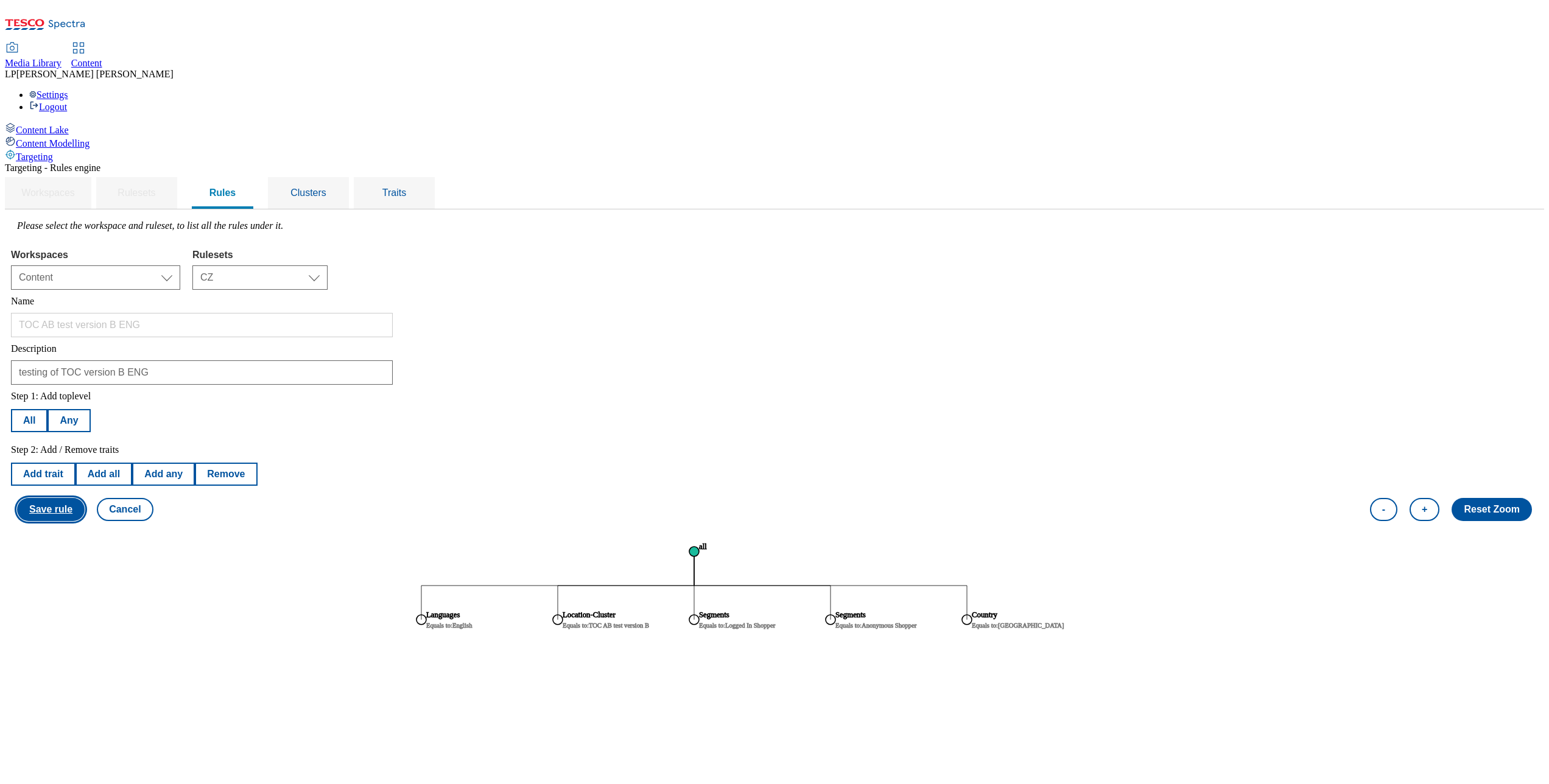
click at [85, 498] on button "Save rule" at bounding box center [50, 510] width 68 height 23
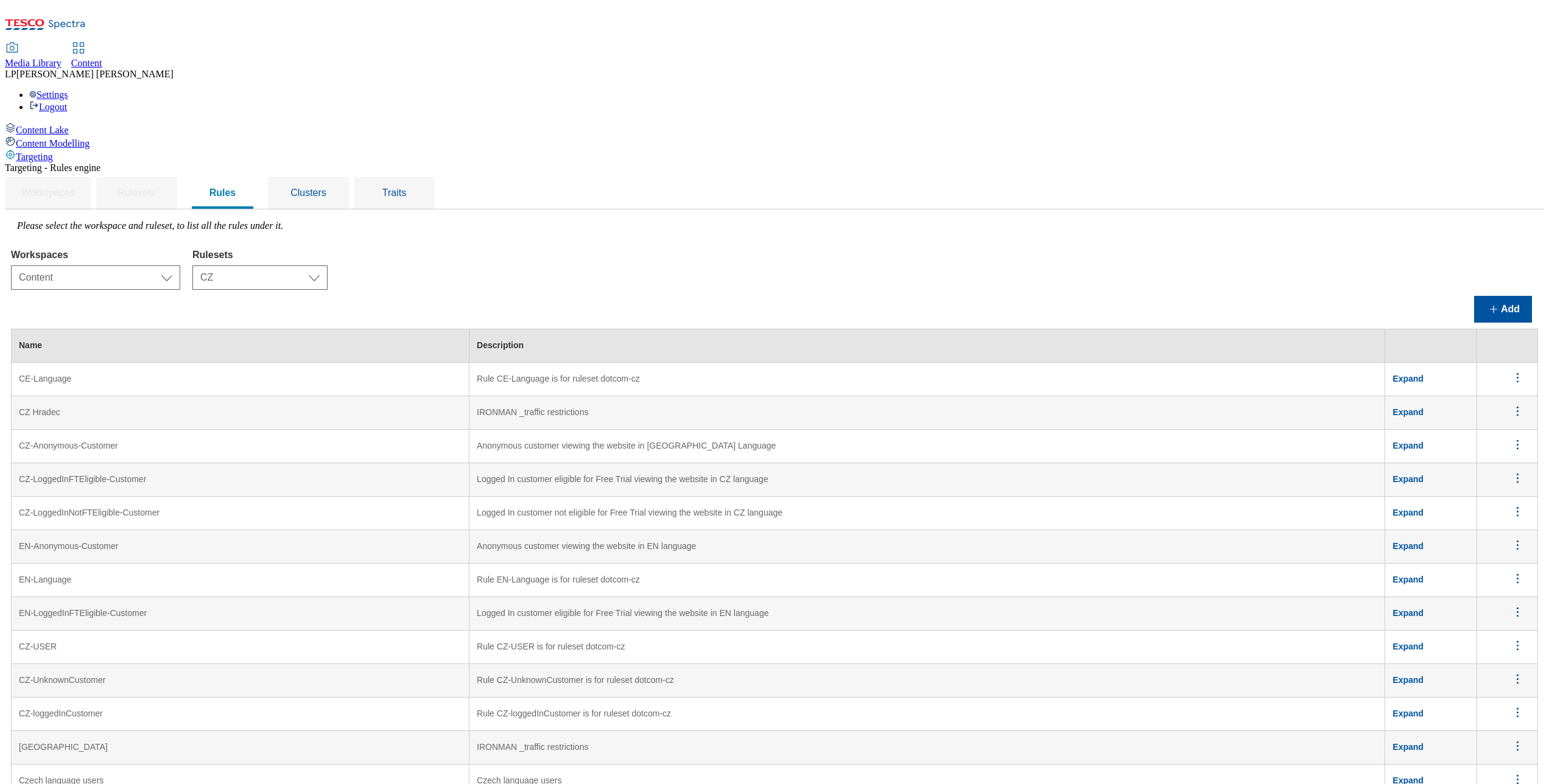
scroll to position [912, 0]
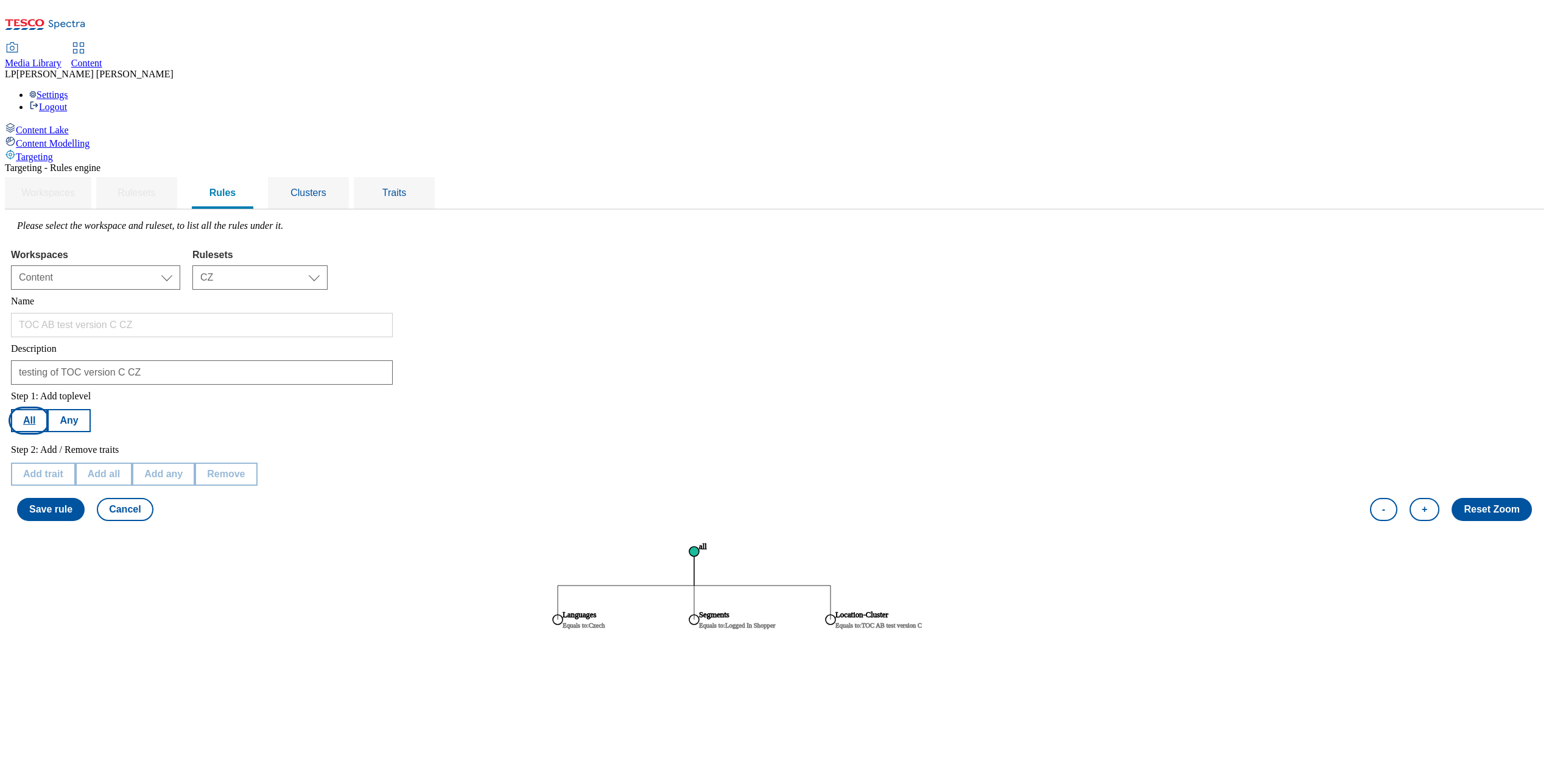
click at [47, 409] on button "All" at bounding box center [29, 421] width 37 height 23
click at [75, 463] on button "Add trait" at bounding box center [43, 474] width 64 height 23
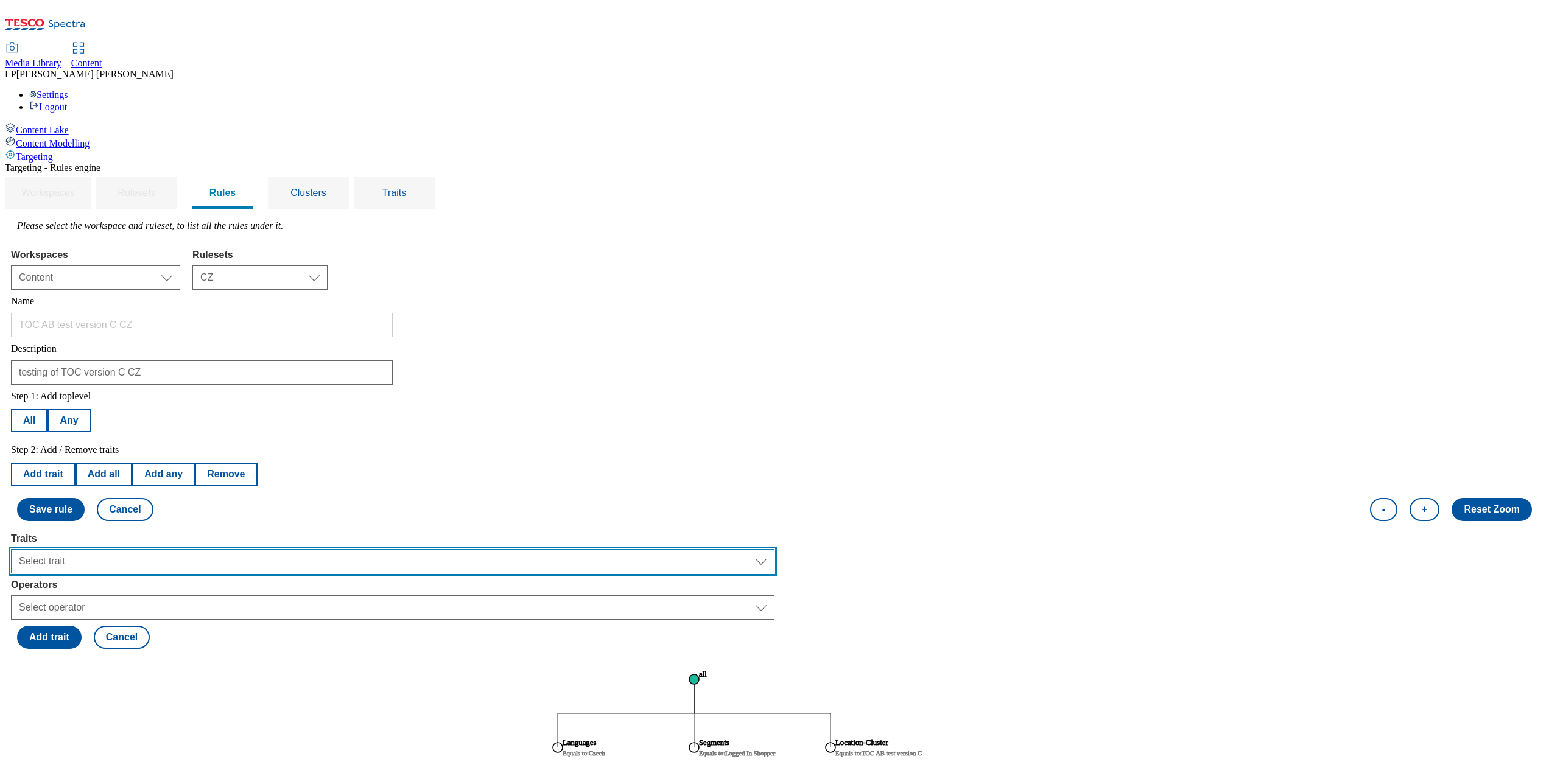
click at [199, 549] on select "Select trait Languages Operating System Content Type Variant ID Segments Channe…" at bounding box center [392, 561] width 764 height 24
click at [164, 549] on select "Select trait Languages Operating System Content Type Variant ID Segments Channe…" at bounding box center [392, 561] width 764 height 24
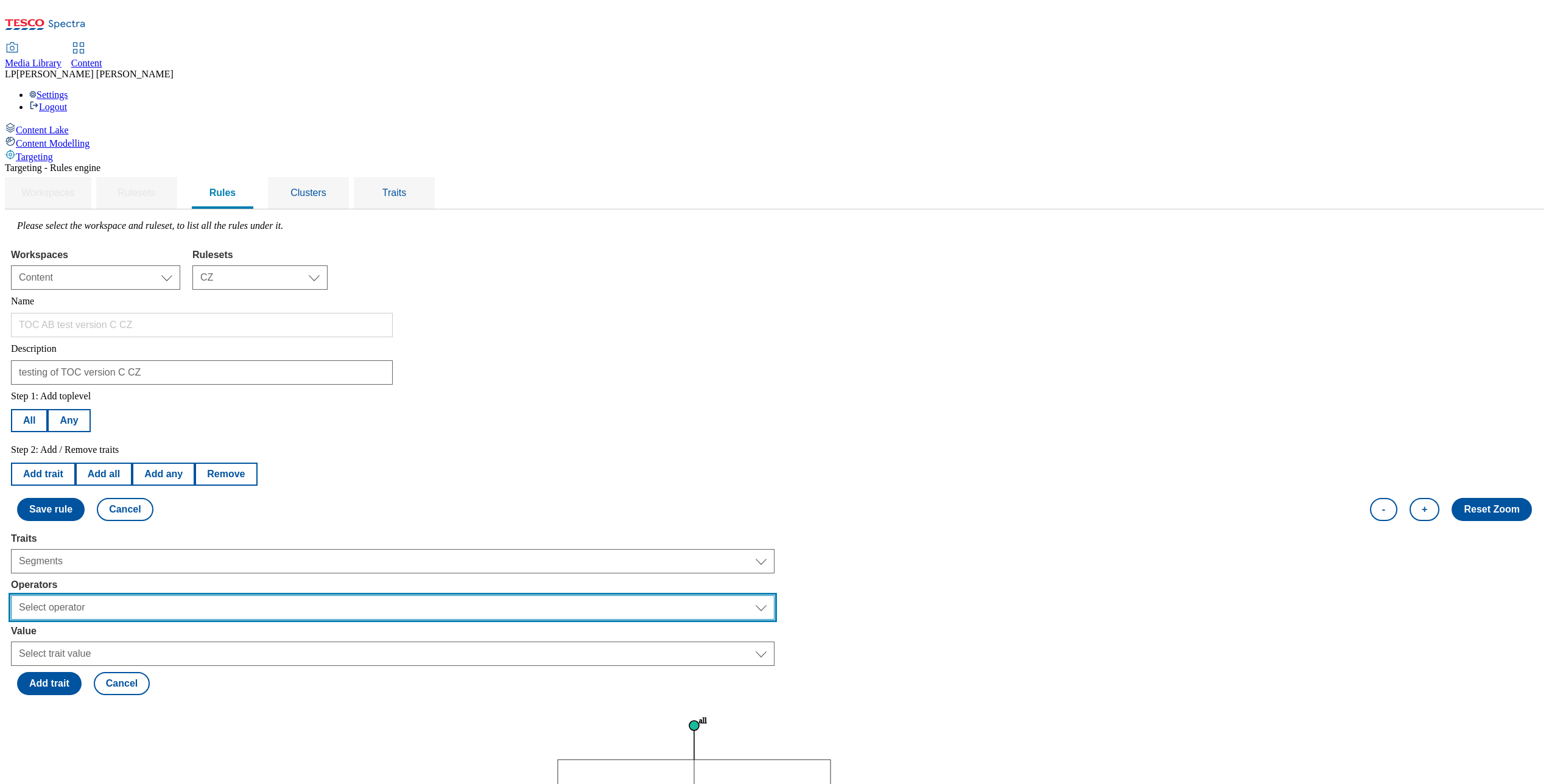
click at [219, 587] on select "Select operator Equals to Not Contains Not Equals Contains" at bounding box center [392, 607] width 764 height 24
click at [164, 587] on select "Select operator Equals to Not Contains Not Equals Contains" at bounding box center [392, 607] width 764 height 24
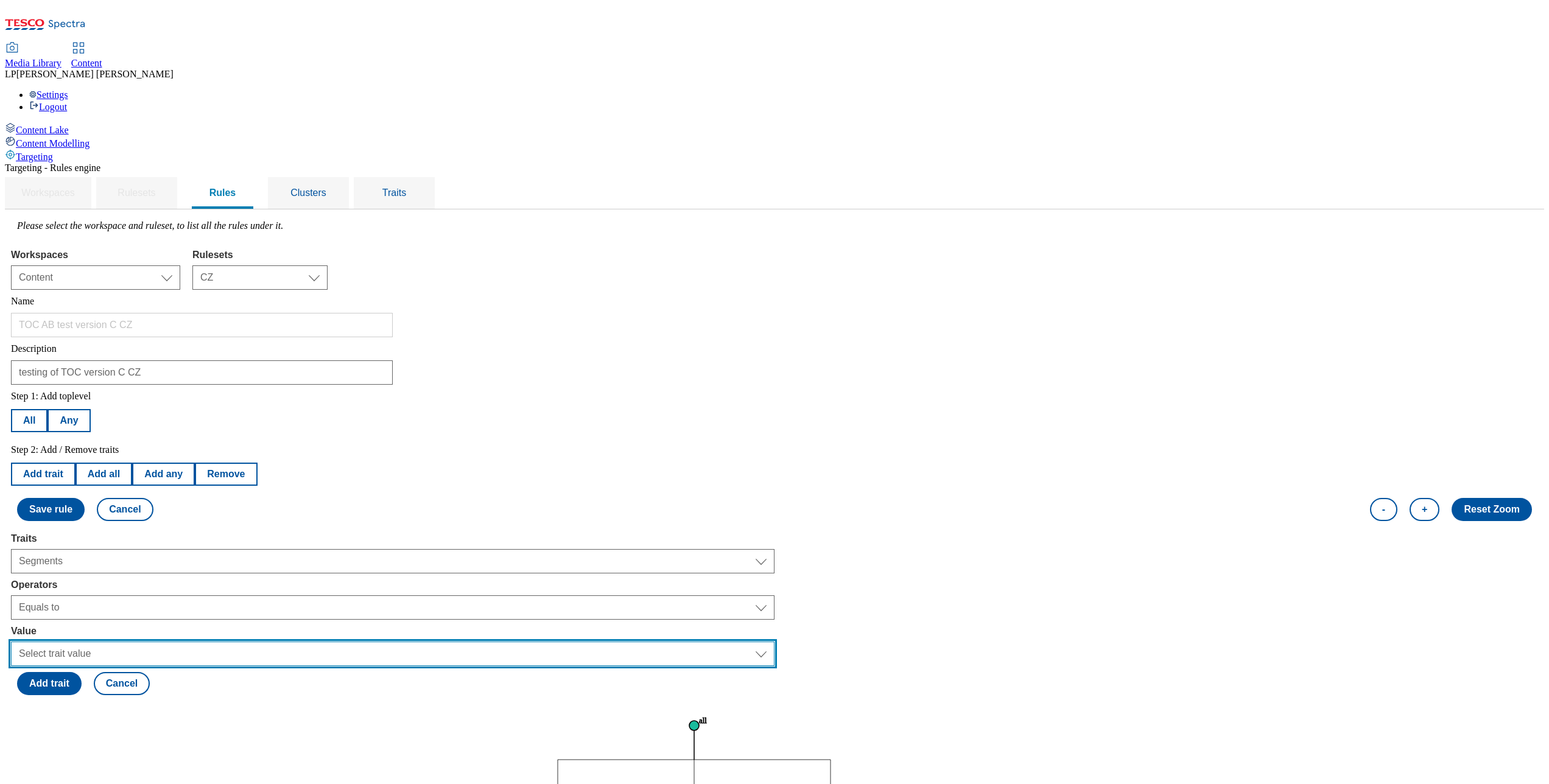
click at [199, 587] on select "Select trait value Unpacked Shoppers Logged In Shopper Anonymous Shopper F&F sh…" at bounding box center [392, 653] width 764 height 24
click at [164, 587] on select "Select trait value Unpacked Shoppers Logged In Shopper Anonymous Shopper F&F sh…" at bounding box center [392, 653] width 764 height 24
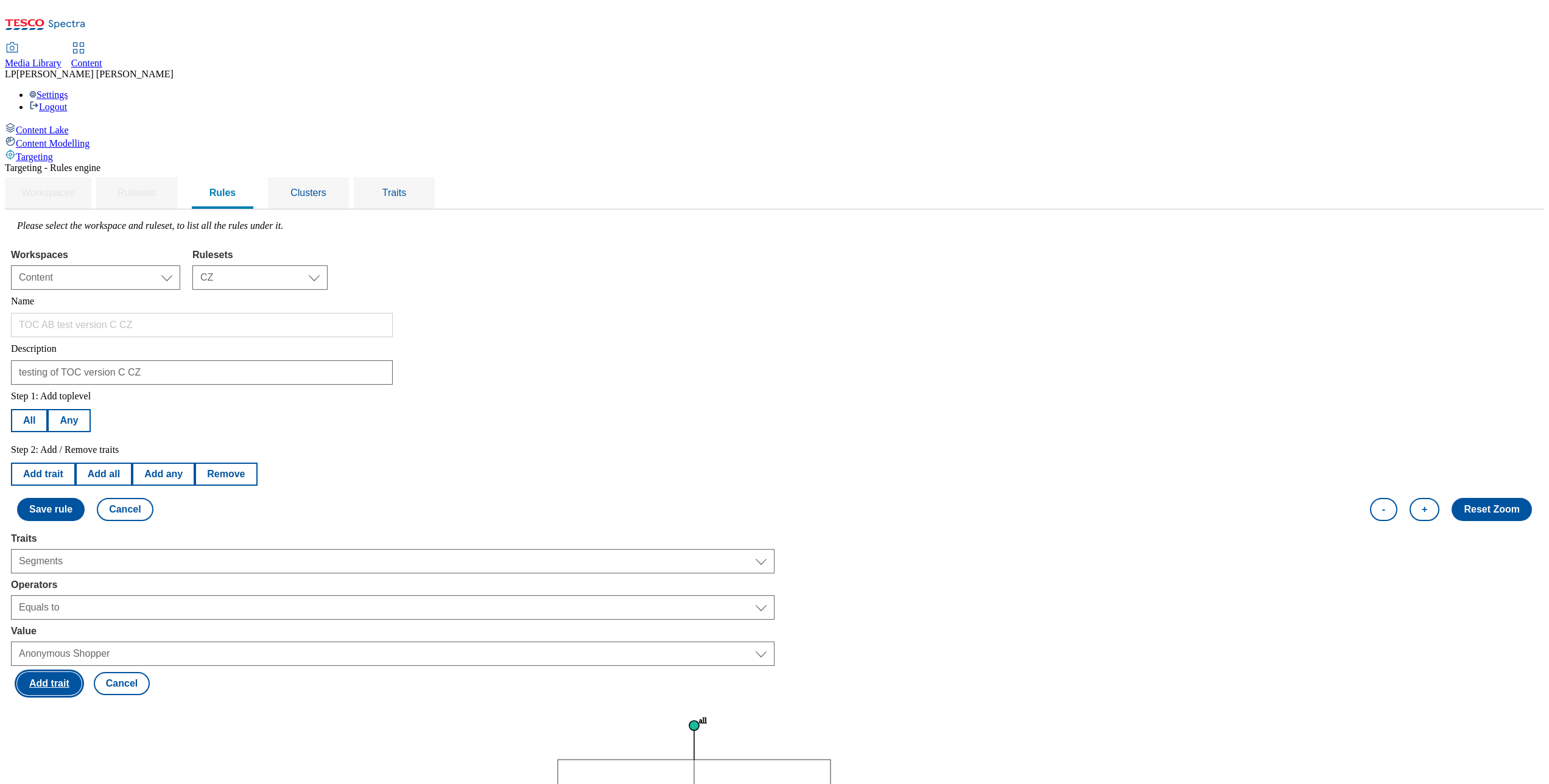
click at [82, 587] on button "Add trait" at bounding box center [49, 684] width 64 height 23
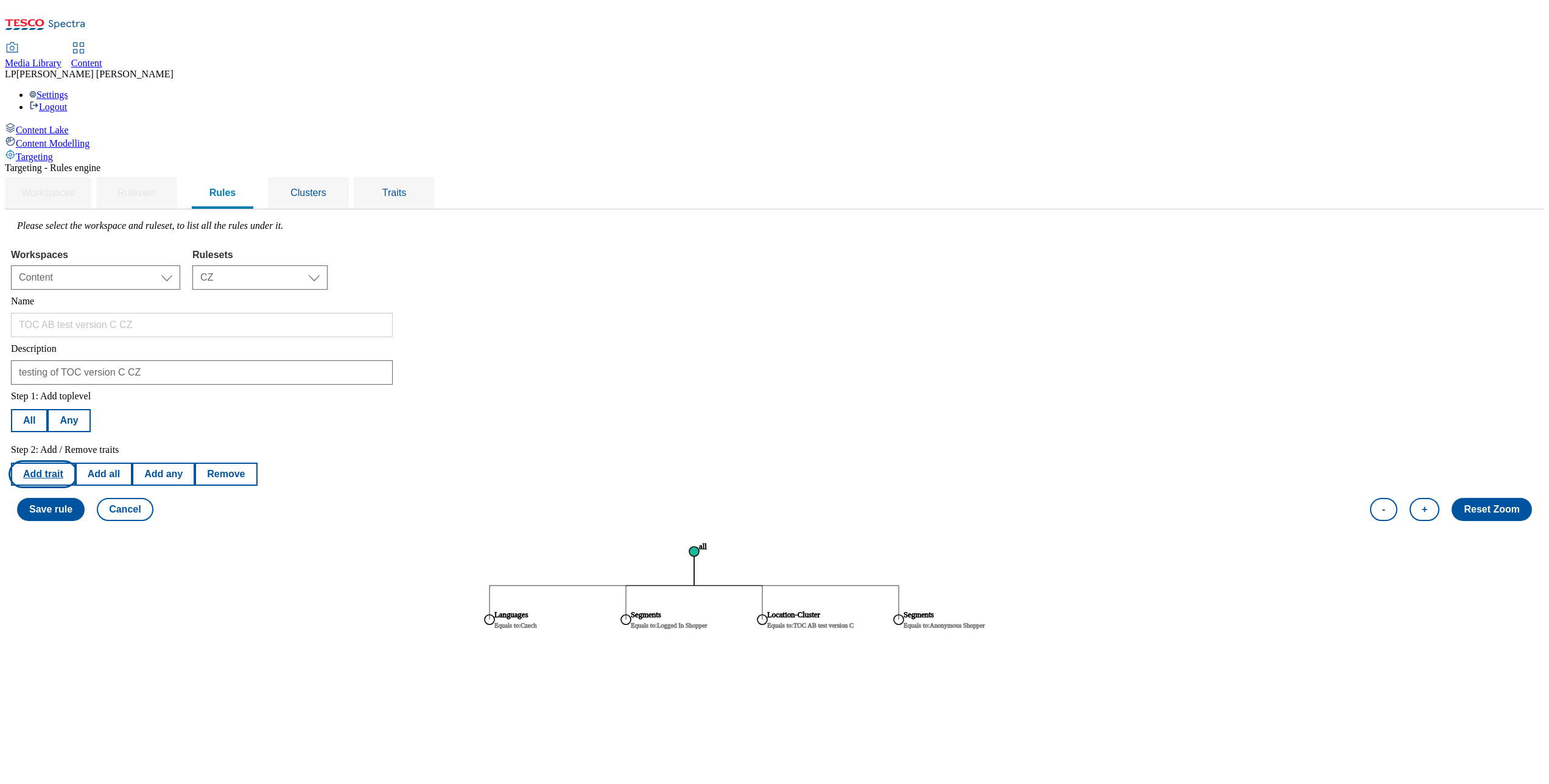
click at [75, 463] on button "Add trait" at bounding box center [43, 474] width 64 height 23
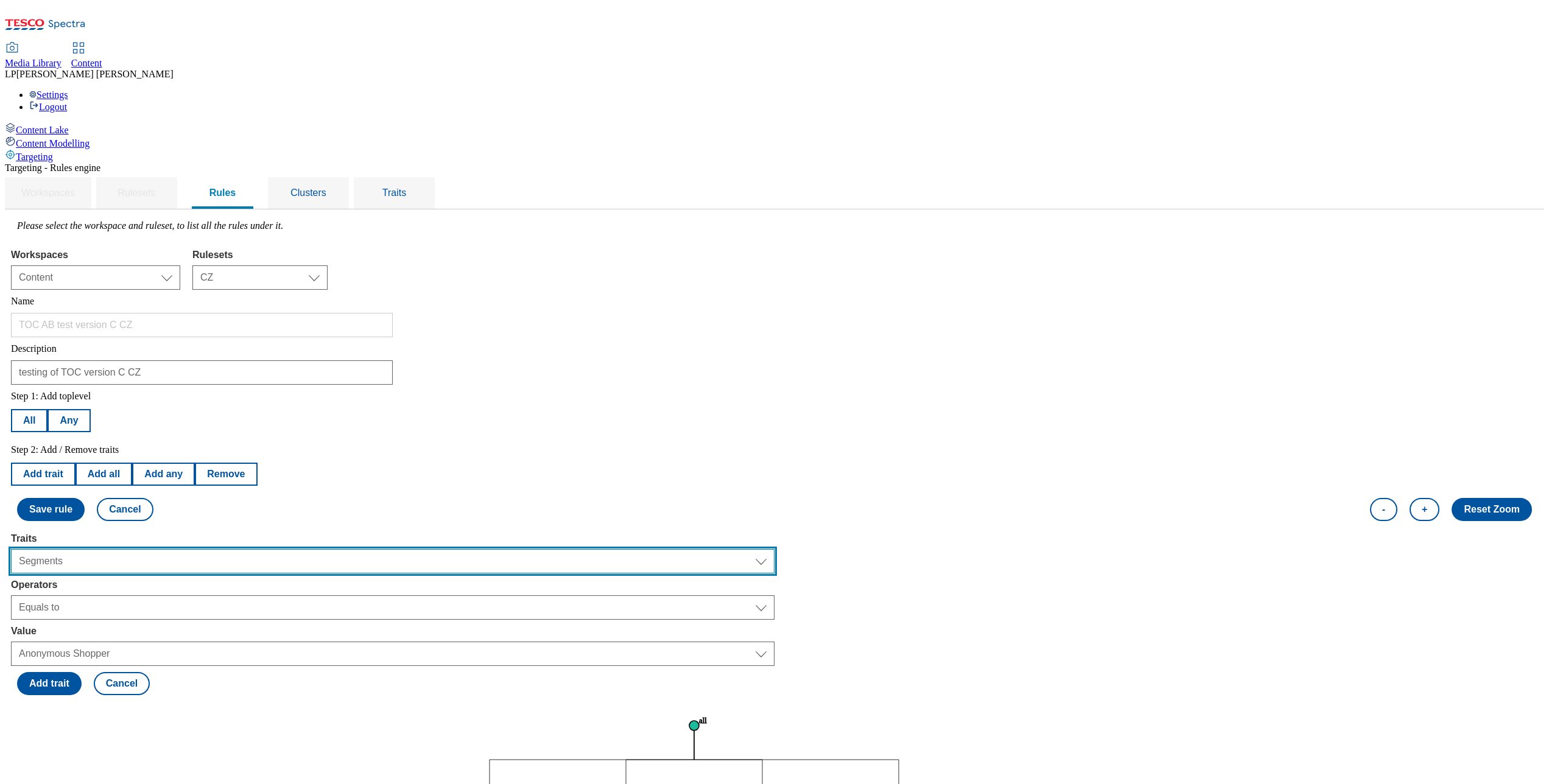
click at [207, 549] on select "Select trait Languages Operating System Content Type Variant ID Segments Channe…" at bounding box center [392, 561] width 764 height 24
click at [164, 549] on select "Select trait Languages Operating System Content Type Variant ID Segments Channe…" at bounding box center [392, 561] width 764 height 24
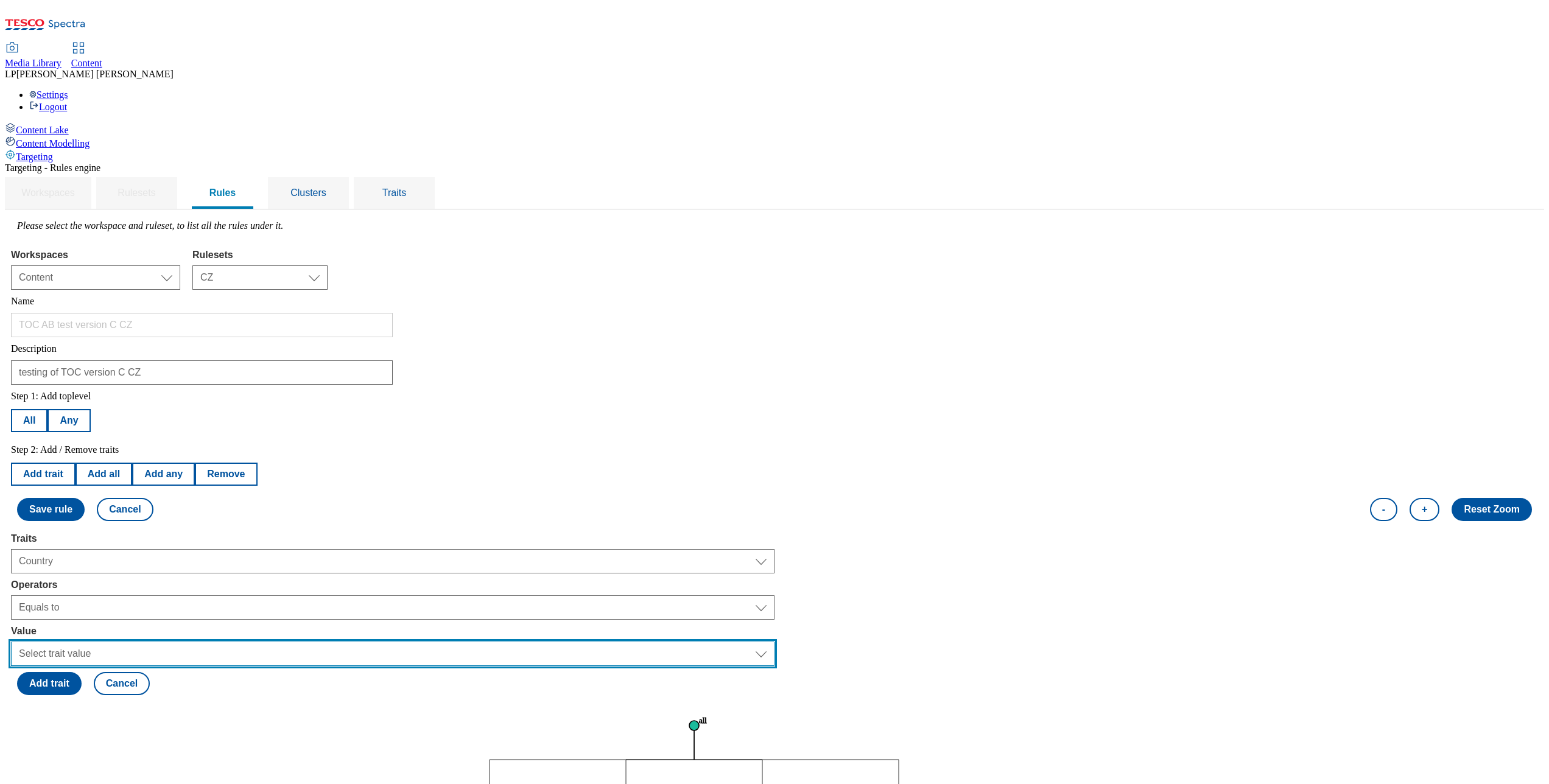
click at [210, 587] on select "Select trait value Czech Republic Hungary Malaysia Poland Slovakia Thailand" at bounding box center [392, 653] width 764 height 24
click at [164, 587] on select "Select trait value Czech Republic Hungary Malaysia Poland Slovakia Thailand" at bounding box center [392, 653] width 764 height 24
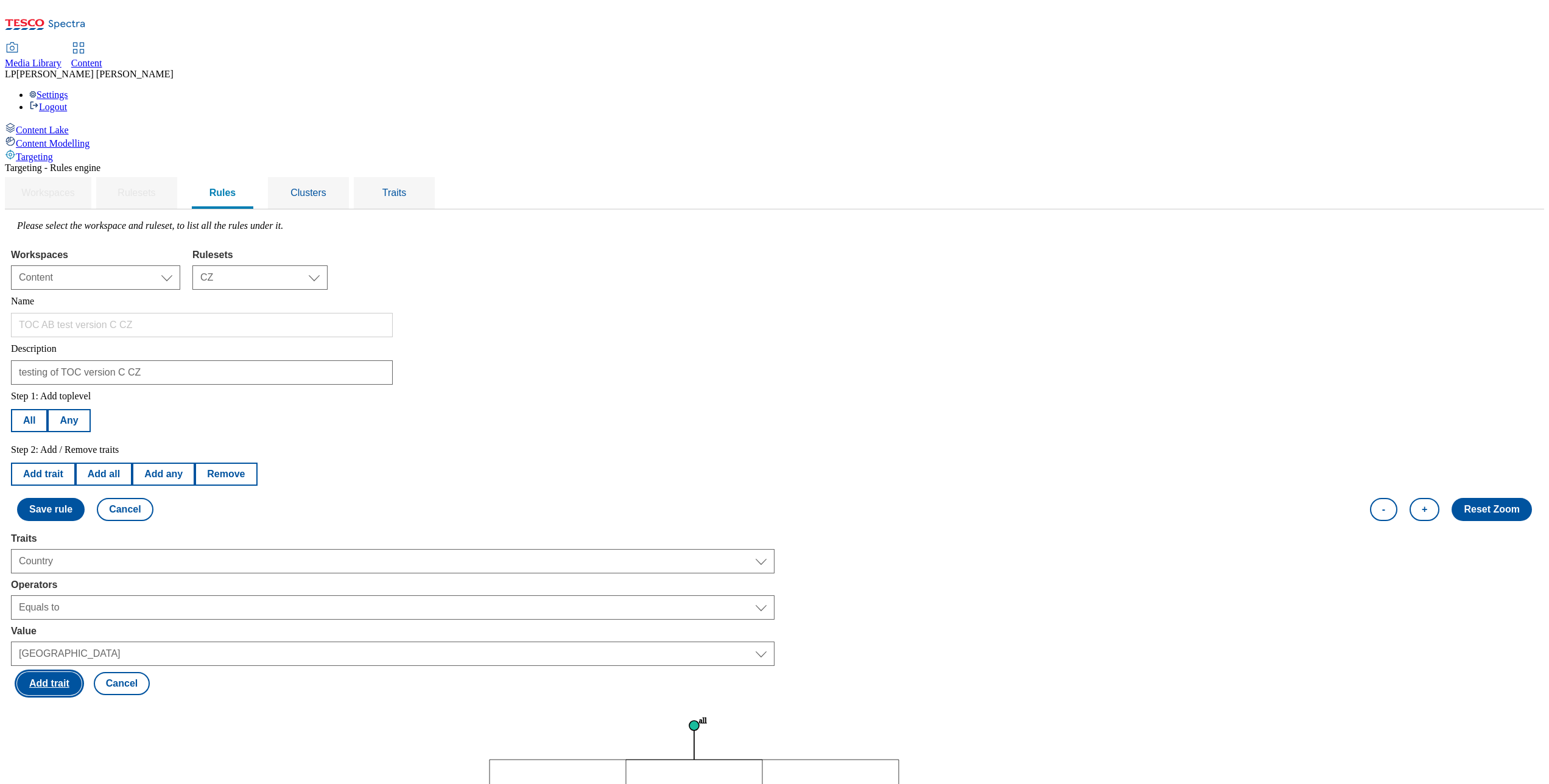
click at [82, 587] on button "Add trait" at bounding box center [49, 684] width 64 height 23
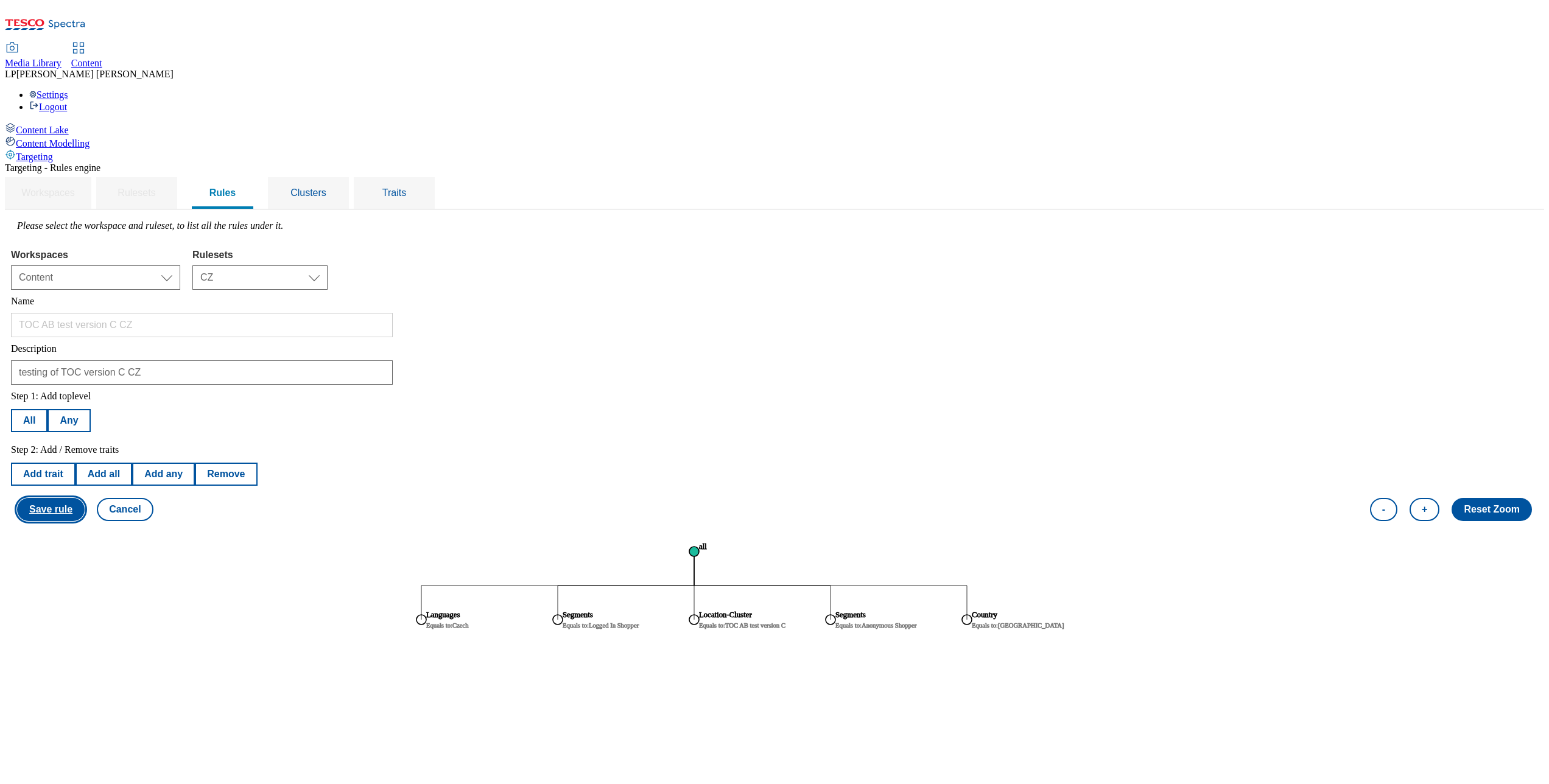
click at [85, 498] on button "Save rule" at bounding box center [50, 510] width 68 height 23
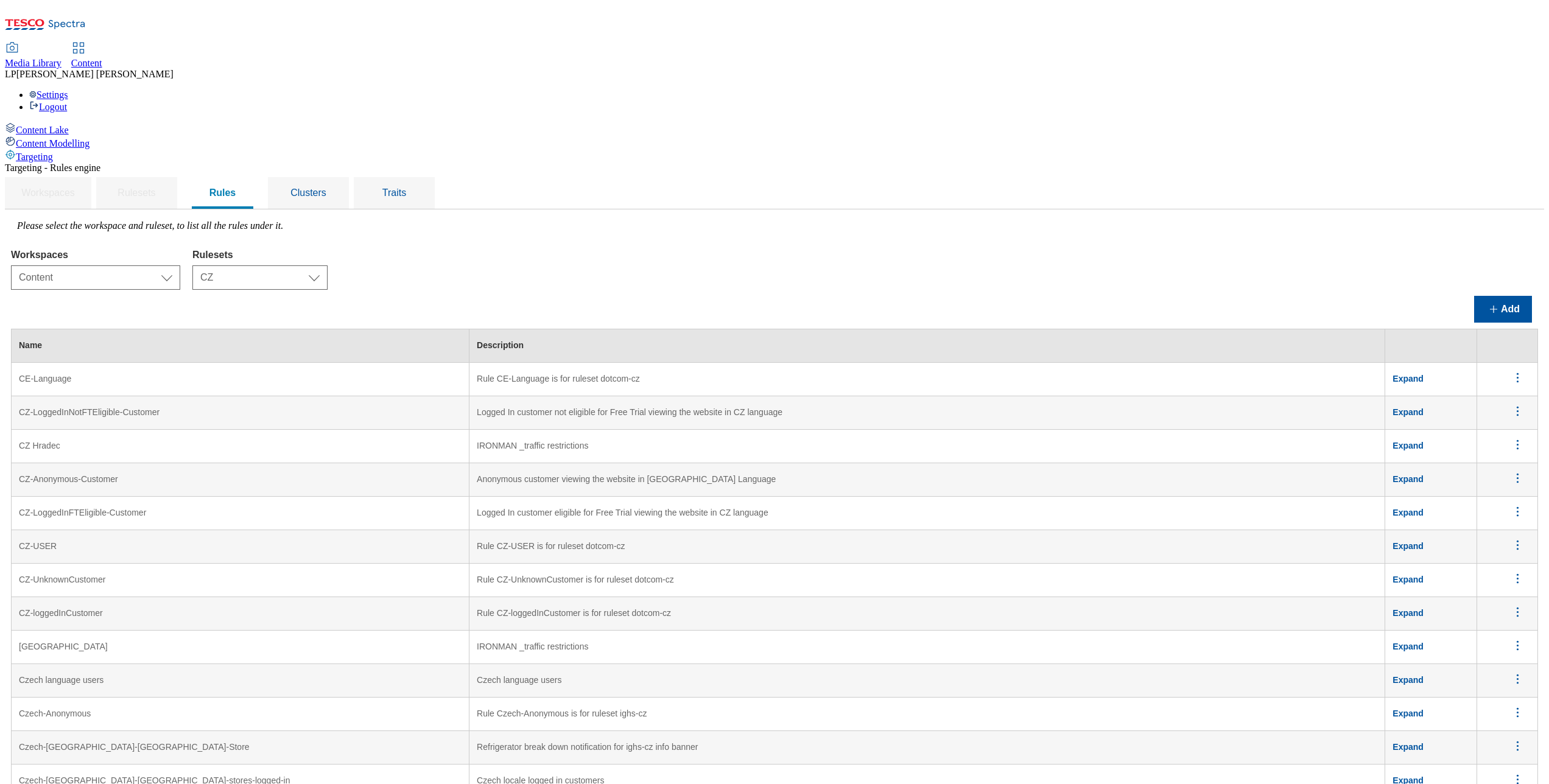
scroll to position [1033, 0]
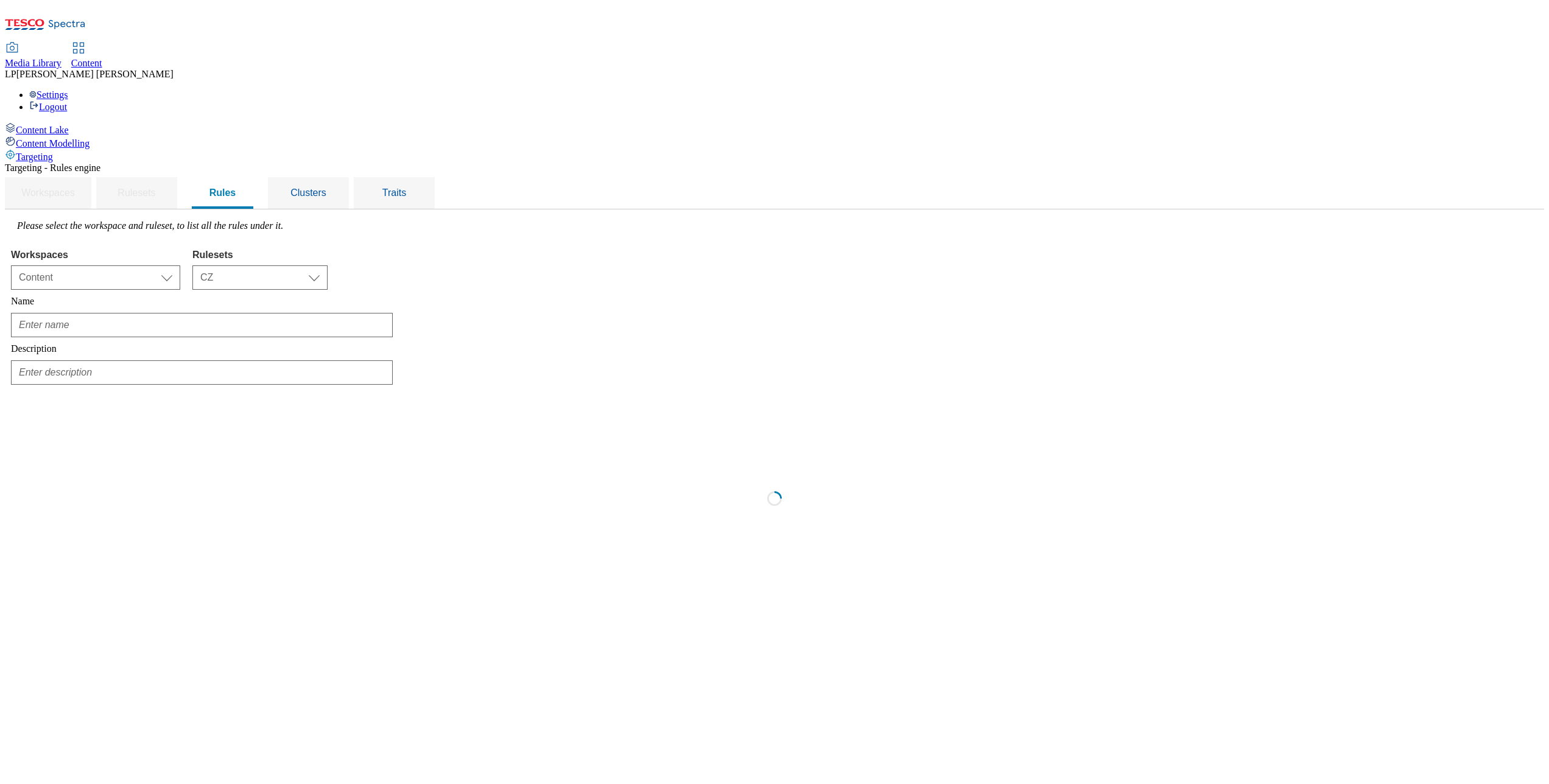
scroll to position [0, 0]
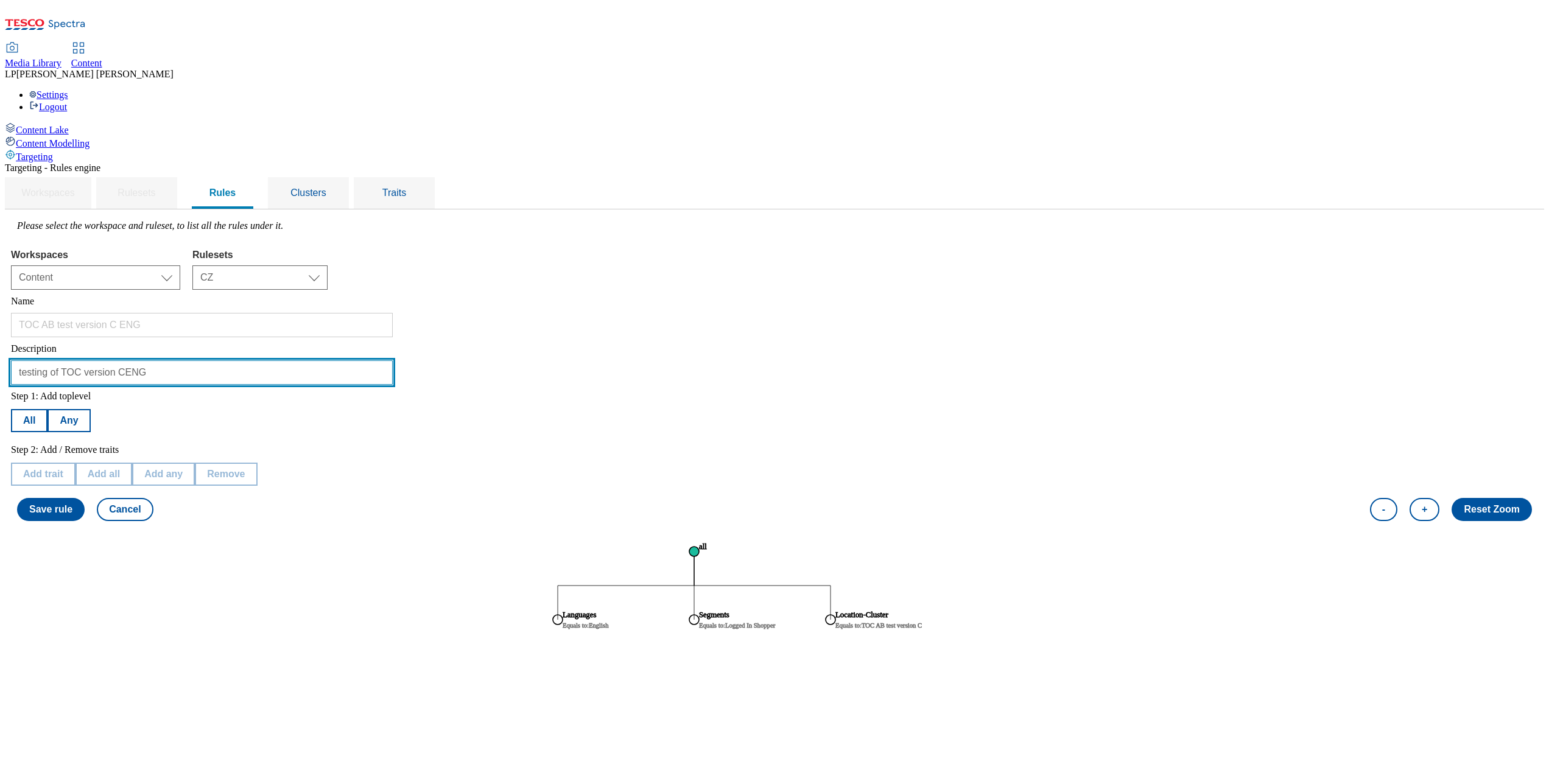
click at [280, 360] on input "testing of TOC version CENG" at bounding box center [202, 372] width 382 height 24
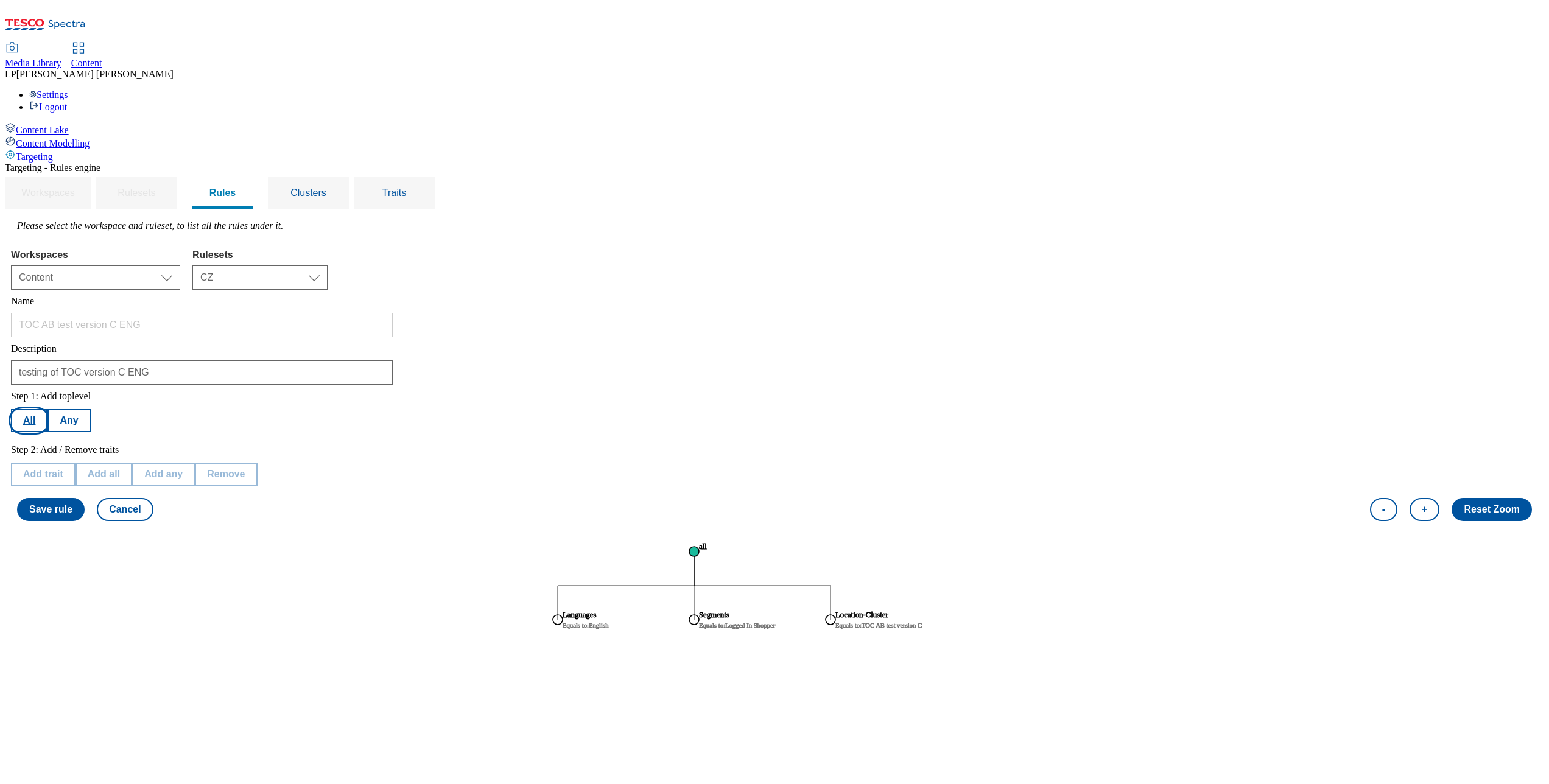
click at [47, 409] on button "All" at bounding box center [29, 421] width 37 height 23
click at [75, 463] on button "Add trait" at bounding box center [43, 474] width 64 height 23
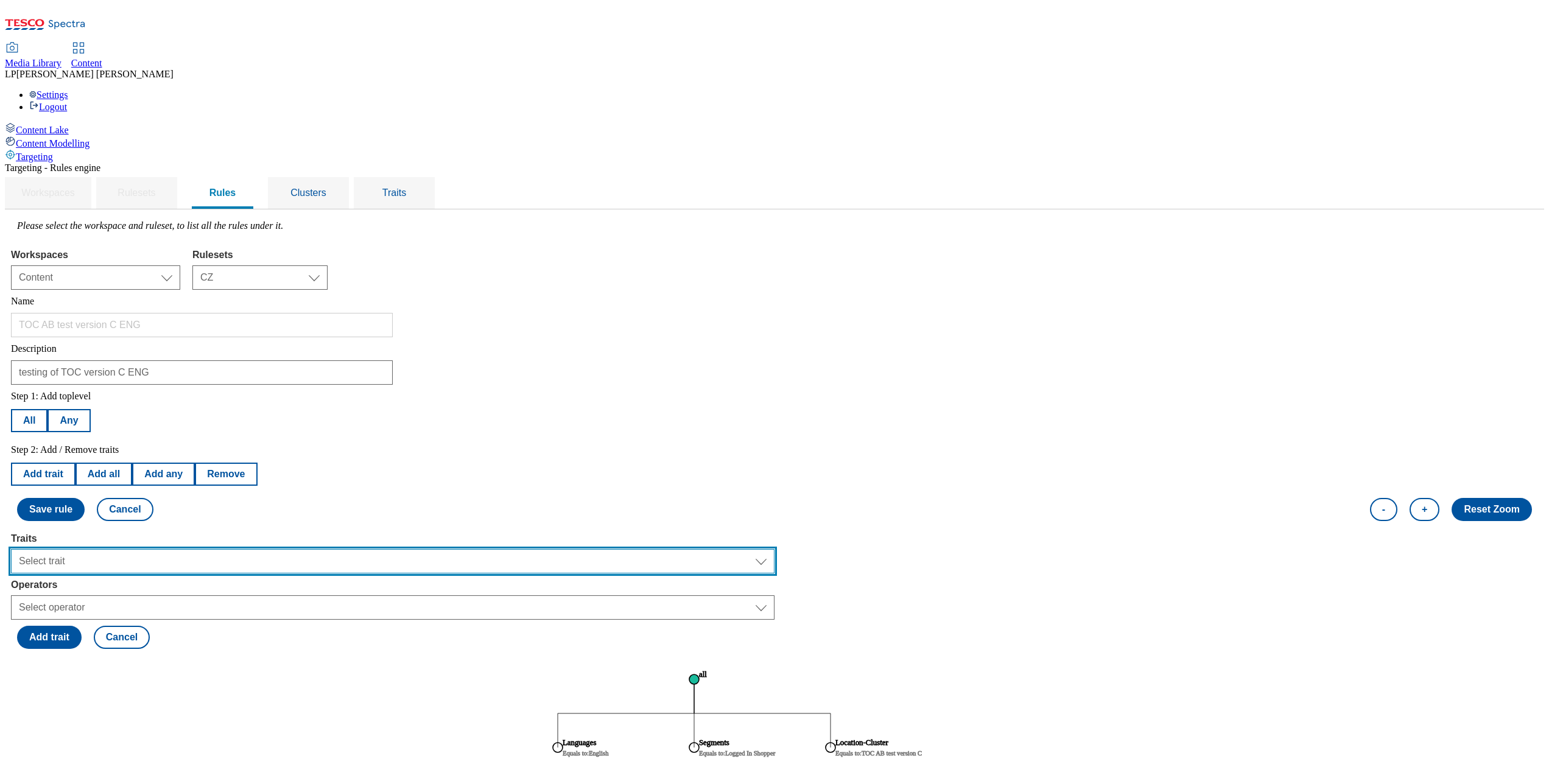
click at [219, 549] on select "Select trait Languages Operating System Content Type Variant ID Segments Store-…" at bounding box center [392, 561] width 764 height 24
click at [164, 549] on select "Select trait Languages Operating System Content Type Variant ID Segments Store-…" at bounding box center [392, 561] width 764 height 24
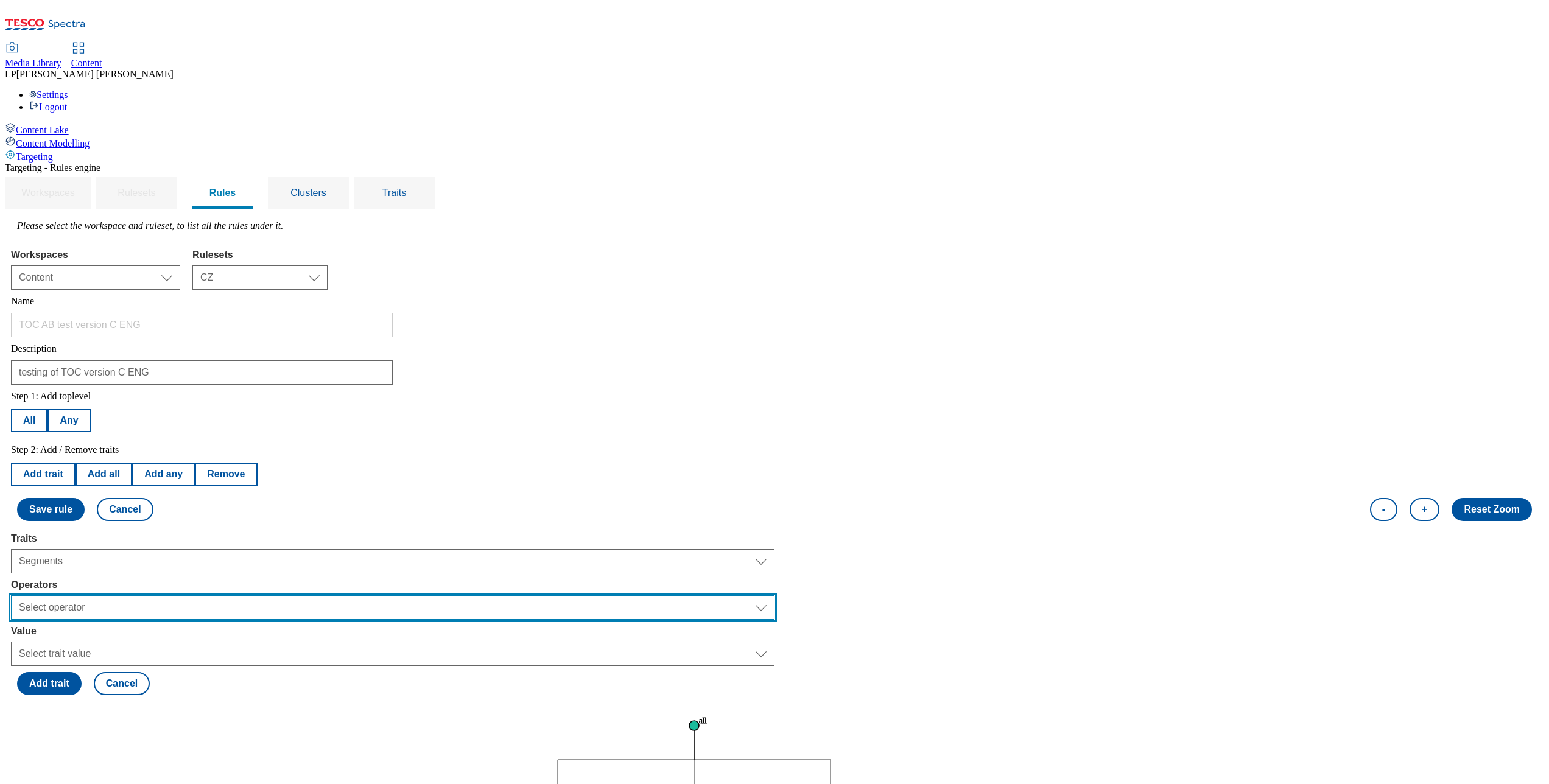
click at [229, 587] on select "Select operator Equals to Not Contains Not Equals Contains" at bounding box center [392, 607] width 764 height 24
click at [164, 587] on select "Select operator Equals to Not Contains Not Equals Contains" at bounding box center [392, 607] width 764 height 24
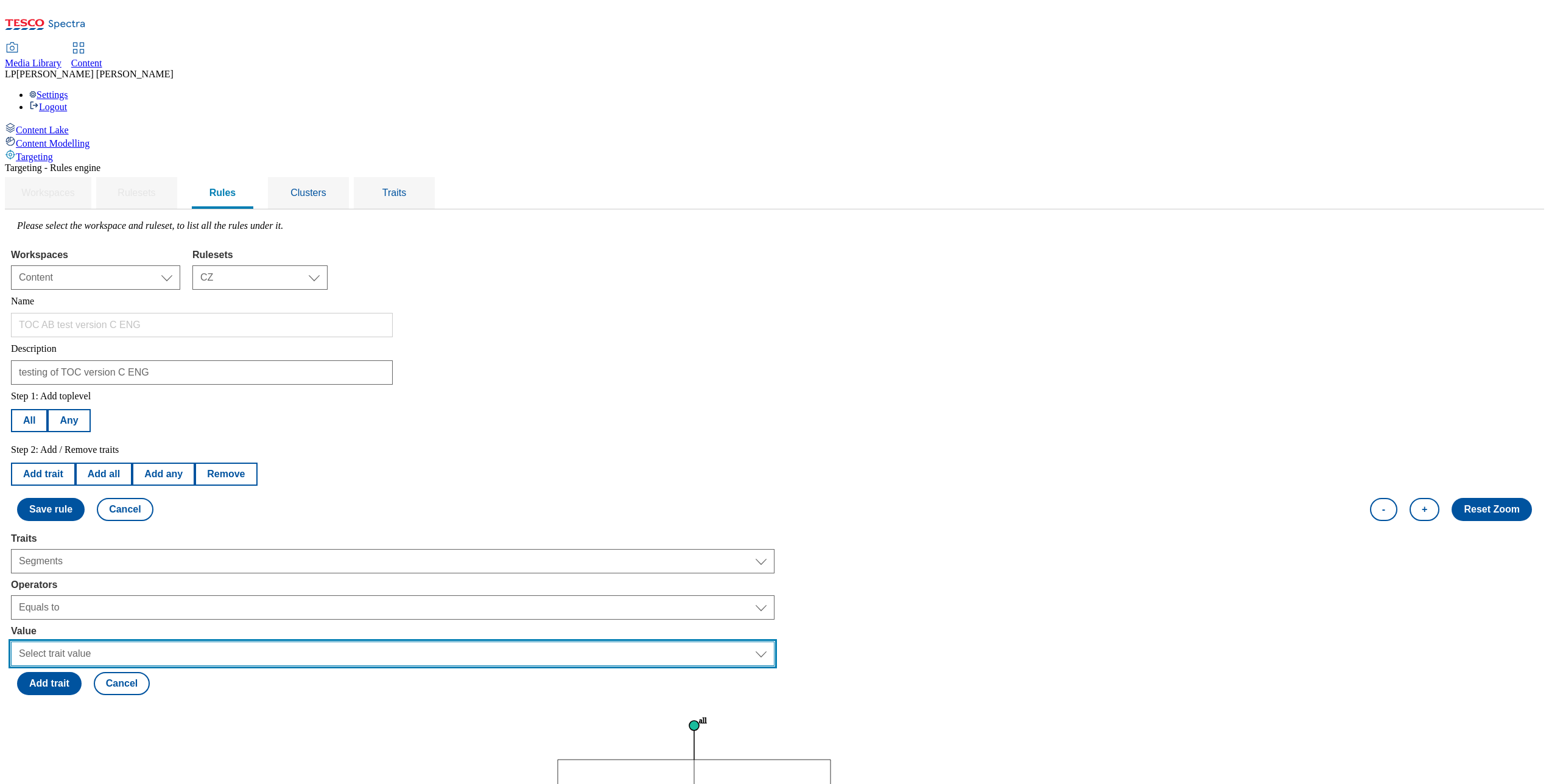
click at [213, 587] on select "Select trait value Unpacked Shoppers Logged In Shopper Anonymous Shopper F&F sh…" at bounding box center [392, 653] width 764 height 24
click at [164, 587] on select "Select trait value Unpacked Shoppers Logged In Shopper Anonymous Shopper F&F sh…" at bounding box center [392, 653] width 764 height 24
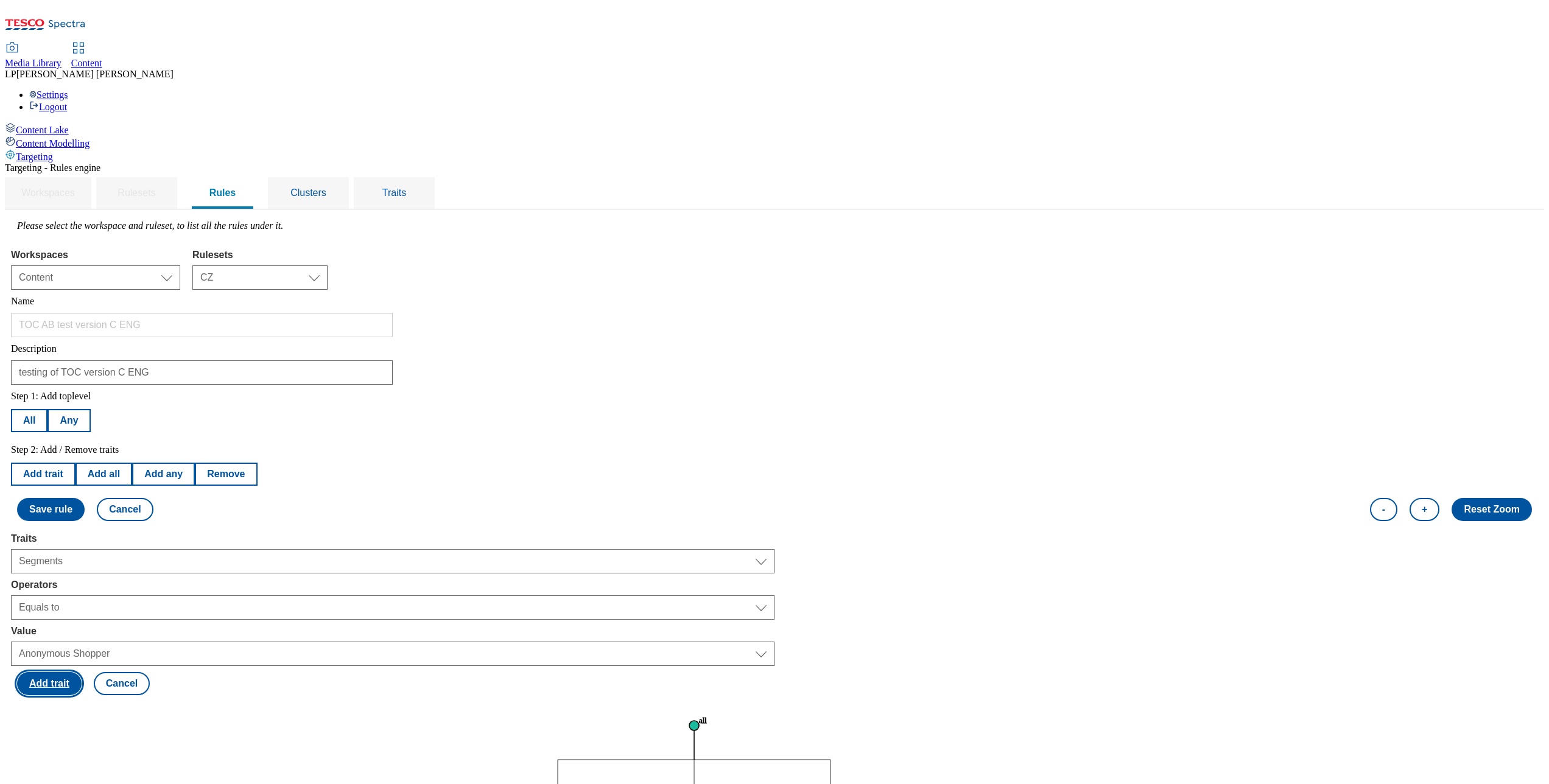
click at [82, 587] on button "Add trait" at bounding box center [49, 684] width 64 height 23
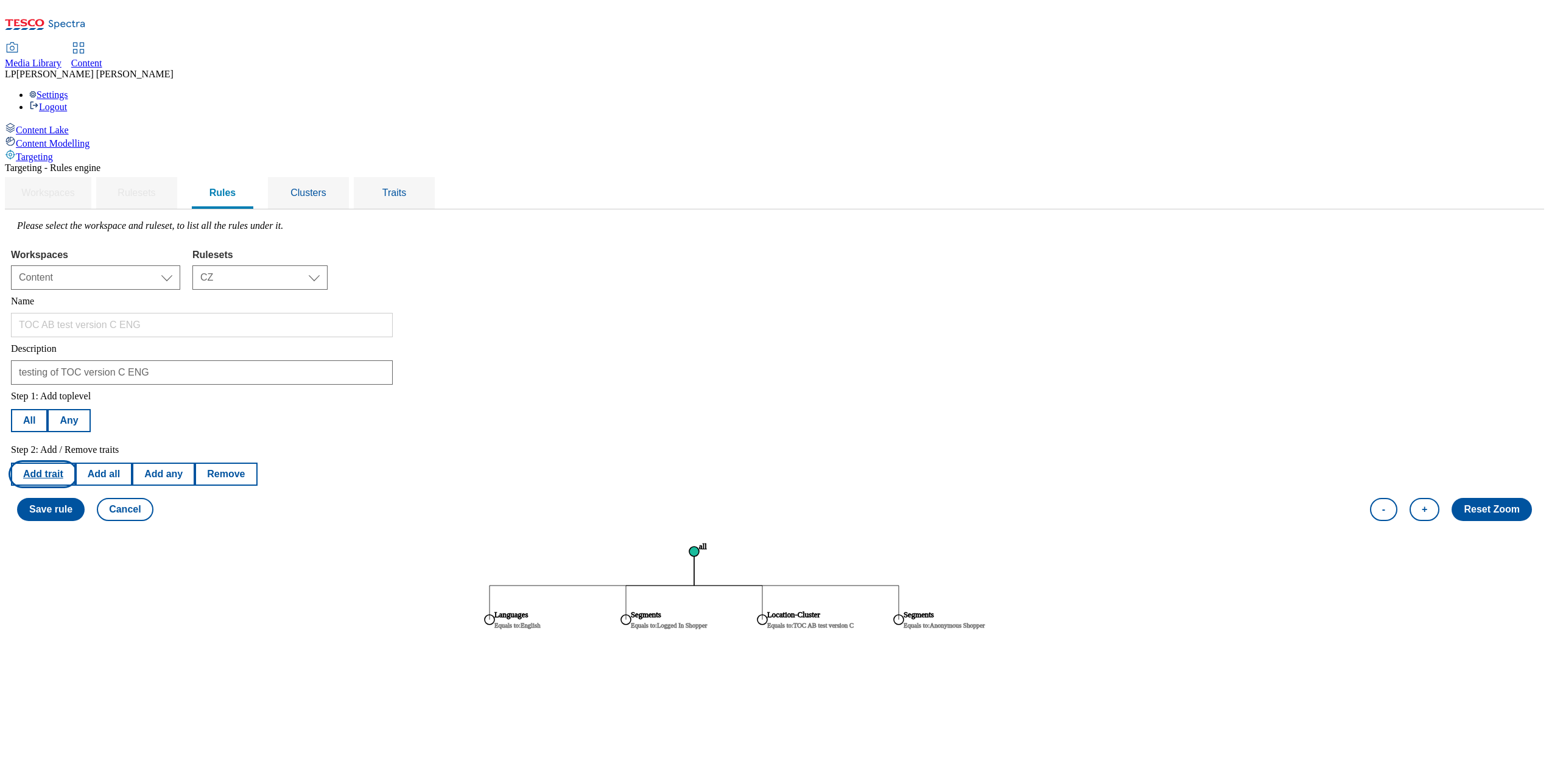
click at [75, 463] on button "Add trait" at bounding box center [43, 474] width 64 height 23
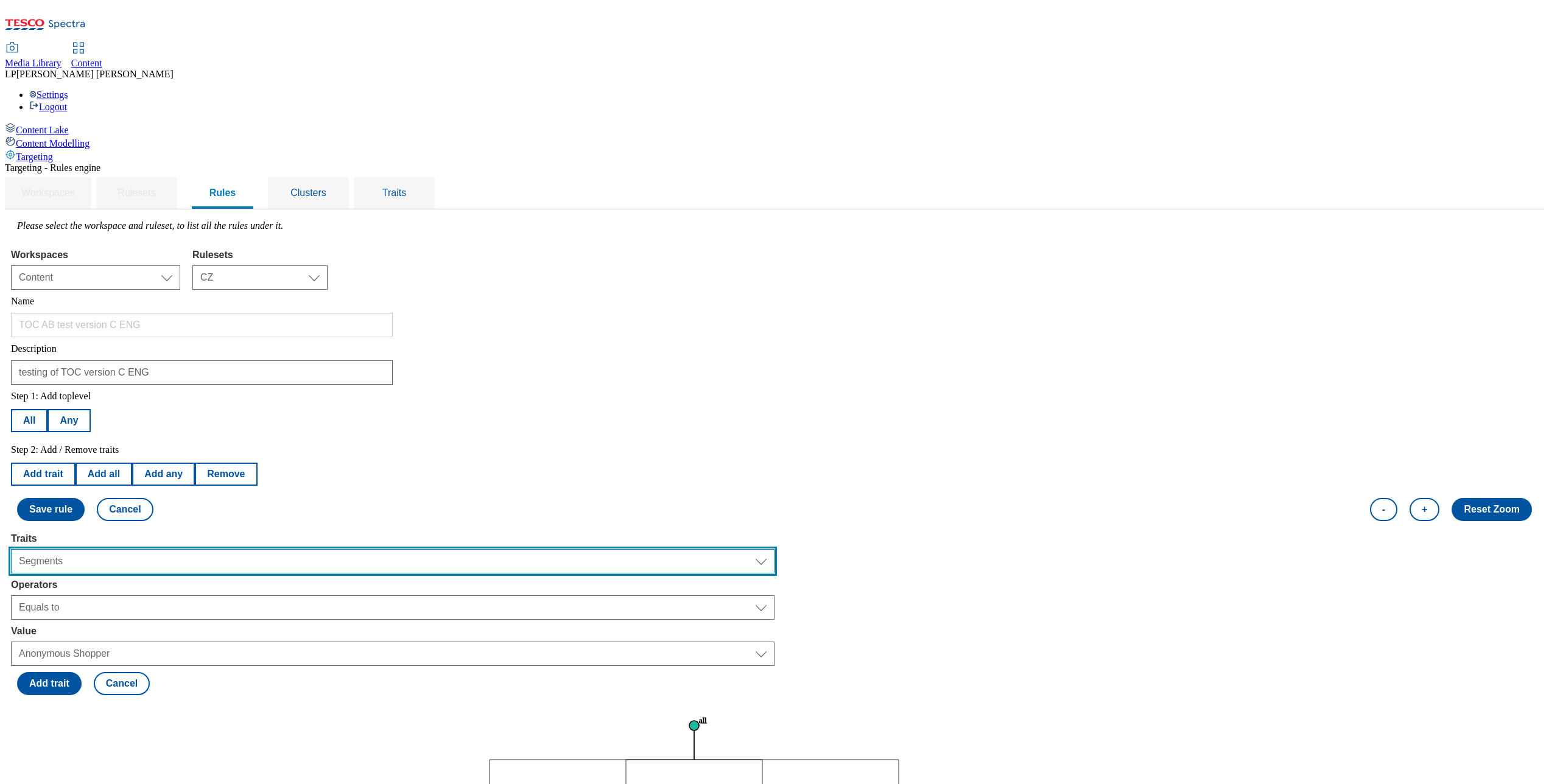
click at [196, 549] on select "Select trait Languages Operating System Content Type Variant ID Segments Store-…" at bounding box center [392, 561] width 764 height 24
click at [164, 549] on select "Select trait Languages Operating System Content Type Variant ID Segments Store-…" at bounding box center [392, 561] width 764 height 24
click at [203, 549] on select "Select trait Languages Operating System Content Type Variant ID Segments Store-…" at bounding box center [392, 561] width 764 height 24
click at [164, 549] on select "Select trait Languages Operating System Content Type Variant ID Segments Store-…" at bounding box center [392, 561] width 764 height 24
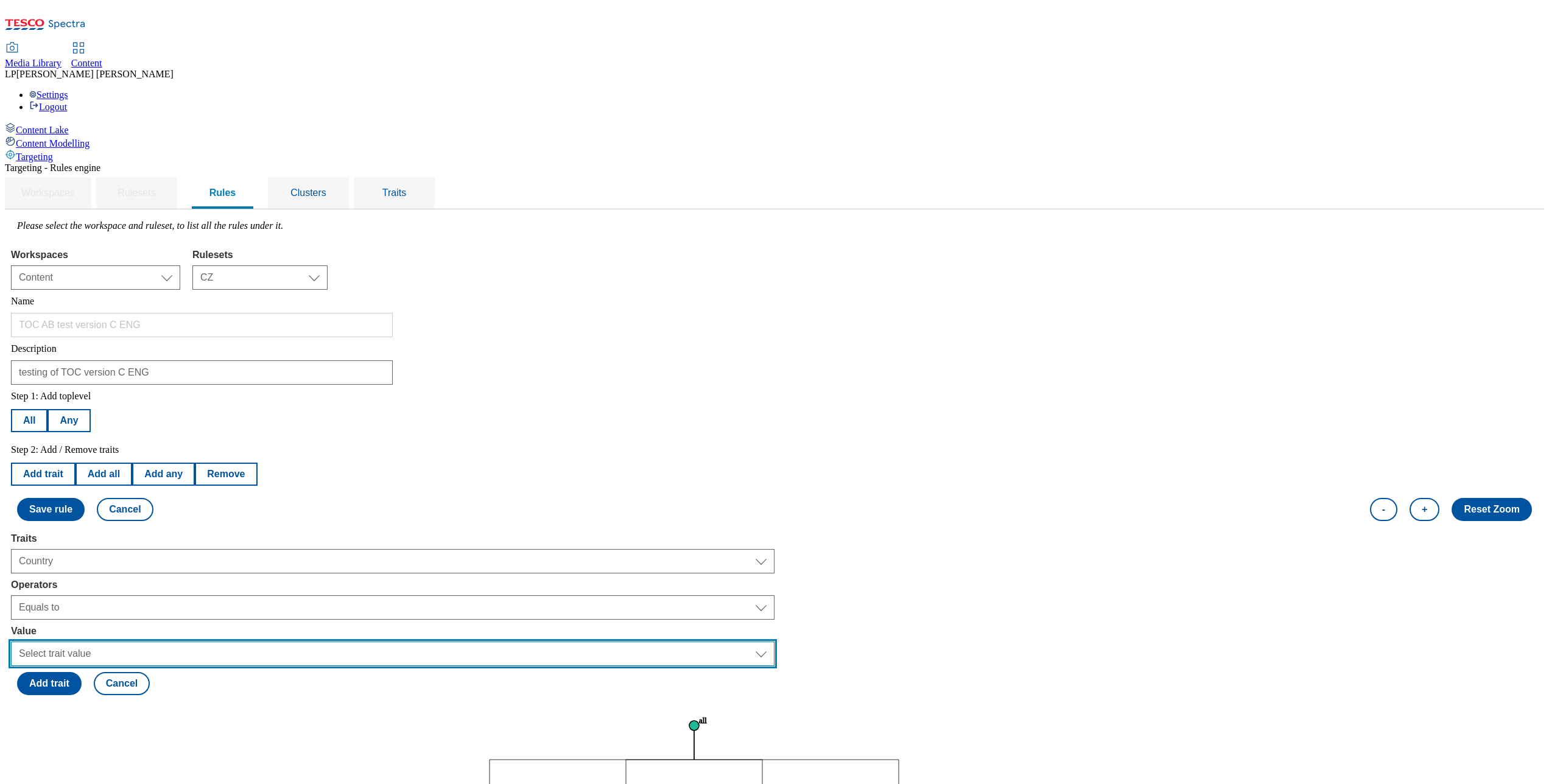
click at [203, 587] on select "Select trait value Czech Republic Hungary Malaysia Poland Slovakia Thailand" at bounding box center [392, 653] width 764 height 24
click at [164, 587] on select "Select trait value Czech Republic Hungary Malaysia Poland Slovakia Thailand" at bounding box center [392, 653] width 764 height 24
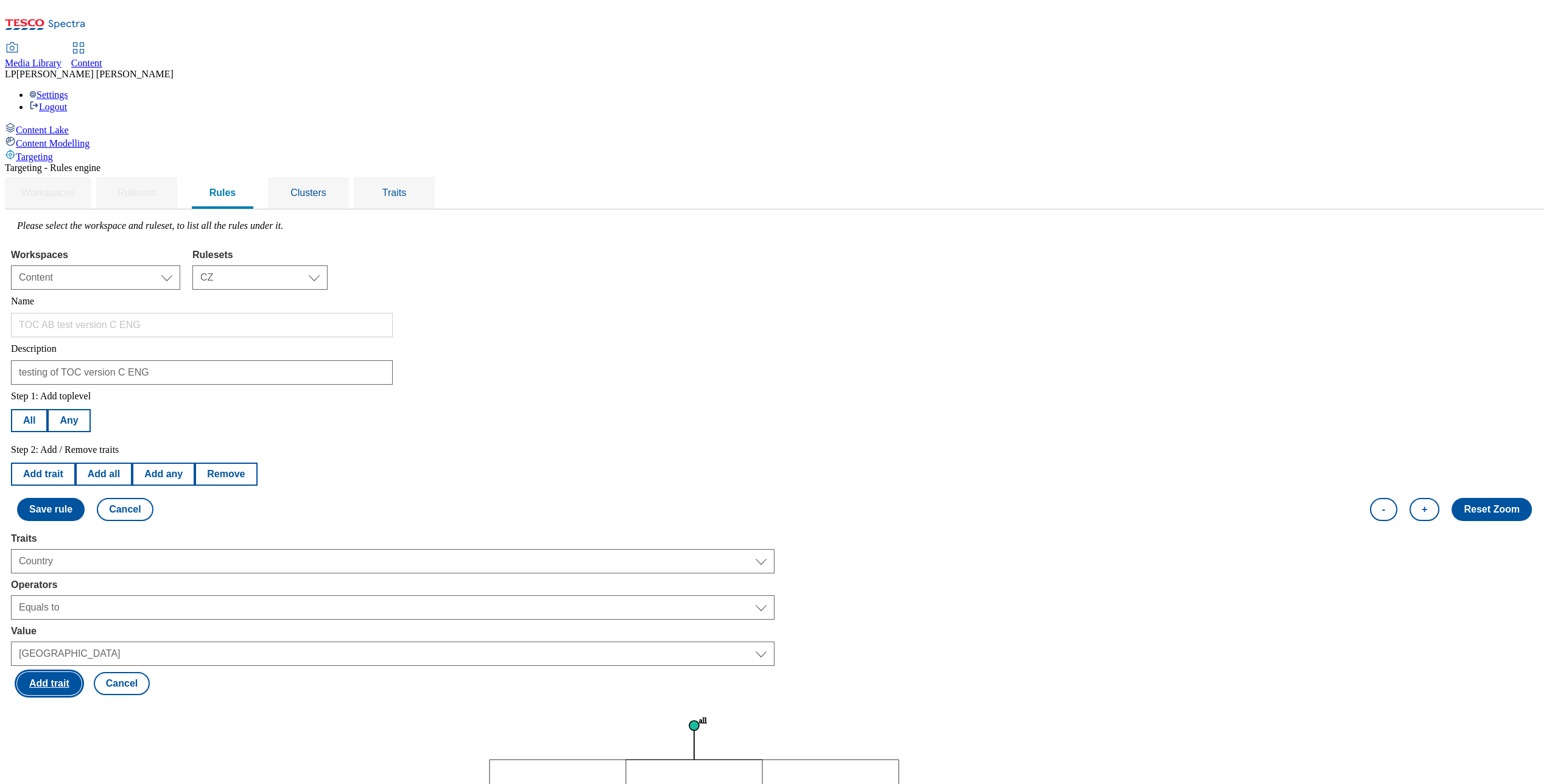
click at [82, 587] on button "Add trait" at bounding box center [49, 684] width 64 height 23
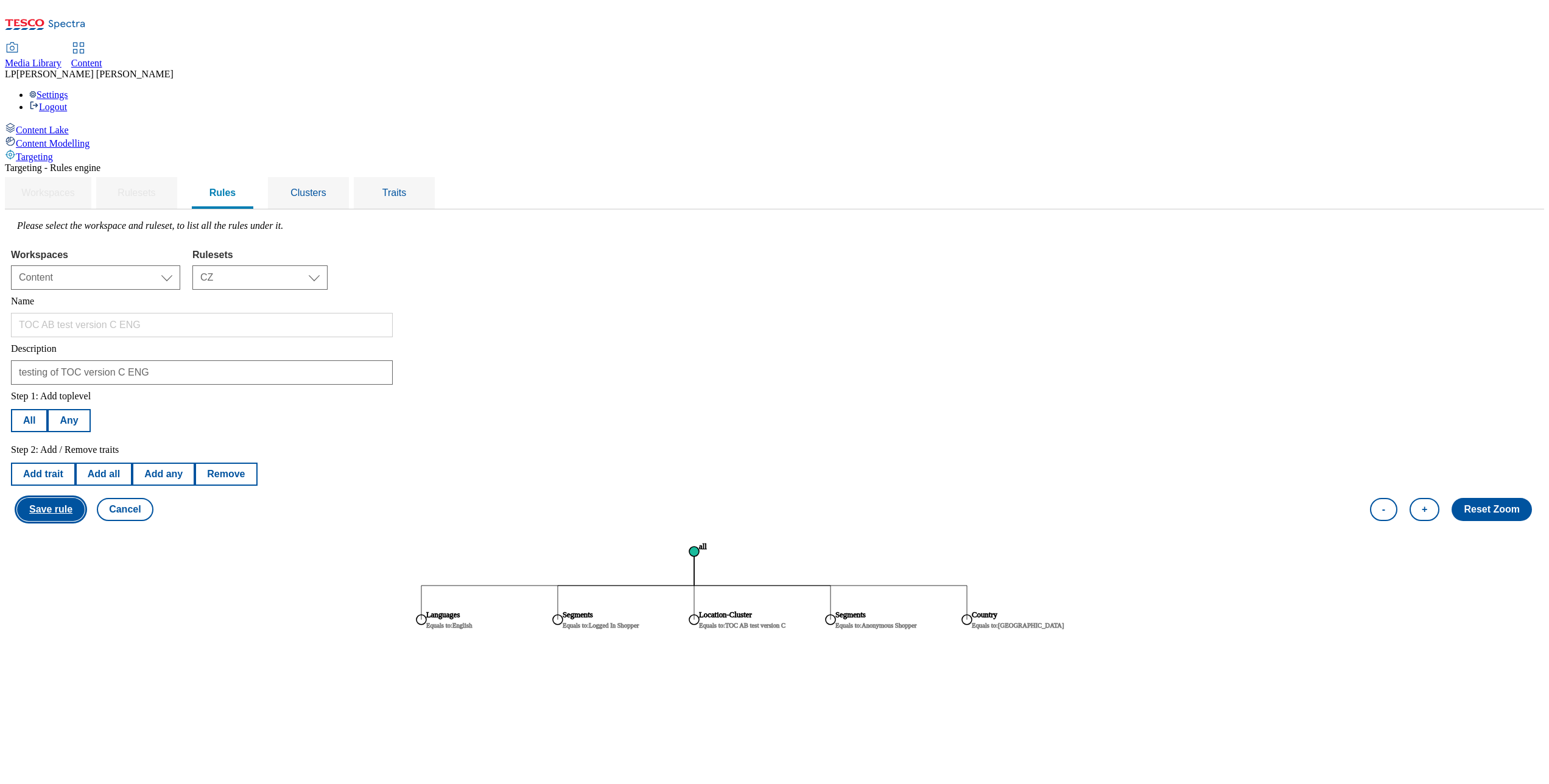
click at [85, 498] on button "Save rule" at bounding box center [50, 510] width 68 height 23
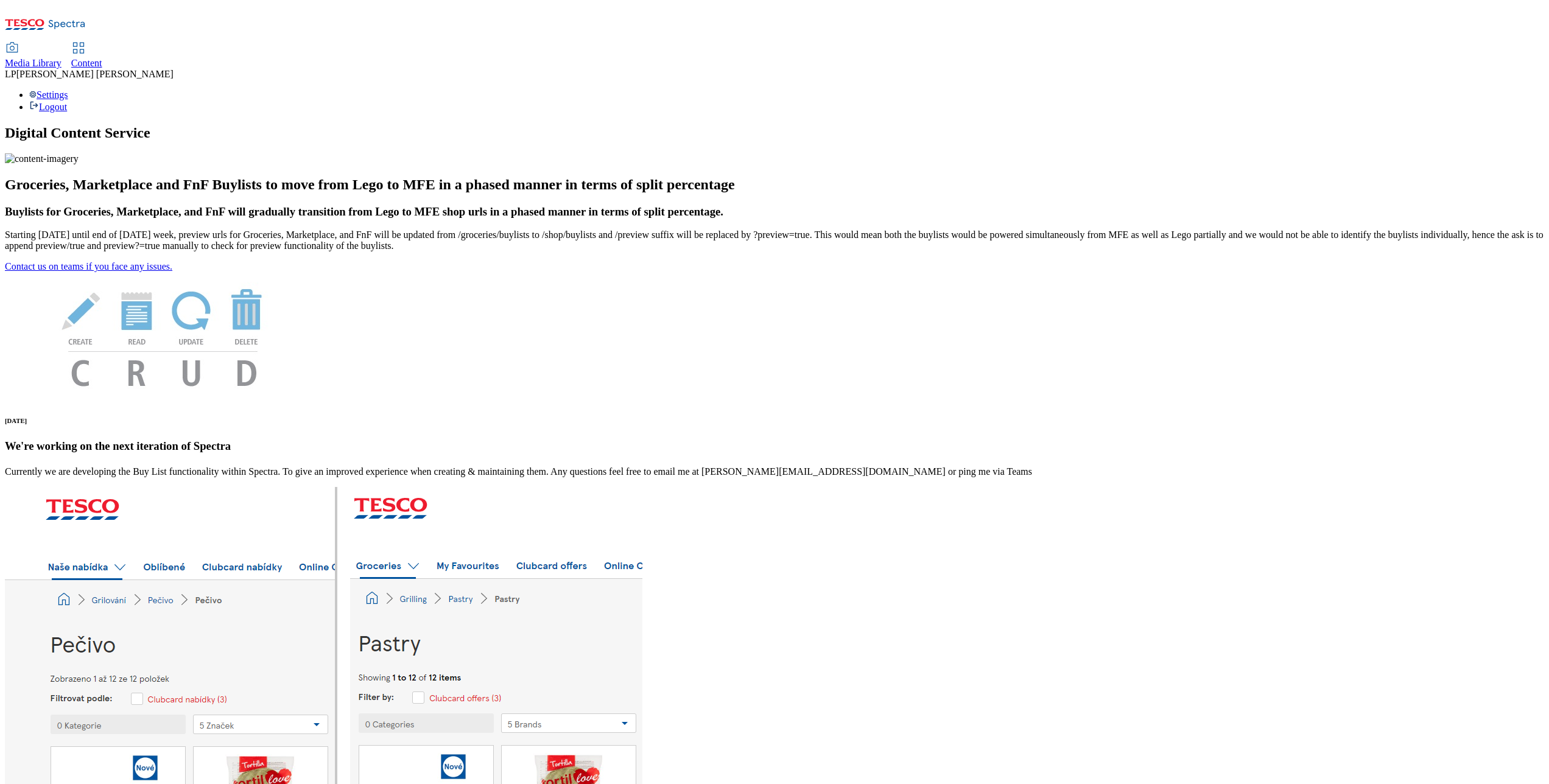
click at [102, 58] on div "Content" at bounding box center [87, 63] width 31 height 11
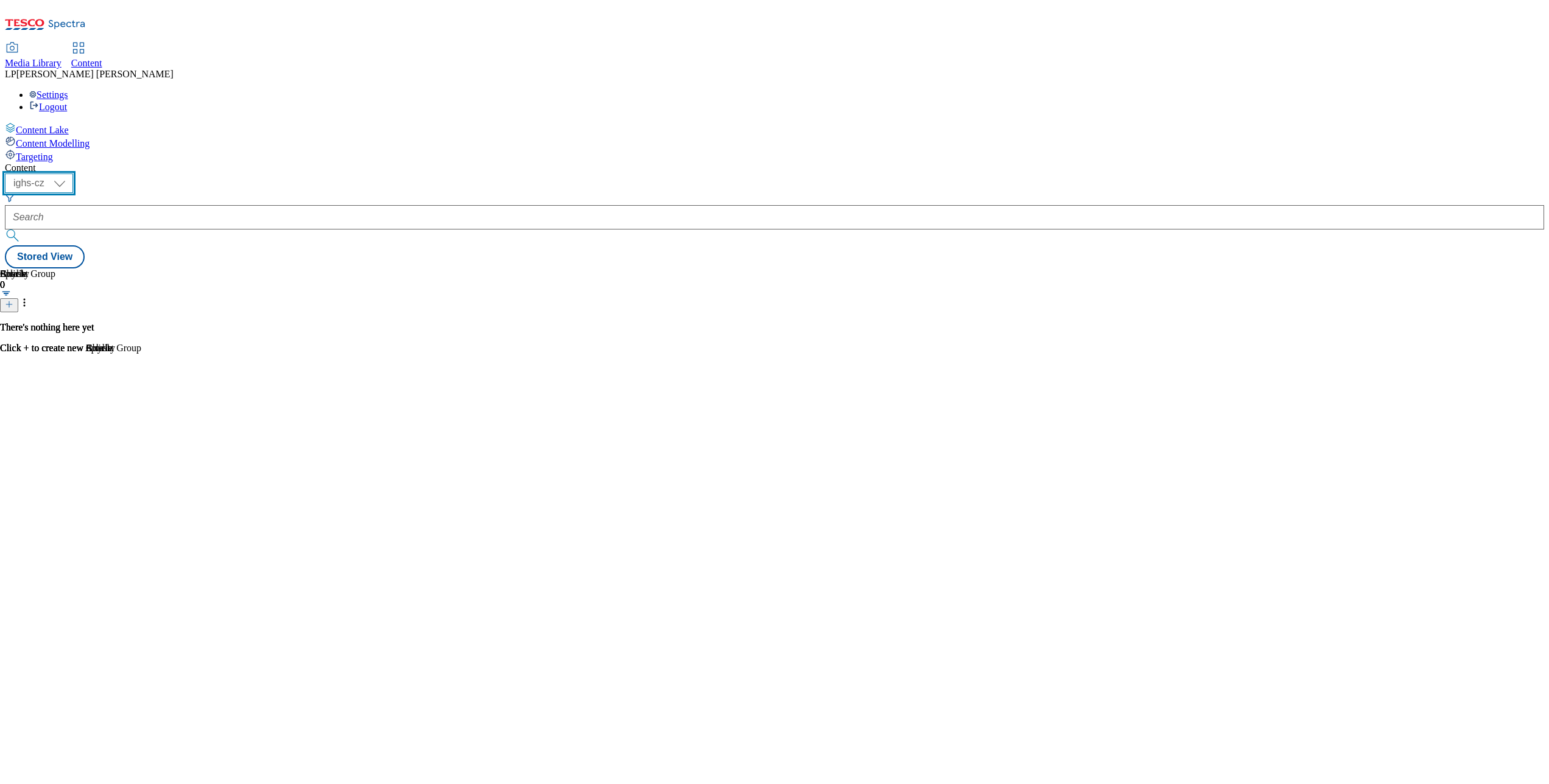
click at [73, 174] on select "ighs-cz ighs-hu ighs-sk" at bounding box center [39, 183] width 68 height 20
select select "ighs-sk"
click at [73, 174] on select "ighs-cz ighs-hu ighs-sk" at bounding box center [39, 183] width 68 height 20
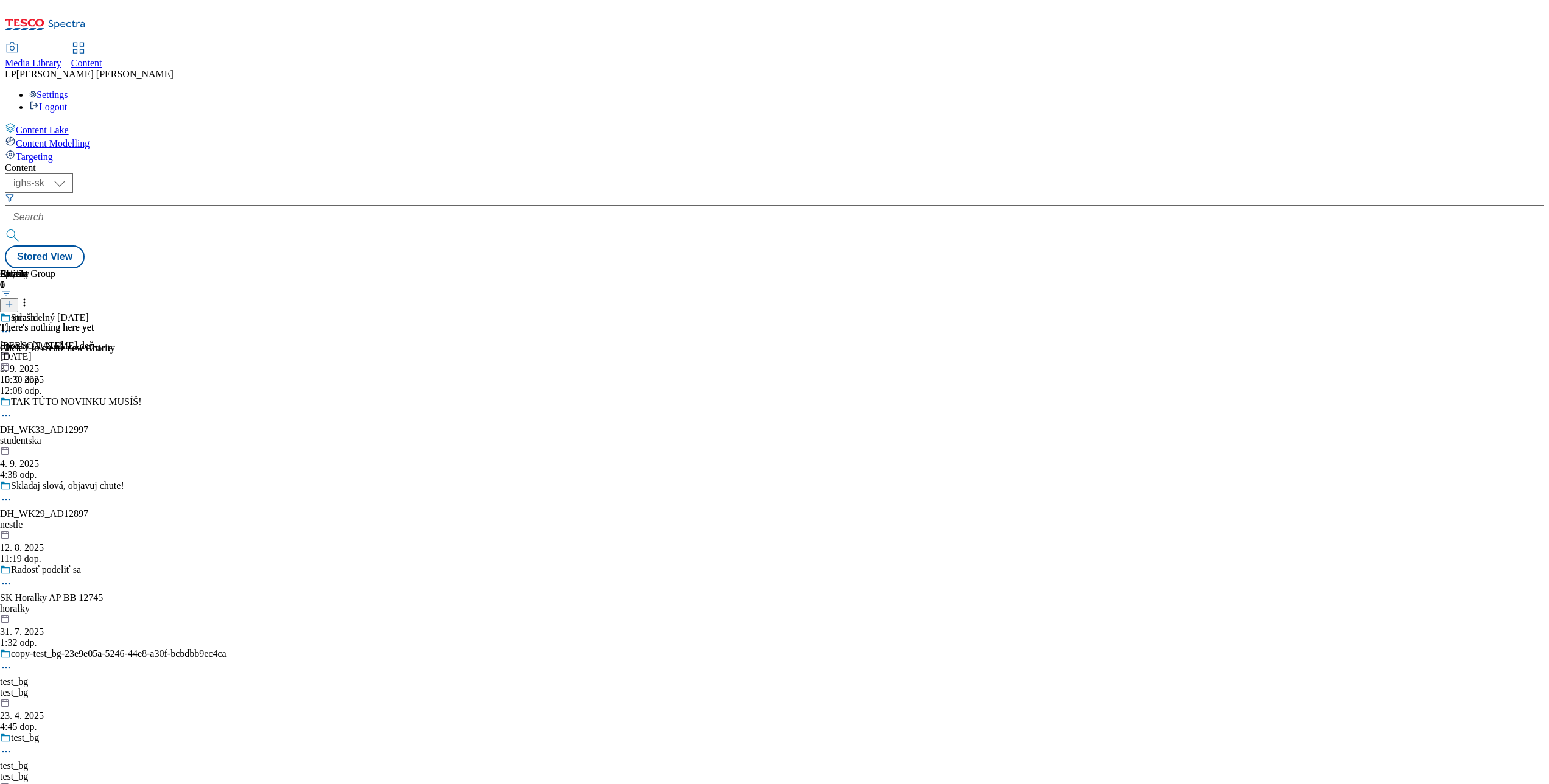
click at [227, 313] on div "Strašidelný Halloween Spooky Halloween halloween 15. 9. 2025 12:08 odp." at bounding box center [113, 354] width 227 height 84
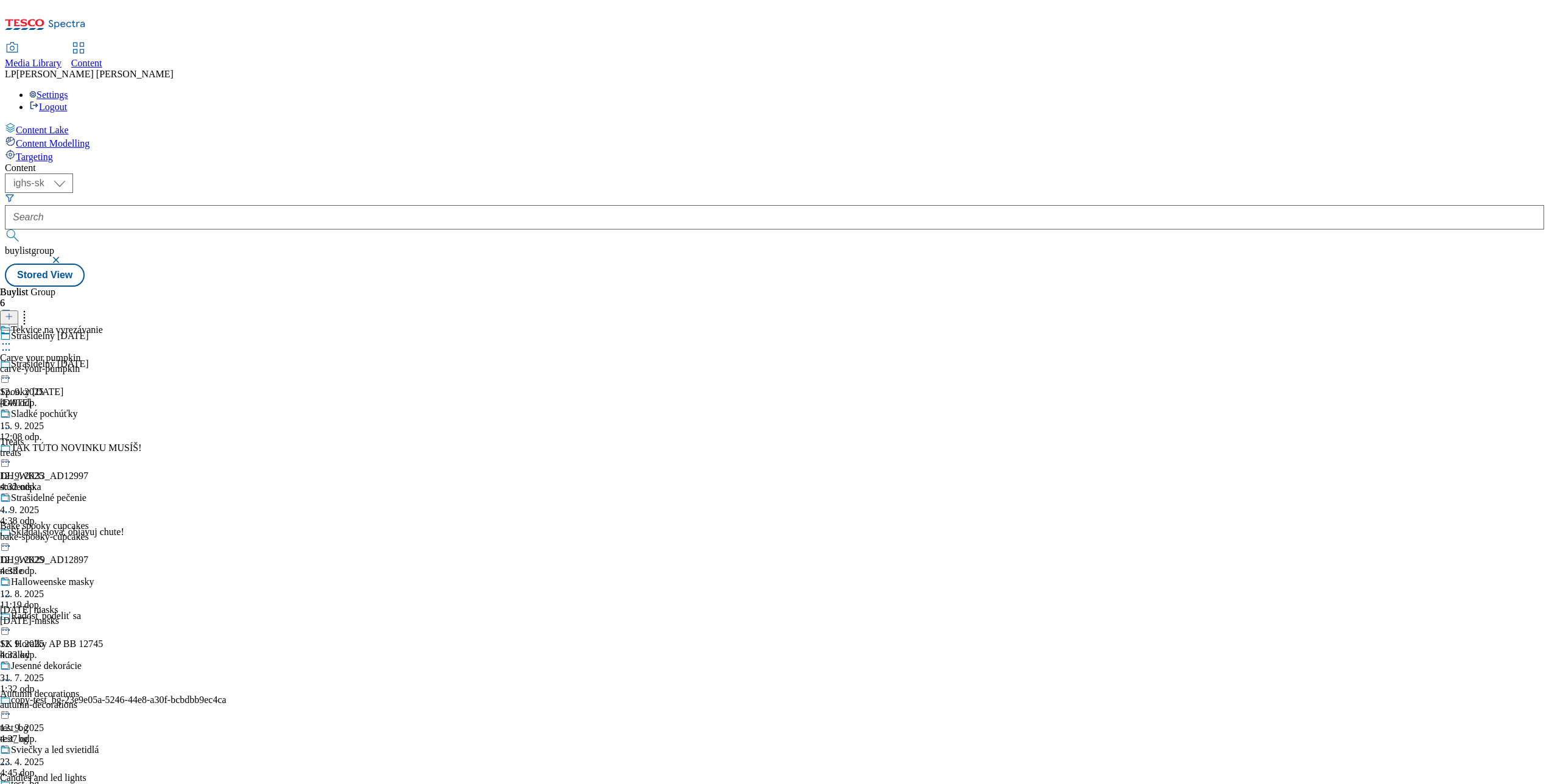
click at [12, 338] on icon at bounding box center [6, 344] width 12 height 12
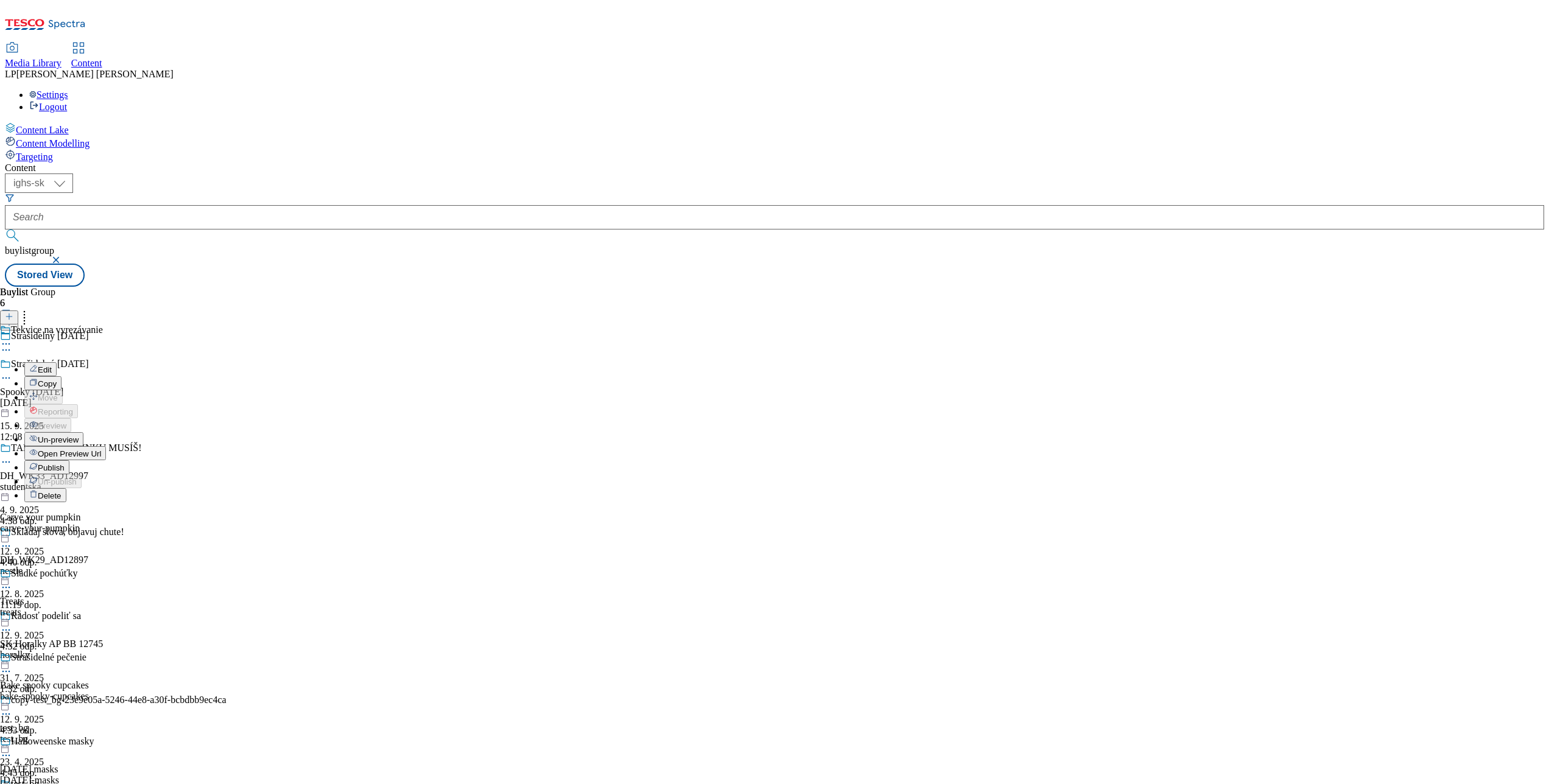
click at [101, 449] on span "Open Preview Url" at bounding box center [69, 454] width 64 height 9
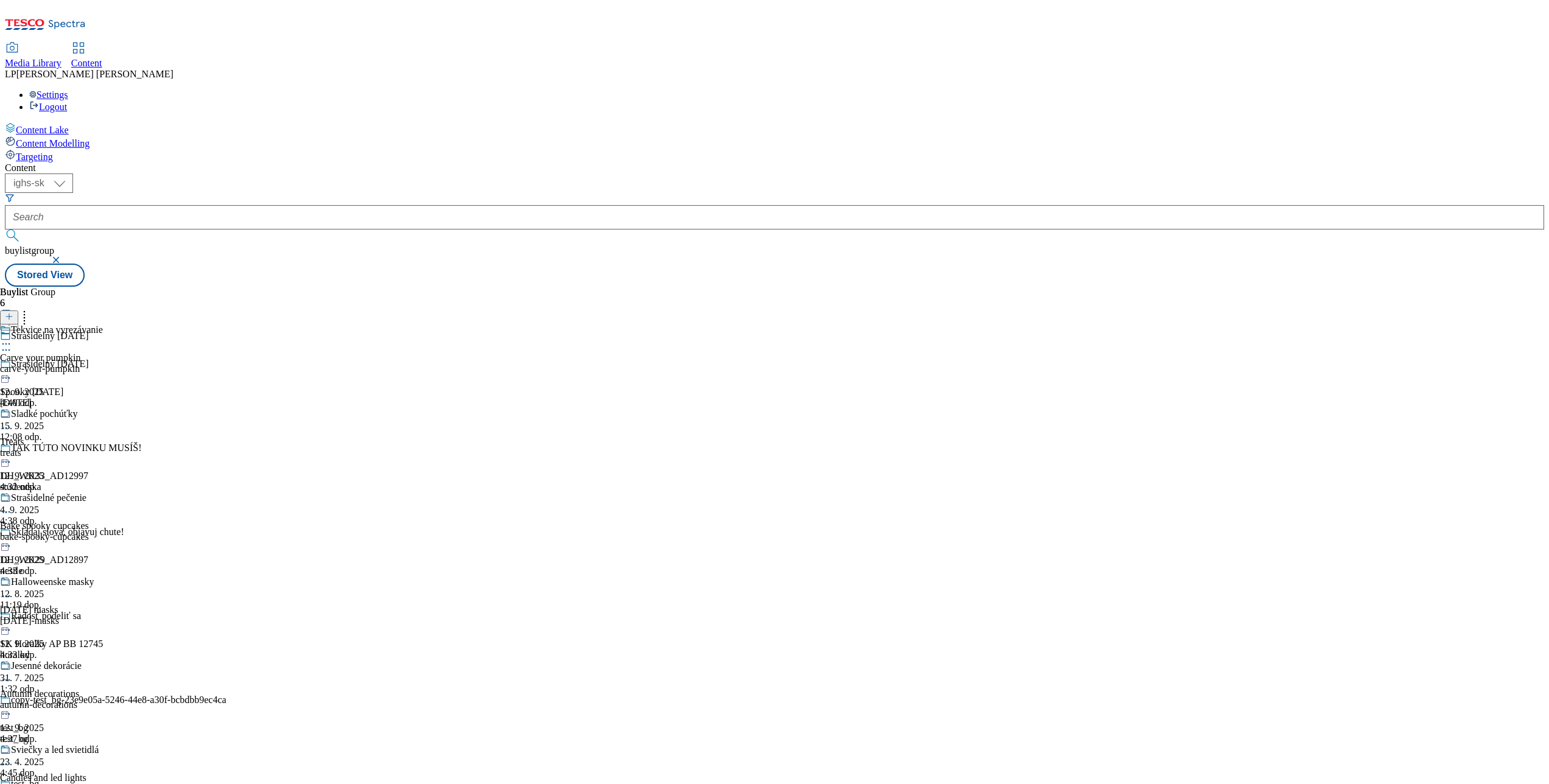
click at [12, 372] on icon at bounding box center [6, 378] width 12 height 12
click at [52, 400] on span "Edit" at bounding box center [45, 404] width 14 height 9
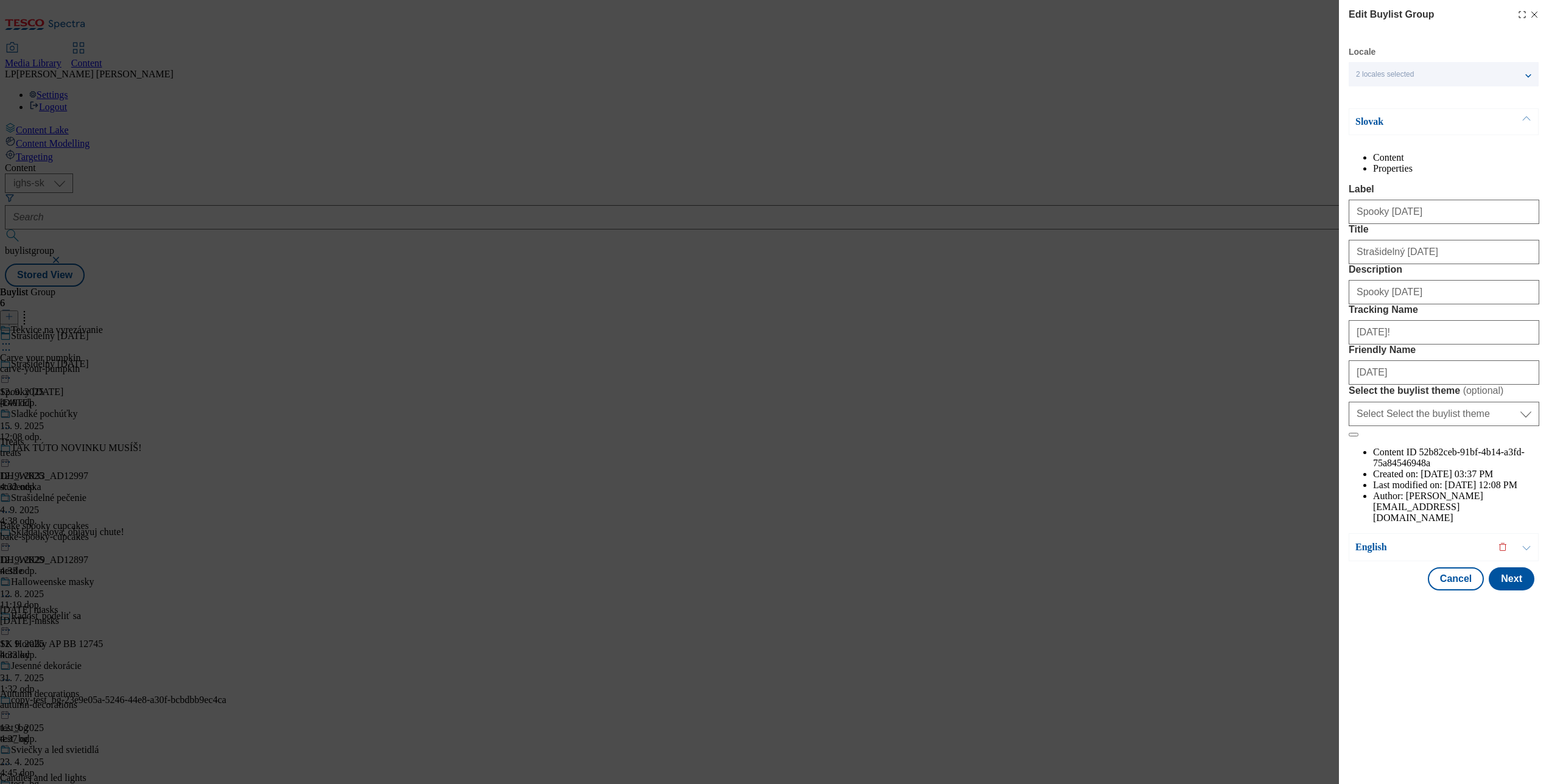
click at [1376, 118] on p "Slovak" at bounding box center [1419, 121] width 128 height 12
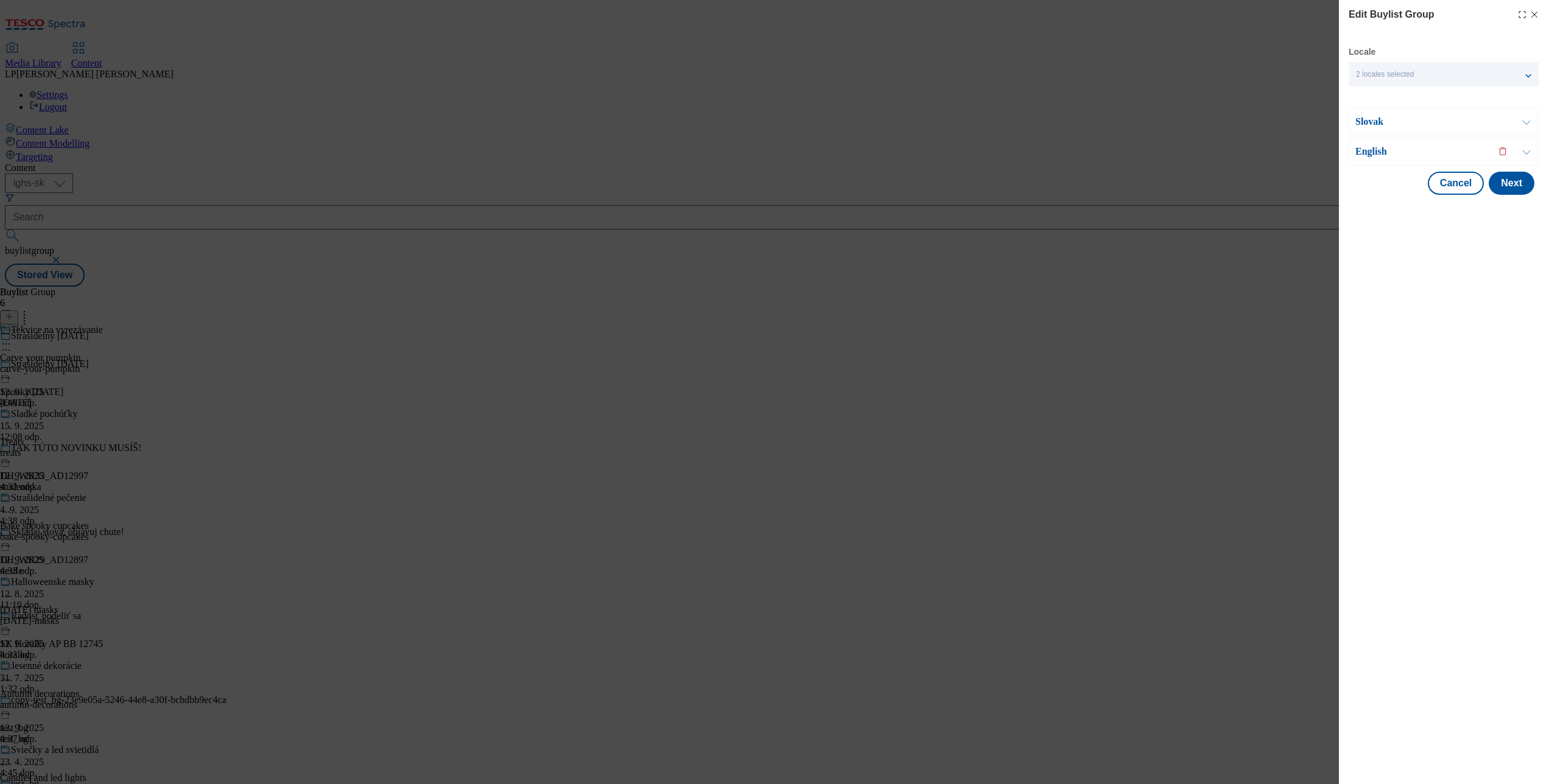
click at [1375, 152] on p "English" at bounding box center [1419, 151] width 128 height 12
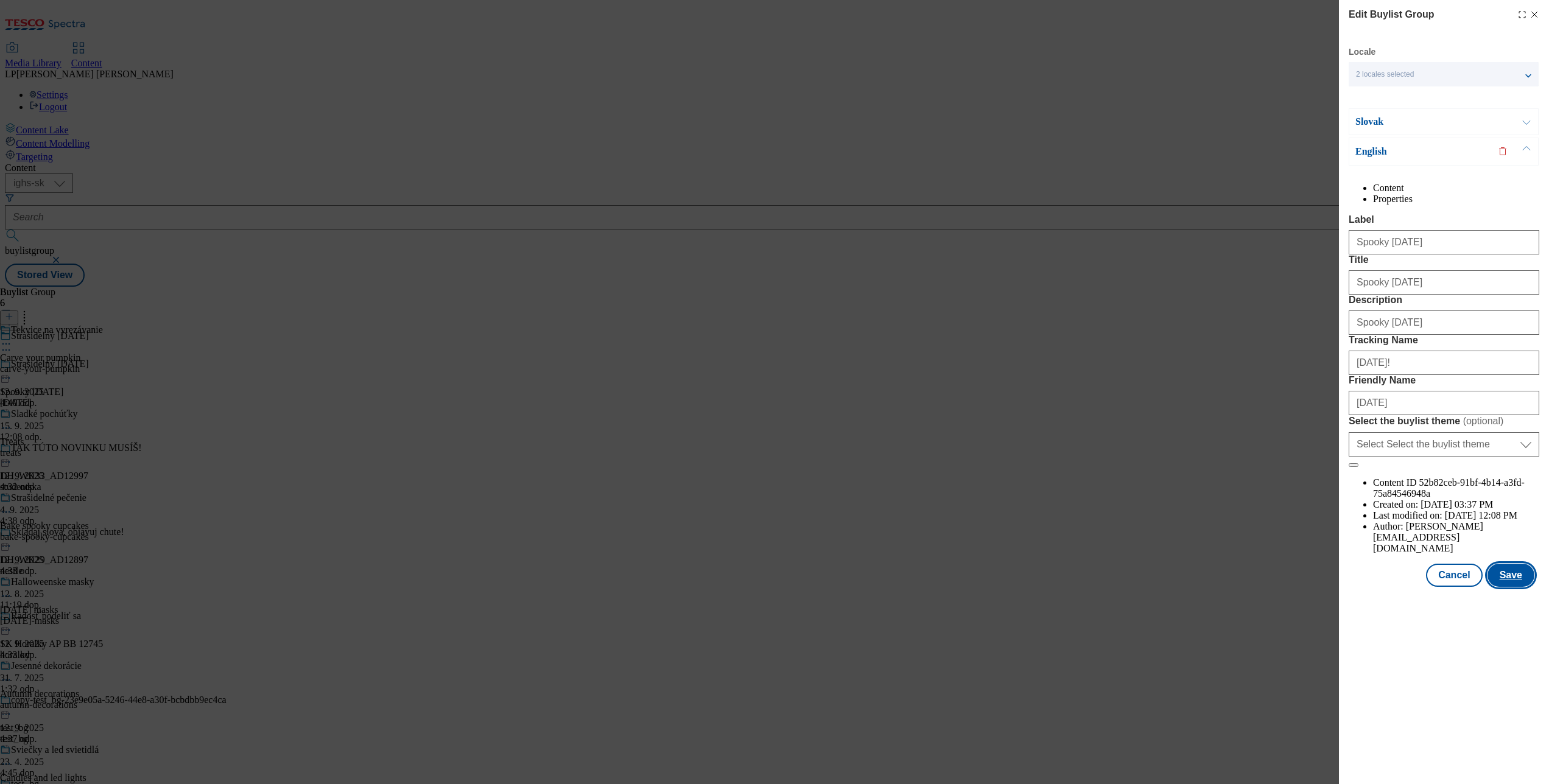
click at [1513, 587] on button "Save" at bounding box center [1511, 576] width 47 height 23
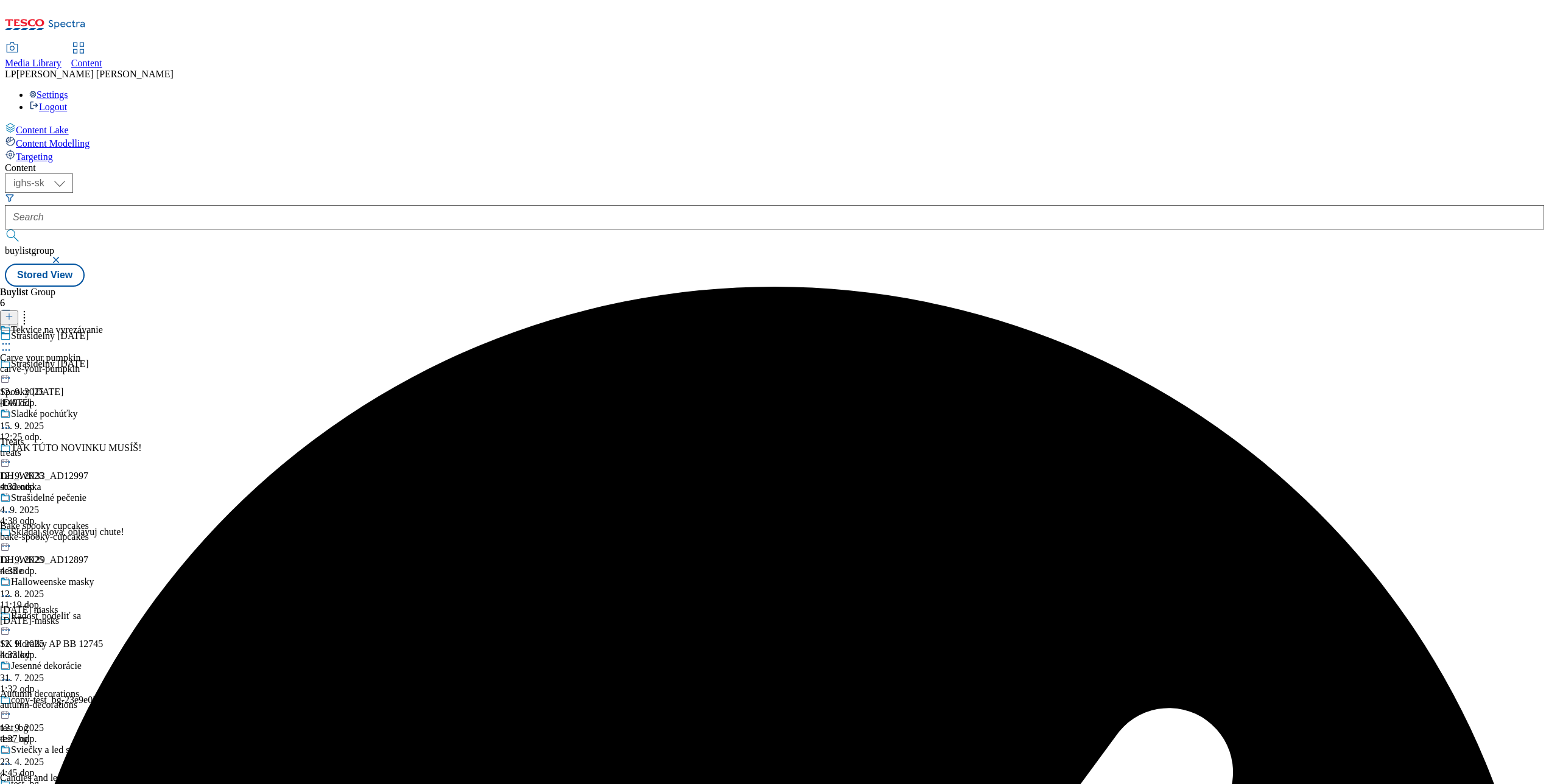
click at [12, 338] on icon at bounding box center [6, 344] width 12 height 12
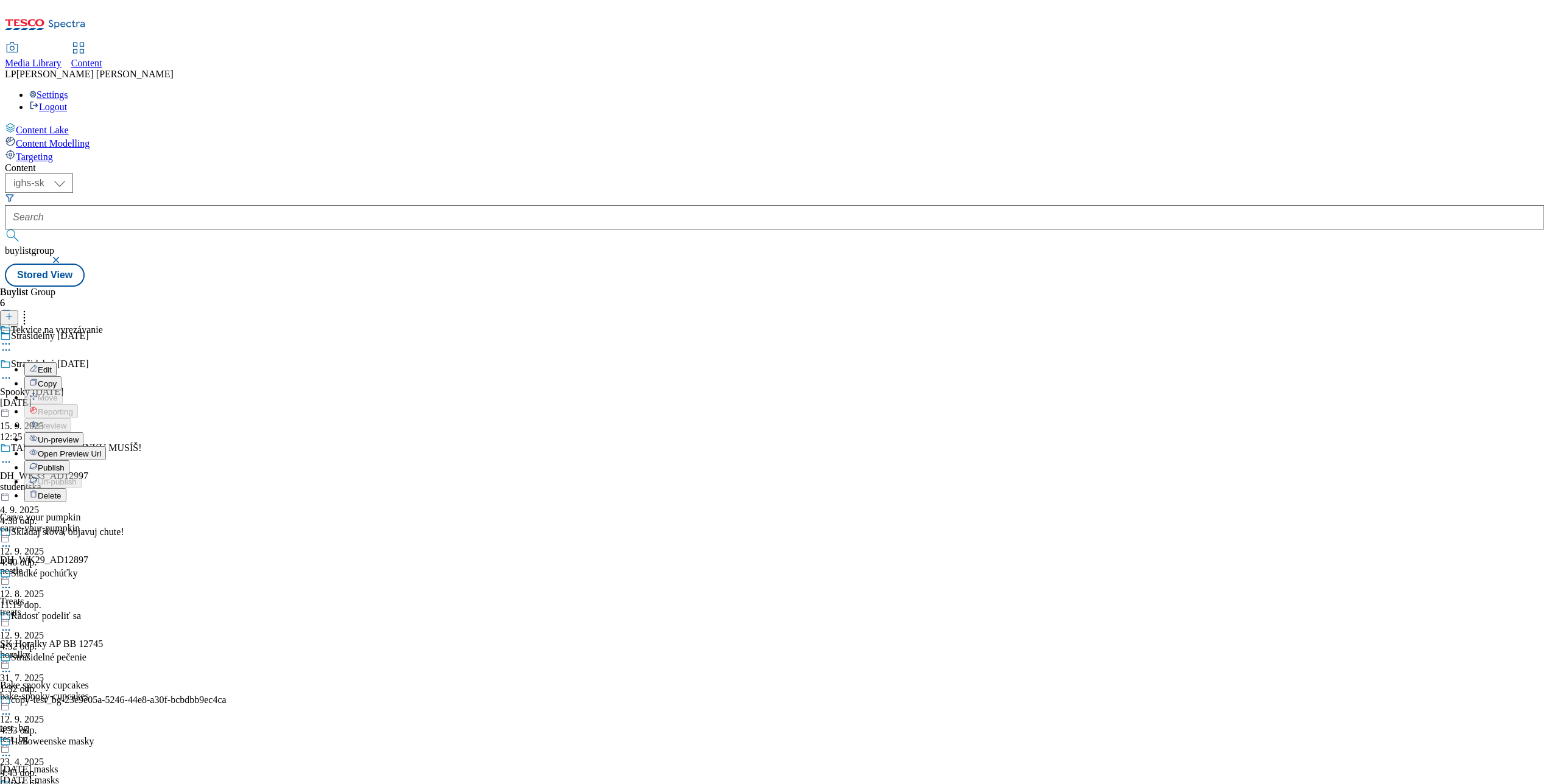
click at [83, 433] on button "Un-preview" at bounding box center [53, 439] width 59 height 14
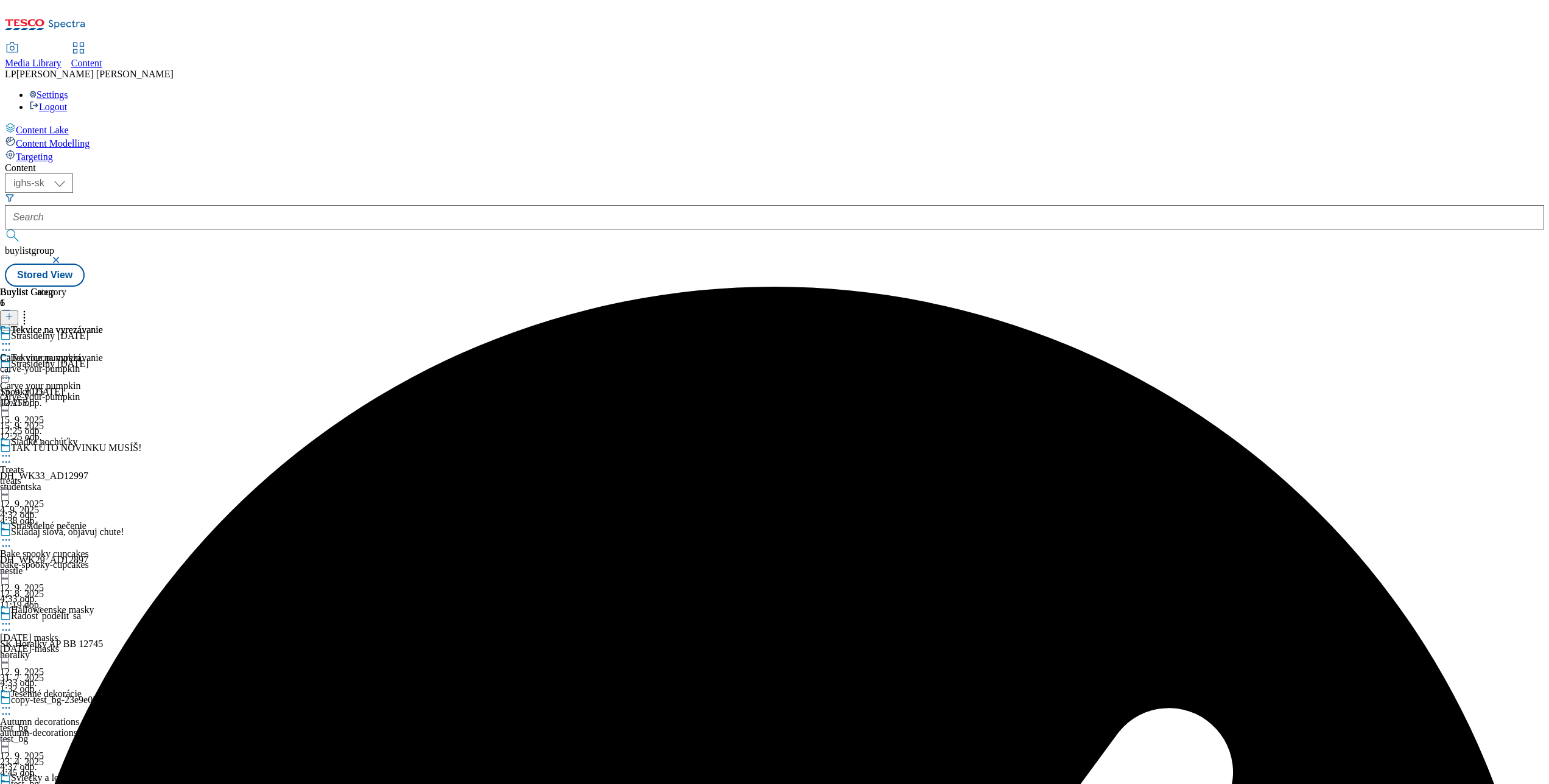
click at [12, 366] on icon at bounding box center [6, 372] width 12 height 12
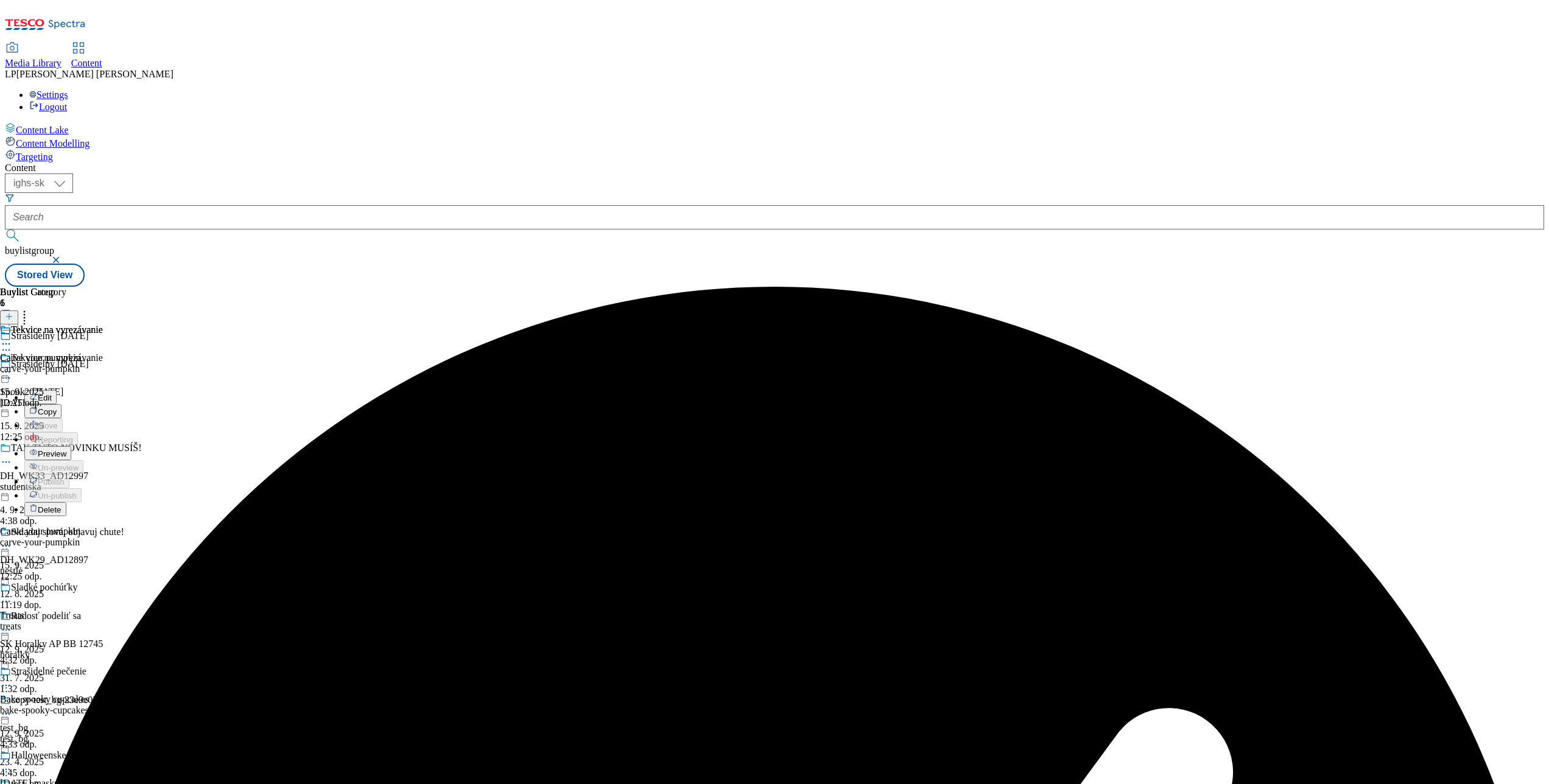
click at [66, 449] on span "Preview" at bounding box center [52, 454] width 28 height 9
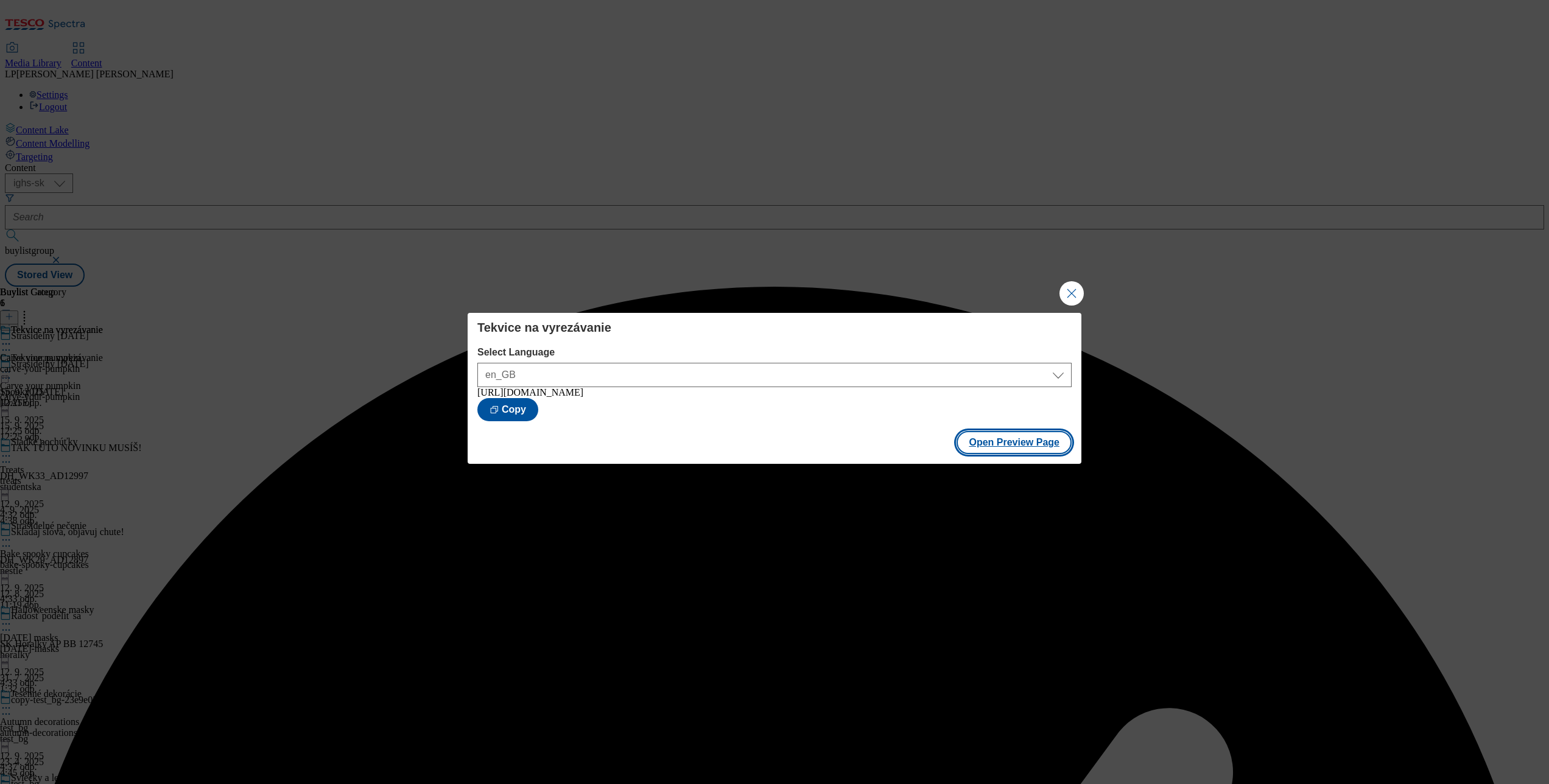
click at [1024, 451] on button "Open Preview Page" at bounding box center [1014, 443] width 115 height 23
click at [1014, 449] on button "Open Preview Page" at bounding box center [1014, 443] width 115 height 23
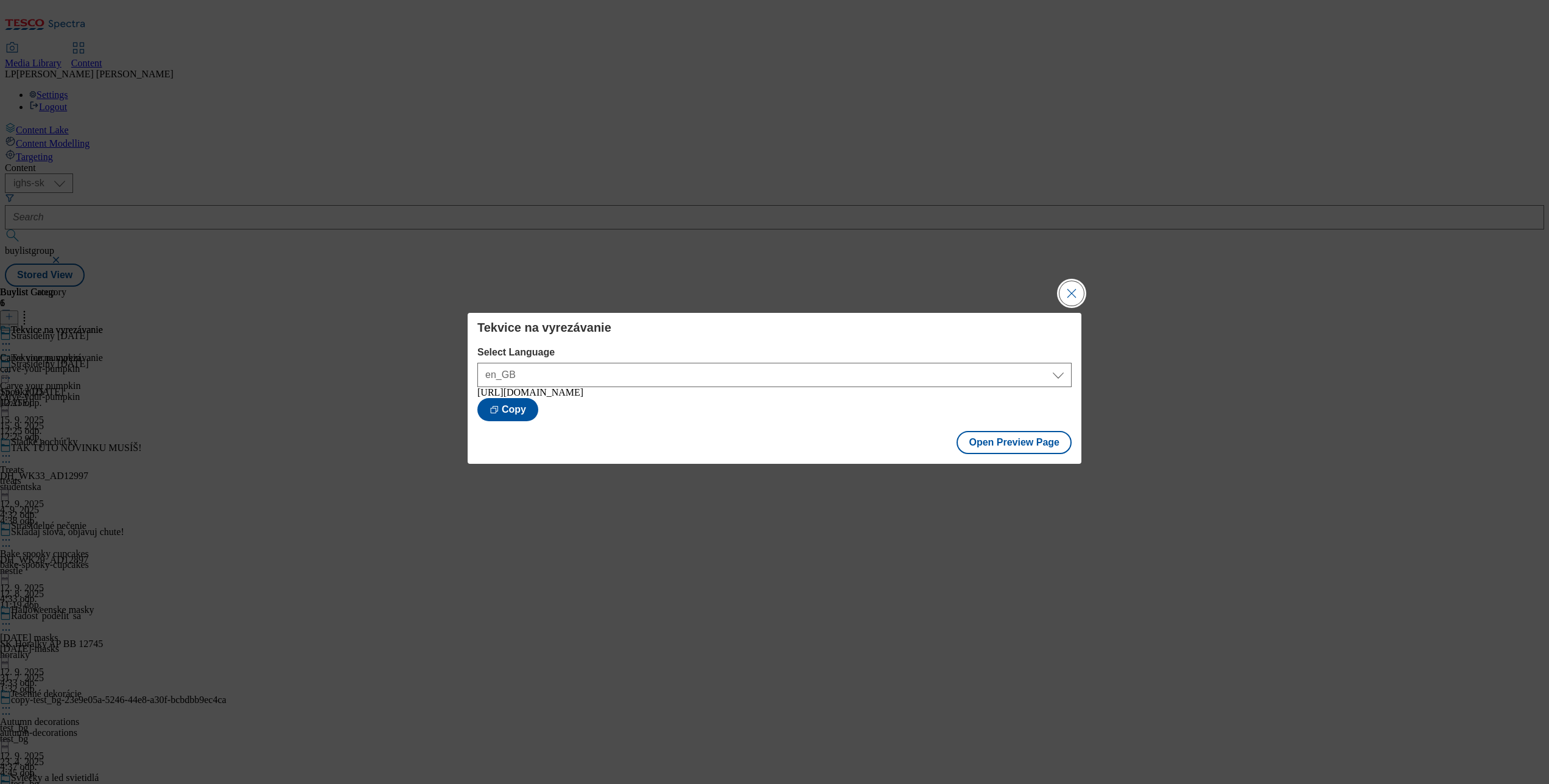
drag, startPoint x: 1068, startPoint y: 291, endPoint x: 765, endPoint y: 83, distance: 367.5
click at [1056, 283] on div "Tekvice na vyrezávanie Select Language en_GB sk_SK en_GB https://potravinydomov…" at bounding box center [774, 392] width 1549 height 784
